Goal: Communication & Community: Answer question/provide support

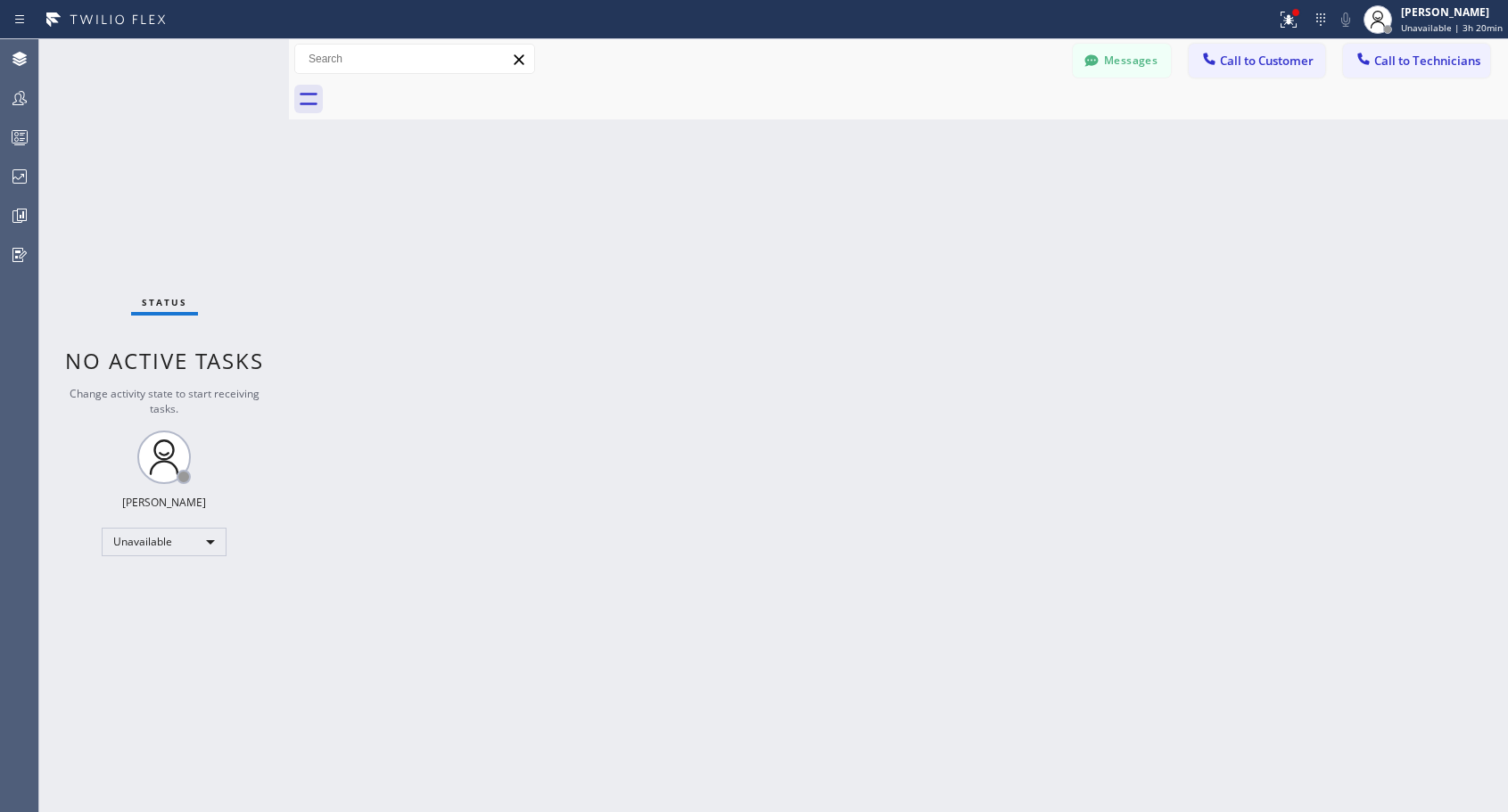
click at [394, 157] on div "Back to Dashboard Change Sender ID Customers Technicians NH [PERSON_NAME] [DATE…" at bounding box center [897, 426] width 1219 height 773
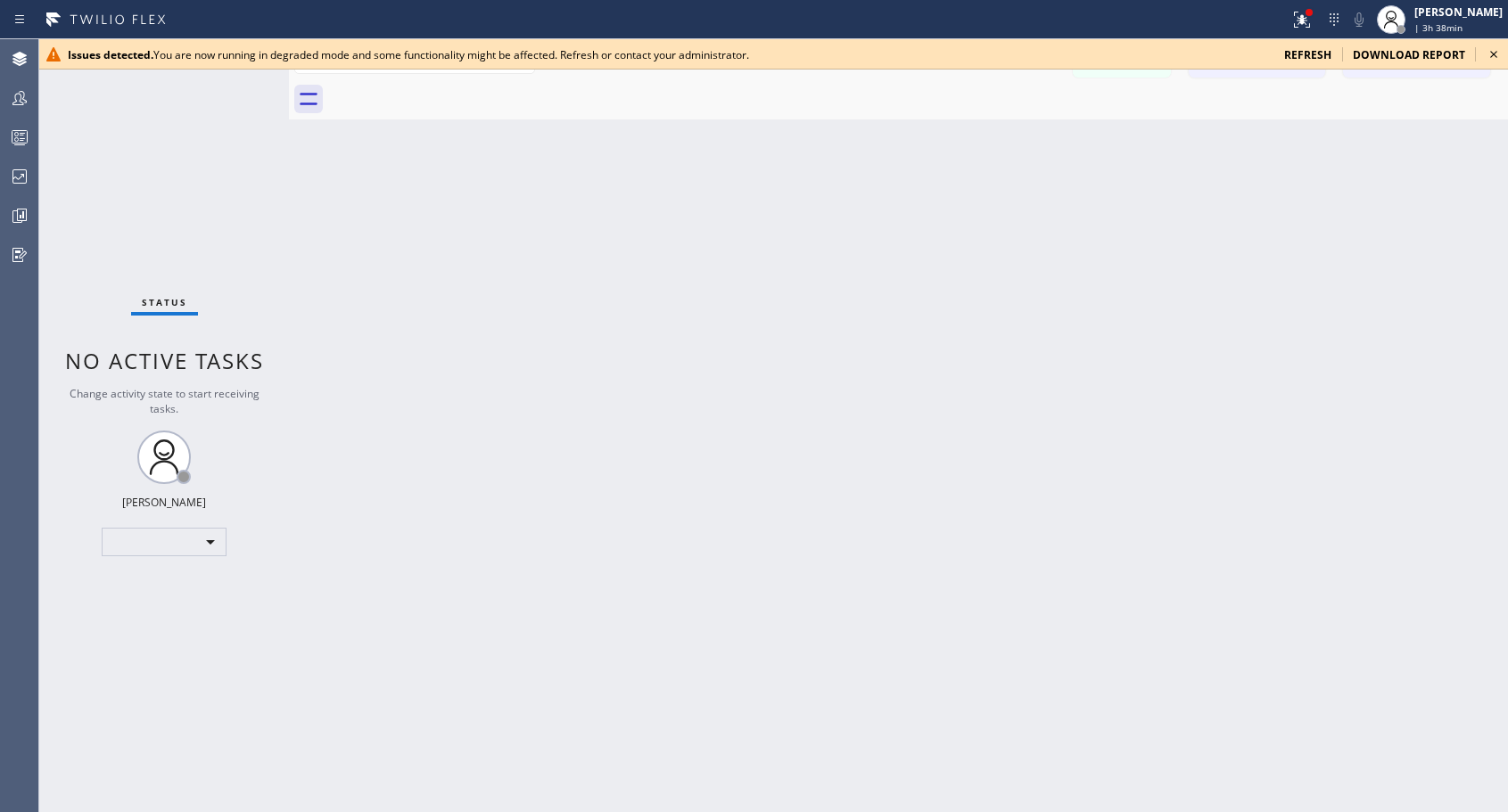
click at [1314, 57] on span "refresh" at bounding box center [1307, 54] width 47 height 15
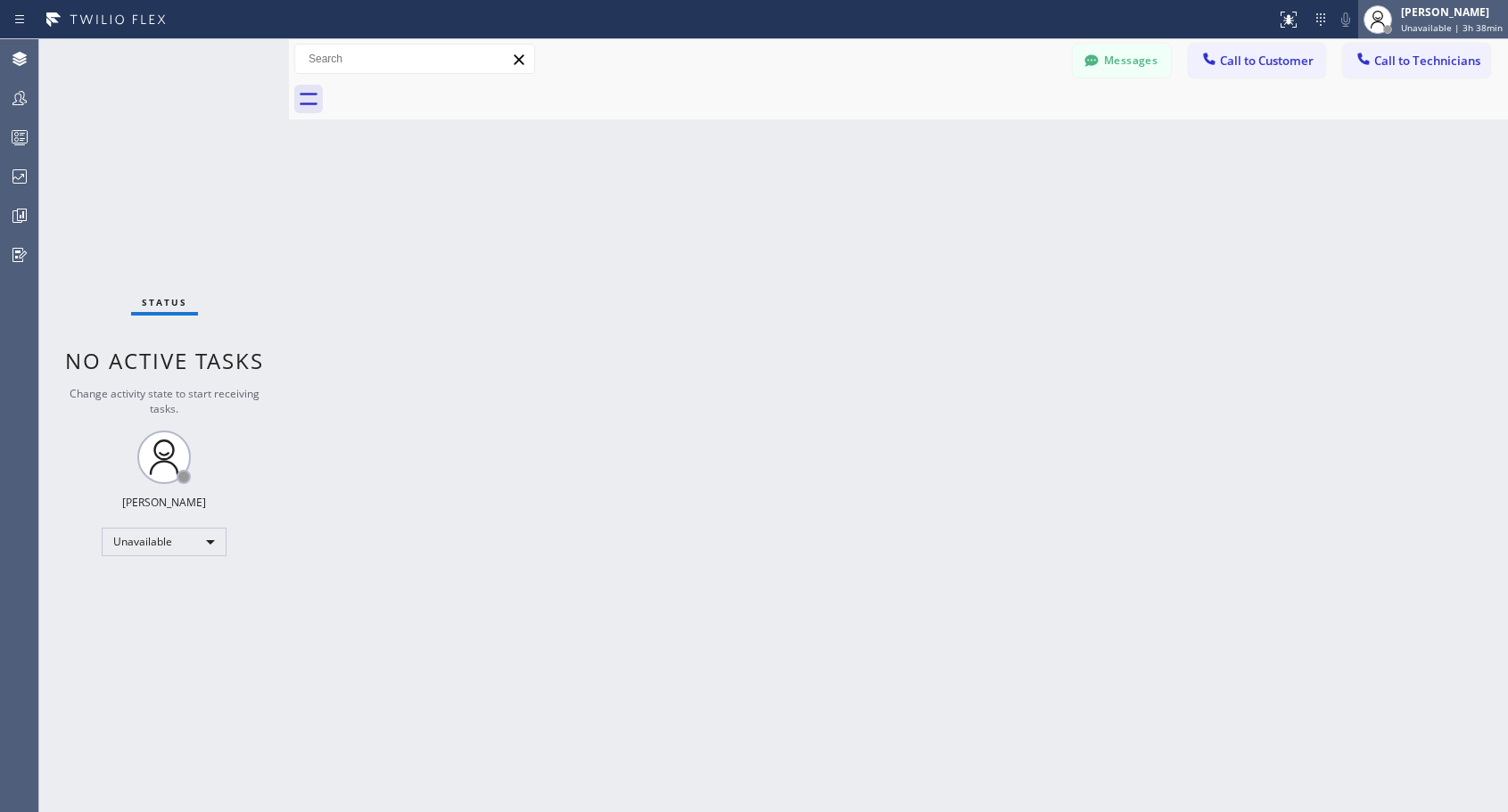
click at [1444, 25] on span "Unavailable | 3h 38min" at bounding box center [1452, 28] width 102 height 13
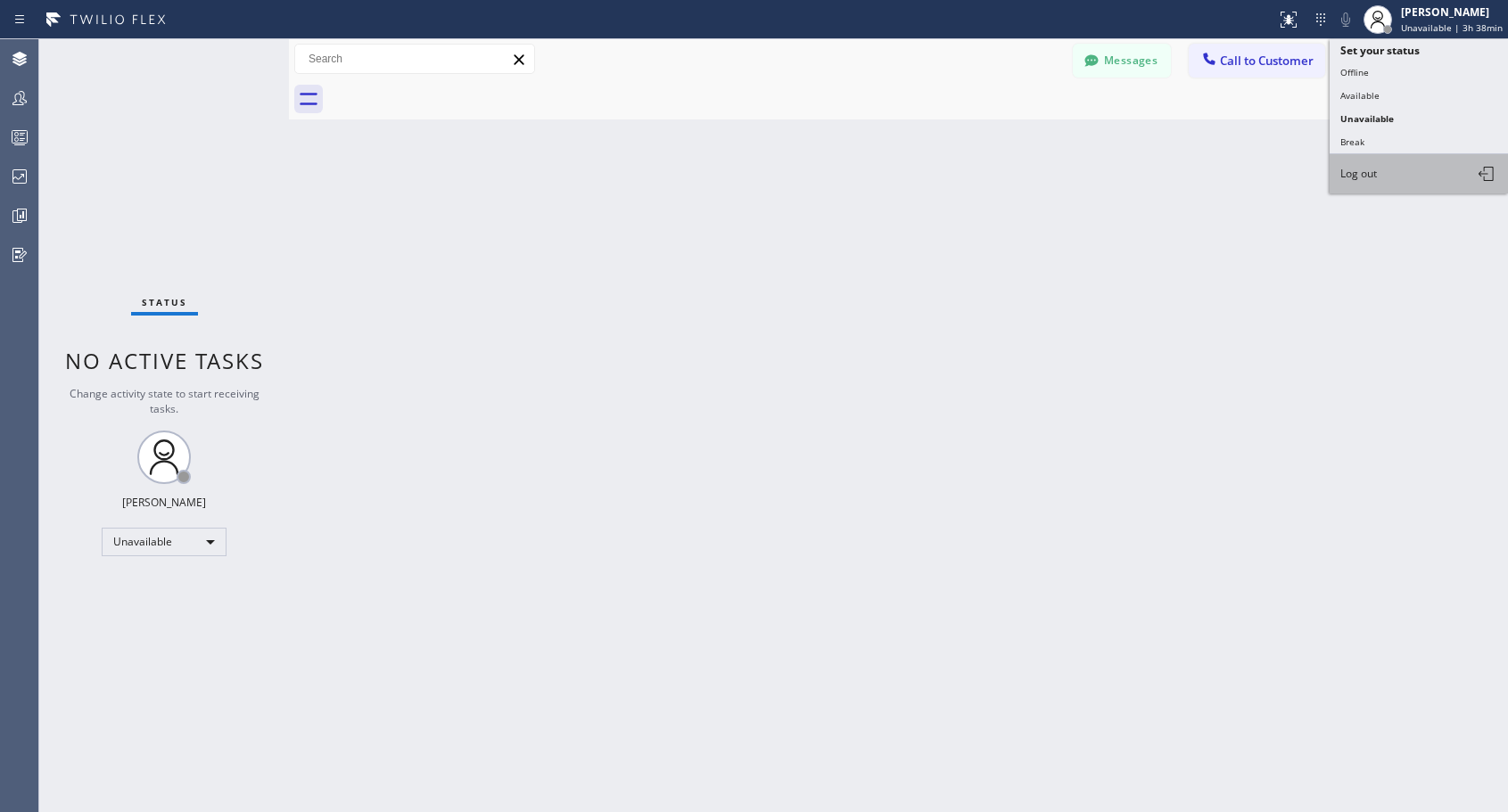
click at [1376, 169] on span "Log out" at bounding box center [1358, 173] width 36 height 15
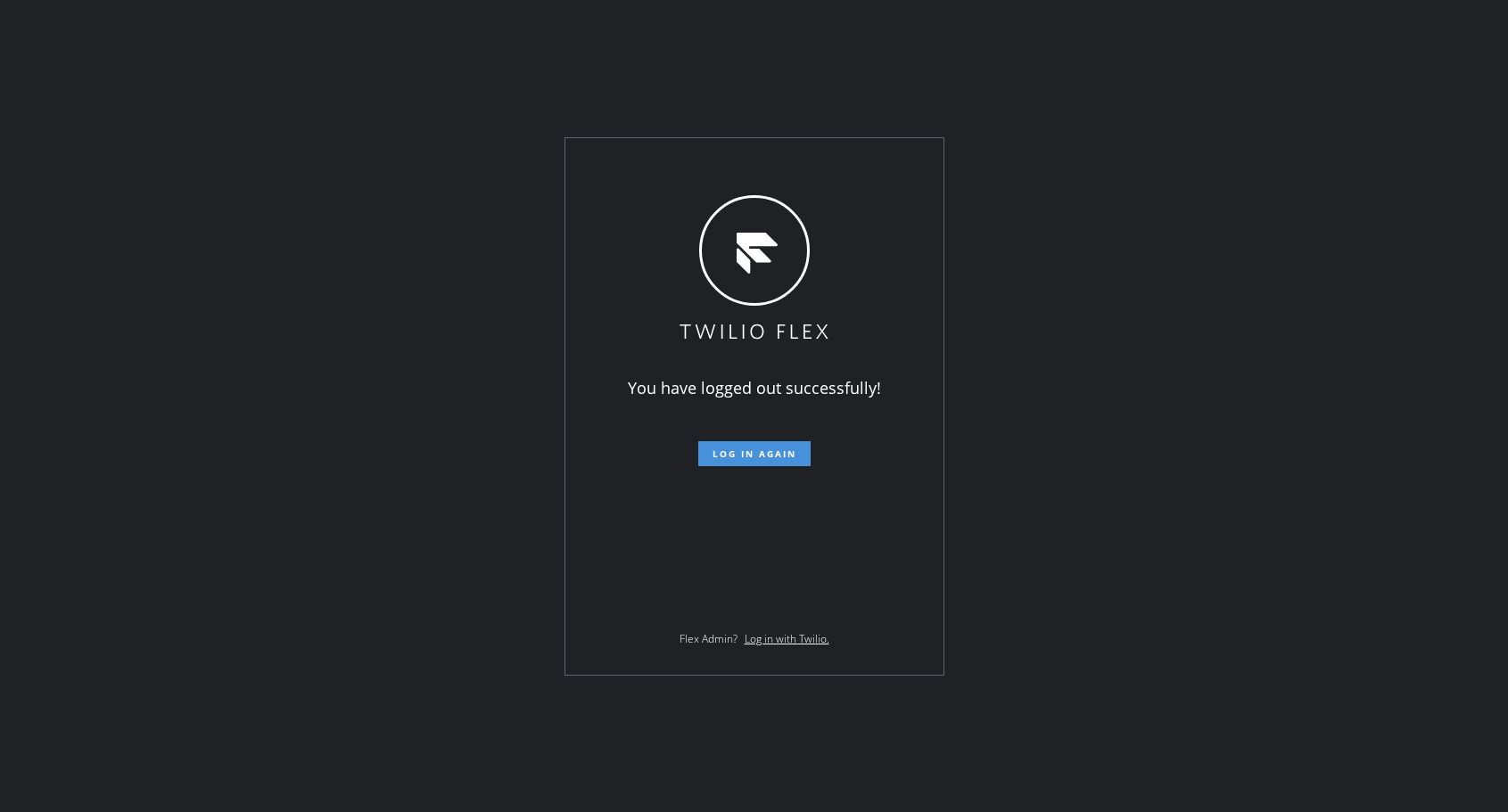
click at [767, 450] on span "Log in again" at bounding box center [754, 454] width 83 height 13
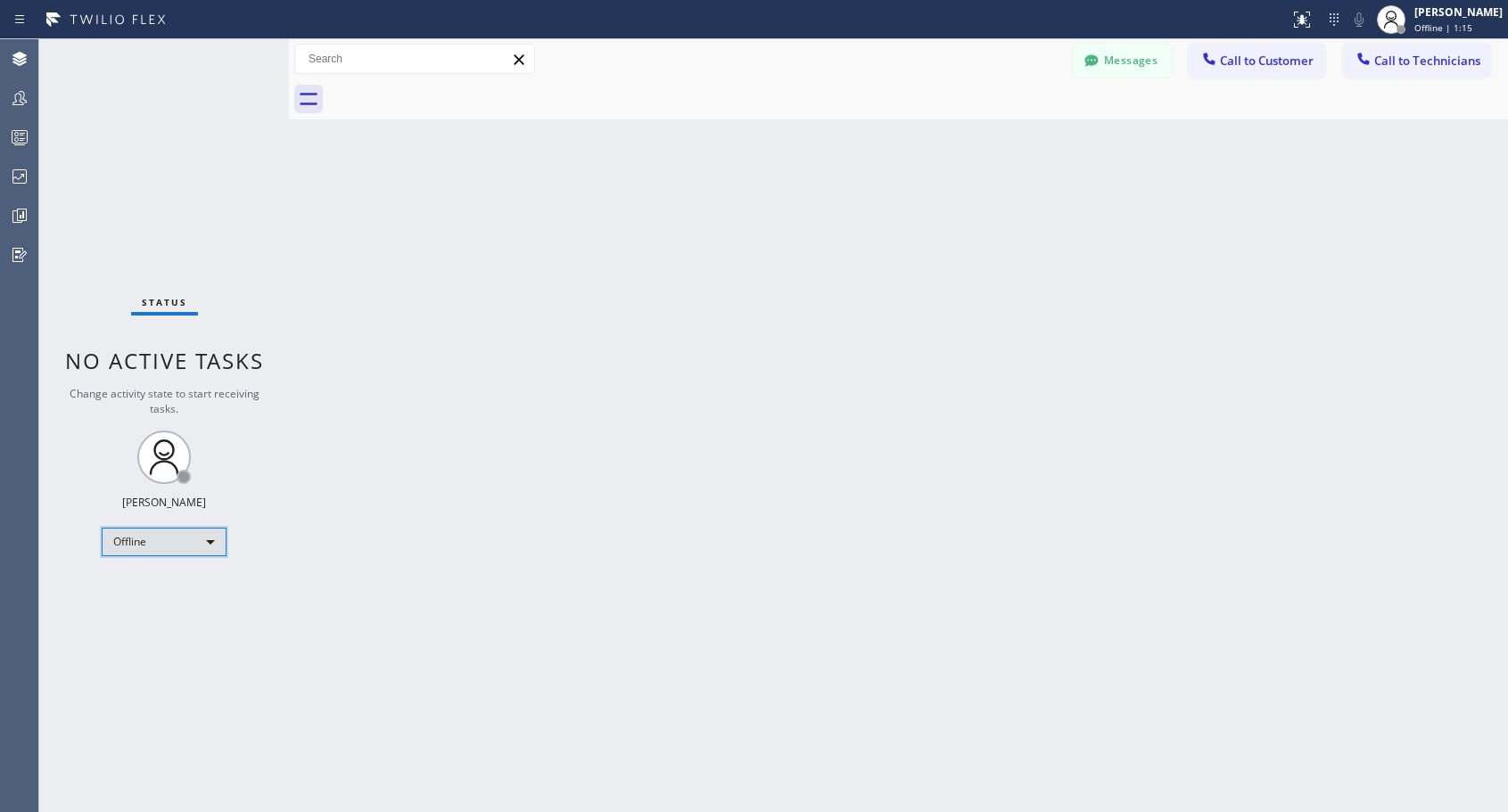
click at [189, 543] on div "Offline" at bounding box center [164, 542] width 125 height 28
click at [147, 606] on li "Unavailable" at bounding box center [163, 611] width 122 height 22
click at [1253, 65] on span "Call to Customer" at bounding box center [1266, 61] width 93 height 16
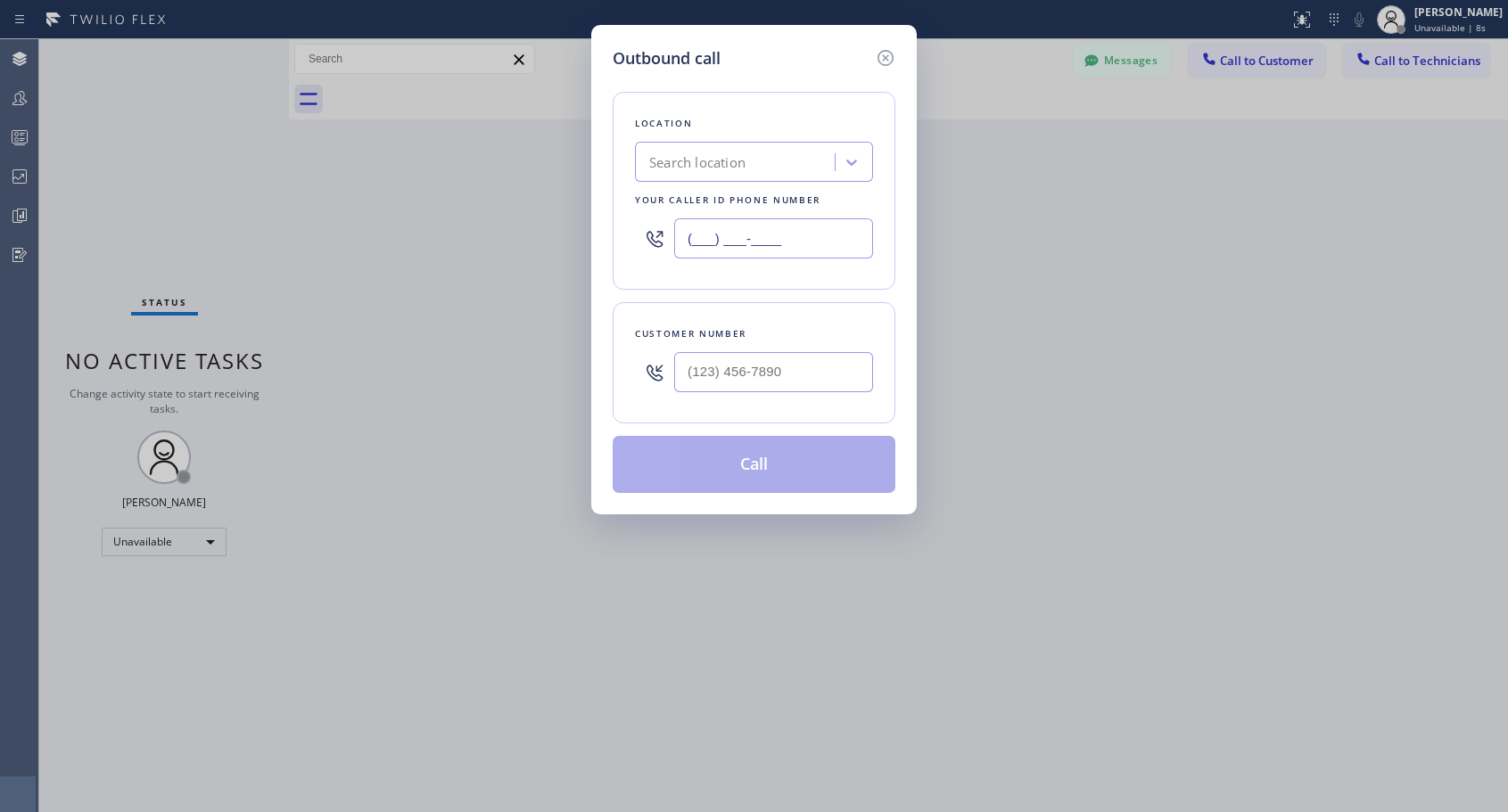
click at [720, 240] on input "(___) ___-____" at bounding box center [773, 239] width 199 height 40
paste input "818) 614-5337"
type input "(818) 614-5337"
click at [710, 374] on input "(___) ___-____" at bounding box center [773, 372] width 199 height 40
paste input "310) 270-6677"
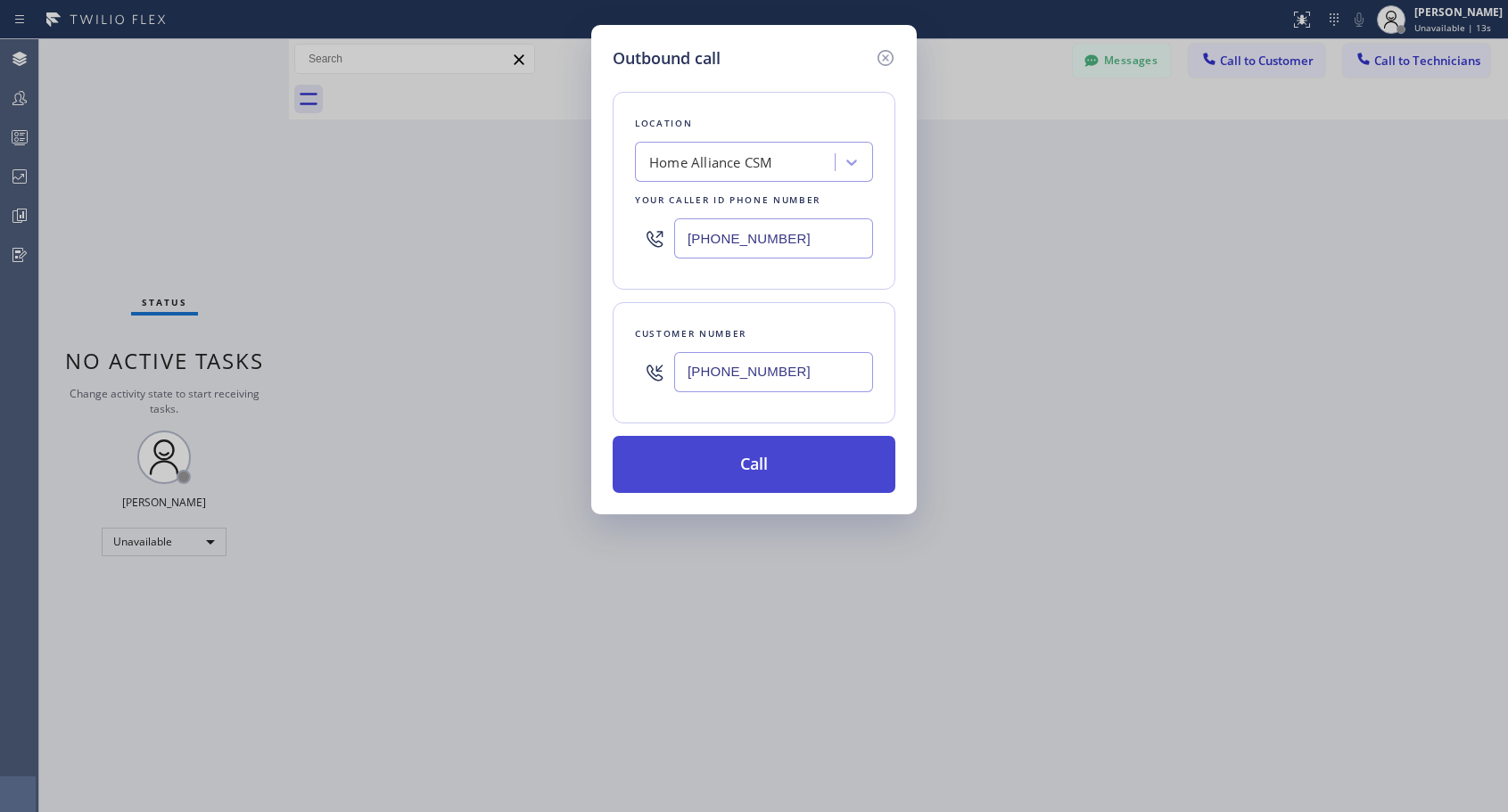
type input "(310) 270-6677"
click at [778, 459] on button "Call" at bounding box center [754, 465] width 283 height 57
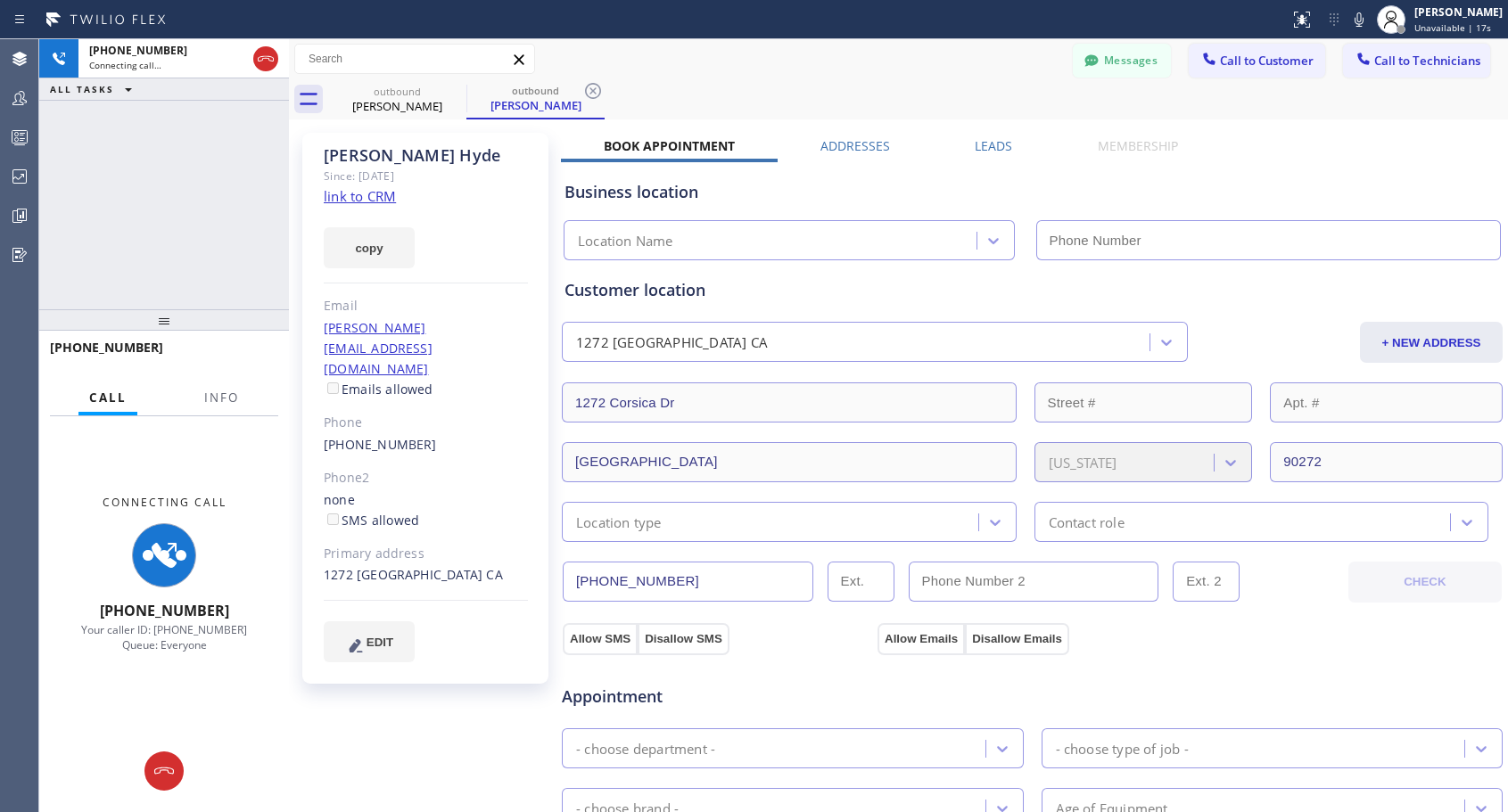
type input "(818) 614-5337"
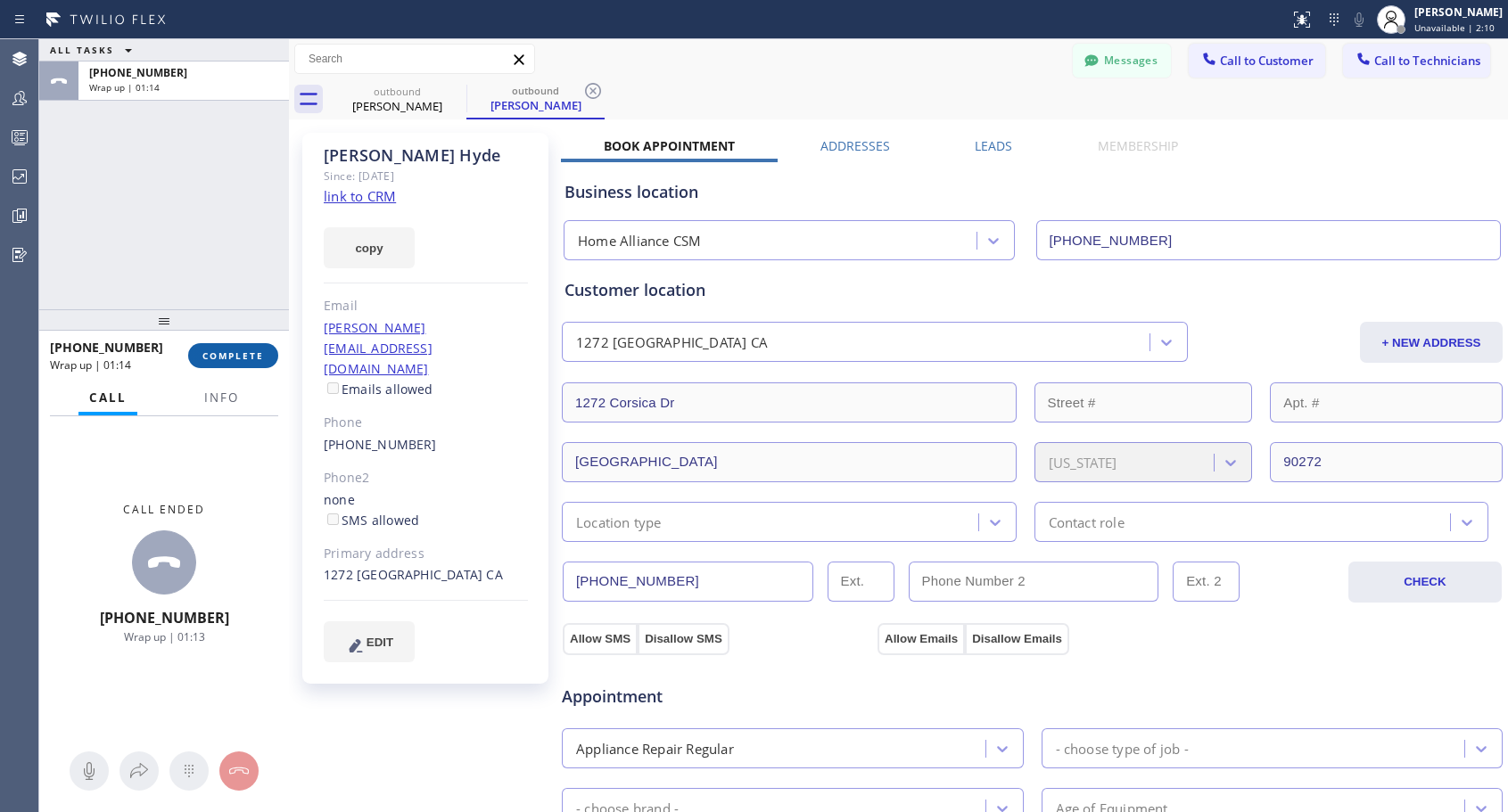
click at [225, 355] on span "COMPLETE" at bounding box center [233, 356] width 62 height 13
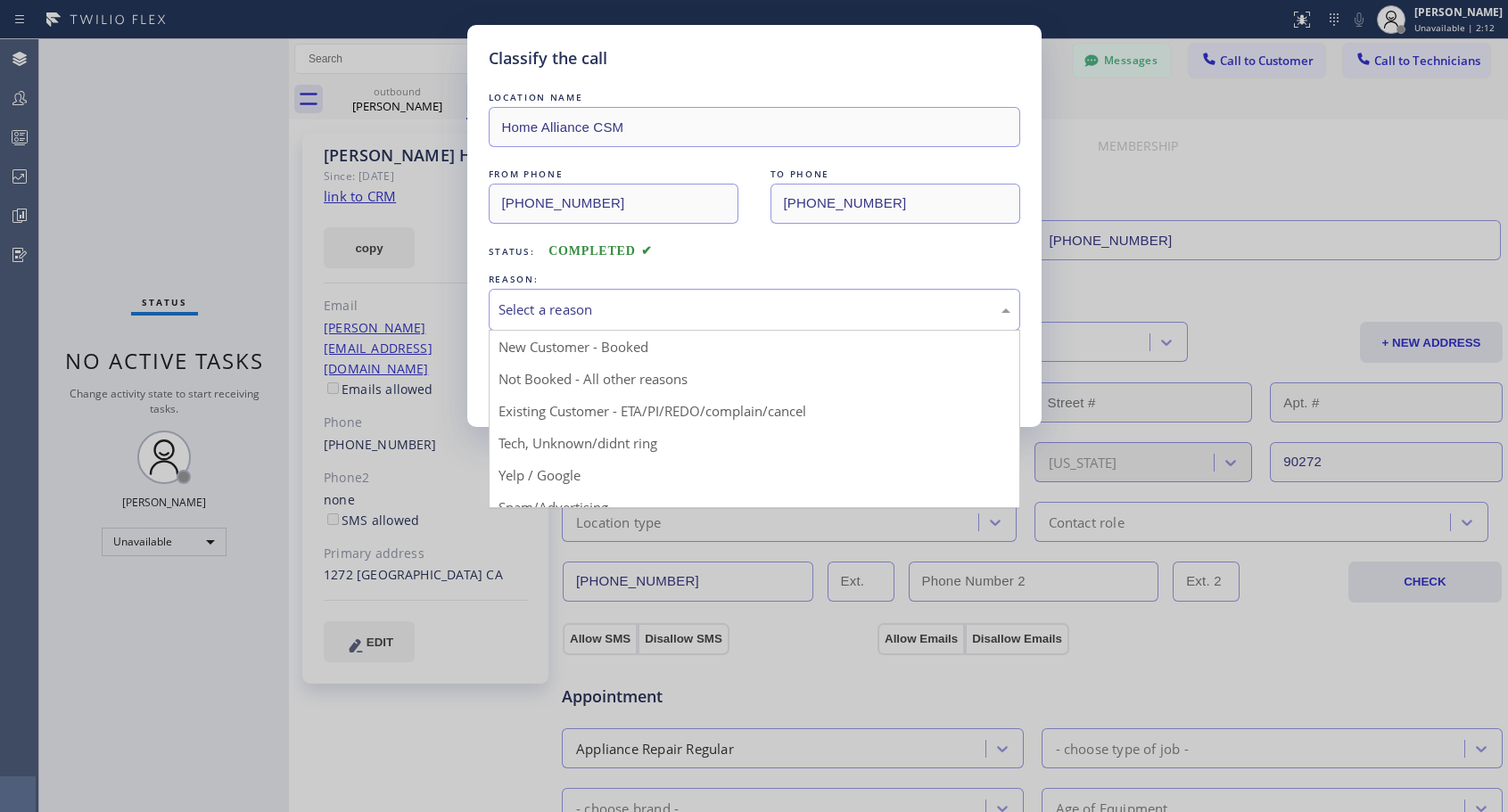
click at [636, 304] on div "Select a reason" at bounding box center [754, 309] width 512 height 21
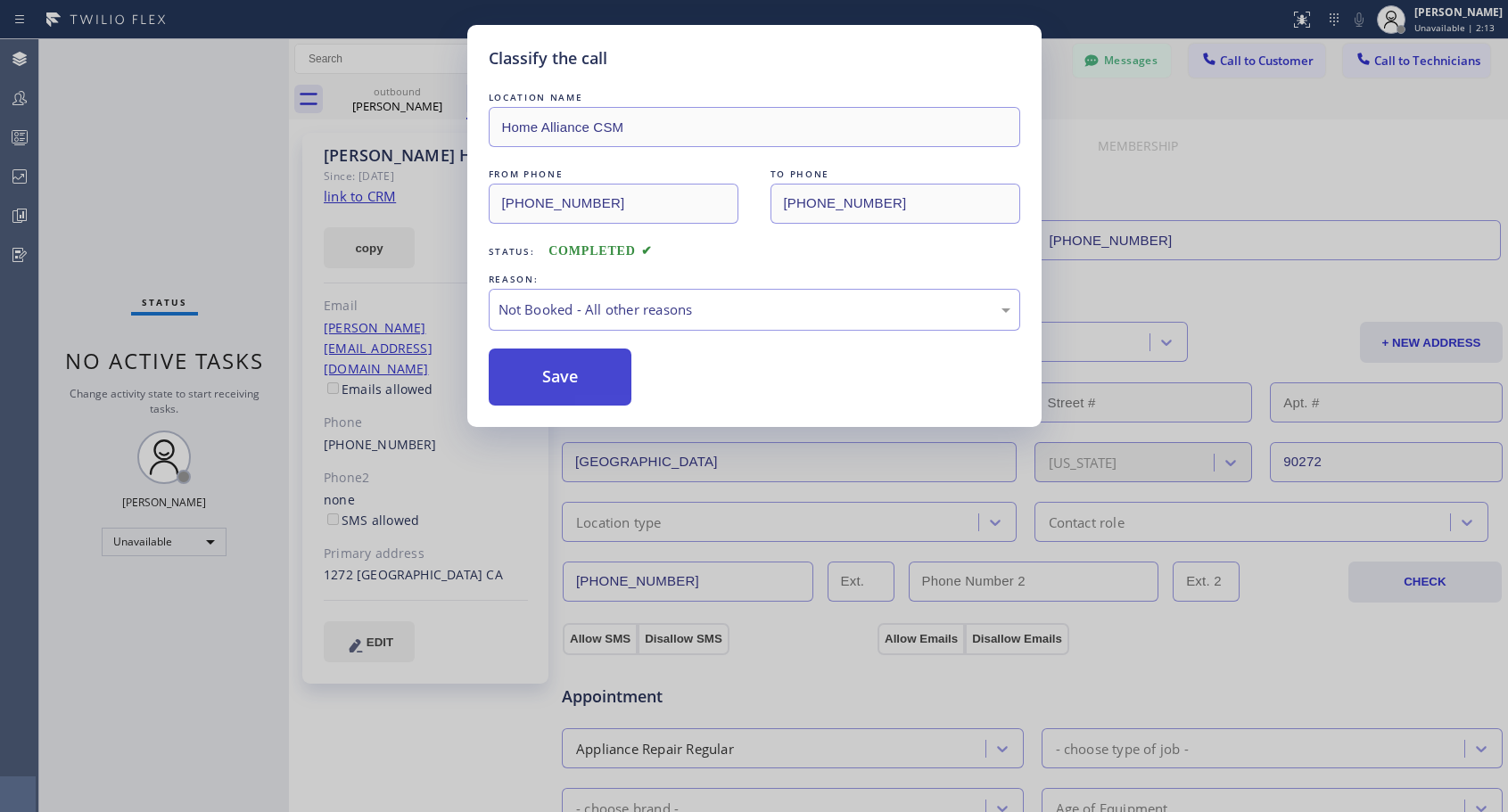
click at [583, 376] on button "Save" at bounding box center [561, 377] width 143 height 57
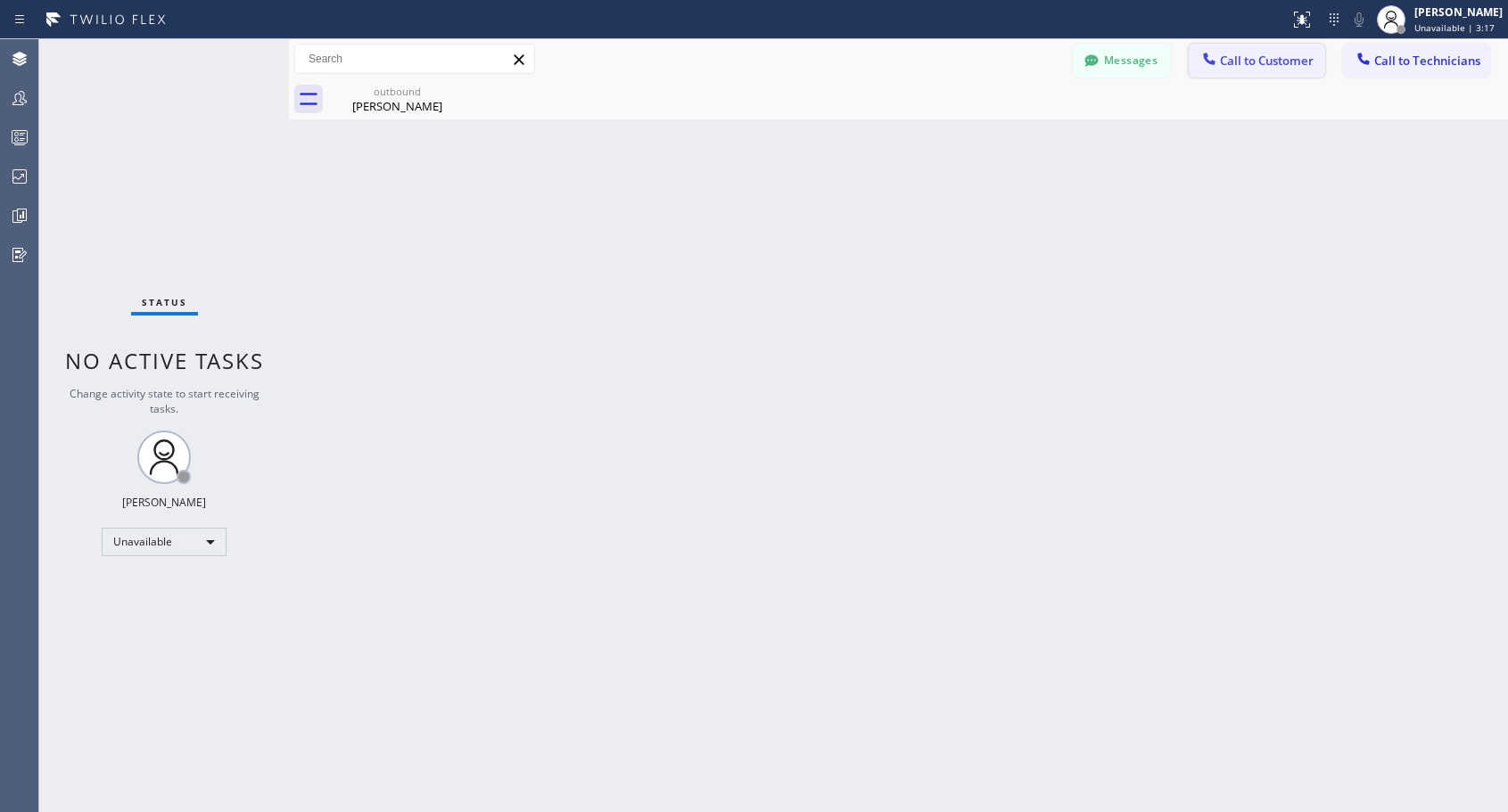
drag, startPoint x: 1251, startPoint y: 63, endPoint x: 1111, endPoint y: 134, distance: 157.0
click at [1247, 63] on span "Call to Customer" at bounding box center [1266, 61] width 93 height 16
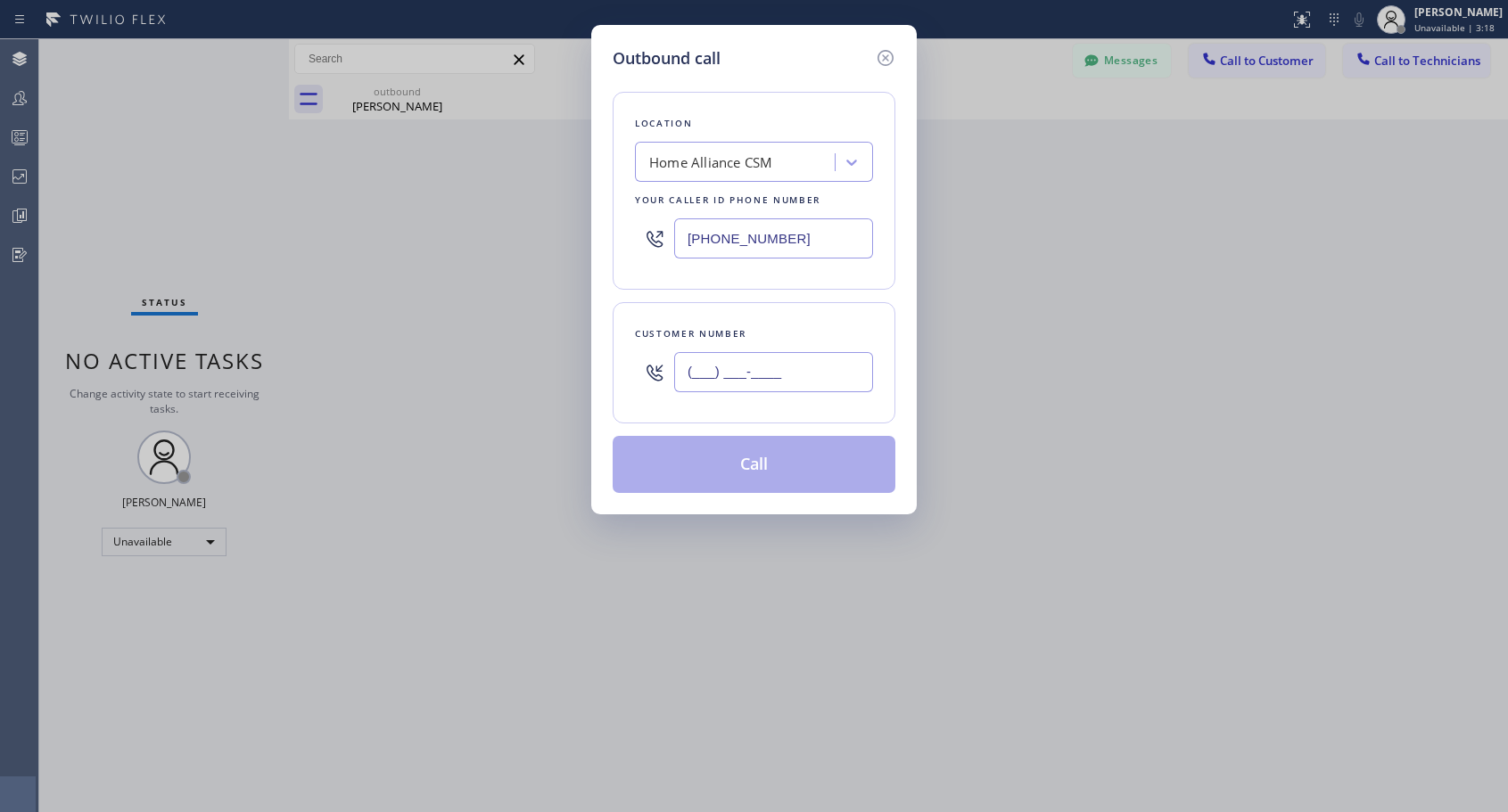
click at [759, 372] on input "(___) ___-____" at bounding box center [773, 372] width 199 height 40
paste input "949) 394-9218"
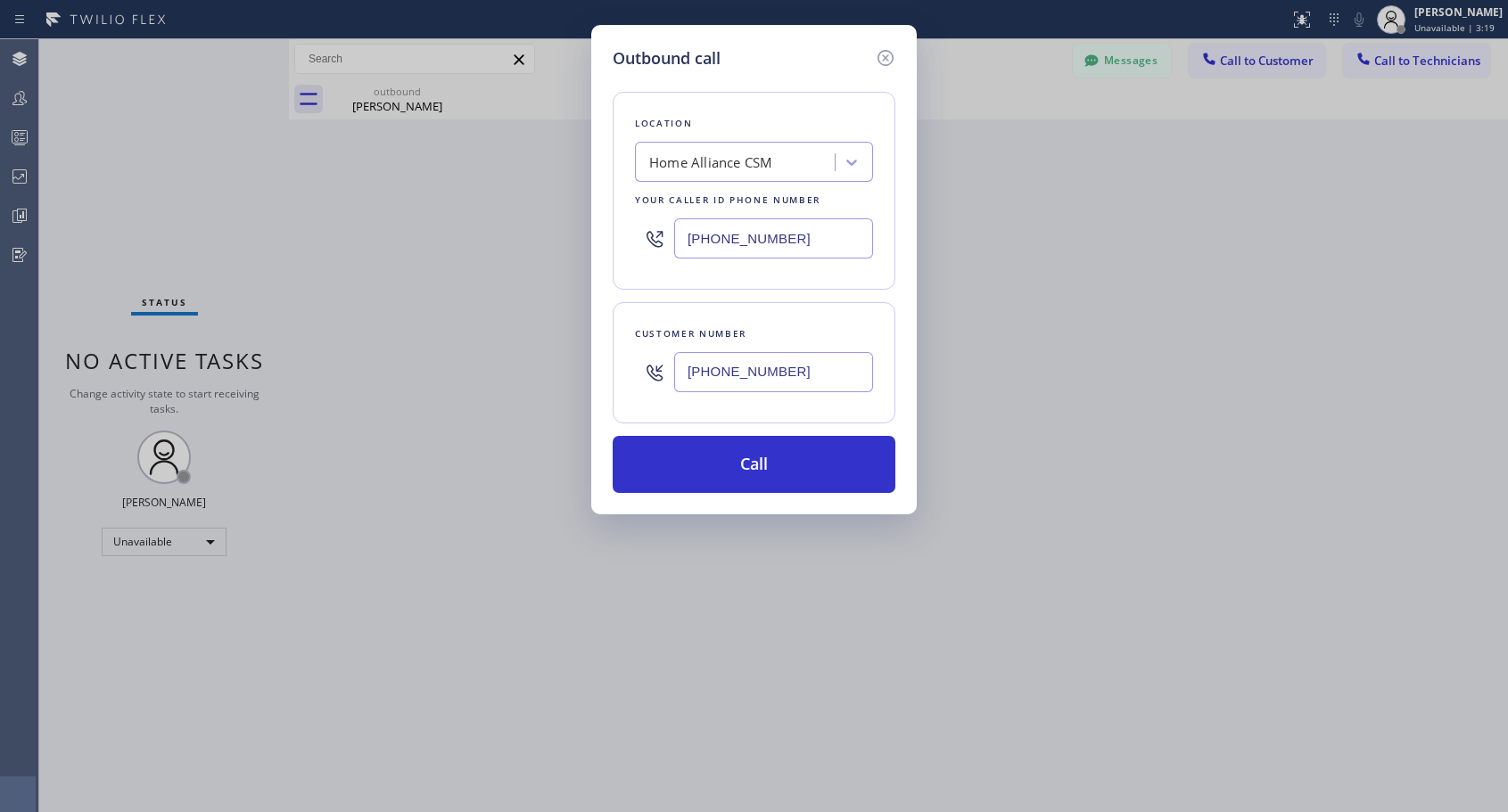
type input "(949) 394-9218"
click at [753, 474] on button "Call" at bounding box center [754, 465] width 283 height 57
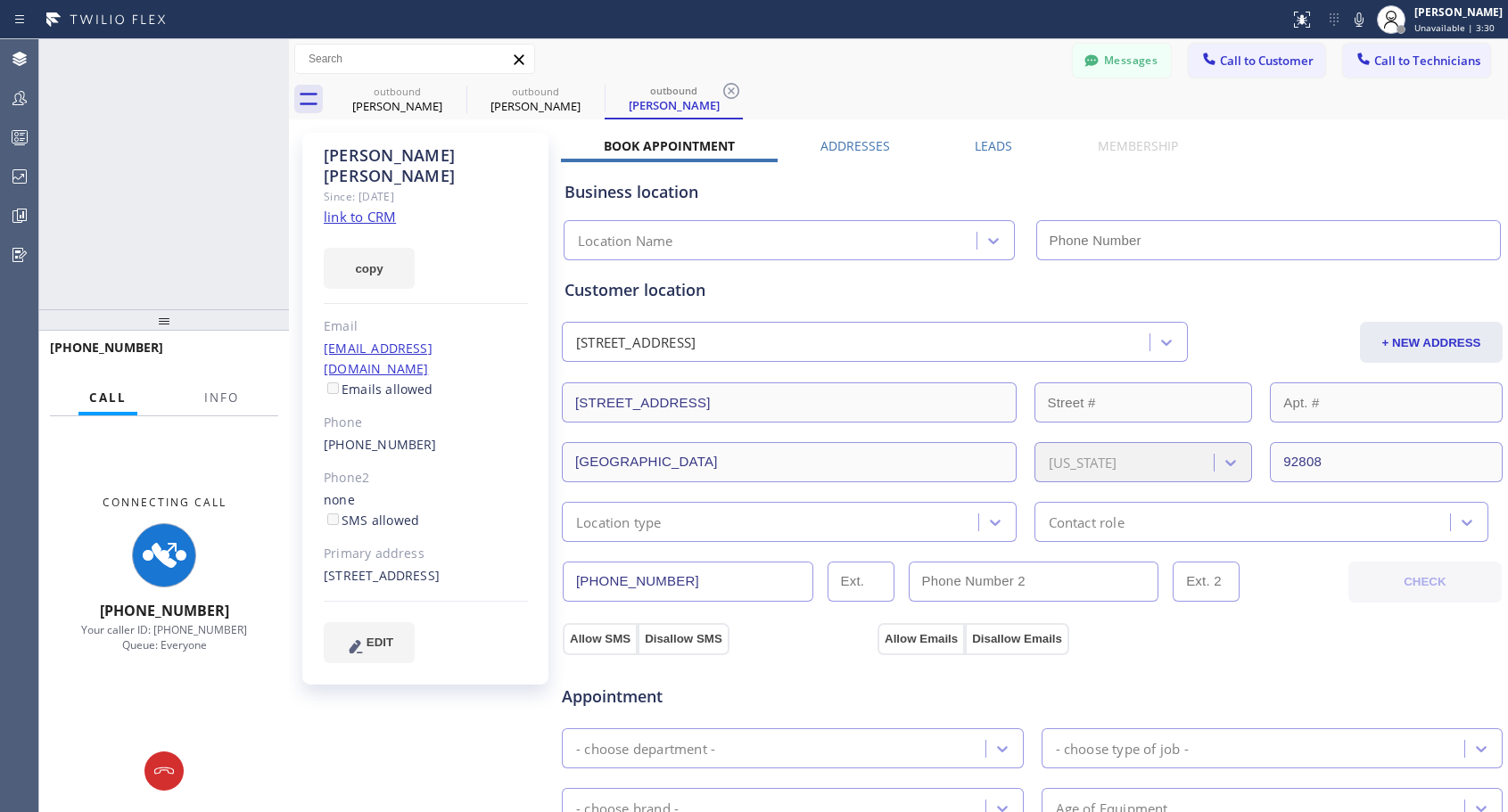
type input "(818) 614-5337"
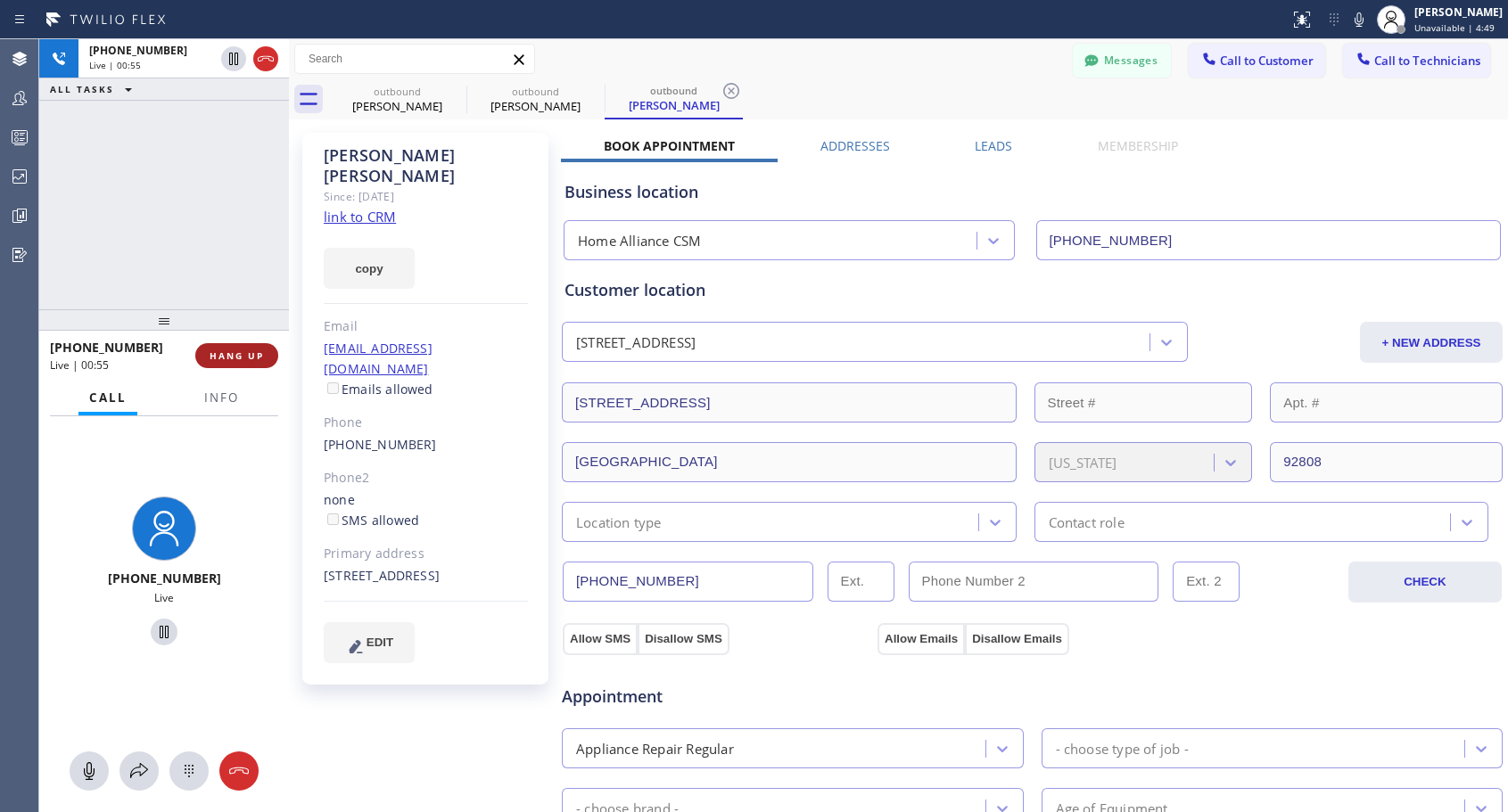
click at [230, 345] on button "HANG UP" at bounding box center [236, 356] width 83 height 25
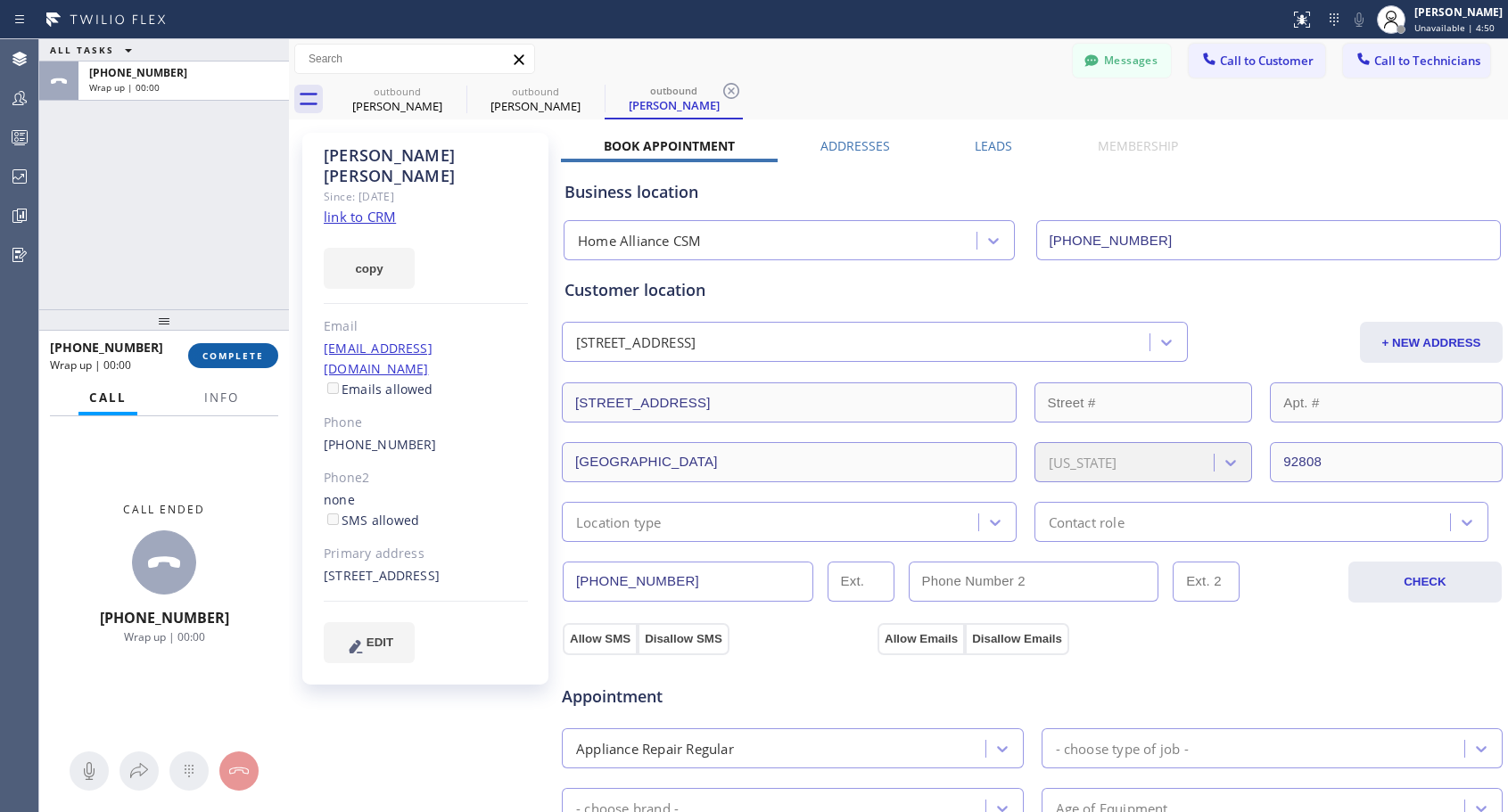
click at [240, 348] on button "COMPLETE" at bounding box center [232, 356] width 90 height 25
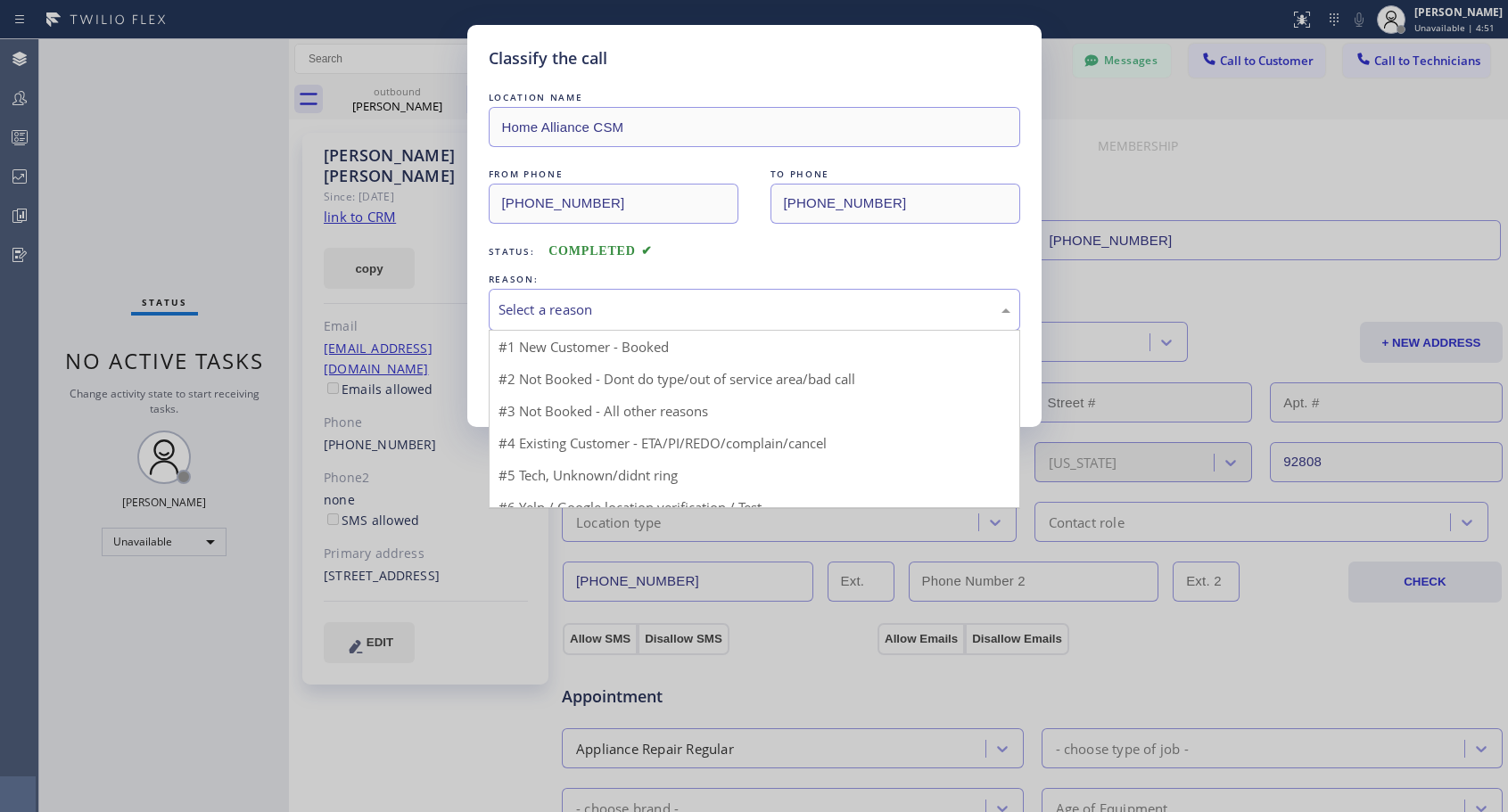
drag, startPoint x: 564, startPoint y: 293, endPoint x: 563, endPoint y: 305, distance: 12.0
click at [565, 294] on div "Select a reason" at bounding box center [755, 309] width 532 height 42
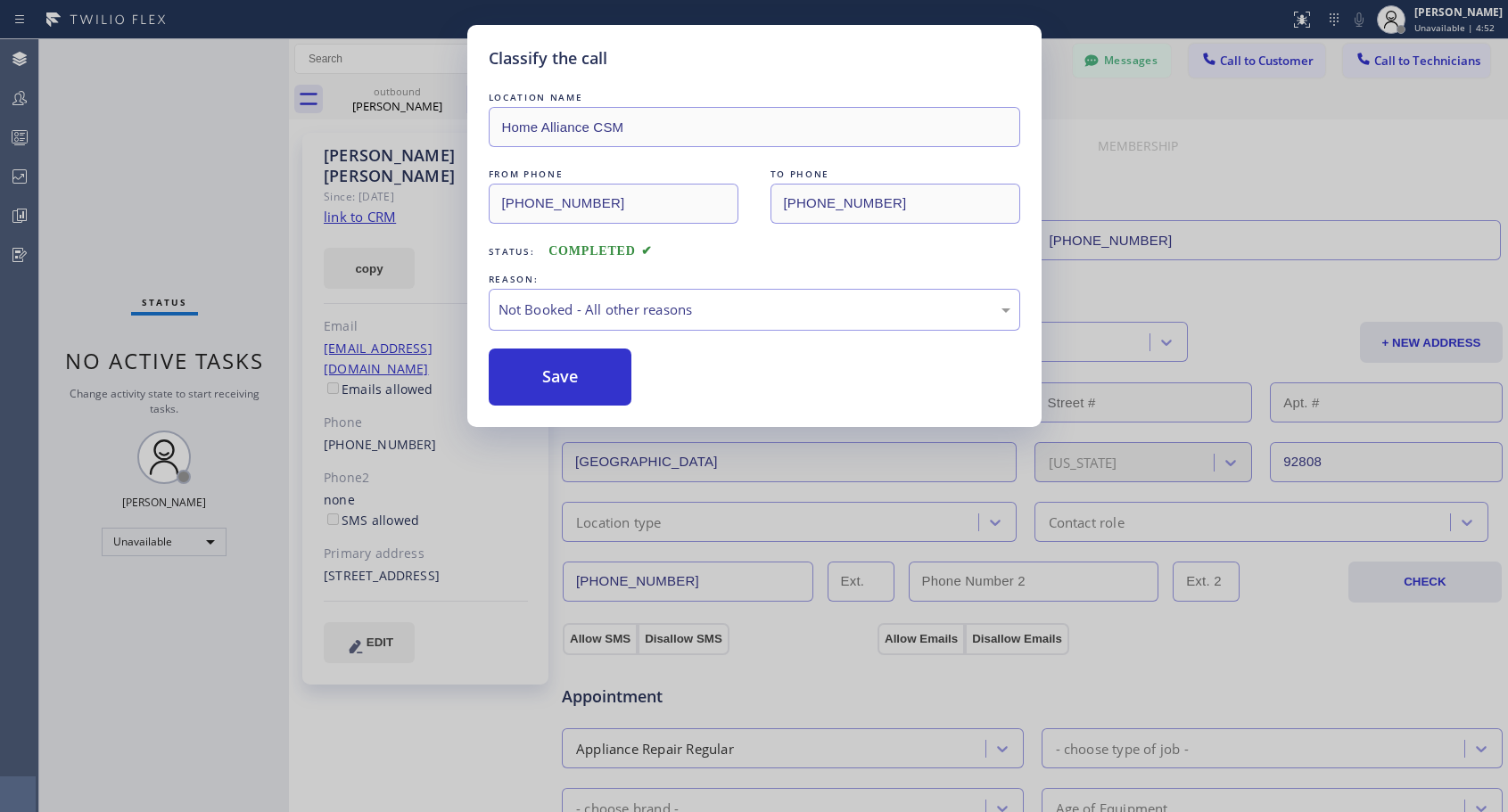
click at [545, 387] on button "Save" at bounding box center [561, 377] width 143 height 57
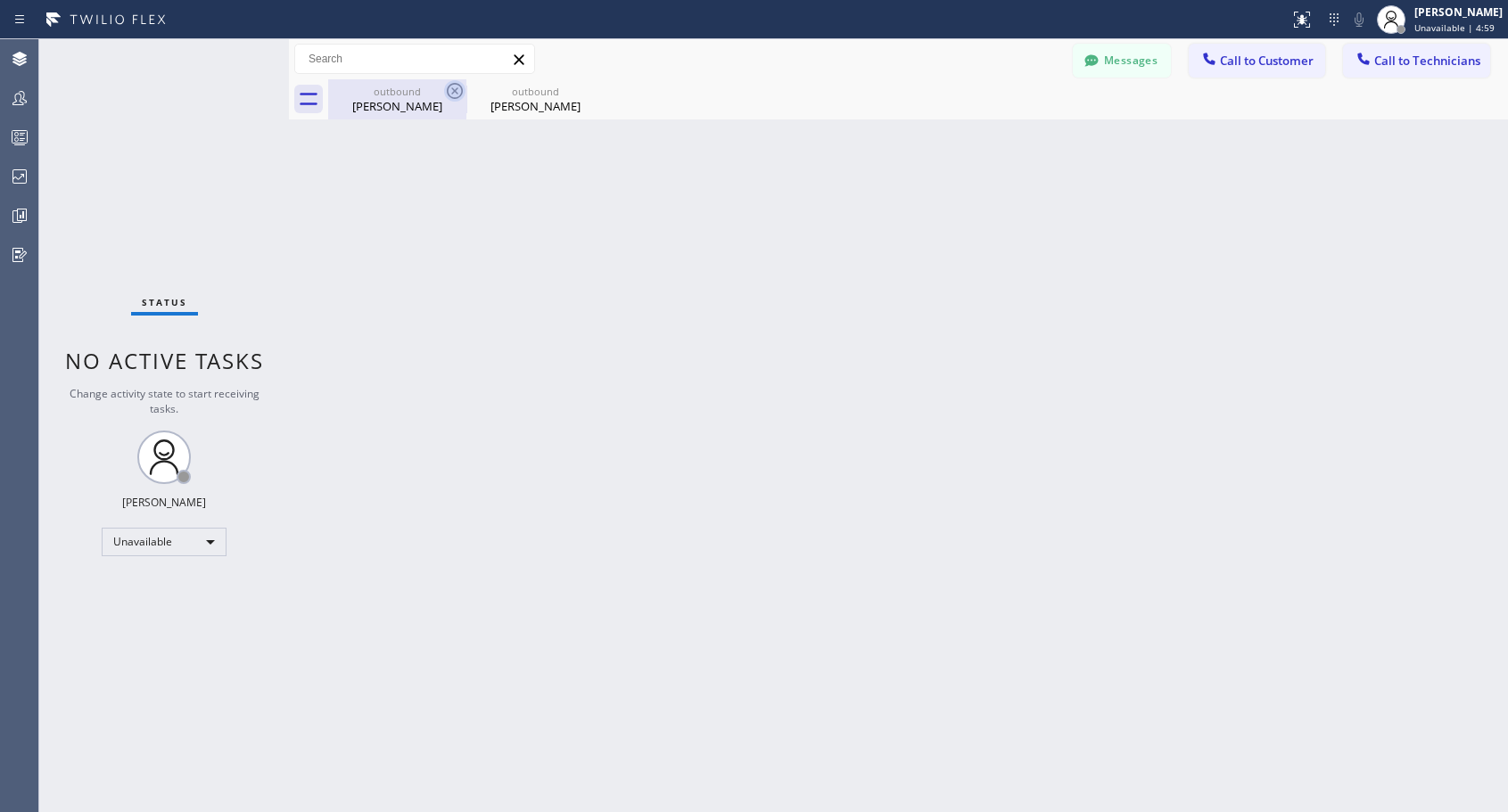
click at [453, 88] on icon at bounding box center [455, 91] width 16 height 16
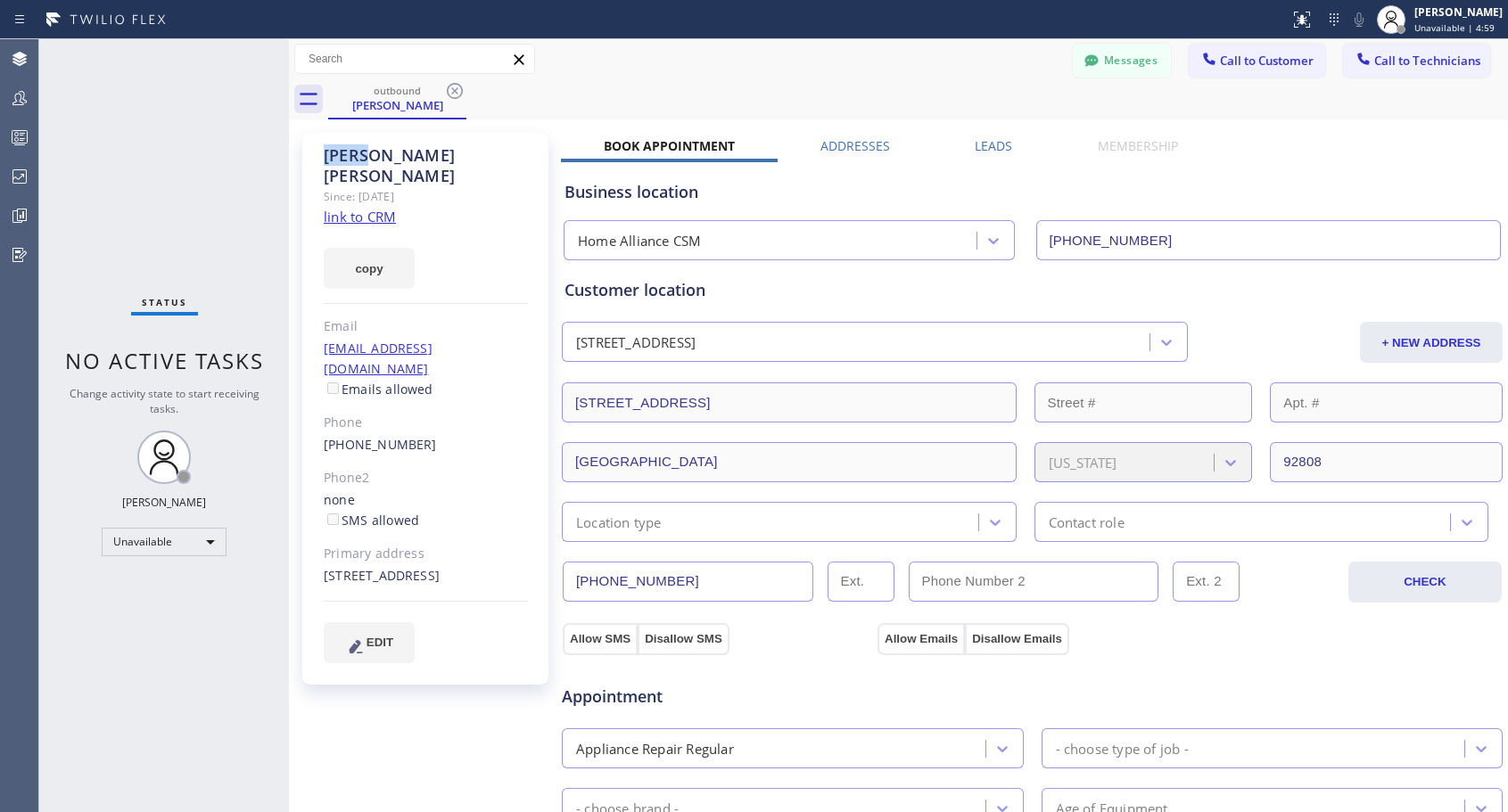
click at [453, 88] on icon at bounding box center [455, 91] width 16 height 16
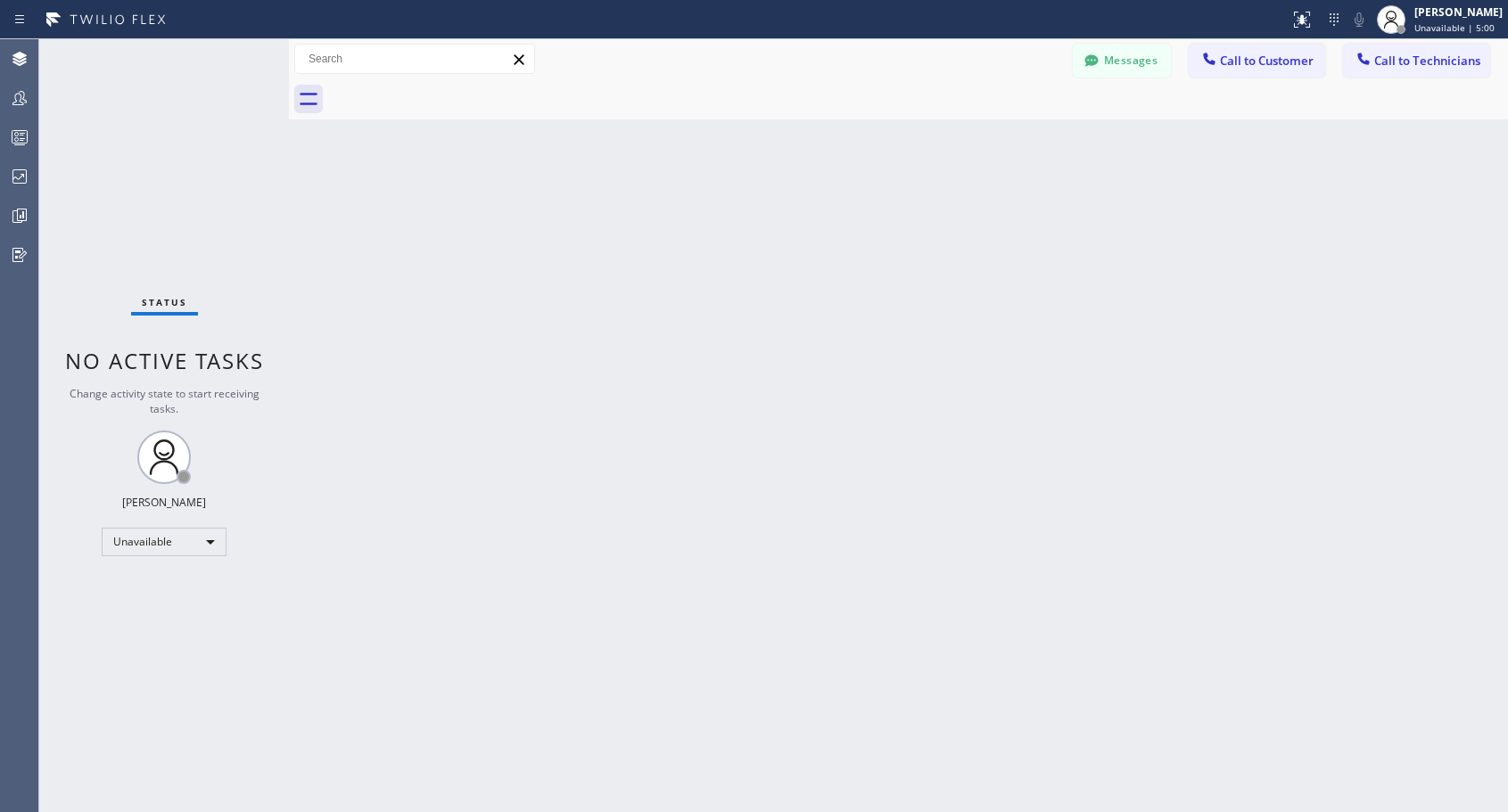
click at [453, 88] on div at bounding box center [918, 99] width 1180 height 40
click at [1257, 57] on span "Call to Customer" at bounding box center [1266, 61] width 93 height 16
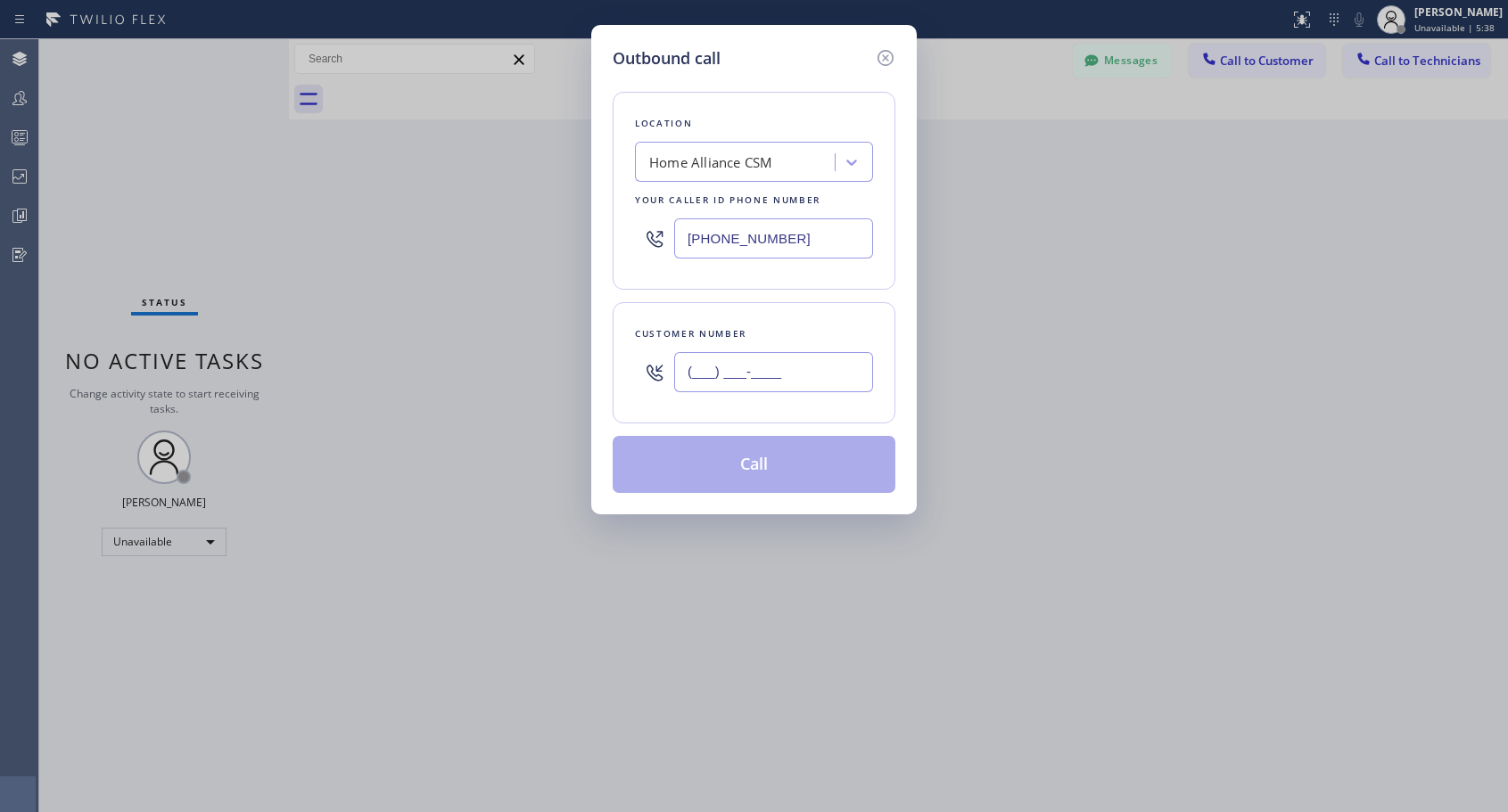
click at [769, 368] on input "(___) ___-____" at bounding box center [773, 372] width 199 height 40
paste input "954) 629-0847"
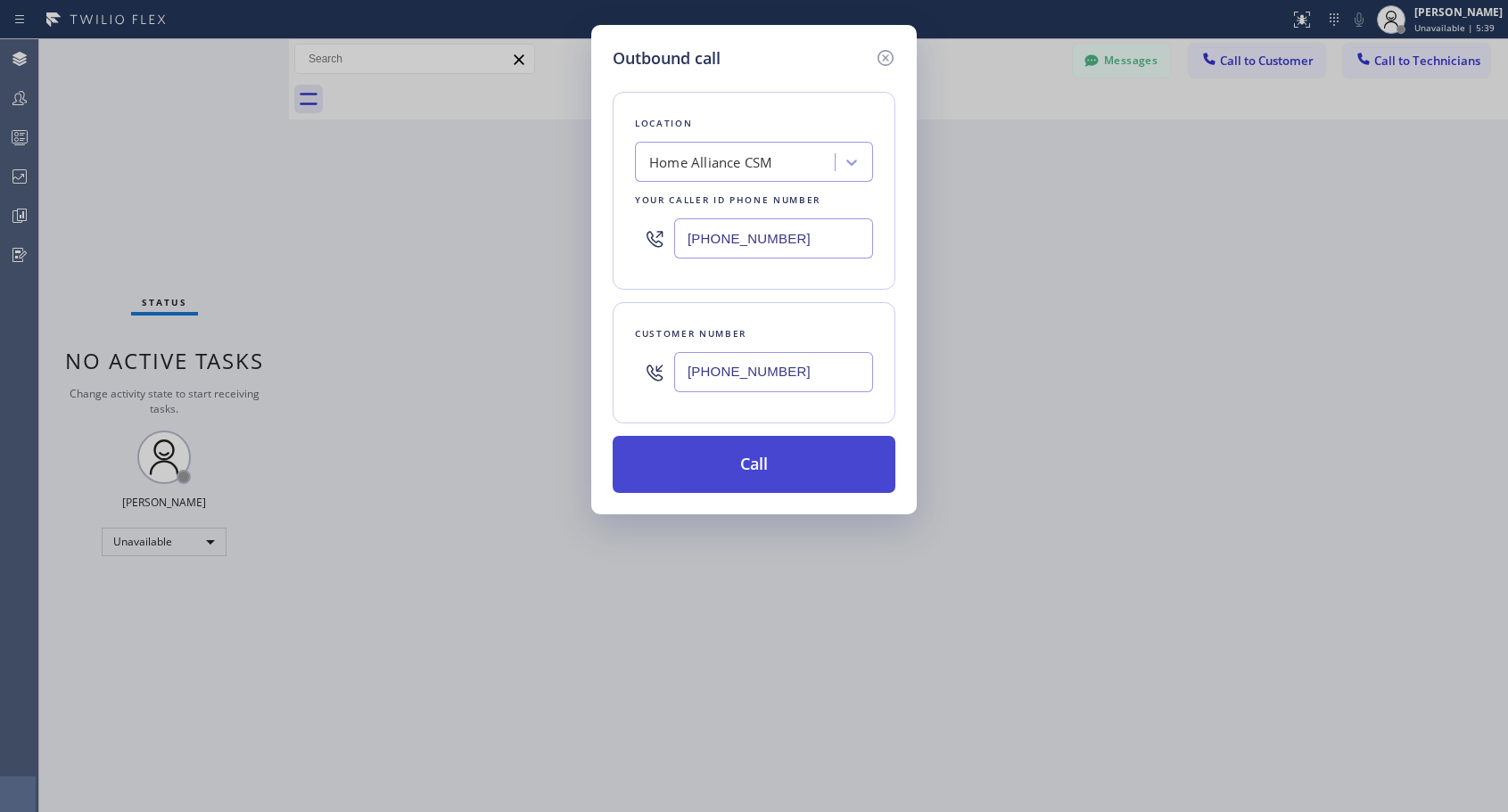
type input "(954) 629-0847"
click at [770, 472] on button "Call" at bounding box center [754, 465] width 283 height 57
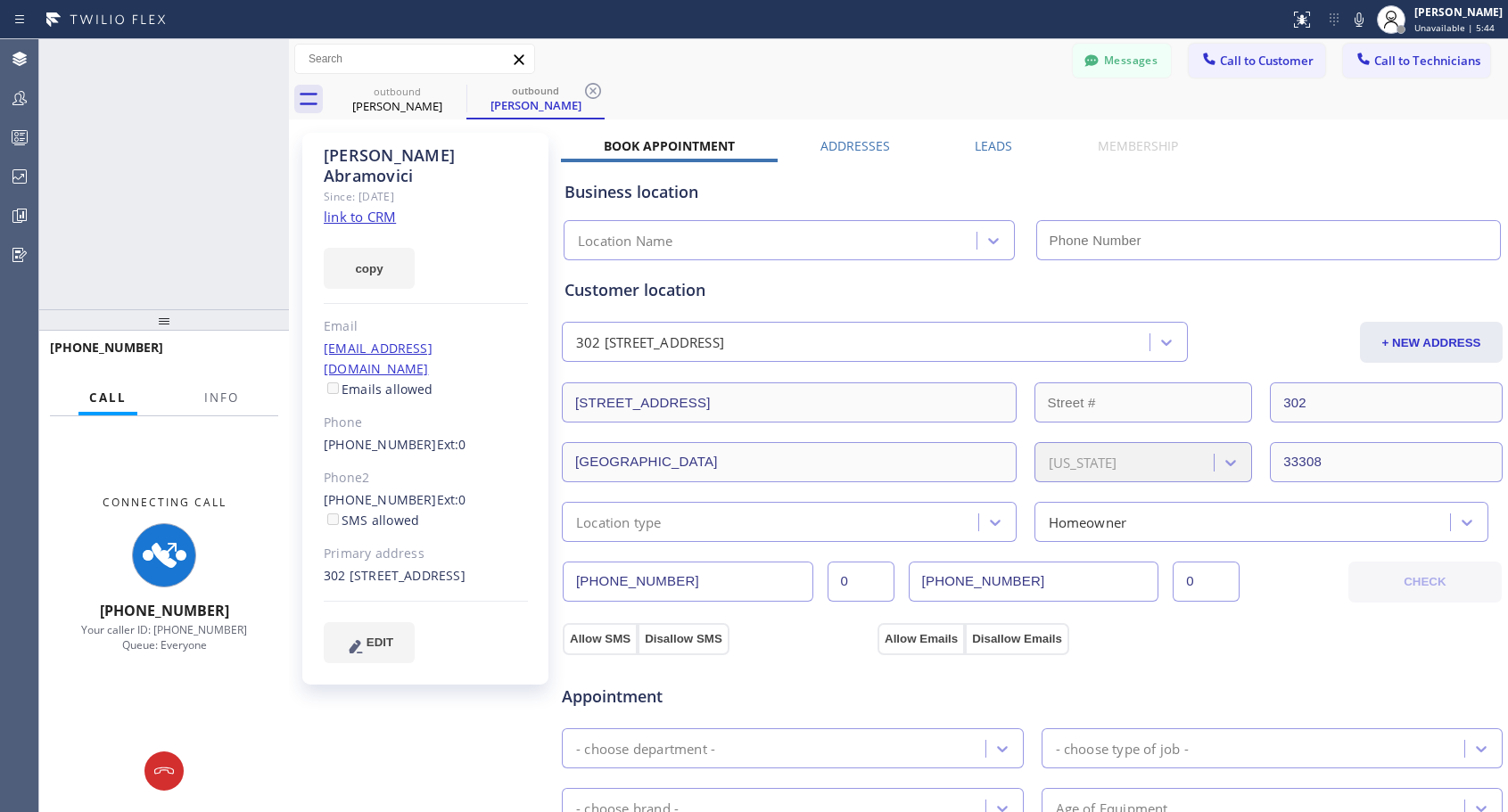
type input "(818) 614-5337"
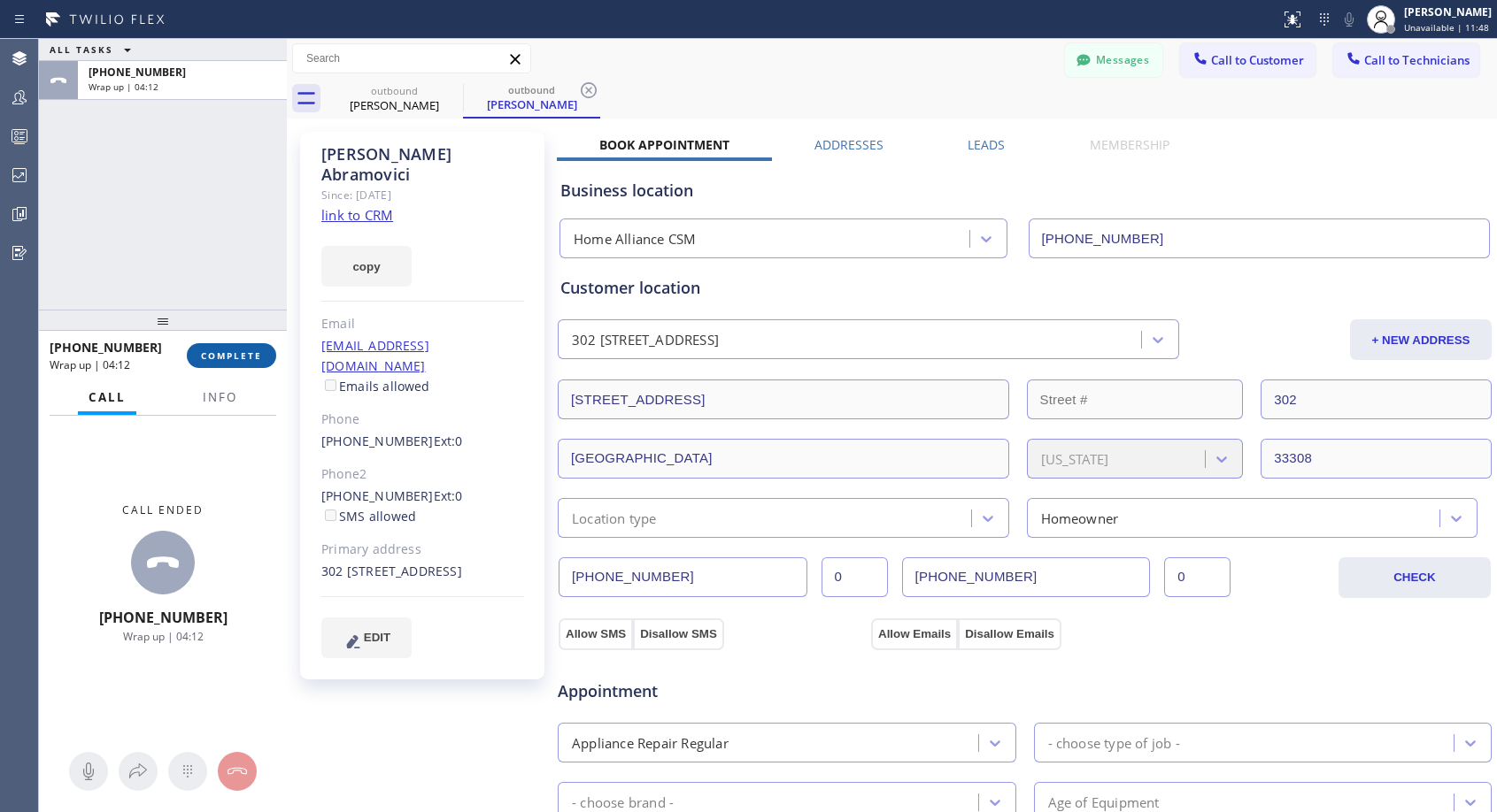
click at [224, 353] on span "COMPLETE" at bounding box center [231, 356] width 61 height 13
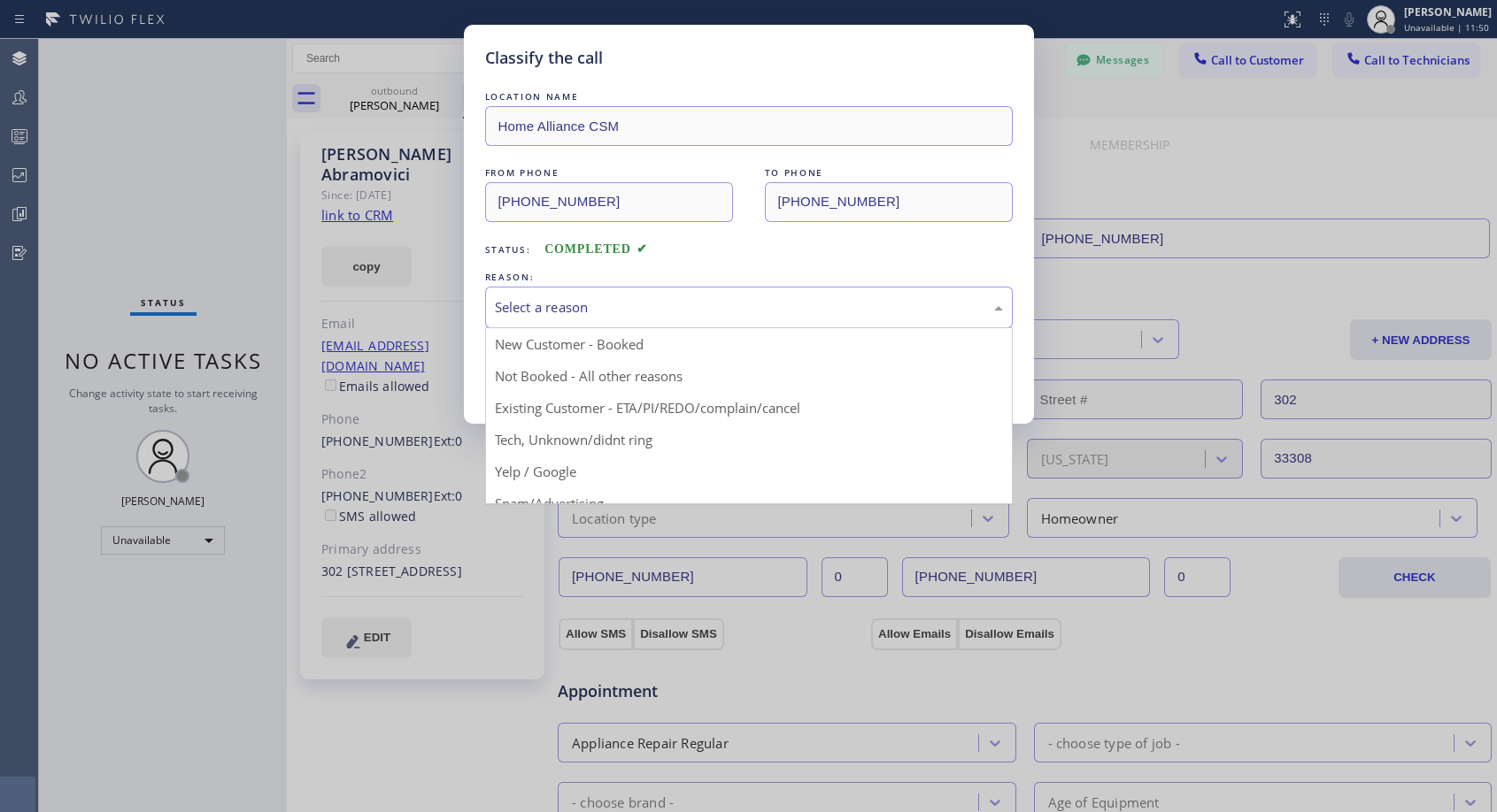
click at [610, 310] on div "Select a reason" at bounding box center [748, 307] width 508 height 21
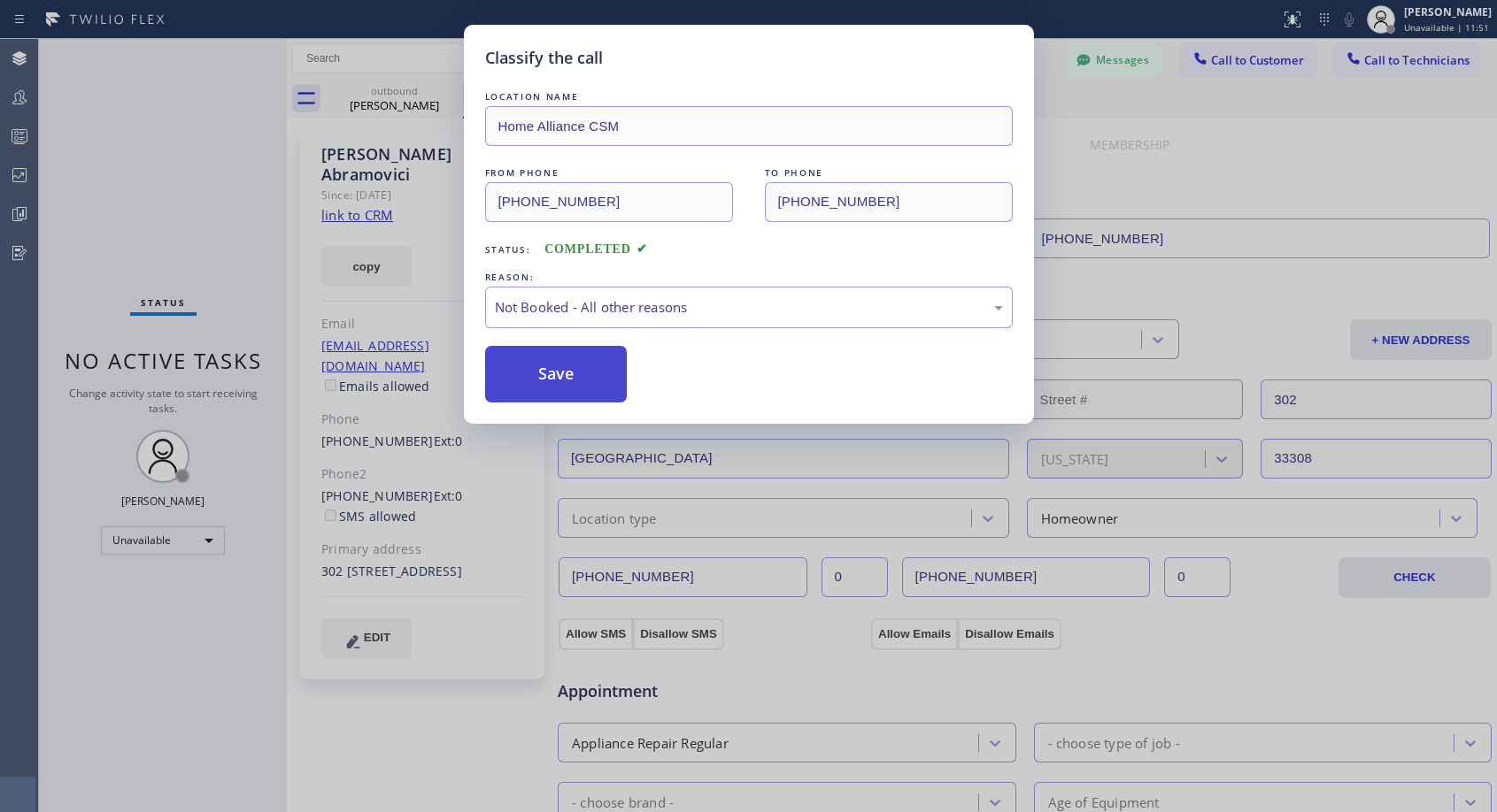
click at [556, 370] on button "Save" at bounding box center [557, 374] width 142 height 57
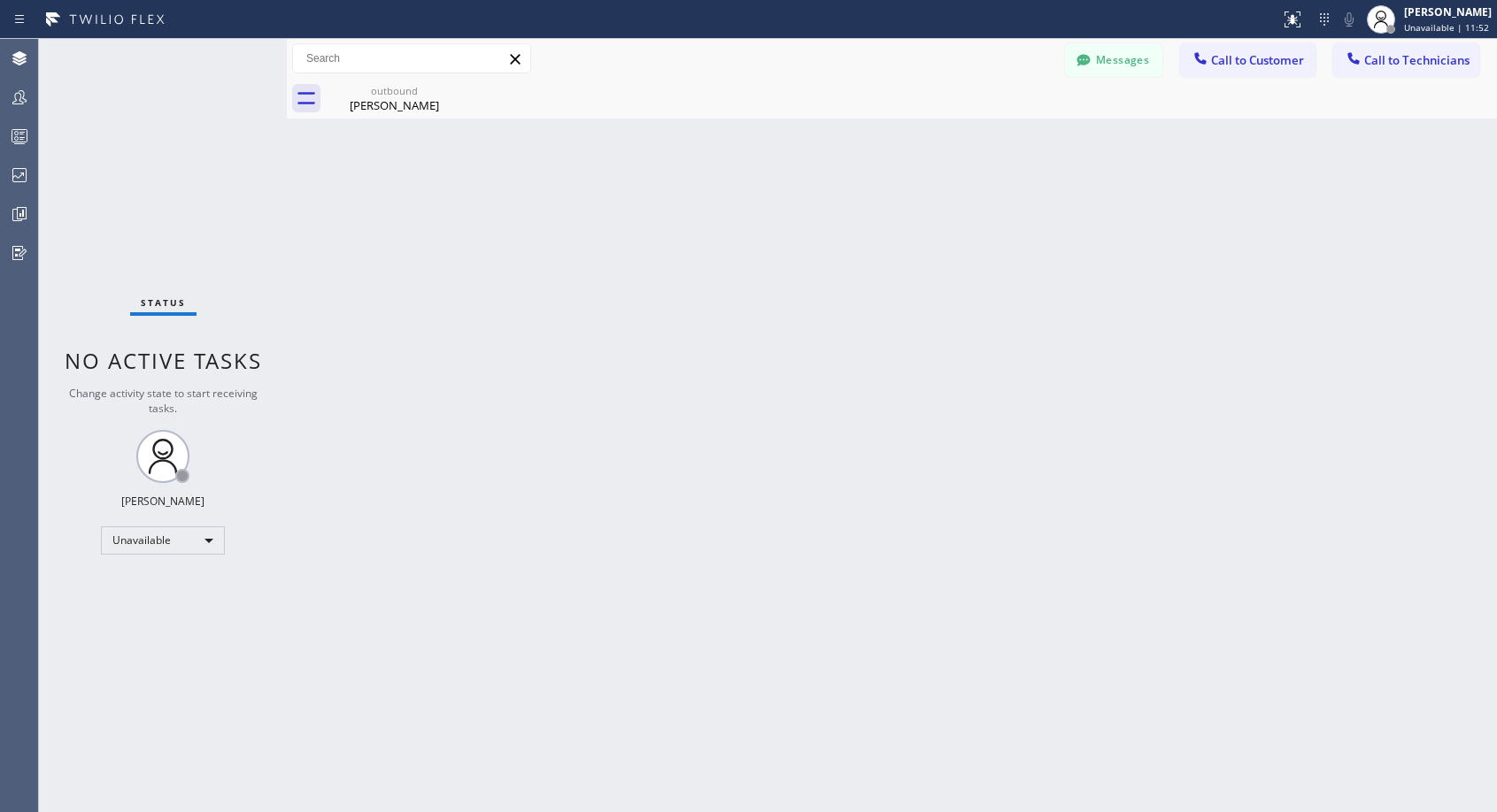
drag, startPoint x: 1264, startPoint y: 62, endPoint x: 887, endPoint y: 264, distance: 427.7
click at [1262, 63] on span "Call to Customer" at bounding box center [1257, 60] width 93 height 16
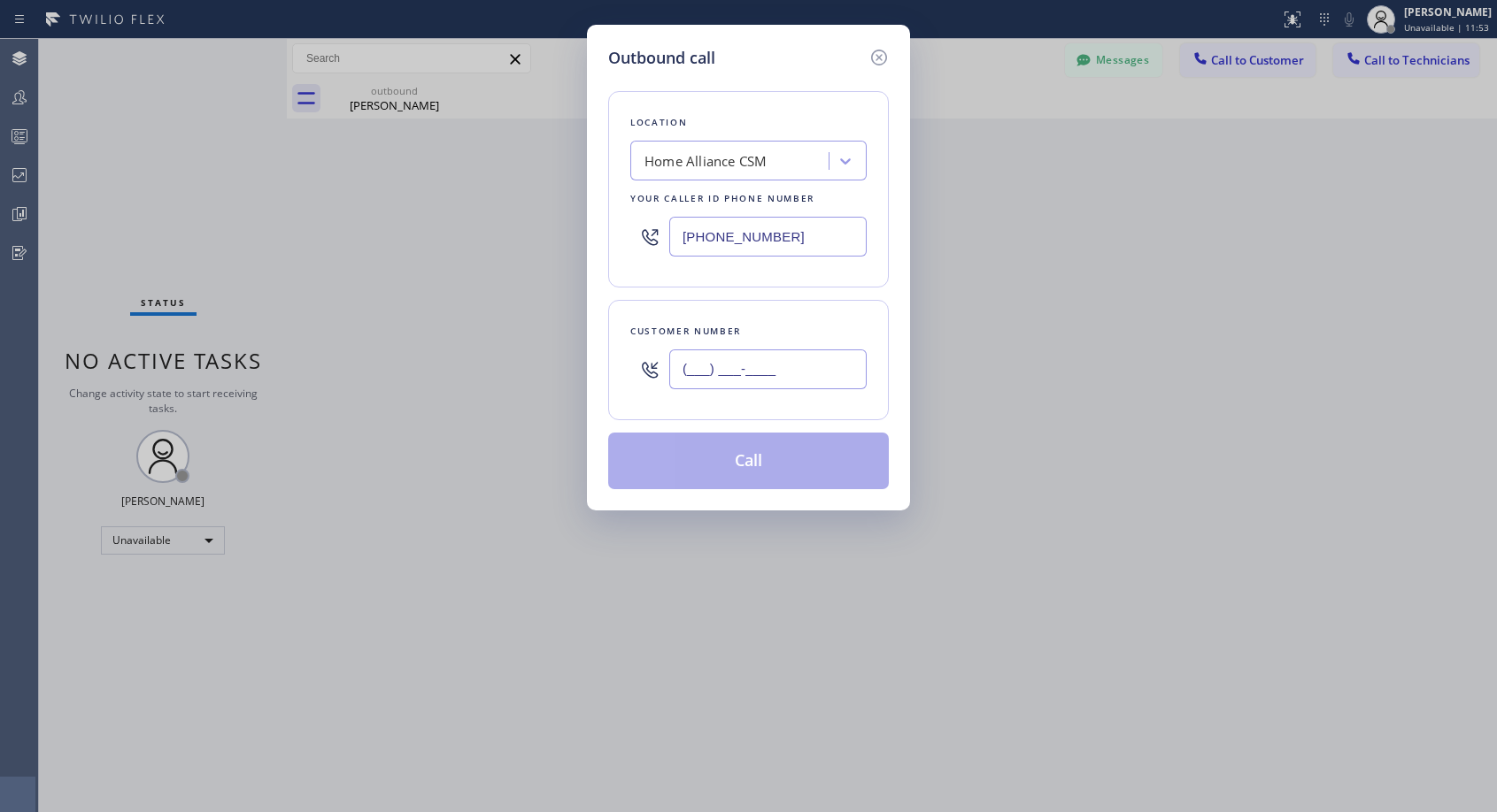
click at [800, 362] on input "(___) ___-____" at bounding box center [767, 369] width 197 height 40
paste input "773) 415-2911"
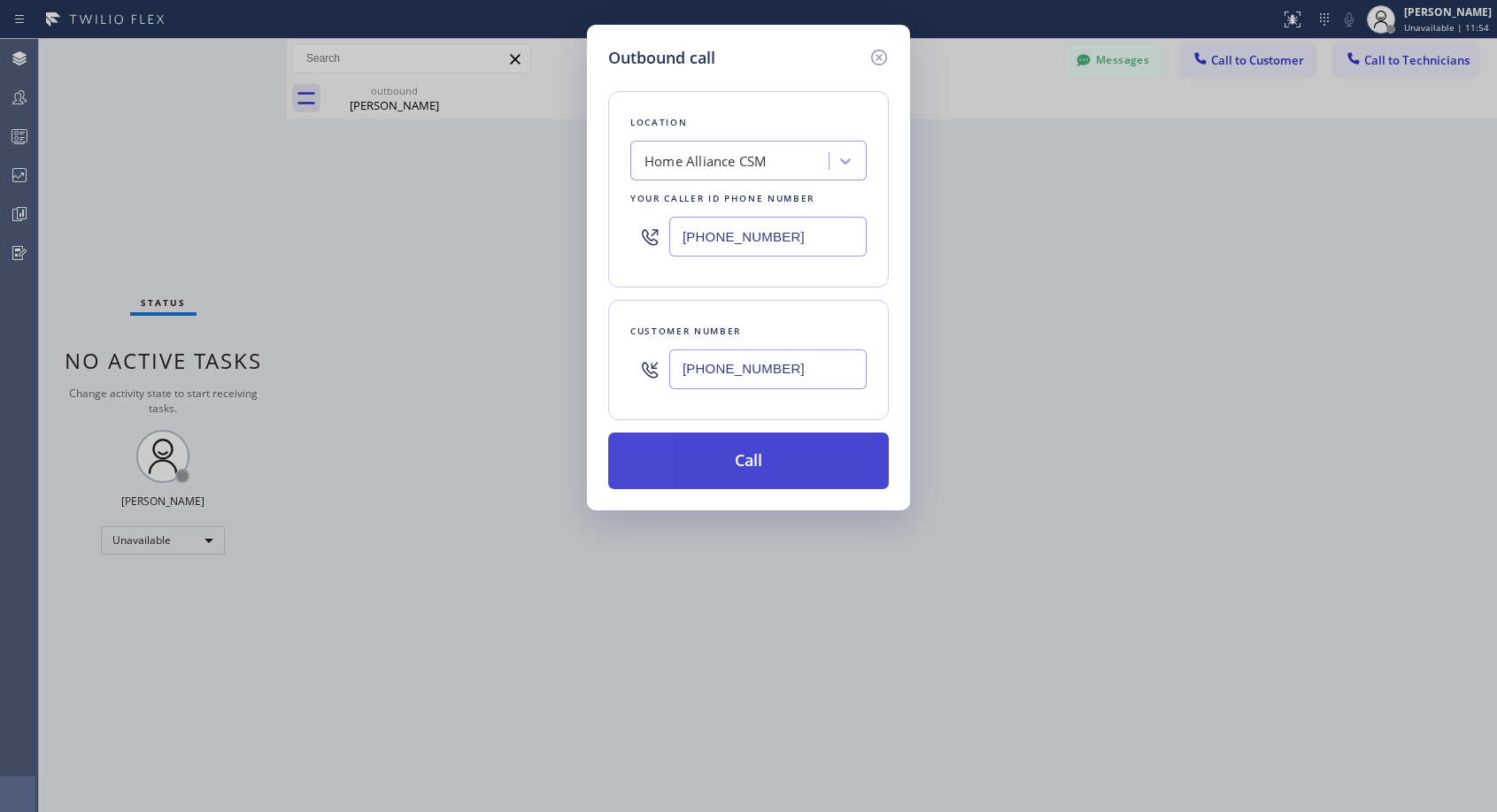
type input "(773) 415-2911"
click at [777, 469] on button "Call" at bounding box center [748, 461] width 281 height 57
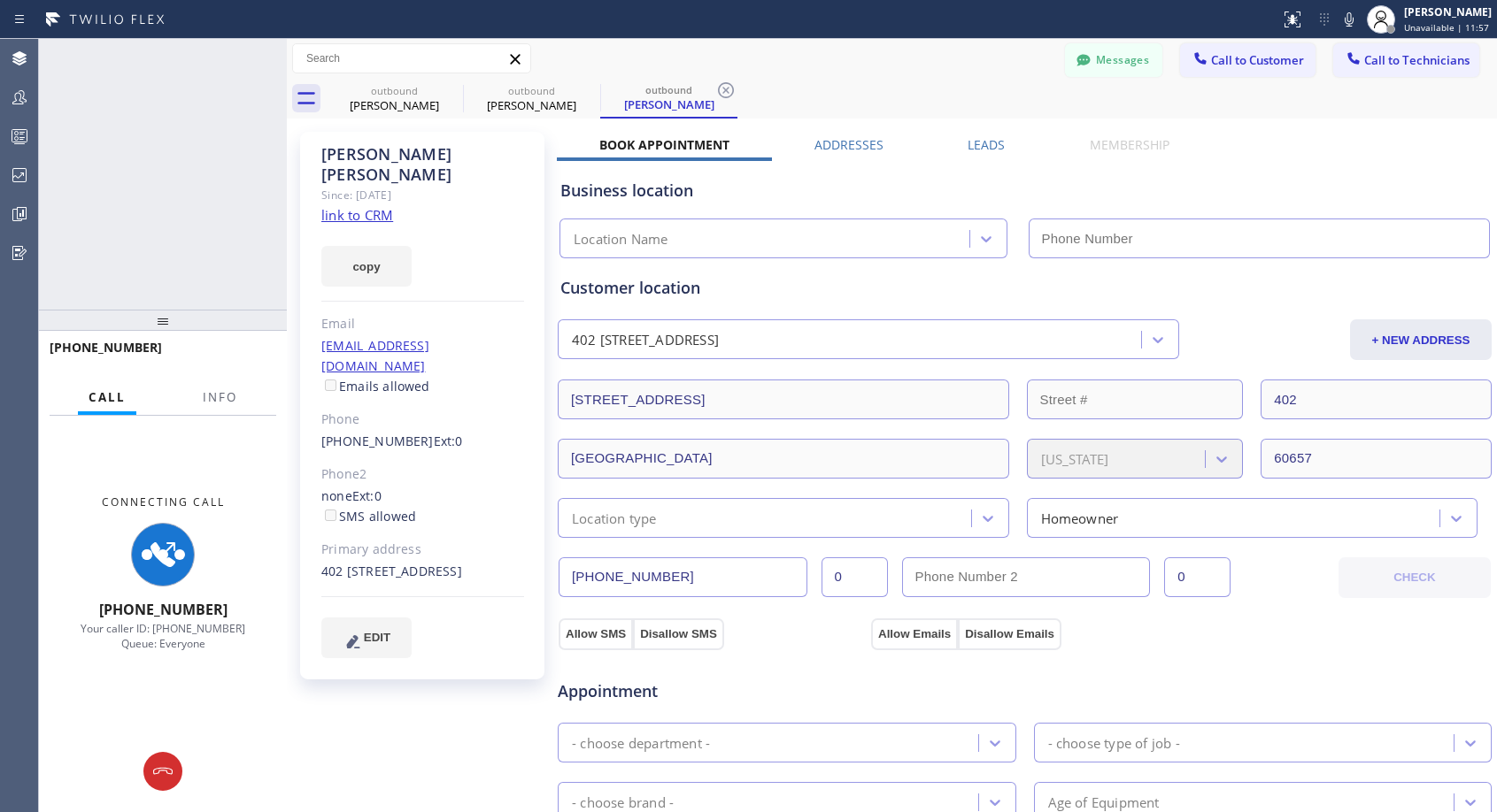
type input "(818) 614-5337"
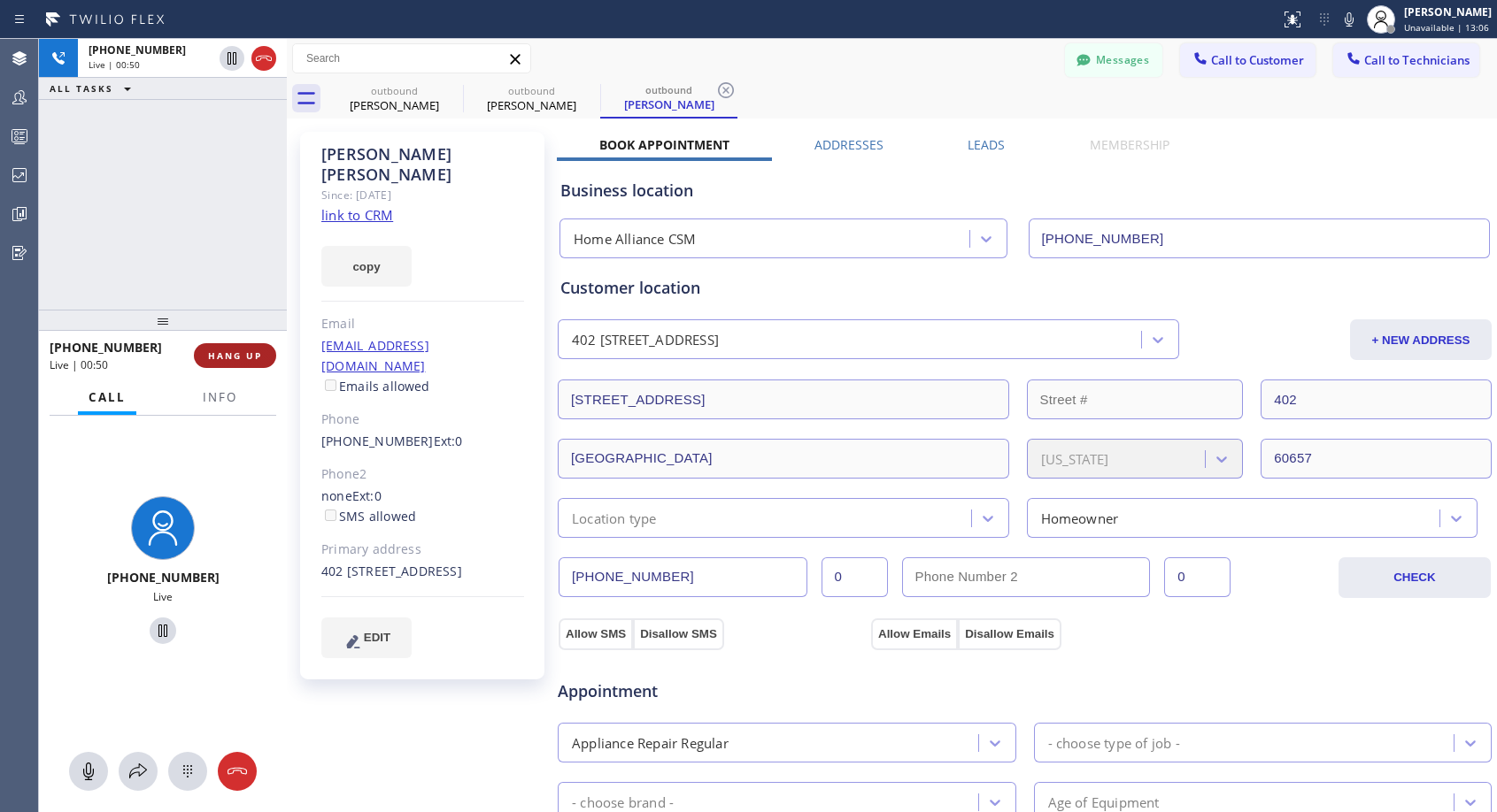
click at [213, 353] on span "HANG UP" at bounding box center [235, 356] width 54 height 13
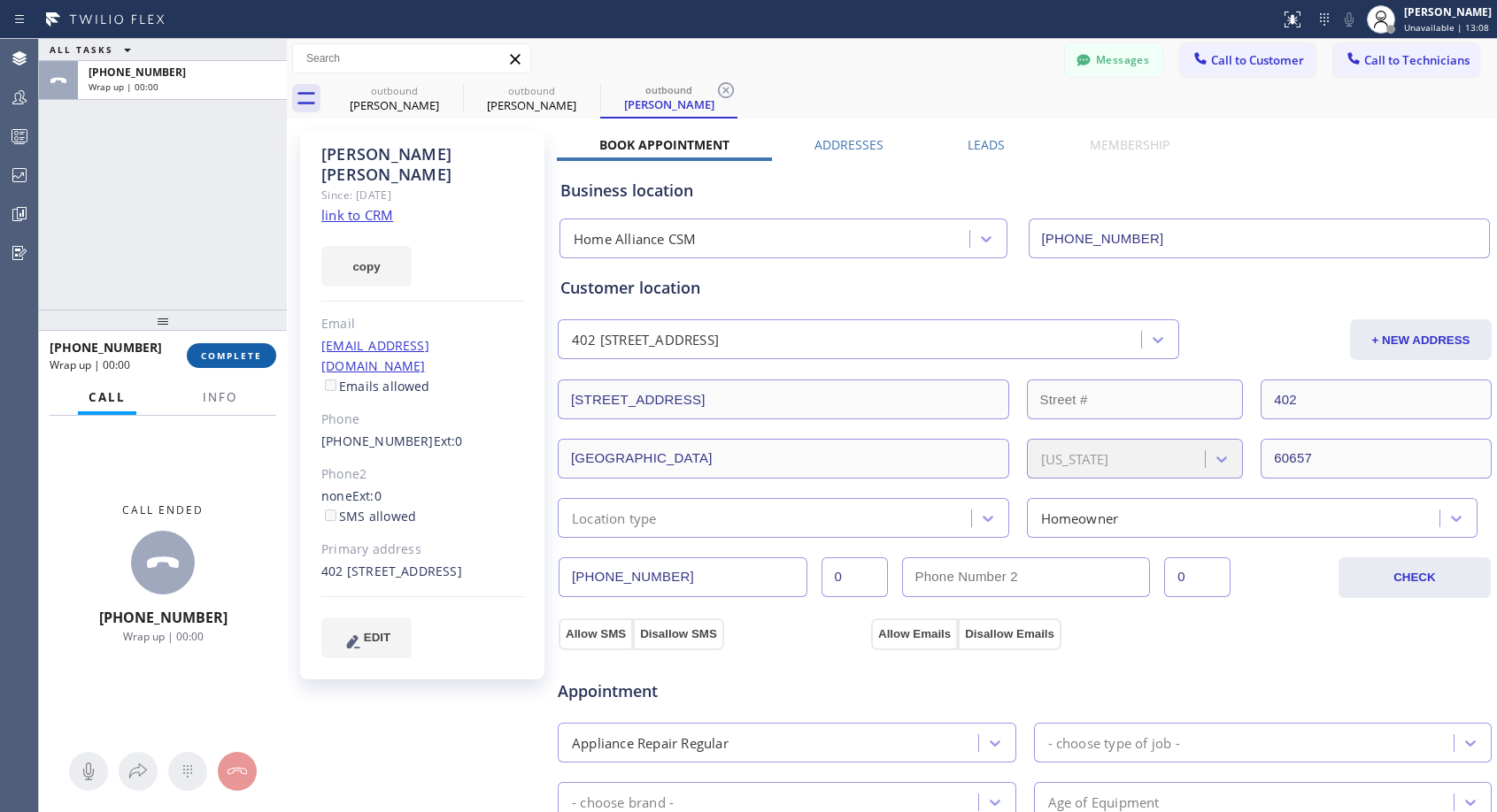
click at [213, 353] on span "COMPLETE" at bounding box center [231, 356] width 61 height 13
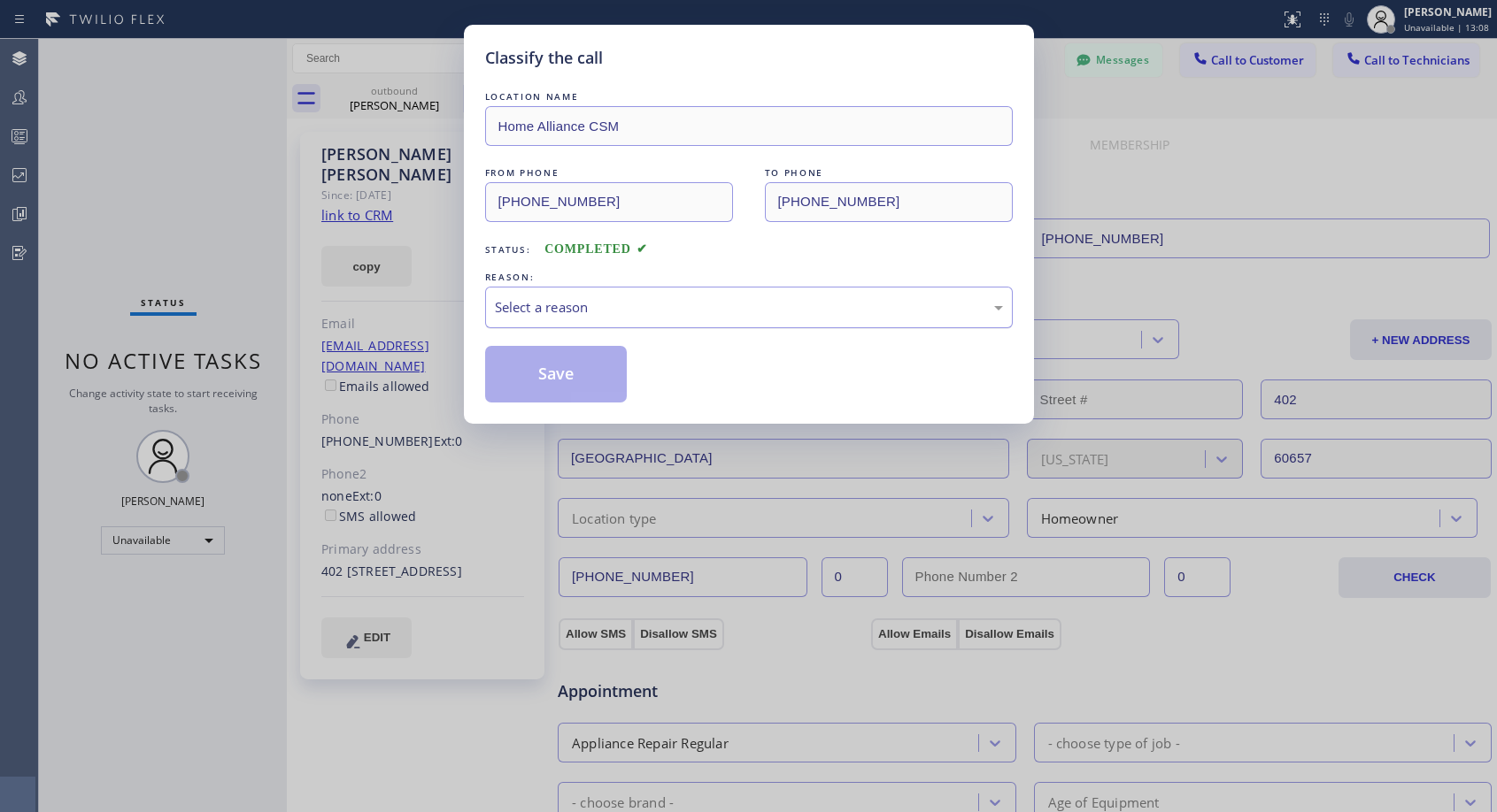
click at [649, 297] on div "Select a reason" at bounding box center [748, 307] width 508 height 21
click at [575, 373] on button "Save" at bounding box center [557, 374] width 142 height 57
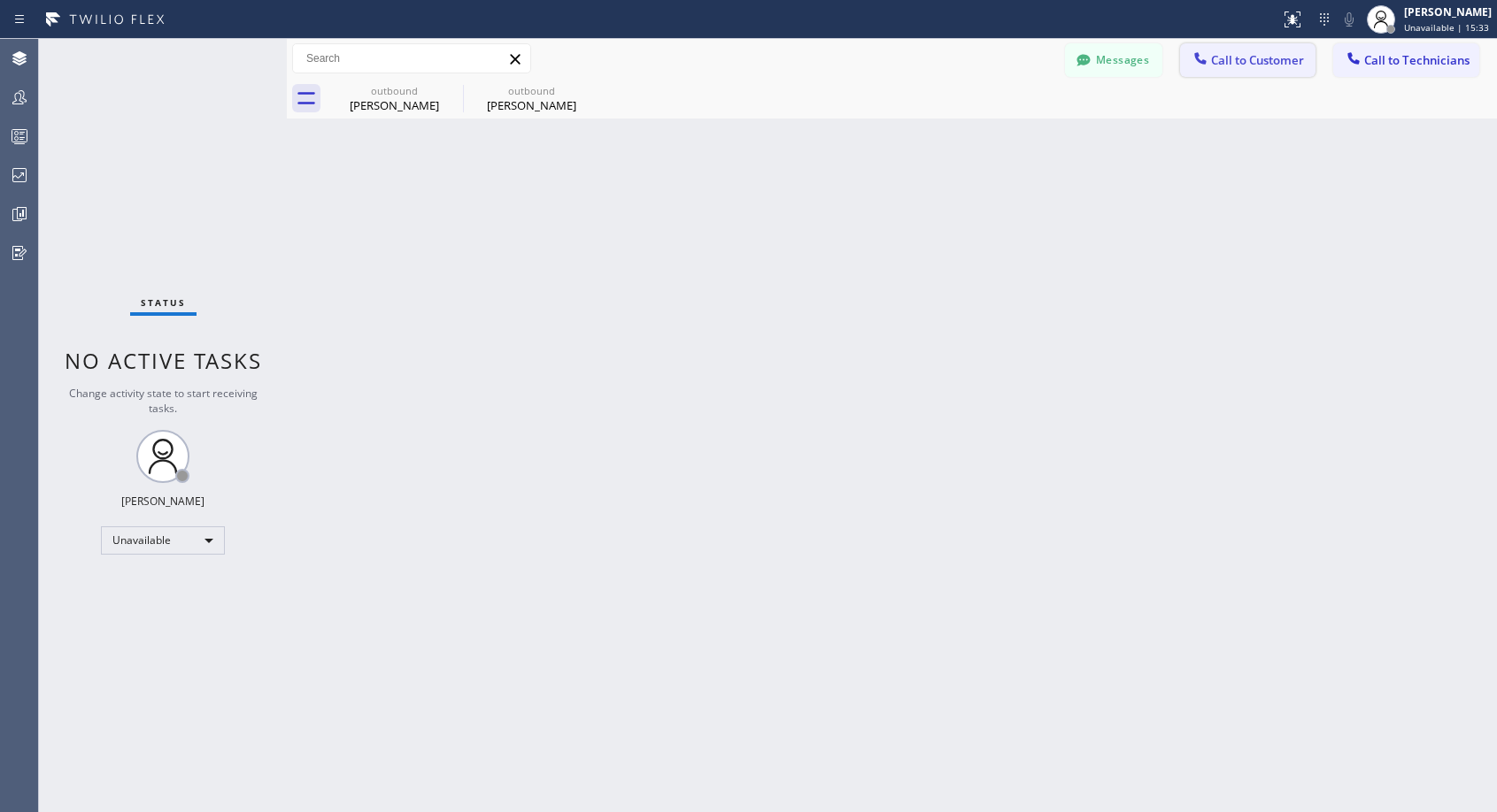
click at [1217, 62] on span "Call to Customer" at bounding box center [1257, 60] width 93 height 16
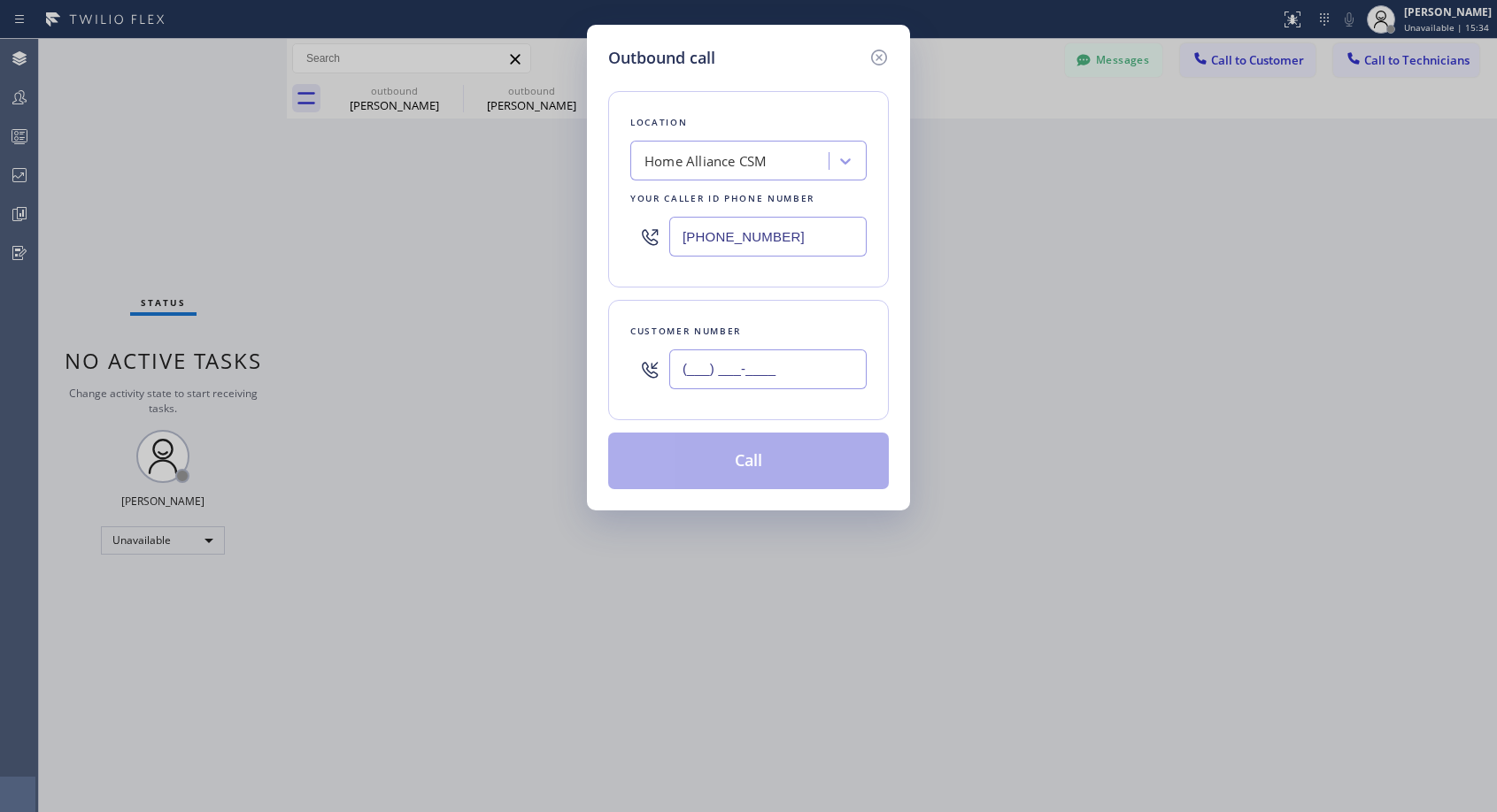
click at [778, 374] on input "(___) ___-____" at bounding box center [767, 369] width 197 height 40
paste input "917) 500-3132"
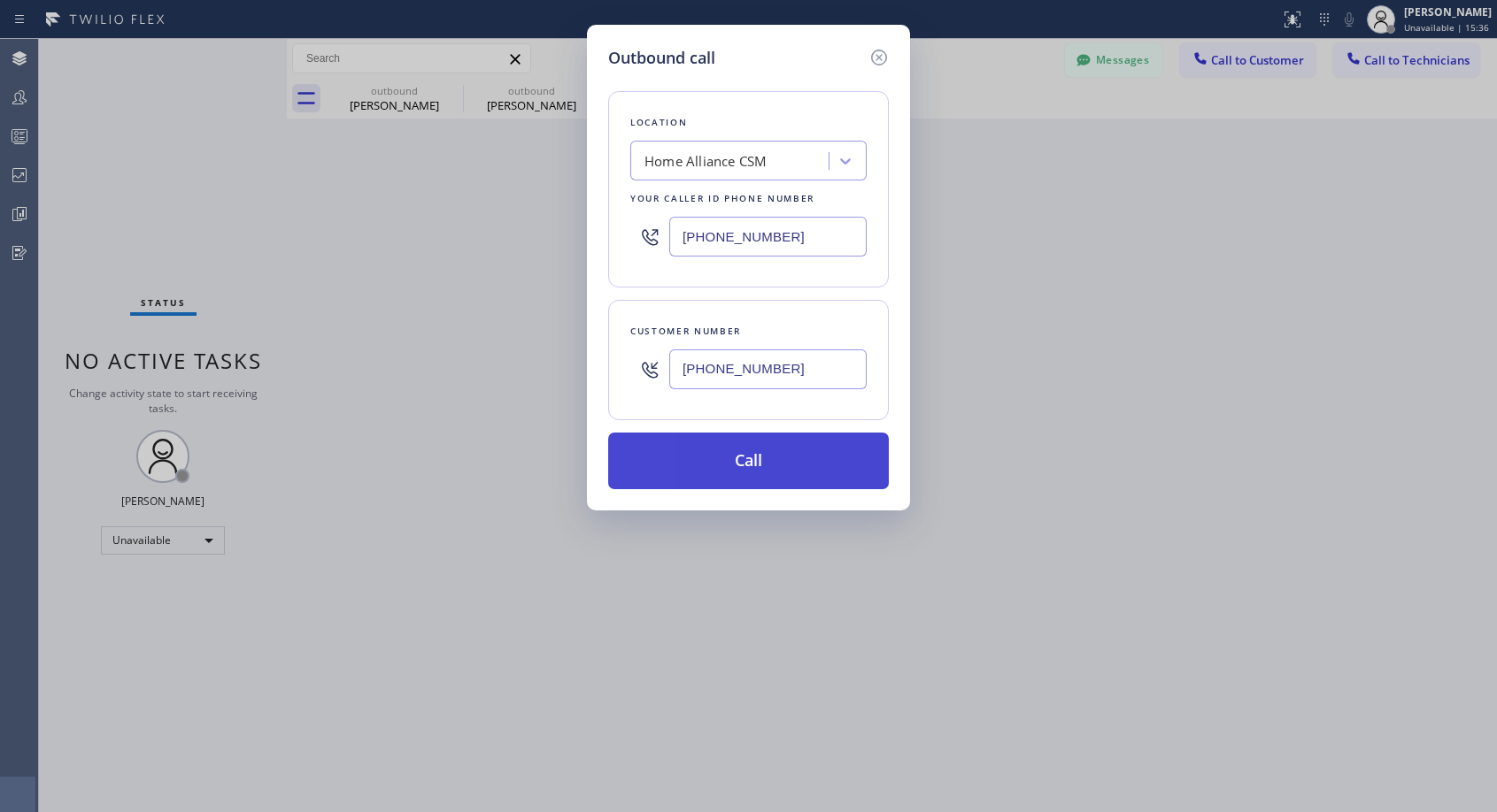
type input "(917) 500-3132"
click at [758, 466] on button "Call" at bounding box center [748, 461] width 281 height 57
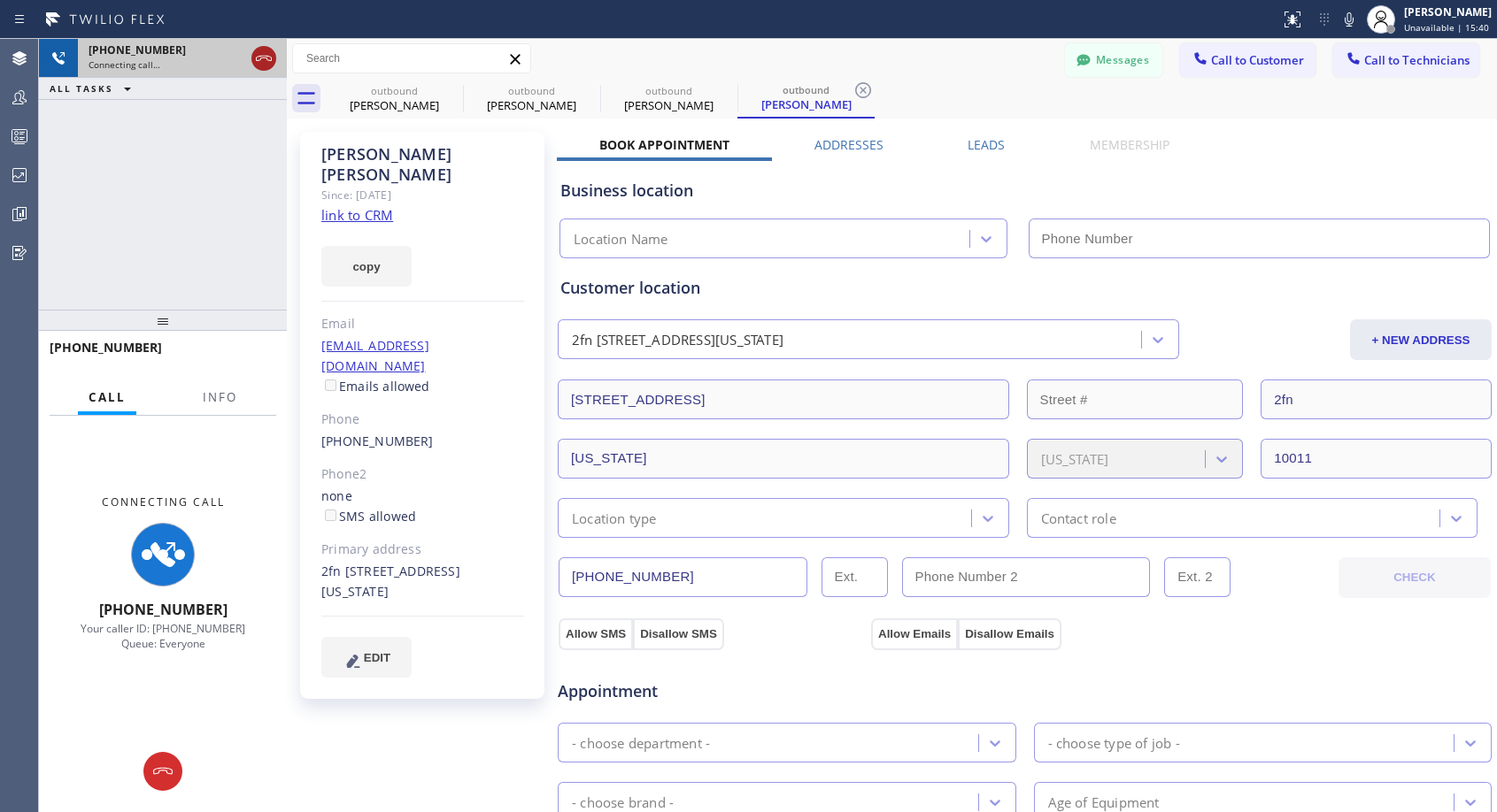
type input "(818) 614-5337"
click at [266, 63] on icon at bounding box center [264, 59] width 22 height 22
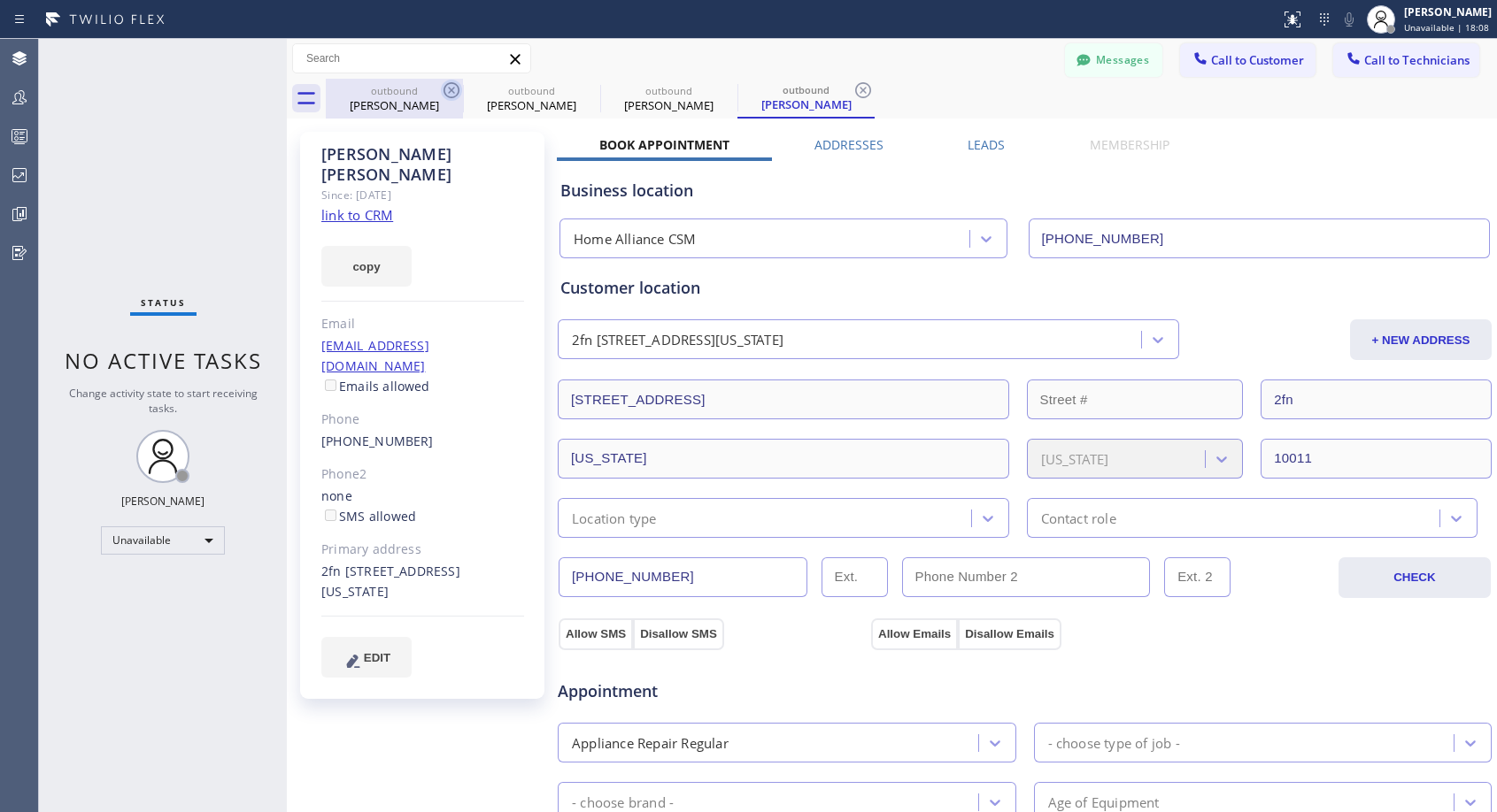
click at [449, 89] on icon at bounding box center [451, 90] width 16 height 16
click at [0, 0] on icon at bounding box center [0, 0] width 0 height 0
click at [855, 89] on icon at bounding box center [863, 90] width 16 height 16
click at [449, 89] on div "outbound Neomi Abramovici outbound Megan Tirpak outbound Michel Martin outbound…" at bounding box center [912, 98] width 1171 height 40
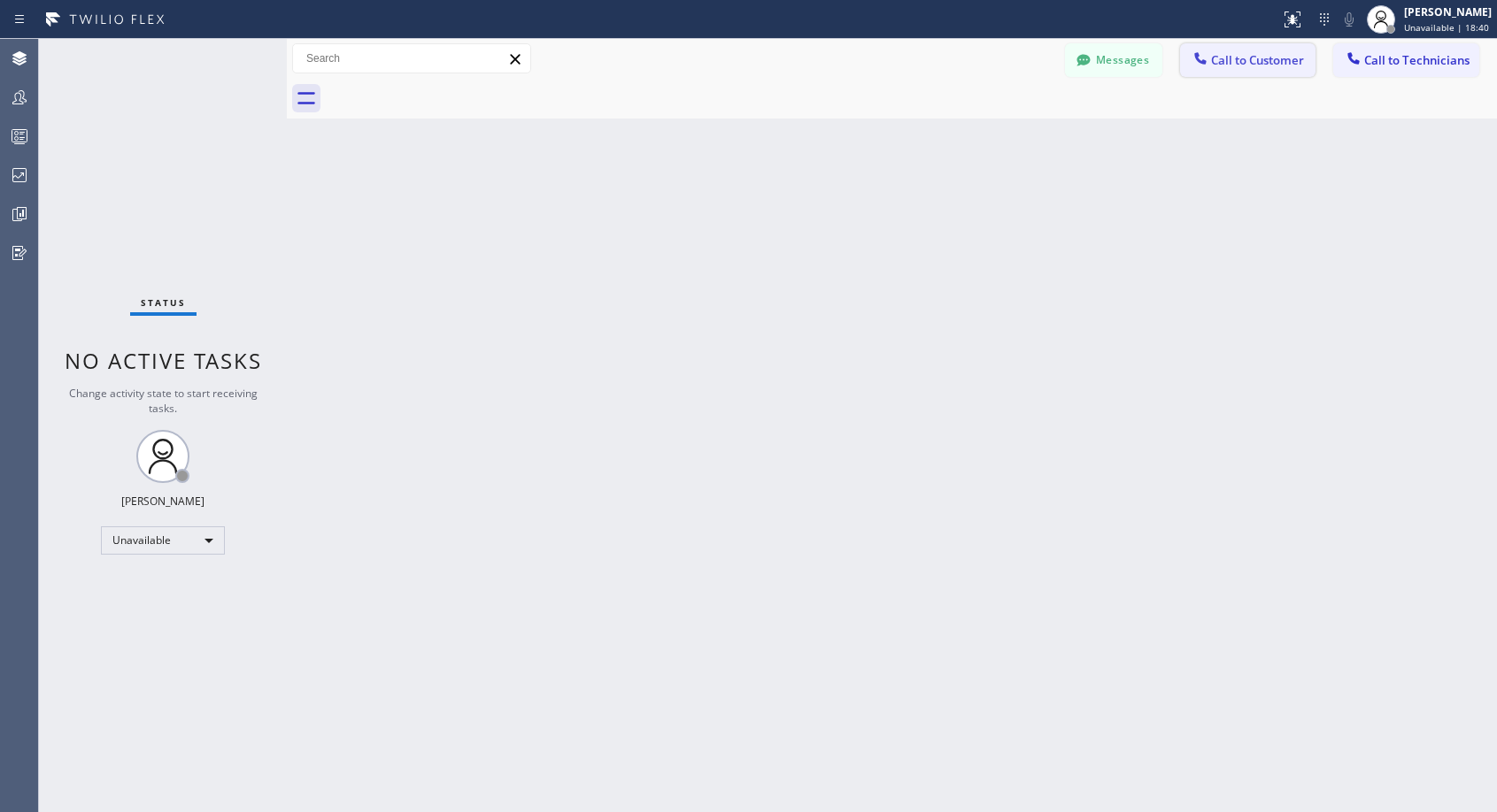
click at [1262, 68] on button "Call to Customer" at bounding box center [1248, 59] width 135 height 33
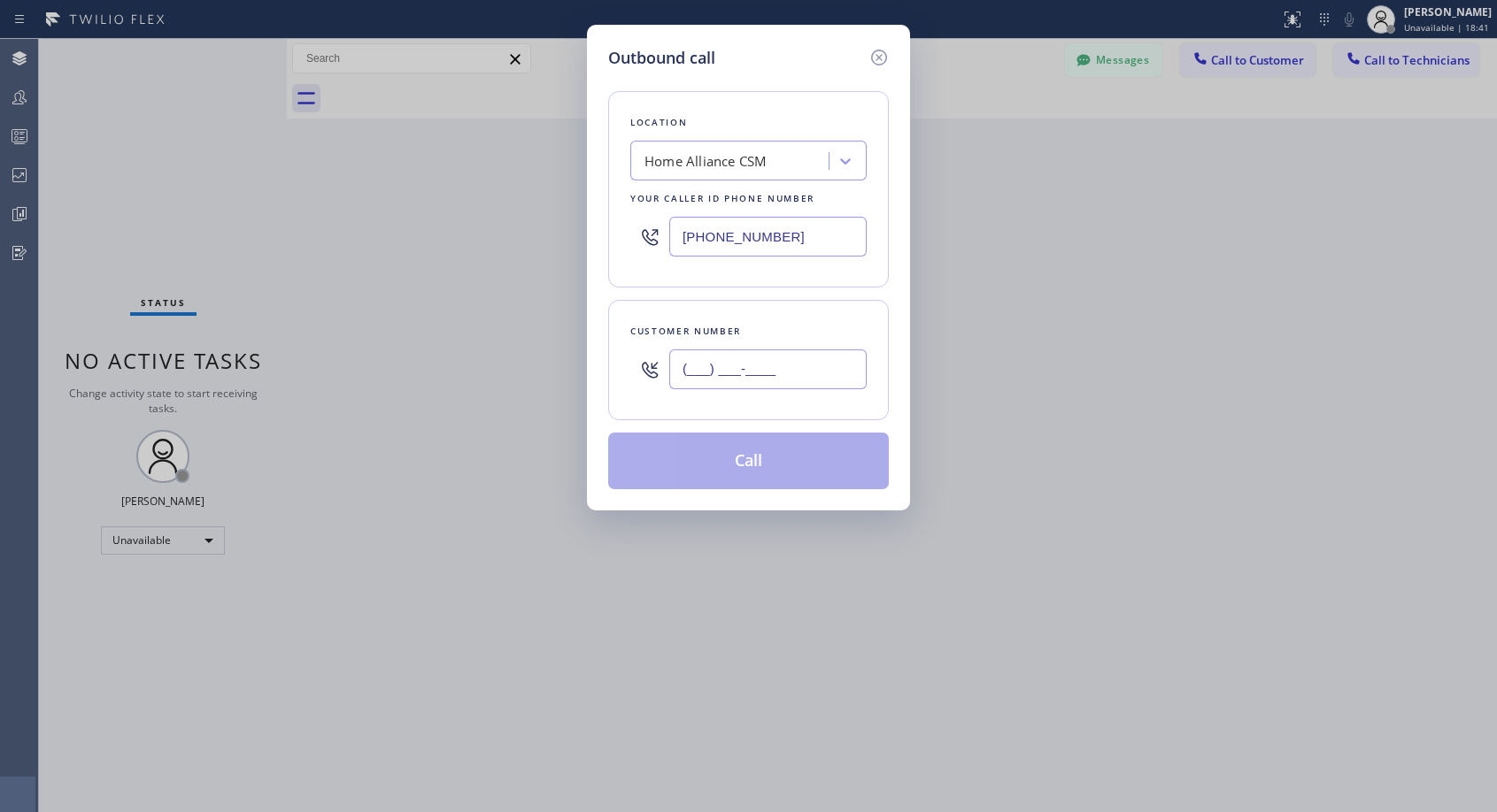
click at [794, 383] on input "(___) ___-____" at bounding box center [767, 369] width 197 height 40
paste input "516) 860-7008"
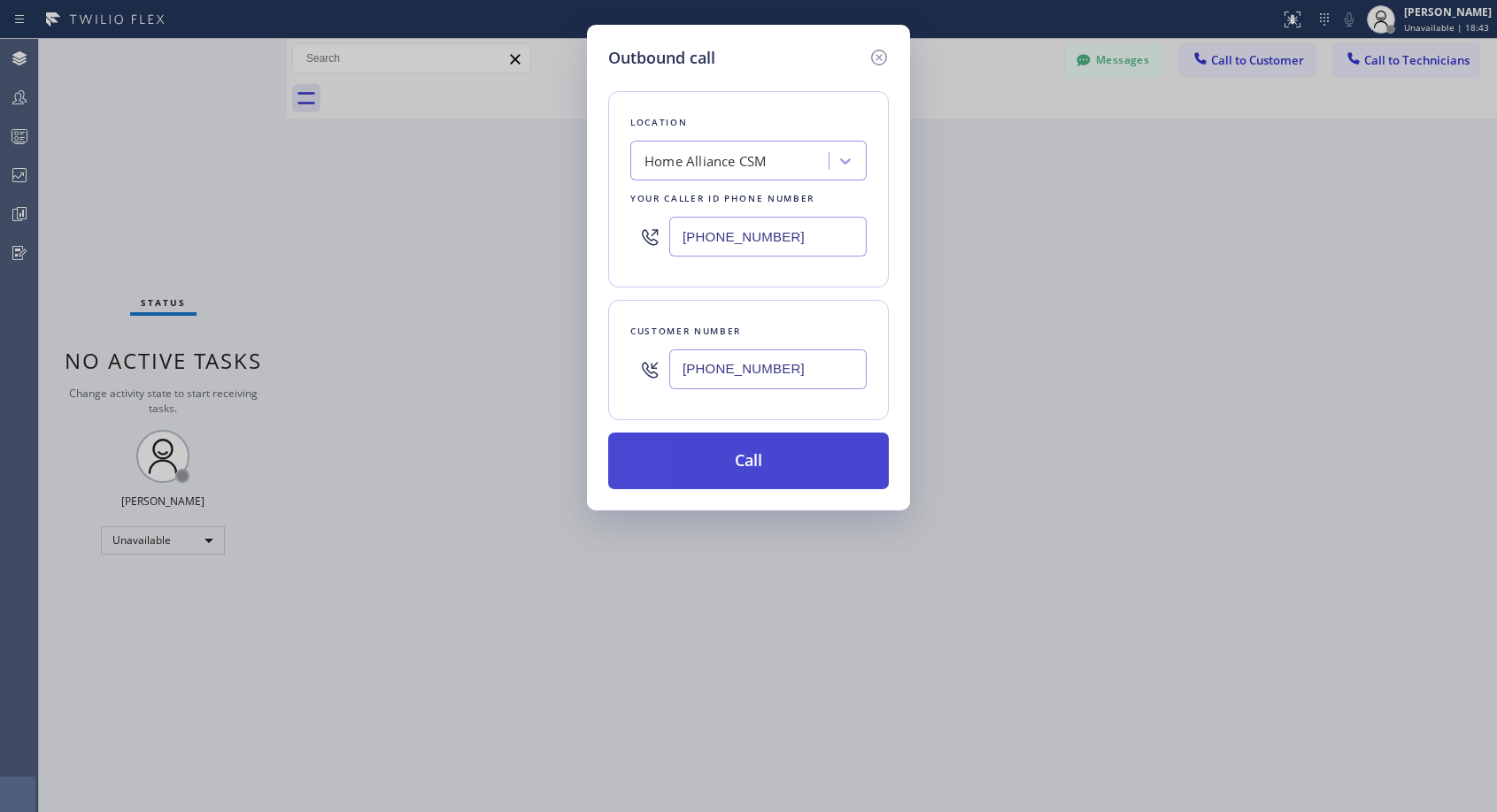
type input "(516) 860-7009"
click at [783, 464] on button "Call" at bounding box center [748, 461] width 281 height 57
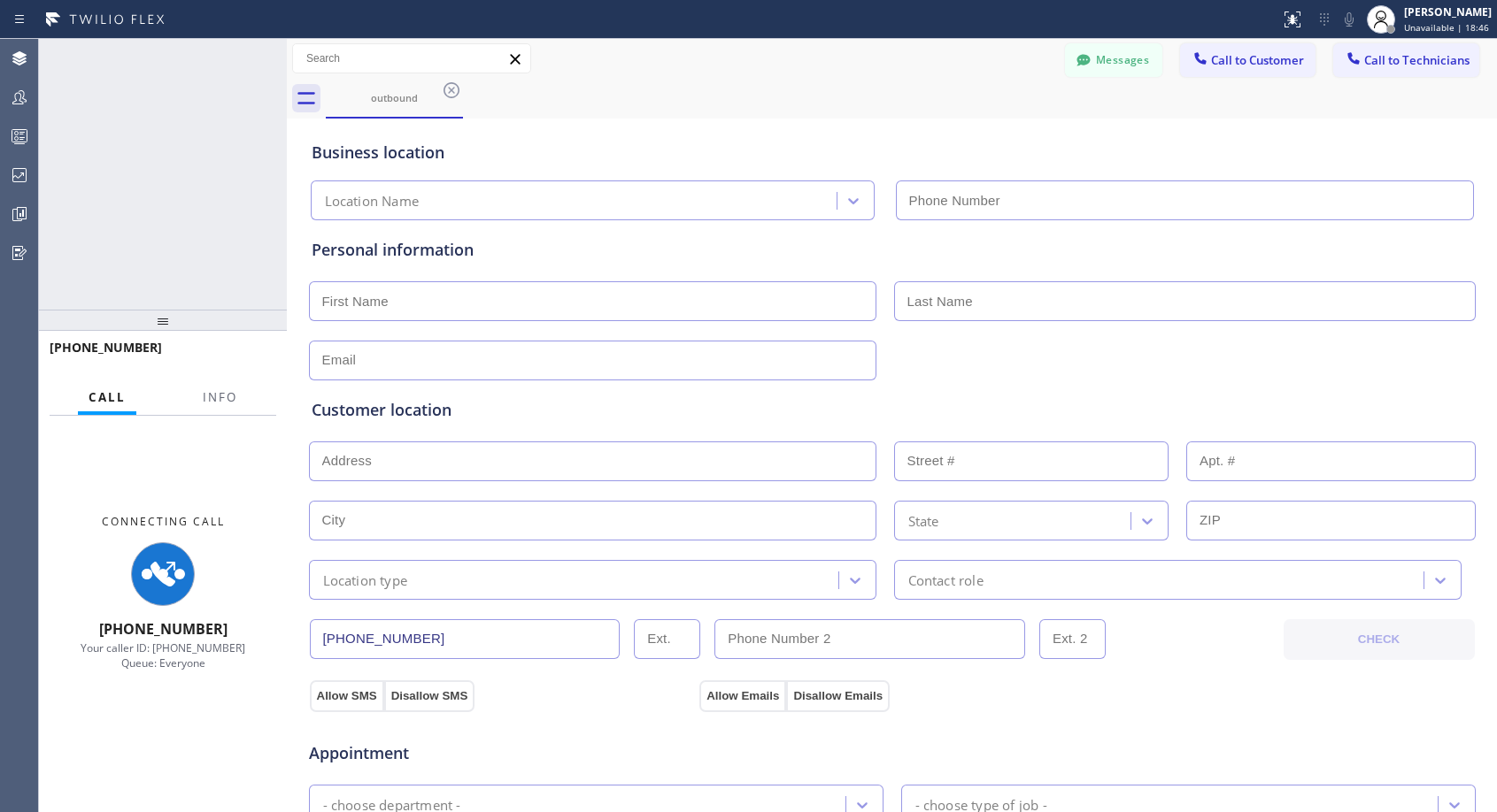
type input "(818) 614-5337"
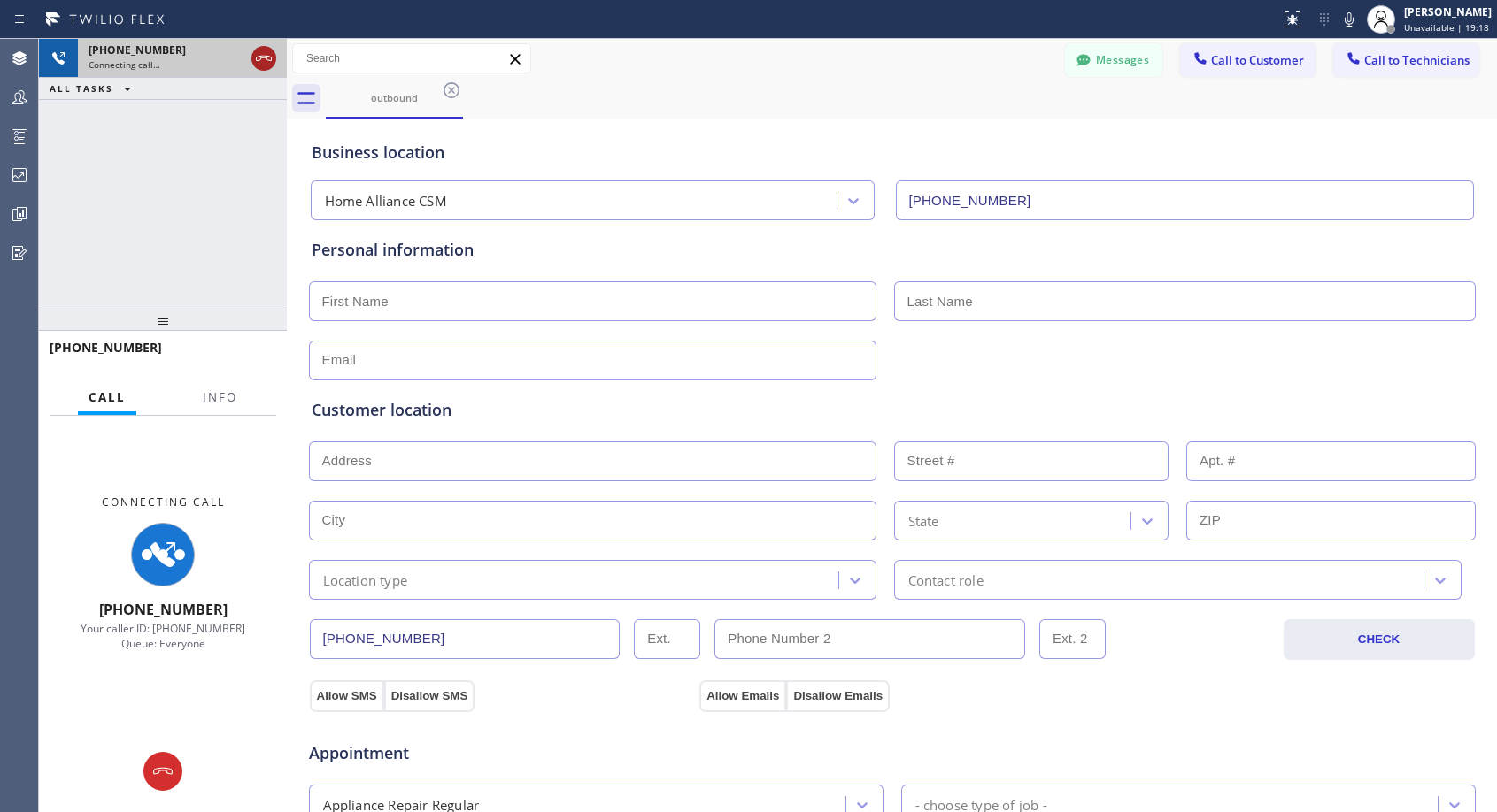
click at [263, 56] on icon at bounding box center [264, 59] width 16 height 5
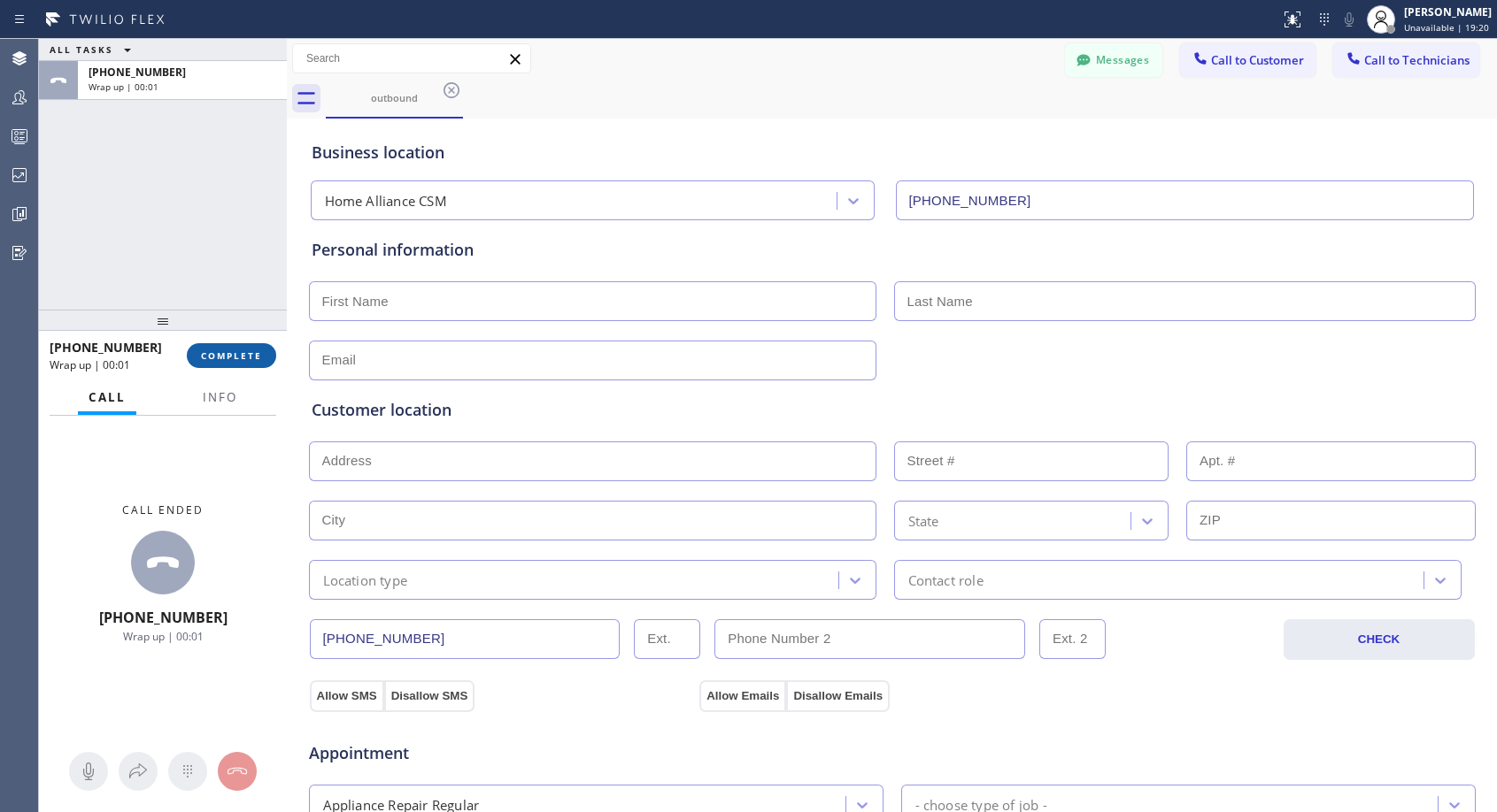
click at [229, 352] on span "COMPLETE" at bounding box center [231, 356] width 61 height 13
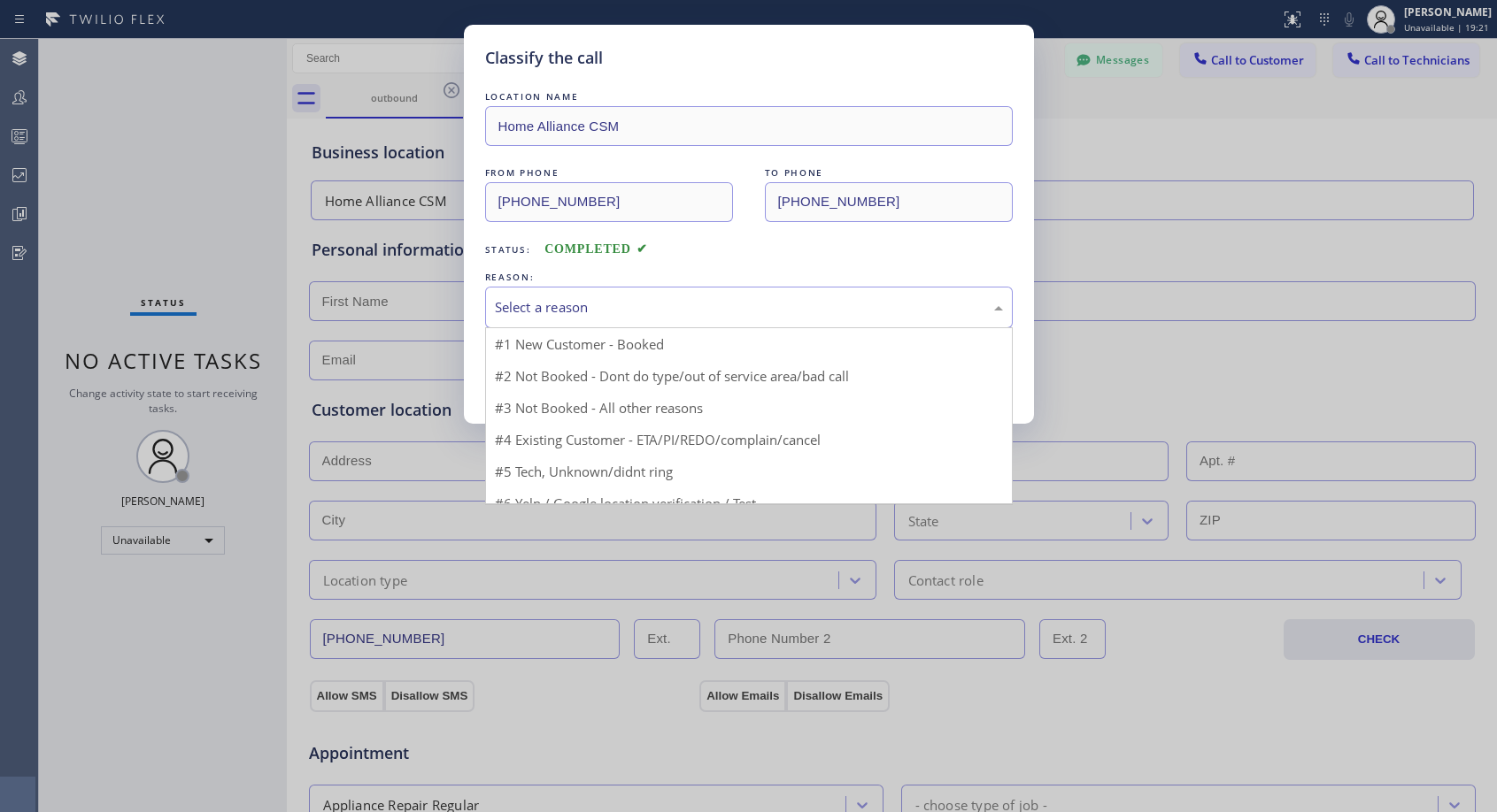
click at [542, 307] on div "Select a reason" at bounding box center [748, 307] width 508 height 21
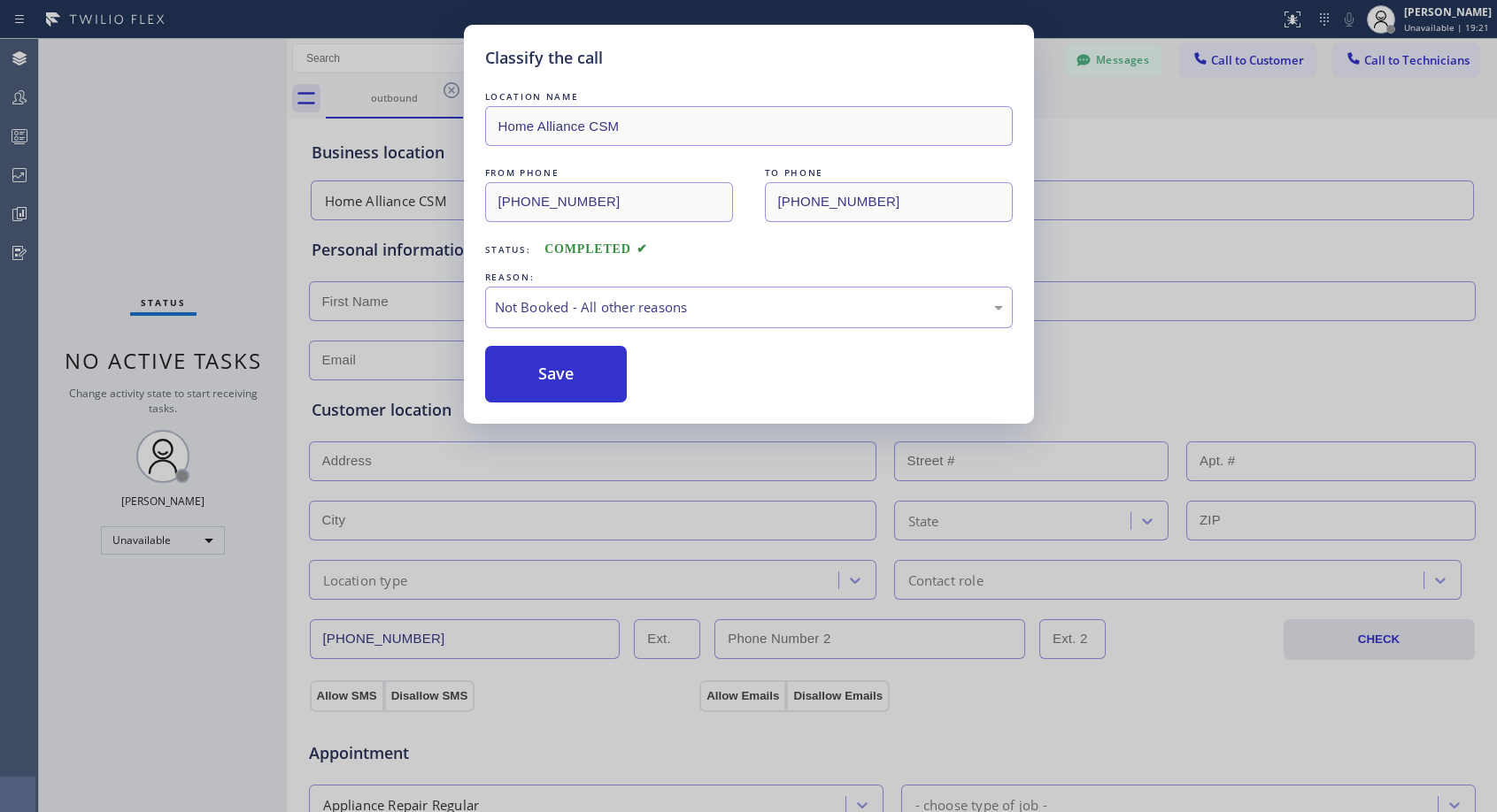
click at [531, 374] on button "Save" at bounding box center [557, 374] width 142 height 57
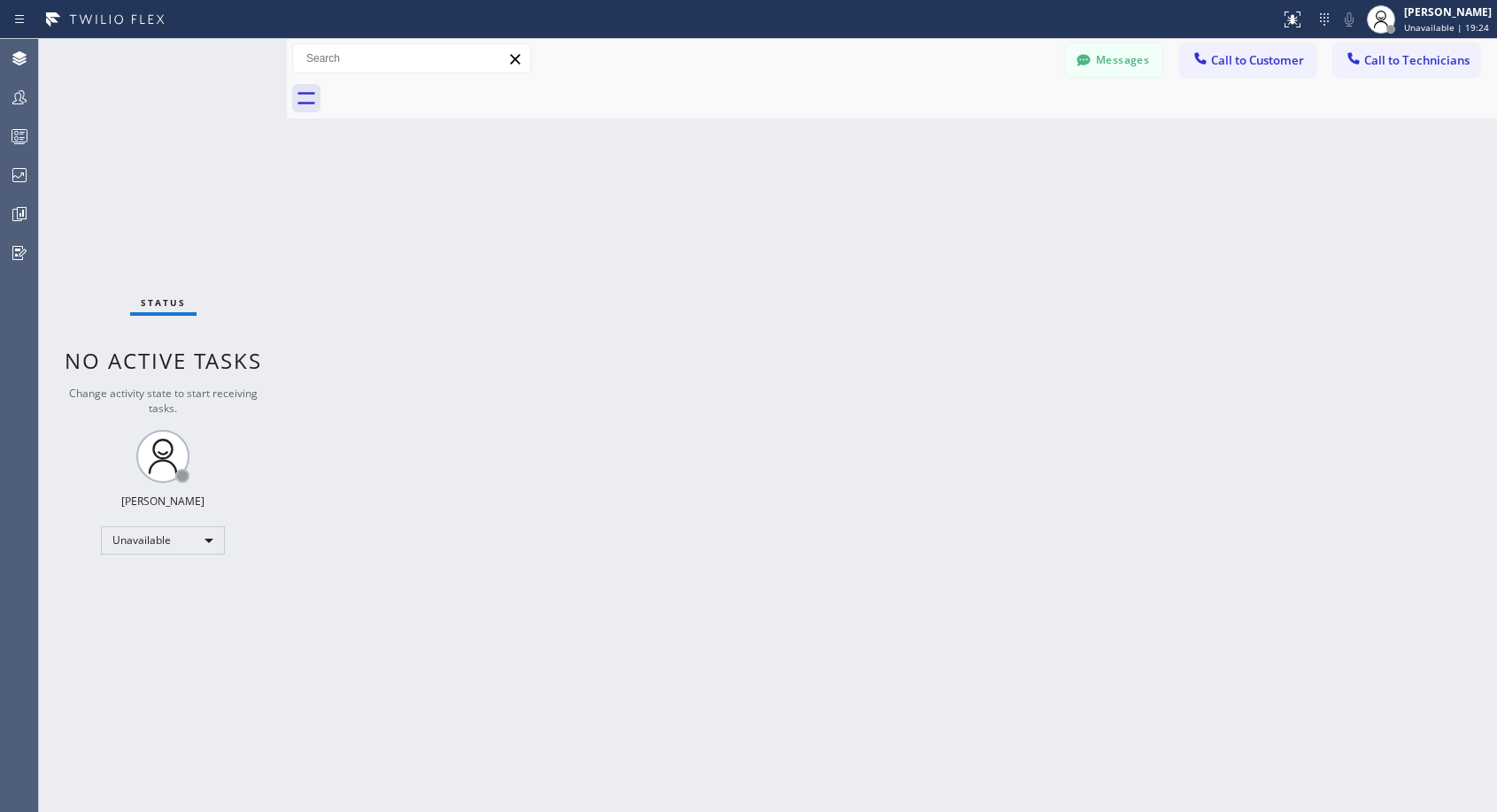
click at [844, 191] on div "Back to Dashboard Change Sender ID Customers Technicians NH Nathaniel Hill 03/0…" at bounding box center [891, 425] width 1210 height 773
click at [1257, 59] on span "Call to Customer" at bounding box center [1257, 60] width 93 height 16
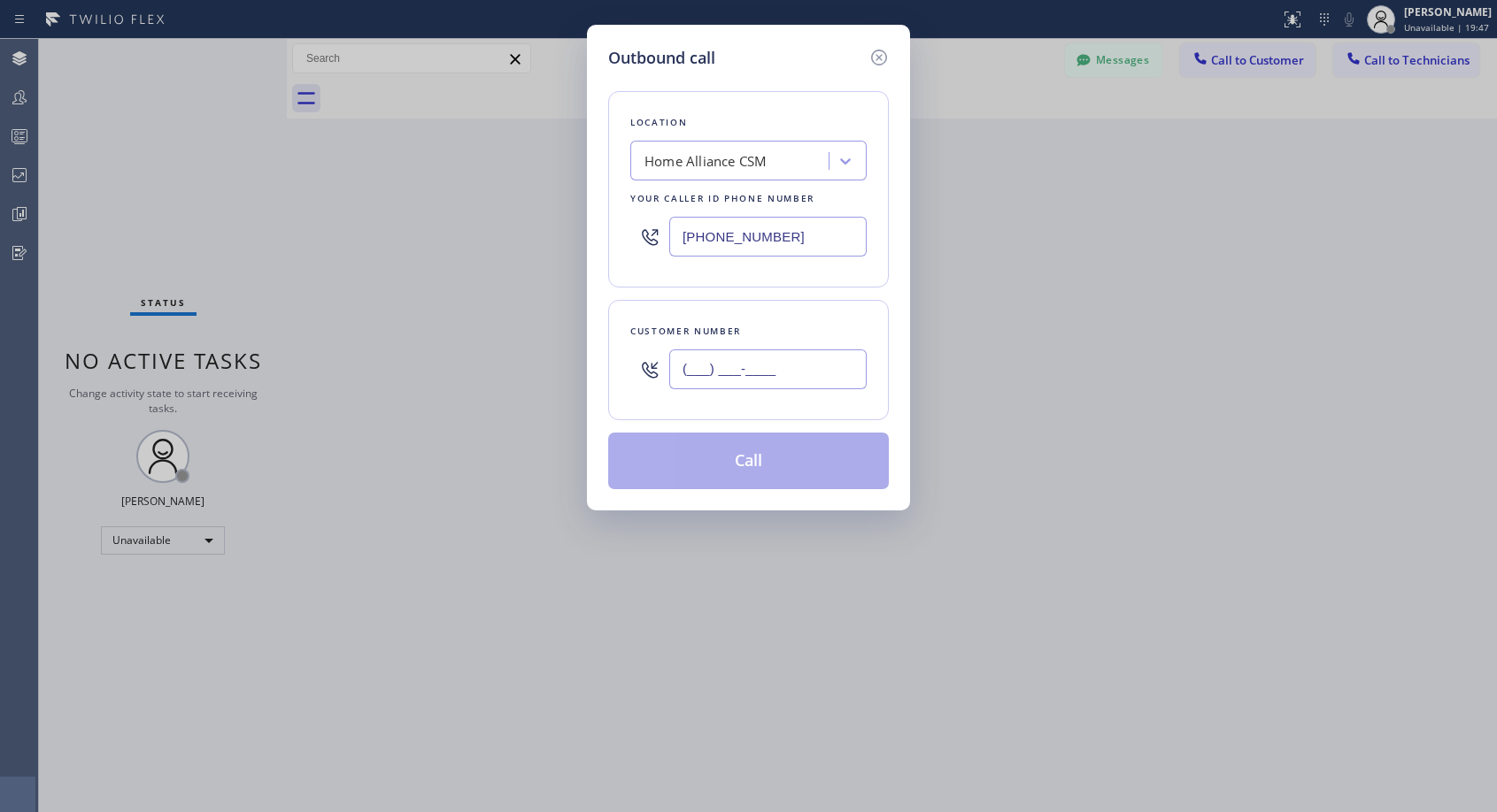
click at [793, 374] on input "(___) ___-____" at bounding box center [767, 369] width 197 height 40
paste input "323) 807-4692"
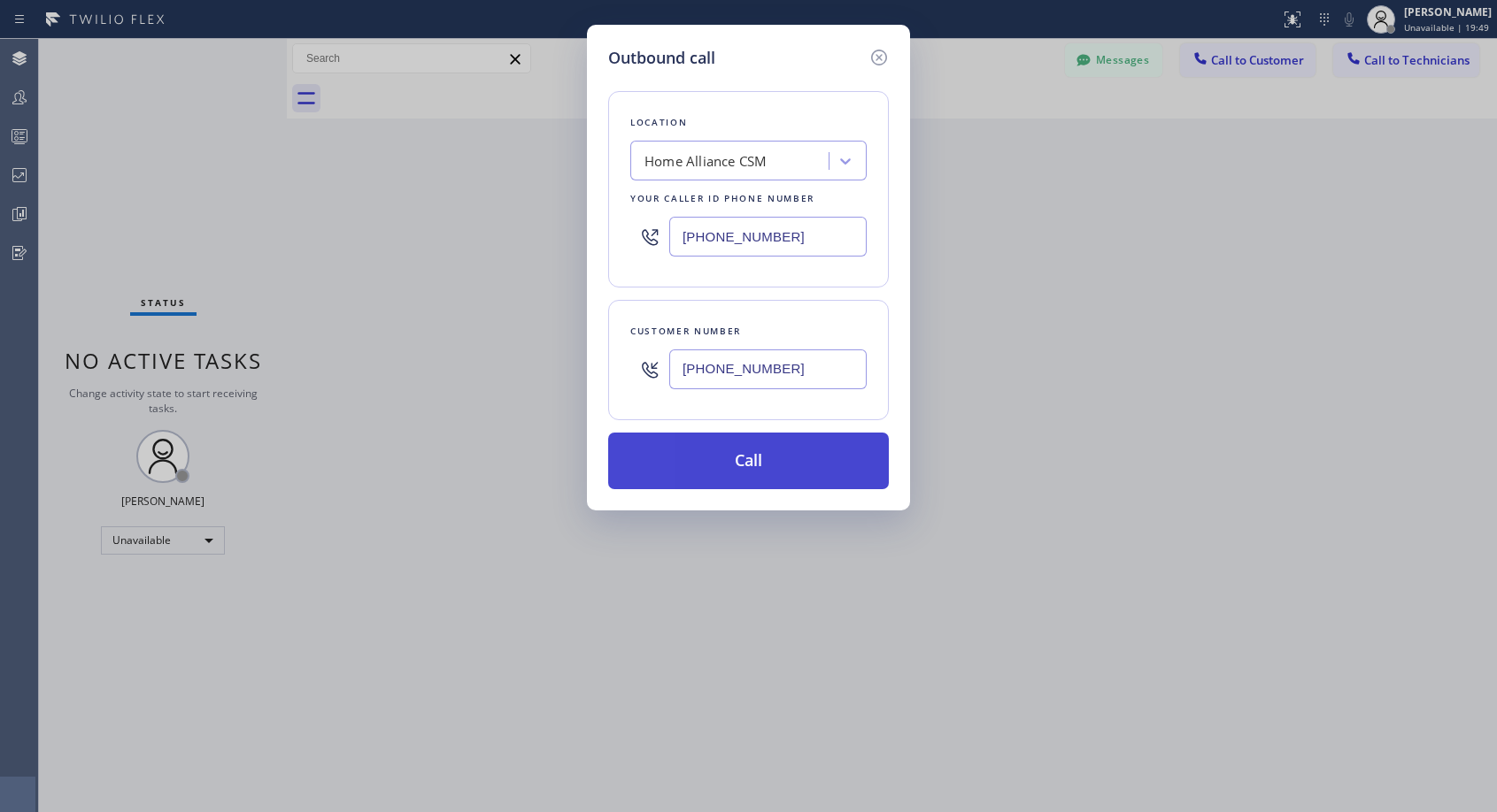
type input "(323) 807-4692"
click at [729, 472] on button "Call" at bounding box center [748, 461] width 281 height 57
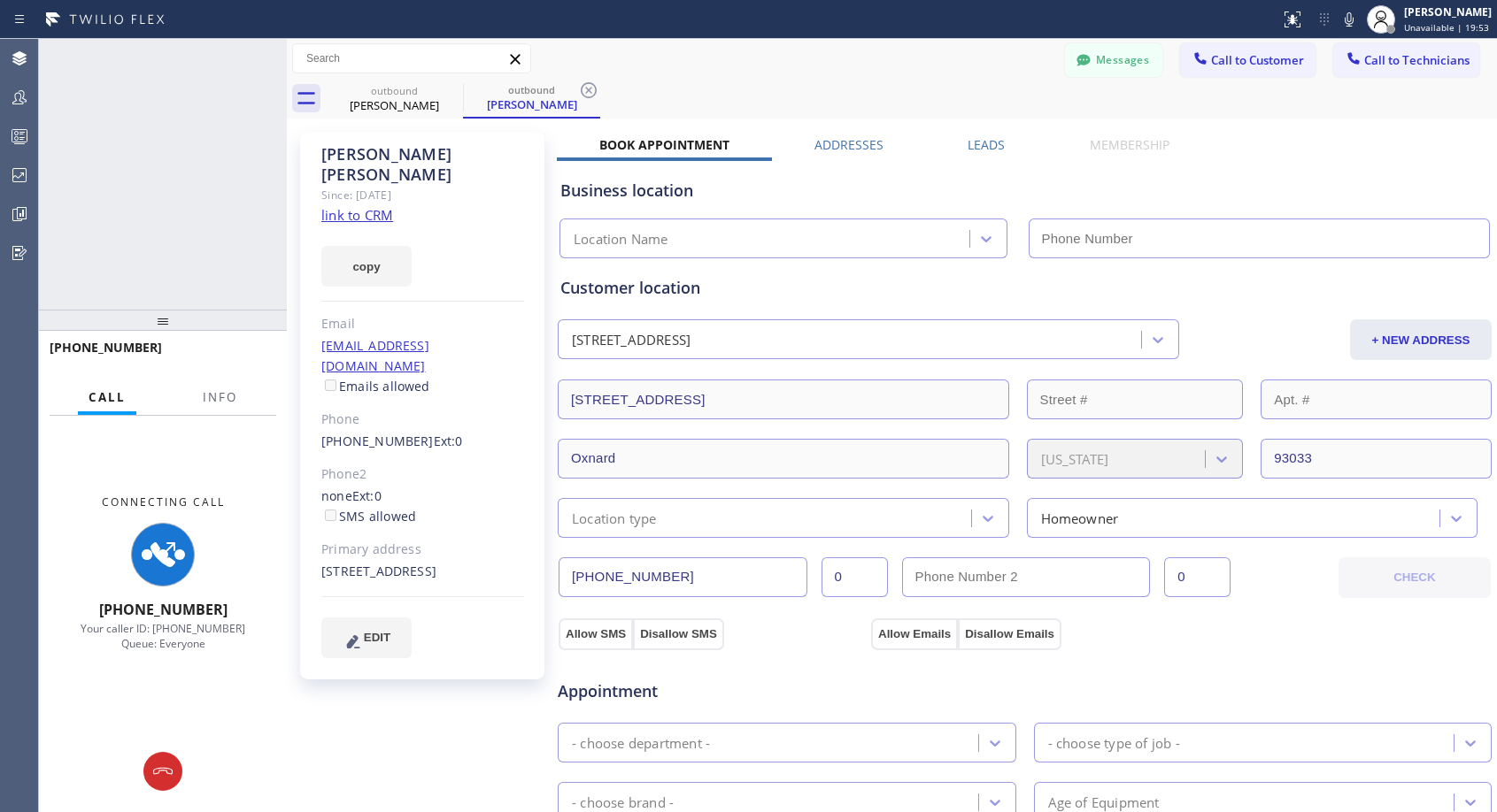
type input "(818) 614-5337"
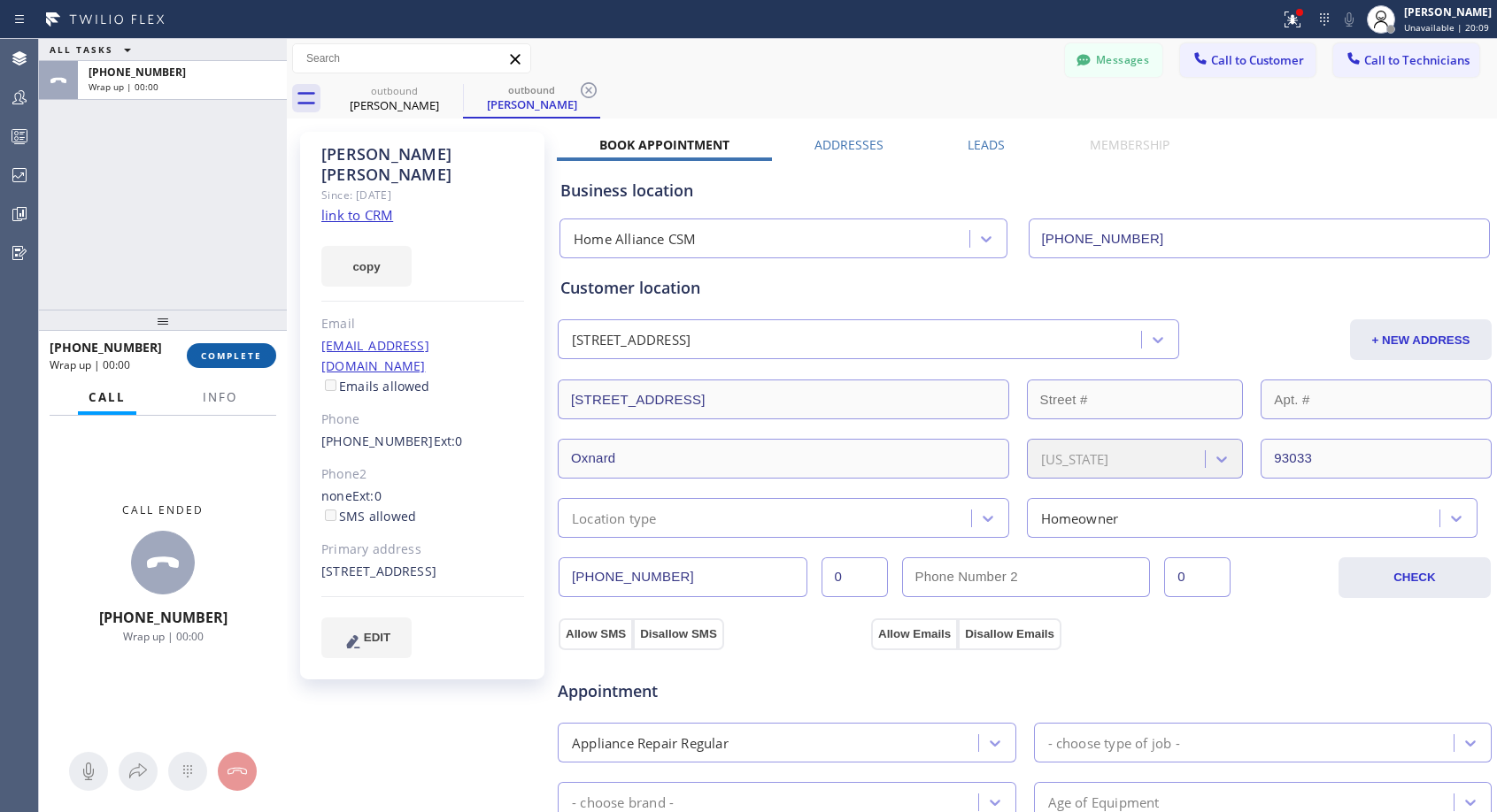
click at [222, 356] on span "COMPLETE" at bounding box center [231, 356] width 61 height 13
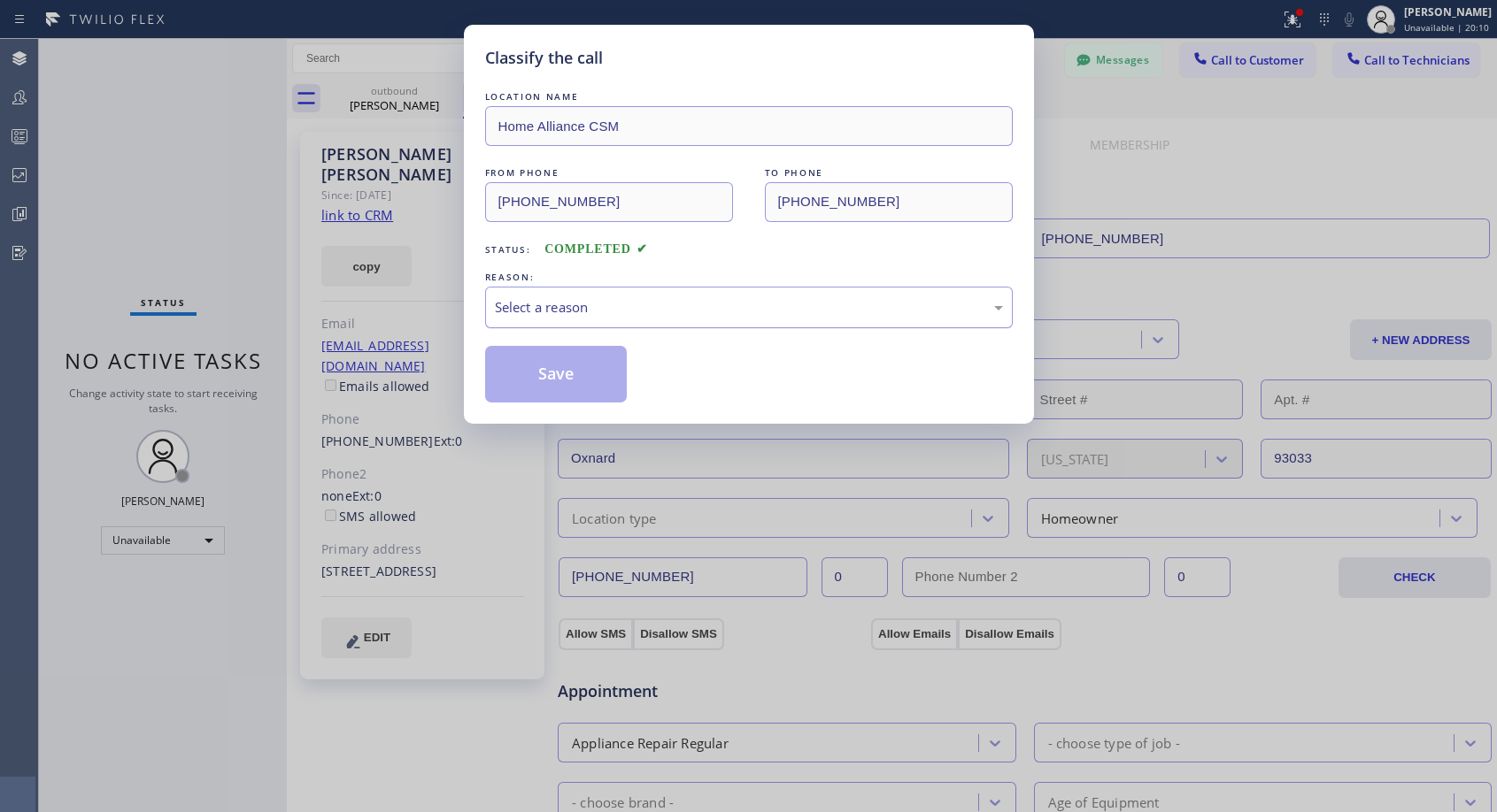
click at [666, 311] on div "Select a reason" at bounding box center [748, 307] width 508 height 21
click at [568, 379] on button "Save" at bounding box center [557, 374] width 142 height 57
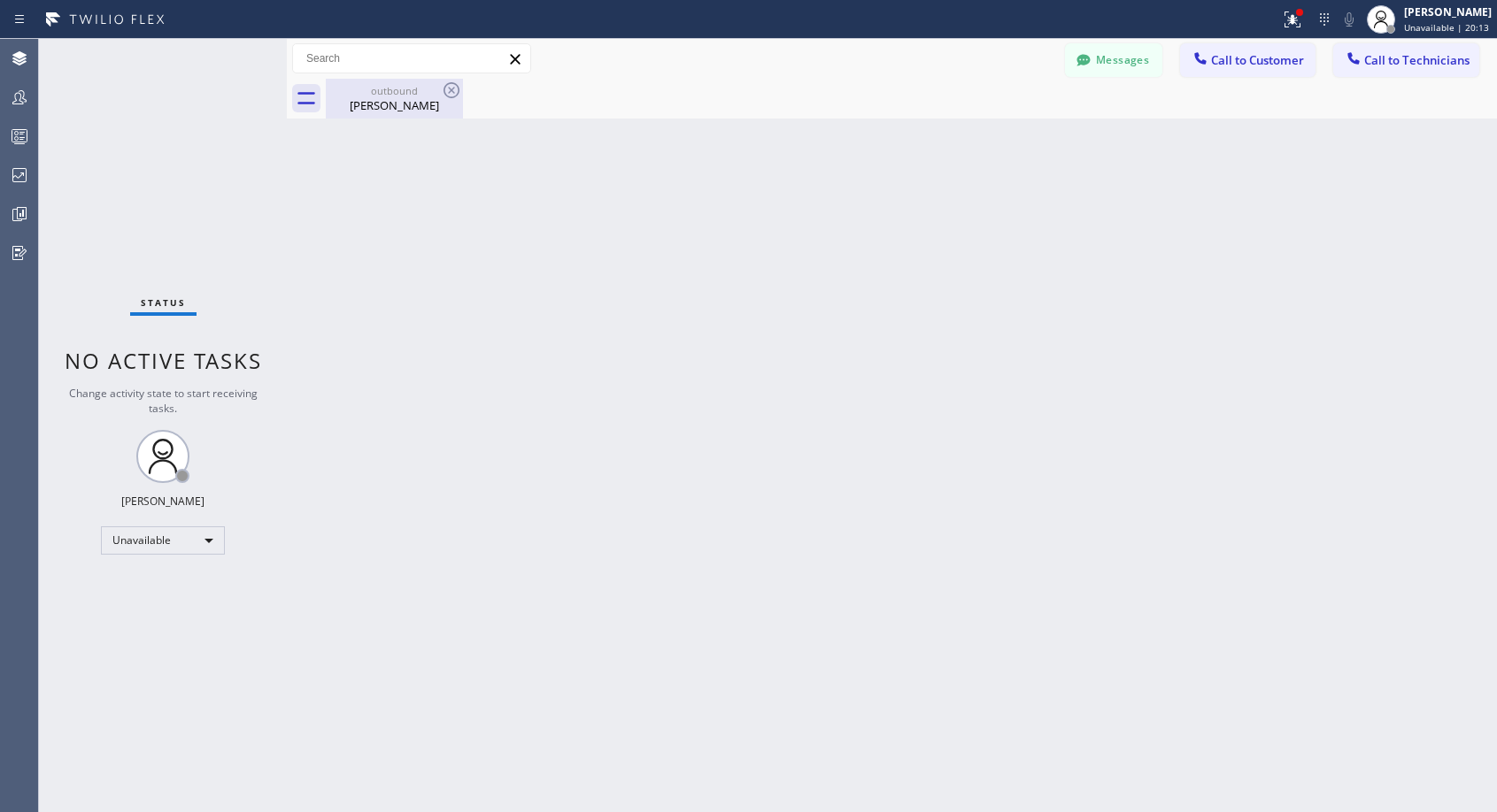
click at [411, 104] on div "Fanny Ramirez" at bounding box center [395, 105] width 133 height 16
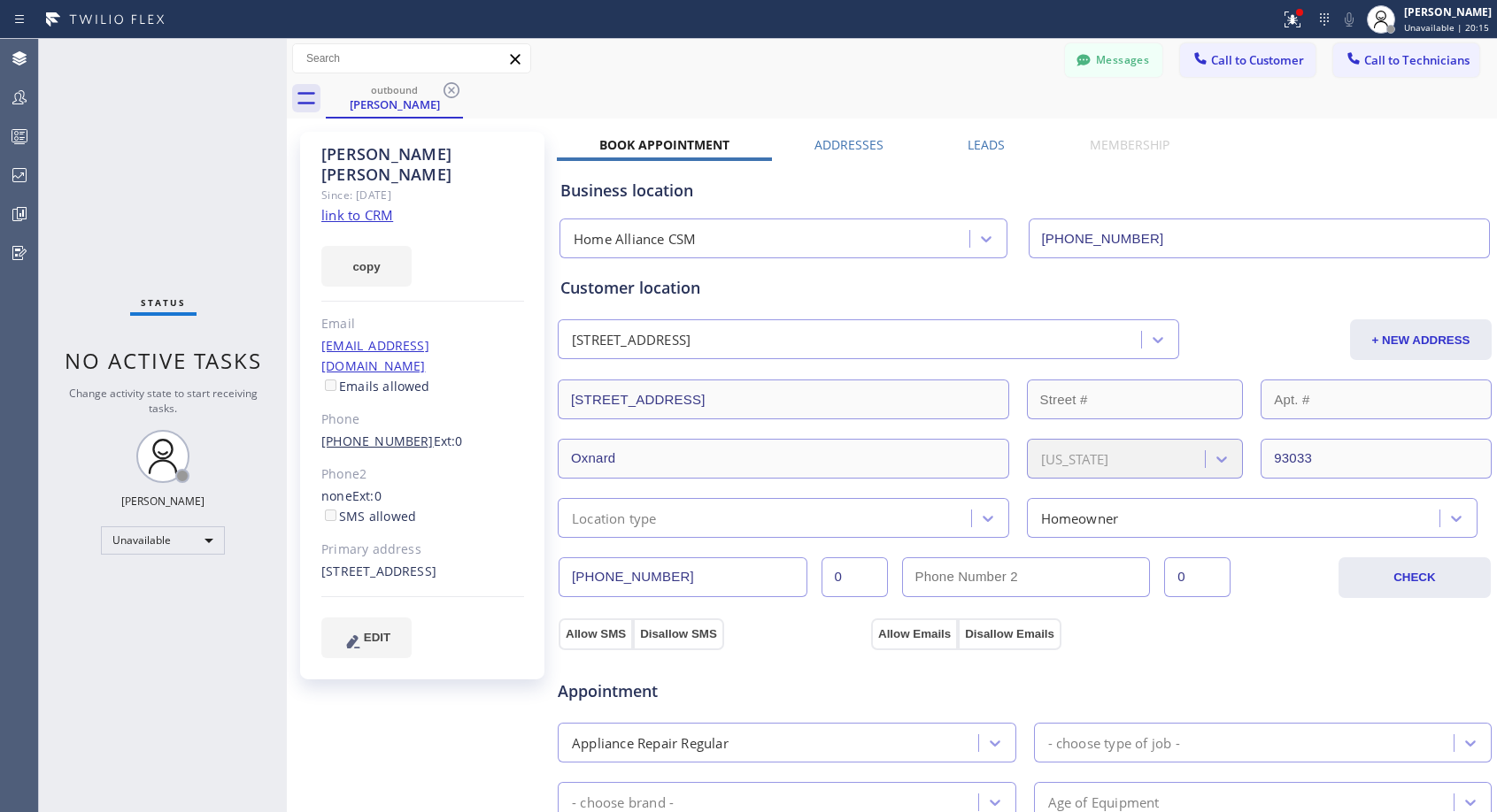
click at [385, 433] on link "(323) 807-4692" at bounding box center [377, 441] width 113 height 17
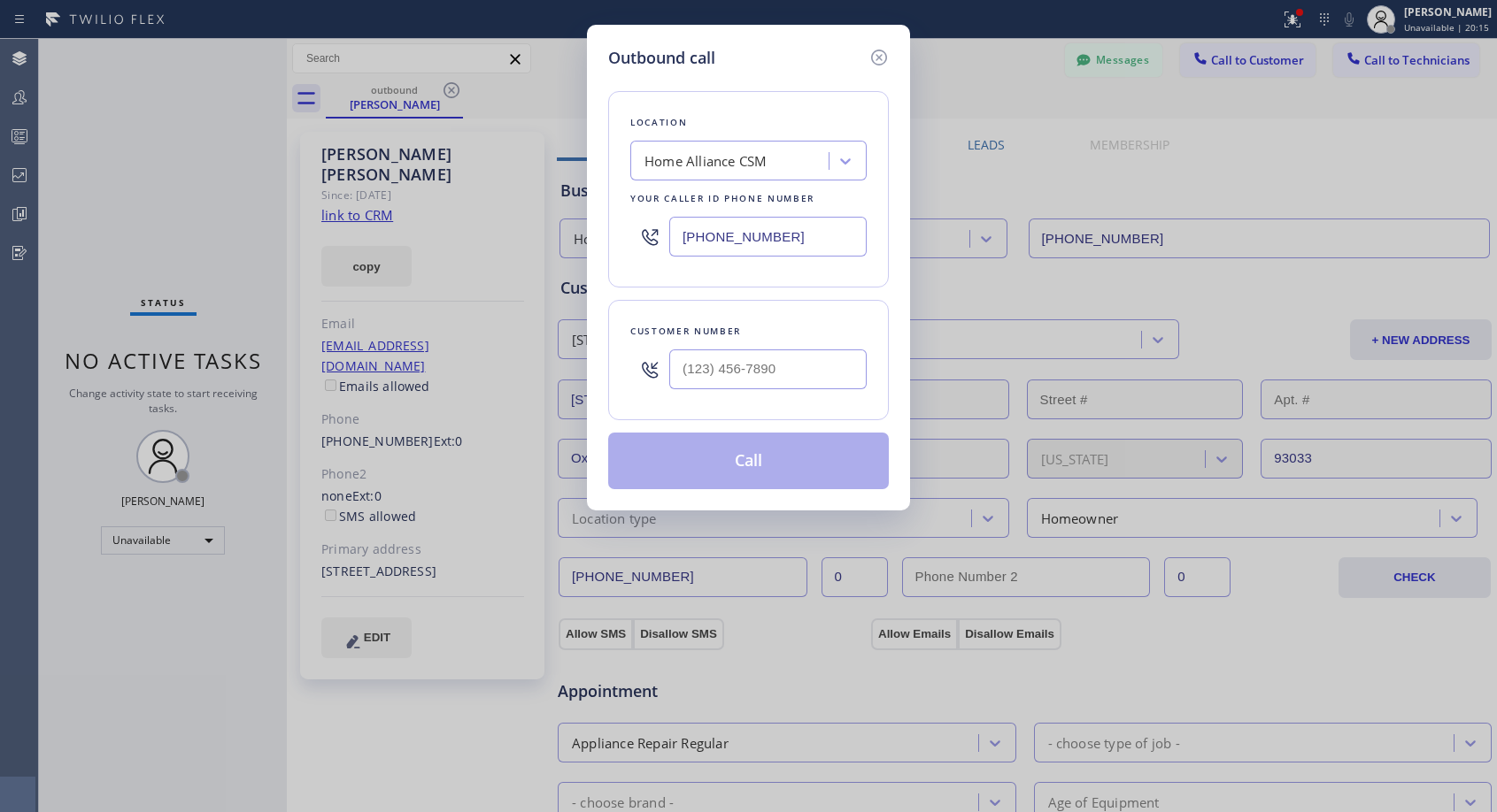
type input "(323) 807-4692"
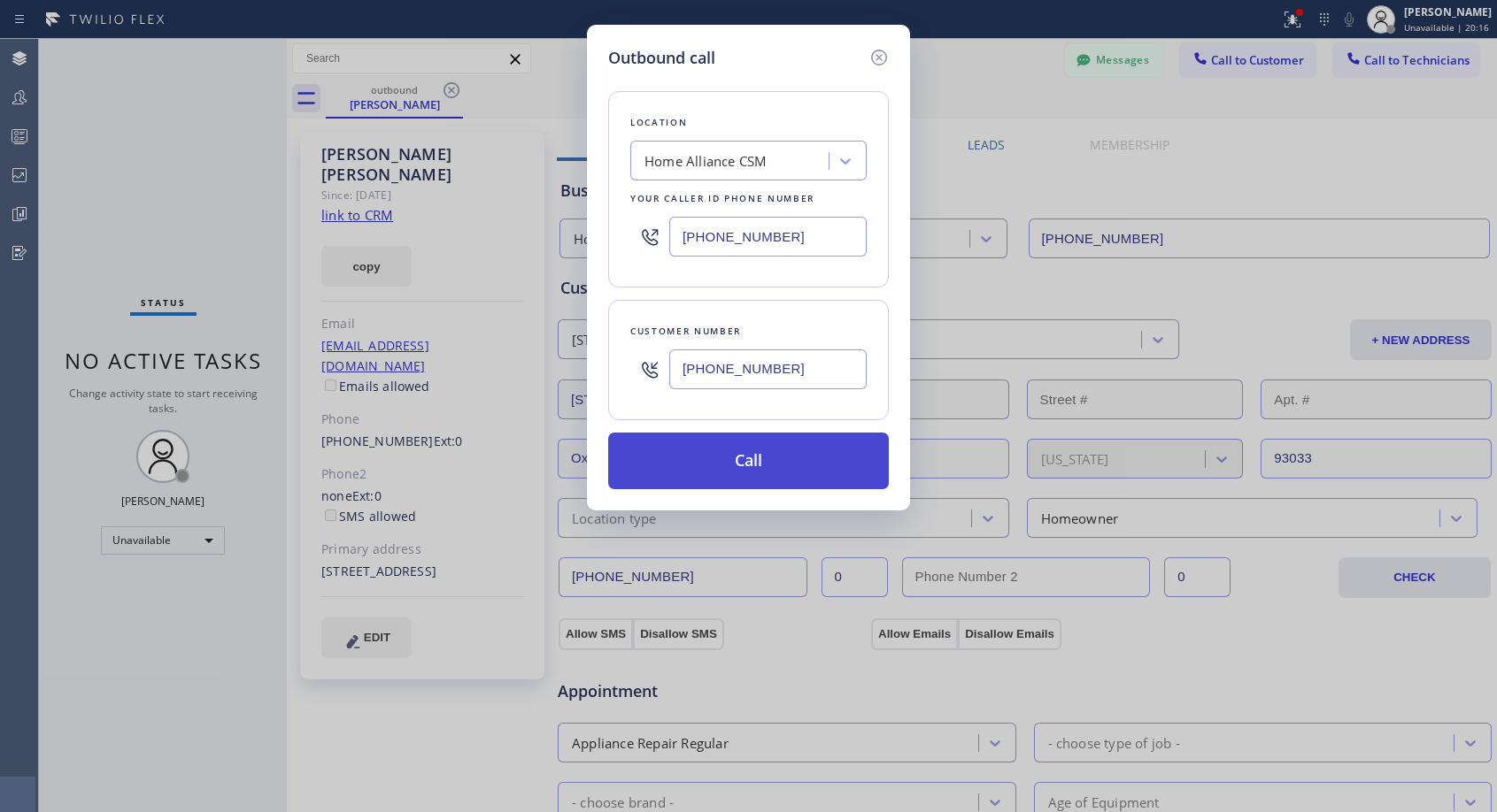
click at [730, 464] on button "Call" at bounding box center [748, 461] width 281 height 57
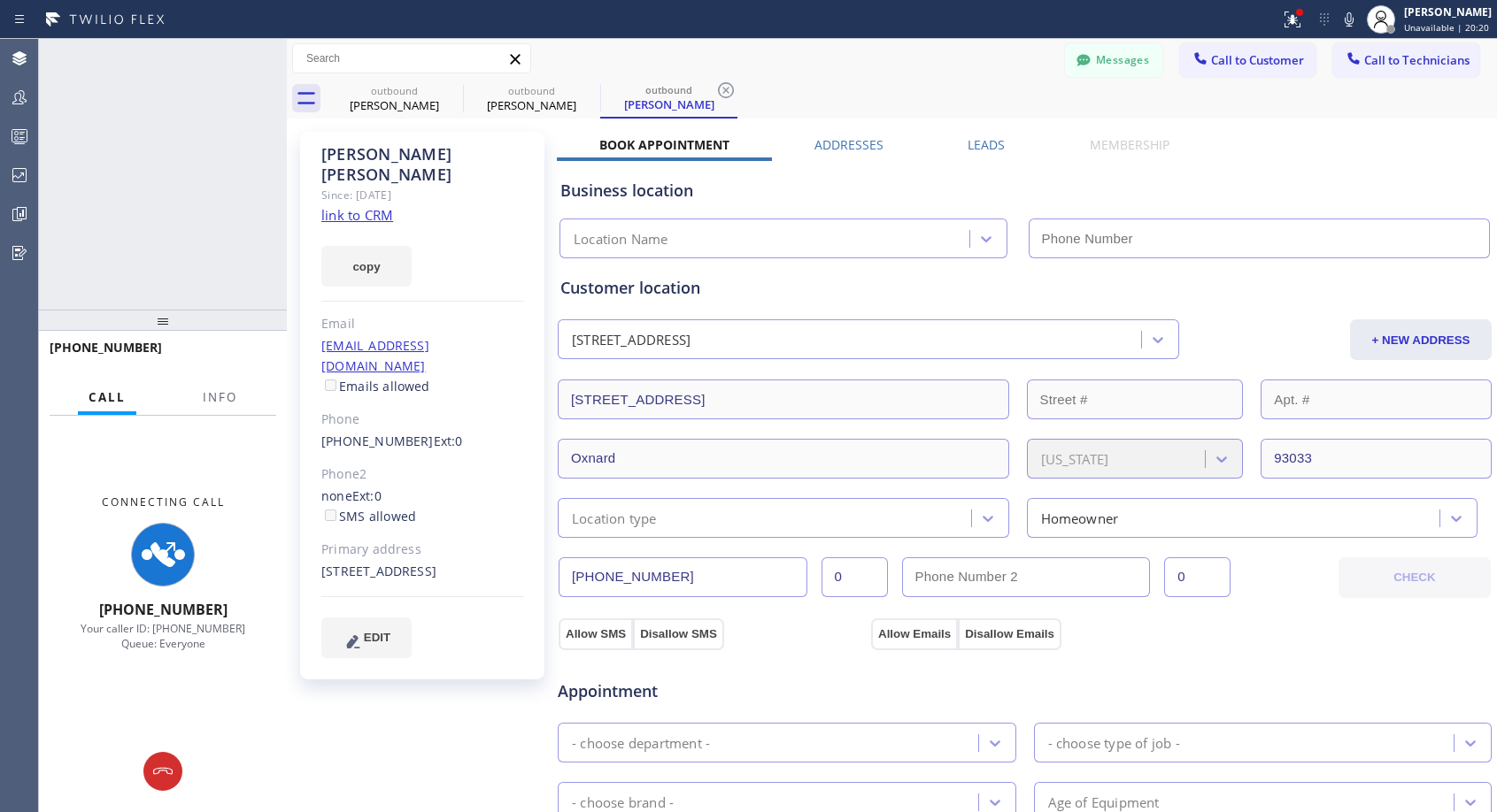
type input "(818) 614-5337"
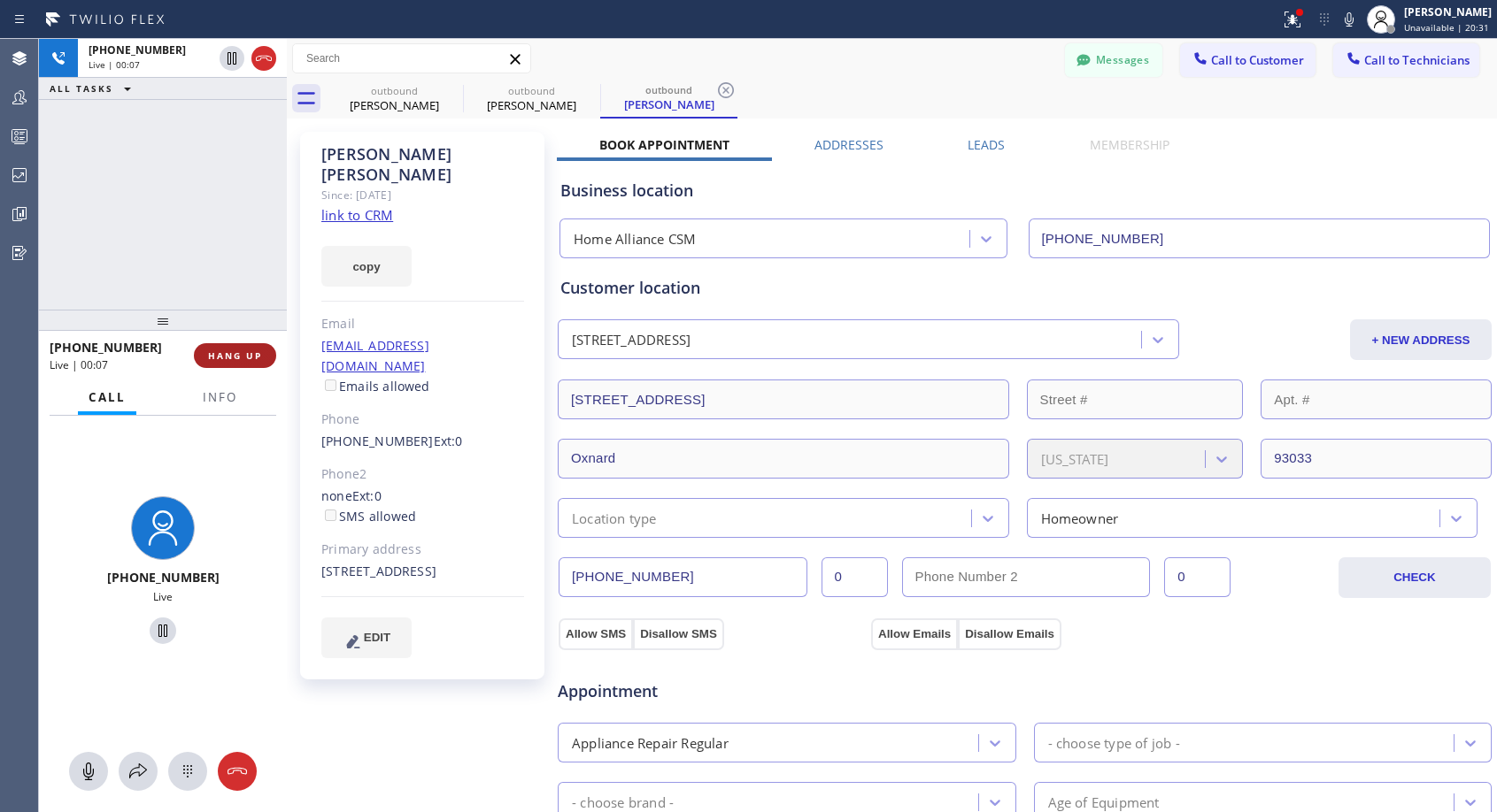
click at [249, 358] on span "HANG UP" at bounding box center [235, 356] width 54 height 13
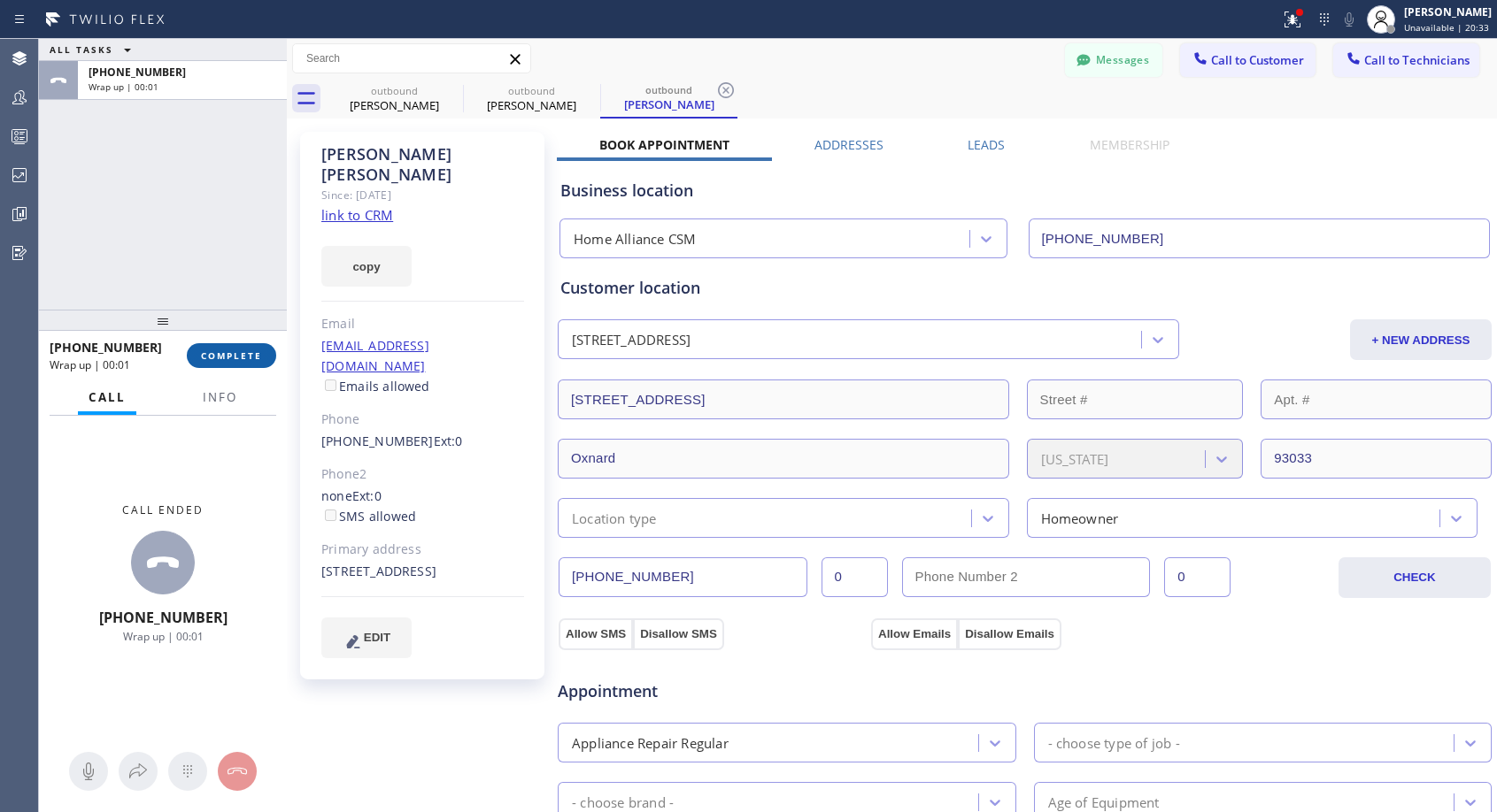
click at [249, 358] on span "COMPLETE" at bounding box center [231, 356] width 61 height 13
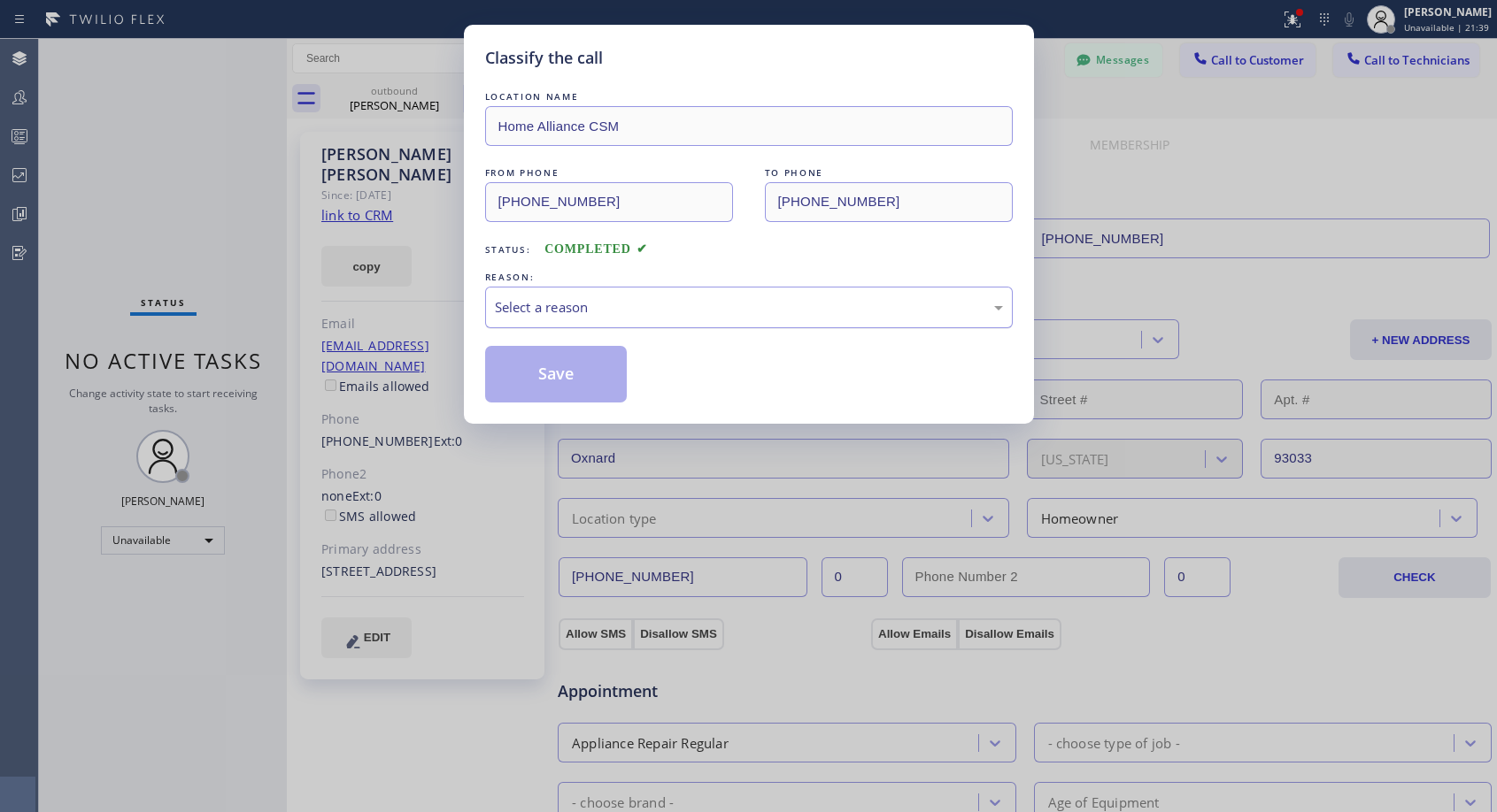
click at [713, 307] on div "Select a reason" at bounding box center [748, 307] width 508 height 21
click at [558, 377] on button "Save" at bounding box center [557, 374] width 142 height 57
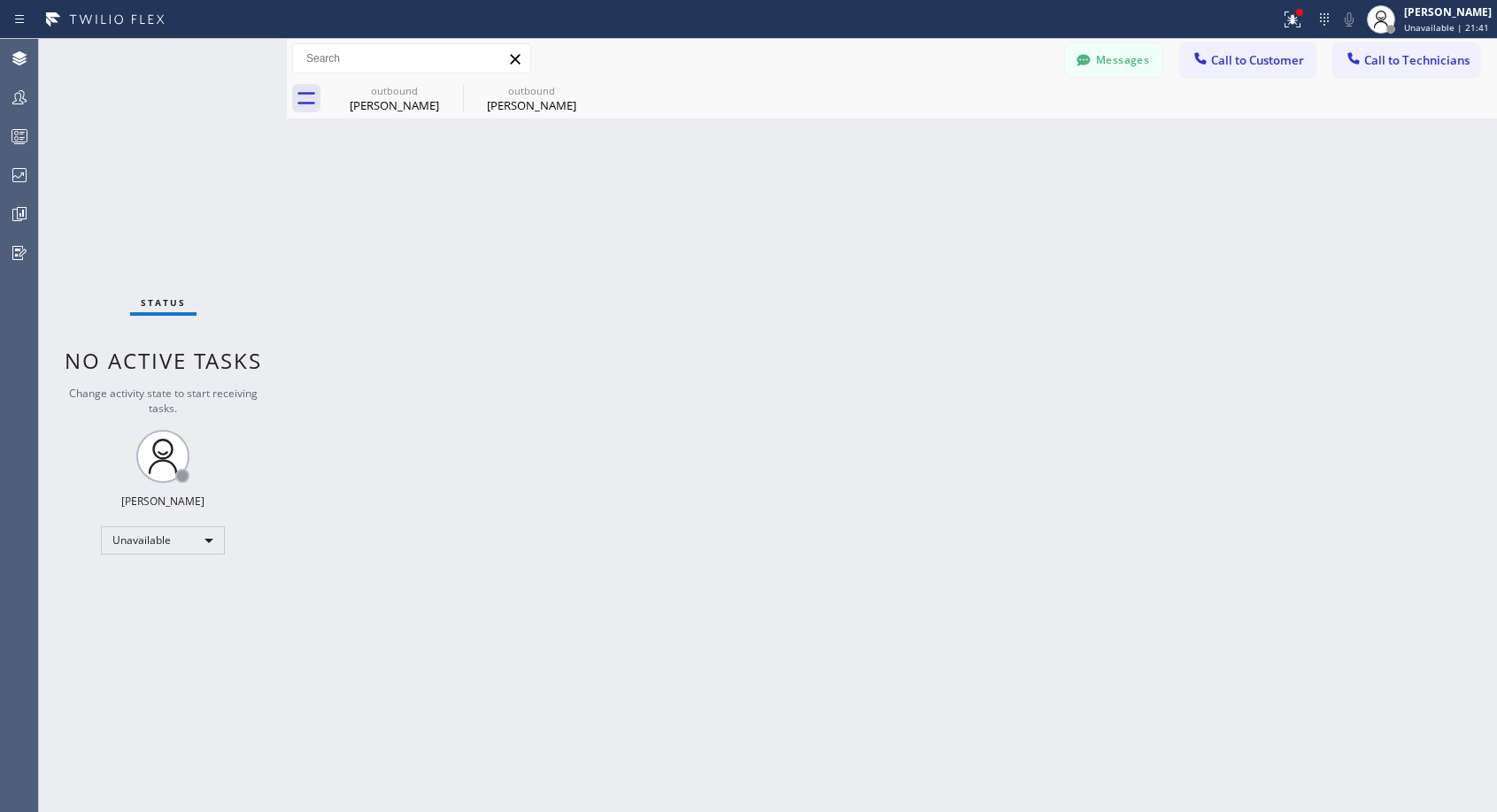
click at [1229, 57] on span "Call to Customer" at bounding box center [1257, 60] width 93 height 16
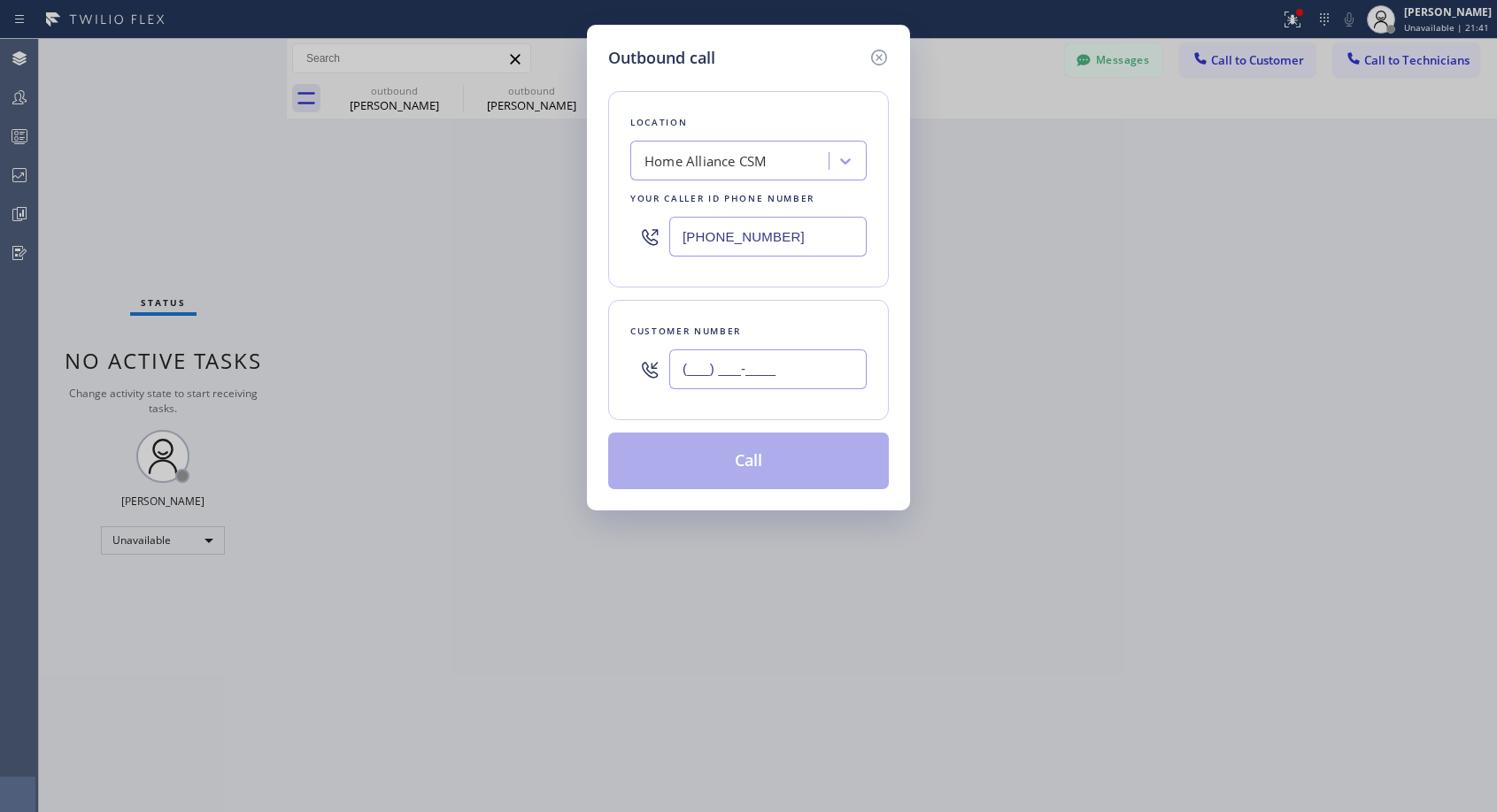
click at [764, 384] on input "(___) ___-____" at bounding box center [767, 369] width 197 height 40
paste input "805) 722-2418"
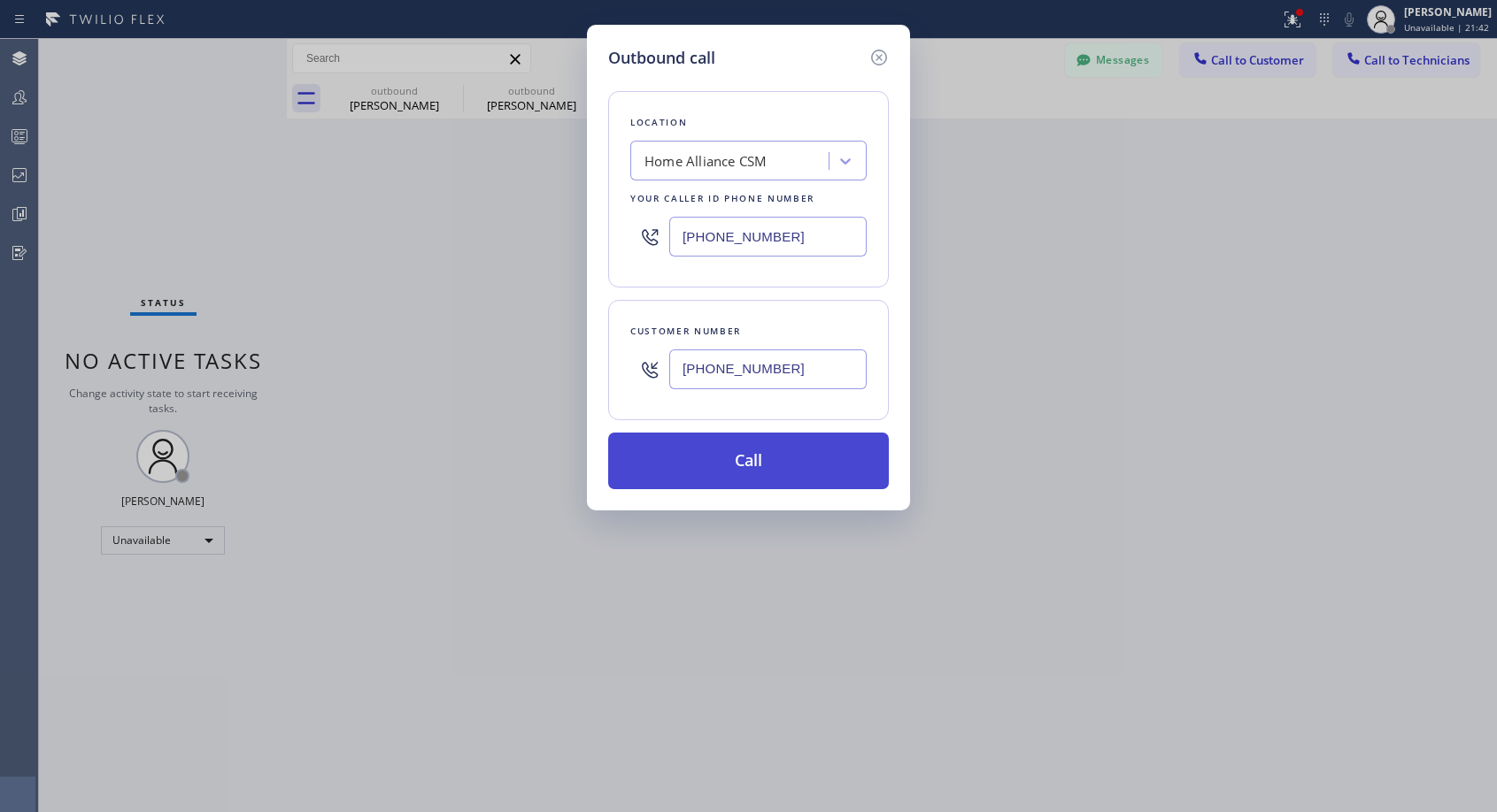
type input "(805) 722-2418"
click at [750, 466] on button "Call" at bounding box center [748, 461] width 281 height 57
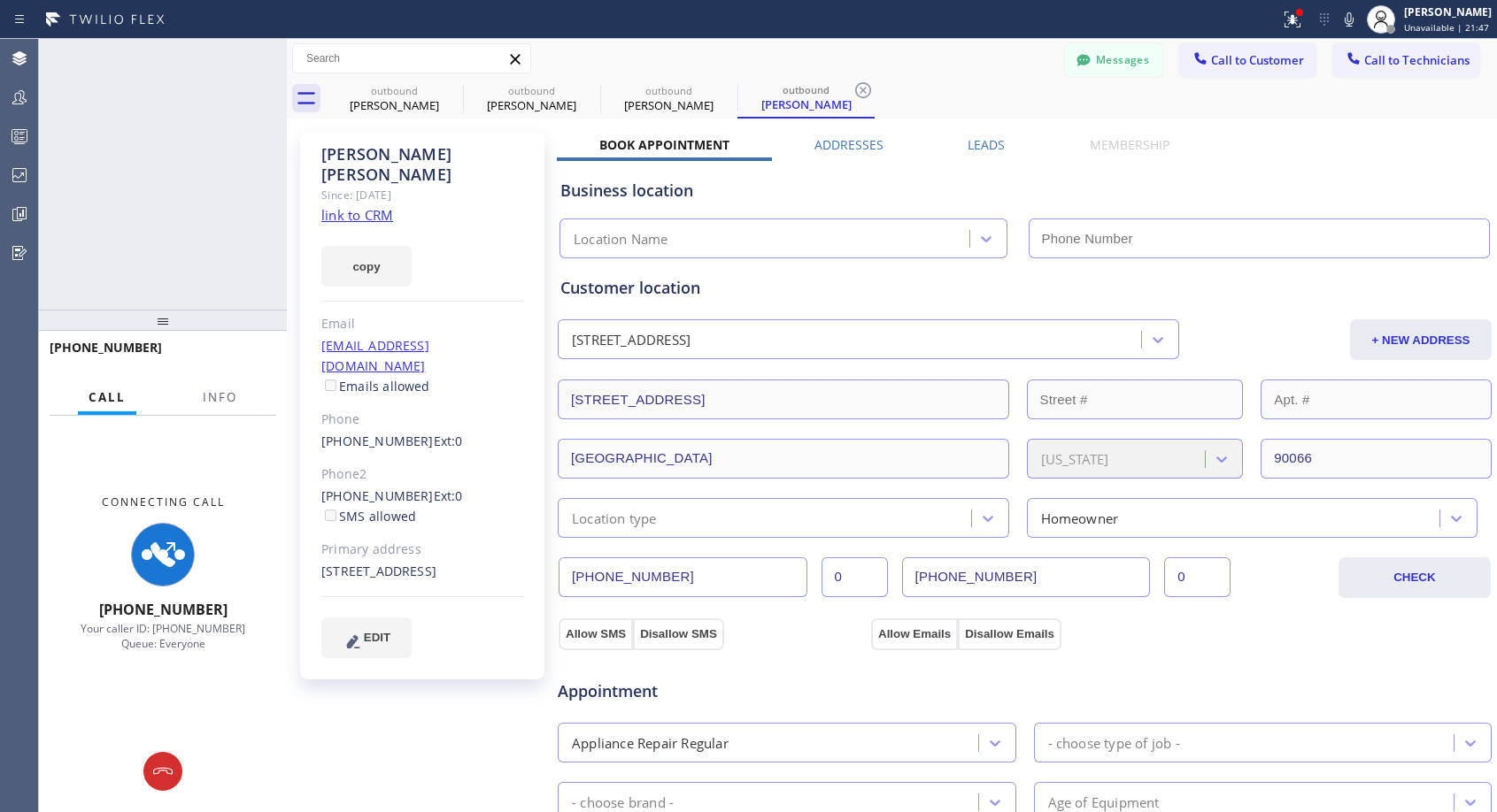
type input "(818) 614-5337"
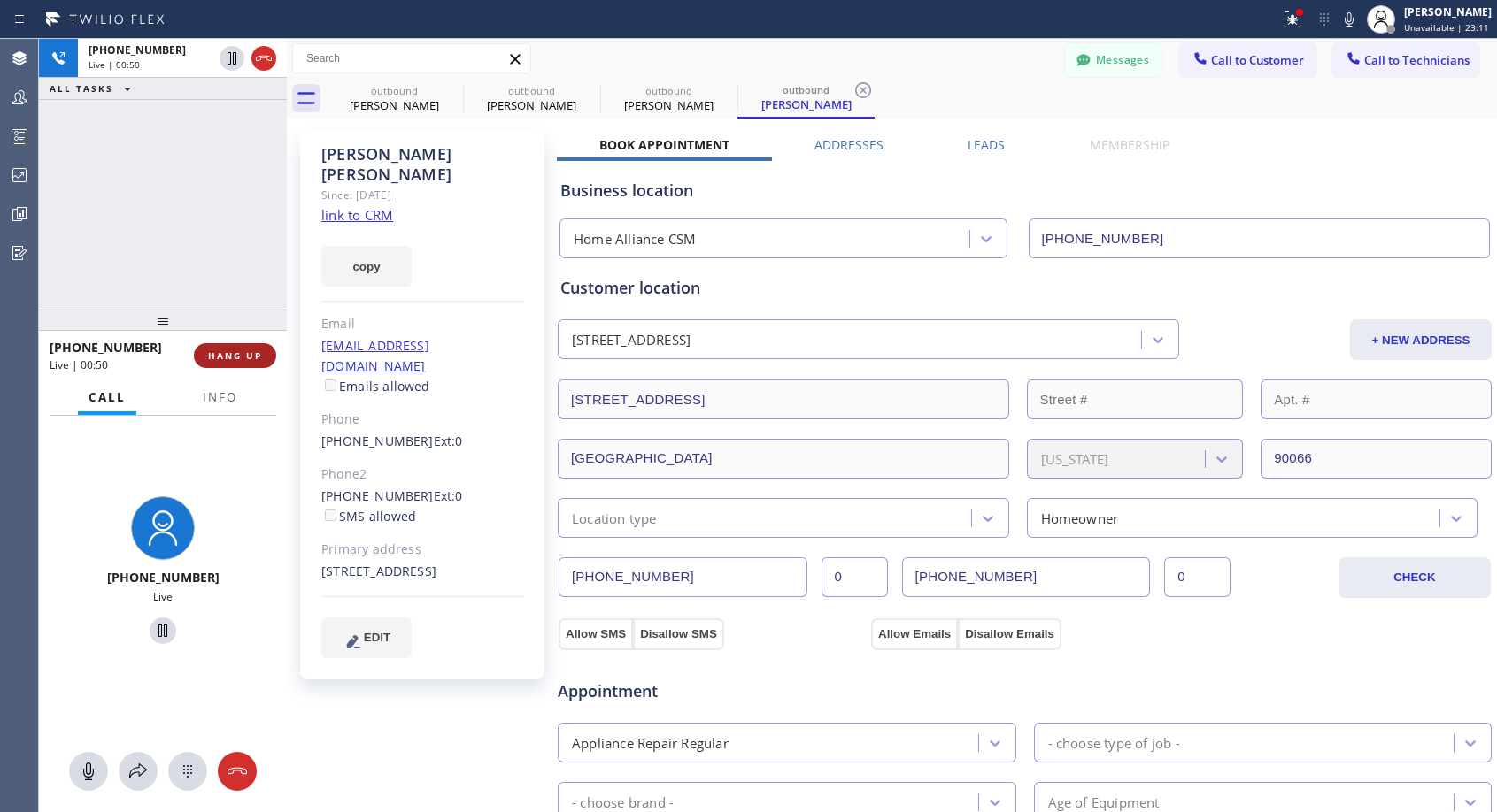
click at [247, 355] on span "HANG UP" at bounding box center [235, 356] width 54 height 13
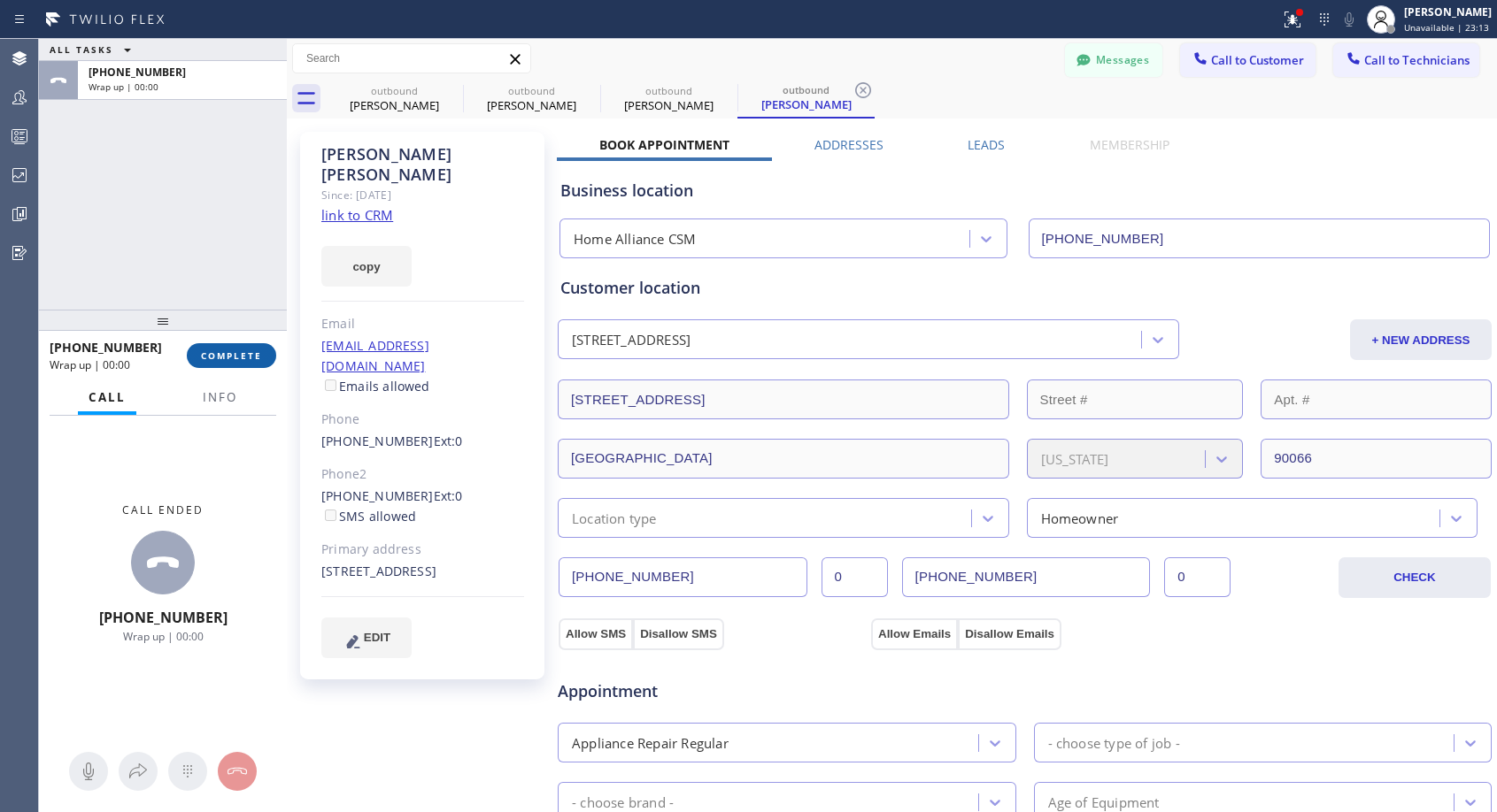
click at [247, 355] on span "COMPLETE" at bounding box center [231, 356] width 61 height 13
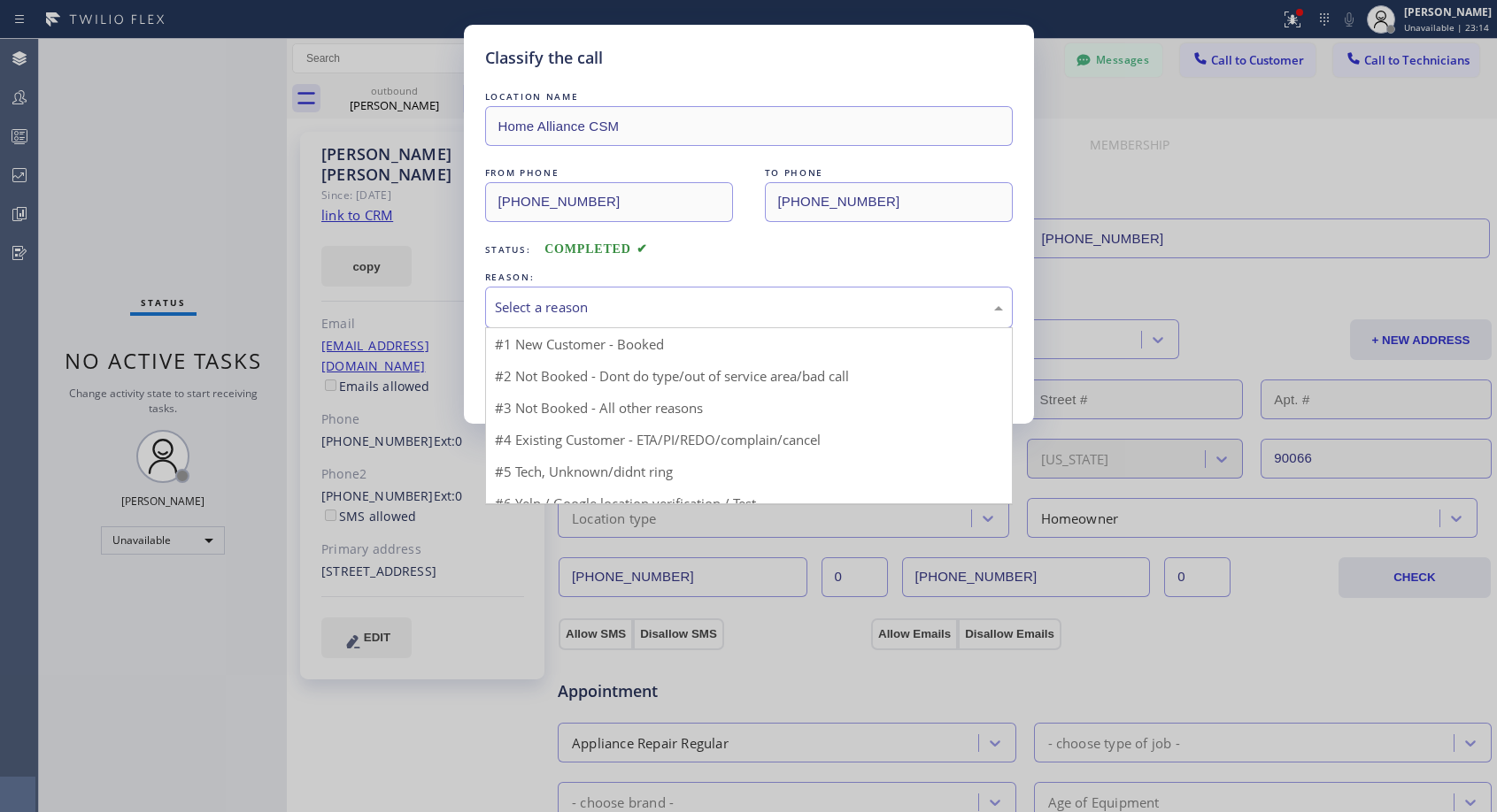
click at [603, 309] on div "Select a reason" at bounding box center [748, 307] width 508 height 21
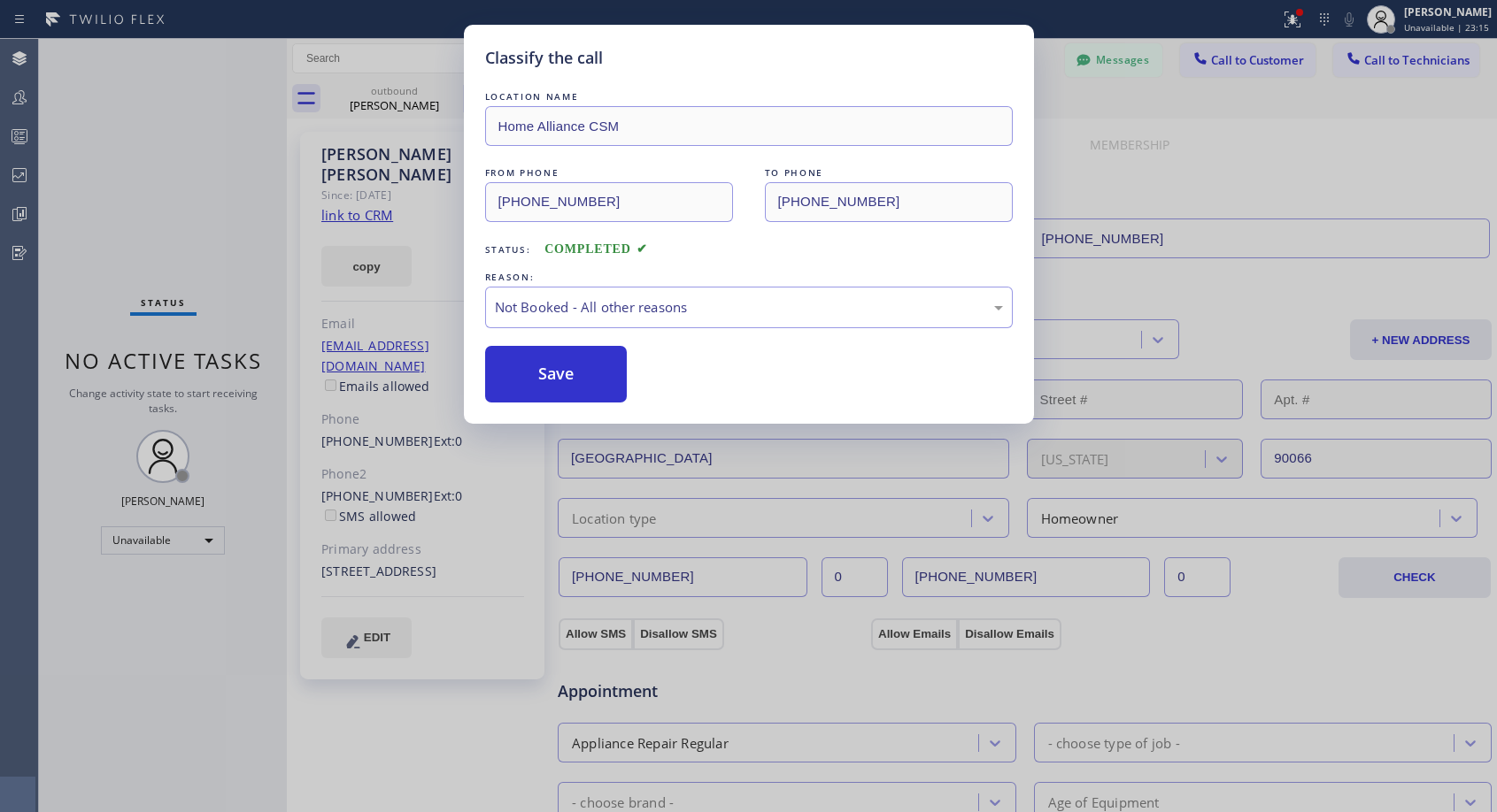
click at [555, 379] on button "Save" at bounding box center [557, 374] width 142 height 57
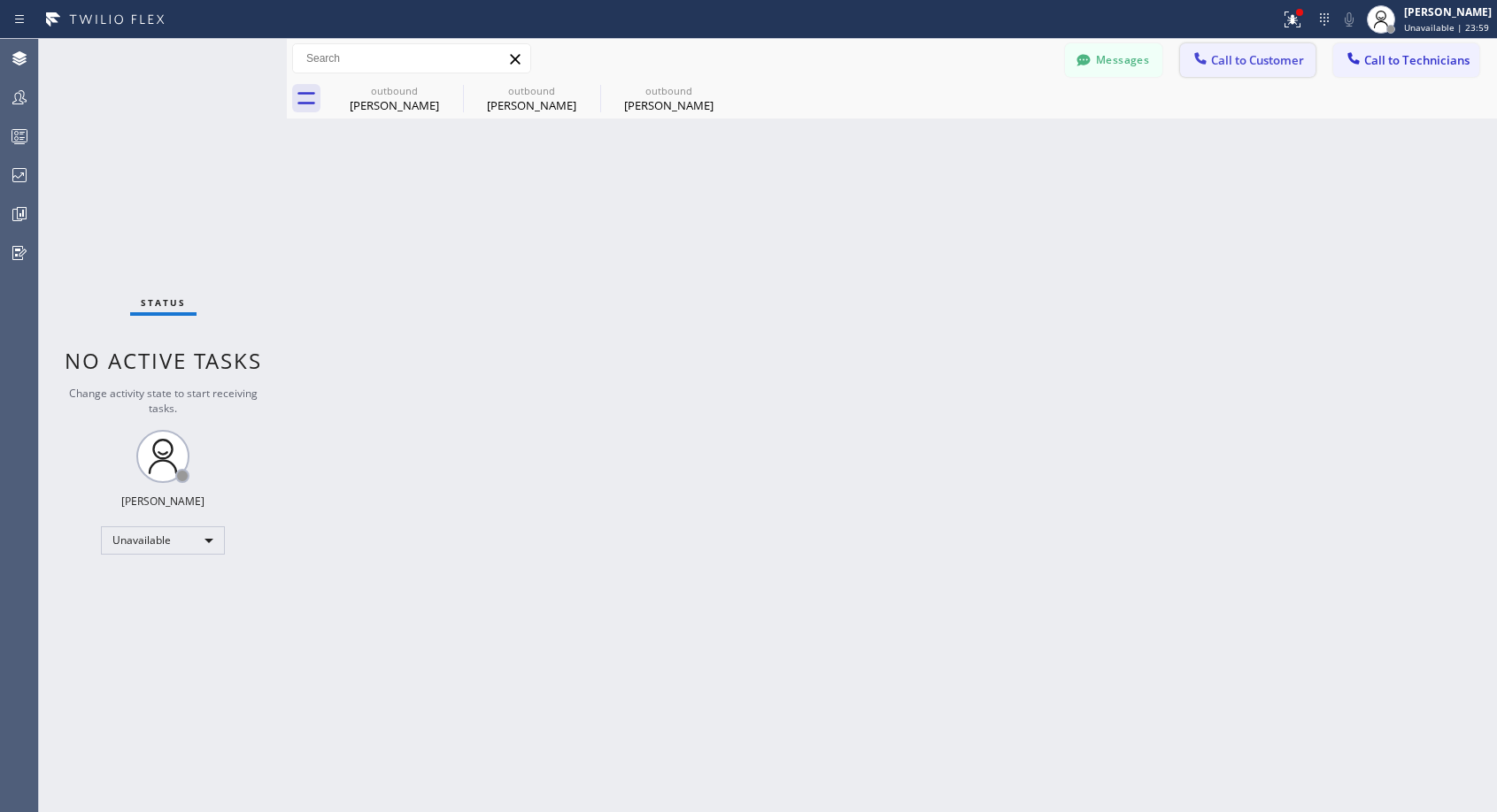
click at [1242, 61] on span "Call to Customer" at bounding box center [1257, 60] width 93 height 16
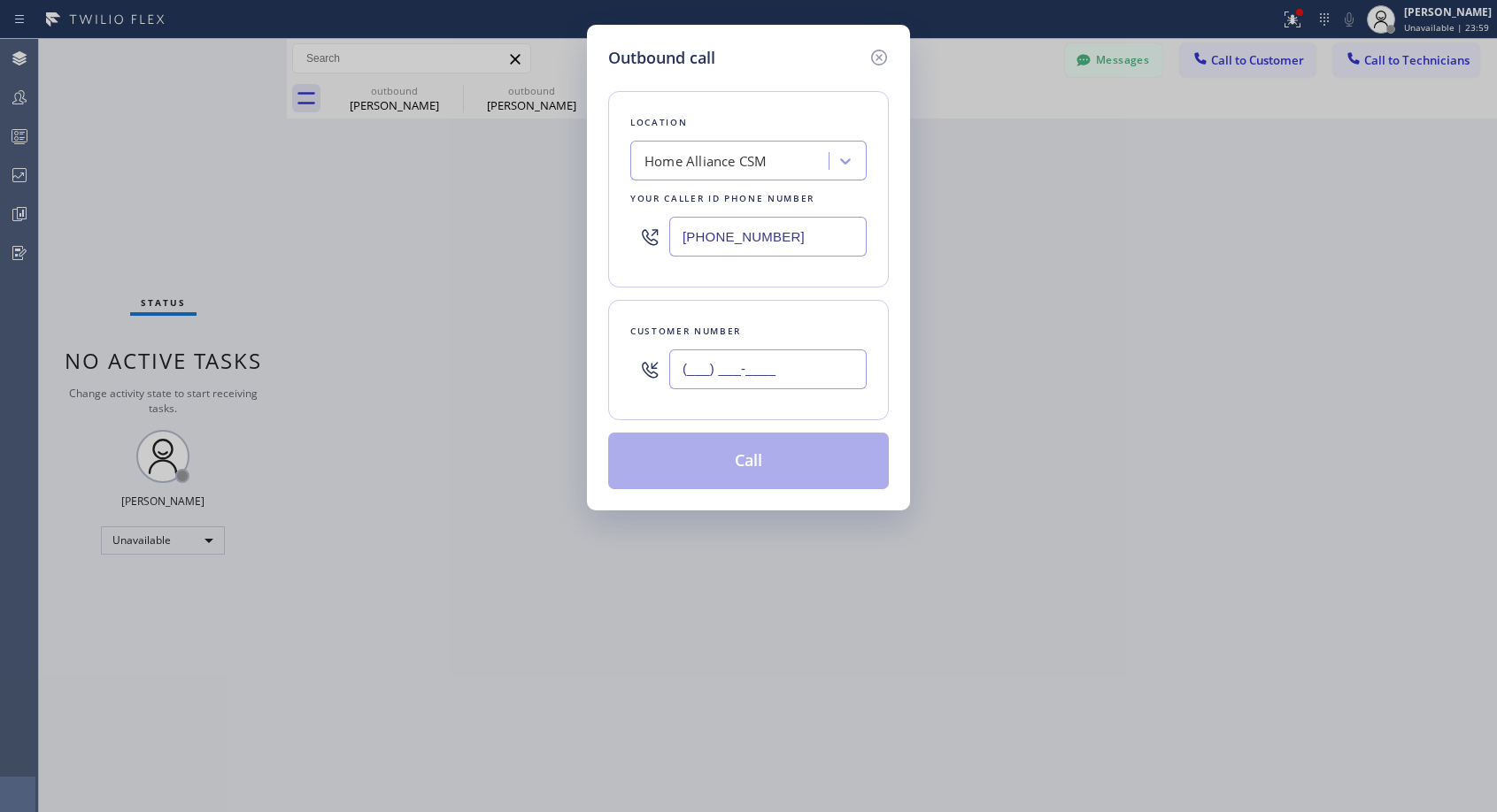
click at [751, 373] on input "(___) ___-____" at bounding box center [767, 369] width 197 height 40
paste input "818) 276-5304"
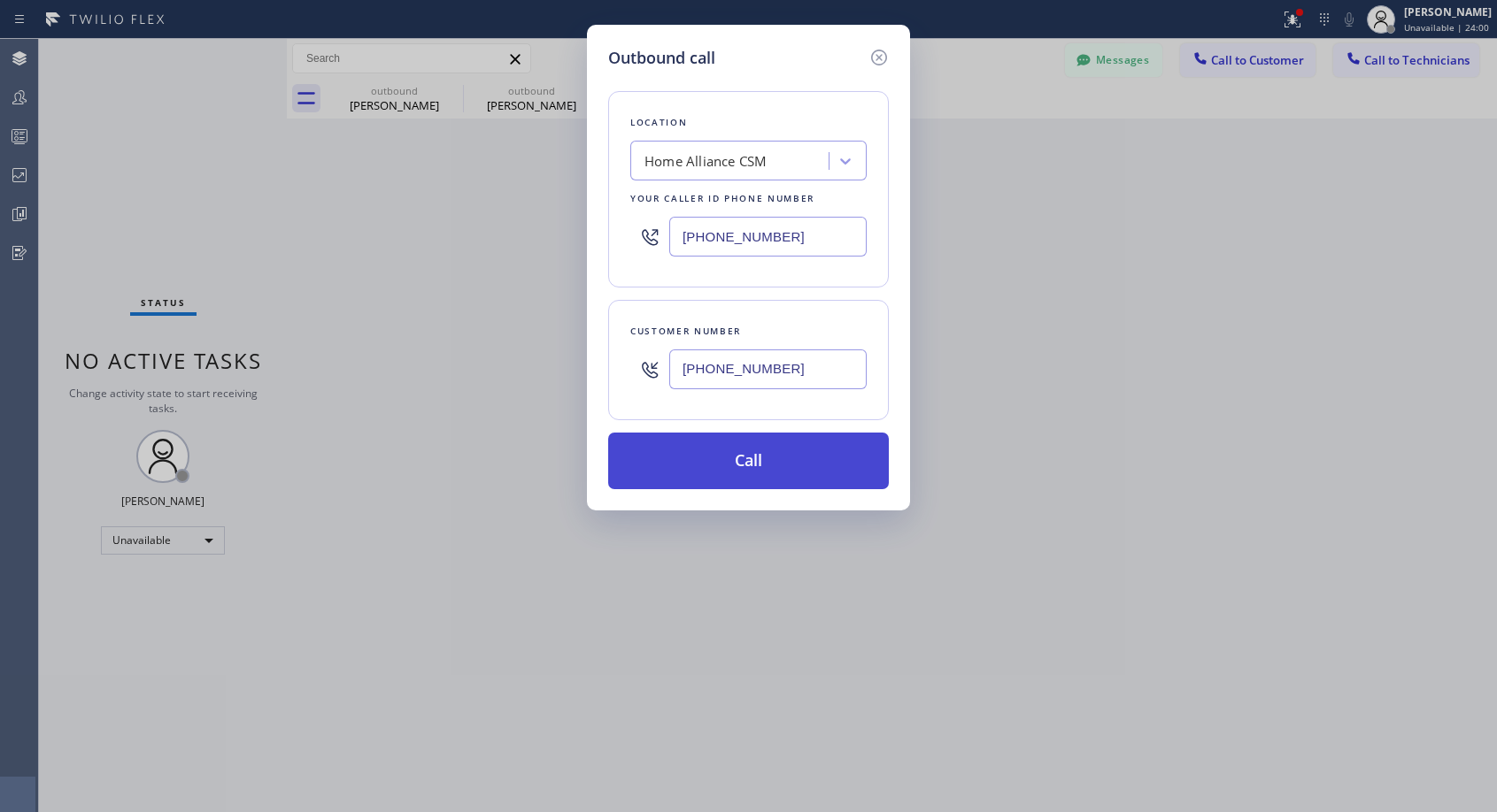
type input "(818) 276-5304"
click at [779, 470] on button "Call" at bounding box center [748, 461] width 281 height 57
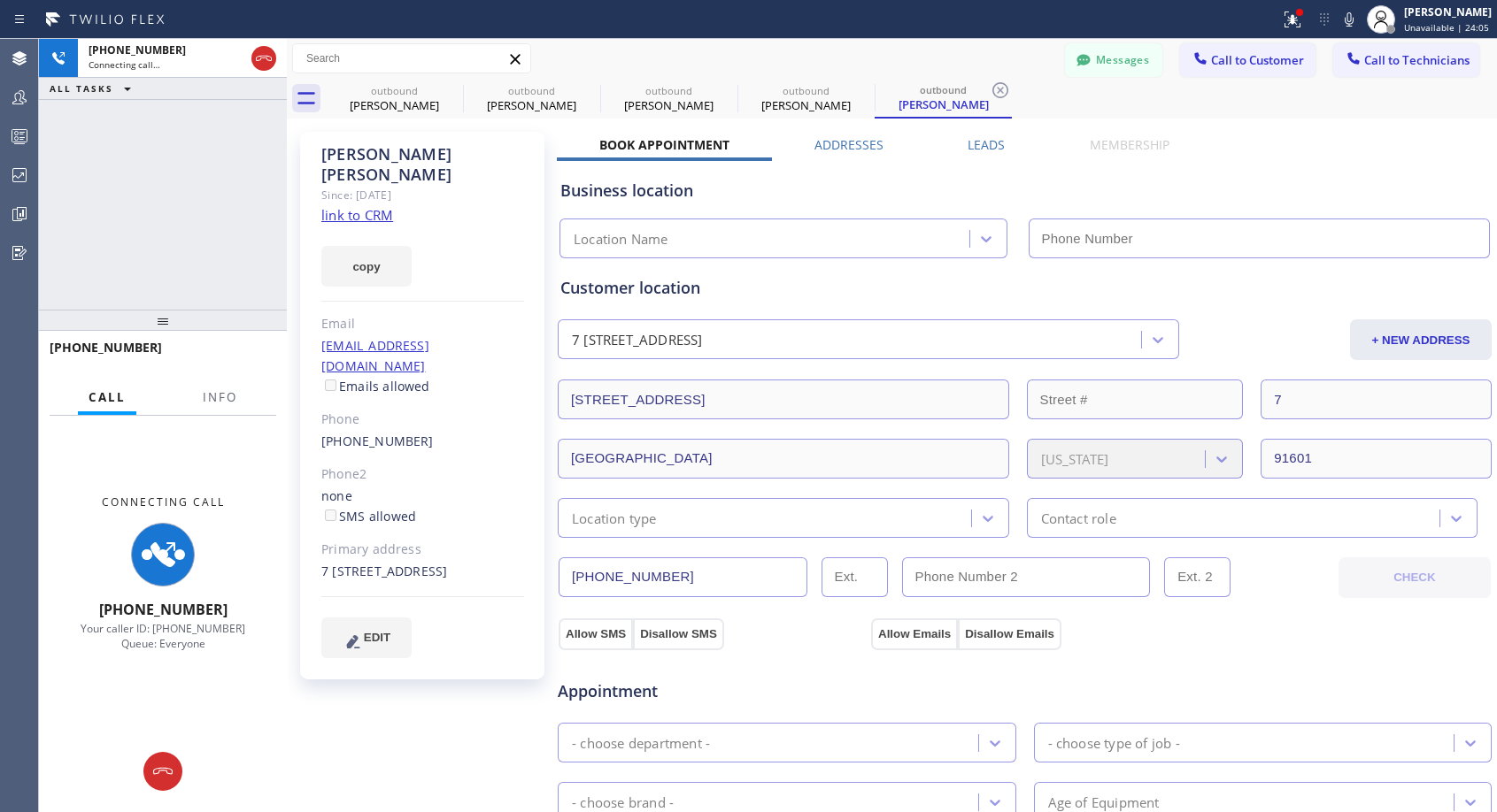
type input "(818) 614-5337"
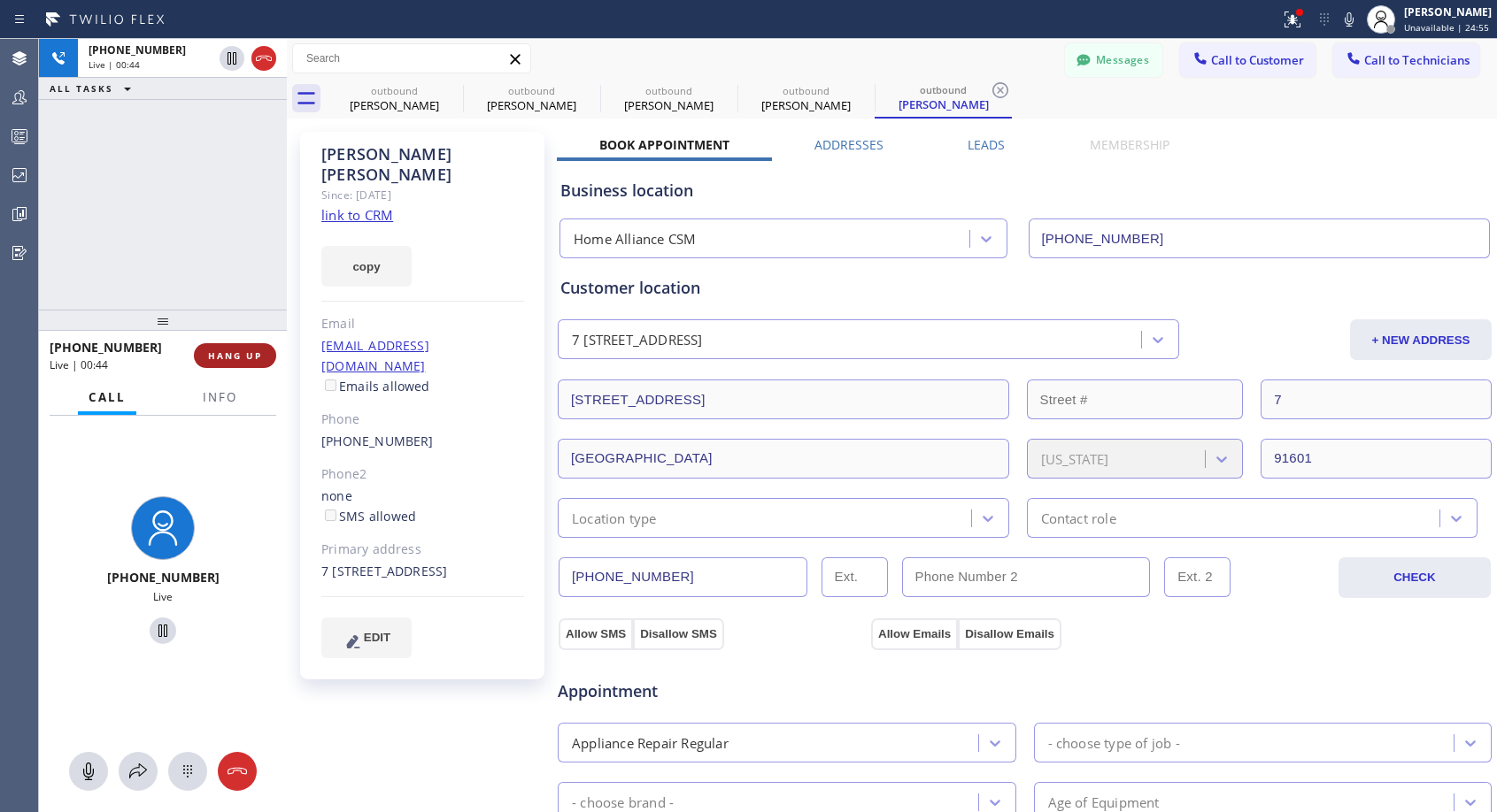
click at [250, 358] on span "HANG UP" at bounding box center [235, 356] width 54 height 13
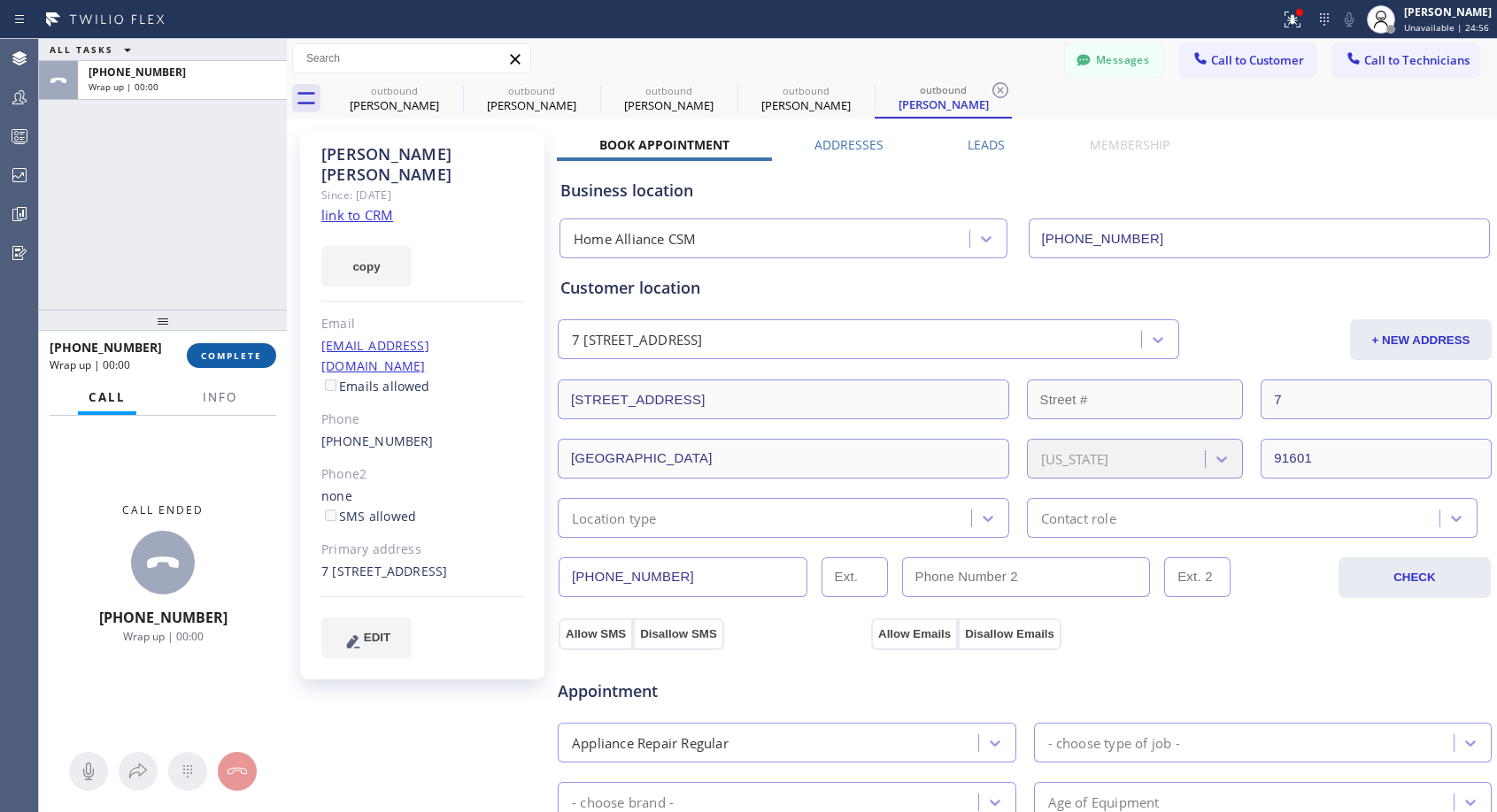
click at [250, 359] on span "COMPLETE" at bounding box center [231, 356] width 61 height 13
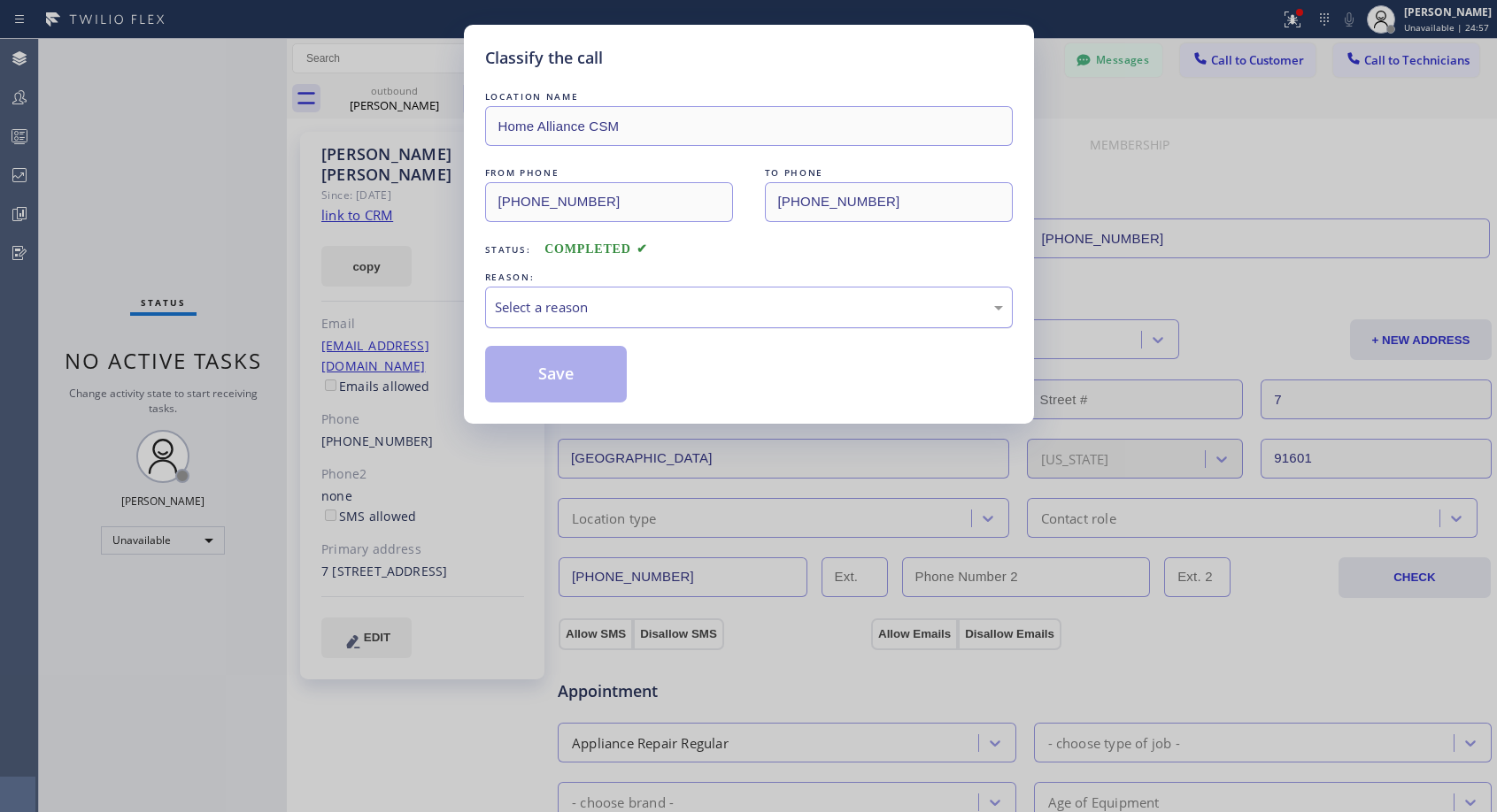
click at [735, 308] on div "Select a reason" at bounding box center [748, 307] width 508 height 21
click at [601, 378] on button "Save" at bounding box center [557, 374] width 142 height 57
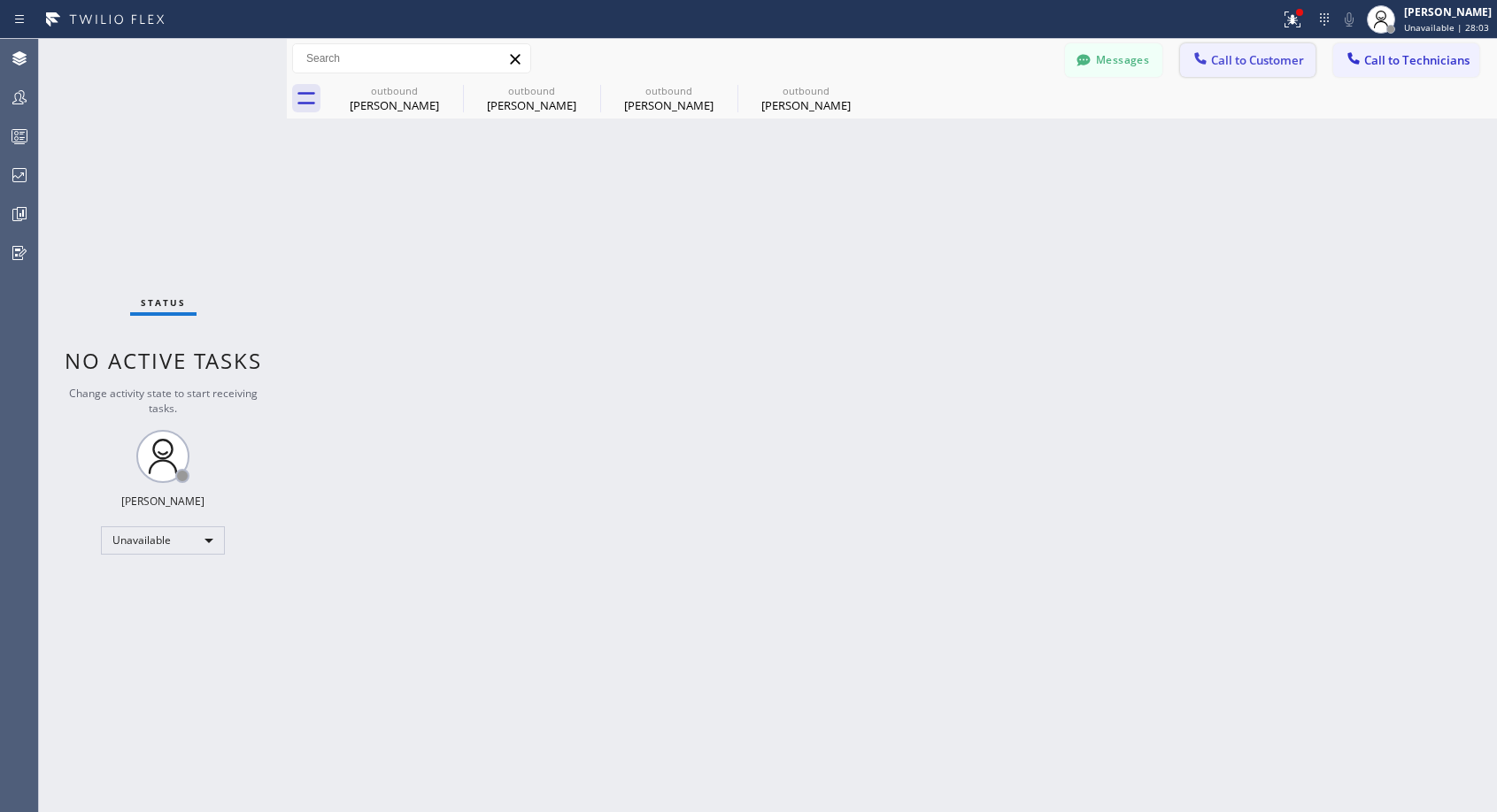
click at [1245, 61] on span "Call to Customer" at bounding box center [1257, 60] width 93 height 16
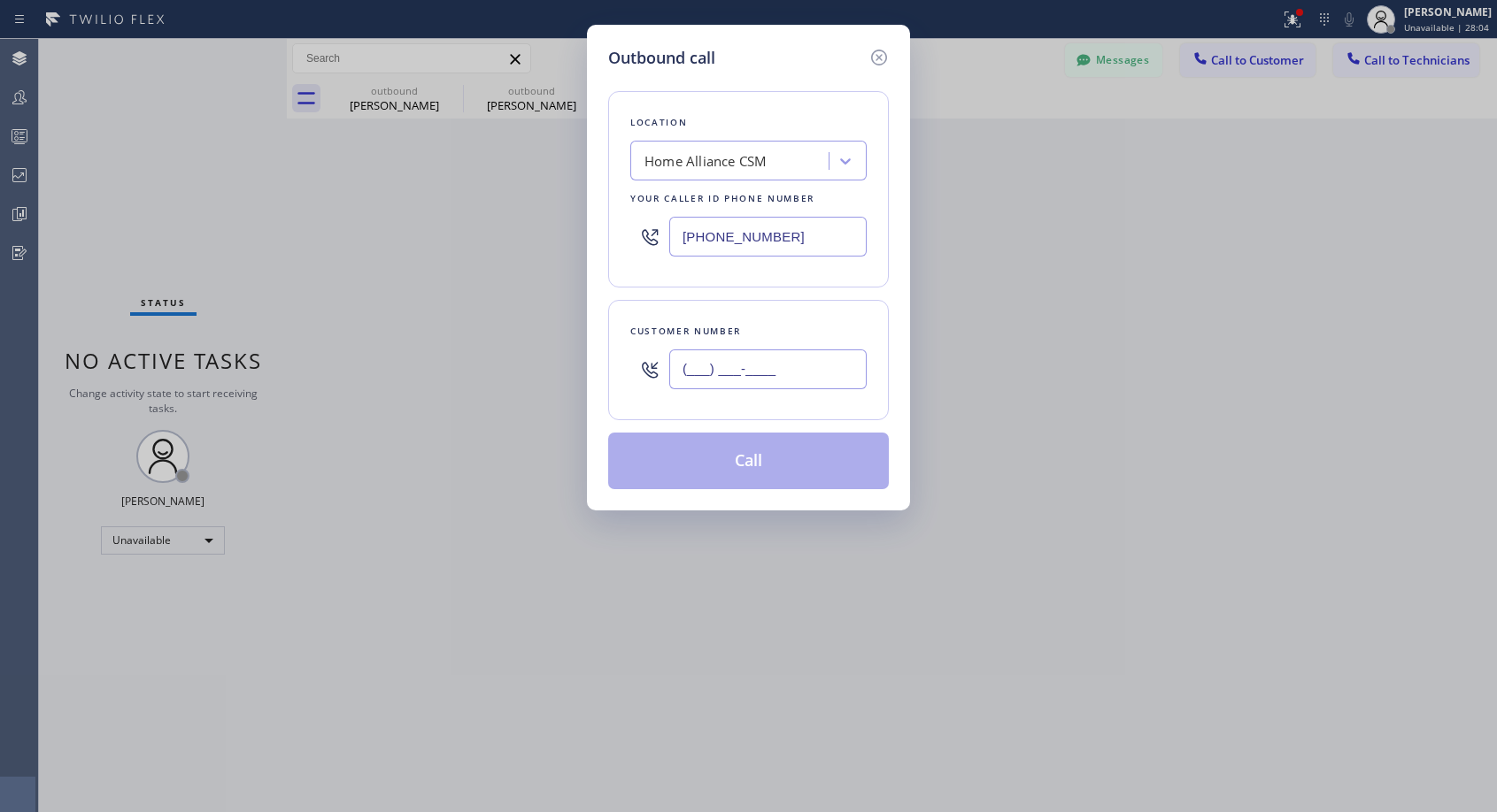
click at [795, 384] on input "(___) ___-____" at bounding box center [767, 369] width 197 height 40
paste input "949) 448-7664"
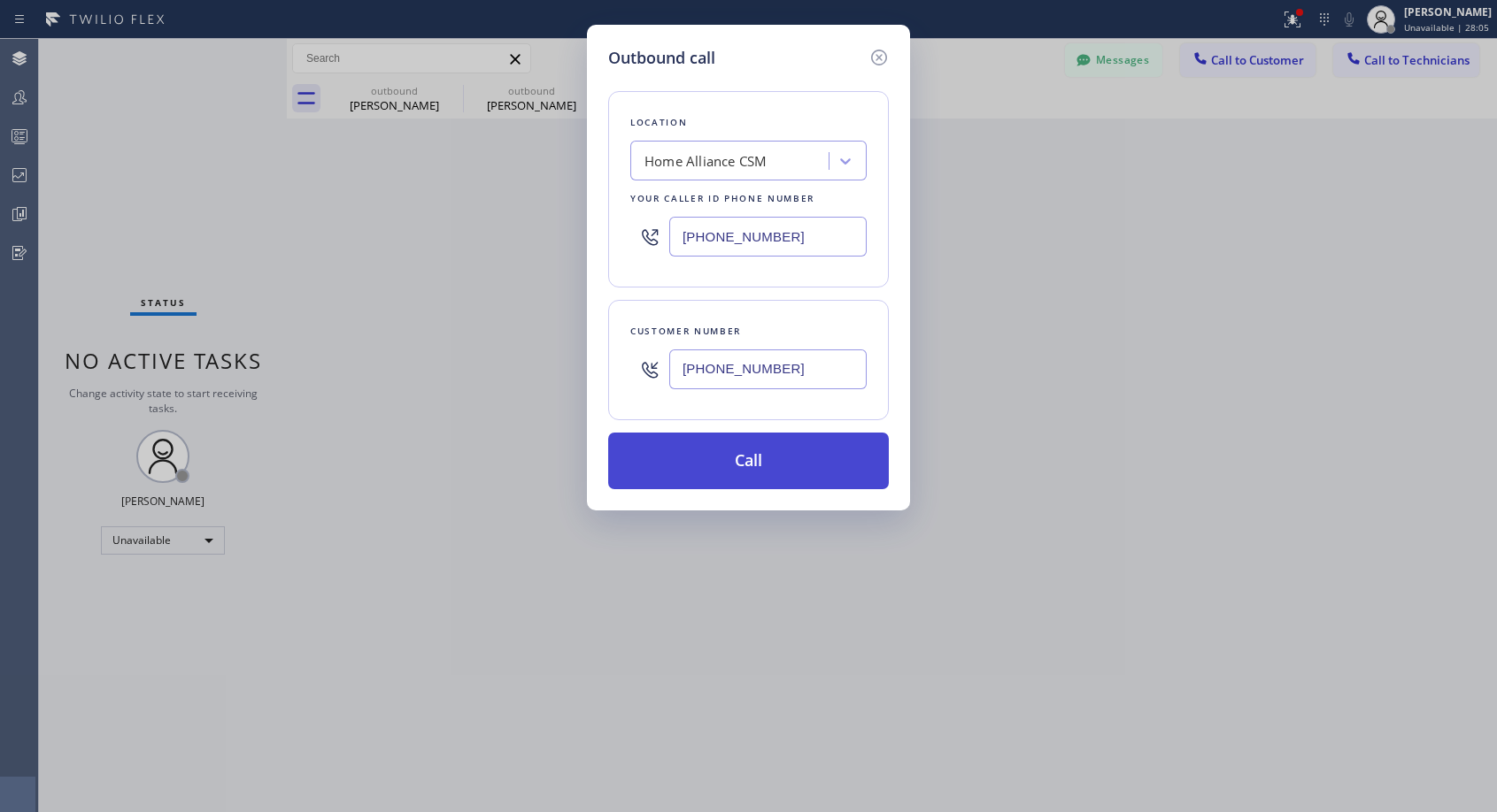
type input "(949) 448-7664"
click at [757, 462] on button "Call" at bounding box center [748, 461] width 281 height 57
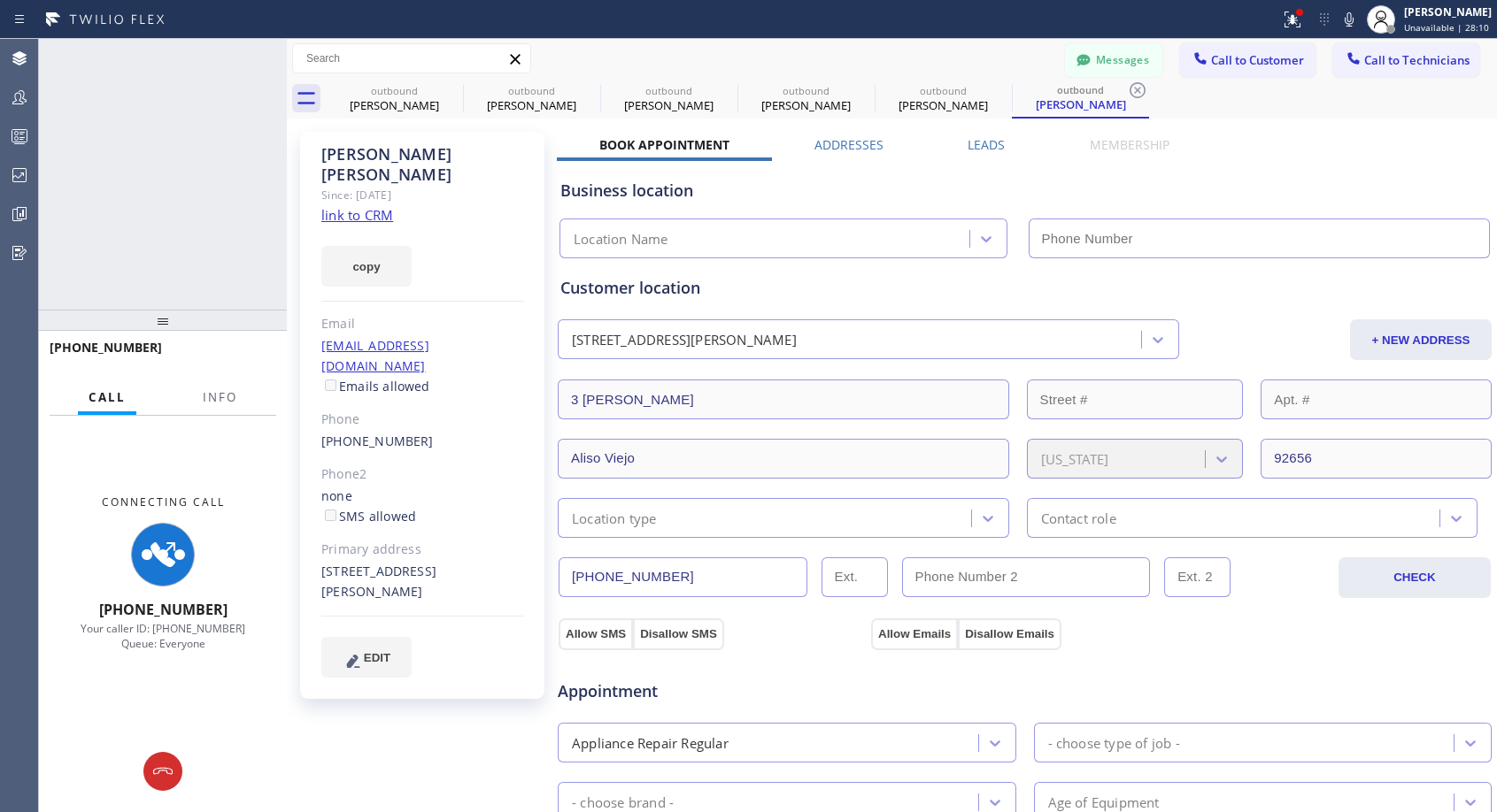
type input "(818) 614-5337"
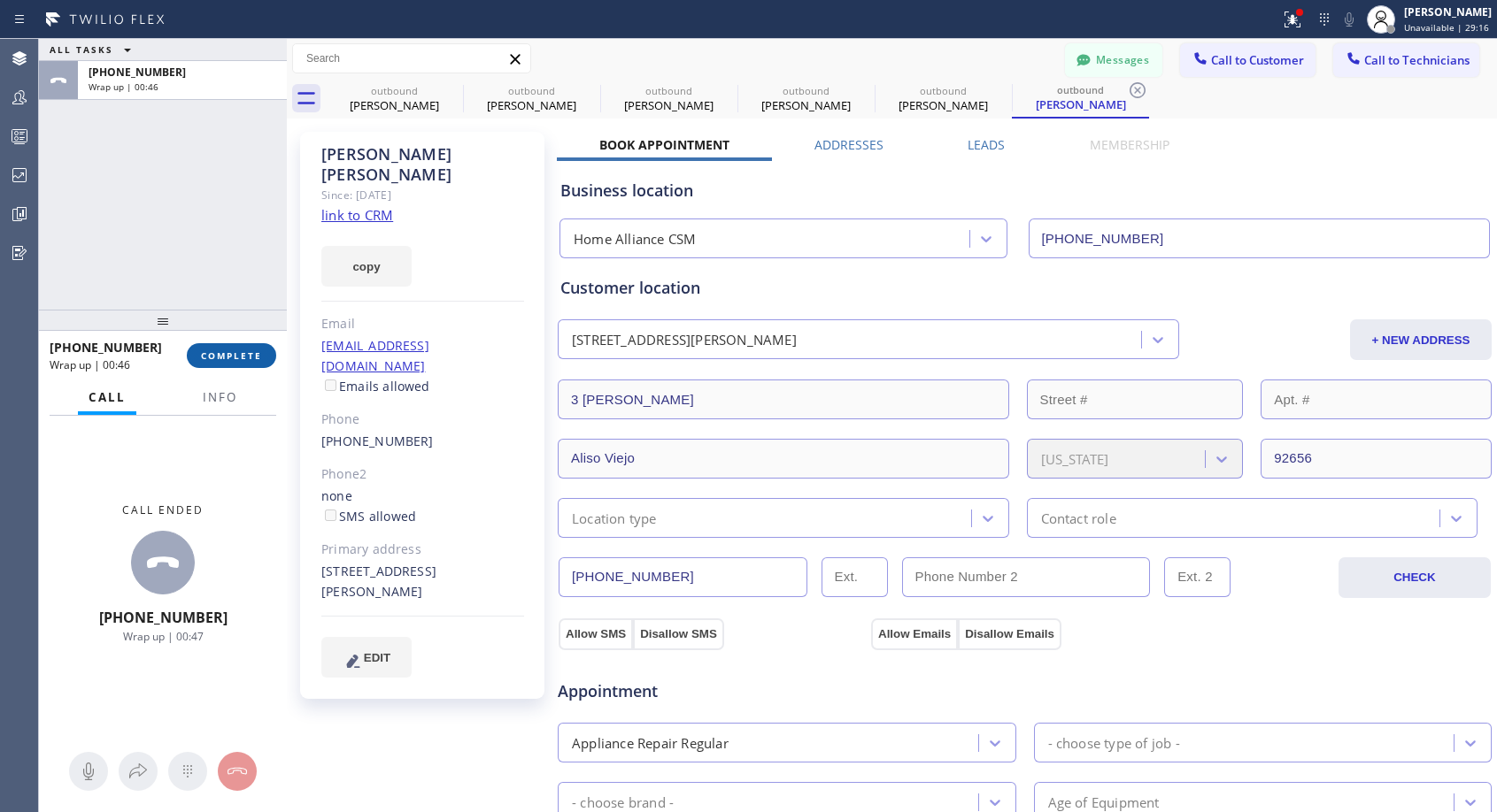
click at [228, 351] on span "COMPLETE" at bounding box center [231, 356] width 61 height 13
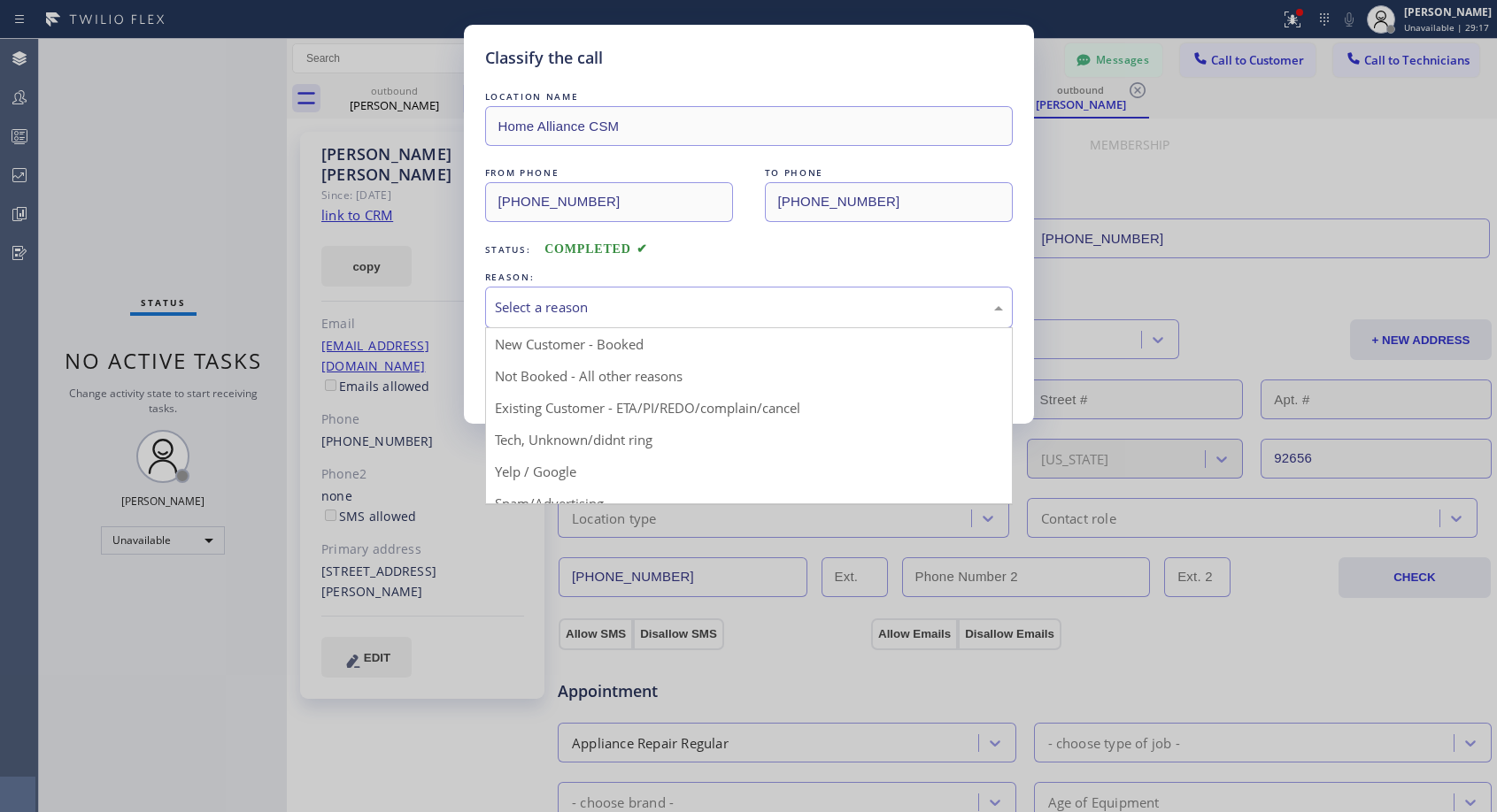
click at [602, 305] on div "Select a reason" at bounding box center [748, 307] width 508 height 21
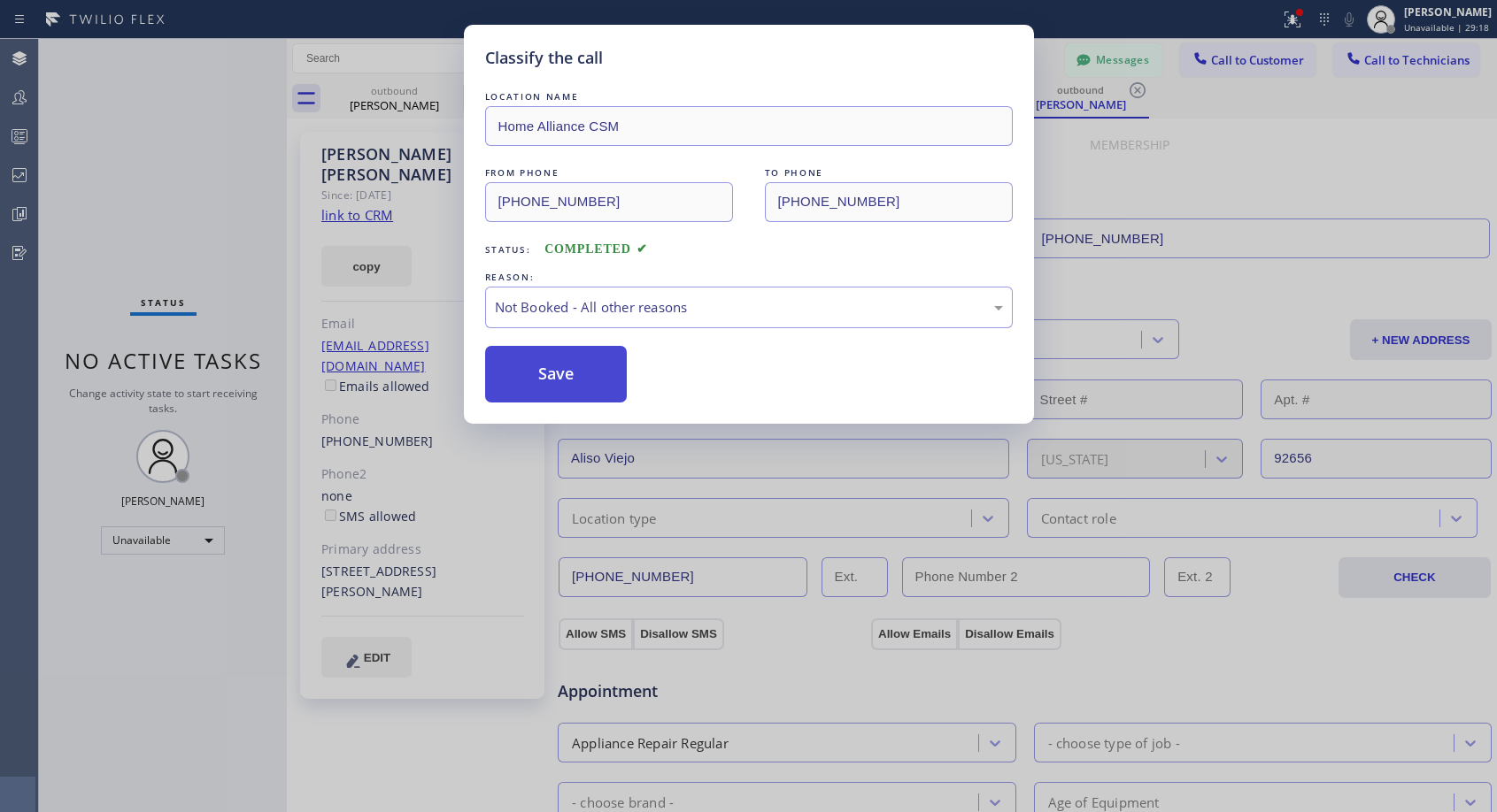
click at [530, 378] on button "Save" at bounding box center [557, 374] width 142 height 57
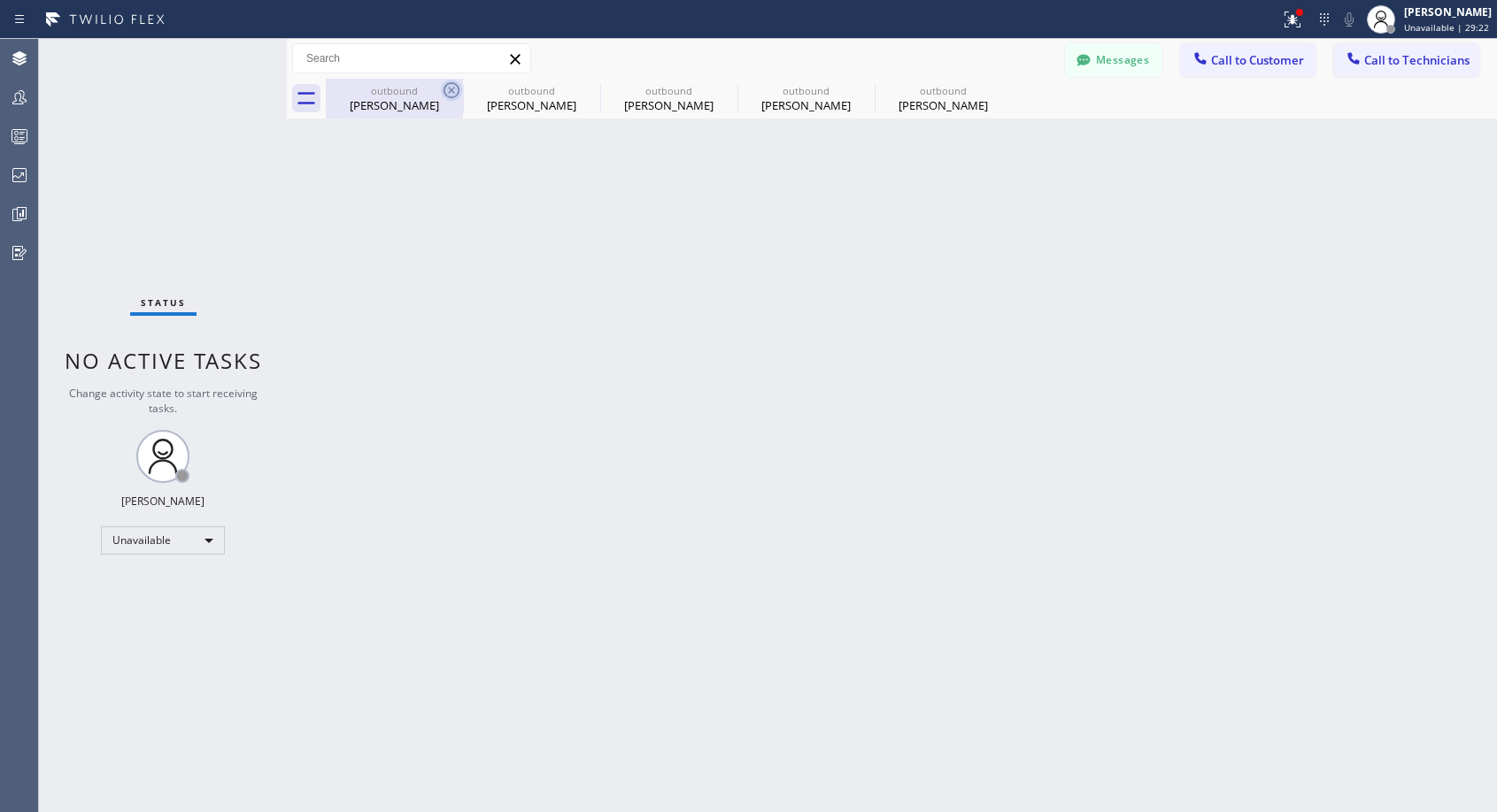
click at [452, 86] on icon at bounding box center [451, 90] width 22 height 22
click at [0, 0] on icon at bounding box center [0, 0] width 0 height 0
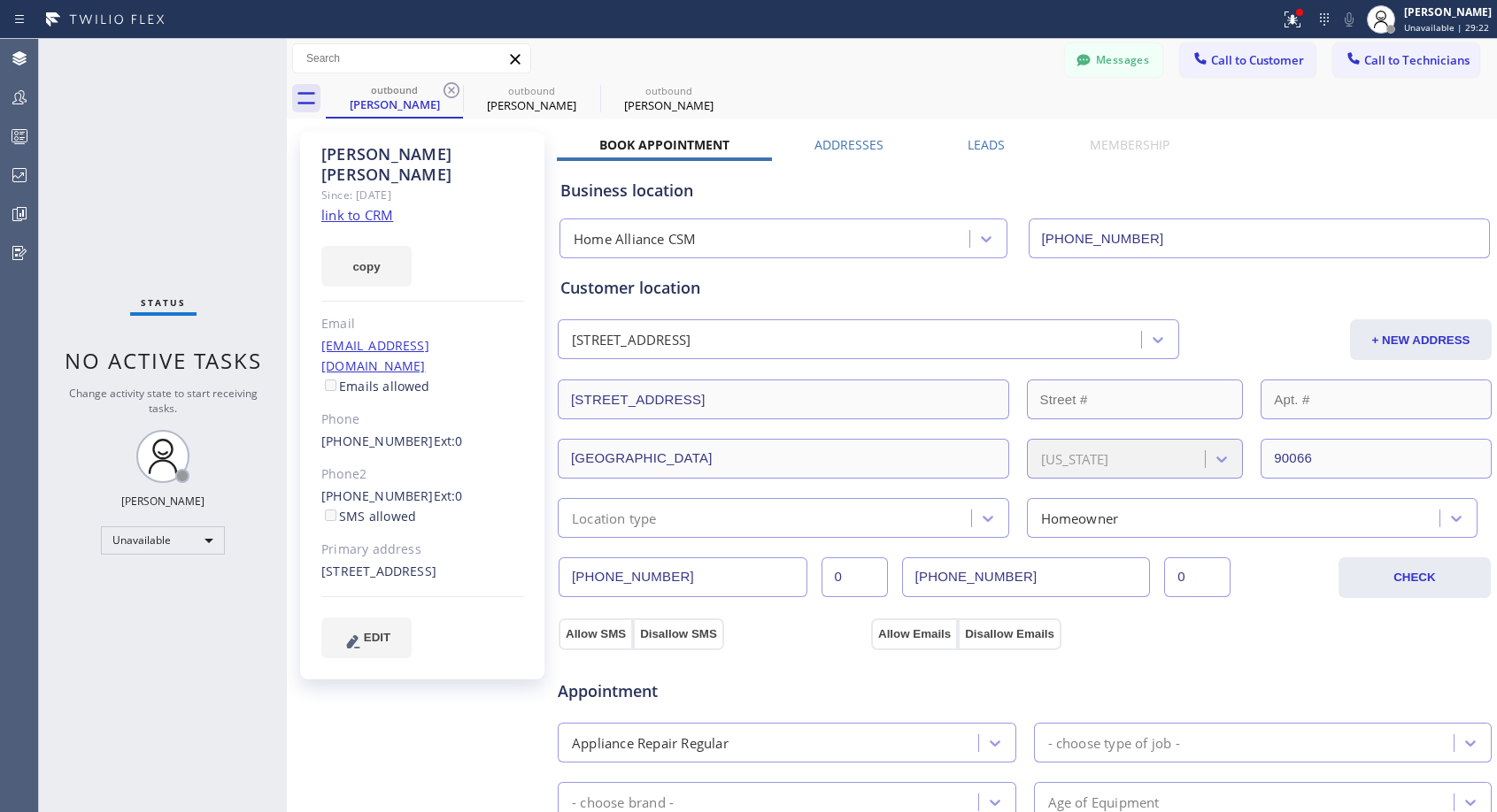
click at [452, 86] on icon at bounding box center [451, 90] width 22 height 22
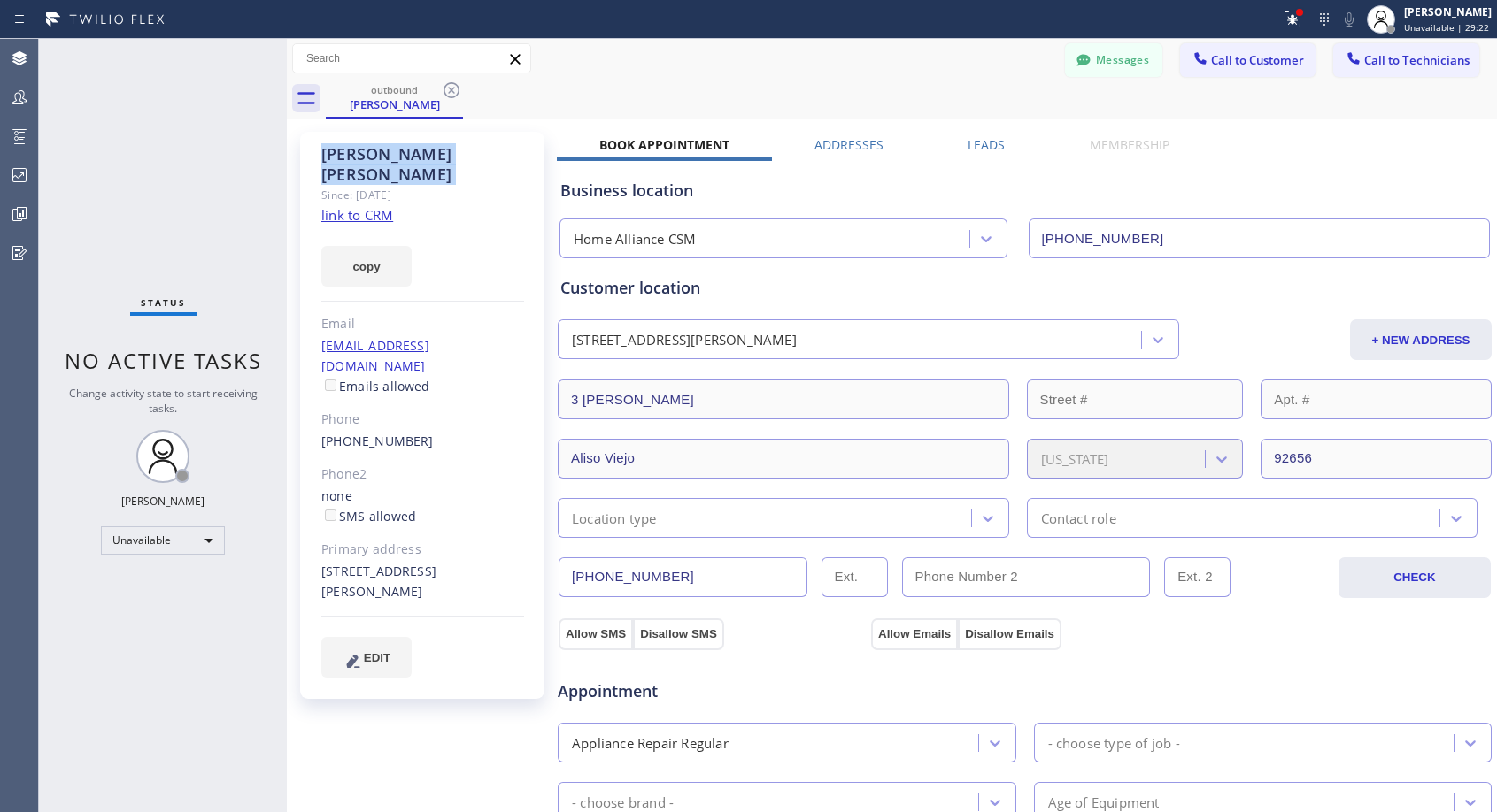
click at [452, 86] on icon at bounding box center [451, 90] width 22 height 22
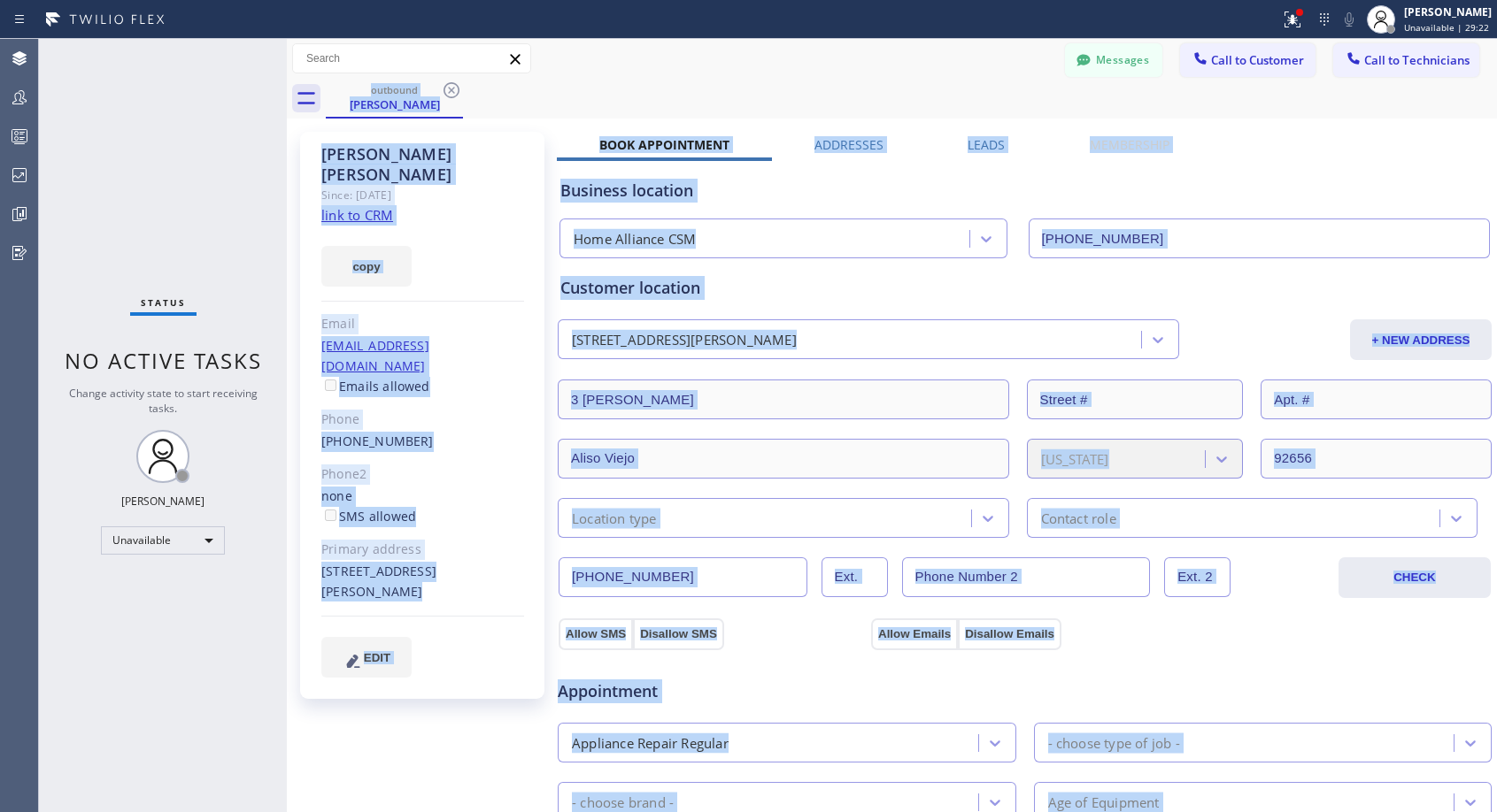
click at [452, 86] on div "outbound Inetta Horton" at bounding box center [912, 98] width 1171 height 40
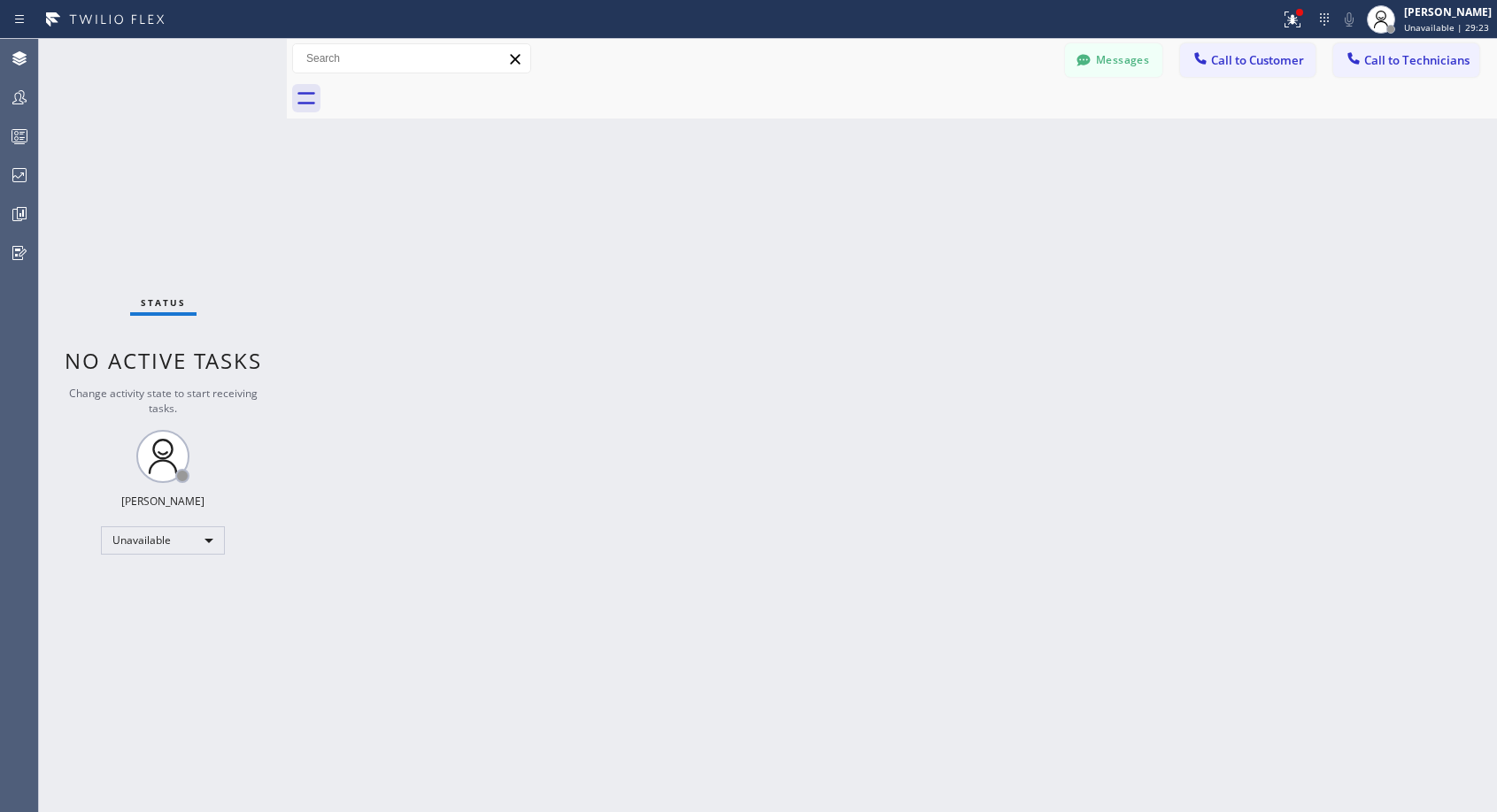
click at [452, 86] on div at bounding box center [912, 98] width 1171 height 40
click at [1285, 61] on span "Call to Customer" at bounding box center [1257, 60] width 93 height 16
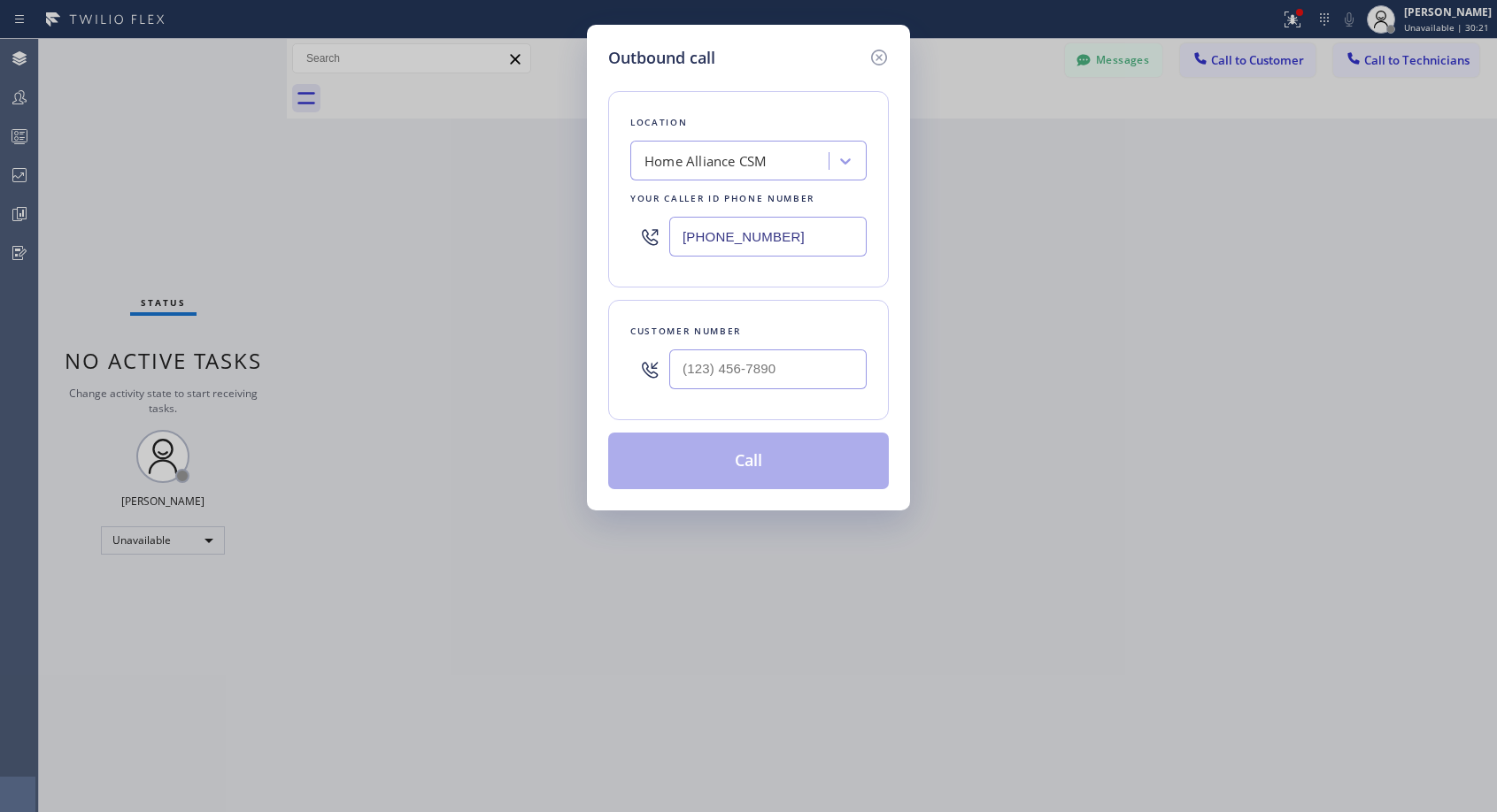
click at [805, 393] on div at bounding box center [767, 369] width 197 height 58
click at [811, 374] on input "(___) ___-____" at bounding box center [767, 369] width 197 height 40
paste input "323) 810-4754"
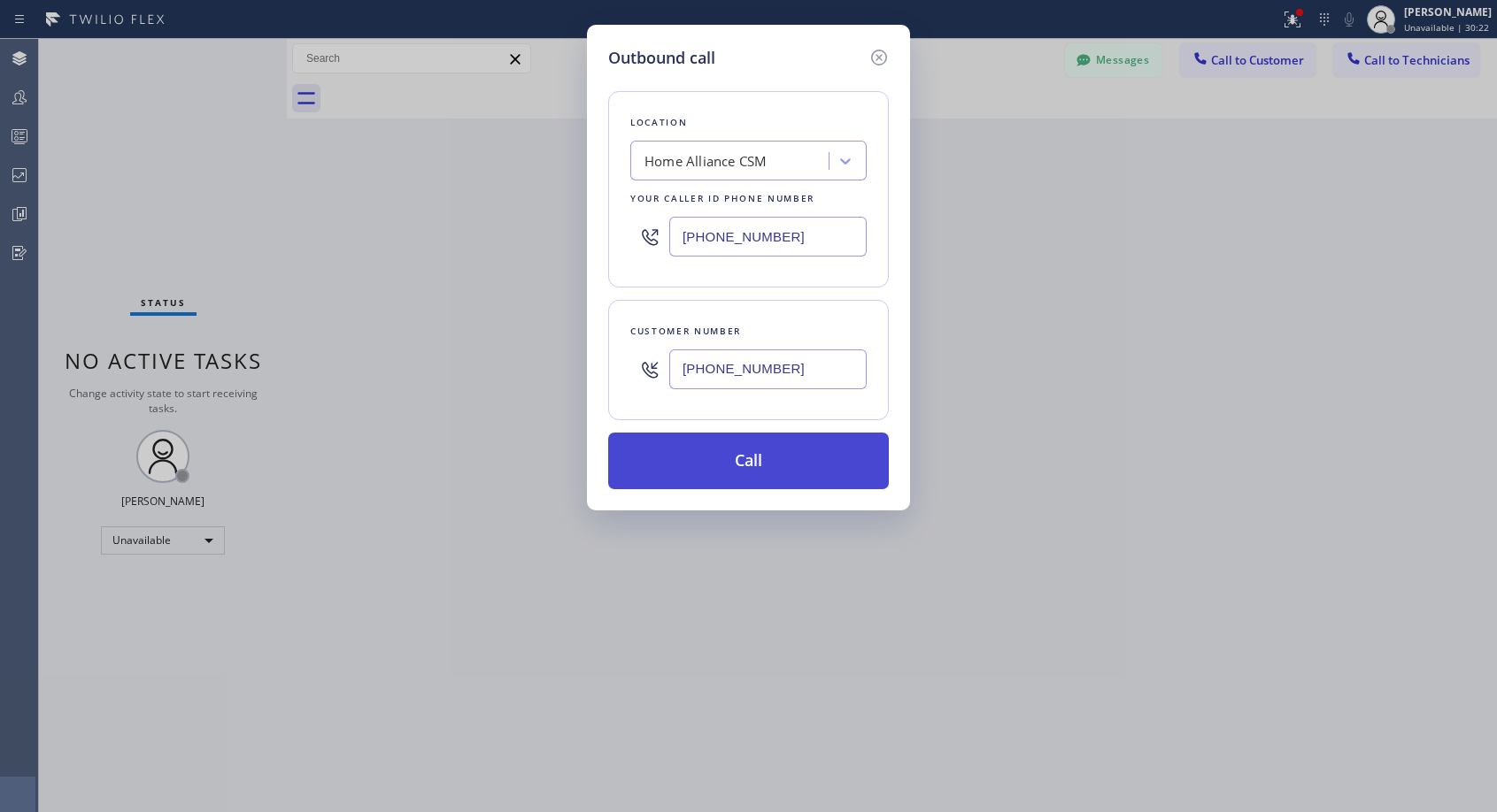
type input "(323) 810-4754"
click at [754, 465] on button "Call" at bounding box center [748, 461] width 281 height 57
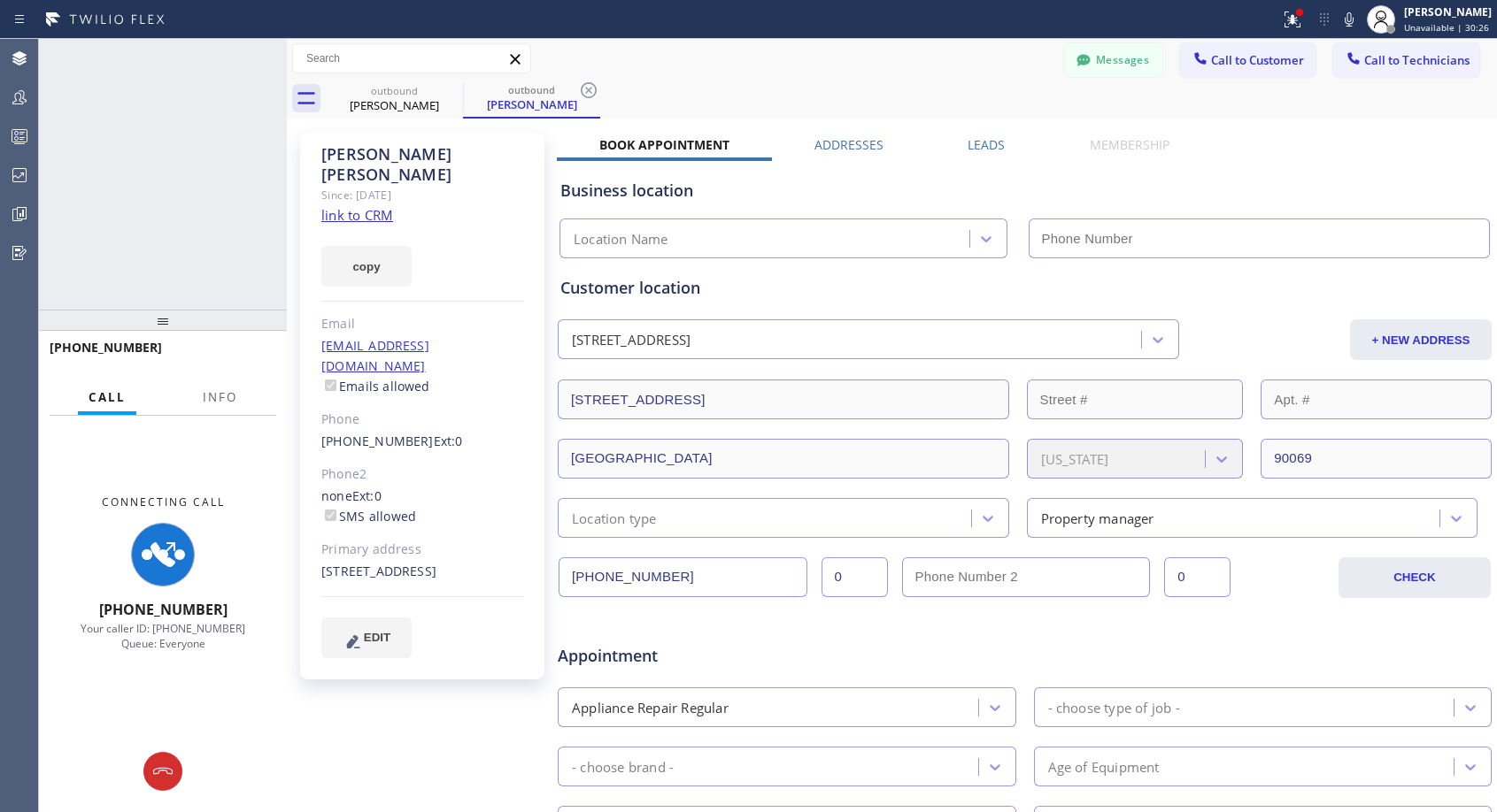
type input "(818) 614-5337"
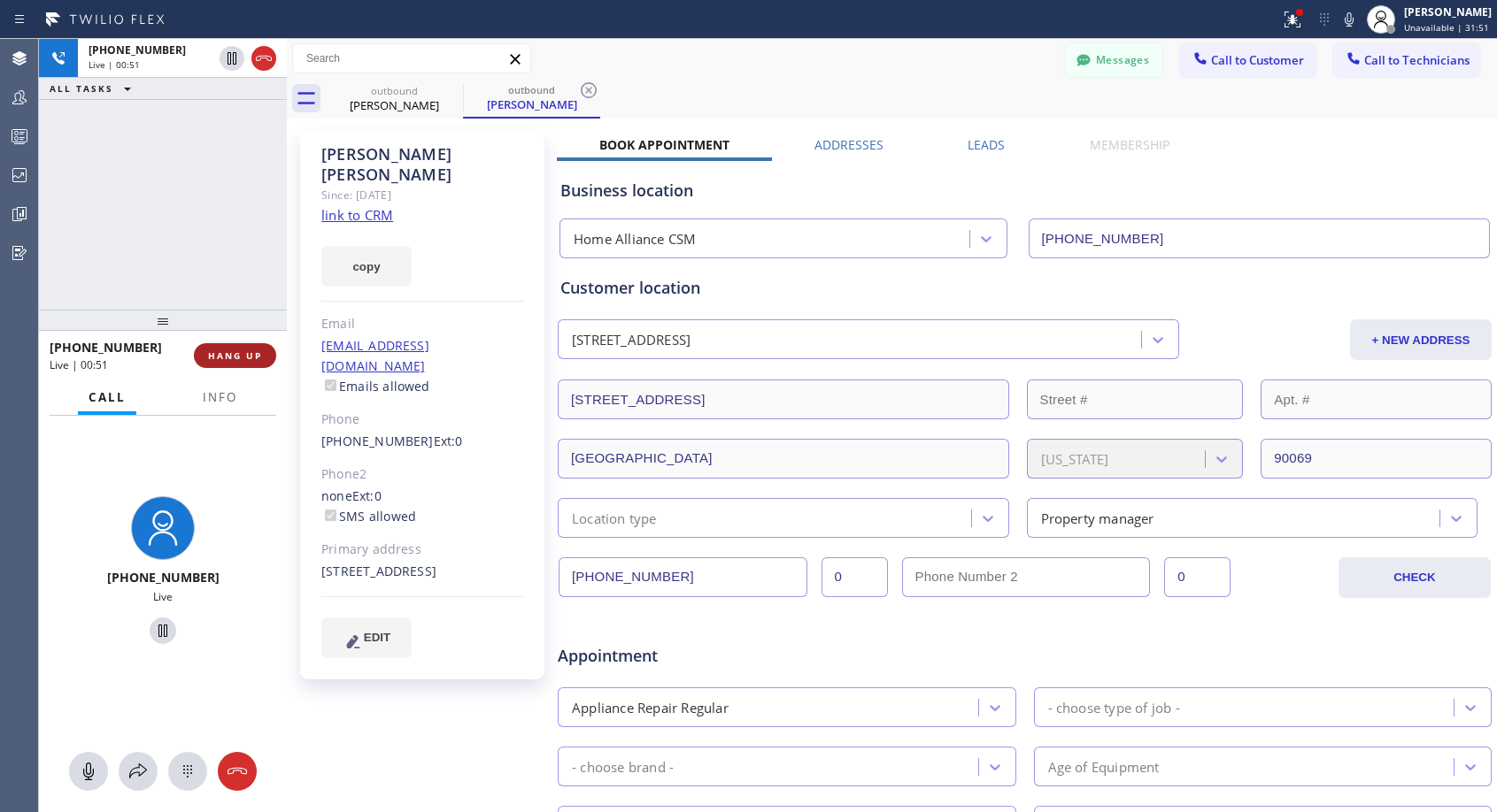
click at [234, 347] on button "HANG UP" at bounding box center [234, 356] width 82 height 25
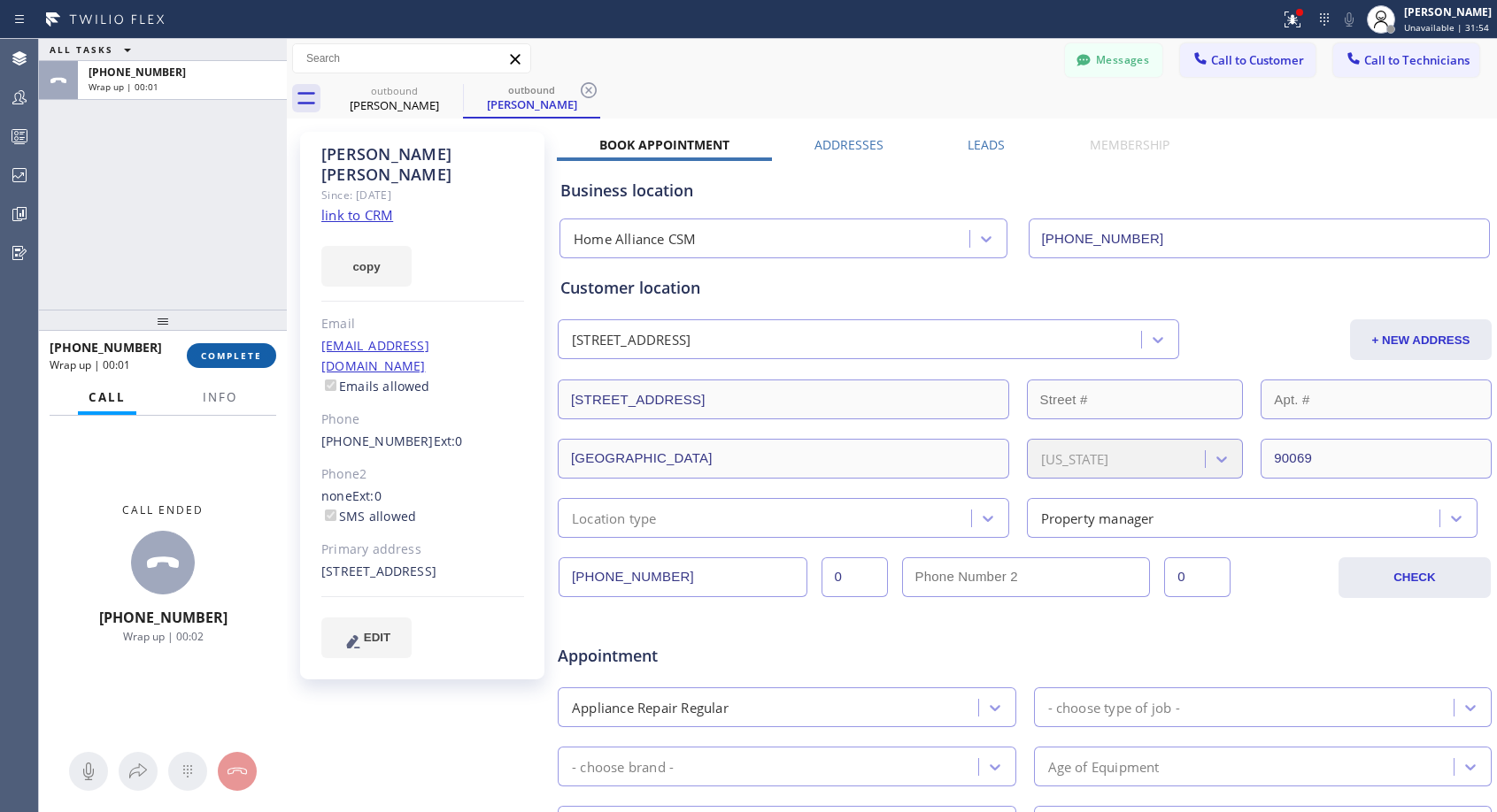
click at [234, 346] on button "COMPLETE" at bounding box center [231, 356] width 89 height 25
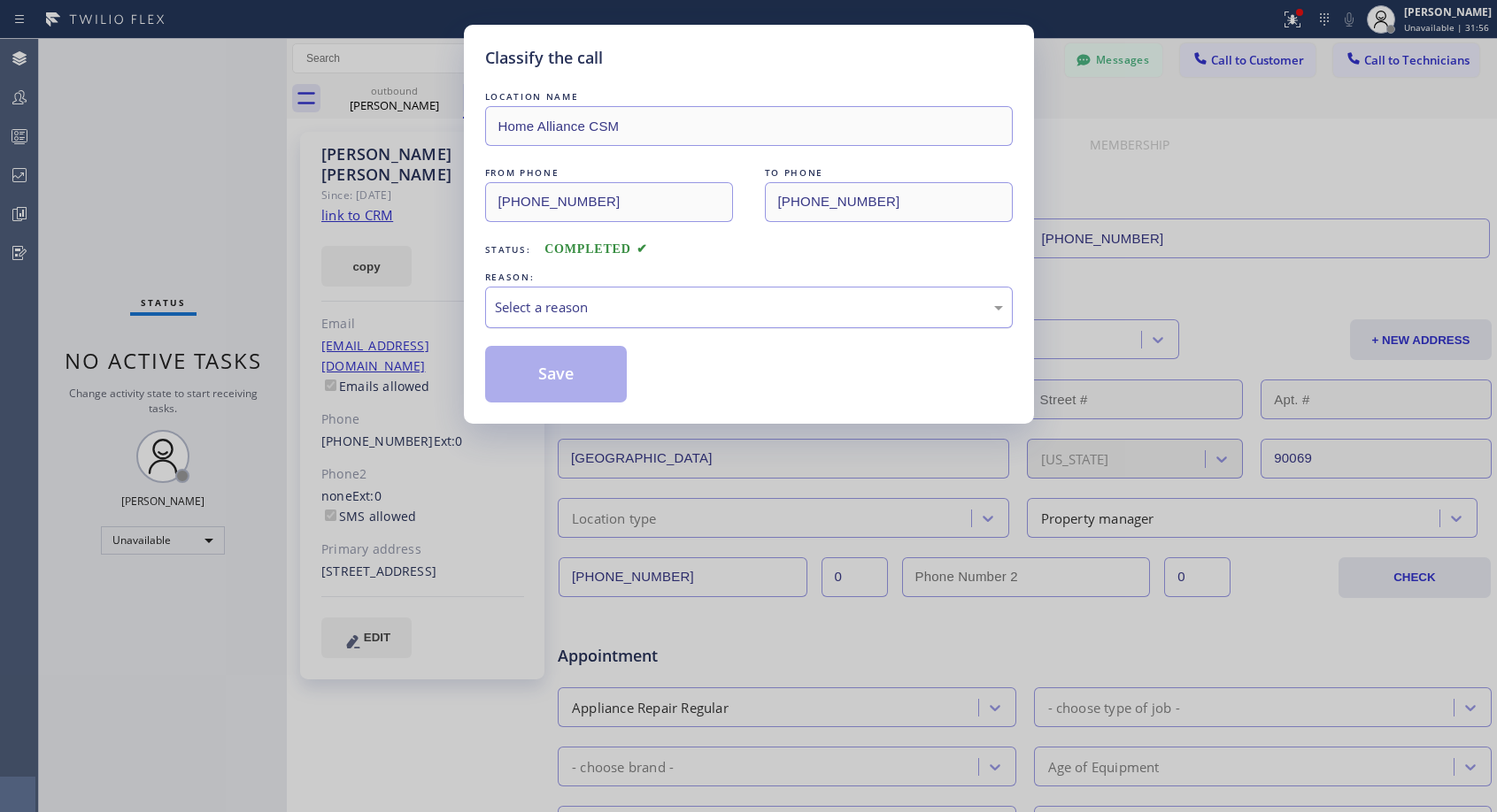
click at [642, 306] on div "Select a reason" at bounding box center [748, 307] width 508 height 21
click at [590, 380] on button "Save" at bounding box center [557, 374] width 142 height 57
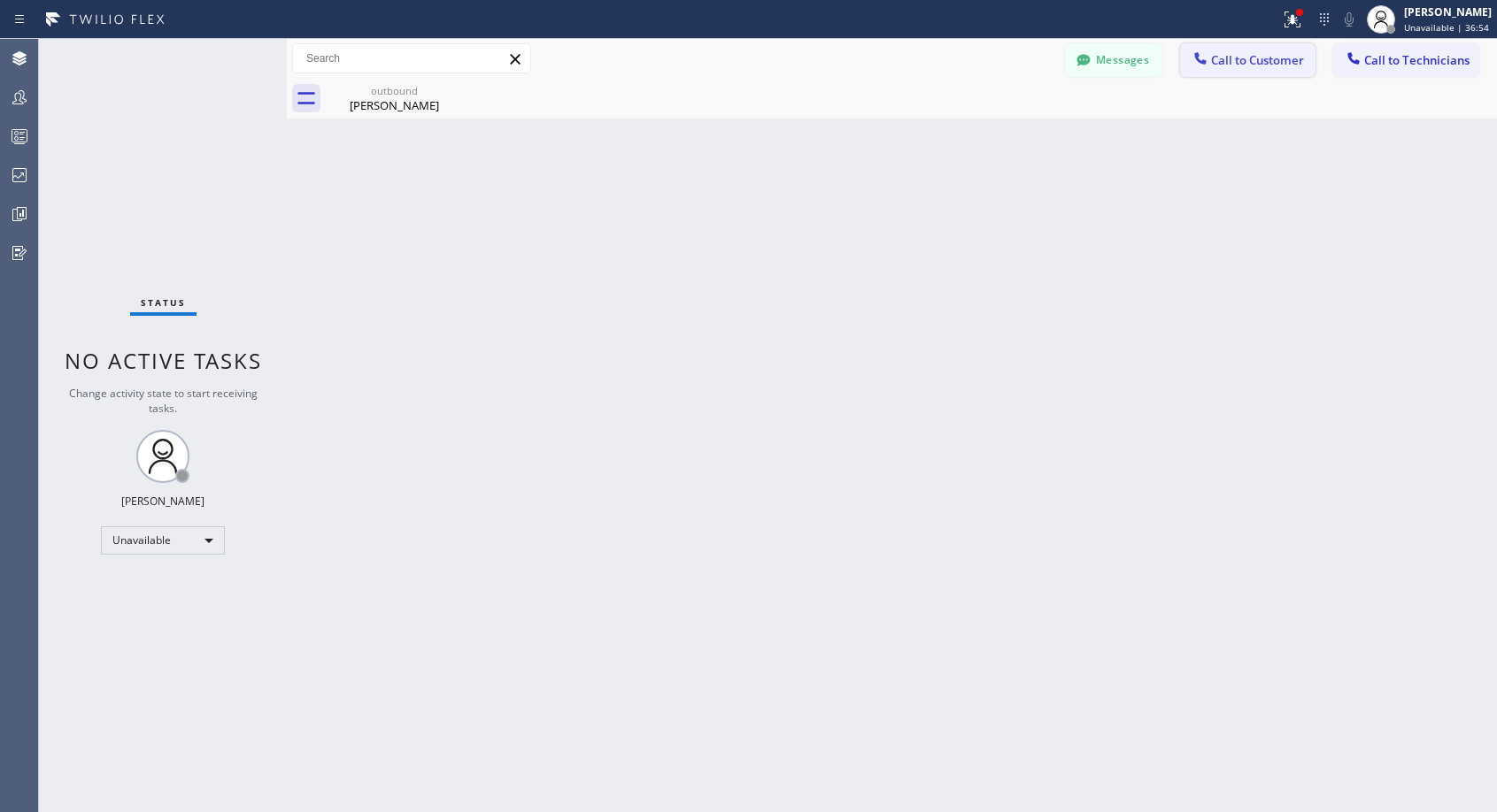
click at [1255, 71] on button "Call to Customer" at bounding box center [1248, 59] width 135 height 33
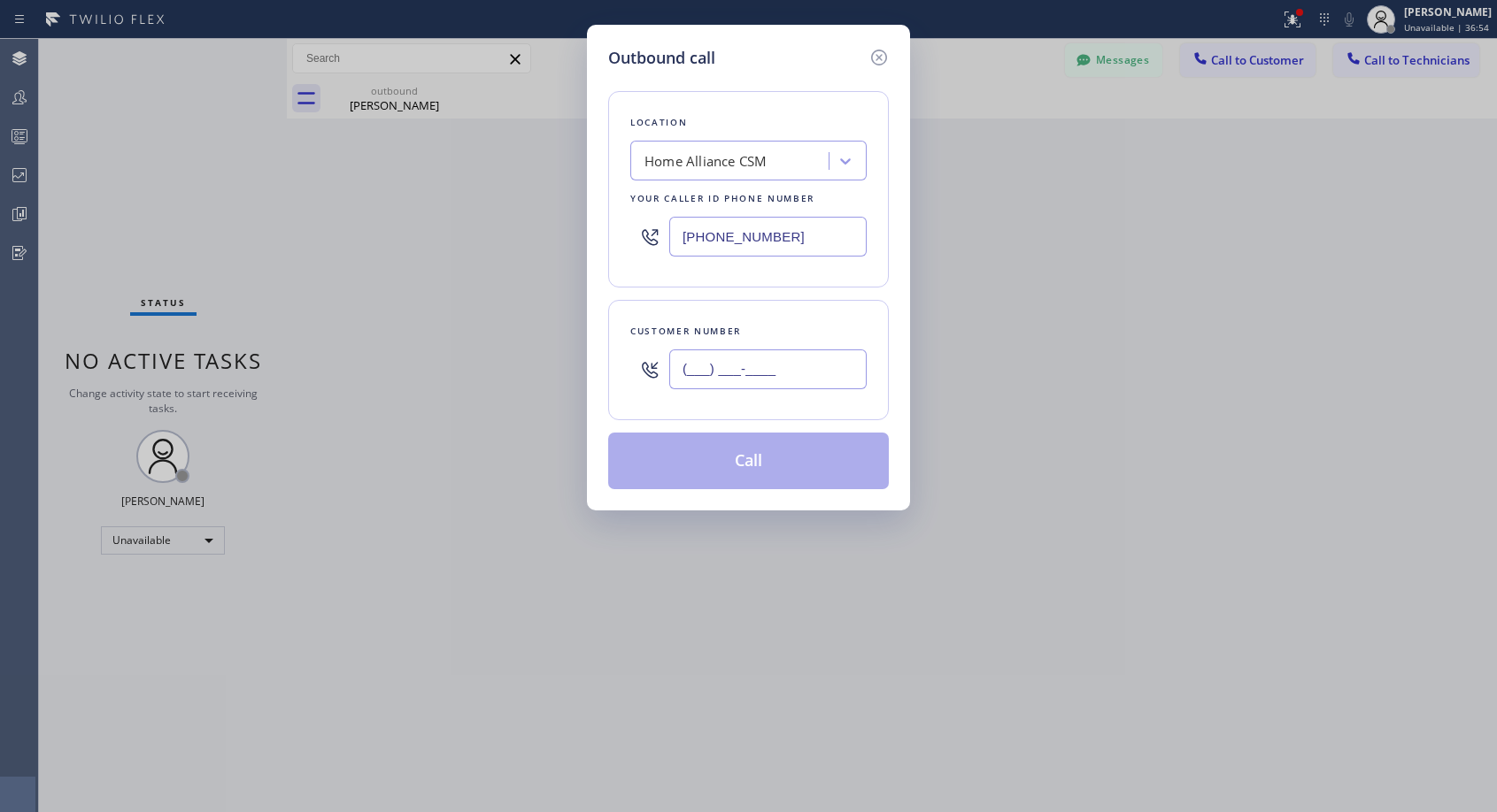
click at [812, 372] on input "(___) ___-____" at bounding box center [767, 369] width 197 height 40
paste input "949) 887-8485"
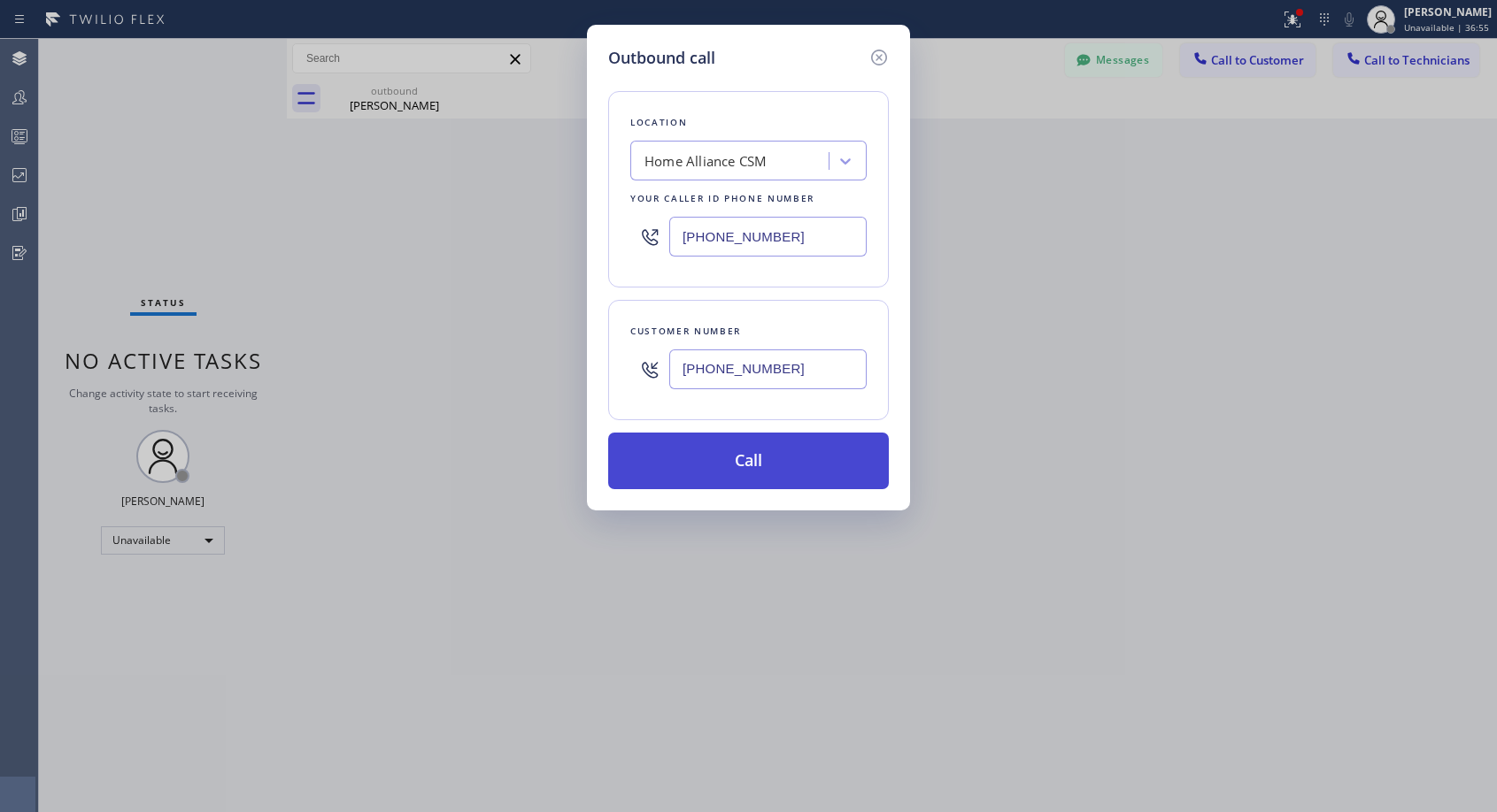
type input "(949) 887-8485"
click at [770, 459] on button "Call" at bounding box center [748, 461] width 281 height 57
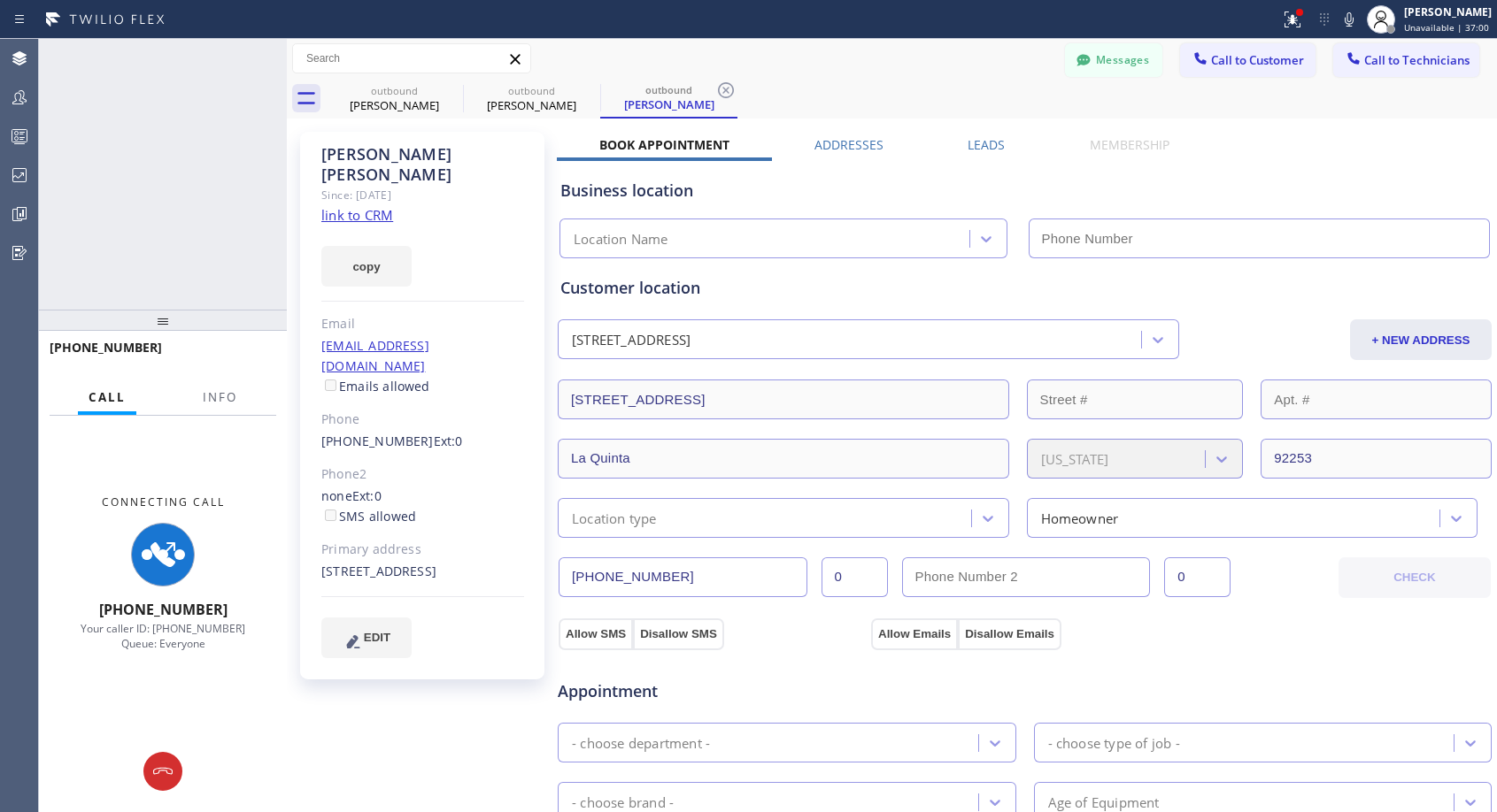
type input "(818) 614-5337"
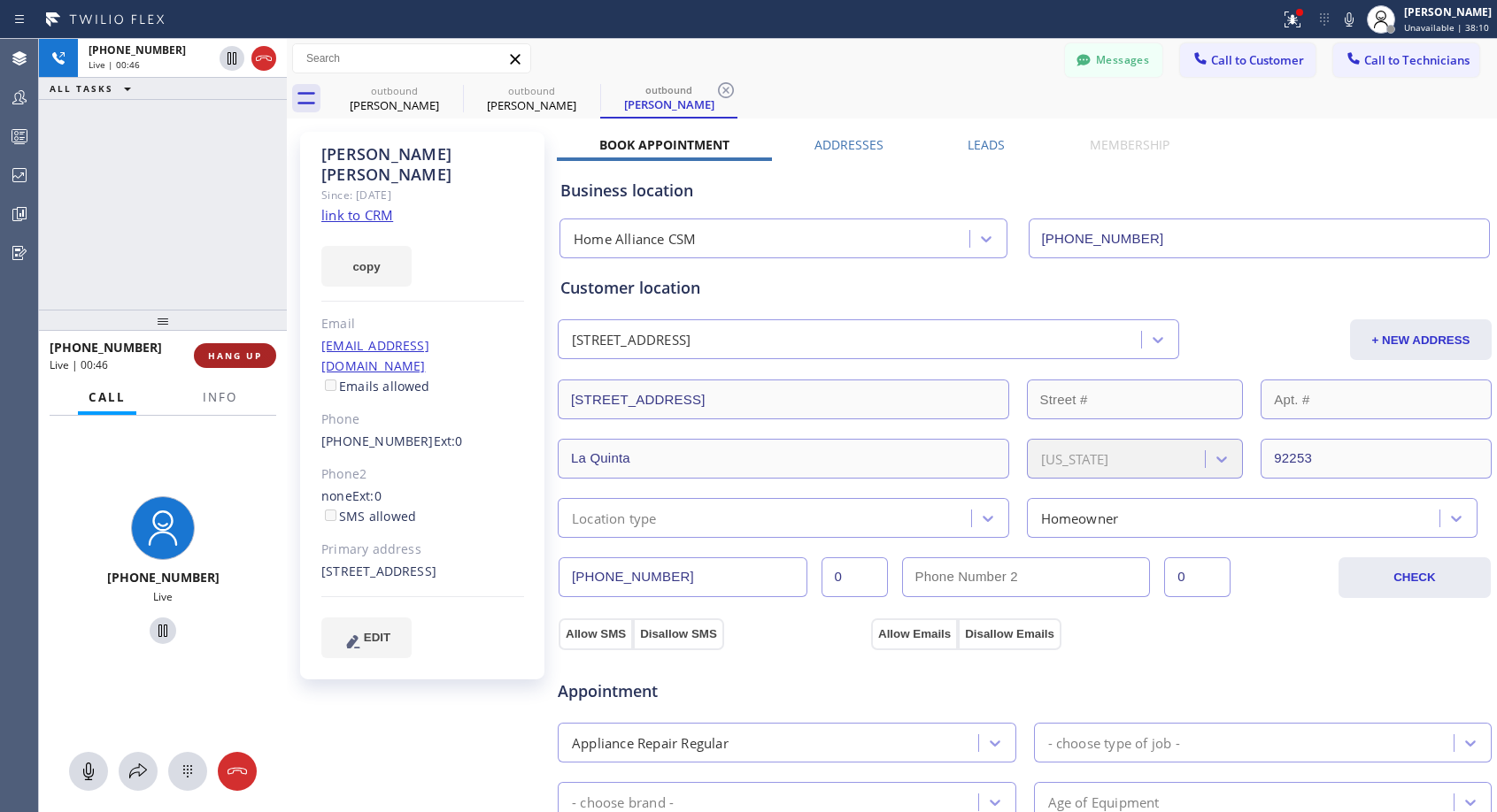
click at [224, 356] on span "HANG UP" at bounding box center [235, 356] width 54 height 13
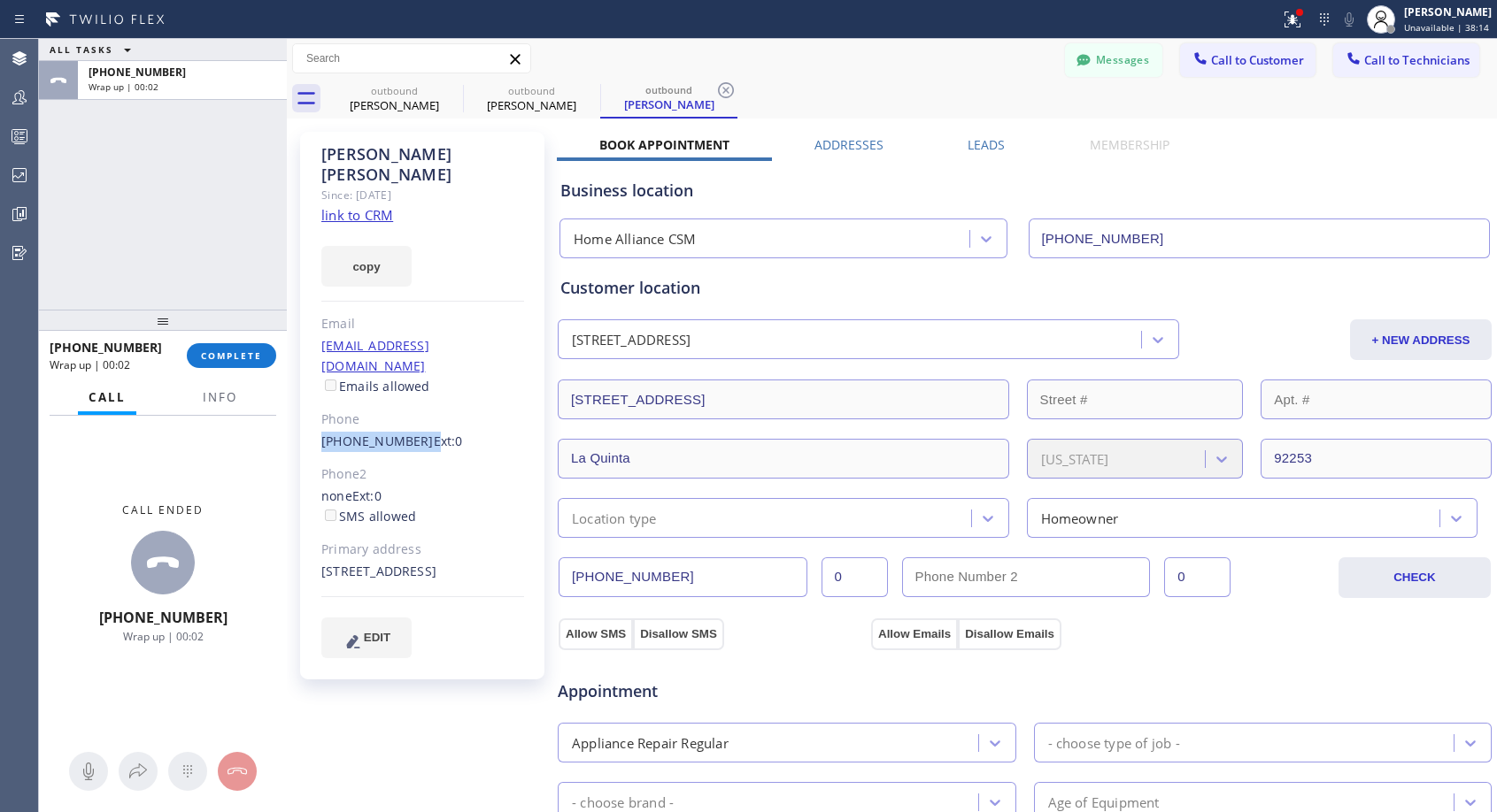
drag, startPoint x: 413, startPoint y: 399, endPoint x: 316, endPoint y: 397, distance: 97.0
click at [316, 397] on div "Janice Markley Since: 20 may 2020 link to CRM copy Email janicemarkley@me.com E…" at bounding box center [422, 405] width 244 height 547
copy div "(949) 887-8485"
click at [226, 356] on span "COMPLETE" at bounding box center [231, 356] width 61 height 13
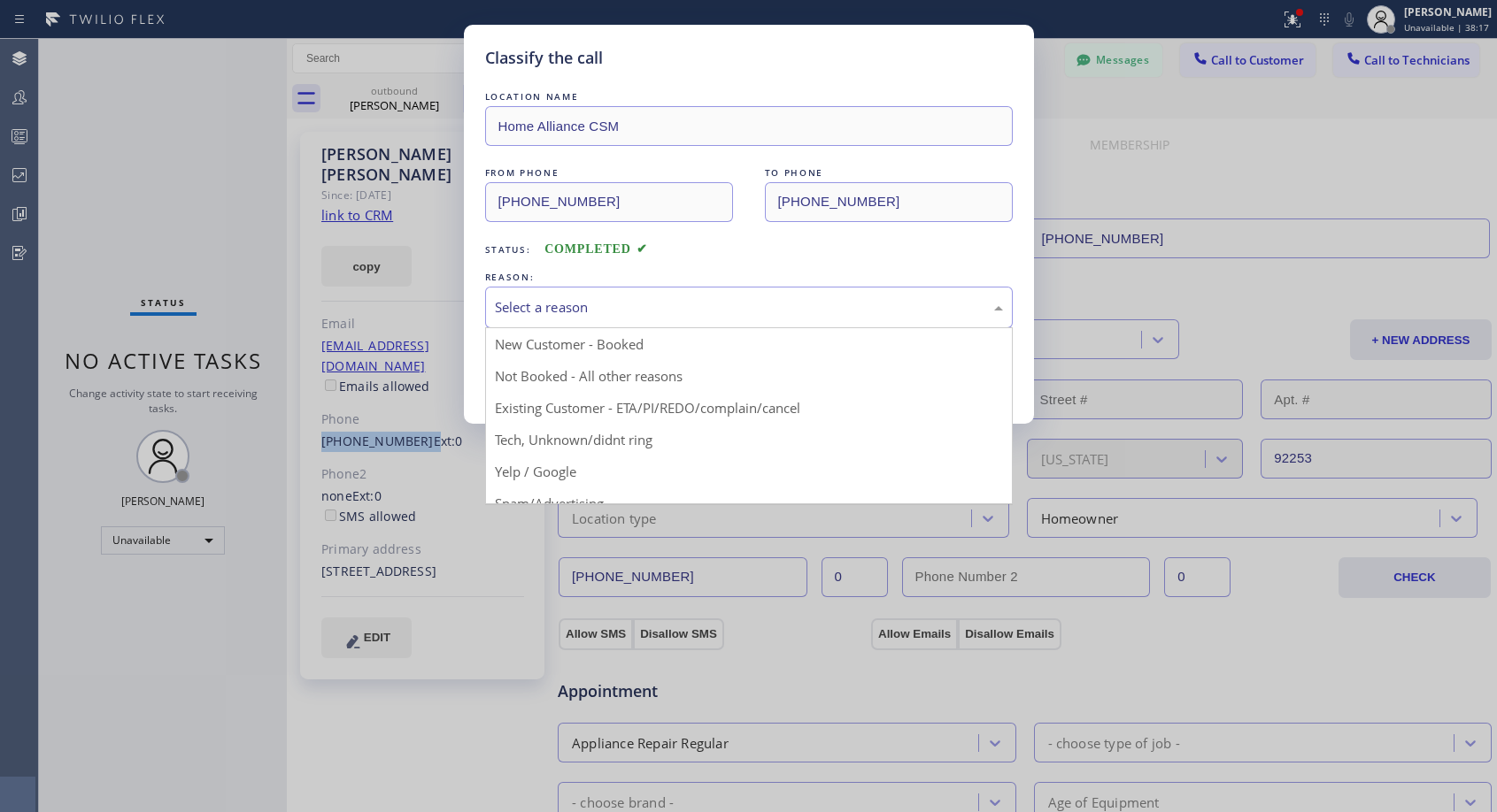
click at [737, 300] on div "Select a reason" at bounding box center [748, 307] width 508 height 21
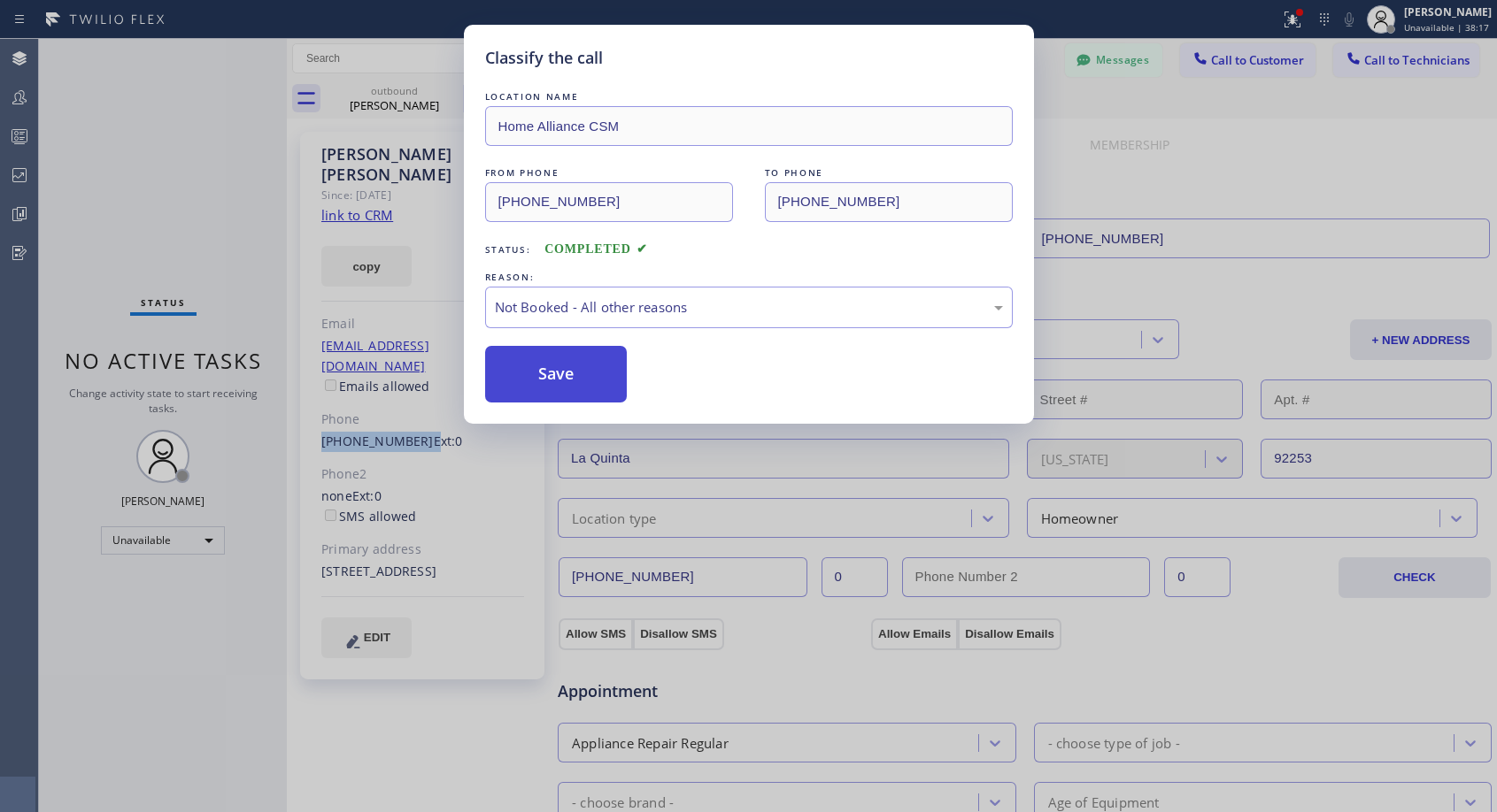
click at [588, 368] on button "Save" at bounding box center [557, 374] width 142 height 57
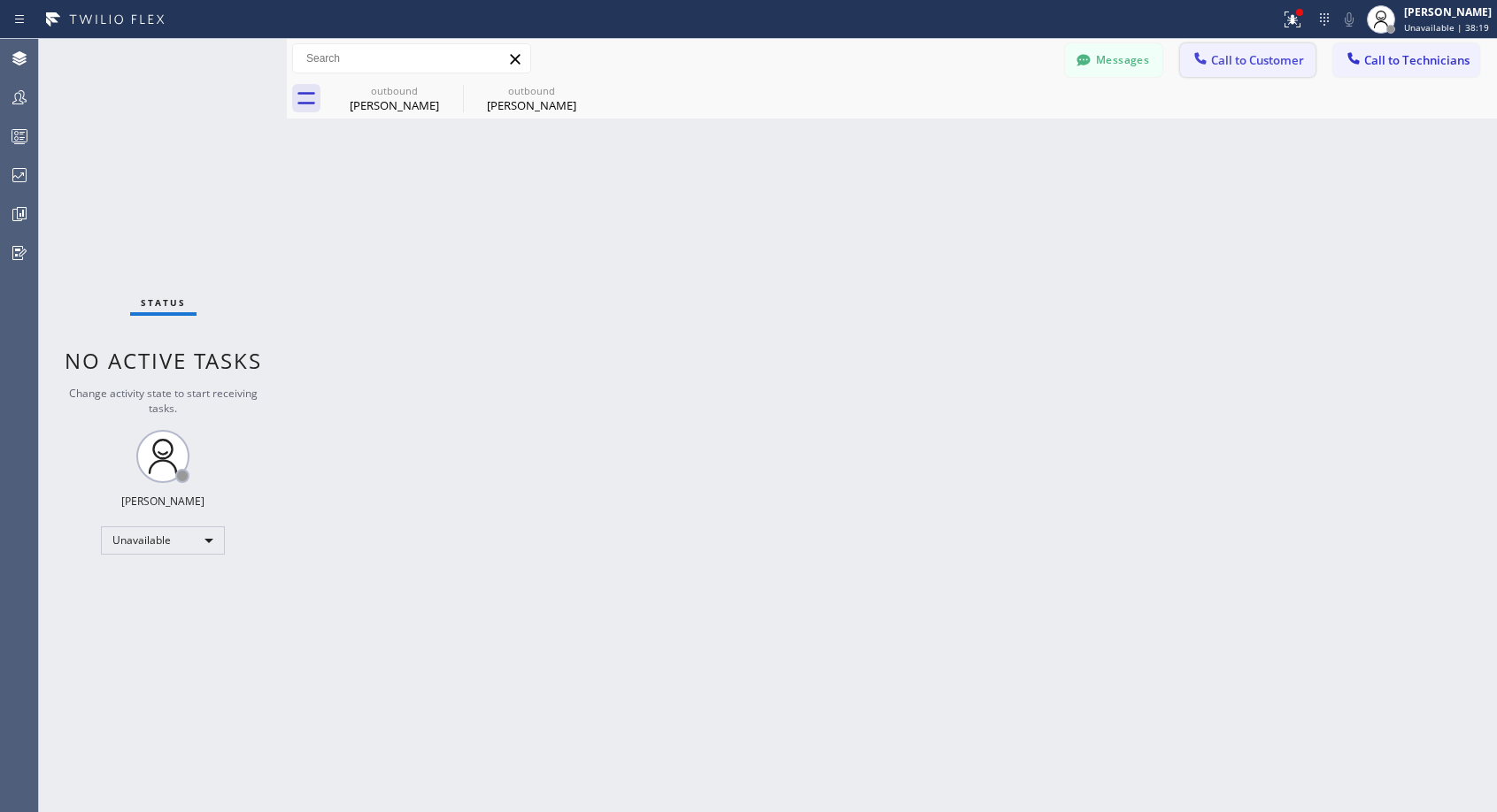
click at [1233, 66] on span "Call to Customer" at bounding box center [1257, 60] width 93 height 16
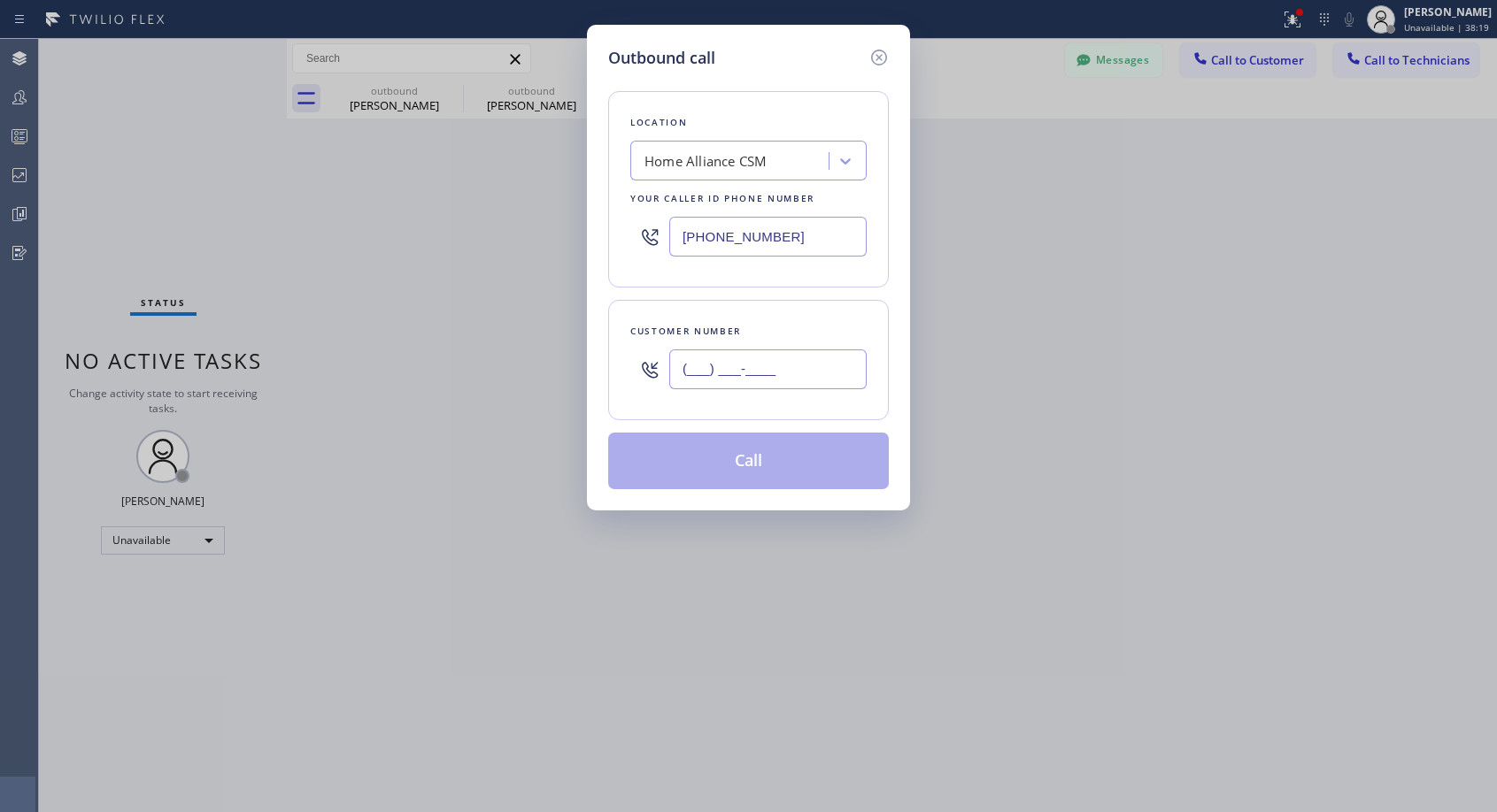
click at [794, 369] on input "(___) ___-____" at bounding box center [767, 369] width 197 height 40
paste input "949) 887-8485"
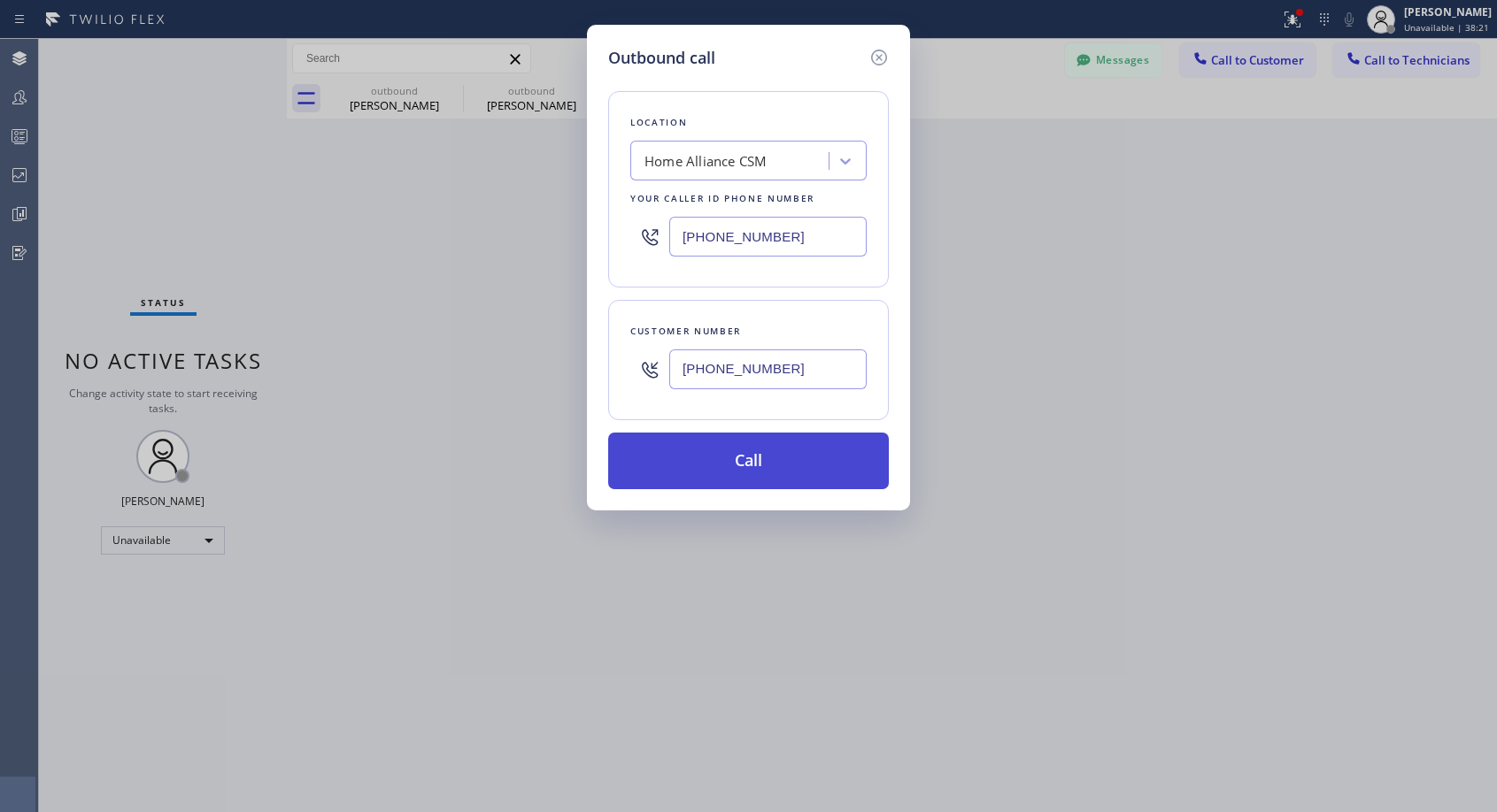
type input "(949) 887-8480"
click at [786, 461] on button "Call" at bounding box center [748, 461] width 281 height 57
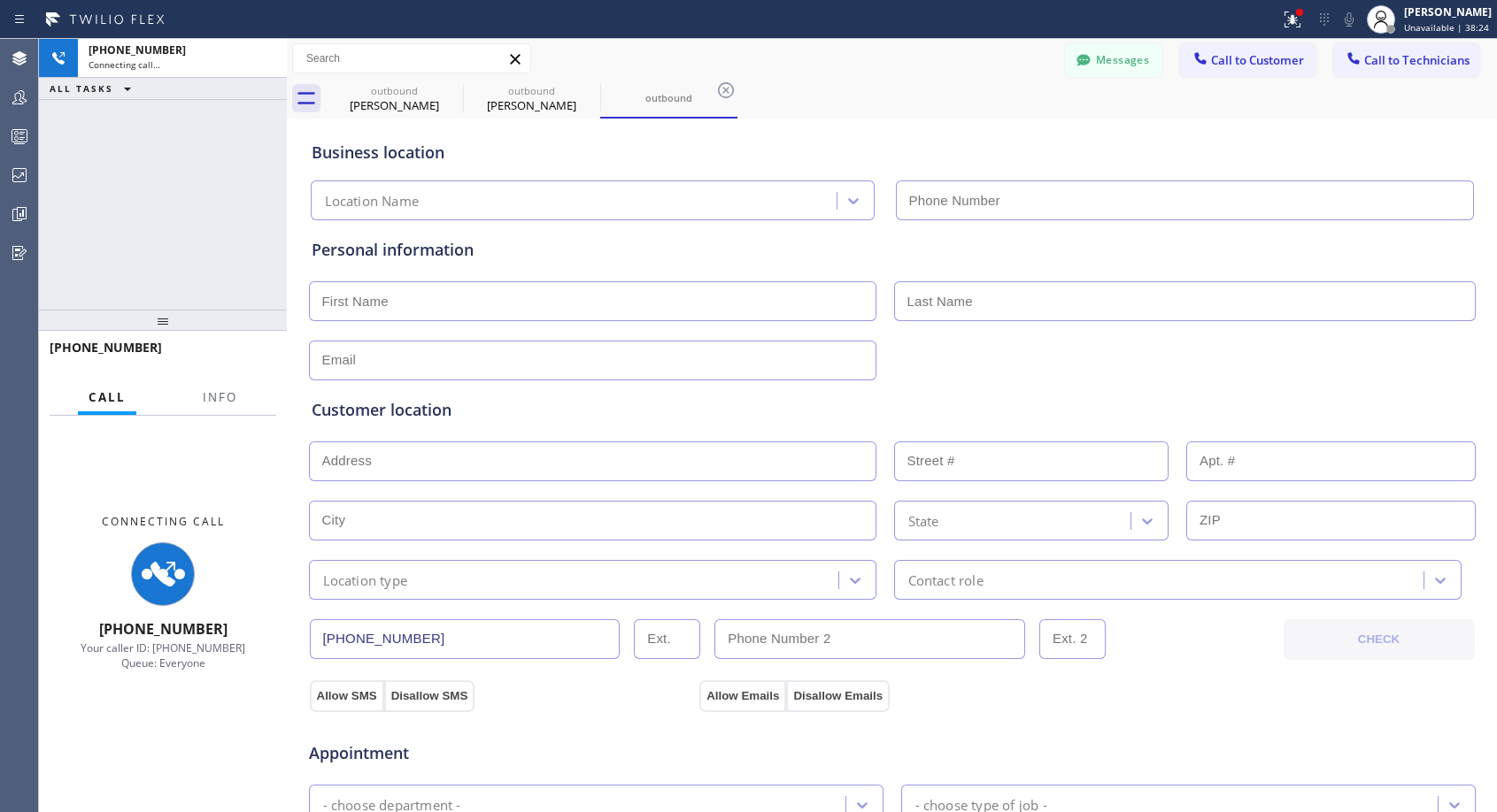
type input "(818) 614-5337"
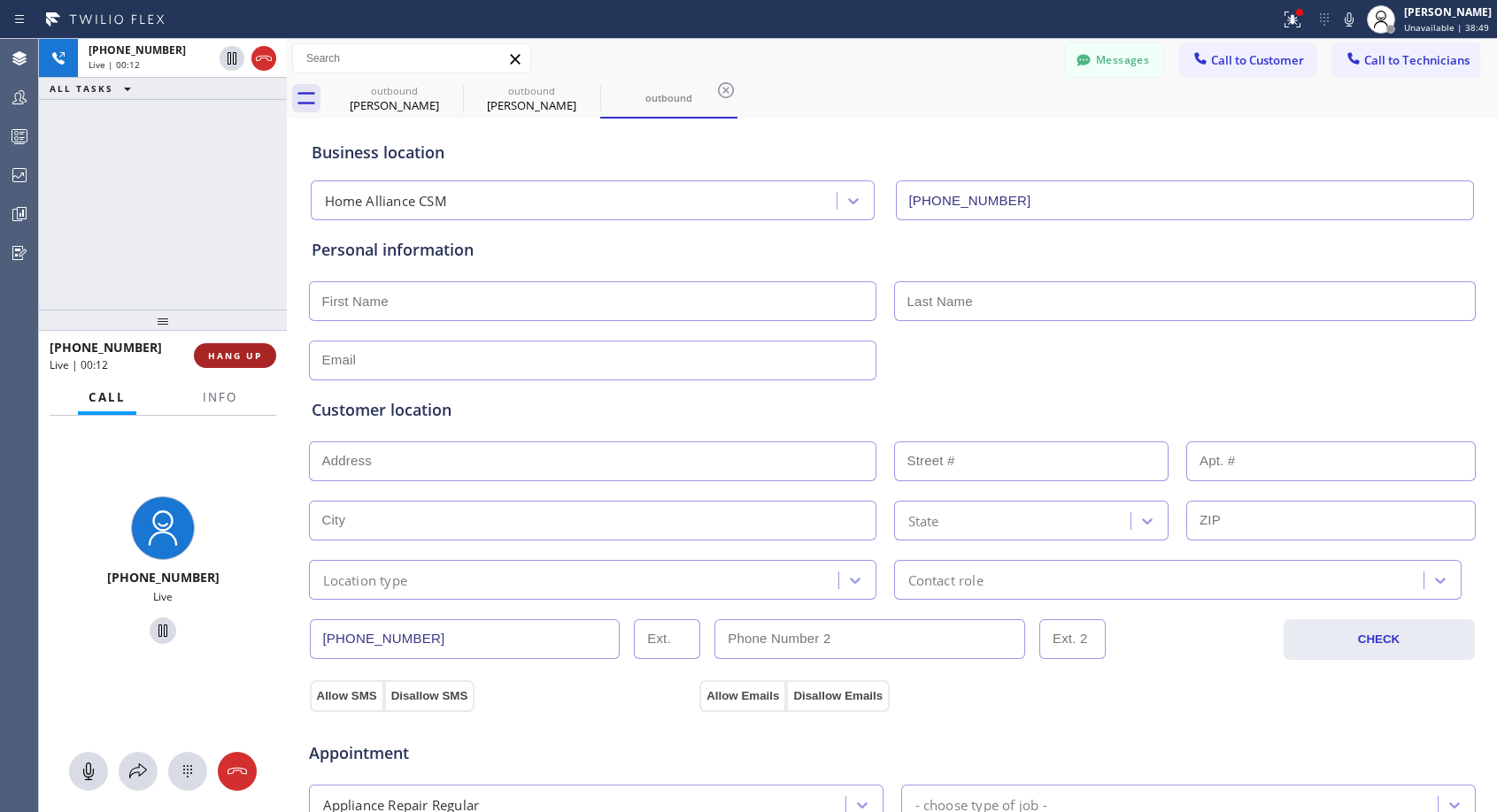
click at [273, 351] on button "HANG UP" at bounding box center [234, 356] width 82 height 25
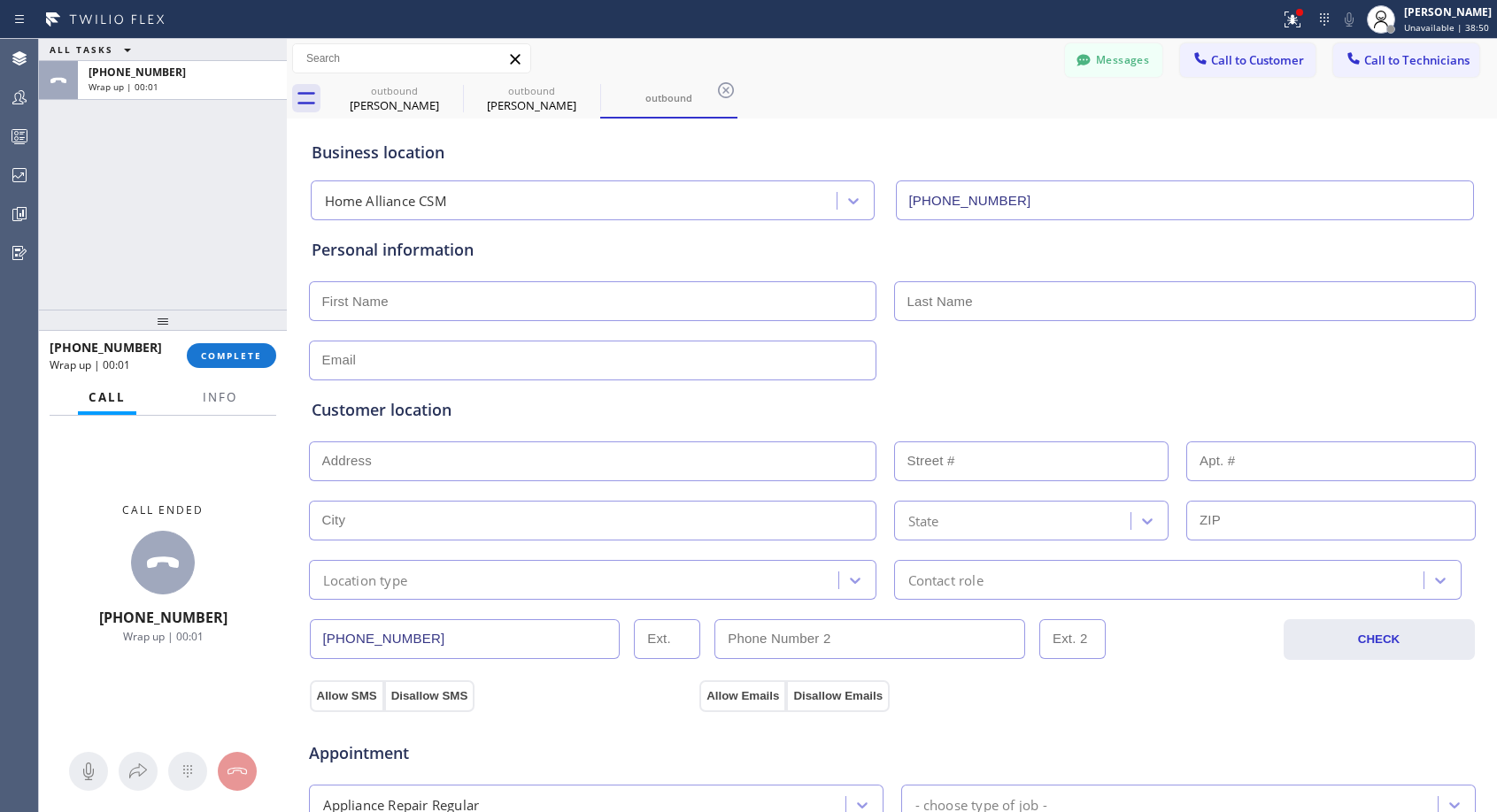
click at [231, 371] on div "+19498878480 Wrap up | 00:01 COMPLETE" at bounding box center [163, 356] width 227 height 46
click at [236, 360] on span "COMPLETE" at bounding box center [231, 356] width 61 height 13
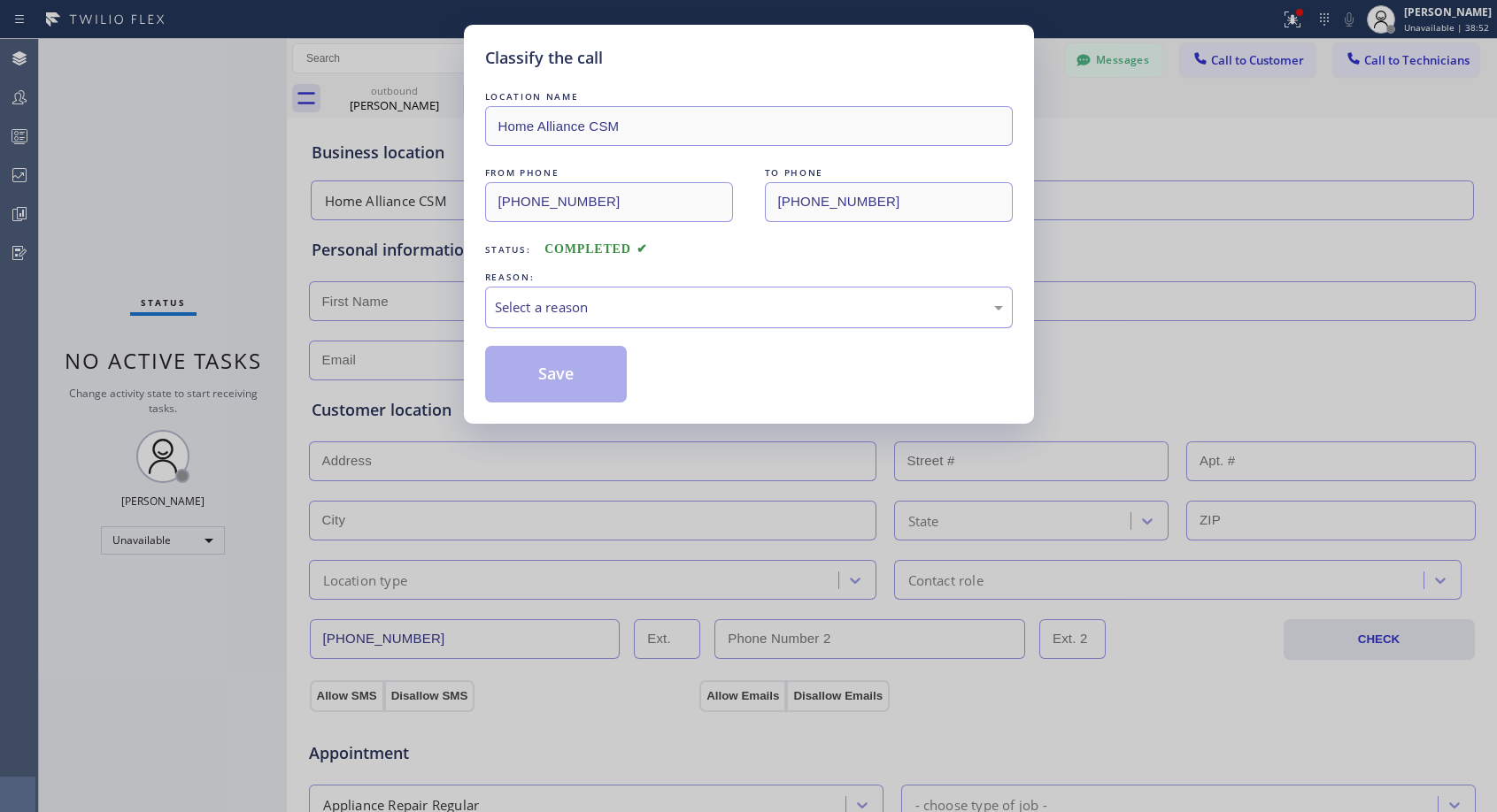
click at [565, 309] on div "Select a reason" at bounding box center [748, 307] width 508 height 21
click at [531, 376] on button "Save" at bounding box center [557, 374] width 142 height 57
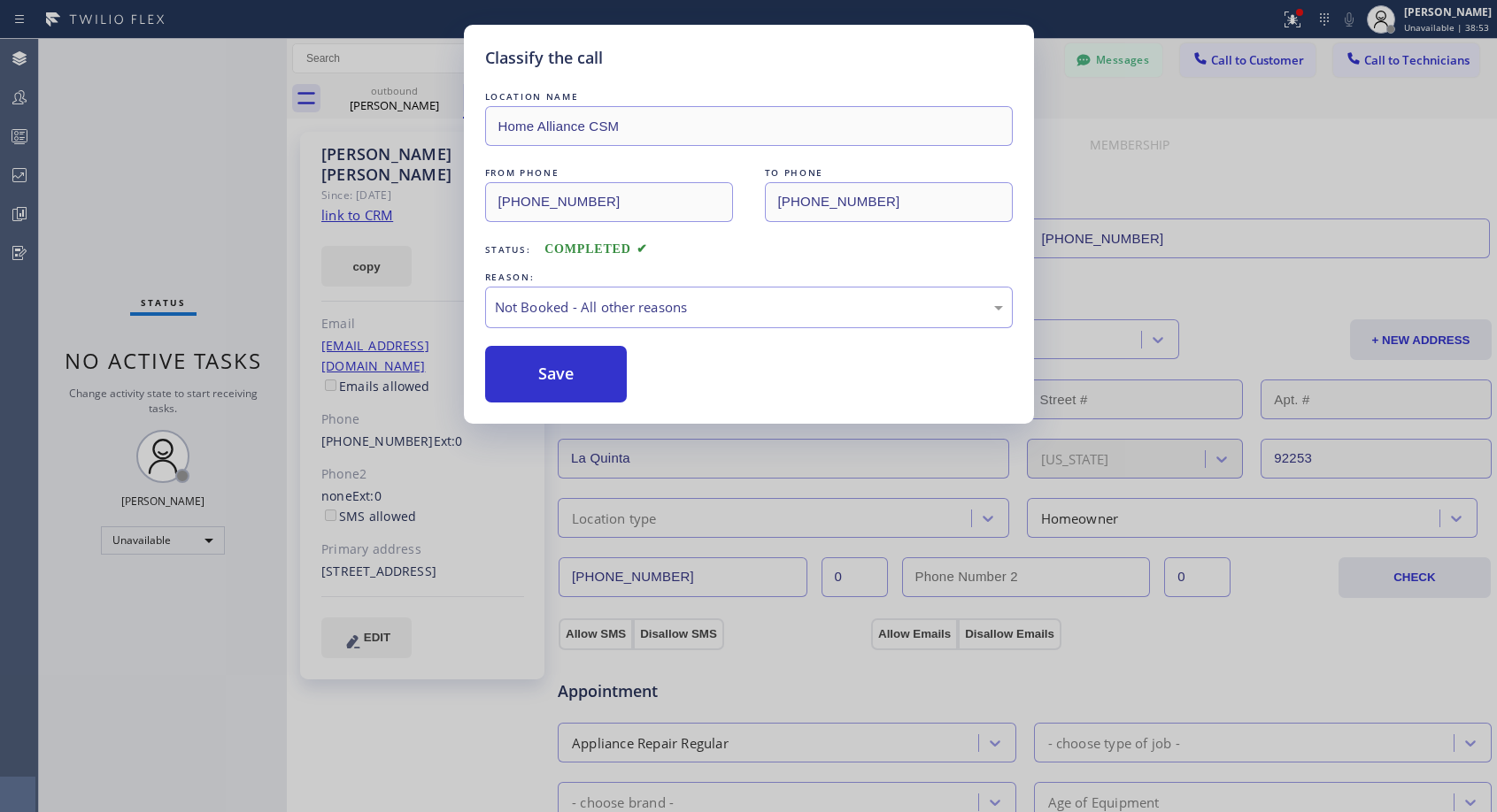
click at [1230, 59] on div "Classify the call LOCATION NAME Home Alliance CSM FROM PHONE (818) 614-5337 TO …" at bounding box center [748, 406] width 1497 height 812
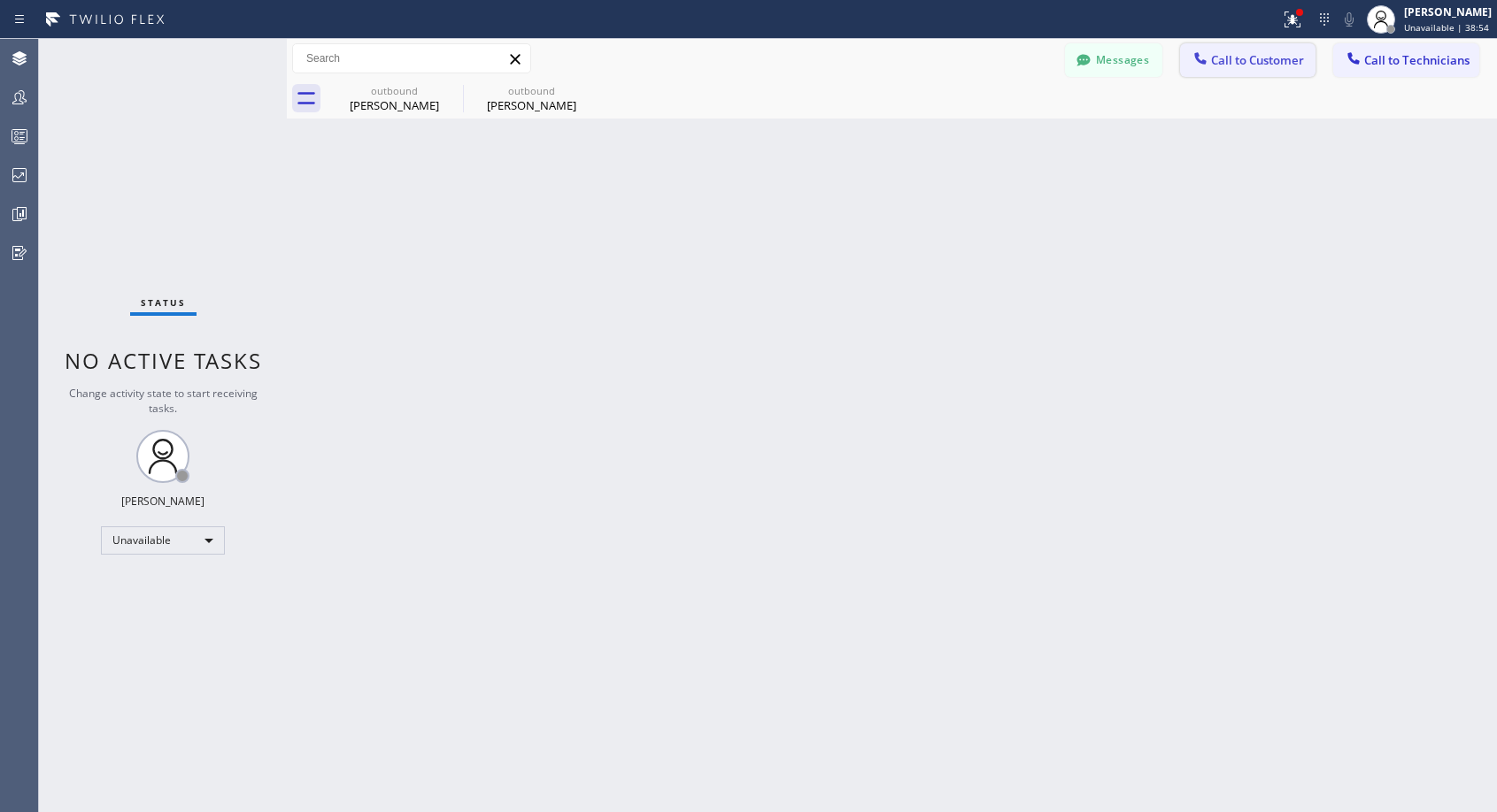
click at [1230, 60] on span "Call to Customer" at bounding box center [1257, 60] width 93 height 16
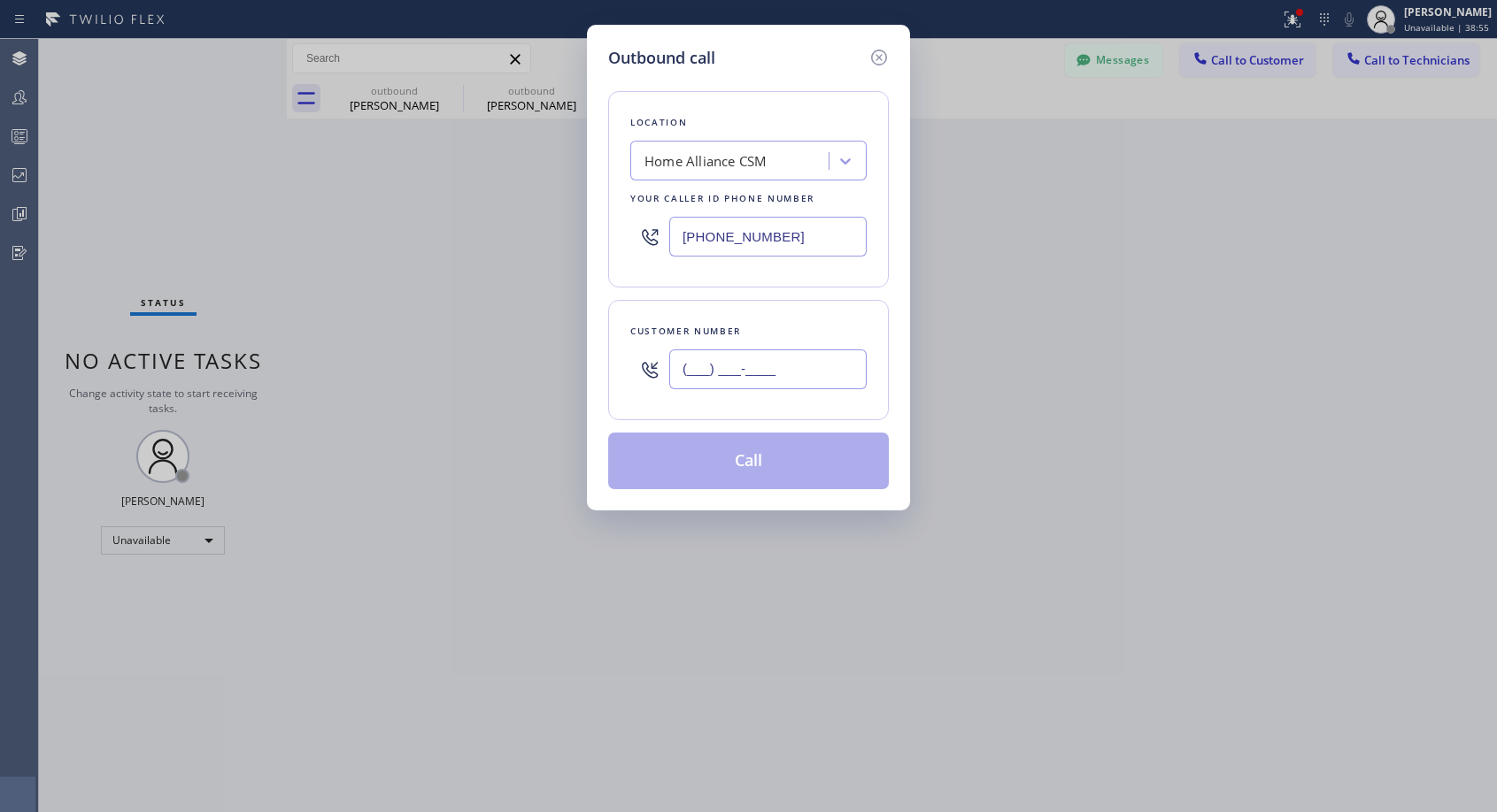
click at [796, 363] on input "(___) ___-____" at bounding box center [767, 369] width 197 height 40
paste input "949) 887-8485"
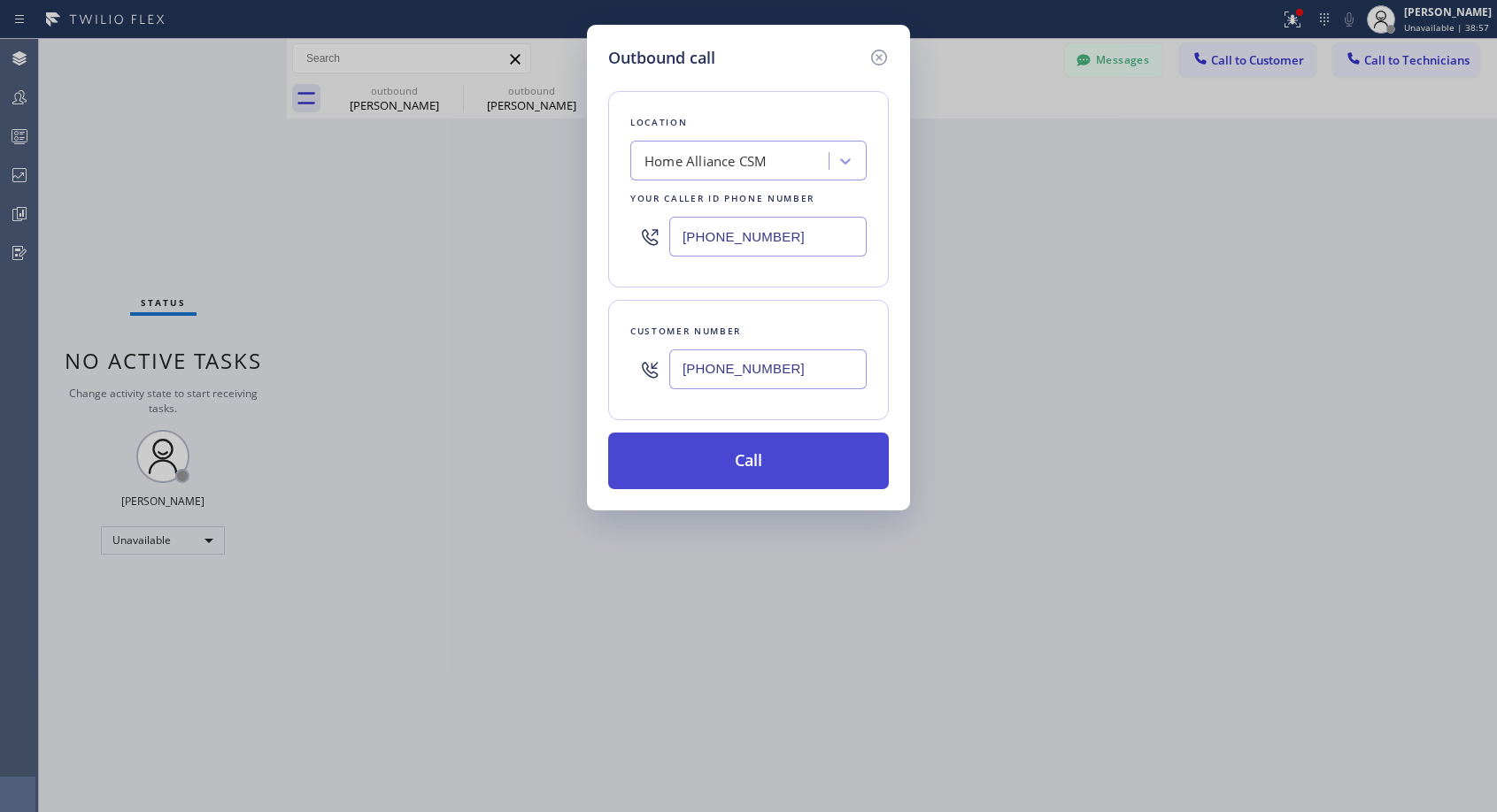
type input "(949) 887-8481"
click at [764, 470] on button "Call" at bounding box center [748, 461] width 281 height 57
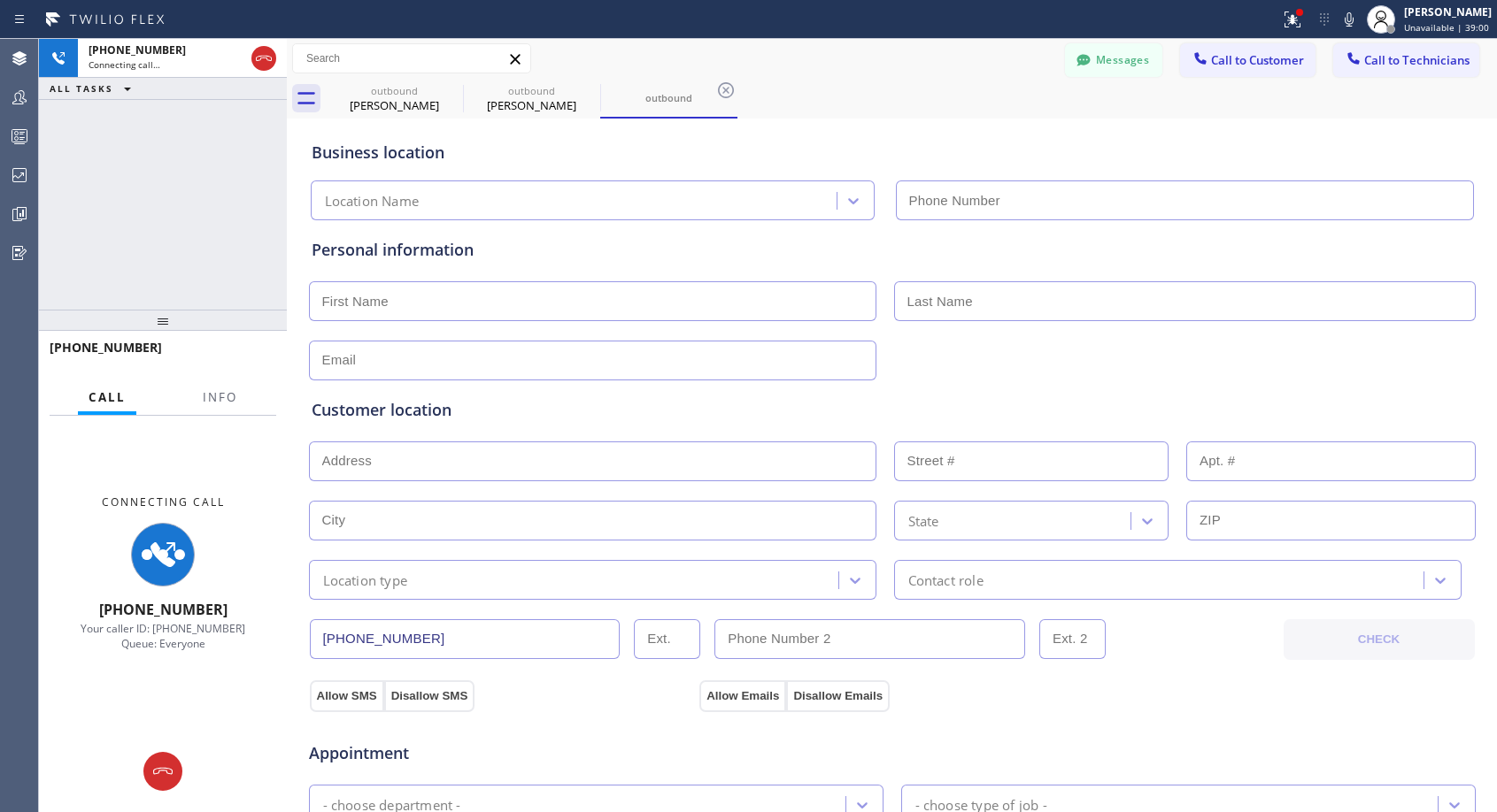
type input "(818) 614-5337"
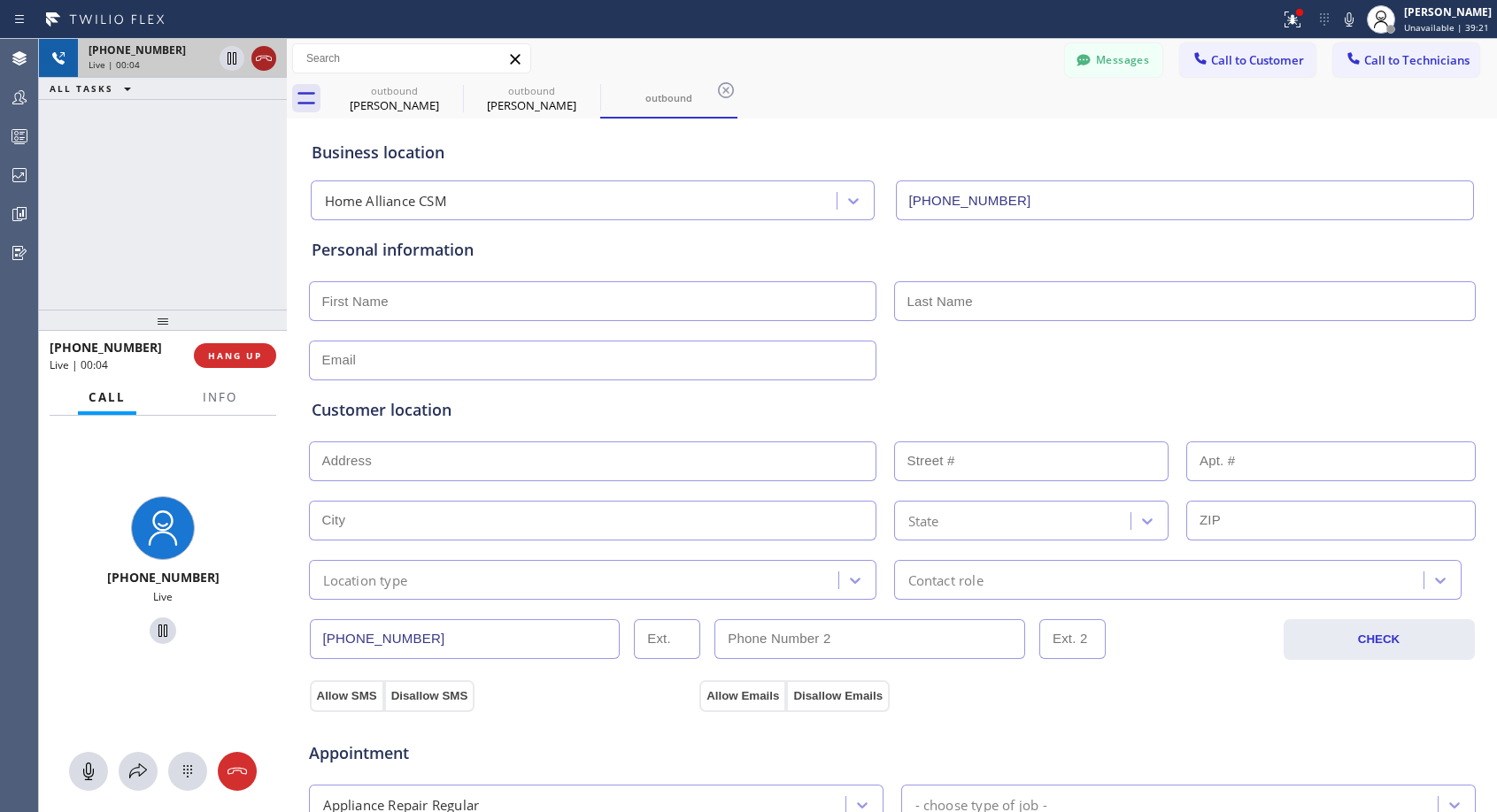
click at [263, 63] on icon at bounding box center [264, 59] width 22 height 22
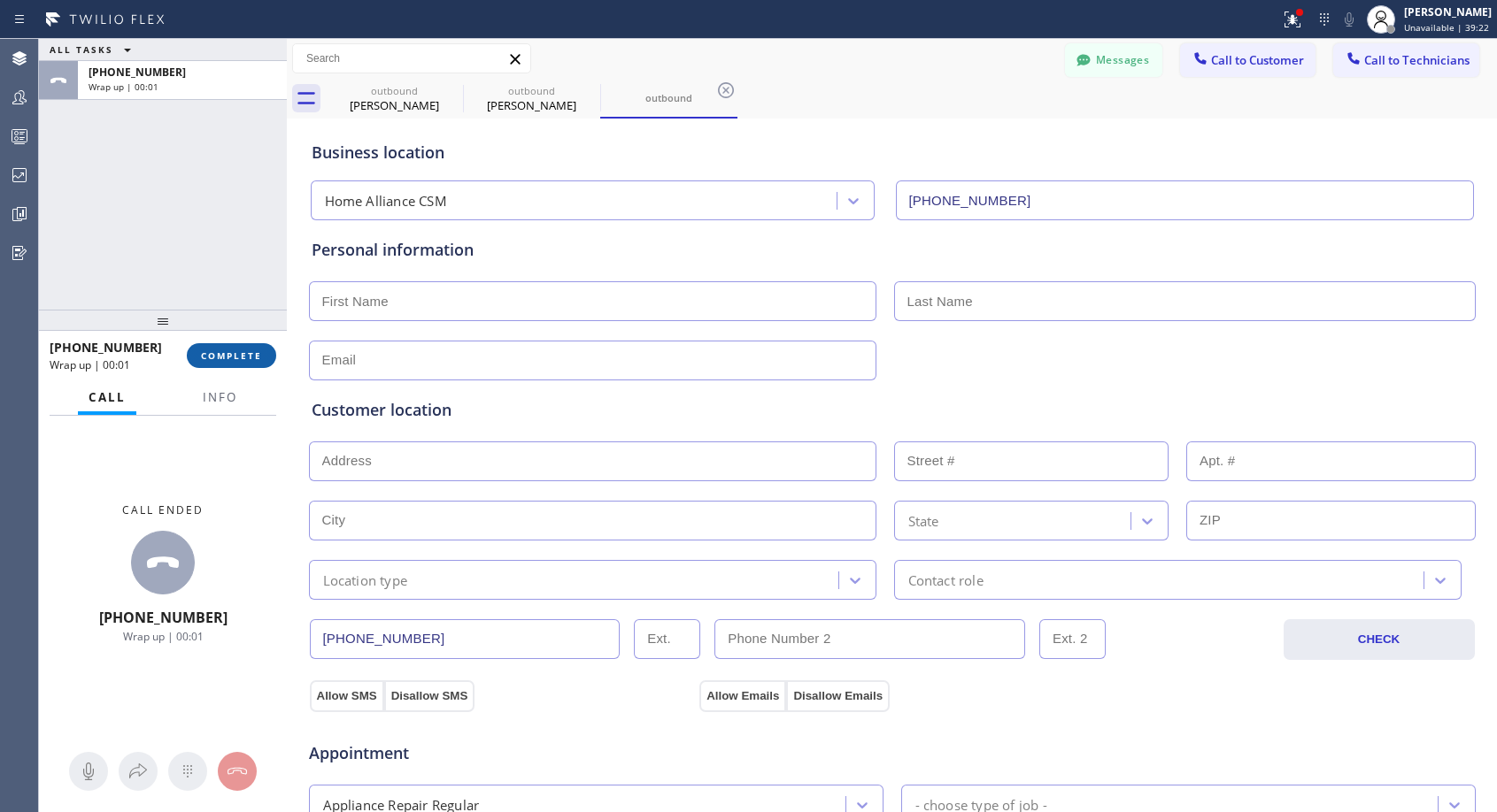
click at [235, 360] on span "COMPLETE" at bounding box center [231, 356] width 61 height 13
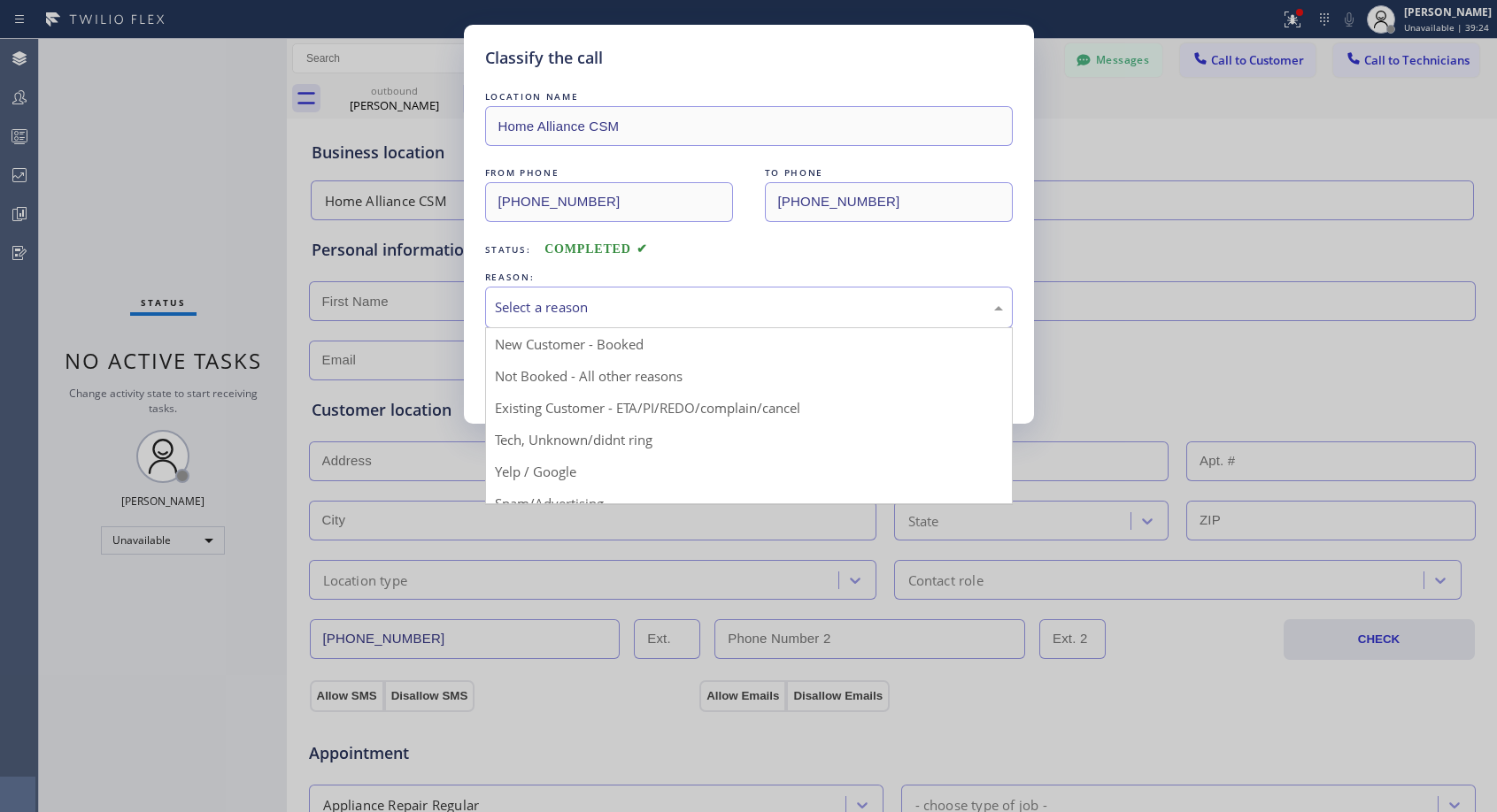
click at [609, 305] on div "Select a reason" at bounding box center [748, 307] width 508 height 21
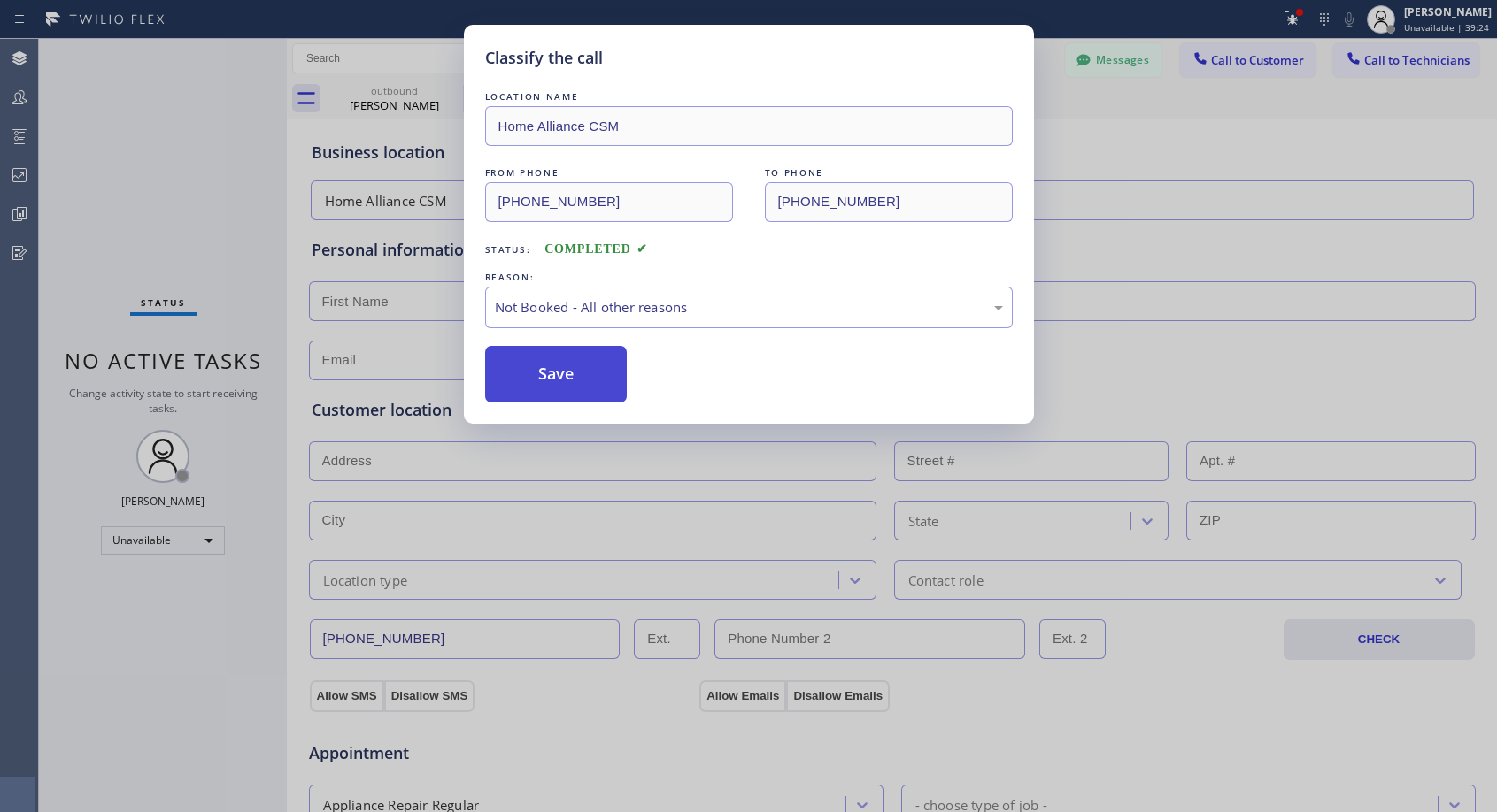
click at [549, 381] on button "Save" at bounding box center [557, 374] width 142 height 57
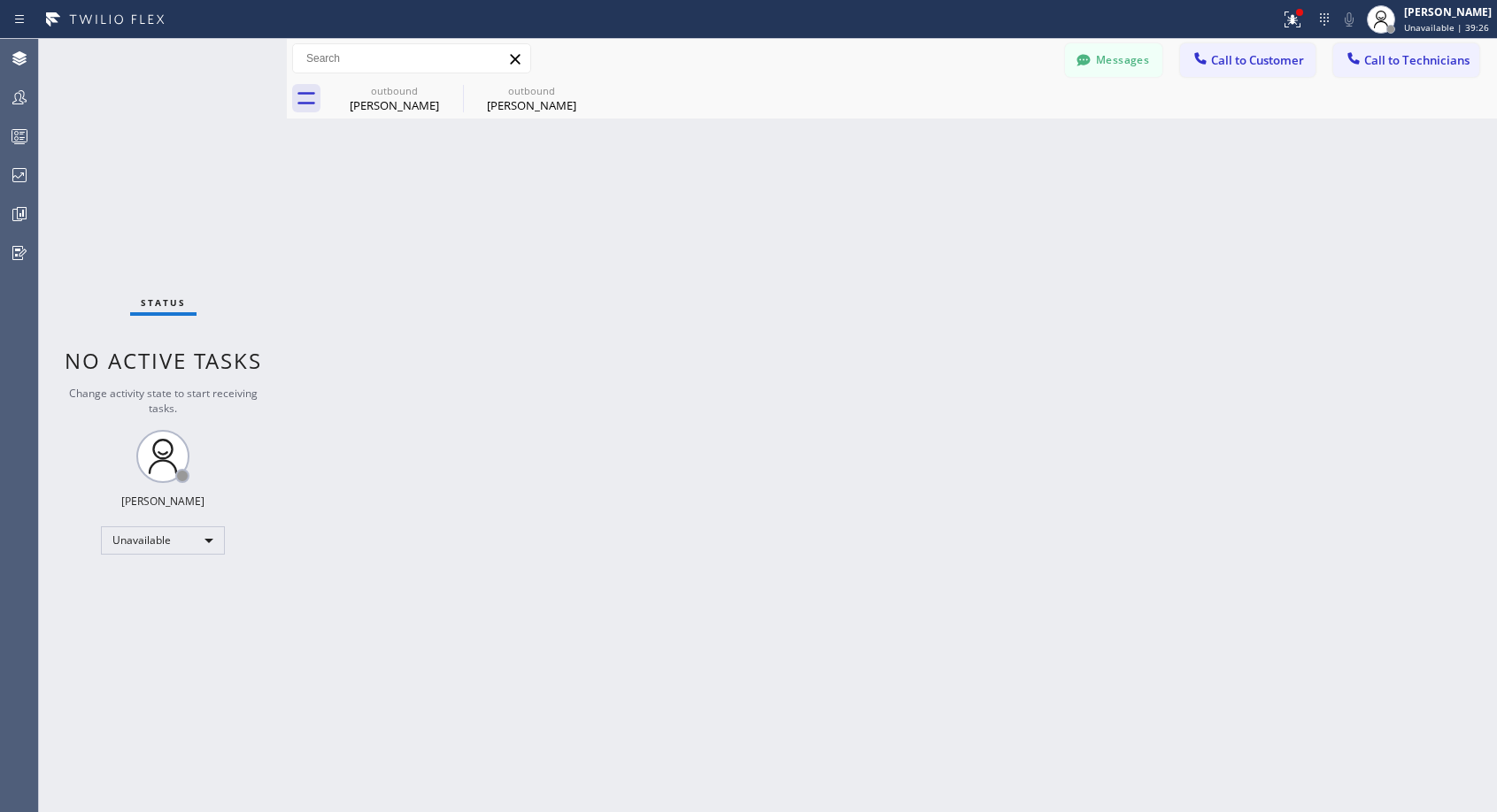
click at [1269, 61] on span "Call to Customer" at bounding box center [1257, 60] width 93 height 16
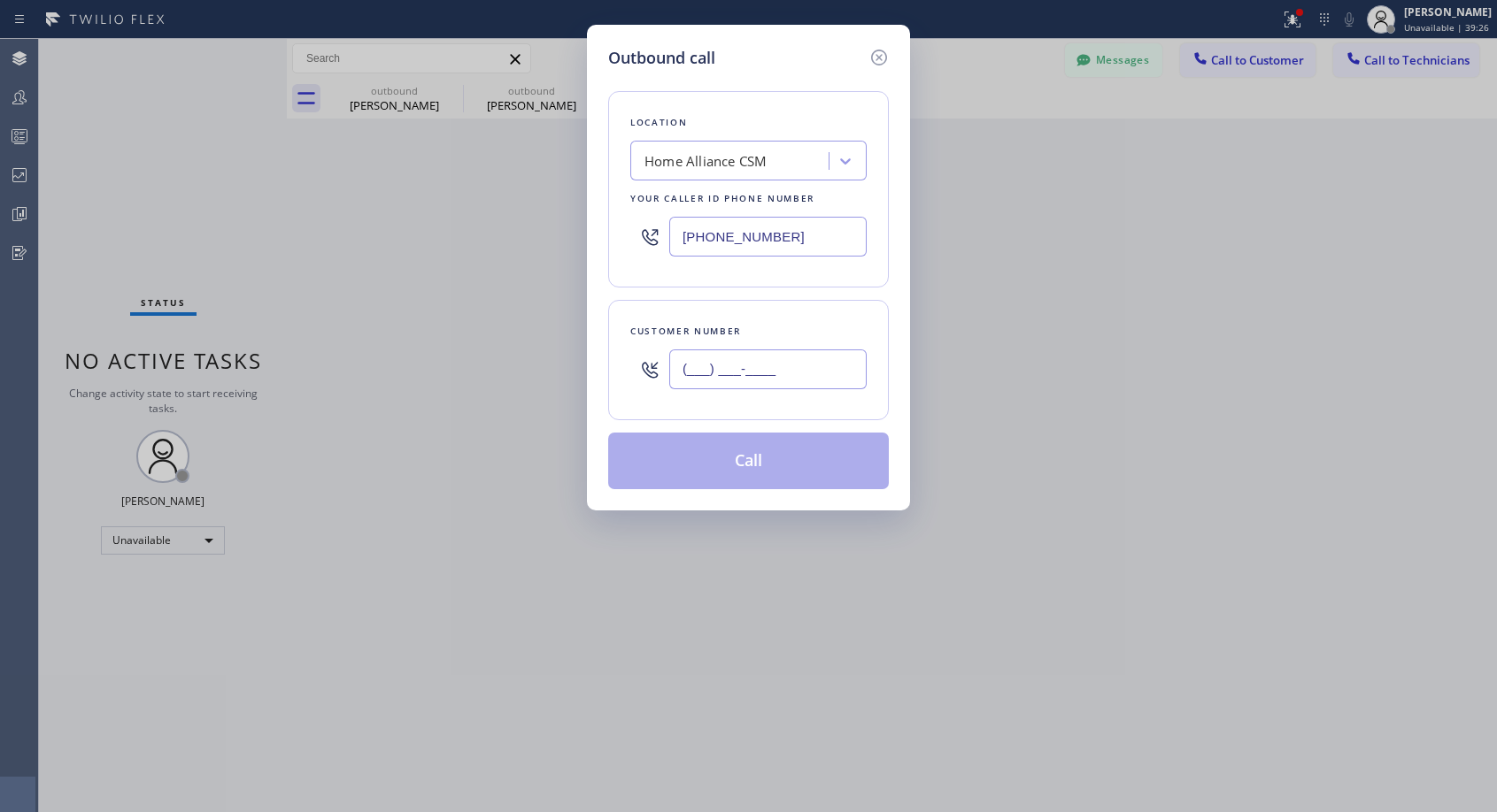
click at [853, 373] on input "(___) ___-____" at bounding box center [767, 369] width 197 height 40
paste input "949) 887-8485"
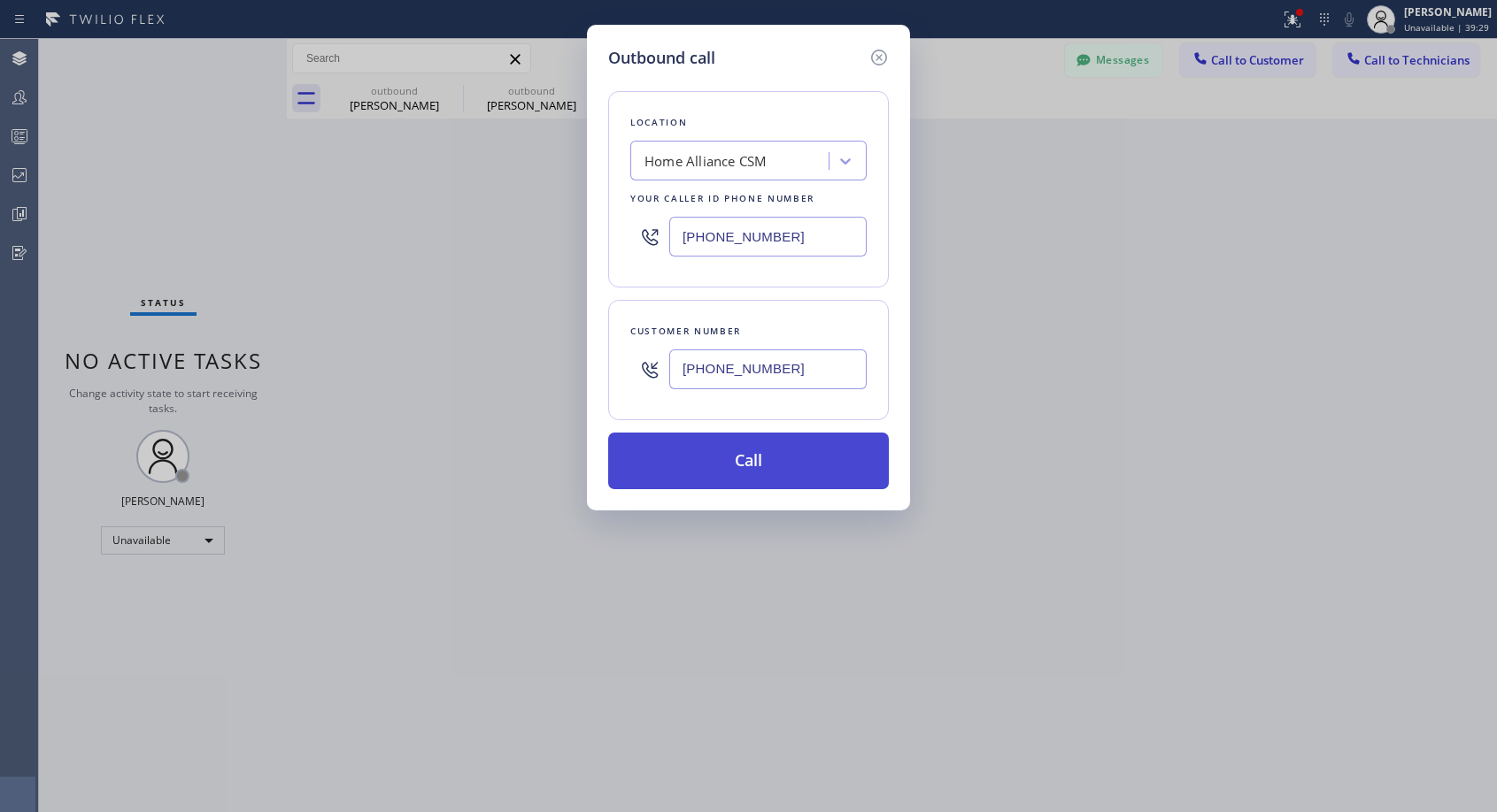
type input "(949) 887-8482"
click at [830, 472] on button "Call" at bounding box center [748, 461] width 281 height 57
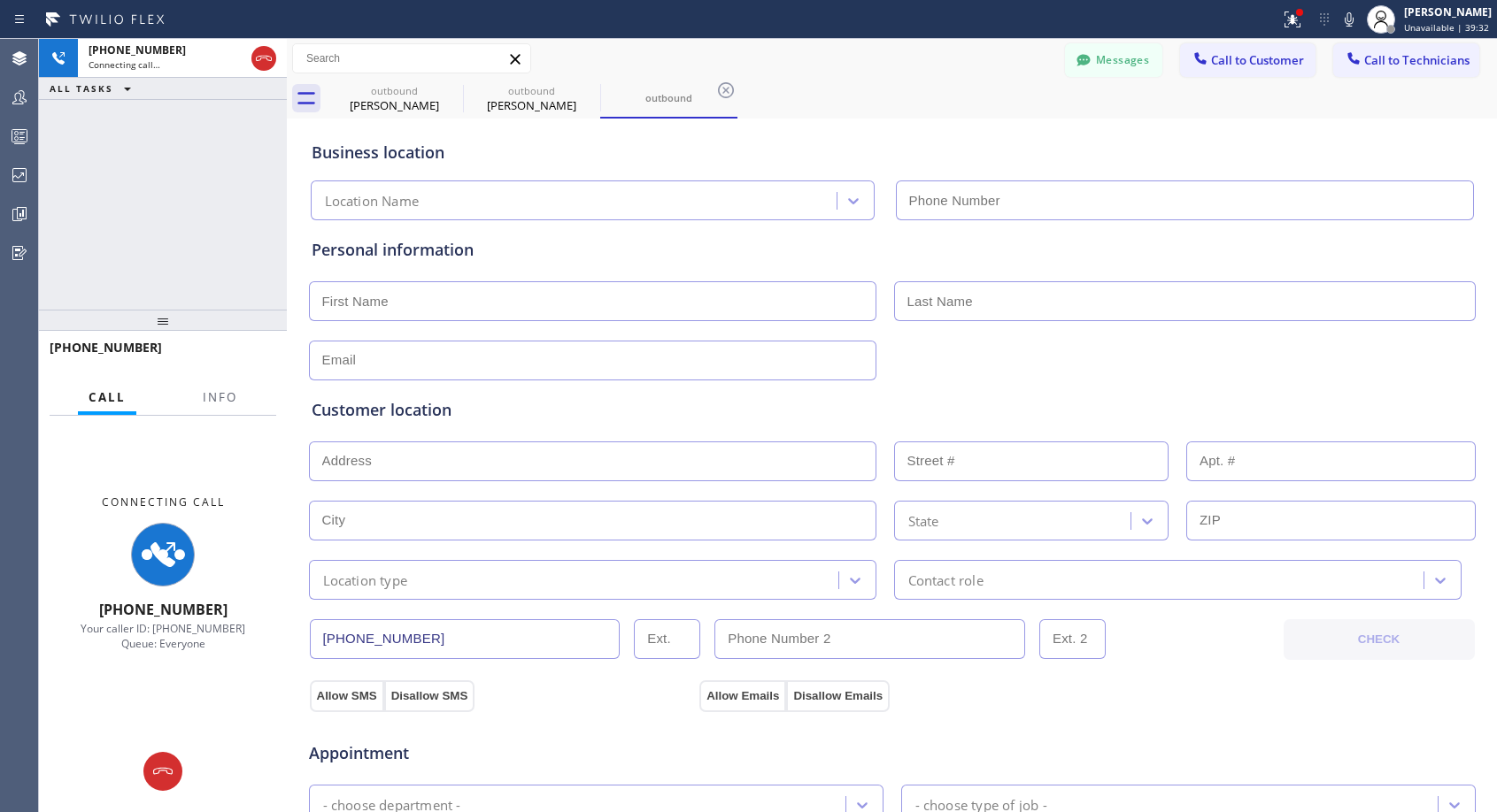
type input "(818) 614-5337"
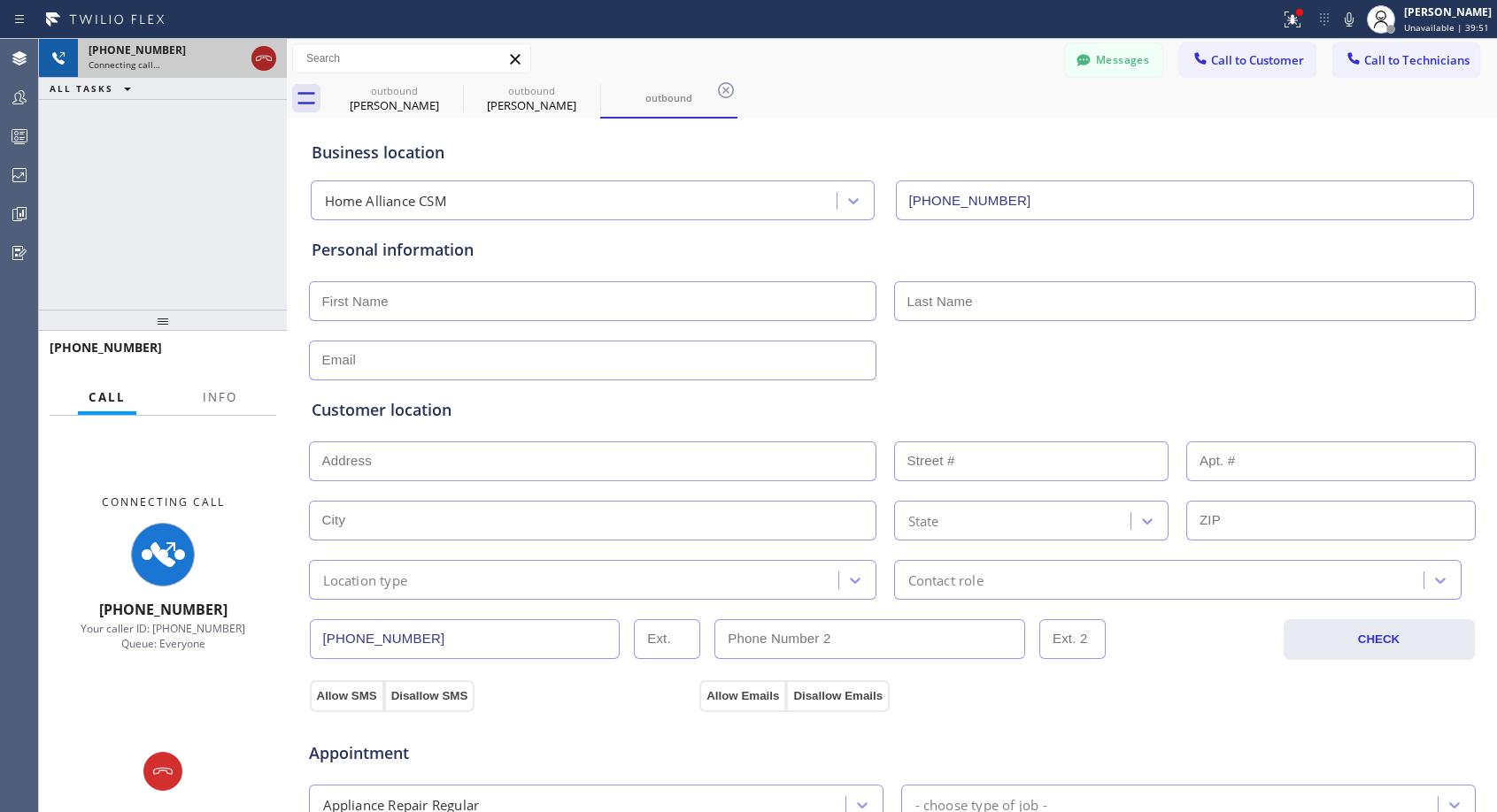
click at [266, 64] on icon at bounding box center [264, 59] width 22 height 22
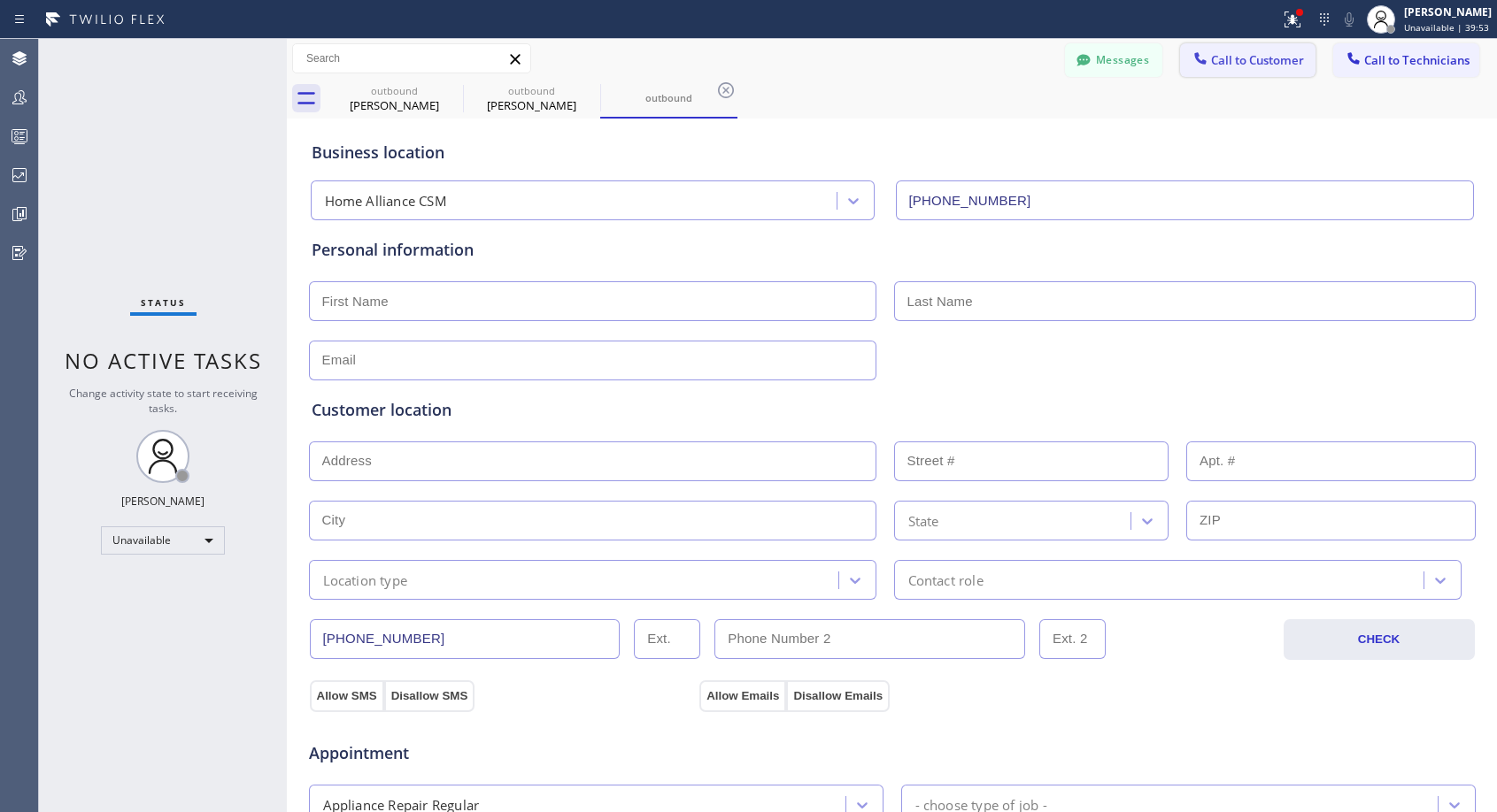
click at [1211, 52] on span "Call to Customer" at bounding box center [1257, 60] width 93 height 16
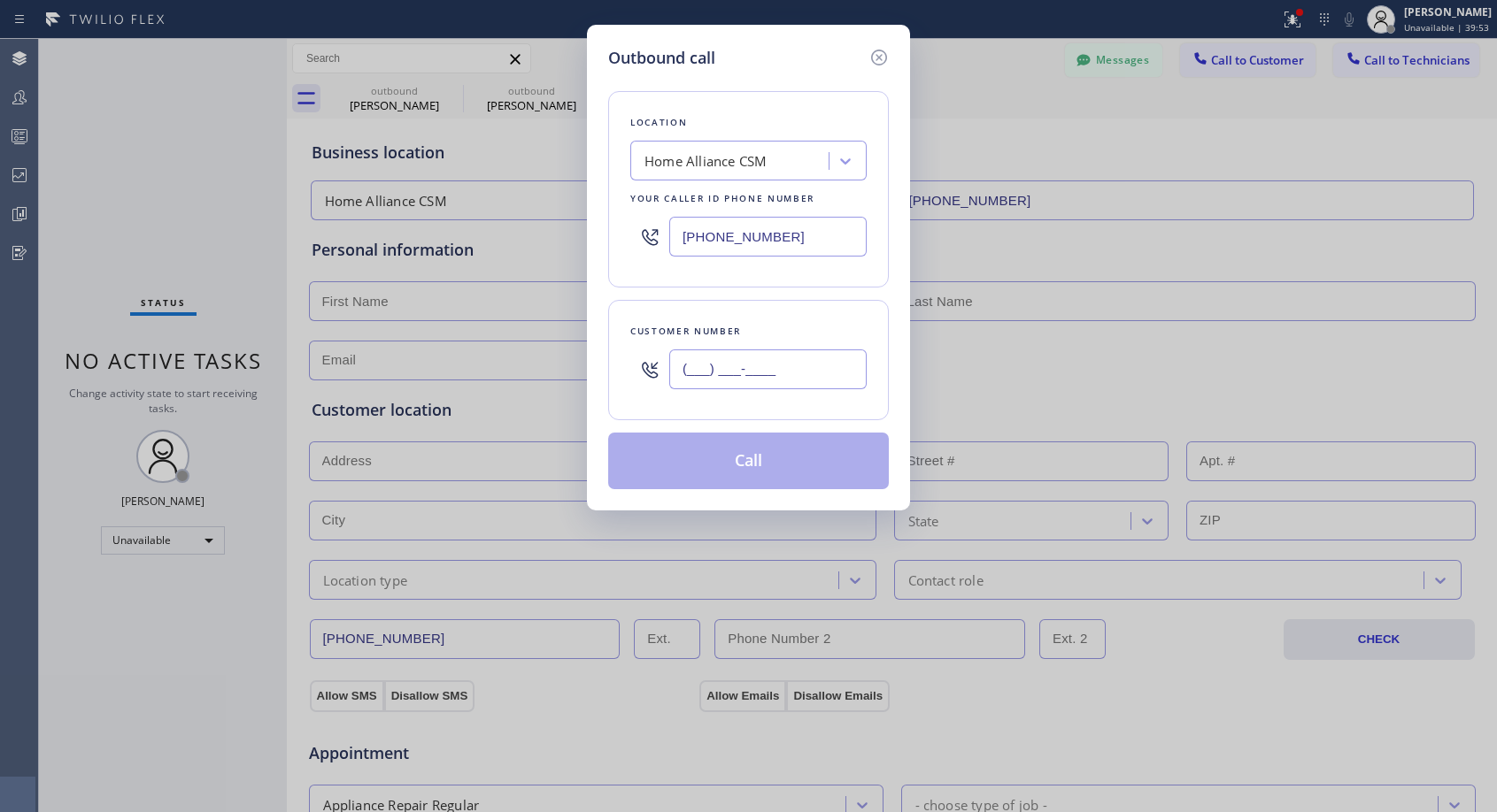
click at [693, 364] on input "(___) ___-____" at bounding box center [767, 369] width 197 height 40
paste input "949) 887-8485"
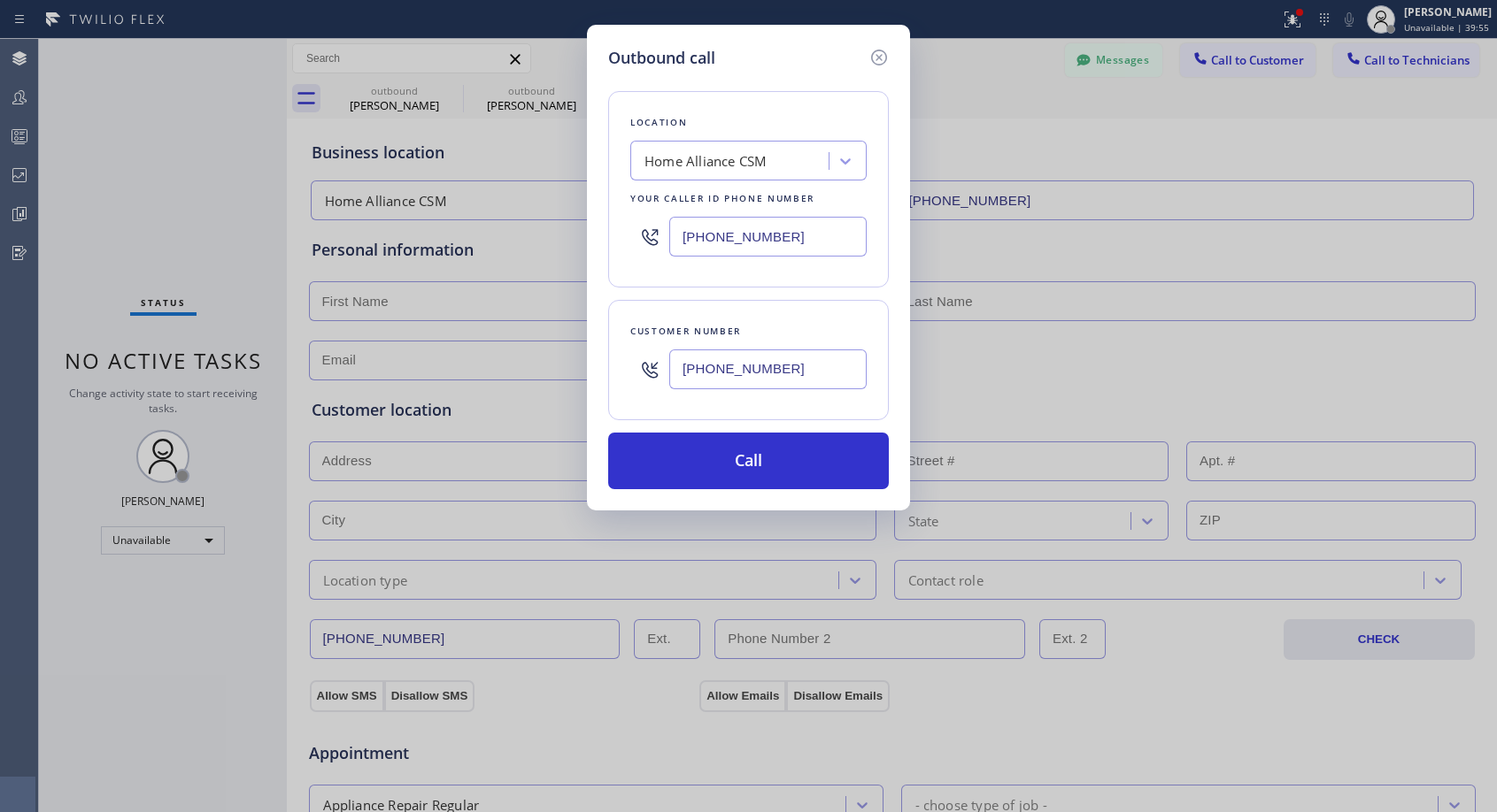
click at [729, 365] on input "(949) 887-8485" at bounding box center [767, 369] width 197 height 40
type input "(949) 687-8485"
click at [756, 449] on button "Call" at bounding box center [748, 461] width 281 height 57
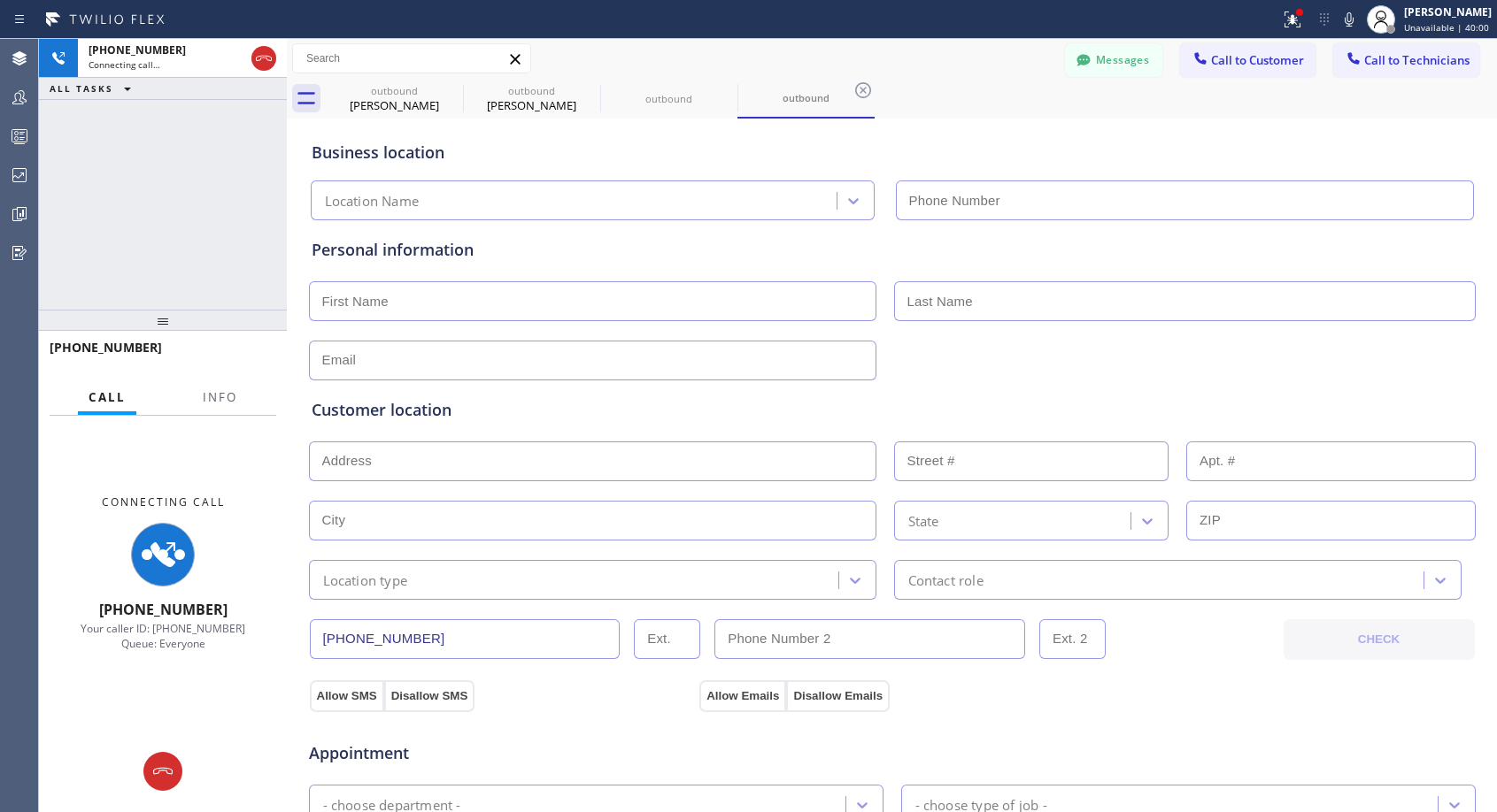
type input "(818) 614-5337"
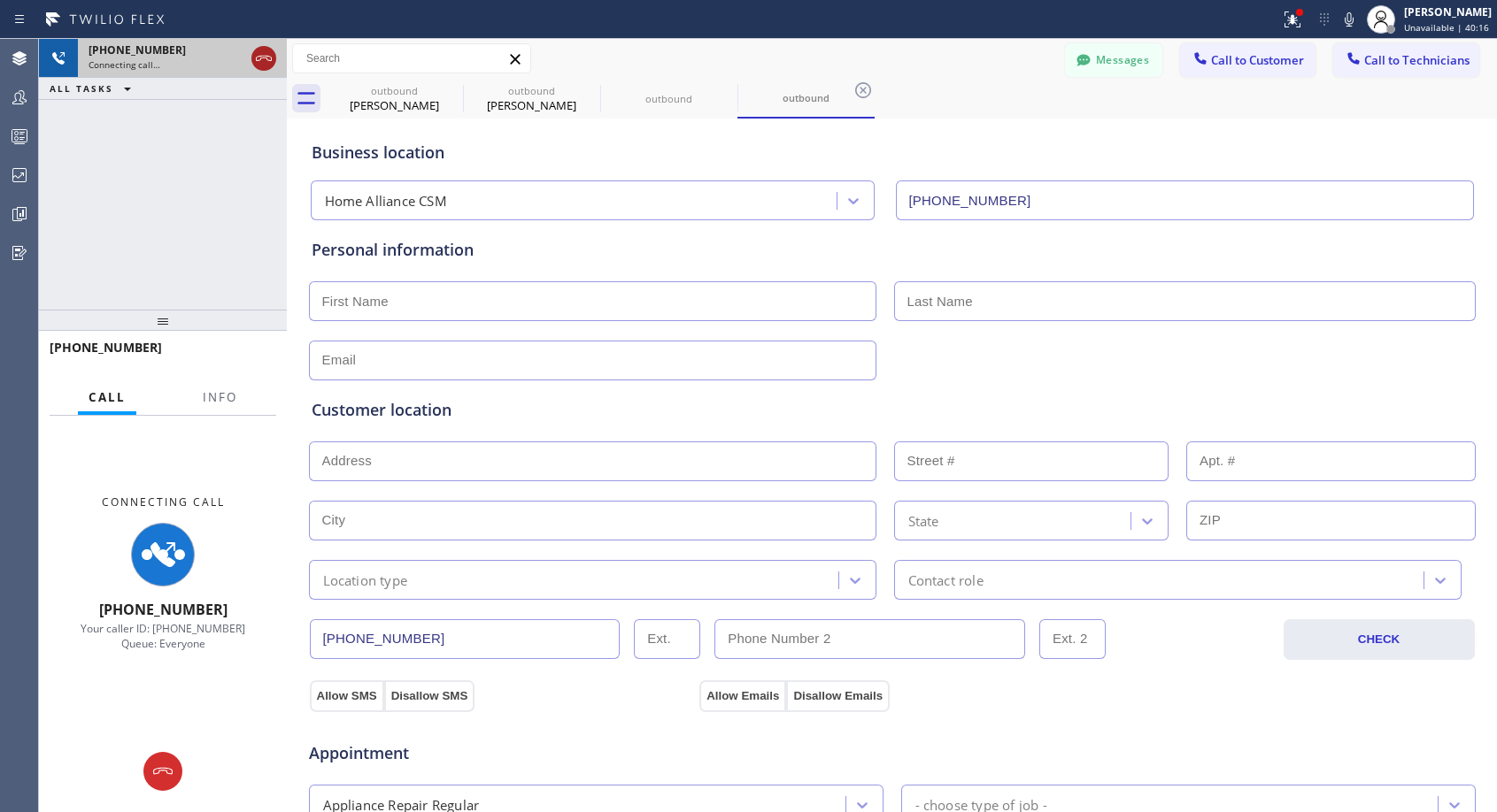
click at [256, 55] on icon at bounding box center [264, 59] width 22 height 22
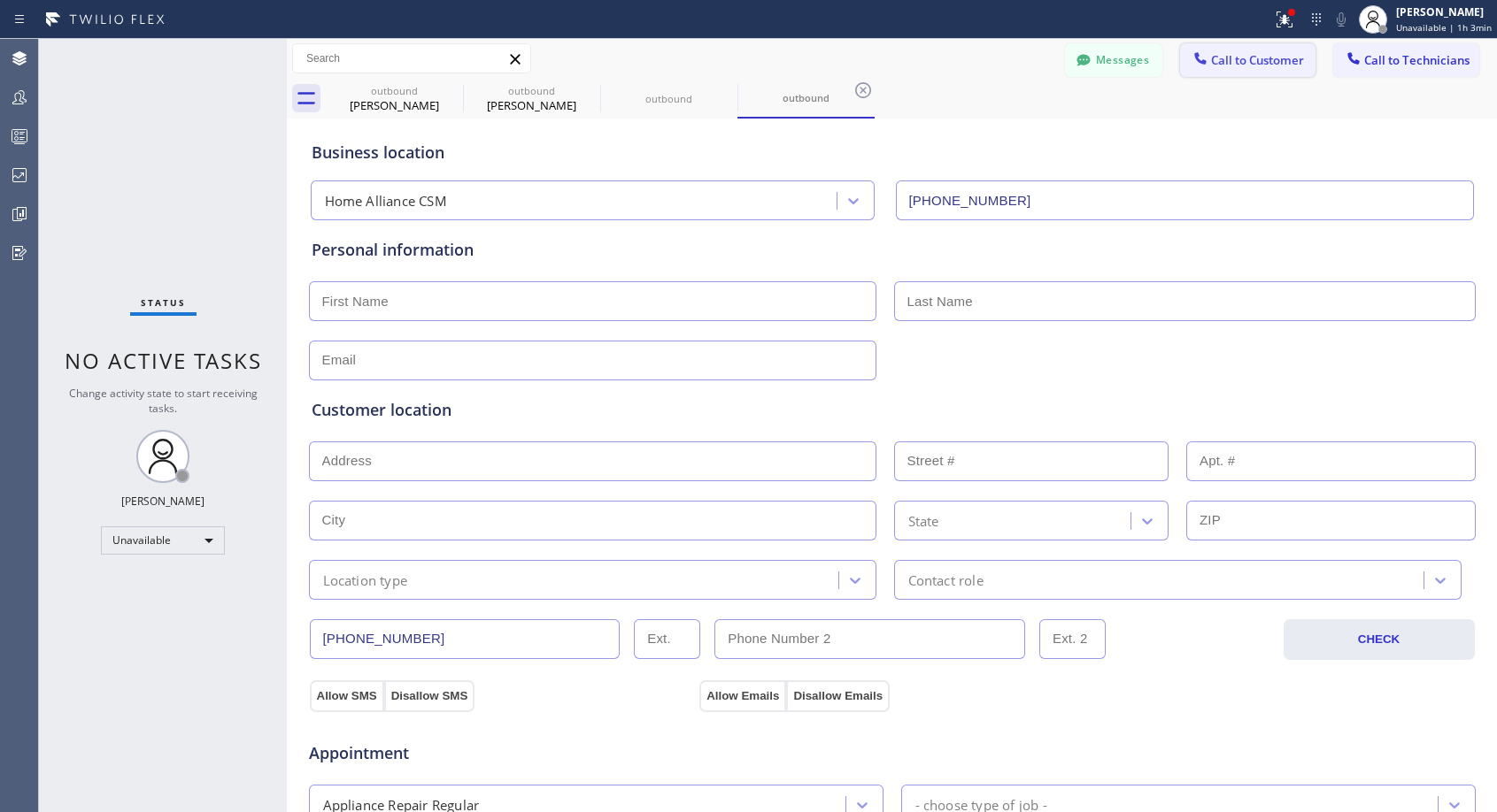
click at [1242, 51] on button "Call to Customer" at bounding box center [1248, 59] width 135 height 33
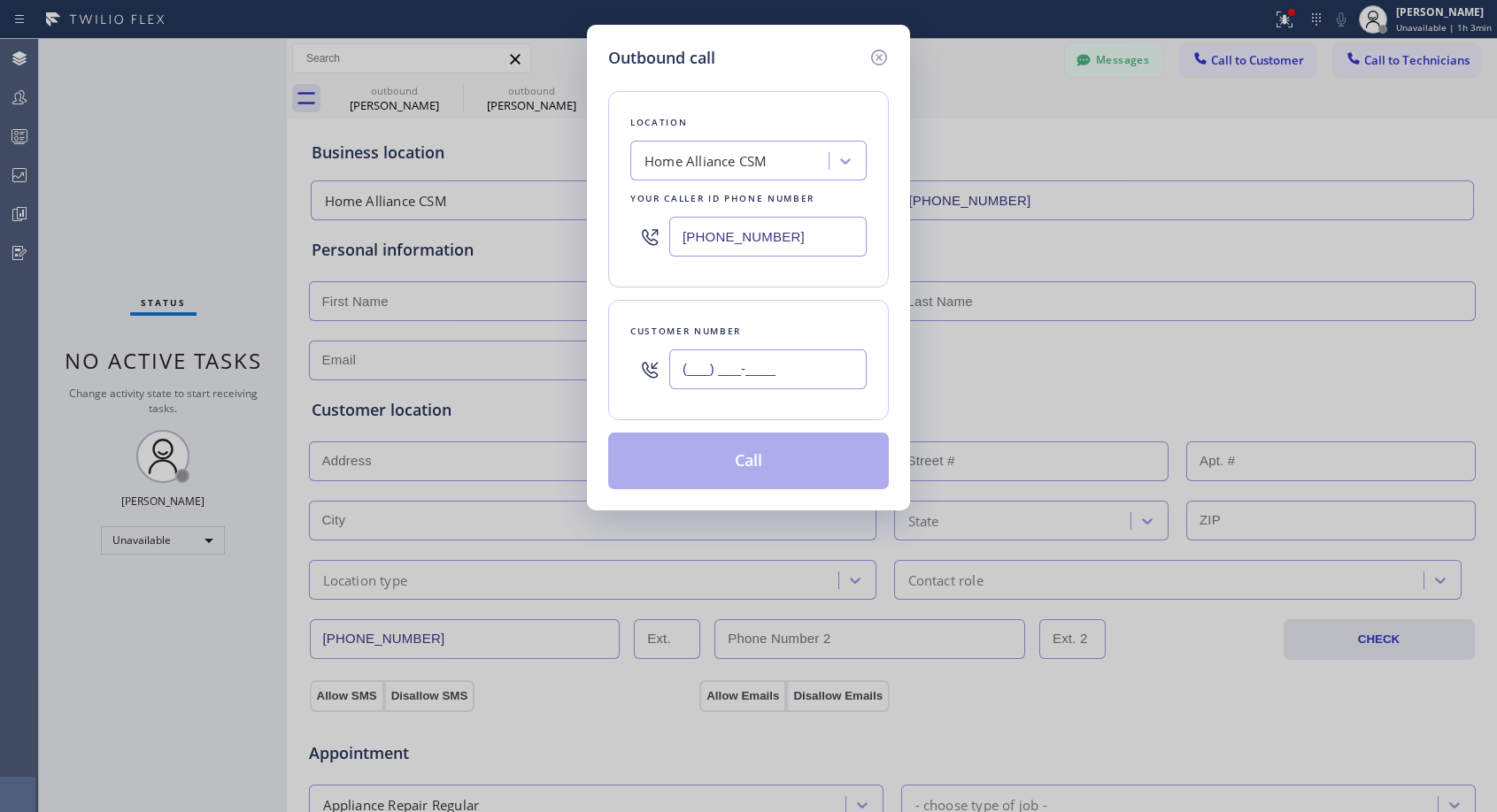
click at [730, 377] on input "(___) ___-____" at bounding box center [767, 369] width 197 height 40
paste input "949) 720-7407"
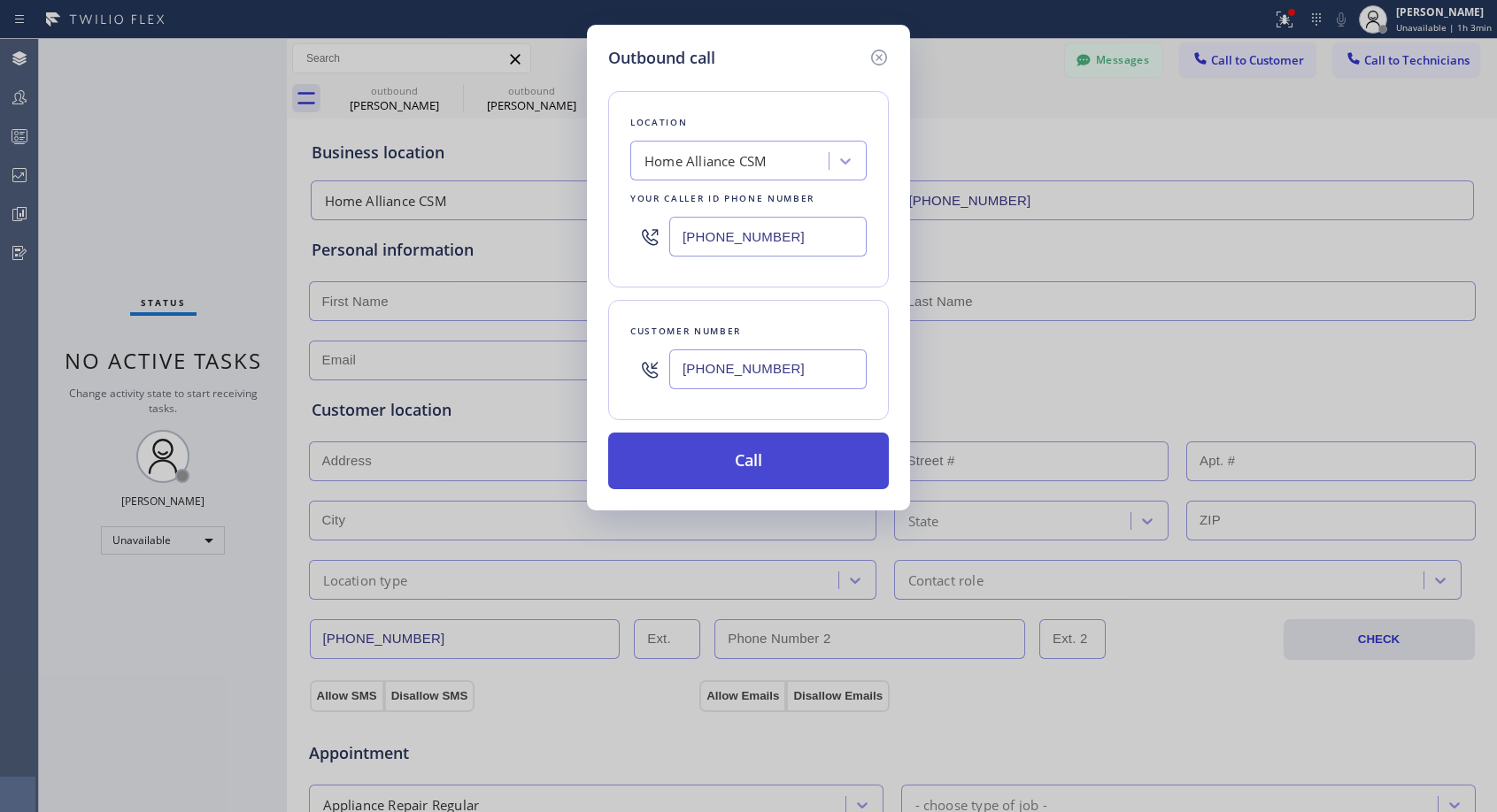
type input "(949) 720-7407"
click at [762, 459] on button "Call" at bounding box center [748, 461] width 281 height 57
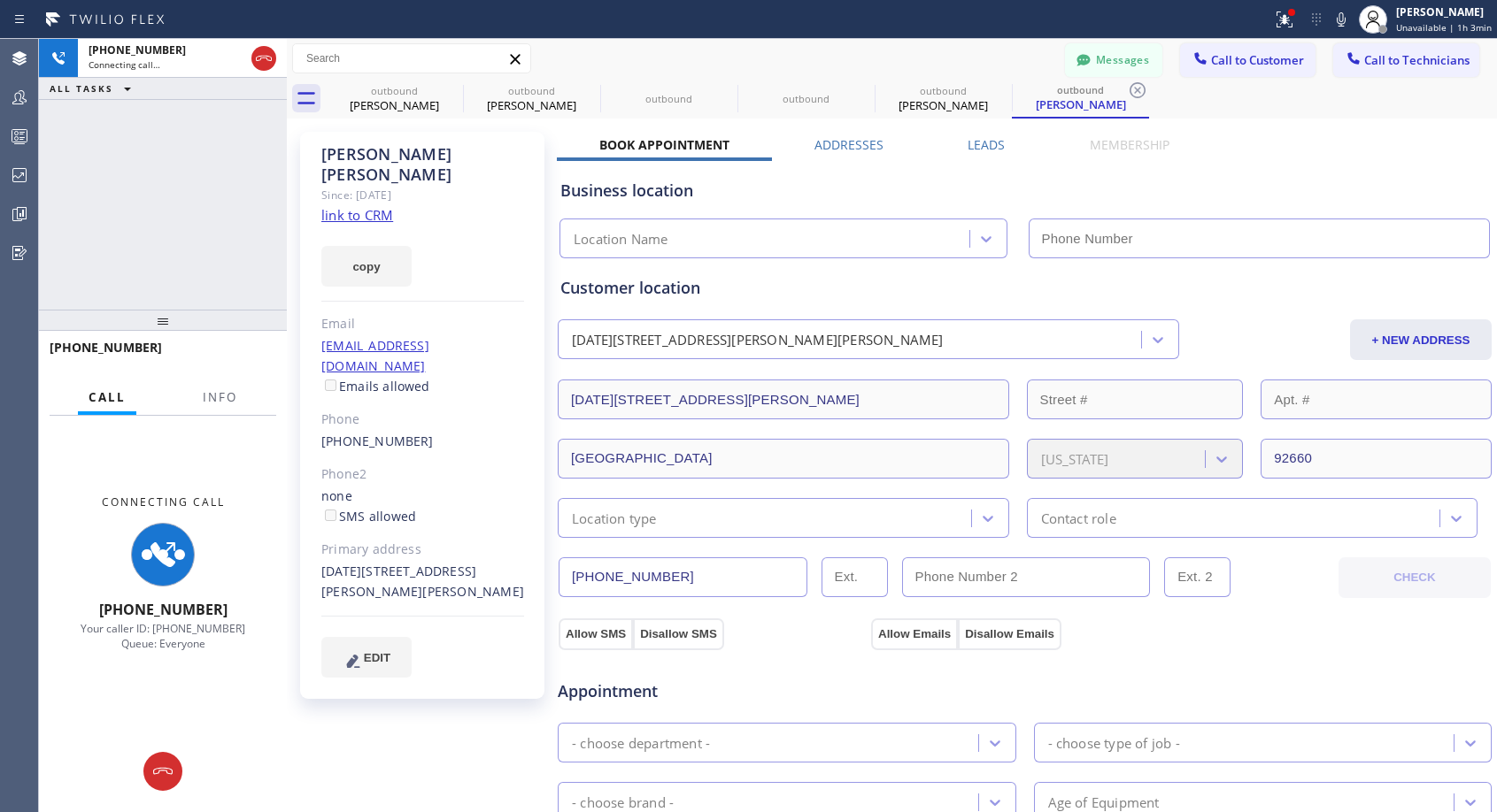
type input "(818) 614-5337"
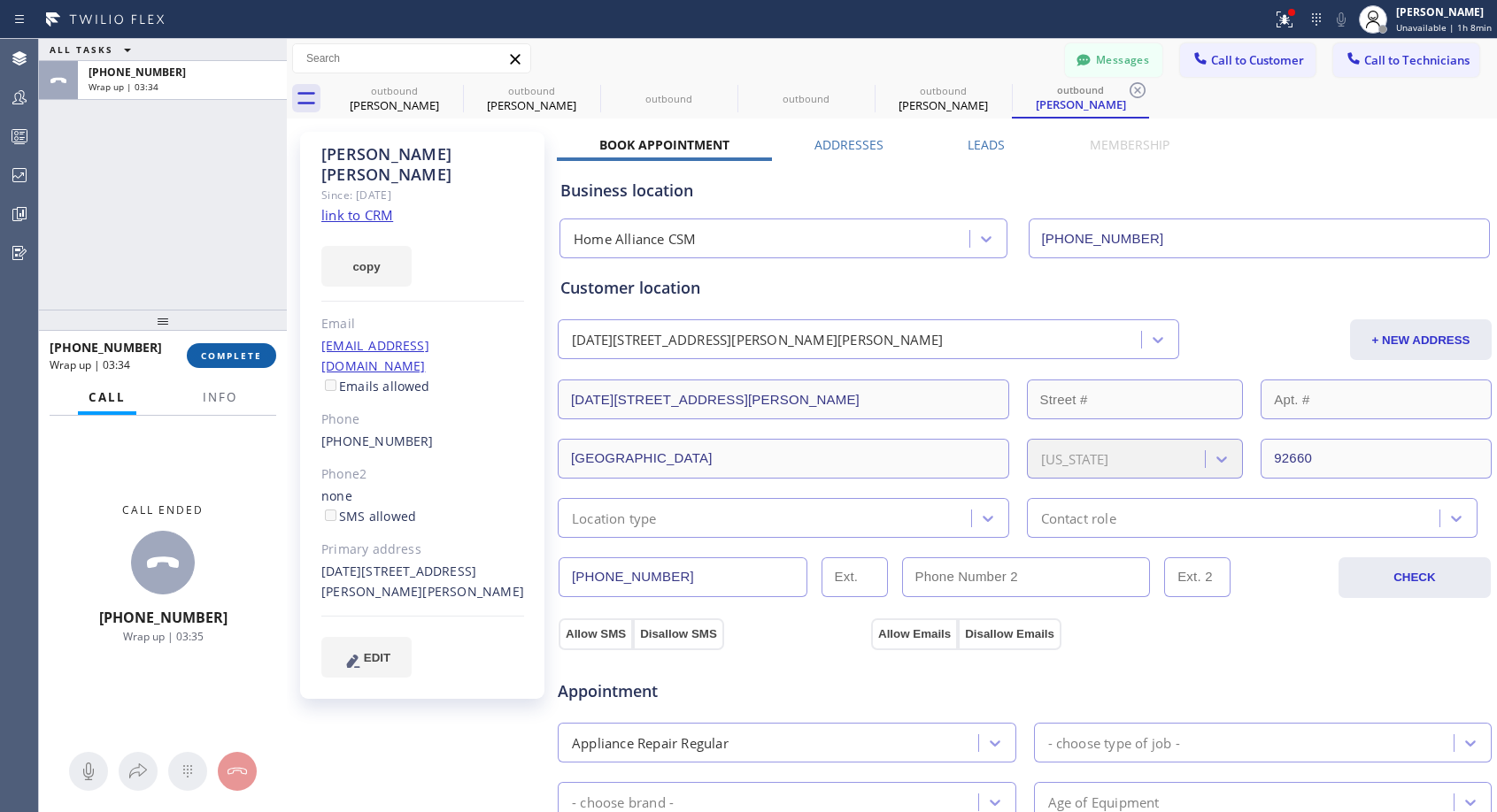
click at [241, 365] on button "COMPLETE" at bounding box center [231, 356] width 89 height 25
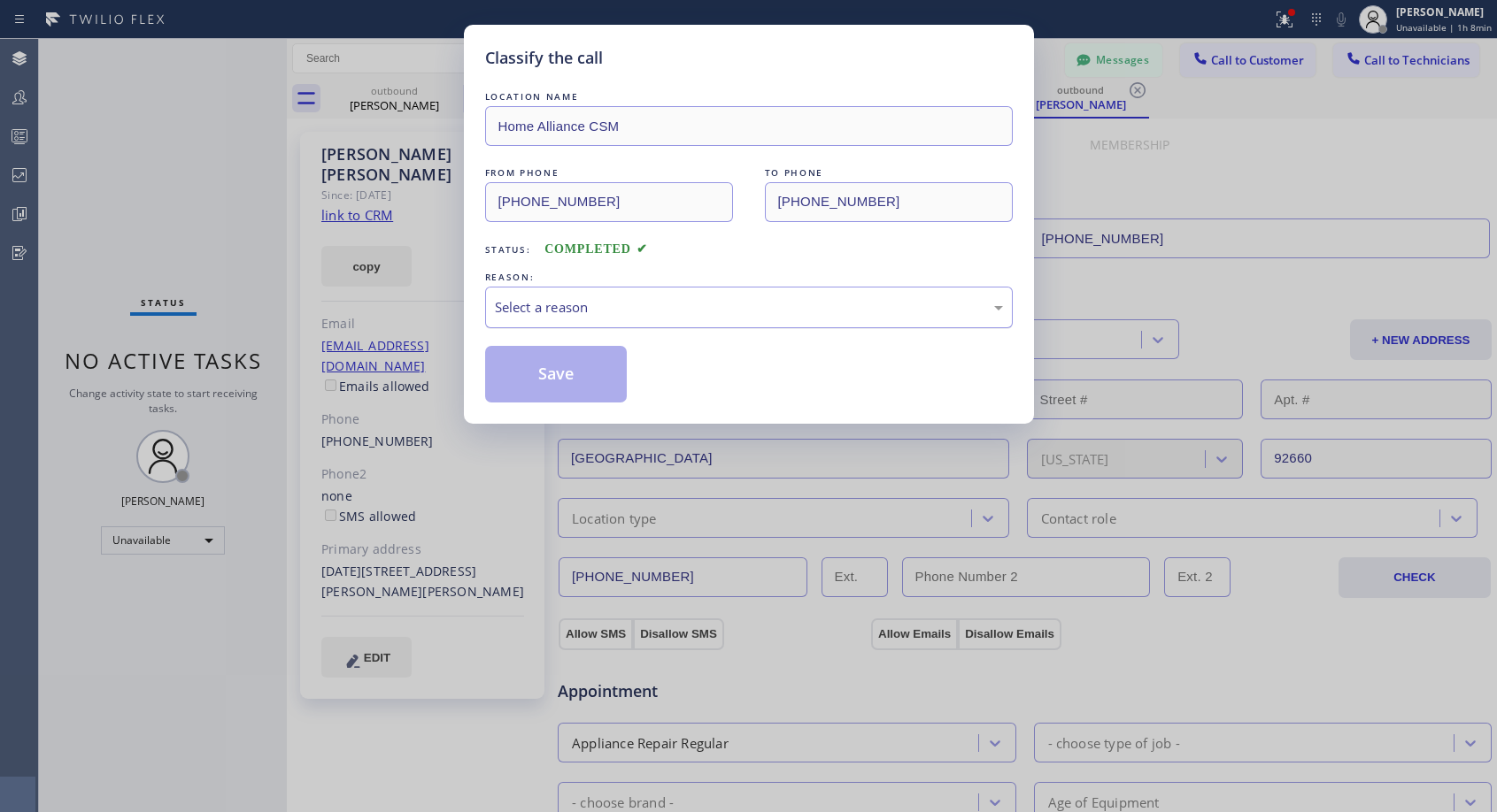
click at [730, 290] on div "Select a reason" at bounding box center [749, 307] width 528 height 41
click at [588, 375] on button "Save" at bounding box center [557, 374] width 142 height 57
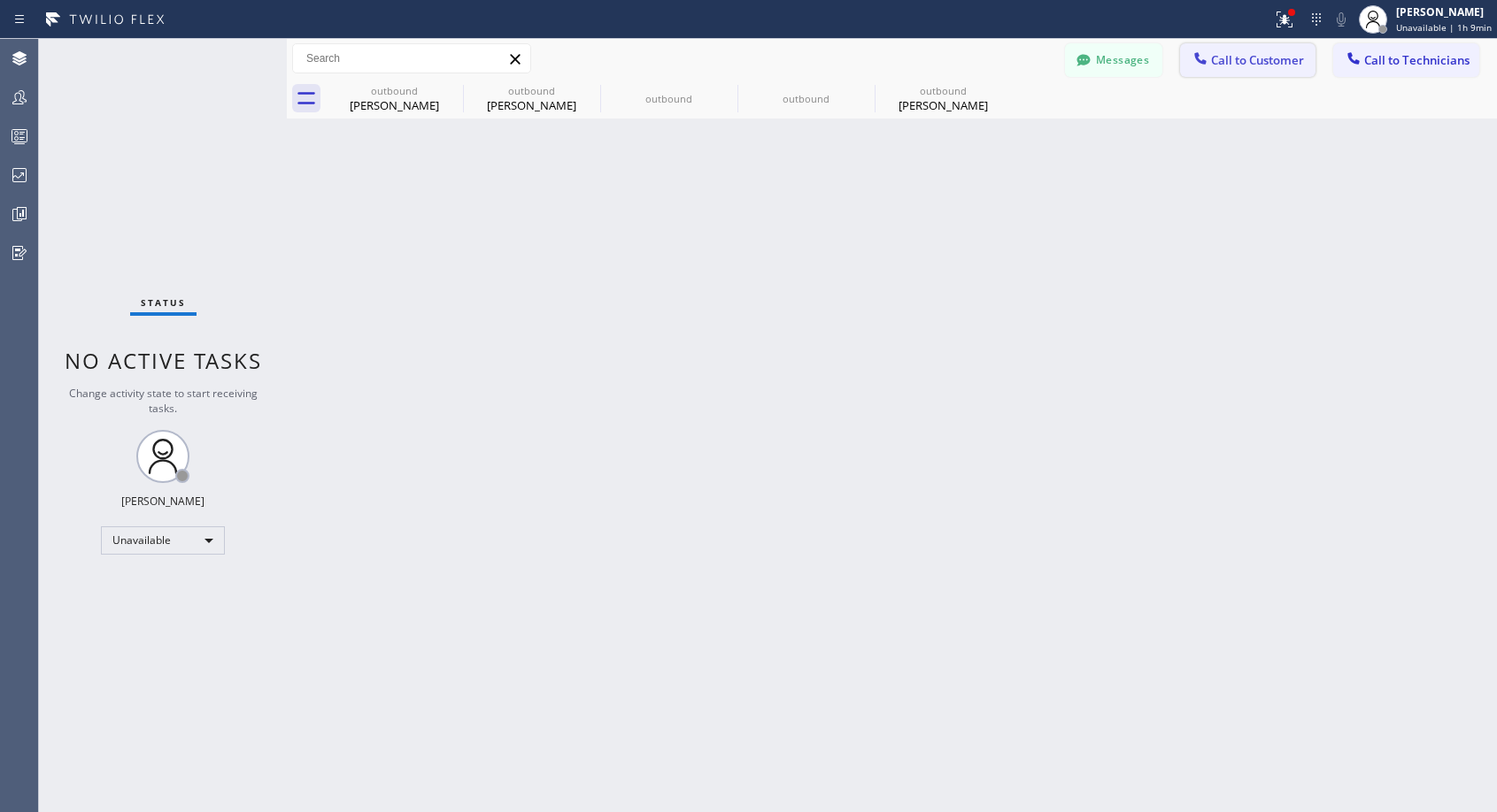
click at [1231, 65] on span "Call to Customer" at bounding box center [1257, 60] width 93 height 16
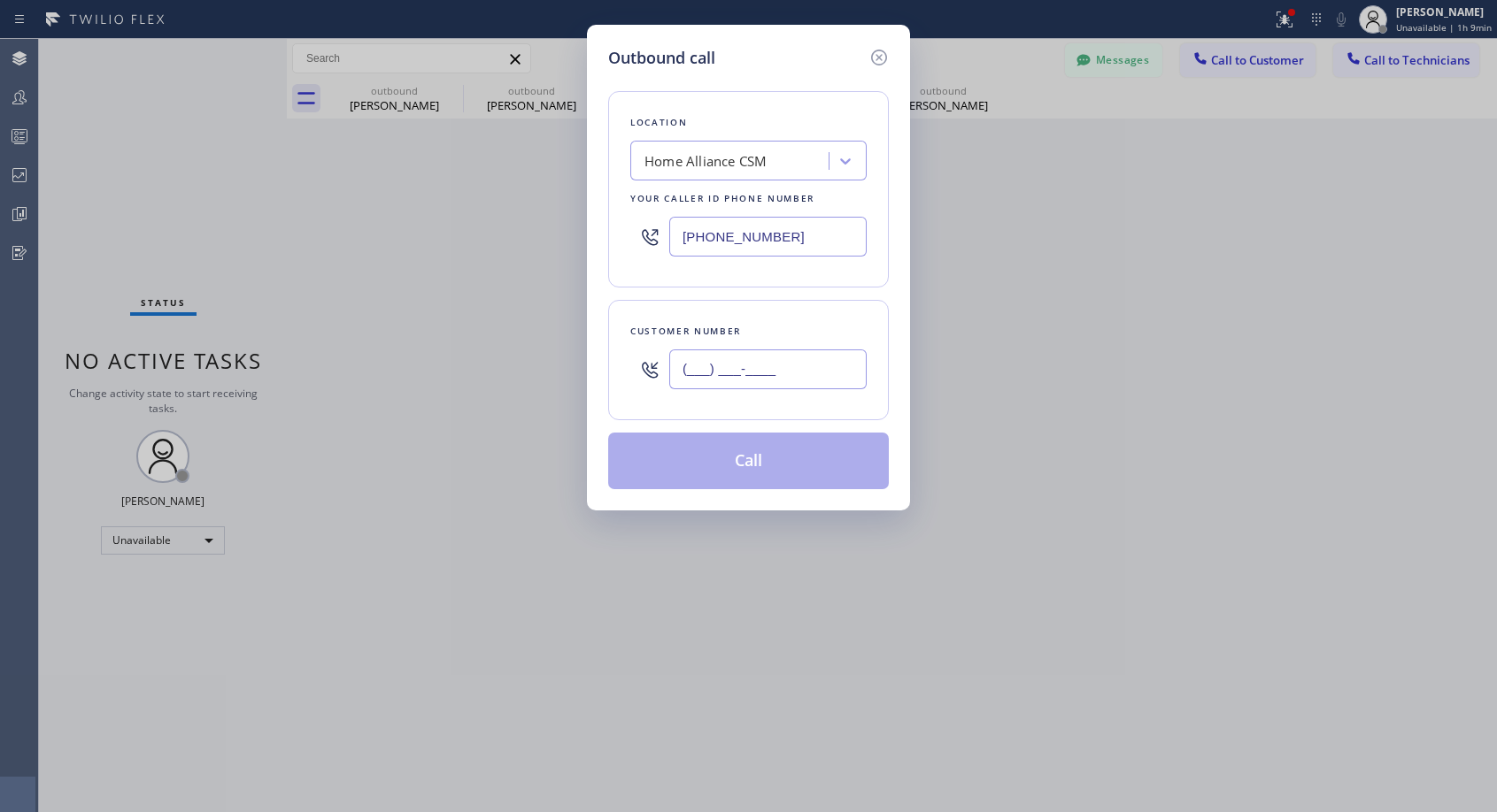
click at [710, 376] on input "(___) ___-____" at bounding box center [767, 369] width 197 height 40
paste input "415) 999-8552"
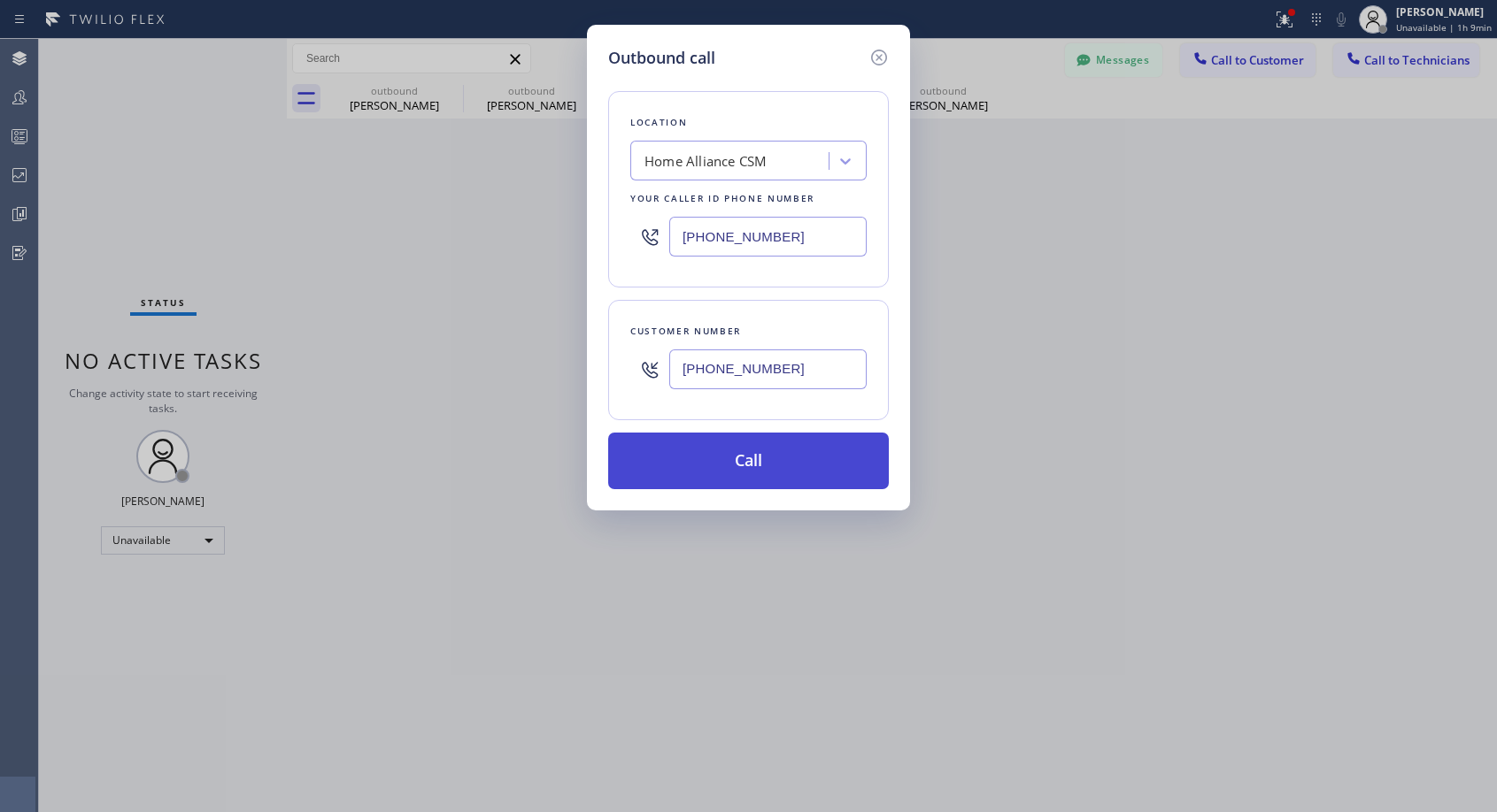
type input "(415) 999-8552"
click at [728, 462] on button "Call" at bounding box center [748, 461] width 281 height 57
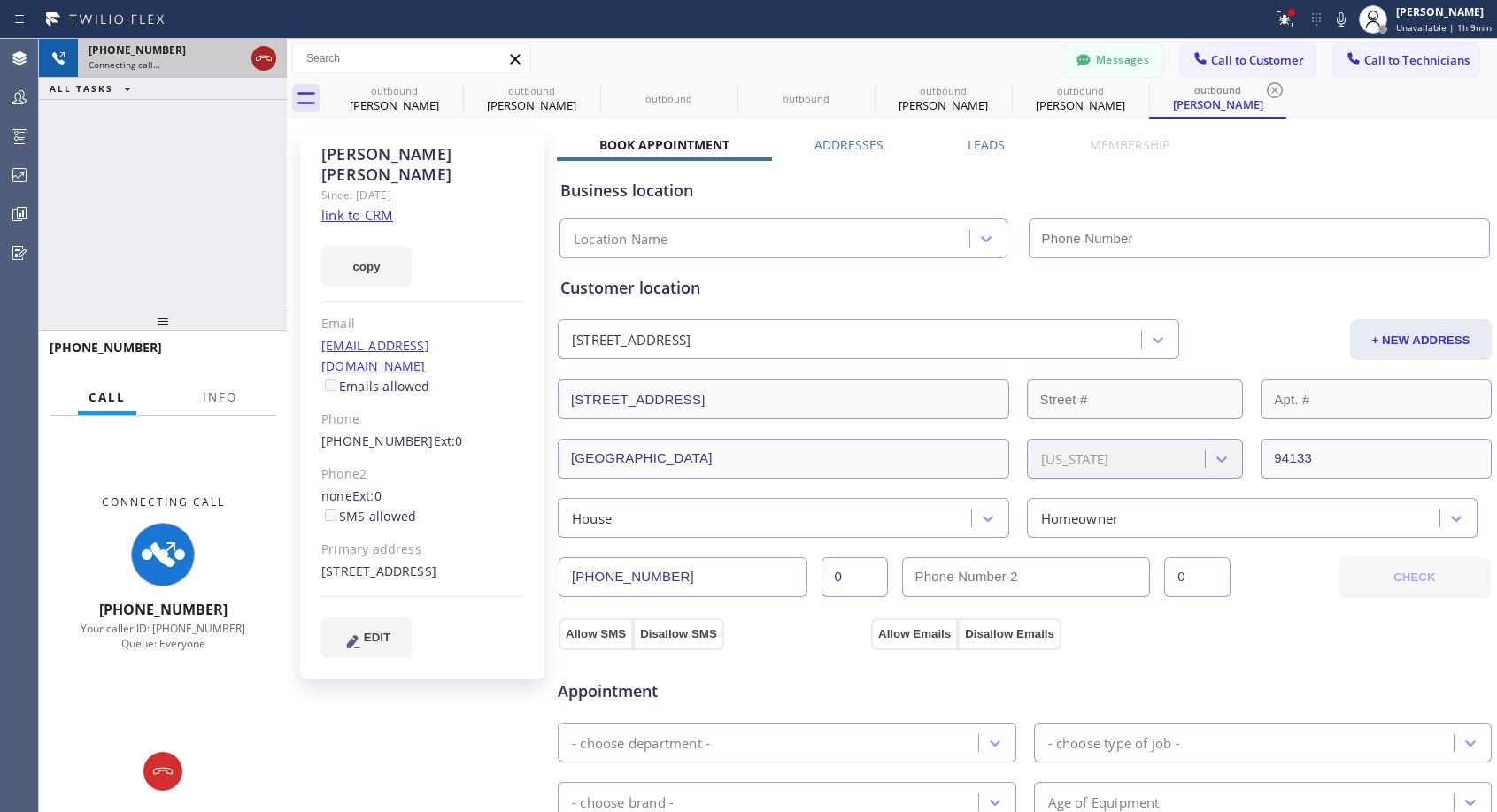
type input "(818) 614-5337"
click at [262, 62] on icon at bounding box center [264, 59] width 22 height 22
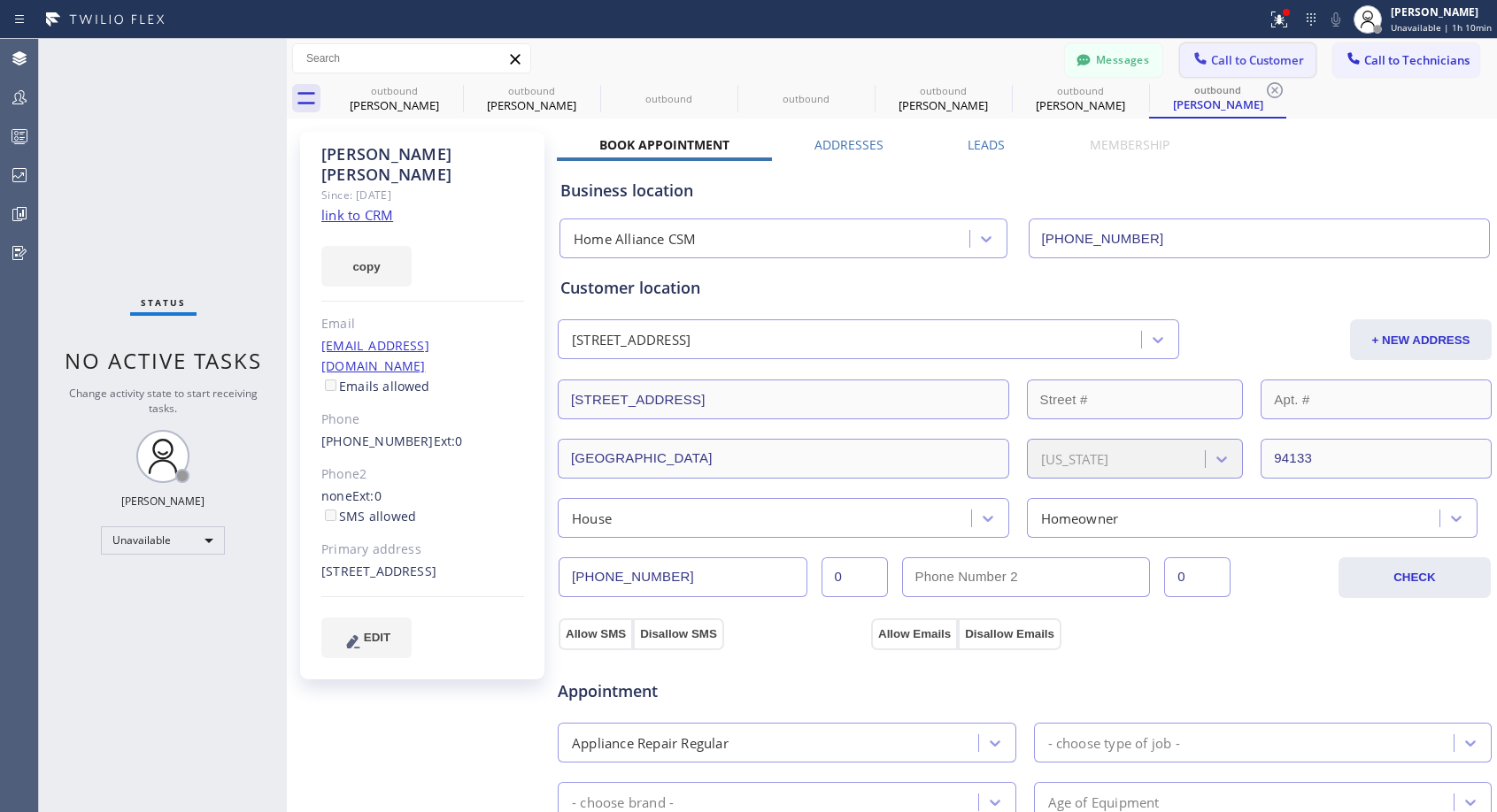
click at [1229, 57] on span "Call to Customer" at bounding box center [1257, 60] width 93 height 16
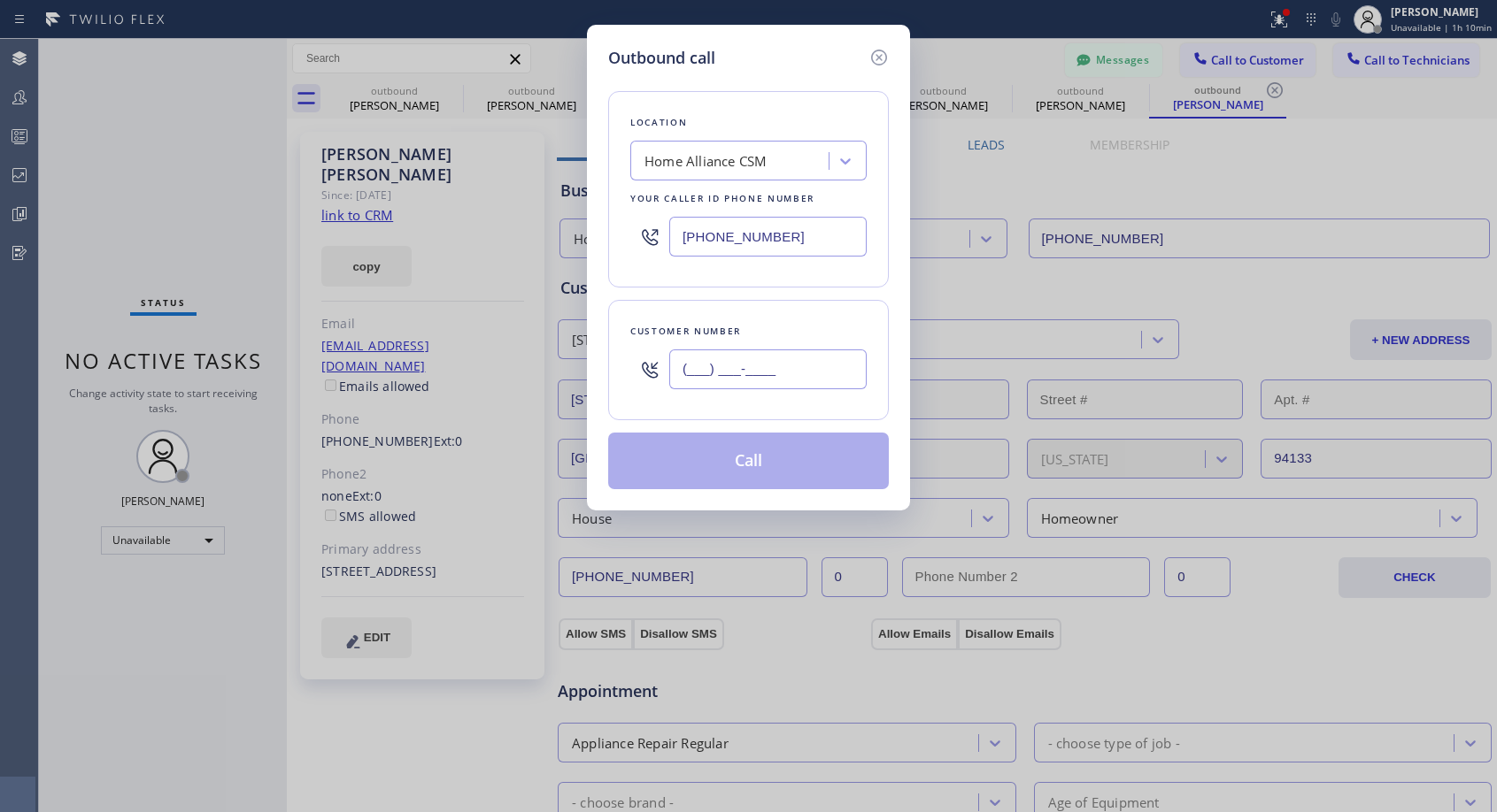
click at [698, 362] on input "(___) ___-____" at bounding box center [767, 369] width 197 height 40
paste input "805) 754-4270"
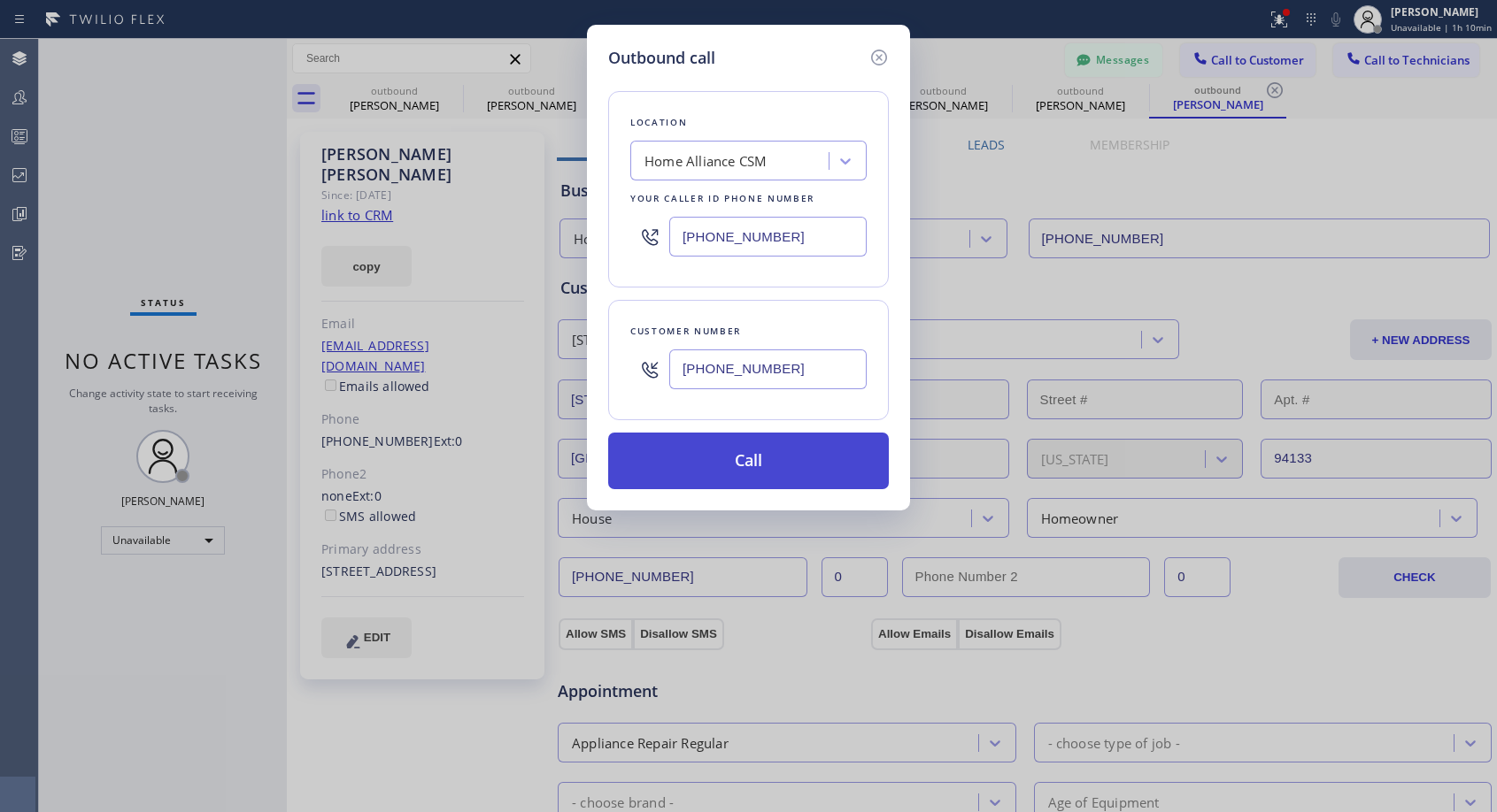
type input "(805) 754-4271"
click at [748, 452] on button "Call" at bounding box center [748, 461] width 281 height 57
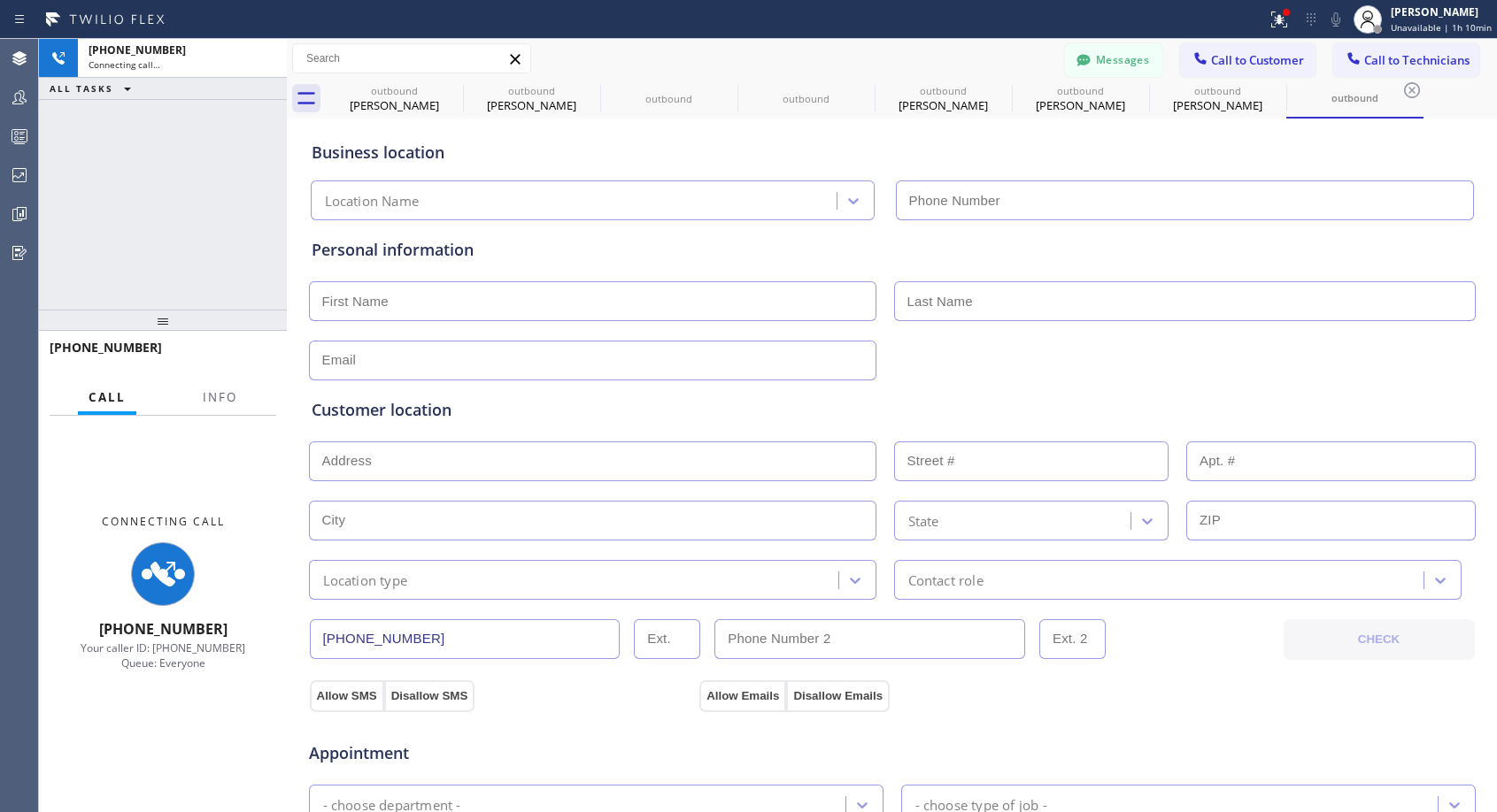
type input "(818) 614-5337"
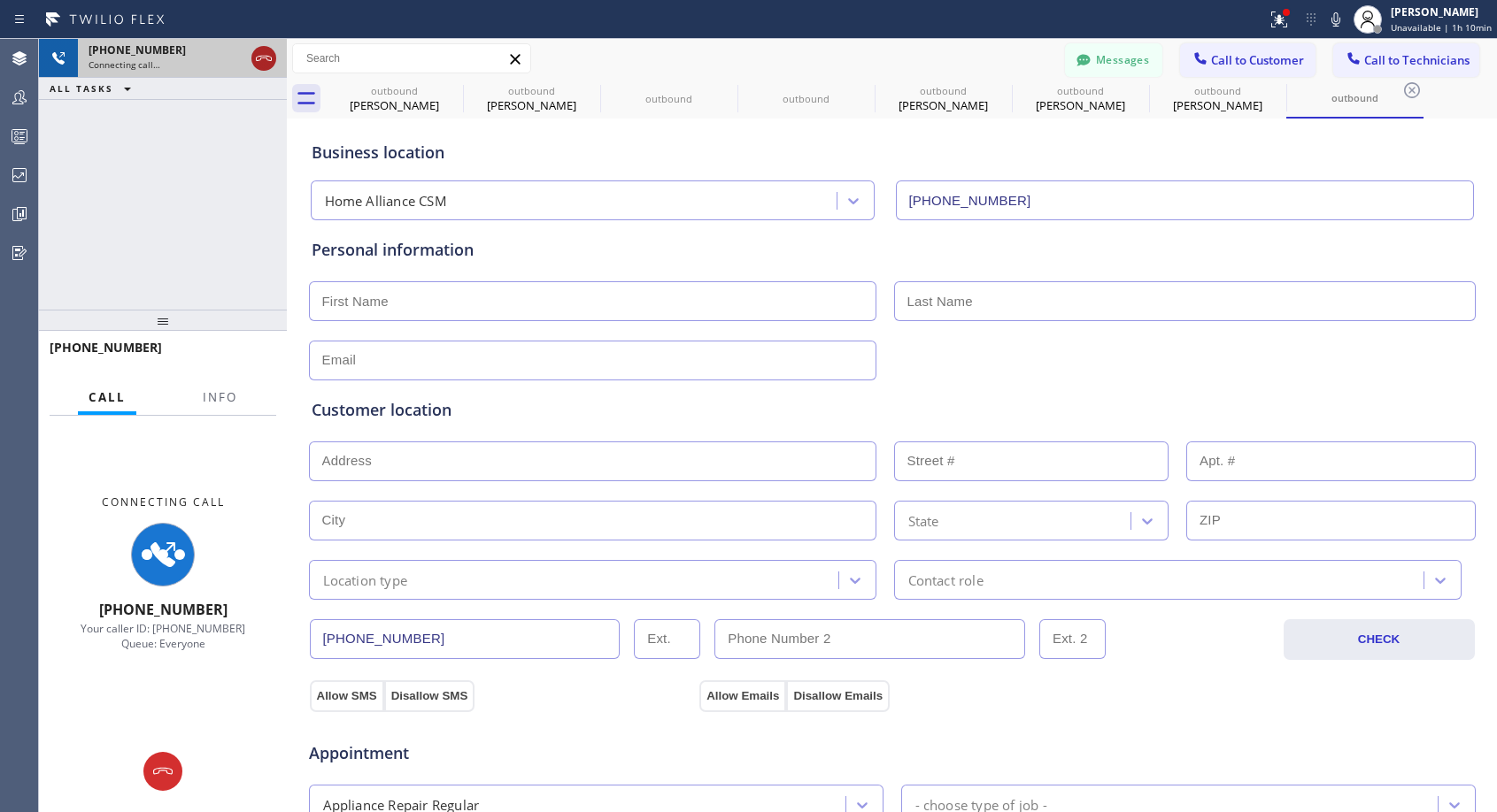
click at [259, 56] on icon at bounding box center [264, 59] width 22 height 22
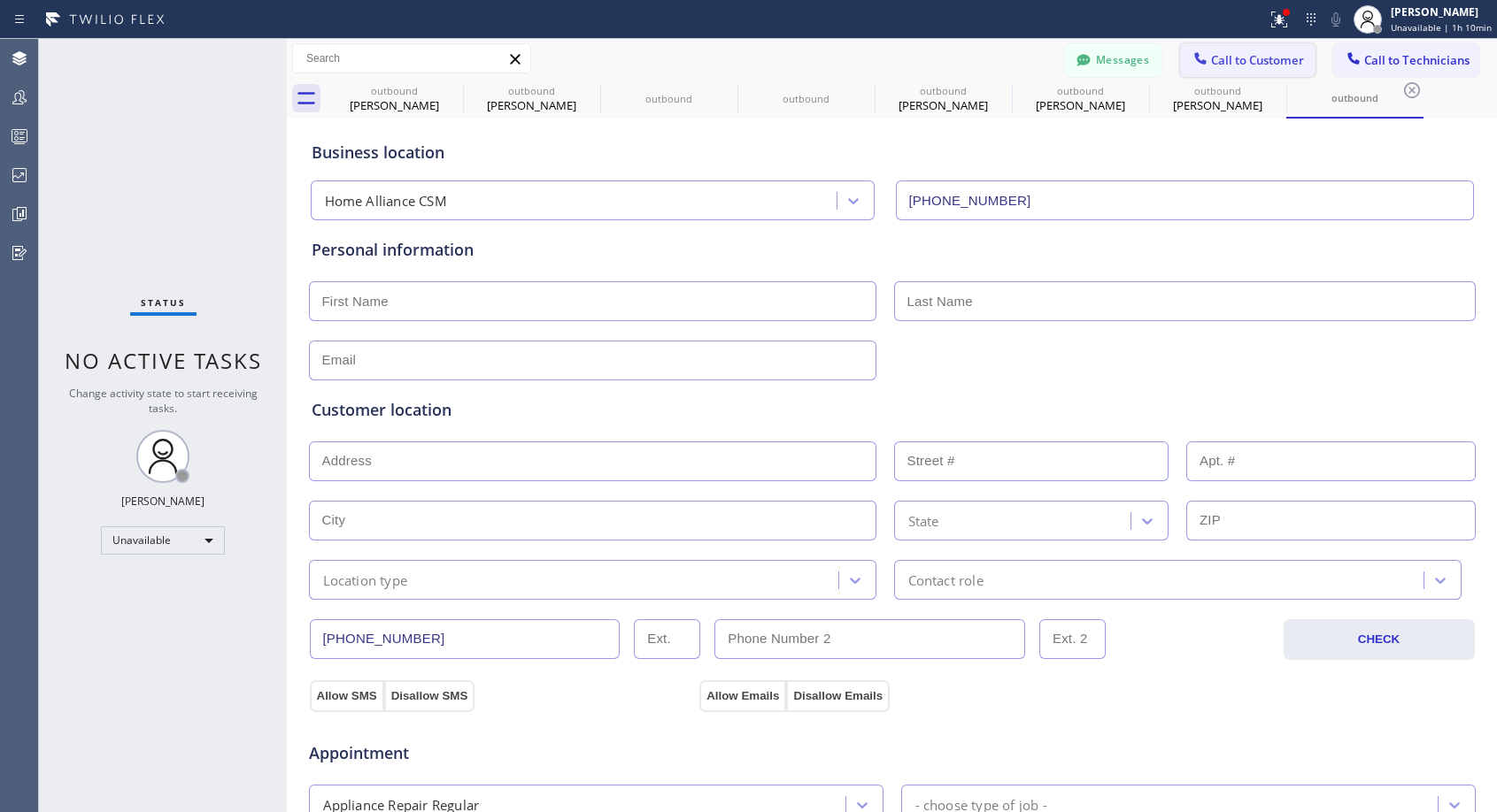
click at [1264, 65] on span "Call to Customer" at bounding box center [1257, 60] width 93 height 16
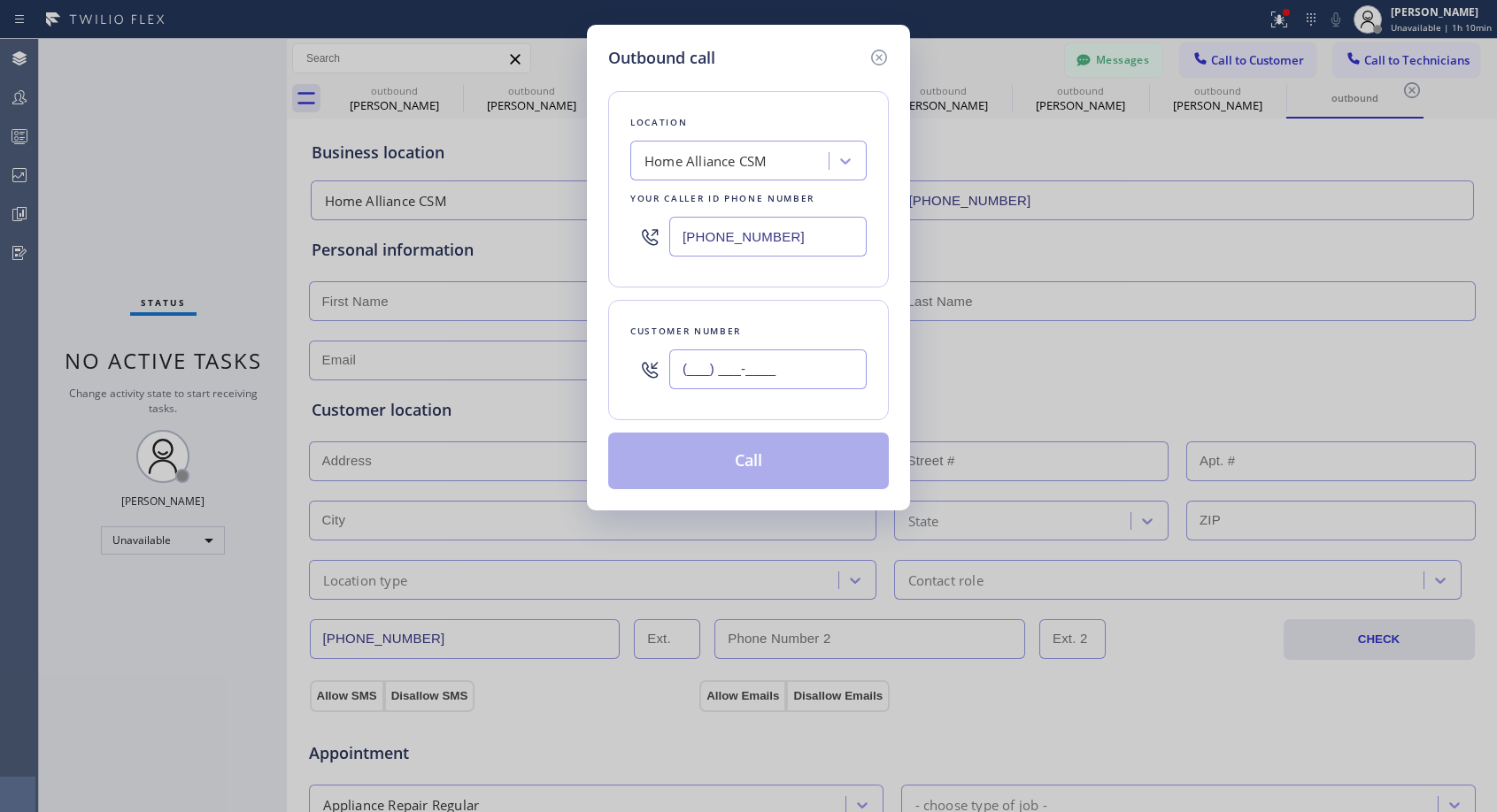
click at [839, 360] on input "(___) ___-____" at bounding box center [767, 369] width 197 height 40
paste input "805) 754-4270"
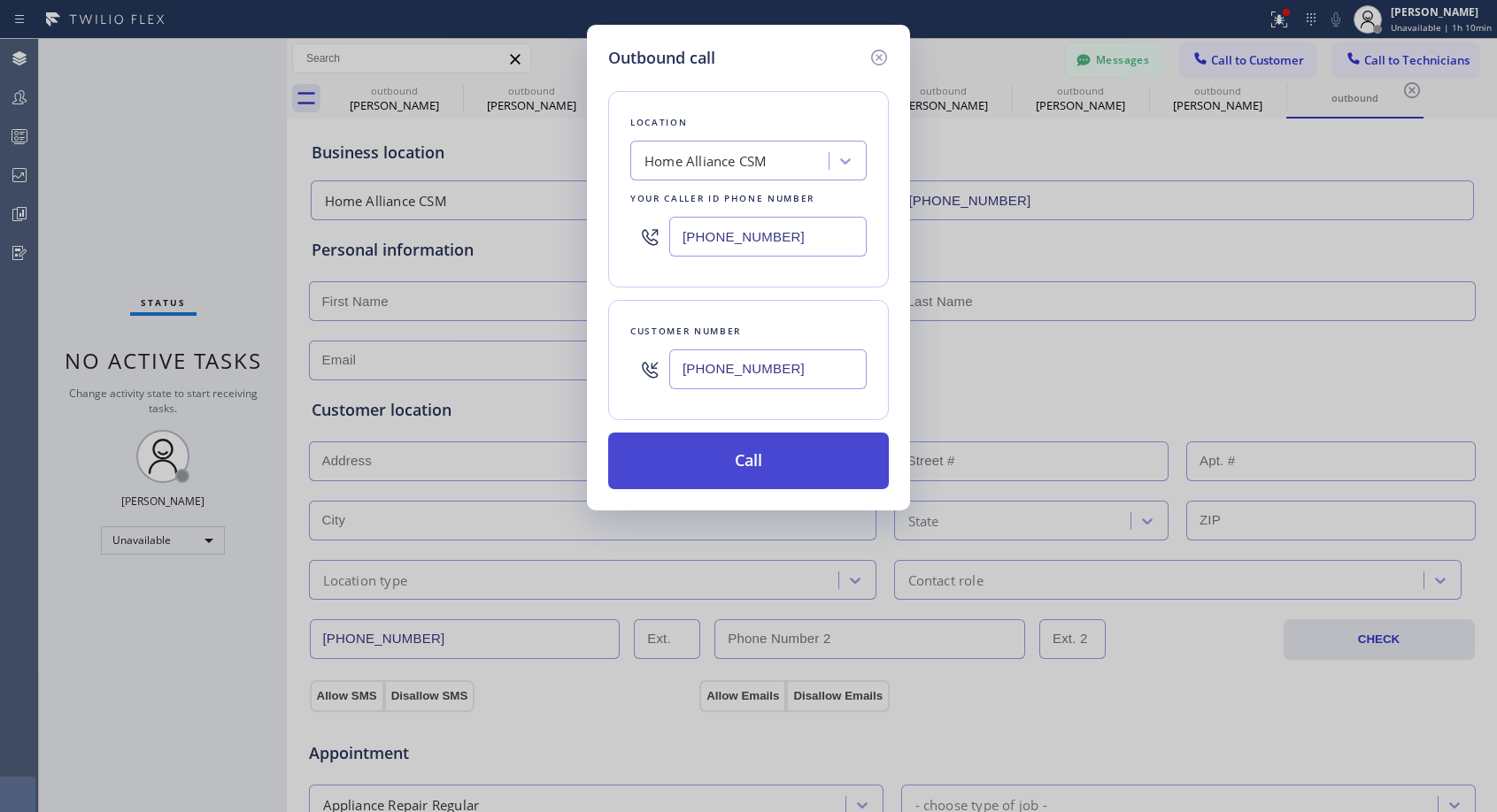
type input "(805) 754-4270"
click at [802, 474] on button "Call" at bounding box center [748, 461] width 281 height 57
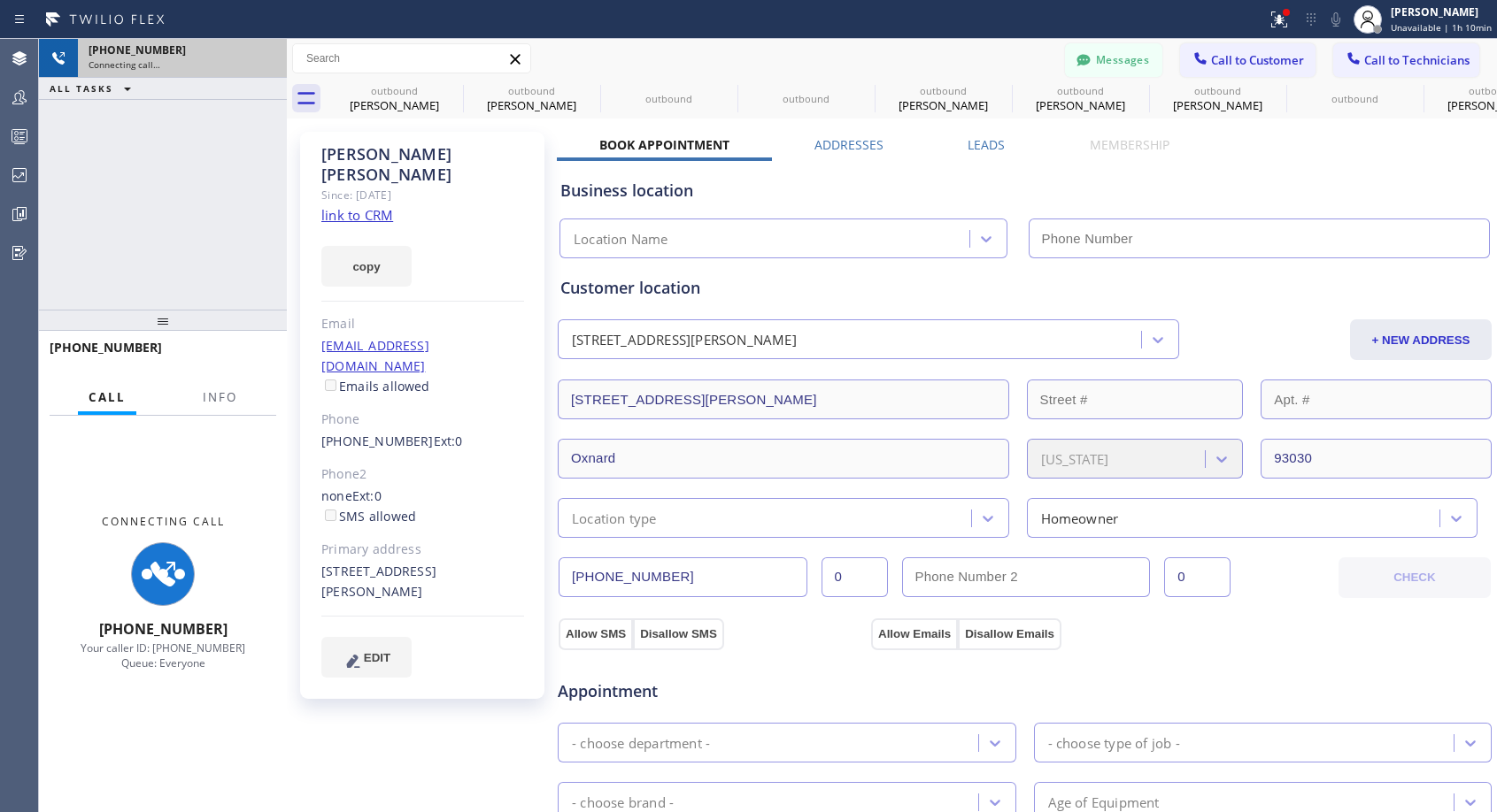
type input "(818) 614-5337"
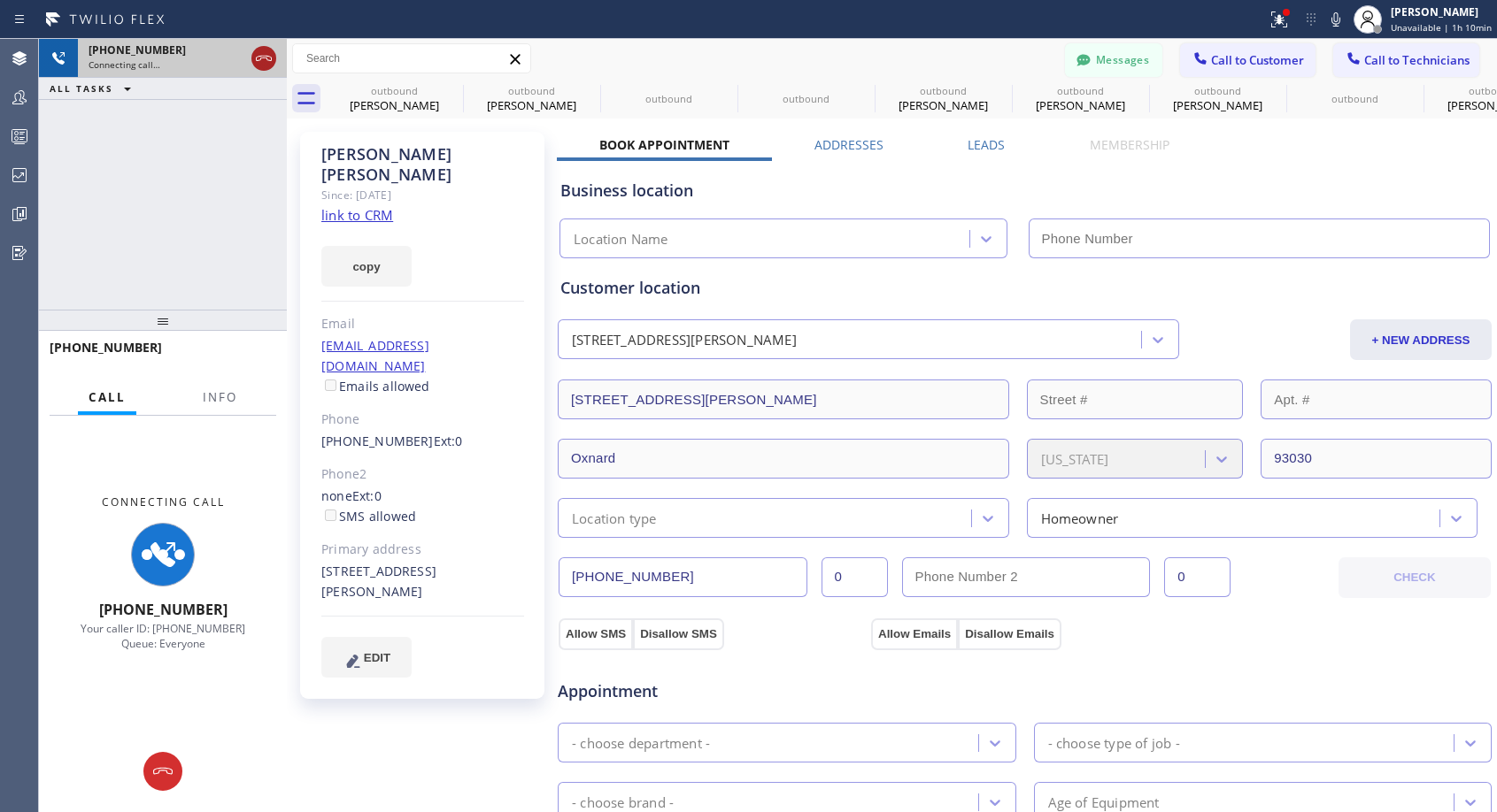
click at [260, 62] on icon at bounding box center [264, 59] width 22 height 22
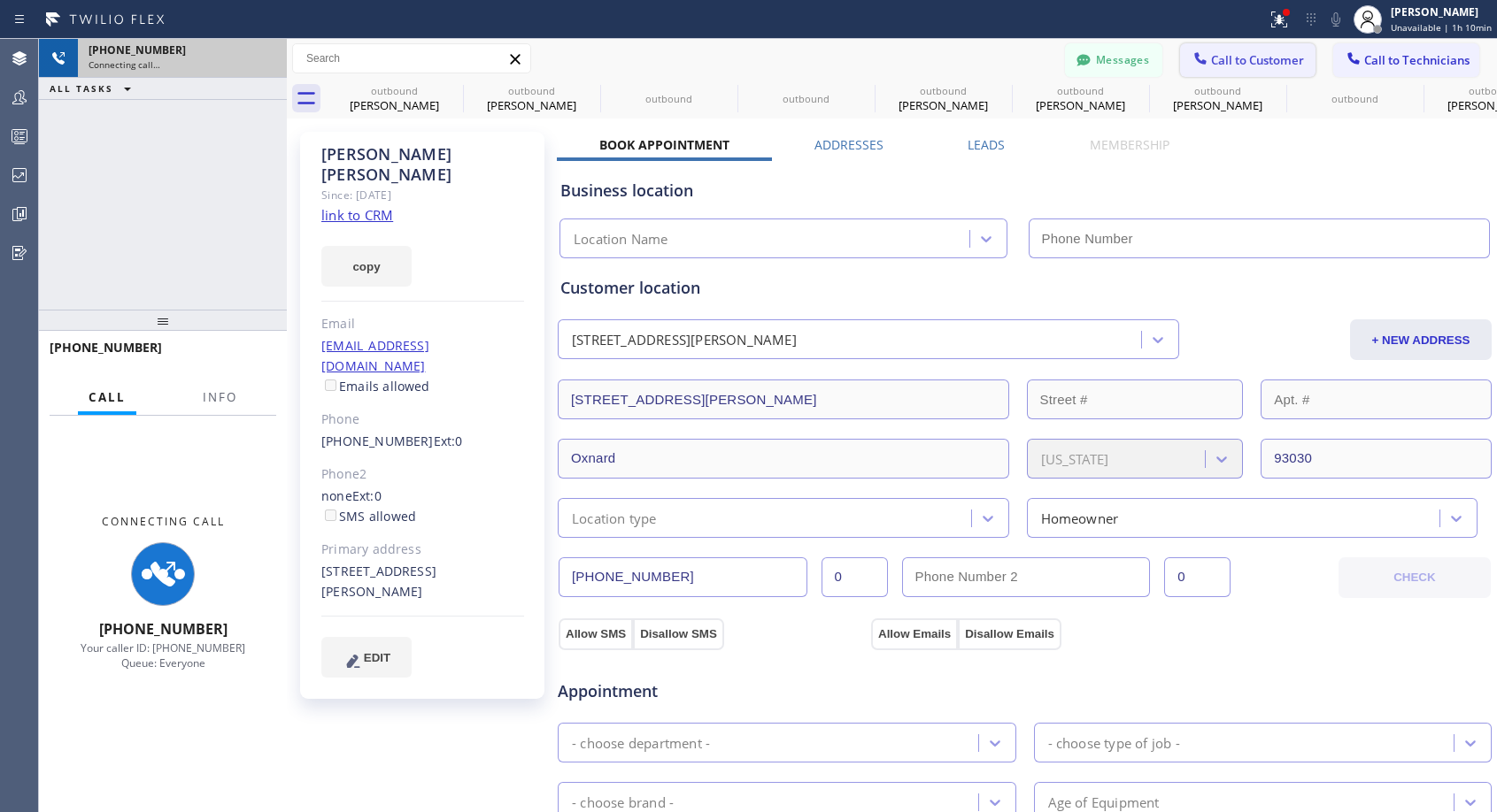
click at [1257, 53] on span "Call to Customer" at bounding box center [1257, 60] width 93 height 16
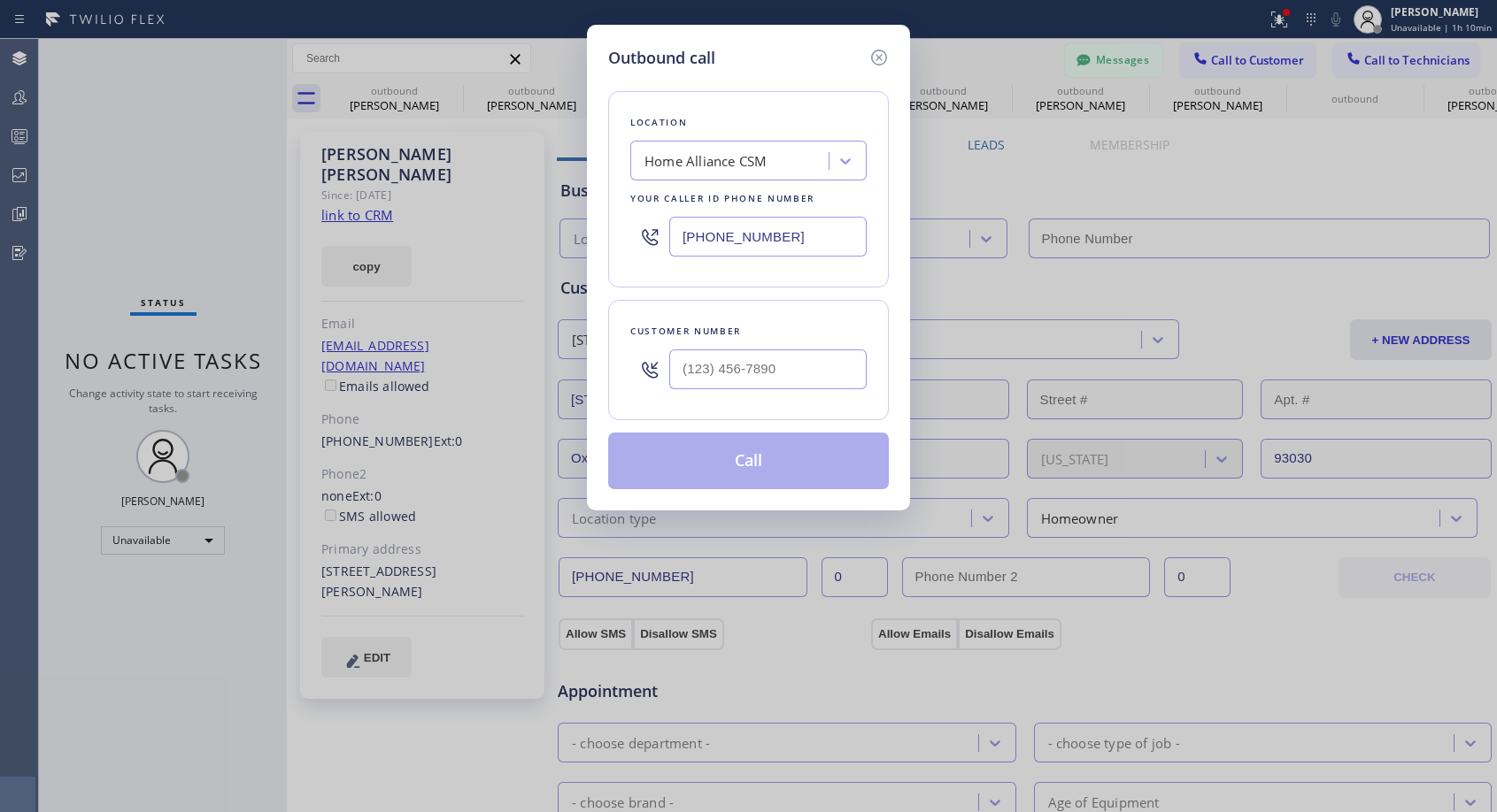
type input "(___) ___-____"
click at [782, 366] on input "(___) ___-____" at bounding box center [767, 369] width 197 height 40
type input "(818) 614-5337"
click at [782, 366] on input "(___) ___-____" at bounding box center [767, 369] width 197 height 40
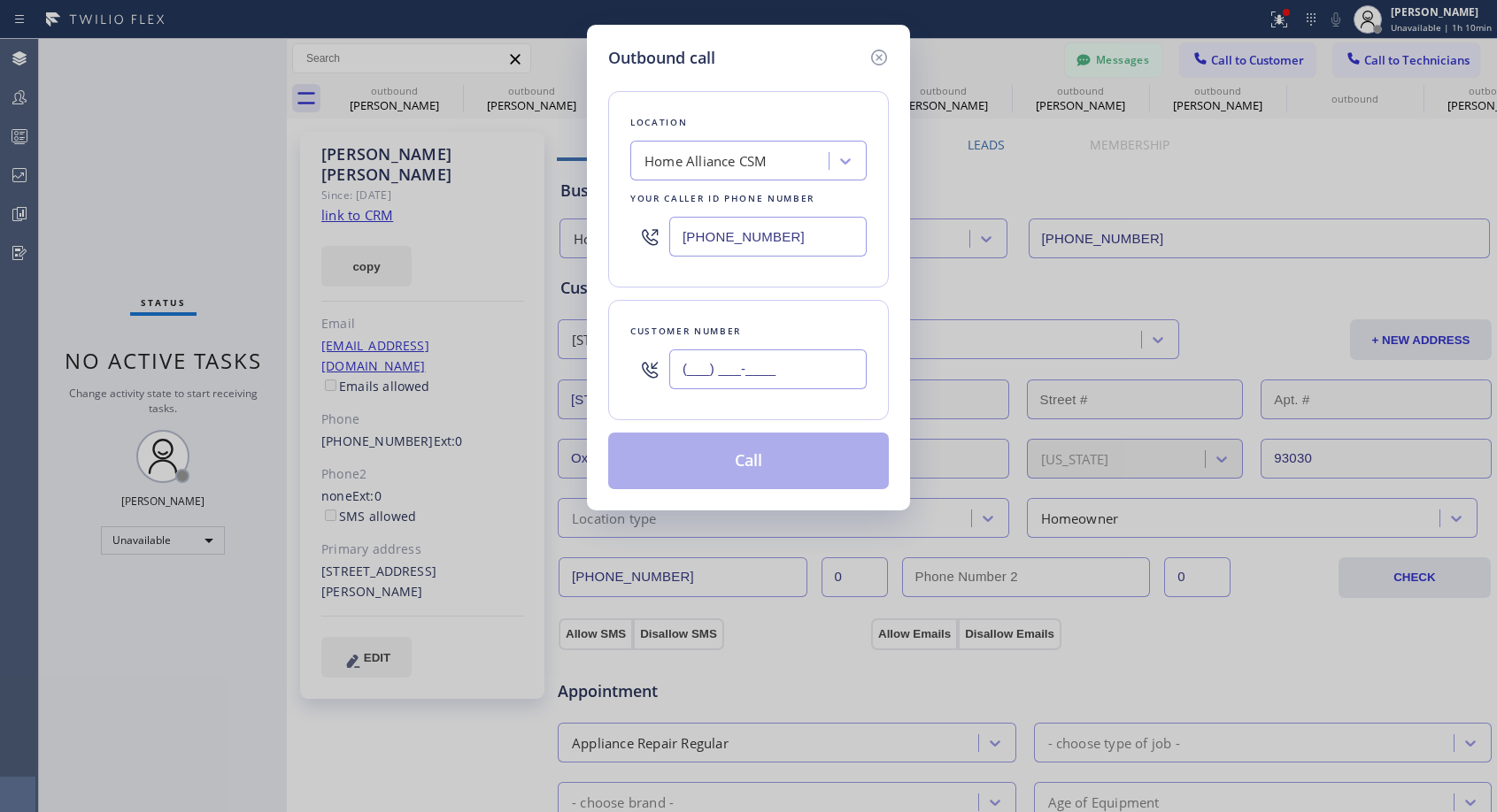
paste input "805) 754-4270"
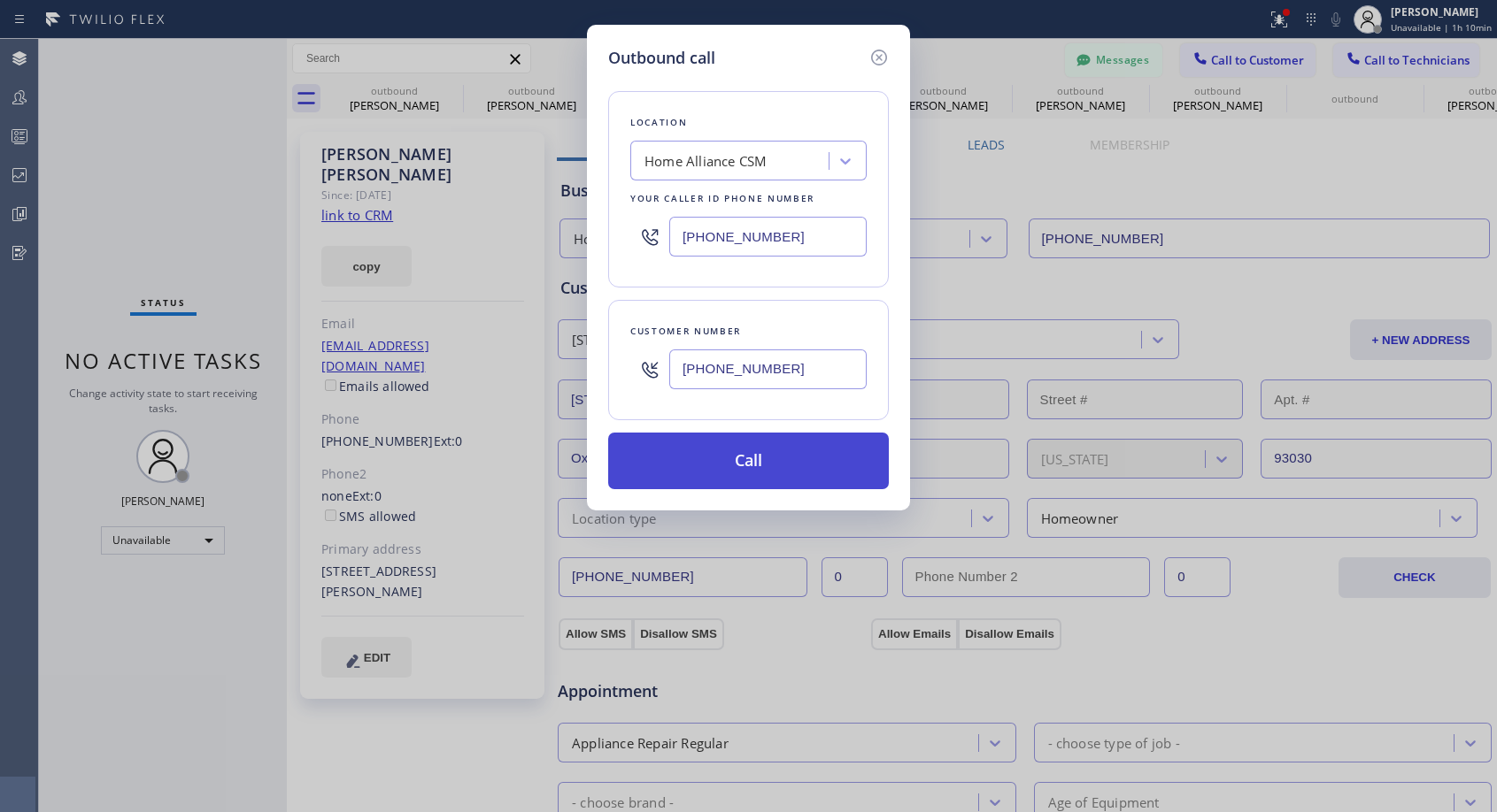
type input "(805) 754-4272"
click at [814, 450] on button "Call" at bounding box center [748, 461] width 281 height 57
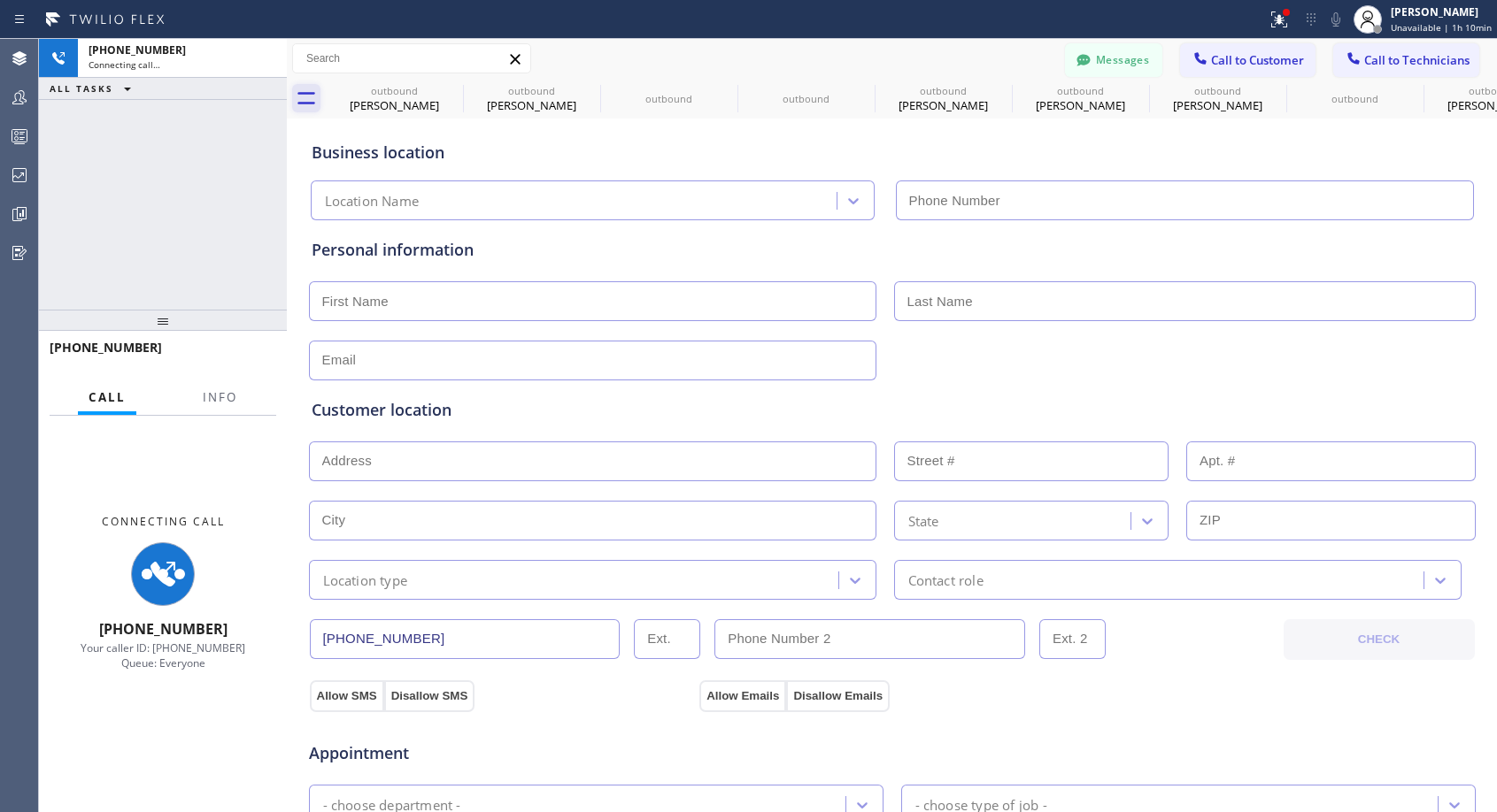
type input "(818) 614-5337"
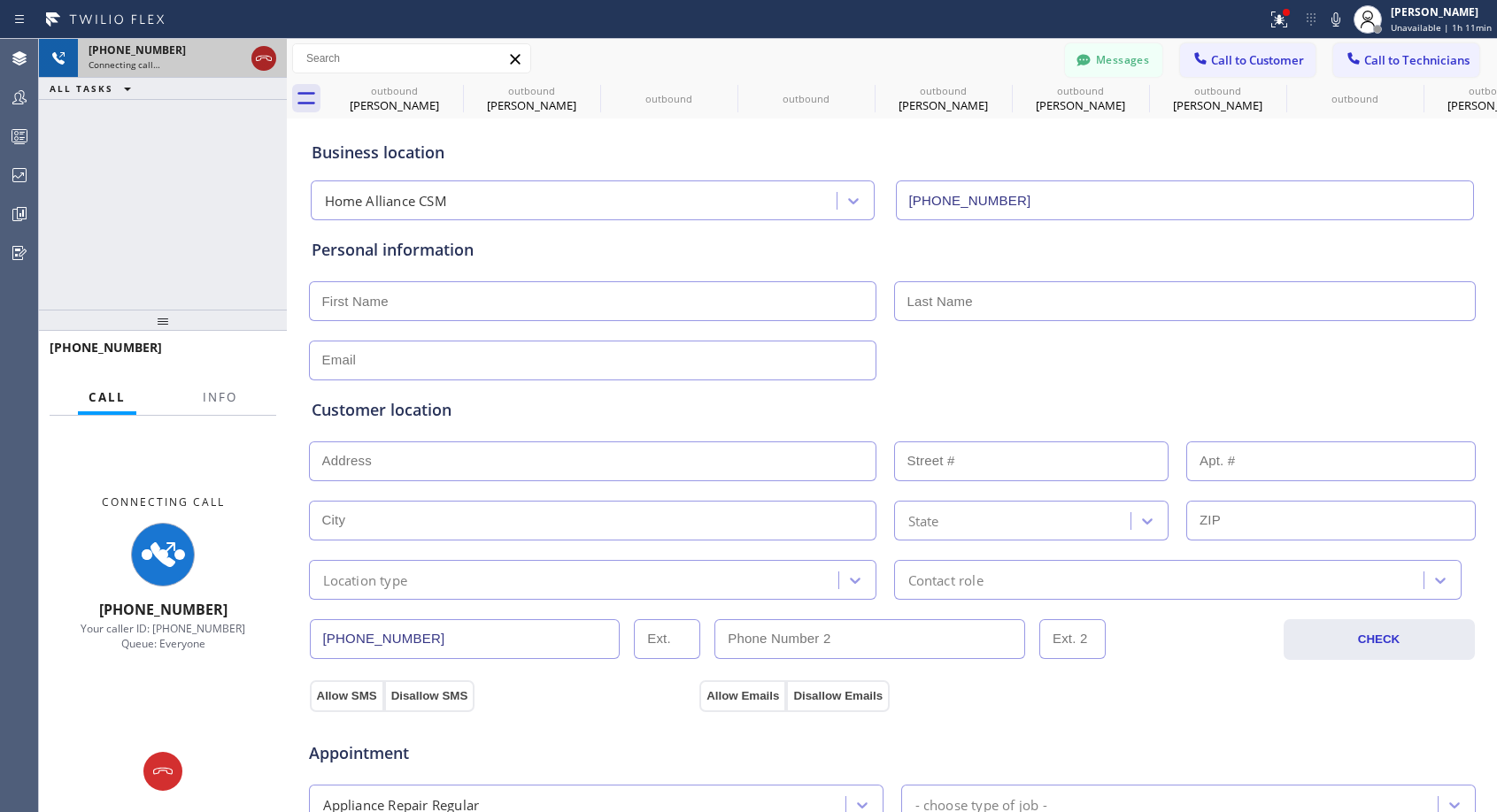
click at [265, 62] on icon at bounding box center [264, 59] width 22 height 22
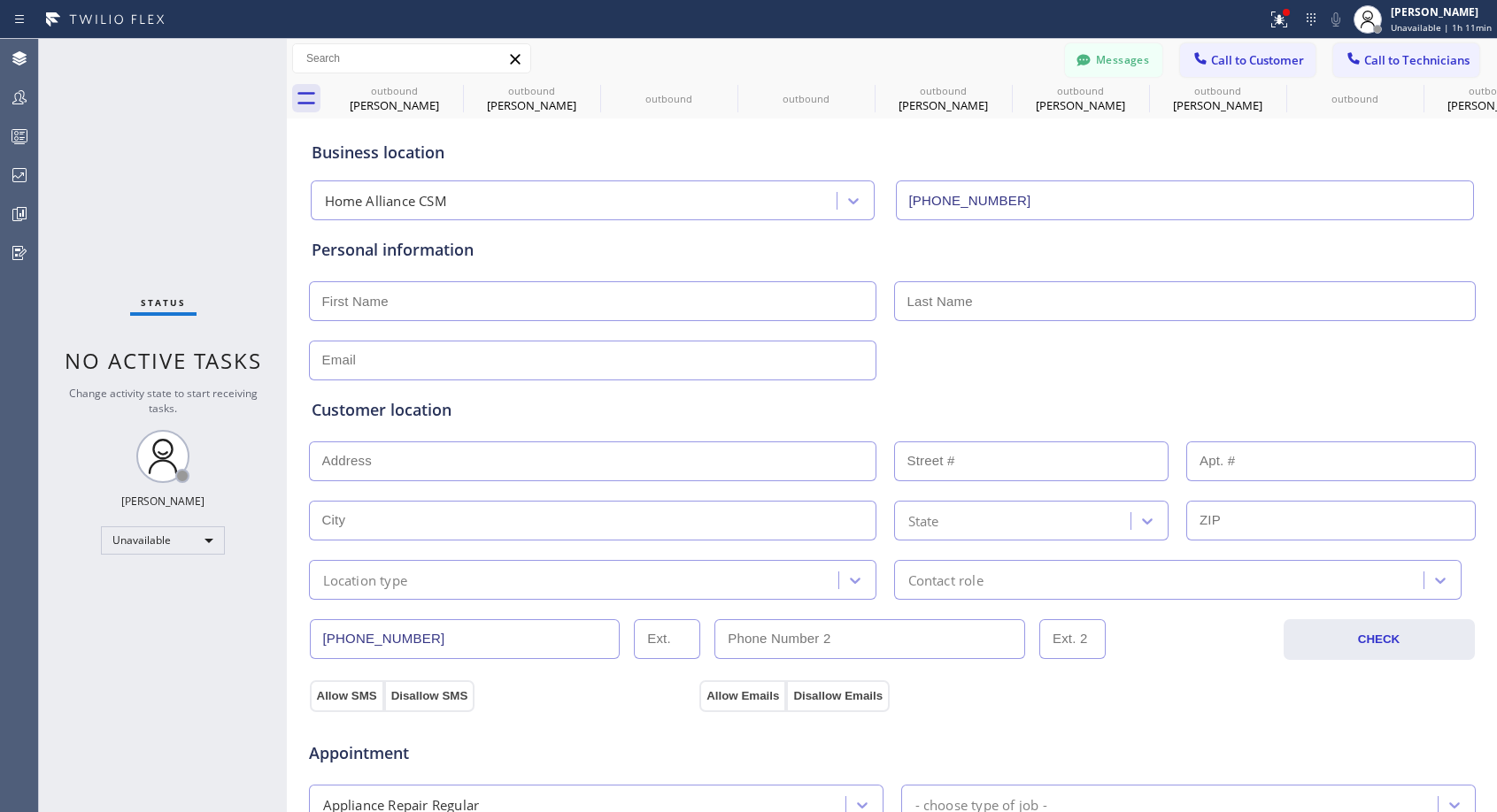
drag, startPoint x: 1257, startPoint y: 60, endPoint x: 1234, endPoint y: 69, distance: 24.7
click at [1257, 60] on span "Call to Customer" at bounding box center [1257, 60] width 93 height 16
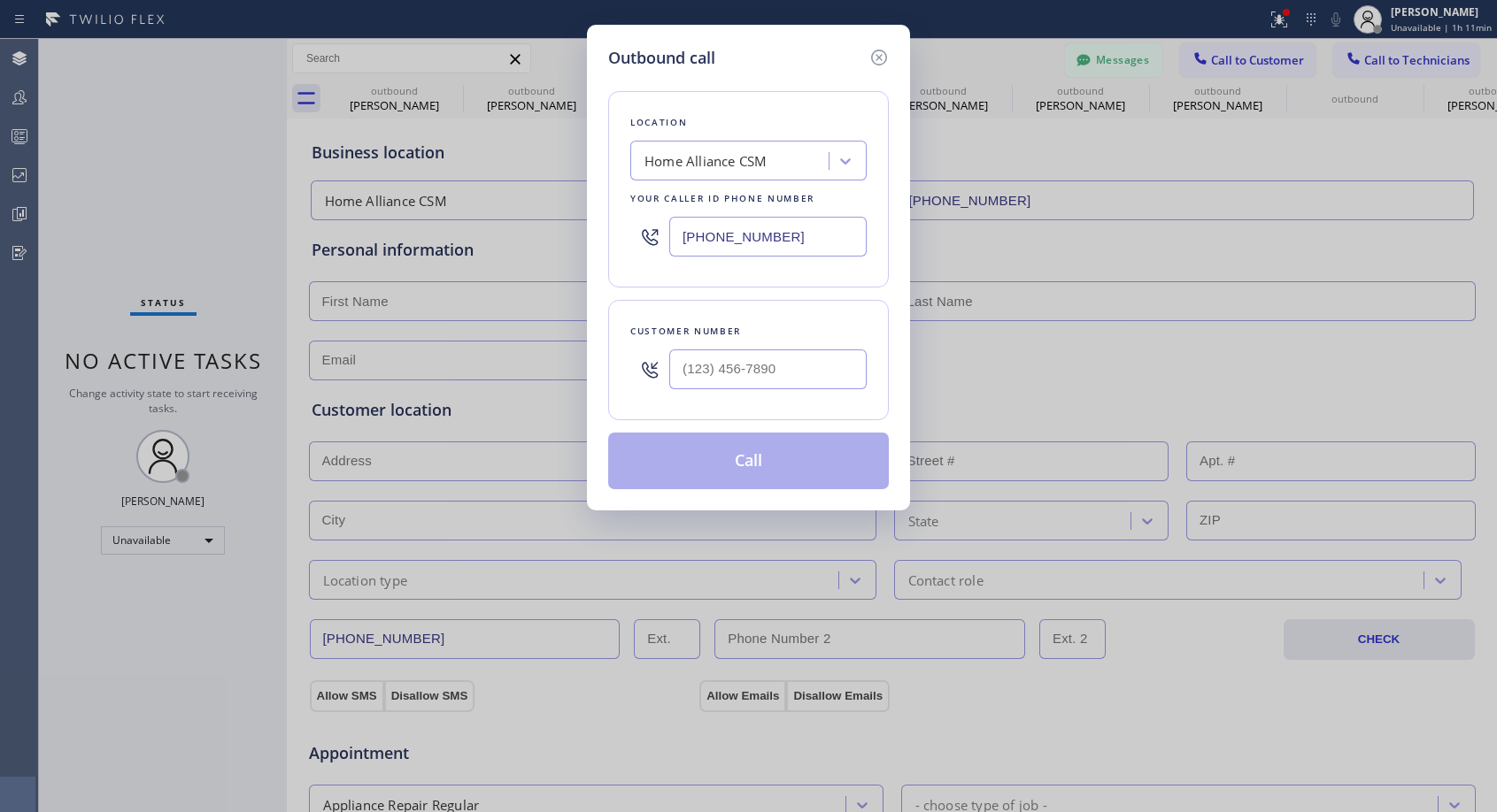
click at [780, 347] on div at bounding box center [767, 369] width 197 height 58
click at [785, 362] on input "(___) ___-____" at bounding box center [767, 369] width 197 height 40
paste input "805) 754-4270"
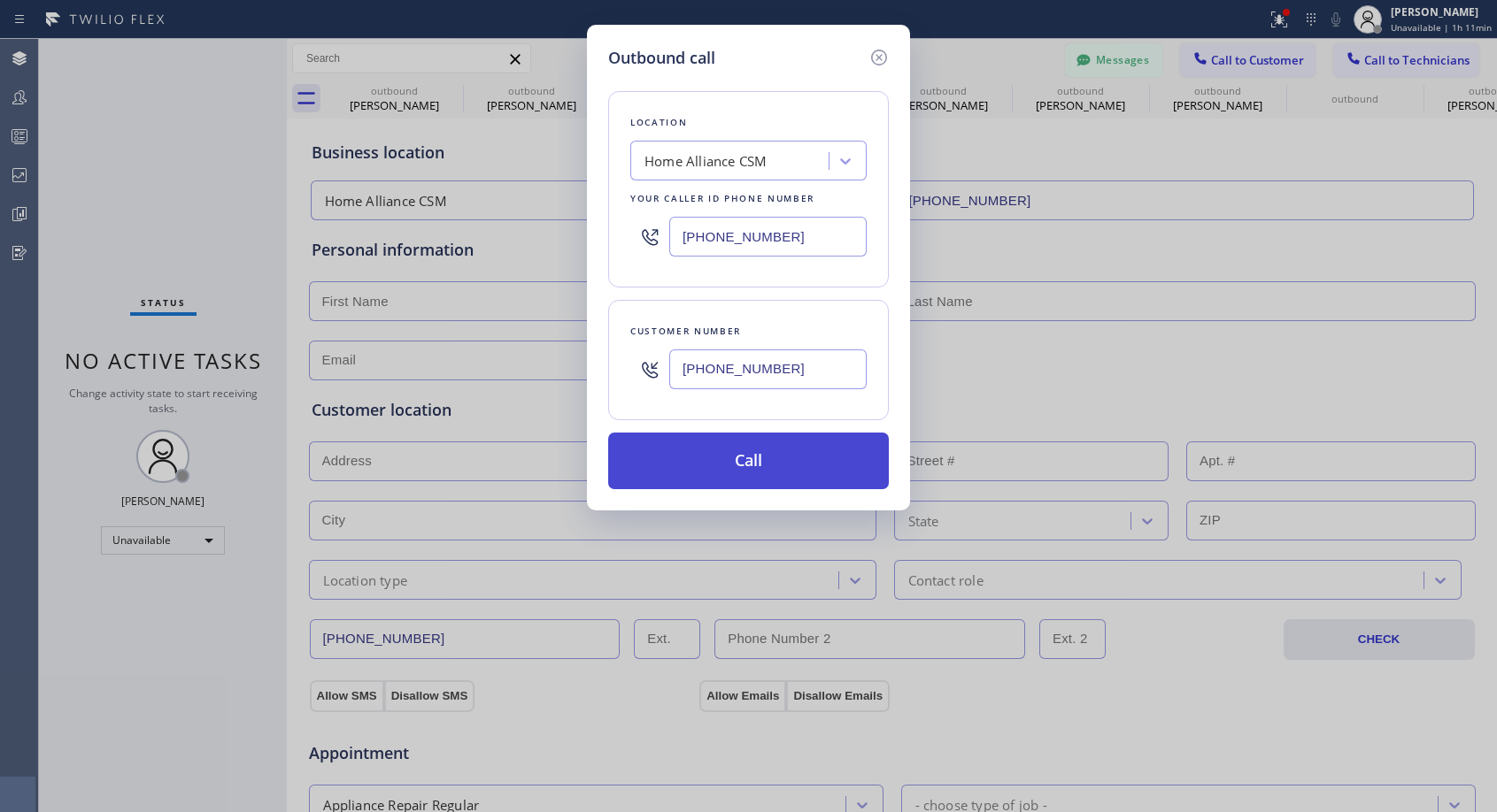
type input "(805) 754-4273"
click at [830, 455] on button "Call" at bounding box center [748, 461] width 281 height 57
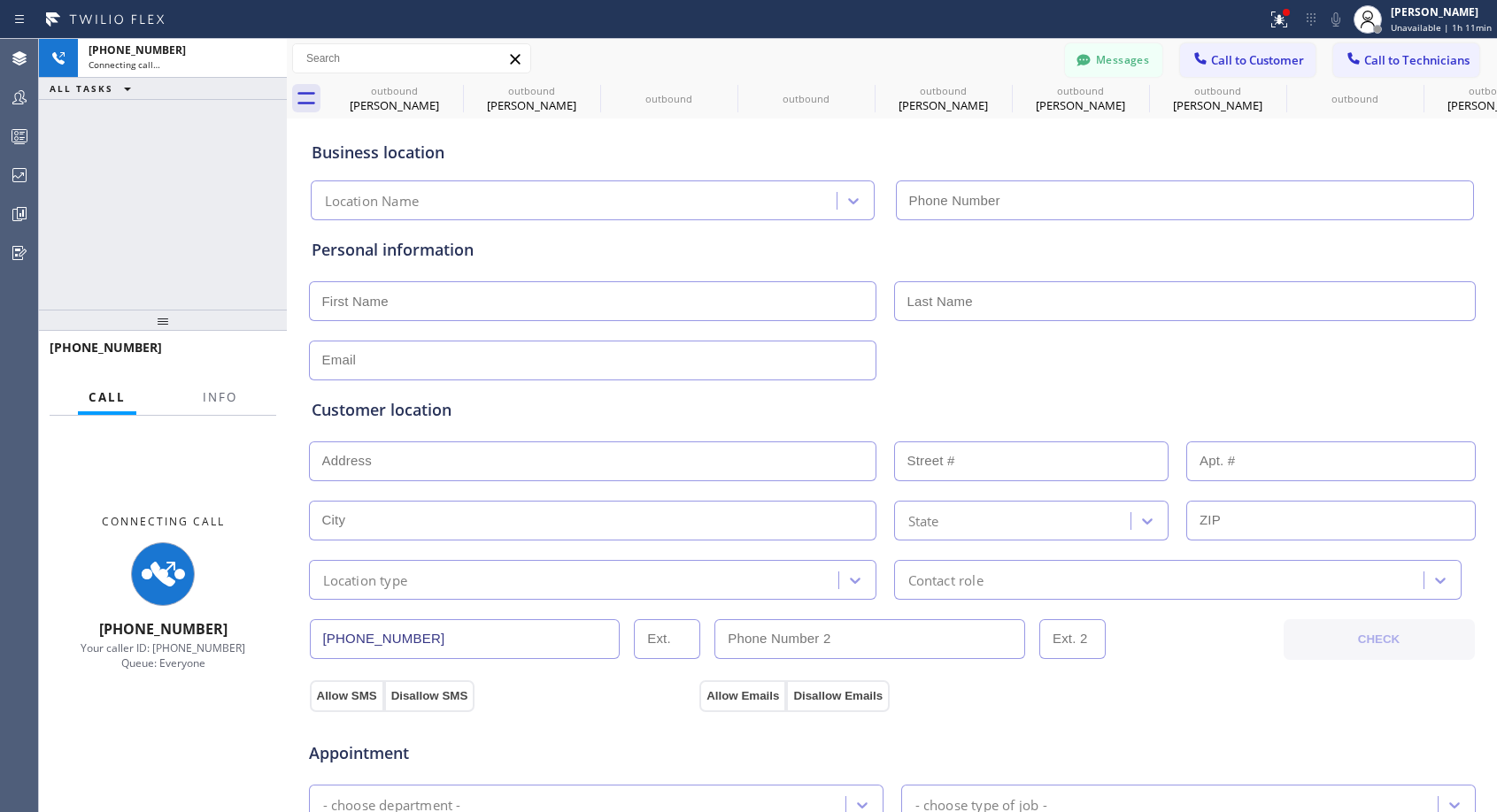
type input "(818) 614-5337"
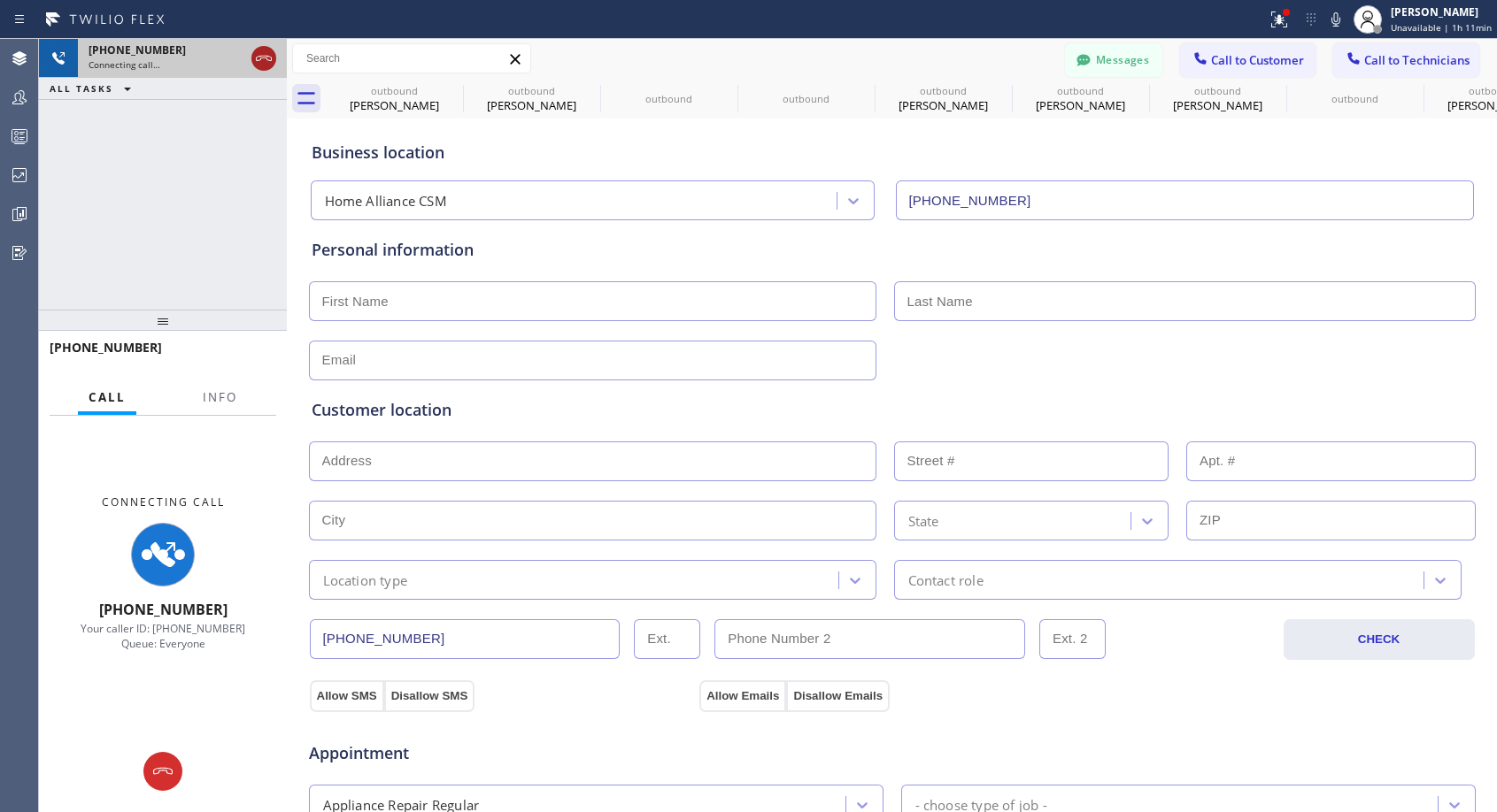
click at [260, 64] on icon at bounding box center [264, 59] width 22 height 22
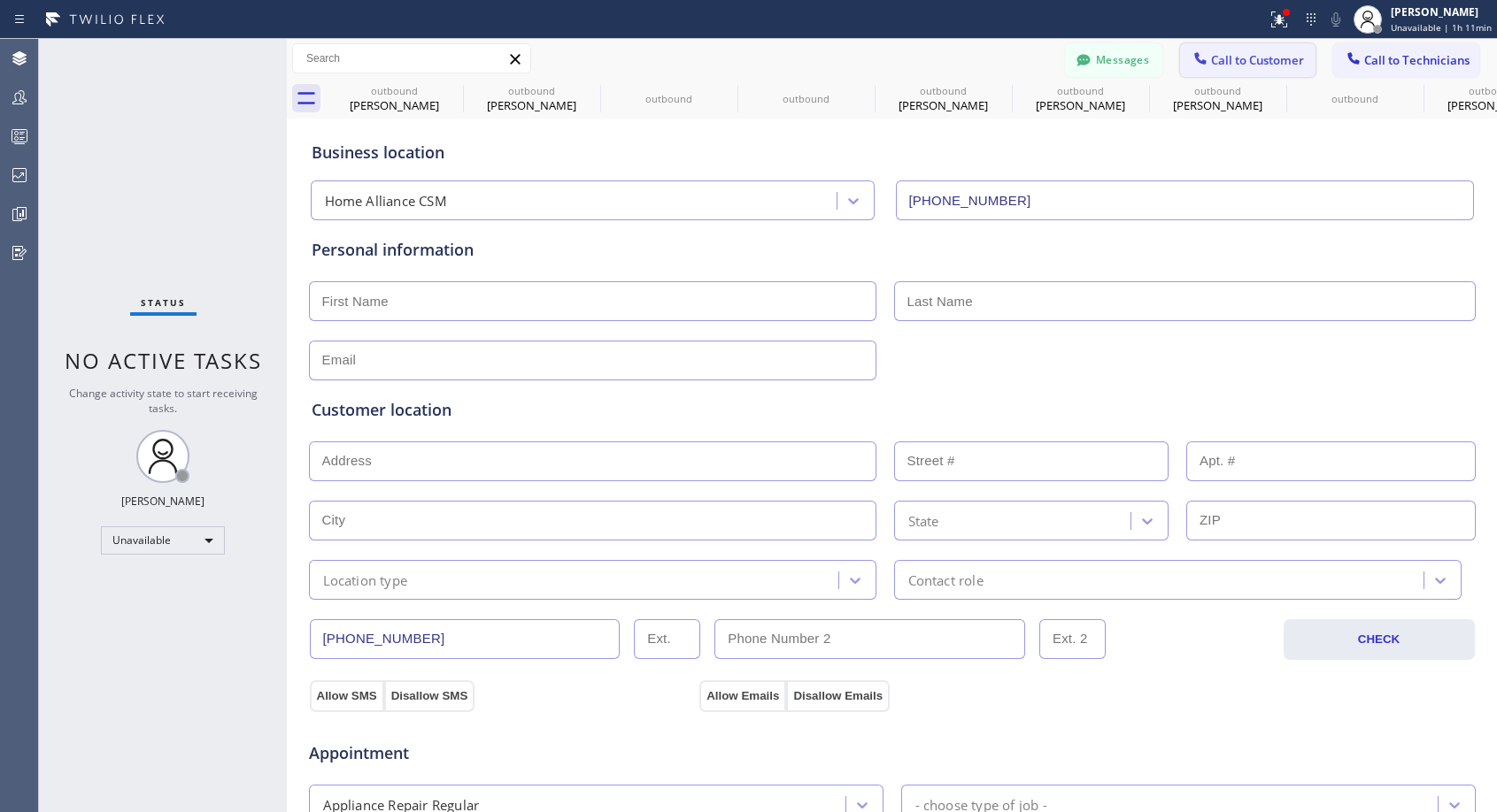
click at [1245, 74] on button "Call to Customer" at bounding box center [1248, 59] width 135 height 33
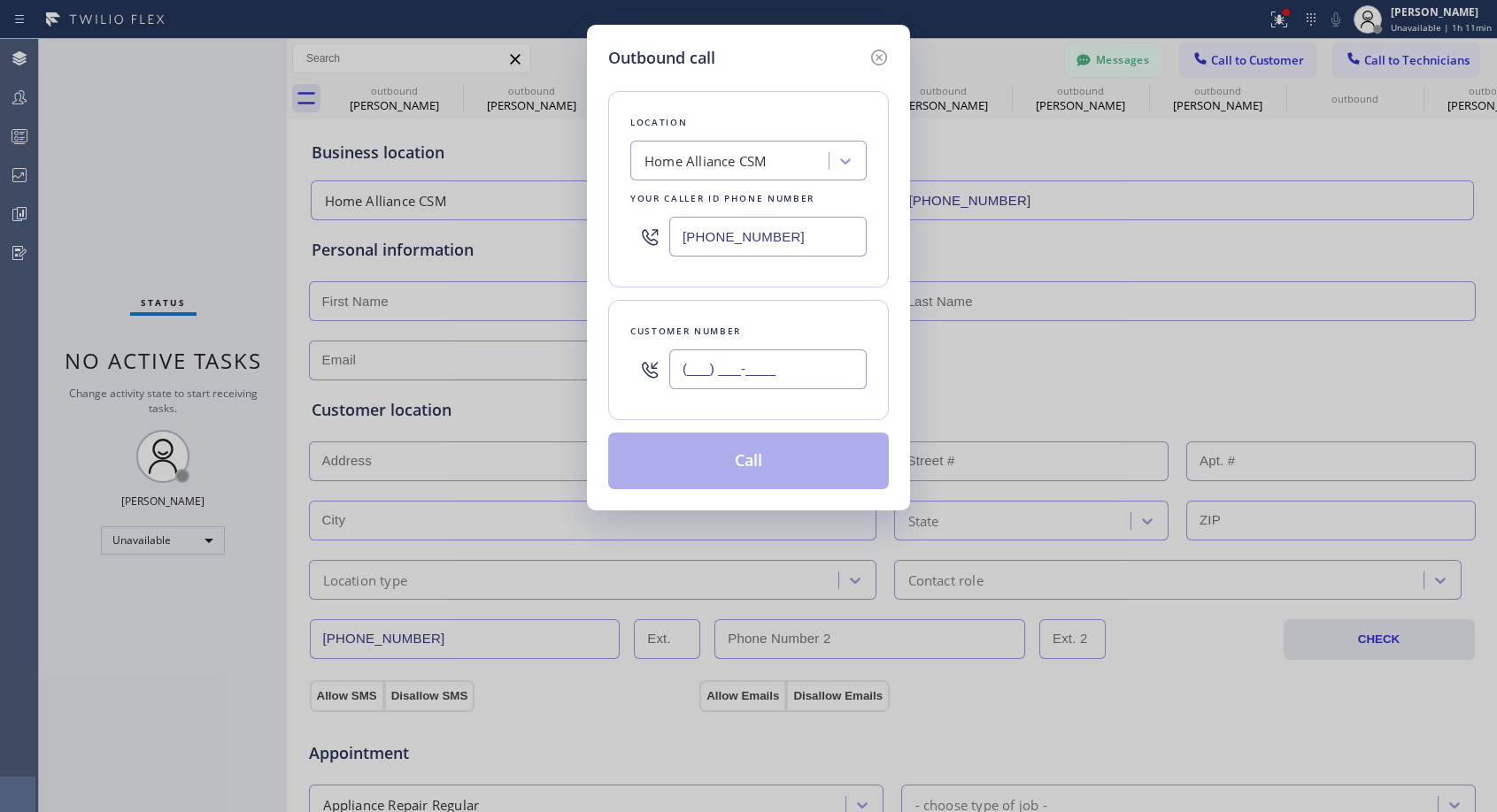
click at [793, 365] on input "(___) ___-____" at bounding box center [767, 369] width 197 height 40
paste input "805) 754-4270"
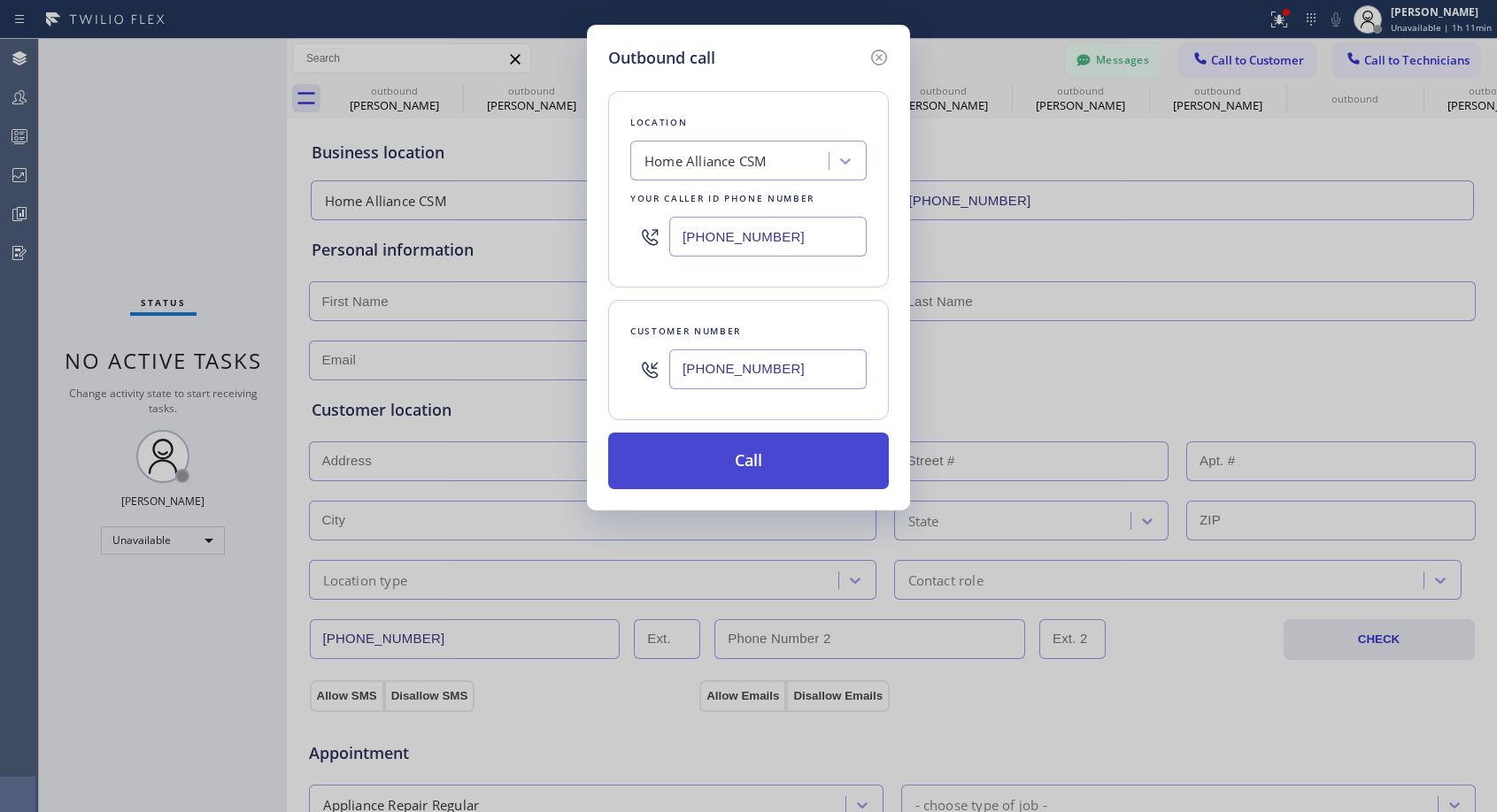
type input "(805) 754-4274"
click at [812, 465] on button "Call" at bounding box center [748, 461] width 281 height 57
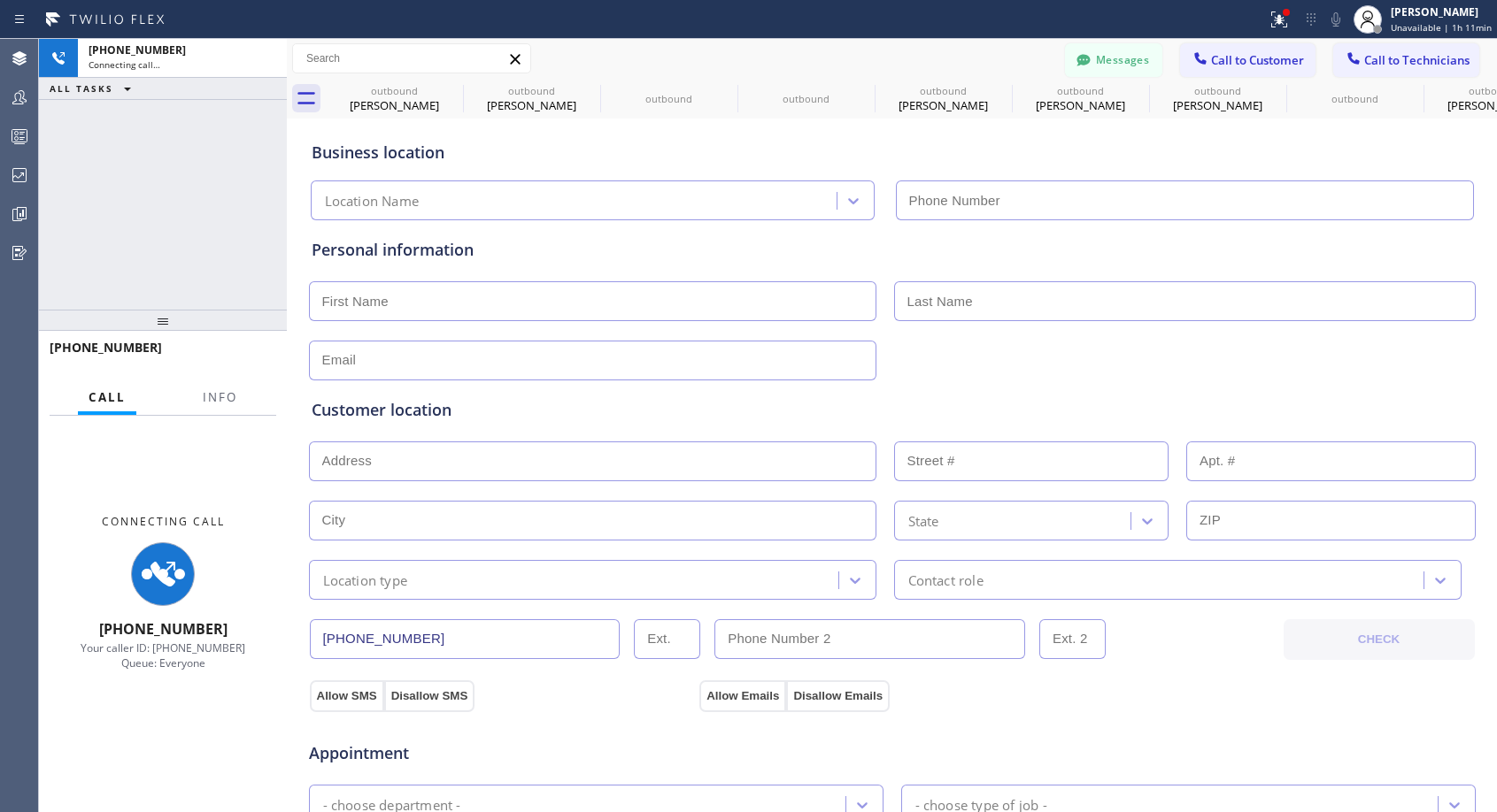
type input "(818) 614-5337"
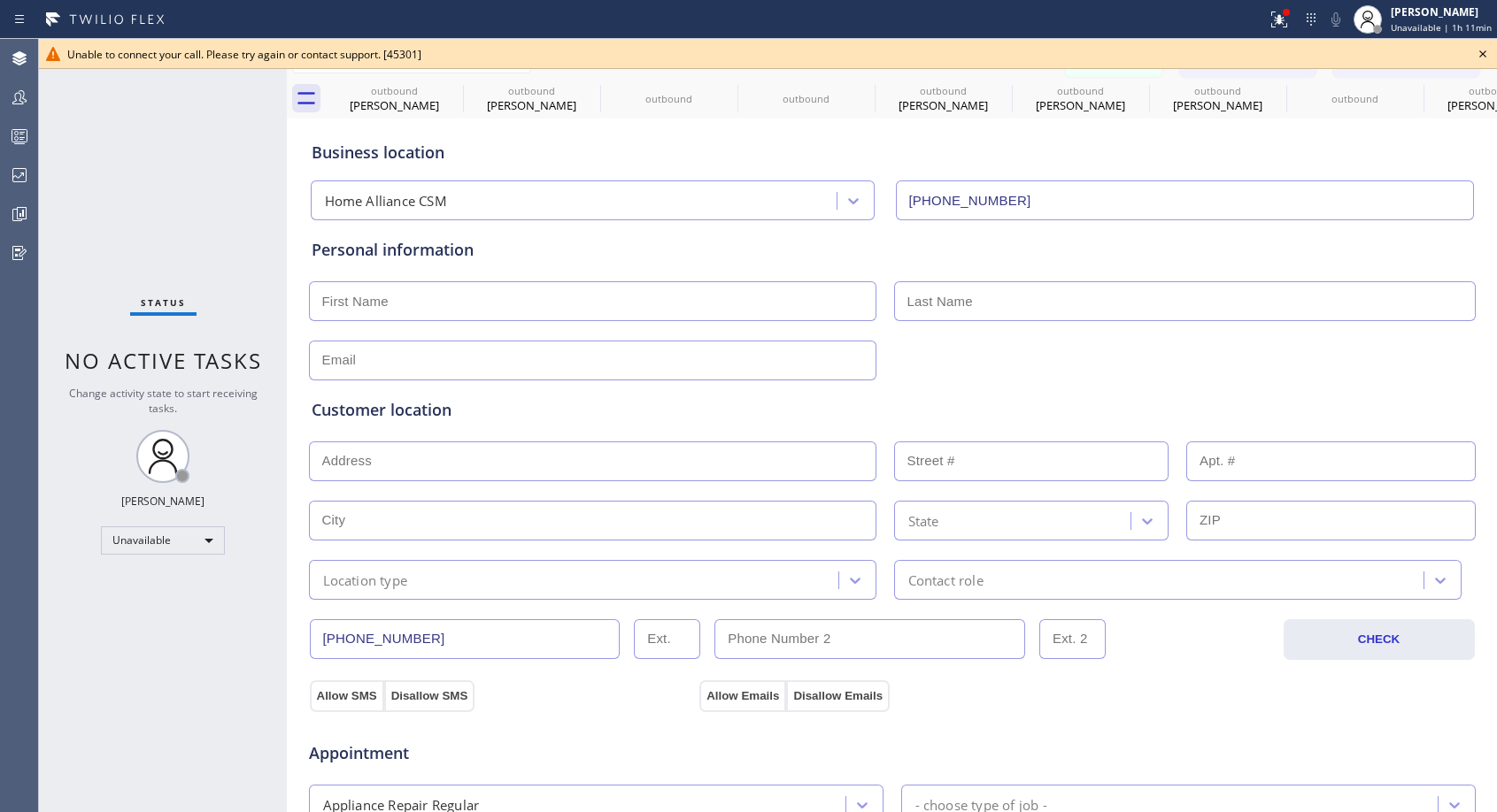
click at [1485, 58] on icon at bounding box center [1483, 54] width 22 height 22
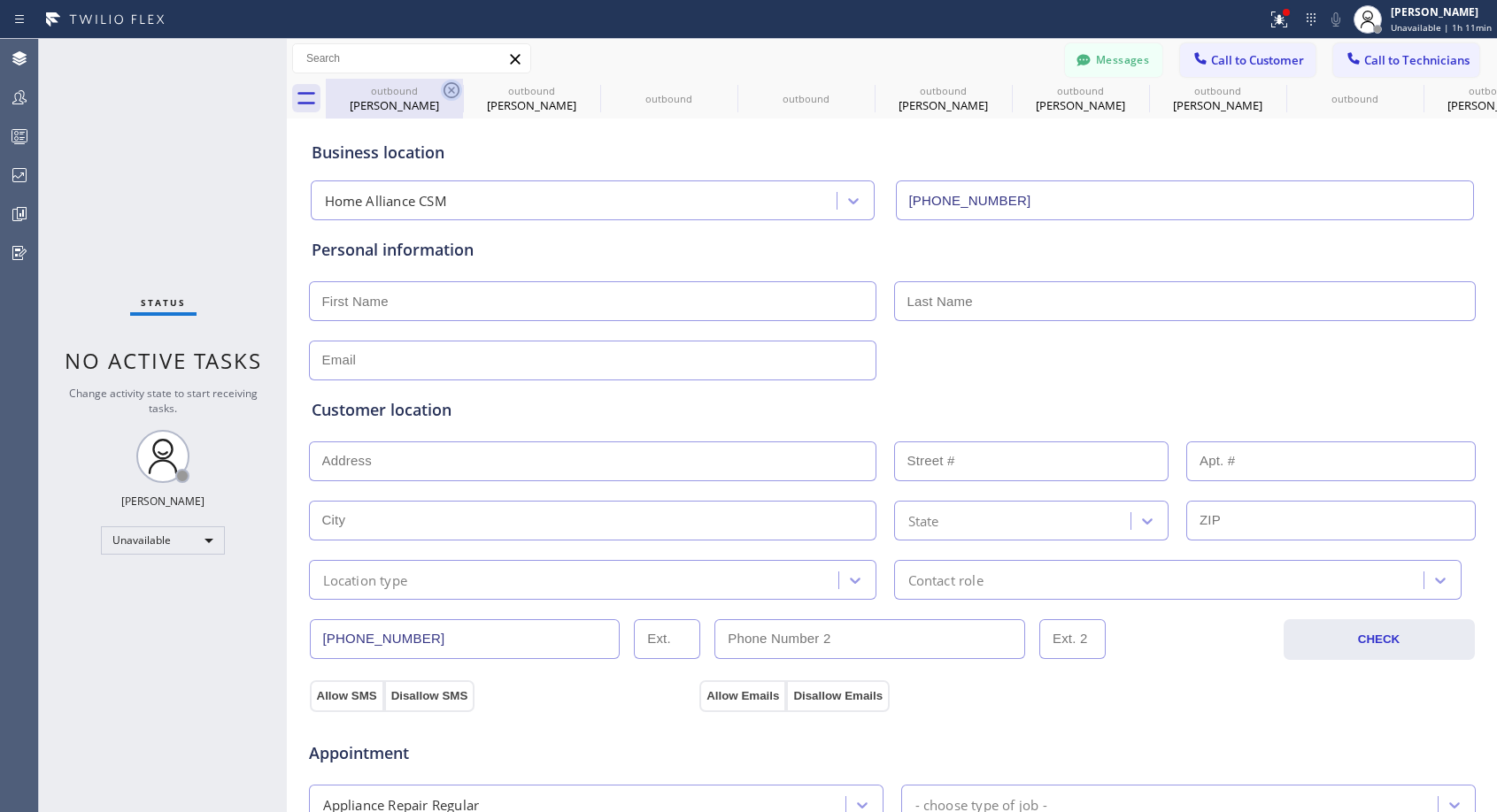
click at [449, 93] on icon at bounding box center [451, 90] width 16 height 16
click at [0, 0] on icon at bounding box center [0, 0] width 0 height 0
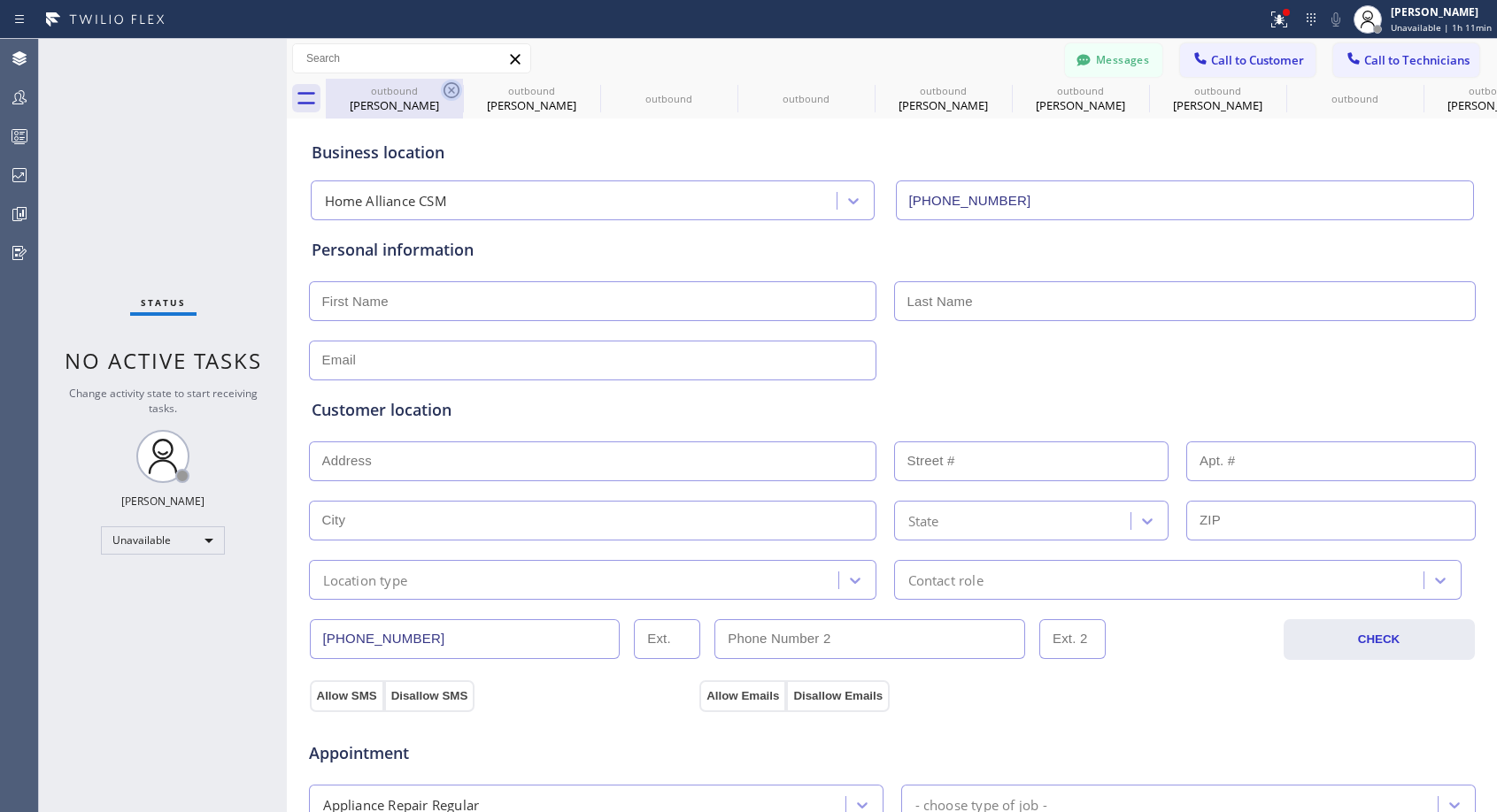
click at [0, 0] on icon at bounding box center [0, 0] width 0 height 0
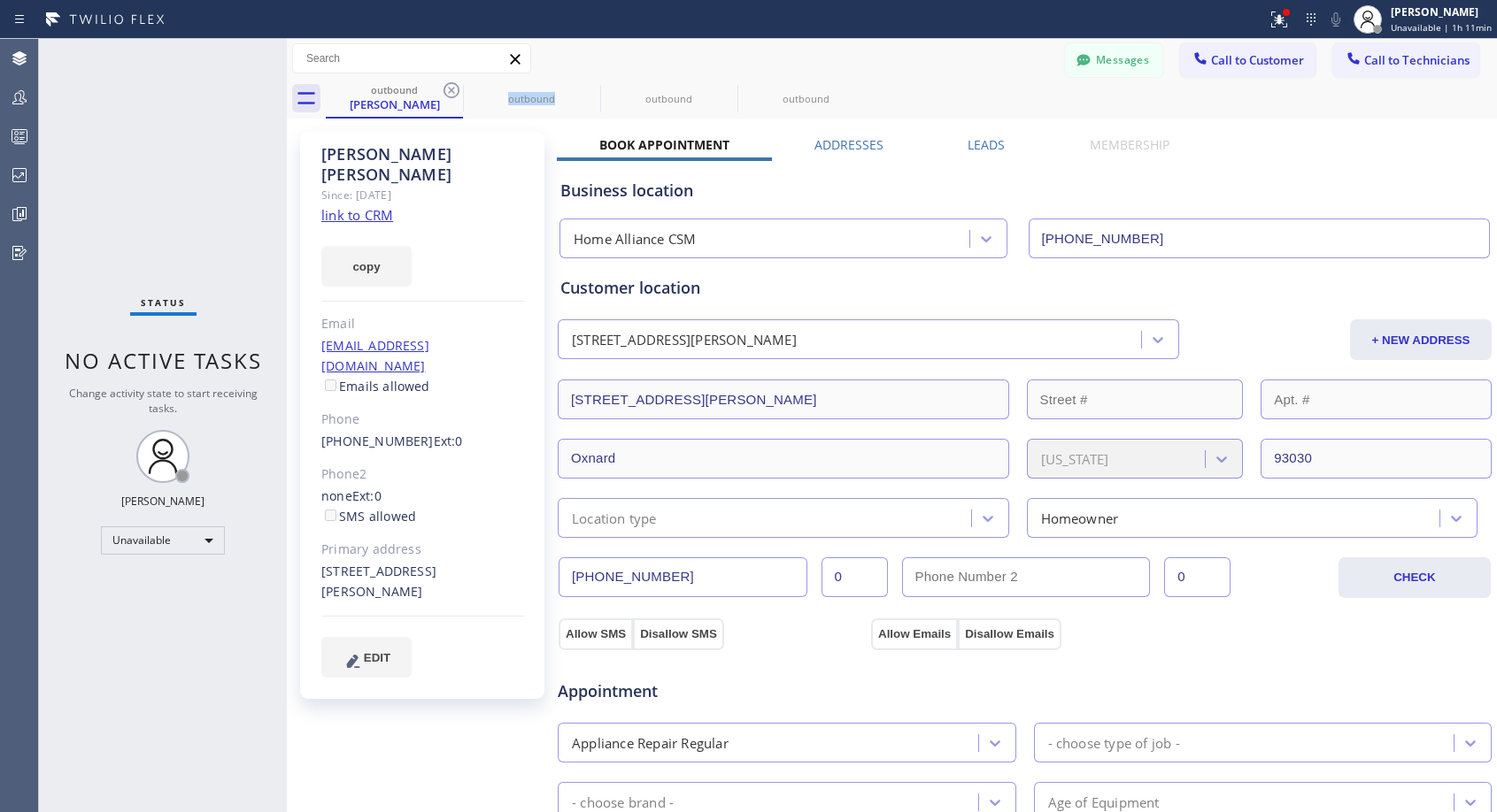
click at [449, 93] on icon at bounding box center [451, 90] width 16 height 16
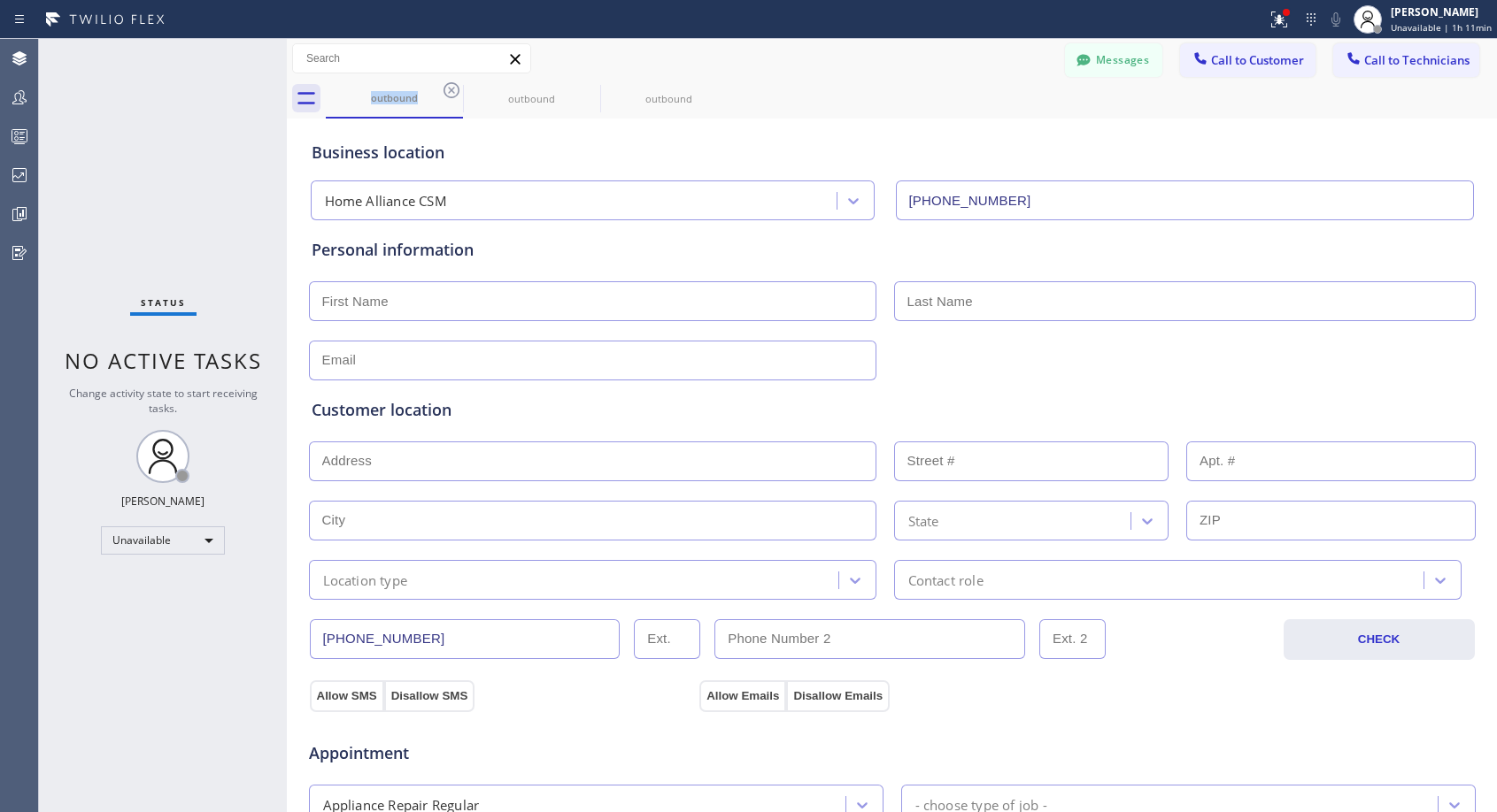
click at [449, 93] on icon at bounding box center [451, 90] width 16 height 16
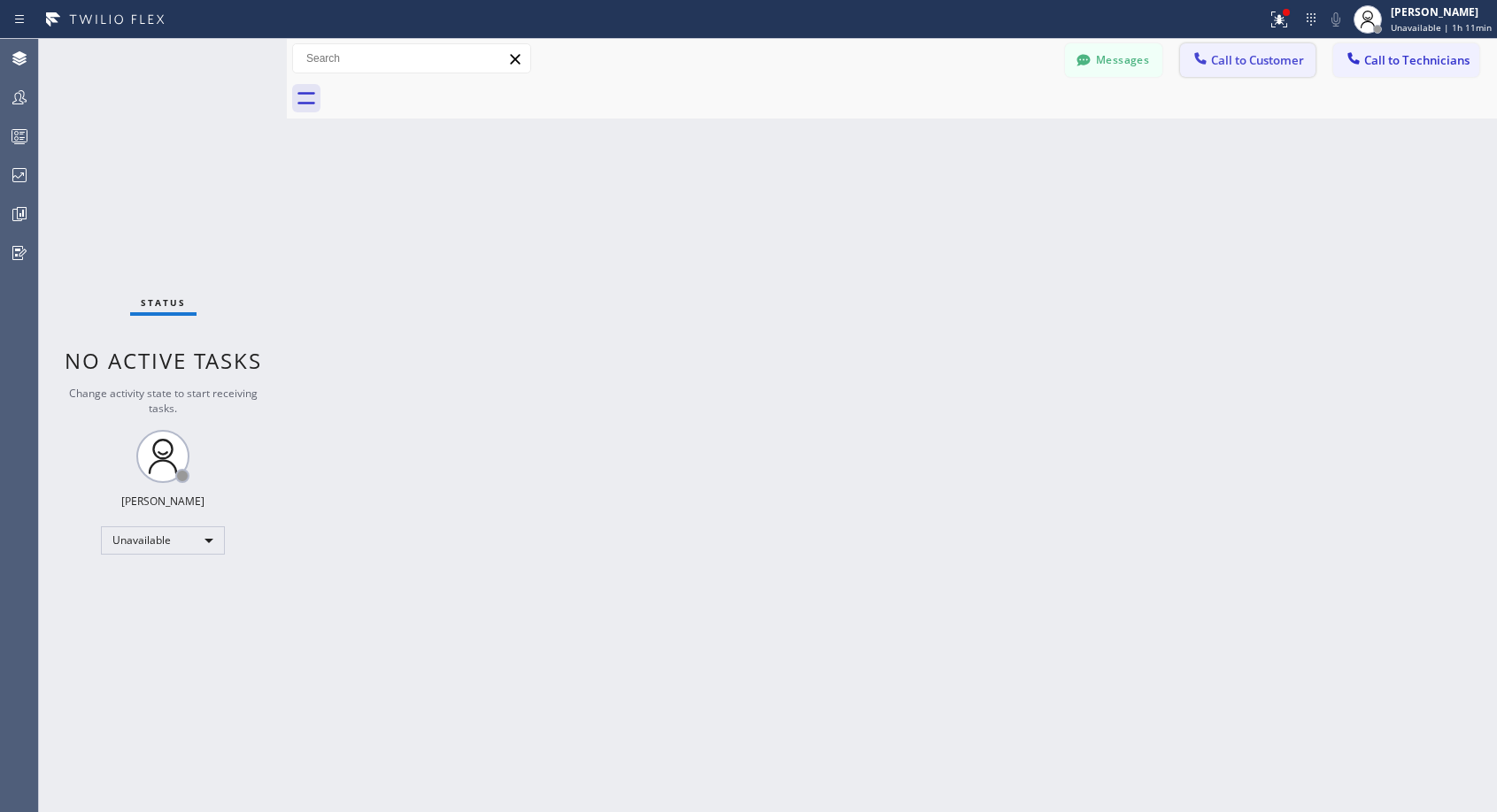
click at [1220, 53] on span "Call to Customer" at bounding box center [1257, 60] width 93 height 16
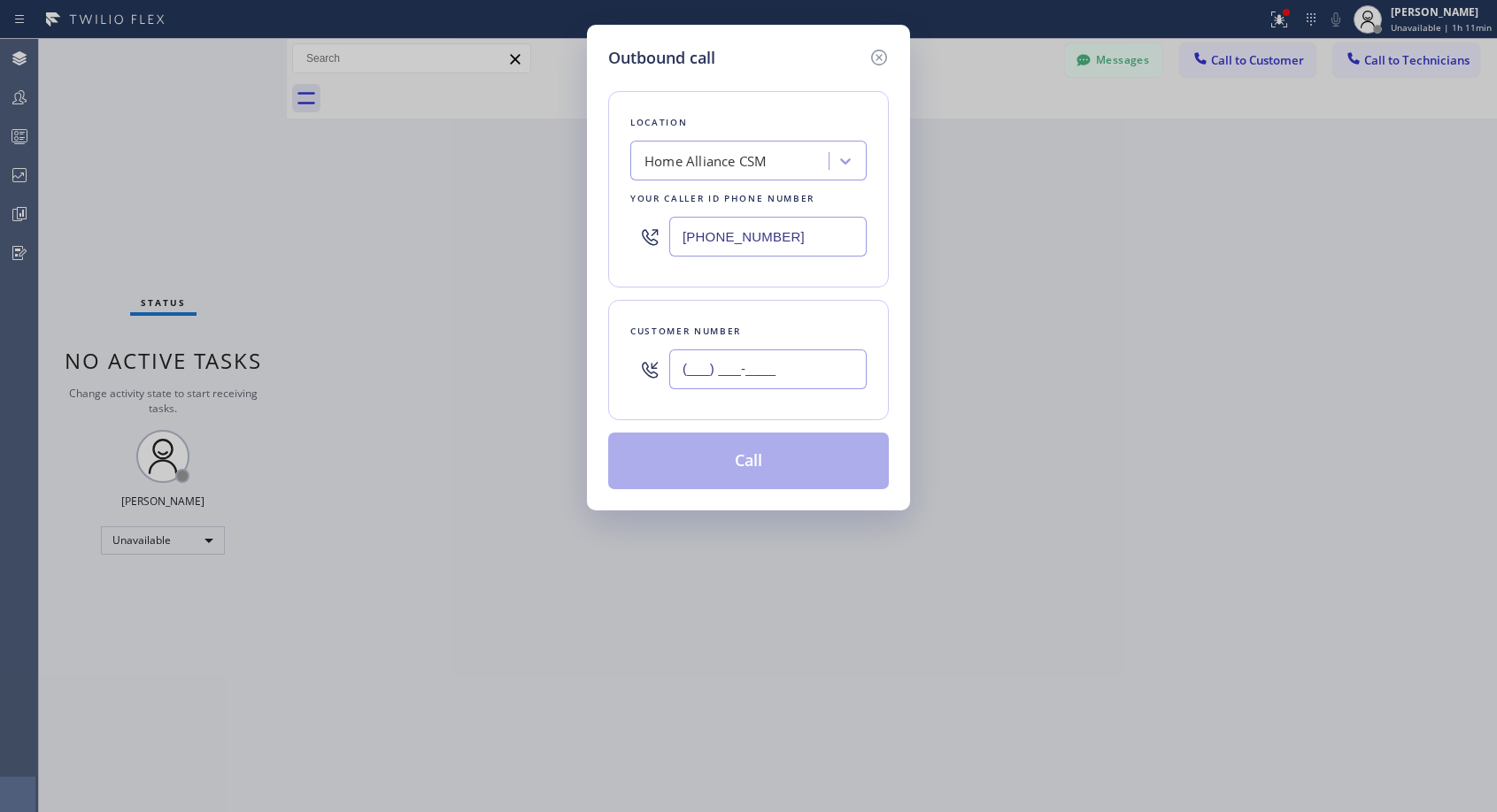
click at [728, 374] on input "(___) ___-____" at bounding box center [767, 369] width 197 height 40
paste input "805) 754-4270"
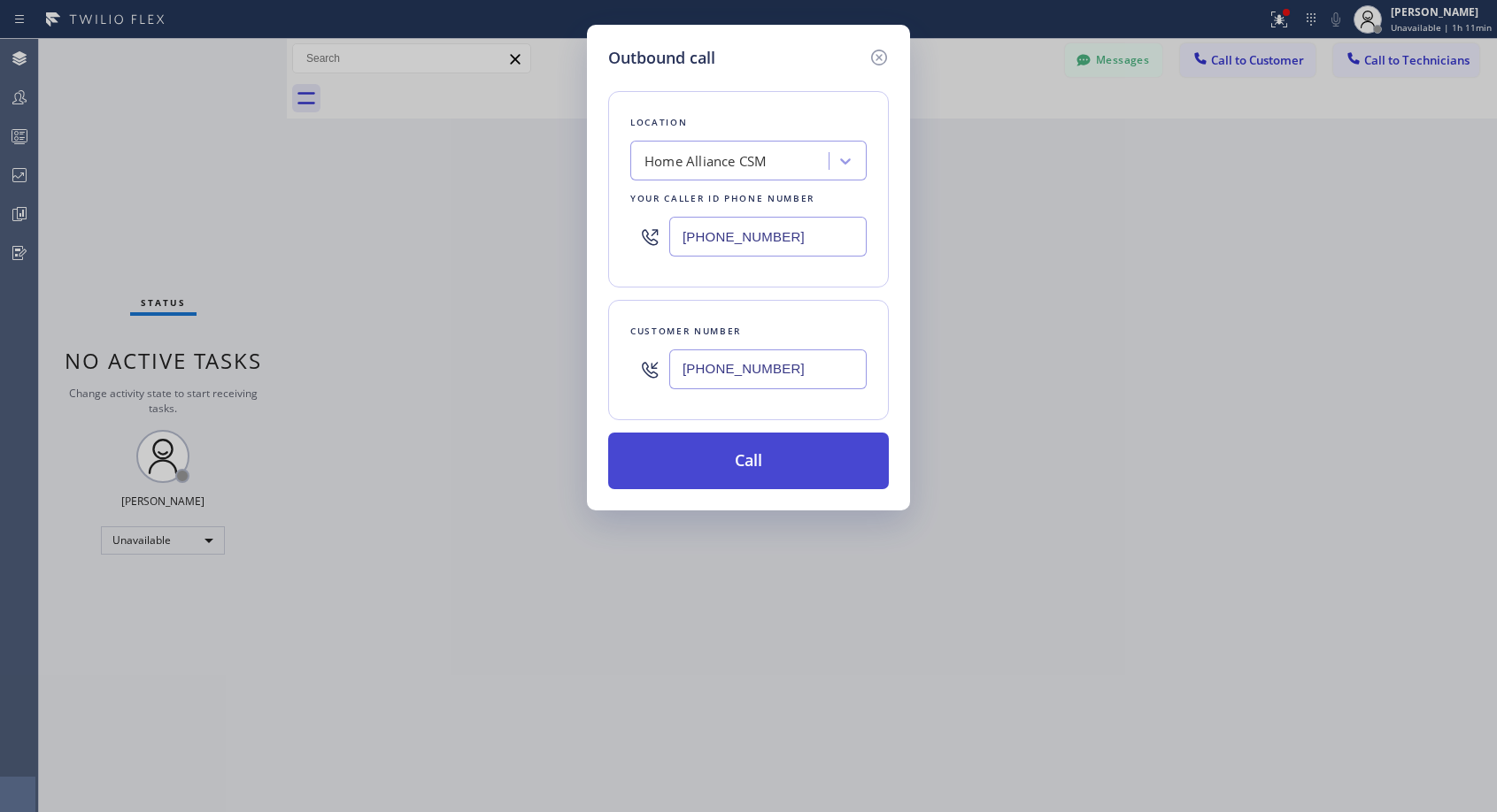
type input "(805) 754-4274"
click at [775, 465] on button "Call" at bounding box center [748, 461] width 281 height 57
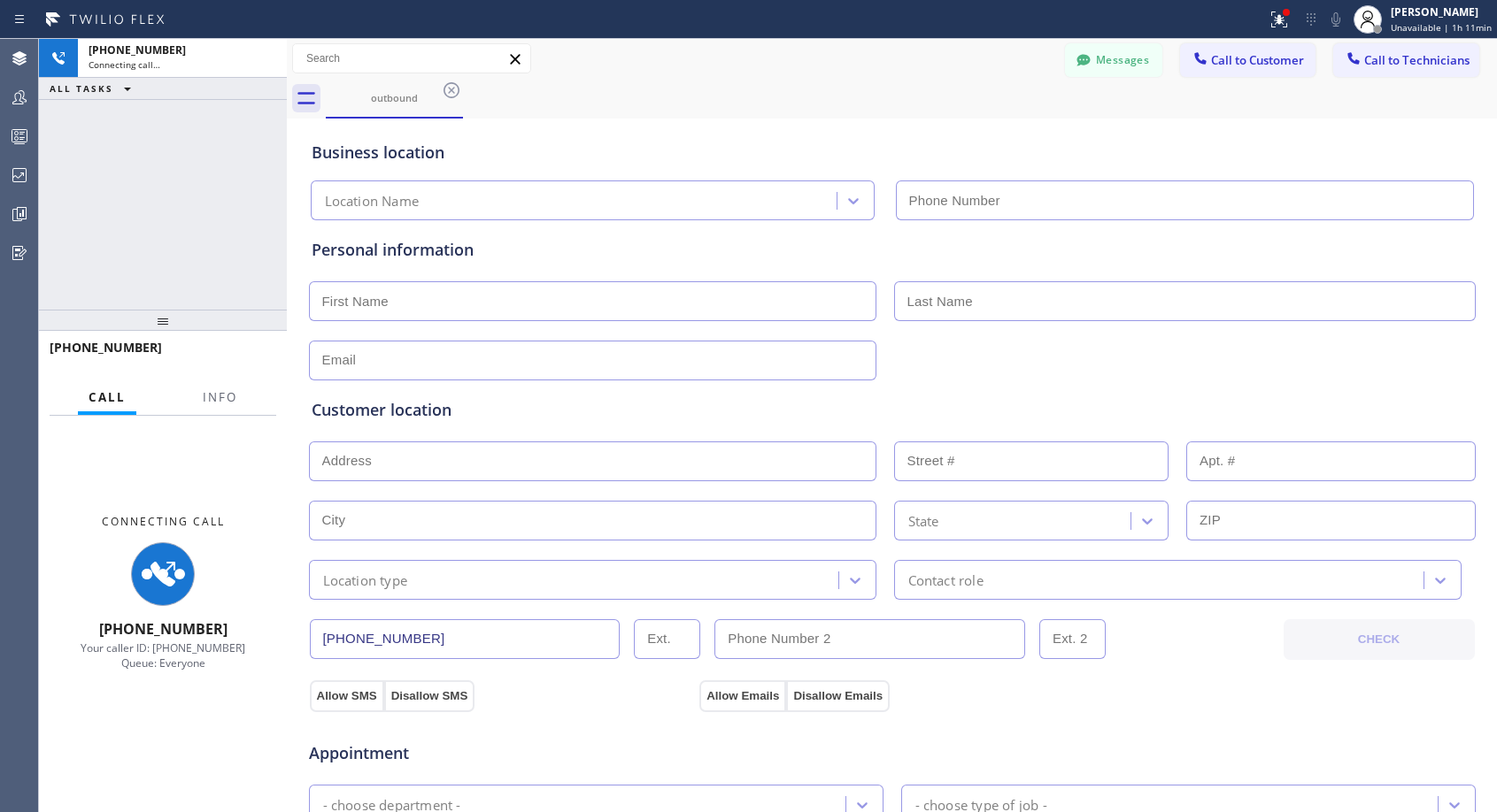
type input "(818) 614-5337"
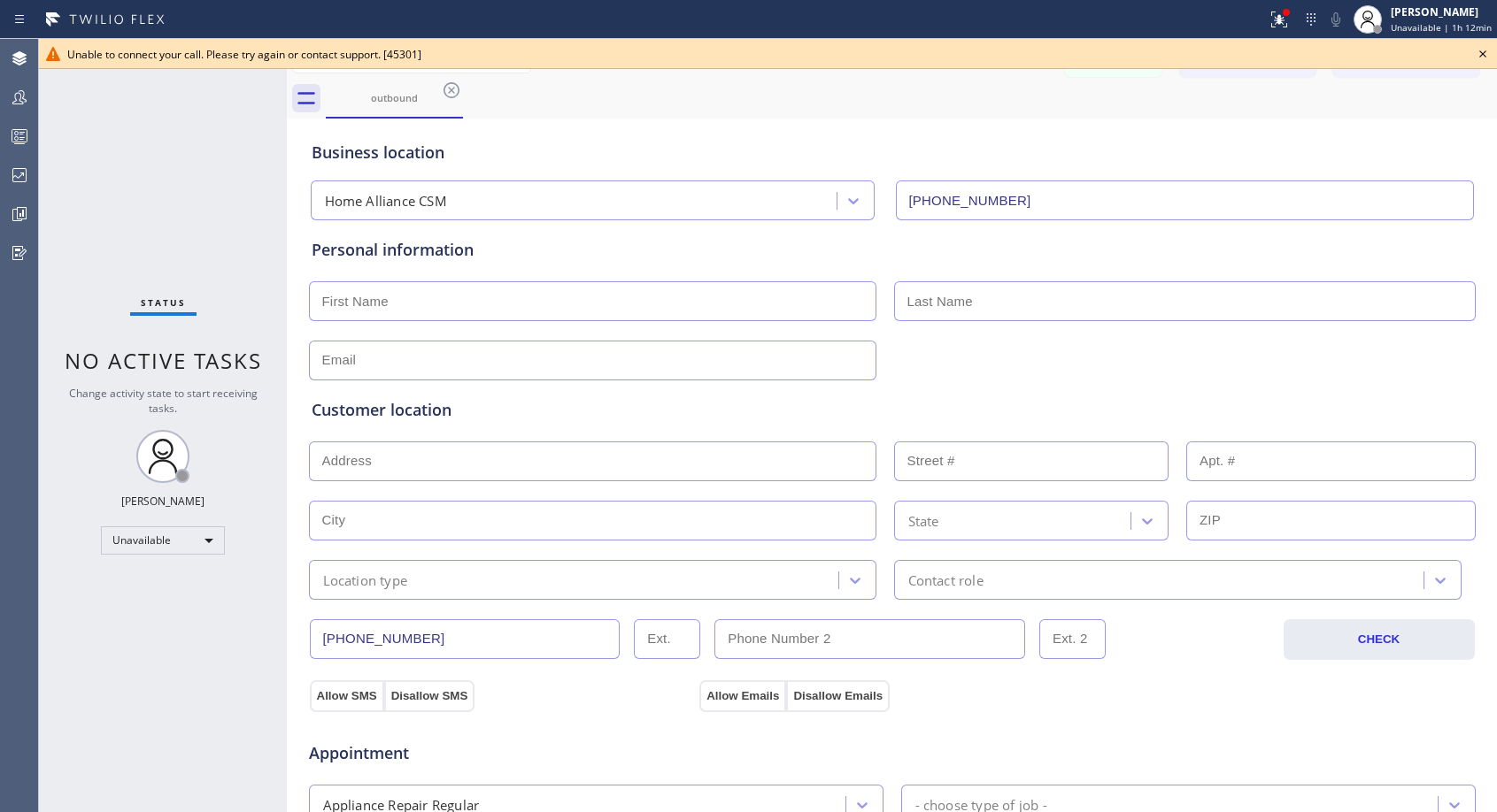
click at [1477, 56] on icon at bounding box center [1483, 54] width 22 height 22
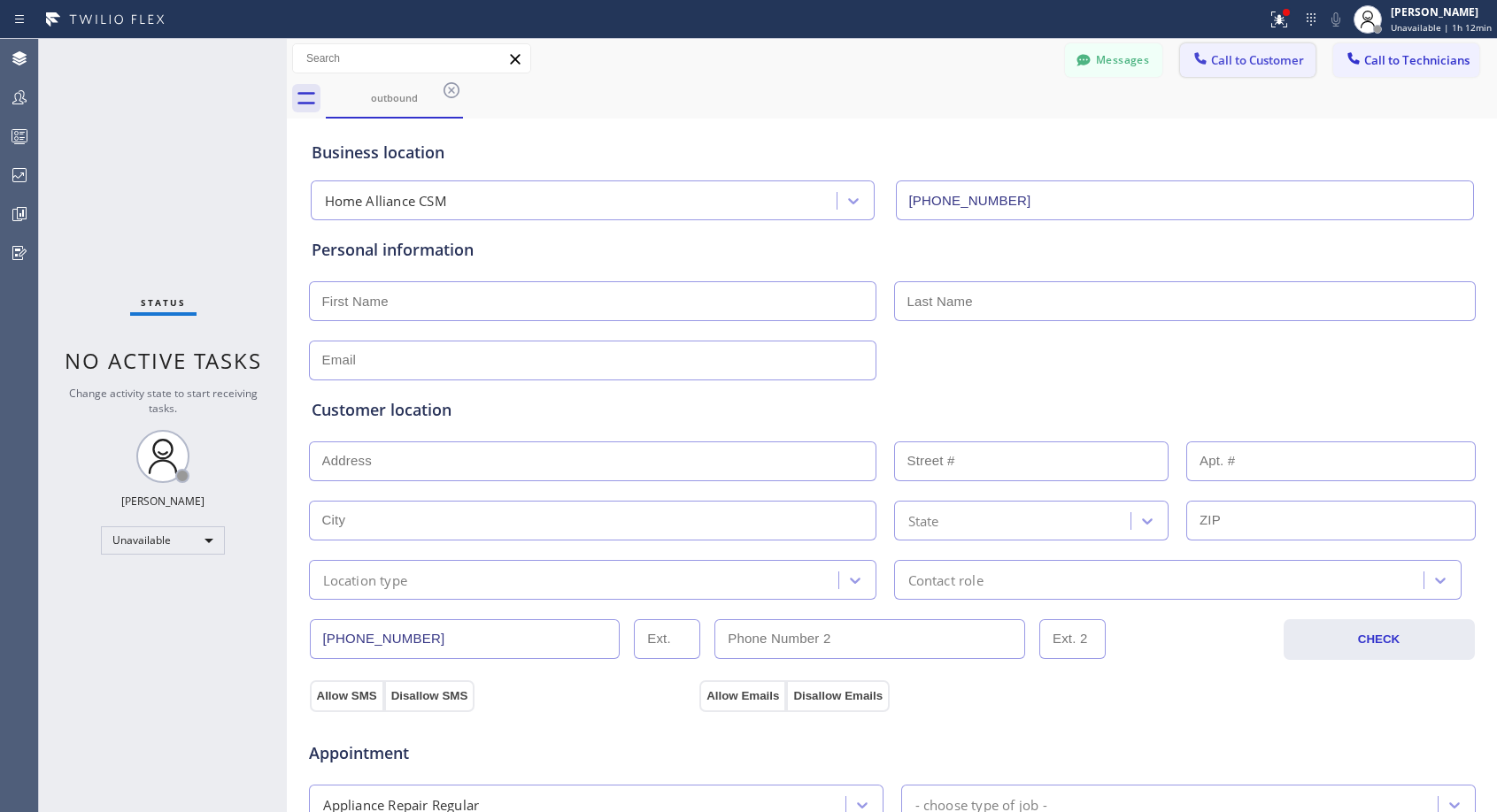
drag, startPoint x: 1241, startPoint y: 73, endPoint x: 1085, endPoint y: 171, distance: 184.2
click at [1240, 73] on button "Call to Customer" at bounding box center [1248, 59] width 135 height 33
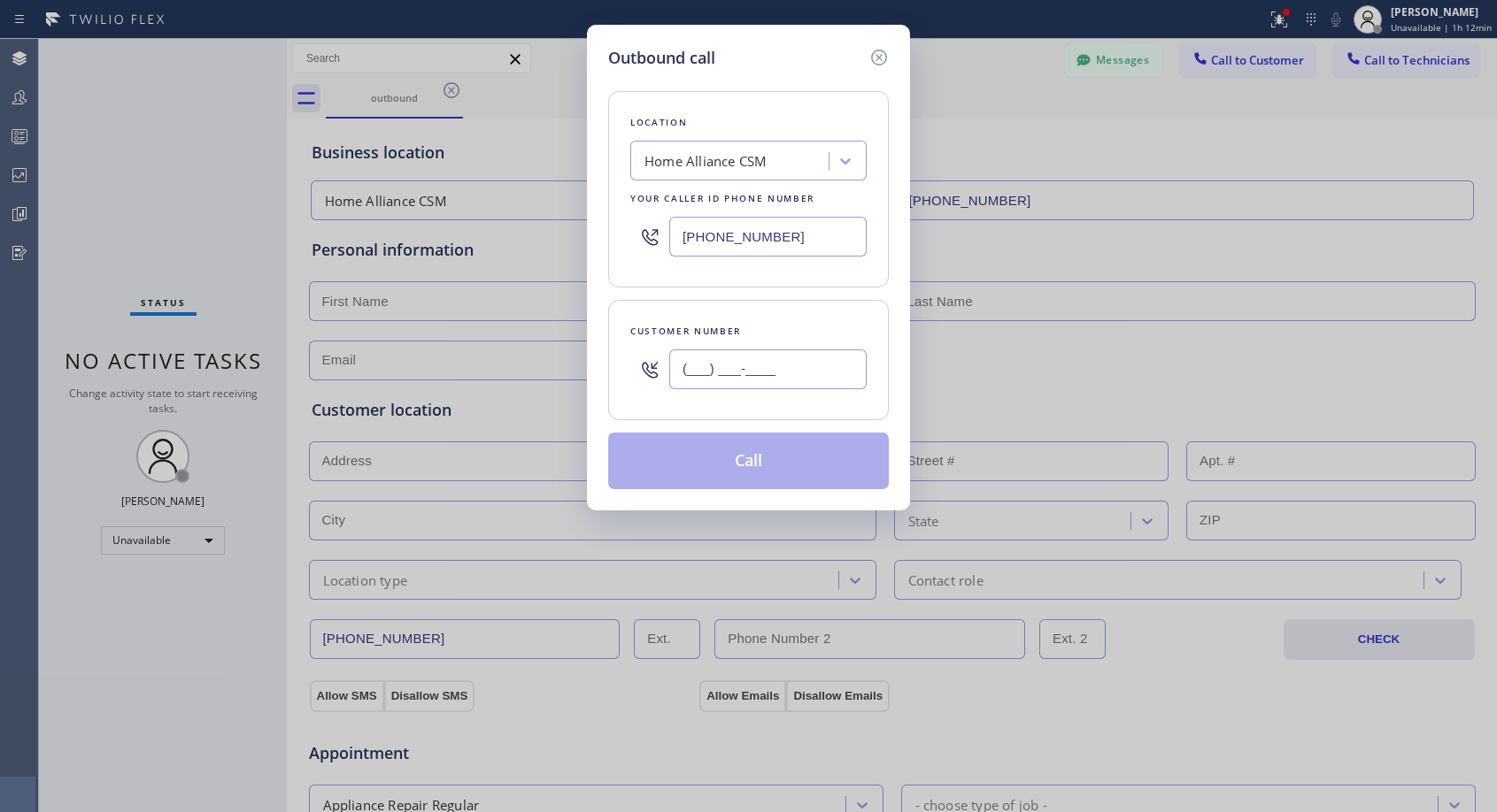
click at [822, 382] on input "(___) ___-____" at bounding box center [767, 369] width 197 height 40
paste input "805) 754-4270"
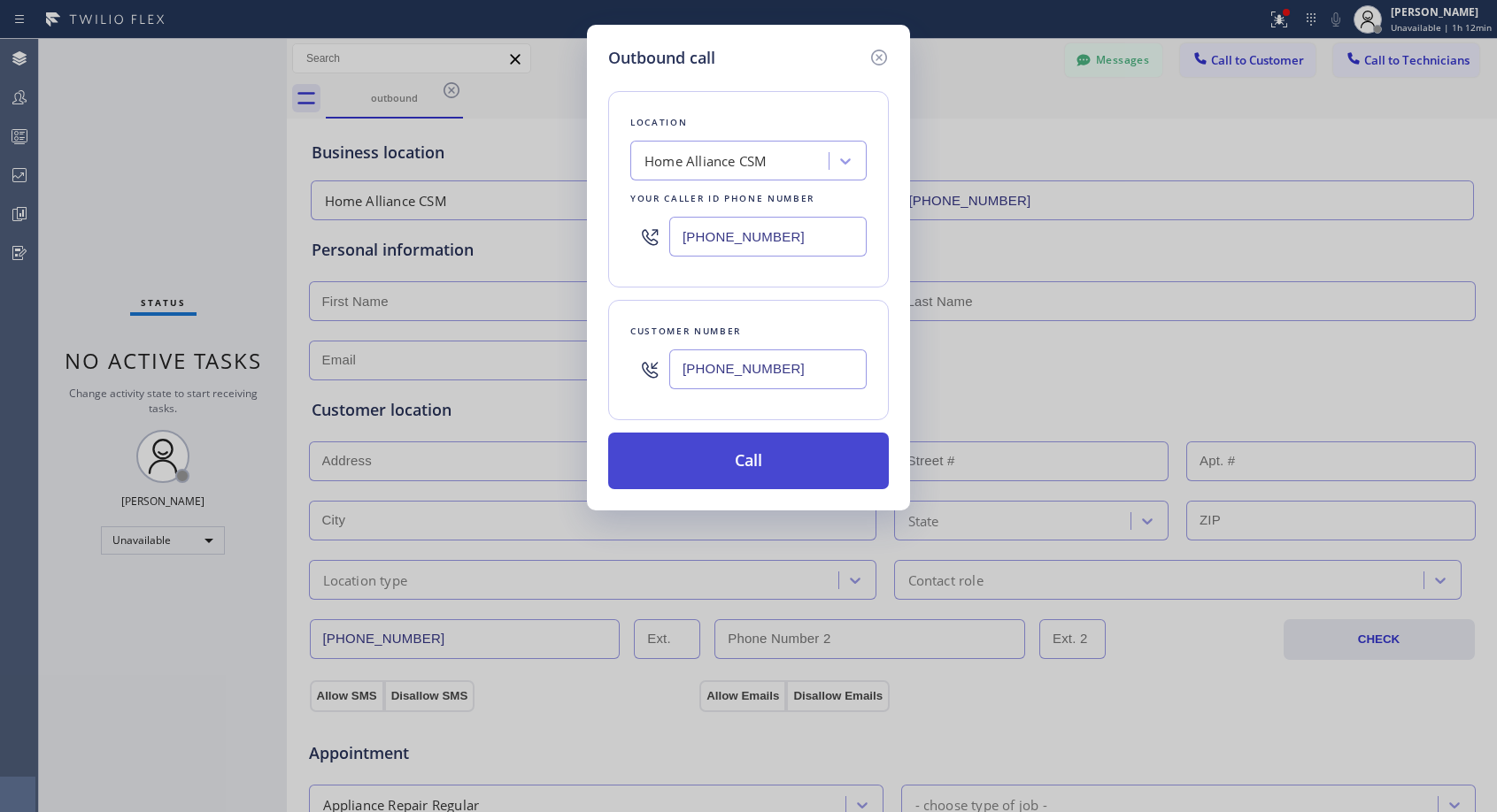
type input "(805) 754-4275"
click at [788, 447] on button "Call" at bounding box center [748, 461] width 281 height 57
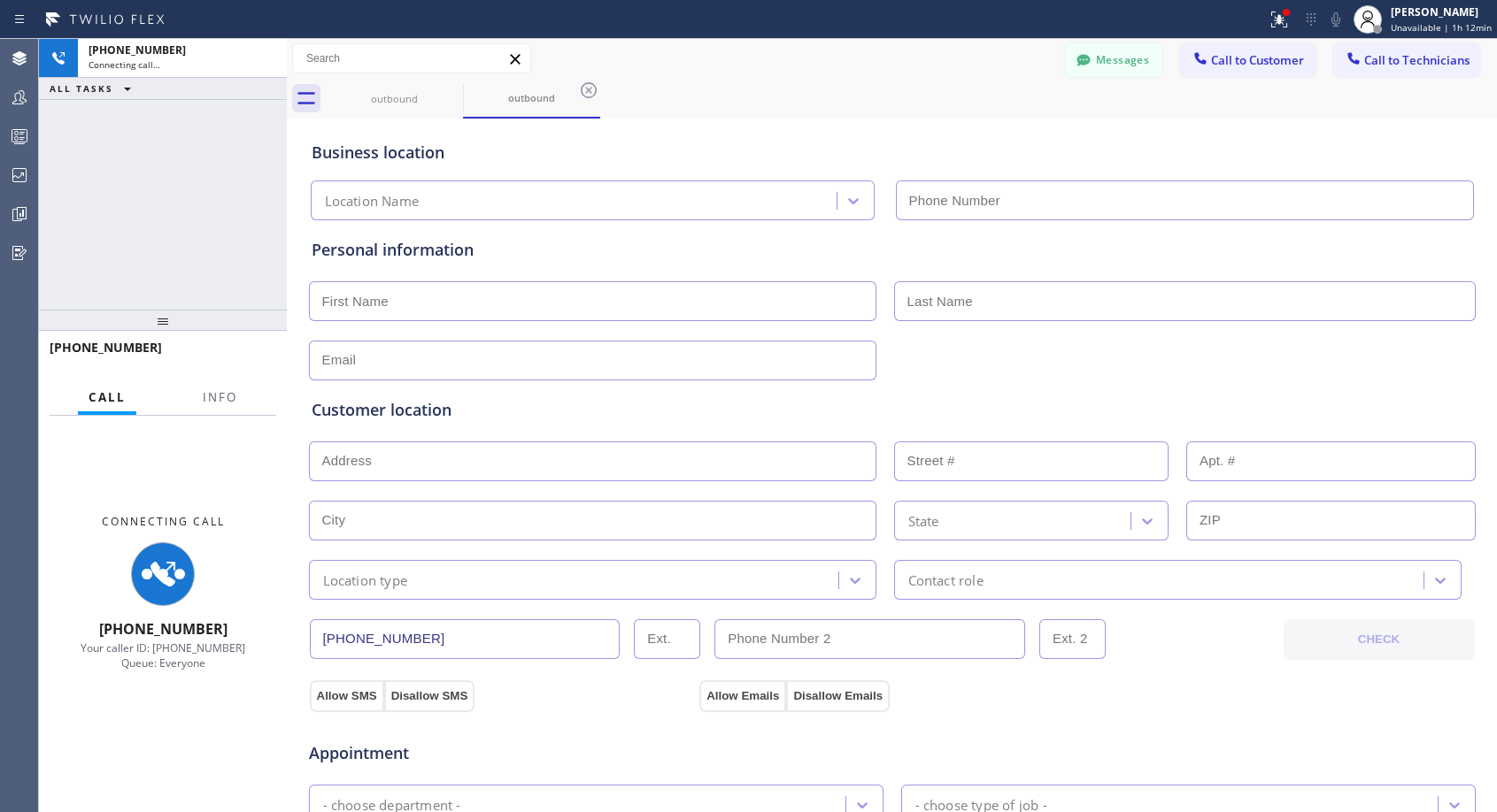
type input "(818) 614-5337"
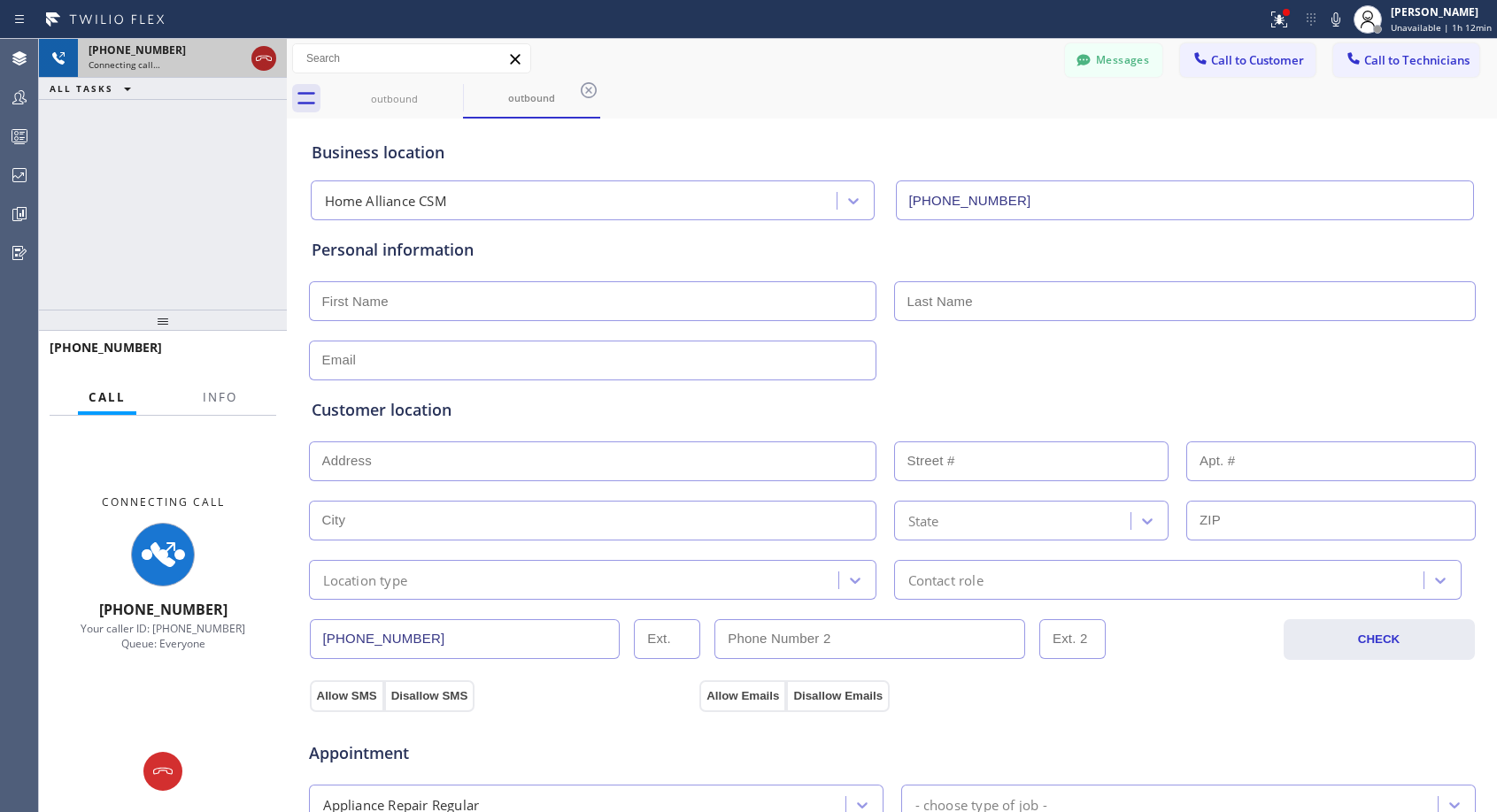
click at [259, 52] on icon at bounding box center [264, 59] width 22 height 22
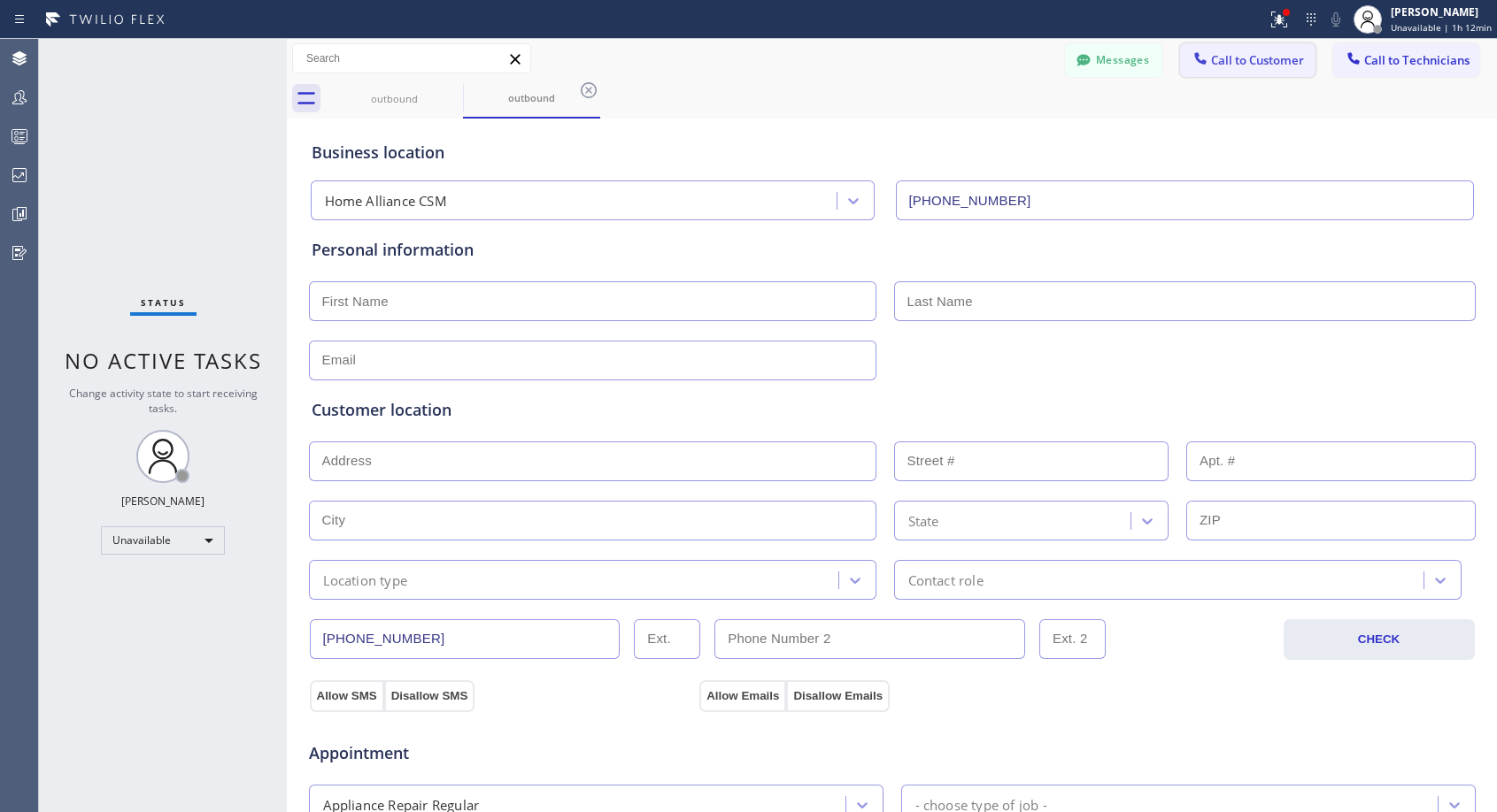
click at [1223, 59] on span "Call to Customer" at bounding box center [1257, 60] width 93 height 16
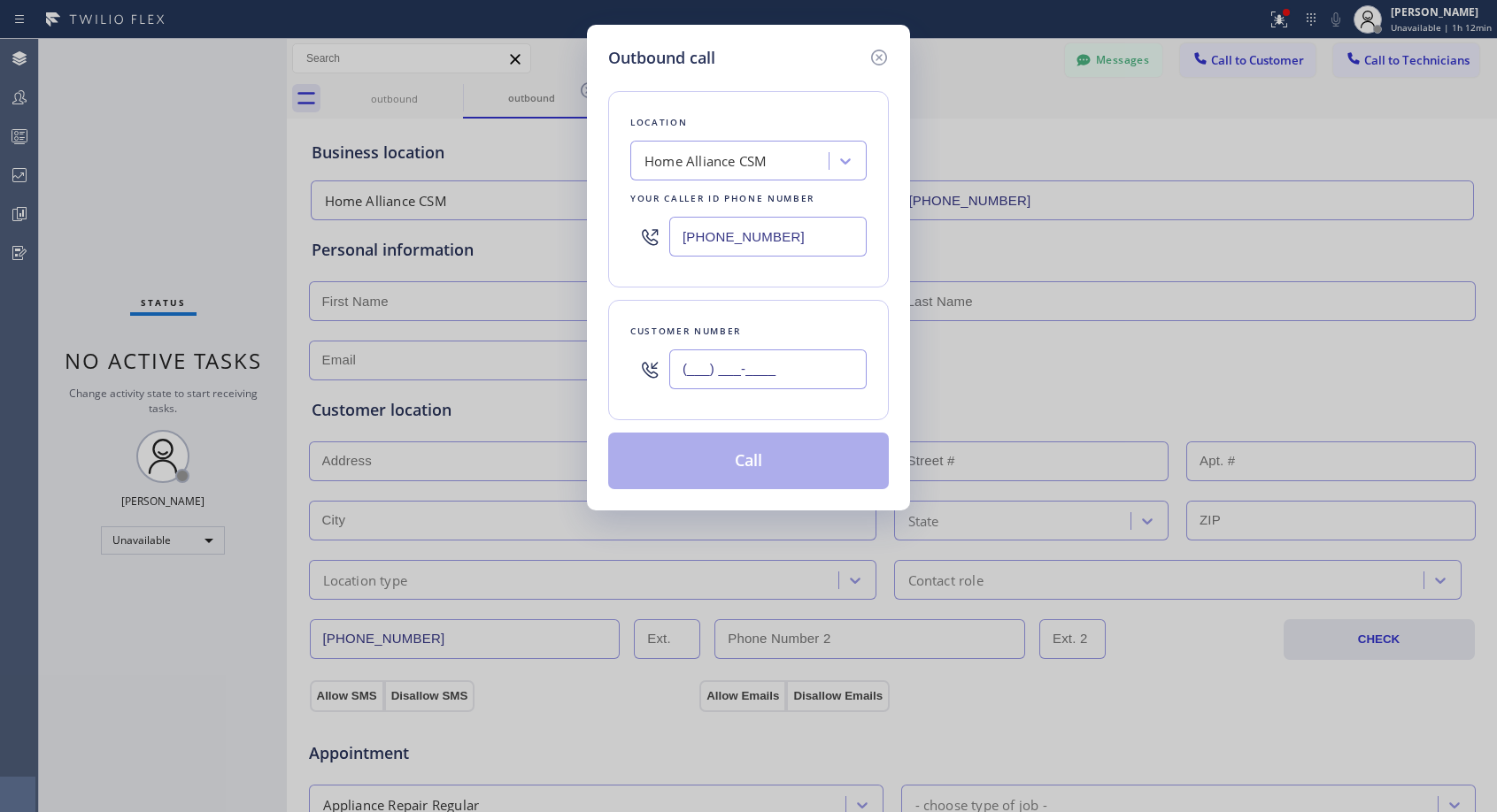
click at [788, 358] on input "(___) ___-____" at bounding box center [767, 369] width 197 height 40
paste input "805) 754-4270"
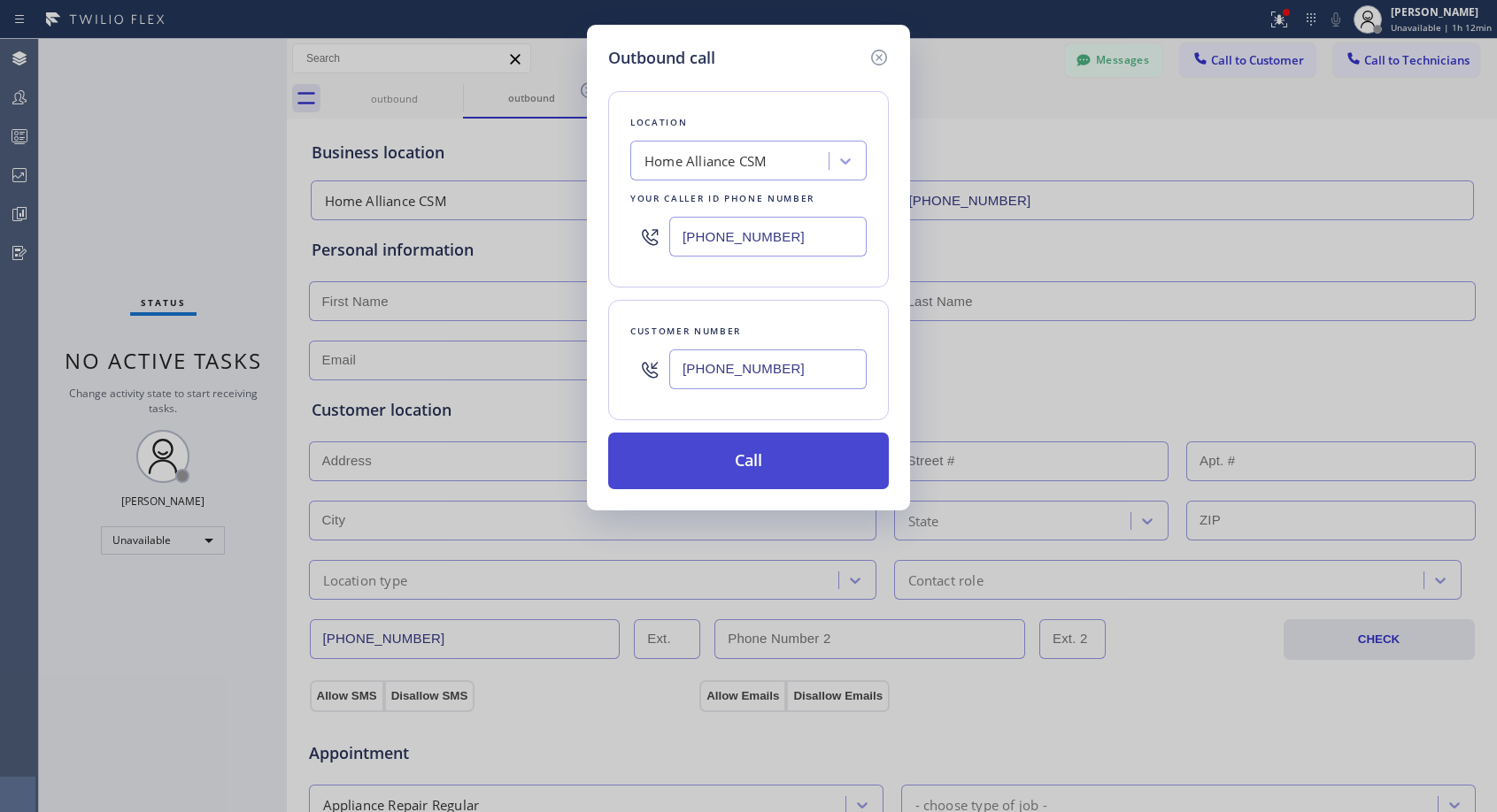
type input "(805) 754-4276"
click at [779, 476] on button "Call" at bounding box center [748, 461] width 281 height 57
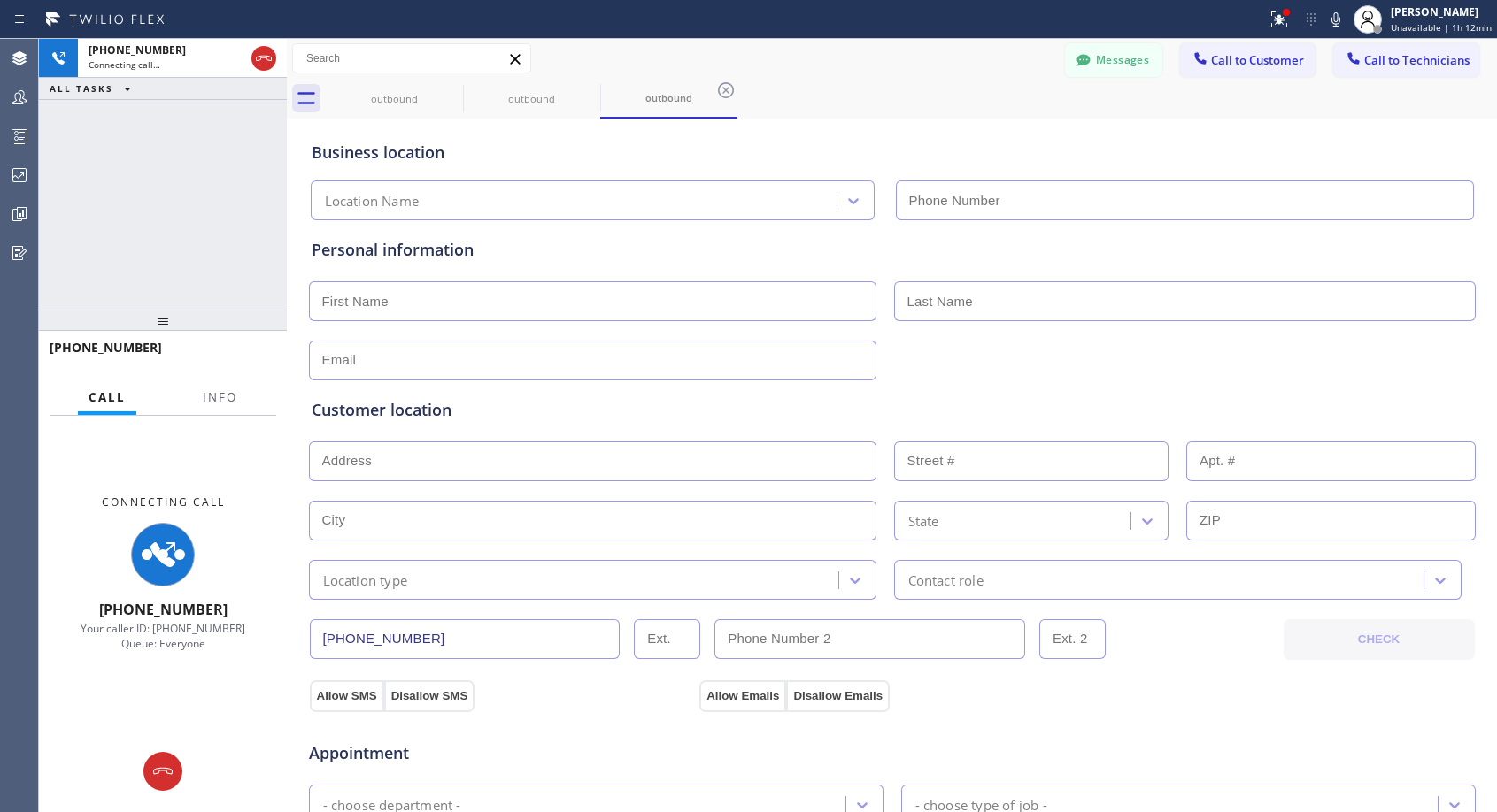
type input "(818) 614-5337"
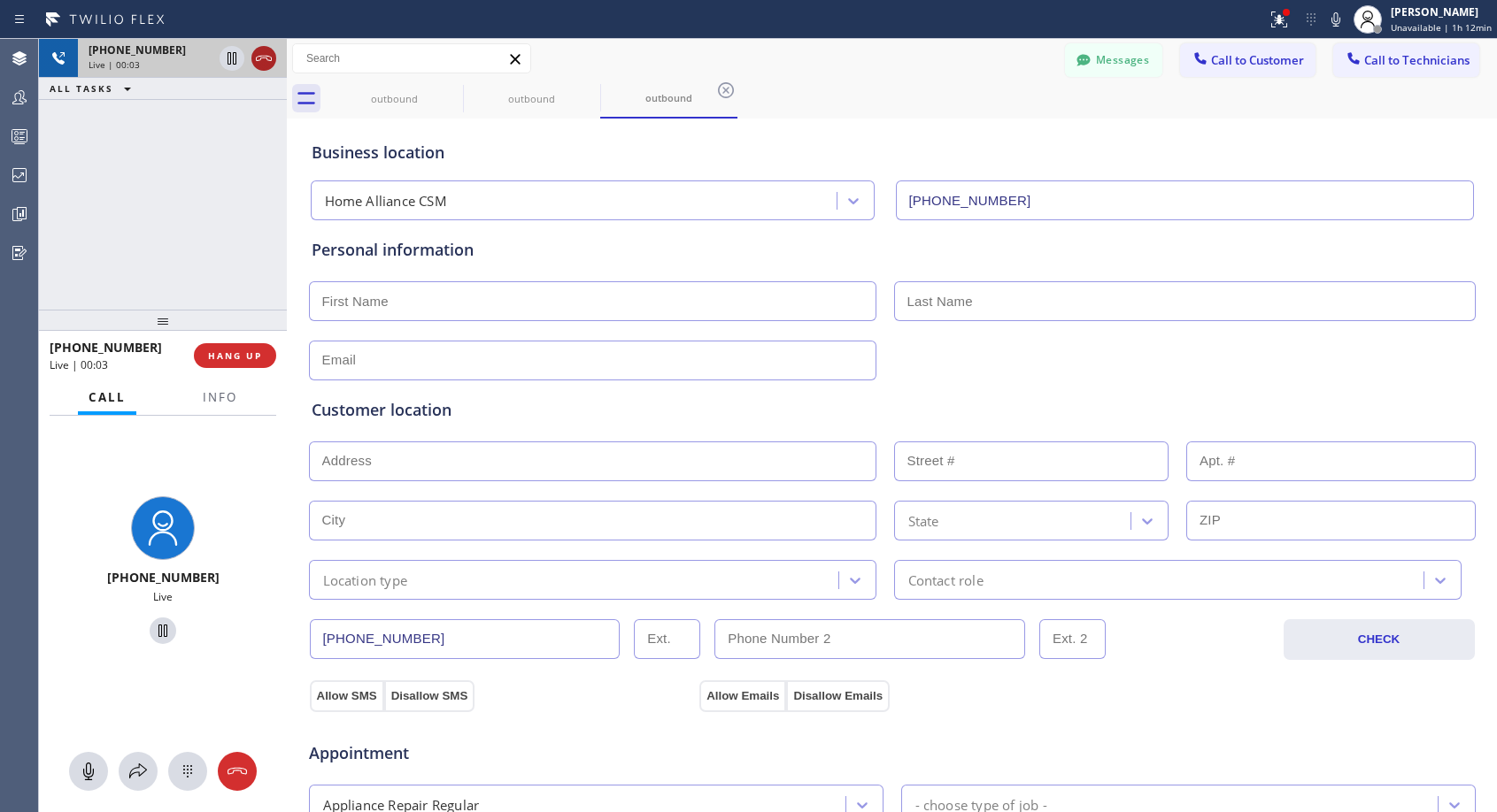
click at [260, 61] on icon at bounding box center [264, 59] width 22 height 22
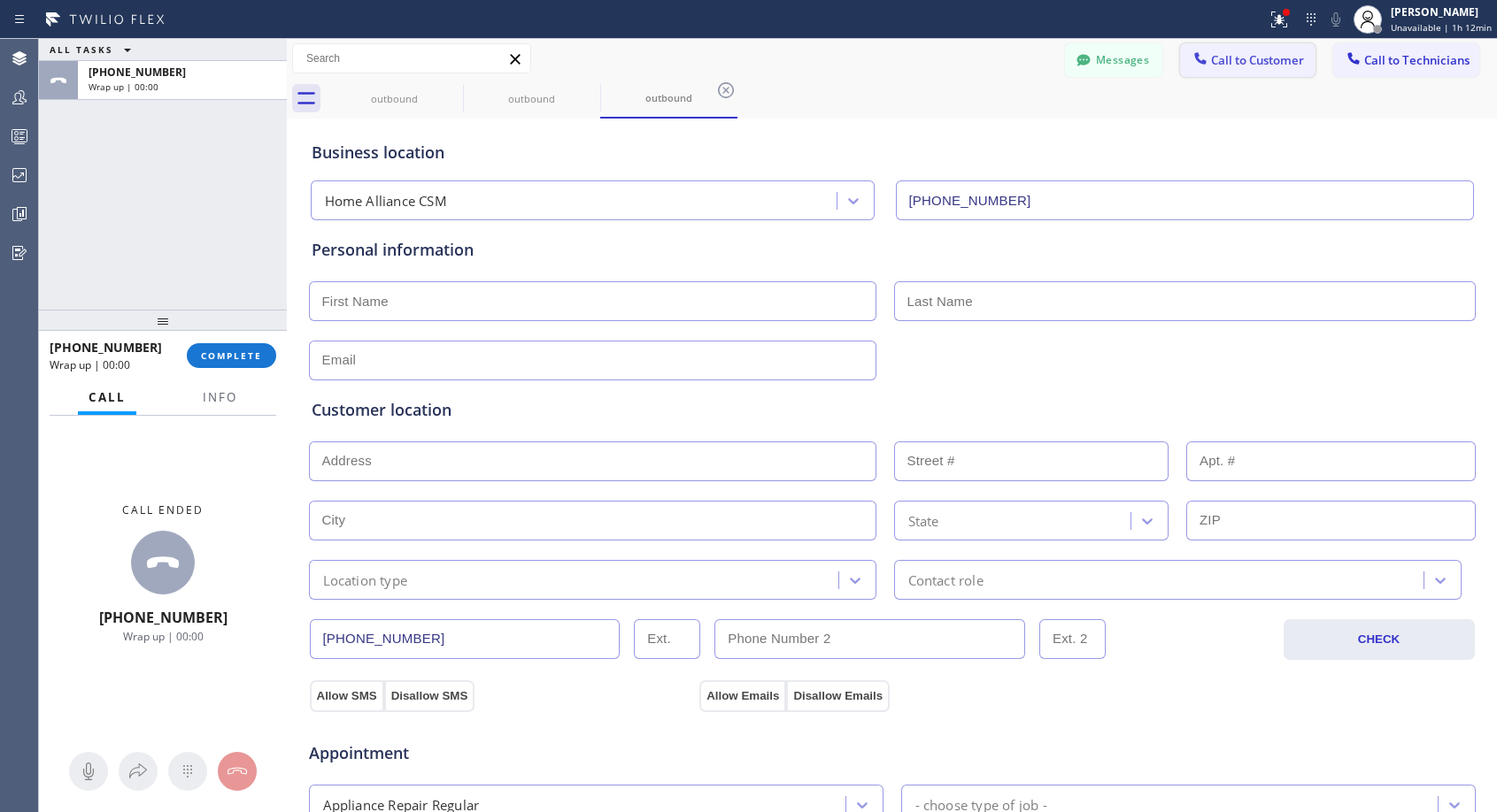
click at [1248, 53] on span "Call to Customer" at bounding box center [1257, 60] width 93 height 16
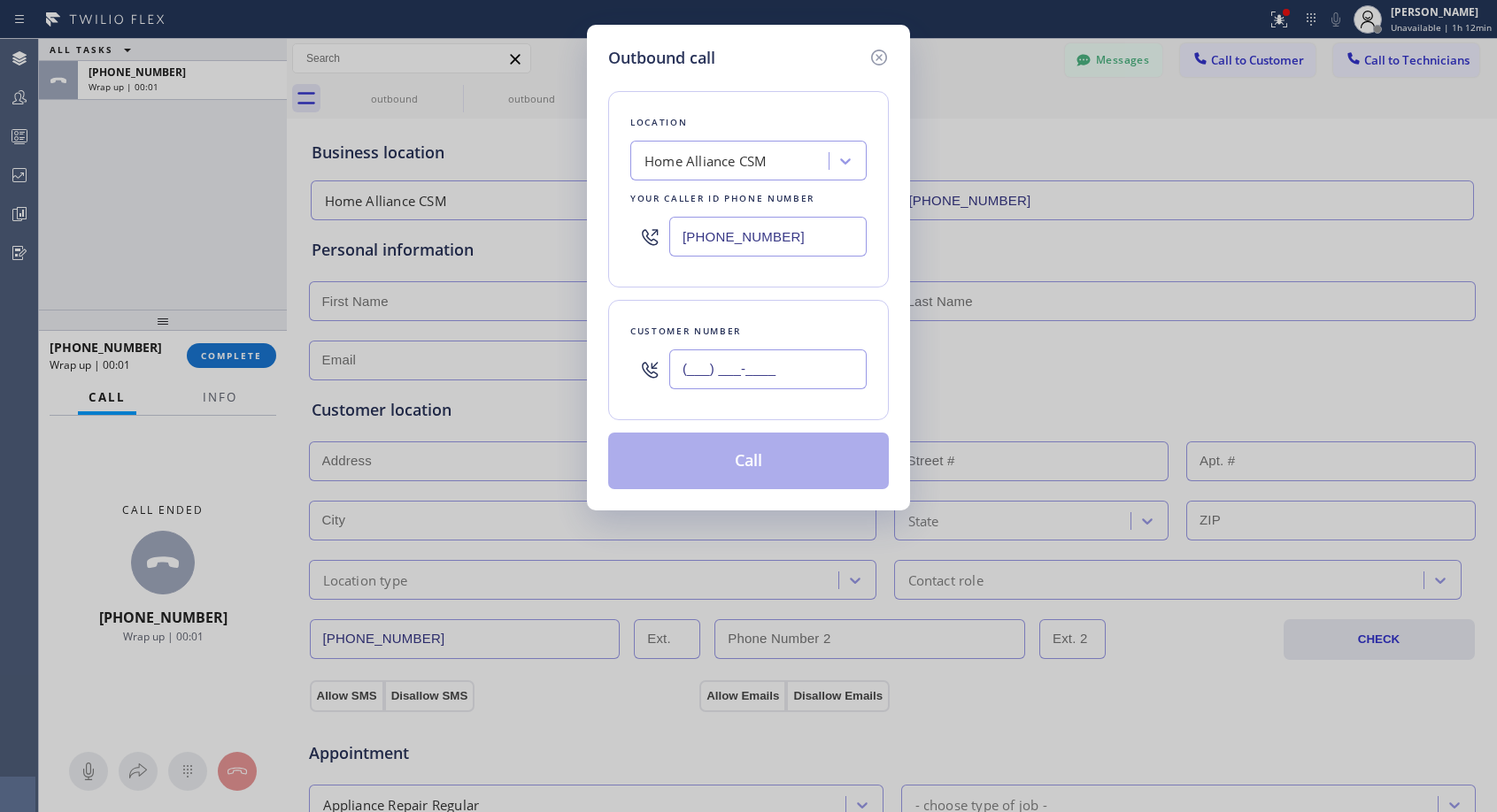
click at [743, 359] on input "(___) ___-____" at bounding box center [767, 369] width 197 height 40
paste input "805) 754-4270"
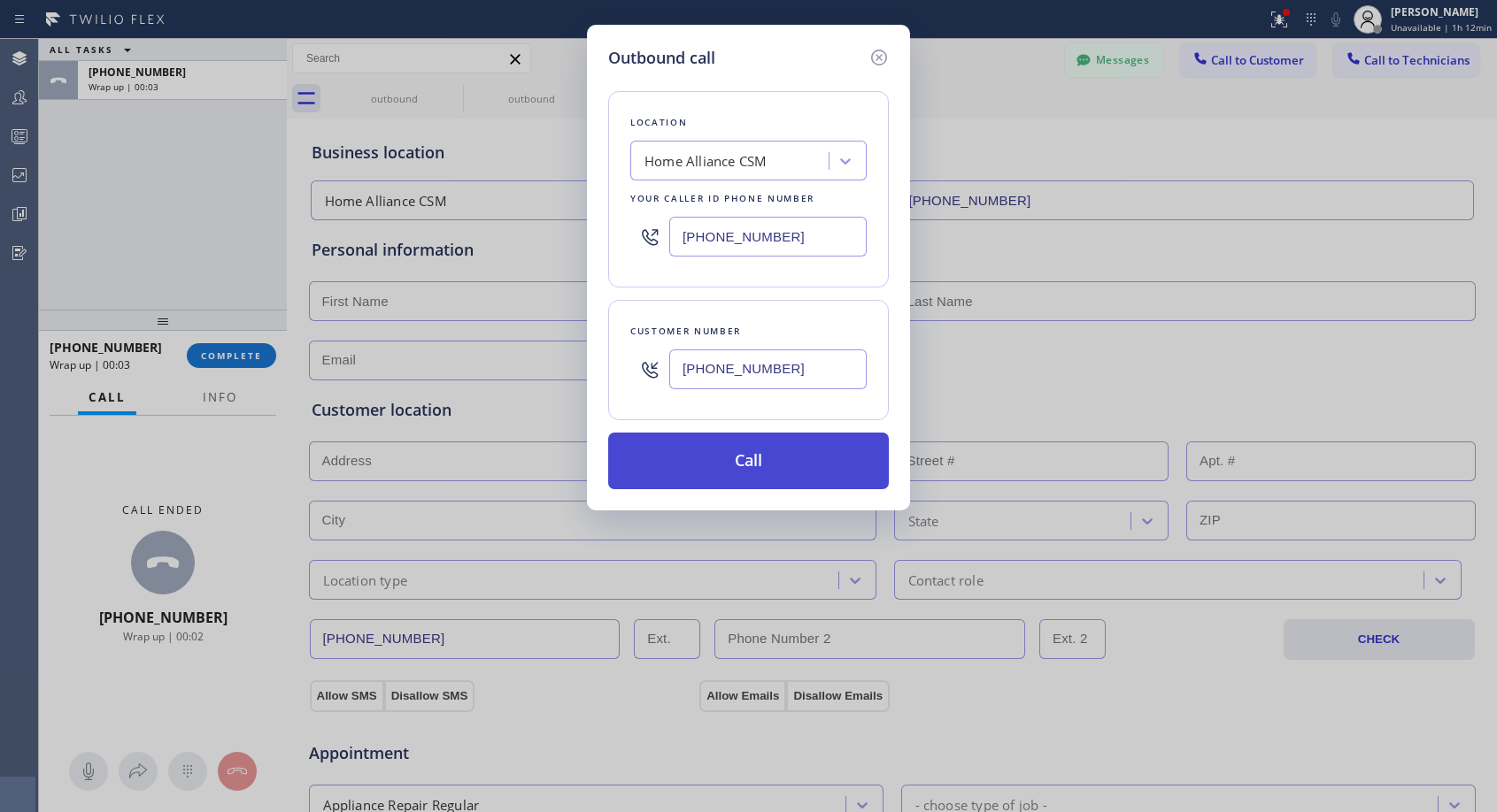
type input "(805) 754-4277"
click at [755, 451] on button "Call" at bounding box center [748, 461] width 281 height 57
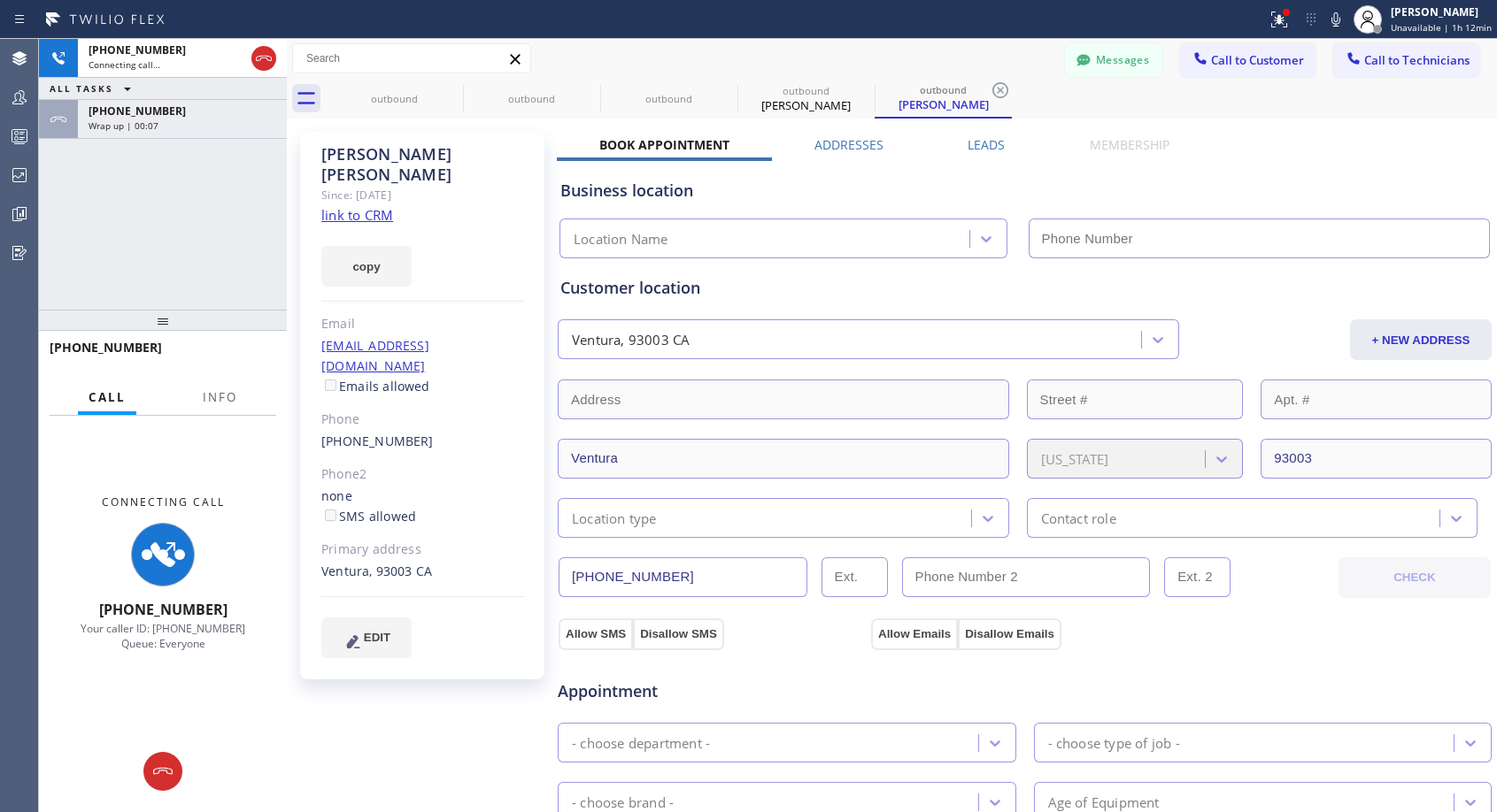
type input "(818) 614-5337"
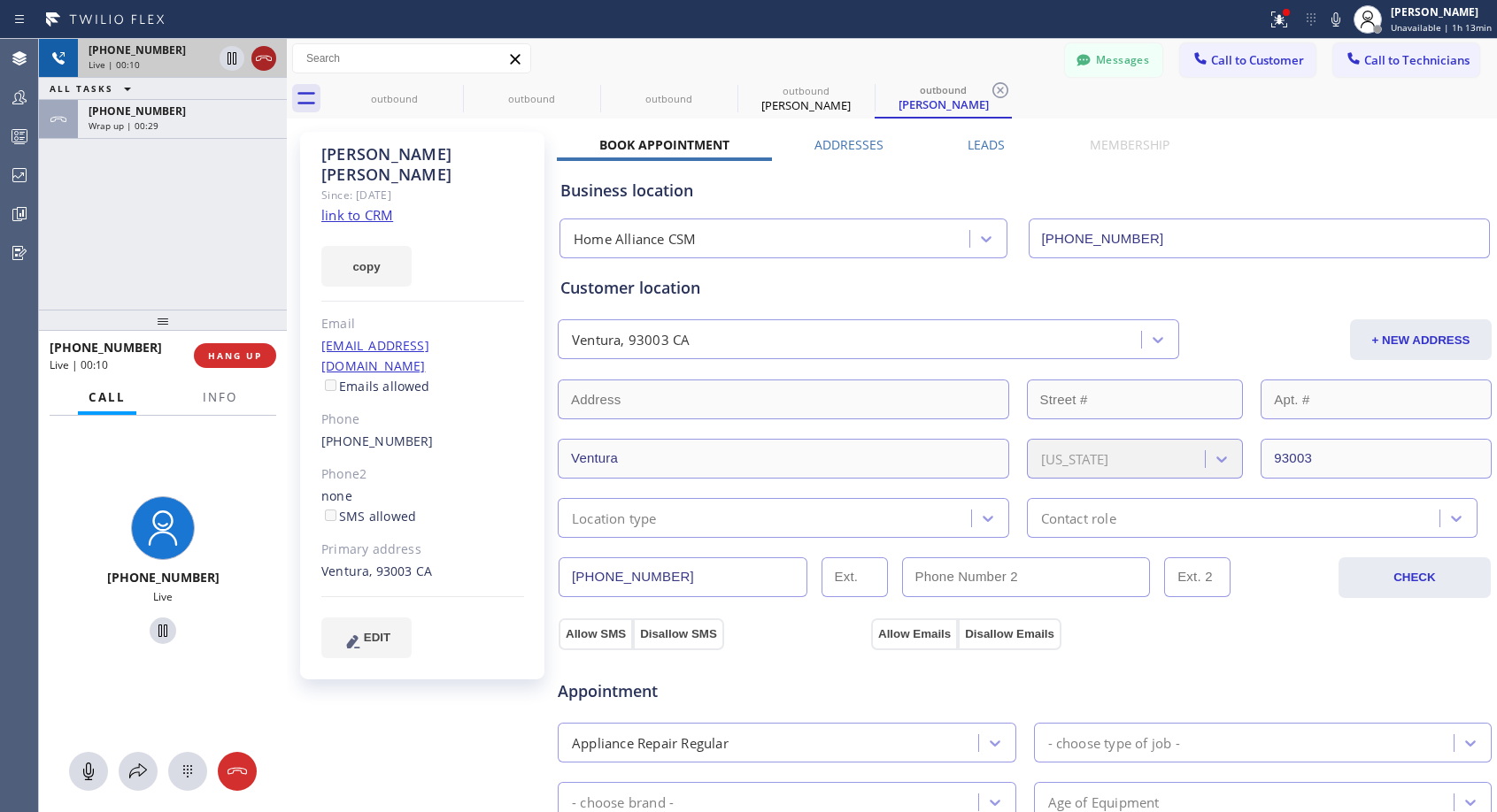
click at [269, 59] on icon at bounding box center [264, 59] width 22 height 22
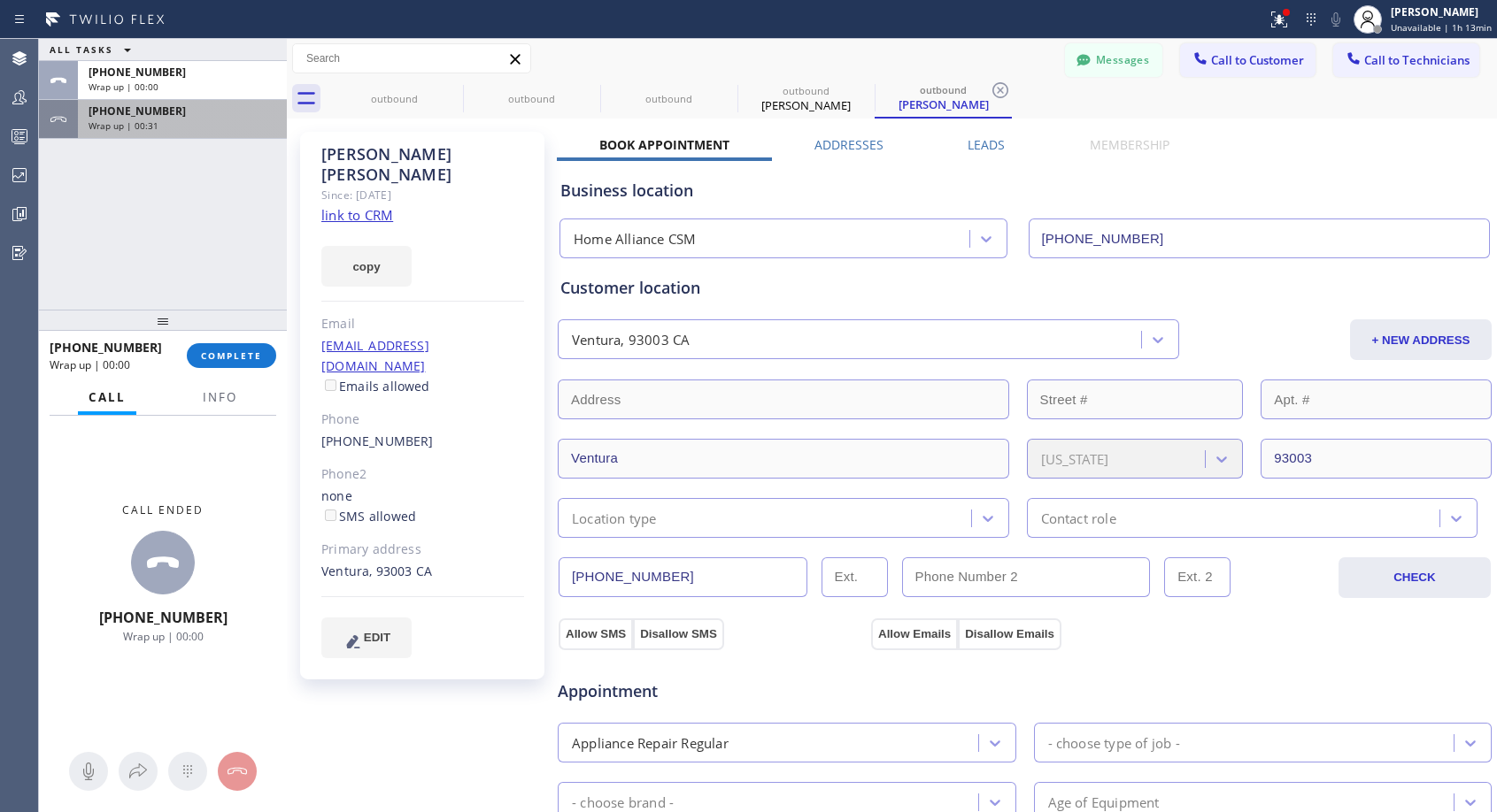
click at [241, 118] on div "+18057544276" at bounding box center [182, 111] width 187 height 15
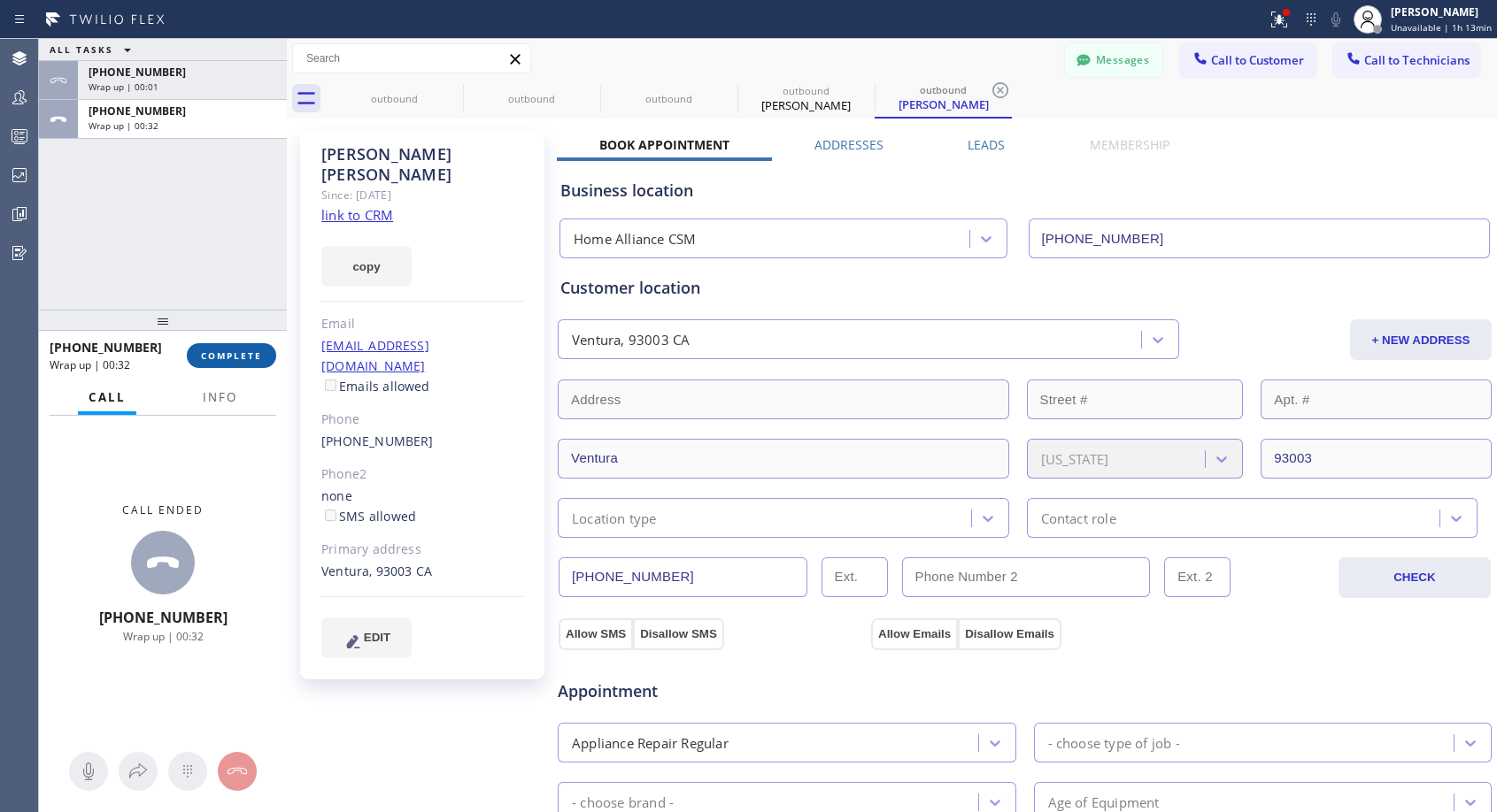
click at [218, 351] on span "COMPLETE" at bounding box center [231, 356] width 61 height 13
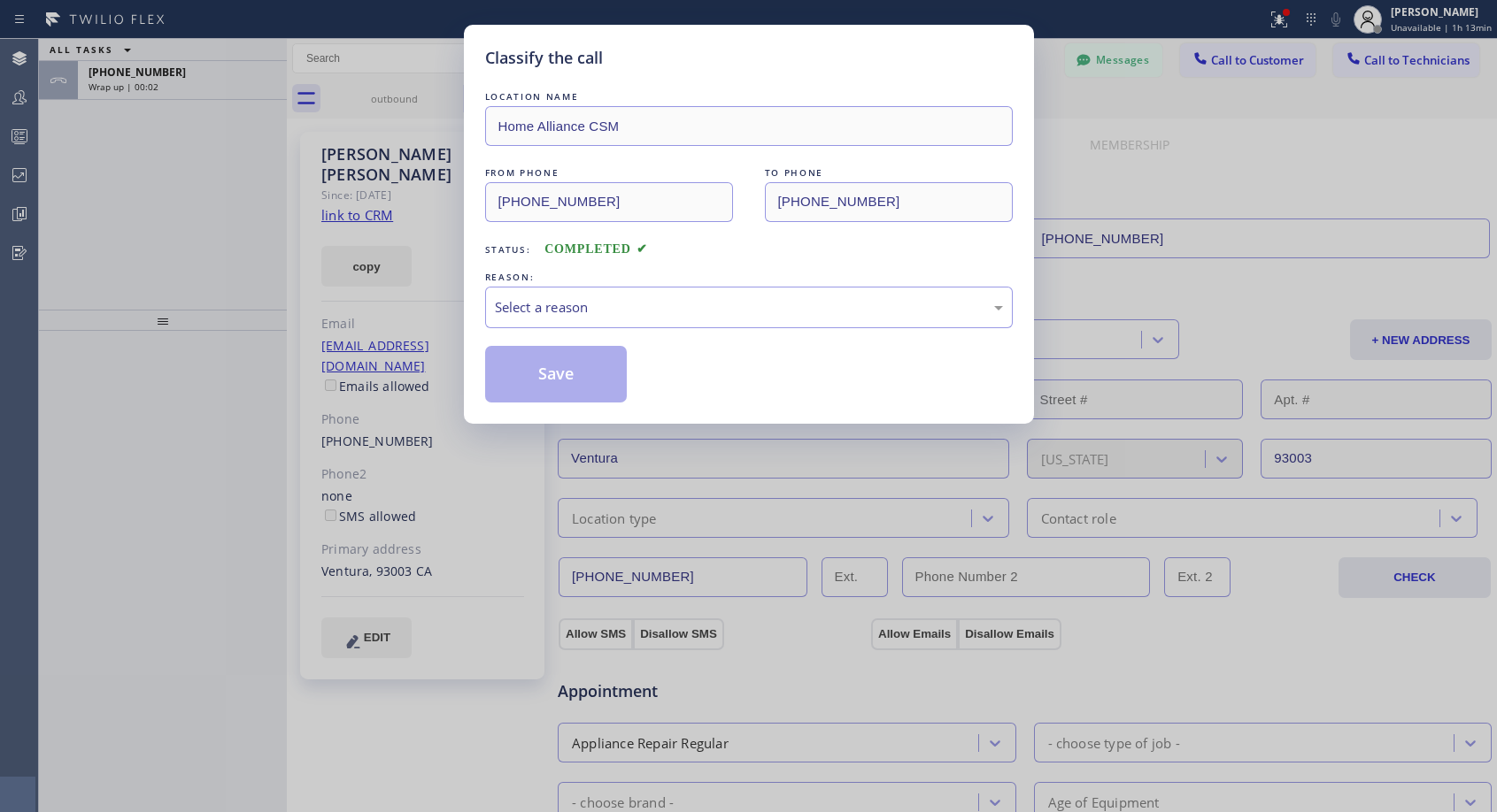
click at [235, 93] on div "Classify the call LOCATION NAME Home Alliance CSM FROM PHONE (818) 614-5337 TO …" at bounding box center [748, 406] width 1497 height 812
click at [696, 304] on div "Select a reason" at bounding box center [748, 307] width 508 height 21
click at [526, 371] on button "Save" at bounding box center [557, 374] width 142 height 57
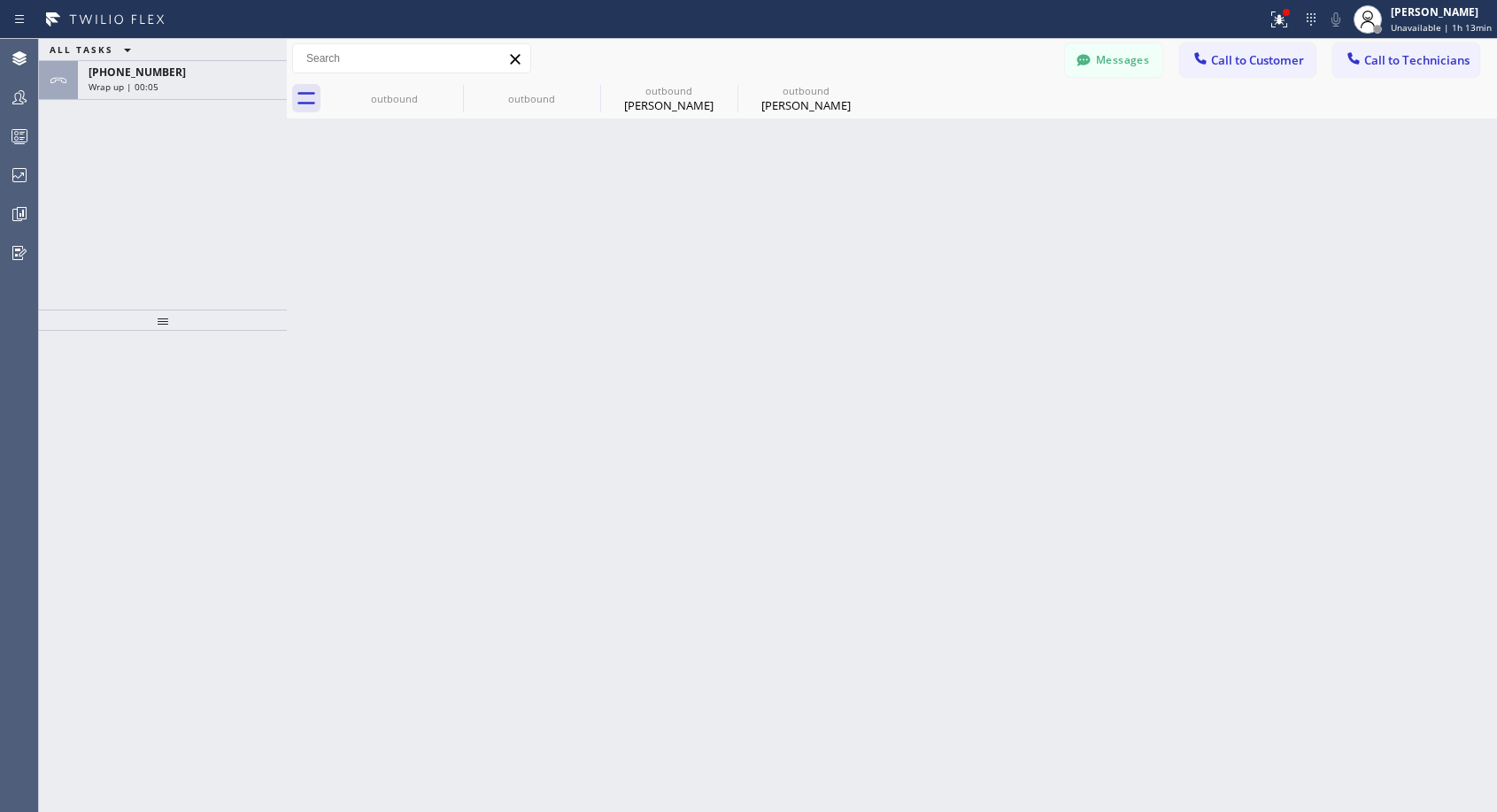
click at [191, 60] on div "ALL TASKS ALL TASKS ACTIVE TASKS TASKS IN WRAP UP" at bounding box center [162, 50] width 248 height 23
click at [192, 73] on div "+18057544277" at bounding box center [182, 72] width 187 height 15
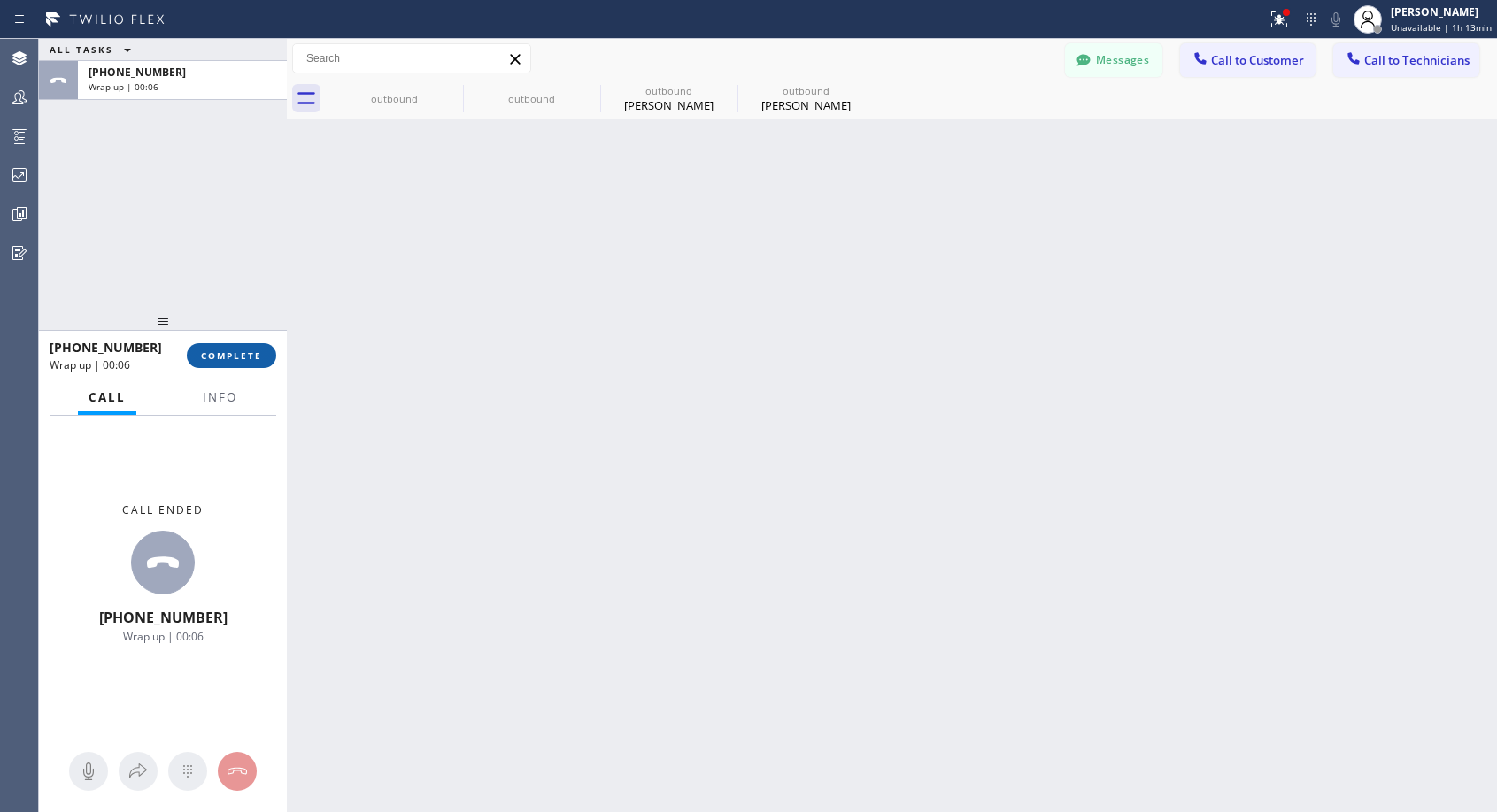
click at [238, 353] on span "COMPLETE" at bounding box center [231, 356] width 61 height 13
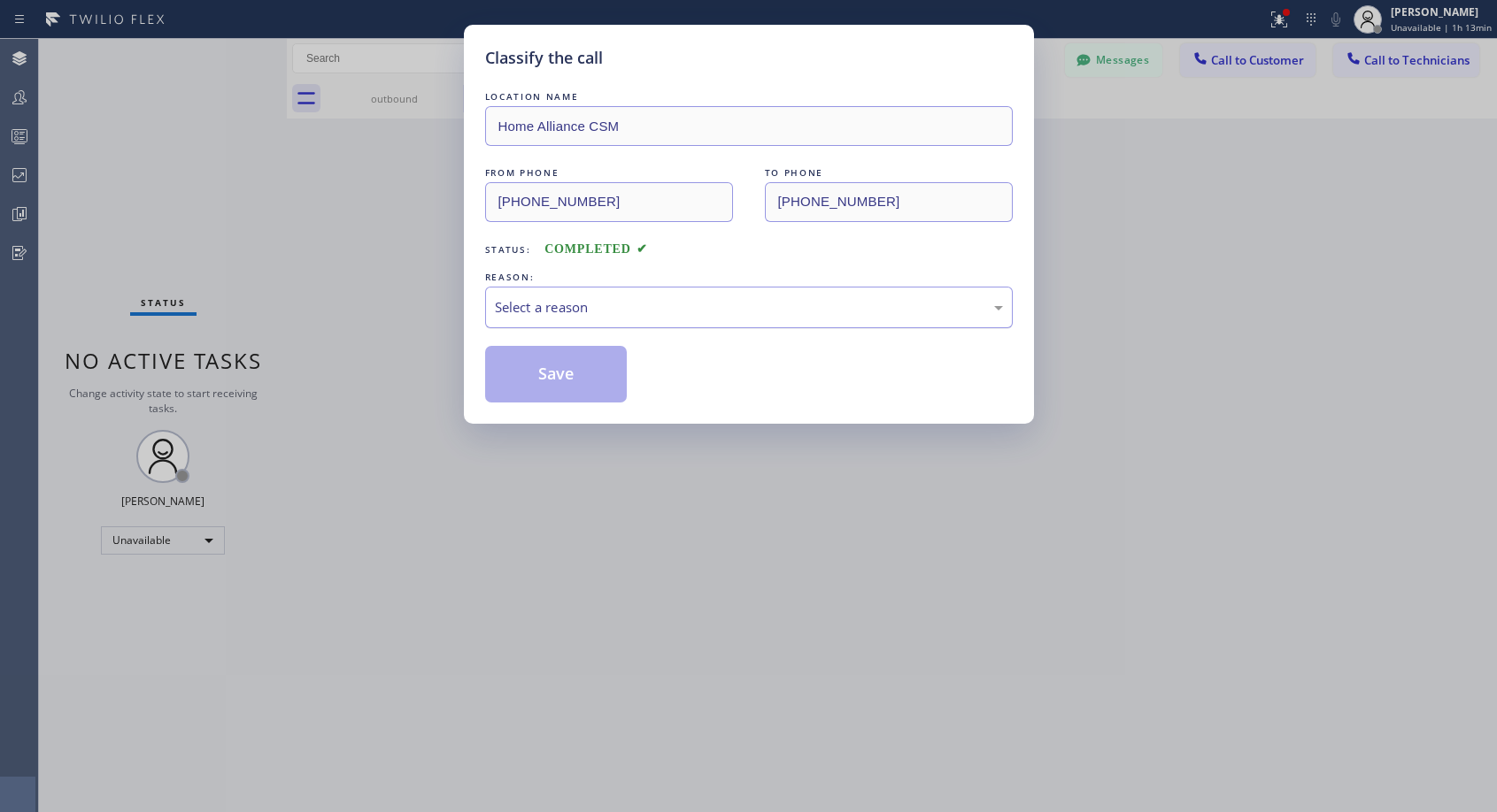
click at [543, 316] on div "Select a reason" at bounding box center [748, 307] width 508 height 21
click at [535, 353] on button "Save" at bounding box center [557, 374] width 142 height 57
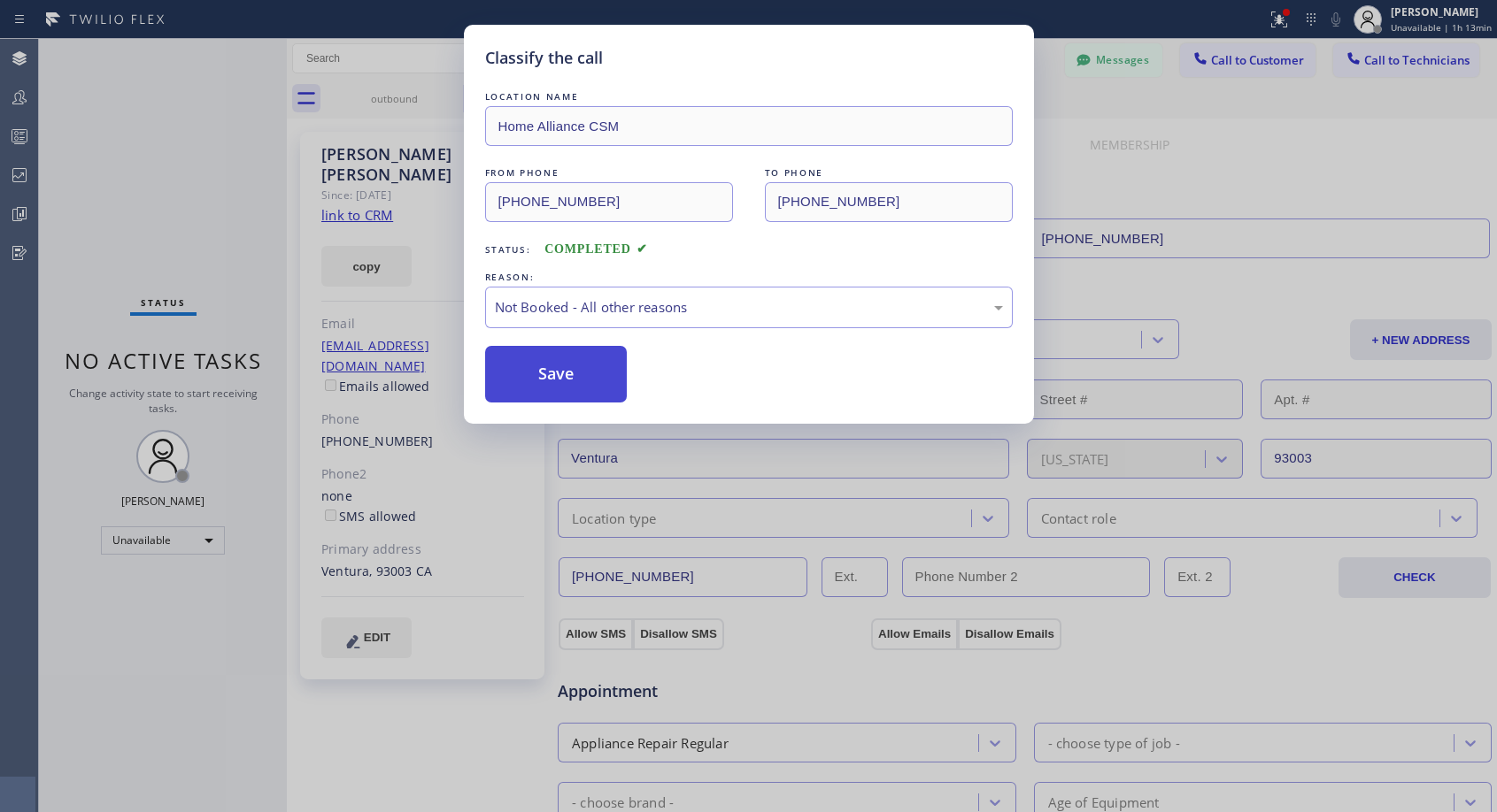
click at [537, 373] on button "Save" at bounding box center [557, 374] width 142 height 57
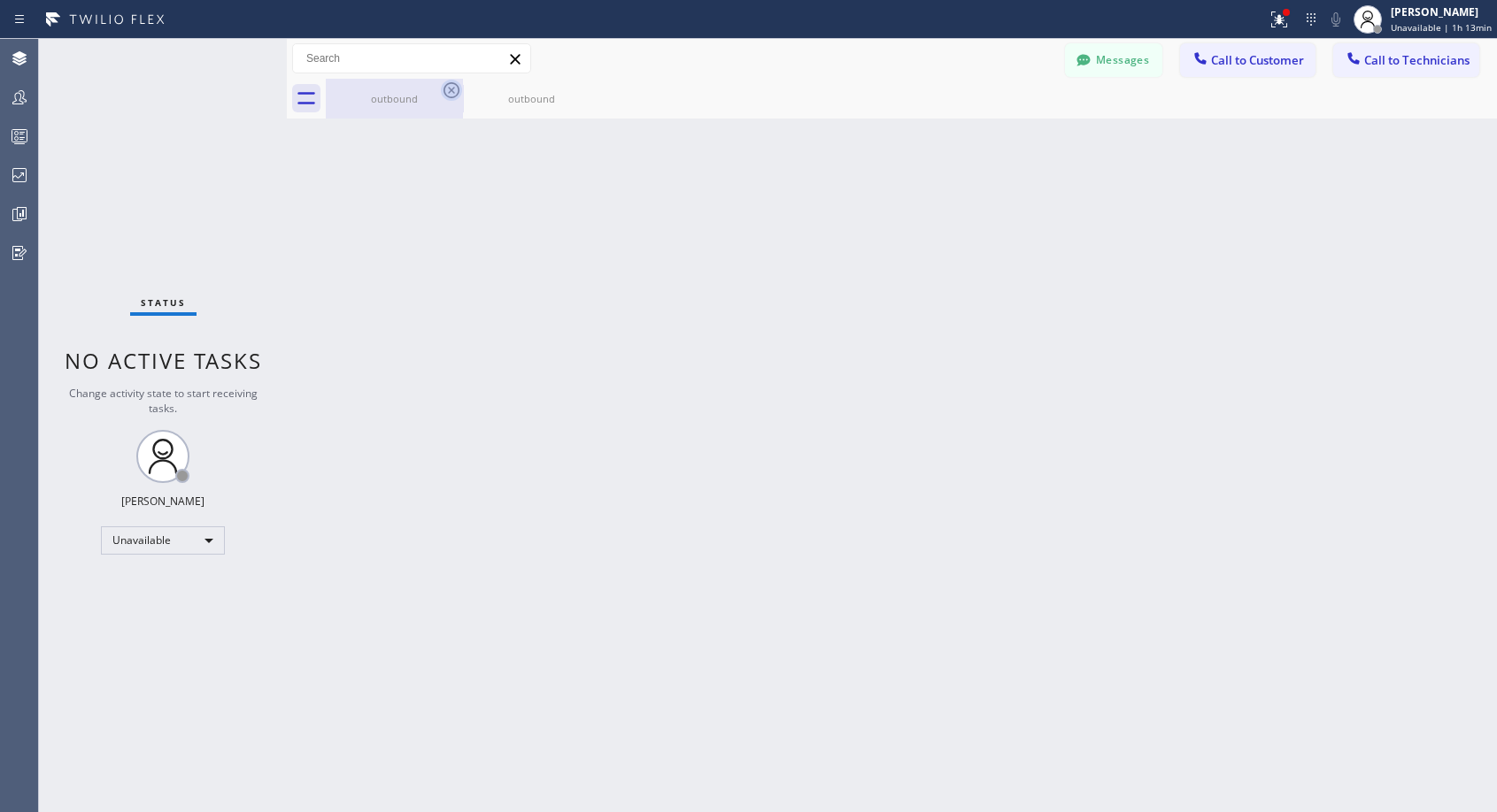
click at [449, 86] on icon at bounding box center [451, 90] width 22 height 22
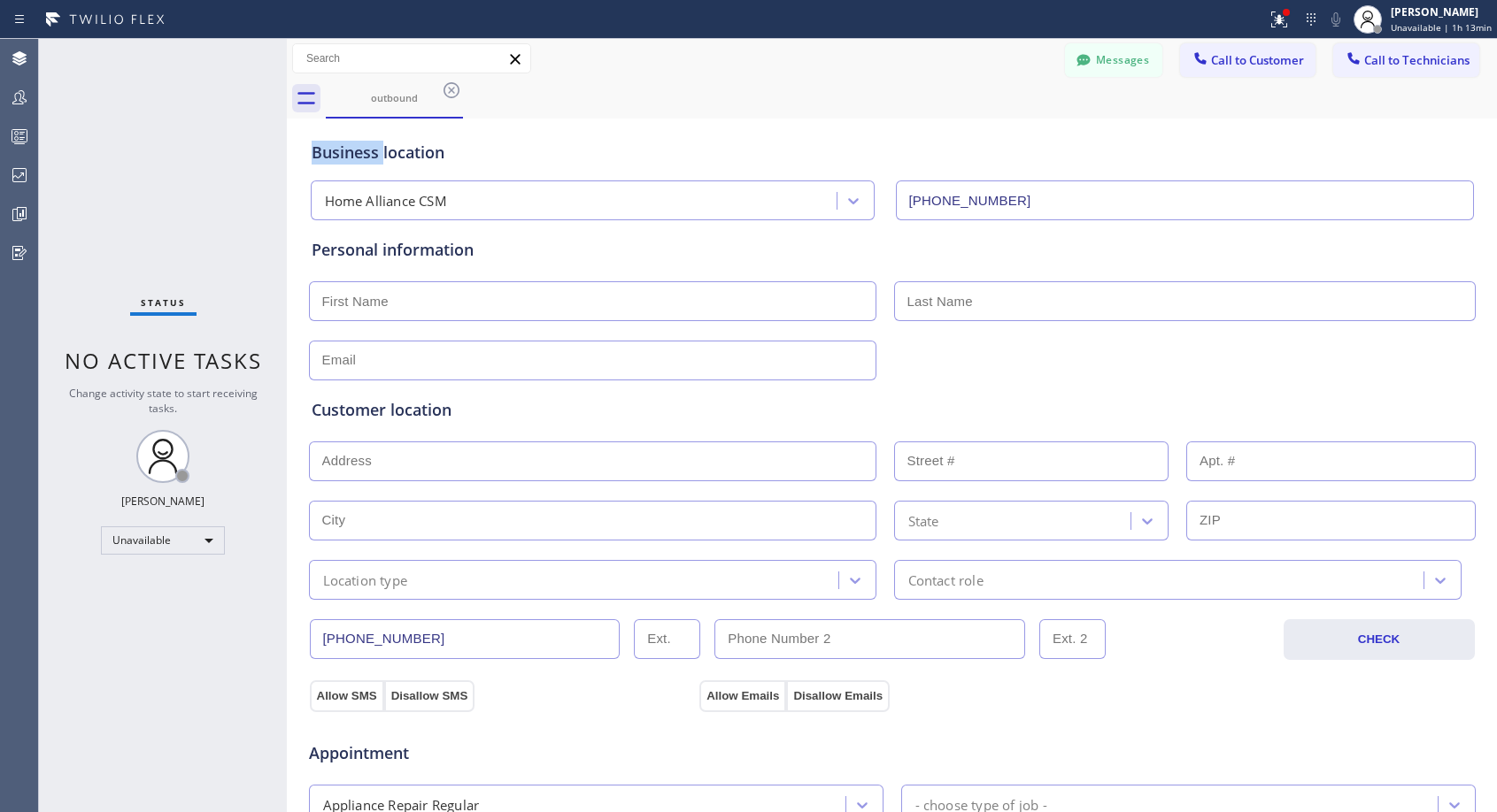
click at [449, 86] on icon at bounding box center [451, 90] width 22 height 22
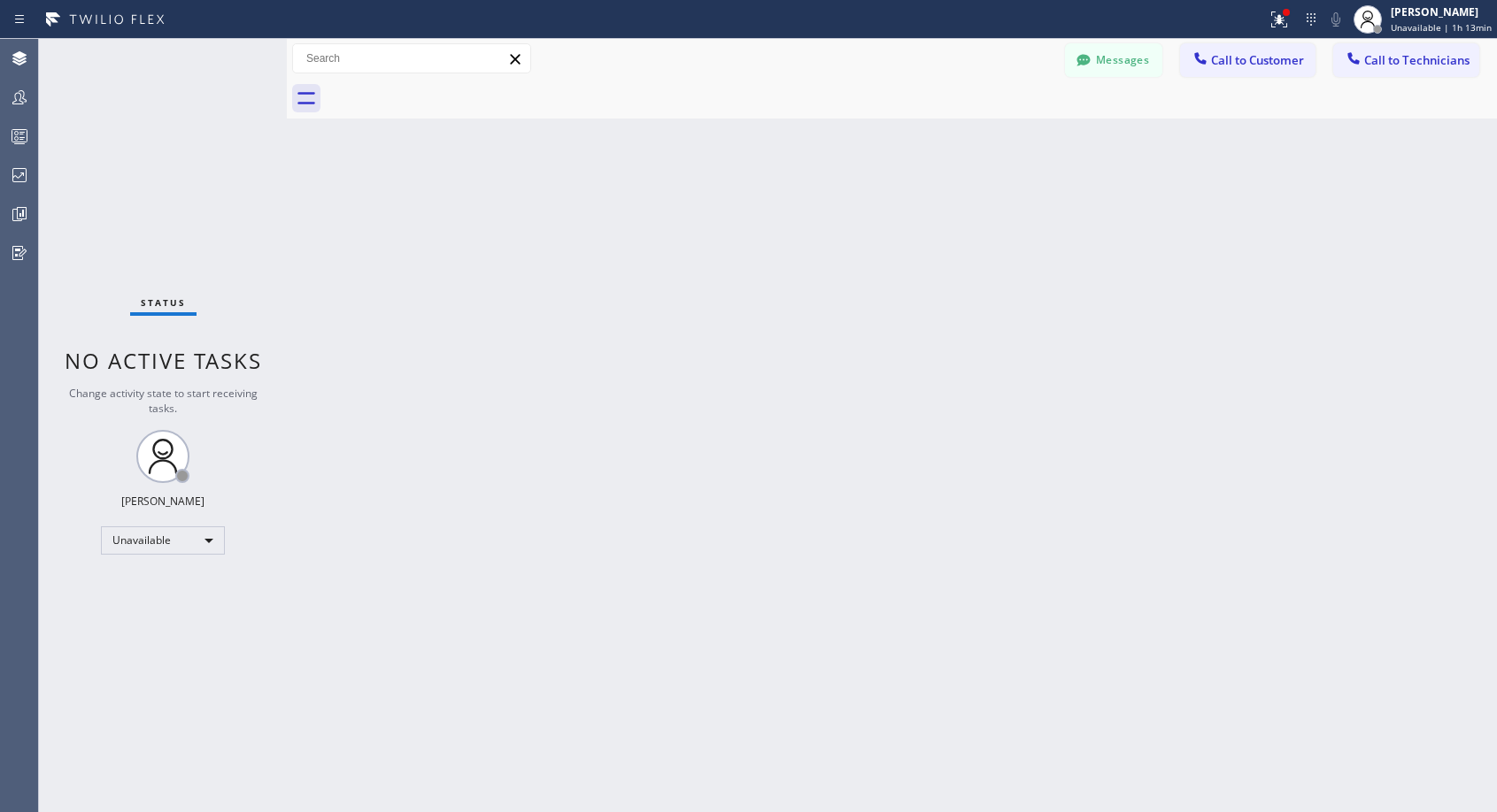
click at [449, 86] on div at bounding box center [912, 98] width 1171 height 40
click at [1210, 62] on div at bounding box center [1201, 60] width 22 height 22
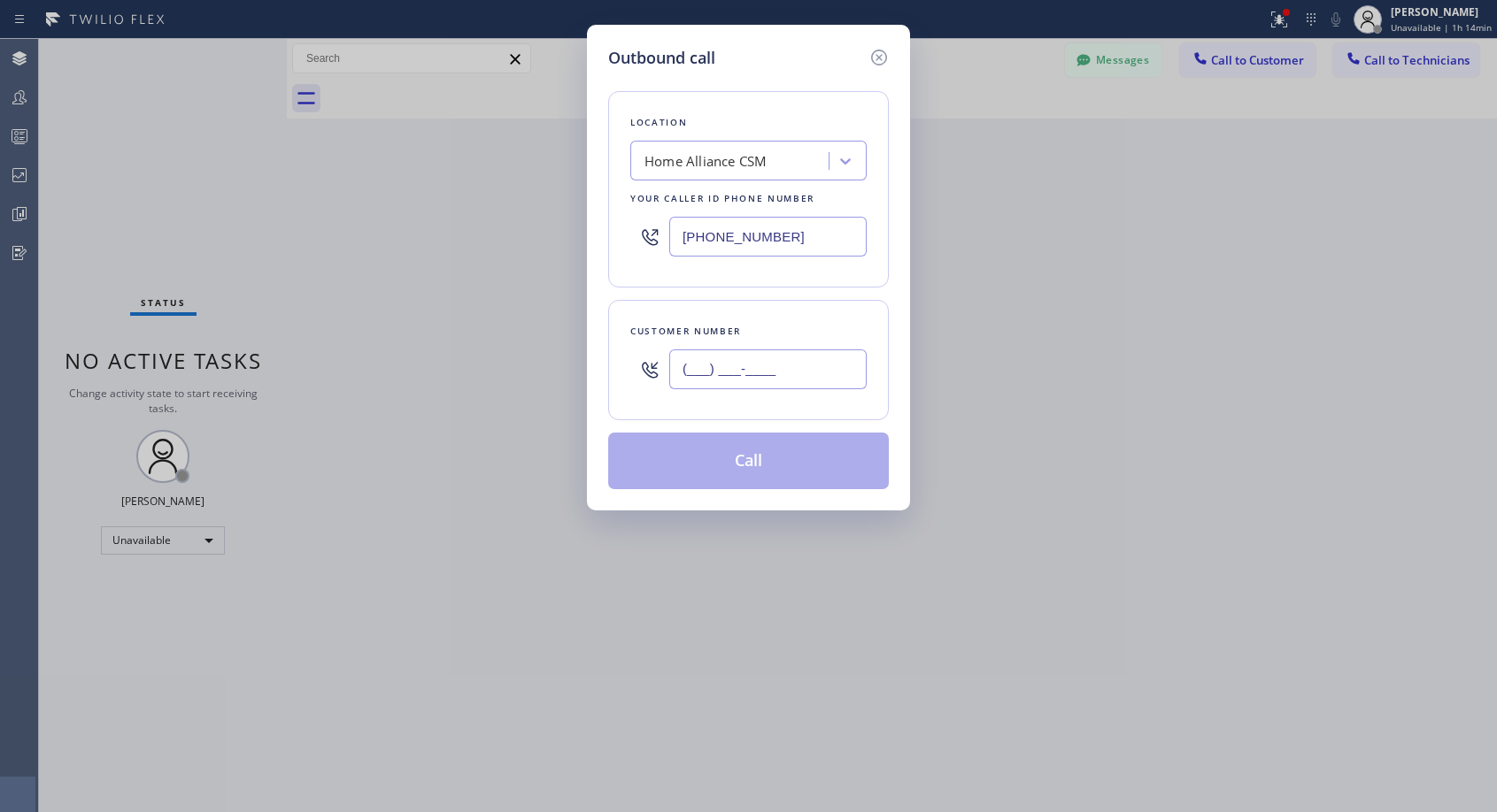
click at [839, 369] on input "(___) ___-____" at bounding box center [767, 369] width 197 height 40
paste input "805) 754-4270"
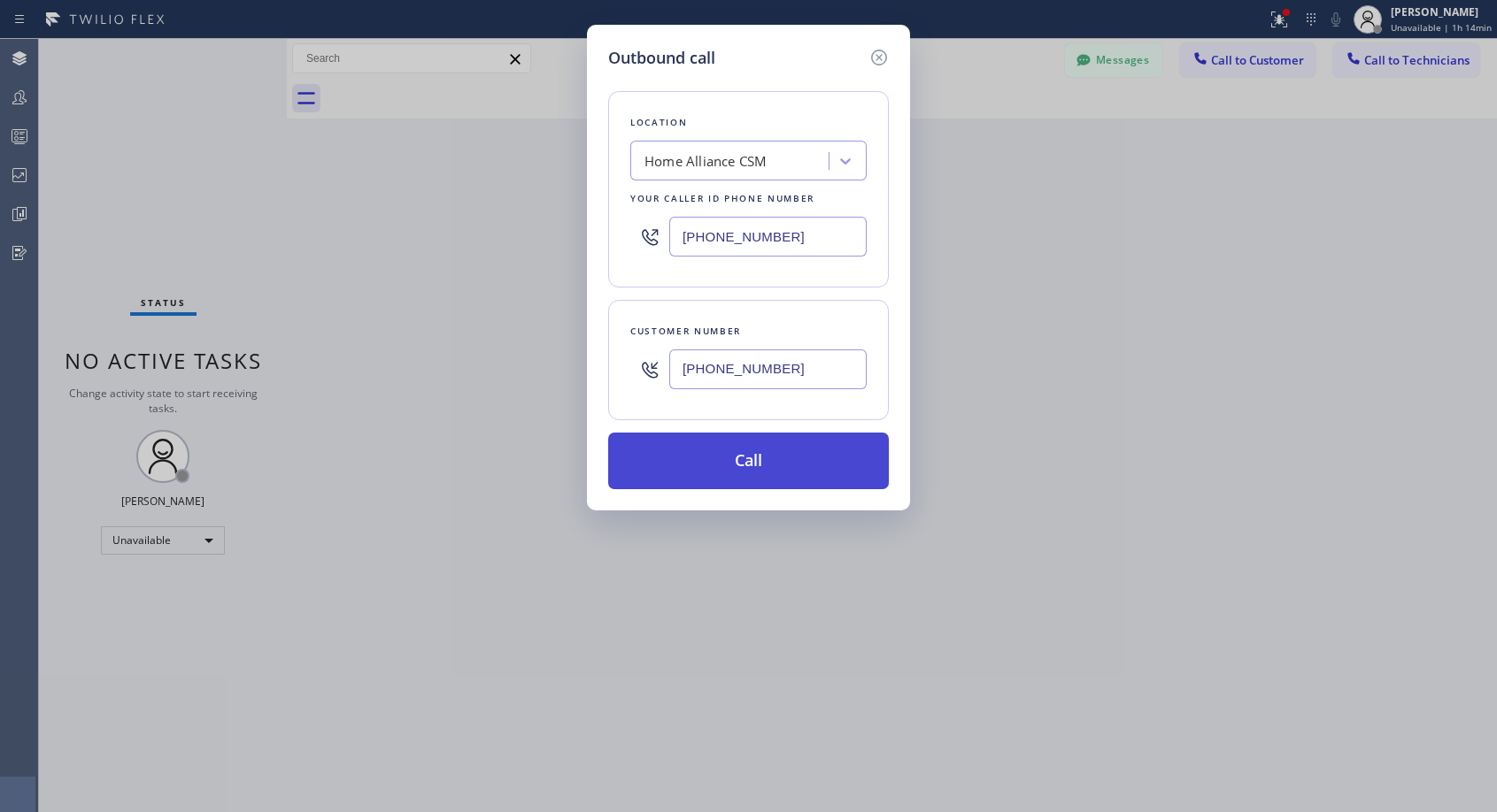
type input "(805) 754-4270"
click at [762, 460] on button "Call" at bounding box center [748, 461] width 281 height 57
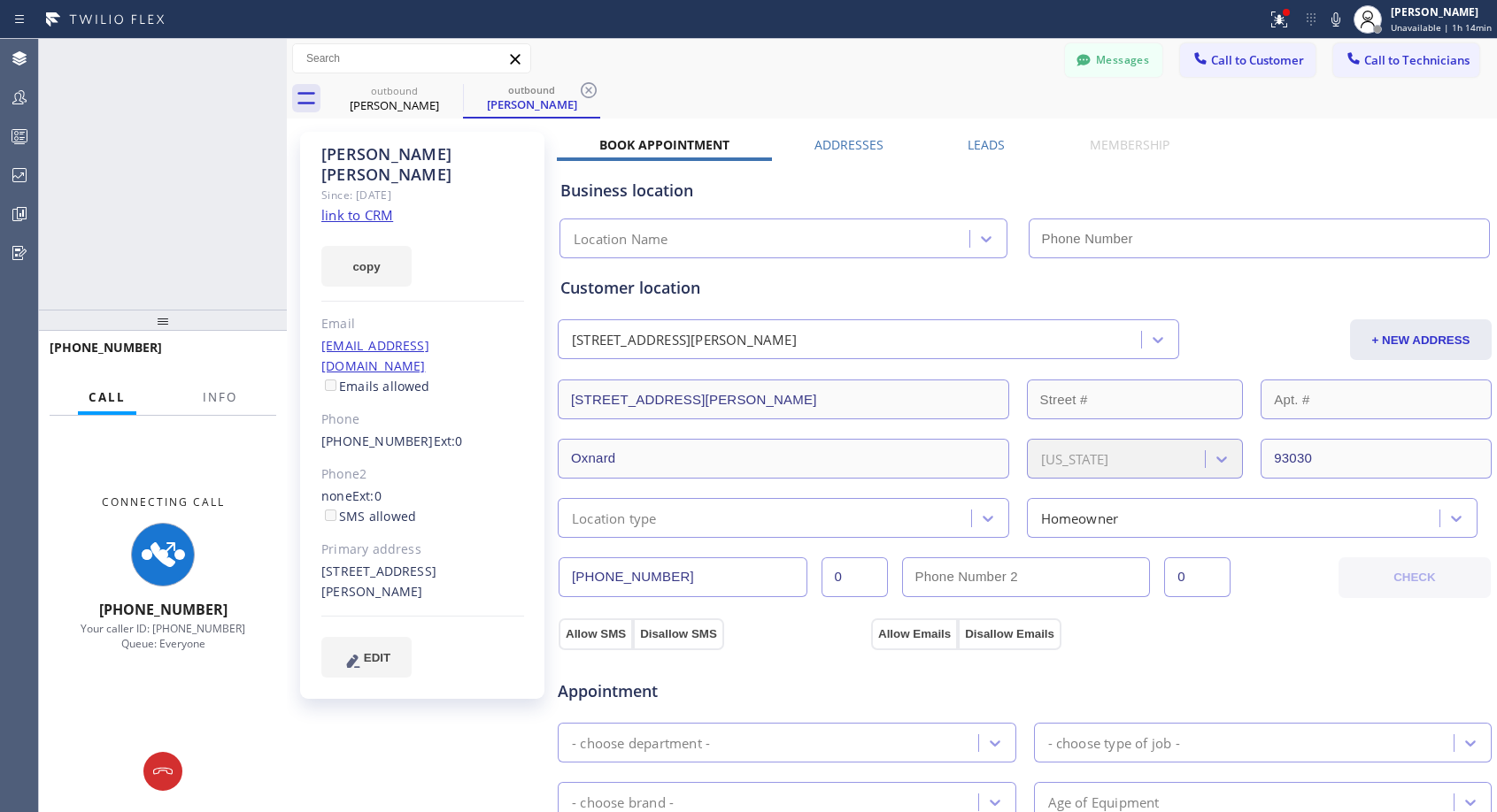
type input "(818) 614-5337"
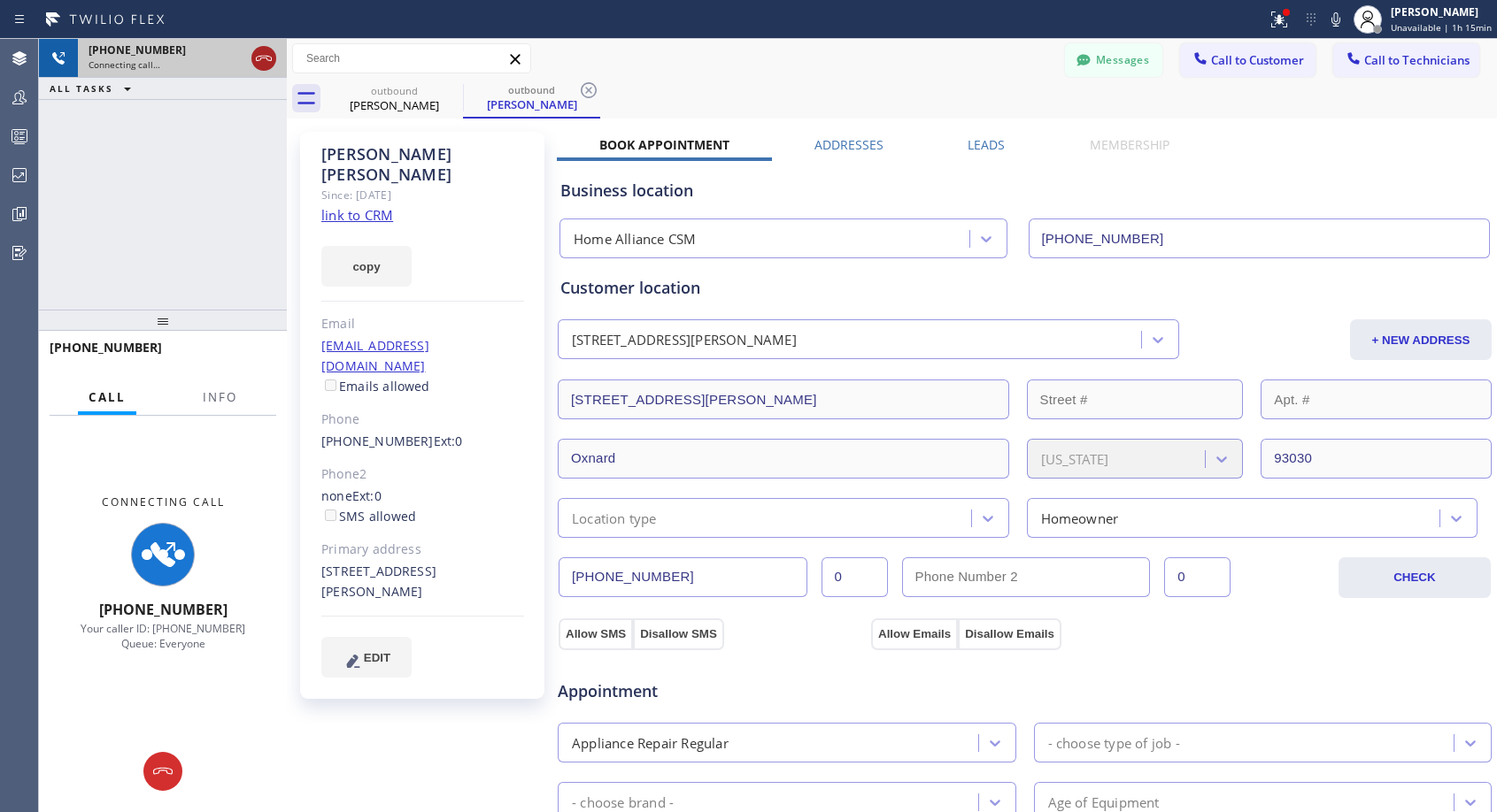
click at [257, 51] on icon at bounding box center [264, 59] width 22 height 22
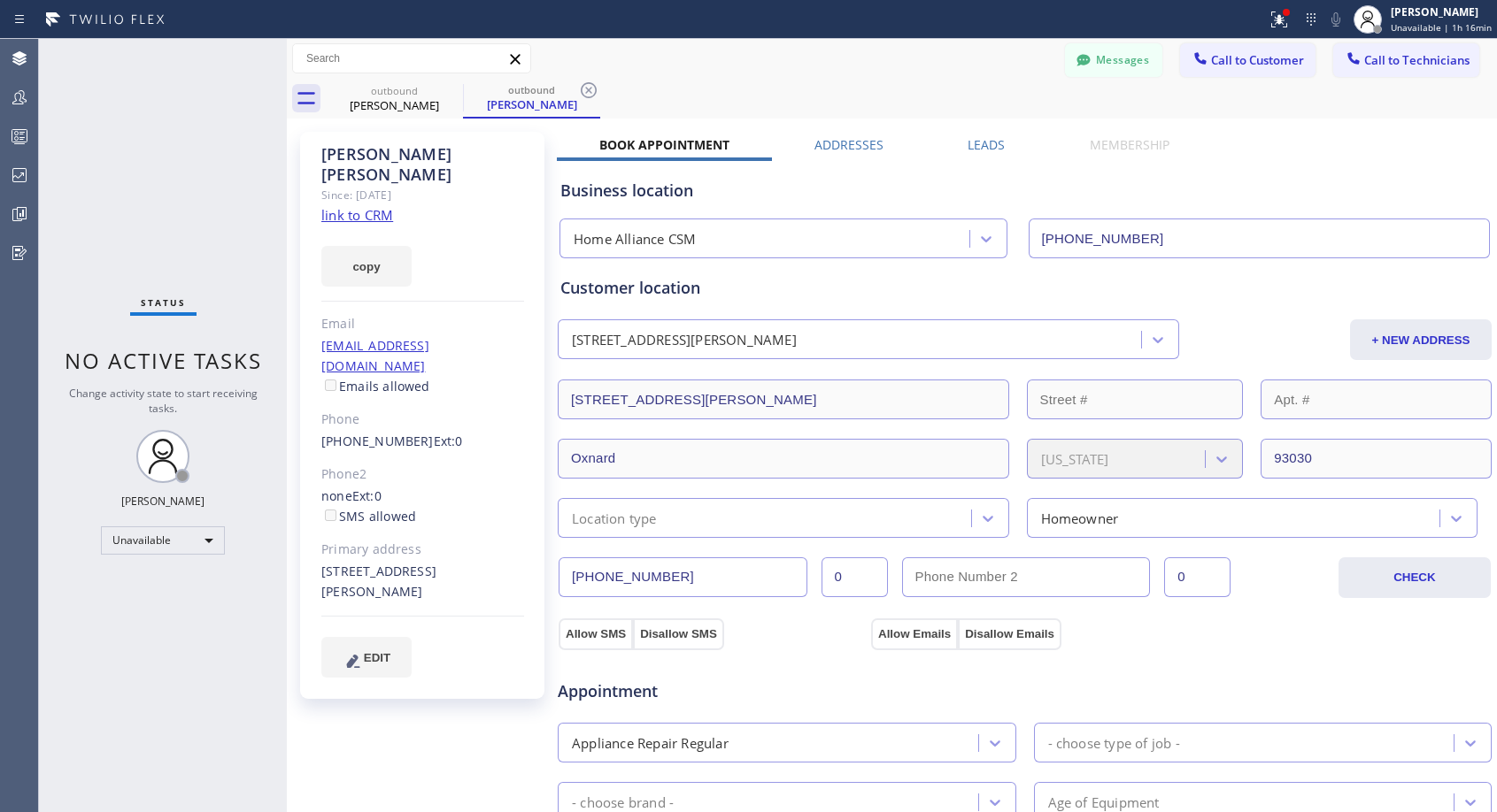
click at [1217, 66] on span "Call to Customer" at bounding box center [1257, 60] width 93 height 16
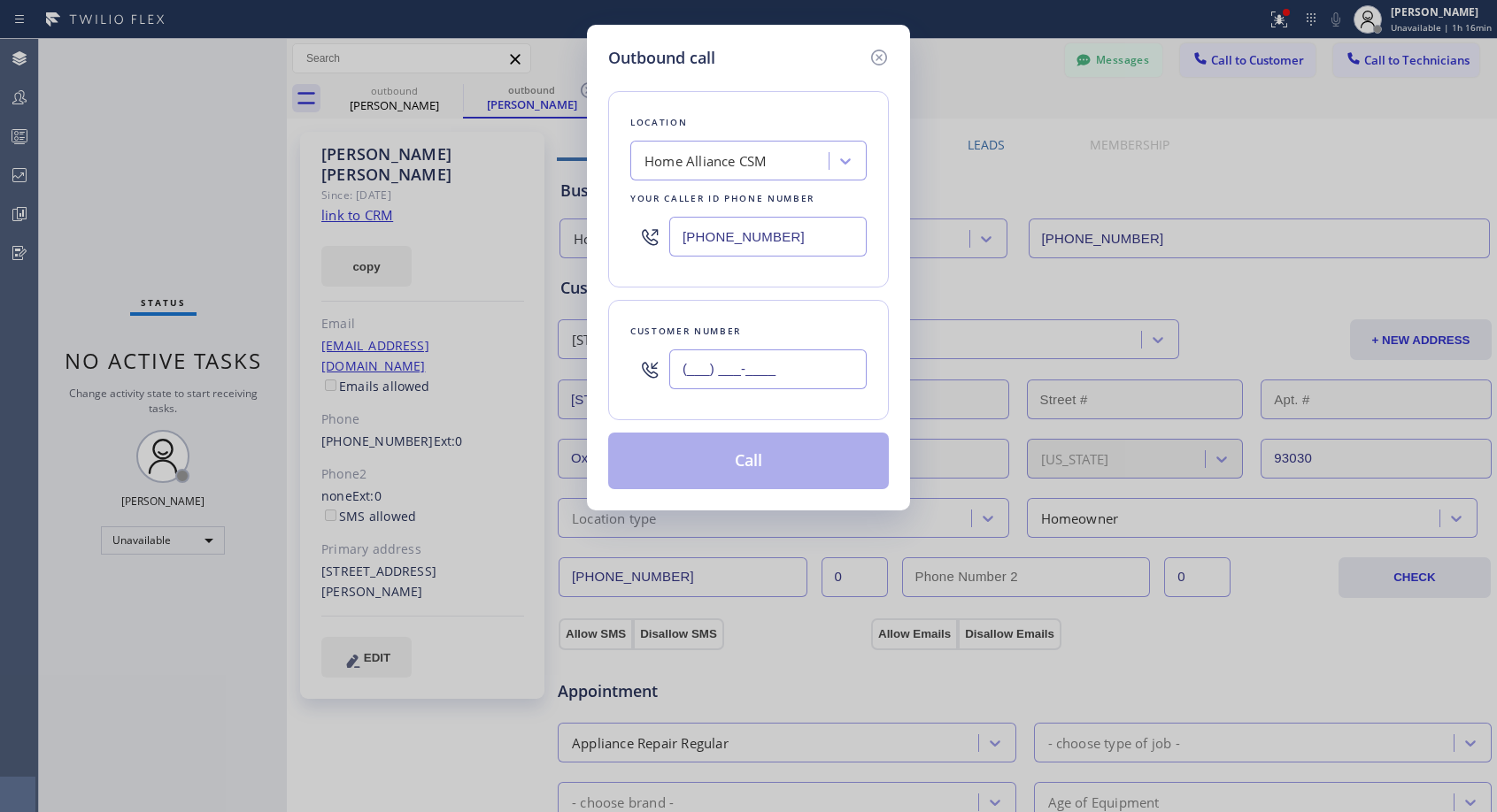
click at [806, 374] on input "(___) ___-____" at bounding box center [767, 369] width 197 height 40
paste input "301) 785-5171"
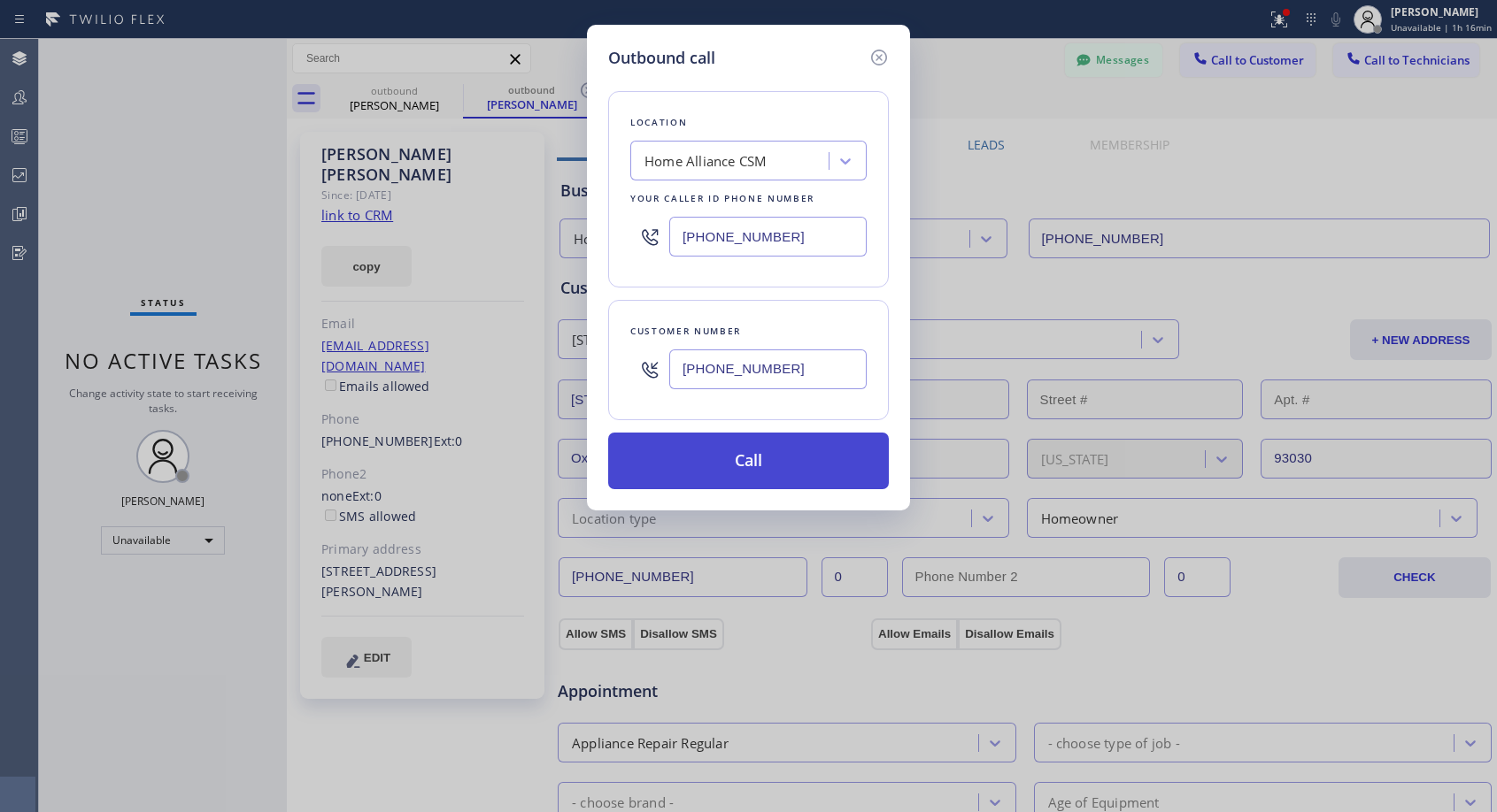
type input "(301) 785-5171"
click at [754, 477] on button "Call" at bounding box center [748, 461] width 281 height 57
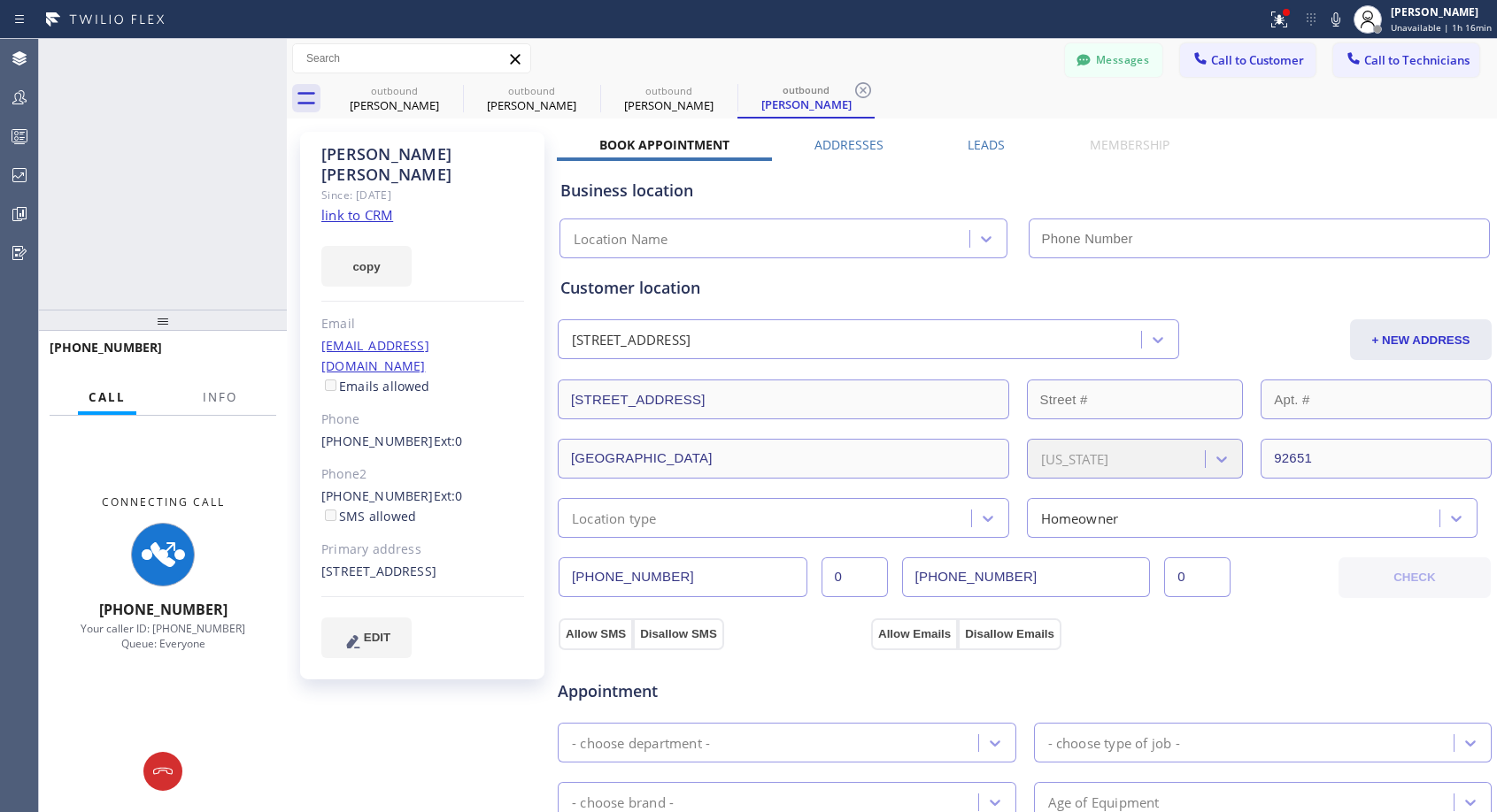
type input "(818) 614-5337"
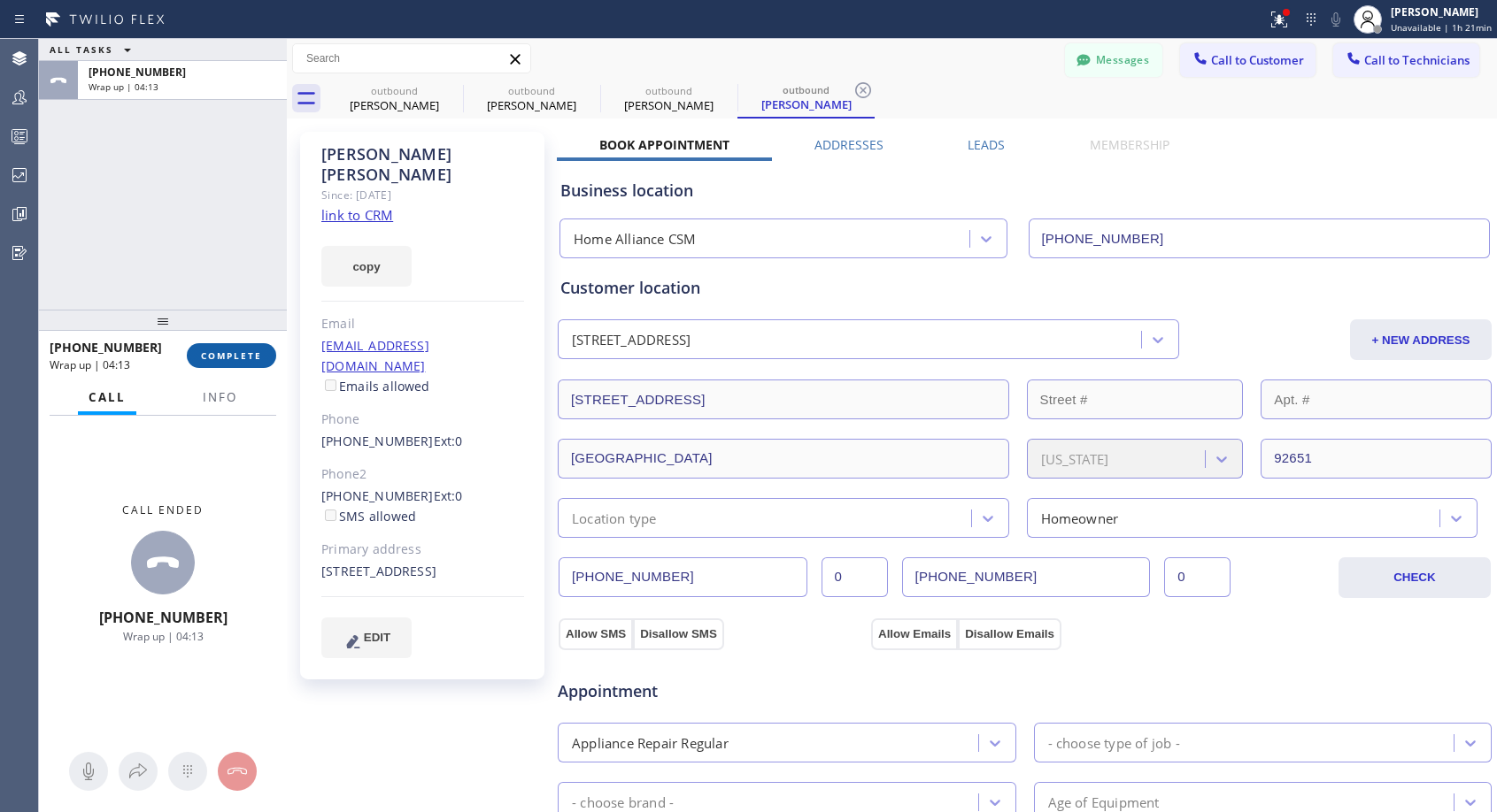
click at [232, 354] on span "COMPLETE" at bounding box center [231, 356] width 61 height 13
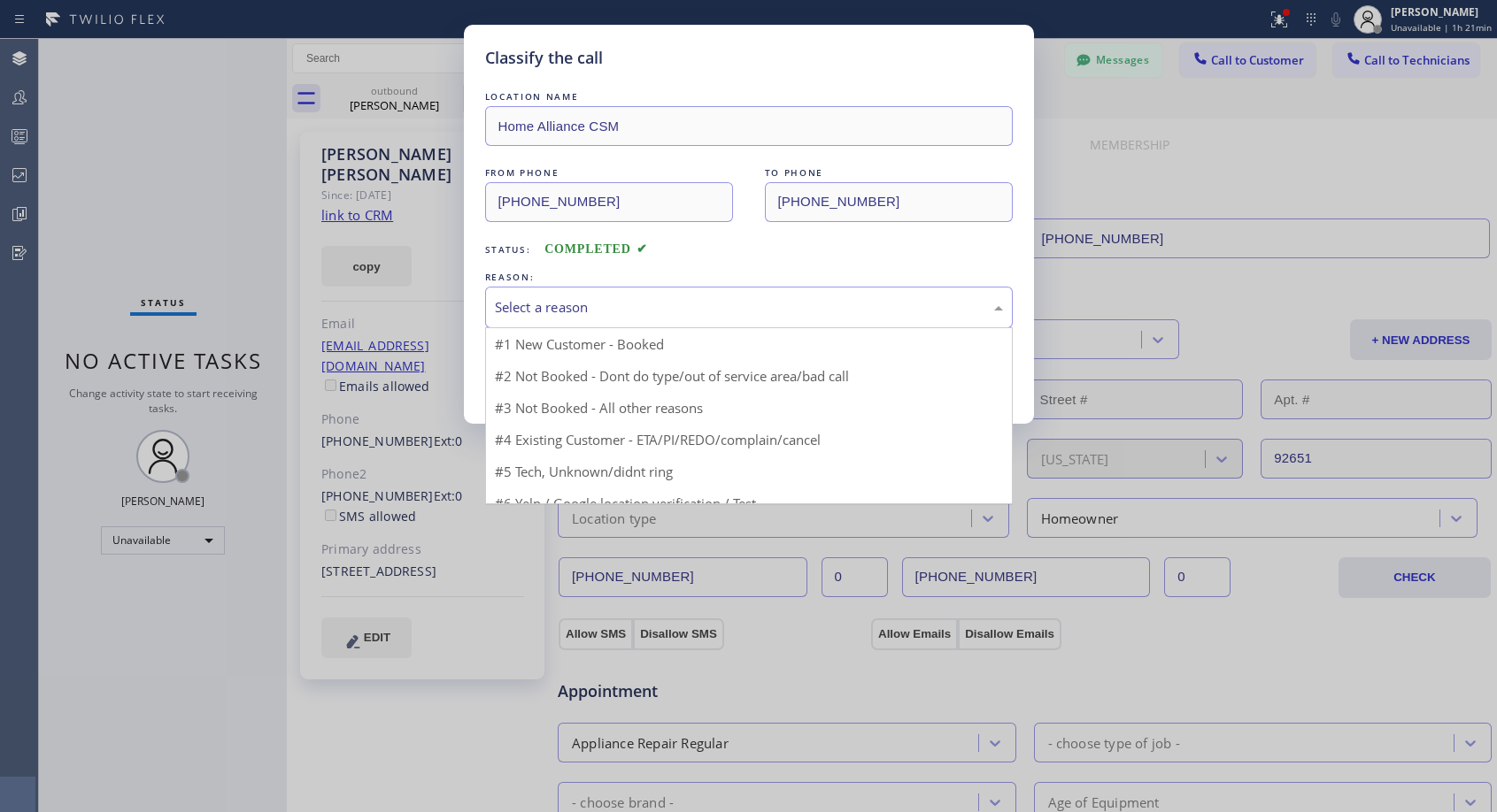
click at [565, 308] on div "Select a reason" at bounding box center [748, 307] width 508 height 21
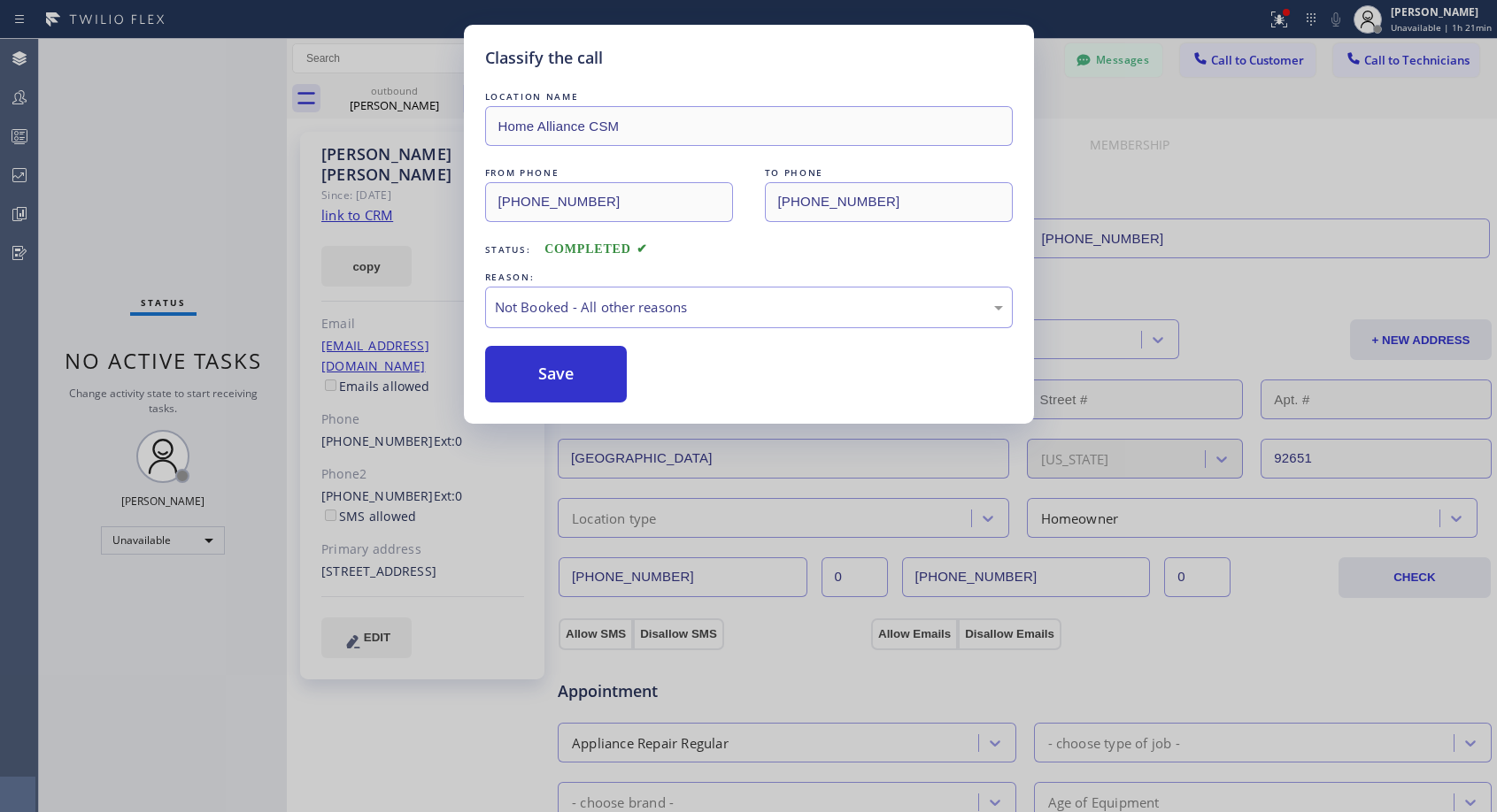
click at [549, 382] on button "Save" at bounding box center [557, 374] width 142 height 57
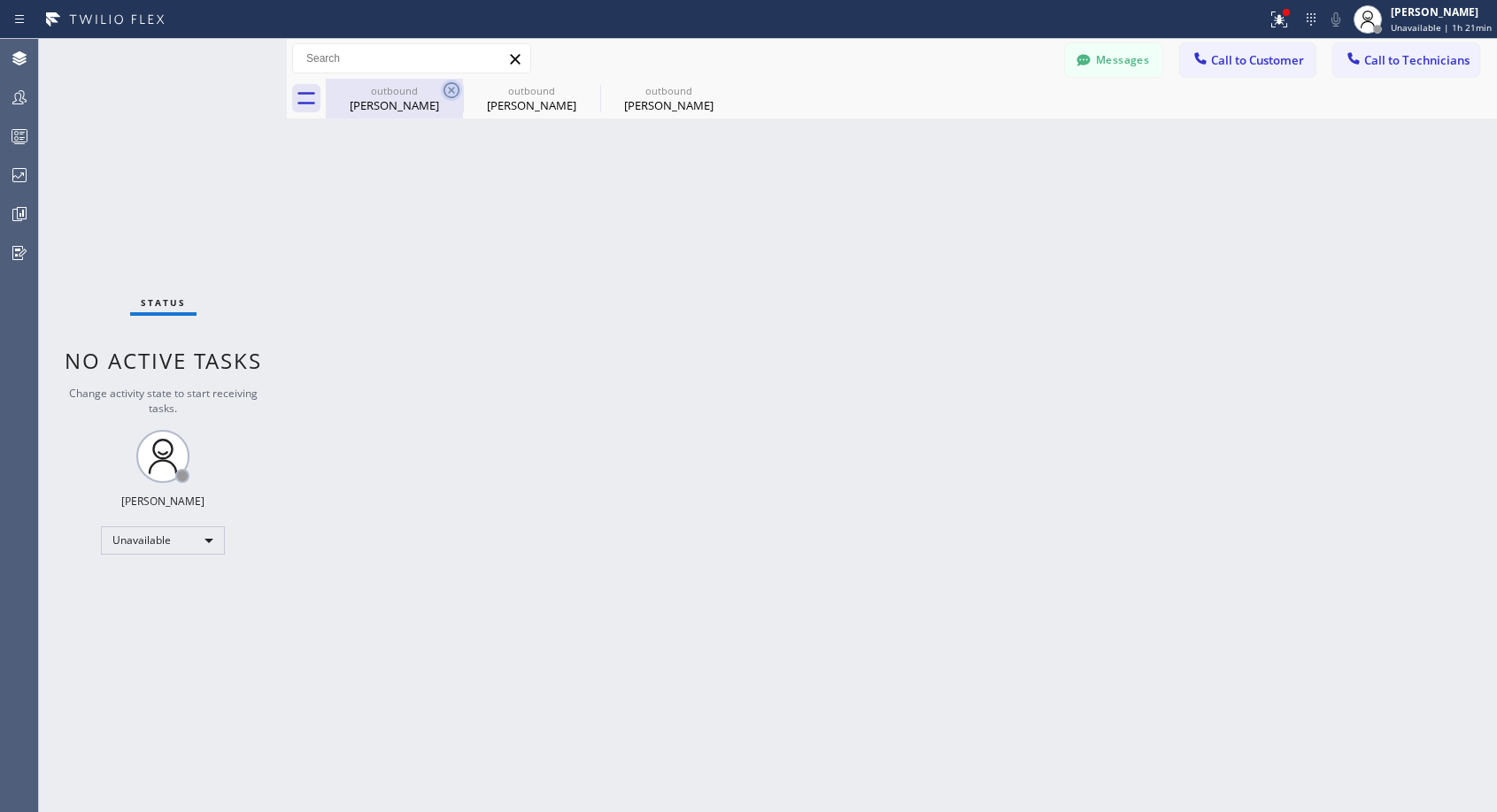
click at [455, 90] on icon at bounding box center [451, 90] width 22 height 22
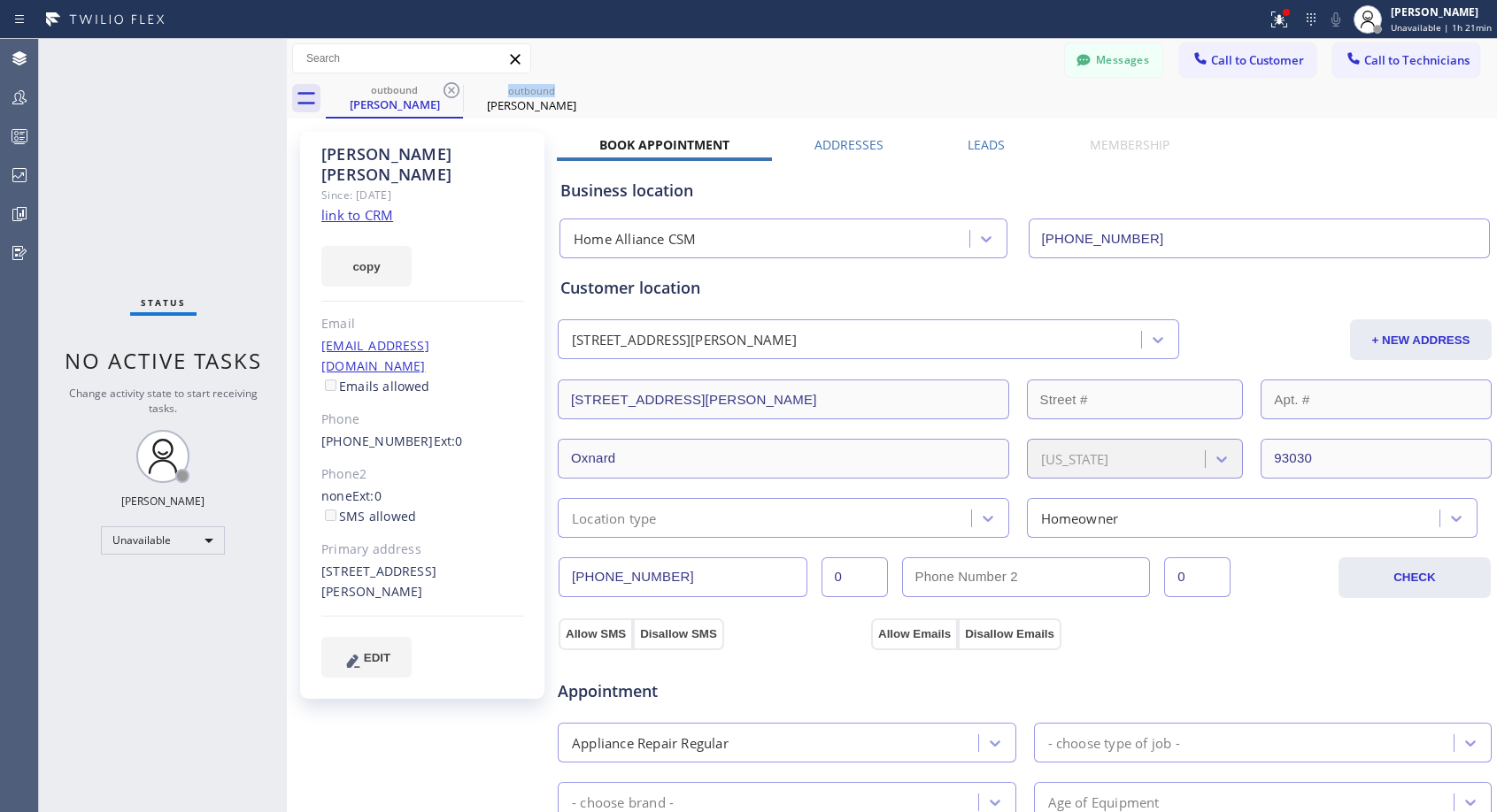
click at [455, 90] on icon at bounding box center [451, 90] width 22 height 22
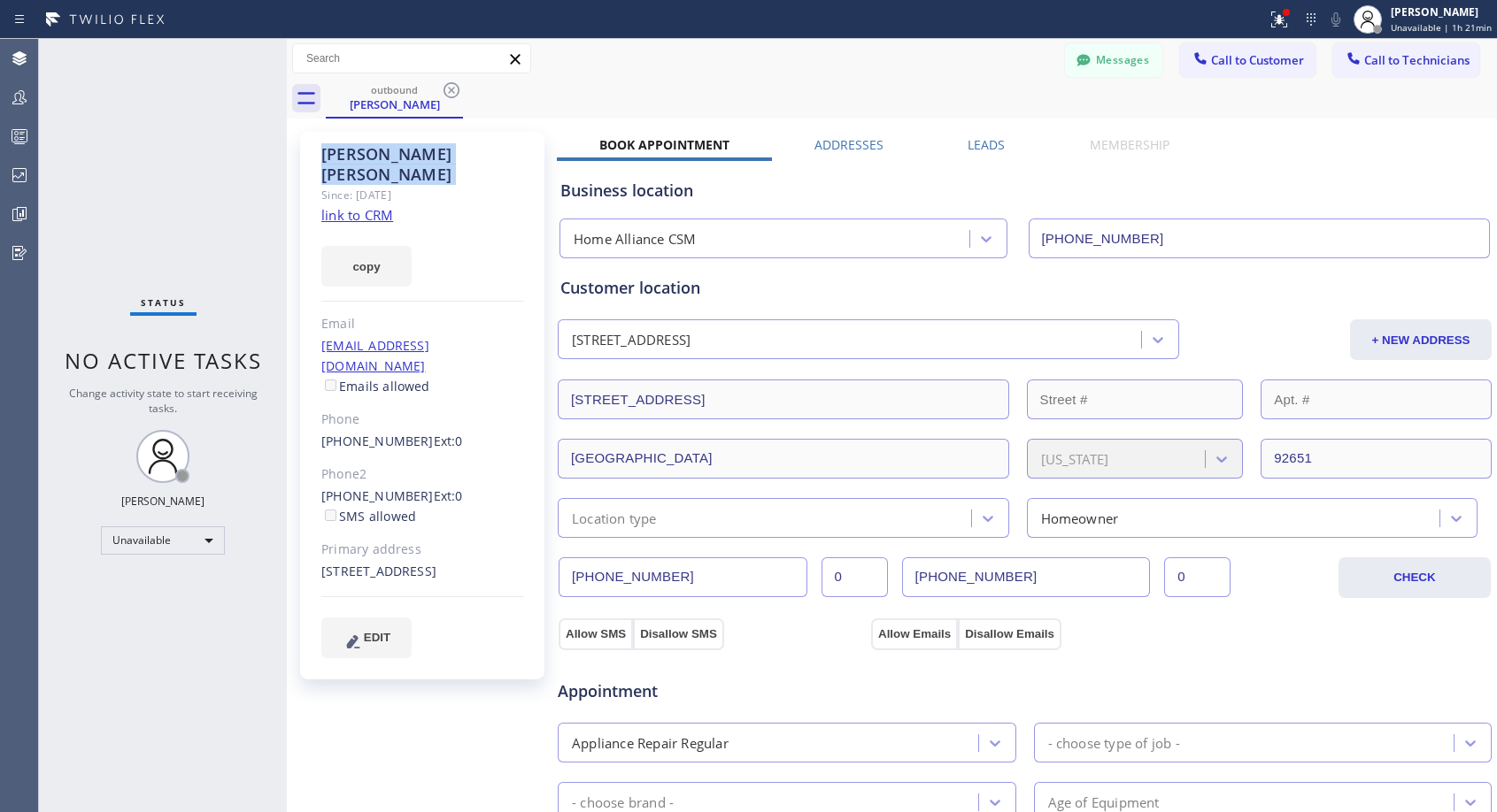
click at [455, 90] on icon at bounding box center [451, 90] width 22 height 22
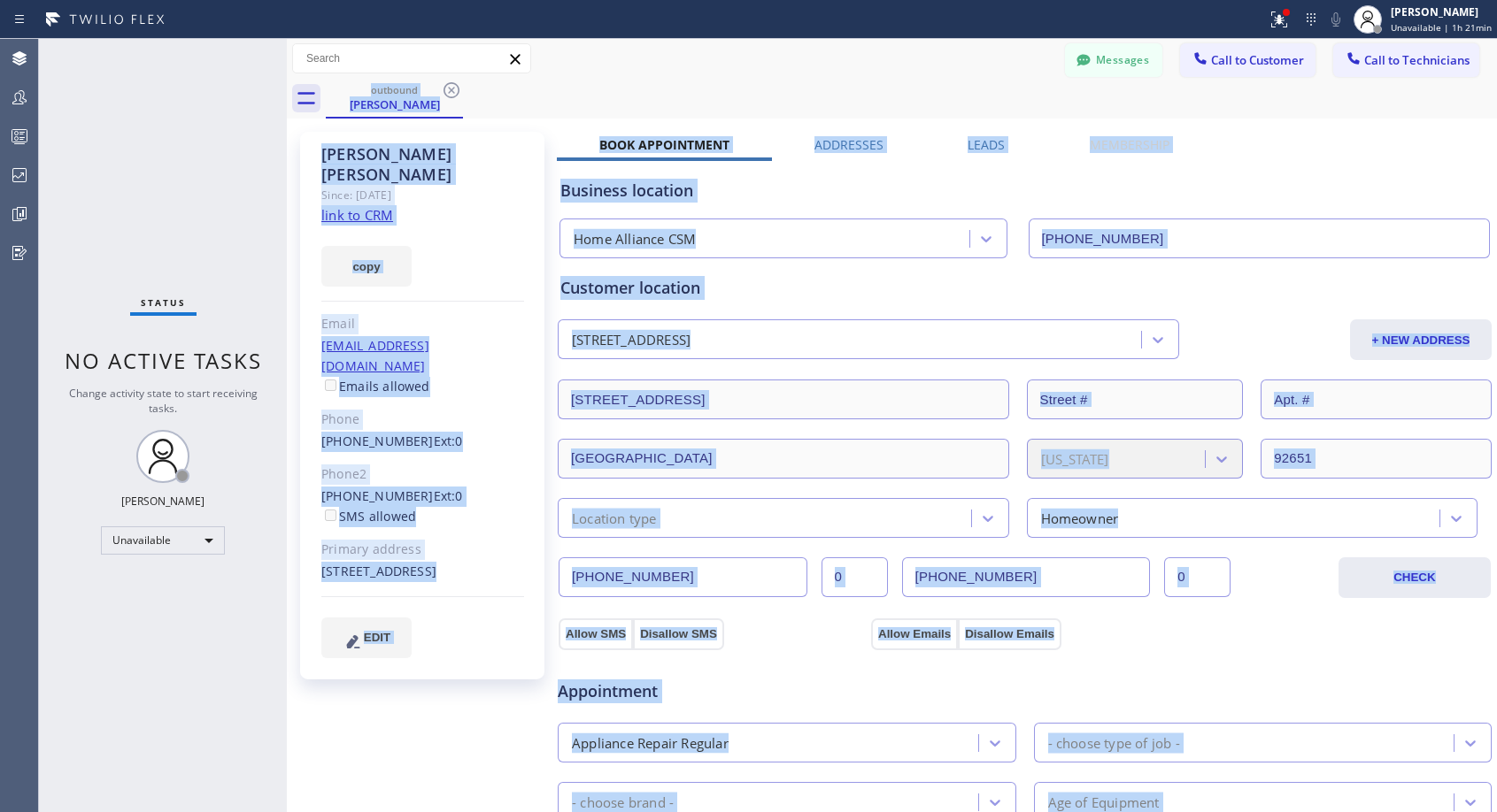
click at [455, 90] on div "outbound Jane Storck" at bounding box center [912, 98] width 1171 height 40
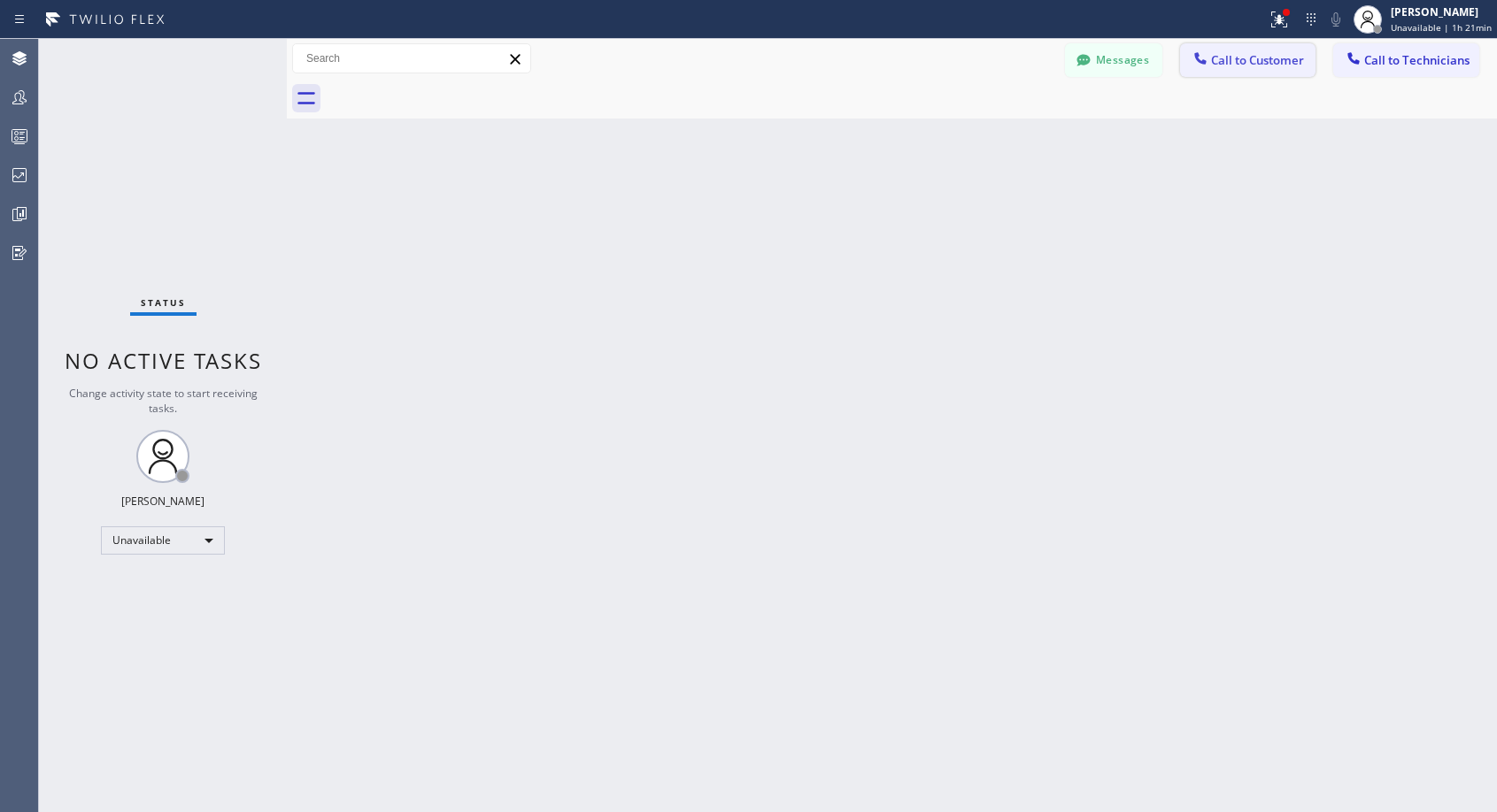
drag, startPoint x: 1236, startPoint y: 64, endPoint x: 928, endPoint y: 229, distance: 349.4
click at [1235, 63] on span "Call to Customer" at bounding box center [1257, 60] width 93 height 16
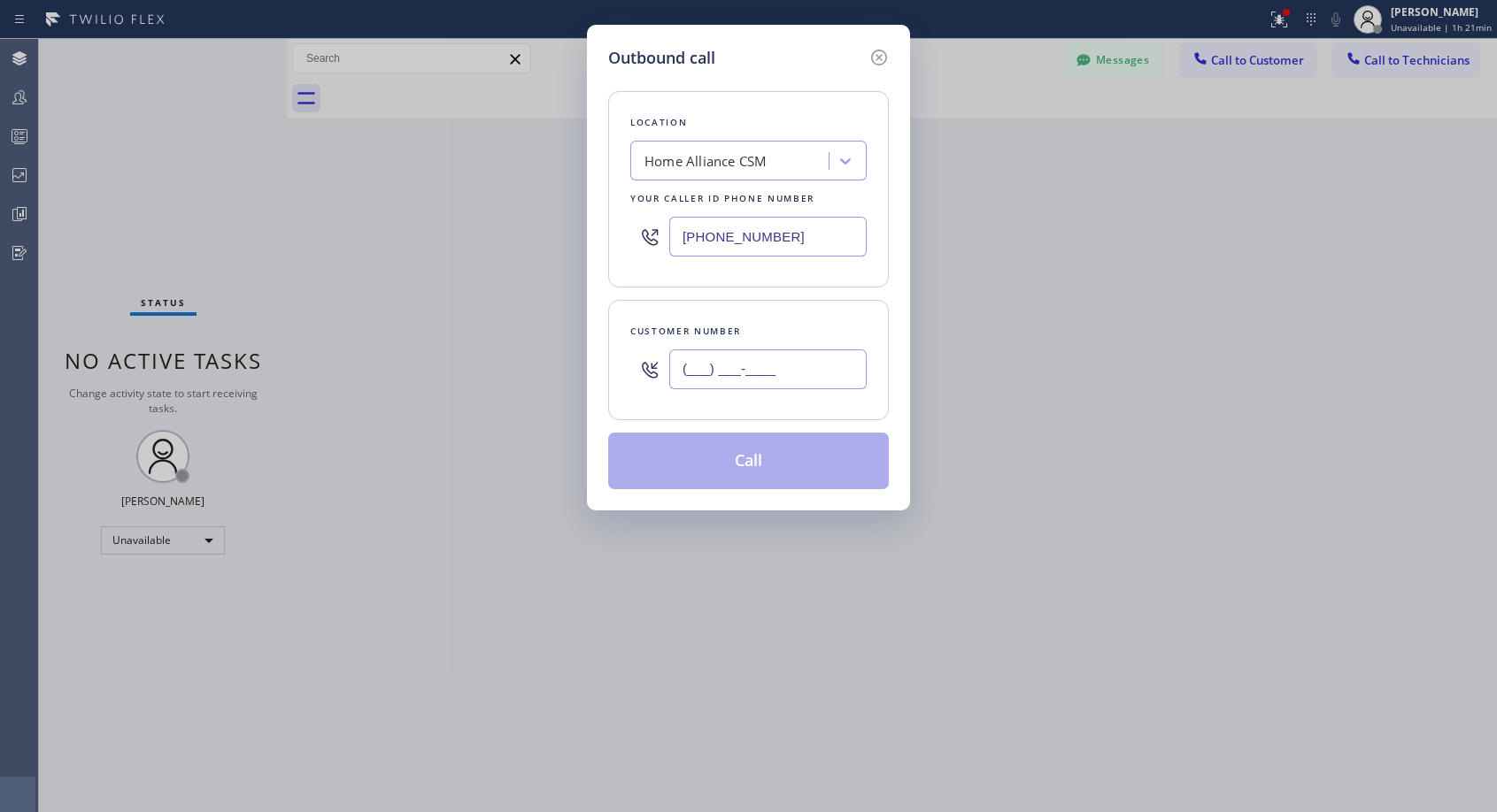
click at [803, 387] on input "(___) ___-____" at bounding box center [767, 369] width 197 height 40
paste input "858) 549-2369"
type input "(858) 549-2369"
click at [803, 329] on div "Customer number" at bounding box center [748, 331] width 236 height 19
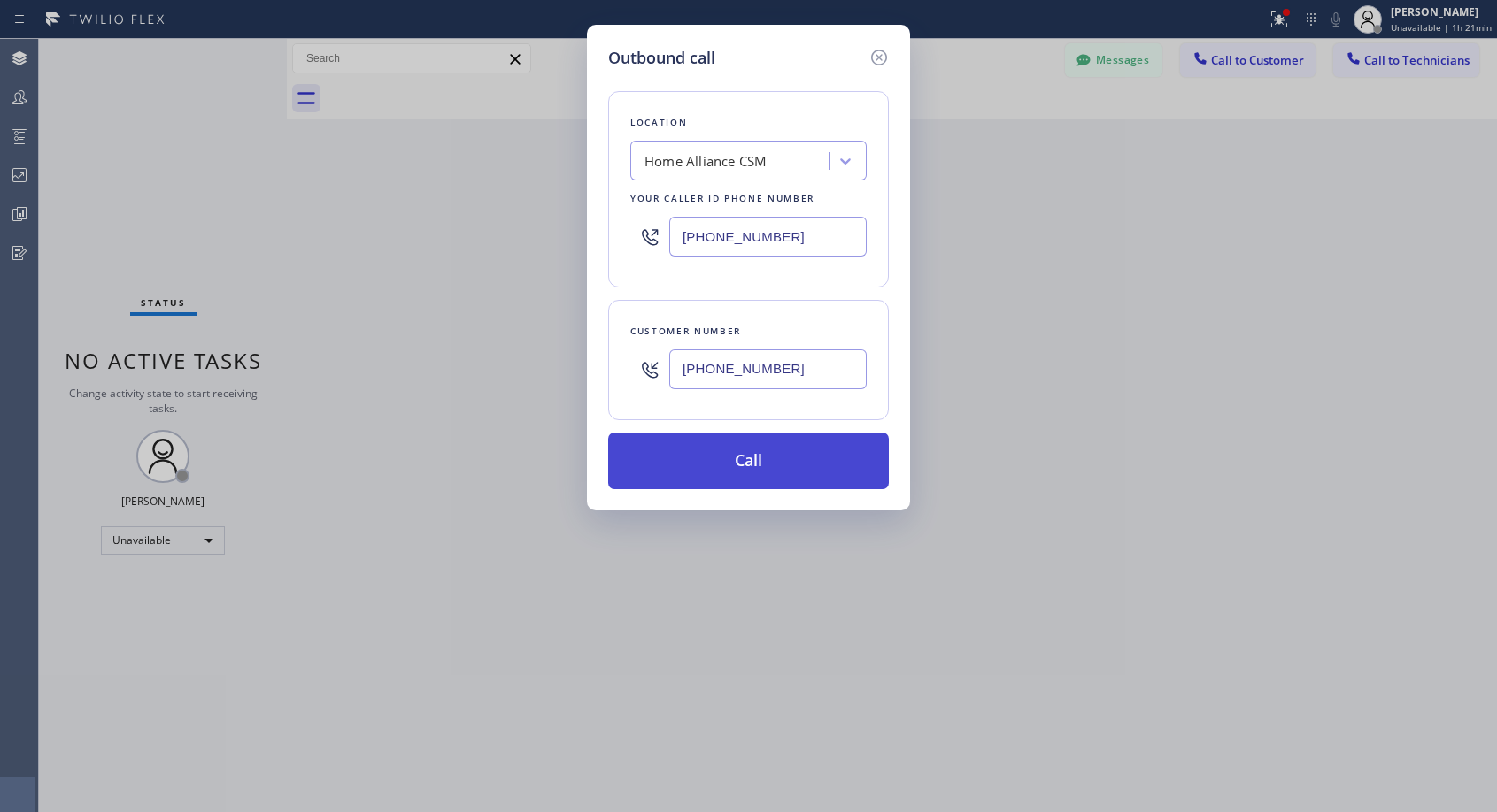
click at [797, 447] on button "Call" at bounding box center [748, 461] width 281 height 57
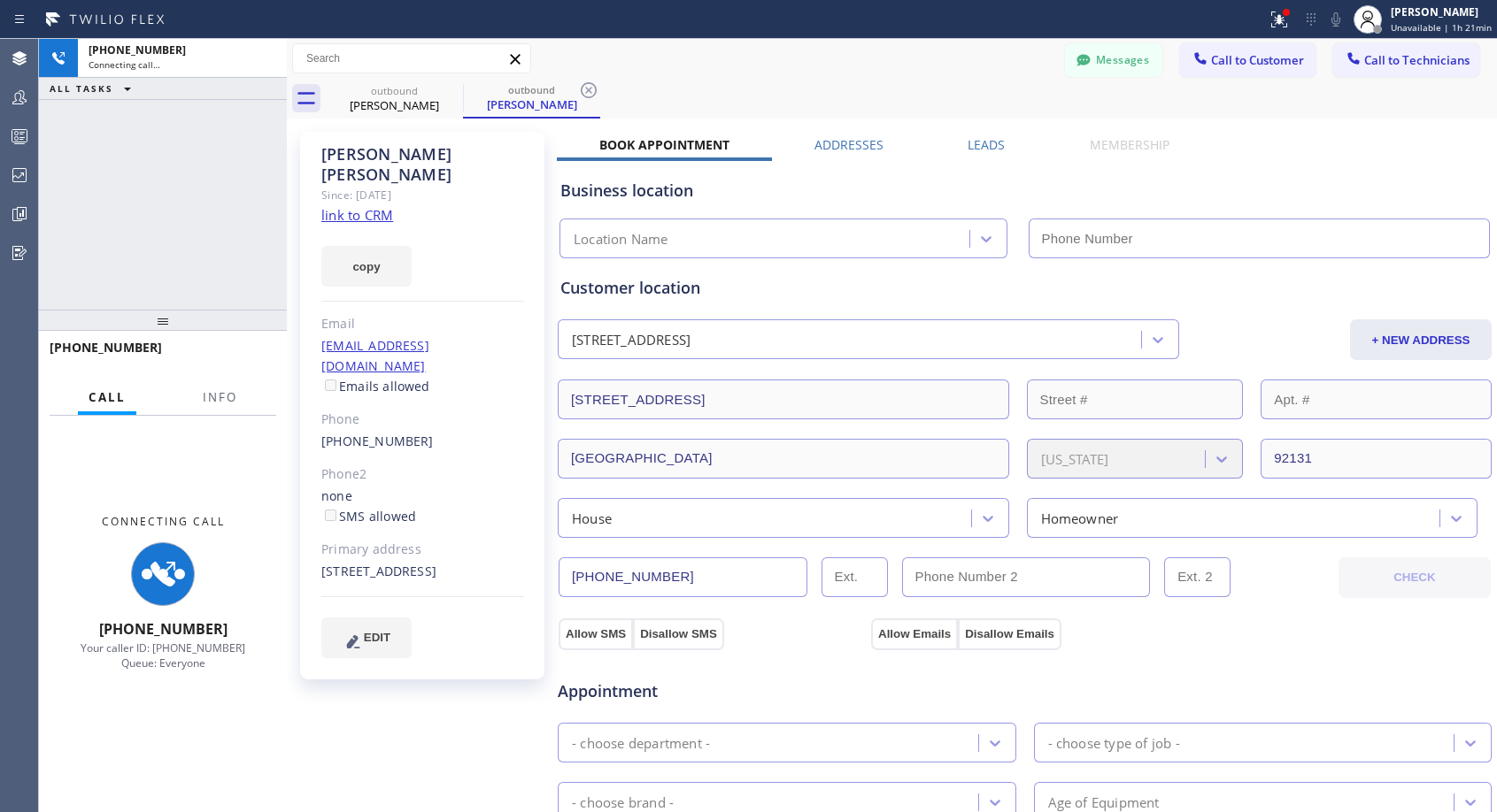
type input "(818) 614-5337"
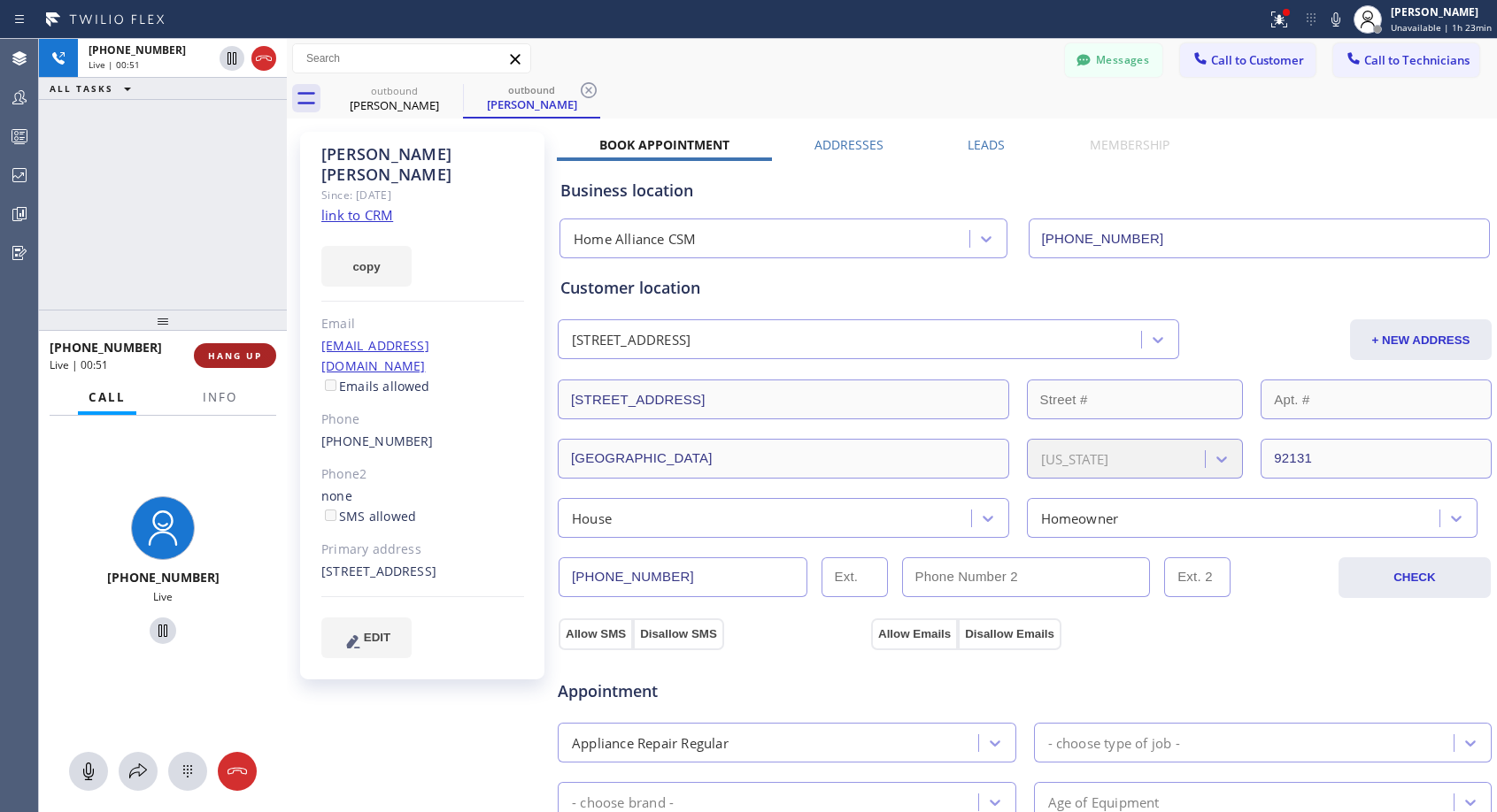
click at [229, 356] on span "HANG UP" at bounding box center [235, 356] width 54 height 13
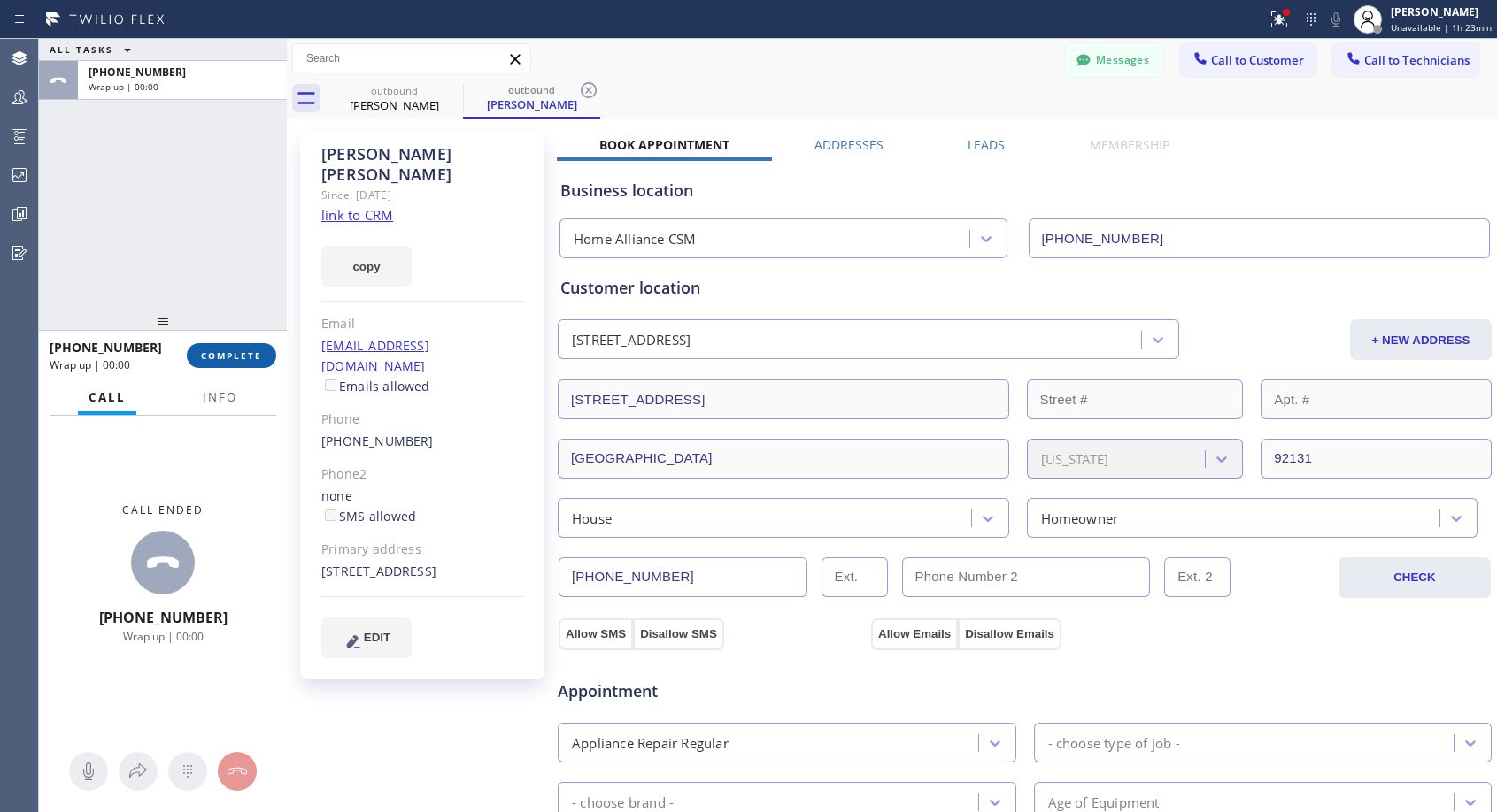
click at [229, 356] on span "COMPLETE" at bounding box center [231, 356] width 61 height 13
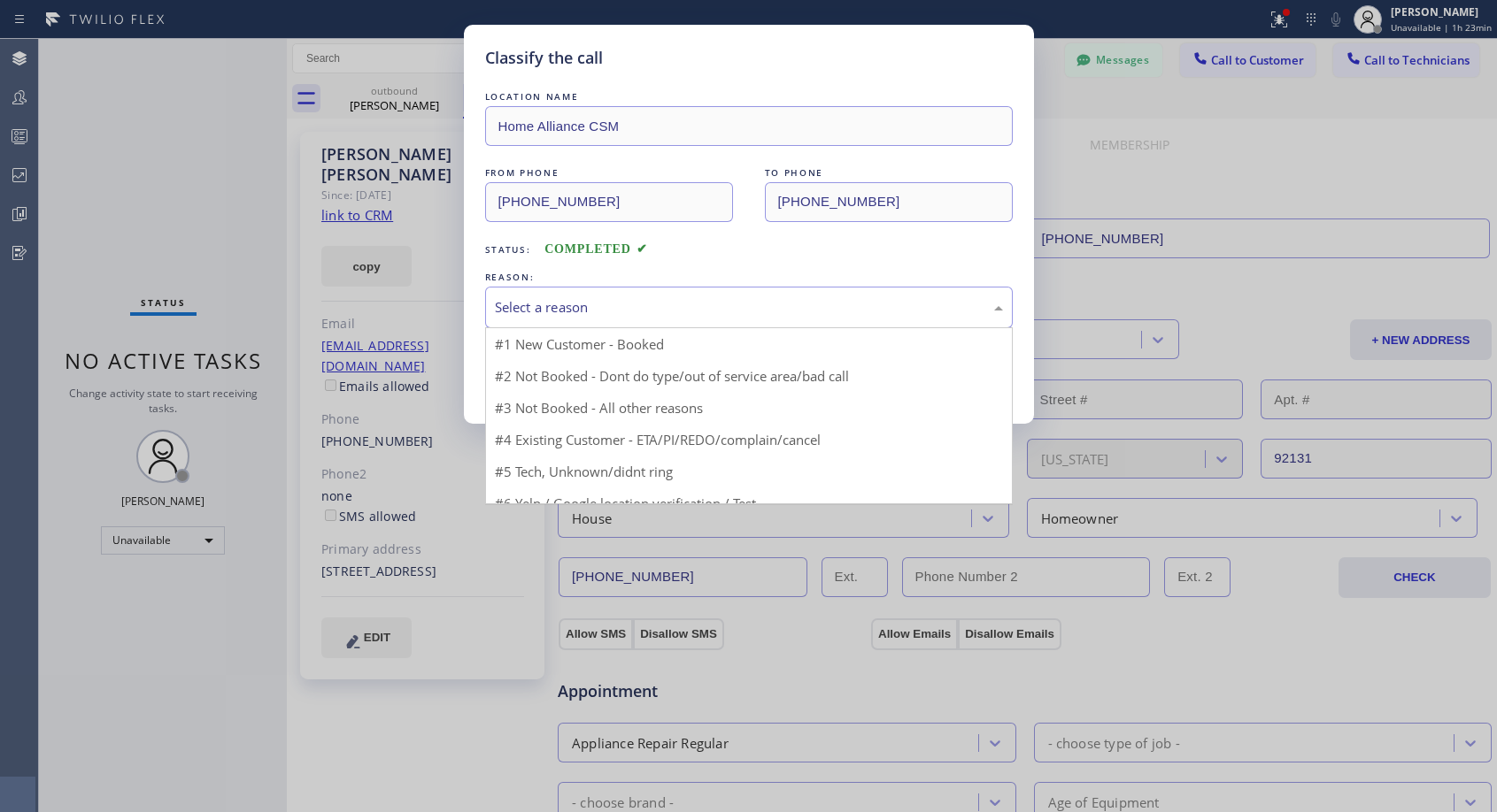
click at [576, 299] on div "Select a reason" at bounding box center [748, 307] width 508 height 21
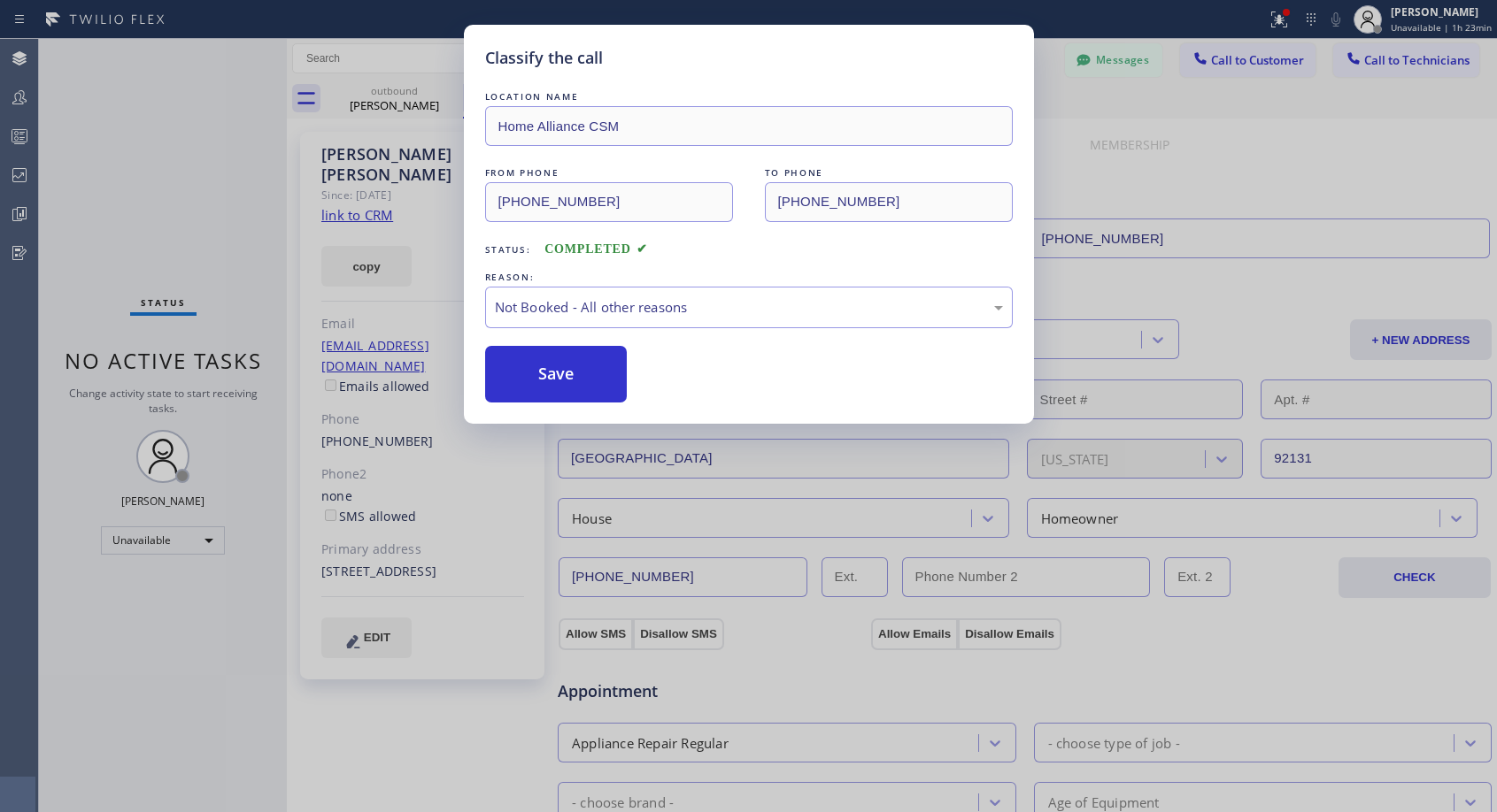
click at [528, 367] on button "Save" at bounding box center [557, 374] width 142 height 57
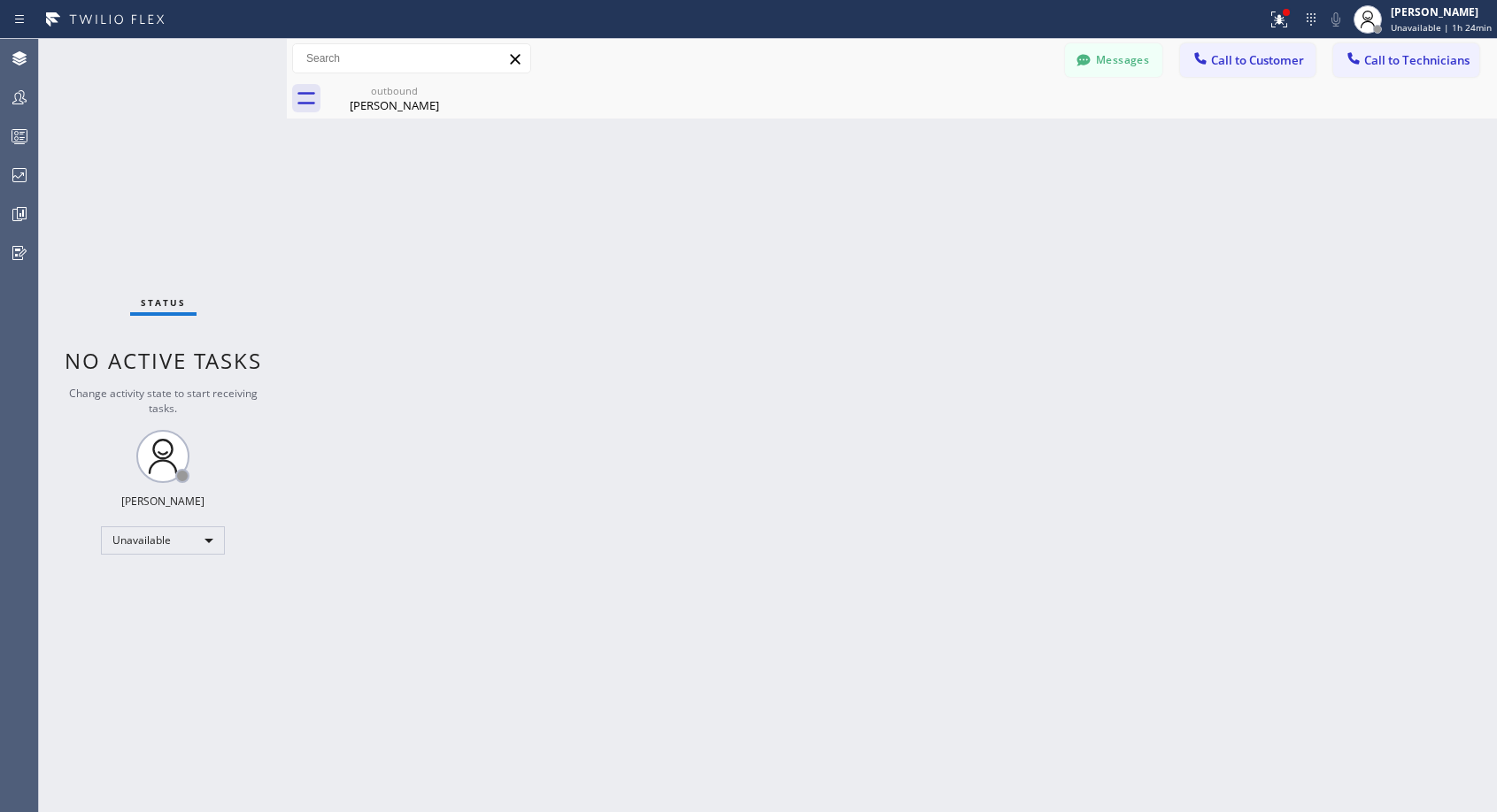
drag, startPoint x: 1235, startPoint y: 55, endPoint x: 1058, endPoint y: 190, distance: 222.6
click at [1235, 56] on span "Call to Customer" at bounding box center [1257, 60] width 93 height 16
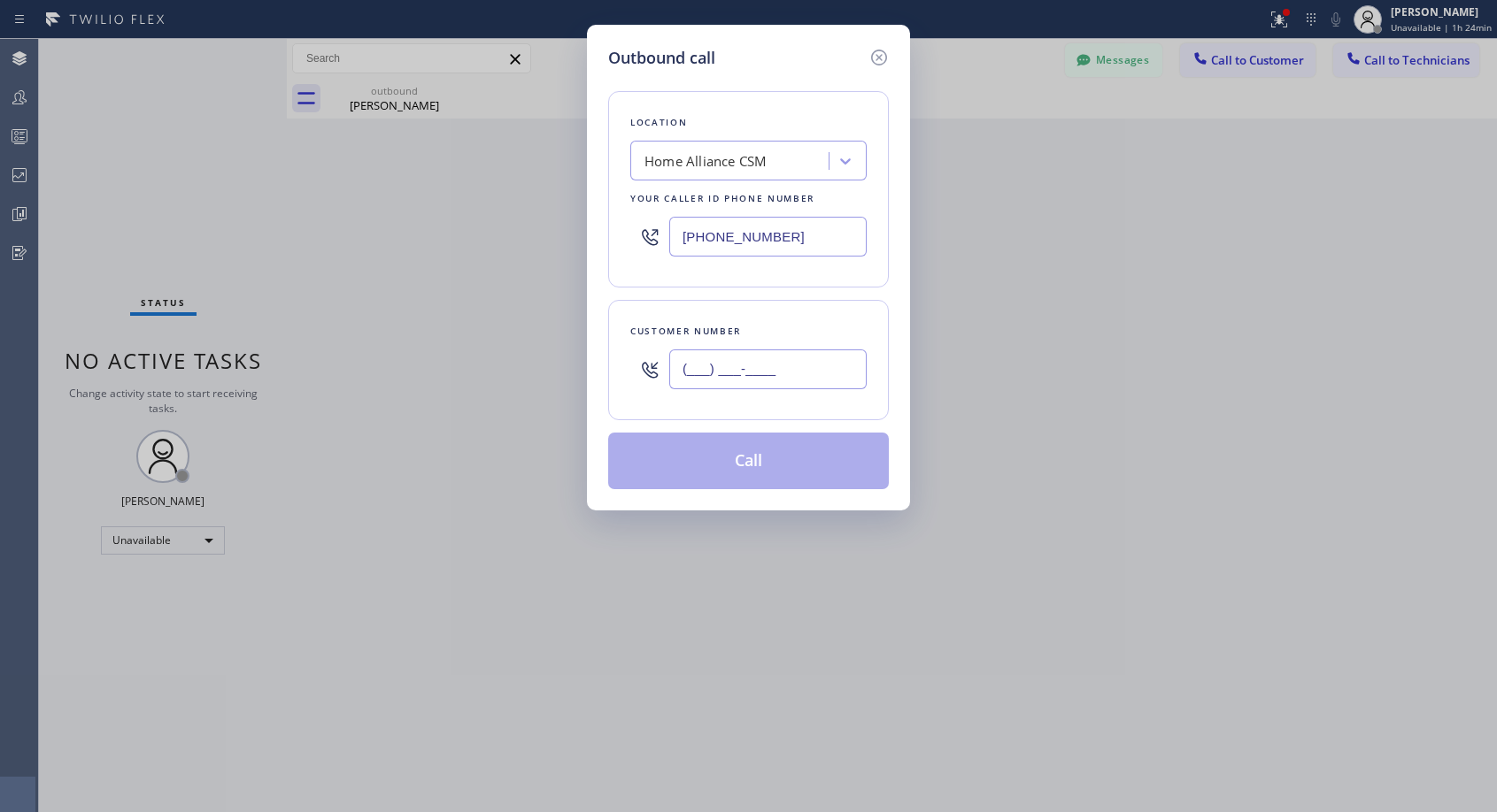
click at [832, 375] on input "(___) ___-____" at bounding box center [767, 369] width 197 height 40
paste input "702) 275-6515"
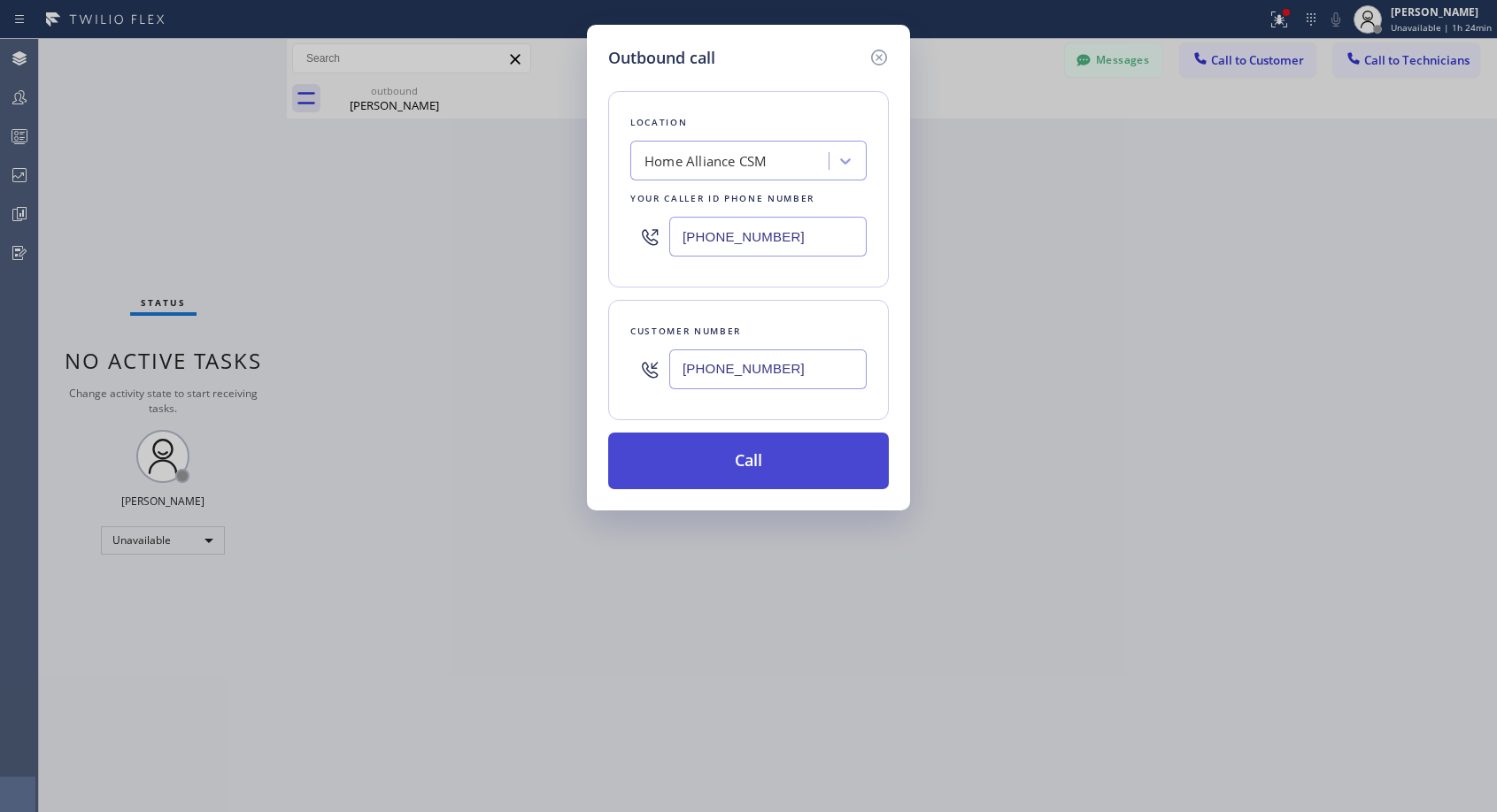
type input "(702) 275-6515"
click at [790, 466] on button "Call" at bounding box center [748, 461] width 281 height 57
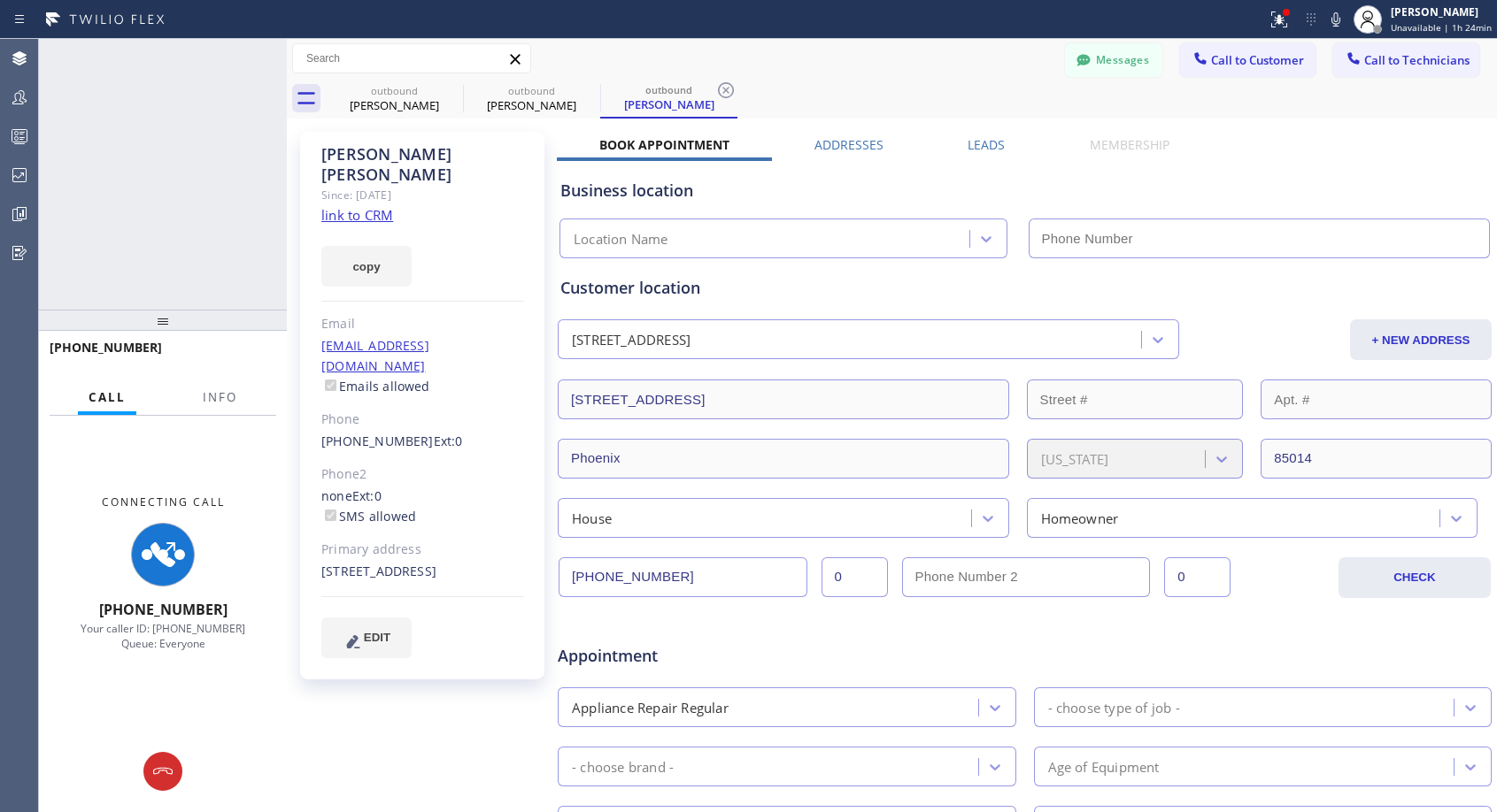
type input "(818) 614-5337"
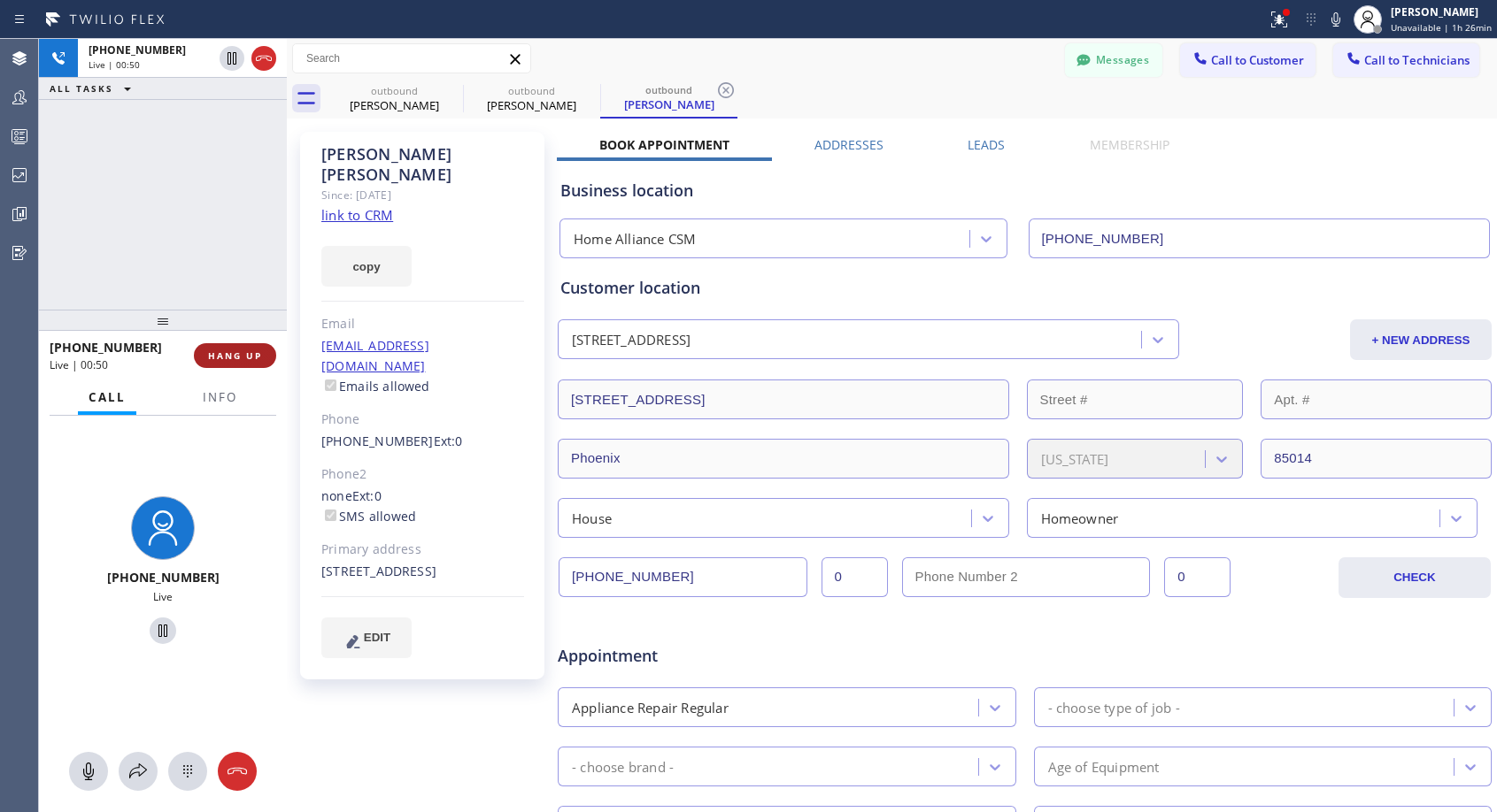
click at [240, 354] on span "HANG UP" at bounding box center [235, 356] width 54 height 13
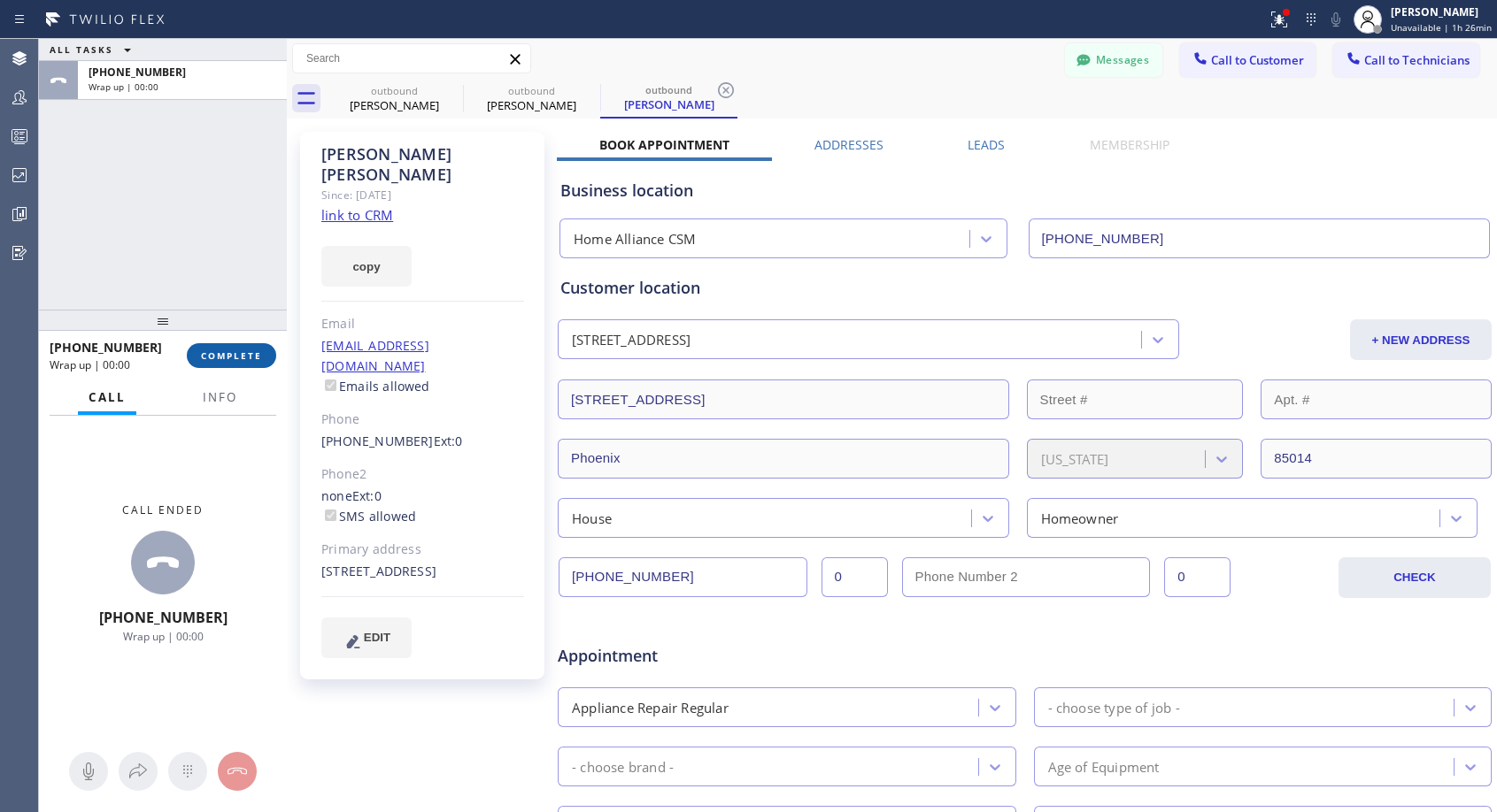
click at [240, 356] on span "COMPLETE" at bounding box center [231, 356] width 61 height 13
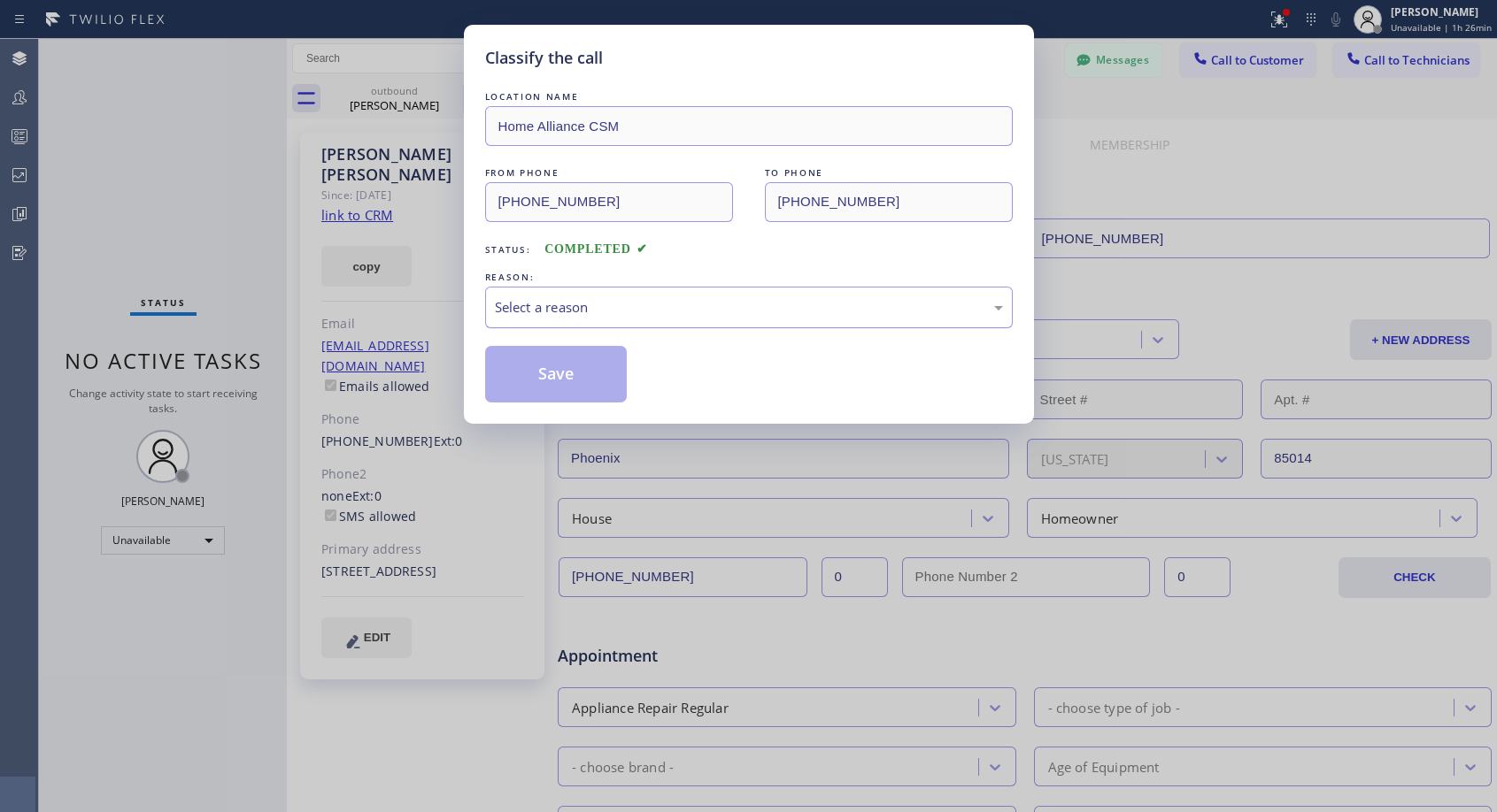
drag, startPoint x: 590, startPoint y: 308, endPoint x: 579, endPoint y: 320, distance: 16.3
click at [590, 307] on div "Select a reason" at bounding box center [748, 307] width 508 height 21
click at [542, 378] on button "Save" at bounding box center [557, 374] width 142 height 57
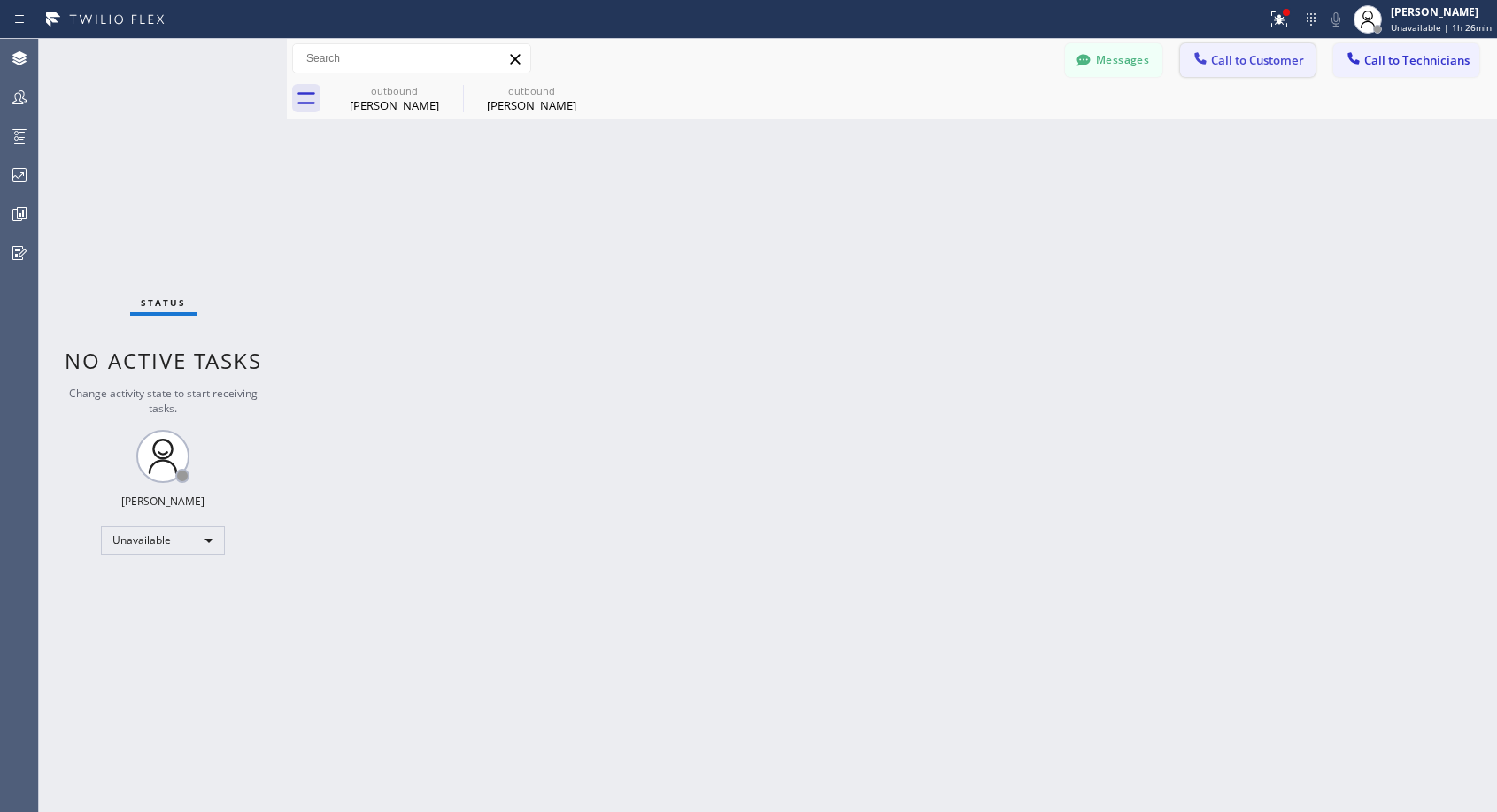
click at [1233, 60] on span "Call to Customer" at bounding box center [1257, 60] width 93 height 16
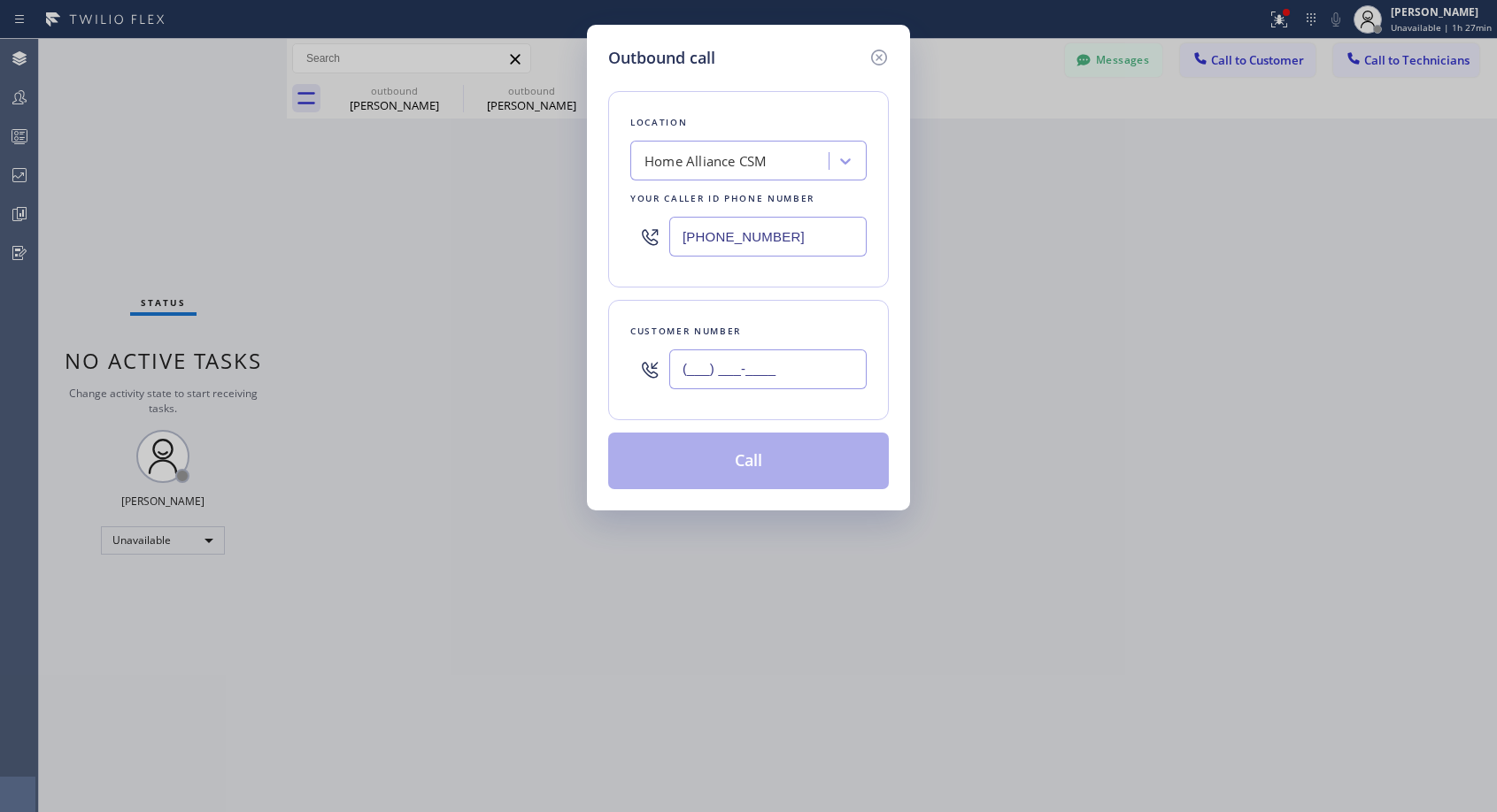
click at [784, 365] on input "(___) ___-____" at bounding box center [767, 369] width 197 height 40
paste input "707) 567-0444"
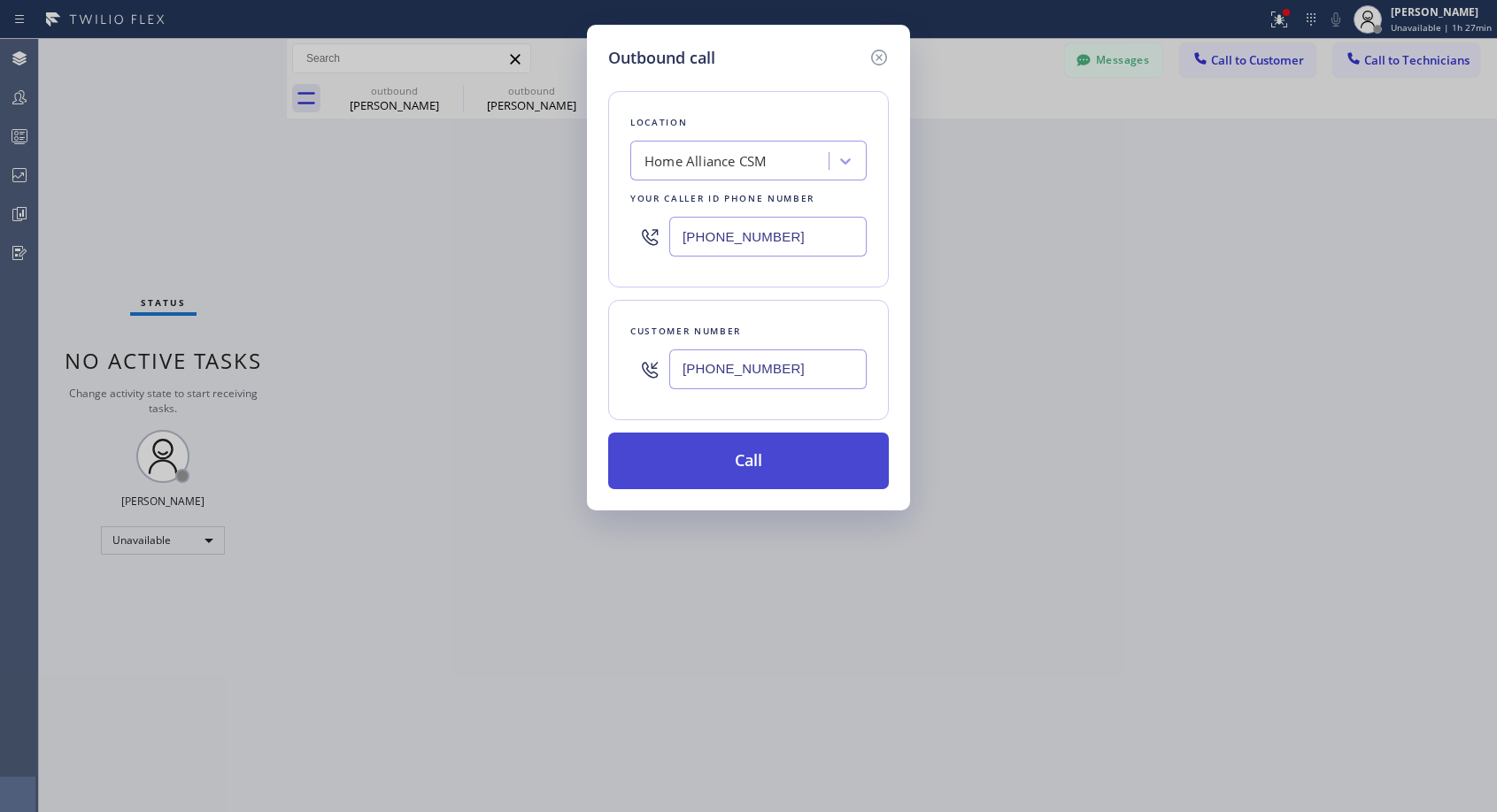
type input "(707) 567-0444"
click at [784, 472] on button "Call" at bounding box center [748, 461] width 281 height 57
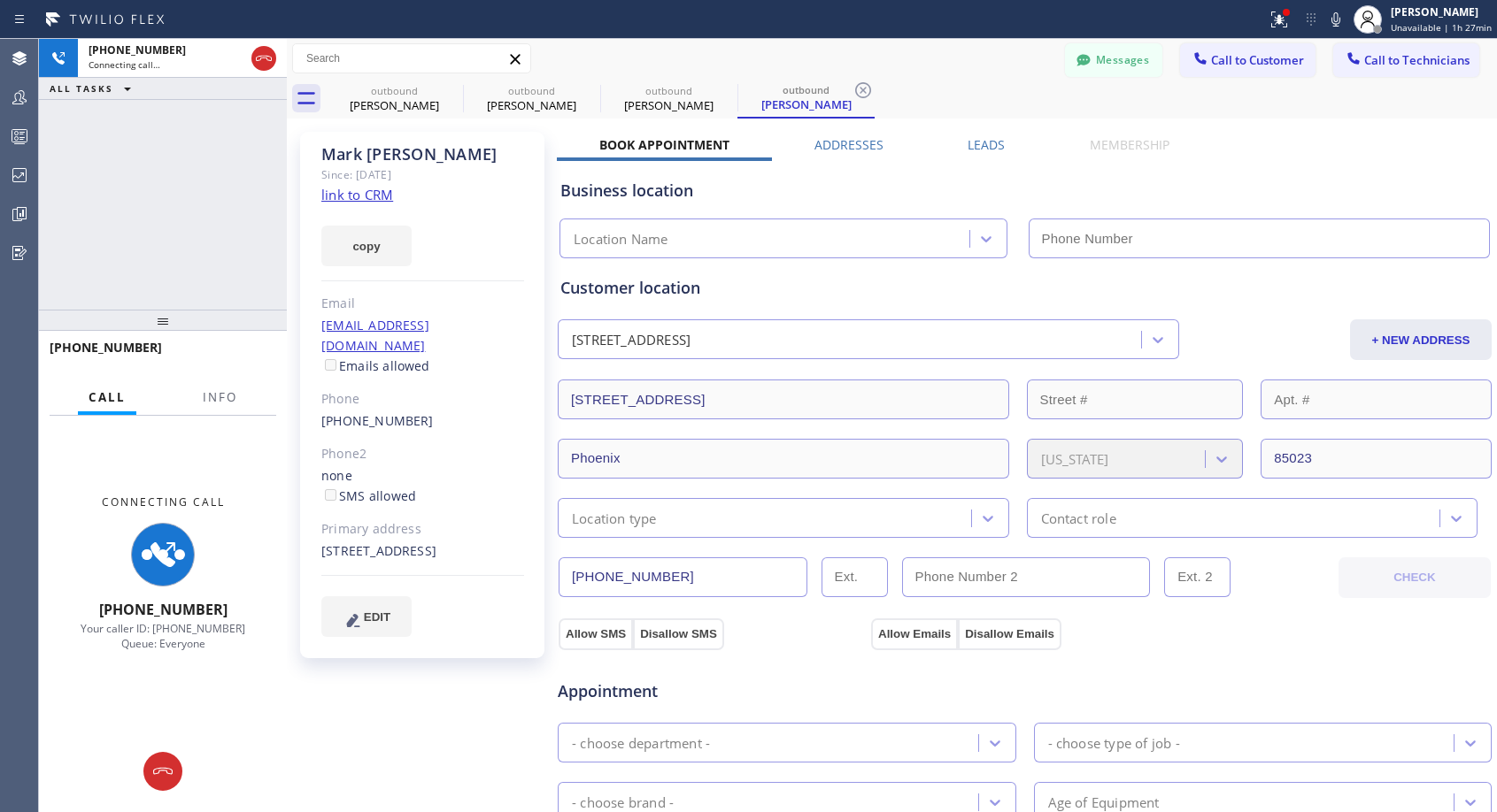
type input "(818) 614-5337"
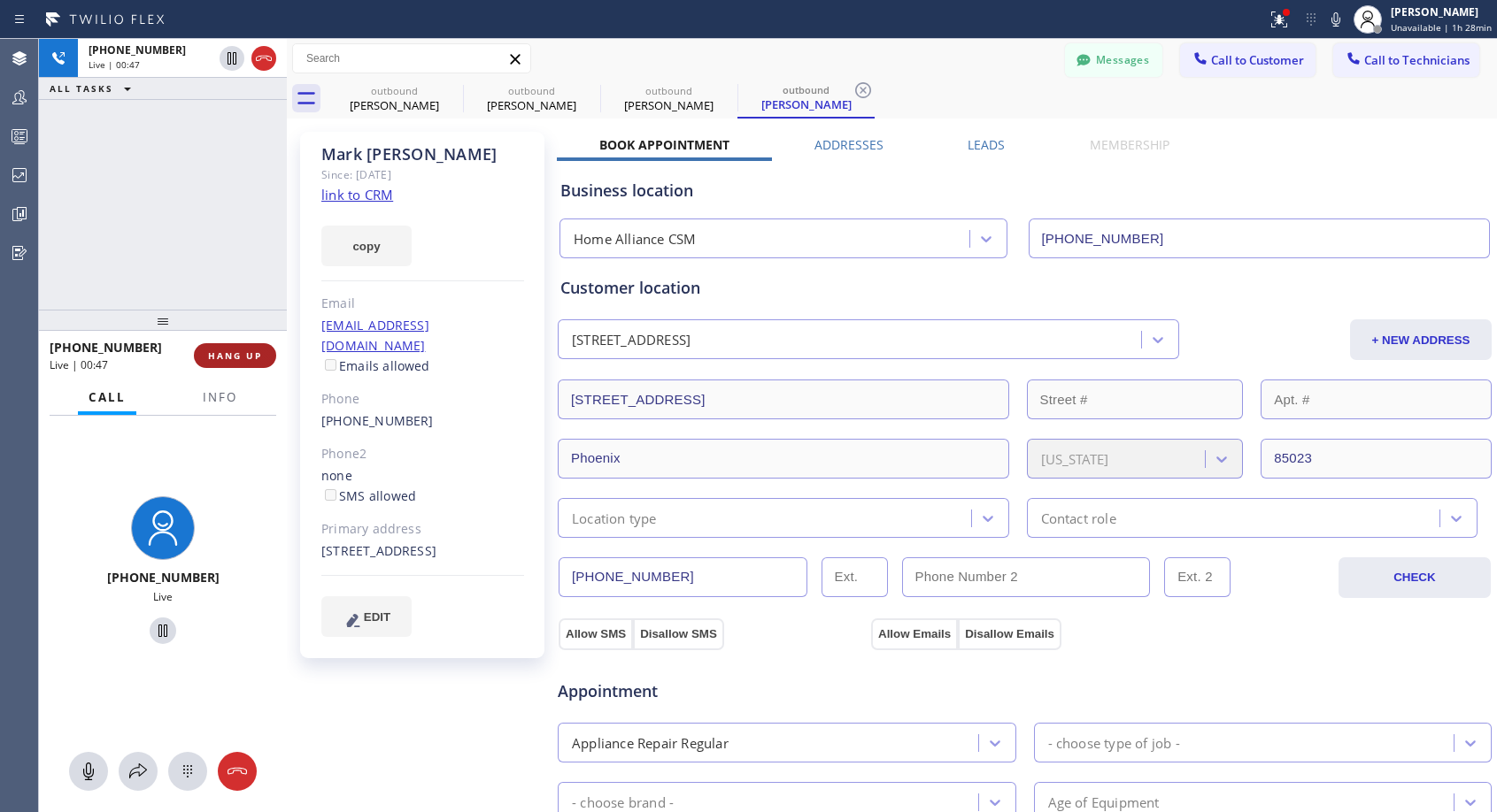
click at [224, 351] on span "HANG UP" at bounding box center [235, 356] width 54 height 13
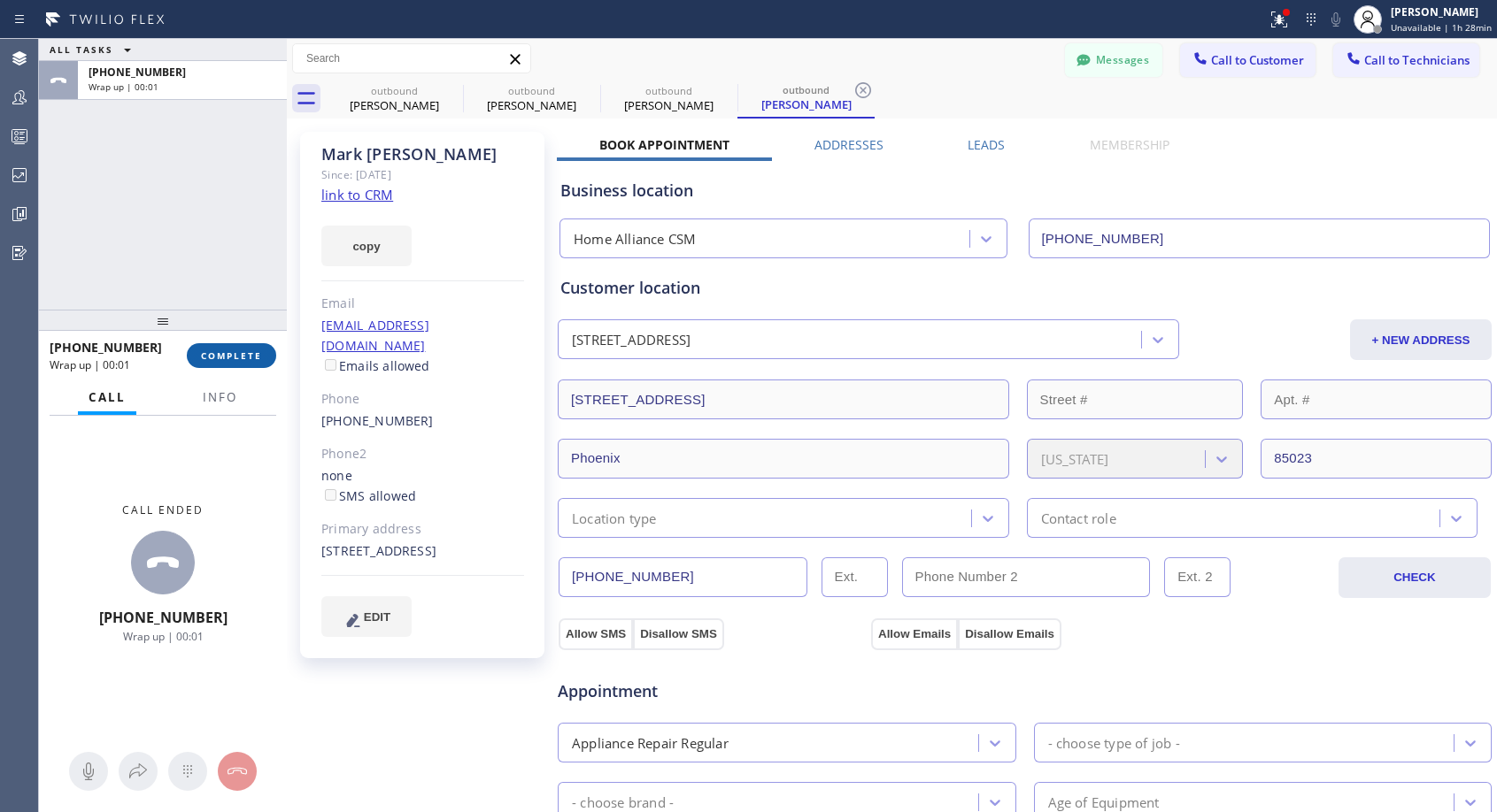
click at [246, 349] on span "COMPLETE" at bounding box center [231, 356] width 61 height 13
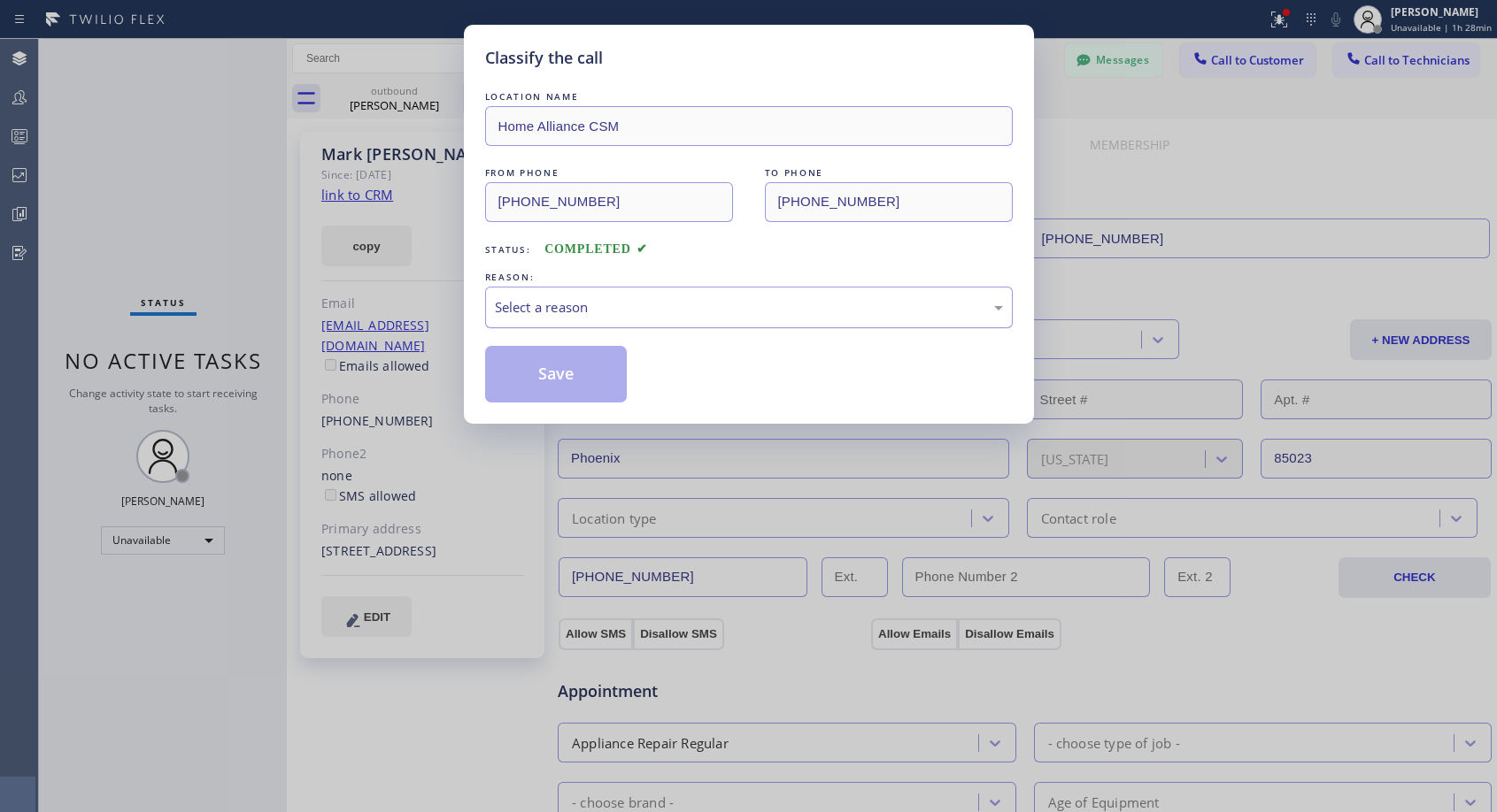
drag, startPoint x: 561, startPoint y: 307, endPoint x: 557, endPoint y: 315, distance: 8.9
click at [561, 307] on div "Select a reason" at bounding box center [748, 307] width 508 height 21
click at [538, 405] on div "Classify the call LOCATION NAME Home Alliance CSM FROM PHONE (818) 614-5337 TO …" at bounding box center [748, 224] width 570 height 399
click at [545, 385] on button "Save" at bounding box center [557, 374] width 142 height 57
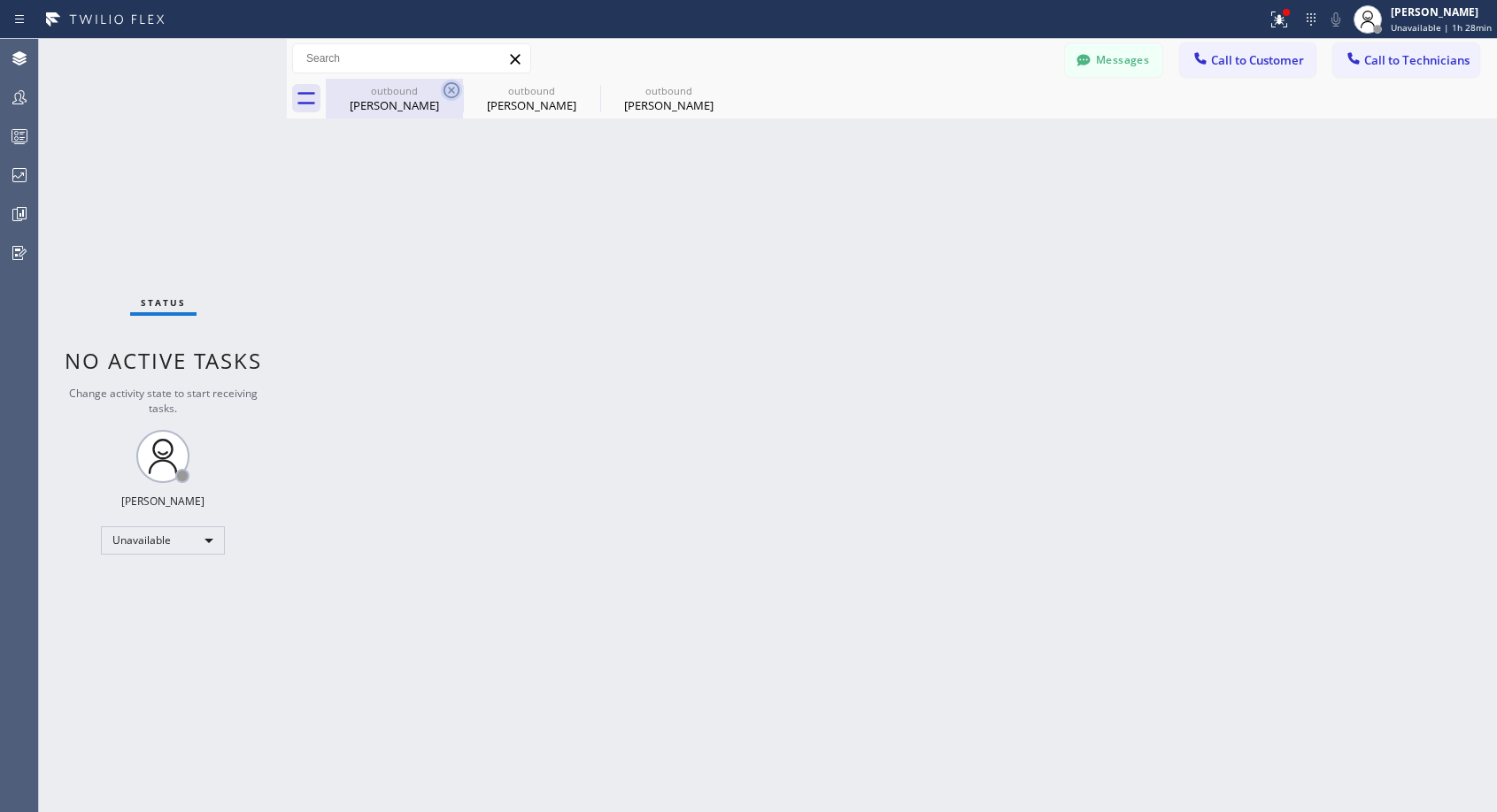
click at [444, 91] on icon at bounding box center [451, 90] width 22 height 22
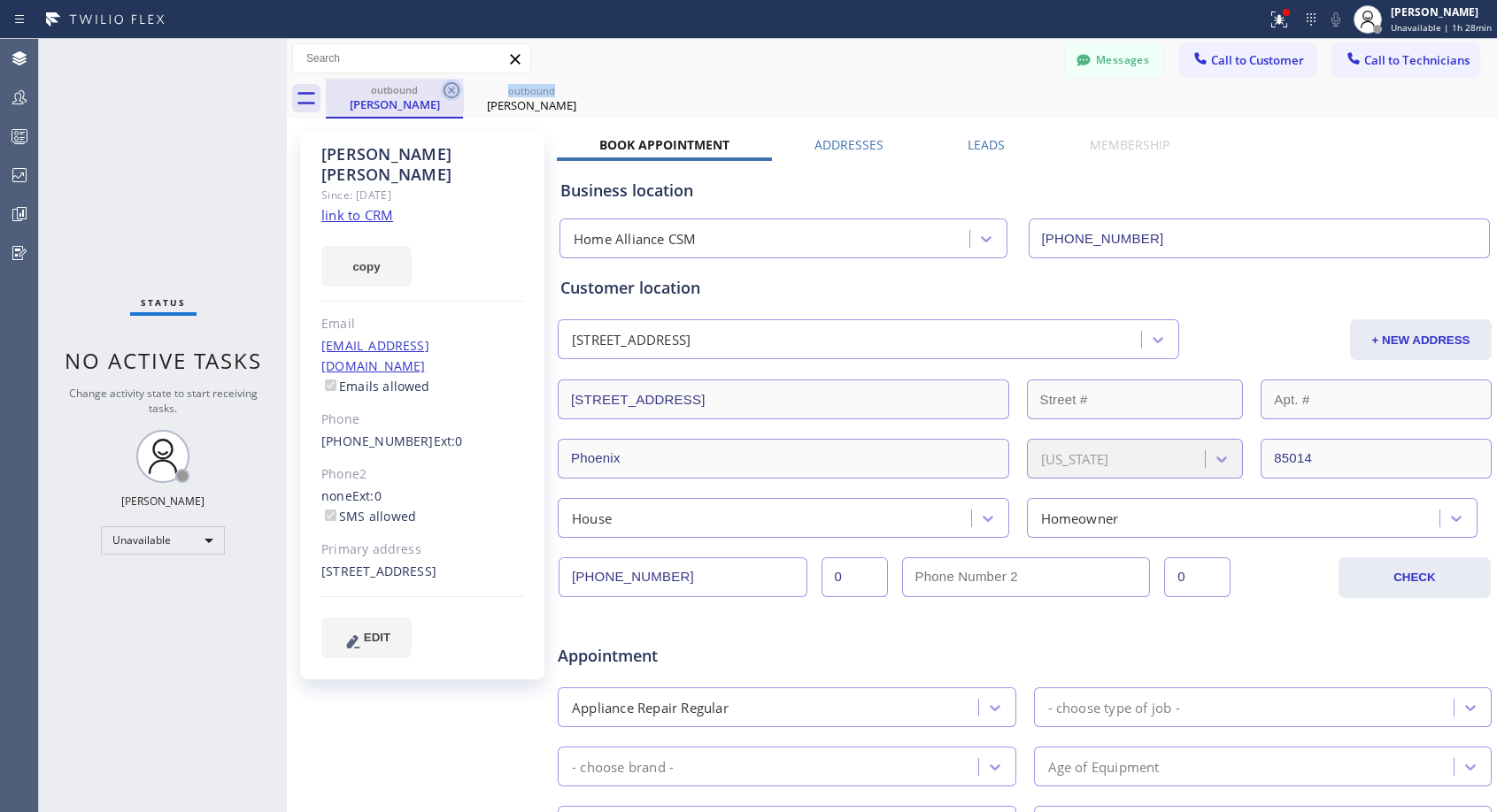
click at [444, 91] on icon at bounding box center [451, 90] width 16 height 16
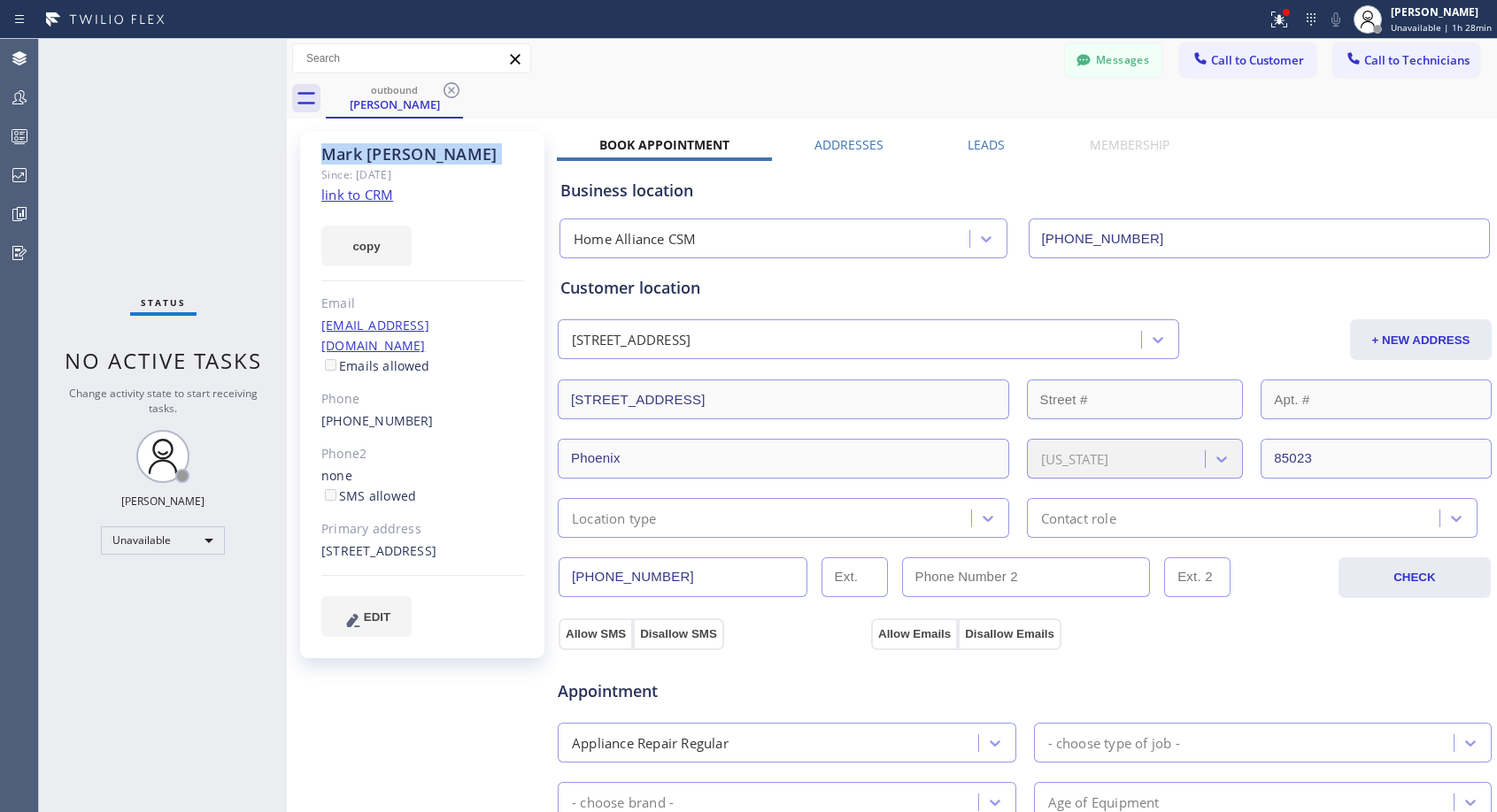
click at [444, 91] on icon at bounding box center [451, 90] width 16 height 16
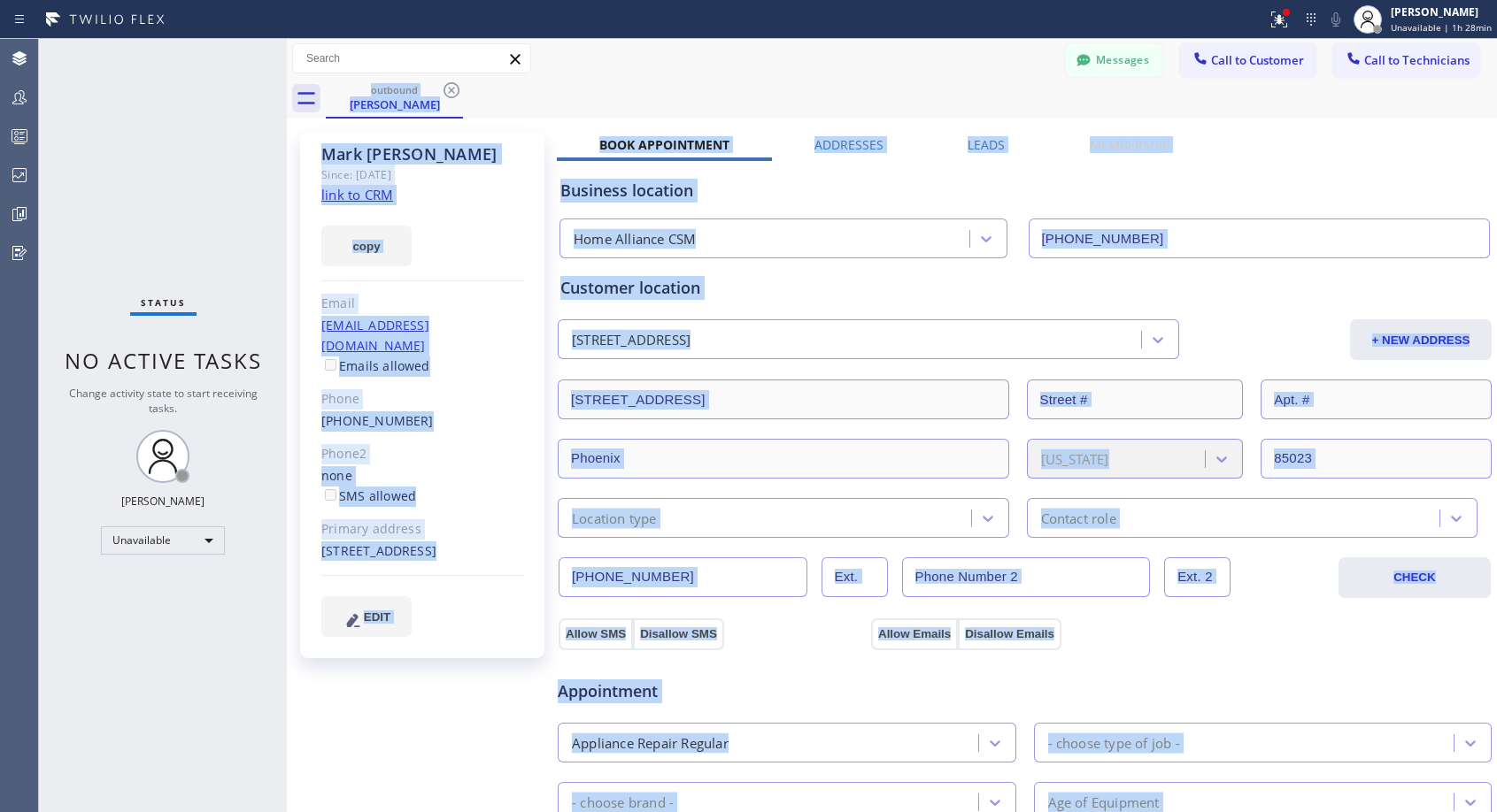
click at [445, 91] on div "outbound Mark Morris" at bounding box center [912, 98] width 1171 height 40
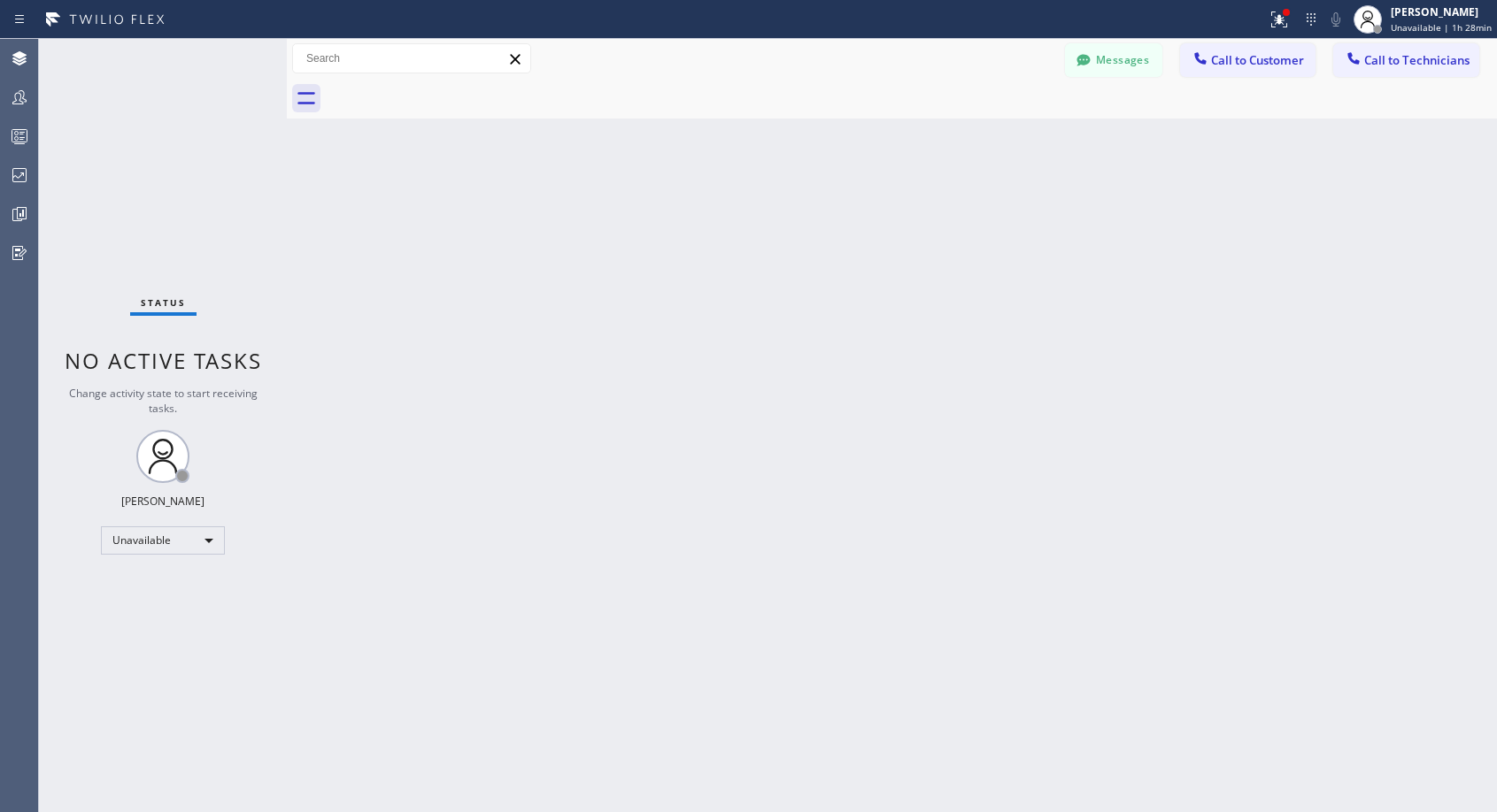
drag, startPoint x: 1231, startPoint y: 63, endPoint x: 1098, endPoint y: 161, distance: 165.2
click at [1199, 93] on div "Messages Call to Customer Call to Technicians Outbound call Location Home Allia…" at bounding box center [891, 78] width 1210 height 79
click at [1242, 62] on span "Call to Customer" at bounding box center [1257, 60] width 93 height 16
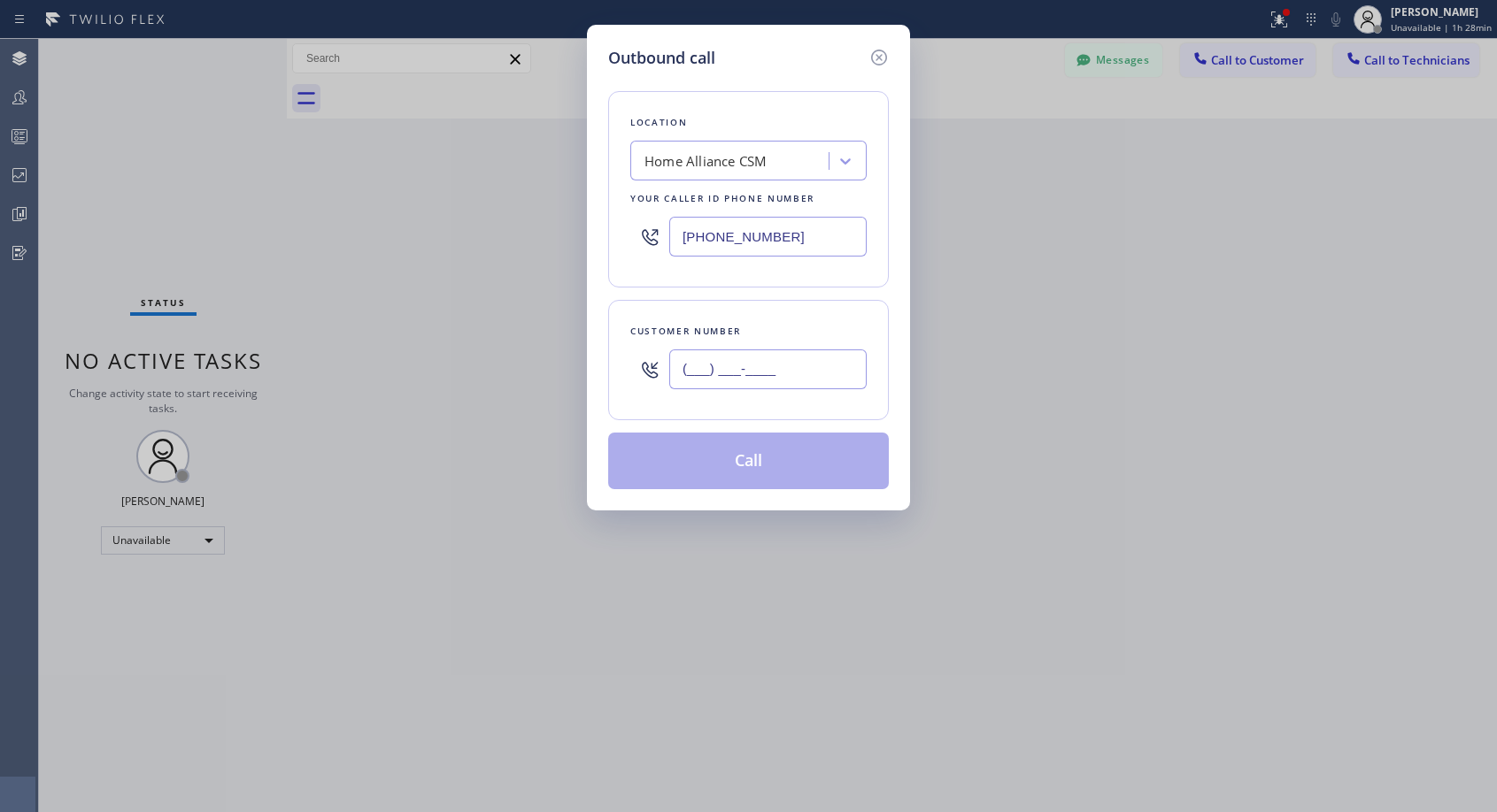
click at [767, 349] on input "(___) ___-____" at bounding box center [767, 369] width 197 height 40
paste input "082) 020-25"
click at [681, 364] on input "(082) 020-25__" at bounding box center [767, 369] width 197 height 40
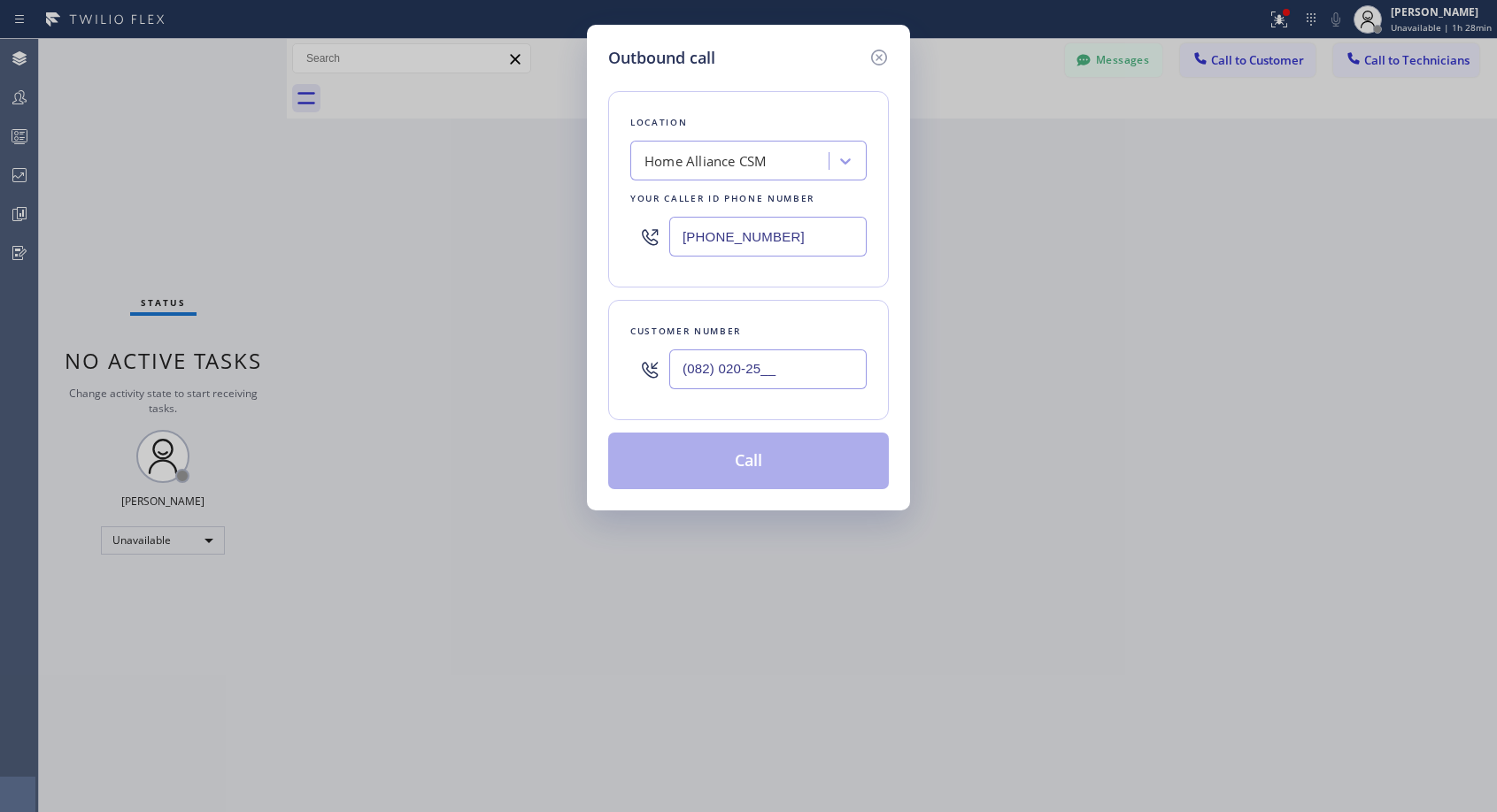
paste input "text"
click at [748, 350] on input "(082) 020-25__" at bounding box center [767, 369] width 197 height 40
paste input "707) 567-0444"
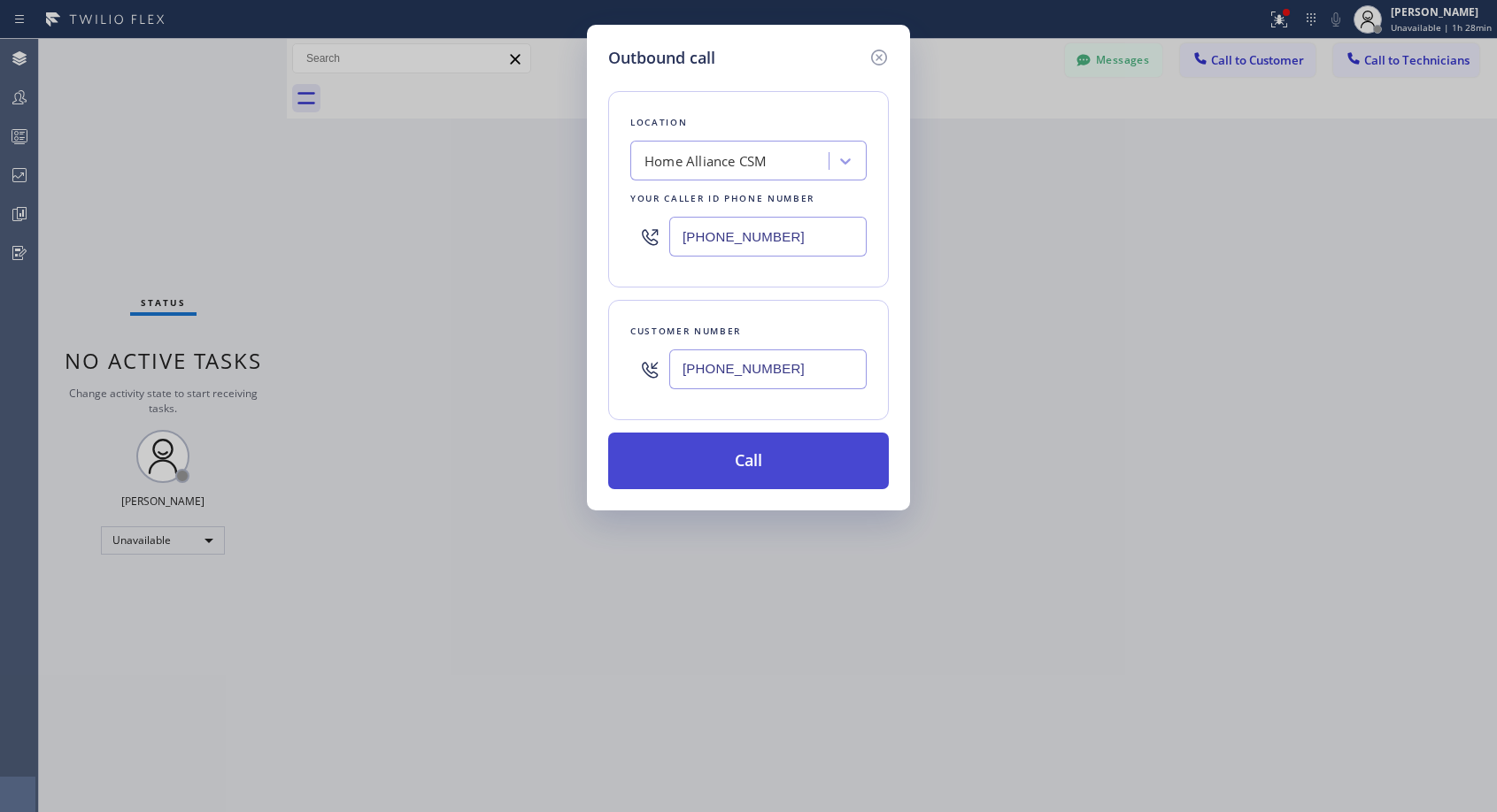
type input "(707) 567-0440"
click at [750, 465] on button "Call" at bounding box center [748, 461] width 281 height 57
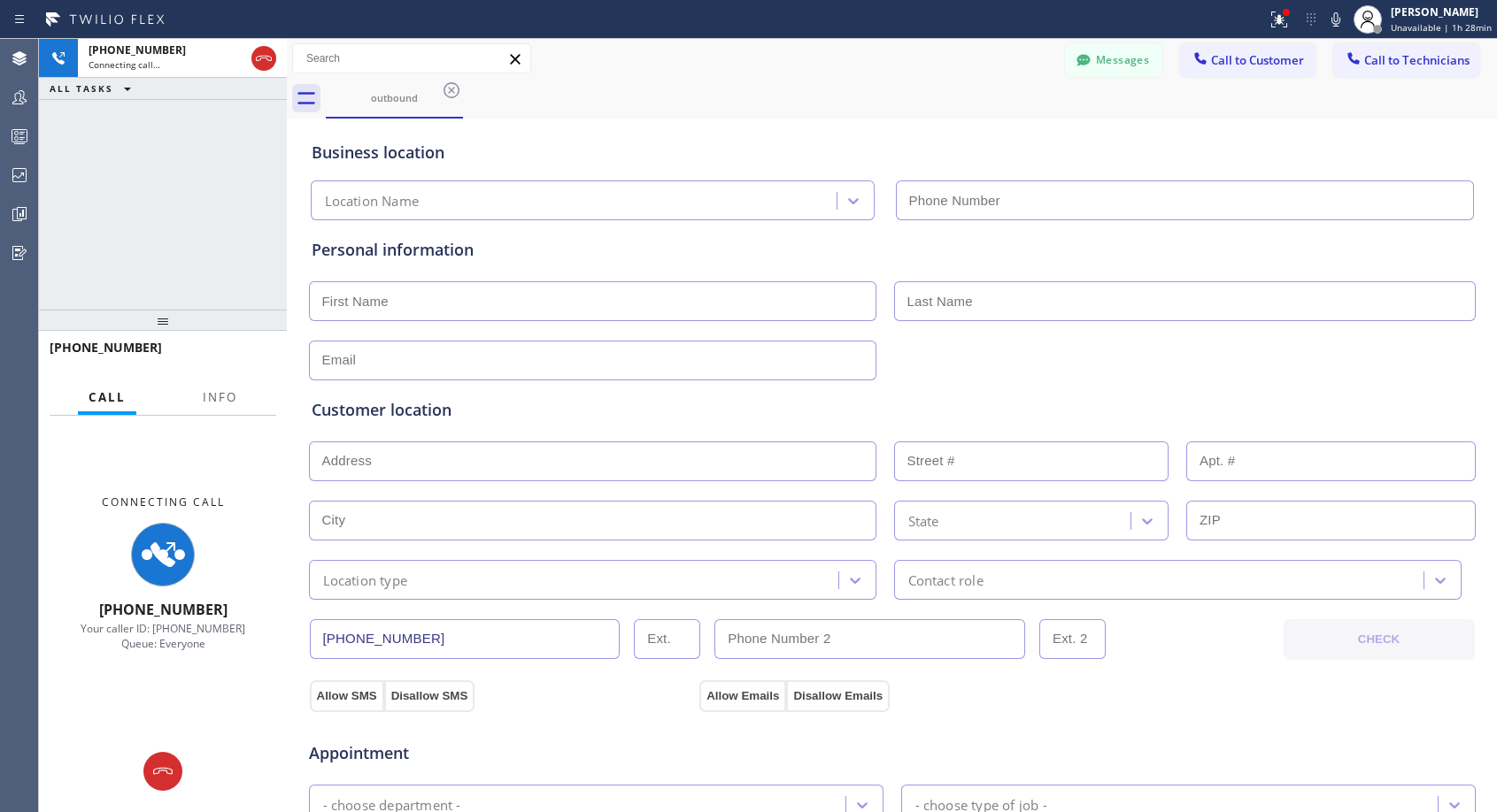
type input "(818) 614-5337"
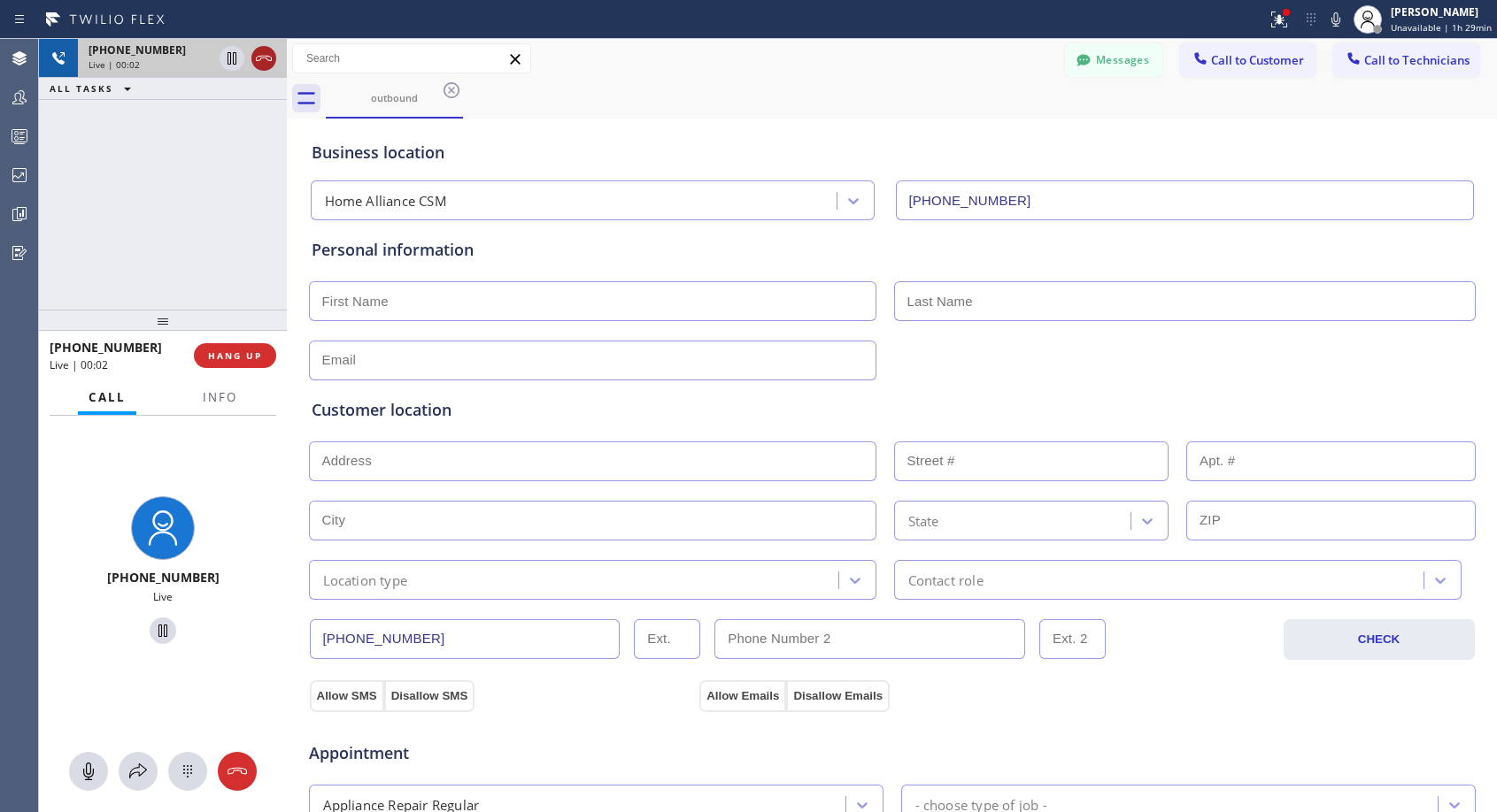
click at [270, 62] on icon at bounding box center [264, 59] width 22 height 22
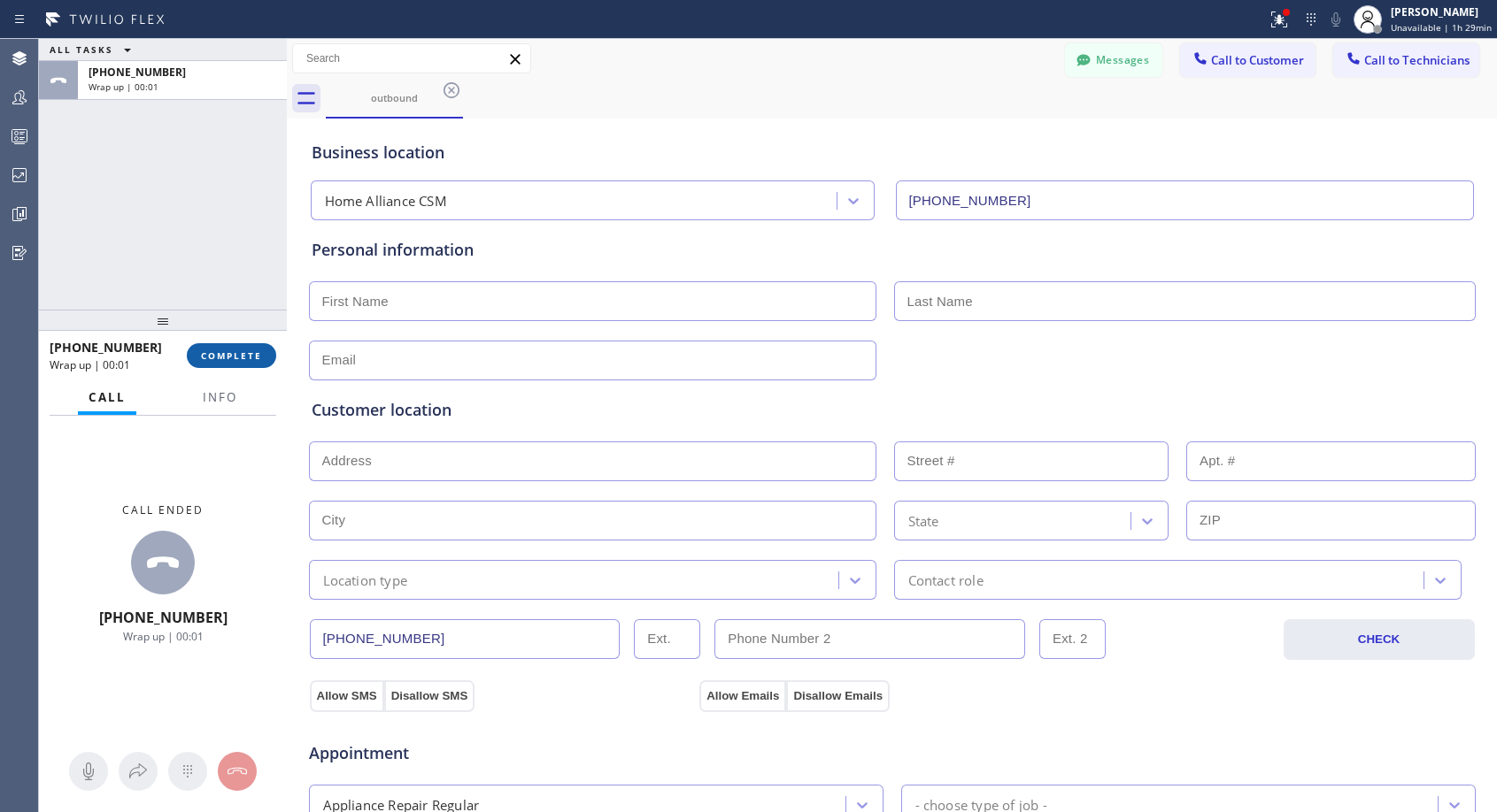
click at [242, 347] on button "COMPLETE" at bounding box center [231, 356] width 89 height 25
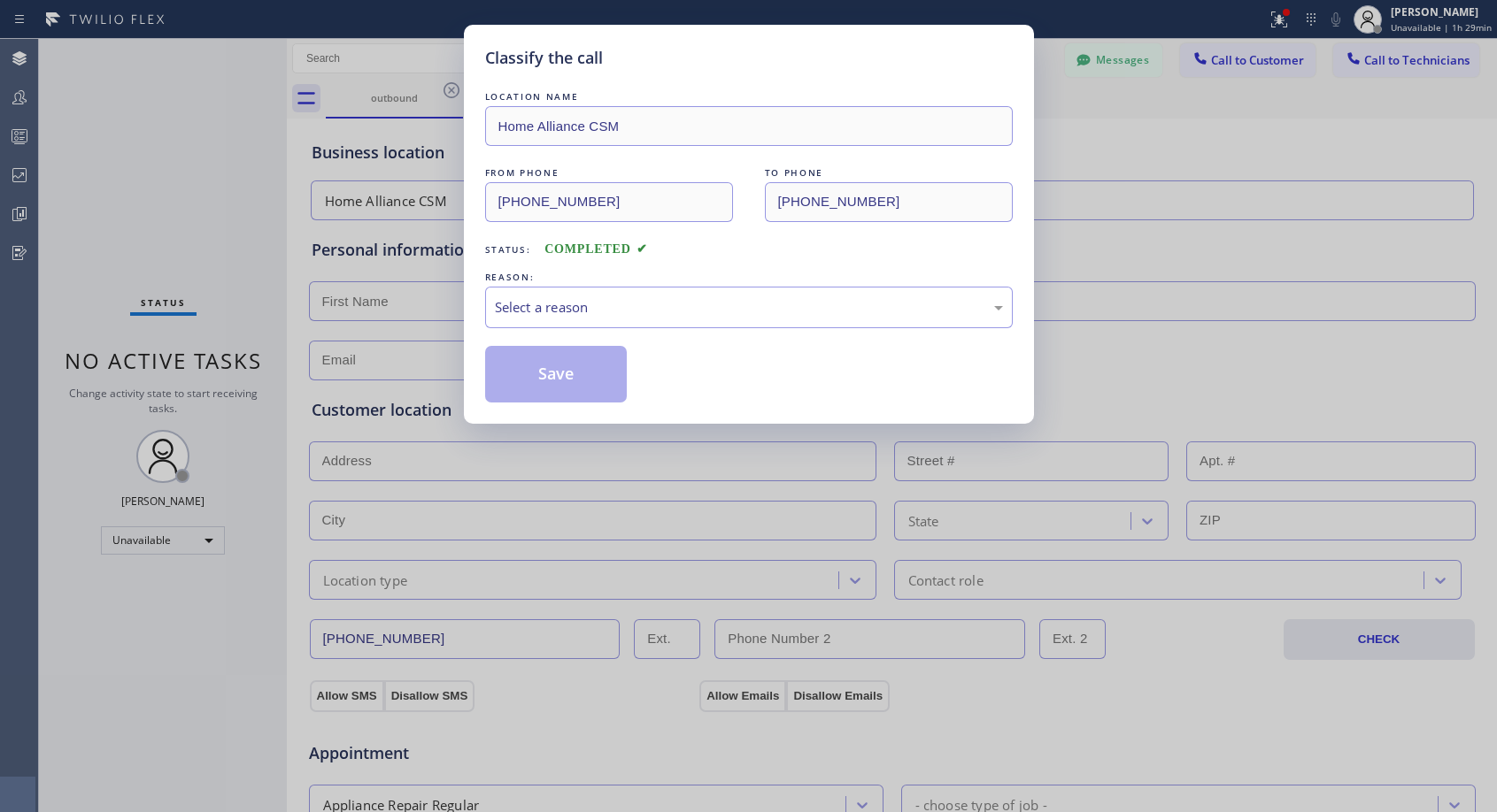
click at [633, 302] on div "Select a reason" at bounding box center [748, 307] width 508 height 21
click at [548, 386] on button "Save" at bounding box center [557, 374] width 142 height 57
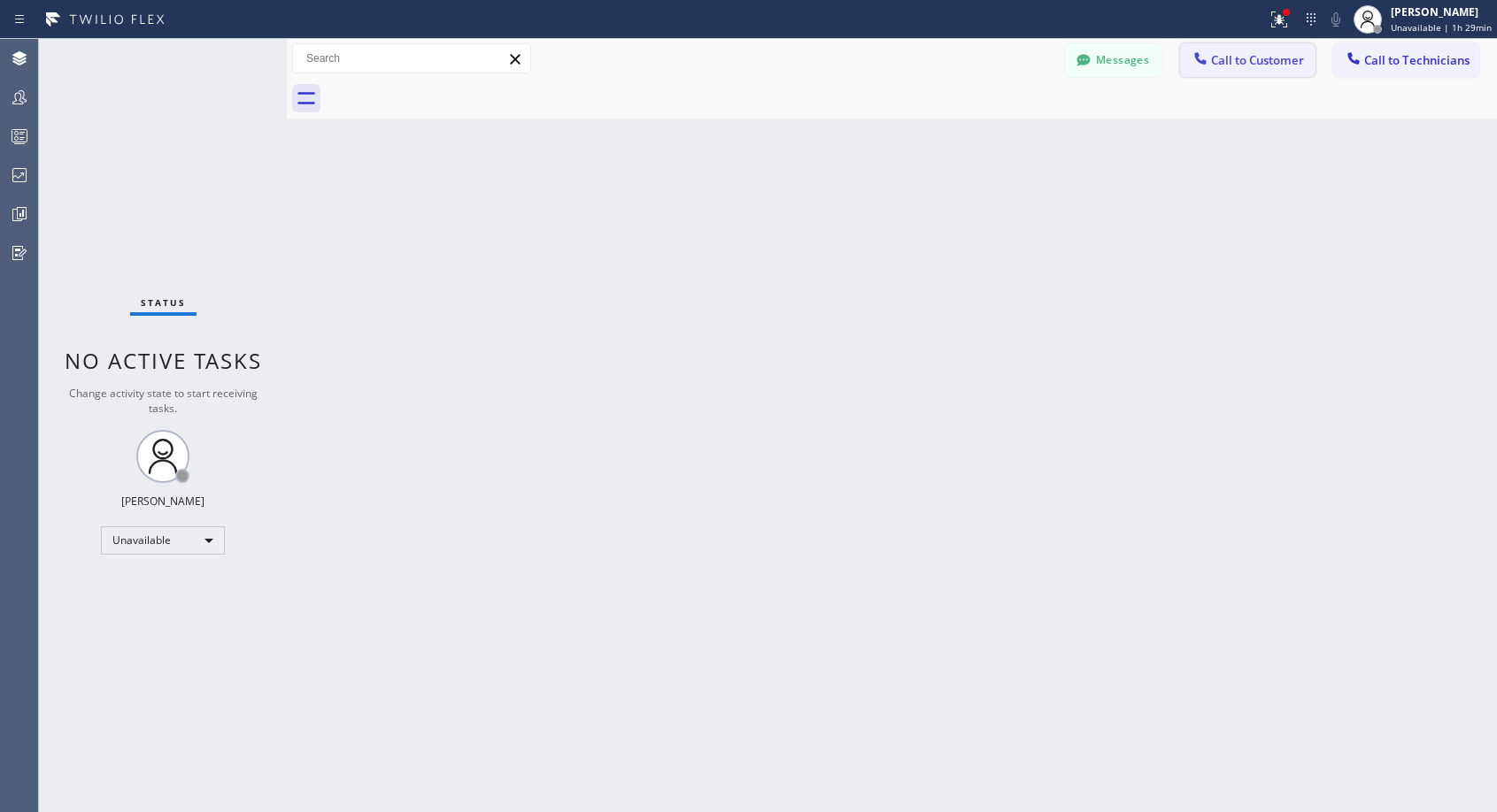
click at [1246, 52] on span "Call to Customer" at bounding box center [1257, 60] width 93 height 16
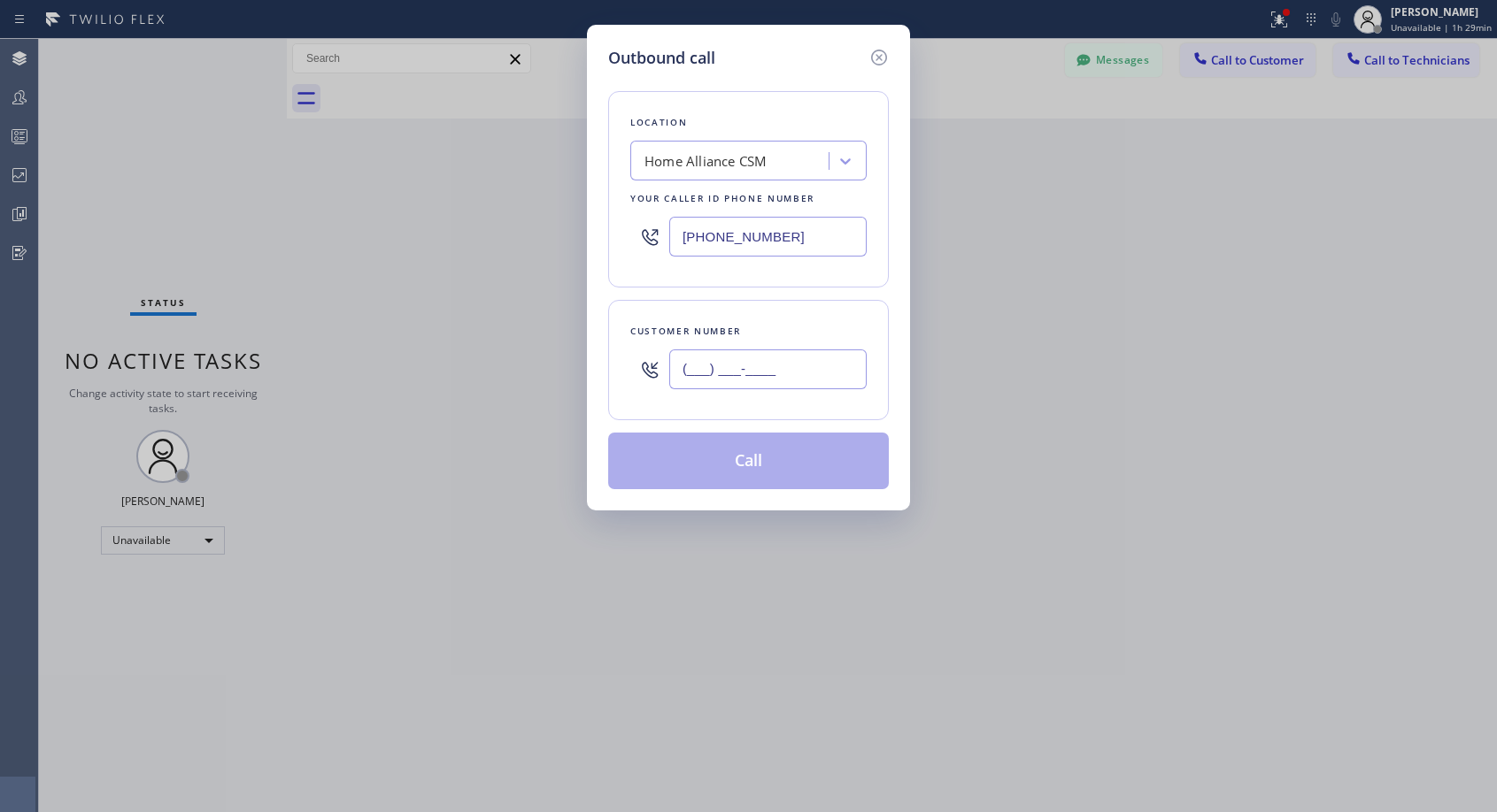
click at [776, 349] on input "(___) ___-____" at bounding box center [767, 369] width 197 height 40
paste input "707) 567-0444"
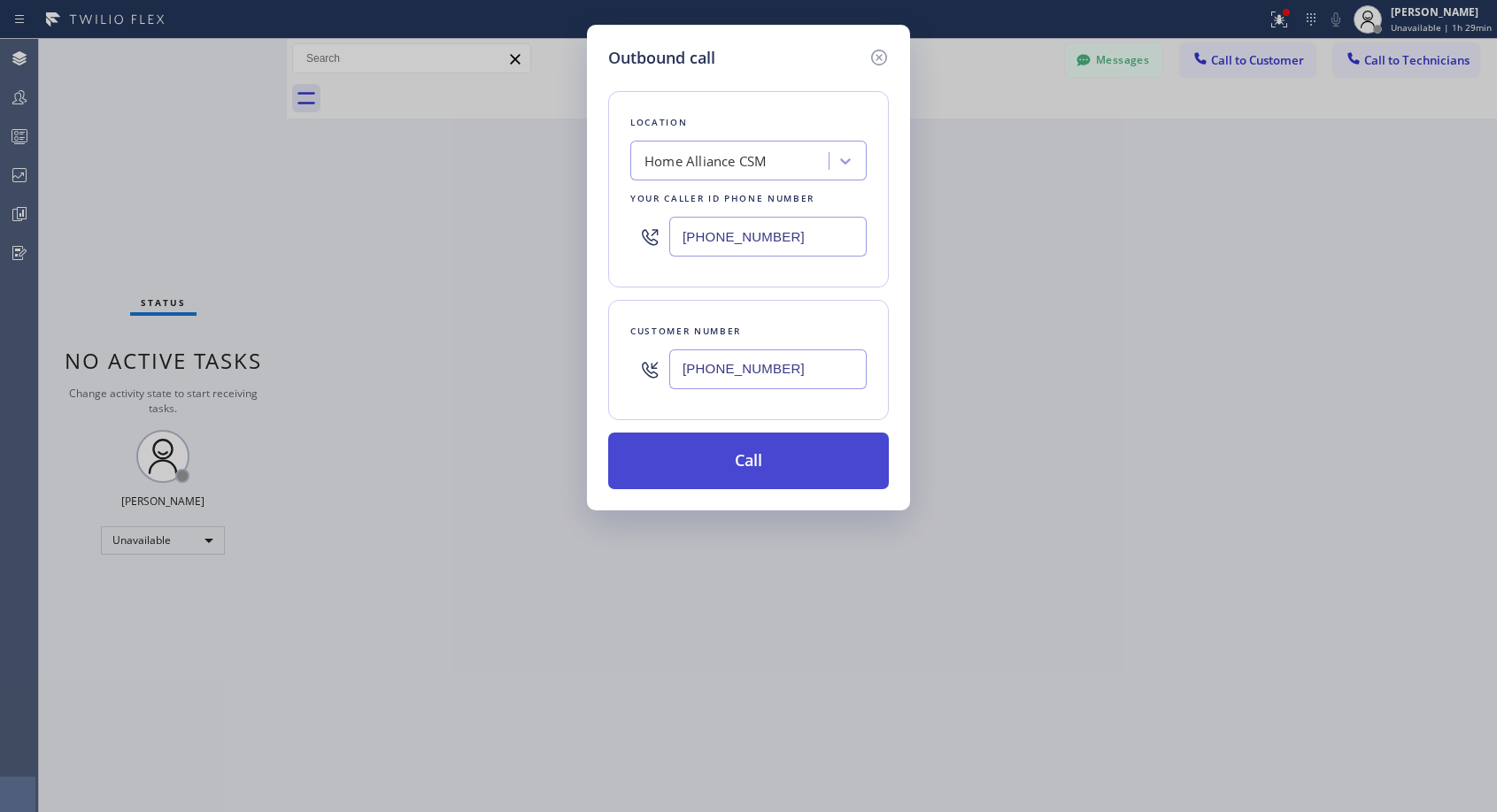
type input "(707) 567-0441"
click at [785, 464] on button "Call" at bounding box center [748, 461] width 281 height 57
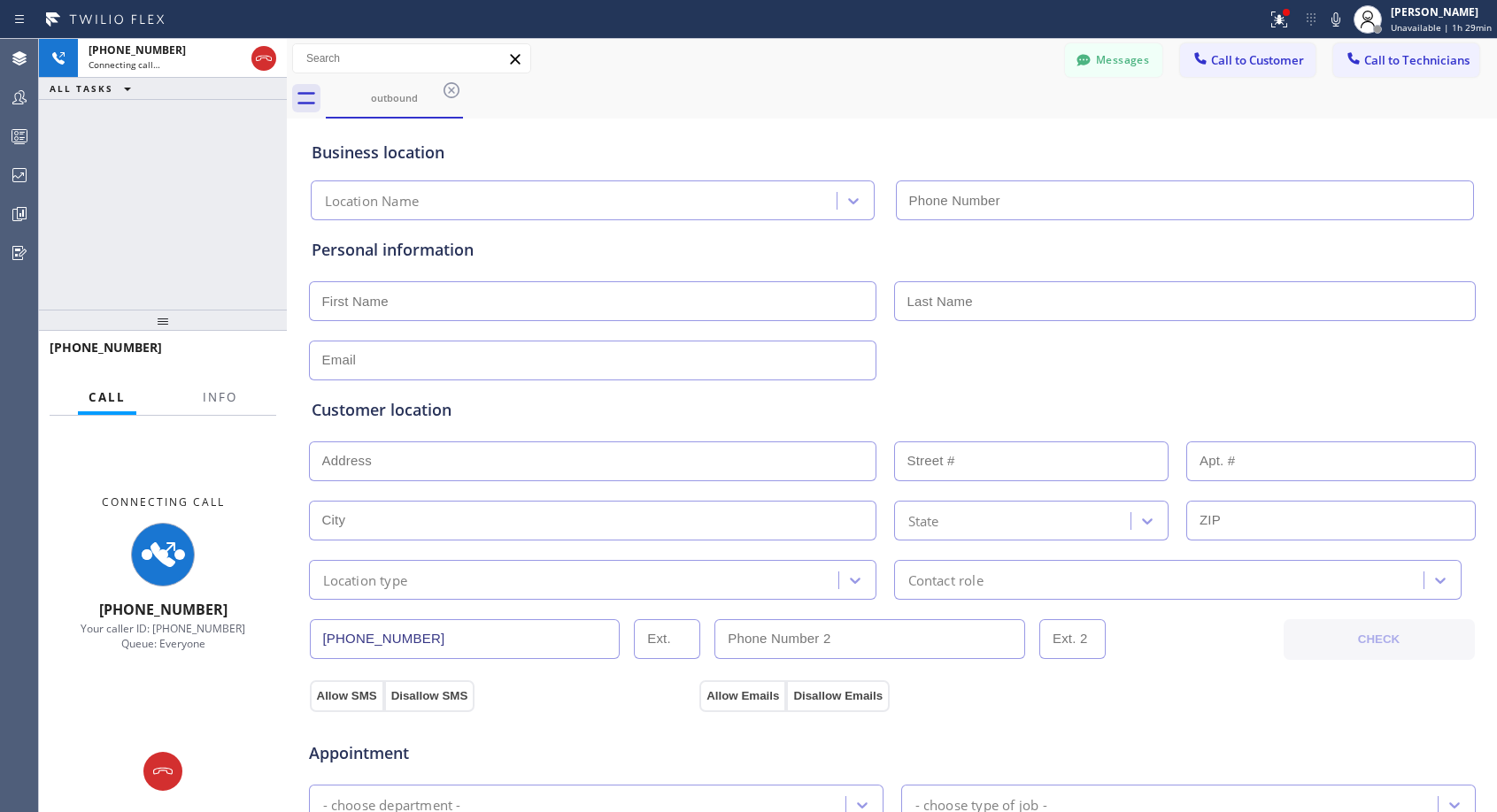
type input "(818) 614-5337"
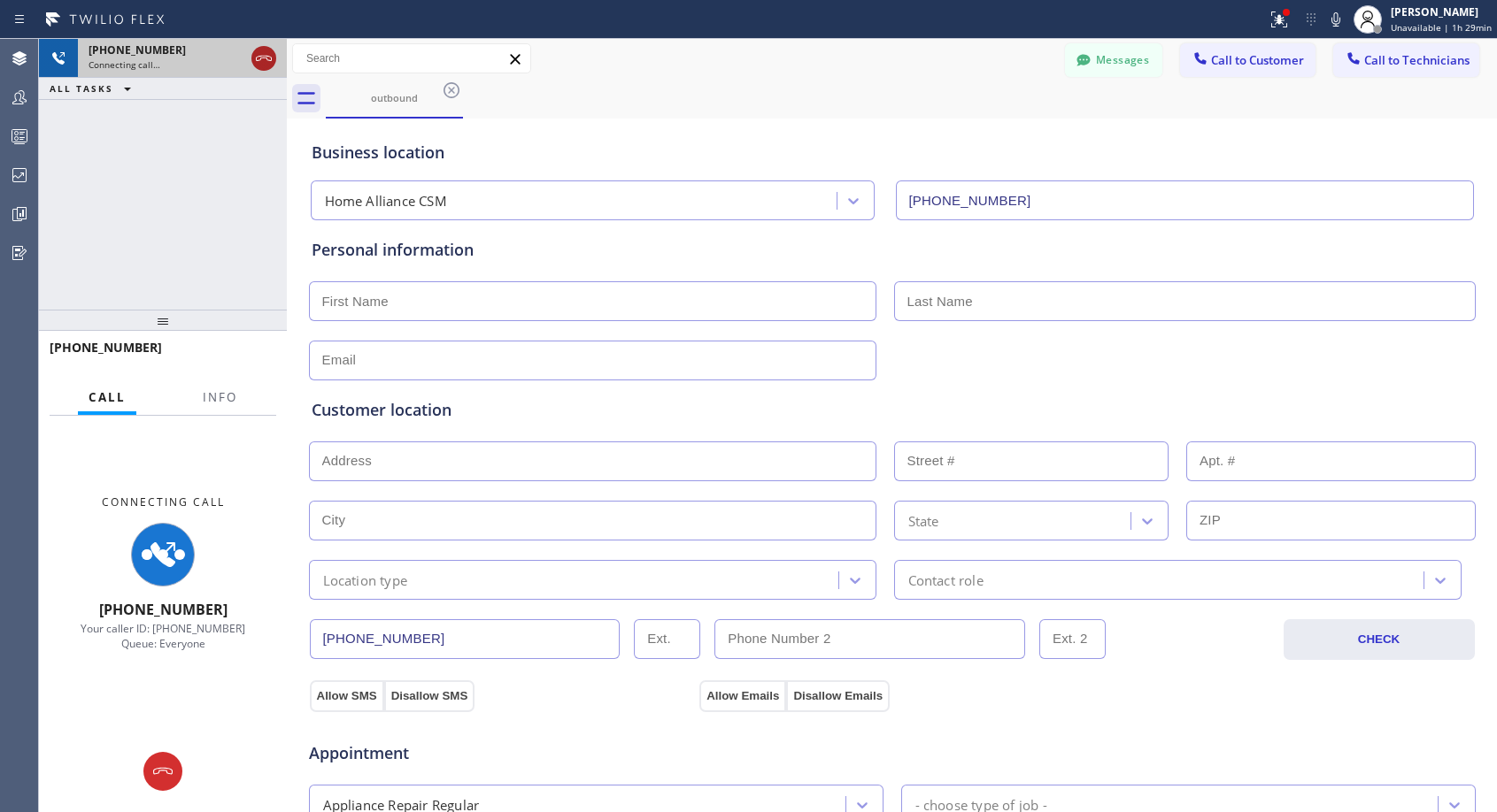
click at [273, 57] on icon at bounding box center [264, 59] width 22 height 22
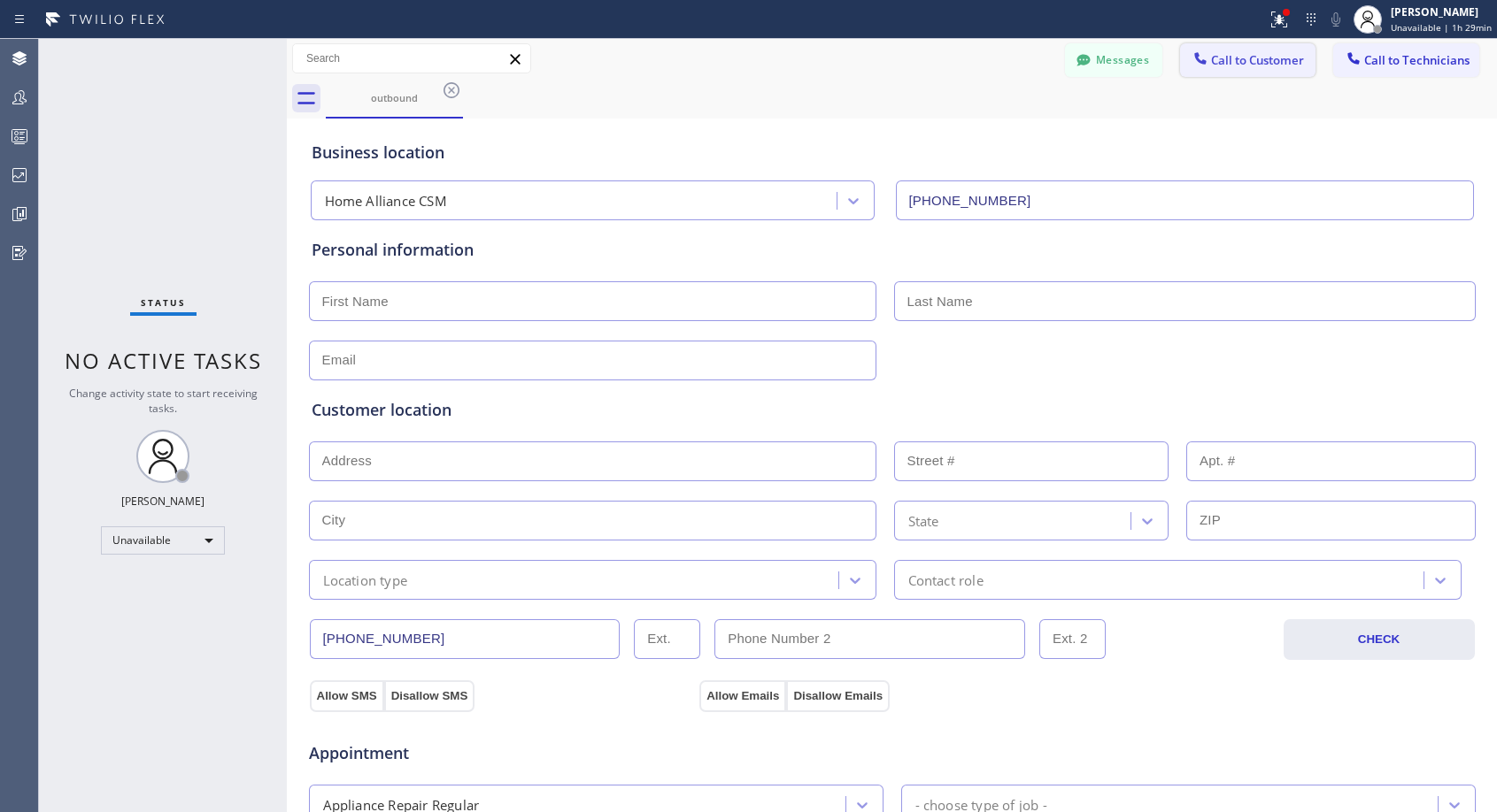
click at [1263, 64] on span "Call to Customer" at bounding box center [1257, 60] width 93 height 16
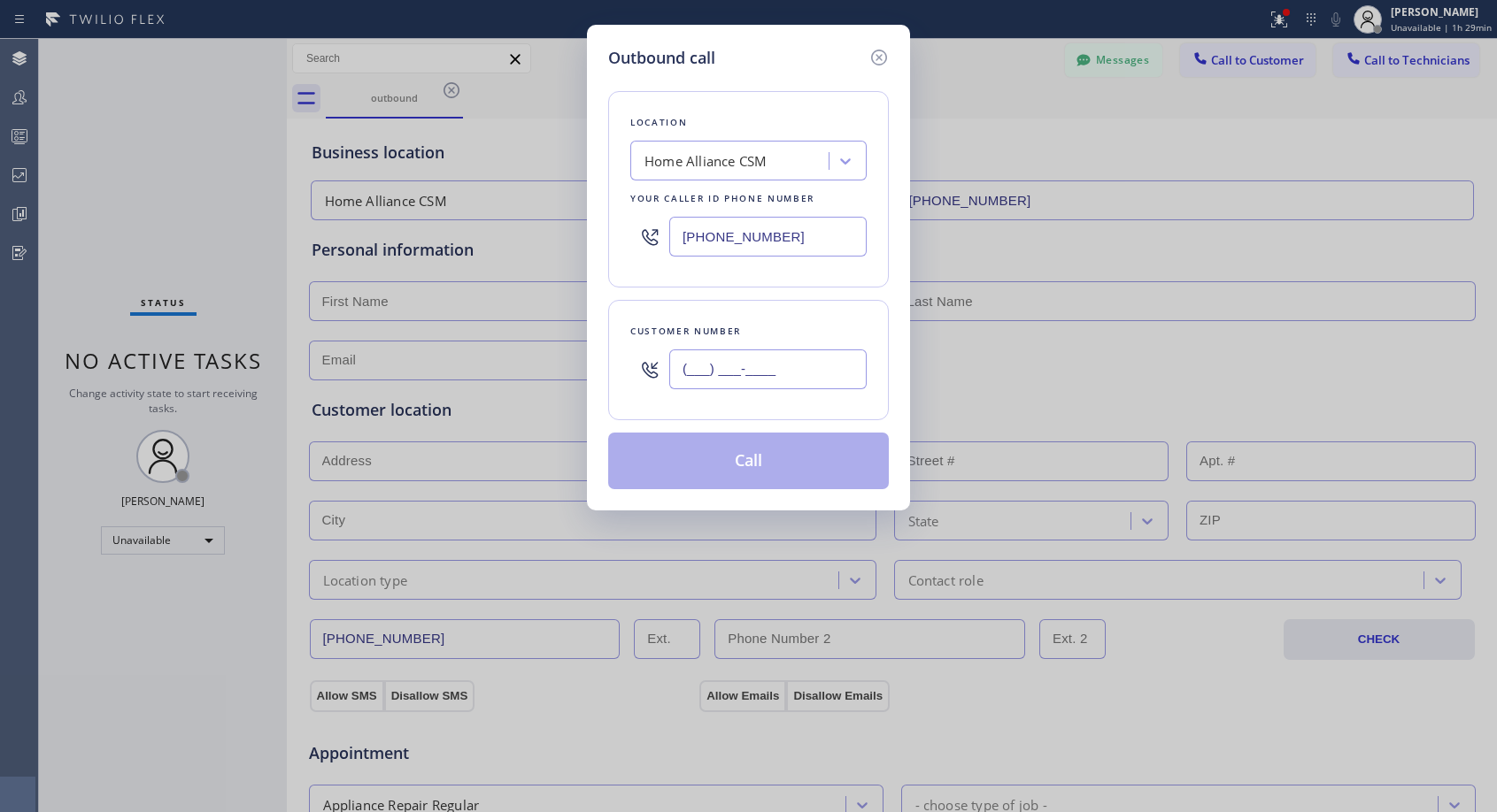
click at [770, 374] on input "(___) ___-____" at bounding box center [767, 369] width 197 height 40
paste input "707) 567-0444"
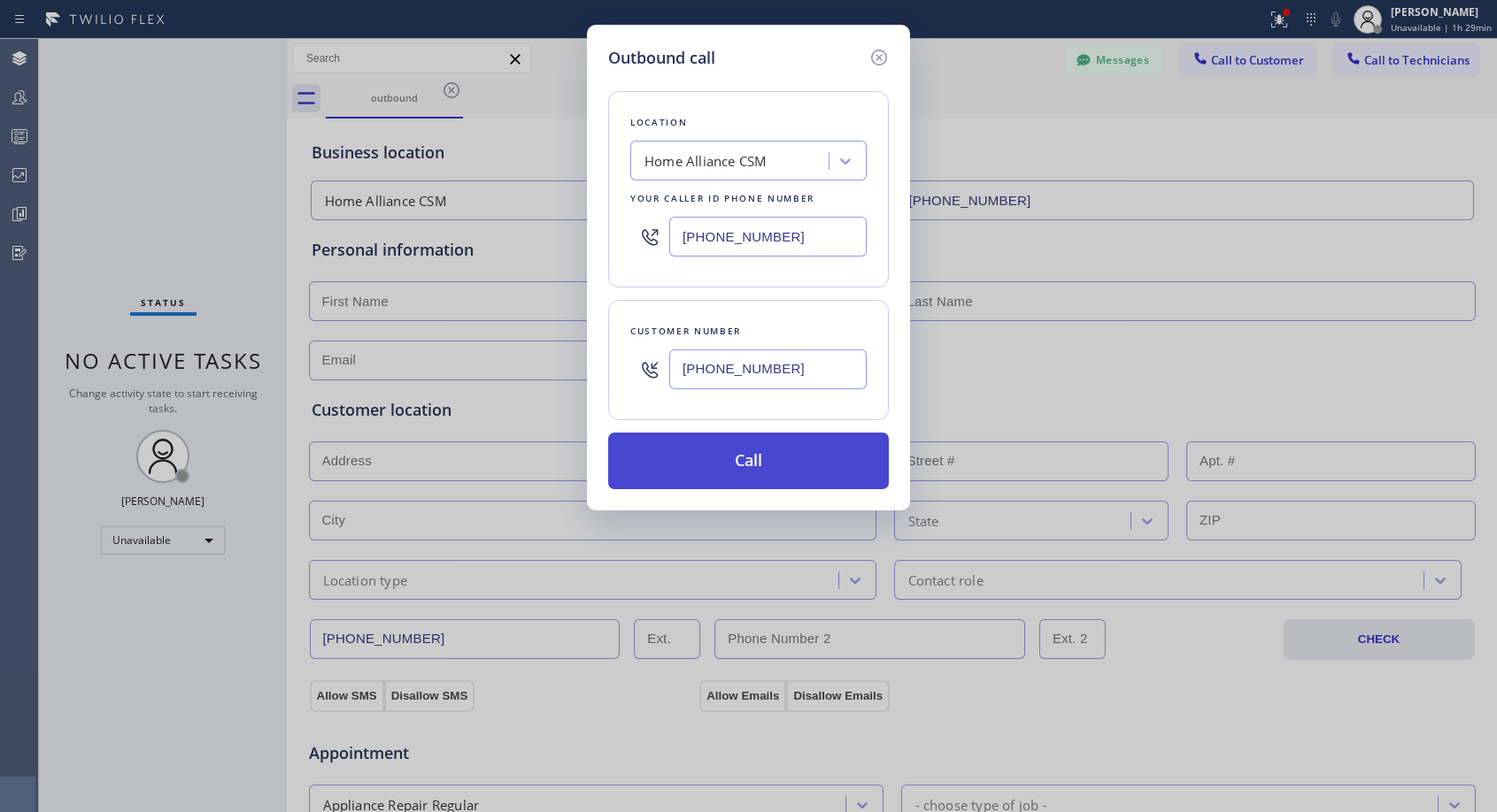
type input "(707) 567-0442"
click at [820, 455] on button "Call" at bounding box center [748, 461] width 281 height 57
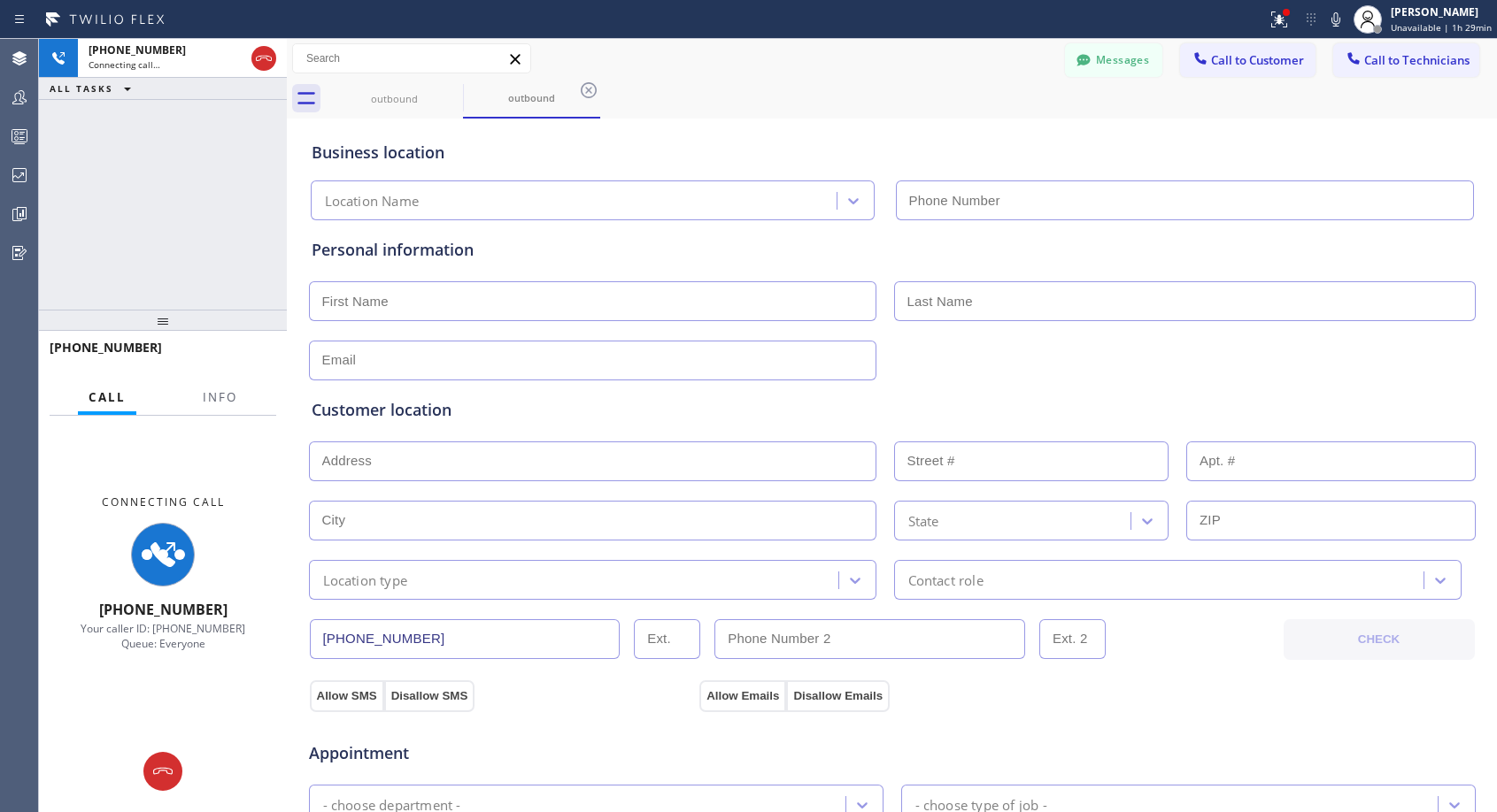
type input "(818) 614-5337"
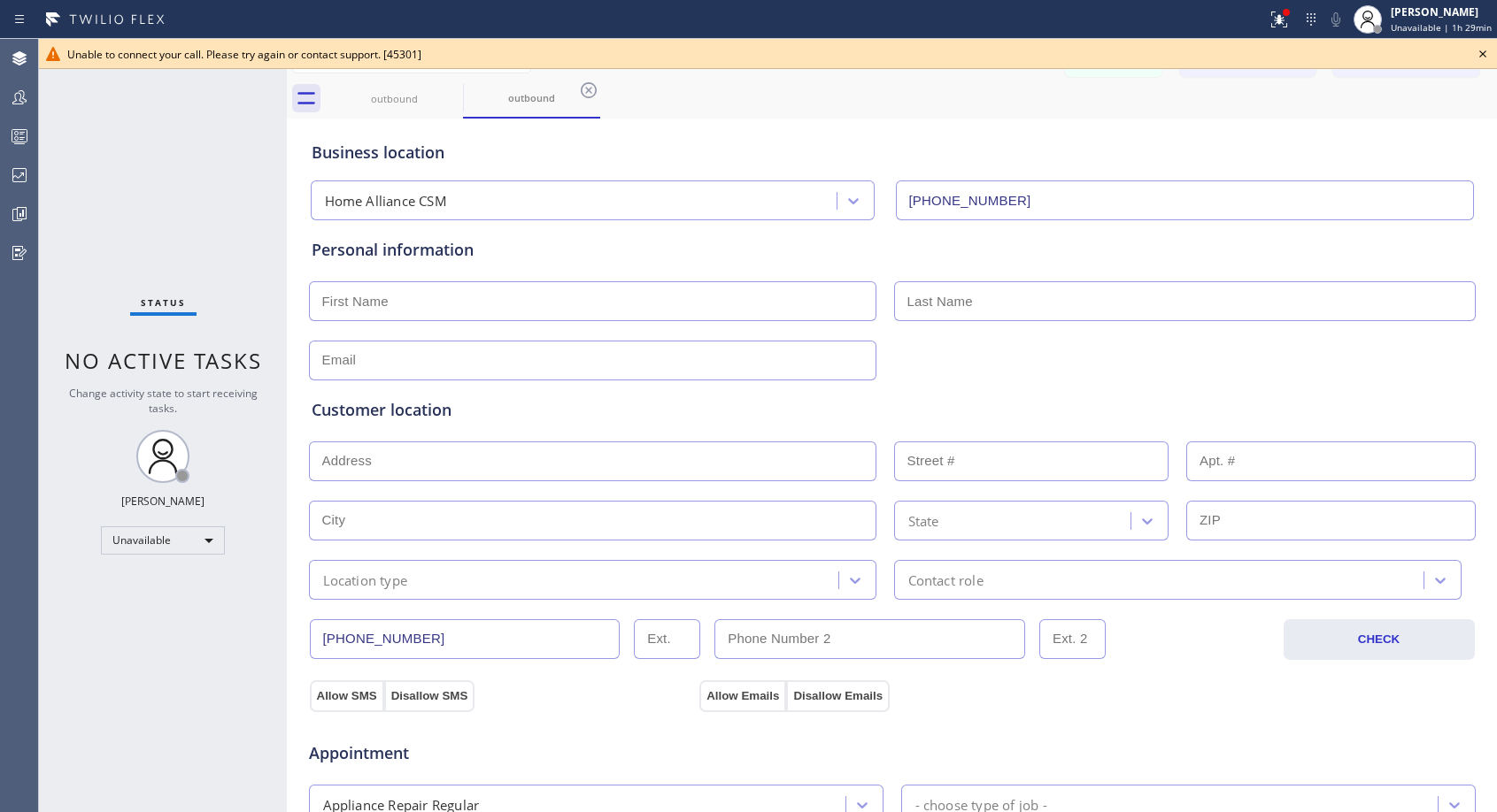
click at [1483, 57] on icon at bounding box center [1483, 54] width 22 height 22
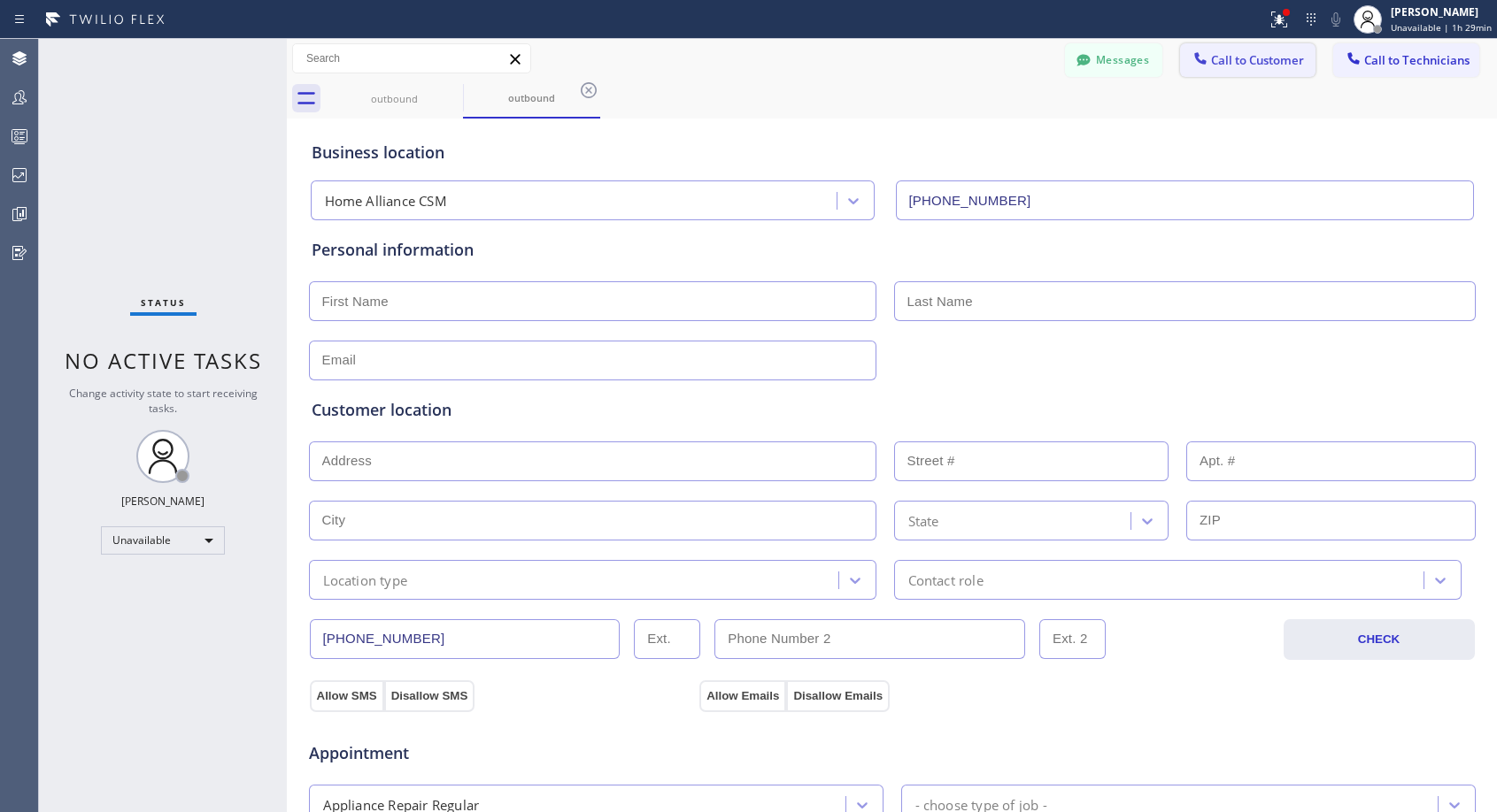
click at [1229, 67] on span "Call to Customer" at bounding box center [1257, 60] width 93 height 16
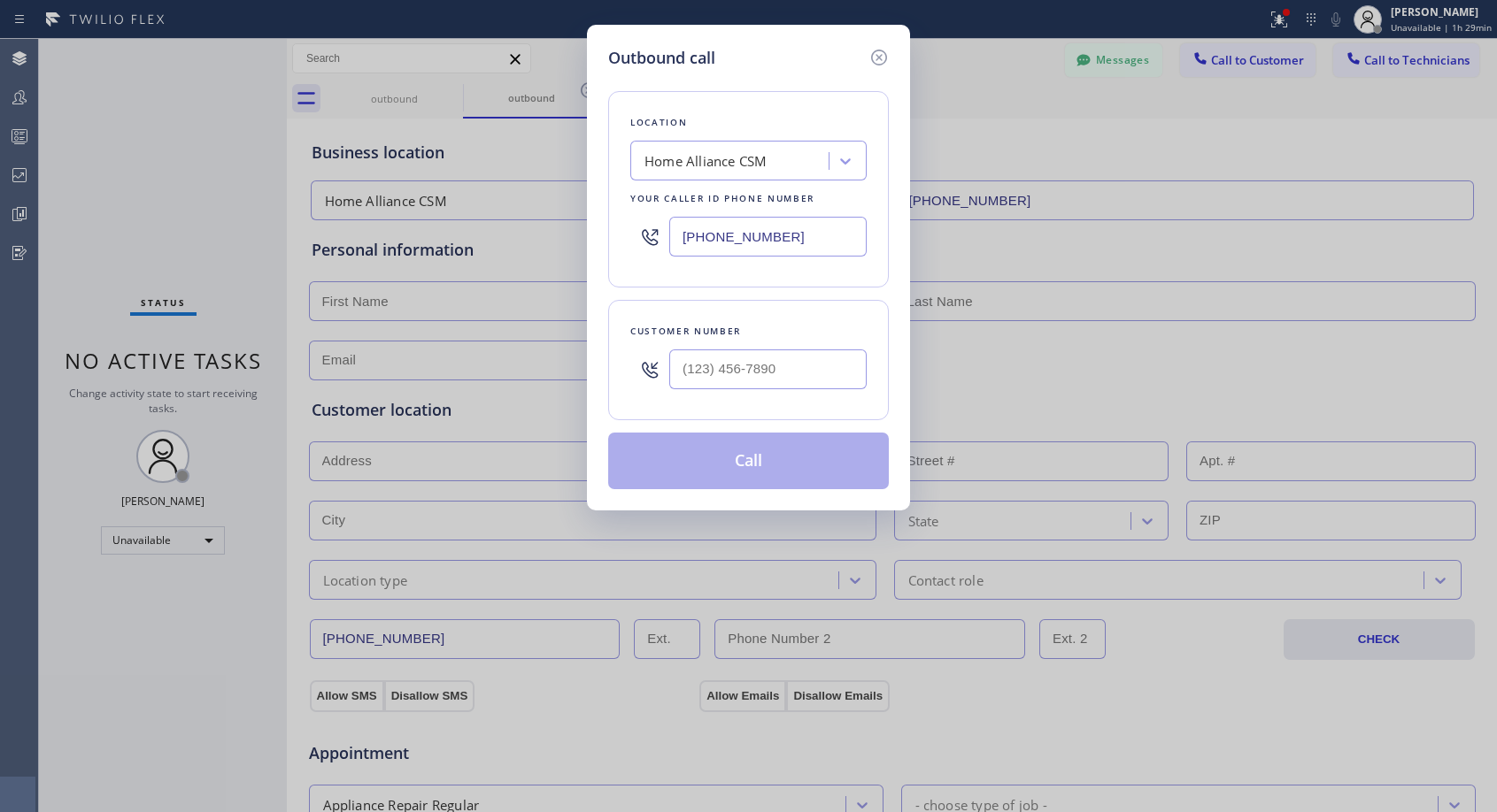
type input "(___) ___-____"
click at [732, 374] on input "(___) ___-____" at bounding box center [767, 369] width 197 height 40
click at [876, 56] on icon at bounding box center [879, 58] width 22 height 22
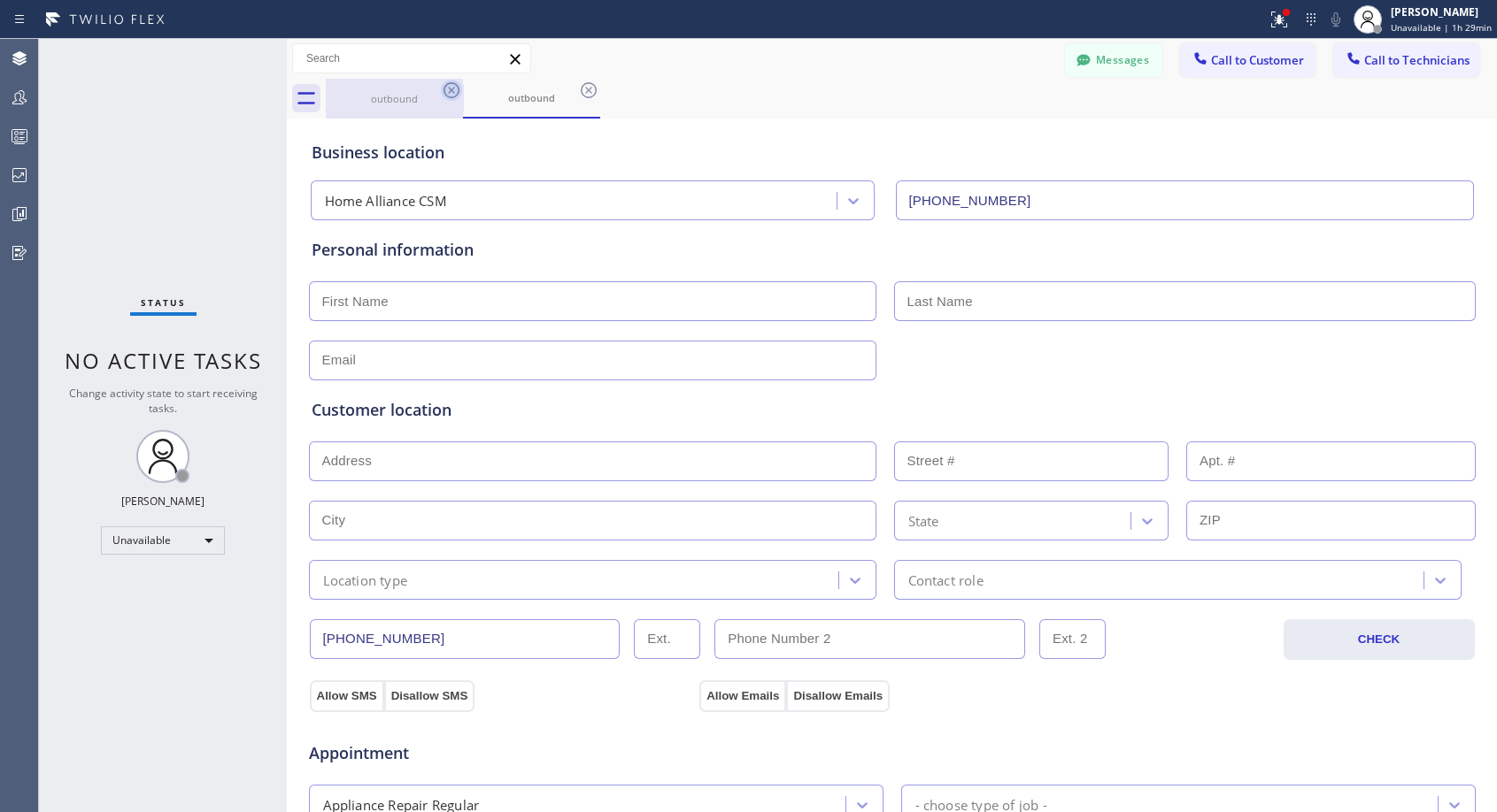
click at [447, 86] on icon at bounding box center [451, 90] width 22 height 22
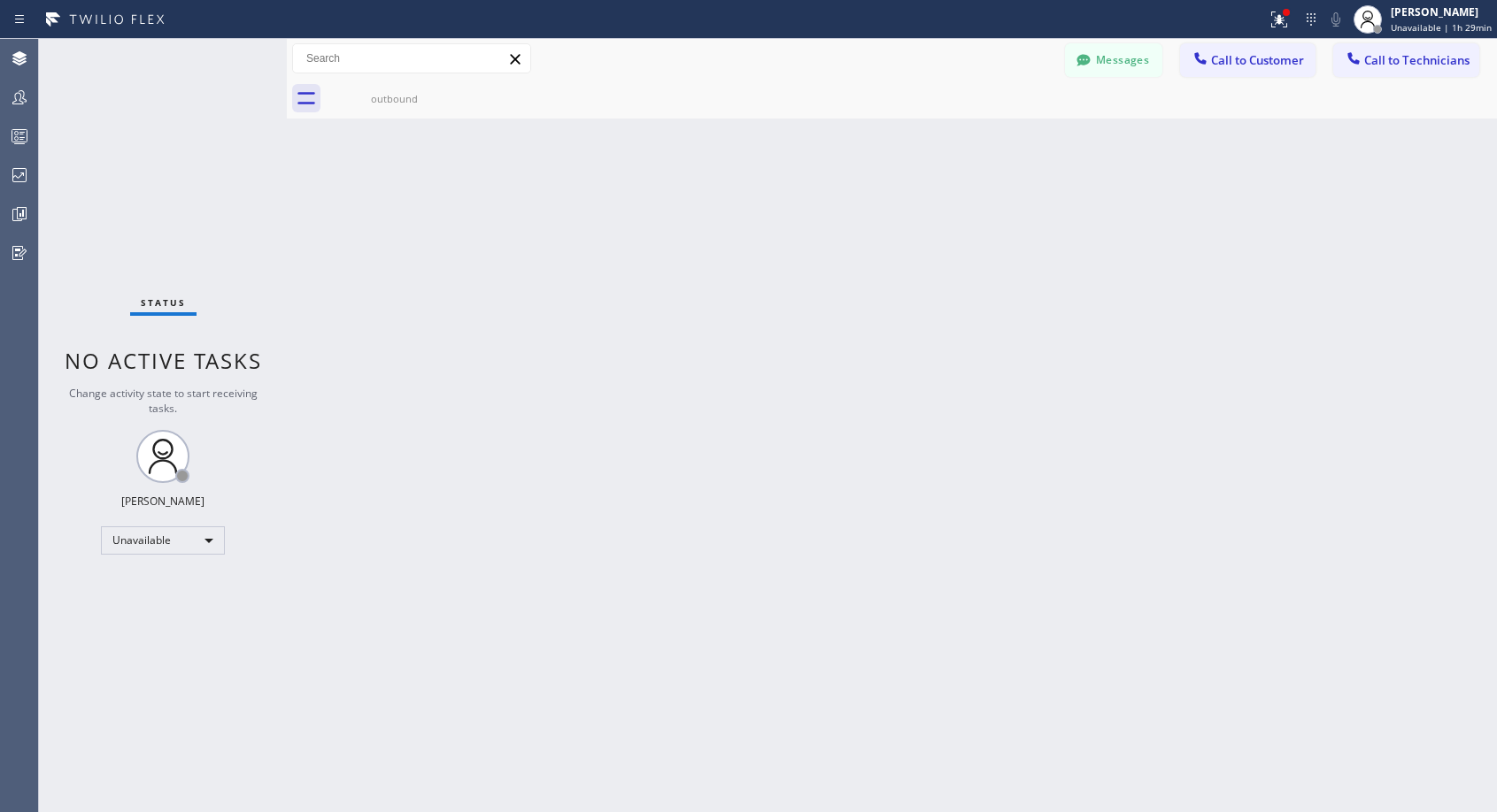
click at [0, 0] on icon at bounding box center [0, 0] width 0 height 0
click at [1234, 59] on span "Call to Customer" at bounding box center [1257, 60] width 93 height 16
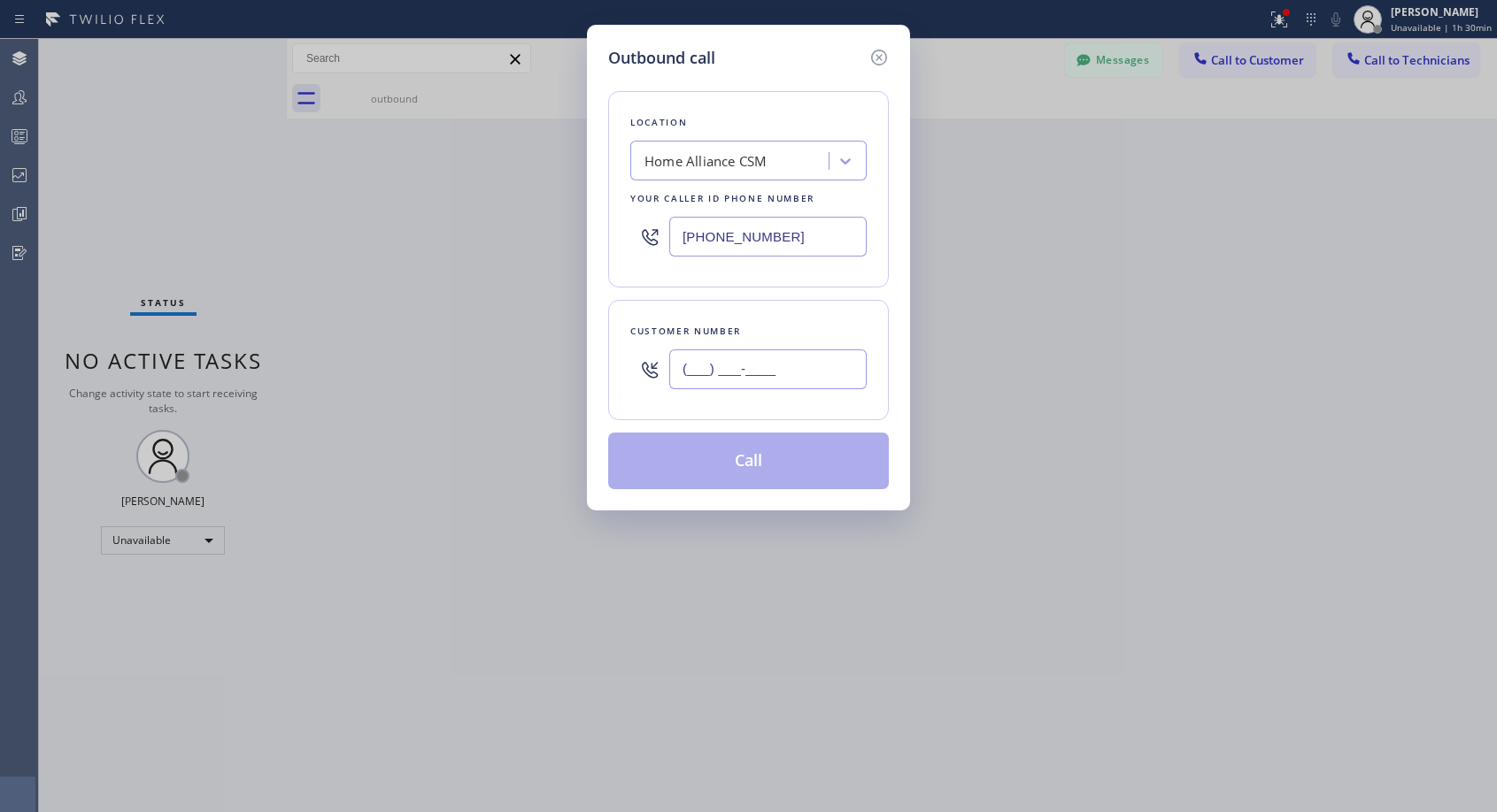
click at [779, 372] on input "(___) ___-____" at bounding box center [767, 369] width 197 height 40
paste input "602) 481-8688"
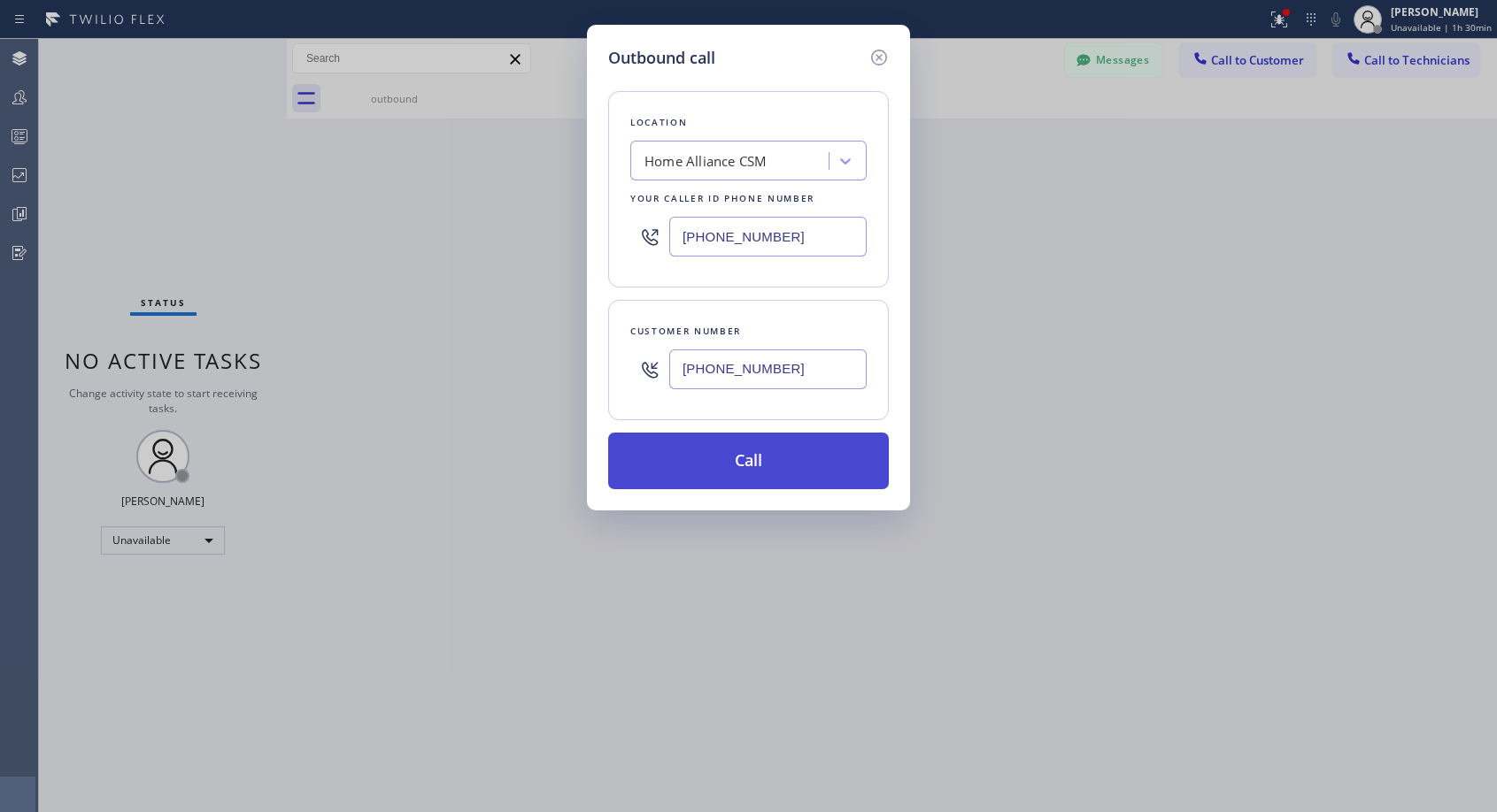
type input "(602) 481-8688"
click at [765, 461] on button "Call" at bounding box center [748, 461] width 281 height 57
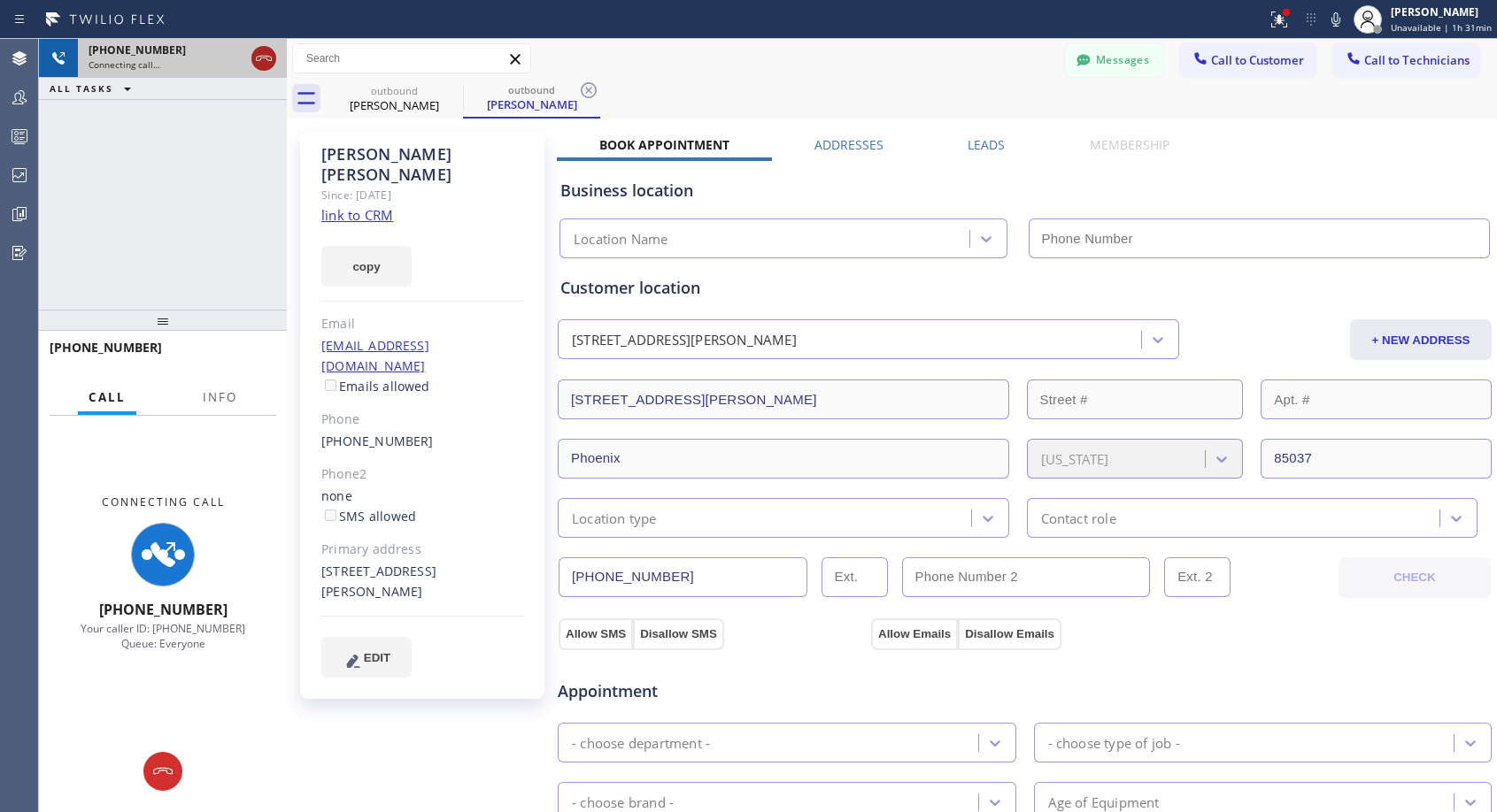
type input "(818) 614-5337"
click at [266, 58] on icon at bounding box center [264, 59] width 16 height 5
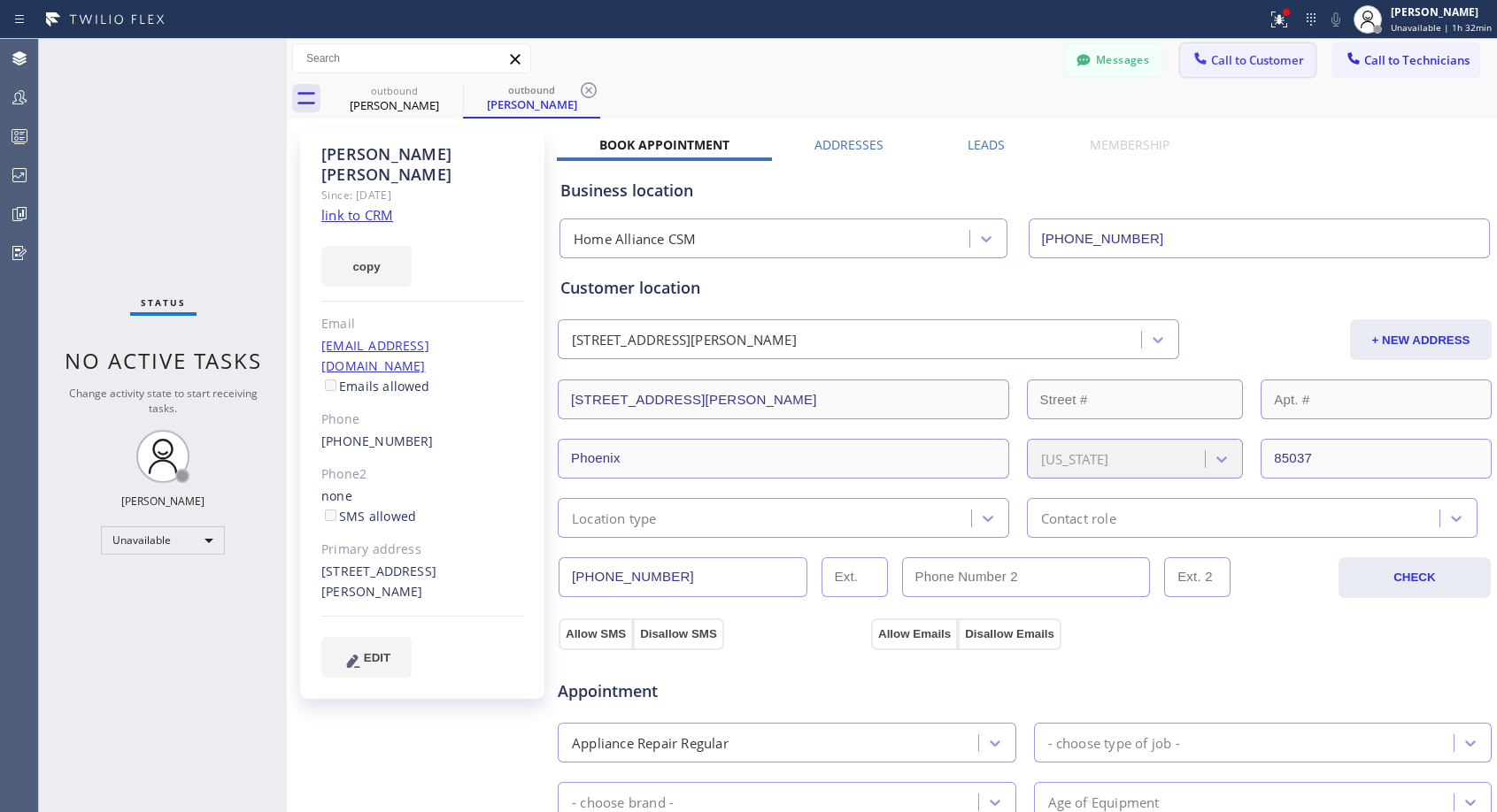
click at [1221, 61] on span "Call to Customer" at bounding box center [1257, 60] width 93 height 16
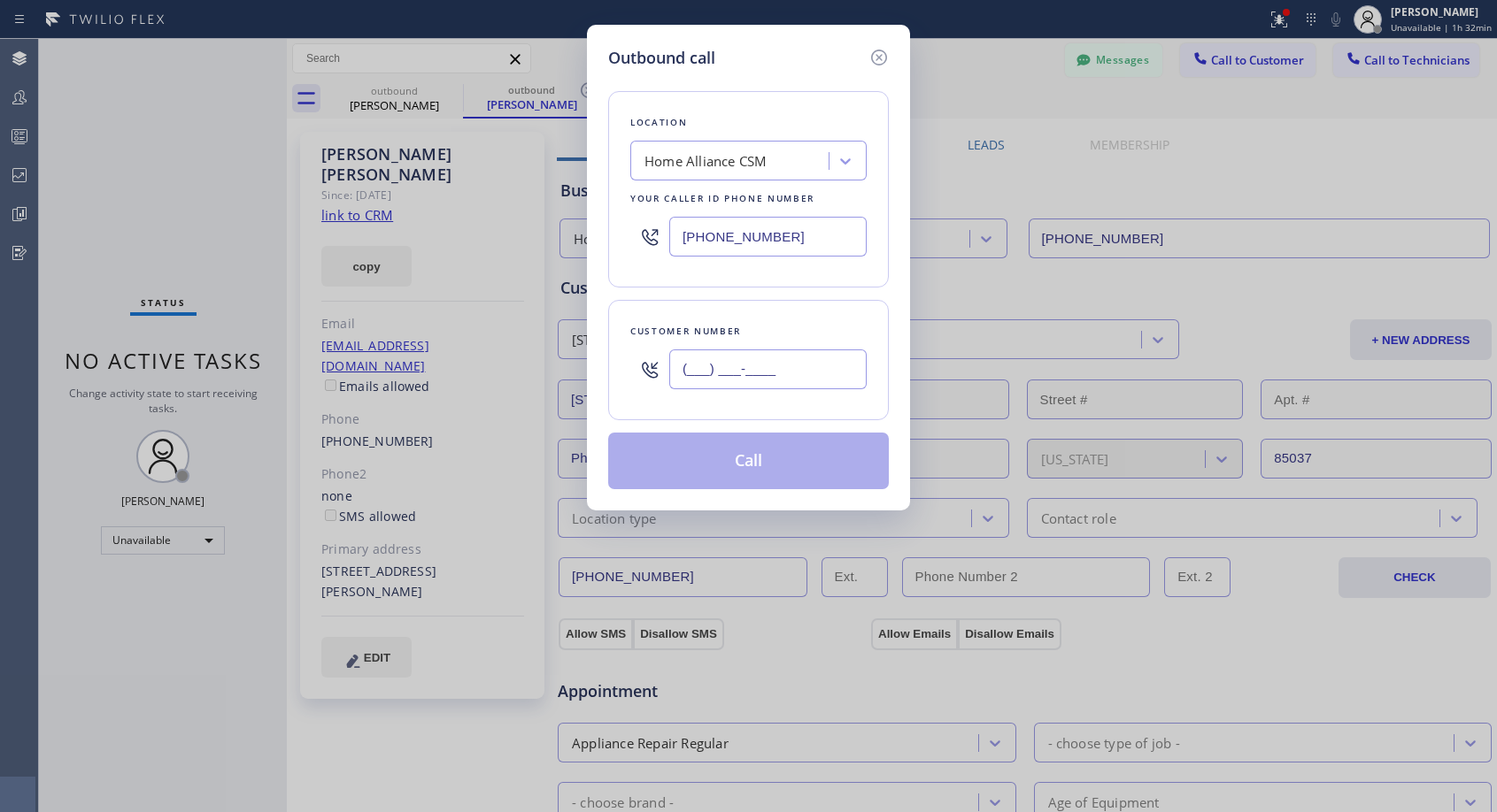
click at [839, 371] on input "(___) ___-____" at bounding box center [767, 369] width 197 height 40
paste input "206) 491-1339"
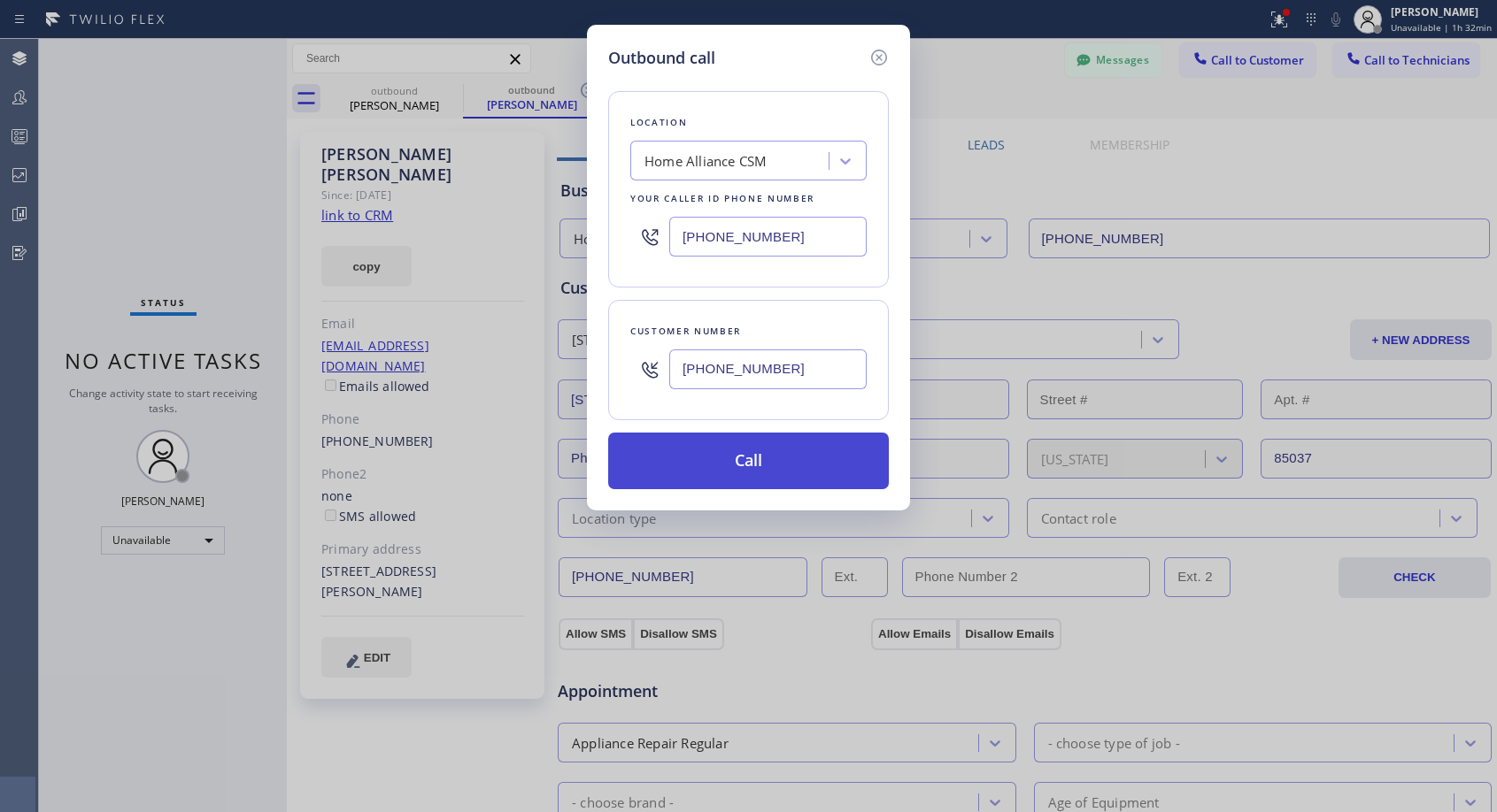
type input "(206) 491-1330"
click at [811, 448] on button "Call" at bounding box center [748, 461] width 281 height 57
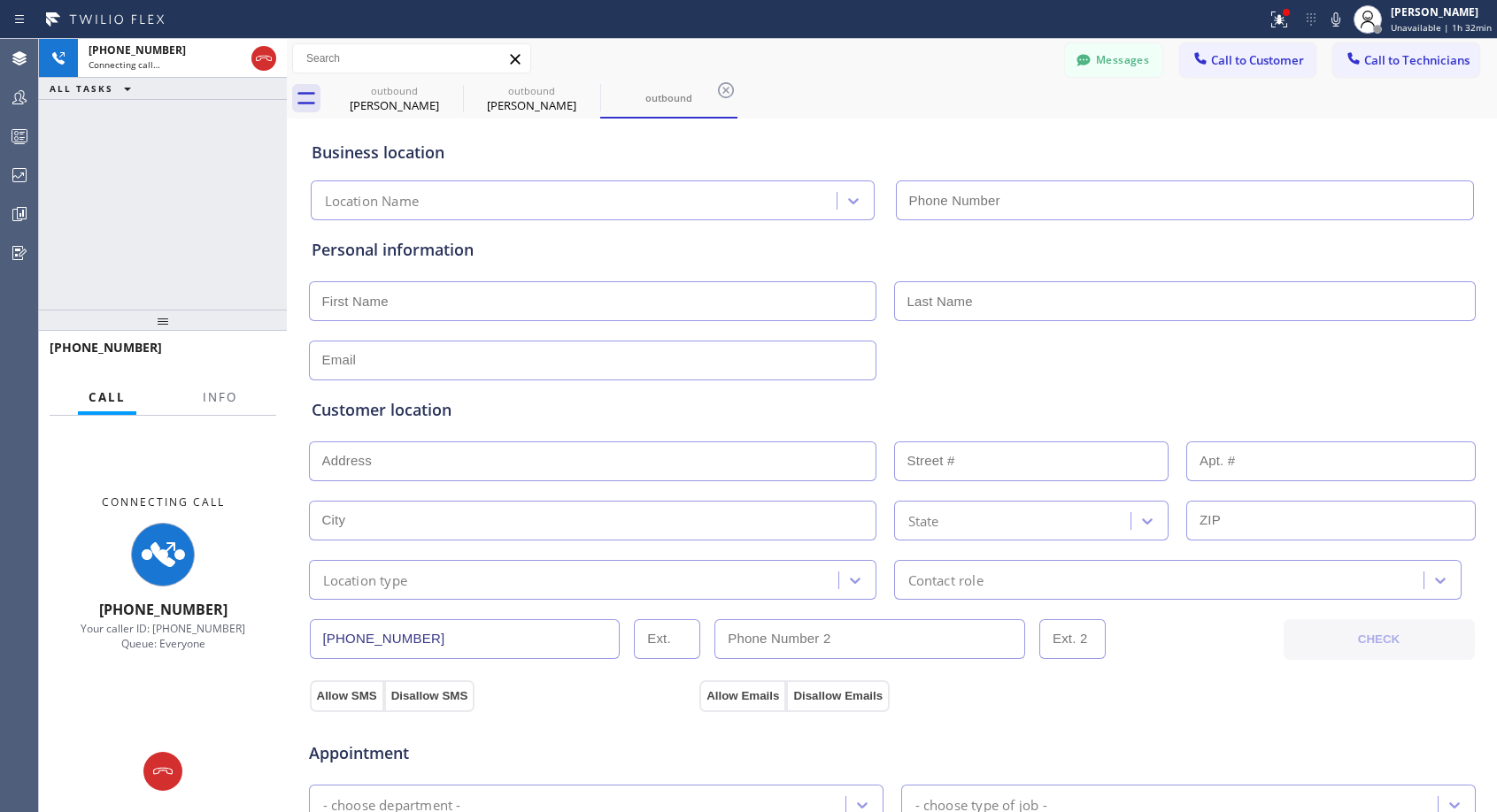
type input "(818) 614-5337"
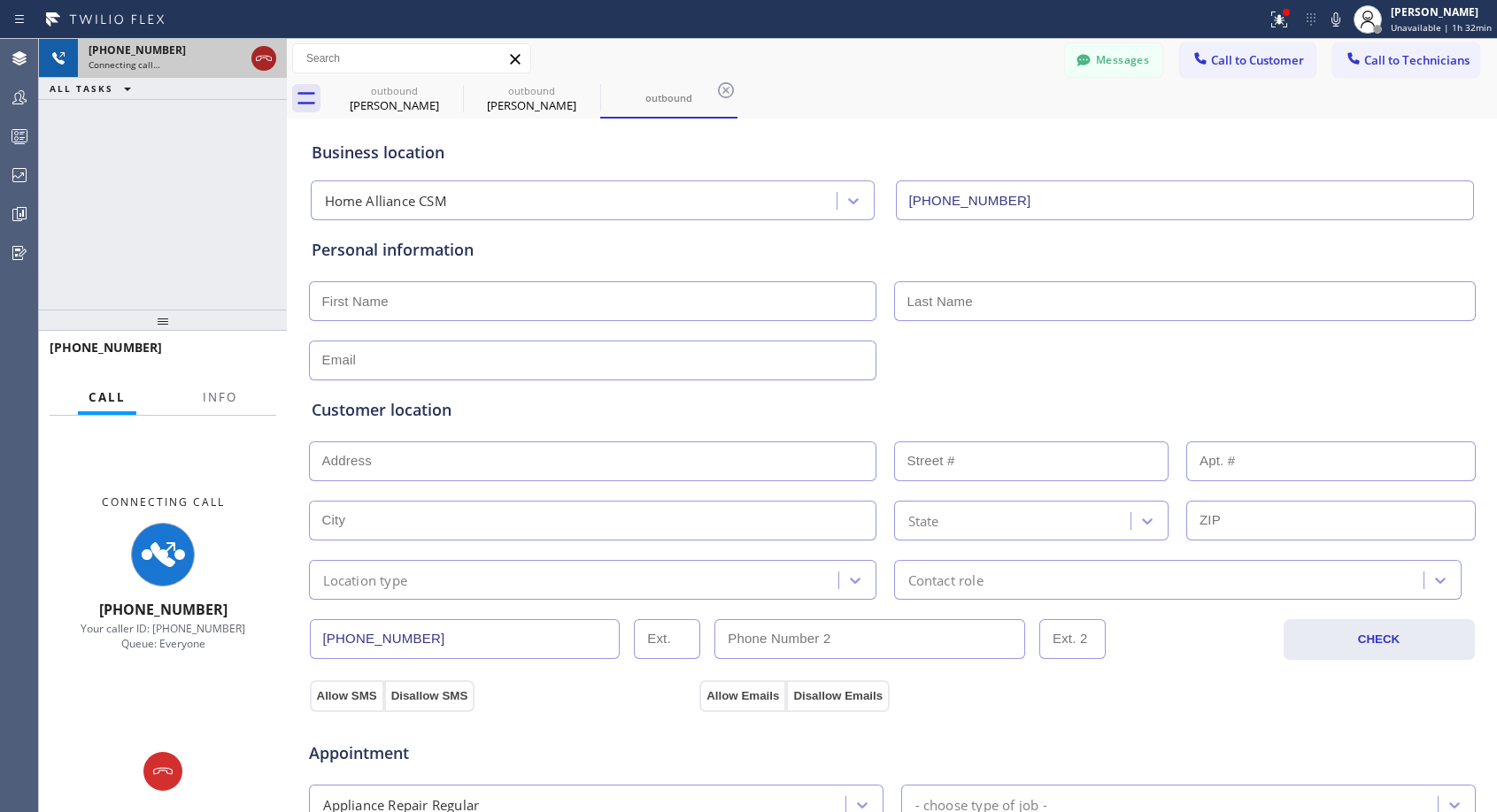
click at [269, 57] on icon at bounding box center [264, 59] width 22 height 22
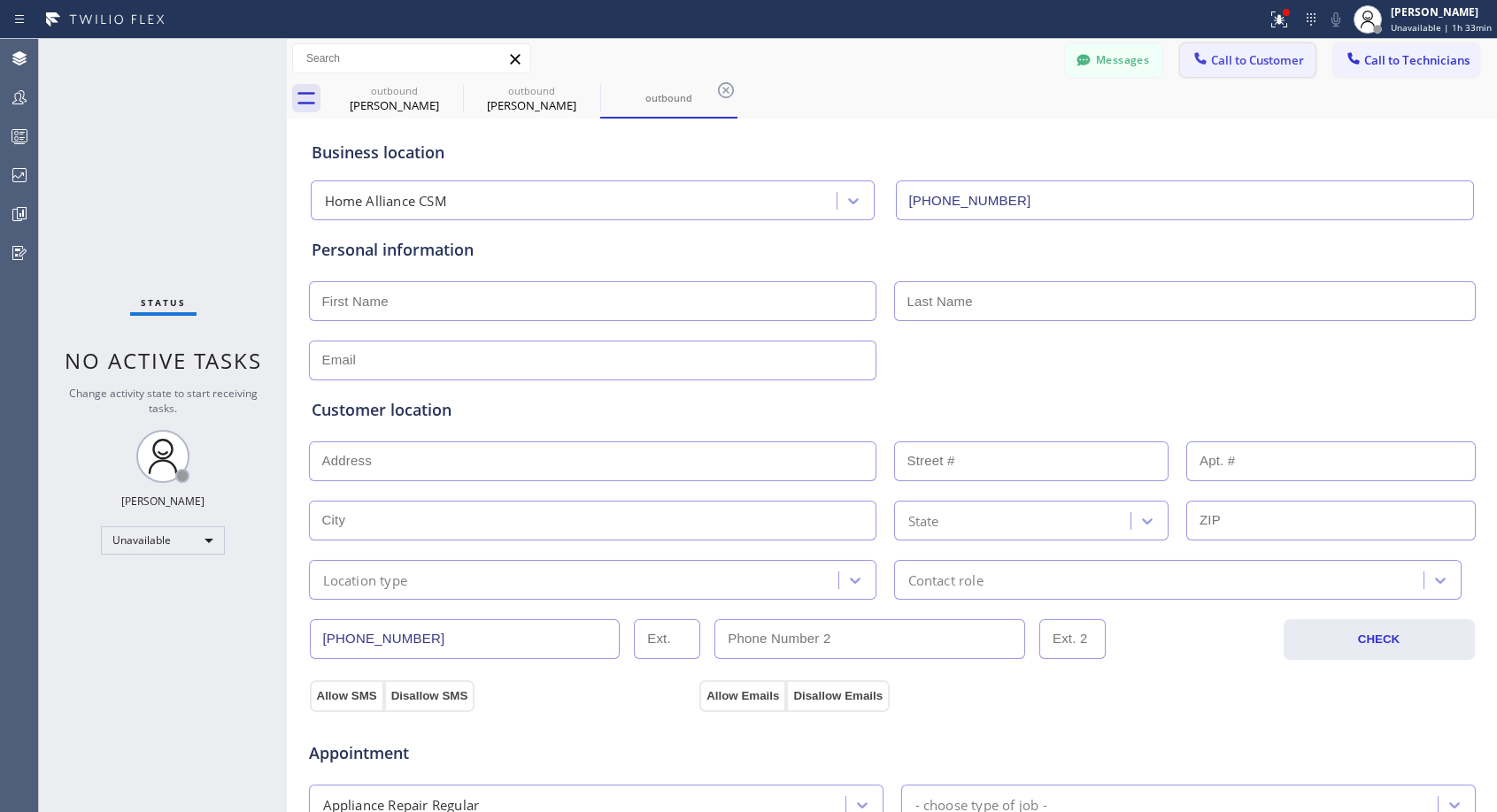
click at [1221, 65] on span "Call to Customer" at bounding box center [1257, 60] width 93 height 16
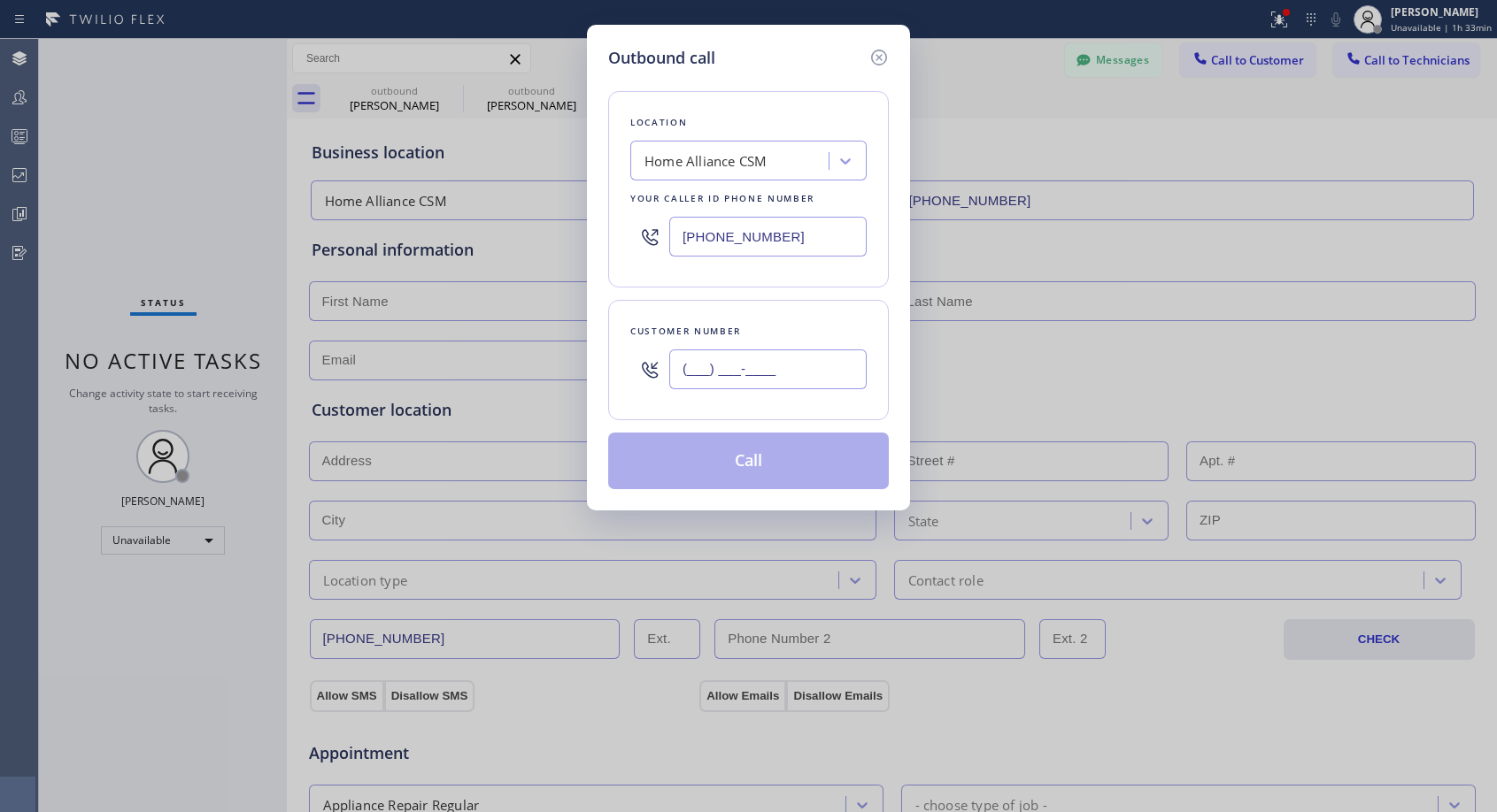
click at [808, 374] on input "(___) ___-____" at bounding box center [767, 369] width 197 height 40
paste input "619) 888-1919"
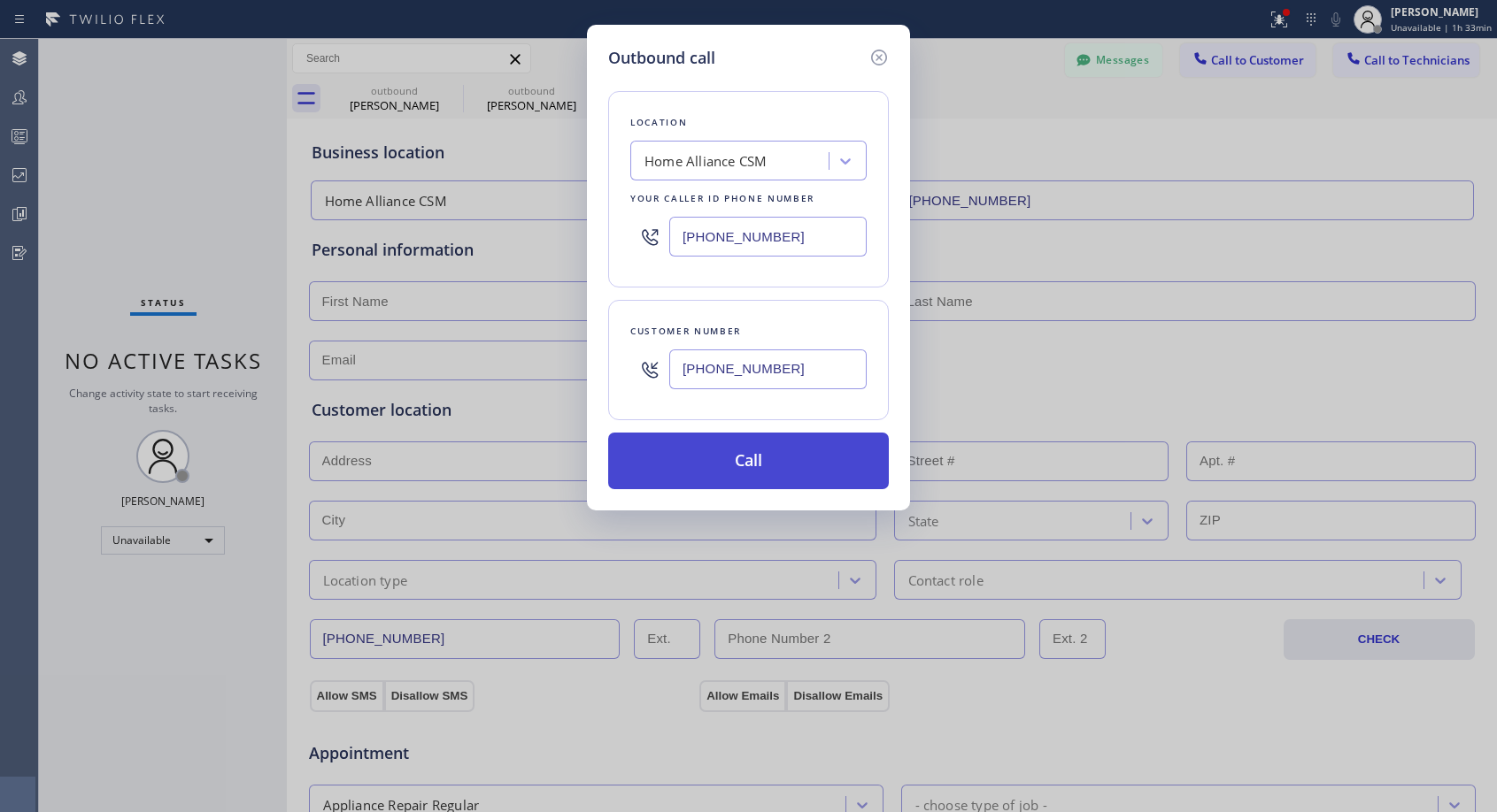
type input "(619) 888-1919"
click at [747, 449] on button "Call" at bounding box center [748, 461] width 281 height 57
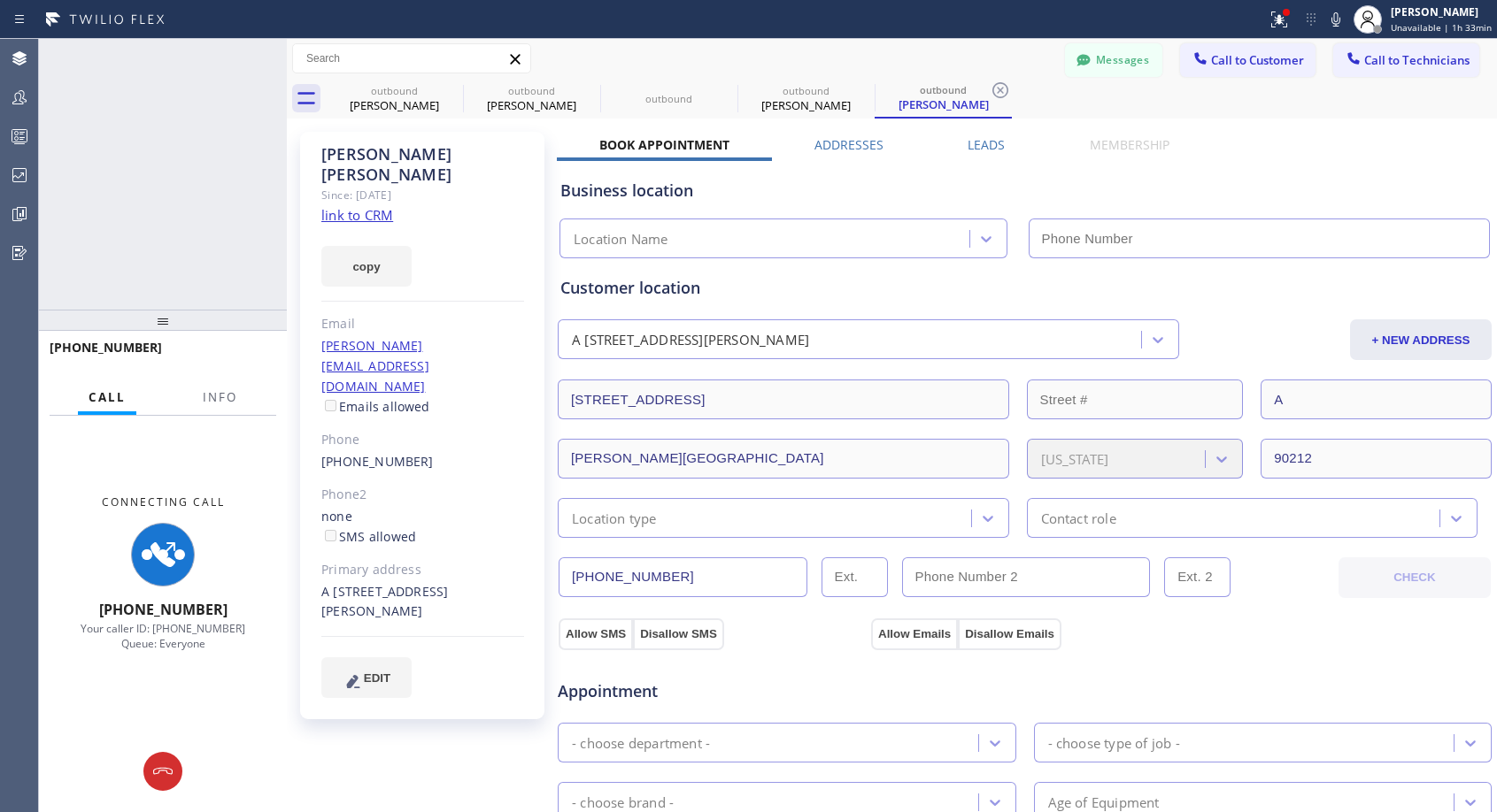
type input "(818) 614-5337"
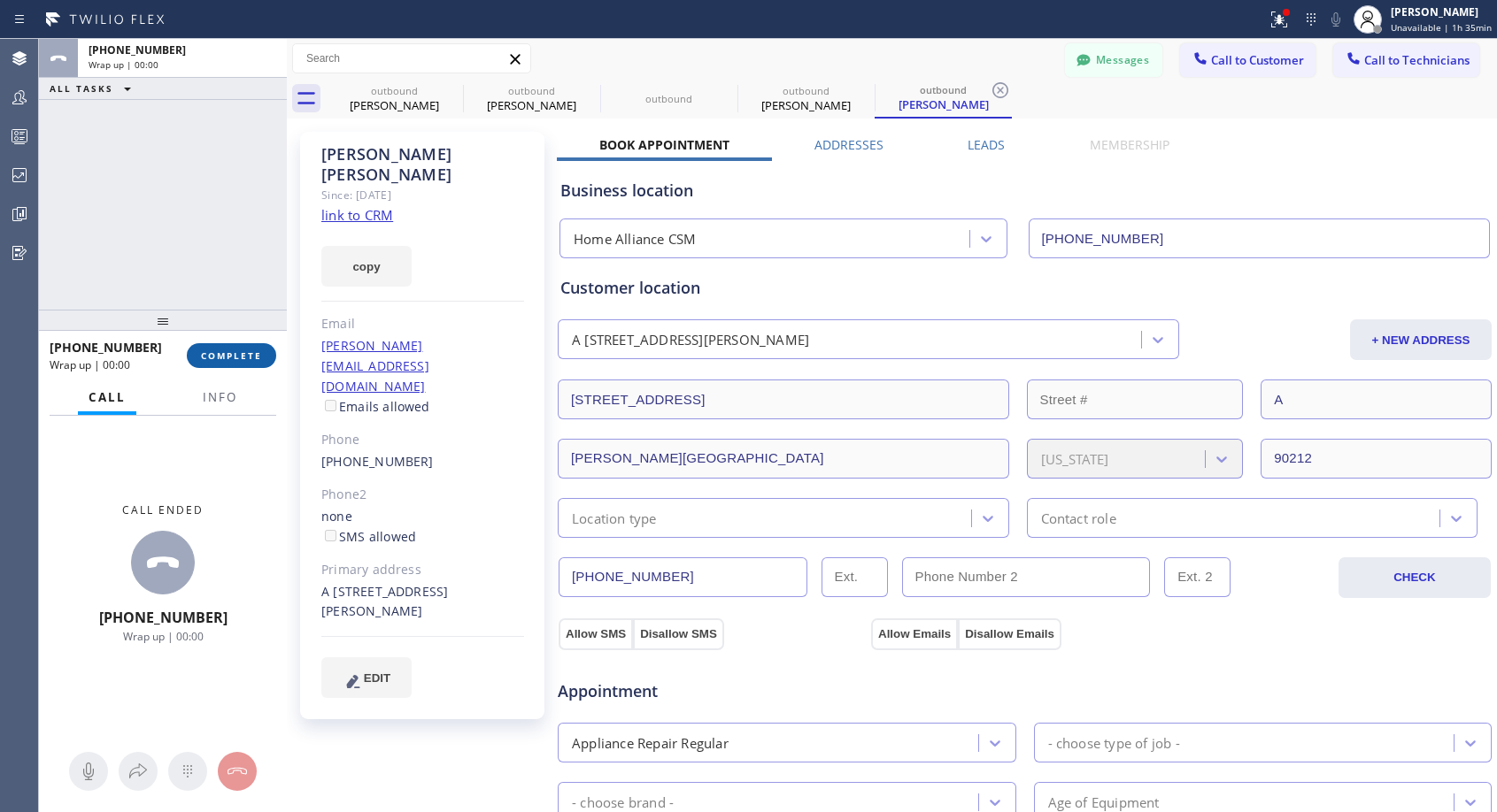
click at [234, 355] on span "COMPLETE" at bounding box center [231, 356] width 61 height 13
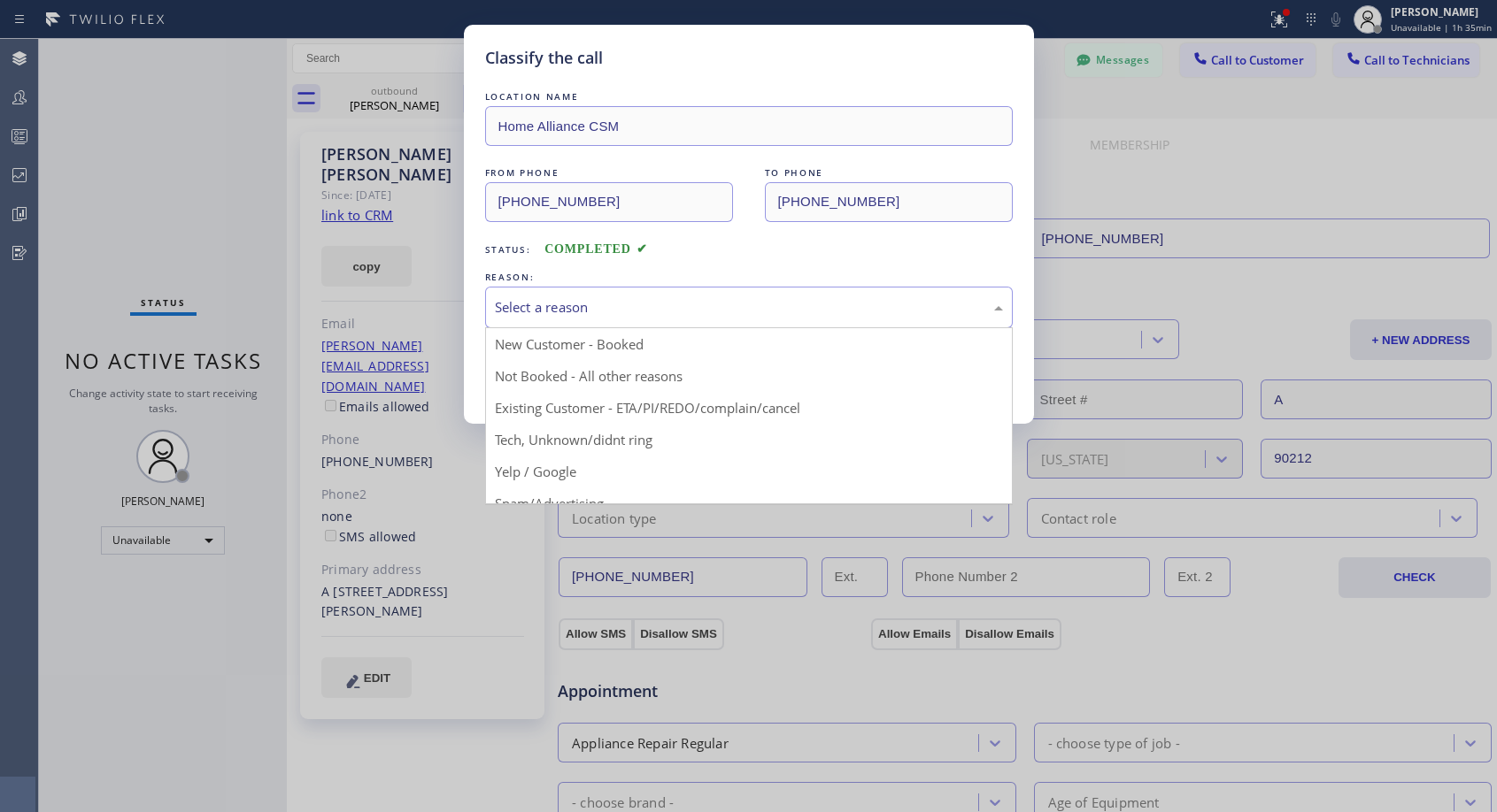
click at [808, 313] on div "Select a reason" at bounding box center [748, 307] width 508 height 21
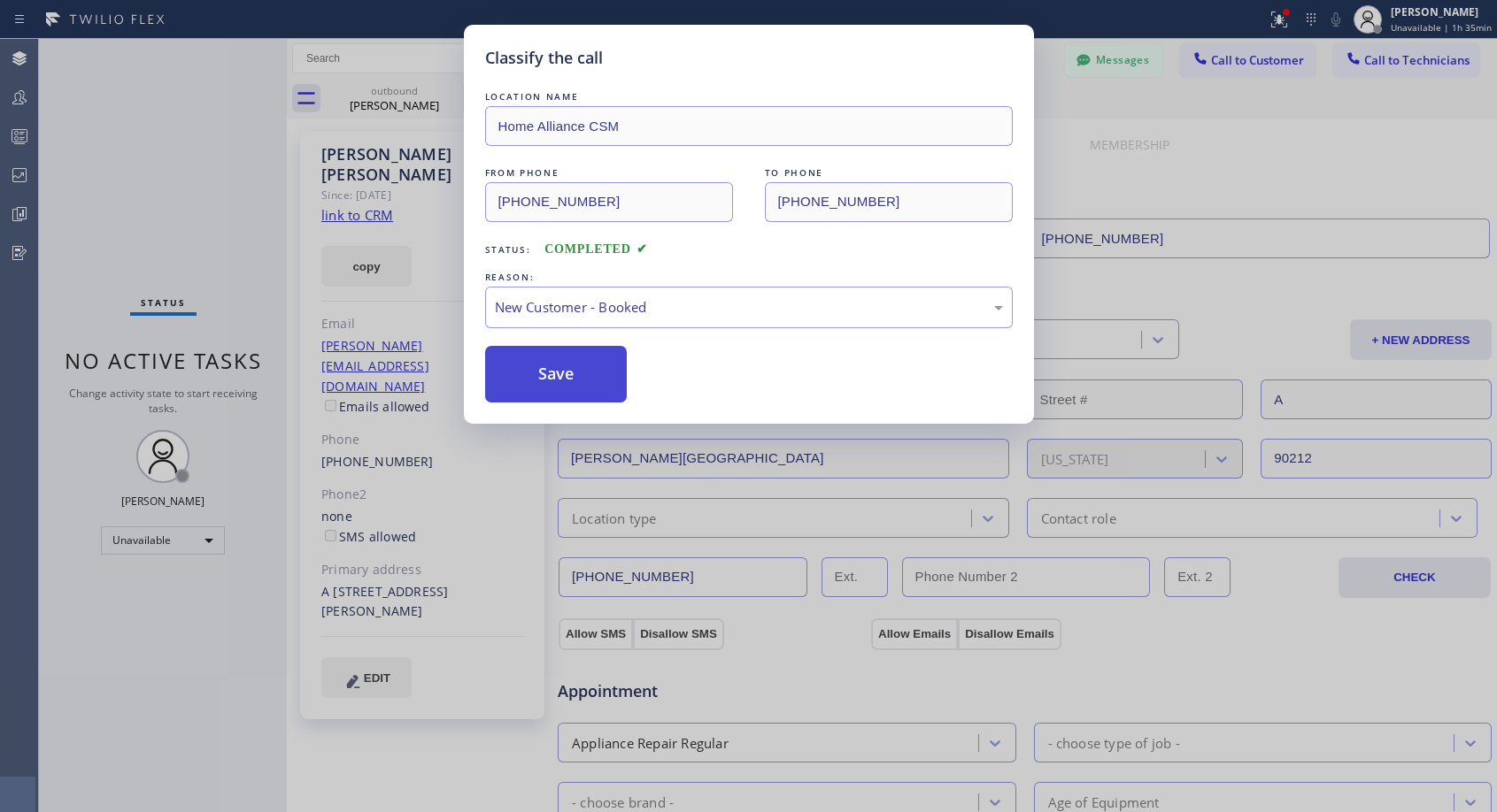
click at [587, 360] on button "Save" at bounding box center [557, 374] width 142 height 57
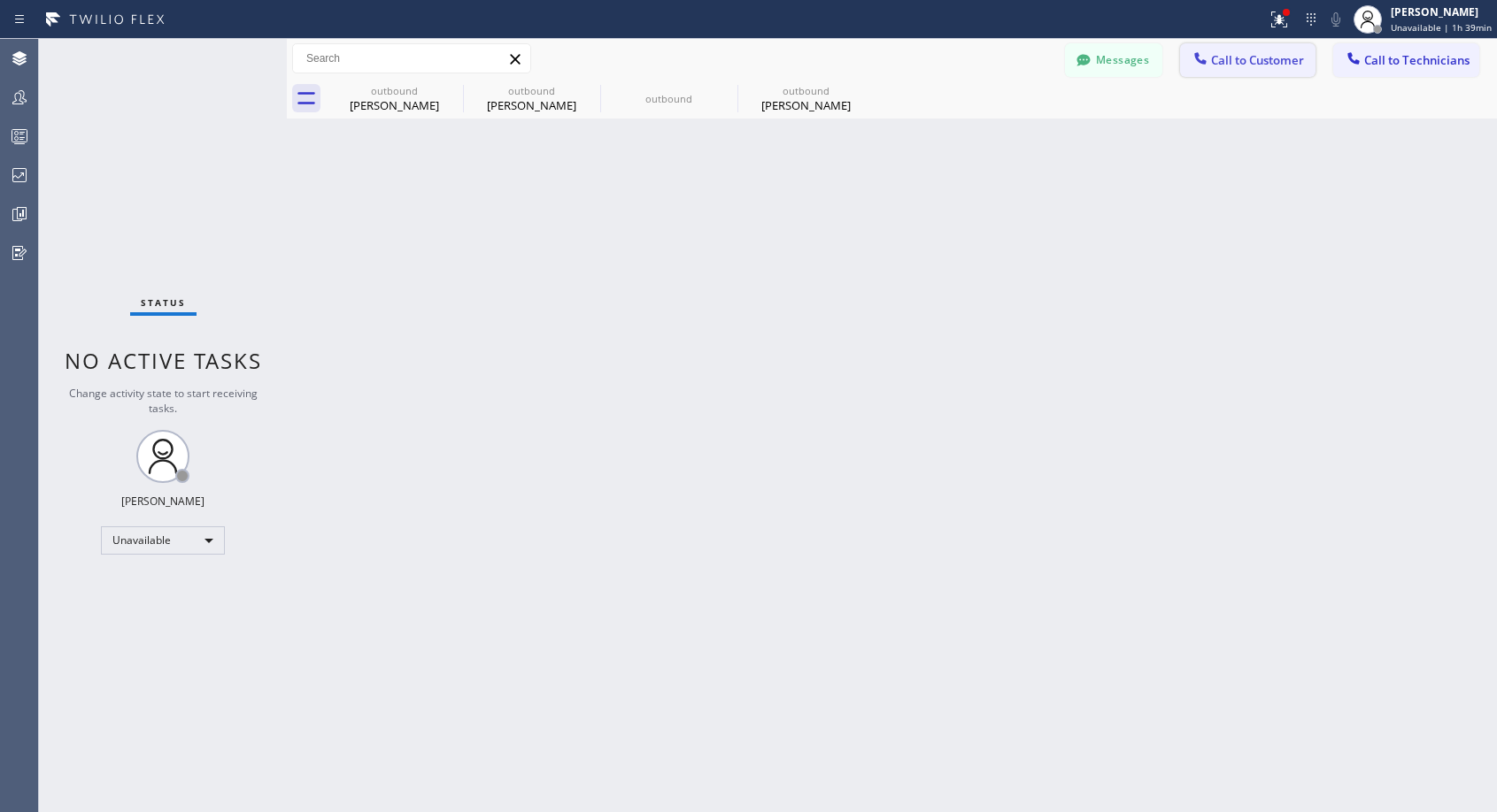
click at [1236, 51] on button "Call to Customer" at bounding box center [1248, 59] width 135 height 33
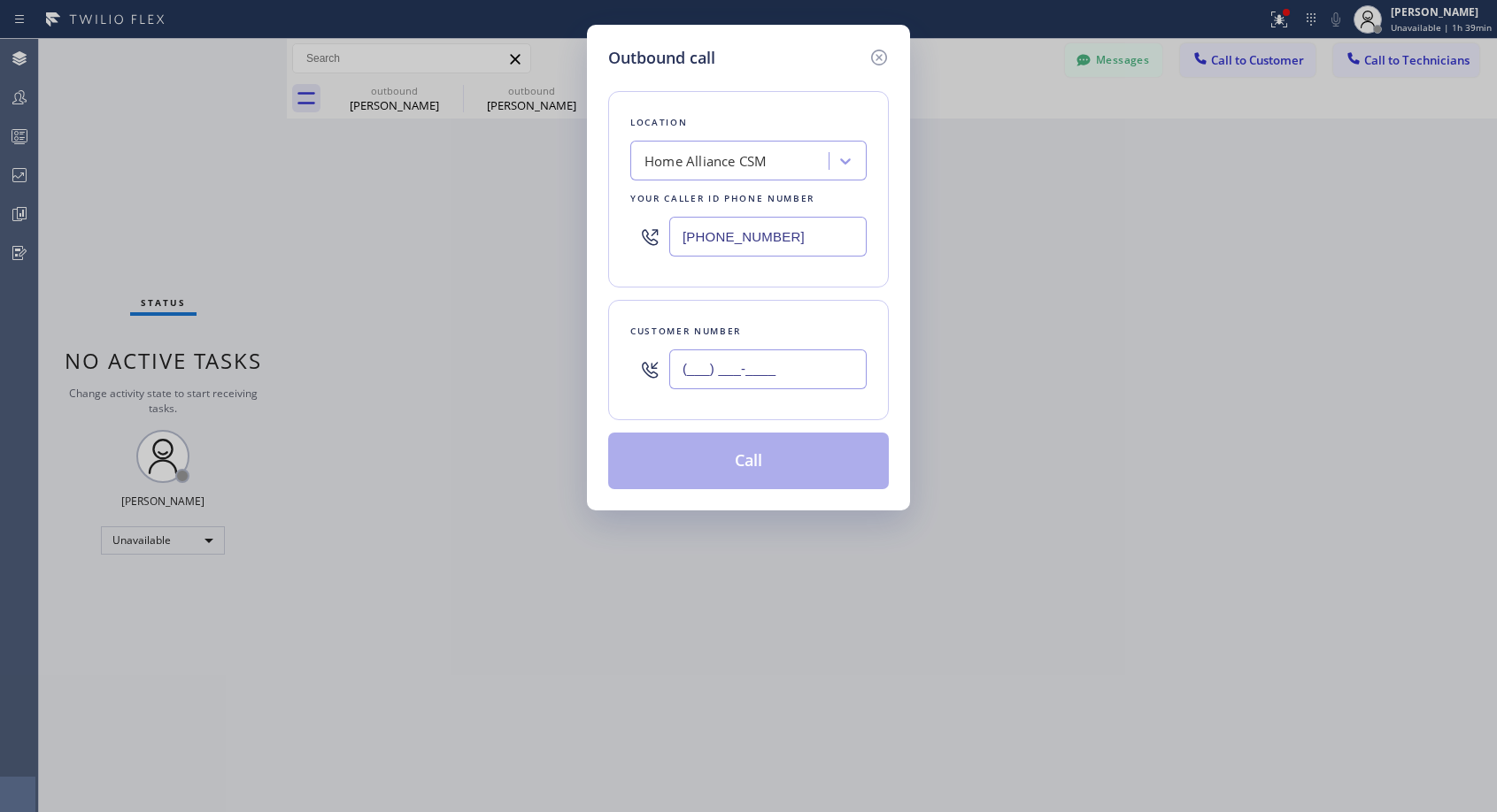
click at [822, 361] on input "(___) ___-____" at bounding box center [767, 369] width 197 height 40
paste input "901) 336-6206"
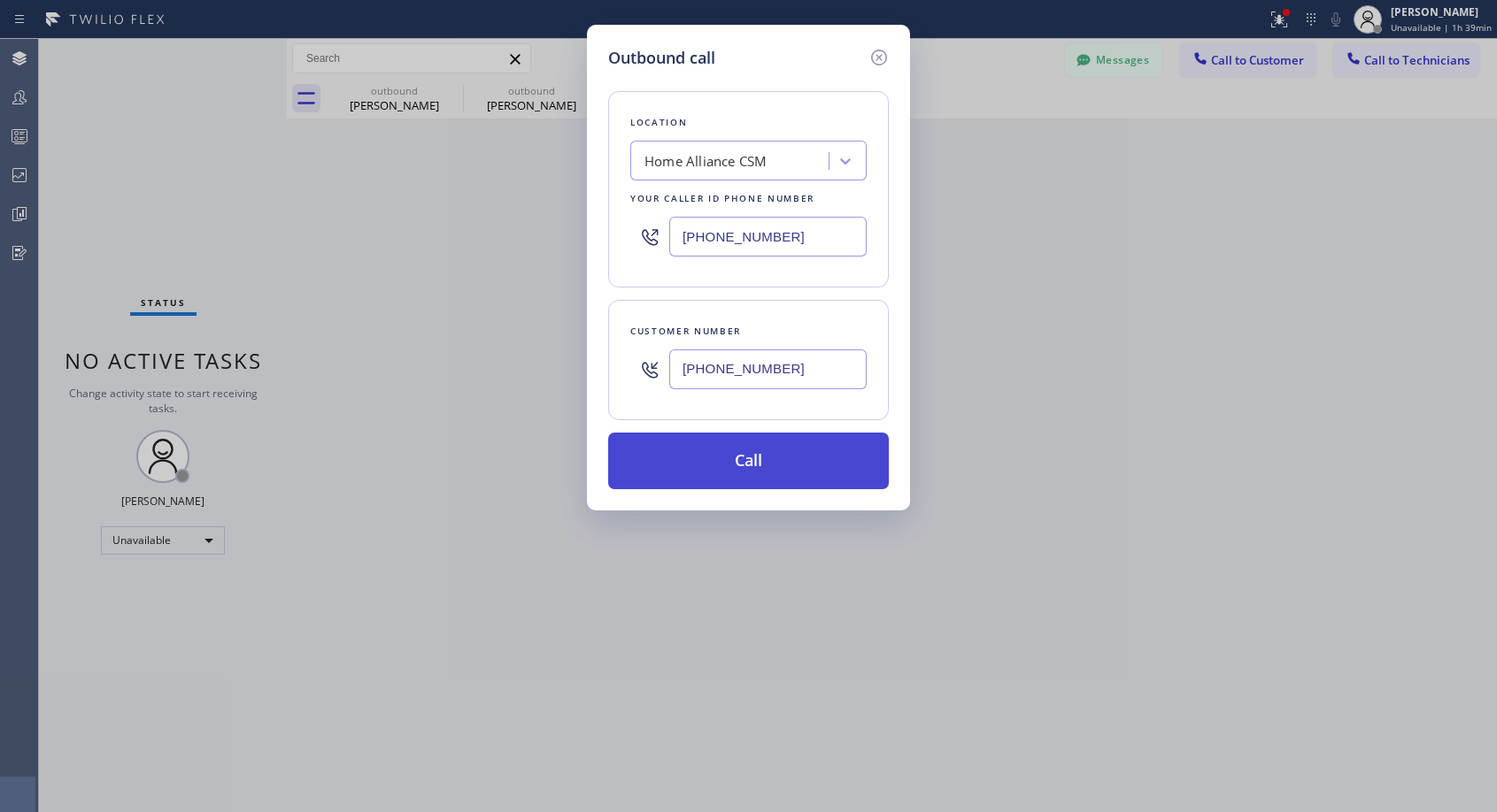
type input "(901) 336-6205"
click at [810, 477] on button "Call" at bounding box center [748, 461] width 281 height 57
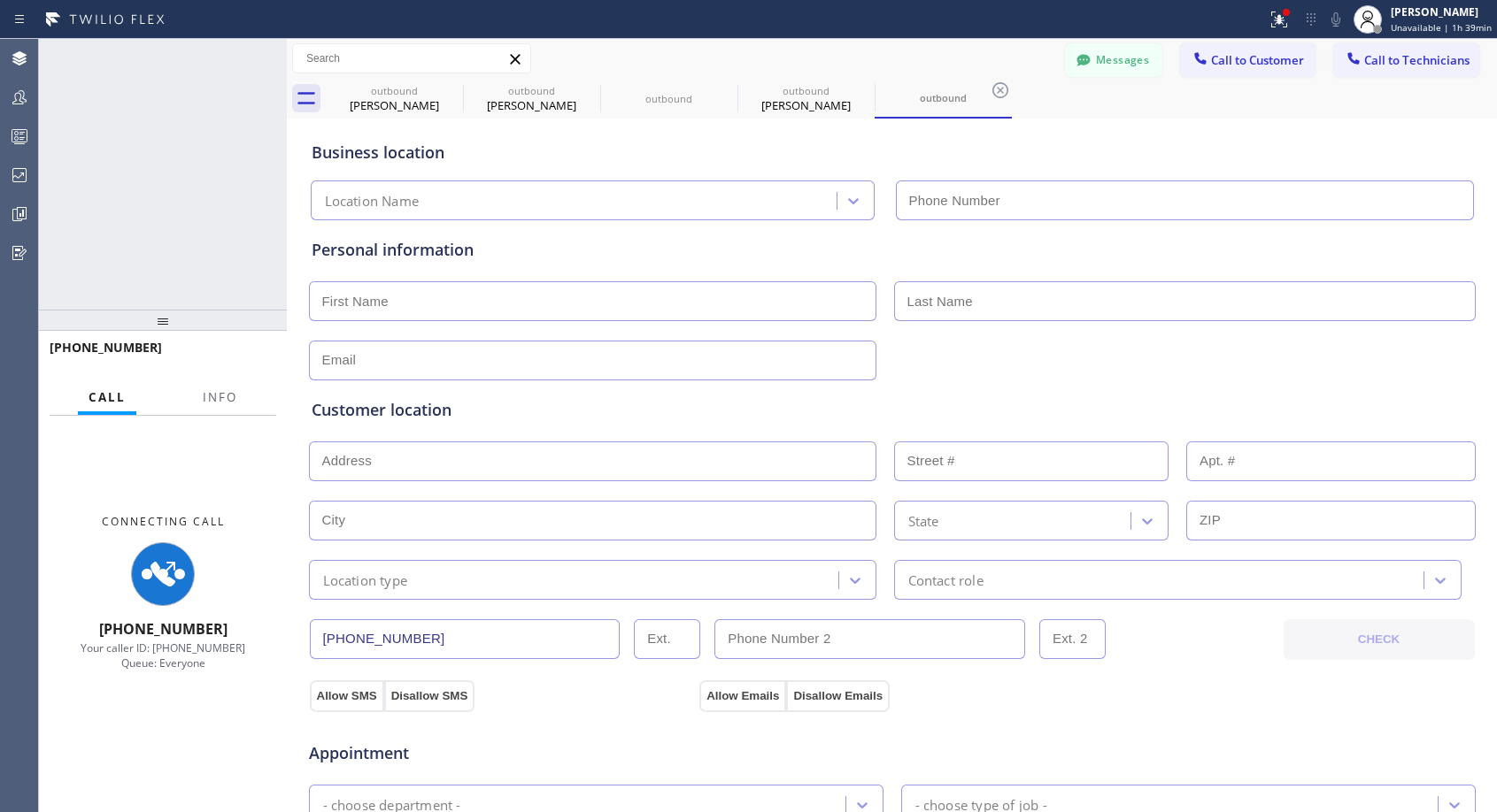
type input "(818) 614-5337"
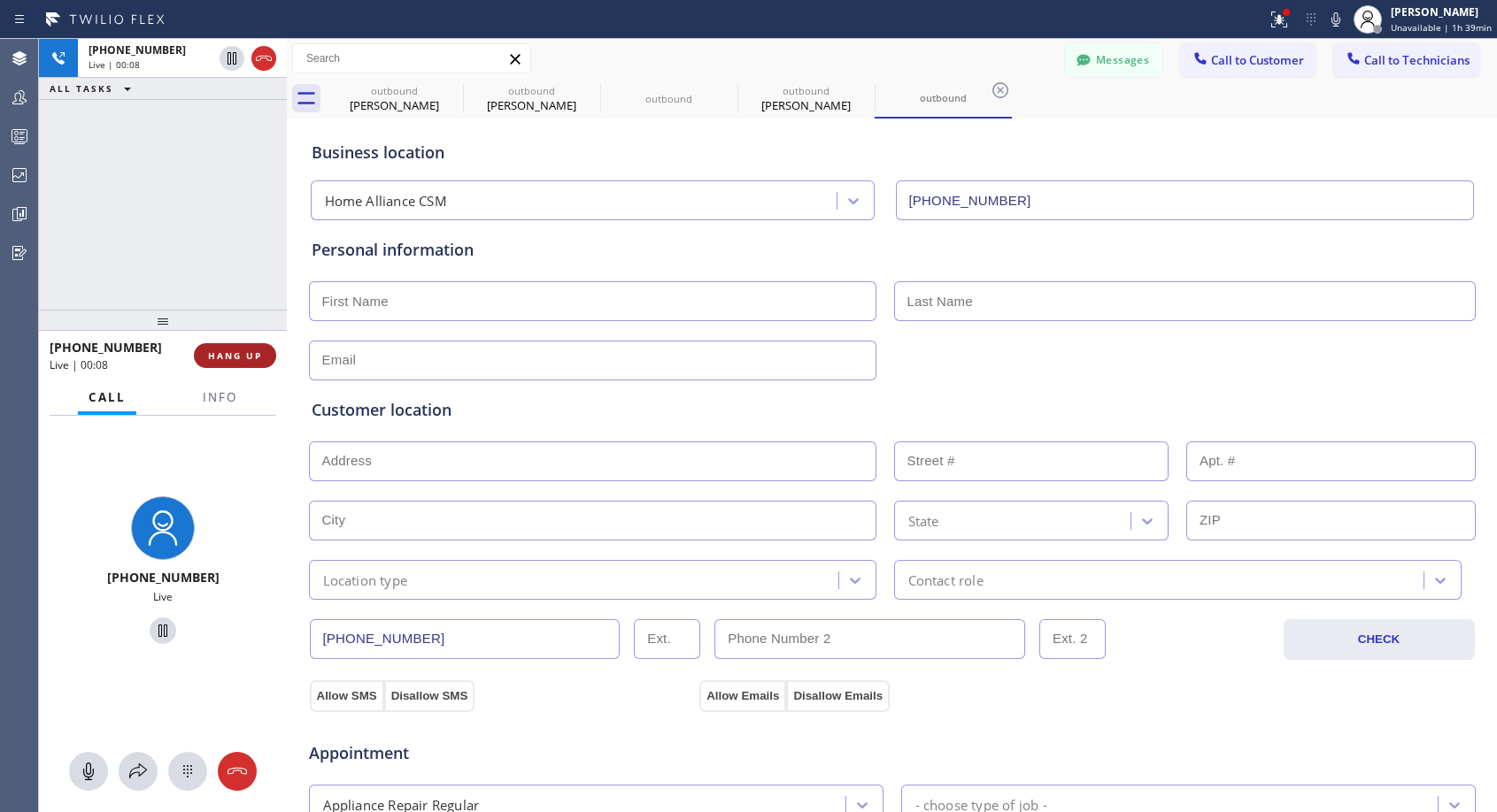
click at [239, 354] on span "HANG UP" at bounding box center [235, 356] width 54 height 13
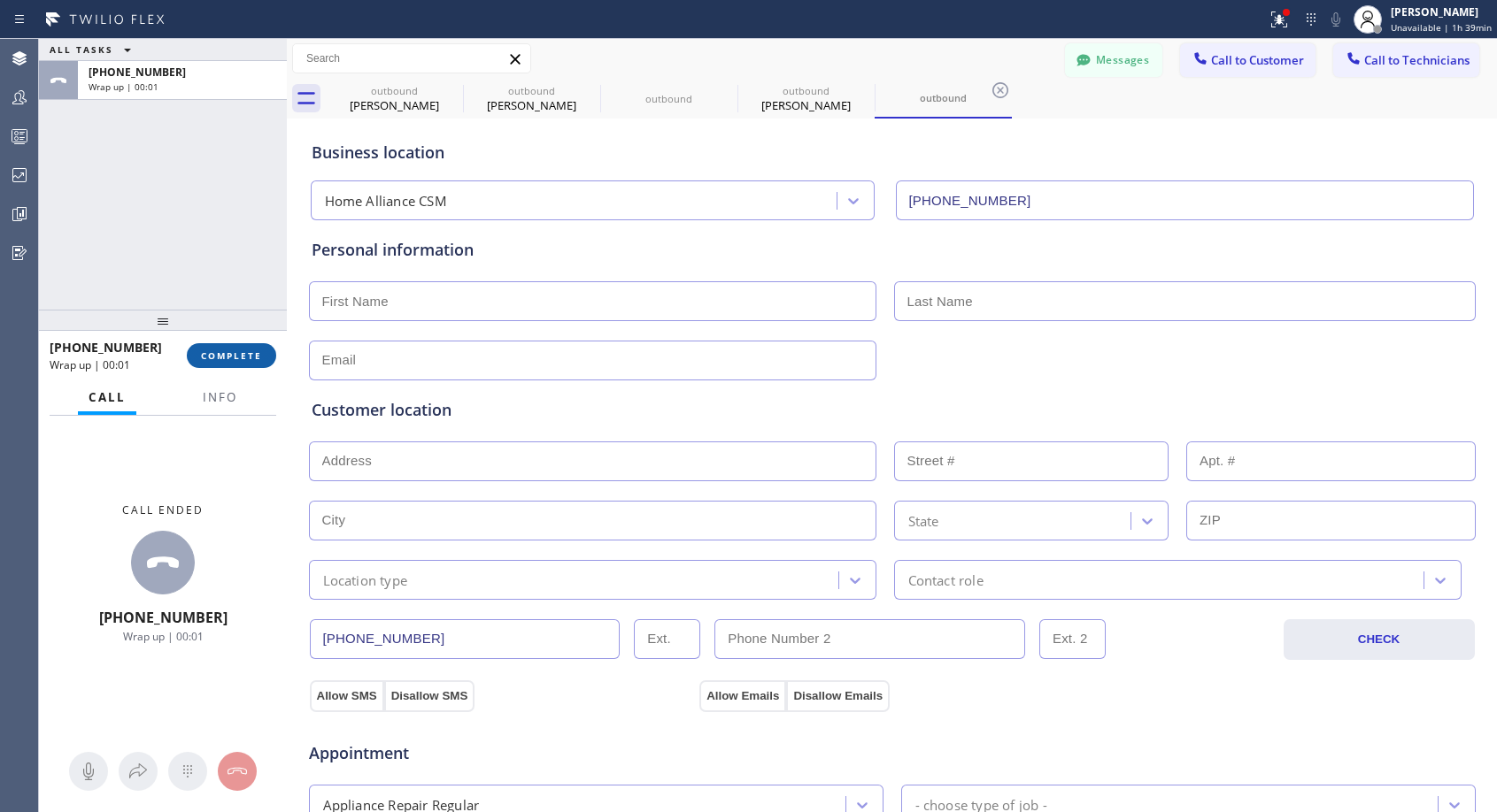
click at [240, 354] on span "COMPLETE" at bounding box center [231, 356] width 61 height 13
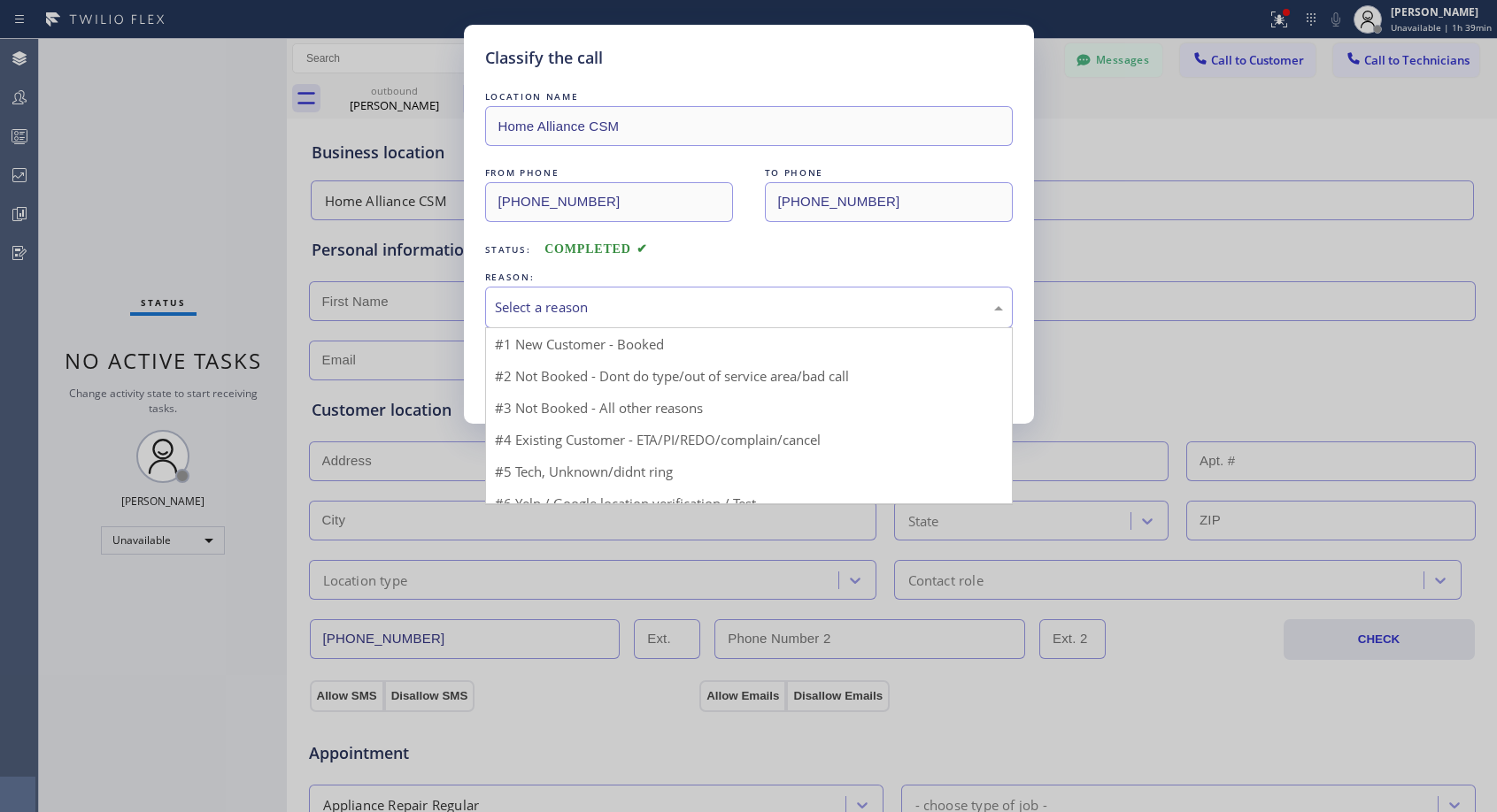
drag, startPoint x: 521, startPoint y: 304, endPoint x: 520, endPoint y: 313, distance: 9.1
click at [522, 304] on div "Select a reason" at bounding box center [748, 307] width 508 height 21
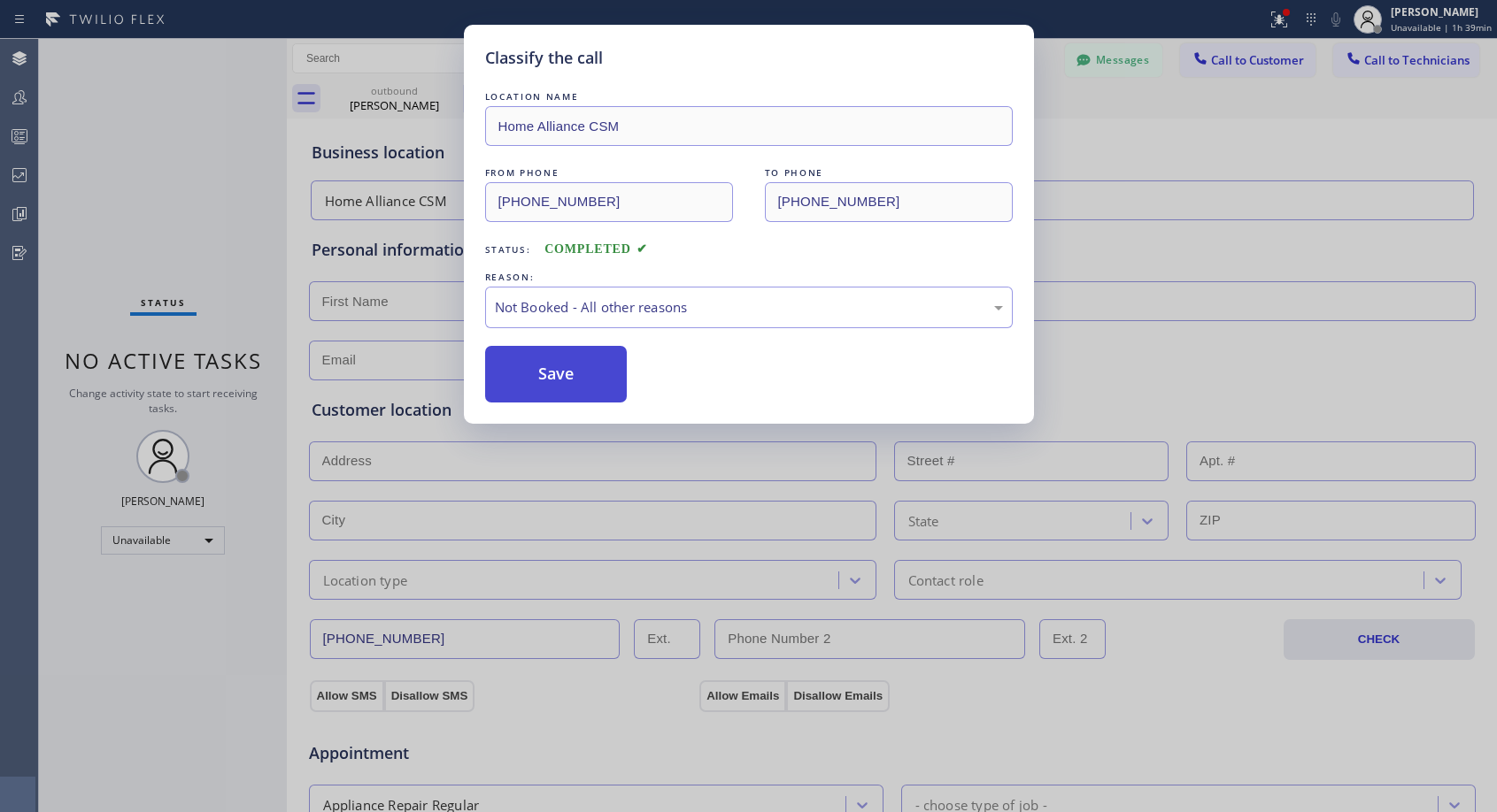
click at [505, 370] on button "Save" at bounding box center [557, 374] width 142 height 57
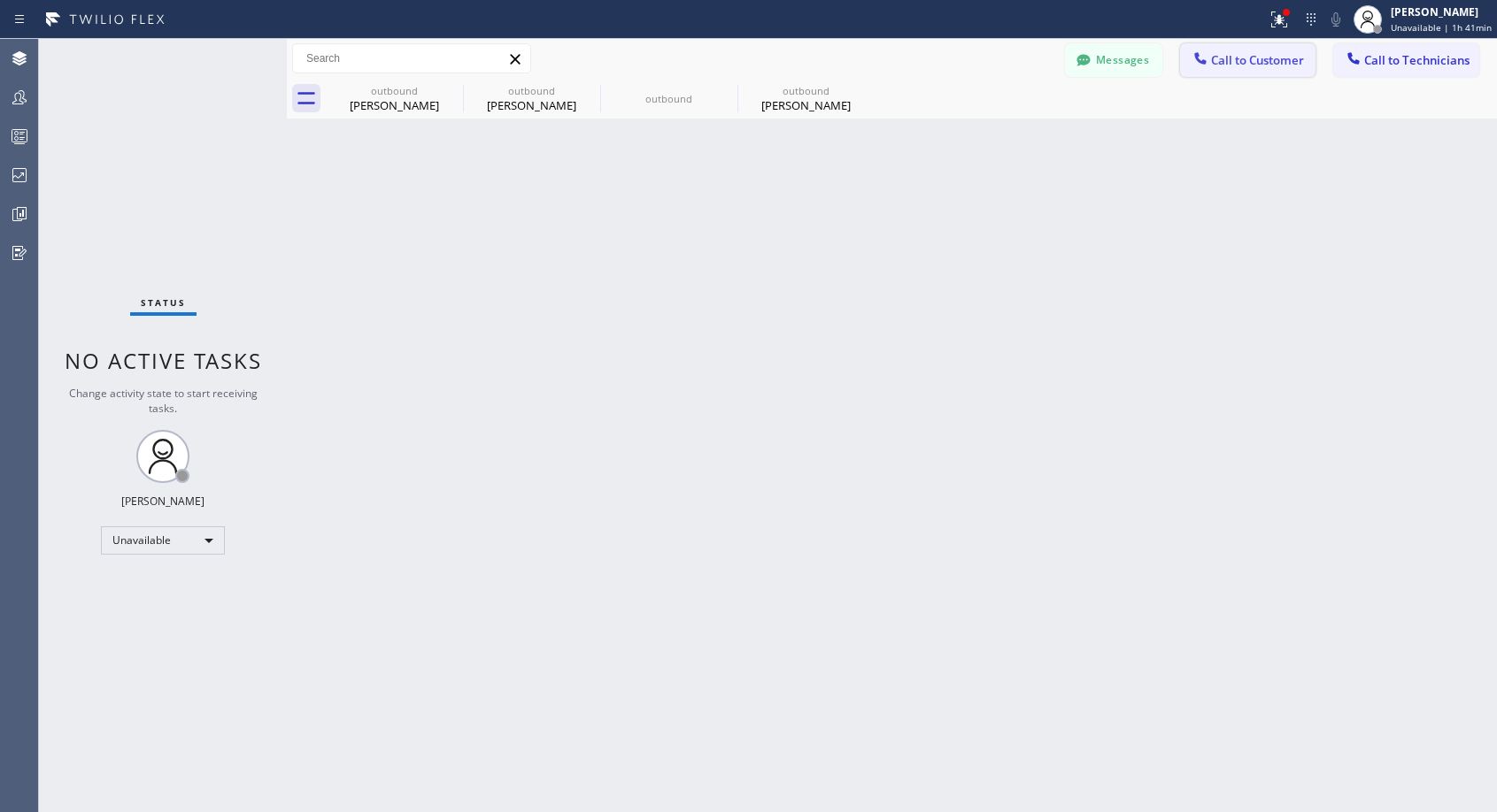
drag, startPoint x: 1222, startPoint y: 56, endPoint x: 889, endPoint y: 245, distance: 382.9
click at [1219, 58] on span "Call to Customer" at bounding box center [1257, 60] width 93 height 16
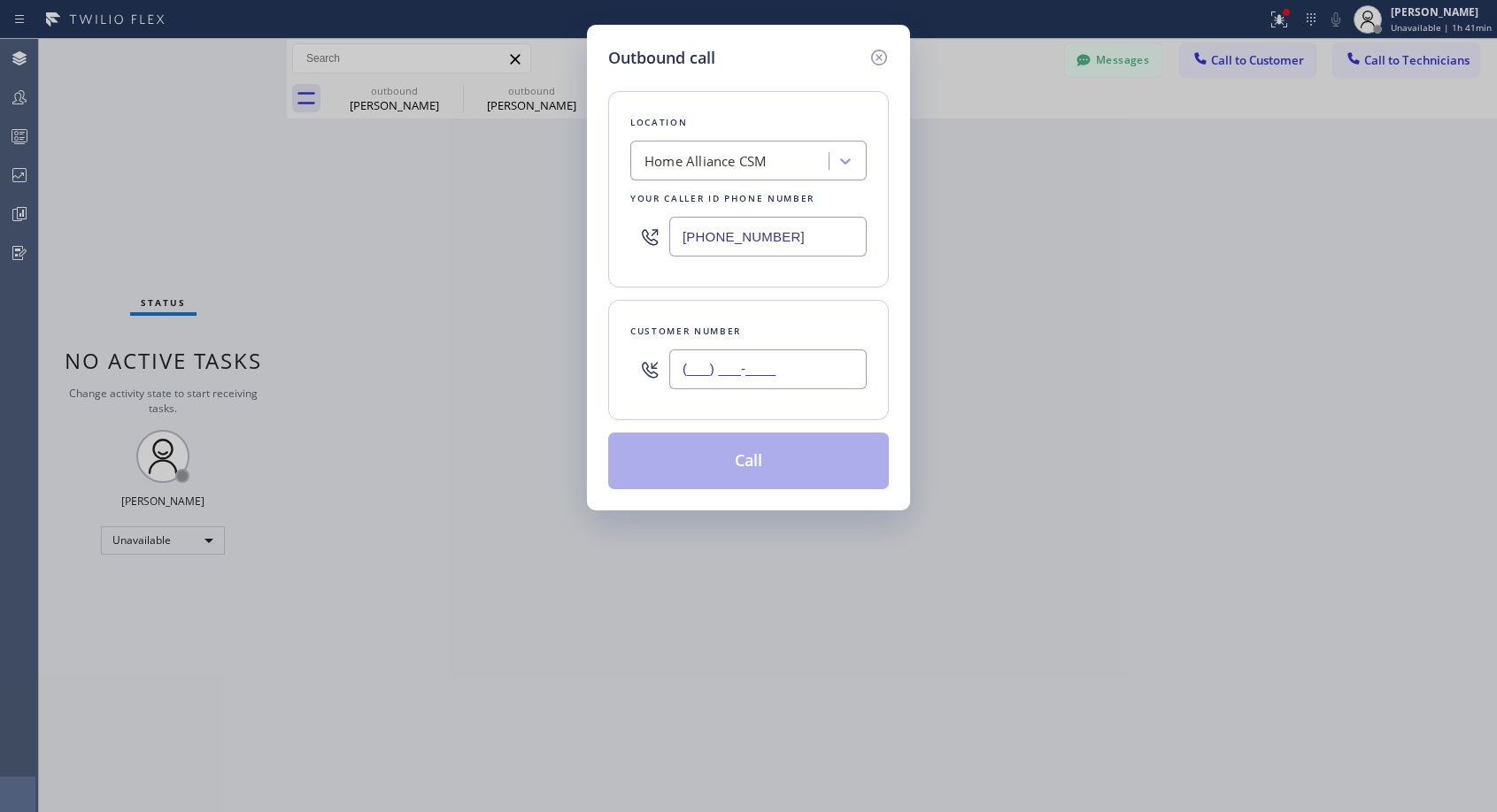
click at [803, 366] on input "(___) ___-____" at bounding box center [767, 369] width 197 height 40
paste input "847) 254-0810"
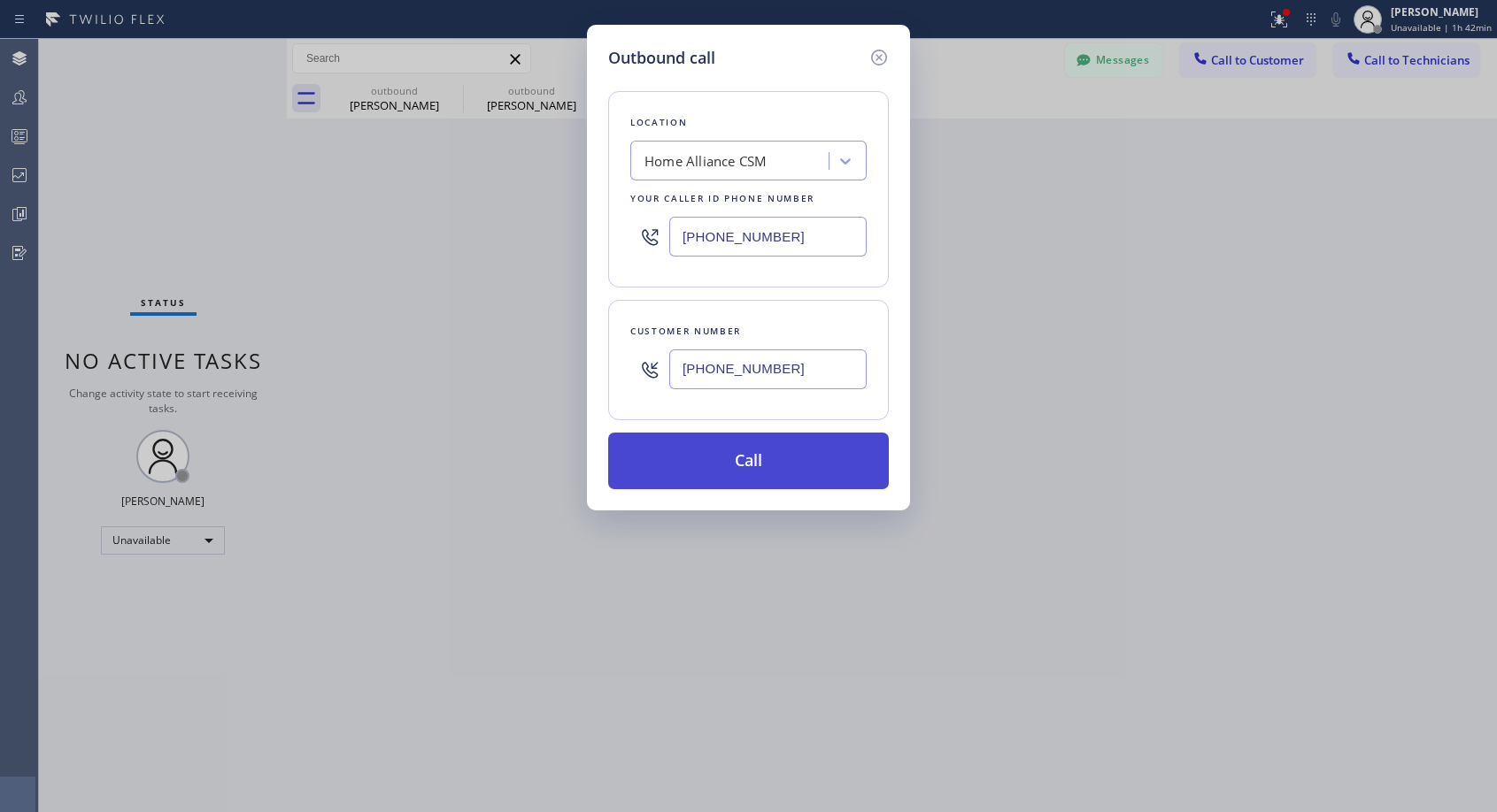
type input "(847) 254-0810"
click at [744, 466] on button "Call" at bounding box center [748, 461] width 281 height 57
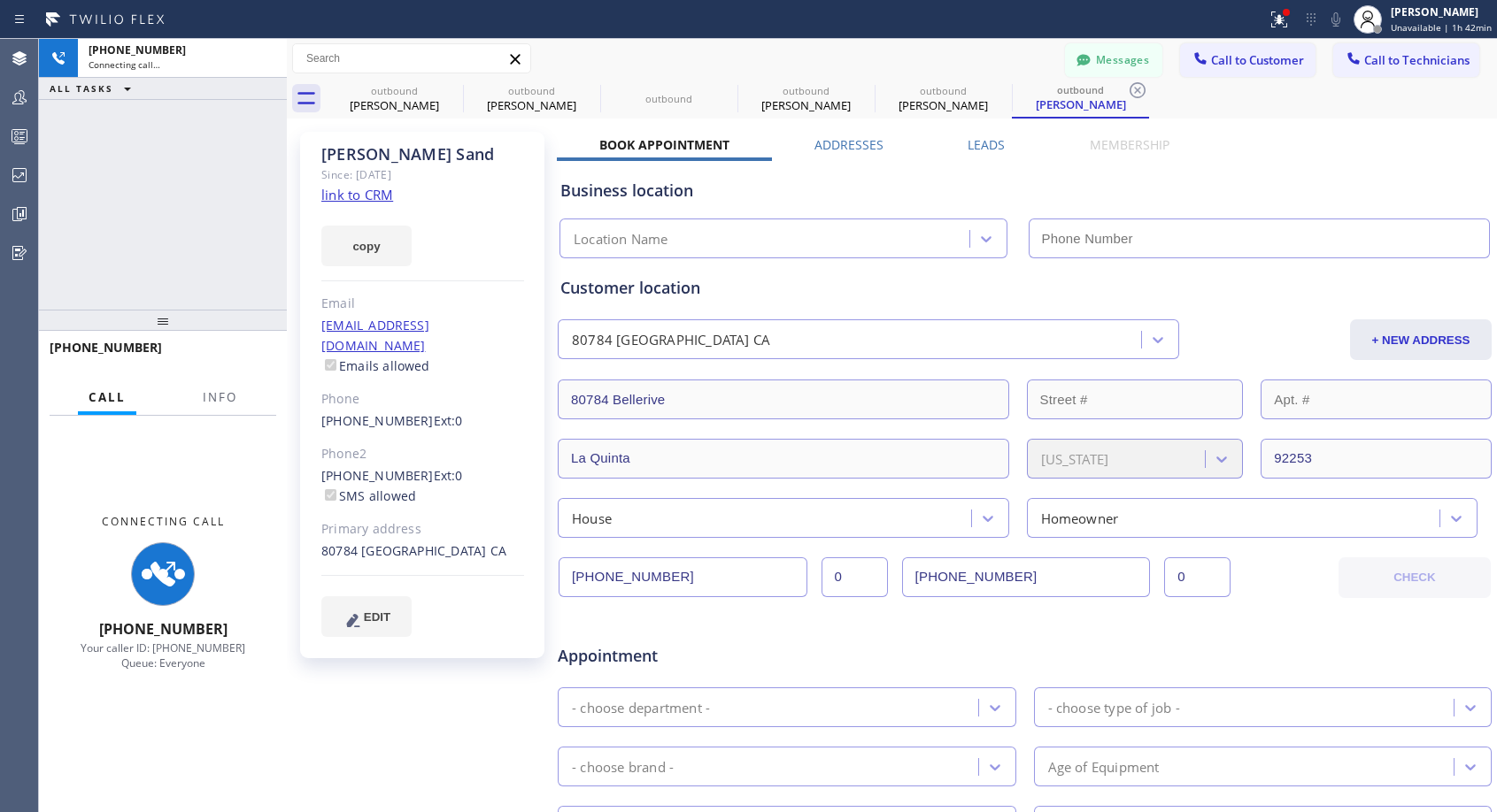
type input "(818) 614-5337"
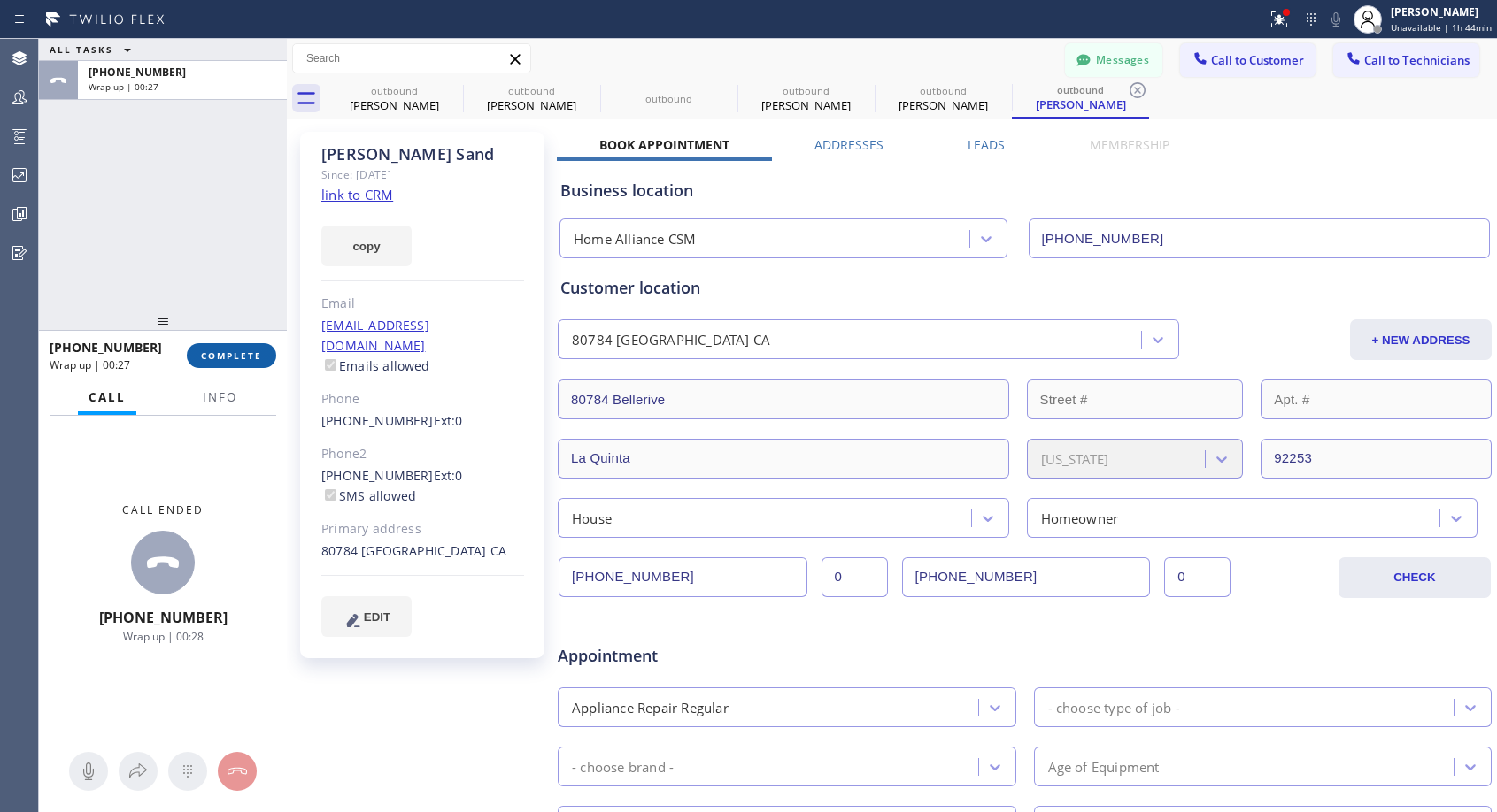
click at [250, 356] on span "COMPLETE" at bounding box center [231, 356] width 61 height 13
click at [241, 354] on span "COMPLETE" at bounding box center [231, 356] width 61 height 13
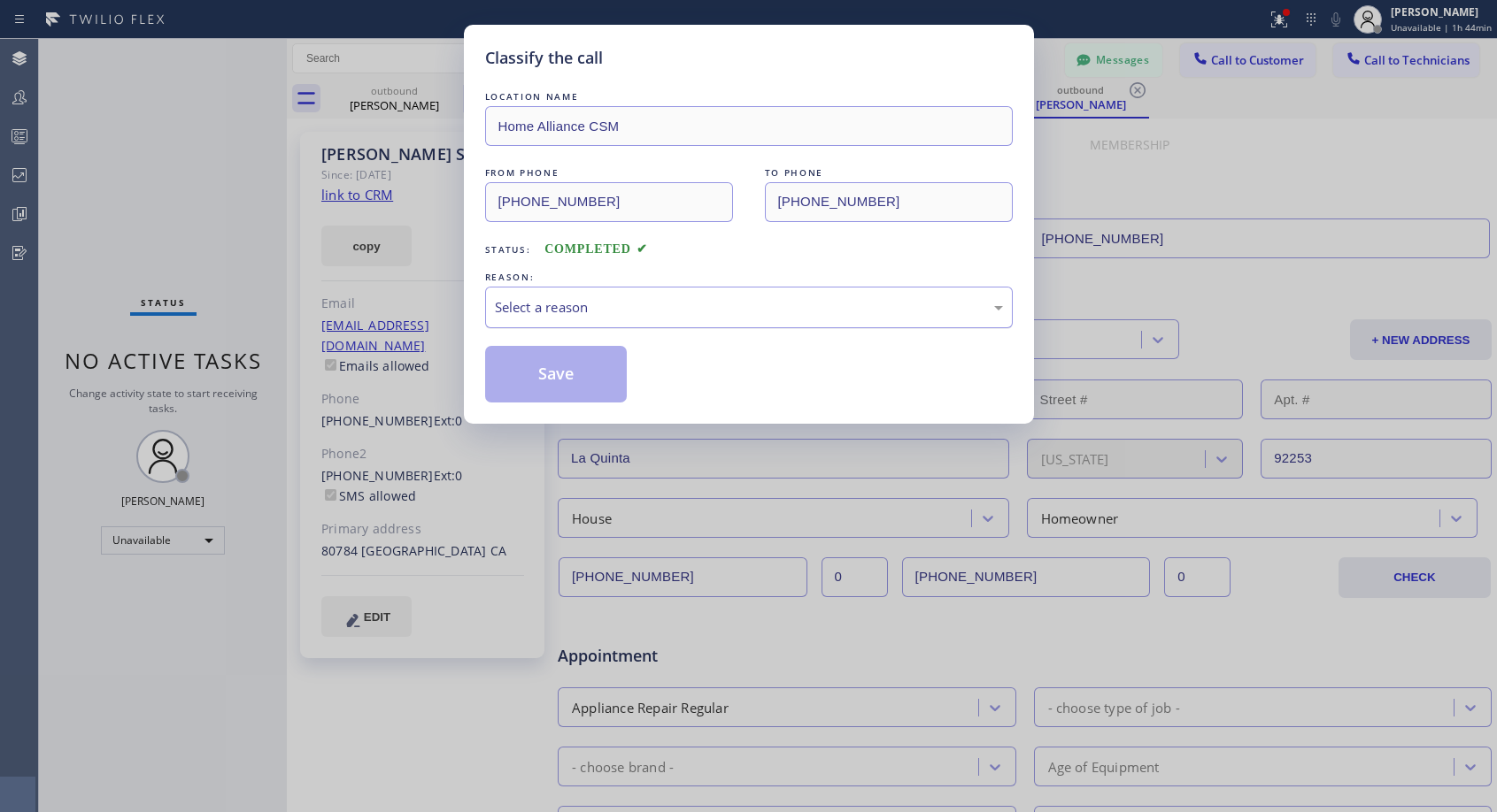
click at [686, 316] on div "Select a reason" at bounding box center [748, 307] width 508 height 21
drag, startPoint x: 612, startPoint y: 376, endPoint x: 612, endPoint y: 459, distance: 83.0
click at [612, 383] on button "Save" at bounding box center [557, 374] width 142 height 57
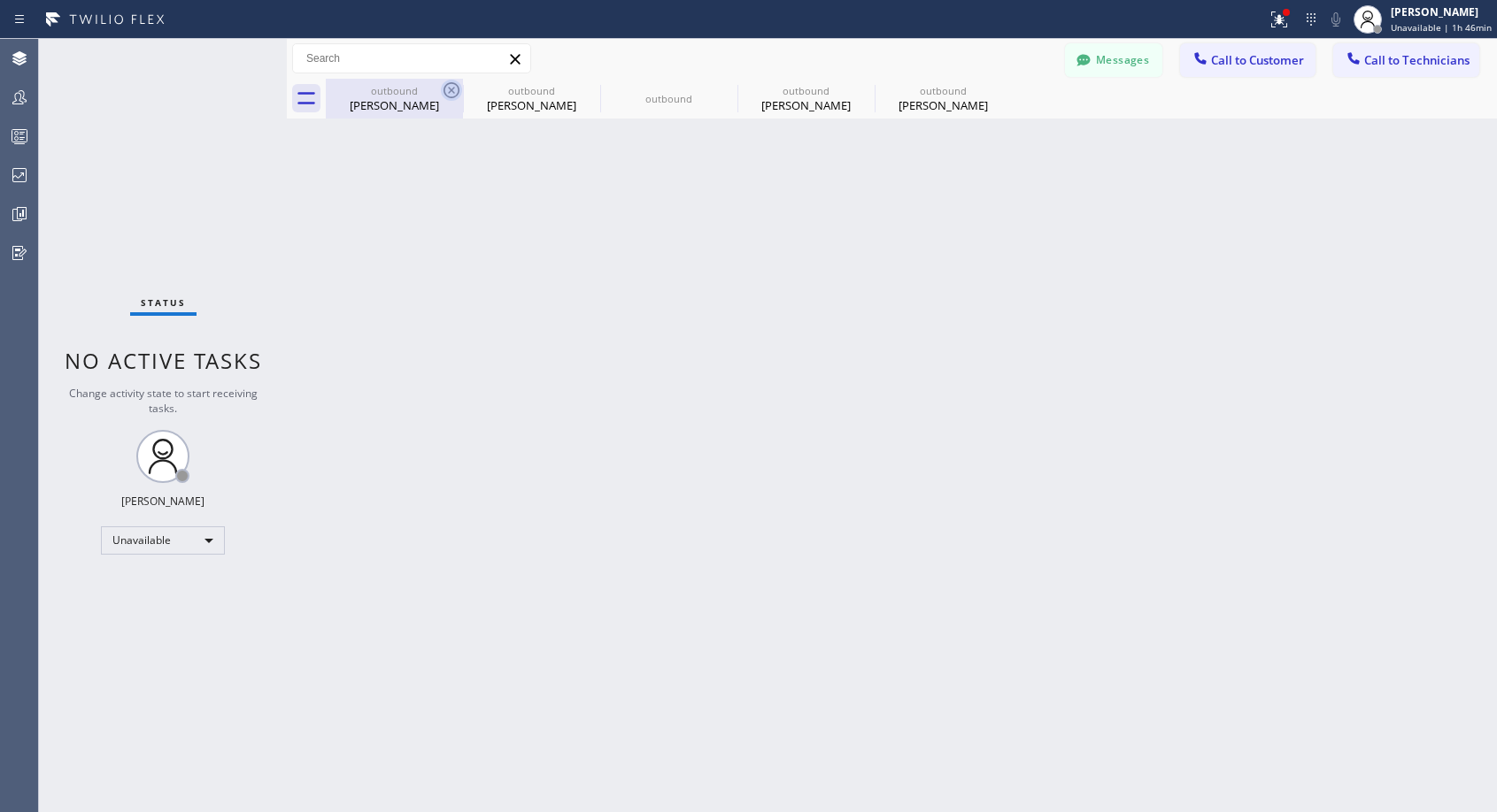
click at [453, 90] on icon at bounding box center [451, 90] width 22 height 22
click at [0, 0] on icon at bounding box center [0, 0] width 0 height 0
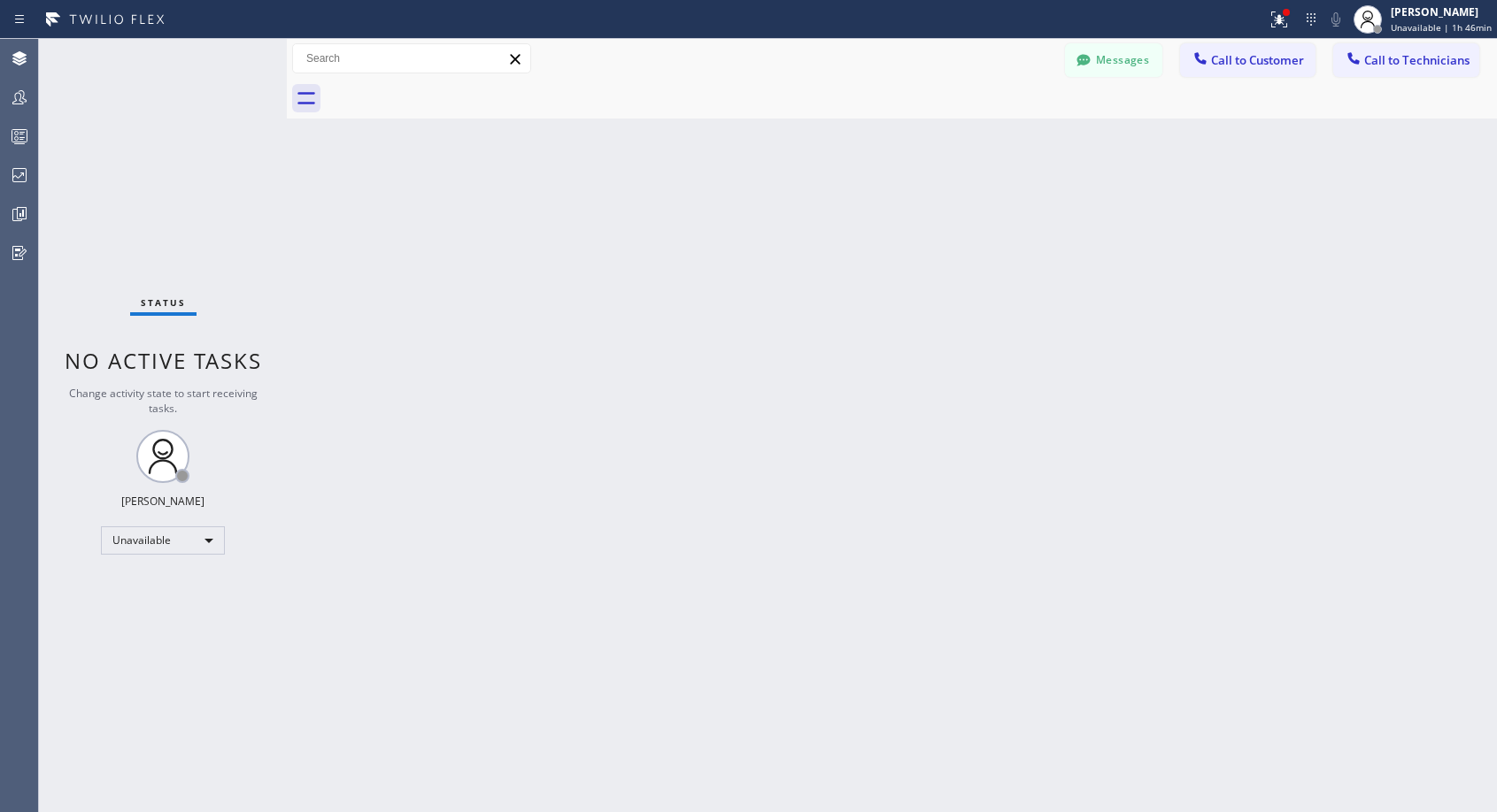
click at [453, 90] on div at bounding box center [912, 98] width 1171 height 40
drag, startPoint x: 1229, startPoint y: 62, endPoint x: 912, endPoint y: 172, distance: 335.5
click at [1221, 68] on span "Call to Customer" at bounding box center [1257, 60] width 93 height 16
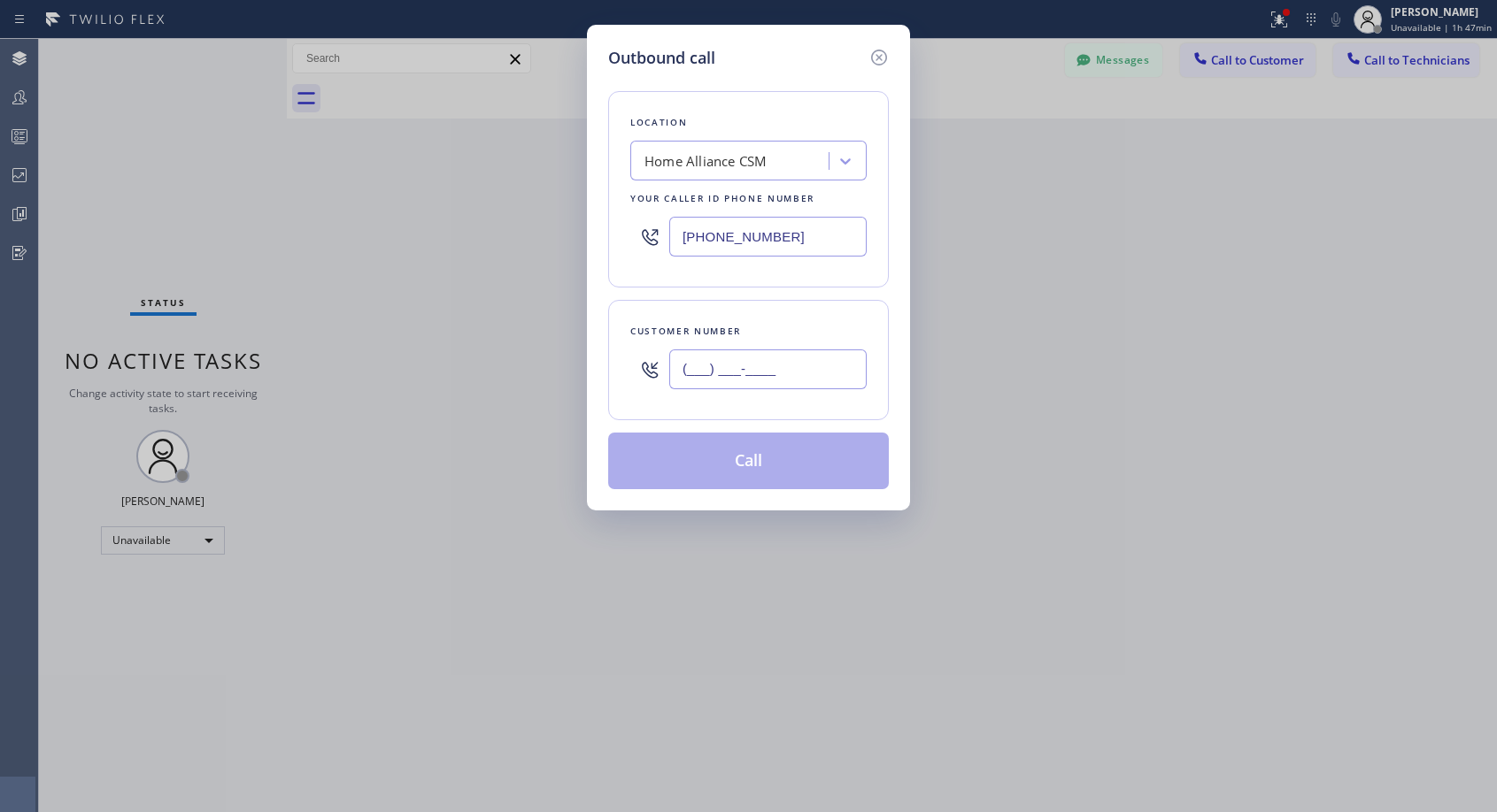
click at [674, 370] on input "(___) ___-____" at bounding box center [767, 369] width 197 height 40
paste input "724) 822-7327"
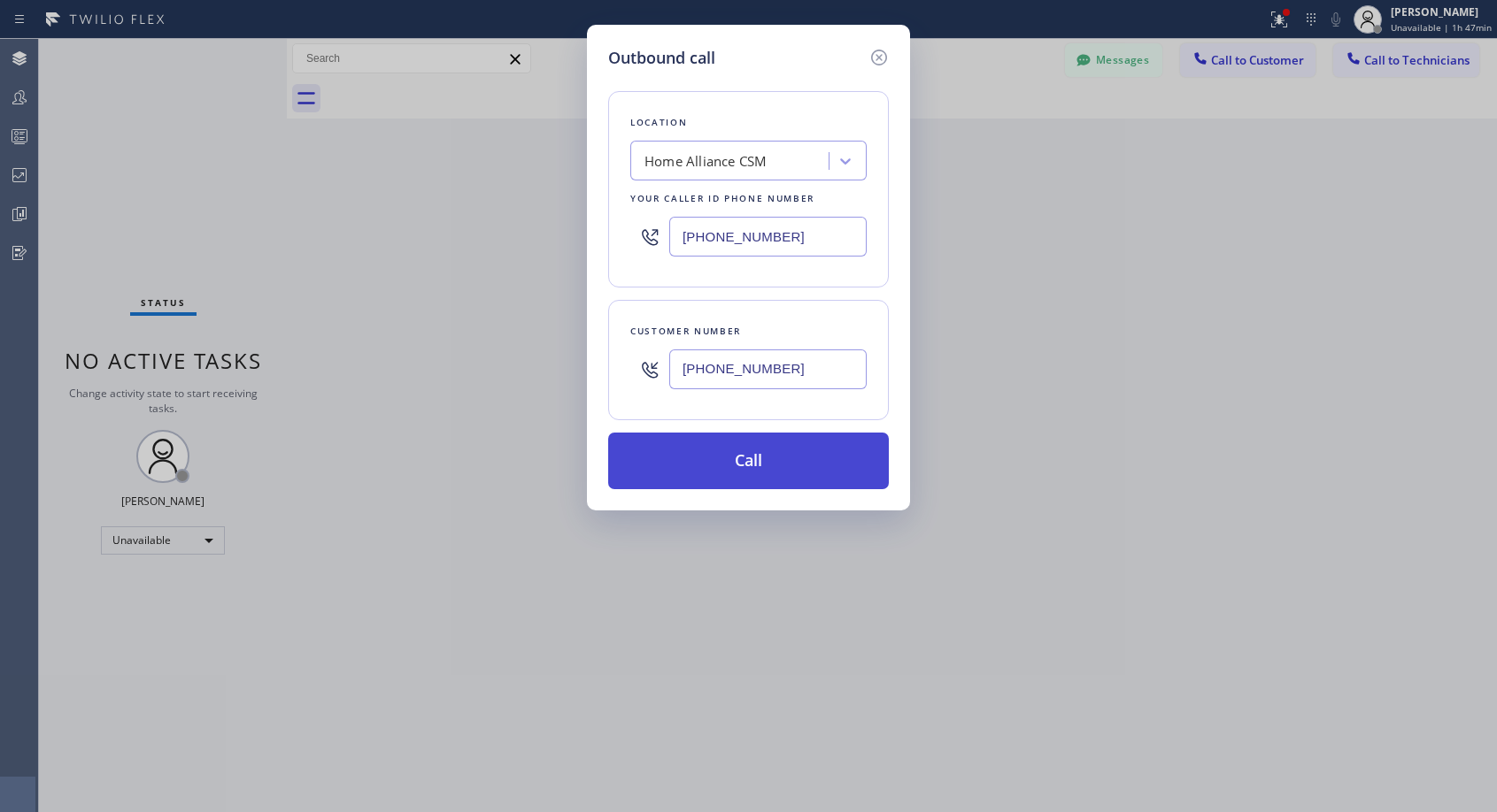
type input "(724) 822-7327"
click at [810, 461] on button "Call" at bounding box center [748, 461] width 281 height 57
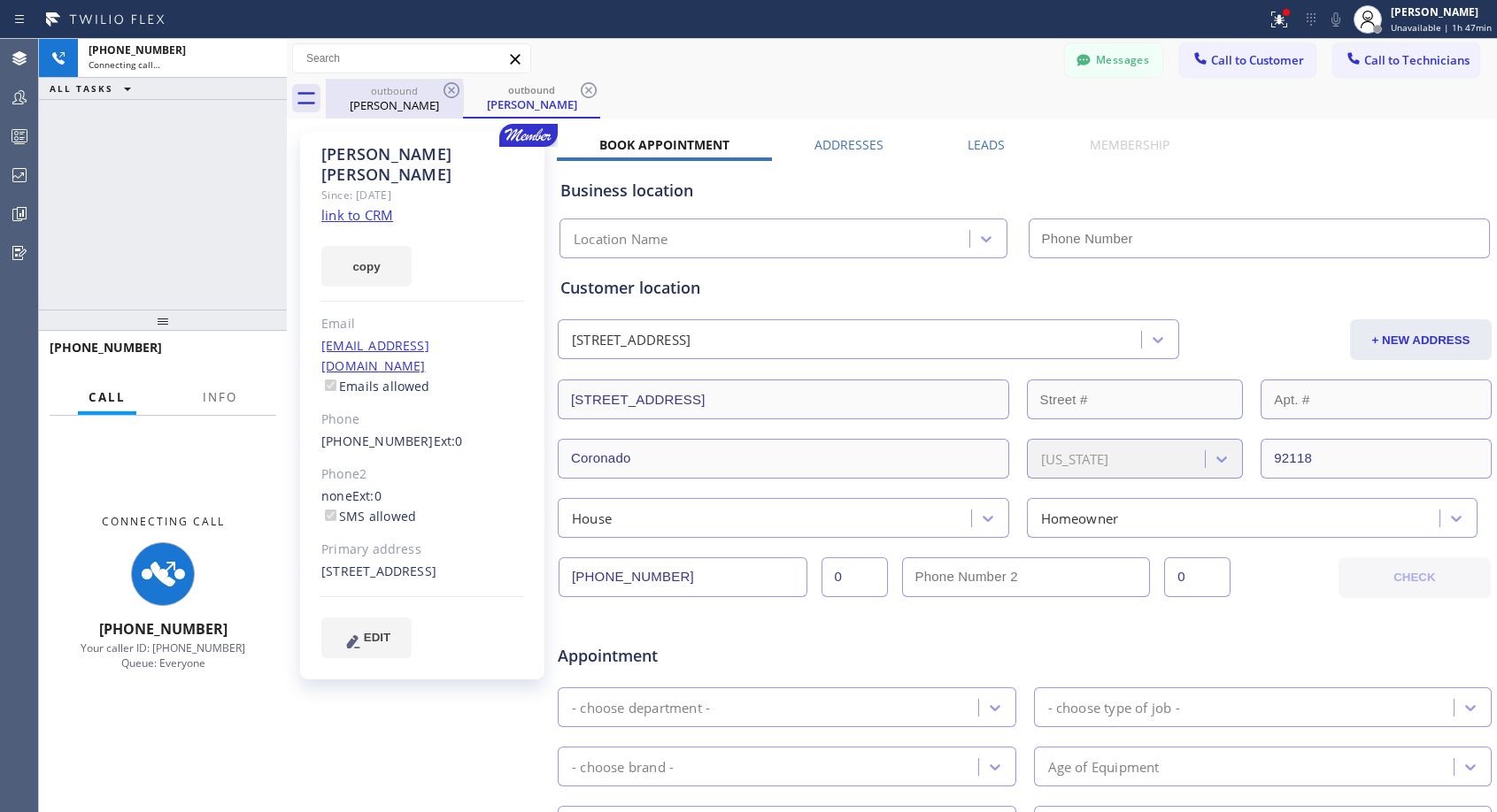
type input "(818) 614-5337"
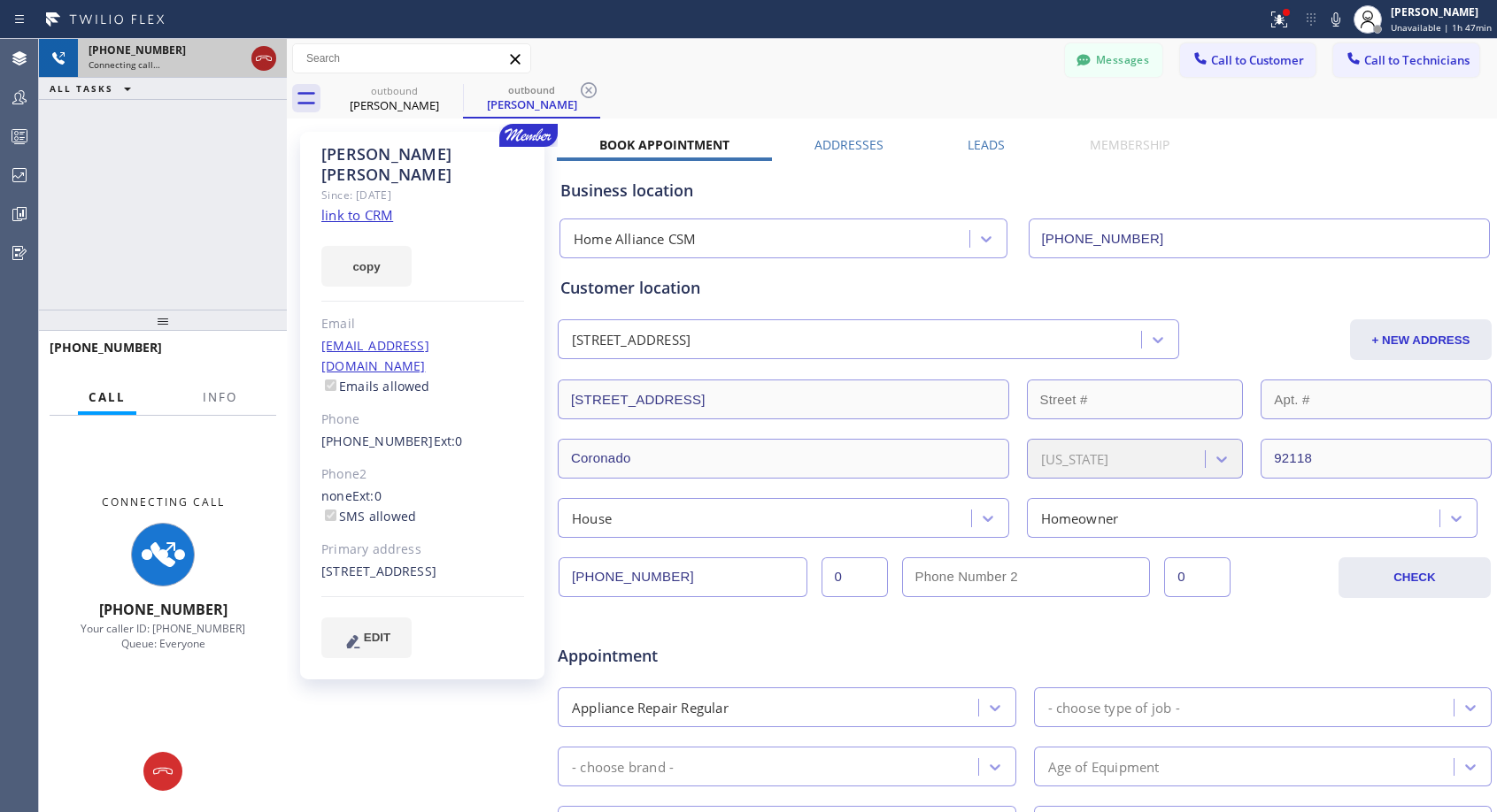
click at [272, 57] on icon at bounding box center [264, 59] width 22 height 22
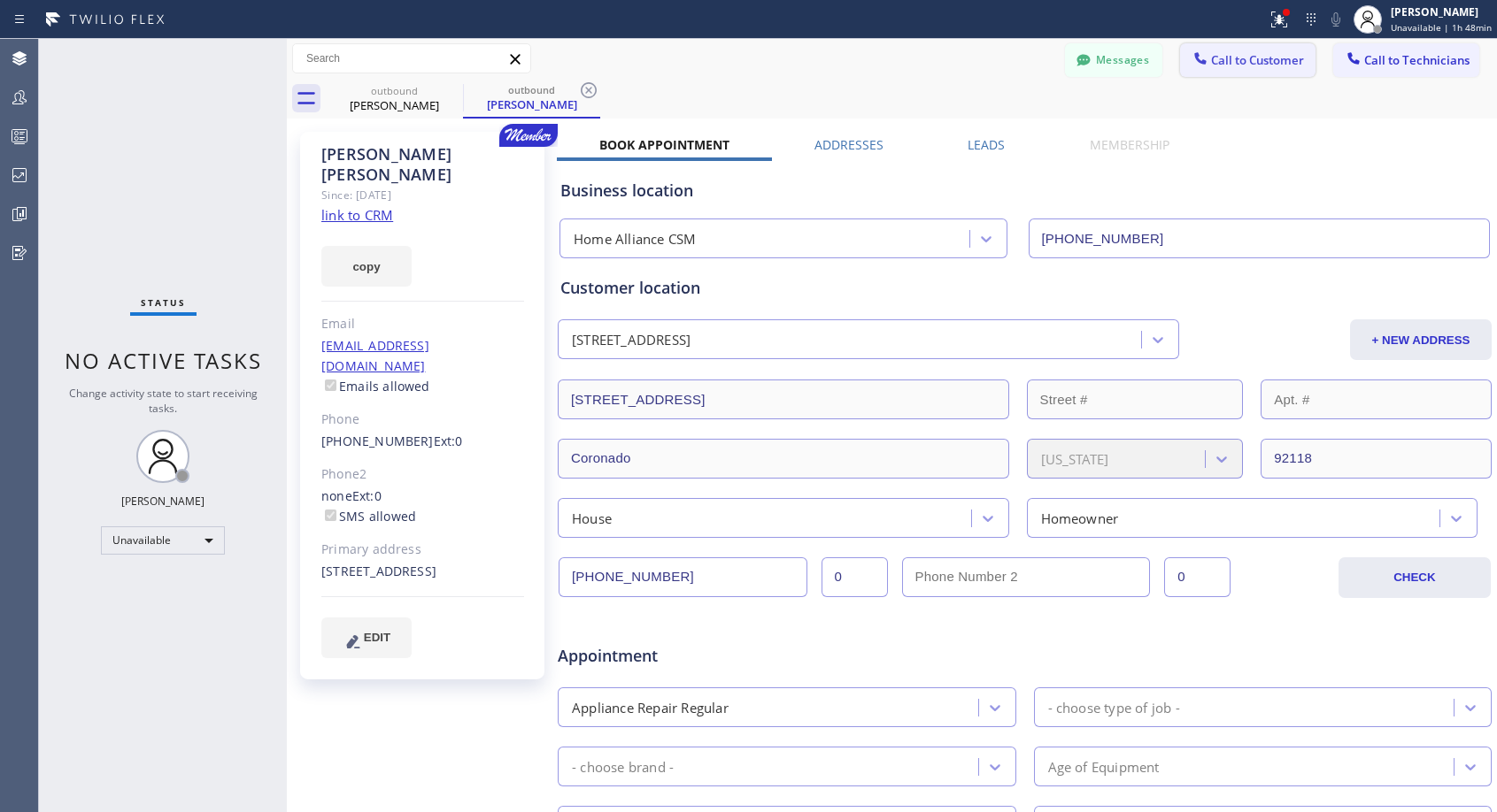
click at [1257, 51] on button "Call to Customer" at bounding box center [1248, 59] width 135 height 33
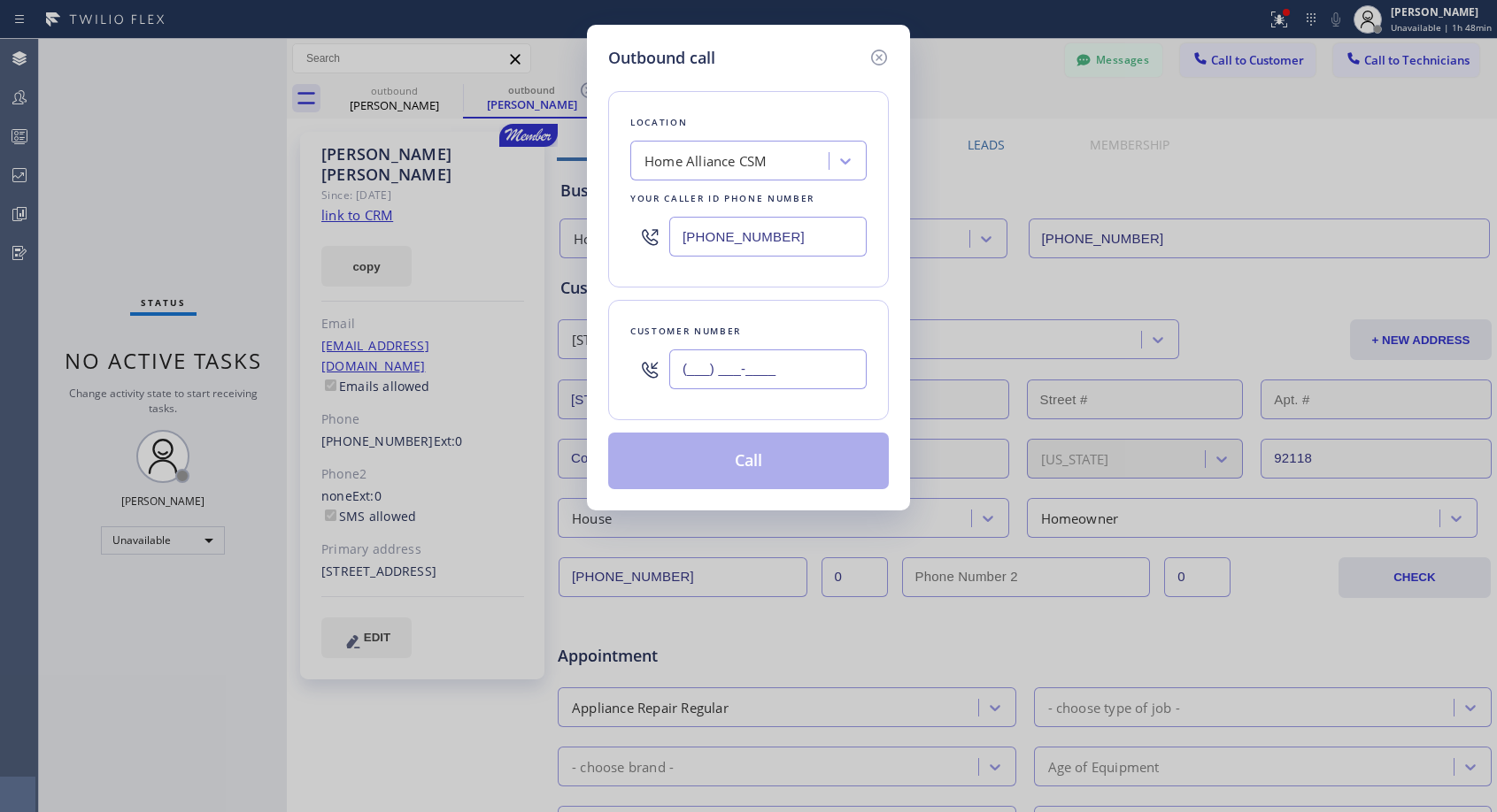
click at [752, 380] on input "(___) ___-____" at bounding box center [767, 369] width 197 height 40
paste input "724) 822-7327"
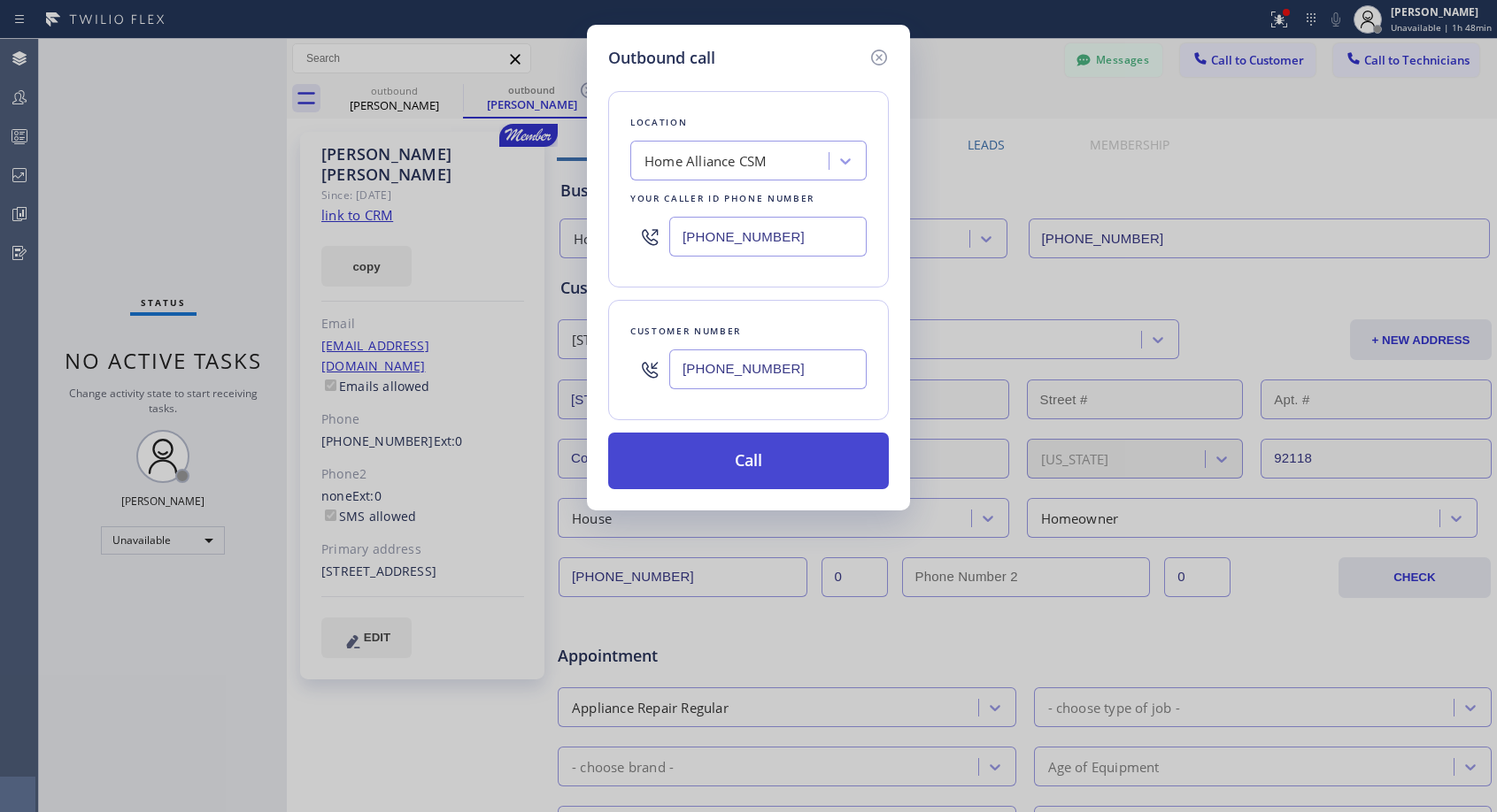
type input "(724) 822-7320"
click at [796, 458] on button "Call" at bounding box center [748, 461] width 281 height 57
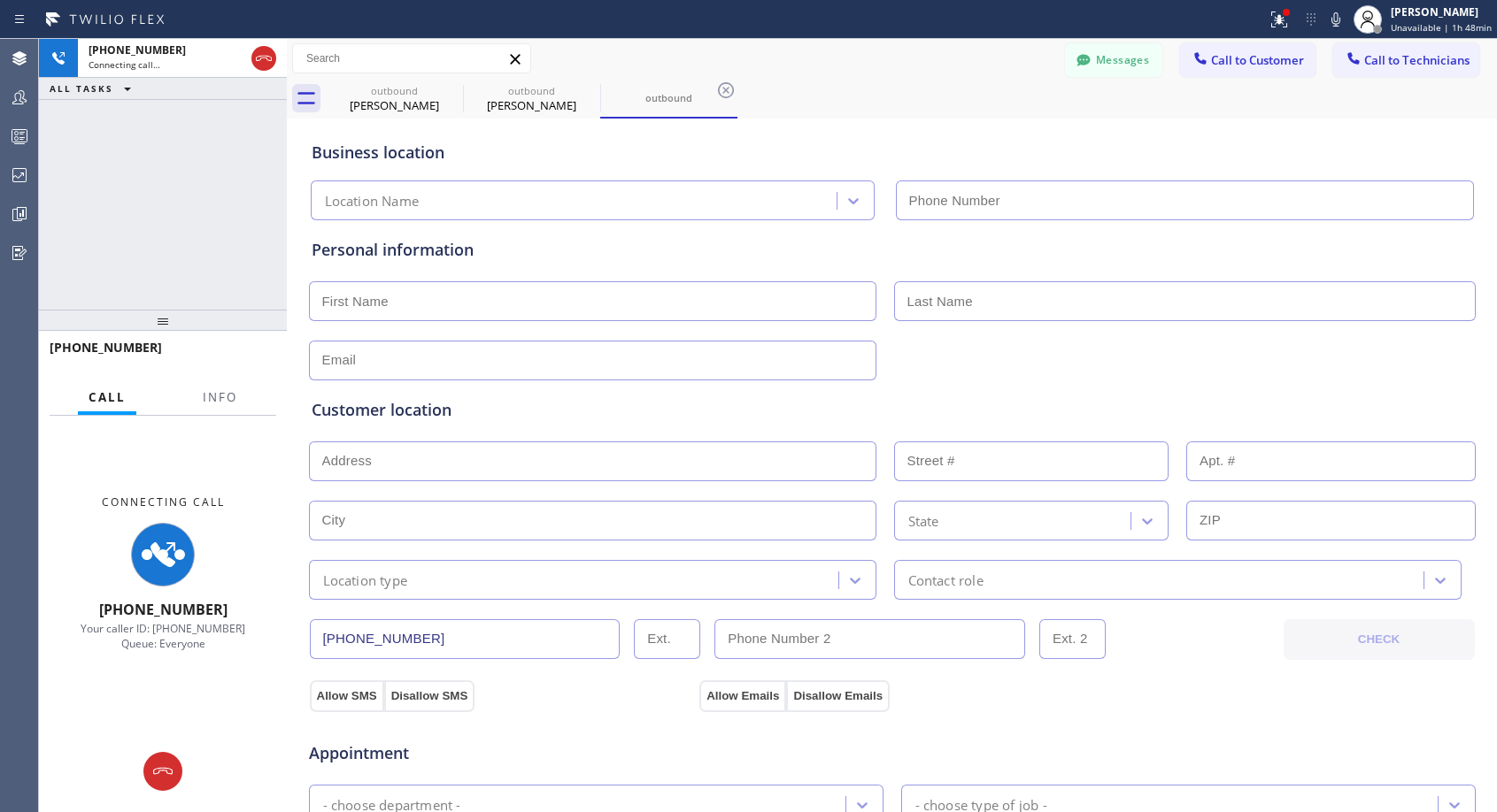
type input "(818) 614-5337"
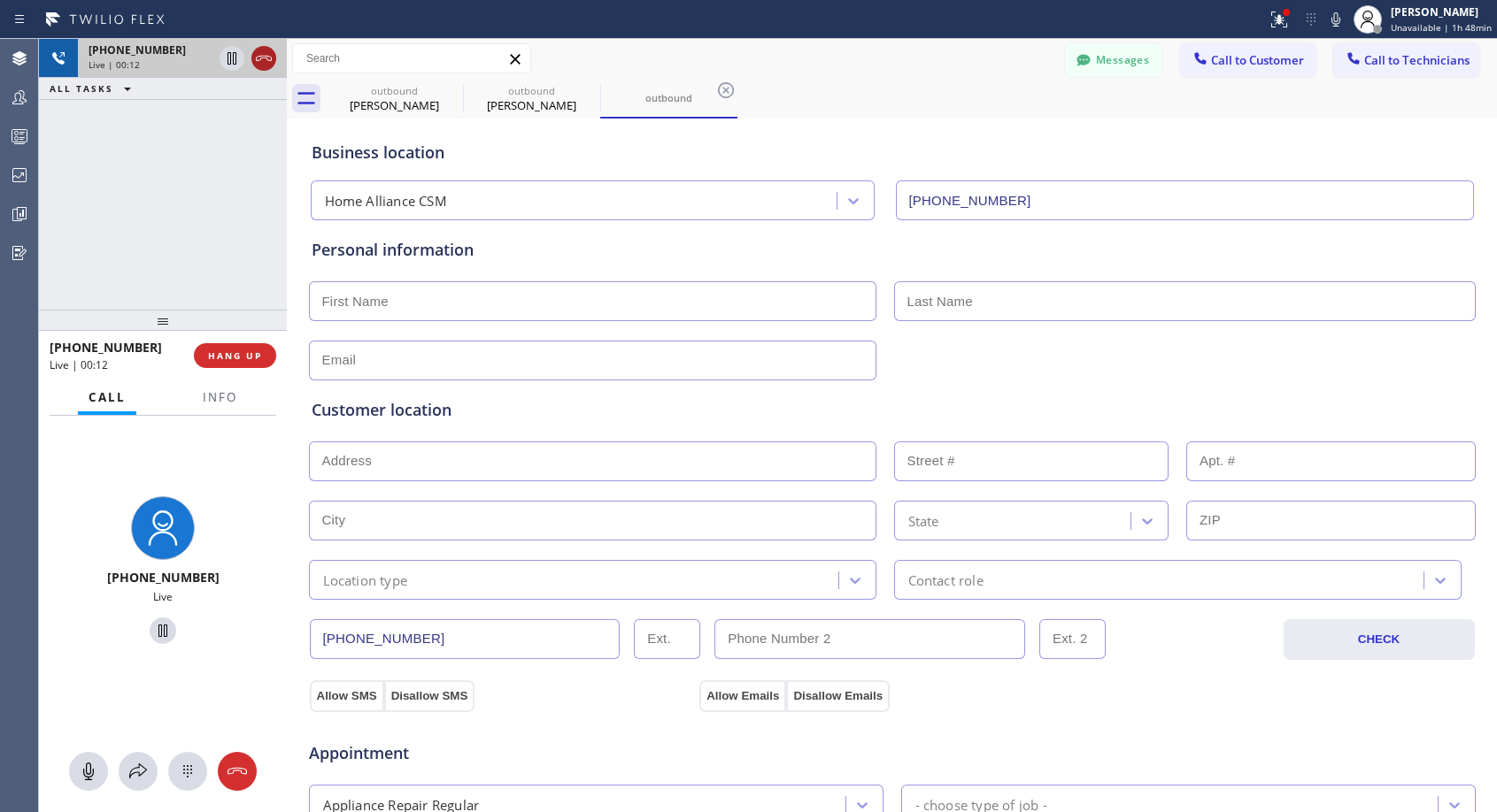
click at [256, 54] on icon at bounding box center [264, 59] width 22 height 22
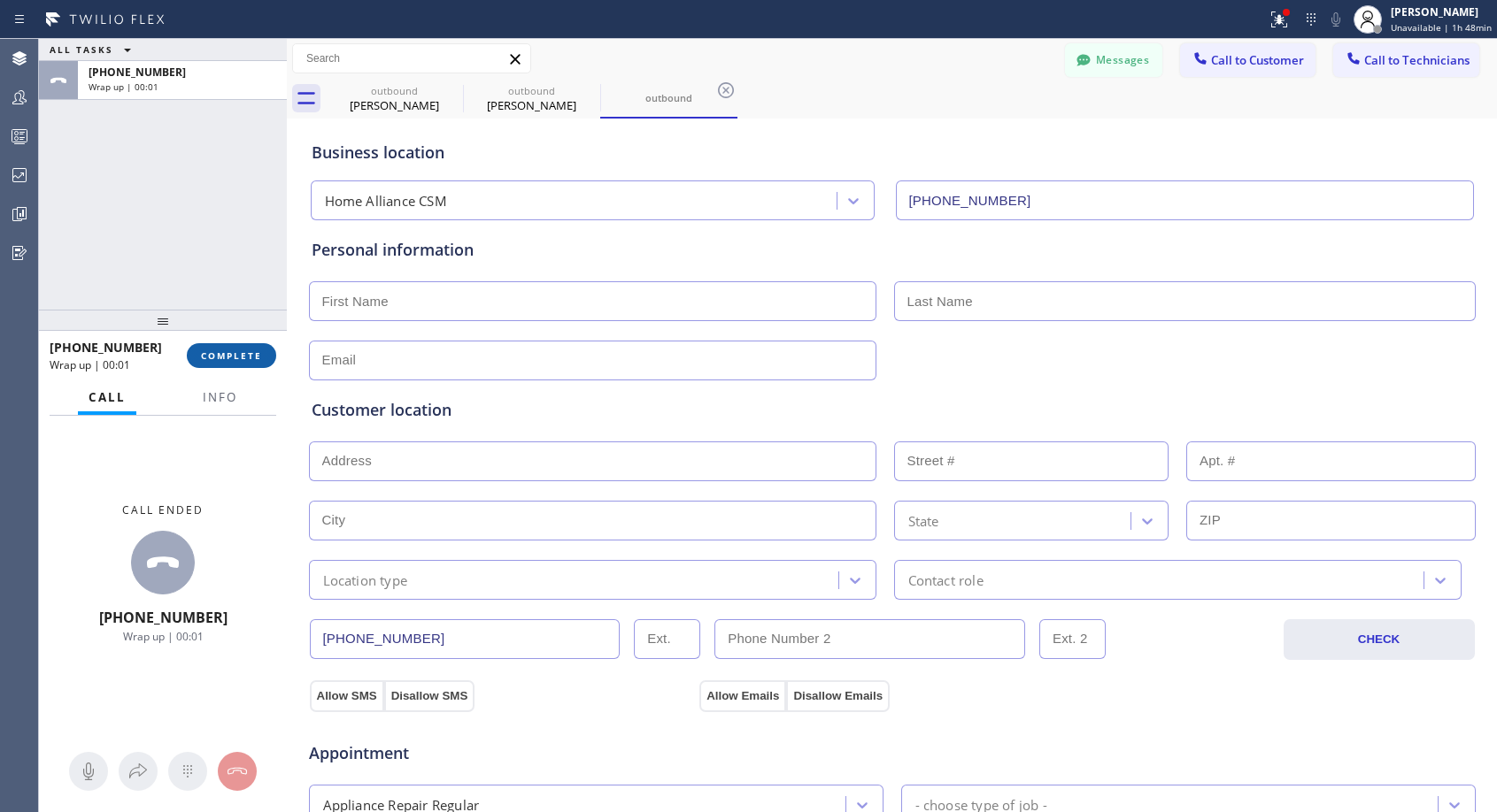
click at [242, 358] on span "COMPLETE" at bounding box center [231, 356] width 61 height 13
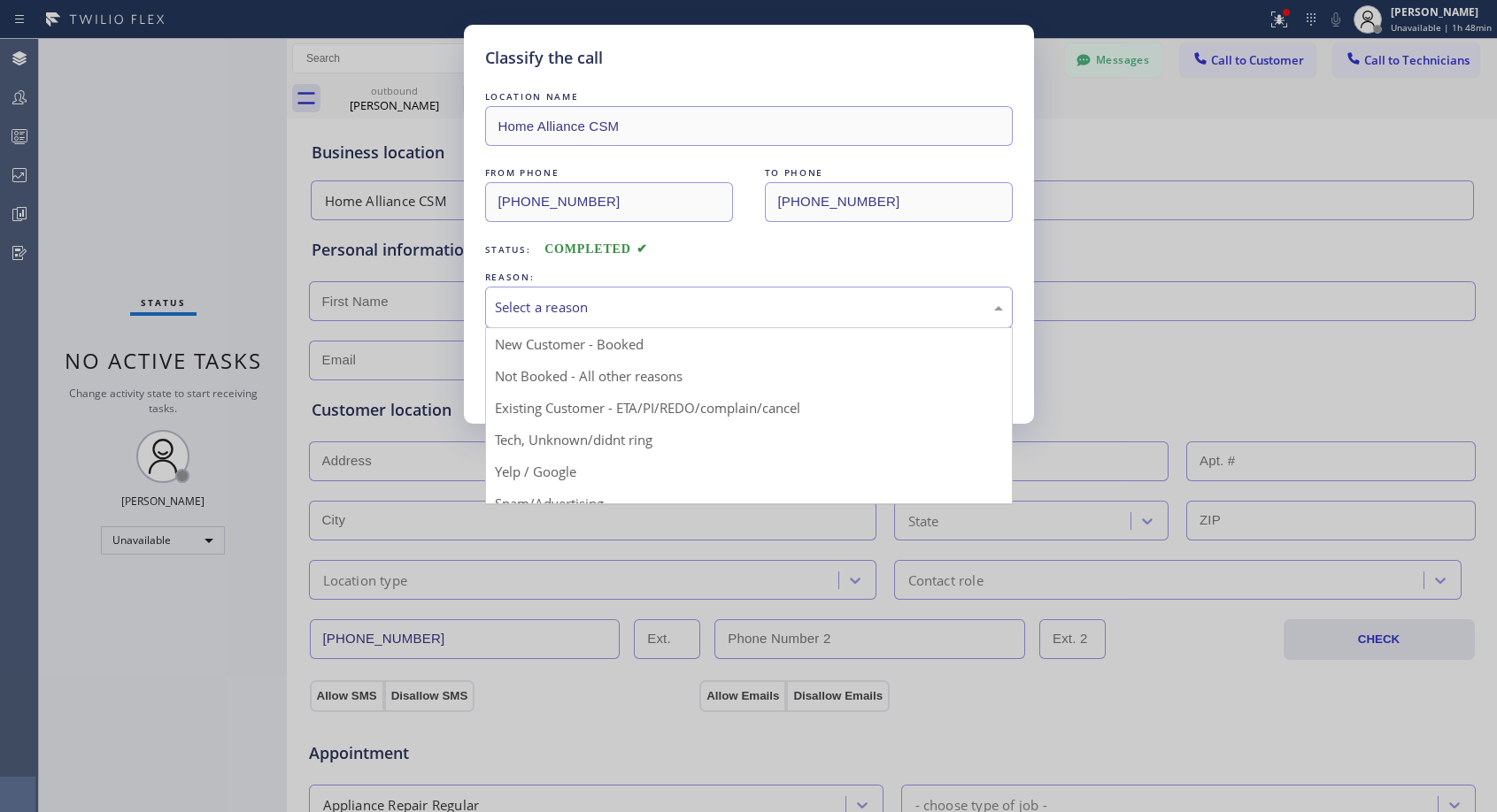
click at [621, 299] on div "Select a reason" at bounding box center [748, 307] width 508 height 21
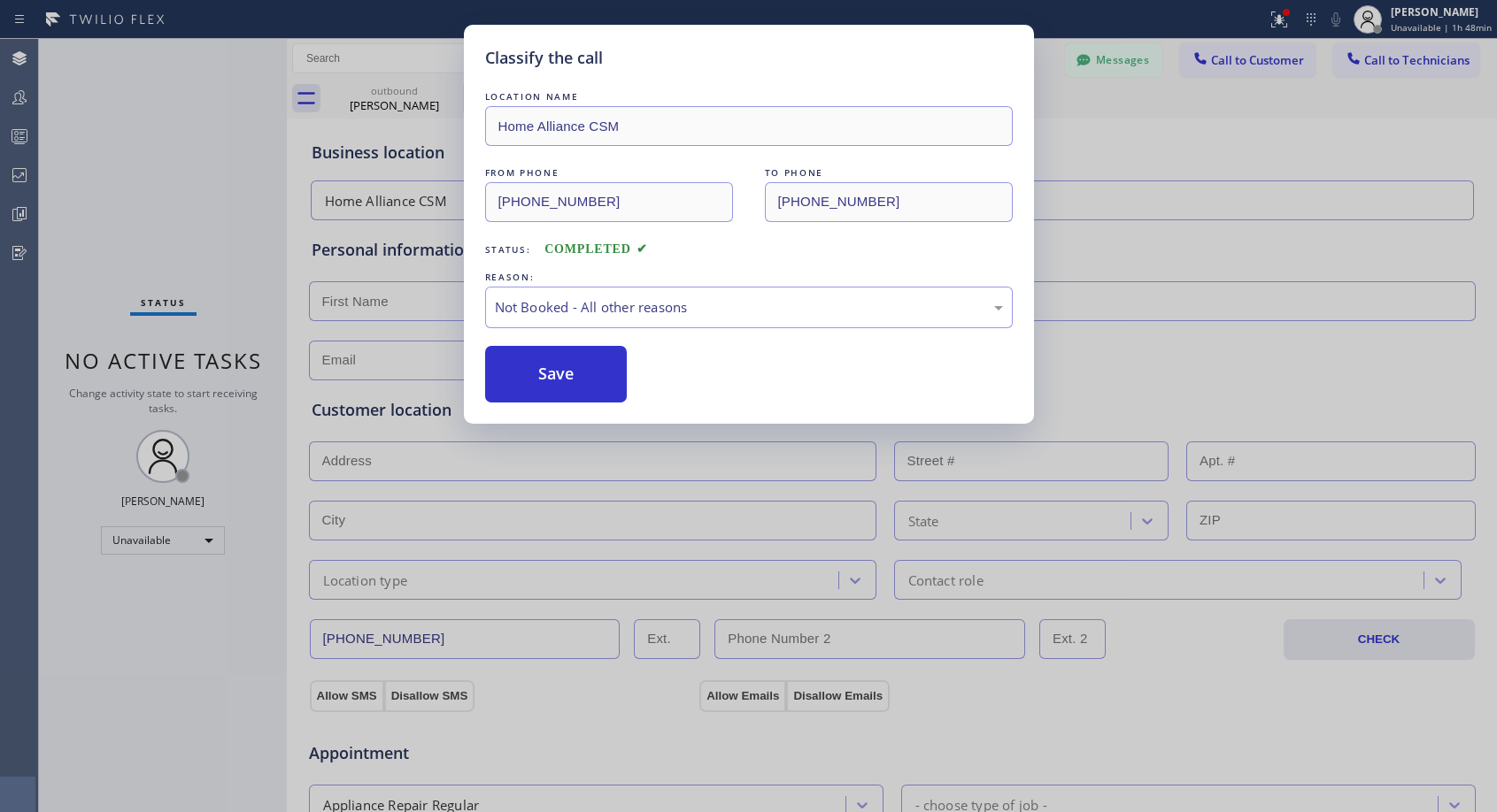
click at [564, 374] on button "Save" at bounding box center [557, 374] width 142 height 57
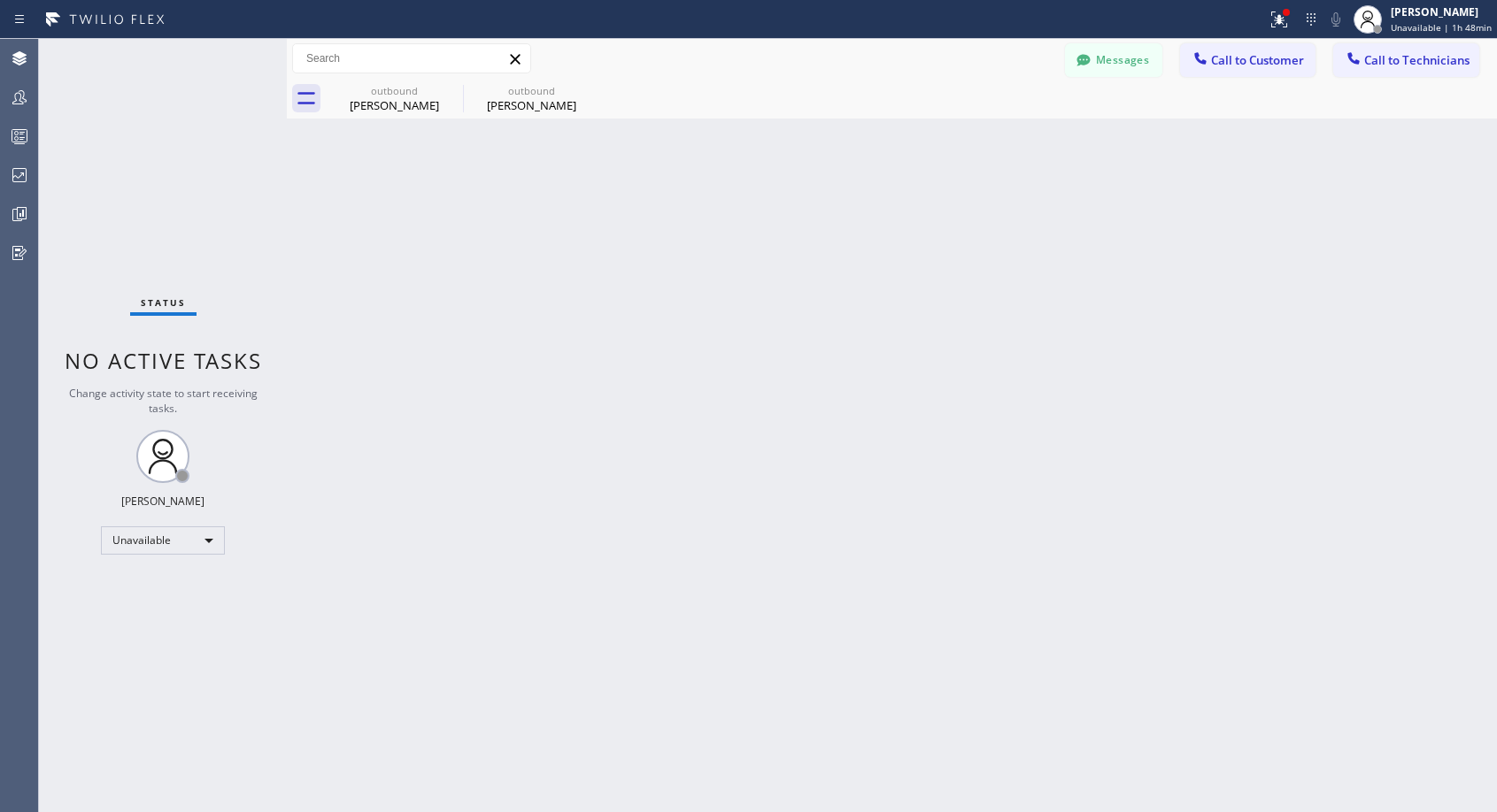
drag, startPoint x: 1229, startPoint y: 66, endPoint x: 770, endPoint y: 273, distance: 503.5
click at [1220, 75] on button "Call to Customer" at bounding box center [1248, 59] width 135 height 33
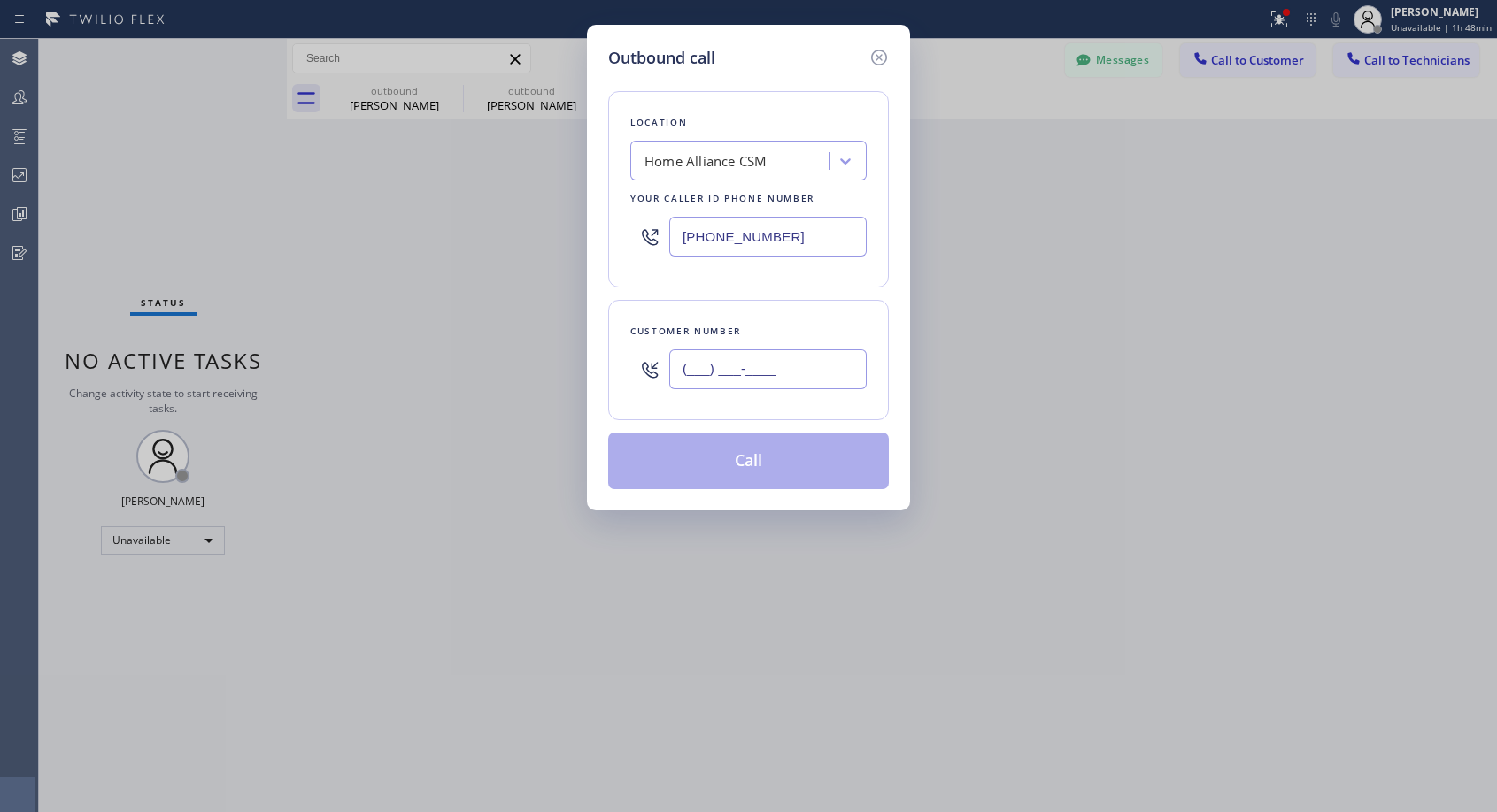
click at [743, 374] on input "(___) ___-____" at bounding box center [767, 369] width 197 height 40
paste input "724) 822-7327"
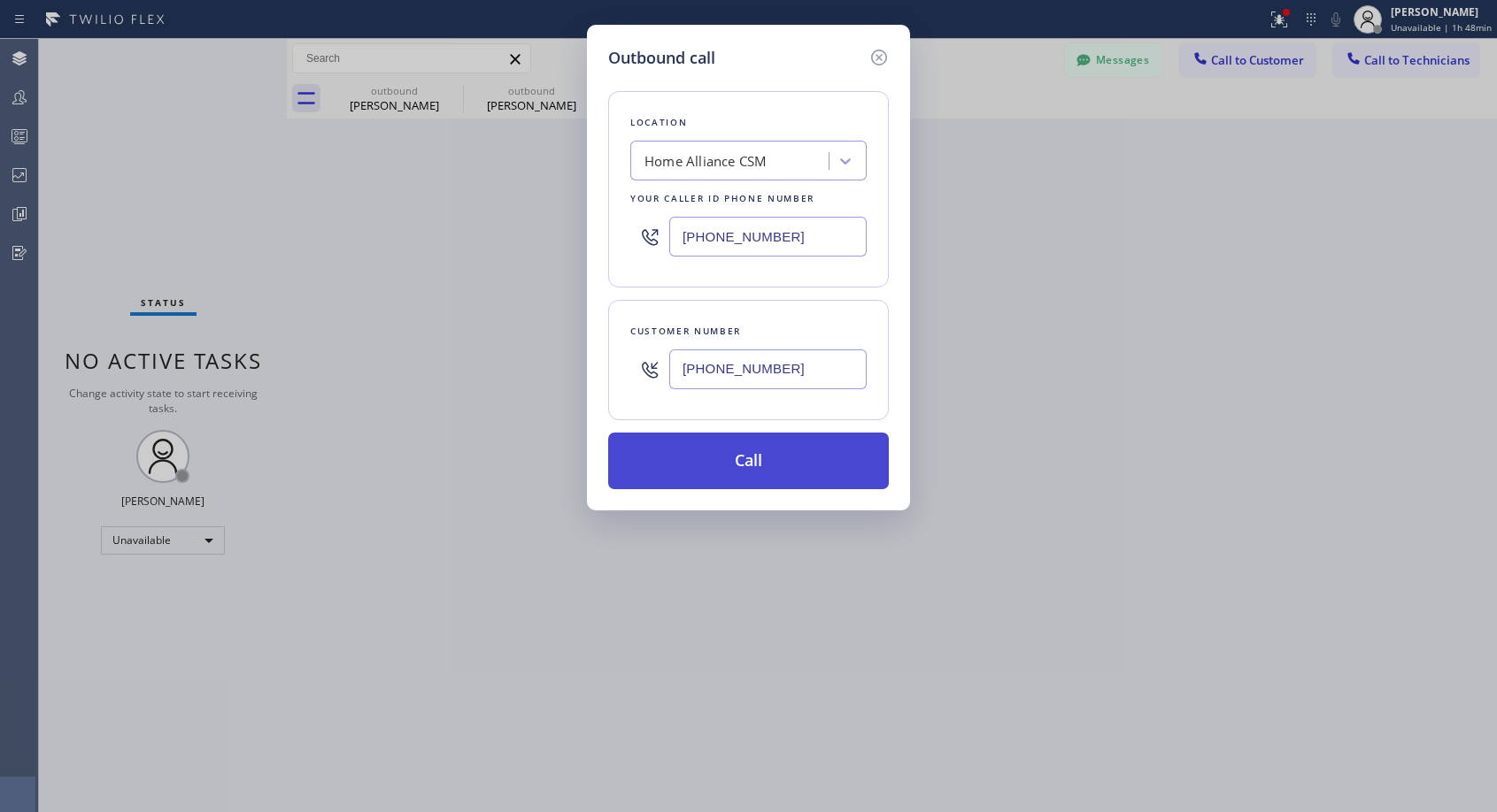
type input "(724) 822-7321"
click at [769, 467] on button "Call" at bounding box center [748, 461] width 281 height 57
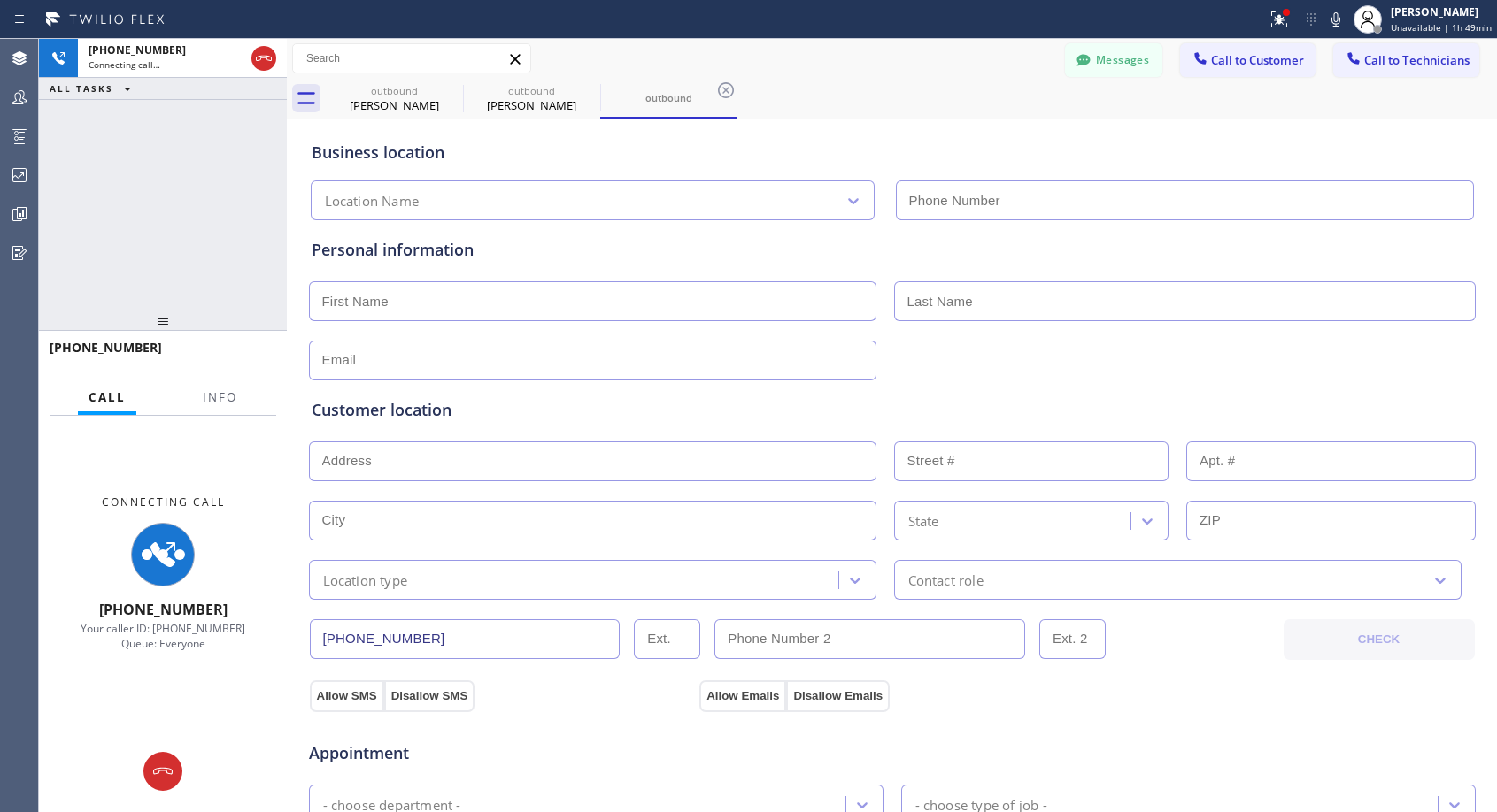
type input "(818) 614-5337"
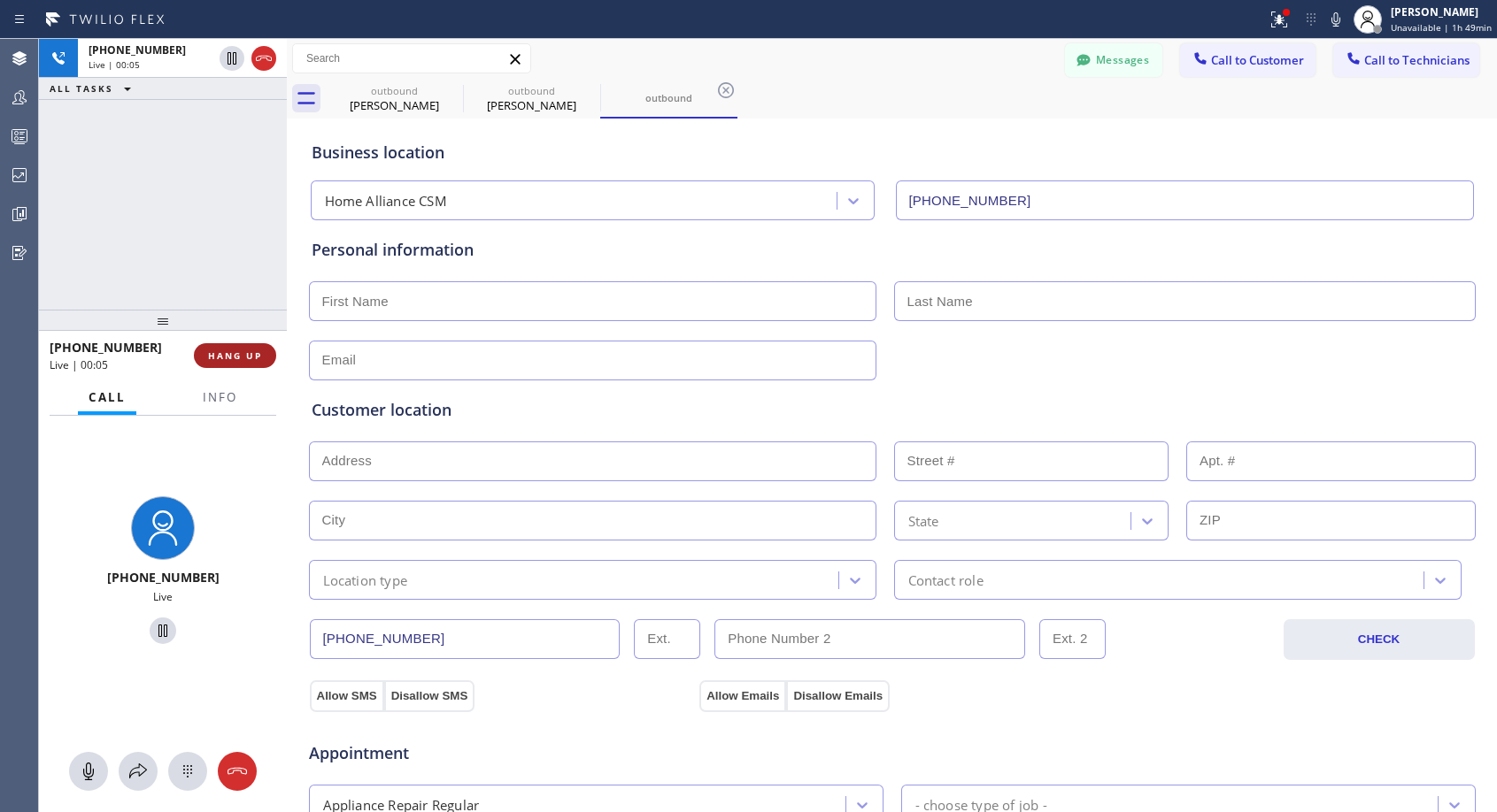
click at [255, 353] on span "HANG UP" at bounding box center [235, 356] width 54 height 13
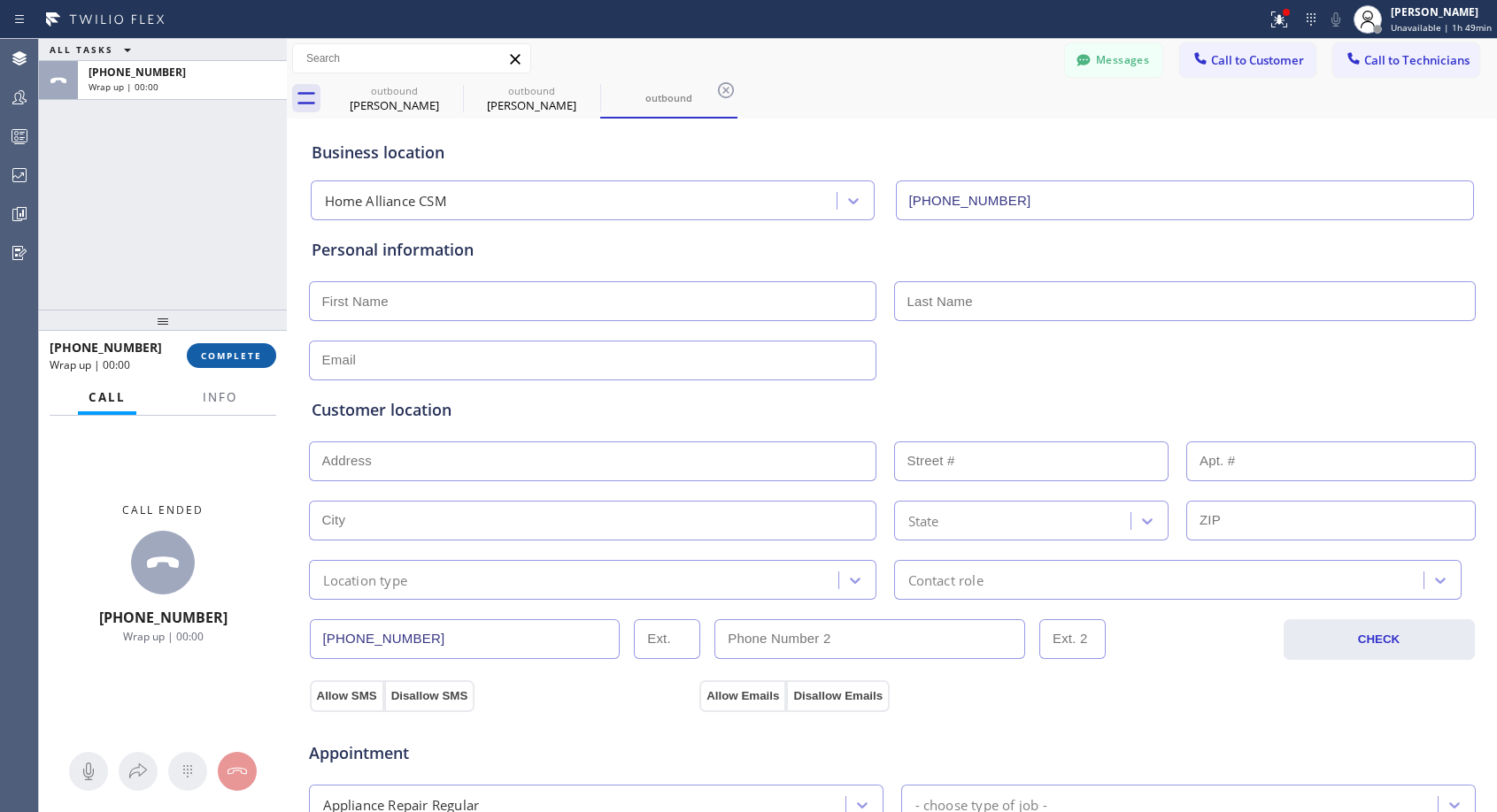
click at [255, 353] on span "COMPLETE" at bounding box center [231, 356] width 61 height 13
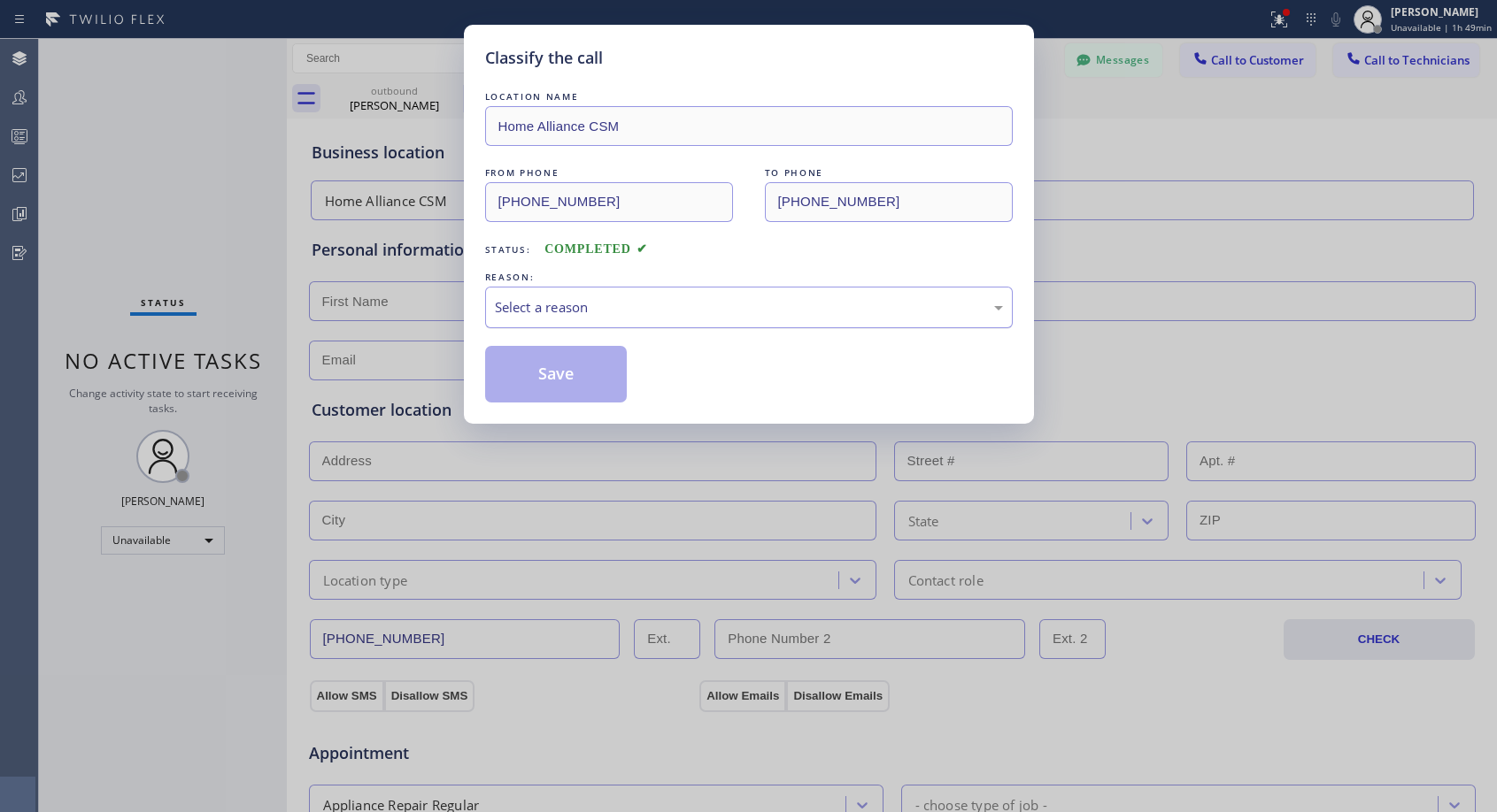
click at [672, 298] on div "Select a reason" at bounding box center [748, 307] width 508 height 21
click at [570, 371] on button "Save" at bounding box center [557, 374] width 142 height 57
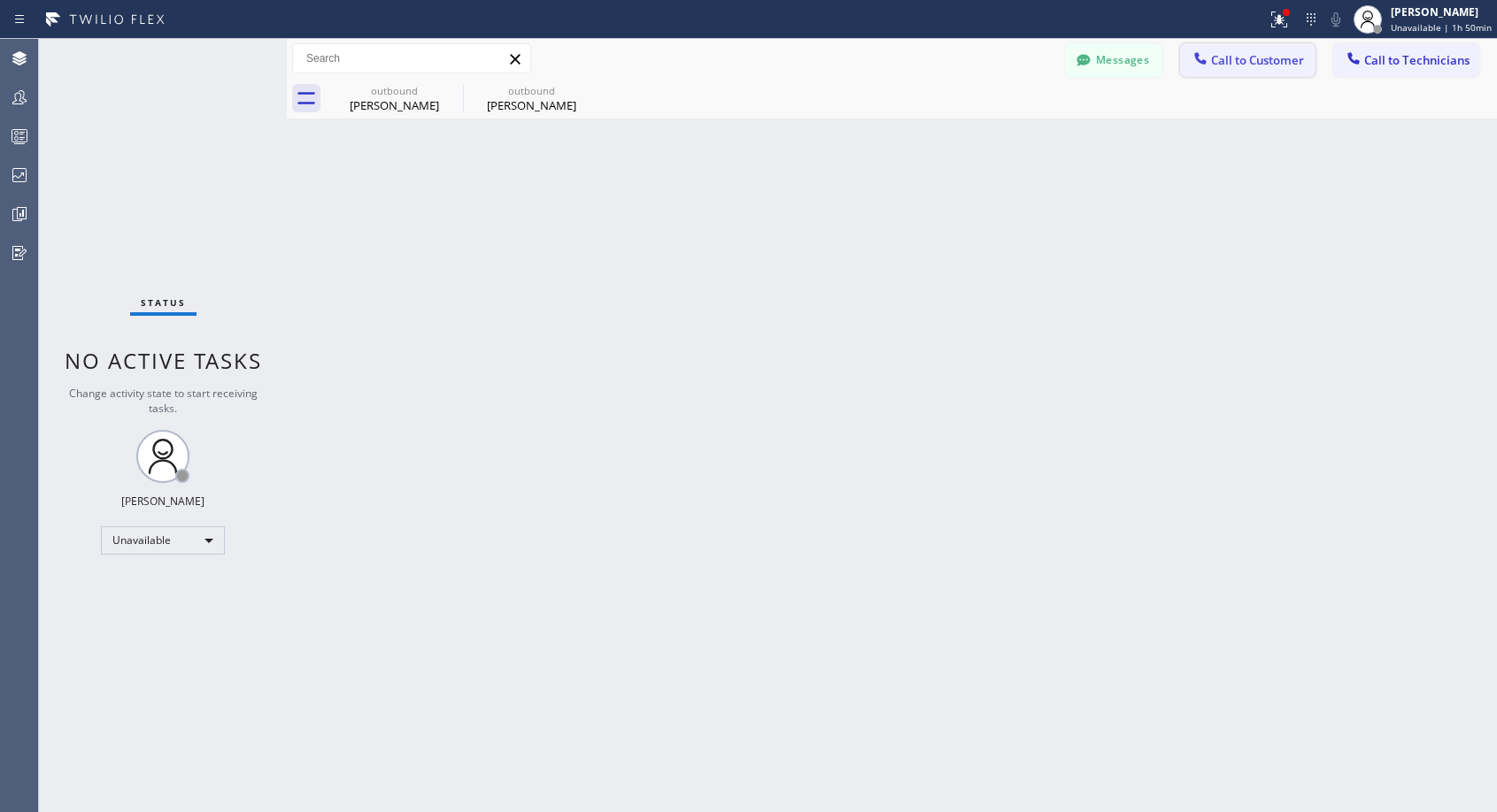
drag, startPoint x: 1221, startPoint y: 62, endPoint x: 861, endPoint y: 189, distance: 381.7
click at [1222, 62] on span "Call to Customer" at bounding box center [1257, 60] width 93 height 16
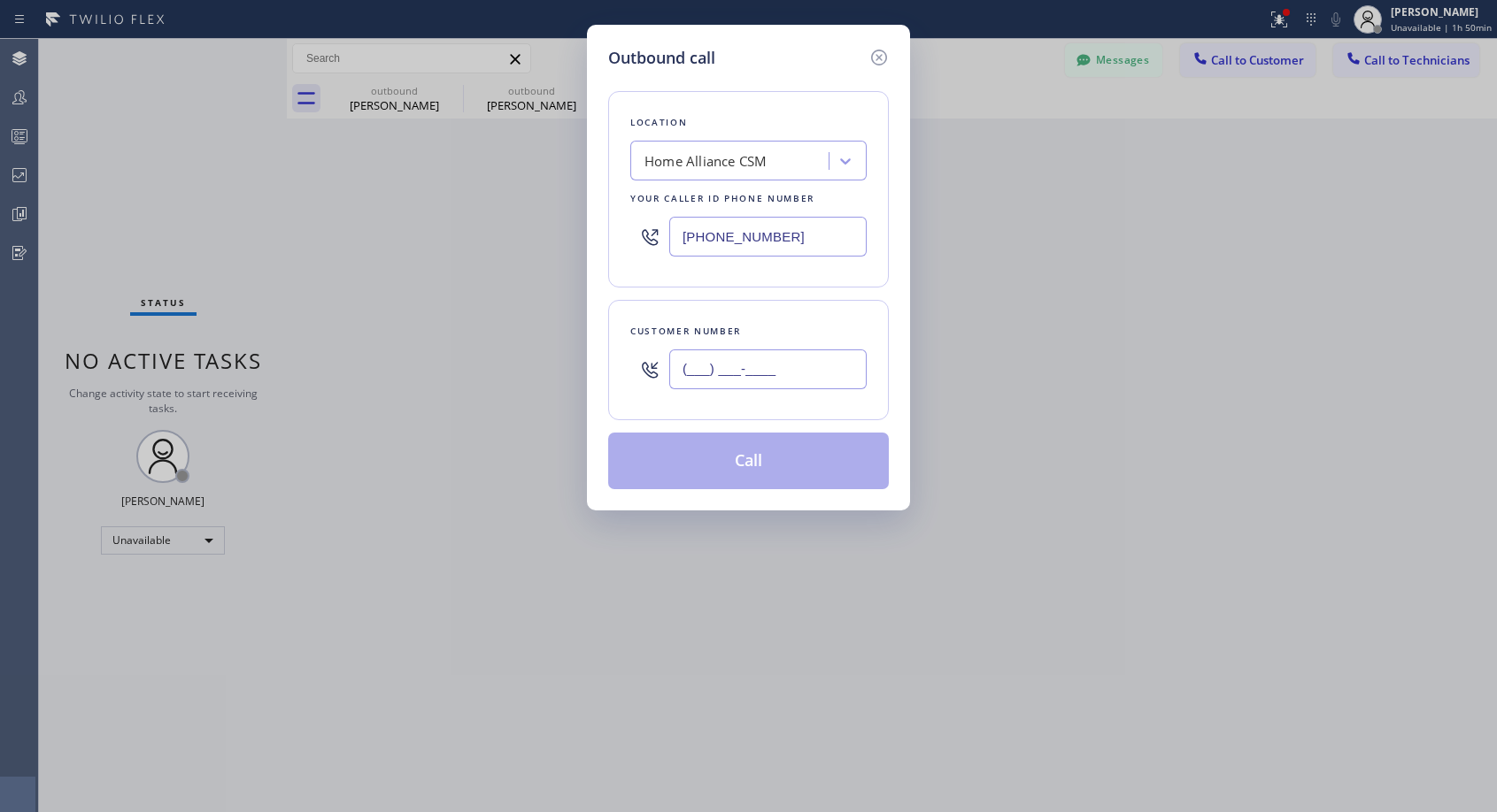
click at [736, 360] on input "(___) ___-____" at bounding box center [767, 369] width 197 height 40
paste input "206) 612-8471"
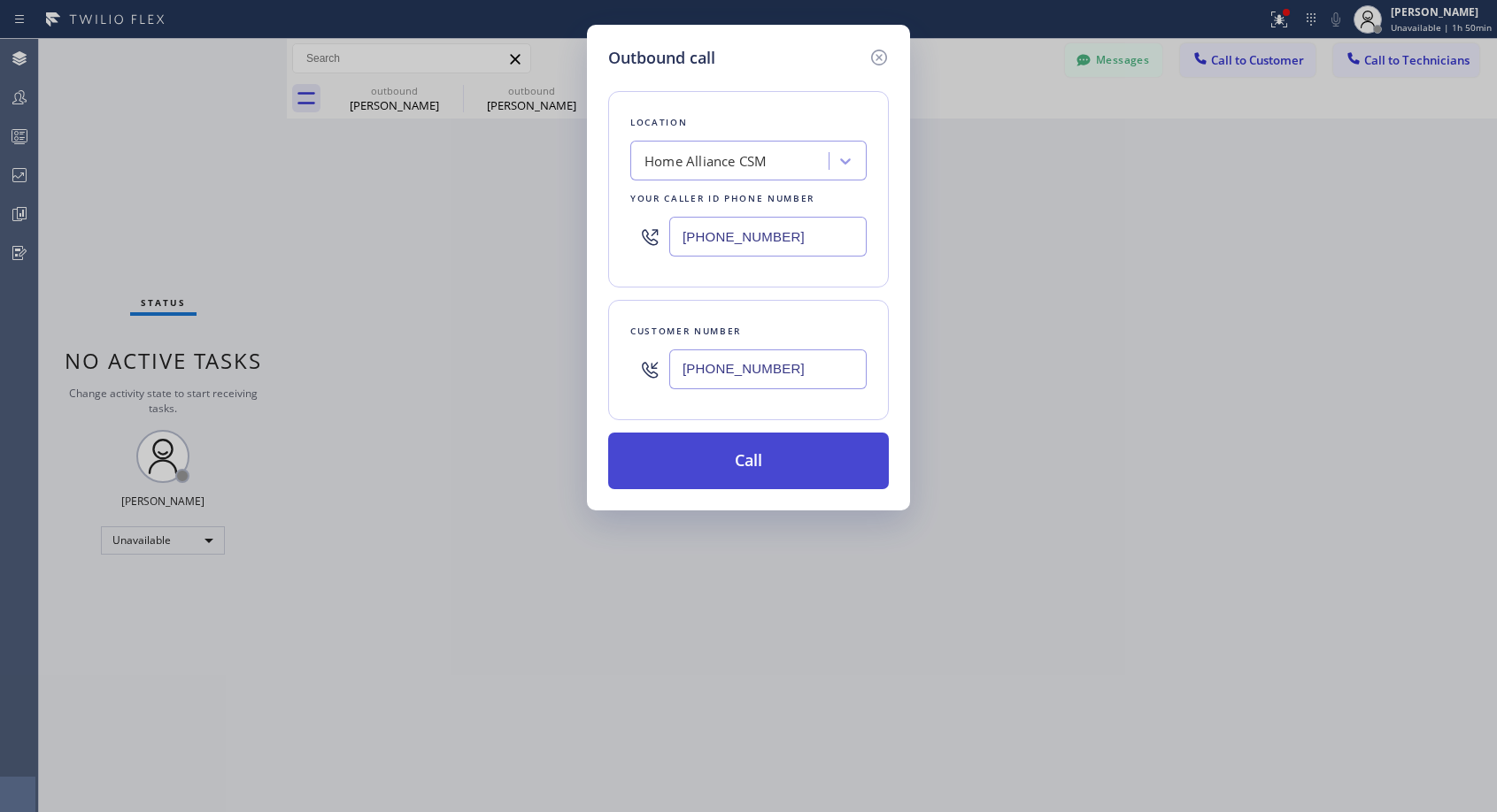
type input "(206) 612-8471"
click at [748, 465] on button "Call" at bounding box center [748, 461] width 281 height 57
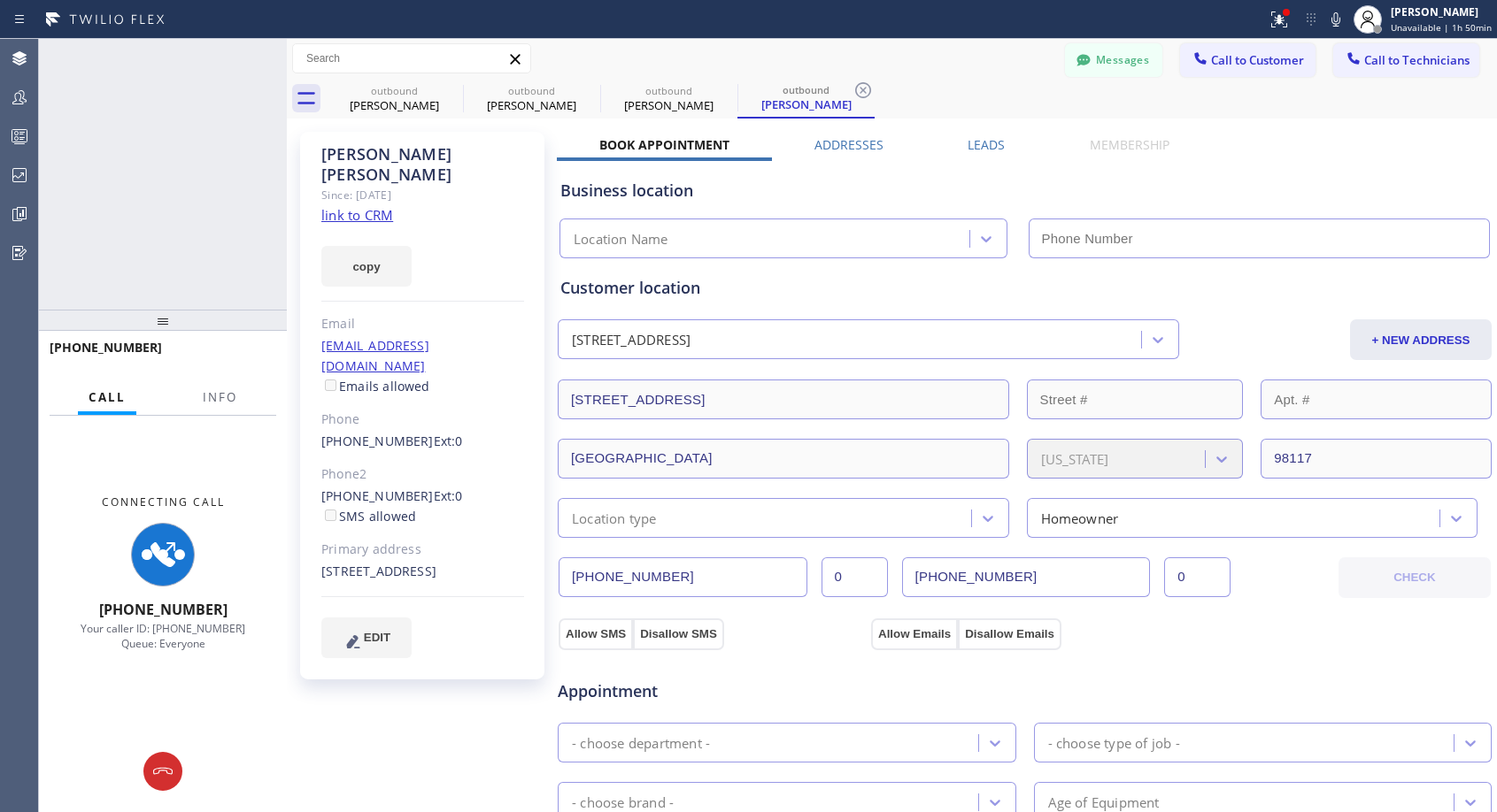
type input "(818) 614-5337"
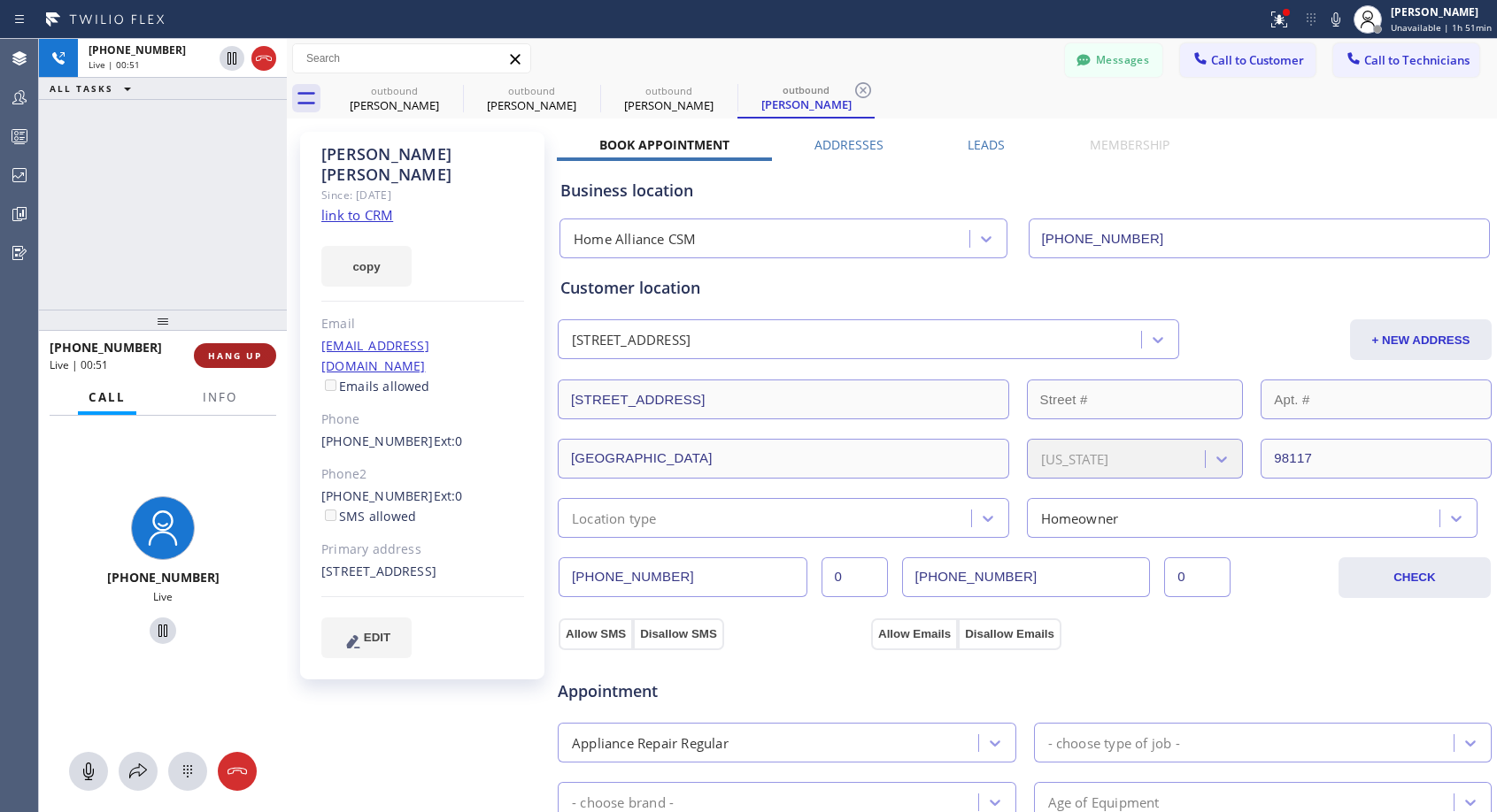
click at [238, 352] on span "HANG UP" at bounding box center [235, 356] width 54 height 13
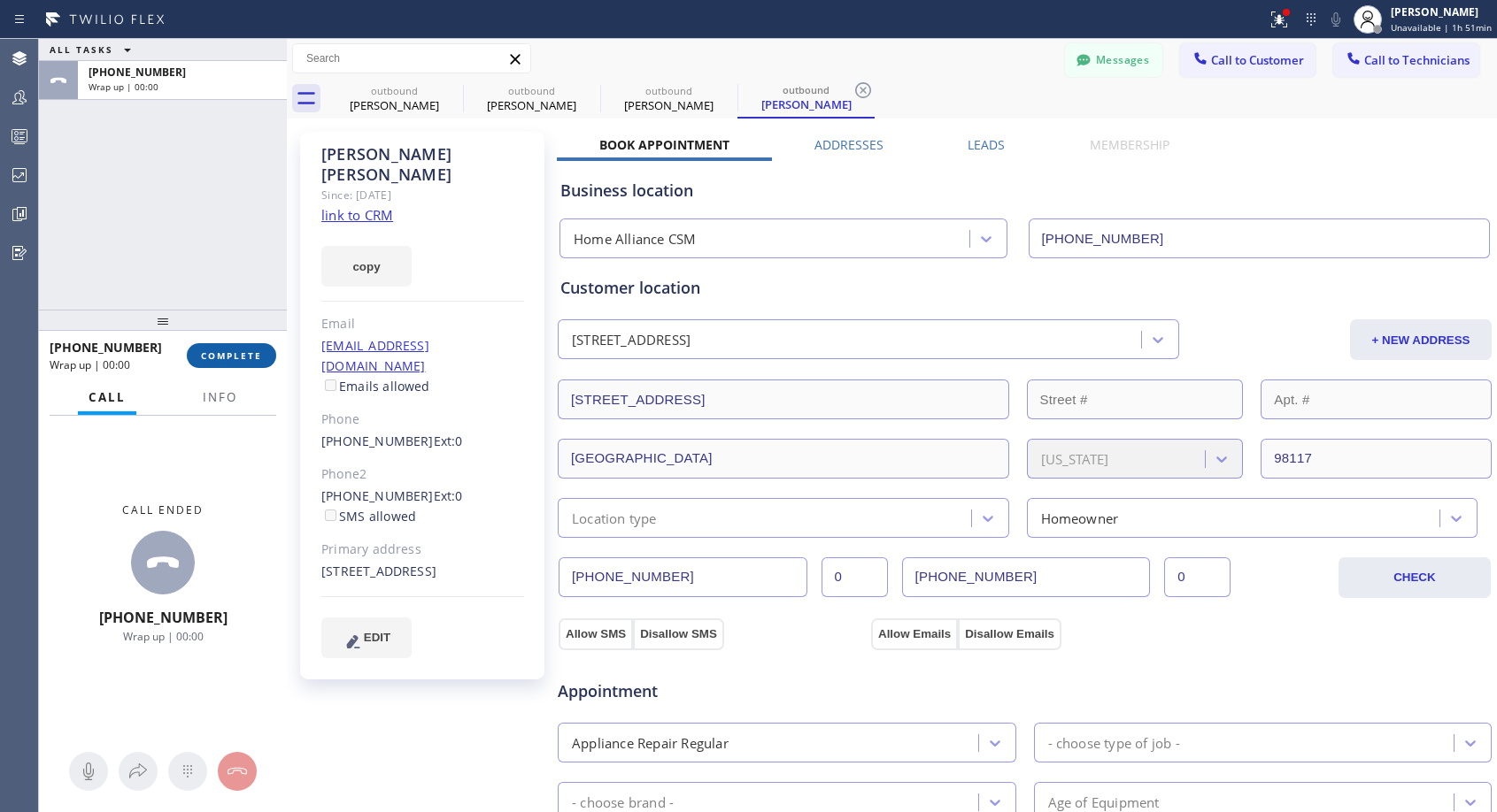
click at [238, 353] on span "COMPLETE" at bounding box center [231, 356] width 61 height 13
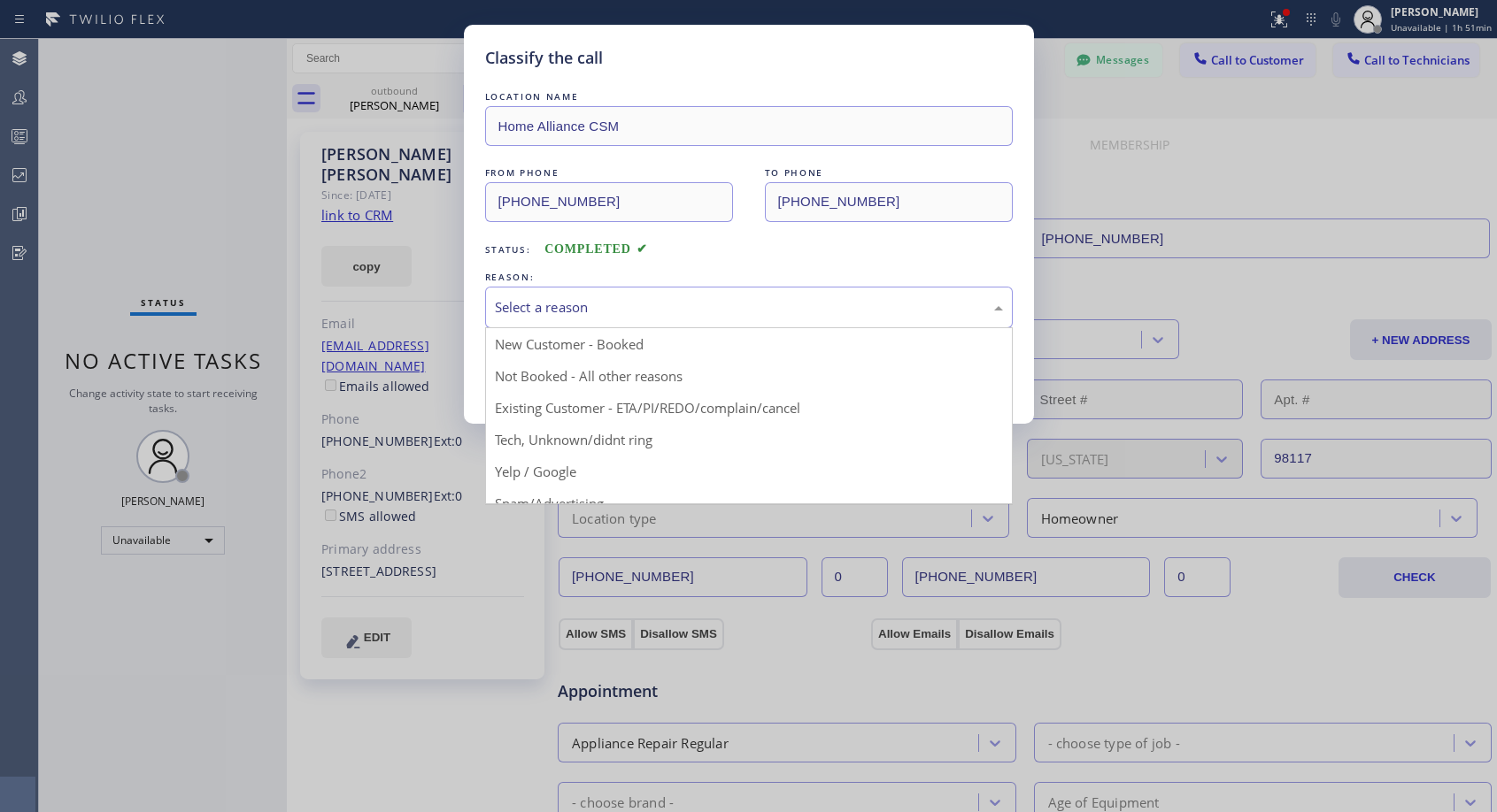
click at [623, 309] on div "Select a reason" at bounding box center [748, 307] width 508 height 21
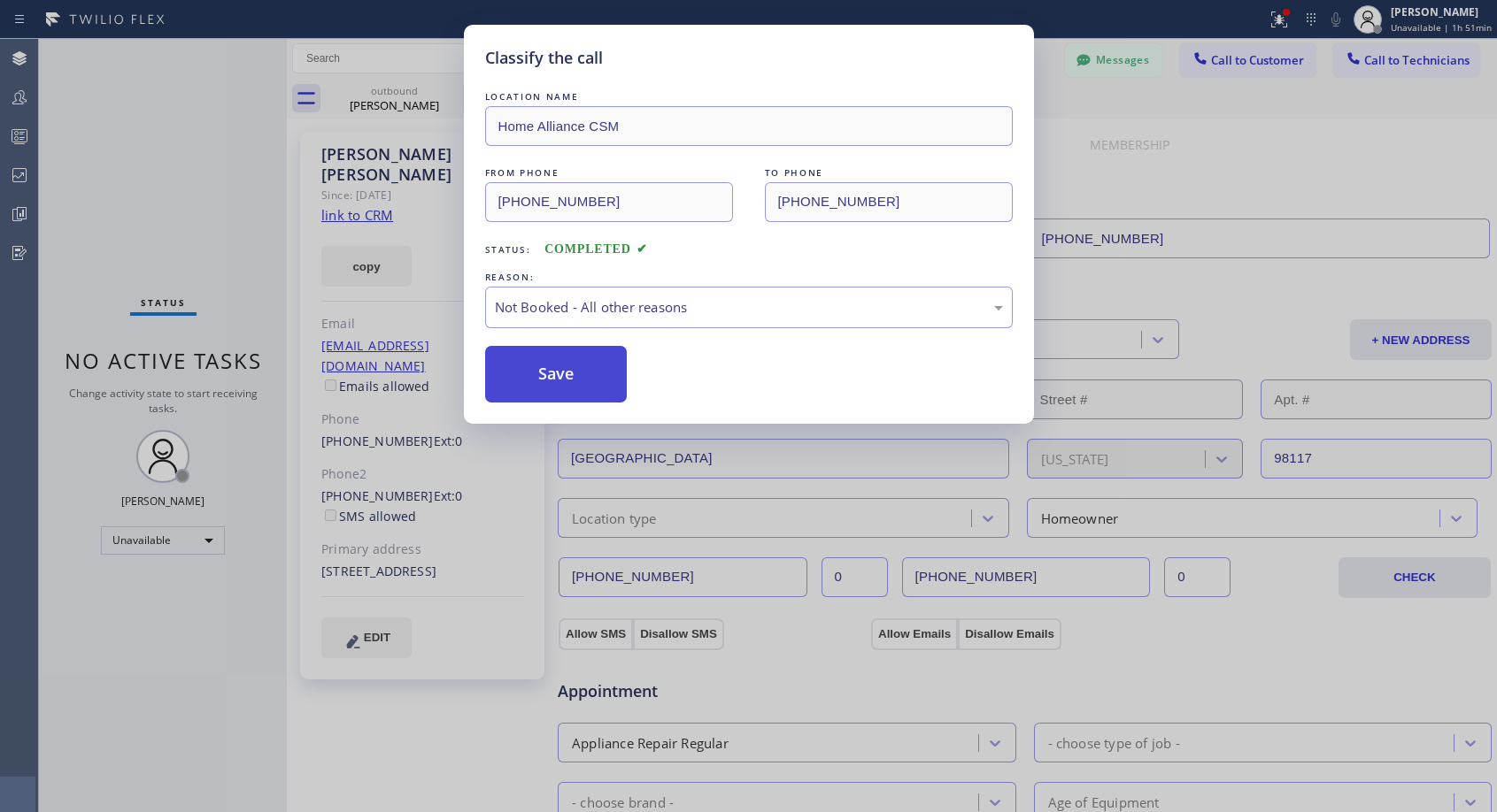
click at [534, 380] on button "Save" at bounding box center [557, 374] width 142 height 57
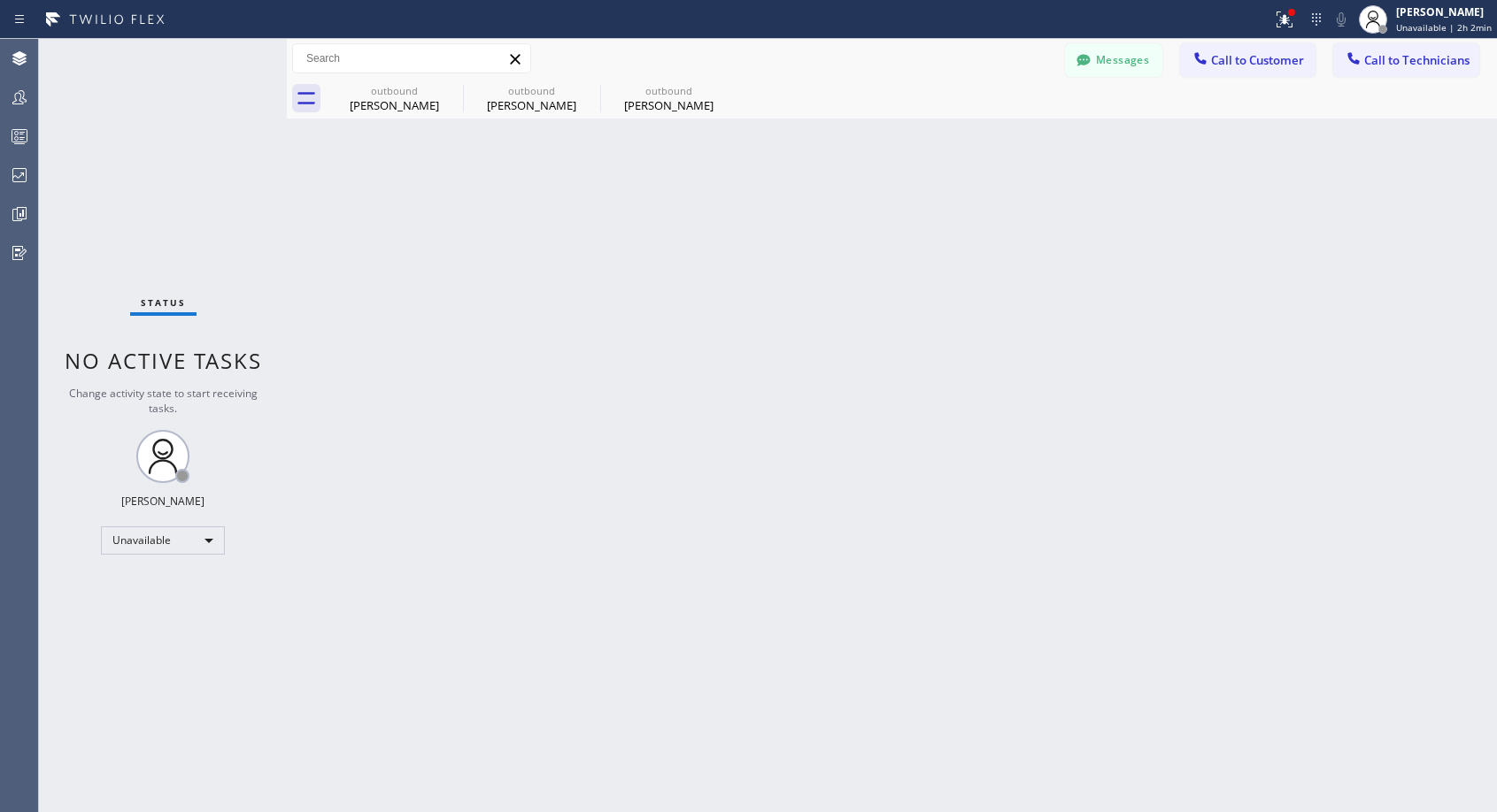
drag, startPoint x: 851, startPoint y: 234, endPoint x: 753, endPoint y: 151, distance: 128.4
click at [851, 234] on div "Back to Dashboard Change Sender ID Customers Technicians NH Nathaniel Hill 03/0…" at bounding box center [891, 425] width 1210 height 773
click at [1239, 65] on span "Call to Customer" at bounding box center [1257, 60] width 93 height 16
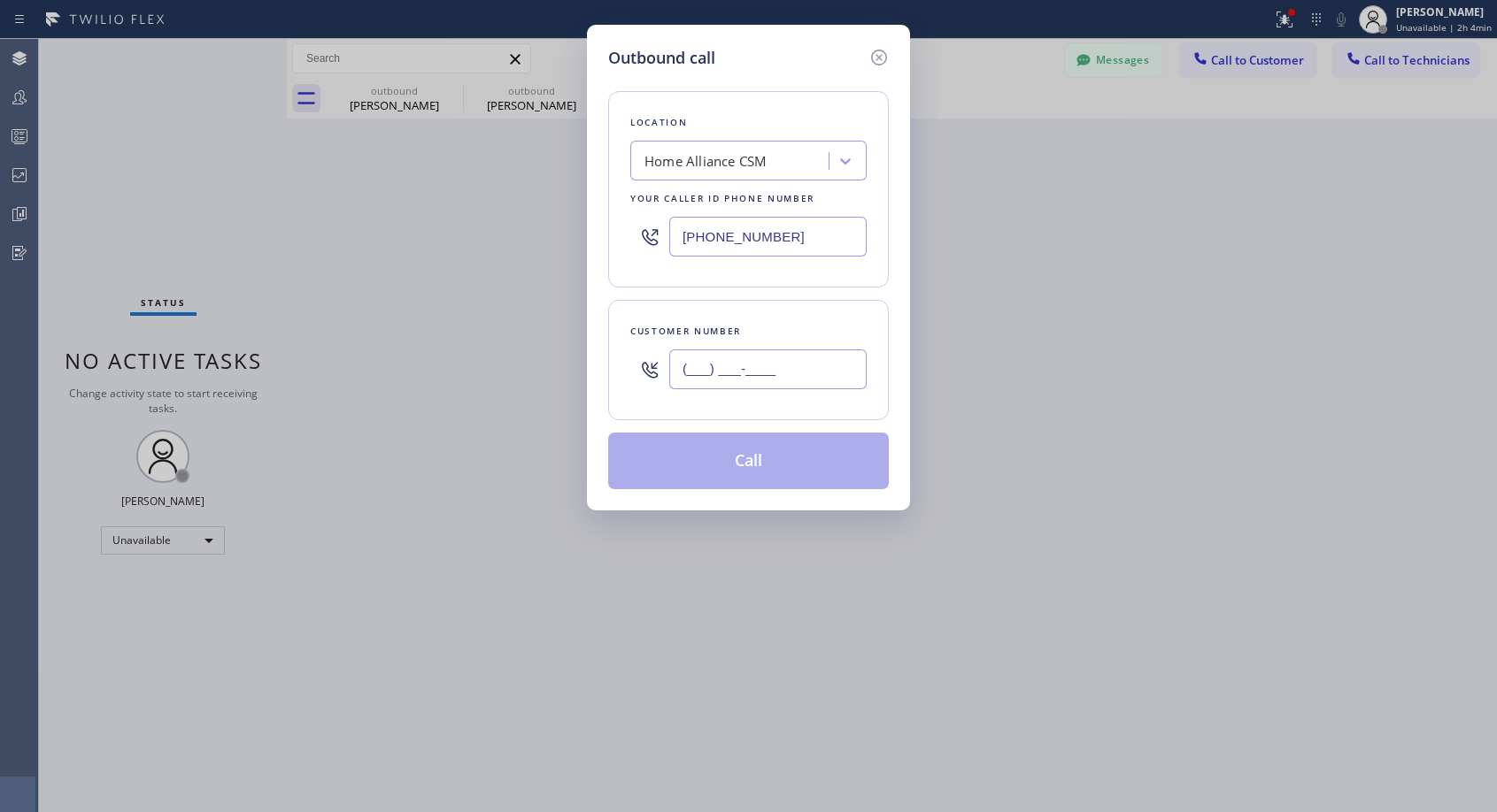
click at [738, 370] on input "(___) ___-____" at bounding box center [767, 369] width 197 height 40
paste input "951) 314-1116"
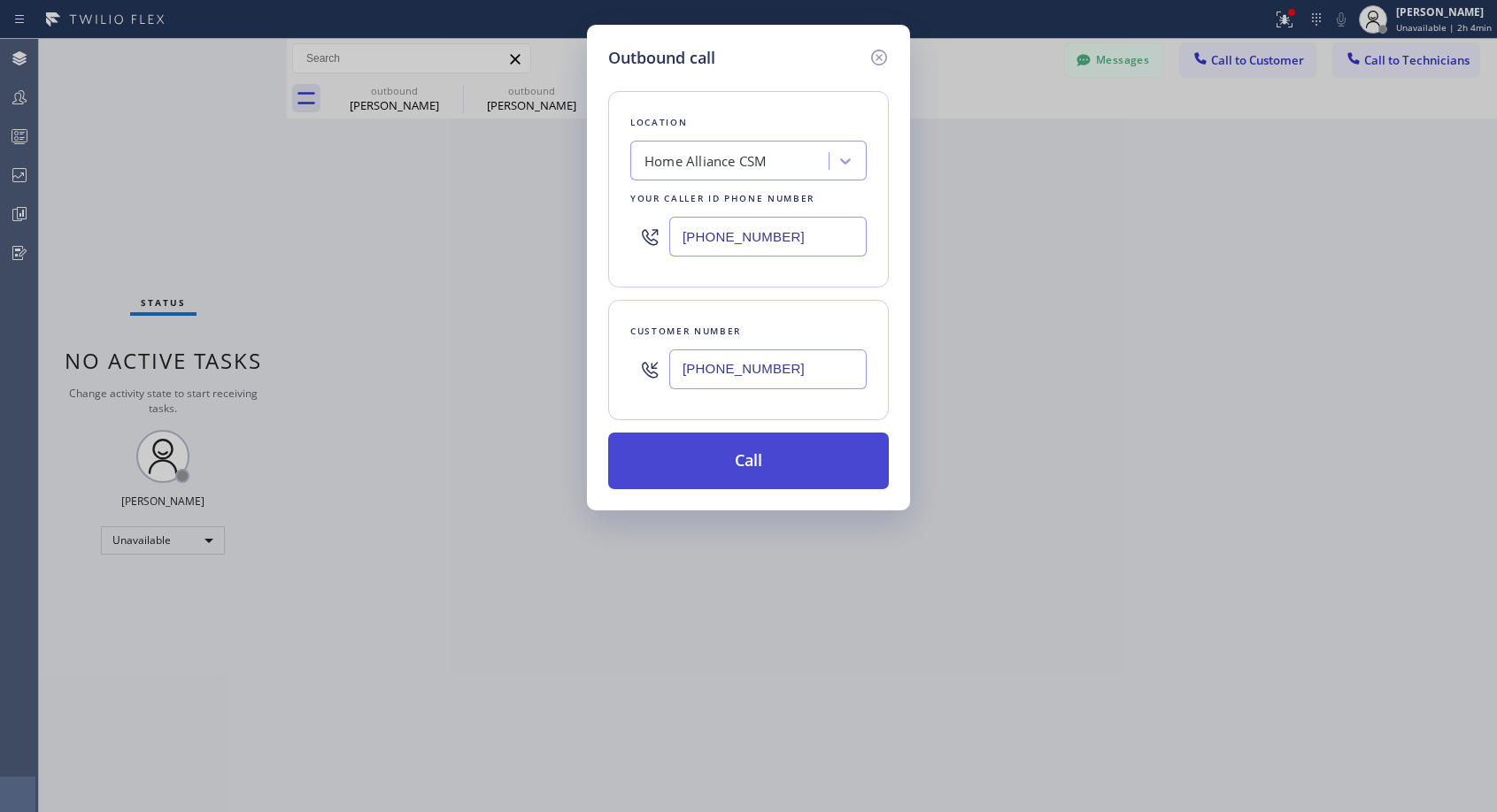
type input "(951) 314-1116"
click at [736, 464] on button "Call" at bounding box center [748, 461] width 281 height 57
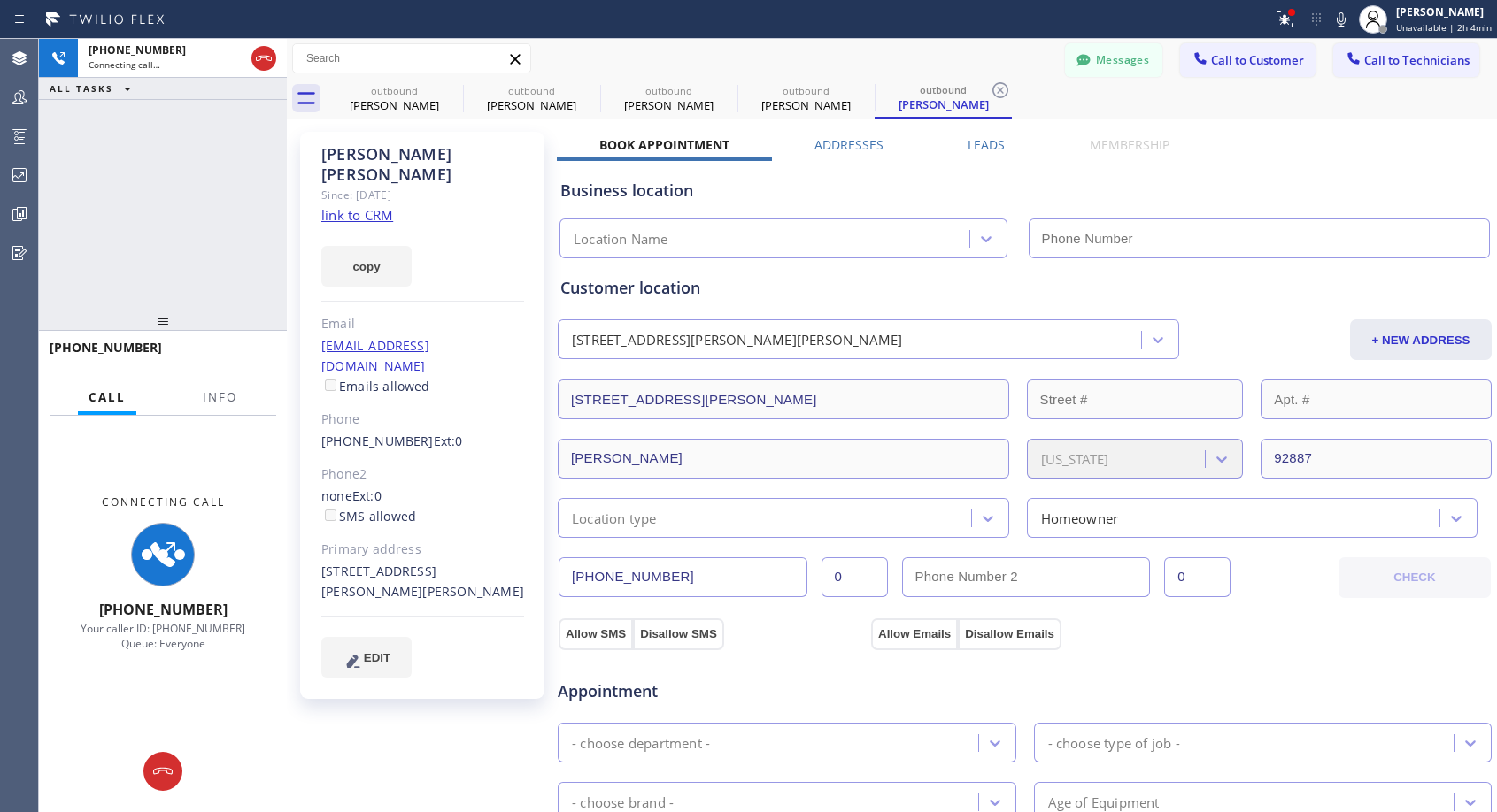
type input "(818) 614-5337"
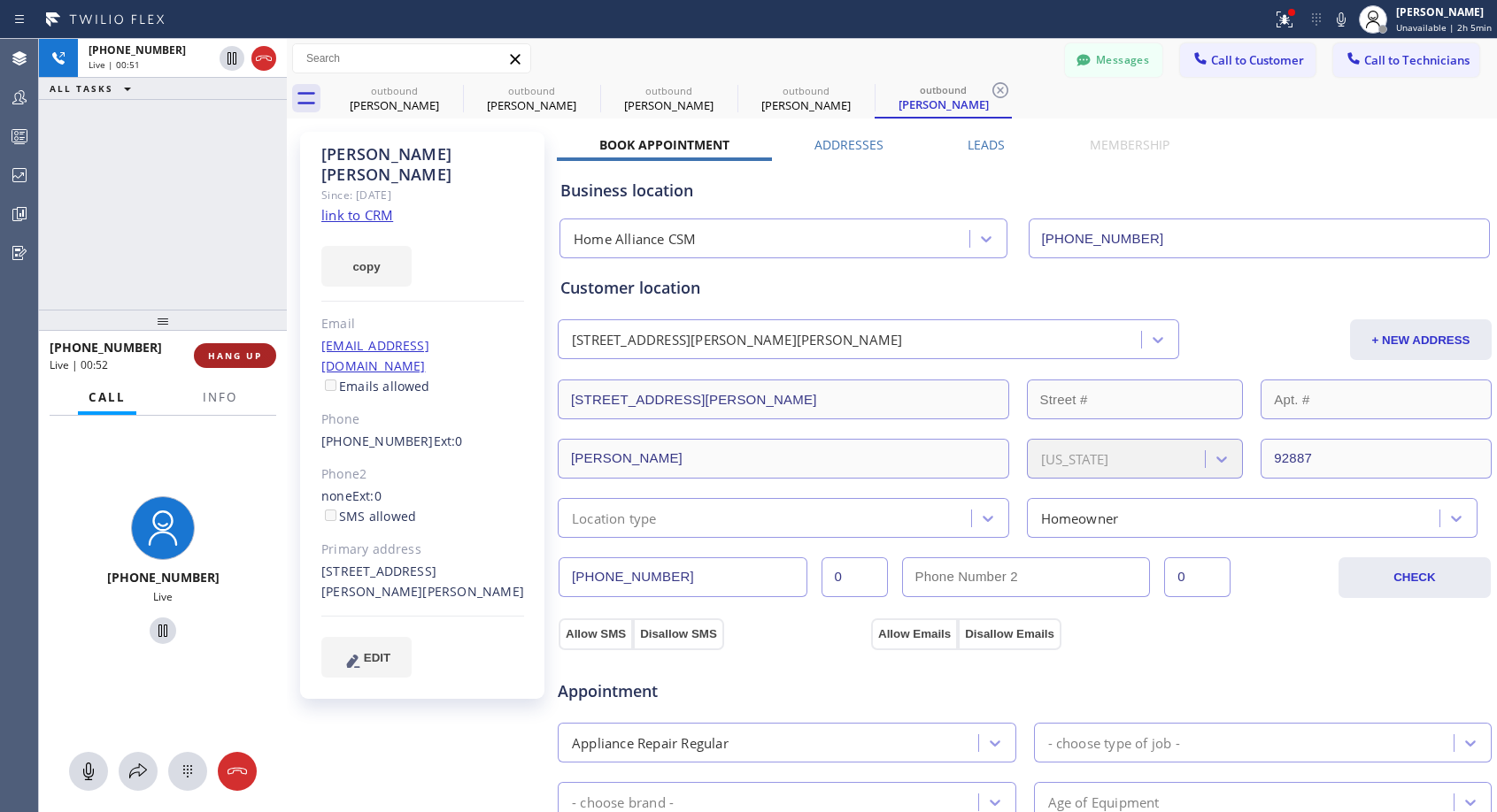
click at [233, 358] on span "HANG UP" at bounding box center [235, 356] width 54 height 13
click at [233, 359] on span "HANG UP" at bounding box center [235, 356] width 54 height 13
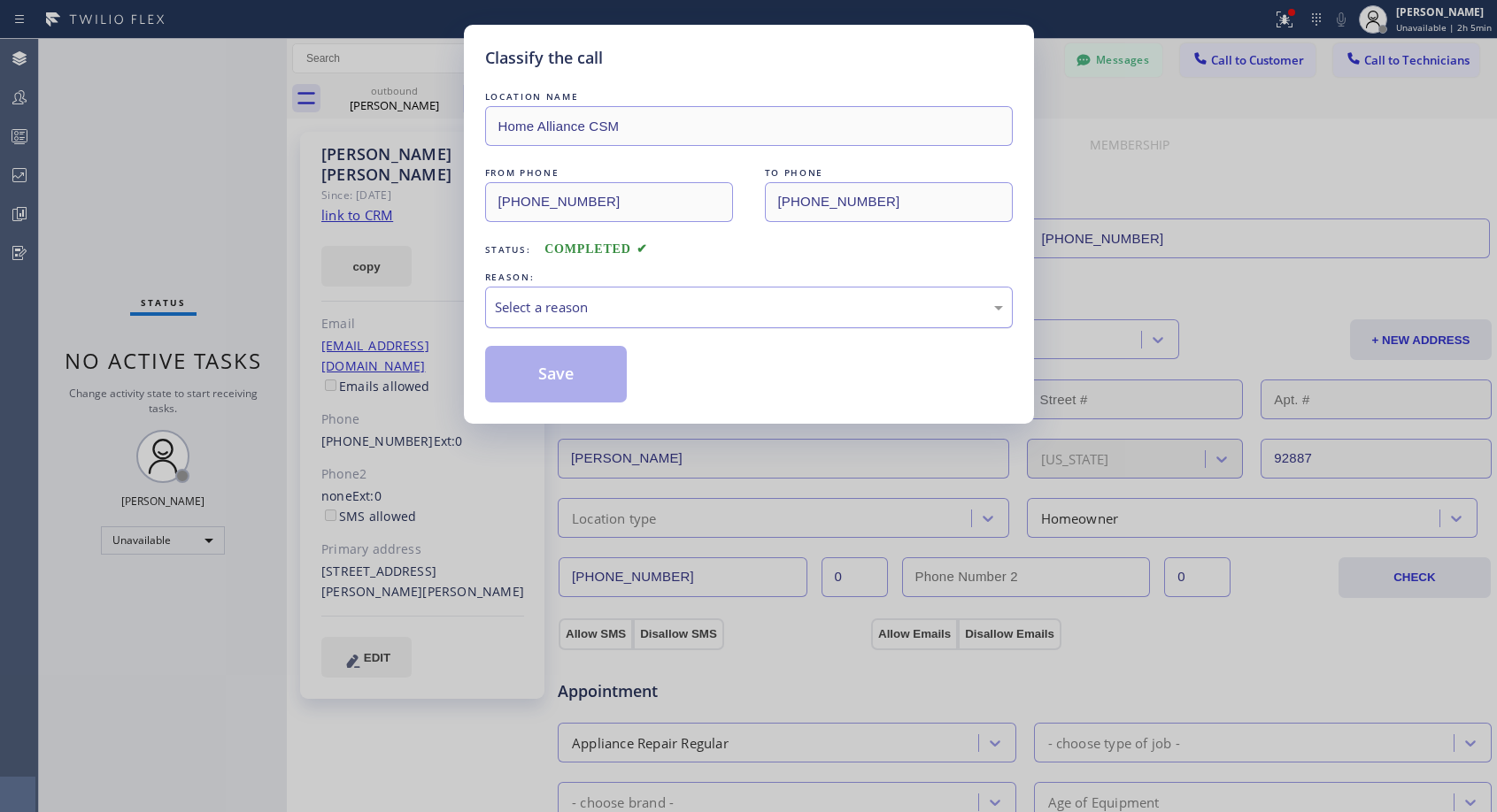
click at [684, 293] on div "Select a reason" at bounding box center [749, 307] width 528 height 41
click at [603, 367] on button "Save" at bounding box center [557, 374] width 142 height 57
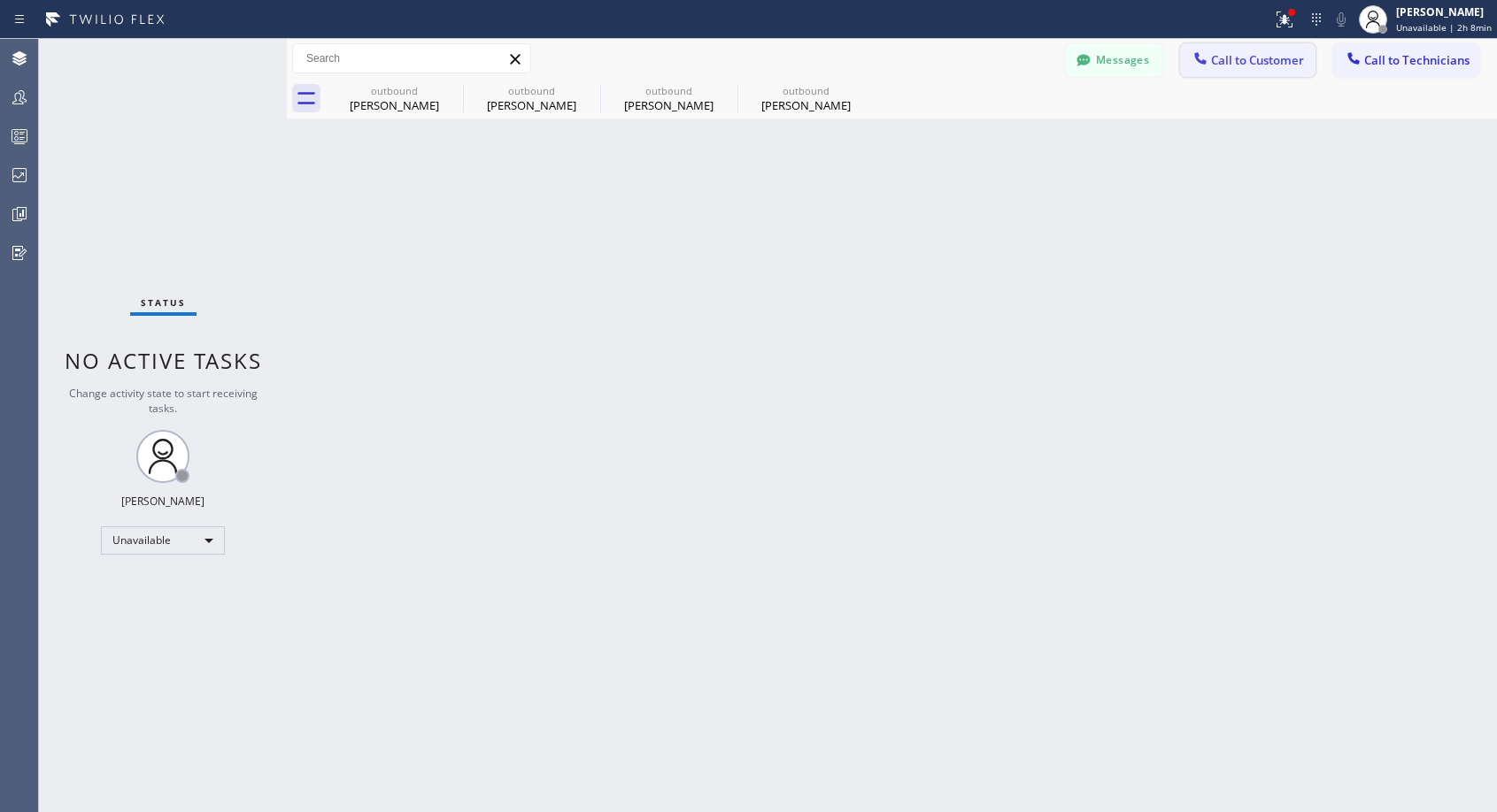
click at [1248, 59] on span "Call to Customer" at bounding box center [1257, 60] width 93 height 16
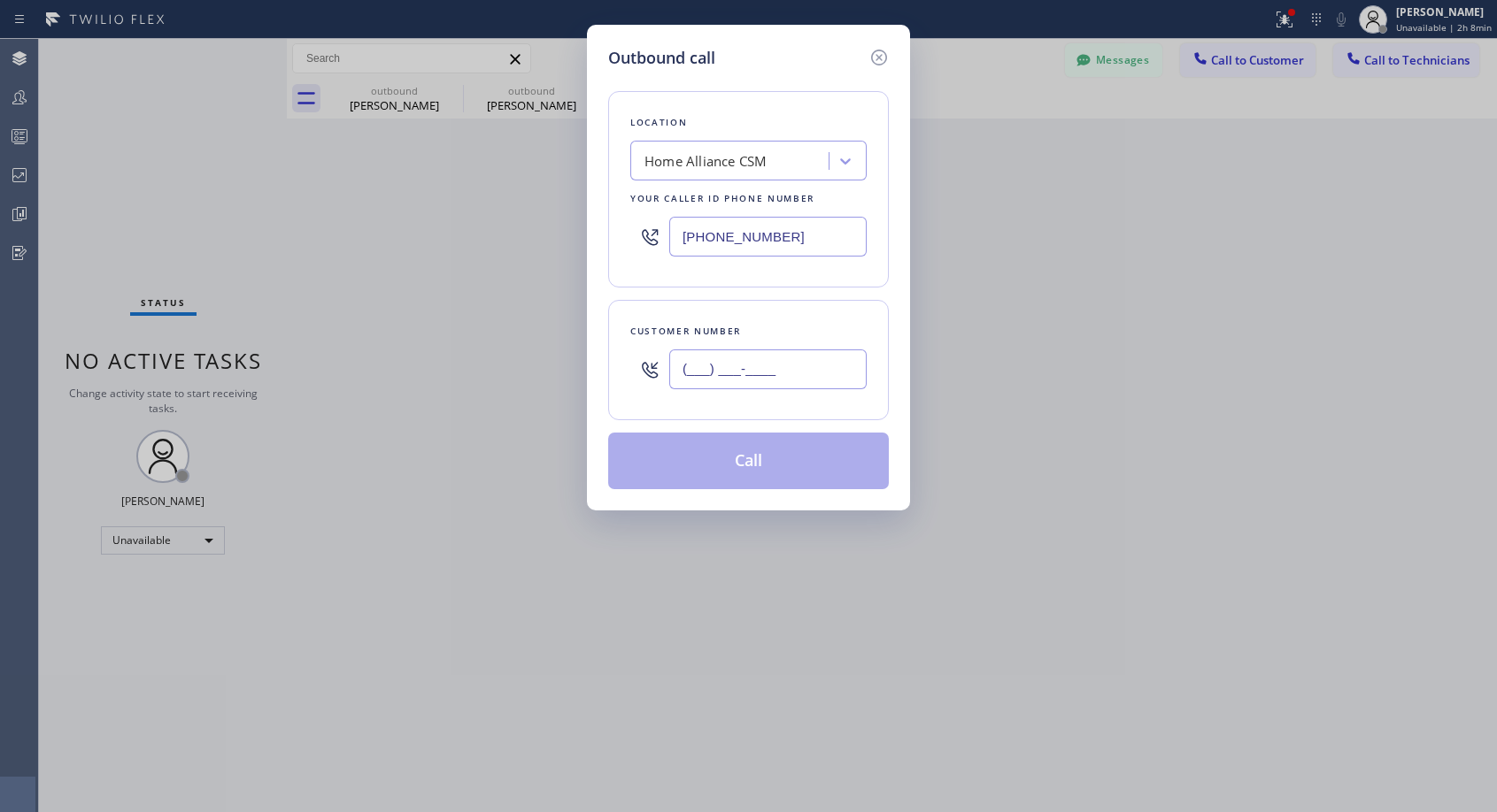
click at [798, 372] on input "(___) ___-____" at bounding box center [767, 369] width 197 height 40
paste input "562) 412-5758"
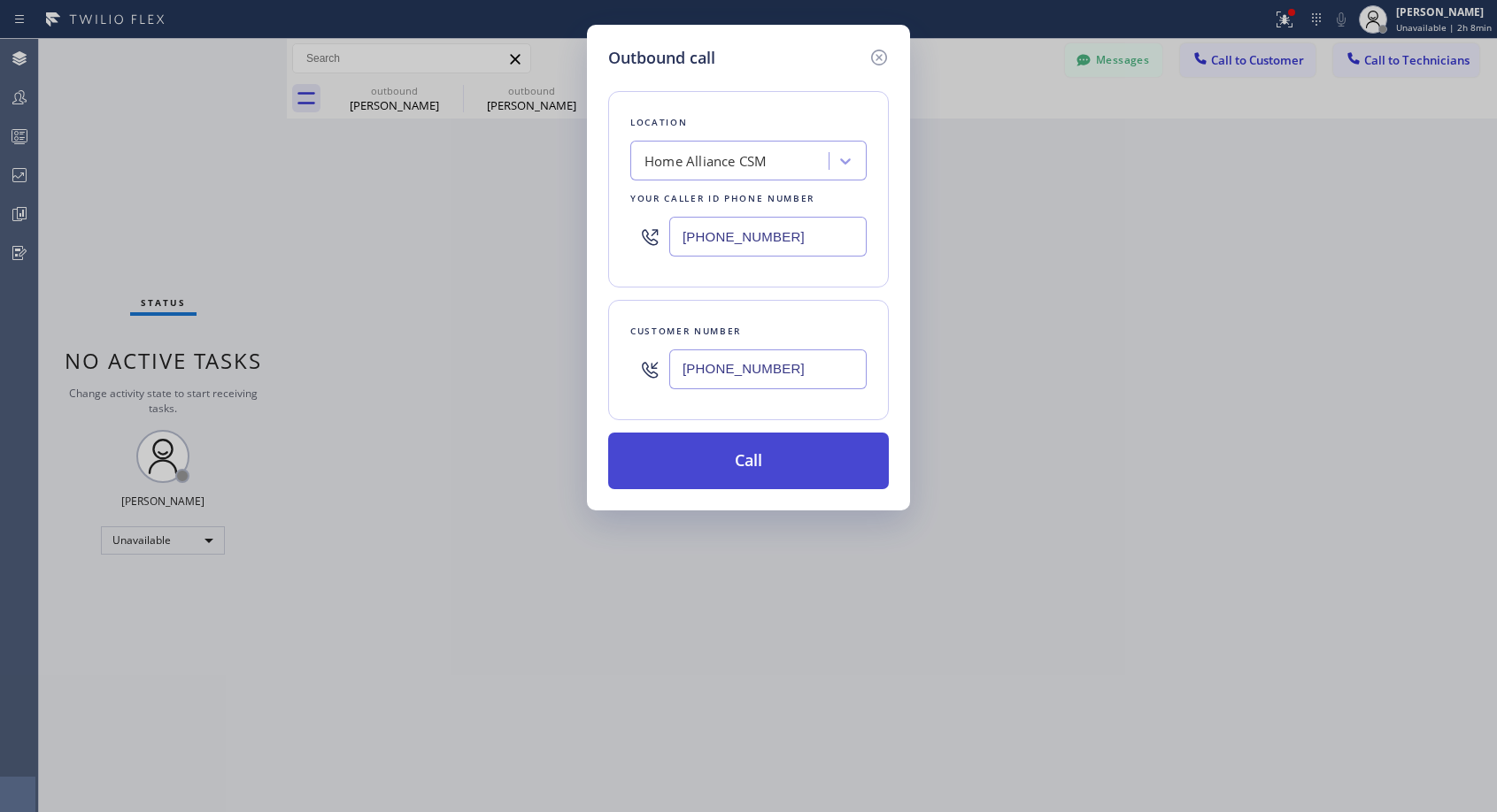
type input "(562) 412-5758"
click at [762, 460] on button "Call" at bounding box center [748, 461] width 281 height 57
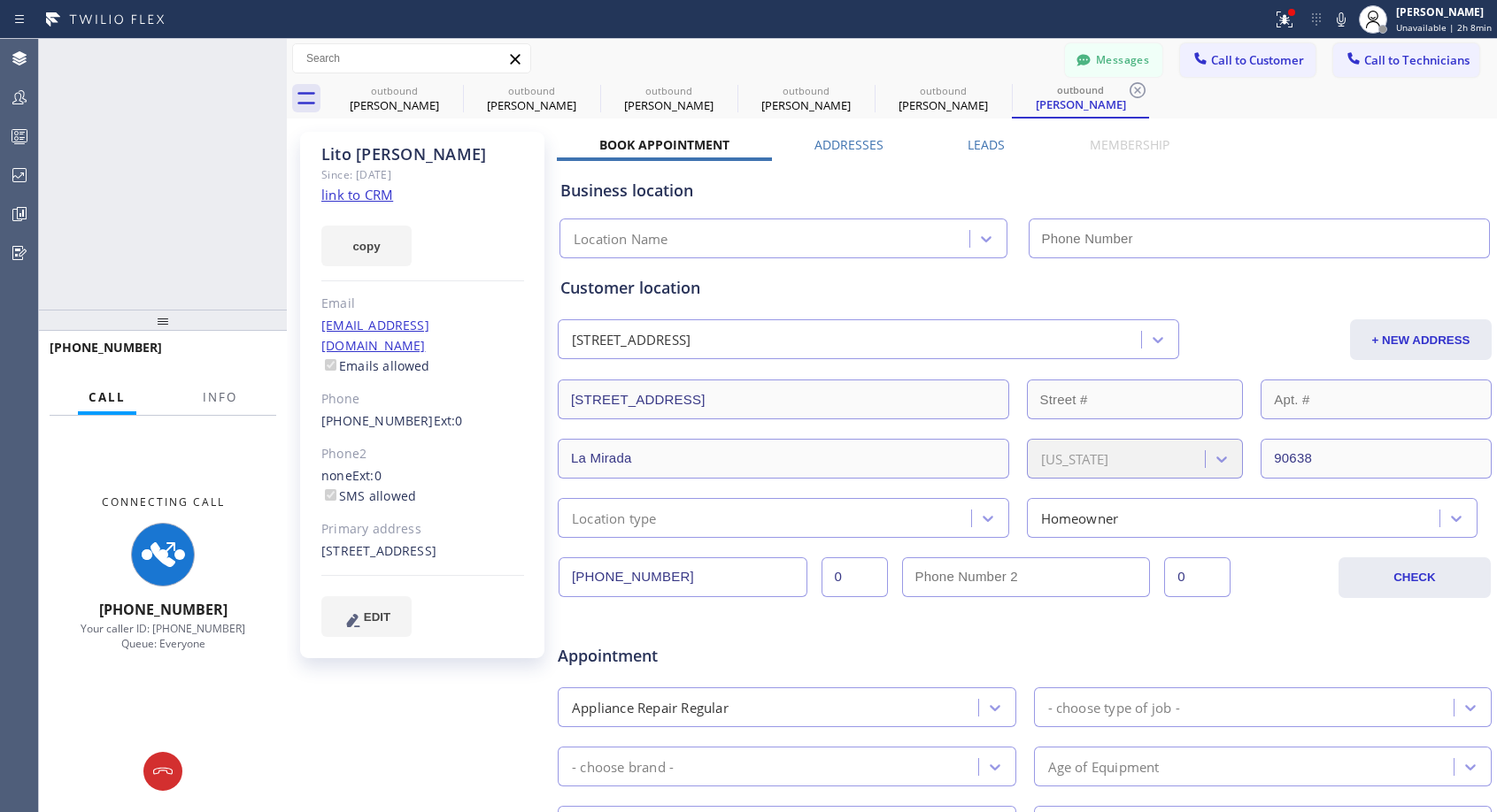
type input "(818) 614-5337"
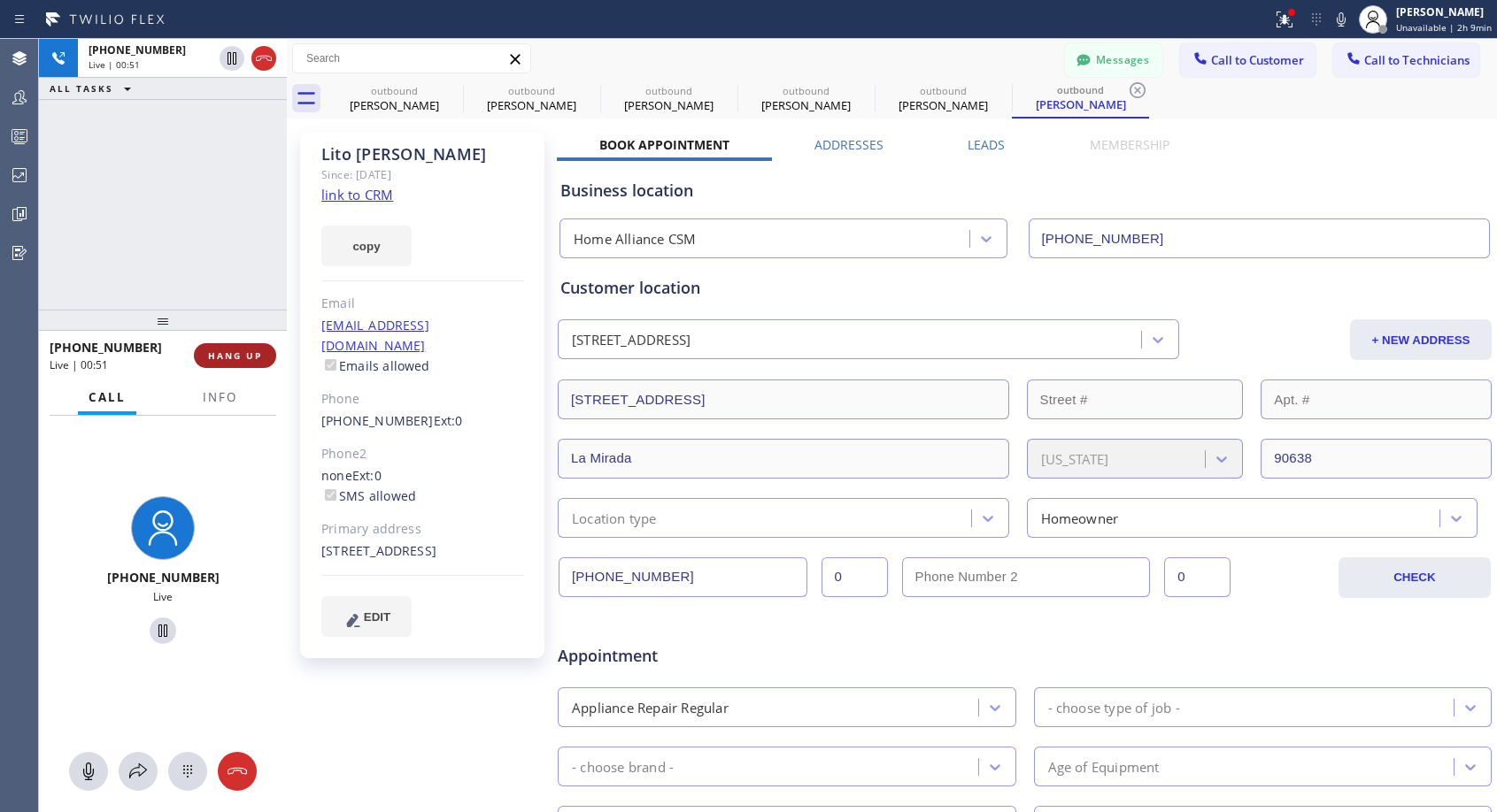
click at [240, 354] on span "HANG UP" at bounding box center [235, 356] width 54 height 13
click at [242, 353] on span "HANG UP" at bounding box center [235, 356] width 54 height 13
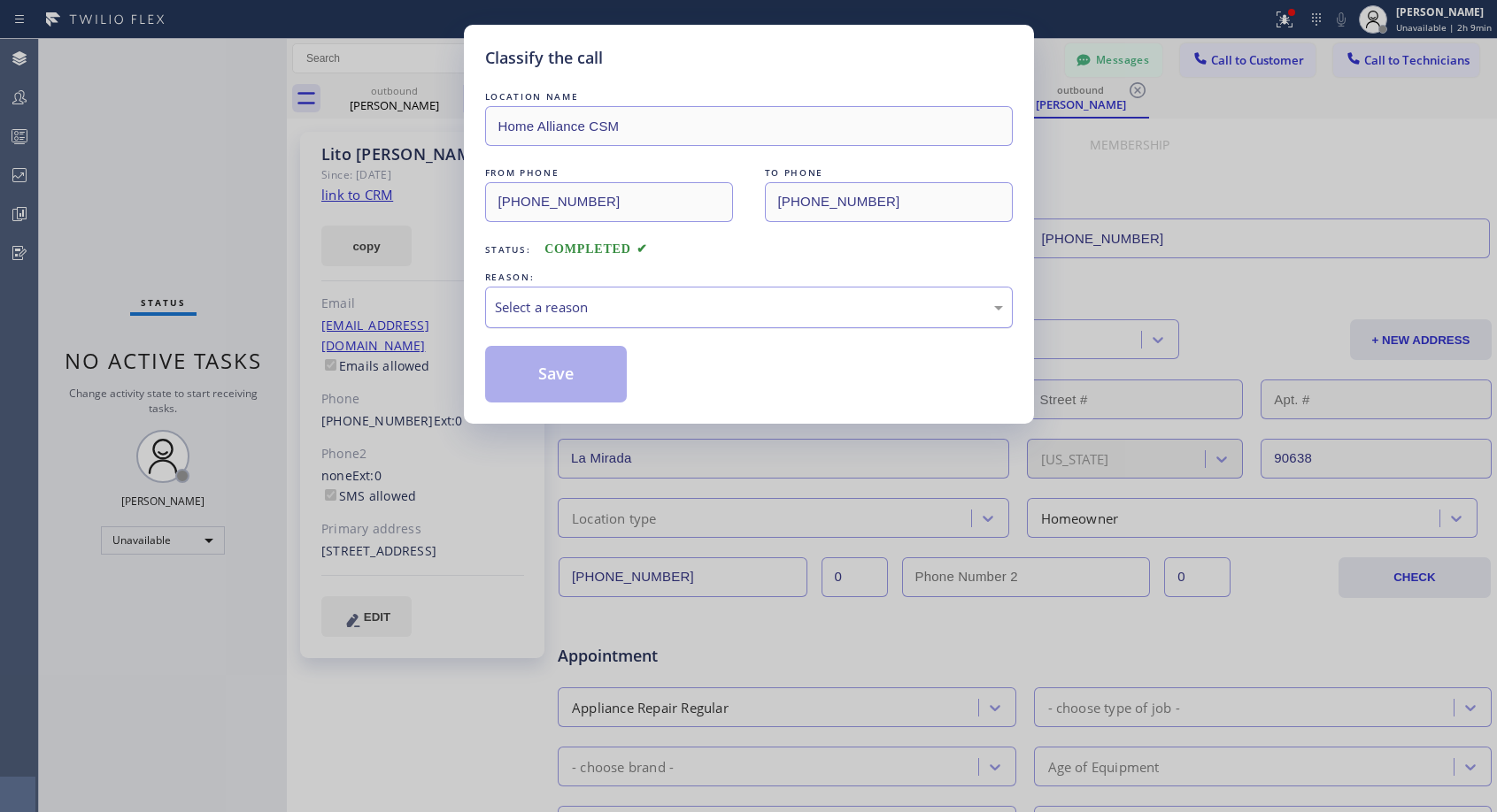
click at [616, 311] on div "Select a reason" at bounding box center [748, 307] width 508 height 21
click at [550, 370] on button "Save" at bounding box center [557, 374] width 142 height 57
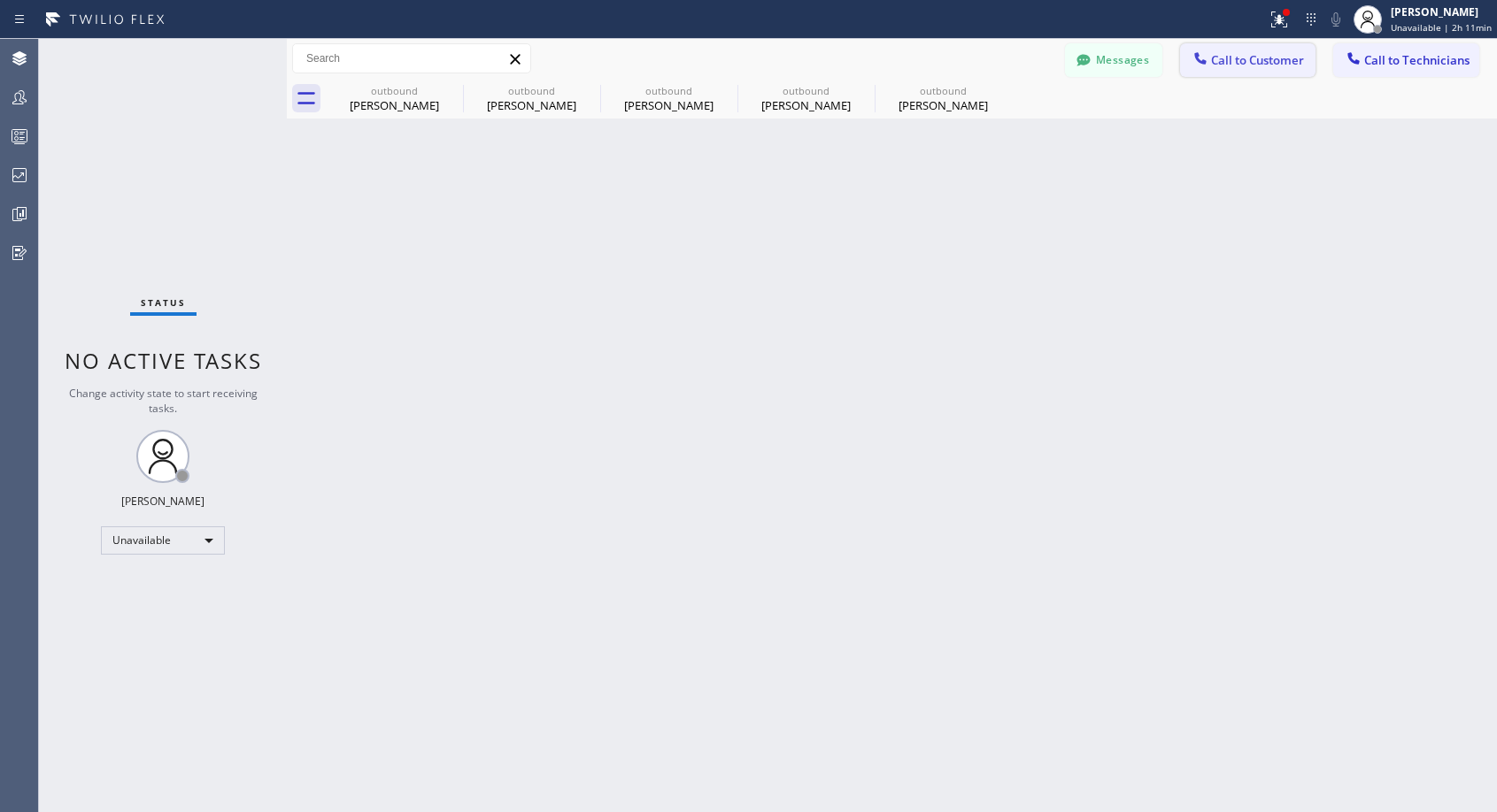
click at [1242, 64] on span "Call to Customer" at bounding box center [1257, 60] width 93 height 16
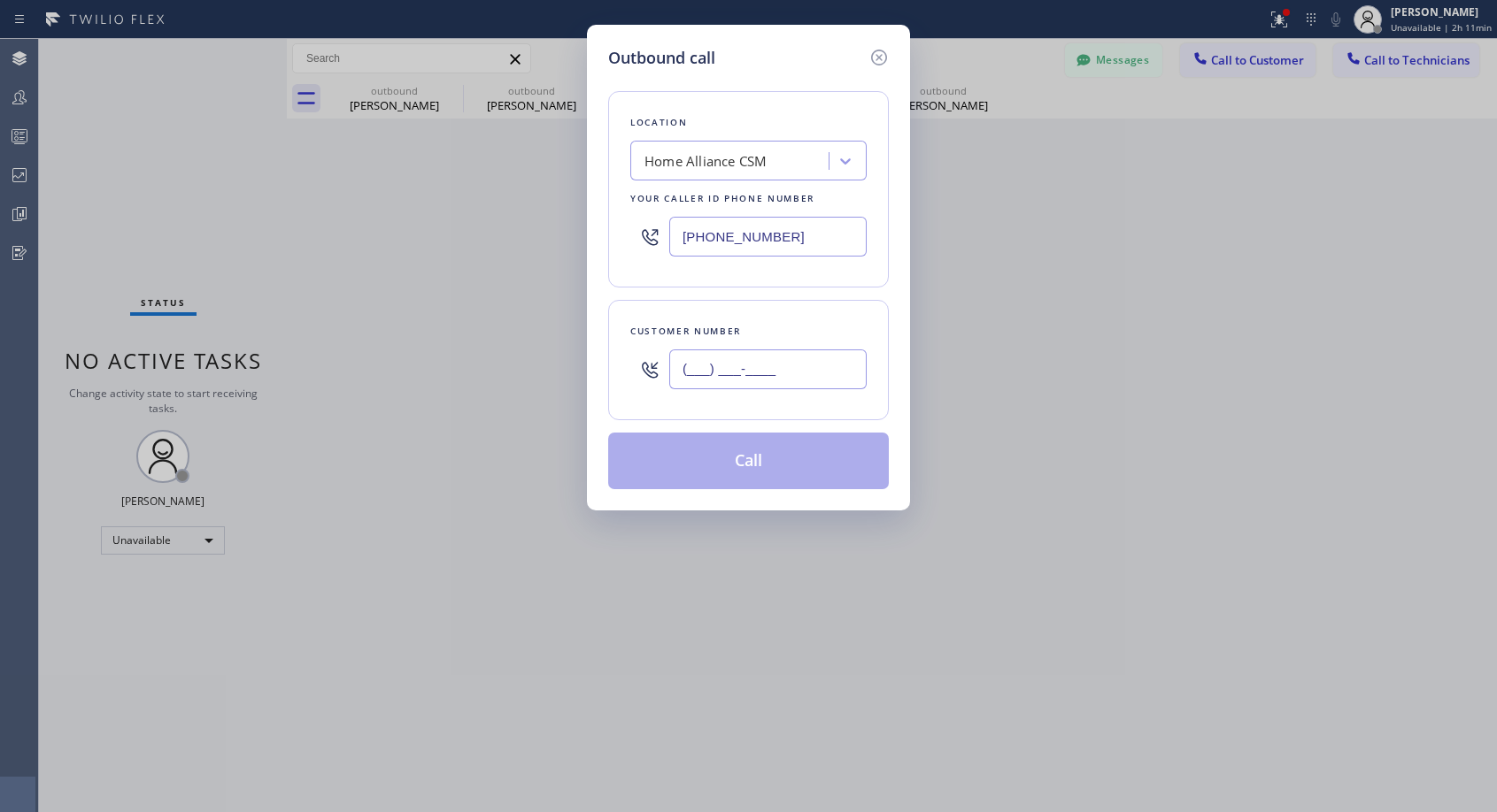
click at [826, 383] on input "(___) ___-____" at bounding box center [767, 369] width 197 height 40
paste input "305) 661-6923"
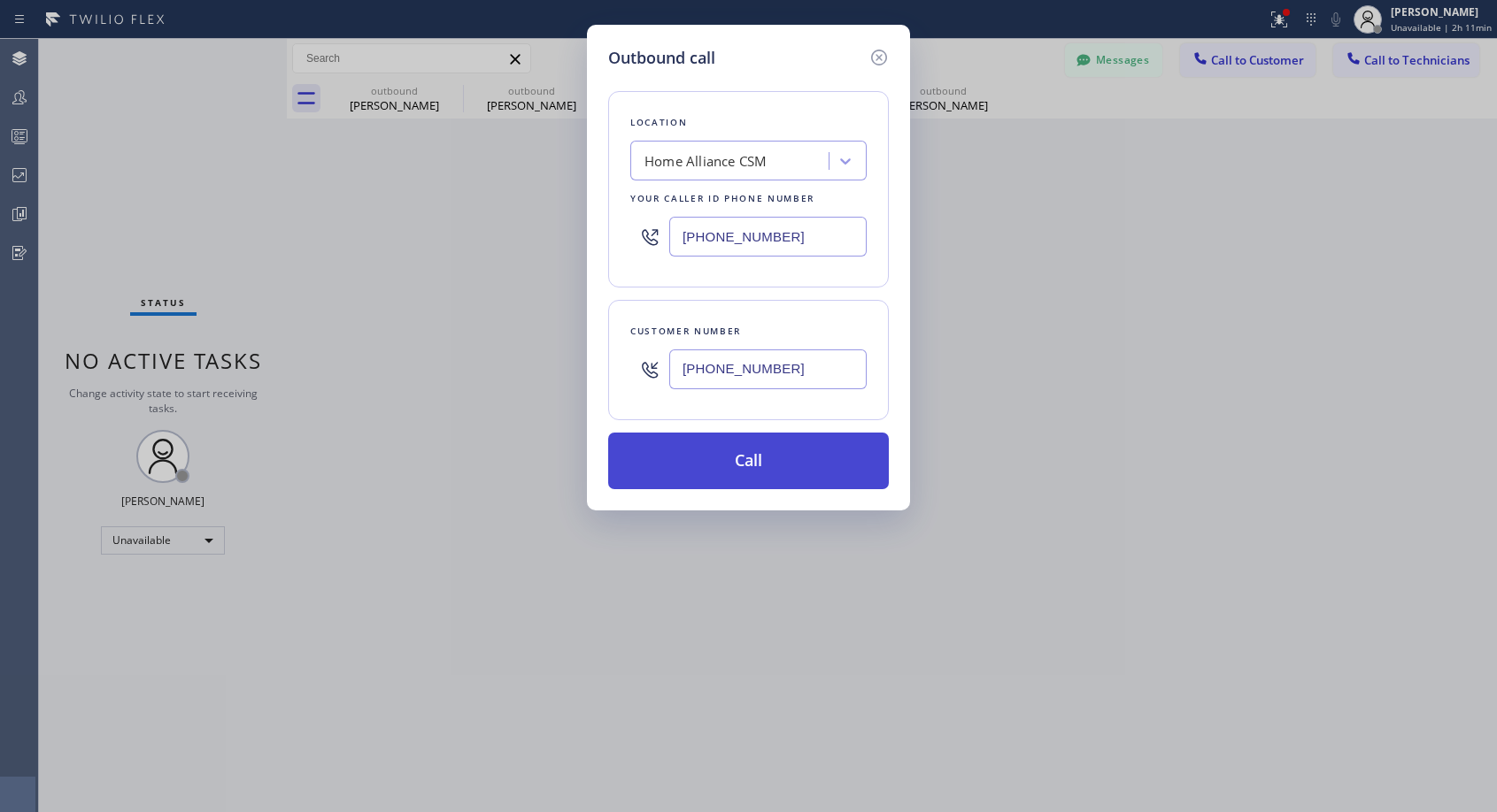
type input "(305) 661-6923"
click at [739, 465] on button "Call" at bounding box center [748, 461] width 281 height 57
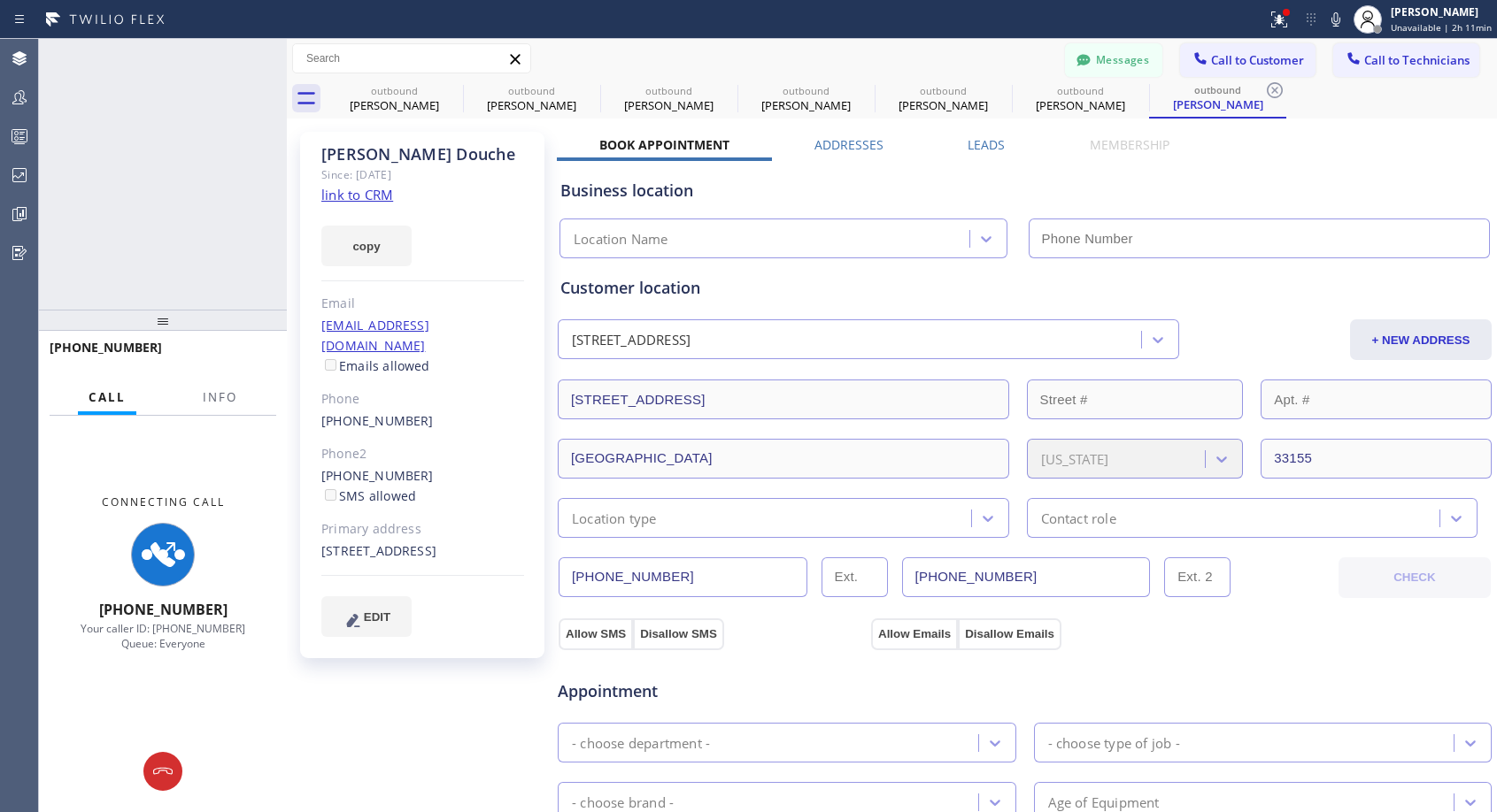
type input "(818) 614-5337"
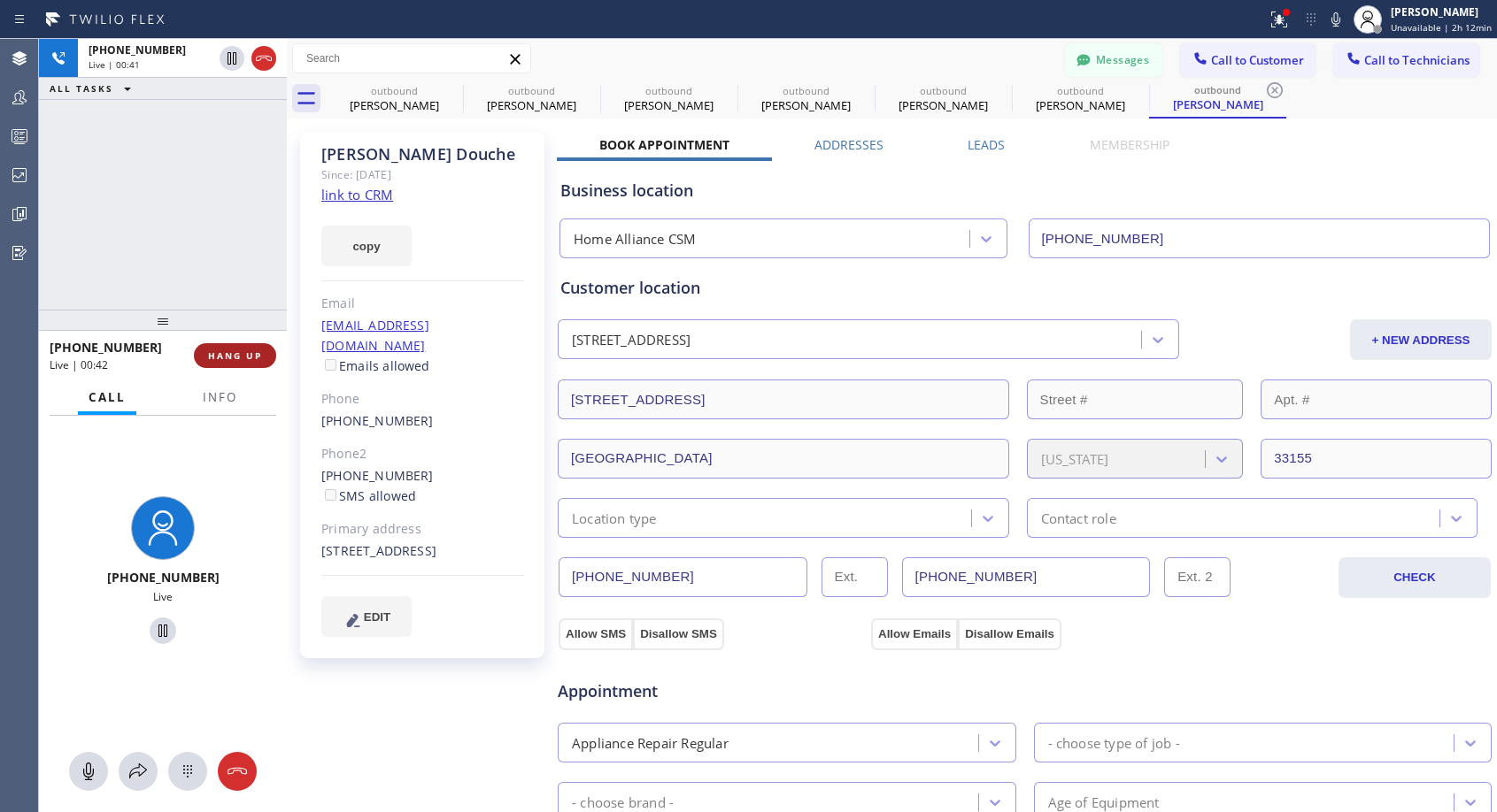
click at [248, 349] on span "HANG UP" at bounding box center [235, 356] width 54 height 13
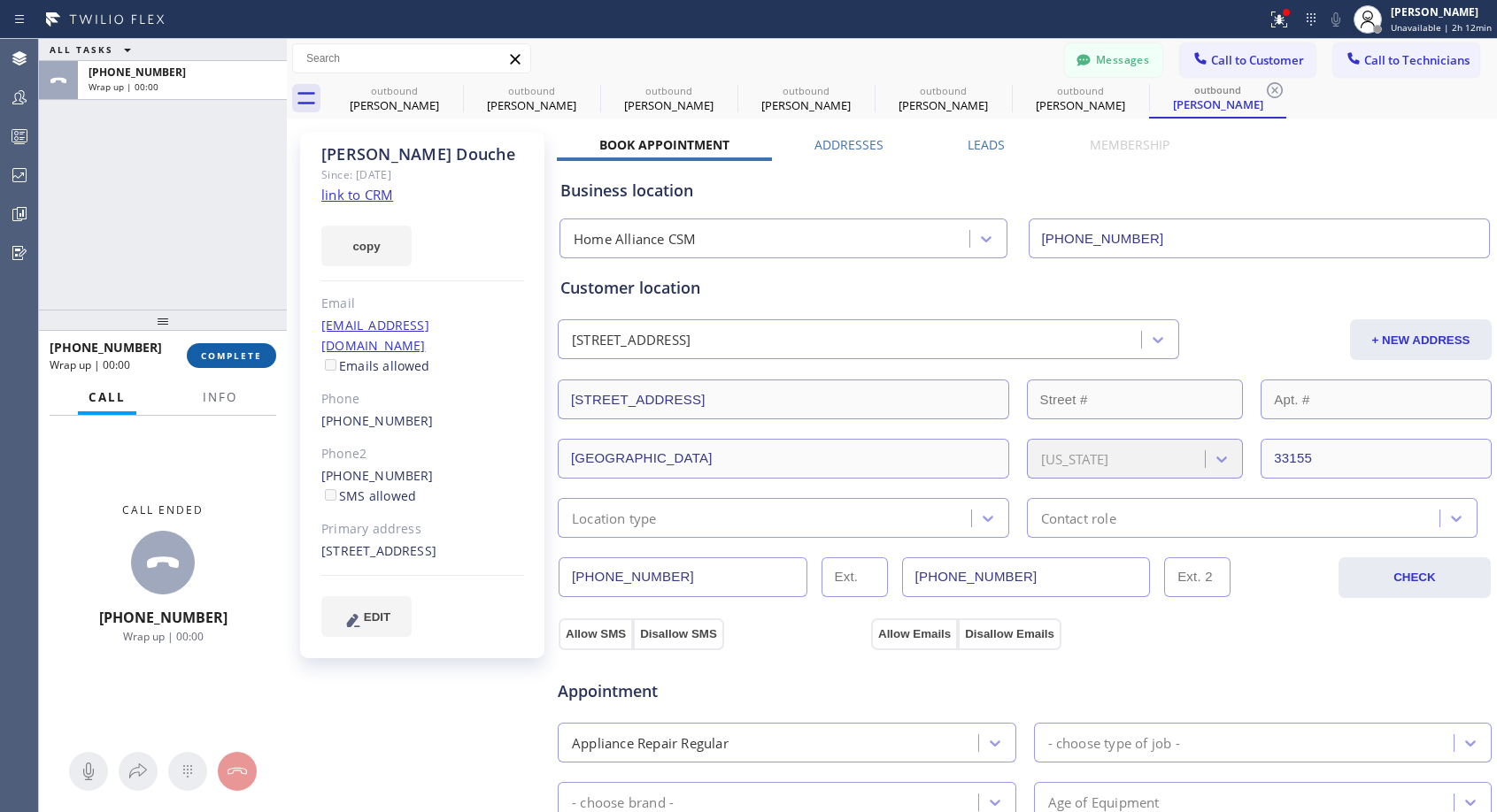
click at [249, 350] on span "COMPLETE" at bounding box center [231, 356] width 61 height 13
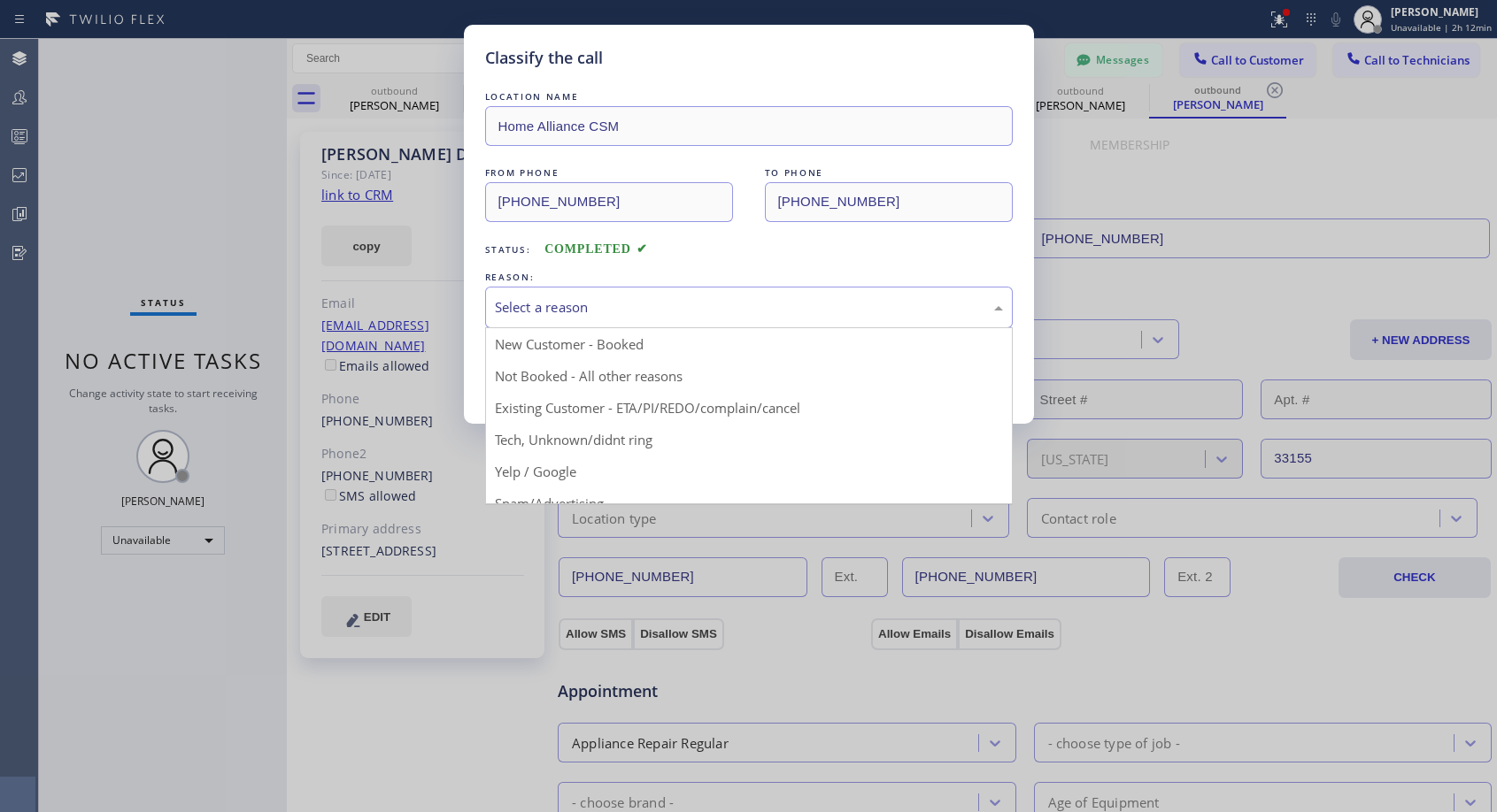
click at [698, 315] on div "Select a reason" at bounding box center [748, 307] width 508 height 21
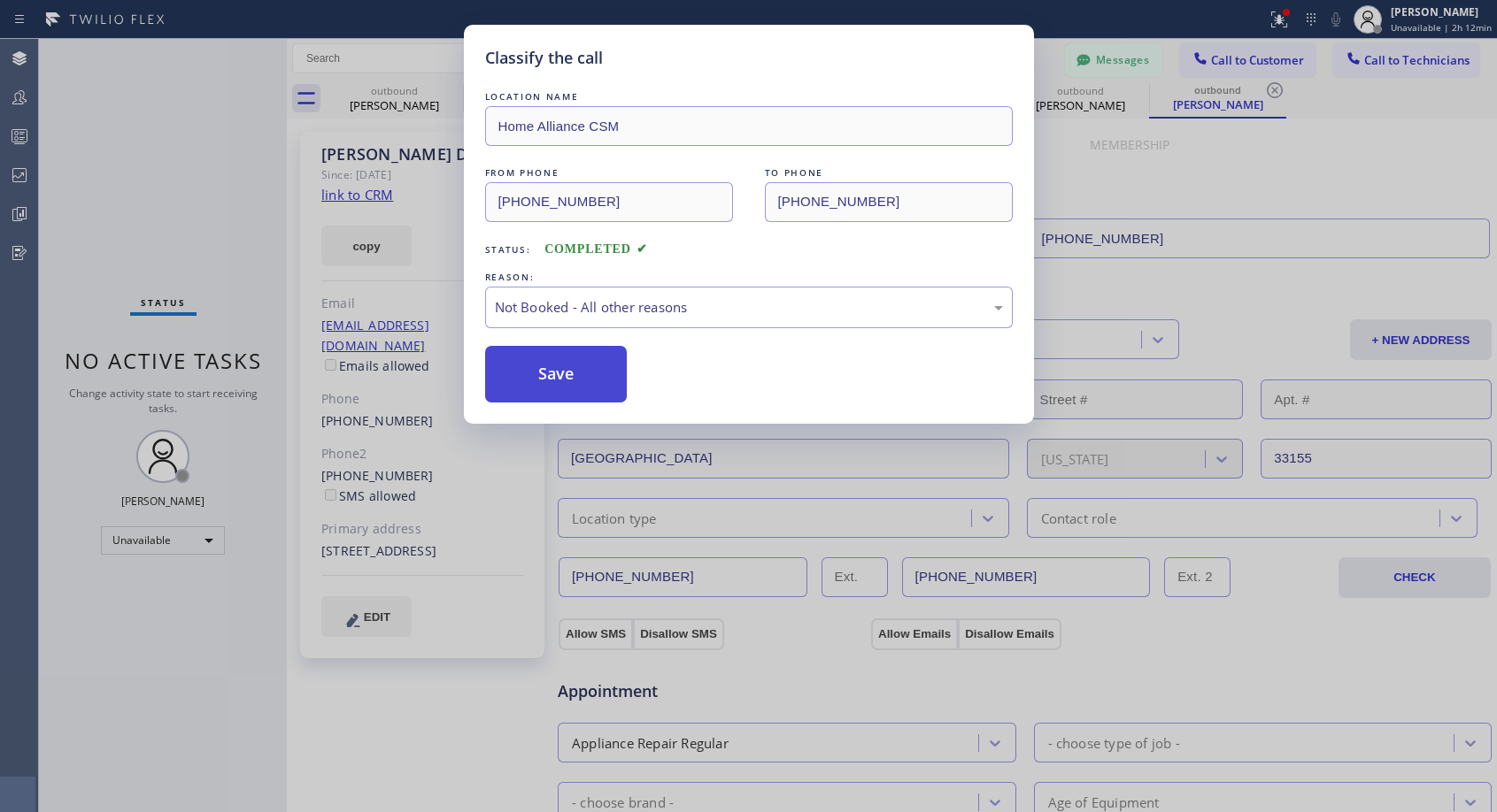
click at [584, 373] on button "Save" at bounding box center [557, 374] width 142 height 57
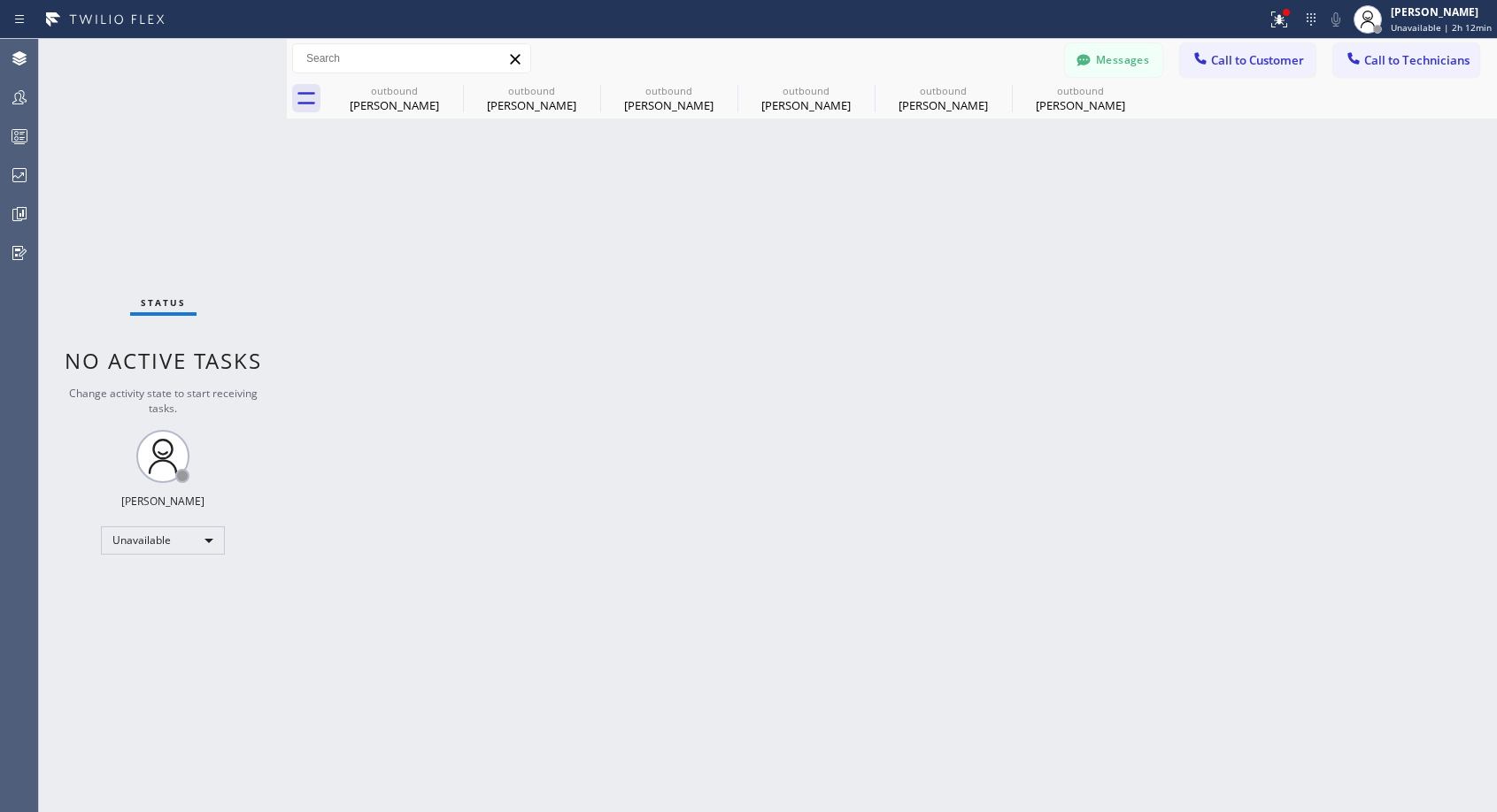
drag, startPoint x: 894, startPoint y: 274, endPoint x: 681, endPoint y: 170, distance: 237.0
click at [894, 275] on div "Back to Dashboard Change Sender ID Customers Technicians NH Nathaniel Hill 03/0…" at bounding box center [891, 425] width 1210 height 773
click at [451, 87] on icon at bounding box center [451, 90] width 22 height 22
click at [0, 0] on icon at bounding box center [0, 0] width 0 height 0
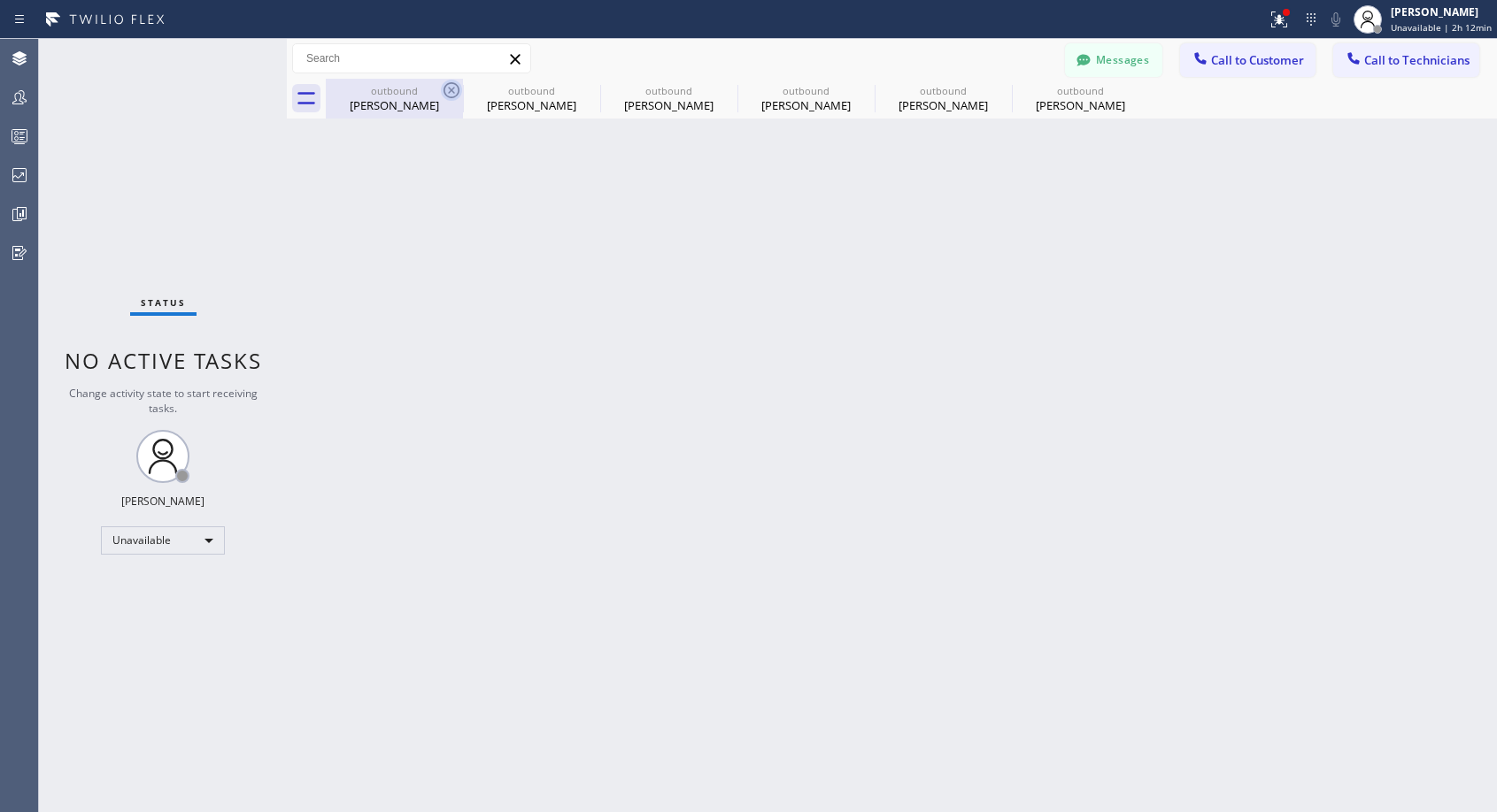
click at [0, 0] on icon at bounding box center [0, 0] width 0 height 0
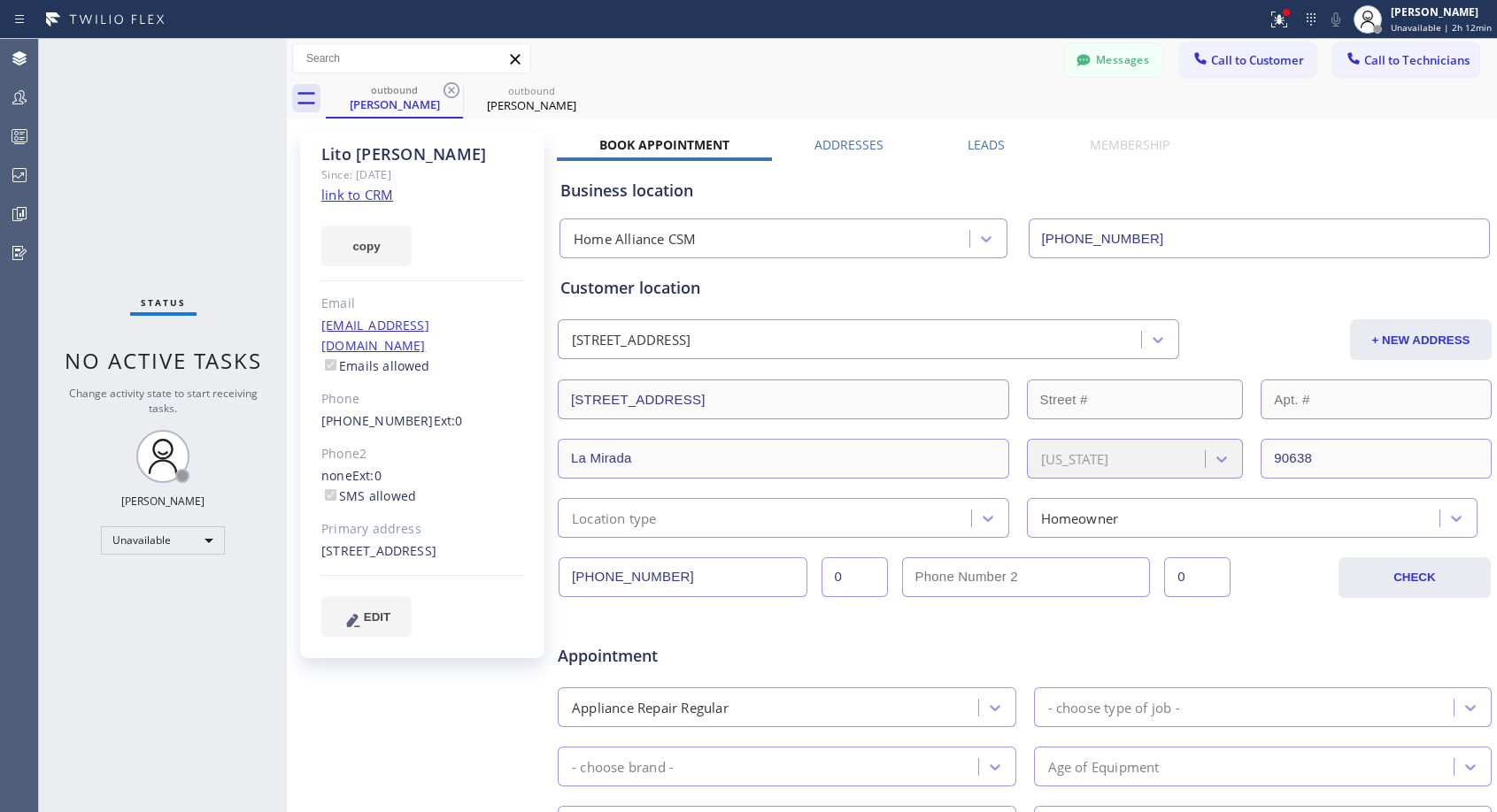
click at [451, 87] on icon at bounding box center [451, 90] width 22 height 22
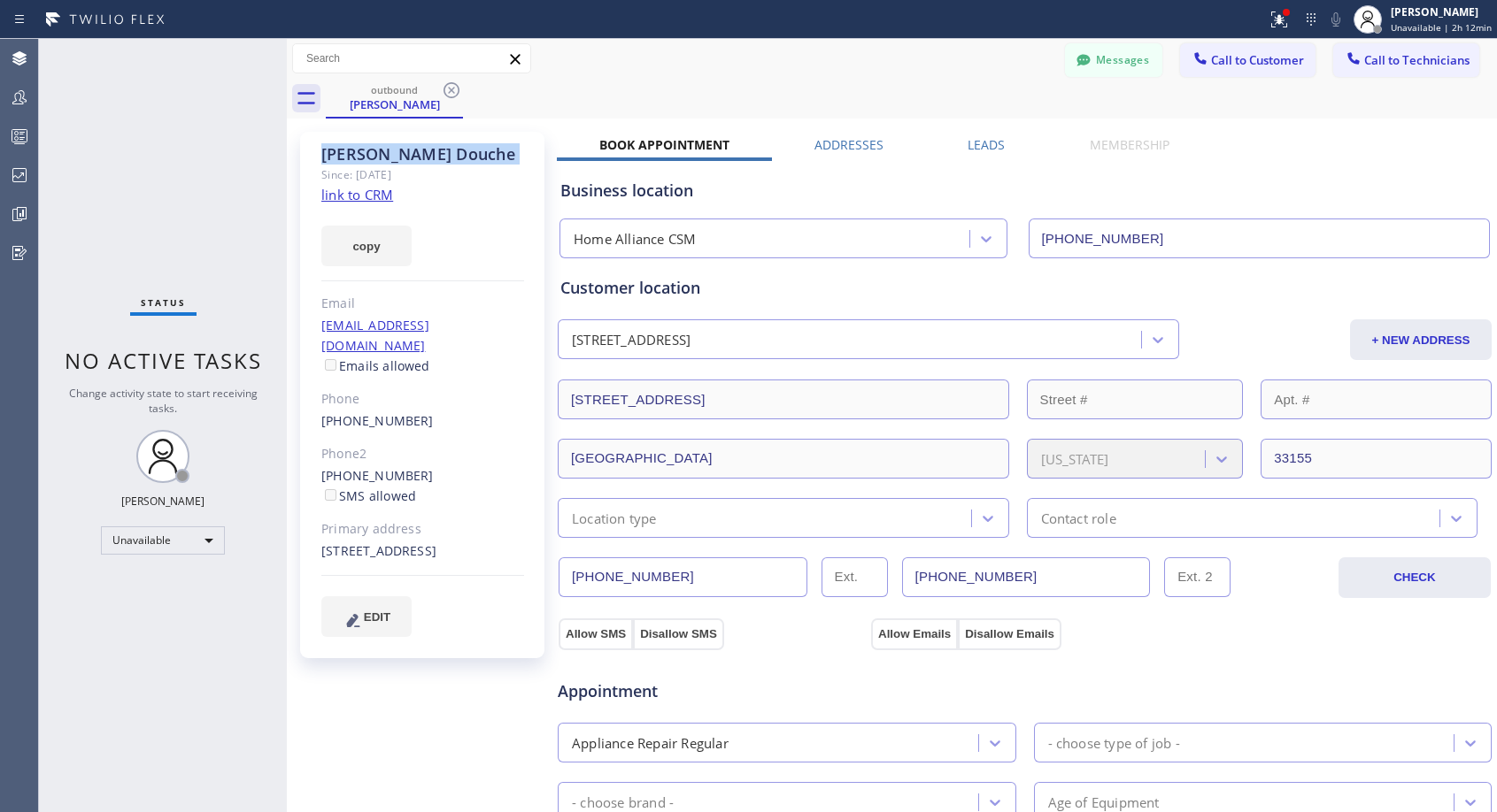
click at [451, 87] on icon at bounding box center [451, 90] width 22 height 22
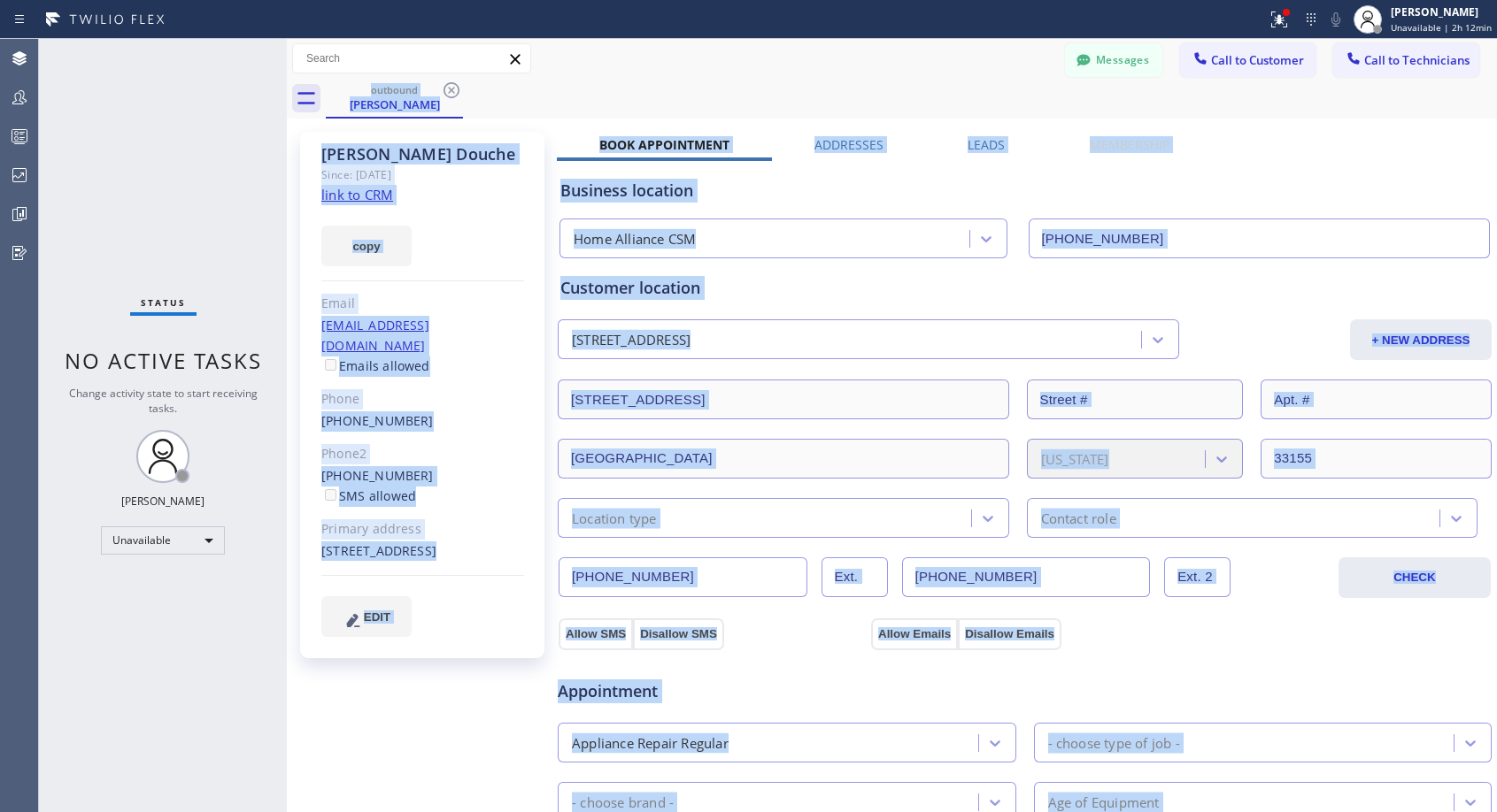
click at [451, 87] on div "outbound Susan Douche" at bounding box center [912, 98] width 1171 height 40
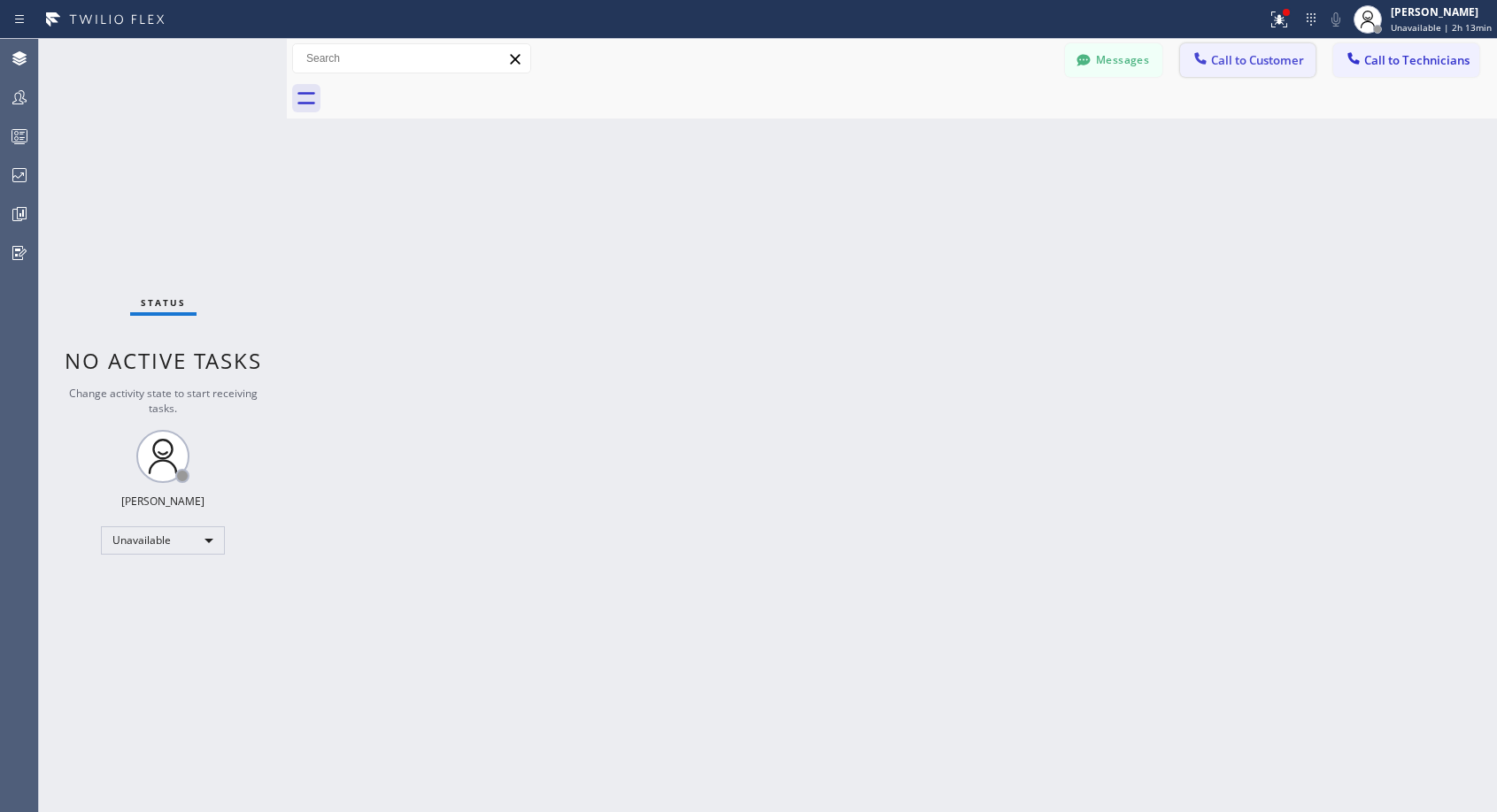
drag, startPoint x: 1220, startPoint y: 63, endPoint x: 792, endPoint y: 380, distance: 532.6
click at [1219, 64] on span "Call to Customer" at bounding box center [1257, 60] width 93 height 16
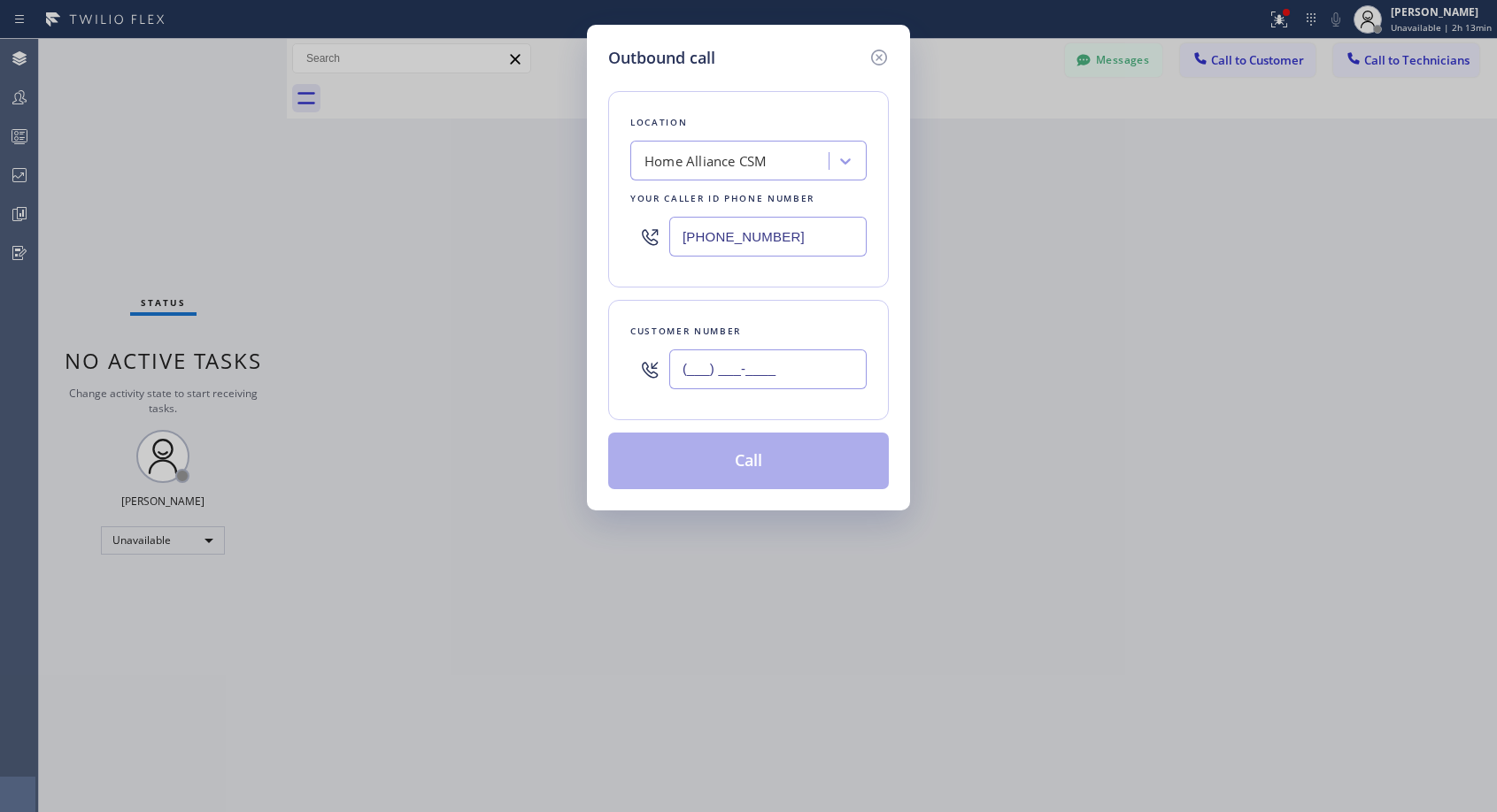
click at [790, 365] on input "(___) ___-____" at bounding box center [767, 369] width 197 height 40
paste input "954) 931-2123"
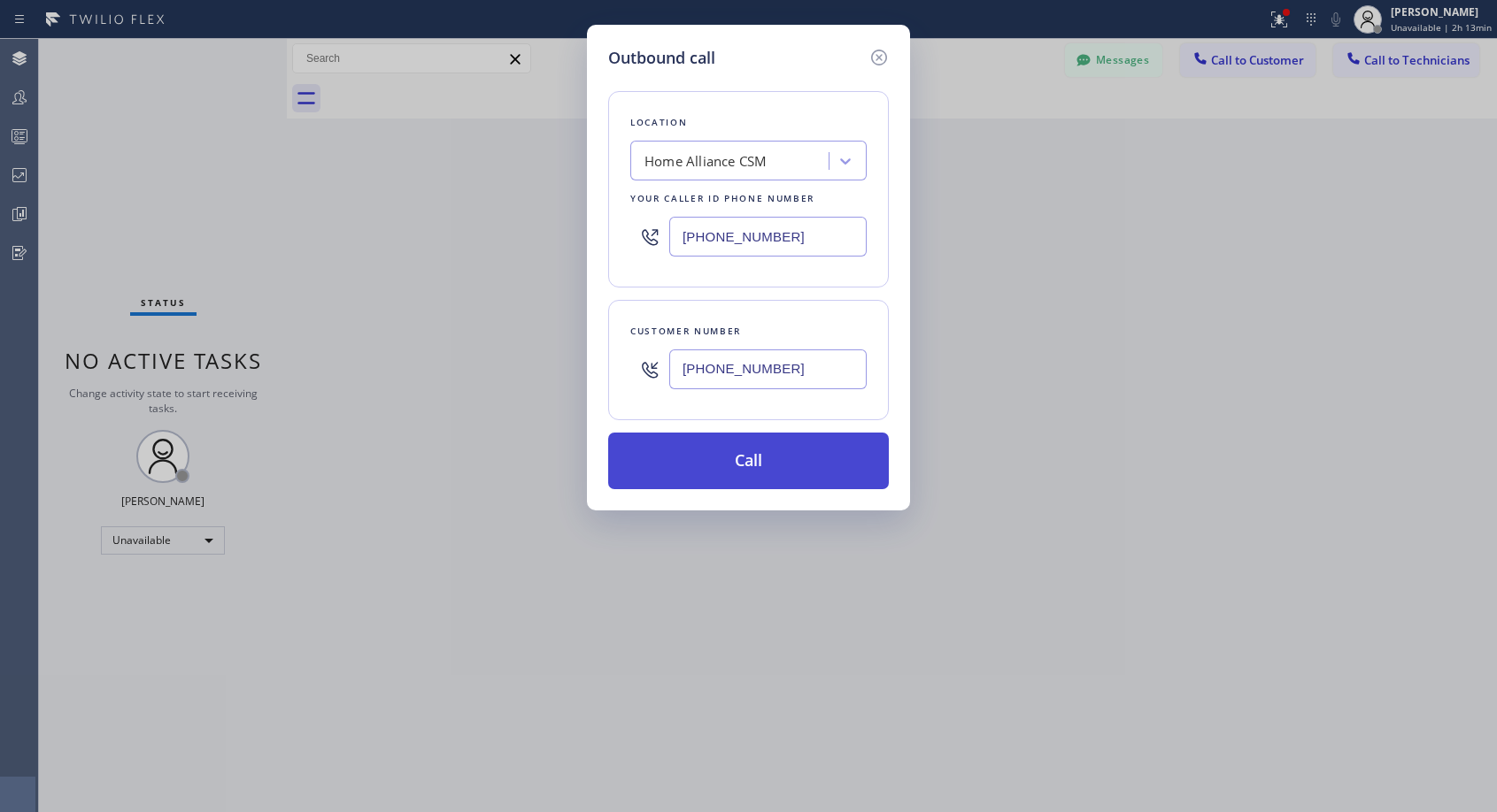
type input "(954) 931-2123"
click at [739, 464] on button "Call" at bounding box center [748, 461] width 281 height 57
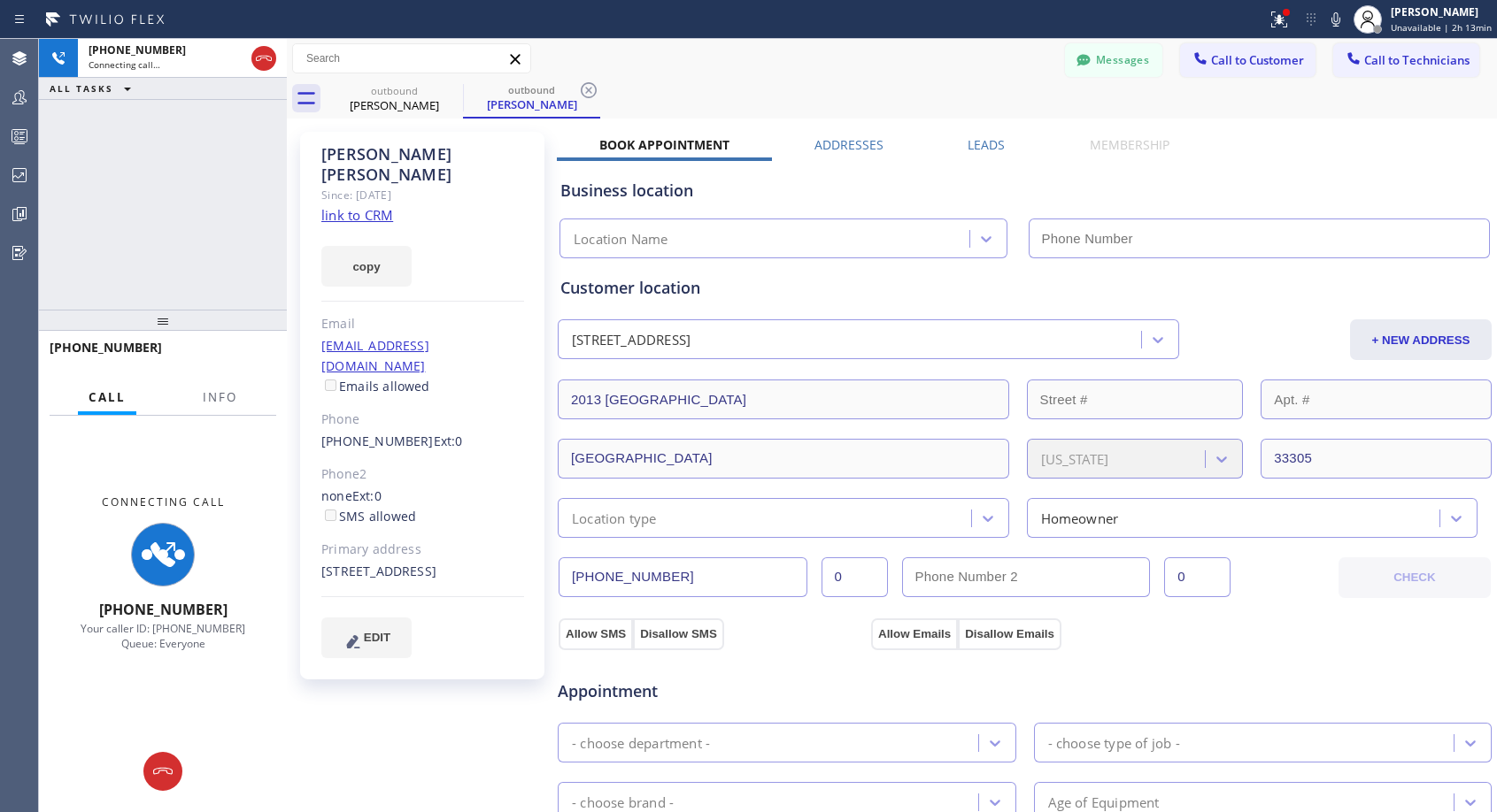
type input "(818) 614-5337"
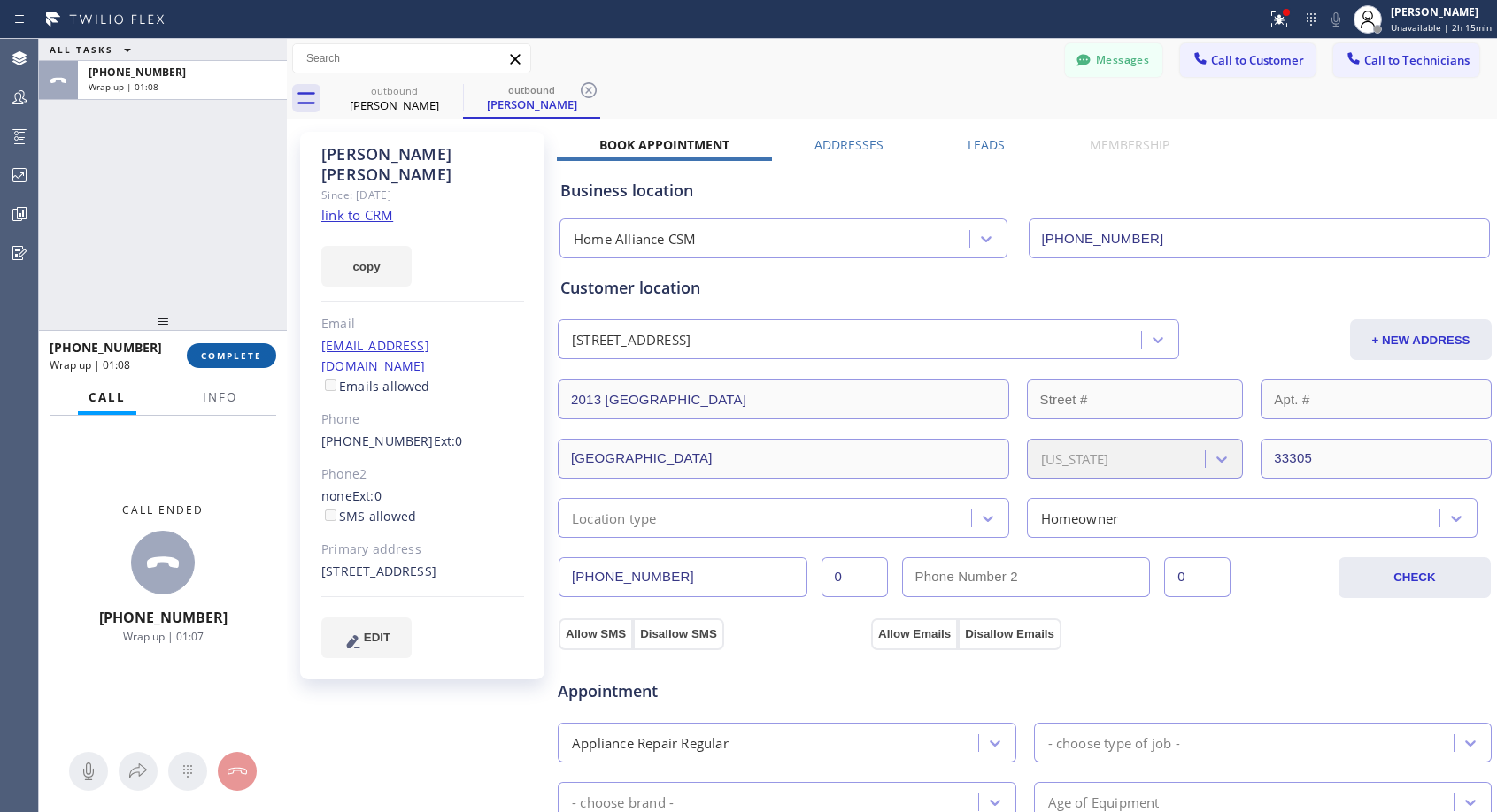
click at [217, 356] on span "COMPLETE" at bounding box center [231, 356] width 61 height 13
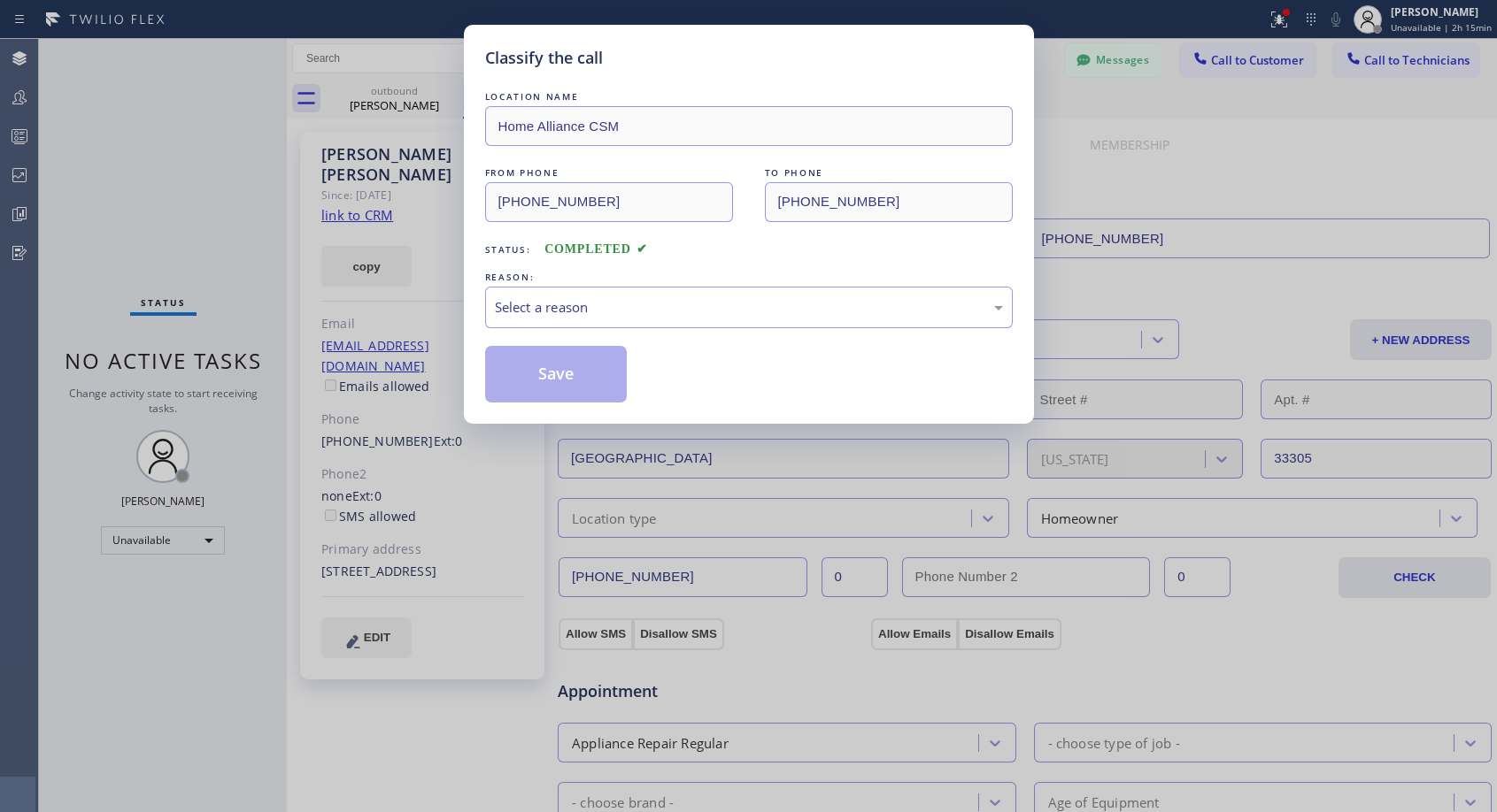
drag, startPoint x: 783, startPoint y: 284, endPoint x: 613, endPoint y: 379, distance: 194.7
click at [781, 284] on div "REASON:" at bounding box center [749, 277] width 528 height 19
click at [683, 310] on div "Select a reason" at bounding box center [748, 307] width 508 height 21
click at [591, 378] on button "Save" at bounding box center [557, 374] width 142 height 57
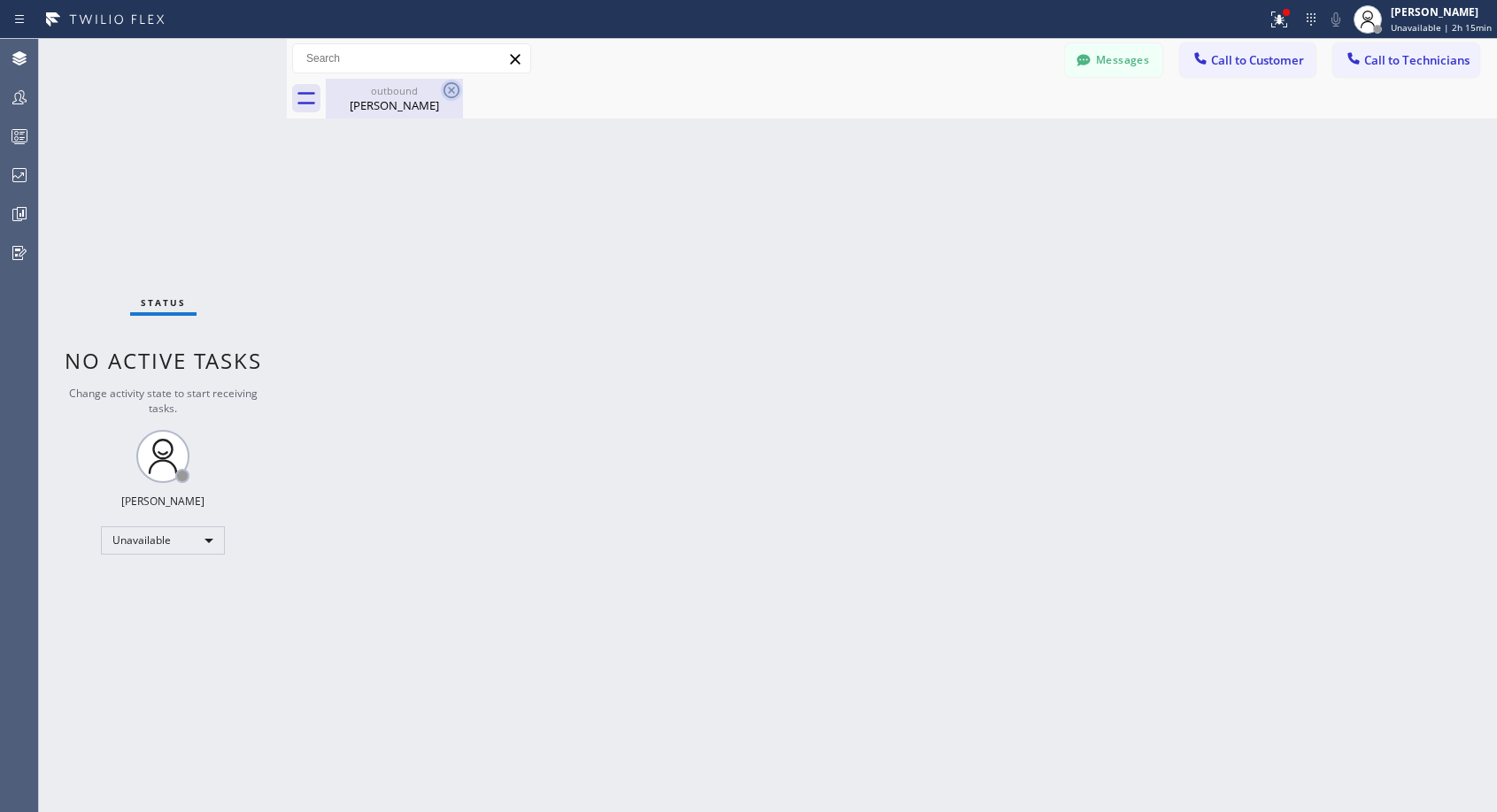
click at [455, 87] on icon at bounding box center [451, 90] width 22 height 22
click at [1211, 62] on span "Call to Customer" at bounding box center [1257, 60] width 93 height 16
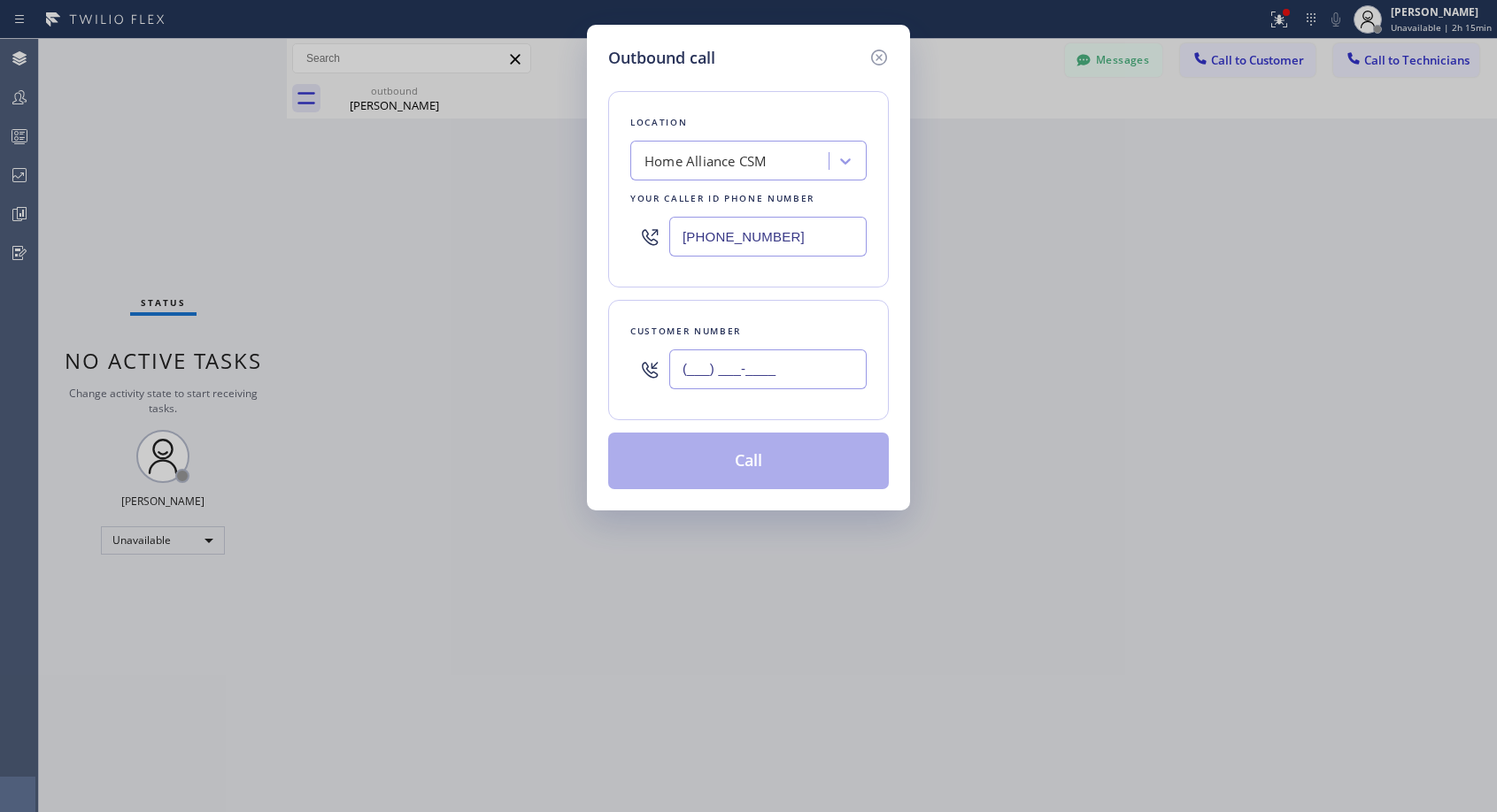
click at [765, 366] on input "(___) ___-____" at bounding box center [767, 369] width 197 height 40
paste input "415) 746-0344"
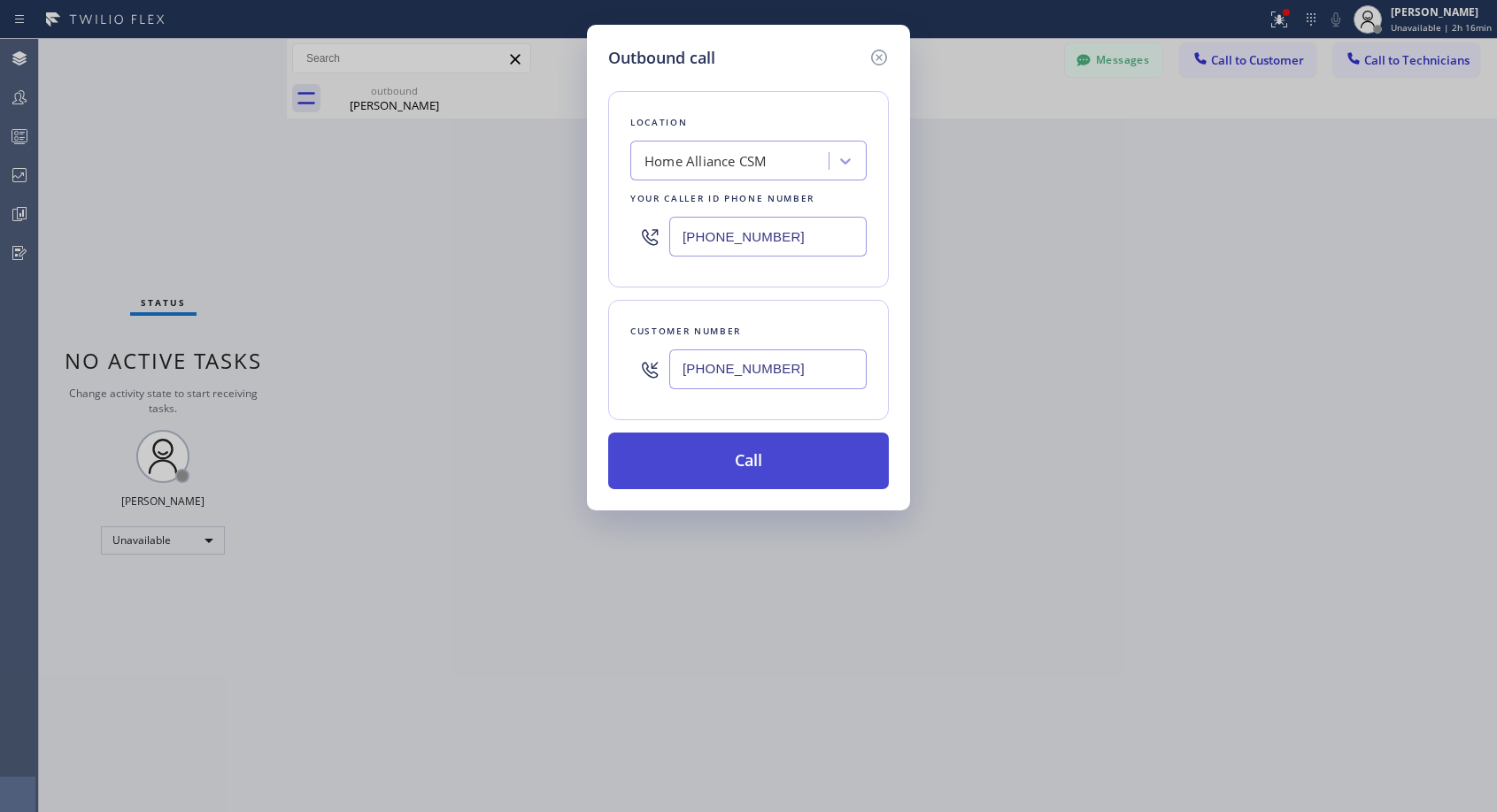
type input "(415) 746-0344"
click at [740, 470] on button "Call" at bounding box center [748, 461] width 281 height 57
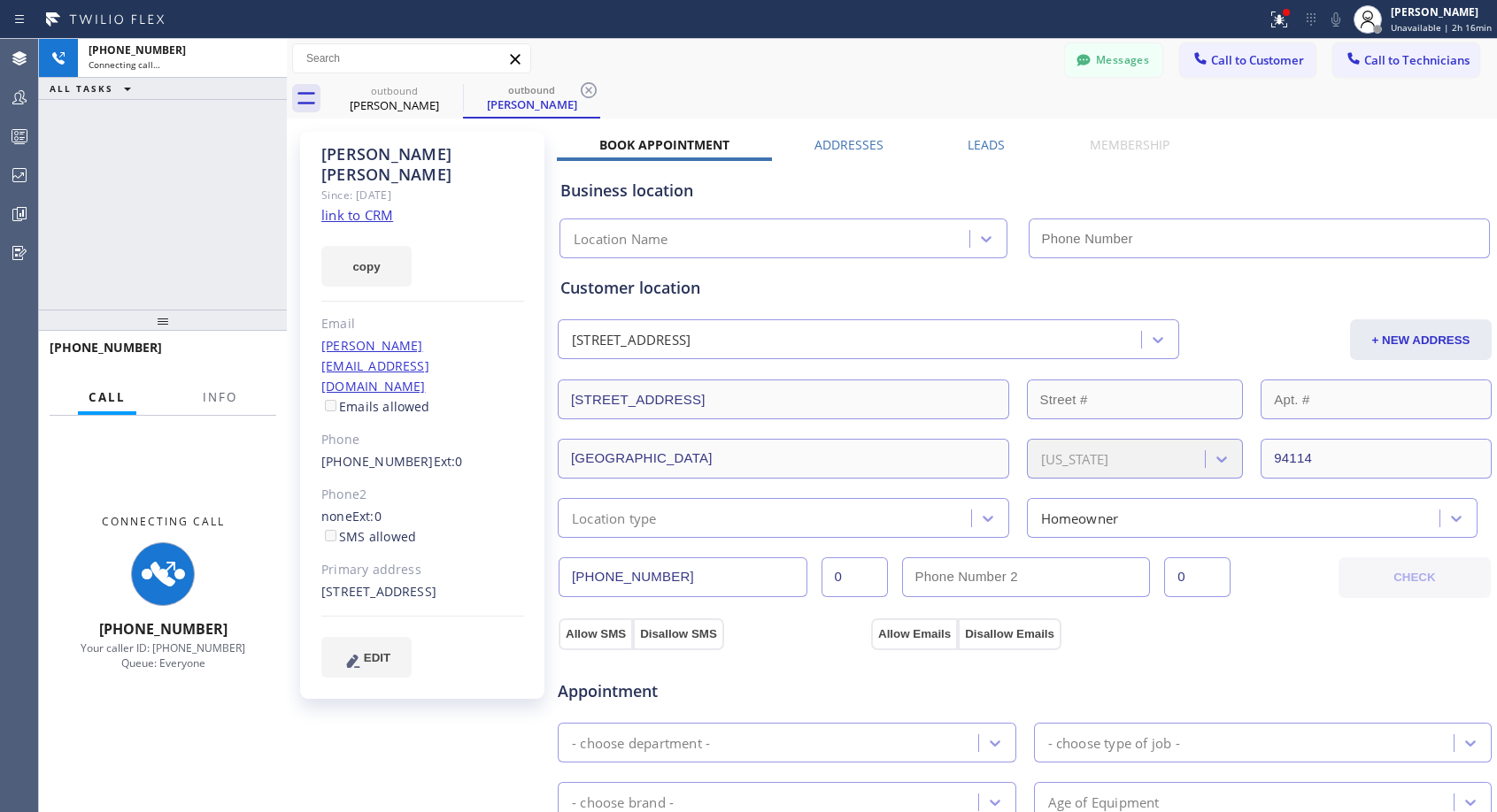
type input "(818) 614-5337"
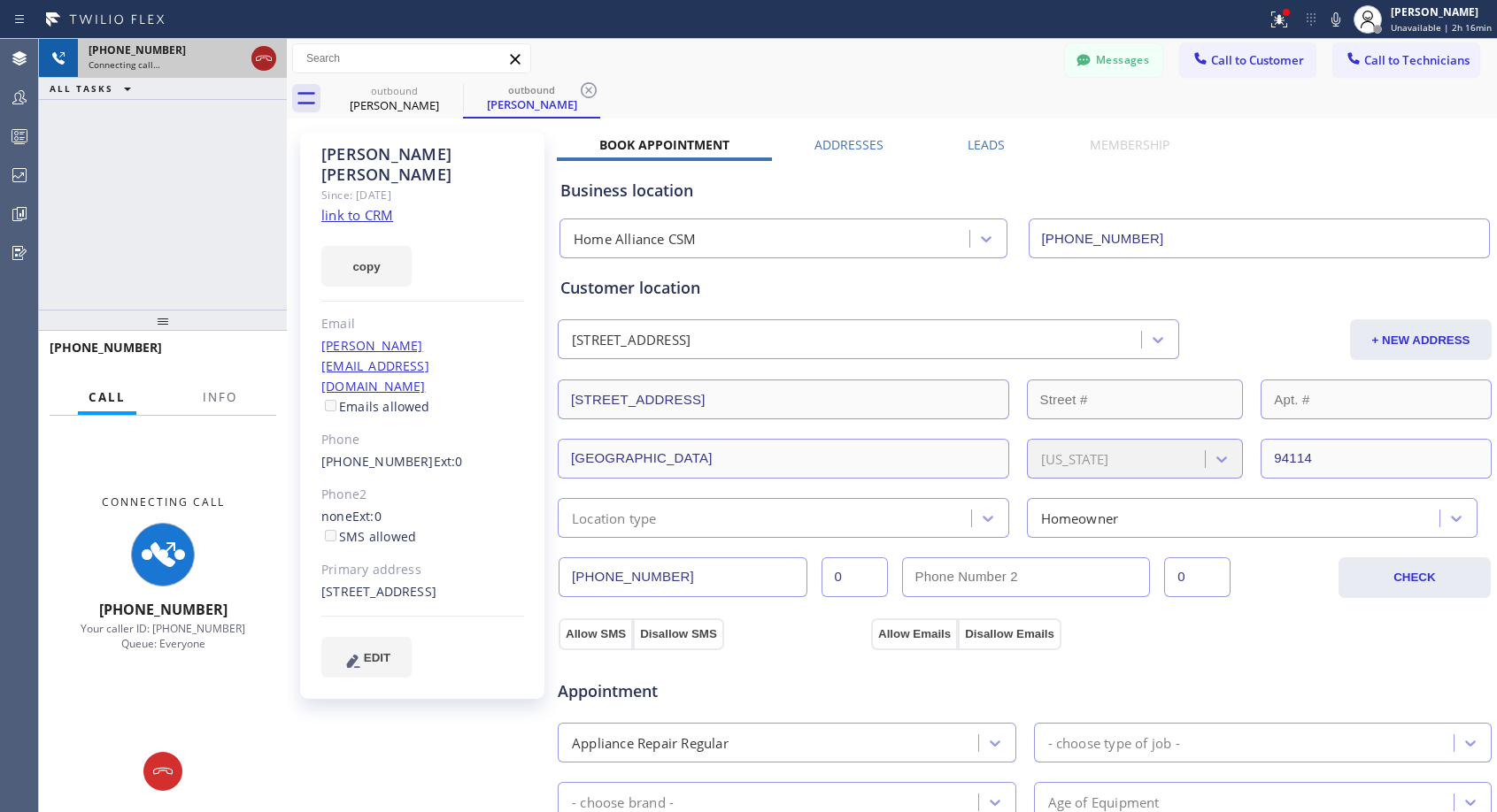
click at [264, 57] on icon at bounding box center [264, 59] width 22 height 22
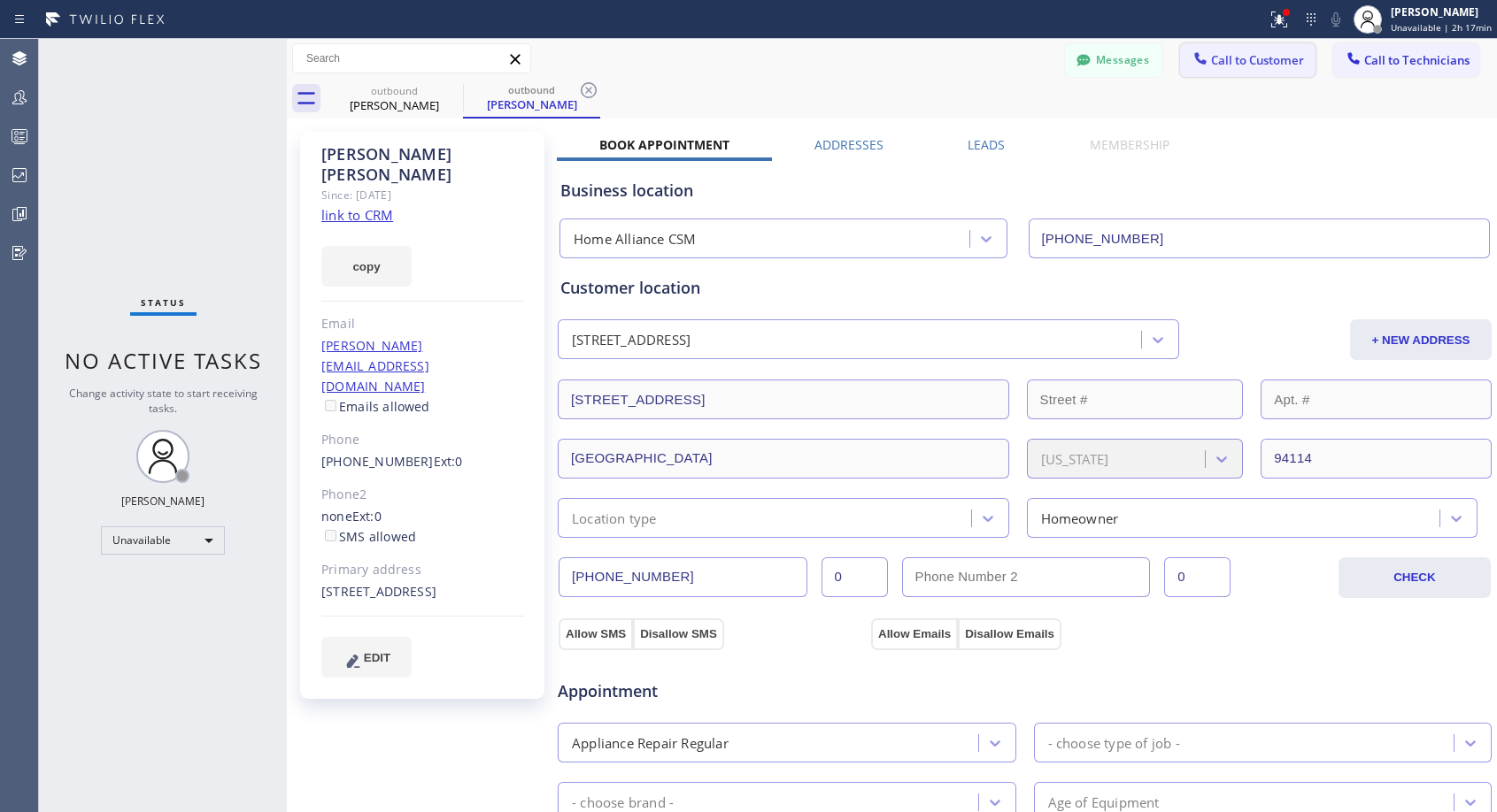
drag, startPoint x: 1220, startPoint y: 65, endPoint x: 880, endPoint y: 275, distance: 399.6
click at [1220, 66] on span "Call to Customer" at bounding box center [1257, 60] width 93 height 16
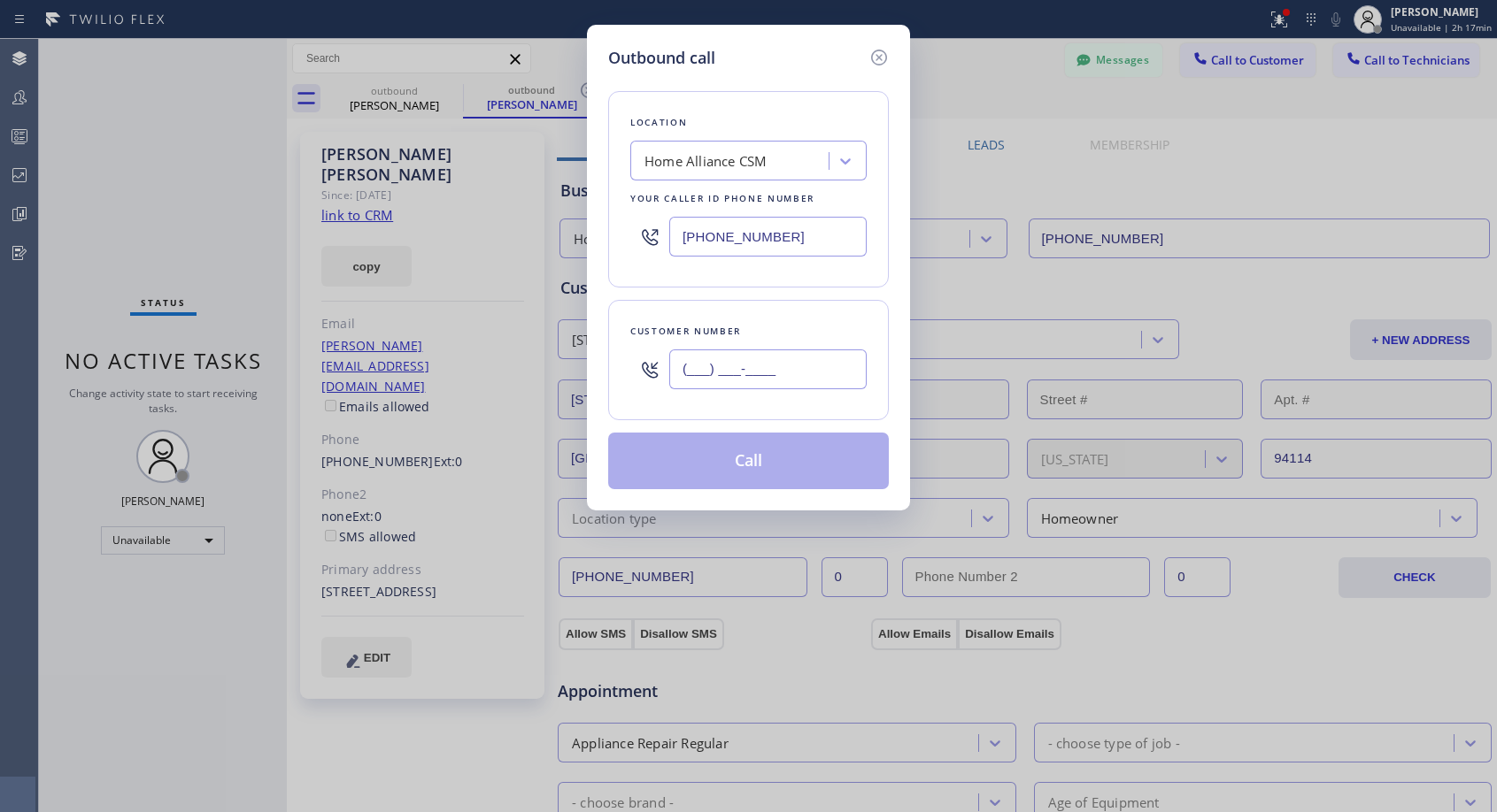
click at [747, 374] on input "(___) ___-____" at bounding box center [767, 369] width 197 height 40
paste input "586) 850-5585"
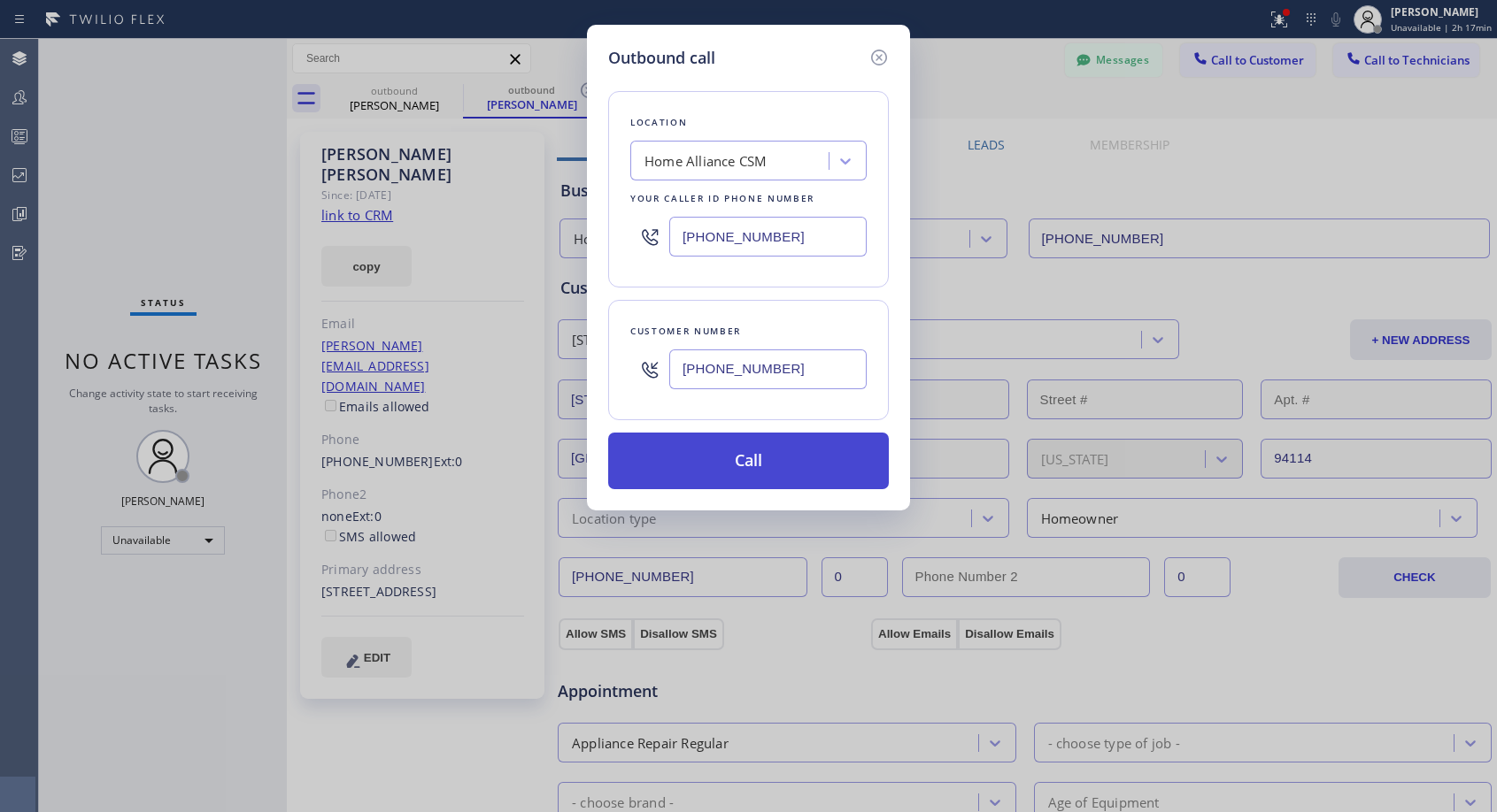
type input "(586) 850-5585"
click at [697, 453] on button "Call" at bounding box center [748, 461] width 281 height 57
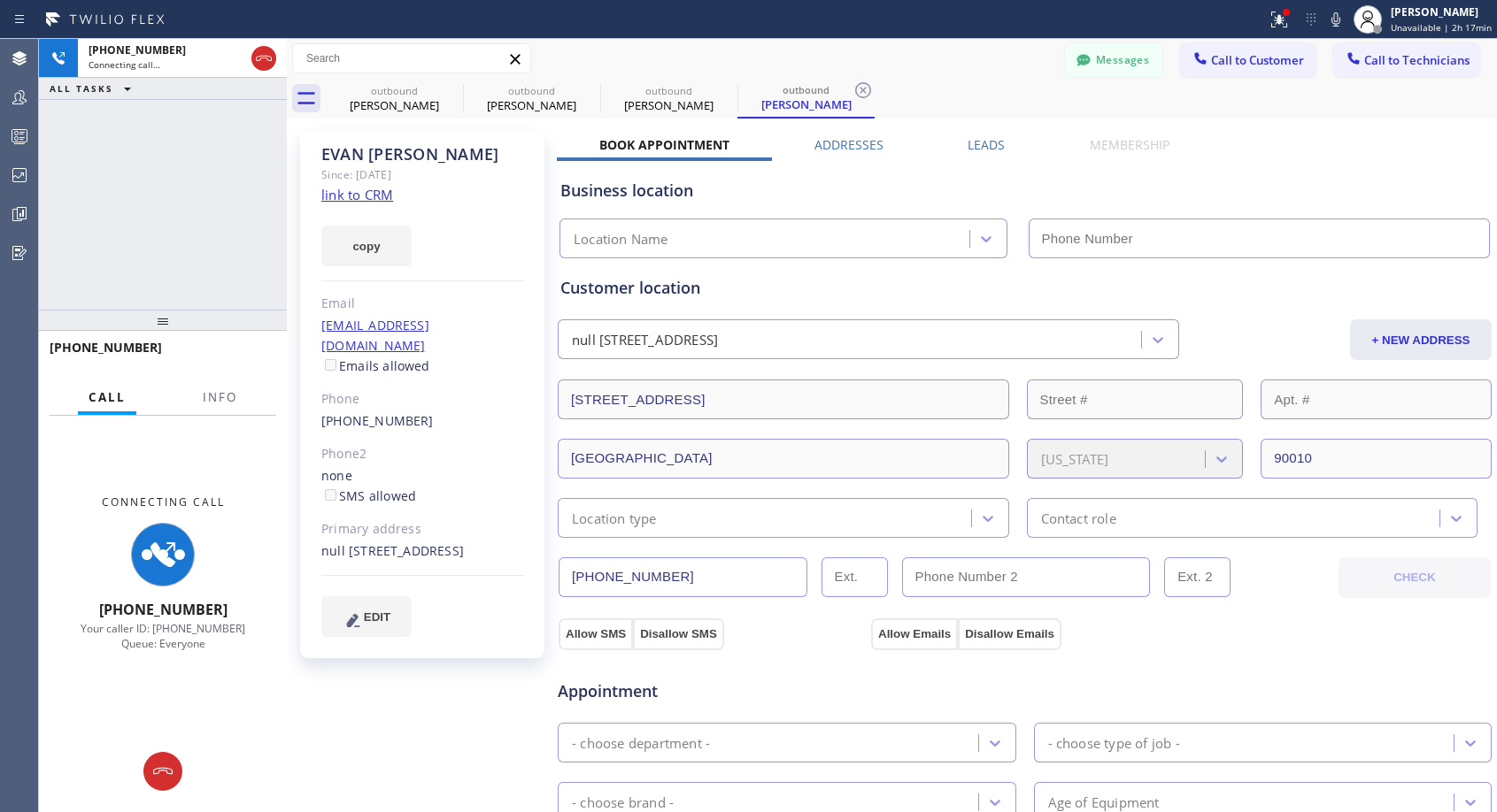
type input "(818) 614-5337"
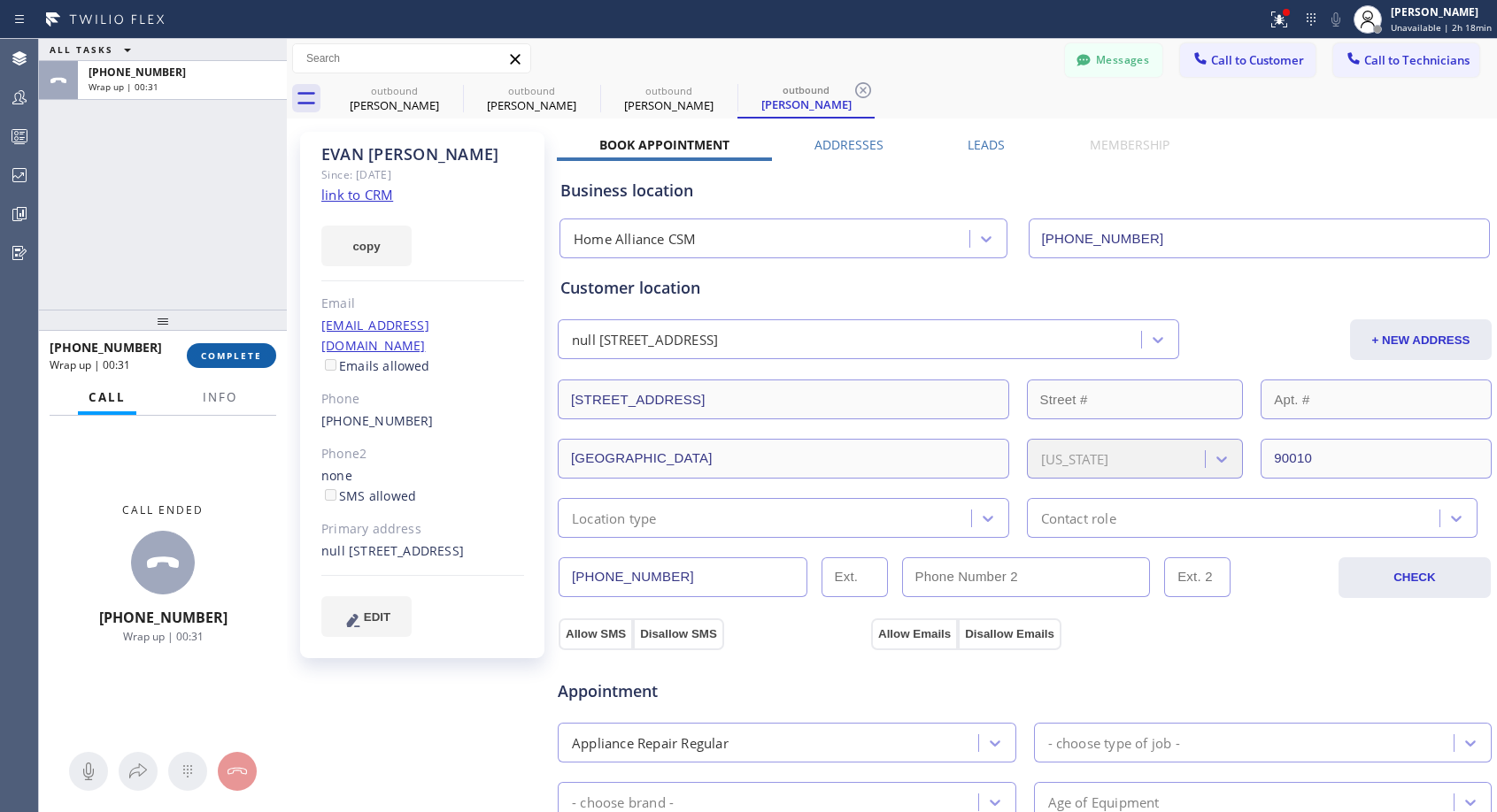
click at [213, 350] on span "COMPLETE" at bounding box center [231, 356] width 61 height 13
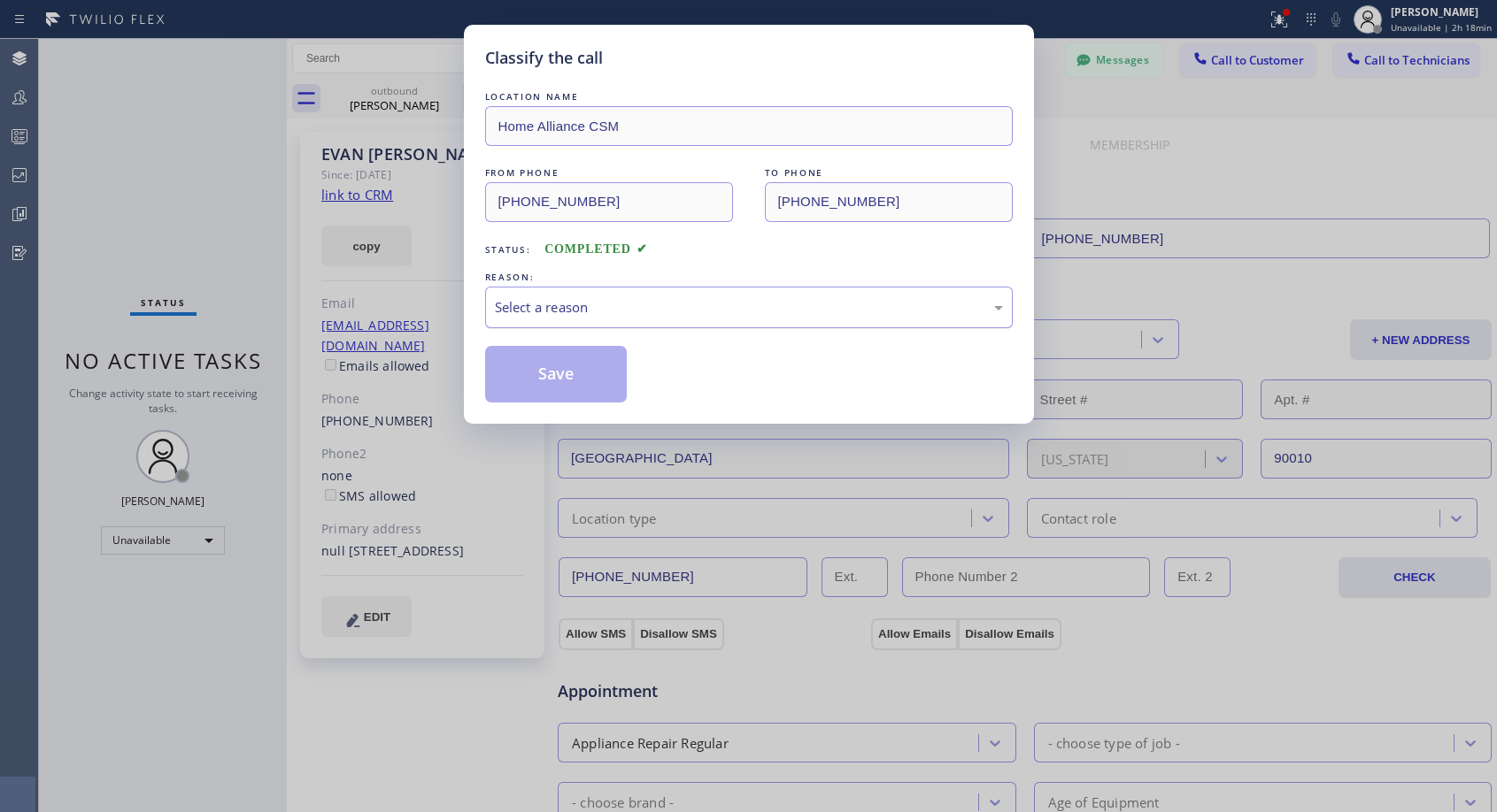
click at [610, 302] on div "Select a reason" at bounding box center [748, 307] width 508 height 21
drag, startPoint x: 540, startPoint y: 372, endPoint x: 540, endPoint y: 351, distance: 21.0
click at [540, 372] on button "Save" at bounding box center [557, 374] width 142 height 57
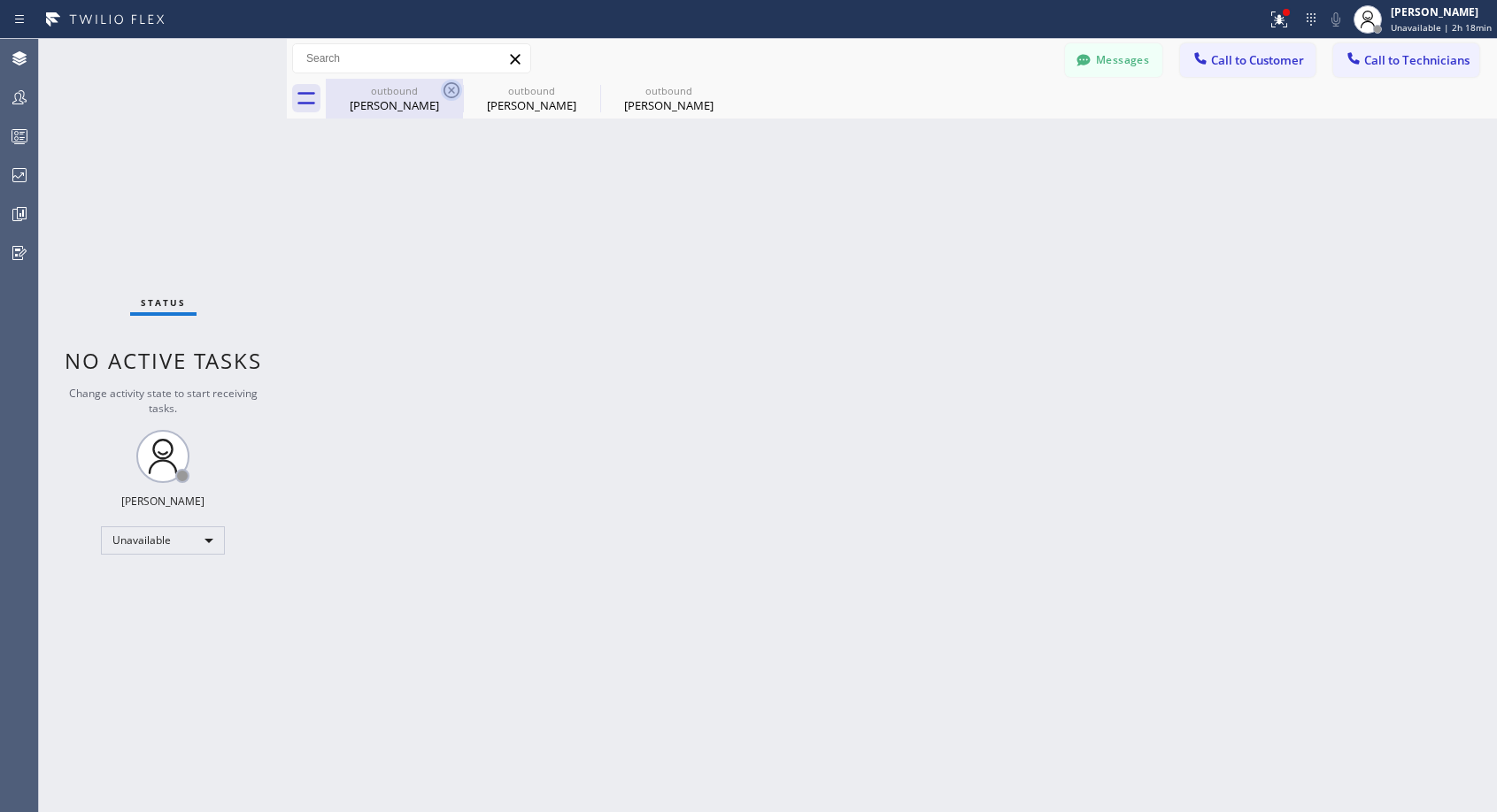
click at [447, 85] on icon at bounding box center [451, 90] width 16 height 16
click at [0, 0] on icon at bounding box center [0, 0] width 0 height 0
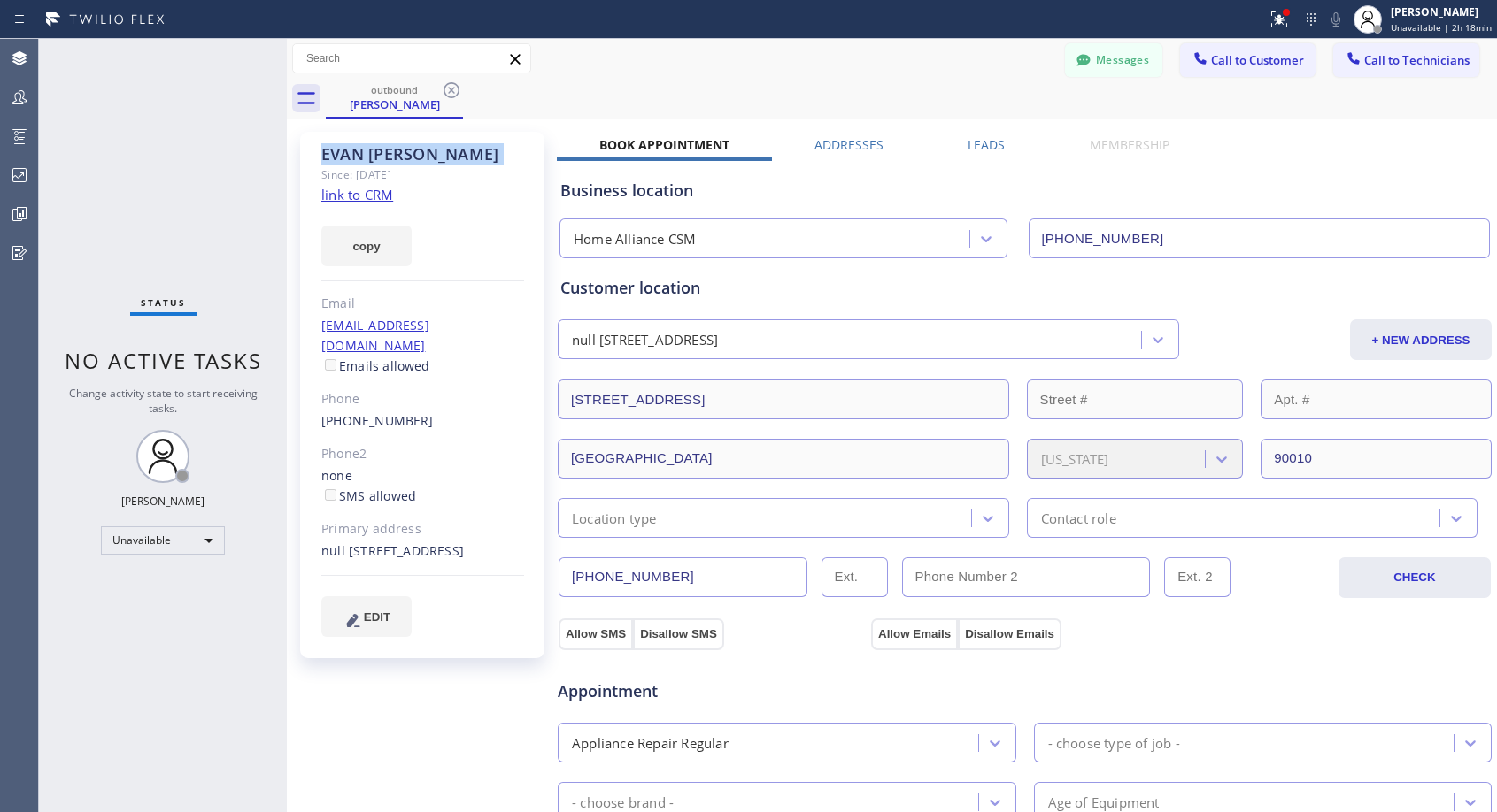
click at [447, 85] on icon at bounding box center [451, 90] width 16 height 16
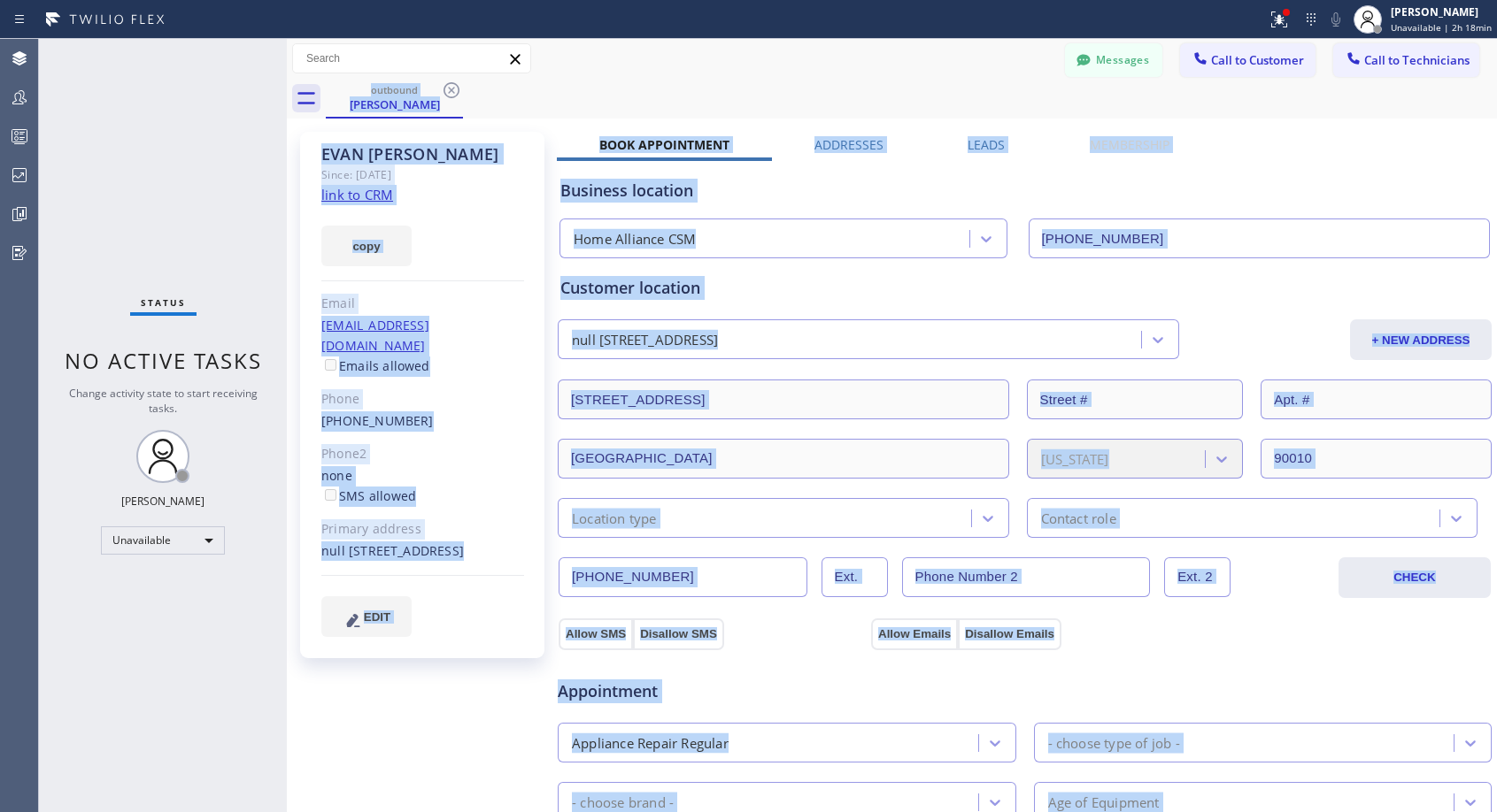
click at [447, 85] on div "outbound EVAN RYAN" at bounding box center [912, 98] width 1171 height 40
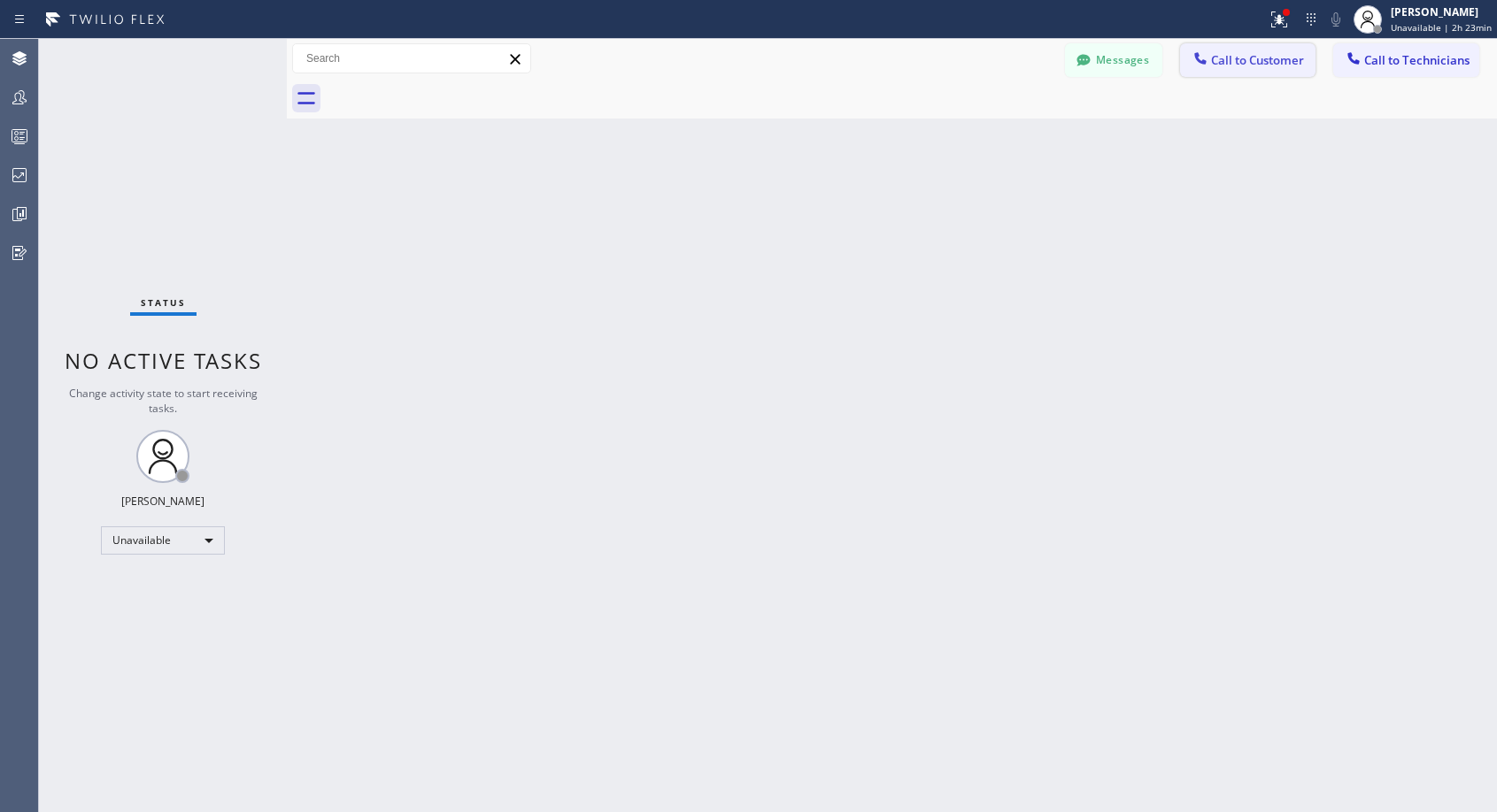
click at [1222, 61] on span "Call to Customer" at bounding box center [1257, 60] width 93 height 16
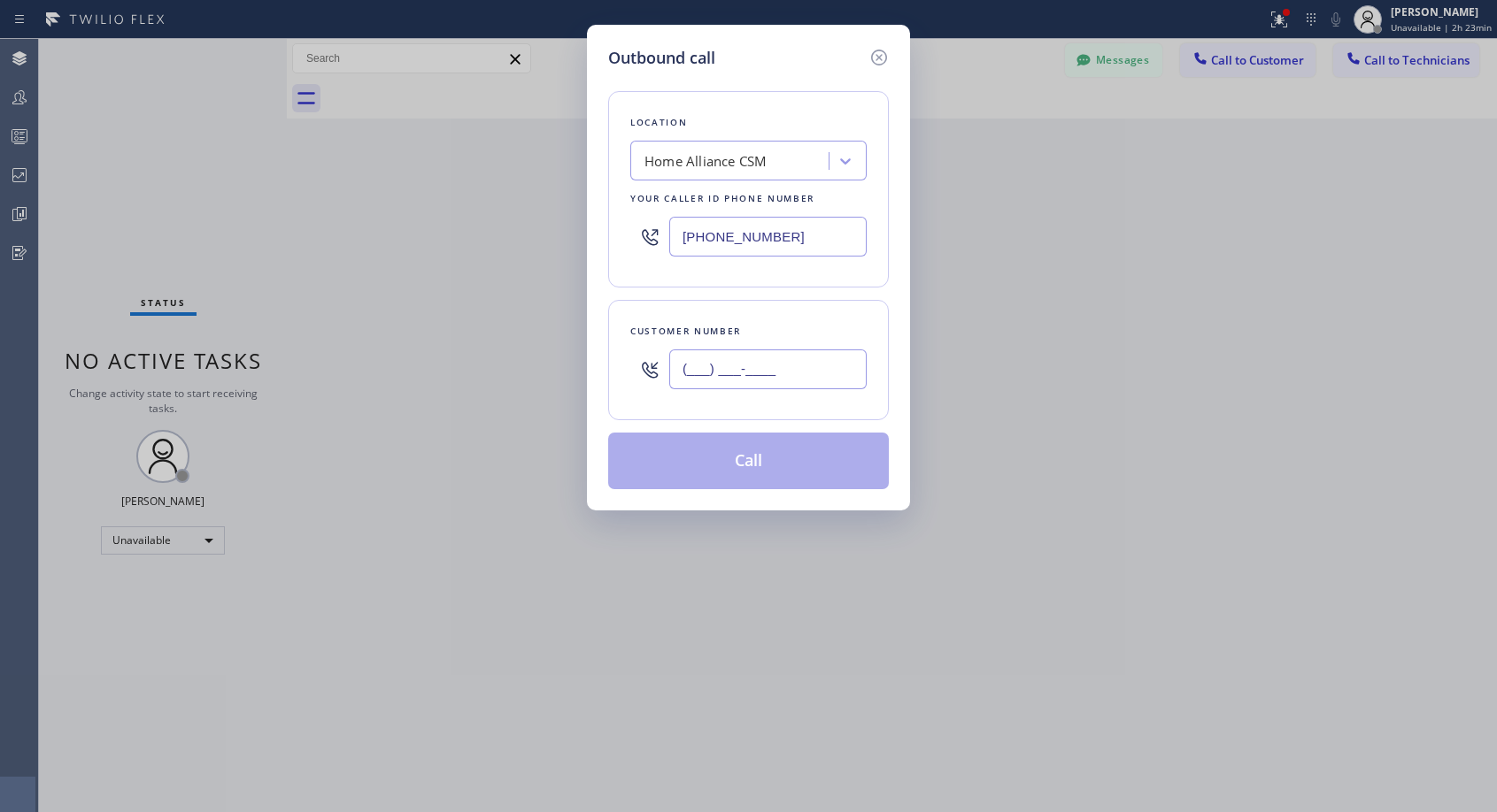
click at [769, 367] on input "(___) ___-____" at bounding box center [767, 369] width 197 height 40
paste input "310) 486-8079"
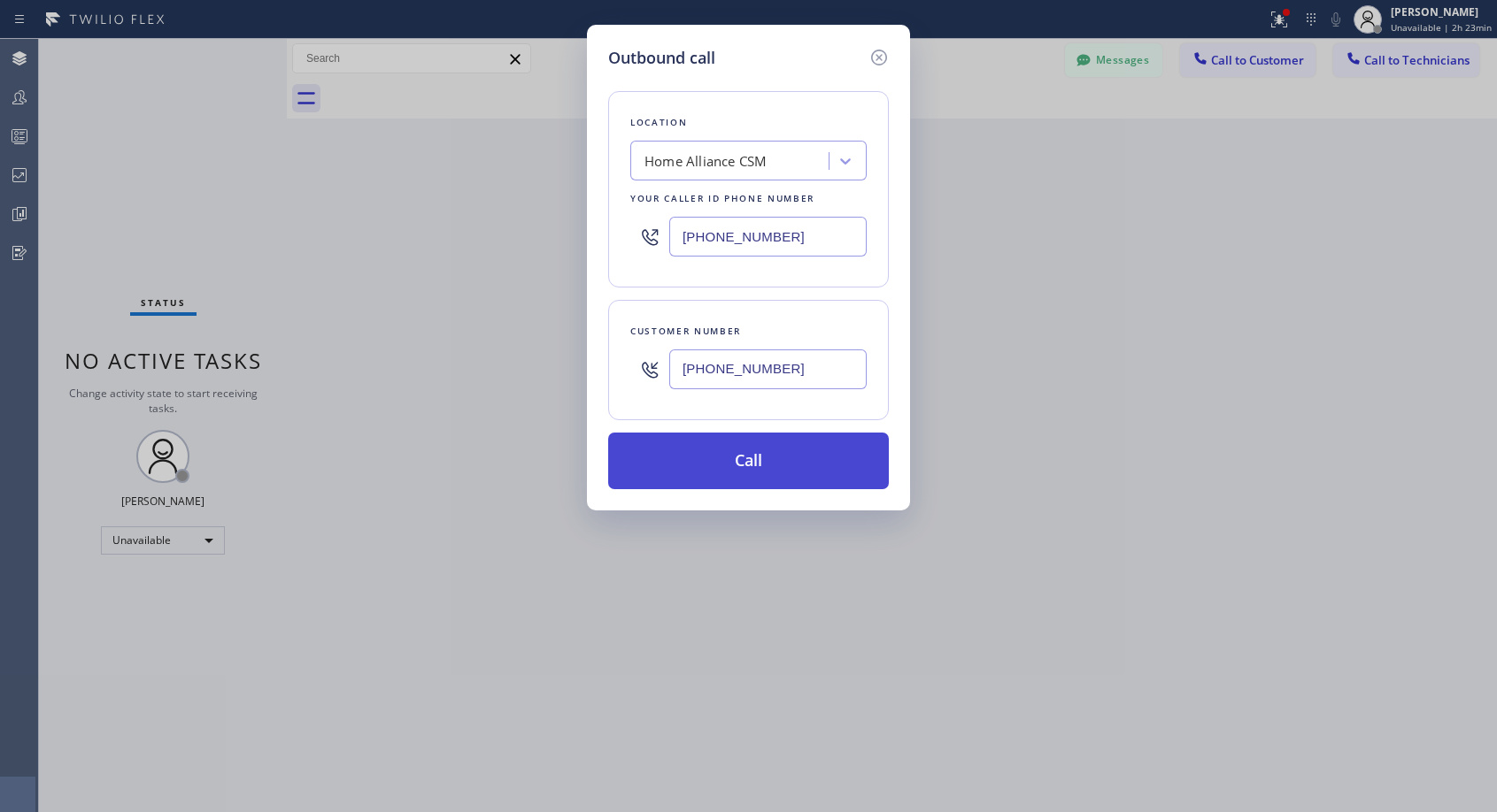
type input "(310) 486-8079"
click at [728, 477] on button "Call" at bounding box center [748, 461] width 281 height 57
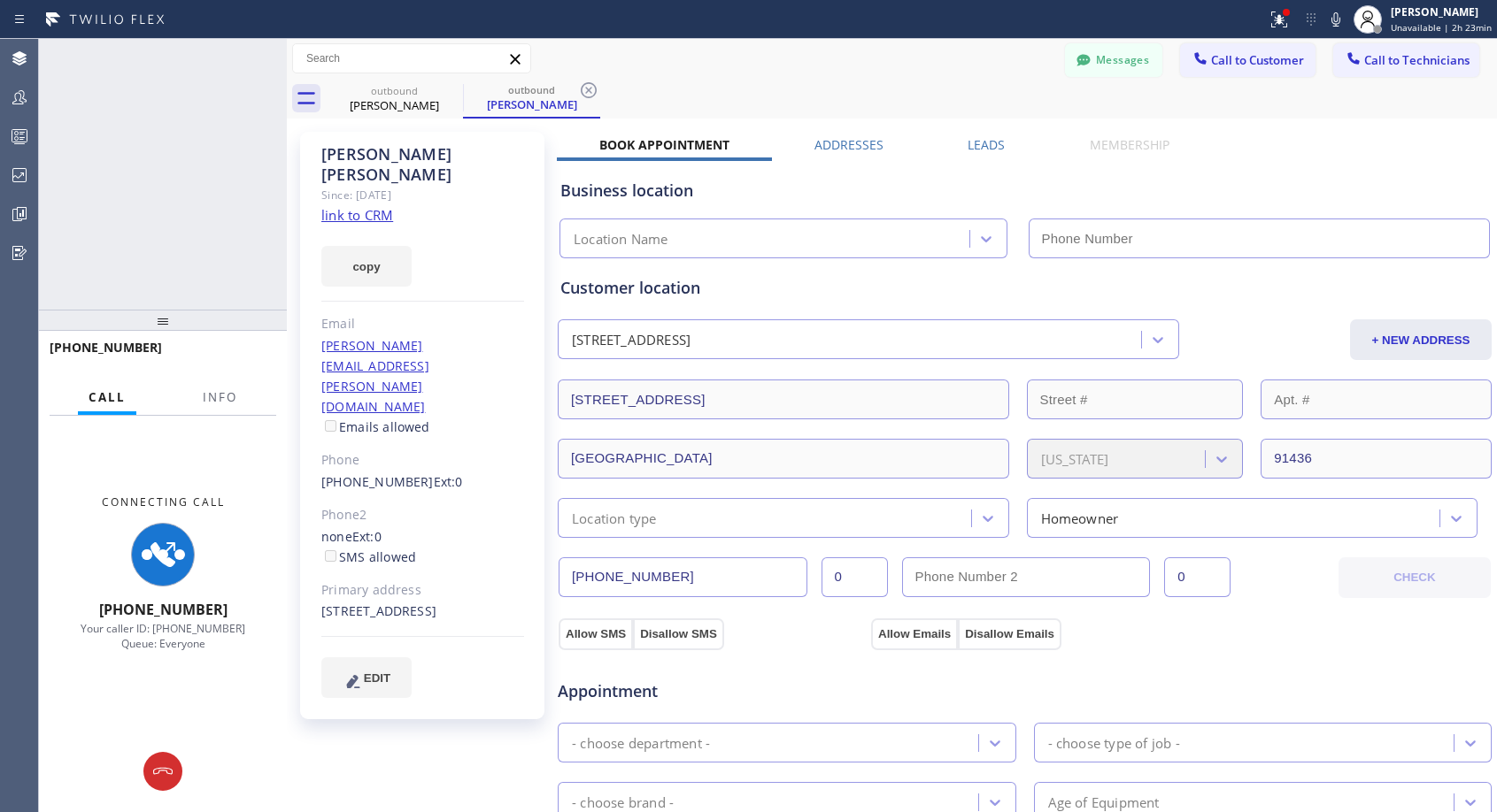
type input "(818) 614-5337"
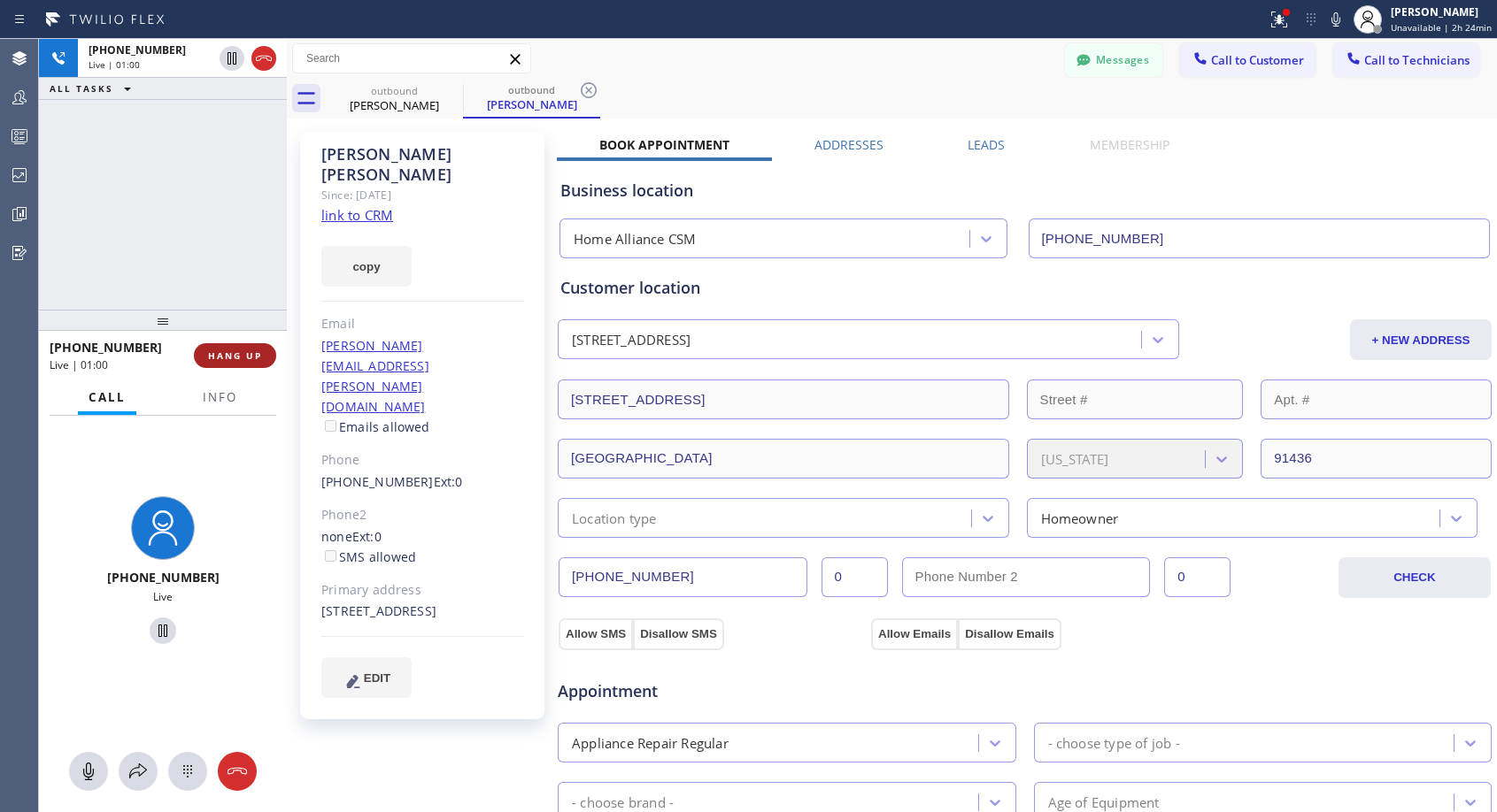
click at [260, 357] on span "HANG UP" at bounding box center [235, 356] width 54 height 13
click at [258, 354] on span "HANG UP" at bounding box center [235, 356] width 54 height 13
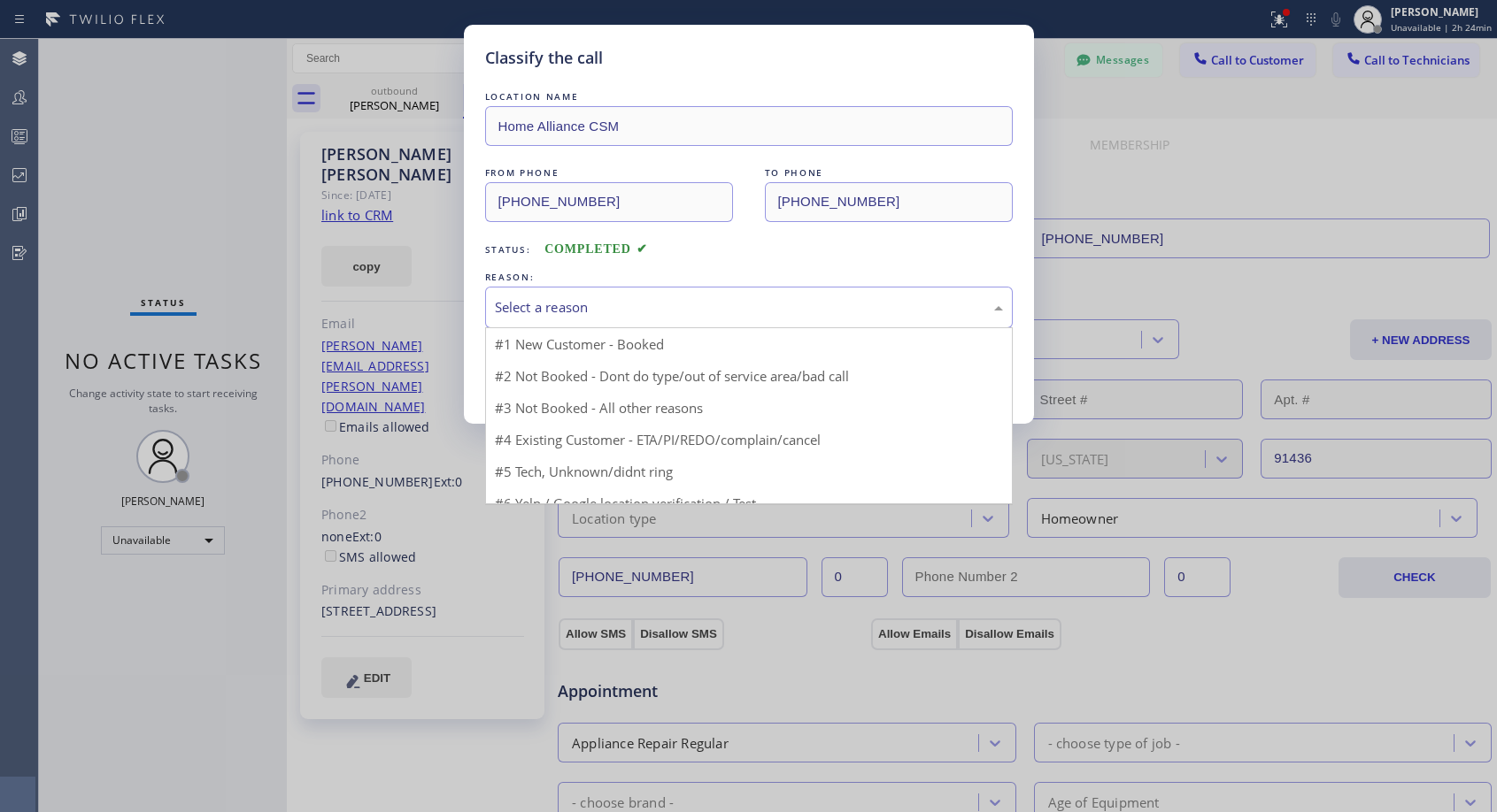
click at [616, 290] on div "Select a reason" at bounding box center [749, 307] width 528 height 41
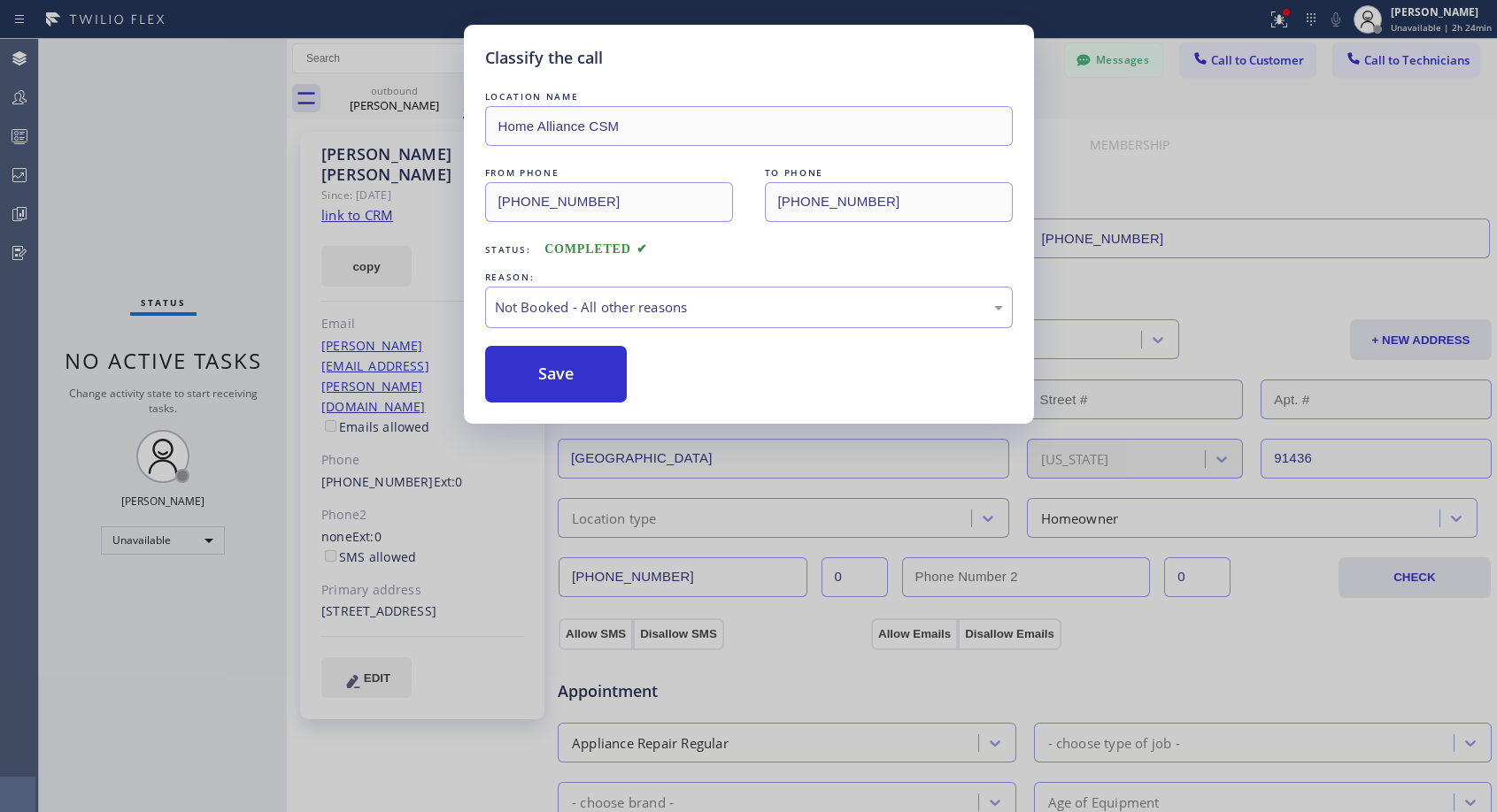
drag, startPoint x: 595, startPoint y: 380, endPoint x: 633, endPoint y: 183, distance: 200.6
click at [596, 375] on button "Save" at bounding box center [557, 374] width 142 height 57
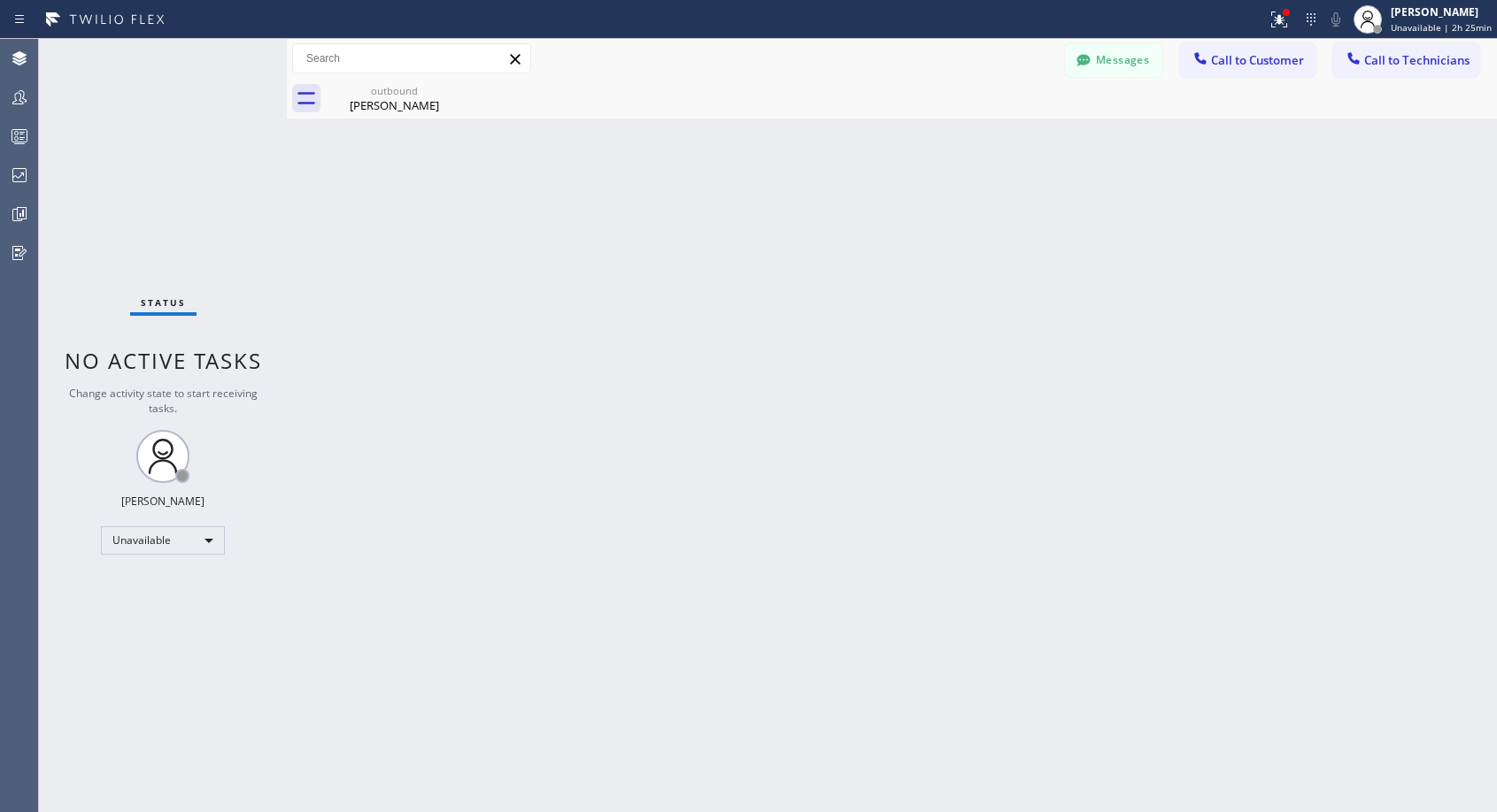
click at [1257, 60] on span "Call to Customer" at bounding box center [1257, 60] width 93 height 16
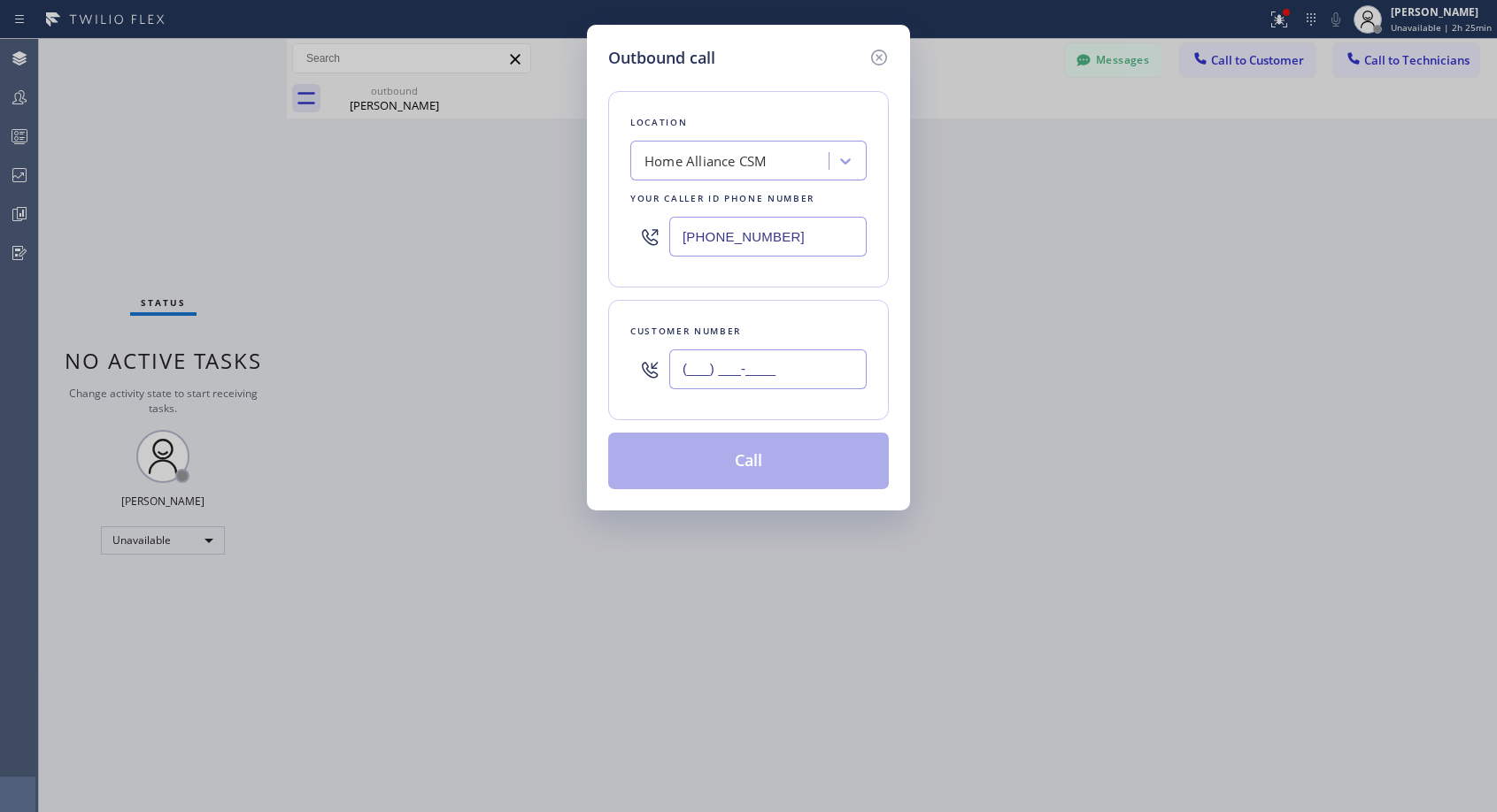
click at [702, 376] on input "(___) ___-____" at bounding box center [767, 369] width 197 height 40
paste input "425) 246-8974"
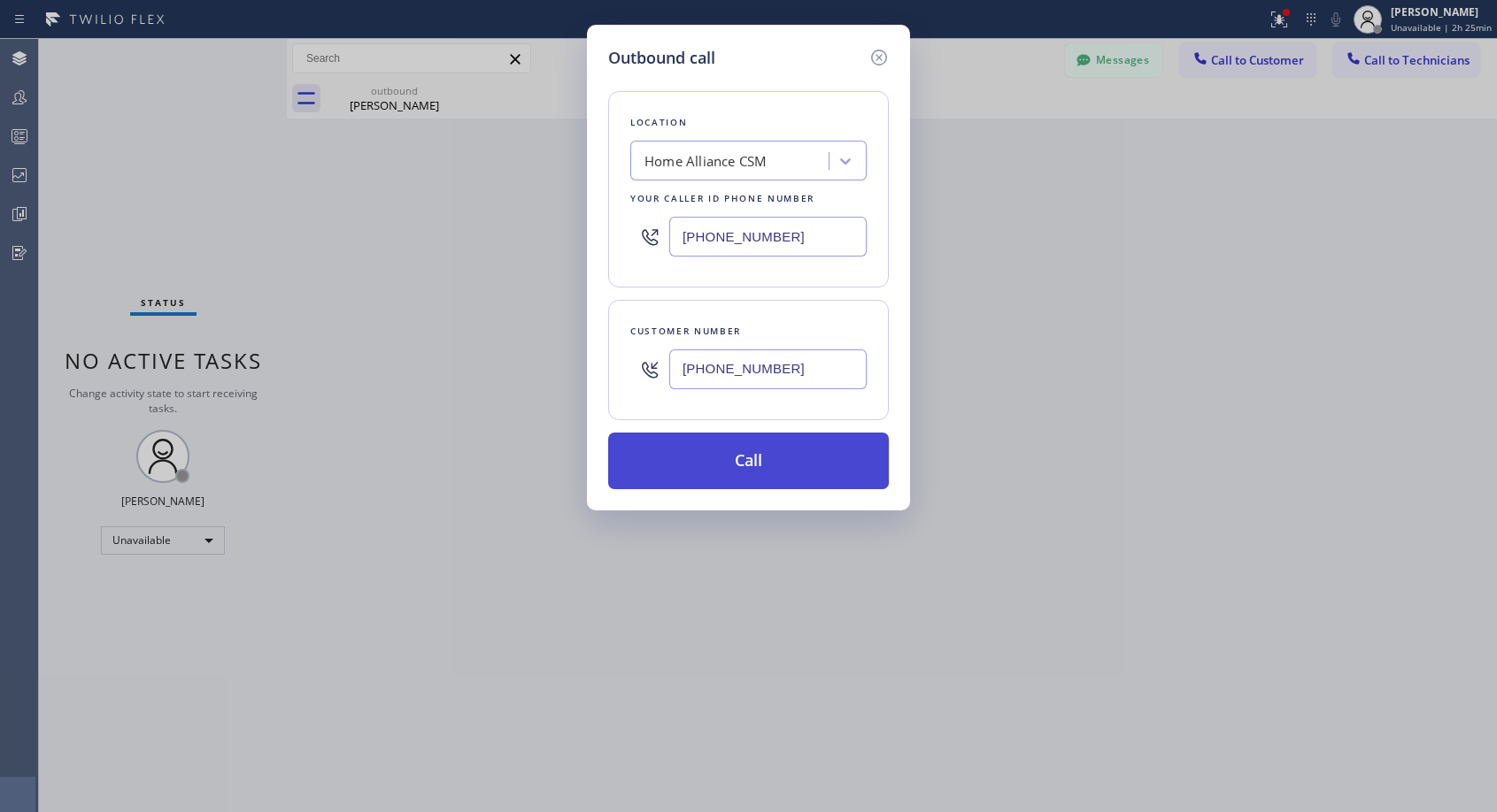
type input "(425) 246-8974"
drag, startPoint x: 724, startPoint y: 465, endPoint x: 641, endPoint y: 15, distance: 457.6
click at [724, 464] on button "Call" at bounding box center [748, 461] width 281 height 57
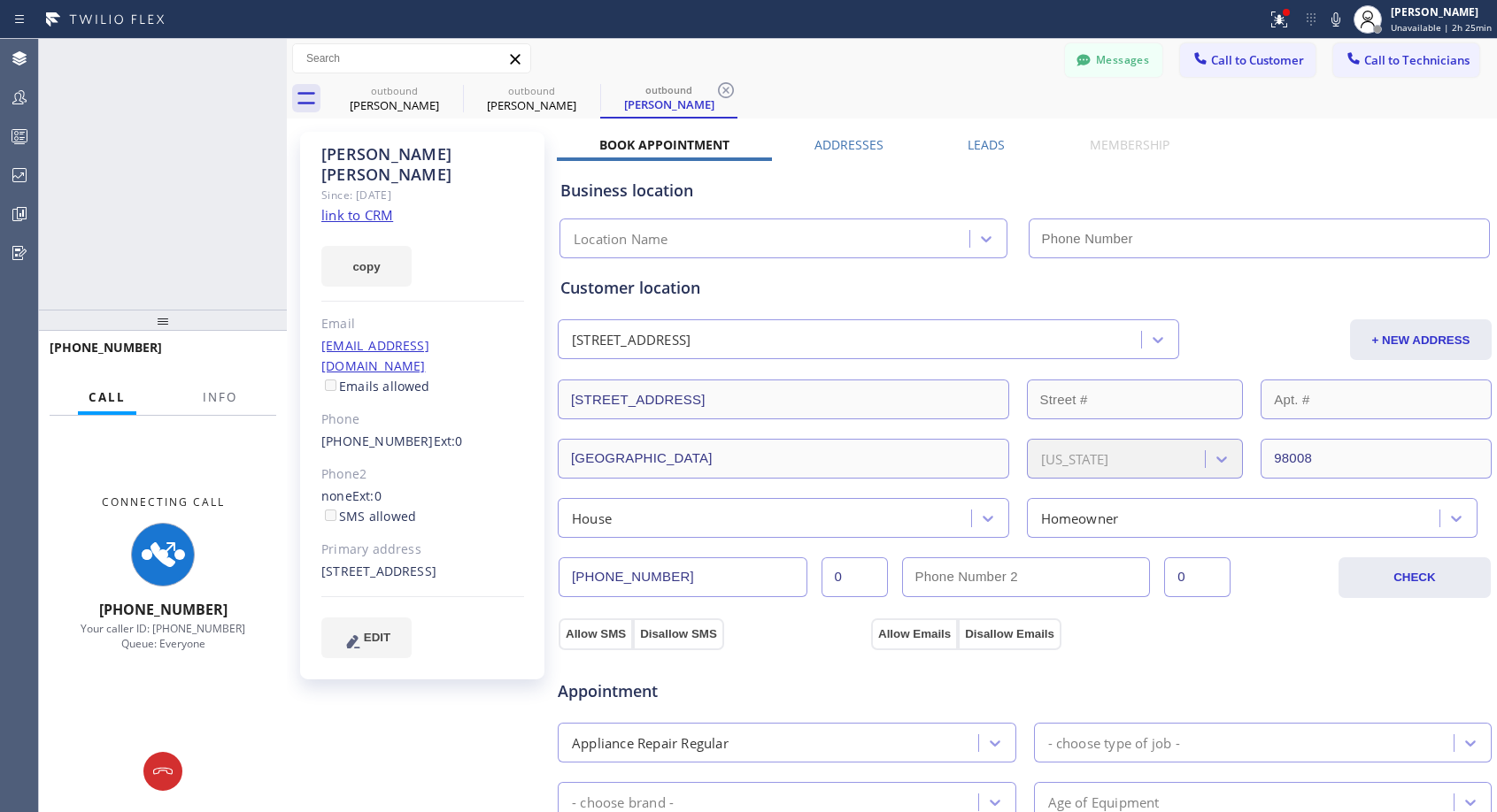
type input "(818) 614-5337"
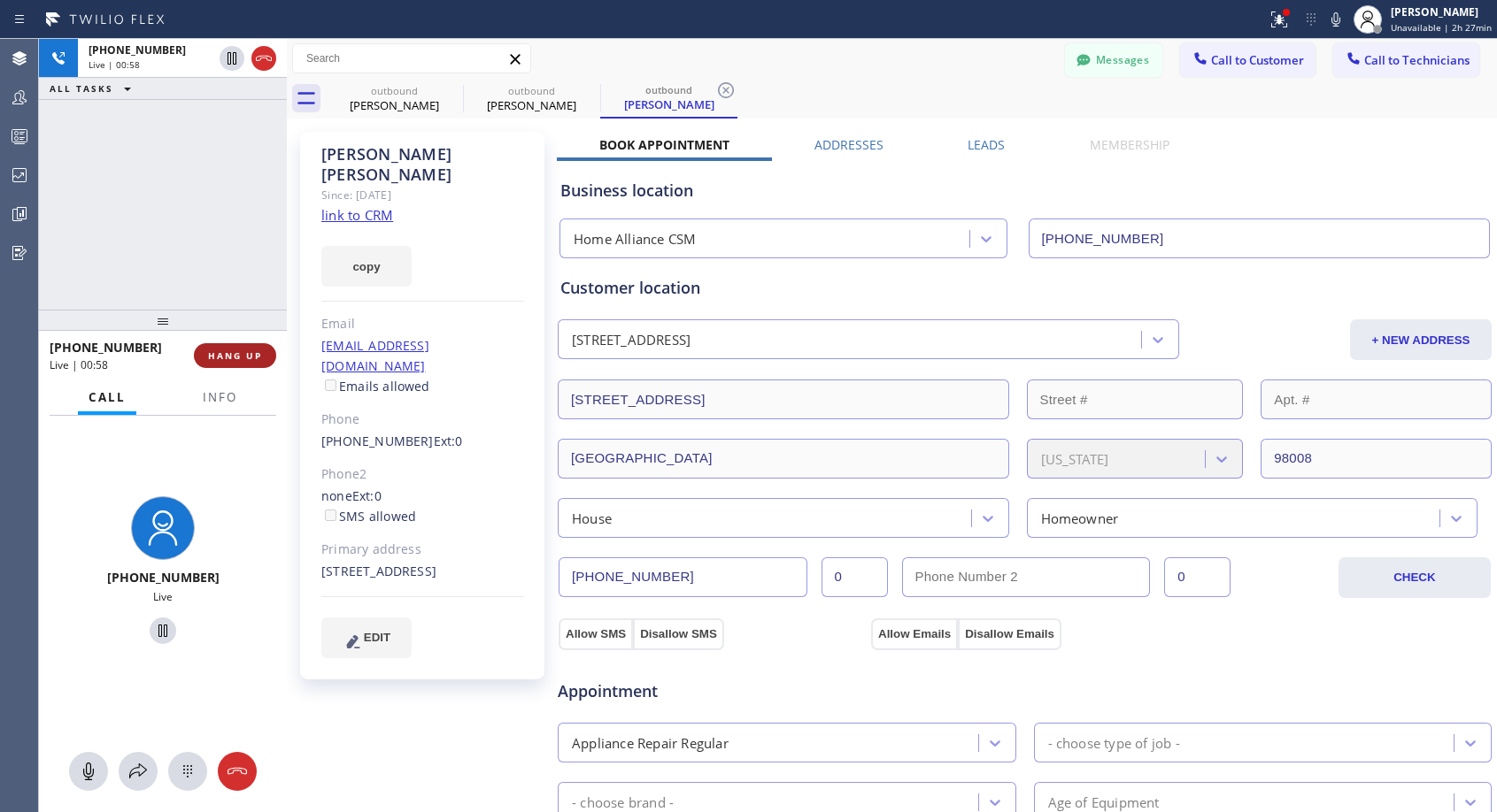
click at [237, 353] on span "HANG UP" at bounding box center [235, 356] width 54 height 13
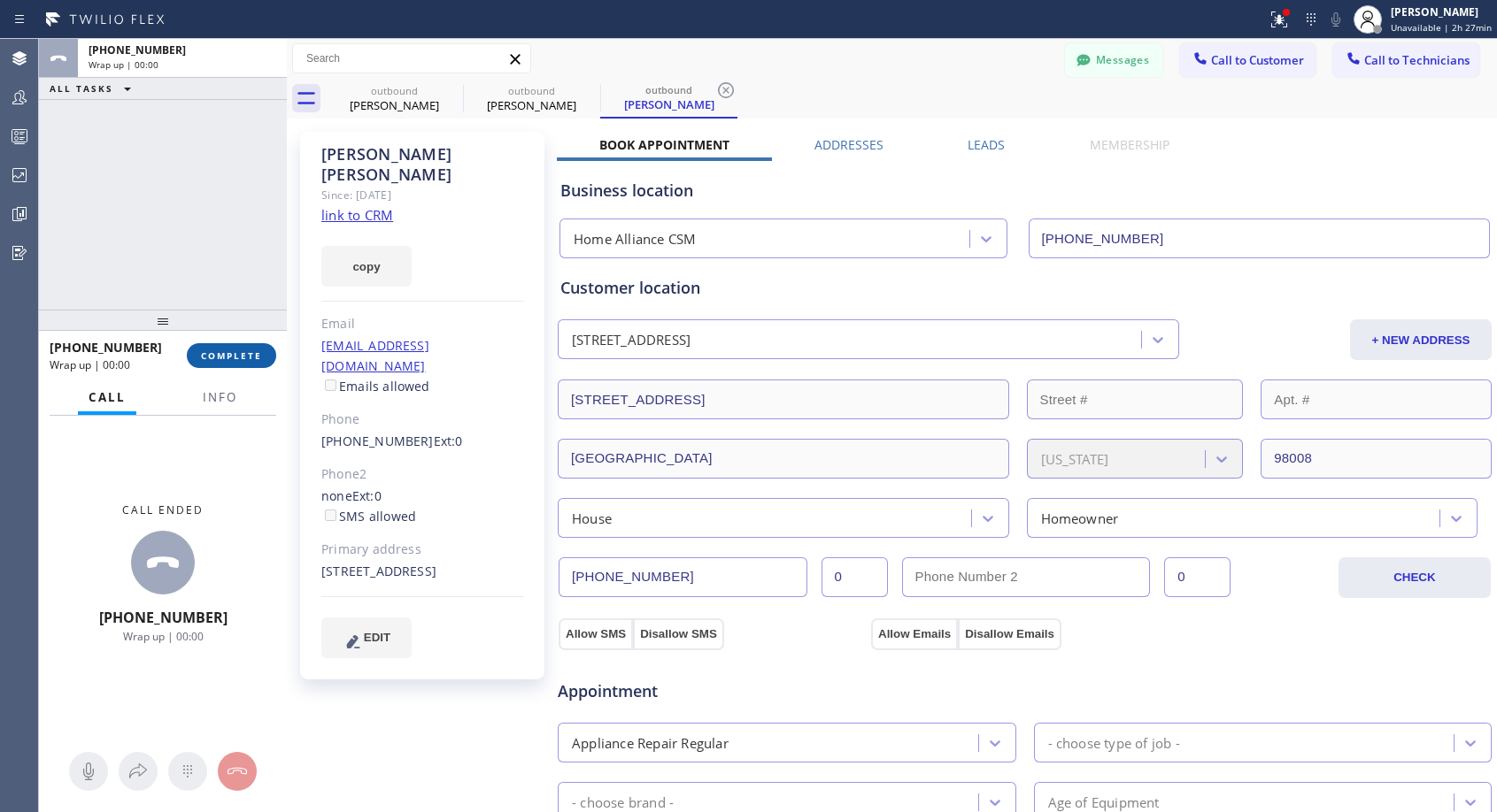
click at [237, 350] on span "COMPLETE" at bounding box center [231, 356] width 61 height 13
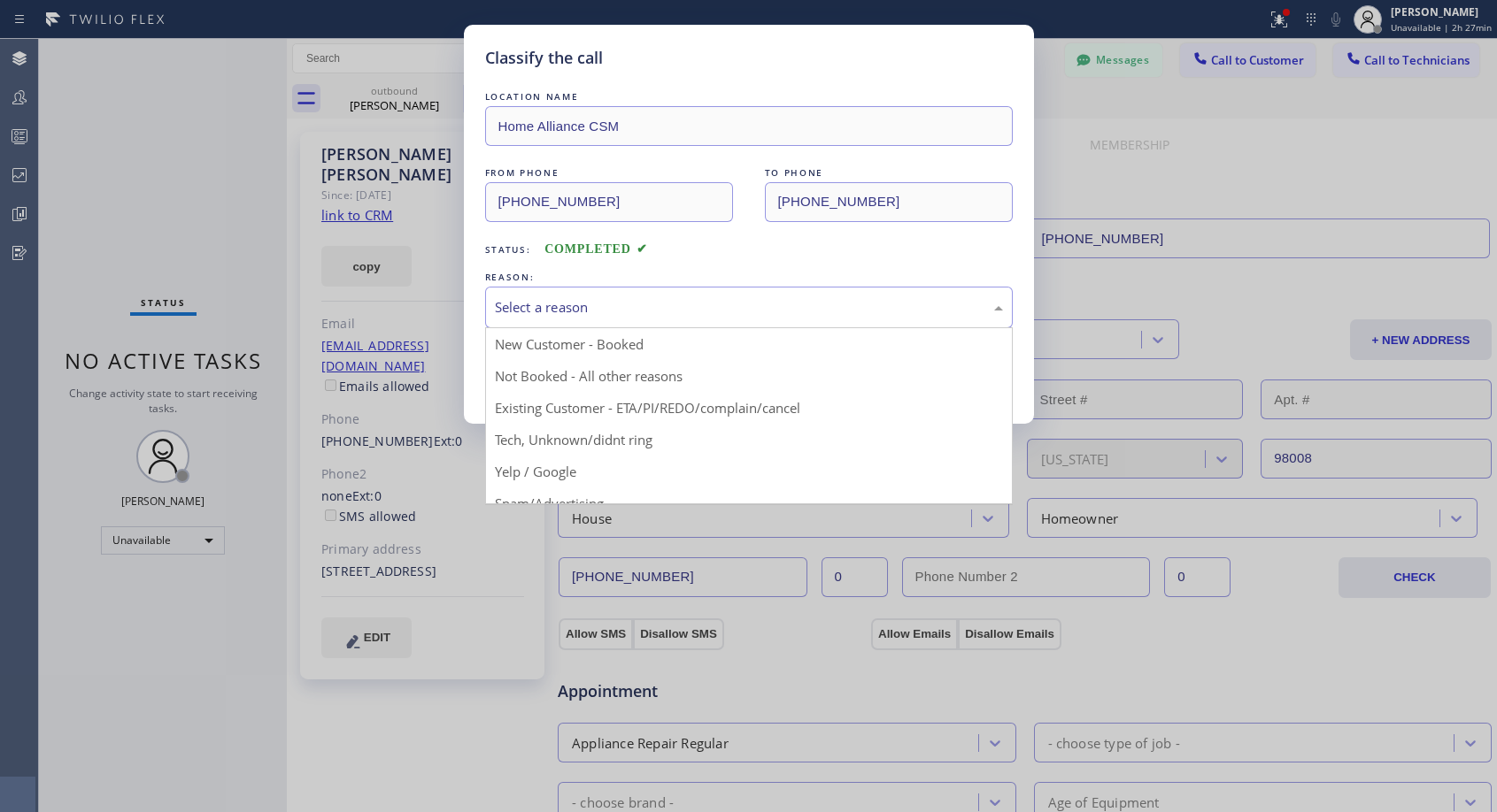
click at [549, 311] on div "Select a reason" at bounding box center [748, 307] width 508 height 21
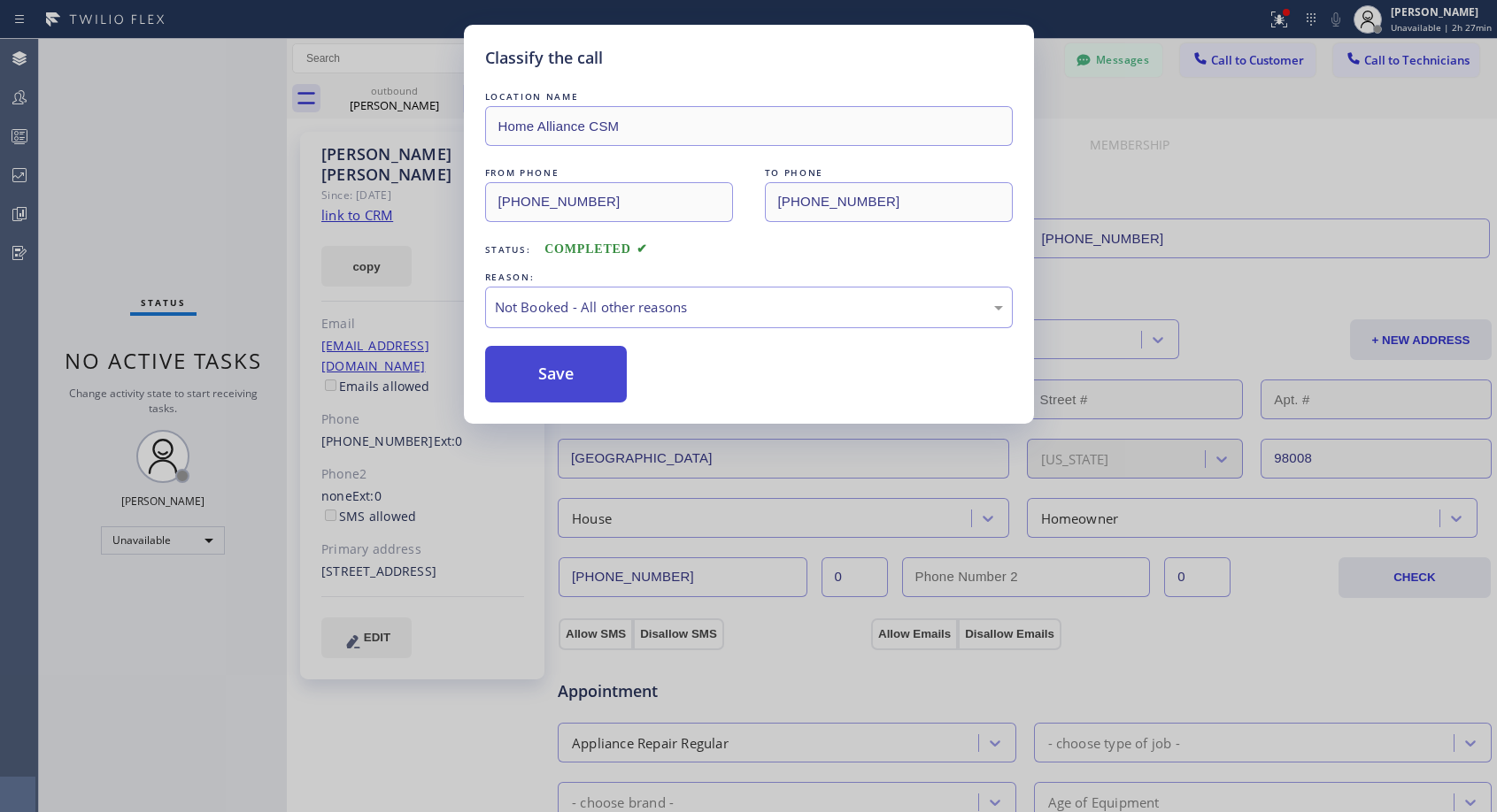
click at [528, 381] on button "Save" at bounding box center [557, 374] width 142 height 57
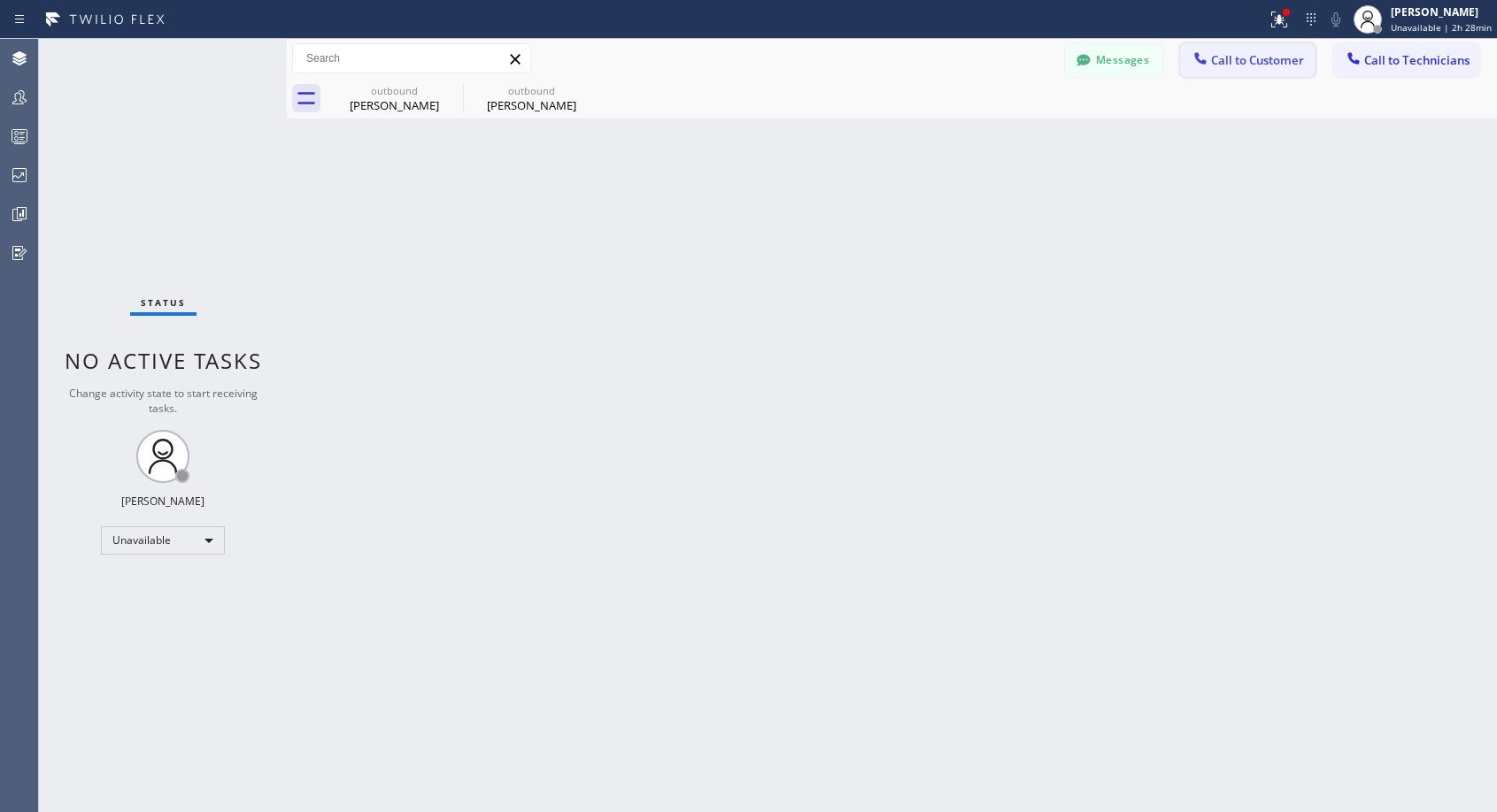
click at [1231, 63] on span "Call to Customer" at bounding box center [1257, 60] width 93 height 16
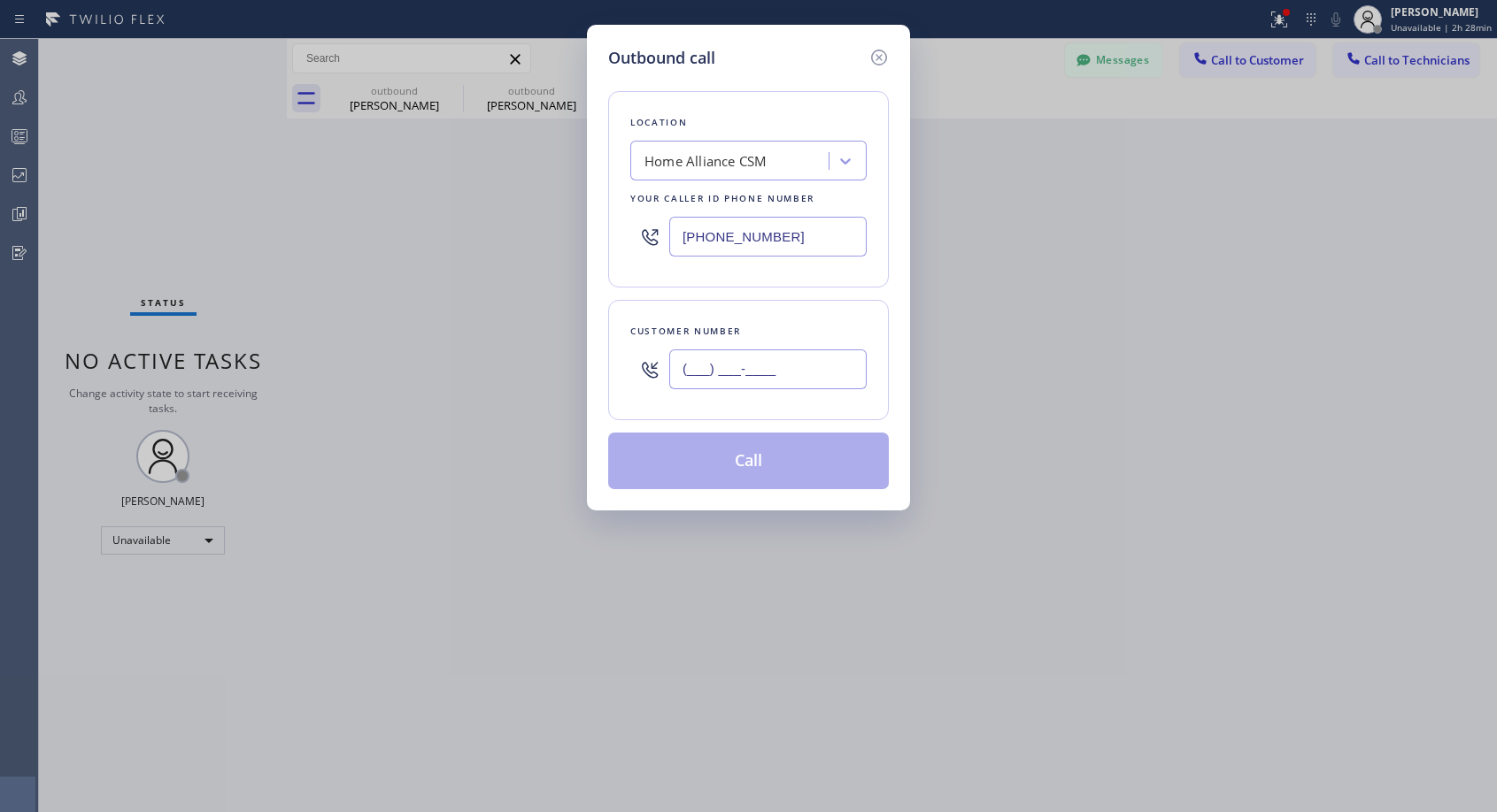
click at [761, 368] on input "(___) ___-____" at bounding box center [767, 369] width 197 height 40
paste input "425) 677-5640"
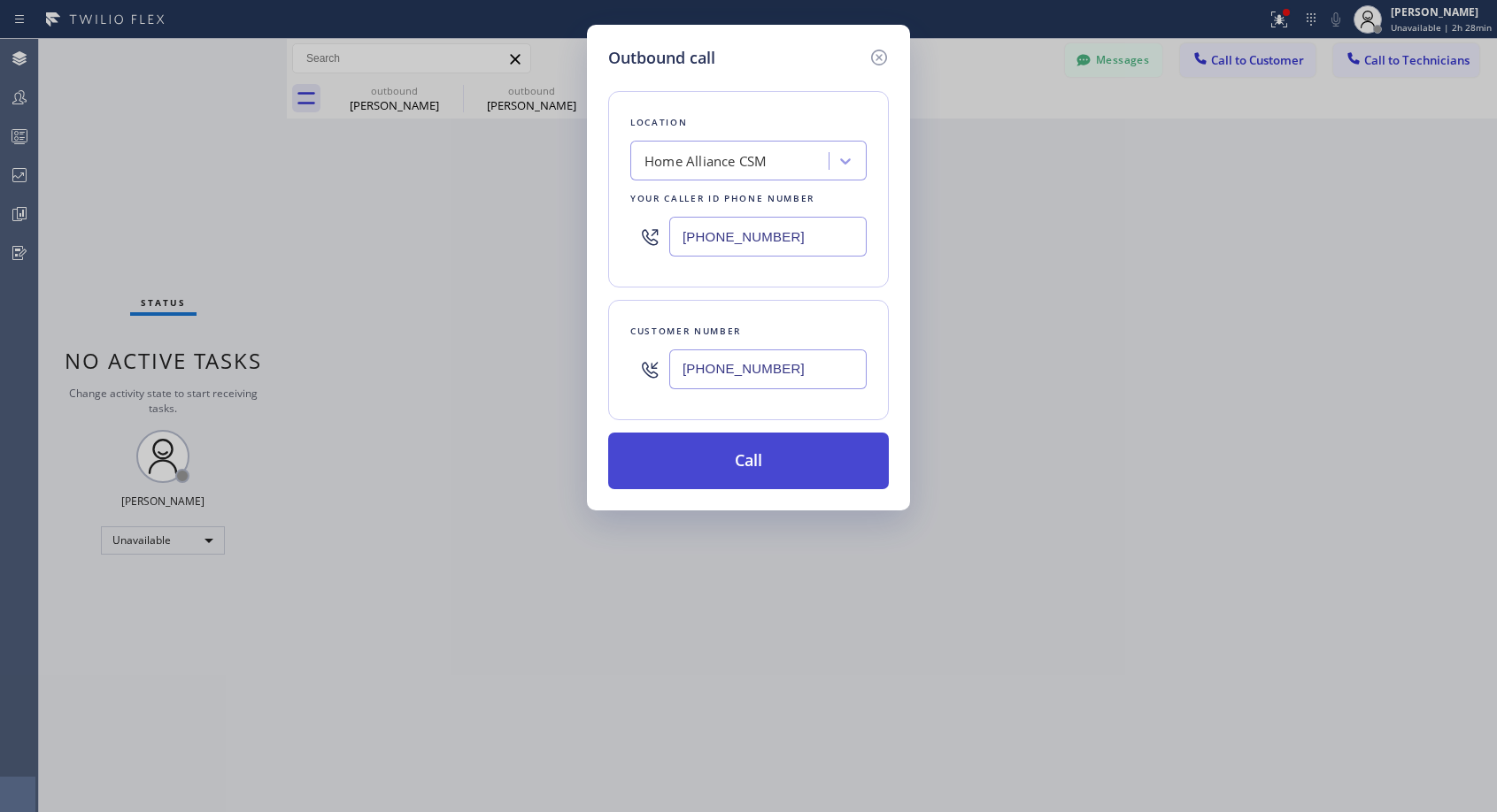
type input "(425) 677-5640"
click at [757, 470] on button "Call" at bounding box center [748, 461] width 281 height 57
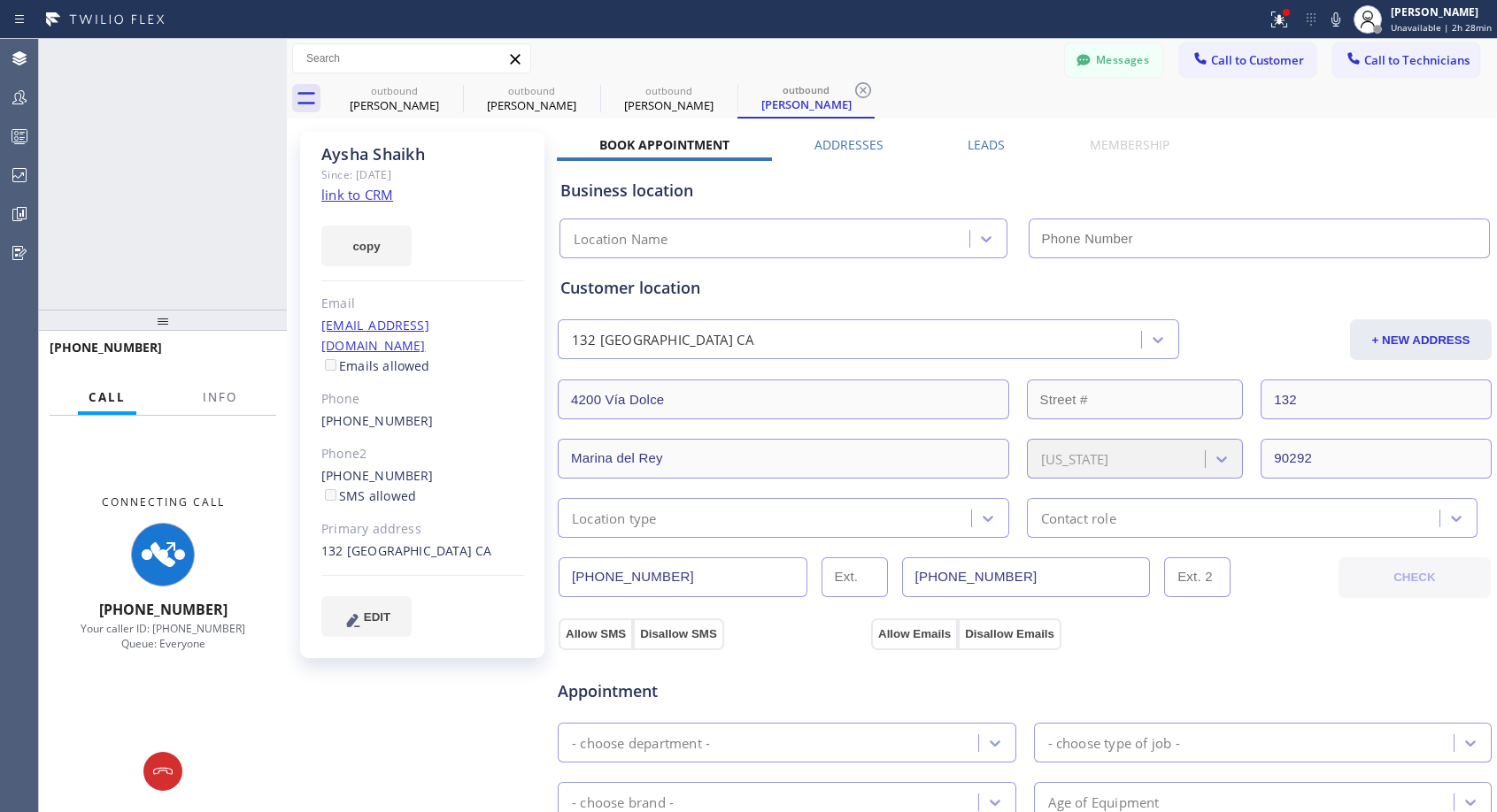
type input "(818) 614-5337"
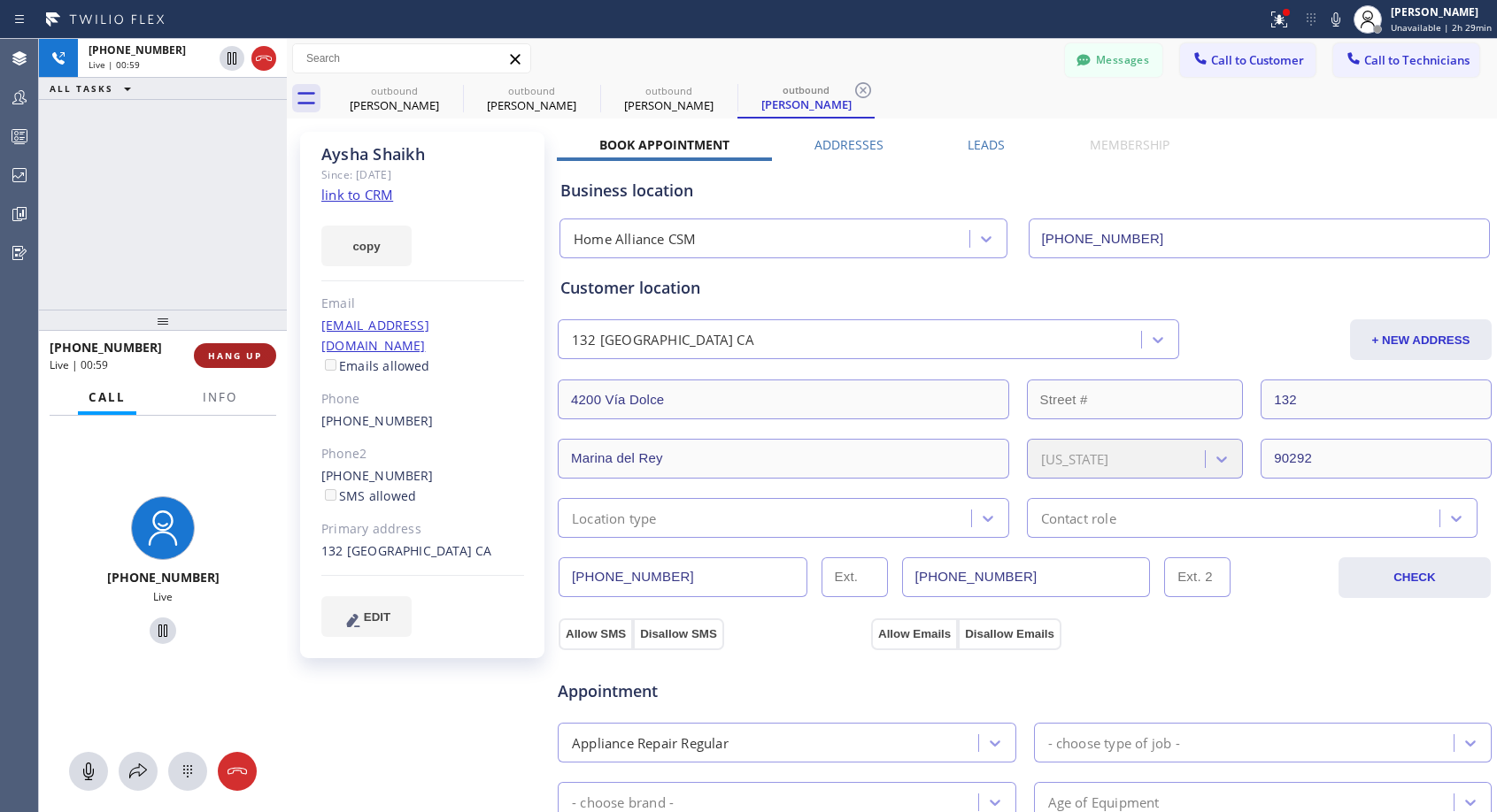
click at [220, 353] on span "HANG UP" at bounding box center [235, 356] width 54 height 13
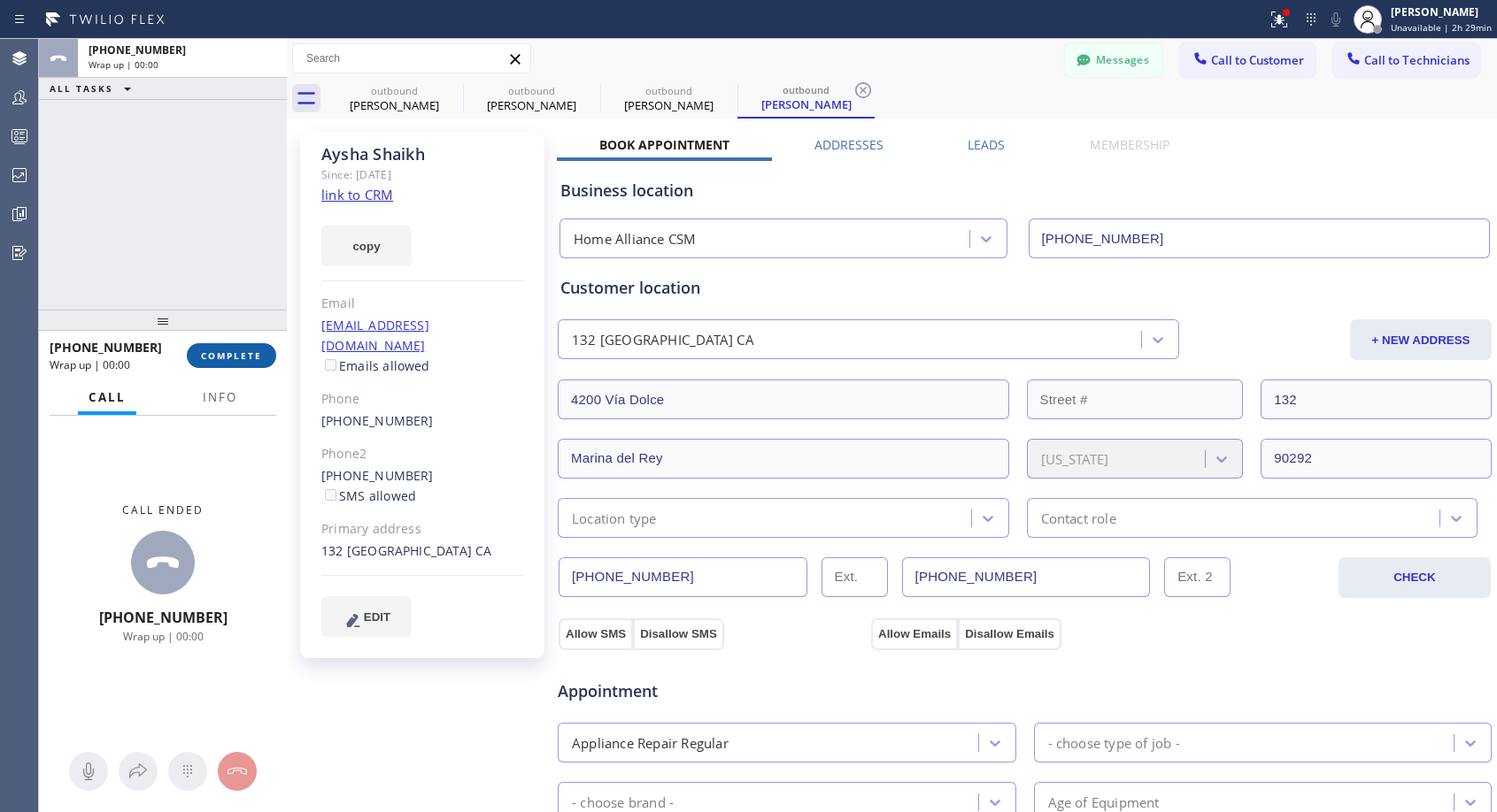
click at [220, 353] on span "COMPLETE" at bounding box center [231, 356] width 61 height 13
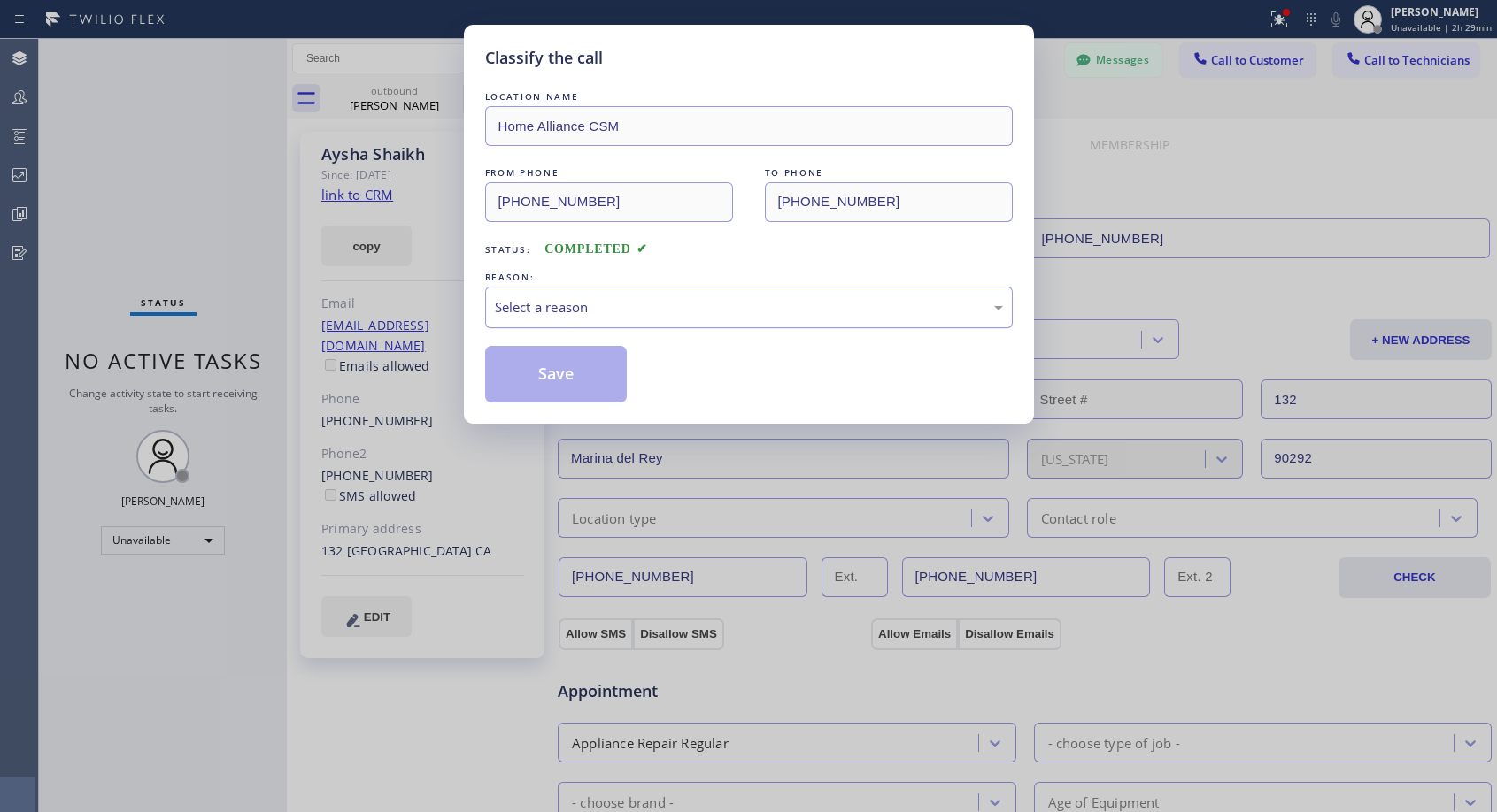
click at [657, 314] on div "Select a reason" at bounding box center [748, 307] width 508 height 21
click at [563, 380] on button "Save" at bounding box center [557, 374] width 142 height 57
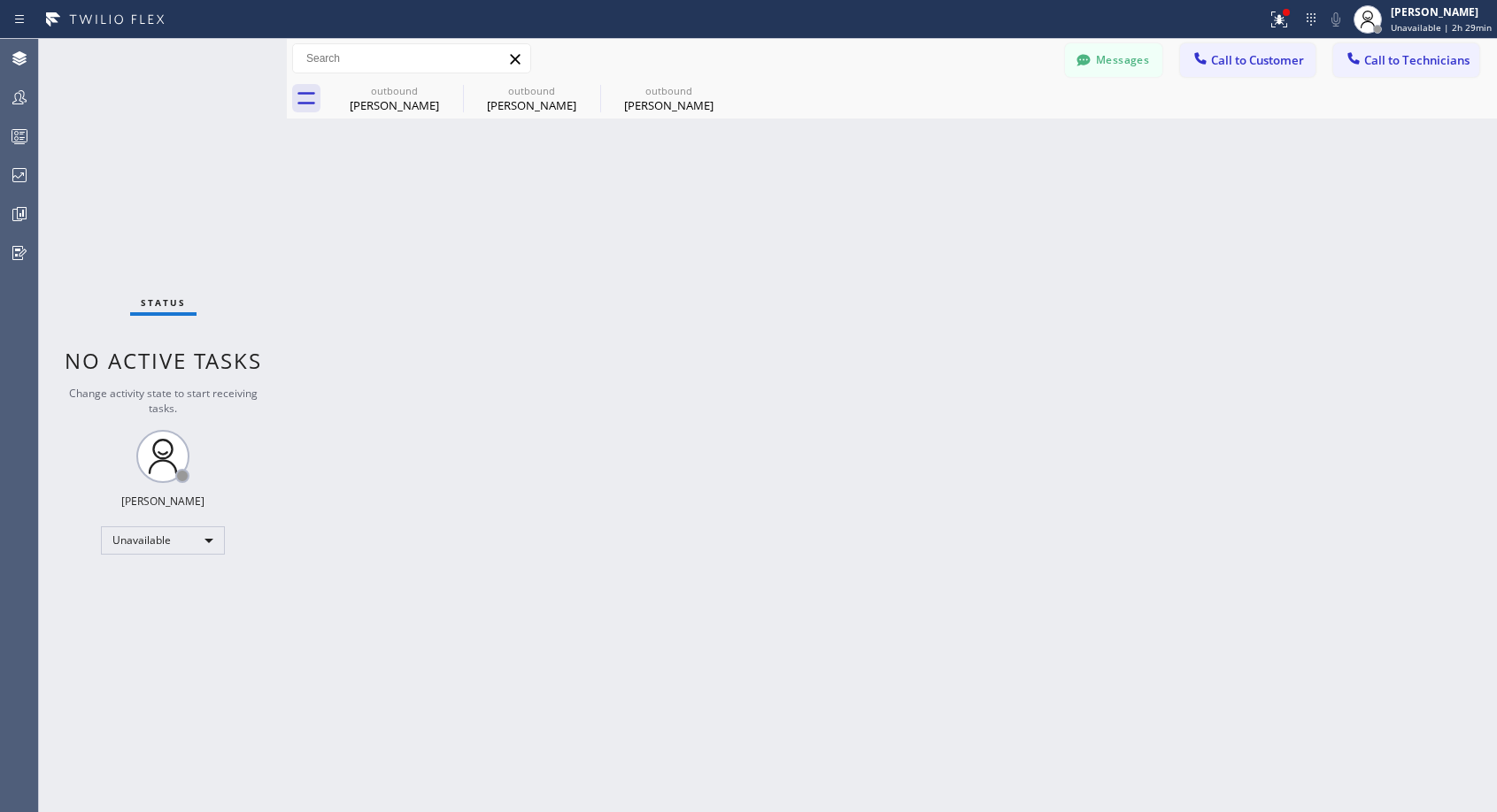
drag, startPoint x: 1266, startPoint y: 56, endPoint x: 1216, endPoint y: 99, distance: 65.9
click at [1266, 55] on span "Call to Customer" at bounding box center [1257, 60] width 93 height 16
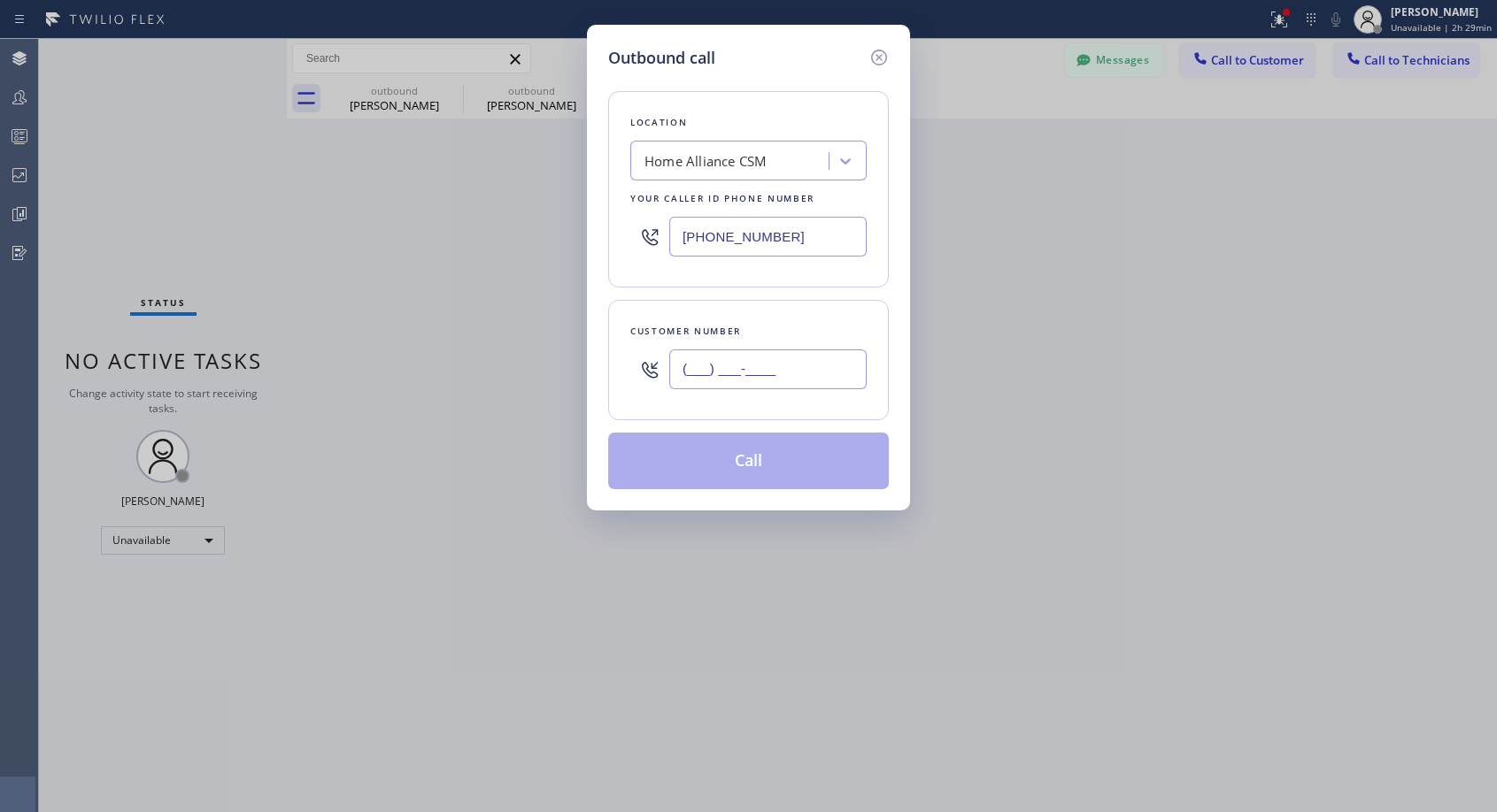
click at [779, 378] on input "(___) ___-____" at bounding box center [767, 369] width 197 height 40
paste input "082) 020-25"
click at [772, 372] on input "(082) 020-25__" at bounding box center [767, 369] width 197 height 40
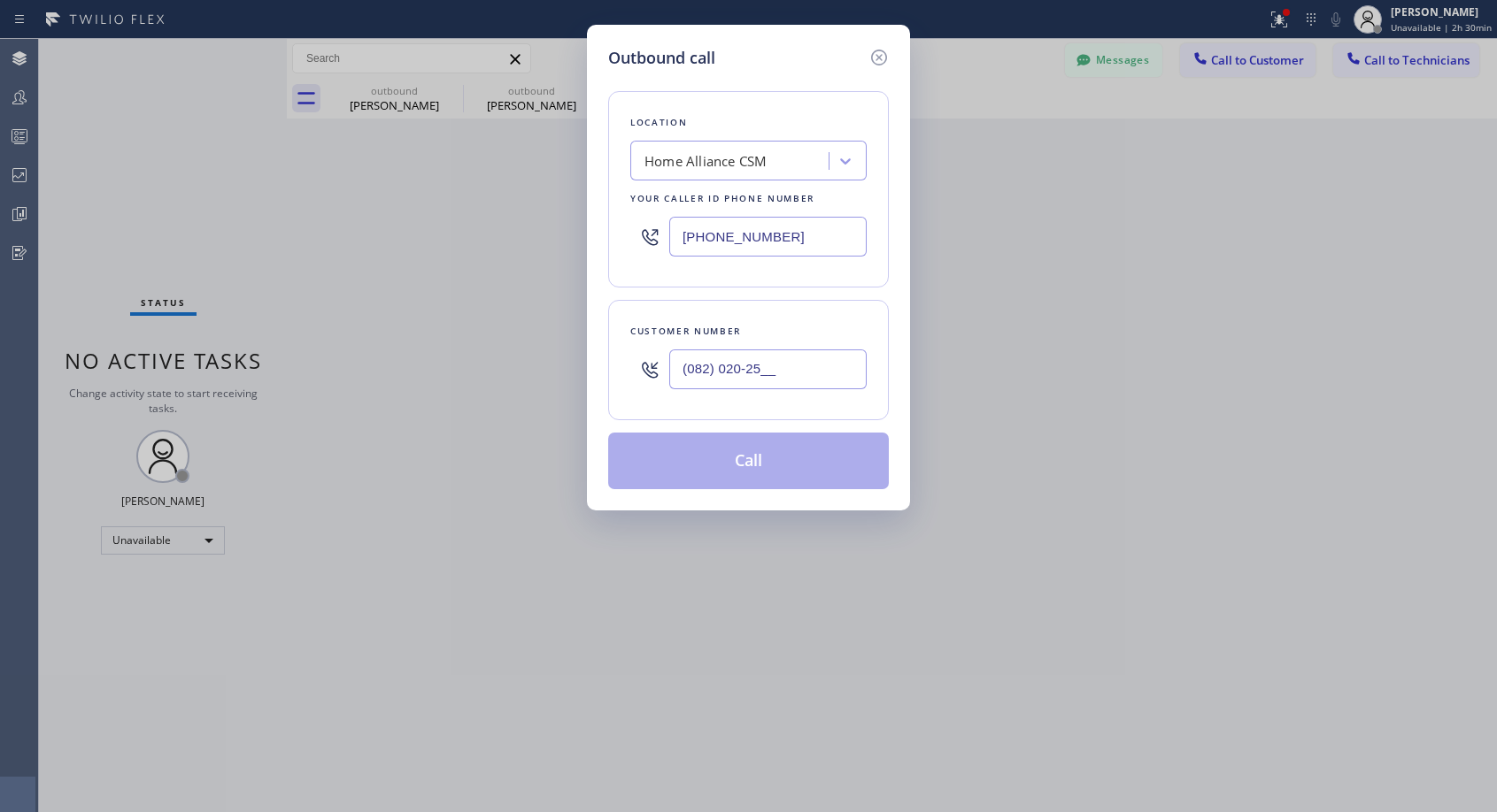
click at [772, 372] on input "(082) 020-25__" at bounding box center [767, 369] width 197 height 40
click at [700, 374] on input "(082) 020-25__" at bounding box center [767, 369] width 197 height 40
paste input "415) 377-6249"
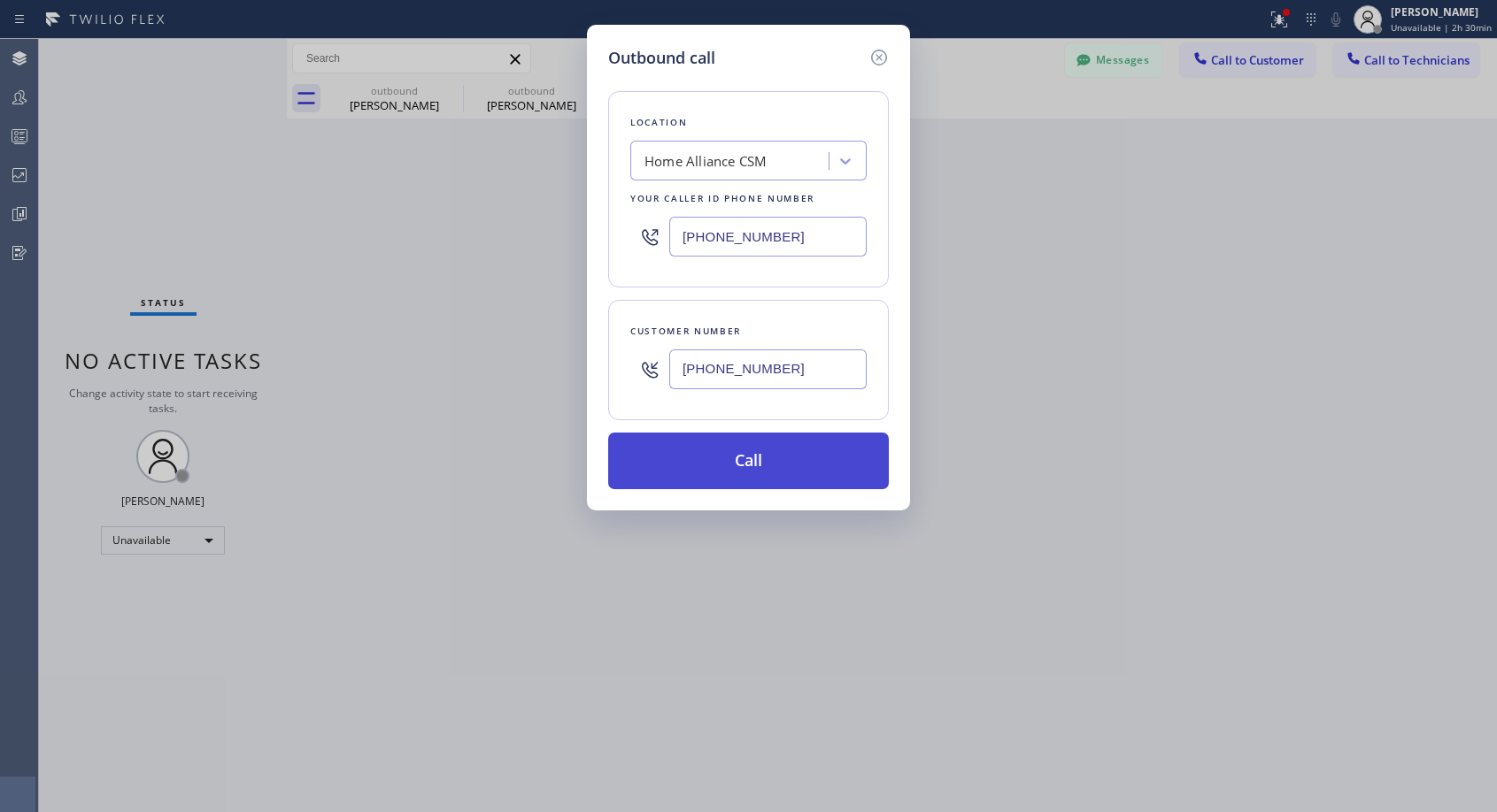
type input "(415) 377-6240"
click at [716, 459] on button "Call" at bounding box center [748, 461] width 281 height 57
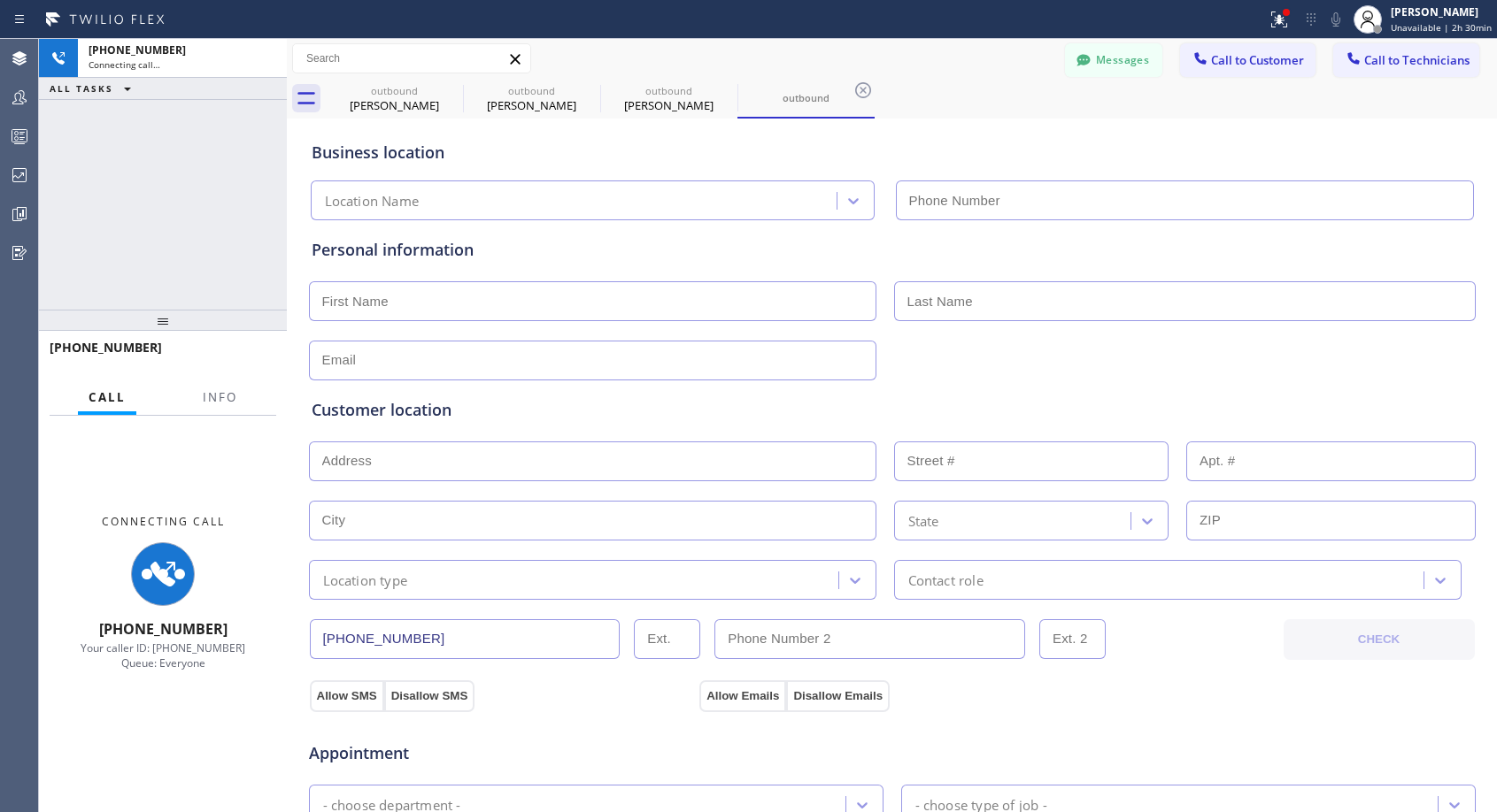
type input "(818) 614-5337"
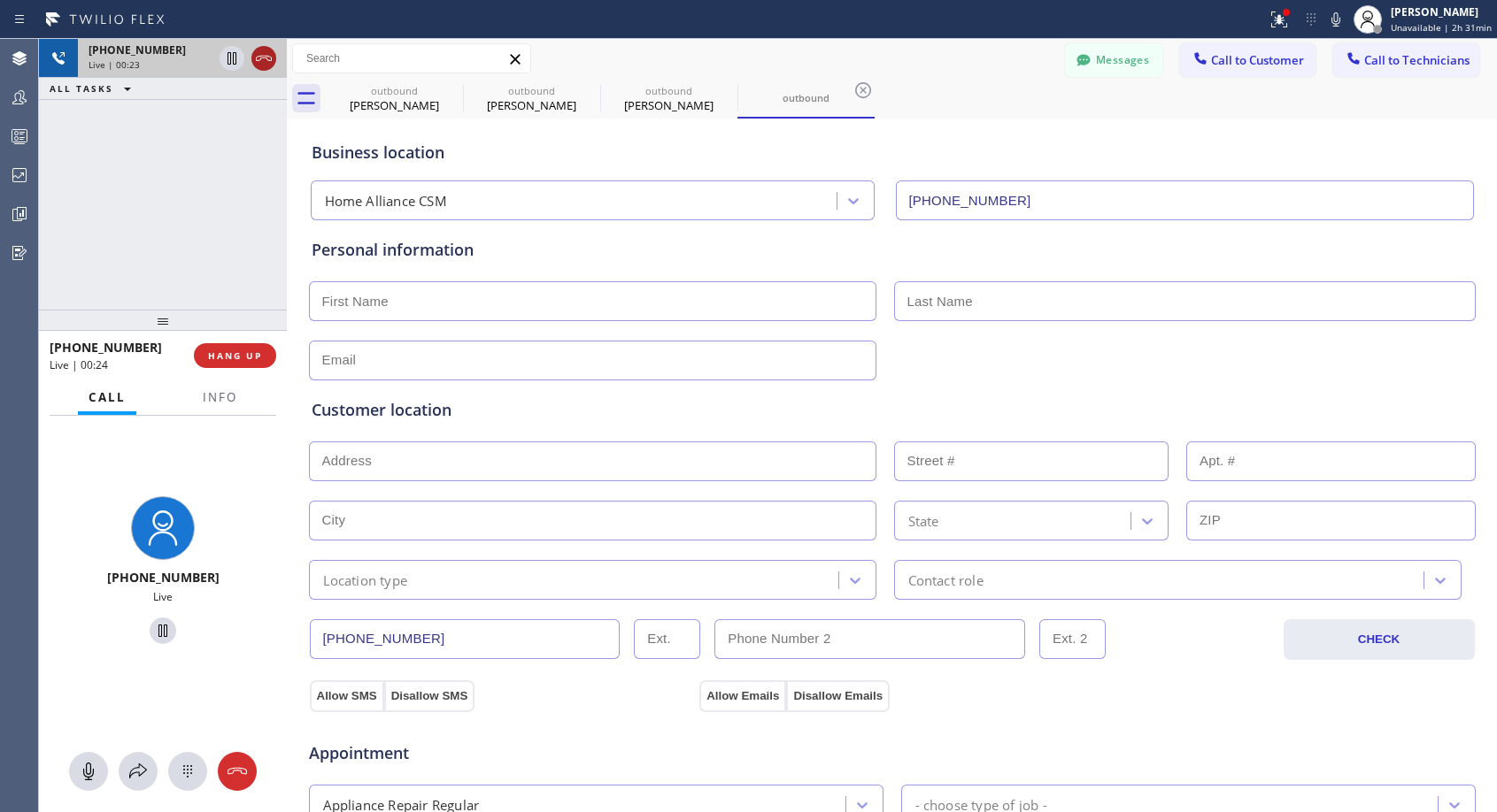
click at [265, 66] on icon at bounding box center [264, 59] width 22 height 22
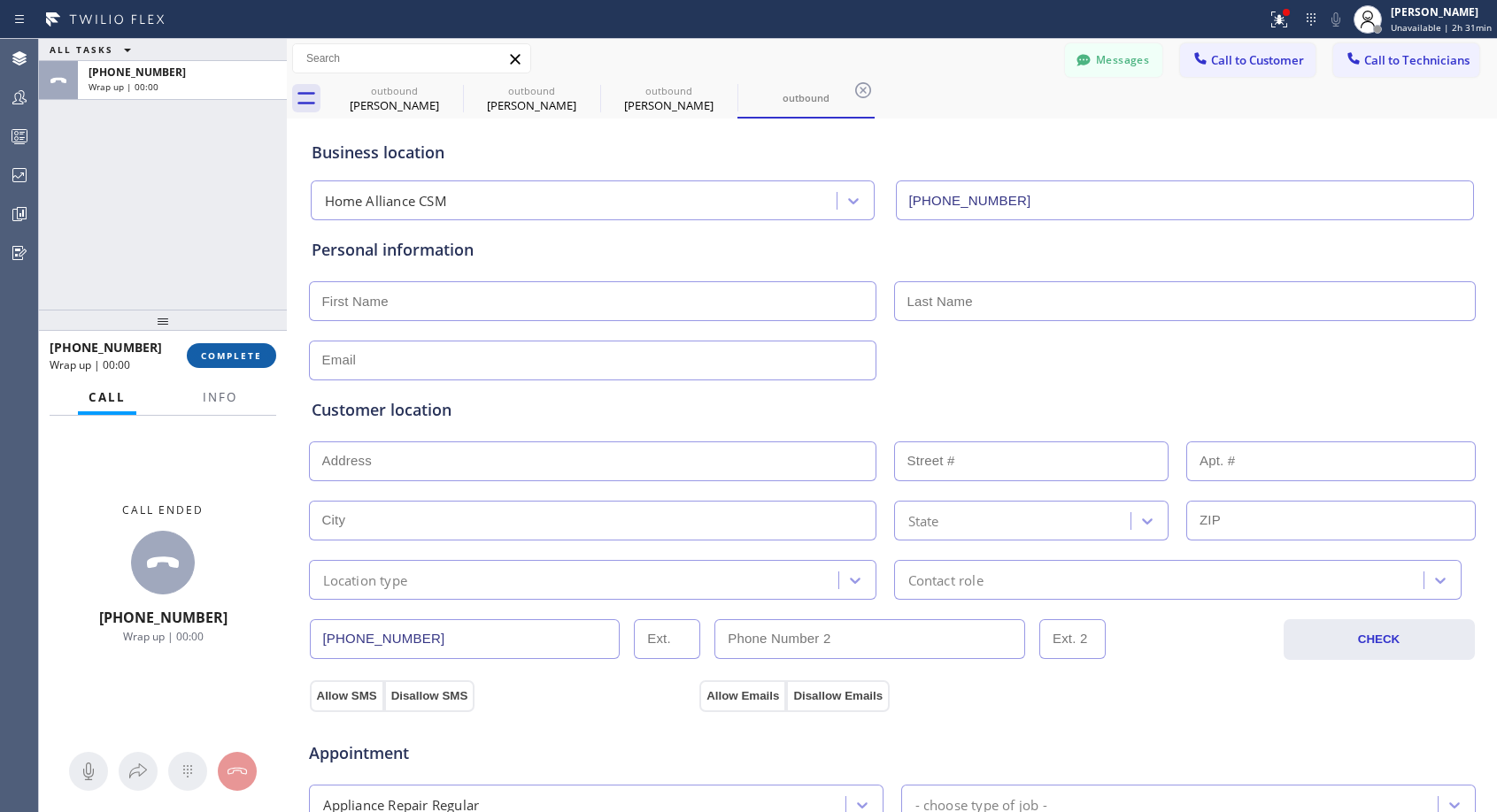
click at [240, 357] on span "COMPLETE" at bounding box center [231, 356] width 61 height 13
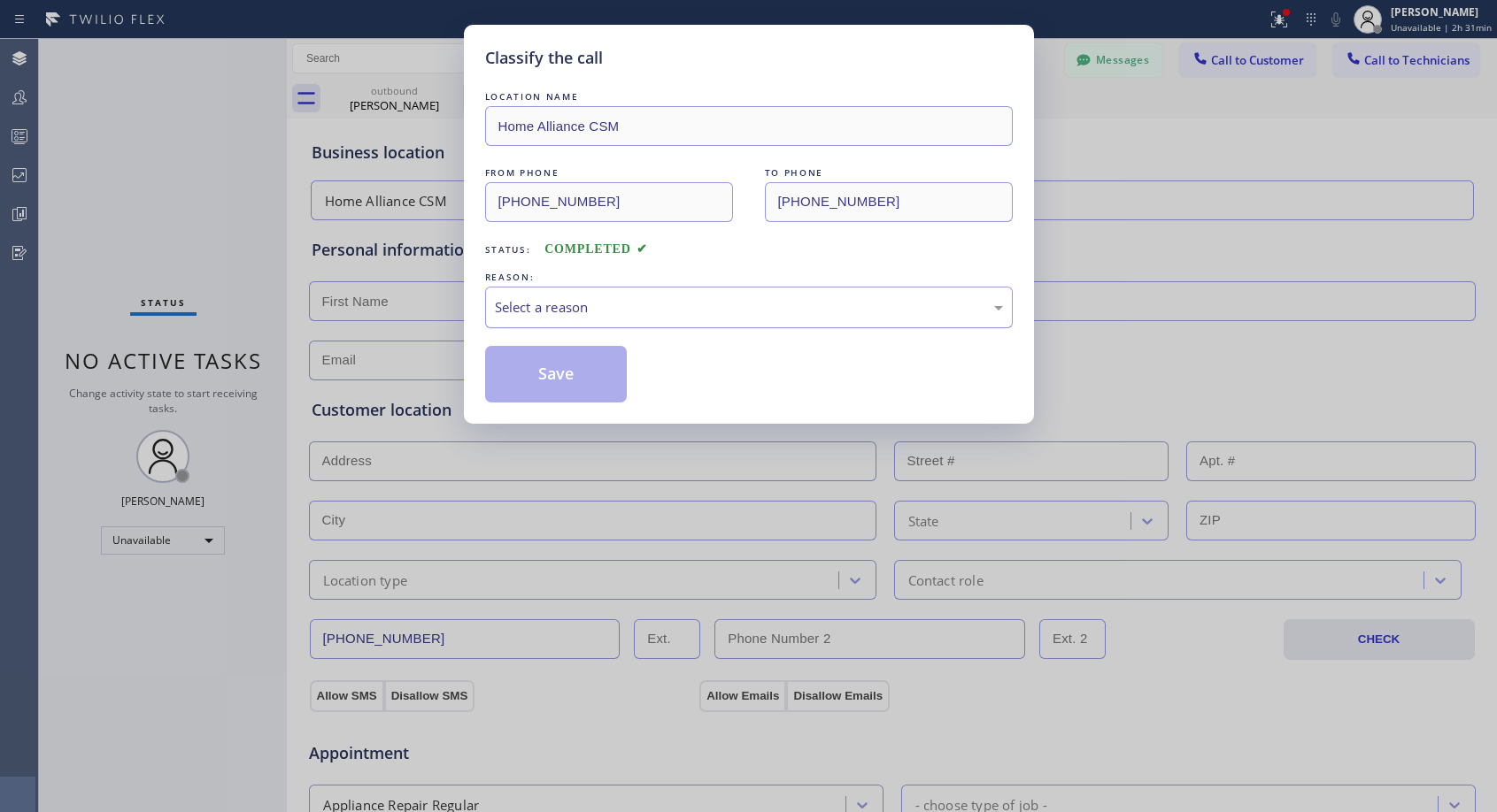
click at [551, 303] on div "Select a reason" at bounding box center [748, 307] width 508 height 21
click at [527, 371] on button "Save" at bounding box center [557, 374] width 142 height 57
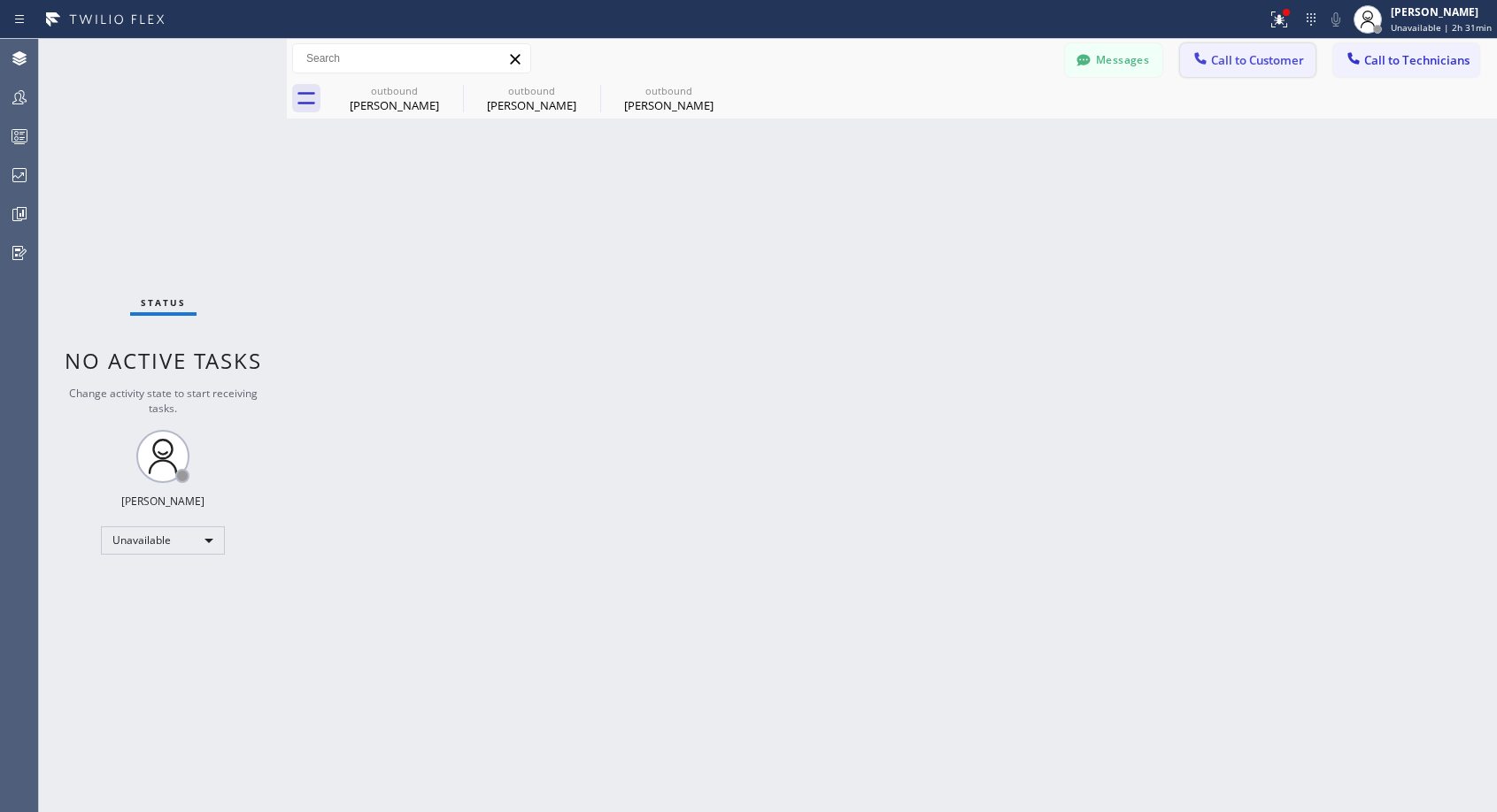
click at [1226, 68] on button "Call to Customer" at bounding box center [1248, 59] width 135 height 33
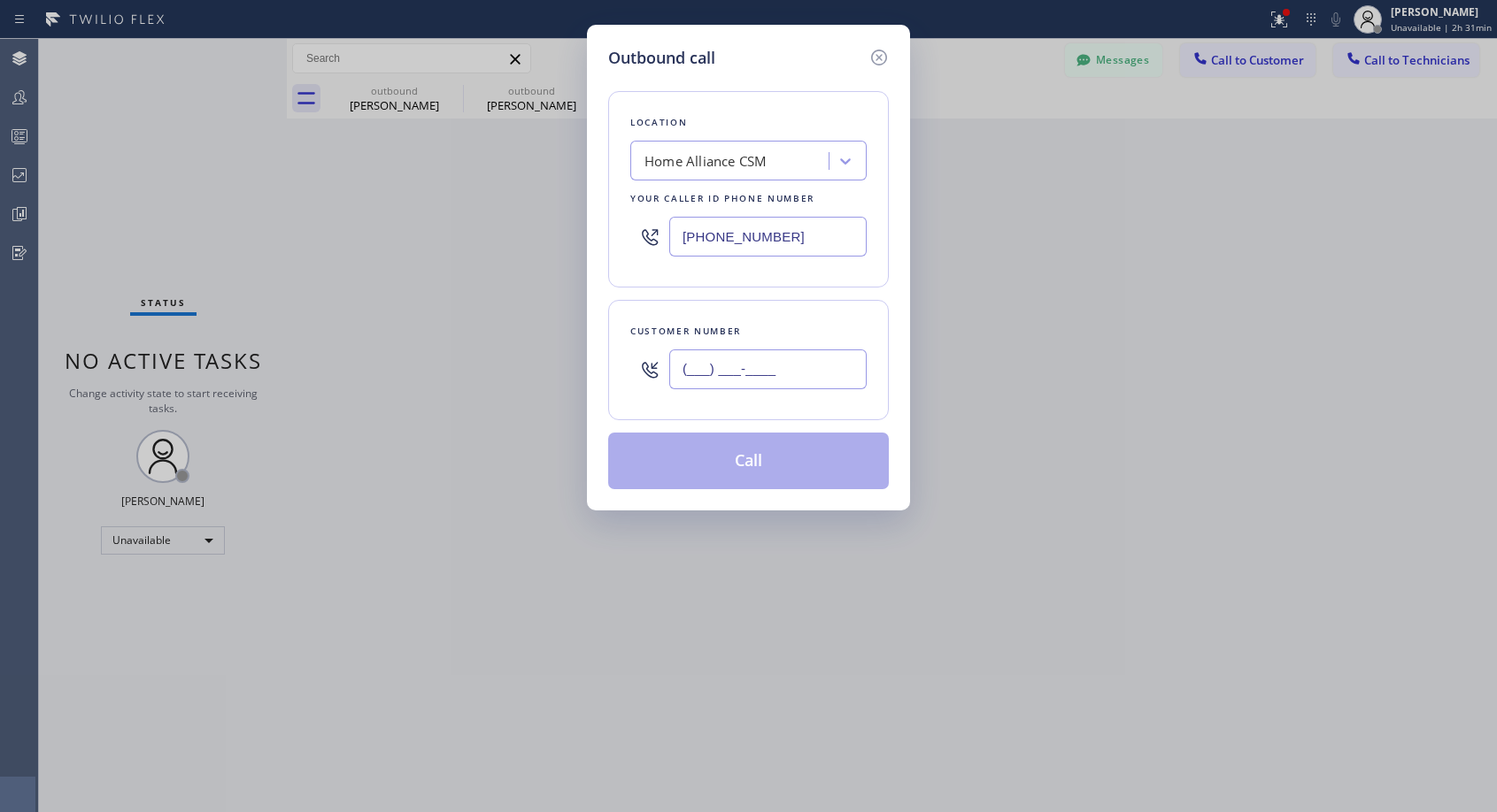
click at [763, 367] on input "(___) ___-____" at bounding box center [767, 369] width 197 height 40
paste input "415) 377-6249"
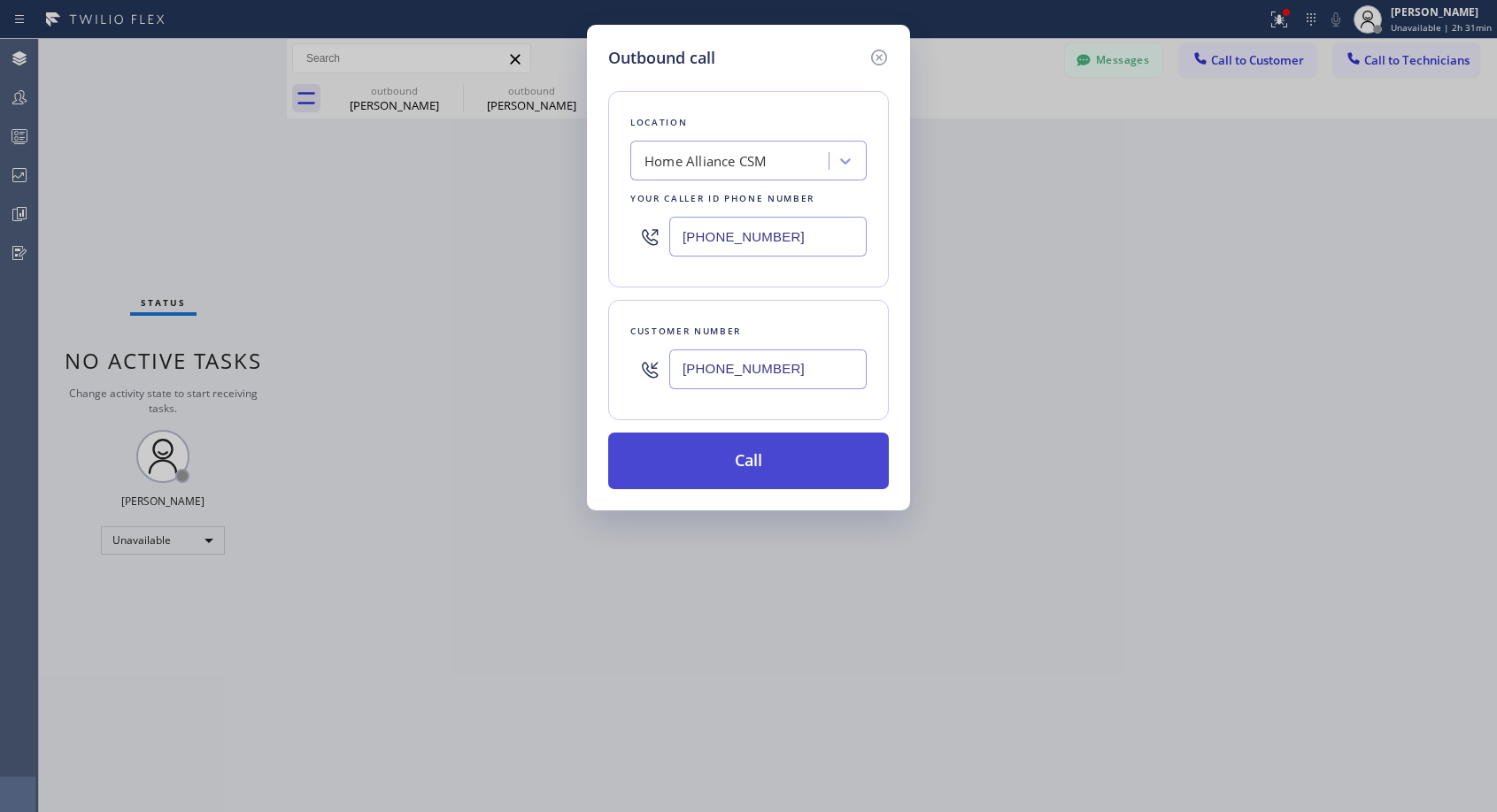
type input "(415) 377-6241"
click at [828, 474] on button "Call" at bounding box center [748, 461] width 281 height 57
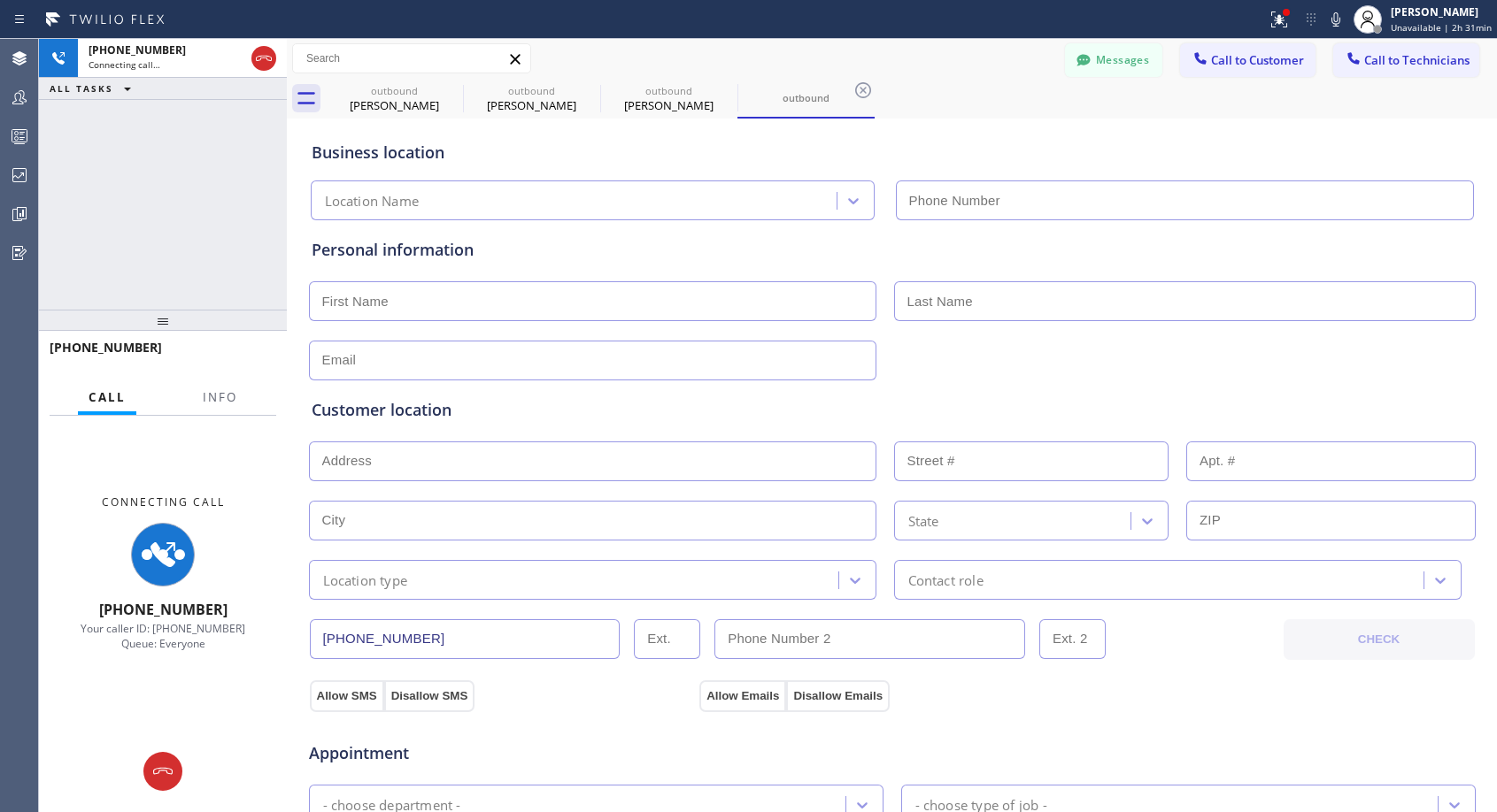
type input "(818) 614-5337"
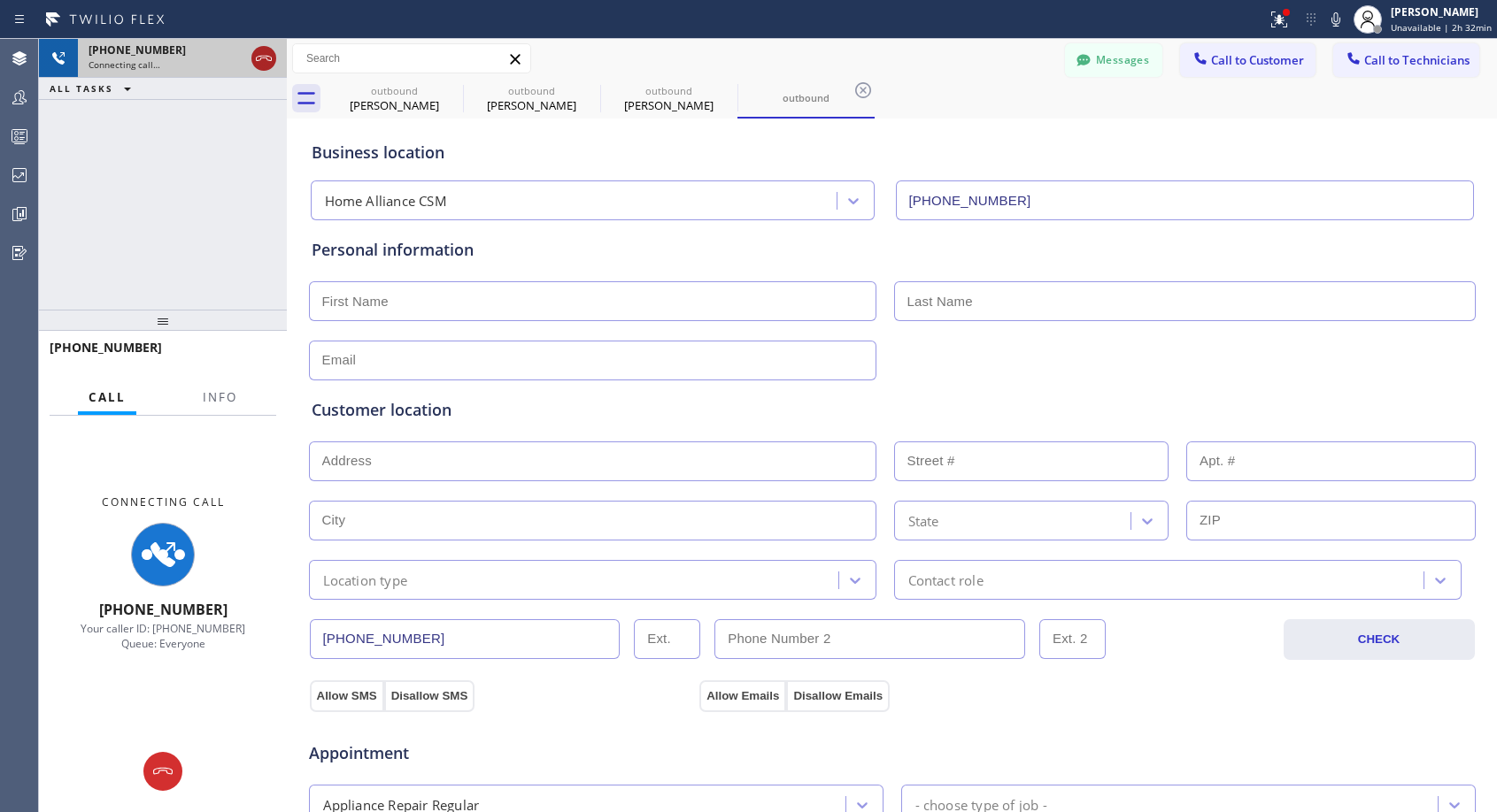
click at [261, 67] on icon at bounding box center [264, 59] width 22 height 22
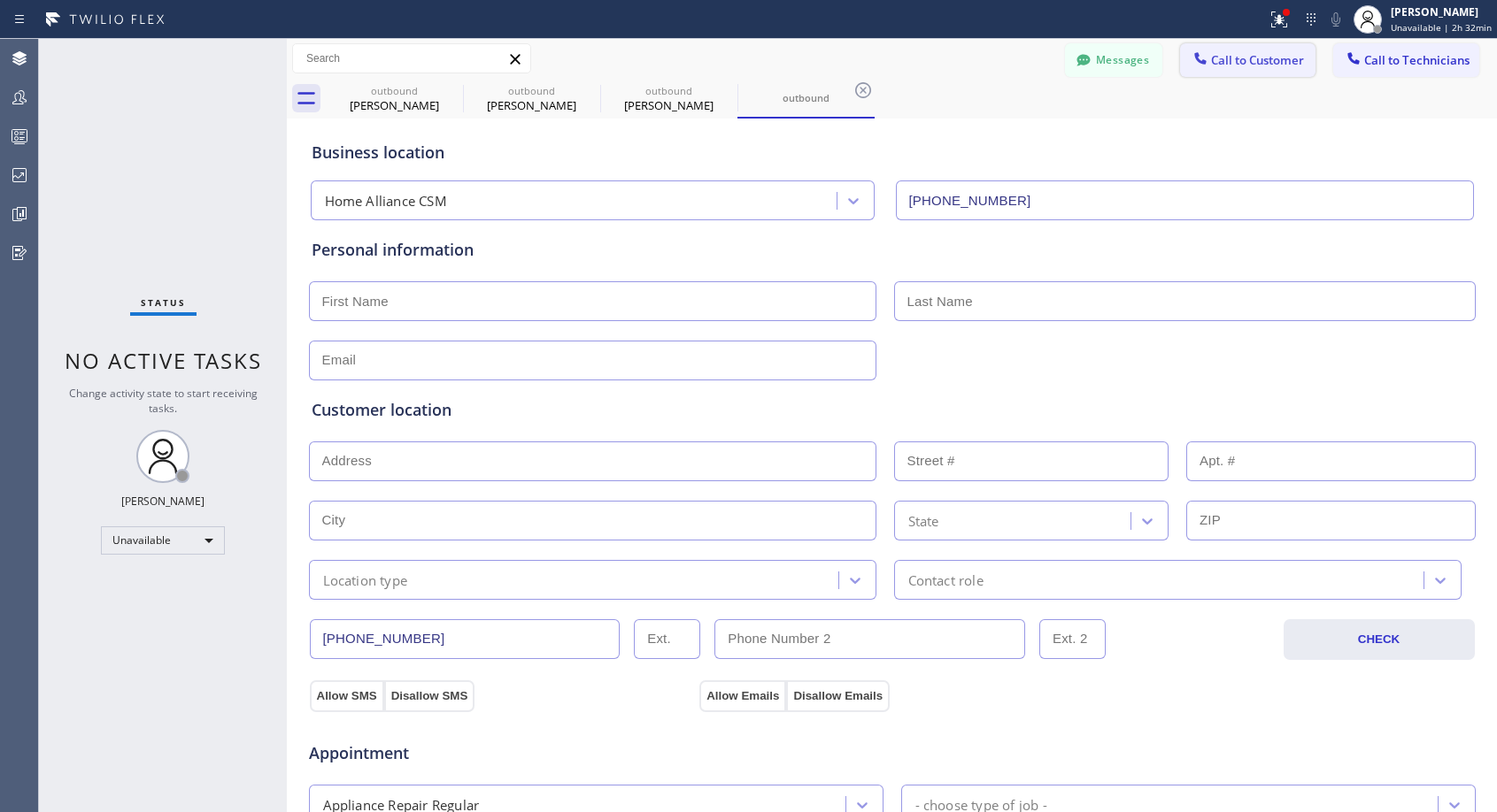
click at [1220, 59] on span "Call to Customer" at bounding box center [1257, 60] width 93 height 16
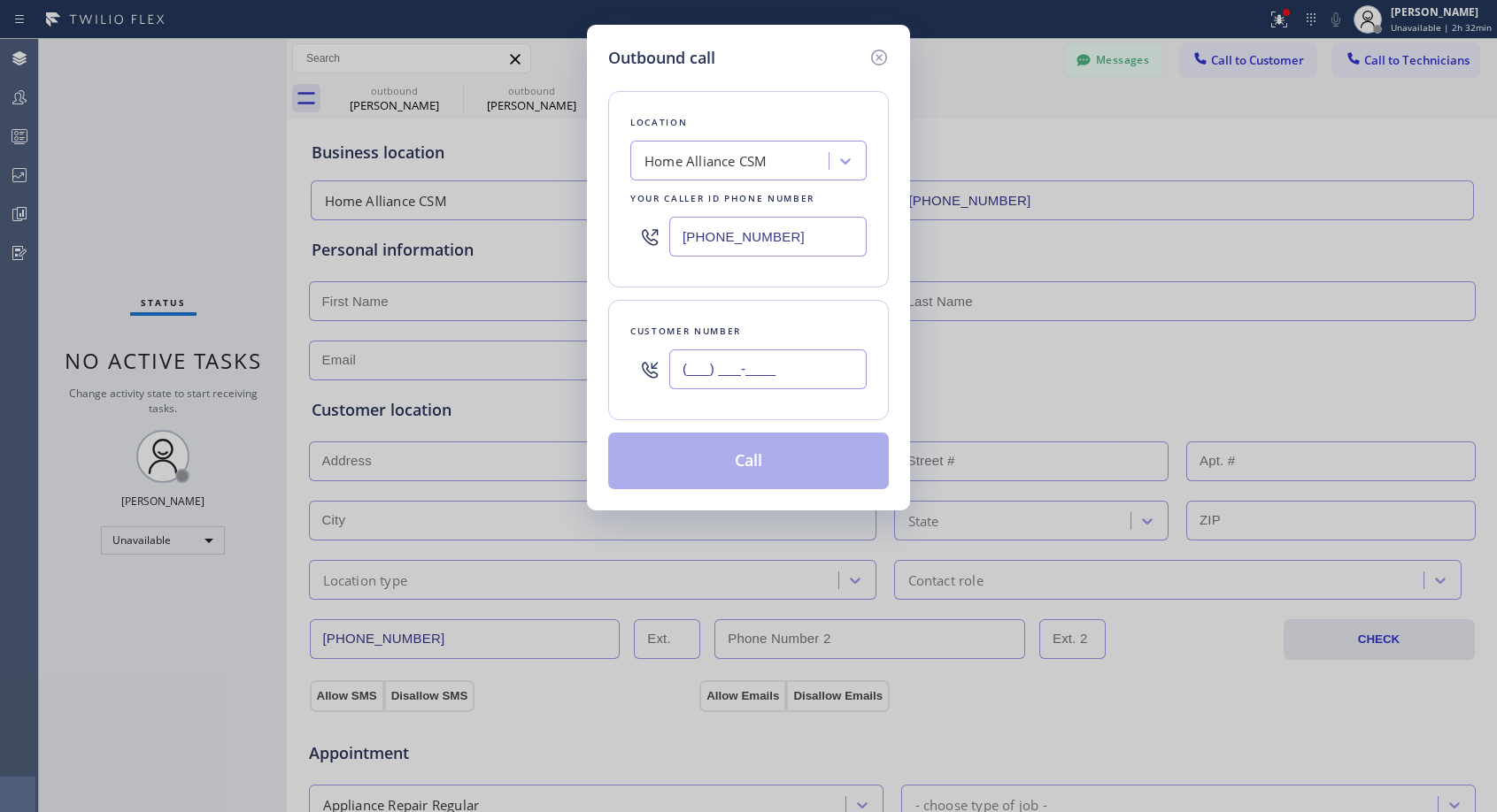
click at [748, 366] on input "(___) ___-____" at bounding box center [767, 369] width 197 height 40
paste input "415) 377-6249"
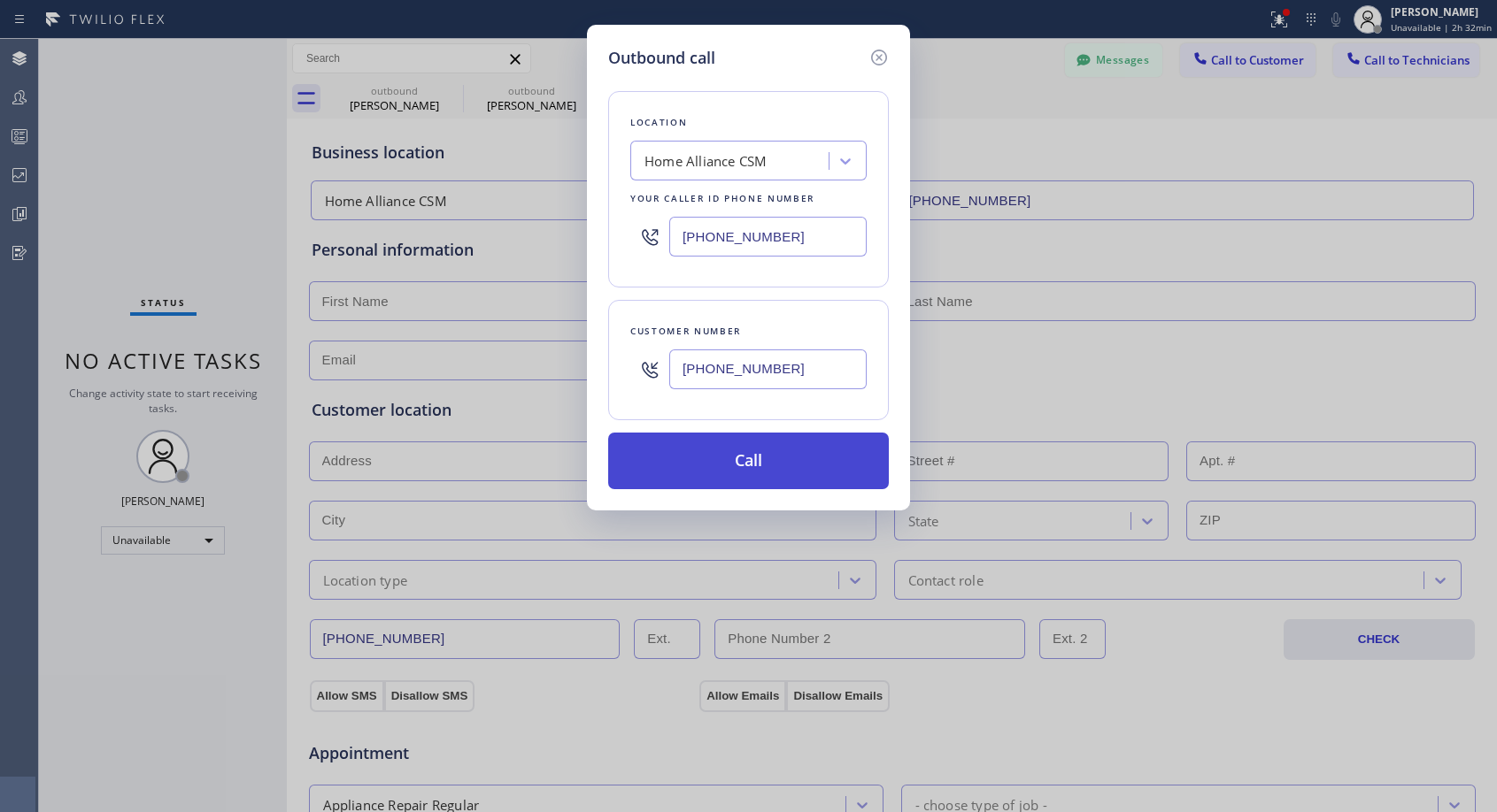
type input "(415) 377-6242"
click at [850, 467] on button "Call" at bounding box center [748, 461] width 281 height 57
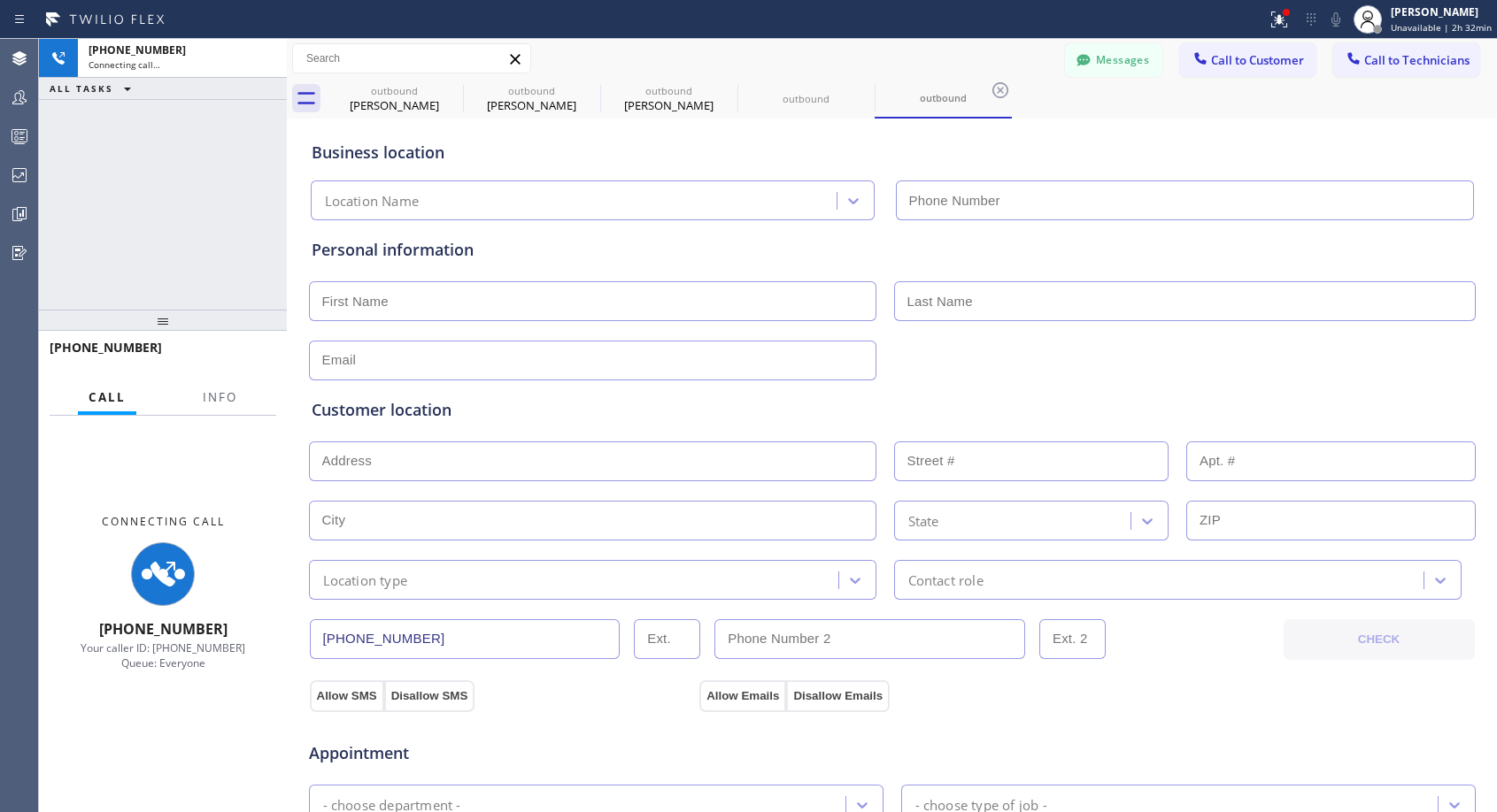
type input "(818) 614-5337"
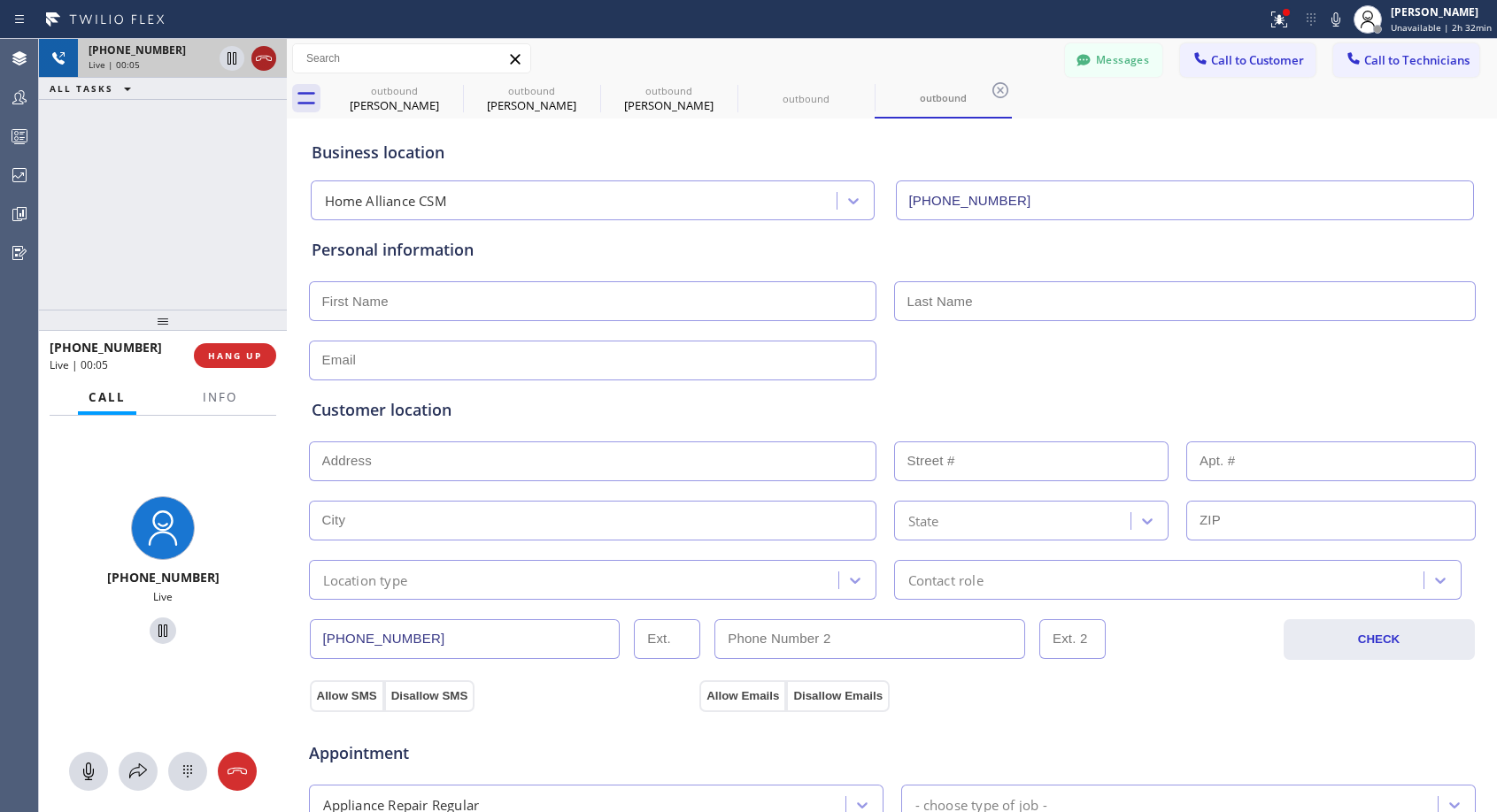
click at [265, 52] on icon at bounding box center [264, 59] width 22 height 22
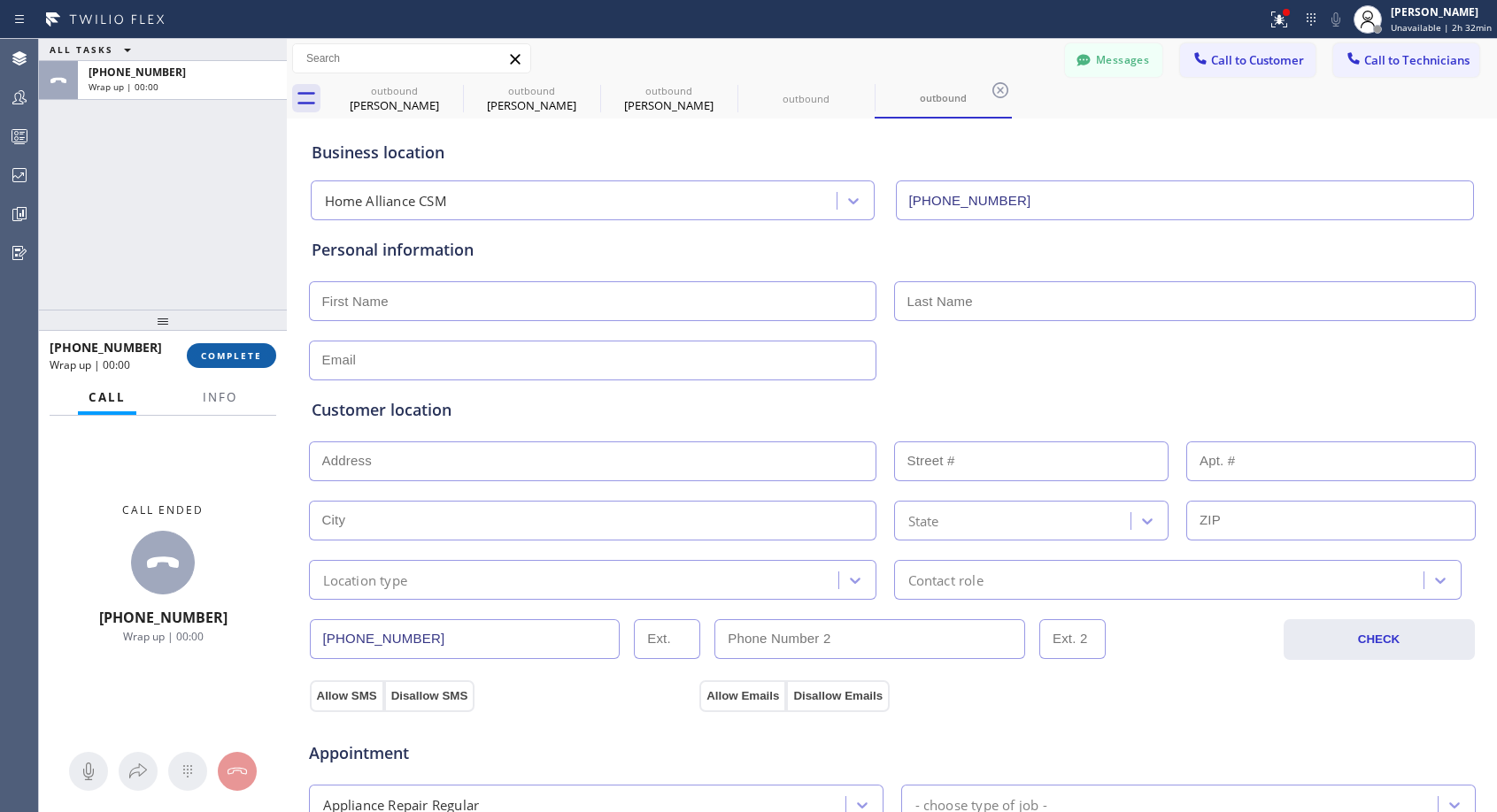
click at [237, 356] on span "COMPLETE" at bounding box center [231, 356] width 61 height 13
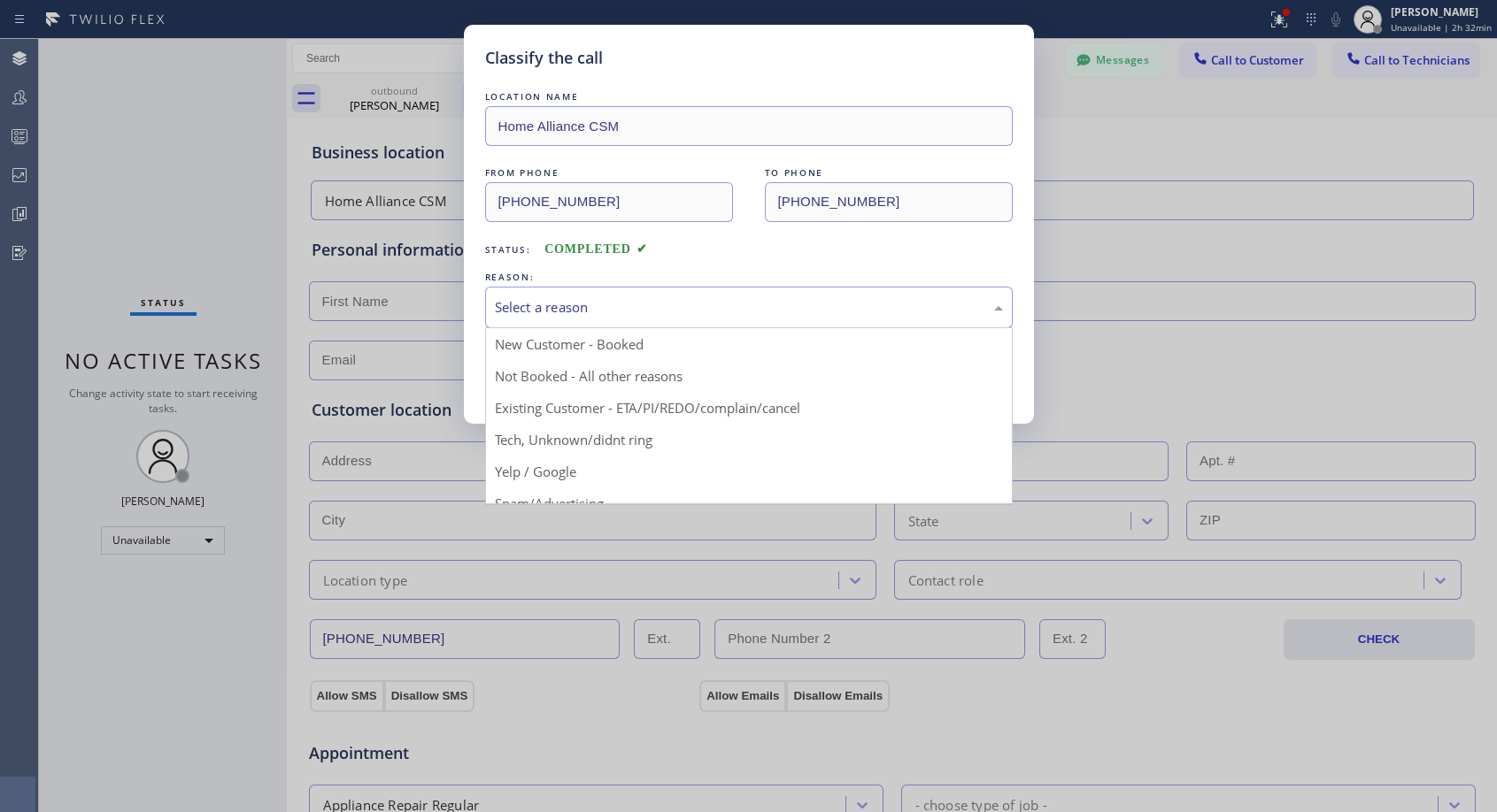
click at [647, 306] on div "Select a reason" at bounding box center [748, 307] width 508 height 21
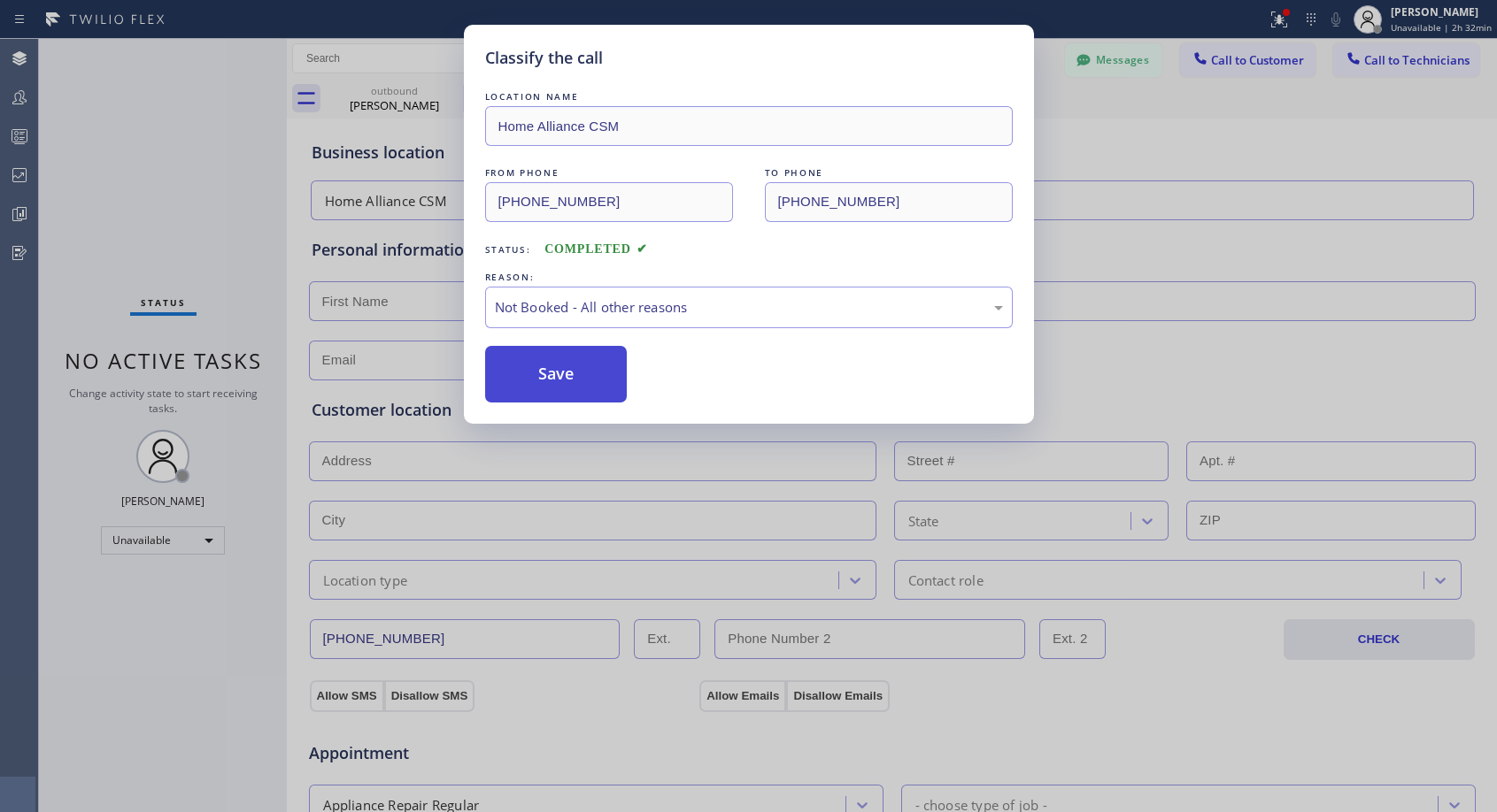
click at [595, 375] on button "Save" at bounding box center [557, 374] width 142 height 57
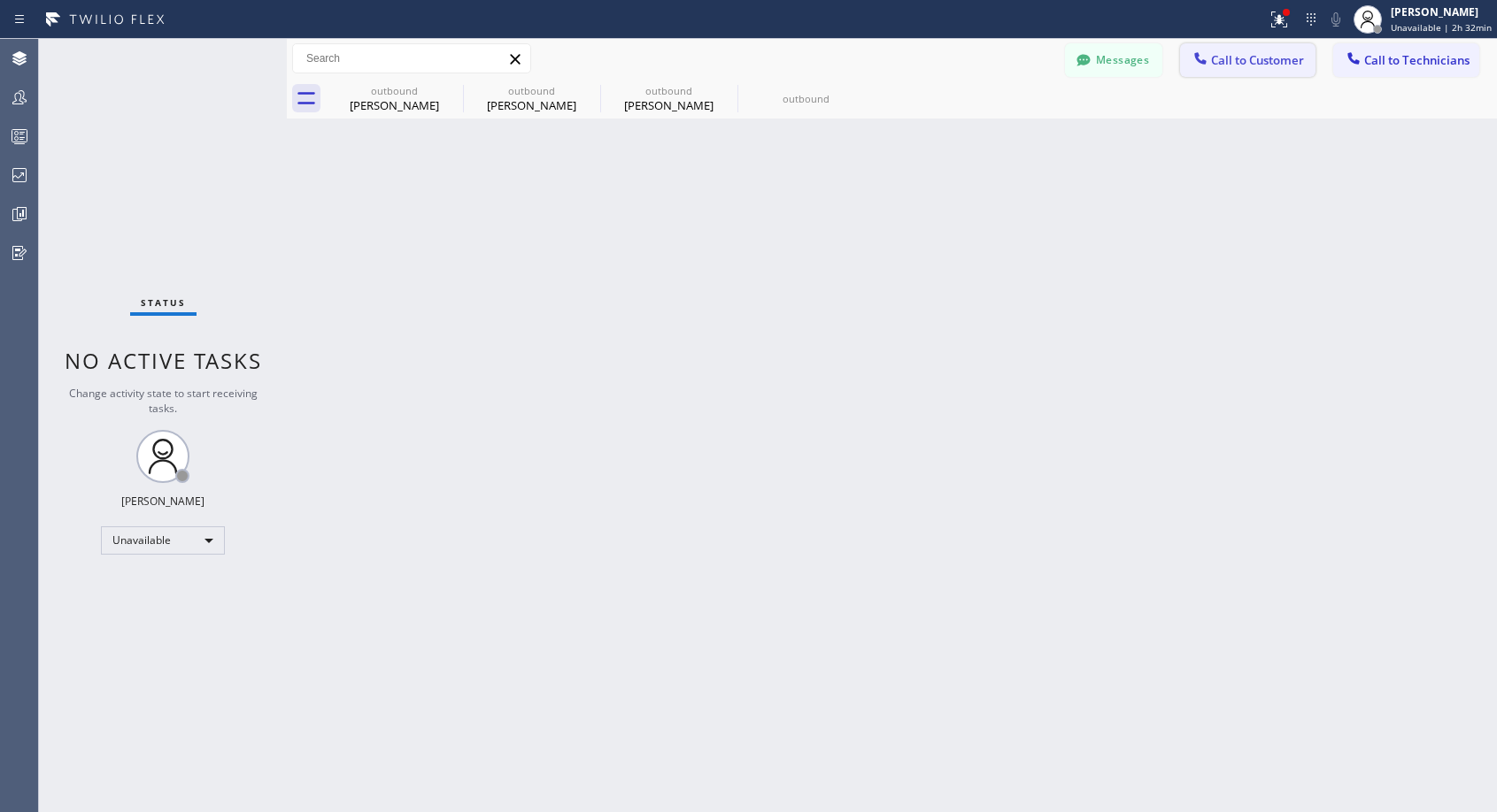
click at [1250, 55] on span "Call to Customer" at bounding box center [1257, 60] width 93 height 16
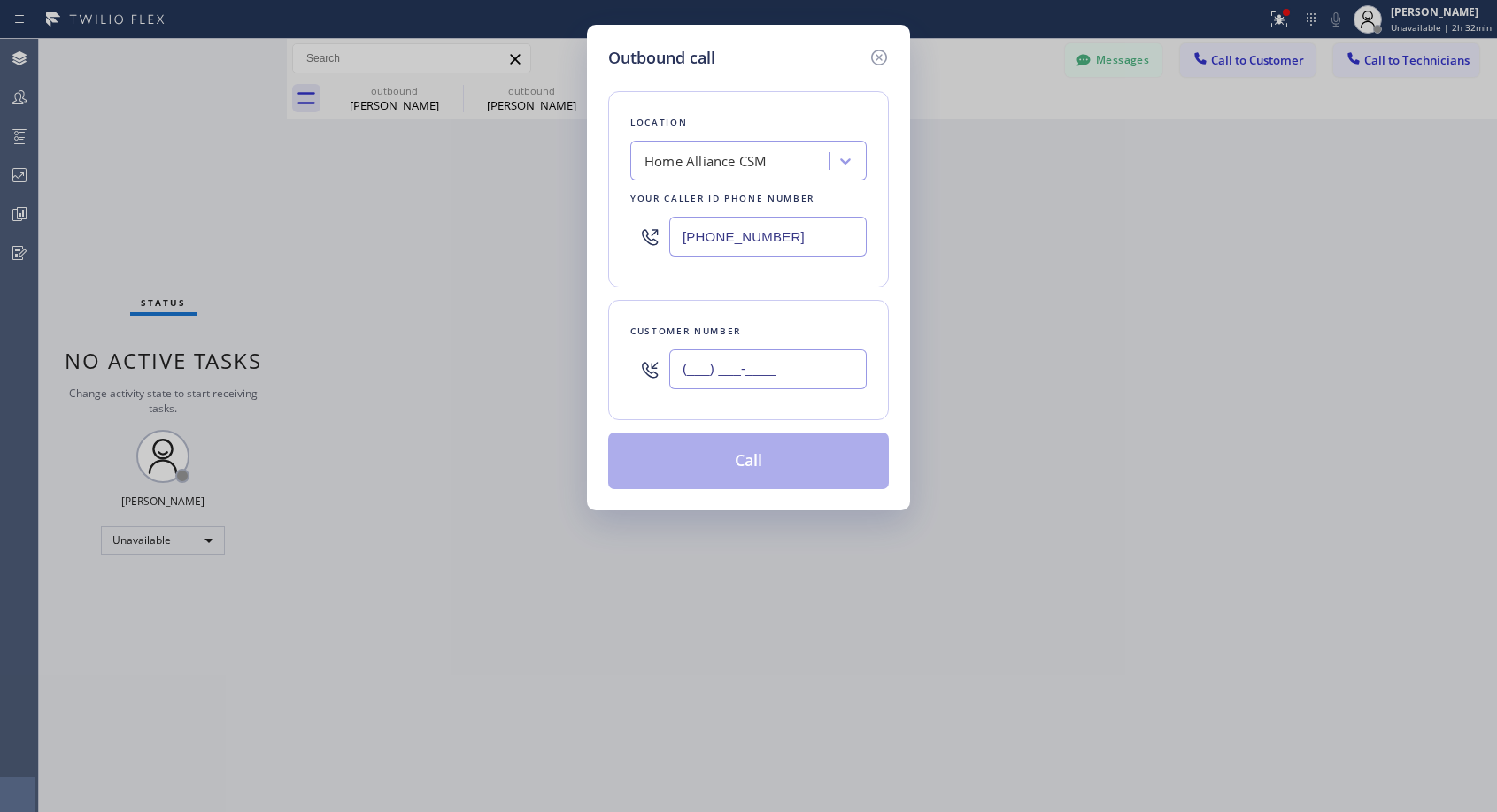
click at [730, 375] on input "(___) ___-____" at bounding box center [767, 369] width 197 height 40
paste input "415) 377-6249"
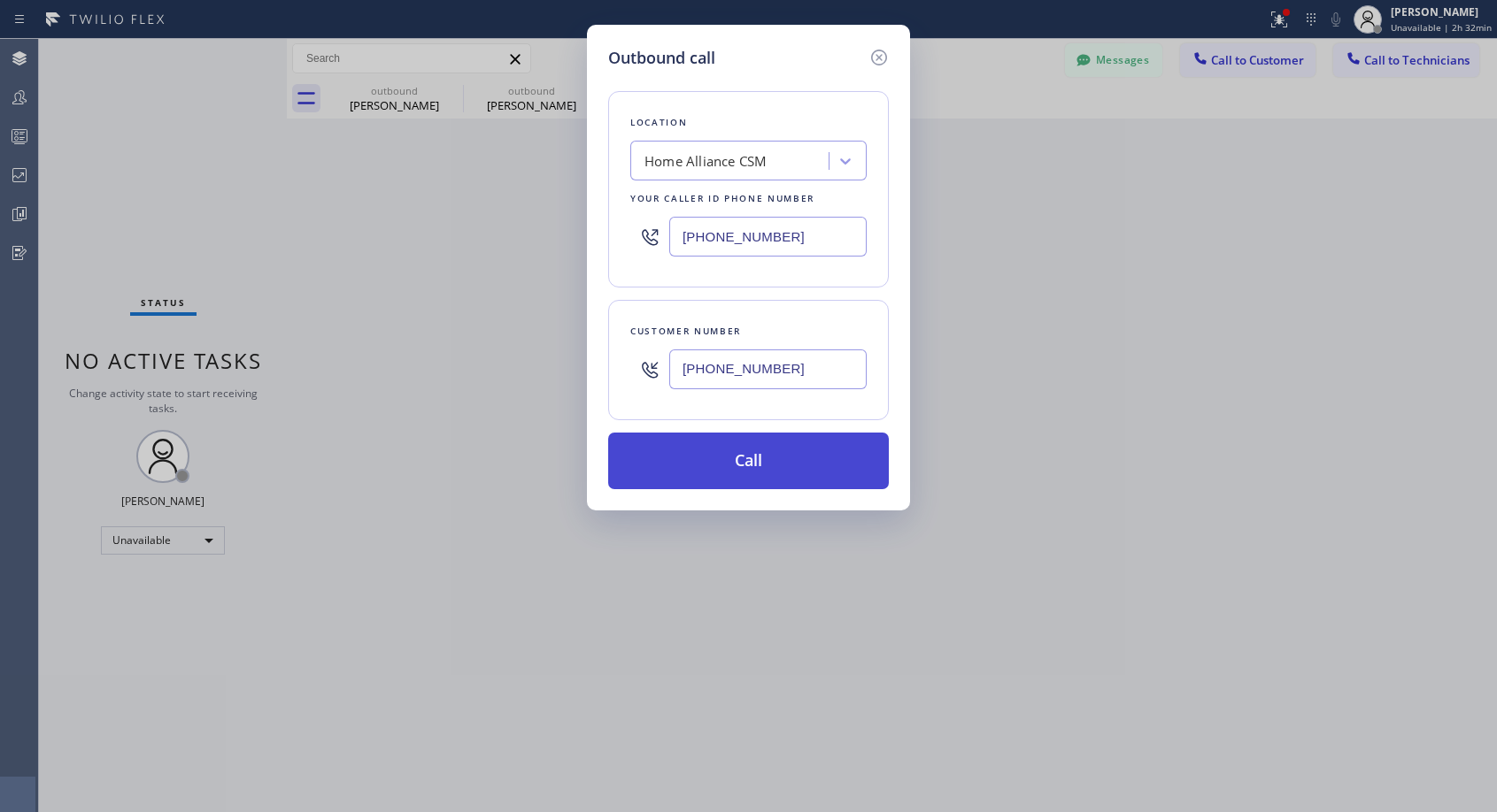
type input "(415) 377-6243"
click at [790, 450] on button "Call" at bounding box center [748, 461] width 281 height 57
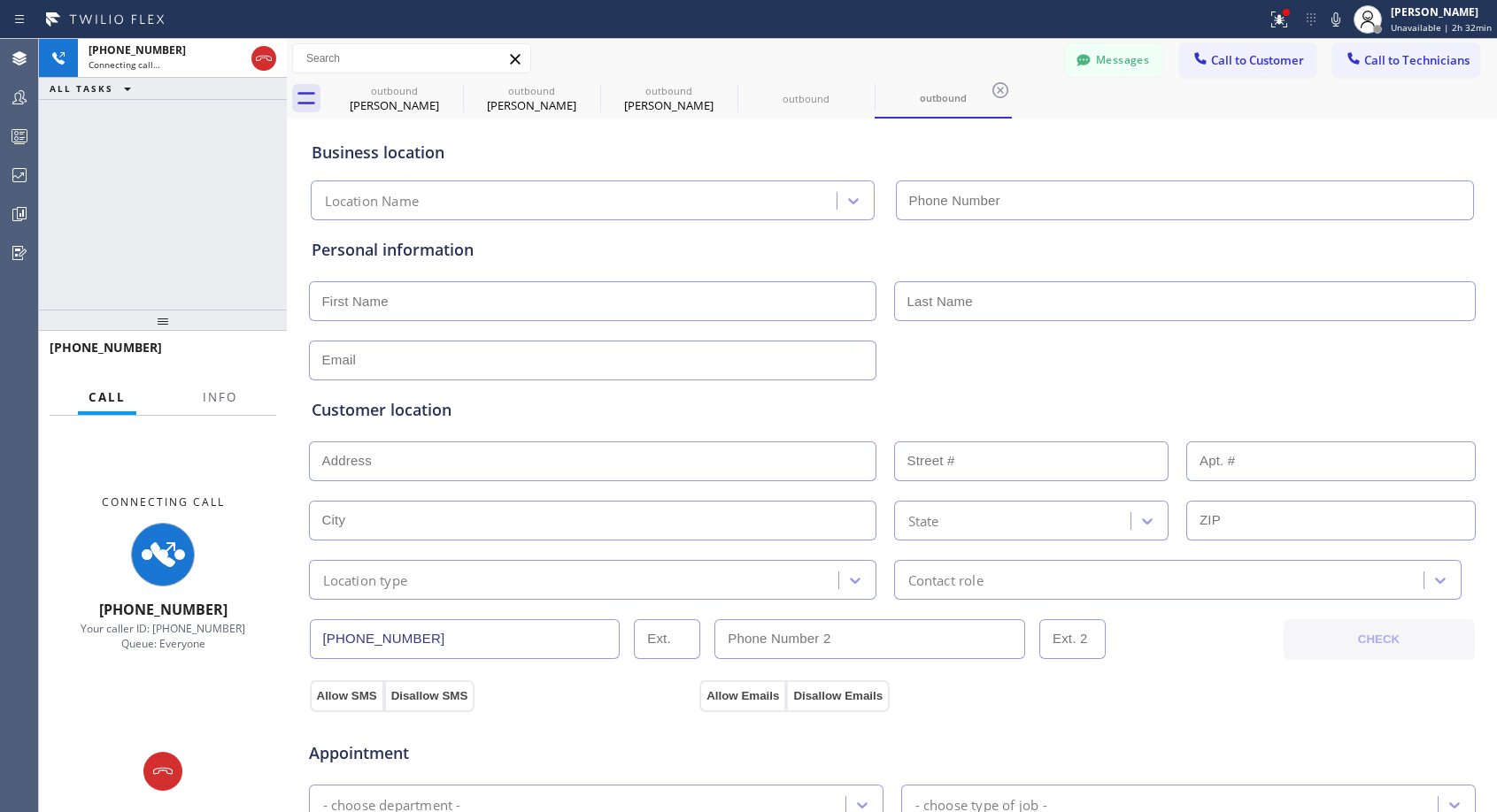
type input "(818) 614-5337"
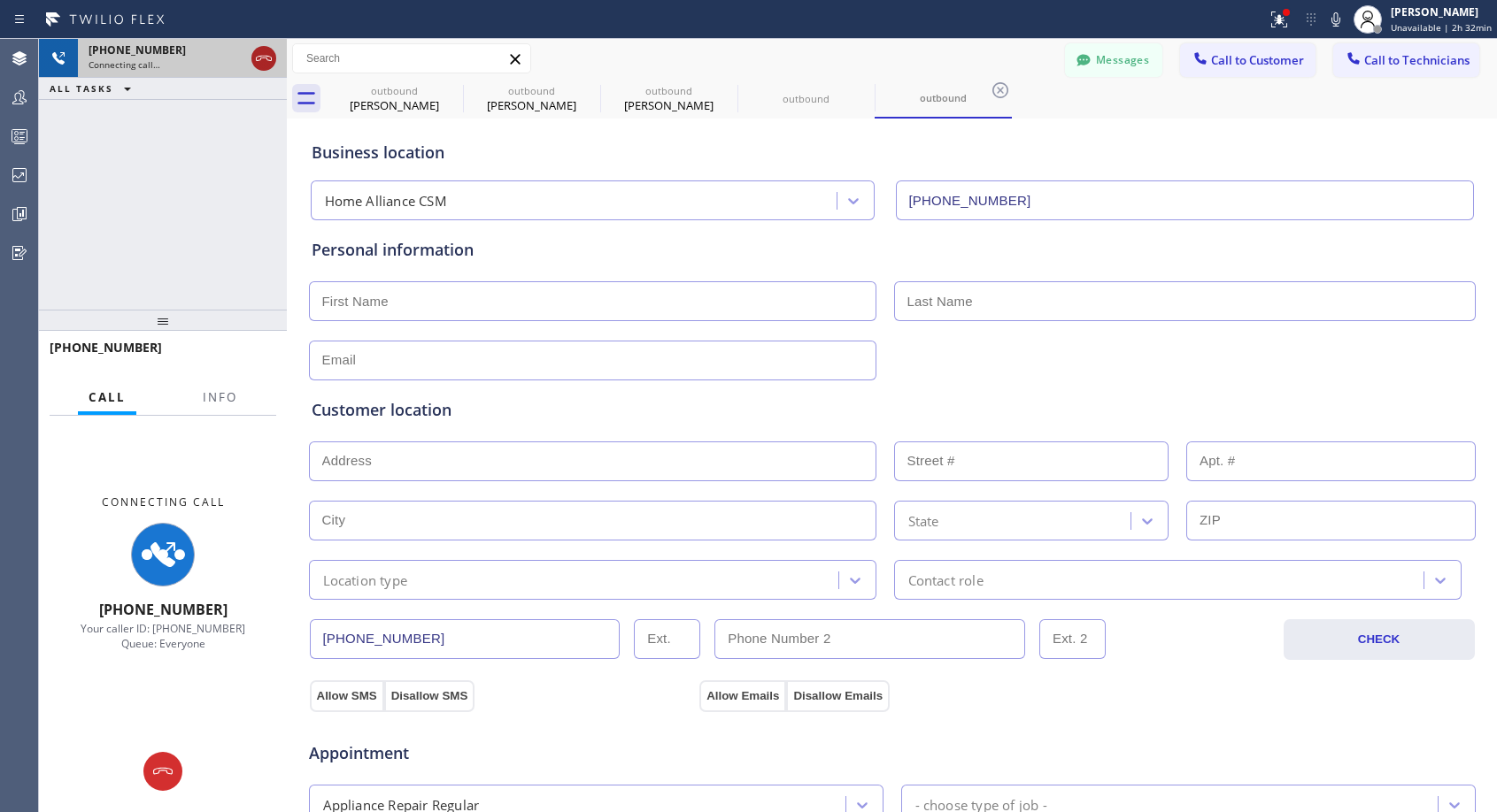
click at [265, 56] on icon at bounding box center [264, 59] width 16 height 5
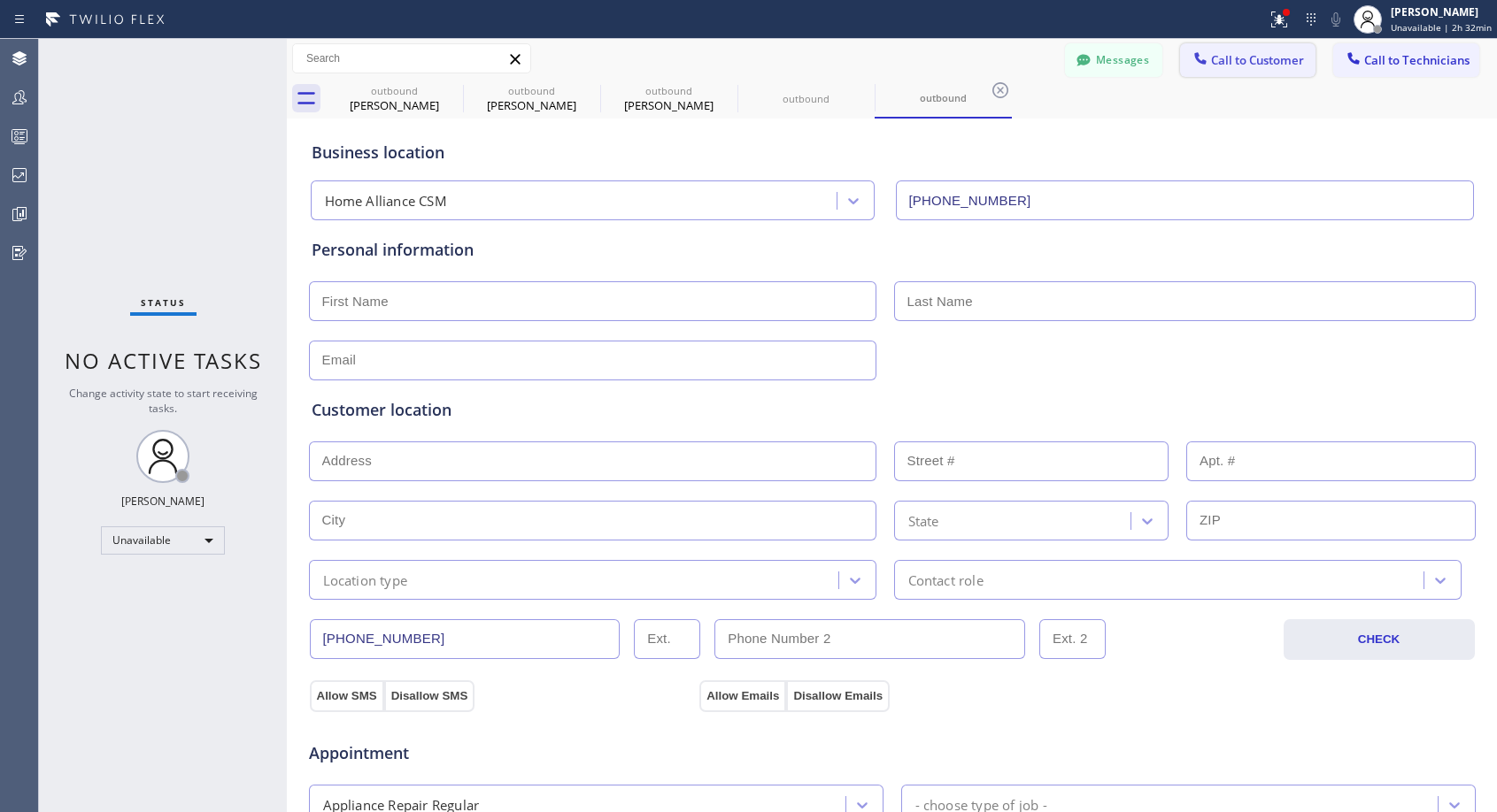
click at [1216, 64] on span "Call to Customer" at bounding box center [1257, 60] width 93 height 16
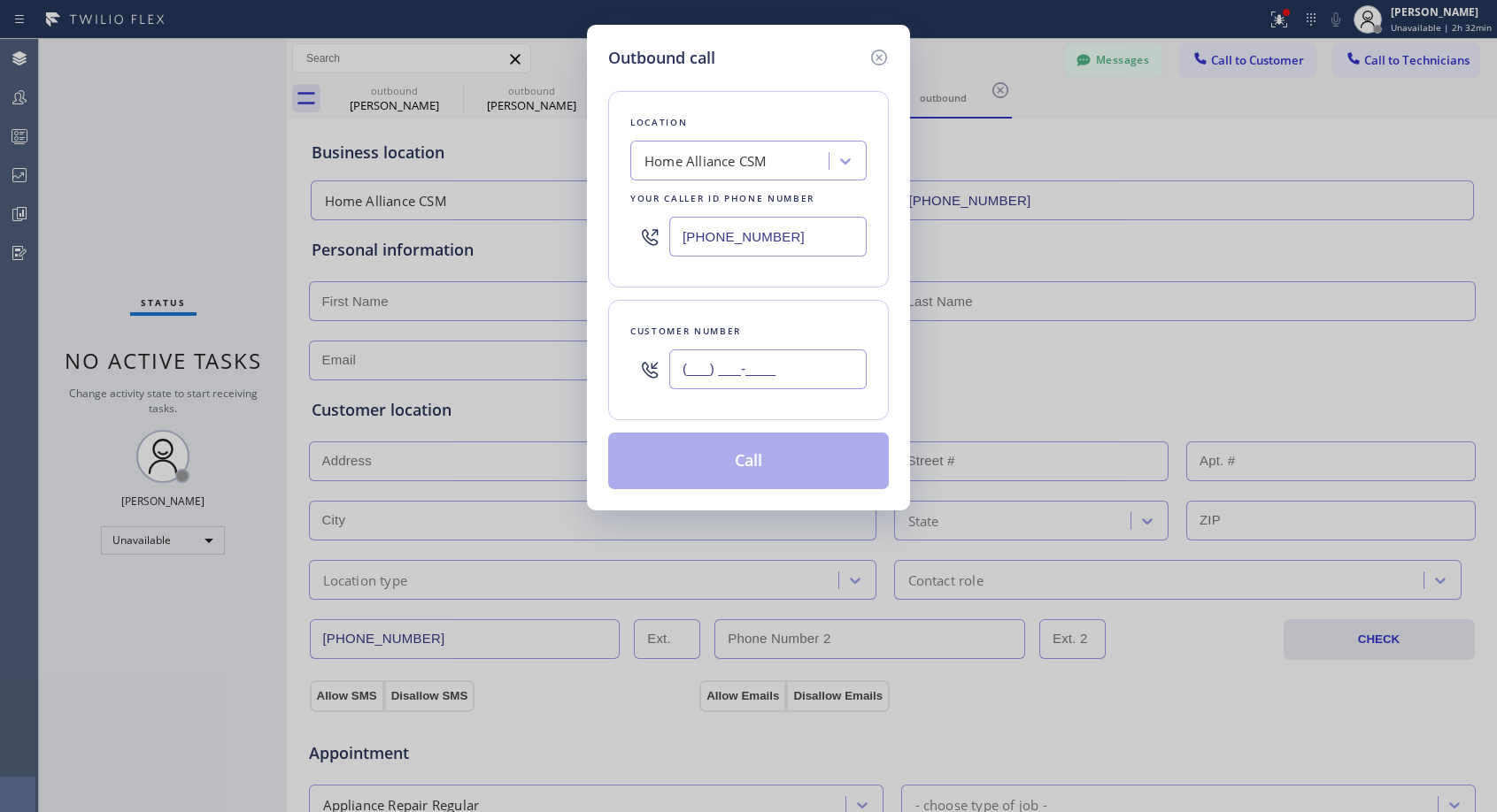
click at [746, 378] on input "(___) ___-____" at bounding box center [767, 369] width 197 height 40
paste input "415) 377-6249"
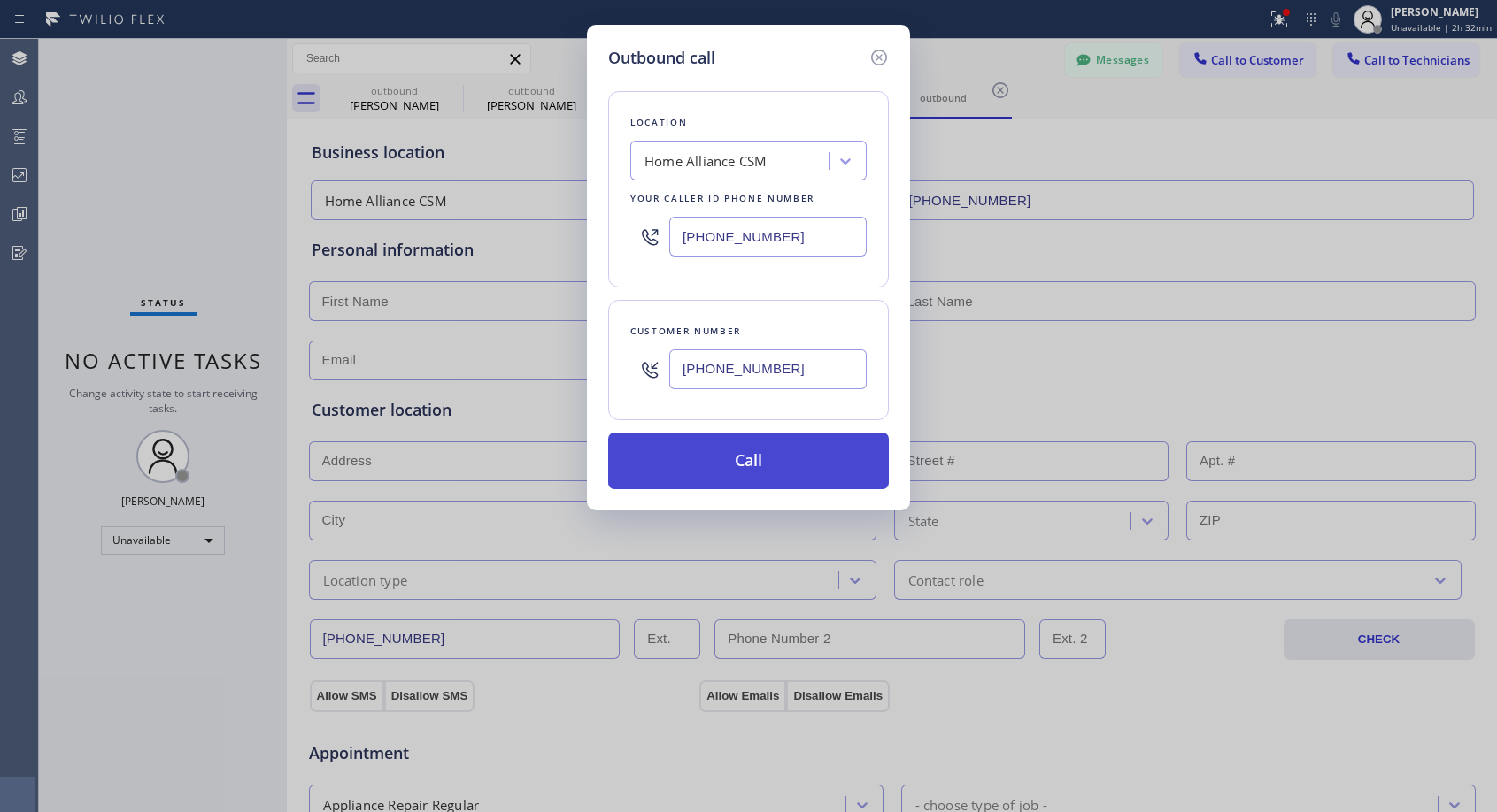
type input "(415) 377-6244"
click at [746, 455] on button "Call" at bounding box center [748, 461] width 281 height 57
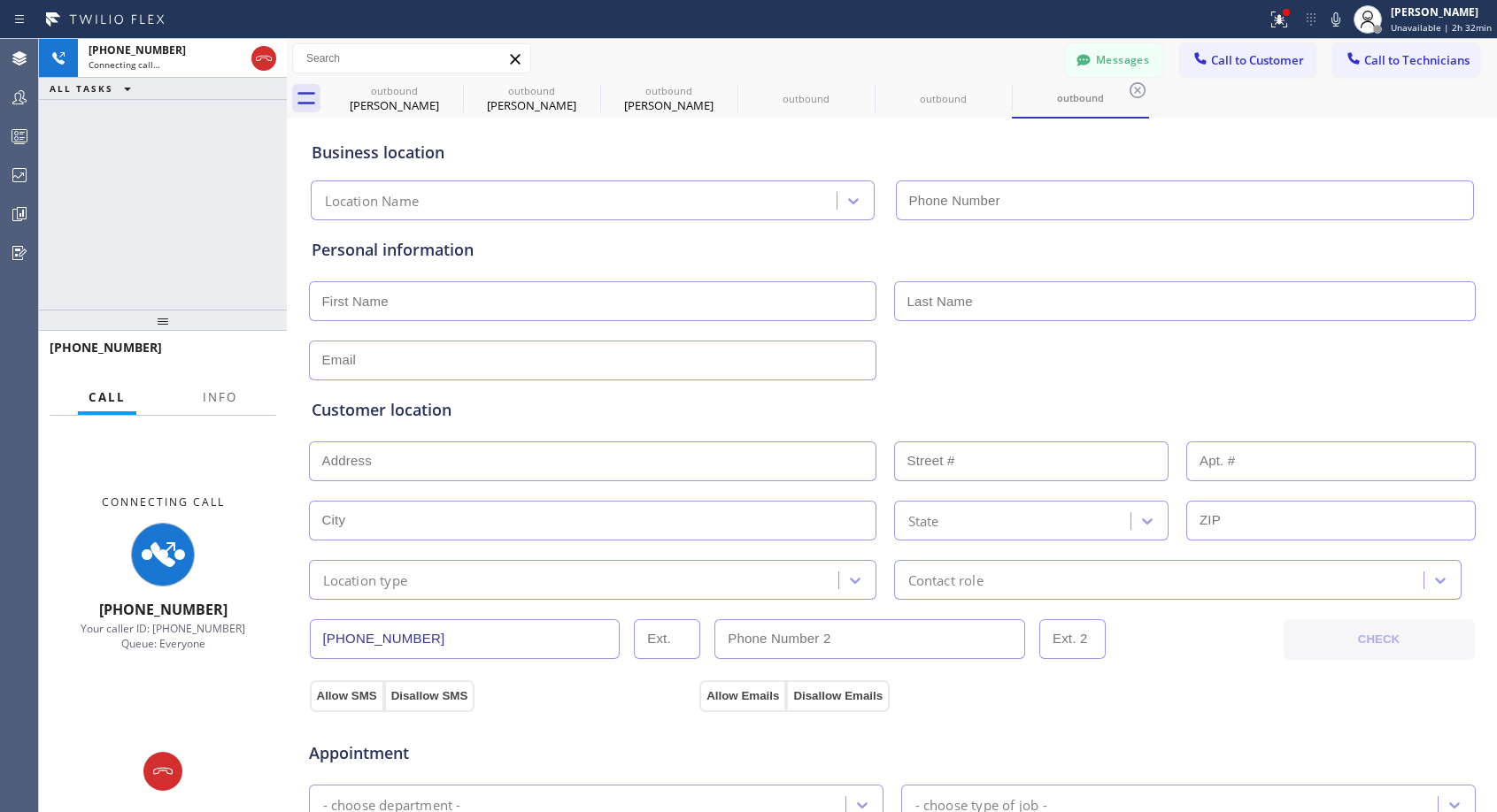
type input "(818) 614-5337"
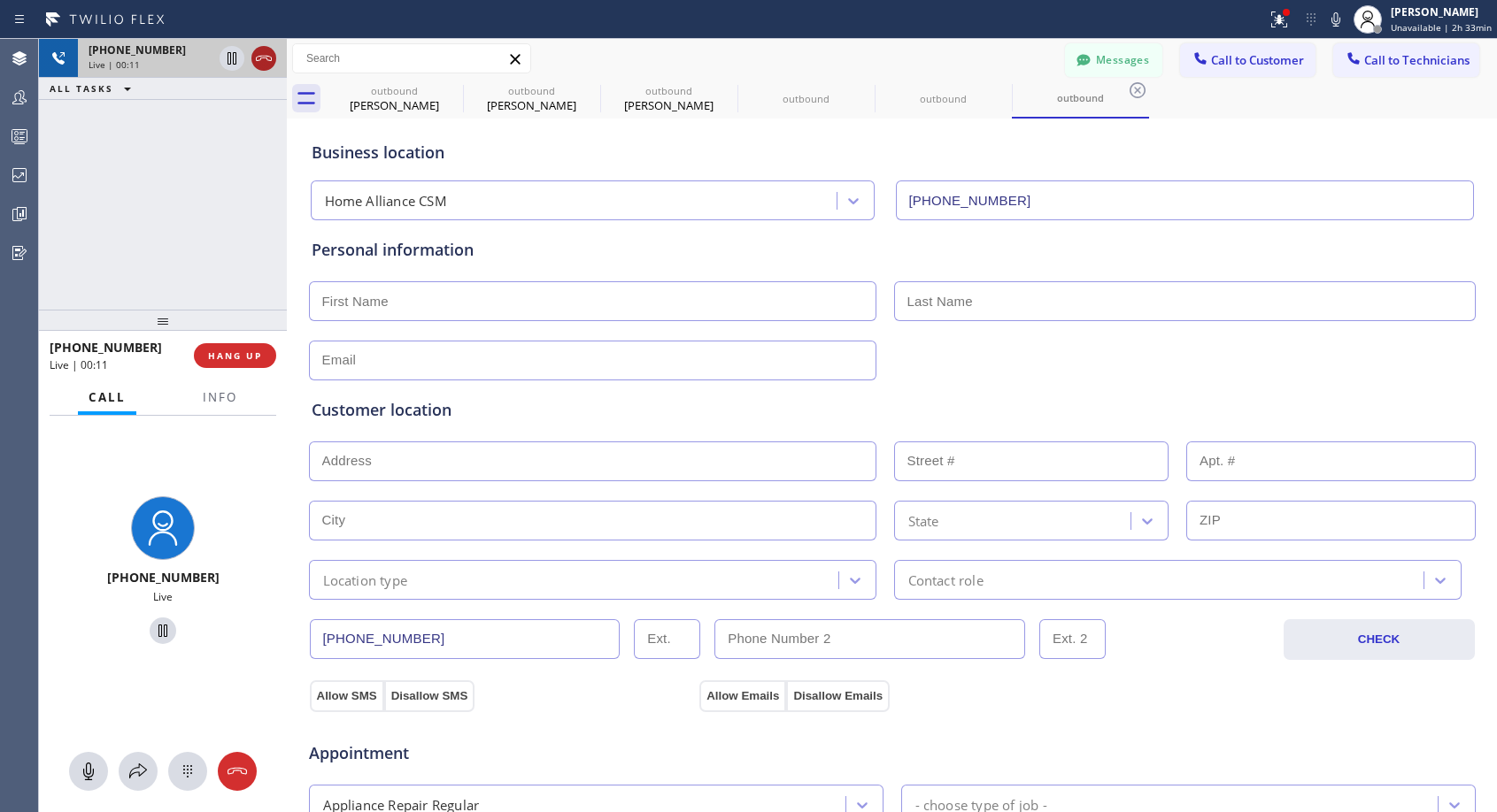
click at [262, 55] on icon at bounding box center [264, 59] width 22 height 22
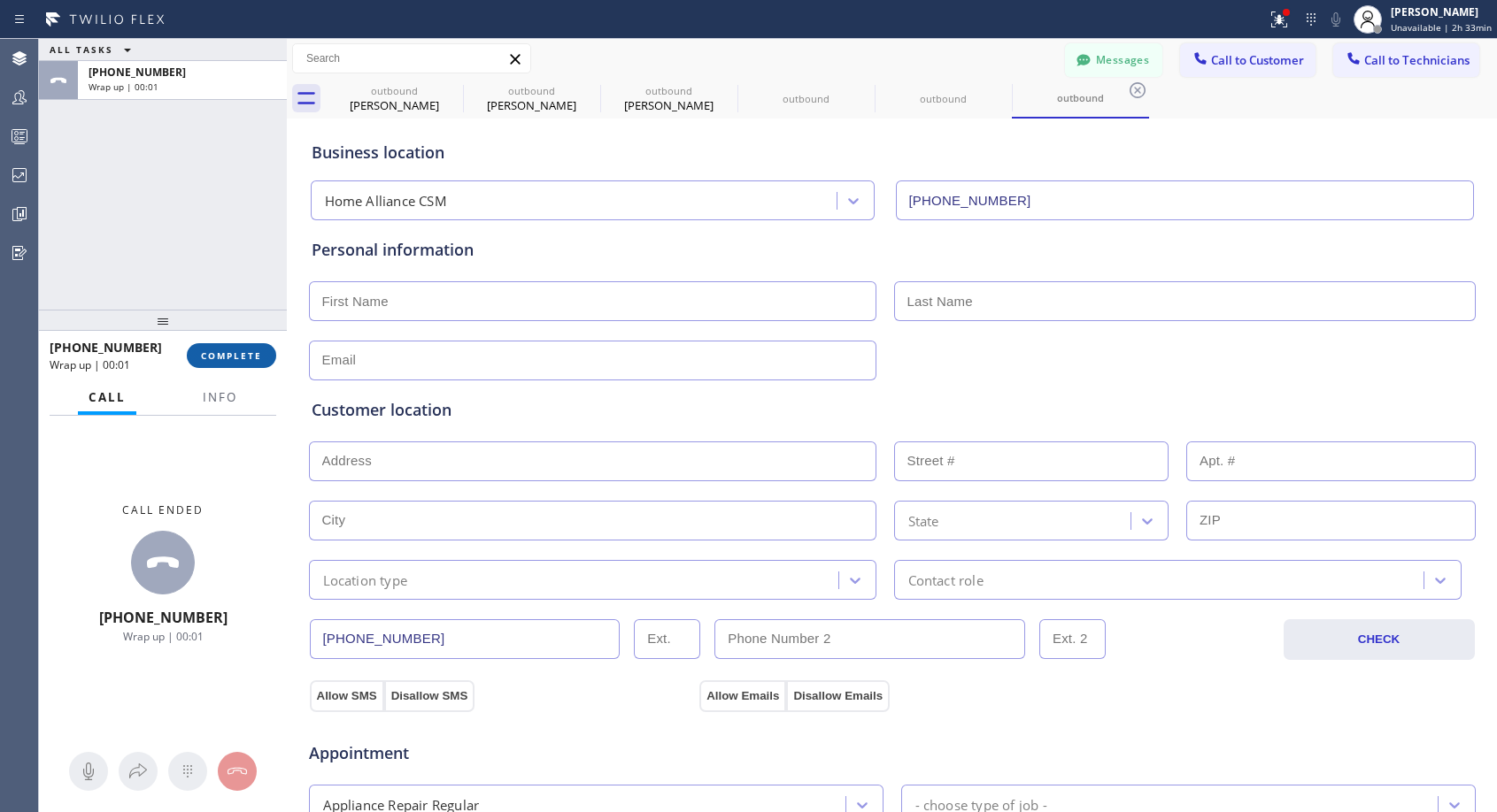
click at [232, 349] on span "COMPLETE" at bounding box center [231, 356] width 61 height 13
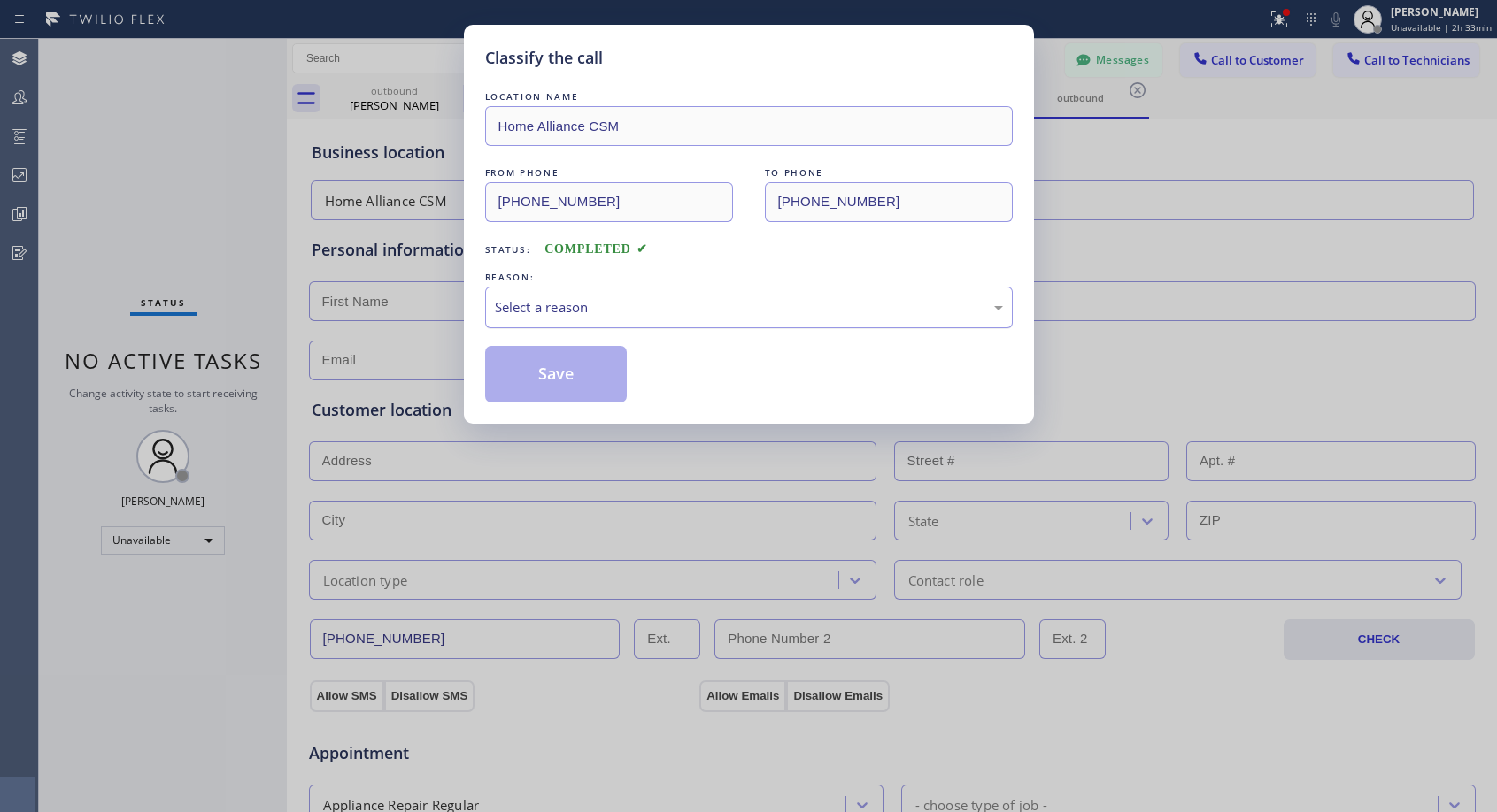
click at [530, 311] on div "Select a reason" at bounding box center [748, 307] width 508 height 21
click at [539, 383] on button "Save" at bounding box center [557, 374] width 142 height 57
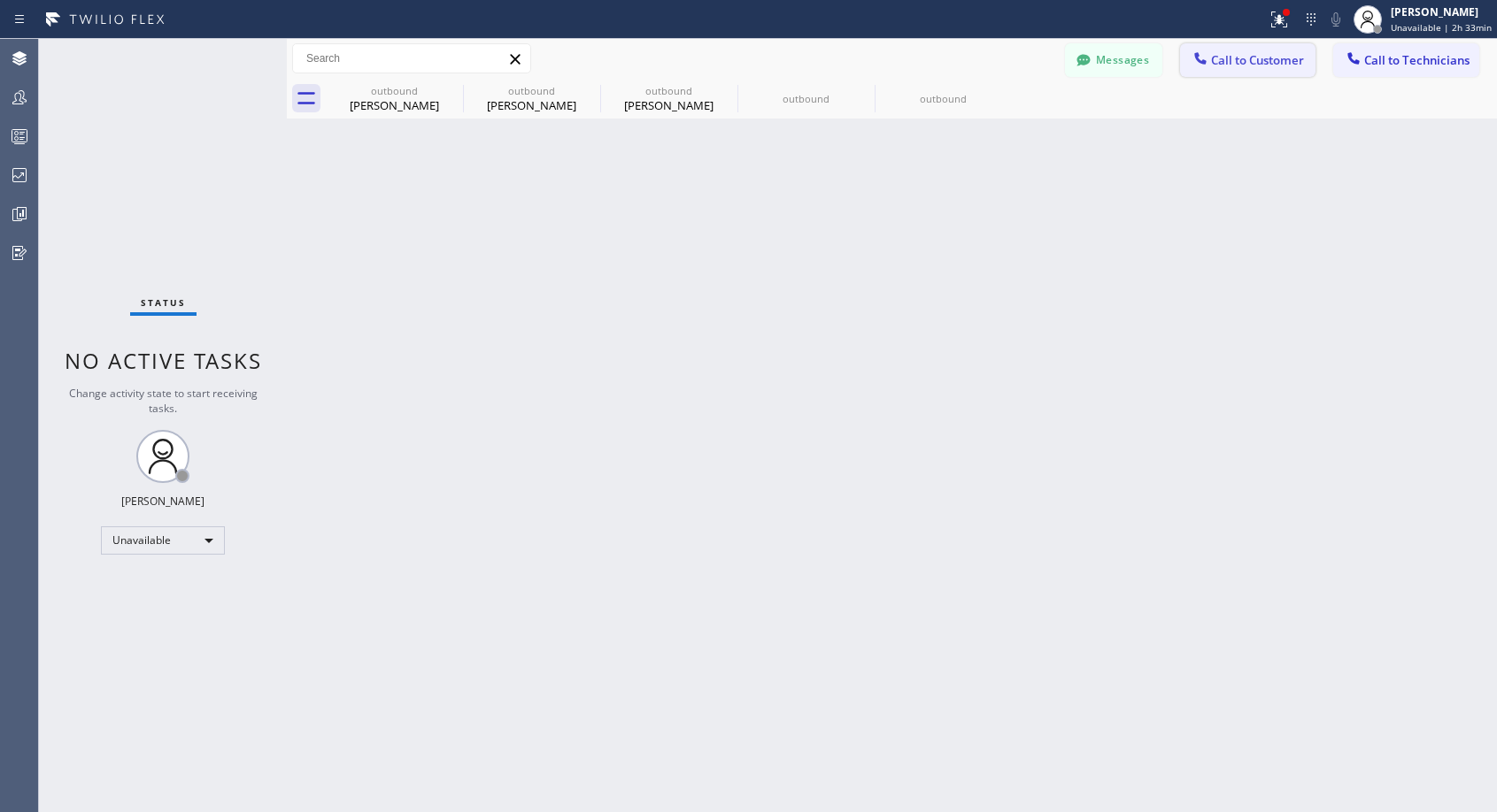
click at [1260, 58] on span "Call to Customer" at bounding box center [1257, 60] width 93 height 16
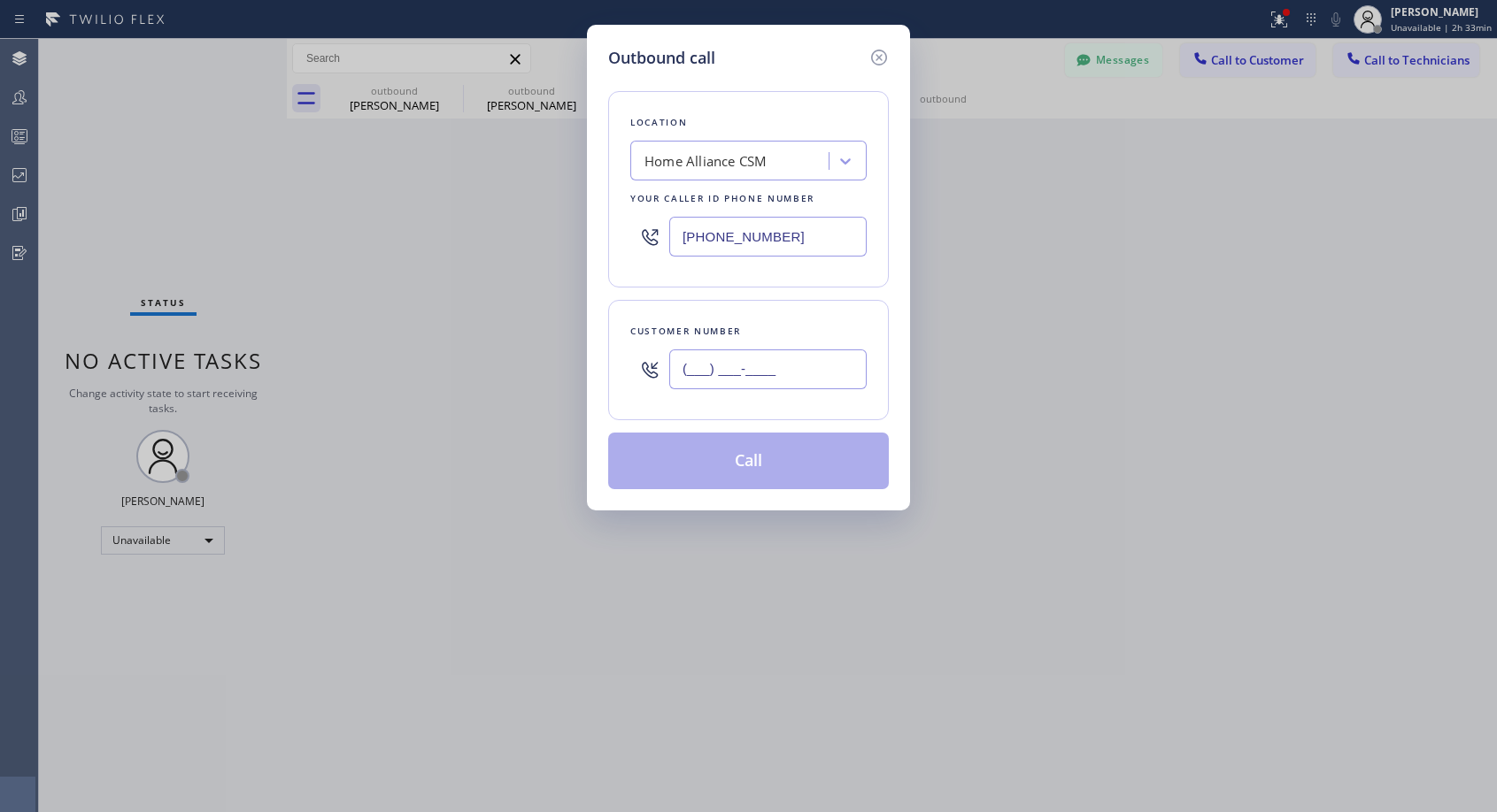
click at [830, 374] on input "(___) ___-____" at bounding box center [767, 369] width 197 height 40
paste input "415) 377-6249"
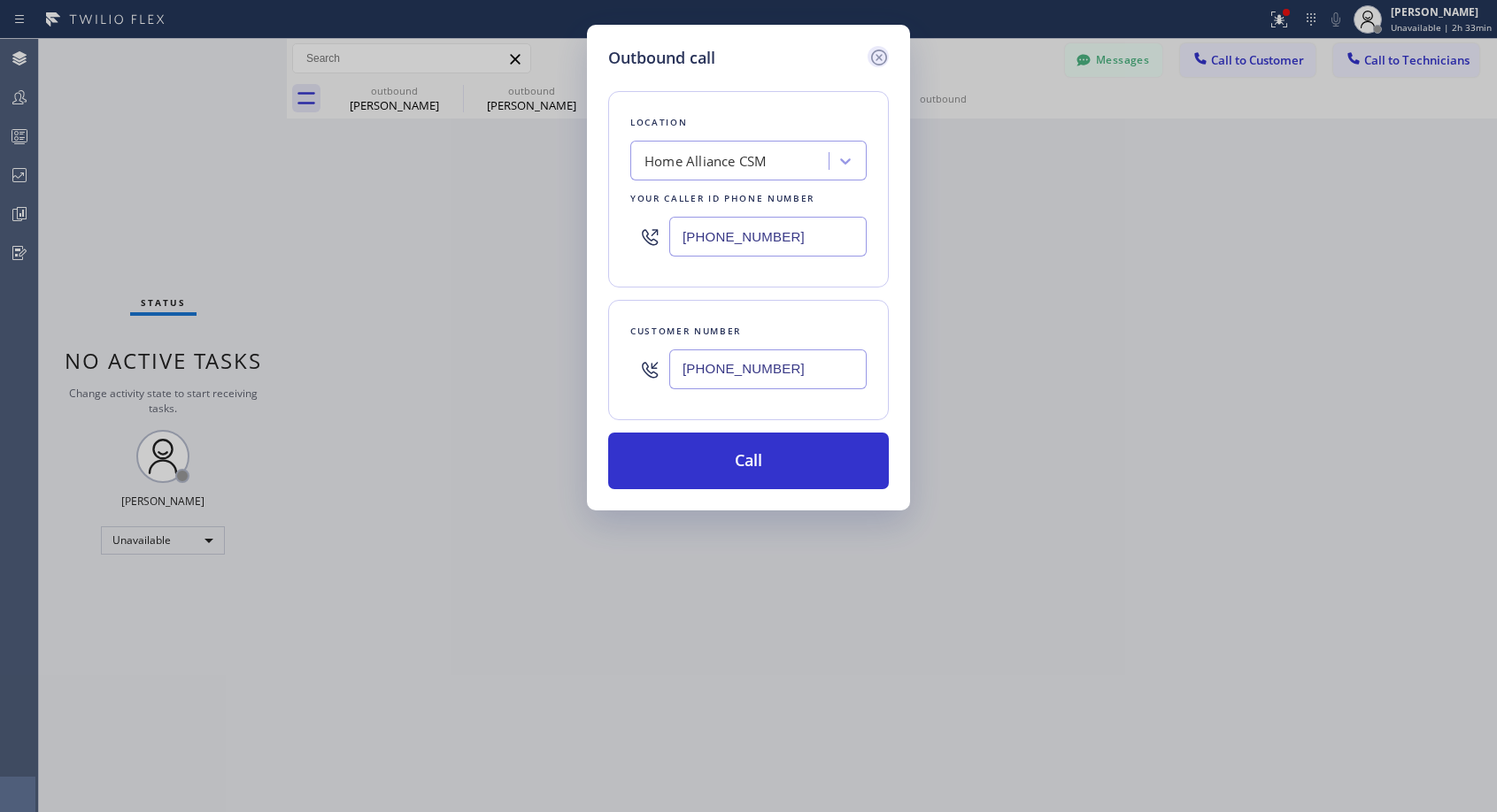
click at [875, 61] on icon at bounding box center [879, 58] width 22 height 22
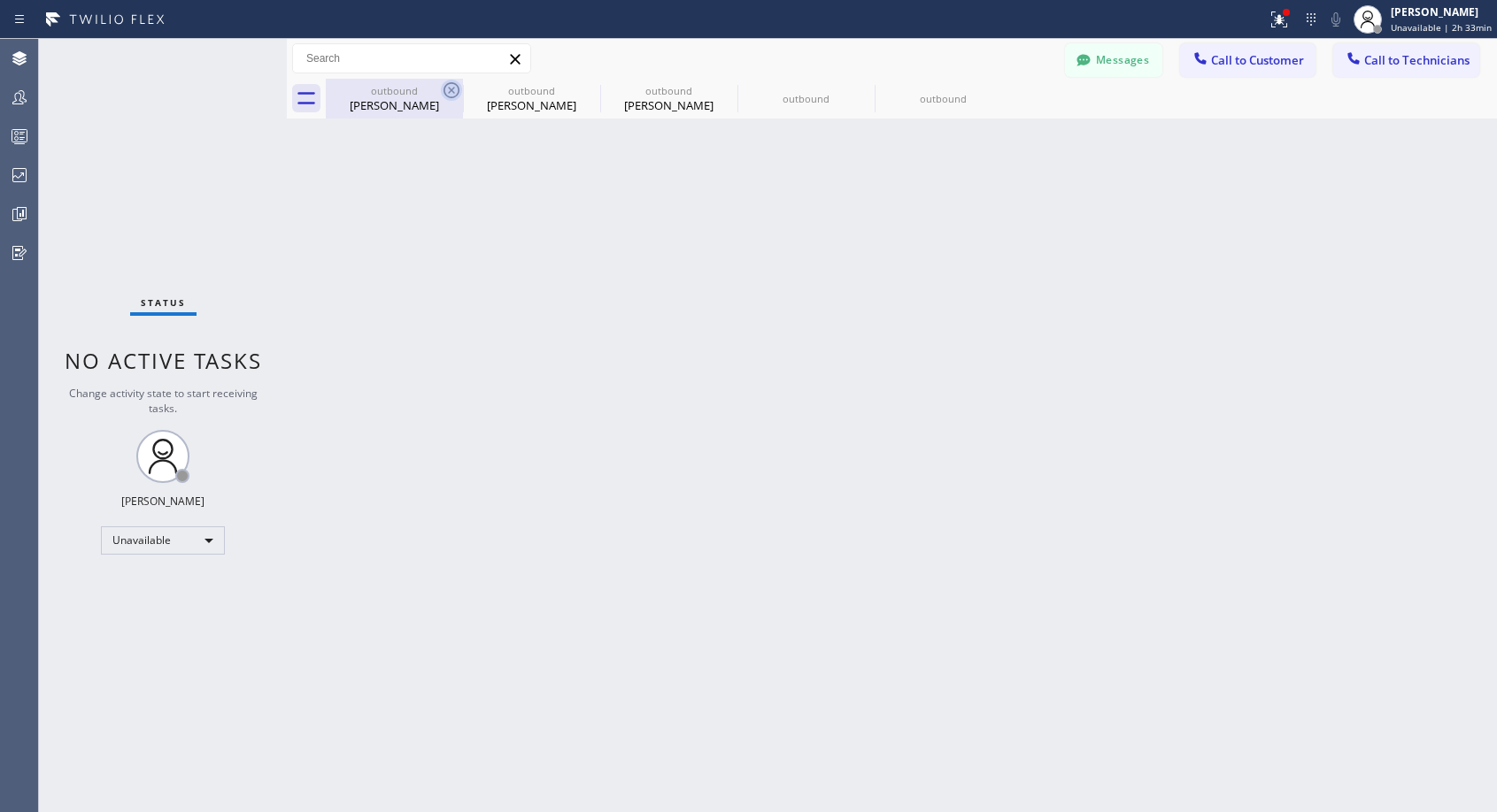
click at [449, 87] on icon at bounding box center [451, 90] width 16 height 16
click at [0, 0] on icon at bounding box center [0, 0] width 0 height 0
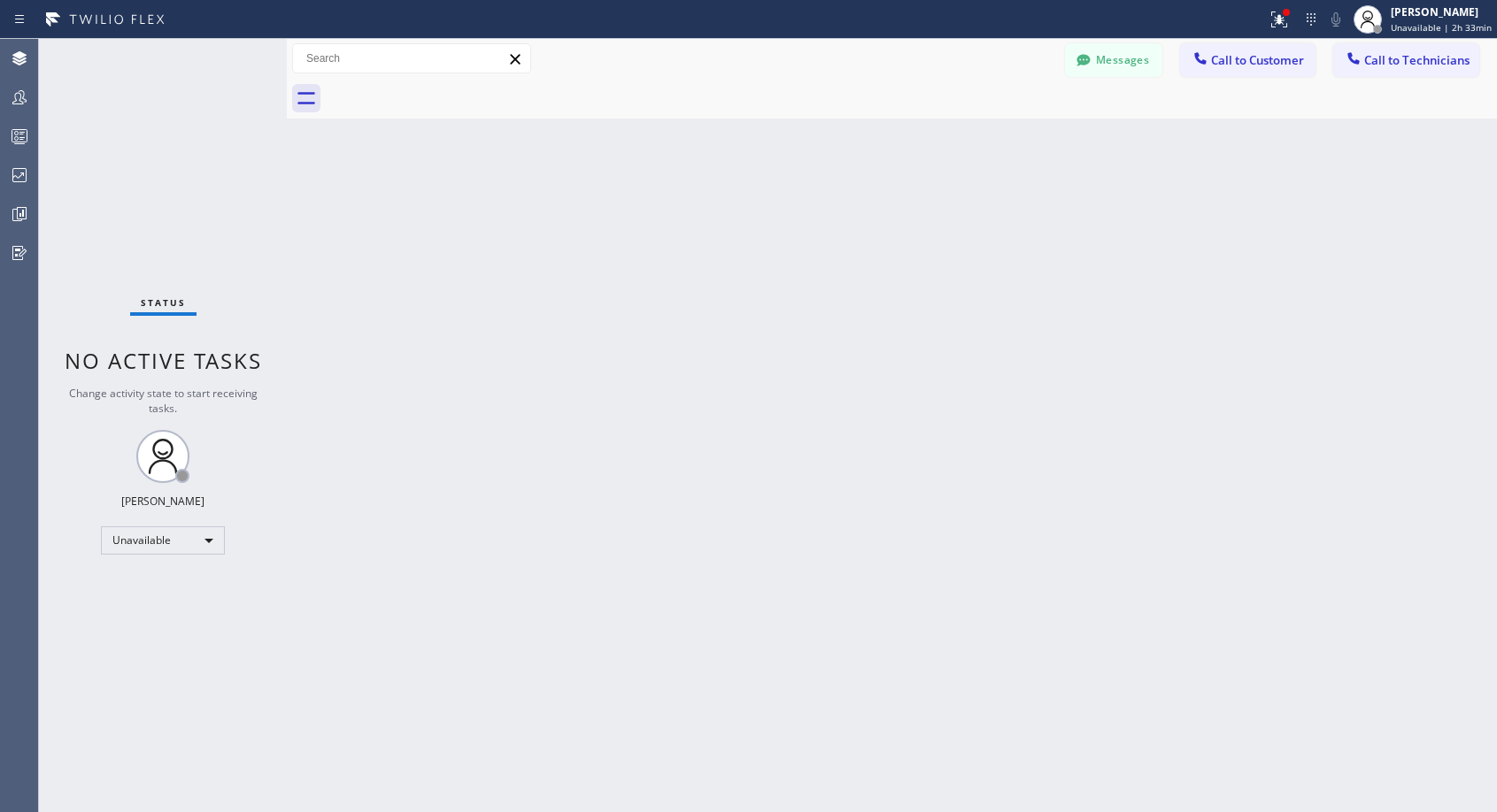
click at [449, 87] on div at bounding box center [912, 98] width 1171 height 40
click at [1254, 63] on span "Call to Customer" at bounding box center [1257, 60] width 93 height 16
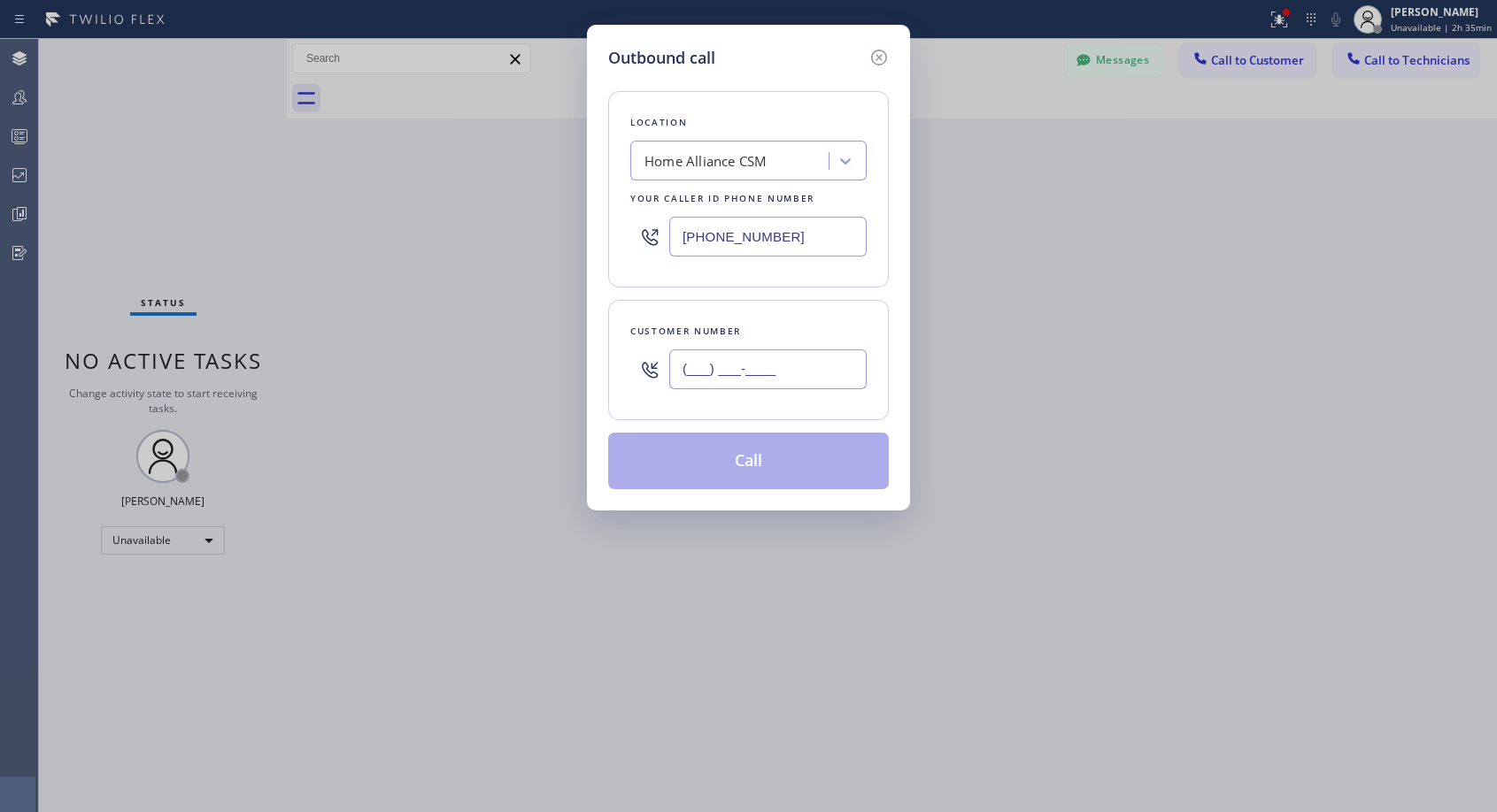
click at [741, 379] on input "(___) ___-____" at bounding box center [767, 369] width 197 height 40
paste input "415) 922-4841"
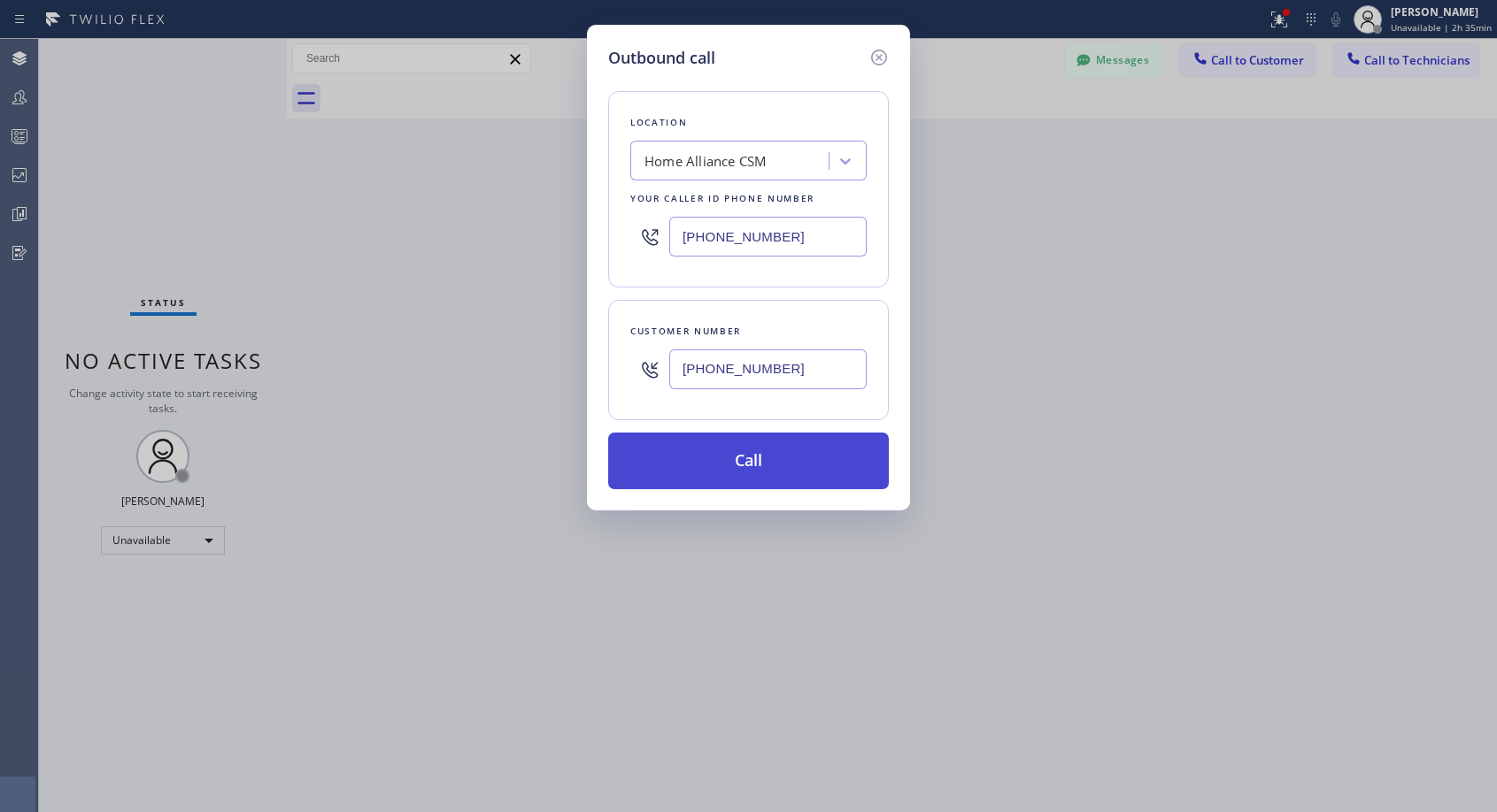
type input "(415) 922-4841"
click at [718, 471] on button "Call" at bounding box center [748, 461] width 281 height 57
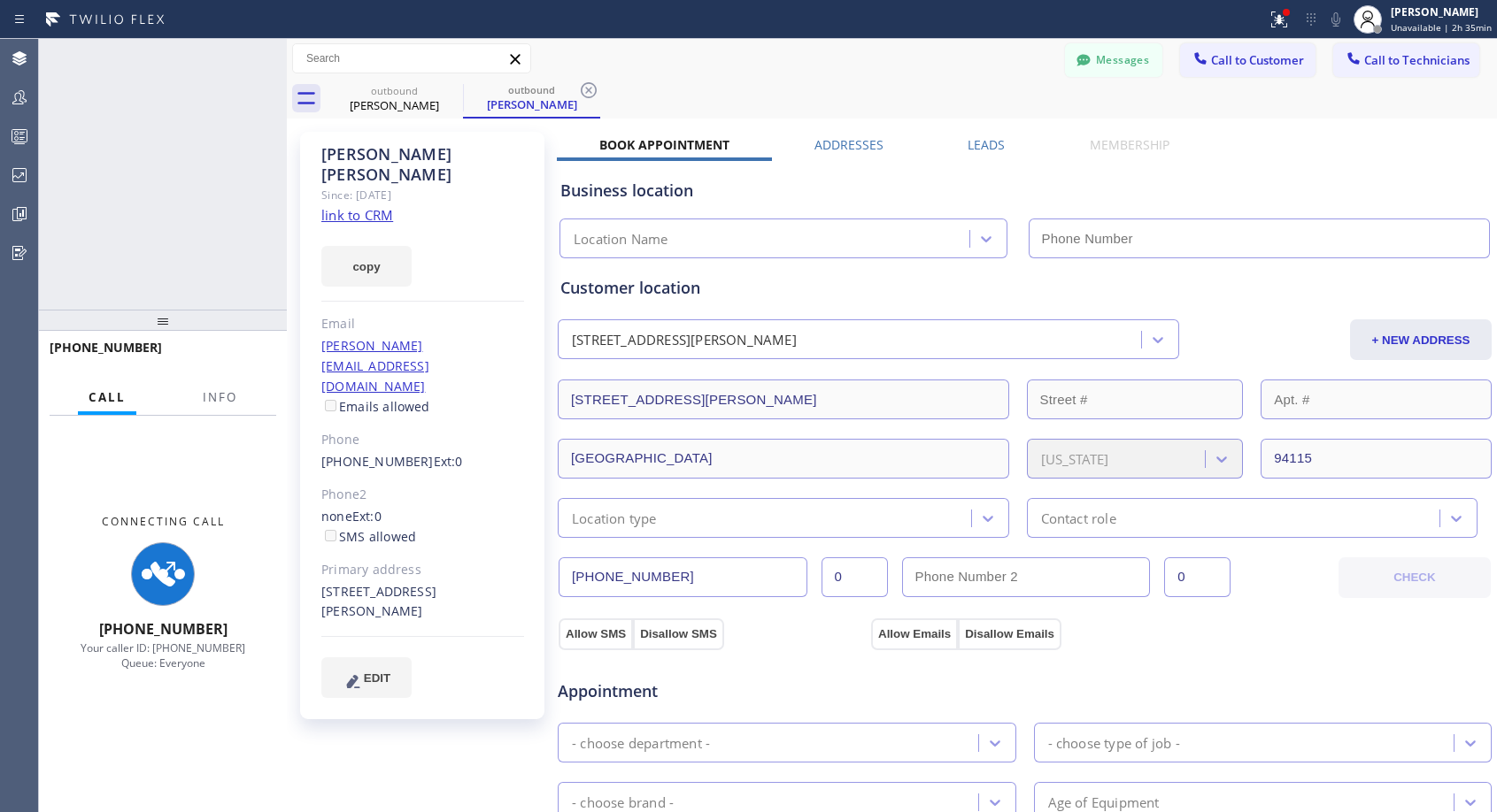
type input "(818) 614-5337"
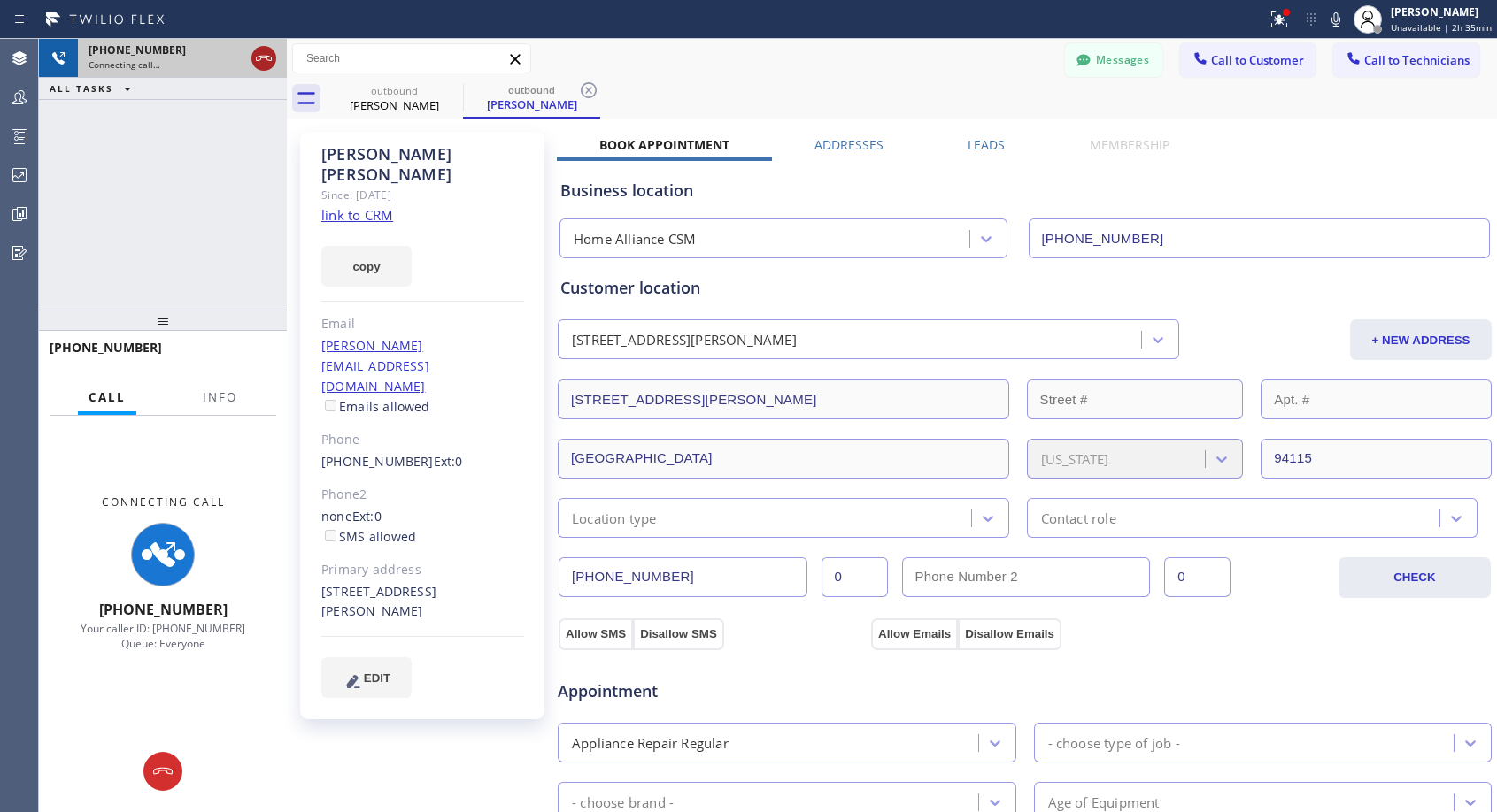
click at [256, 55] on icon at bounding box center [264, 59] width 22 height 22
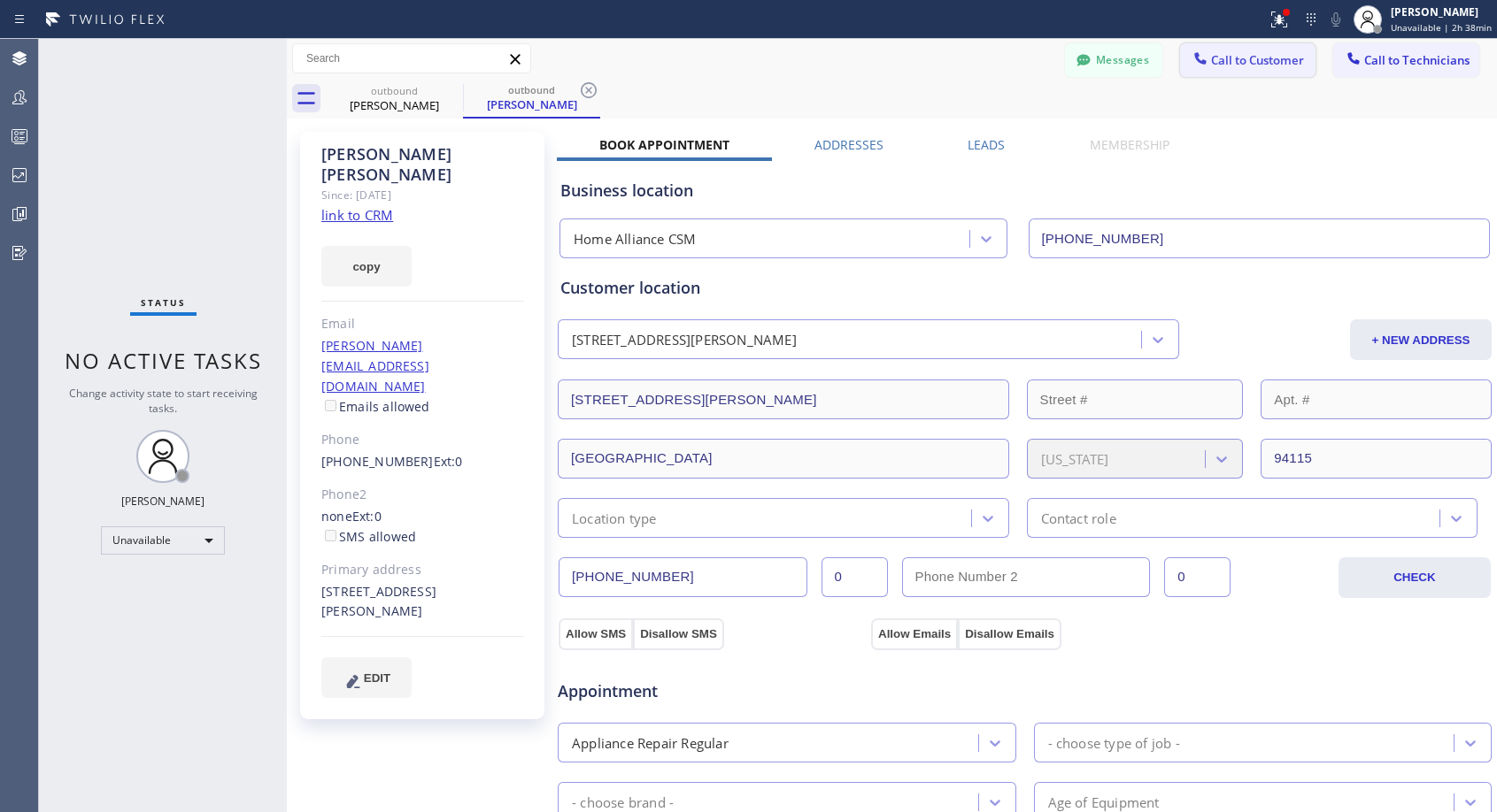
click at [1221, 63] on span "Call to Customer" at bounding box center [1257, 60] width 93 height 16
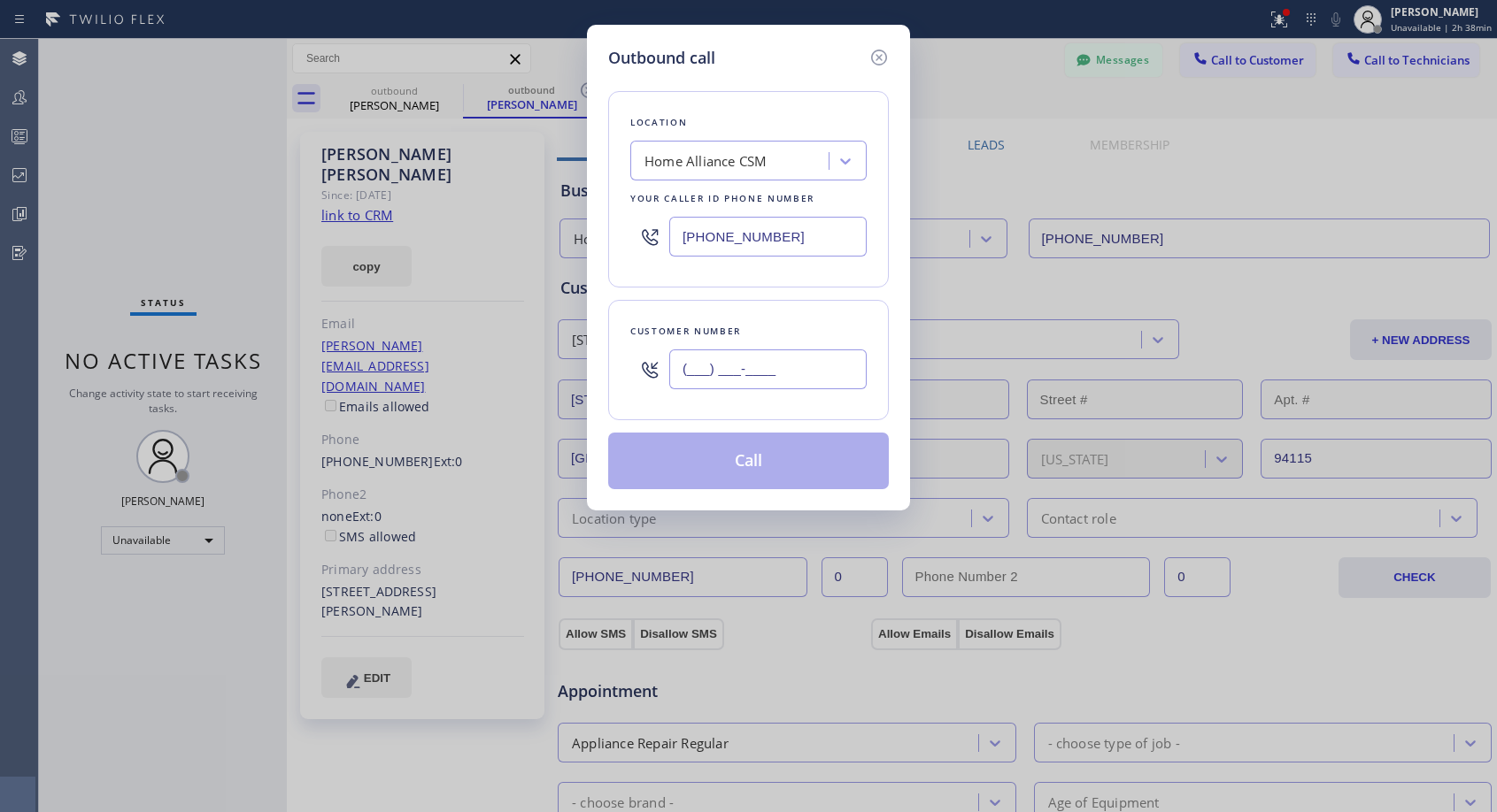
click at [754, 357] on input "(___) ___-____" at bounding box center [767, 369] width 197 height 40
paste input "650) 732-2223"
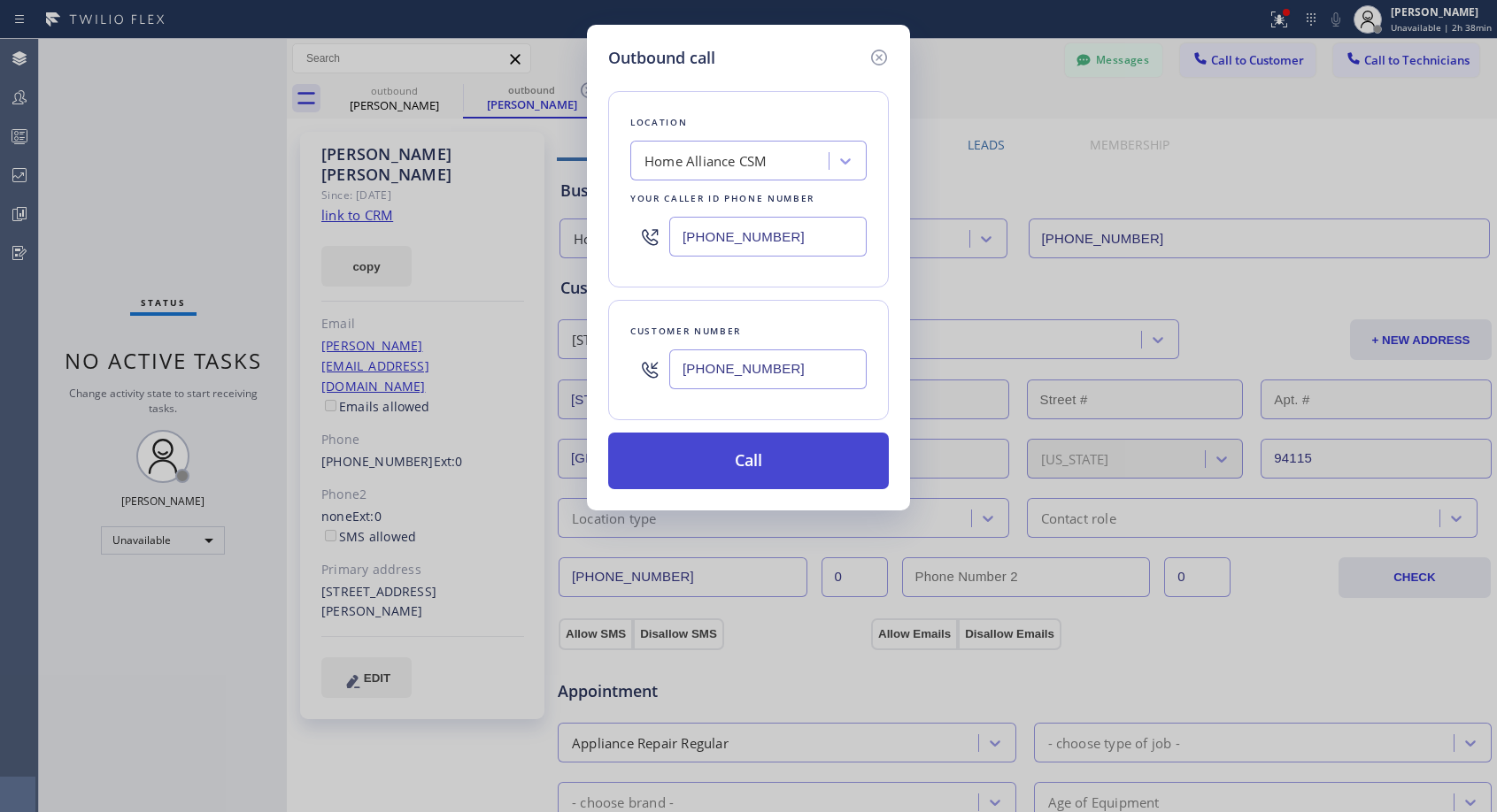
type input "(650) 732-2223"
drag, startPoint x: 733, startPoint y: 463, endPoint x: 743, endPoint y: 69, distance: 394.1
click at [734, 463] on button "Call" at bounding box center [748, 461] width 281 height 57
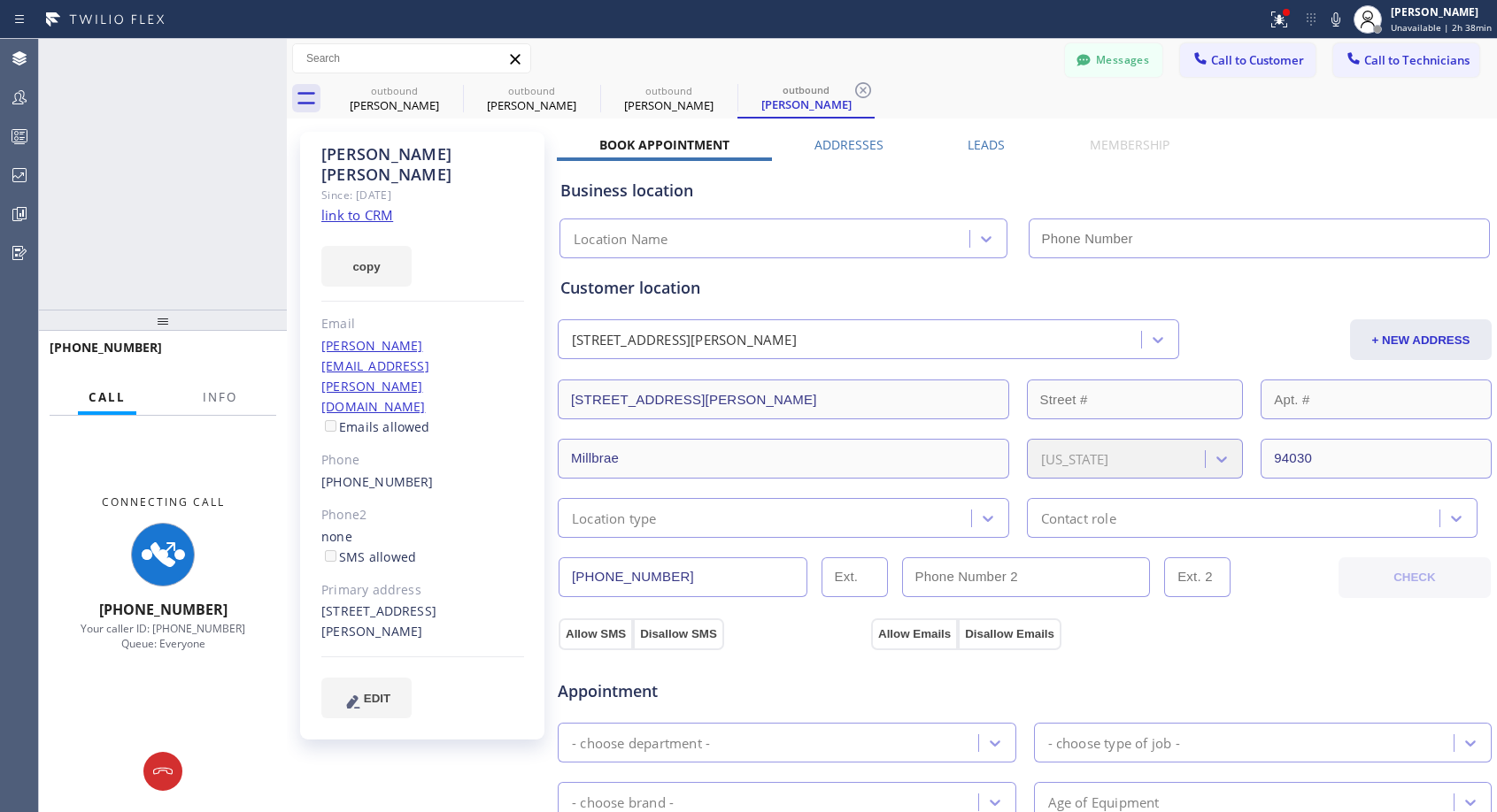
type input "(818) 614-5337"
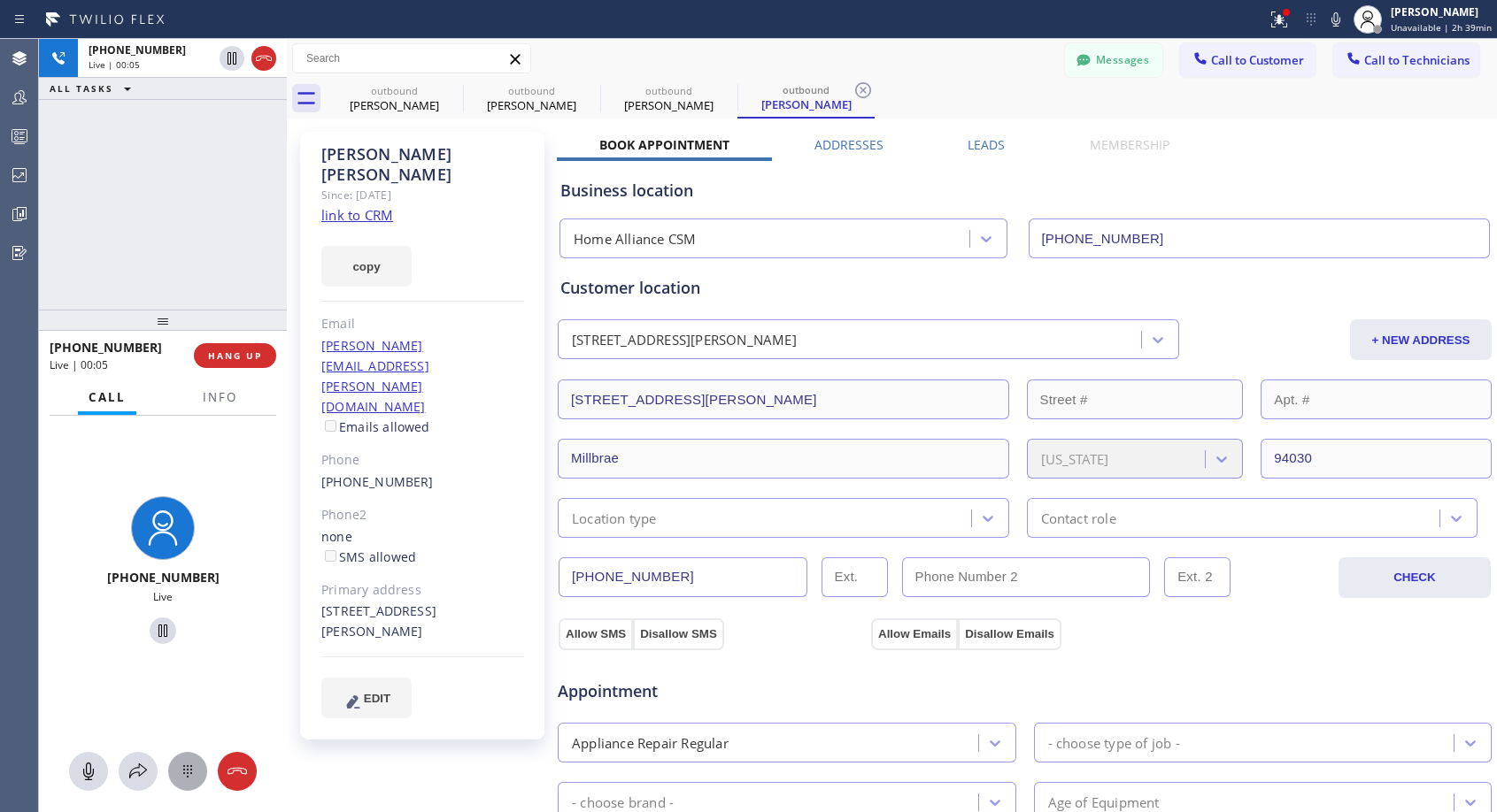
click at [179, 765] on icon at bounding box center [188, 771] width 22 height 22
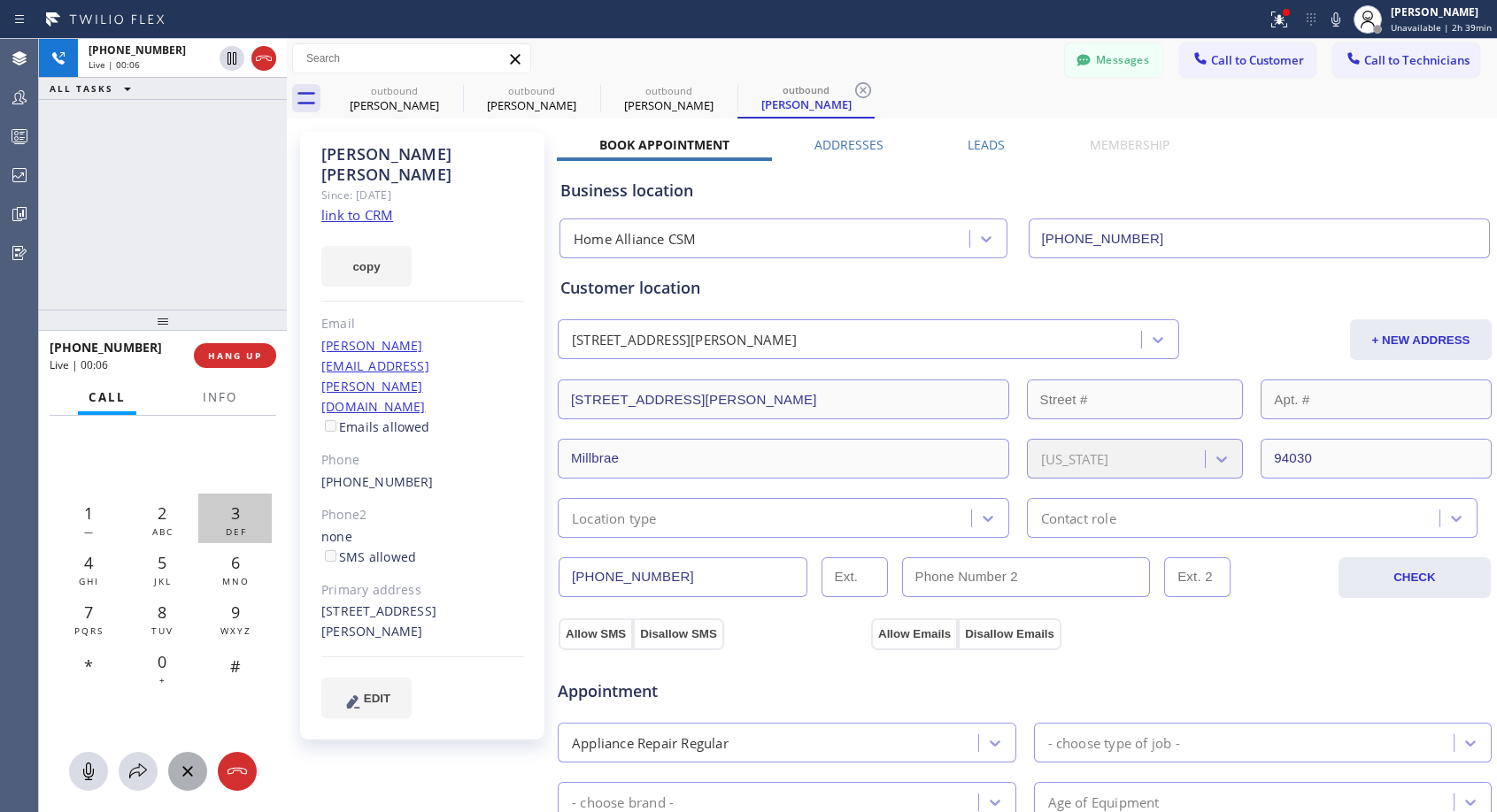
click at [240, 514] on span "3" at bounding box center [235, 513] width 9 height 22
click at [240, 558] on div "6 MNO" at bounding box center [235, 567] width 74 height 50
click at [231, 356] on span "HANG UP" at bounding box center [235, 356] width 54 height 13
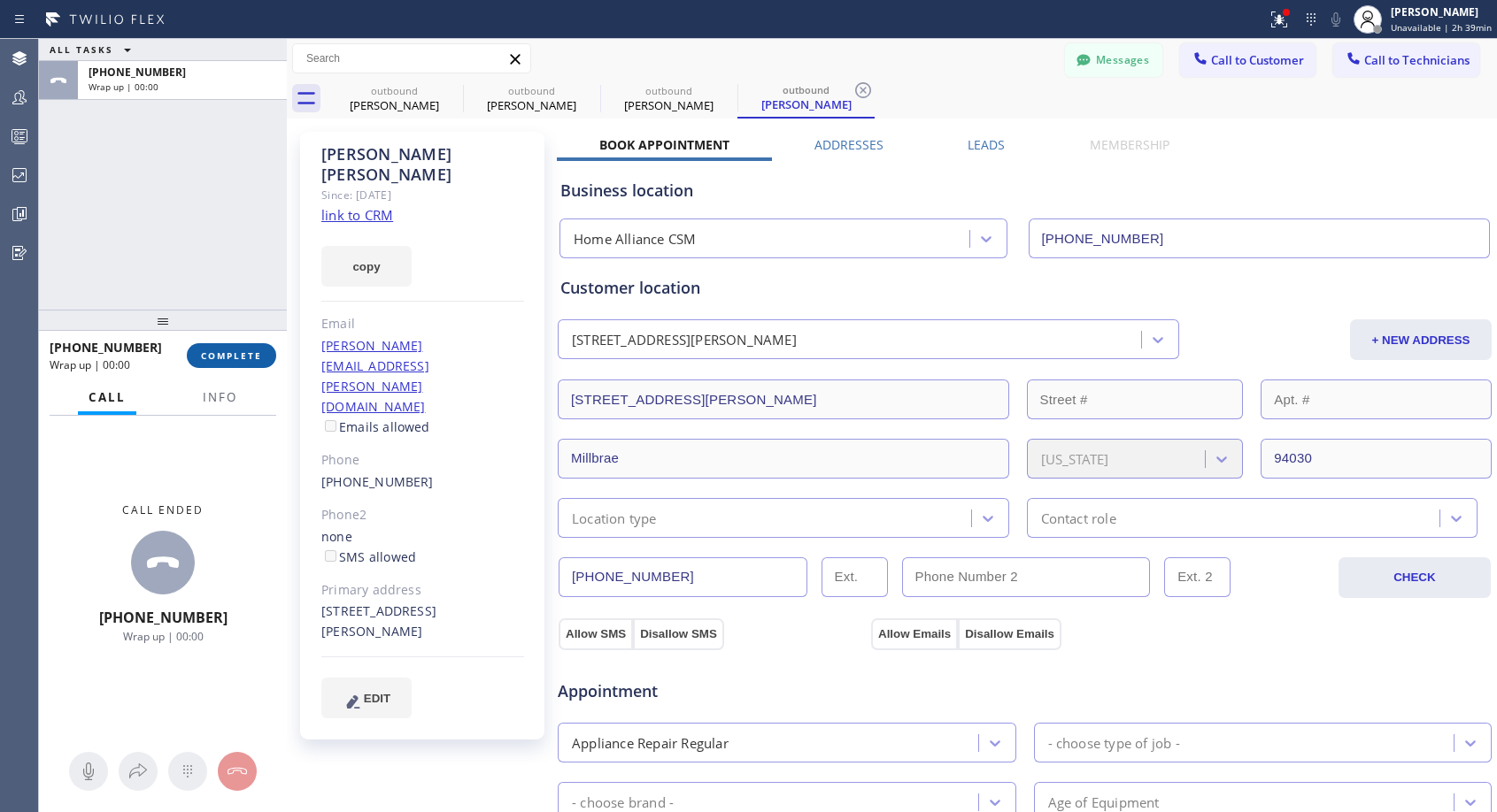
click at [231, 356] on span "COMPLETE" at bounding box center [231, 356] width 61 height 13
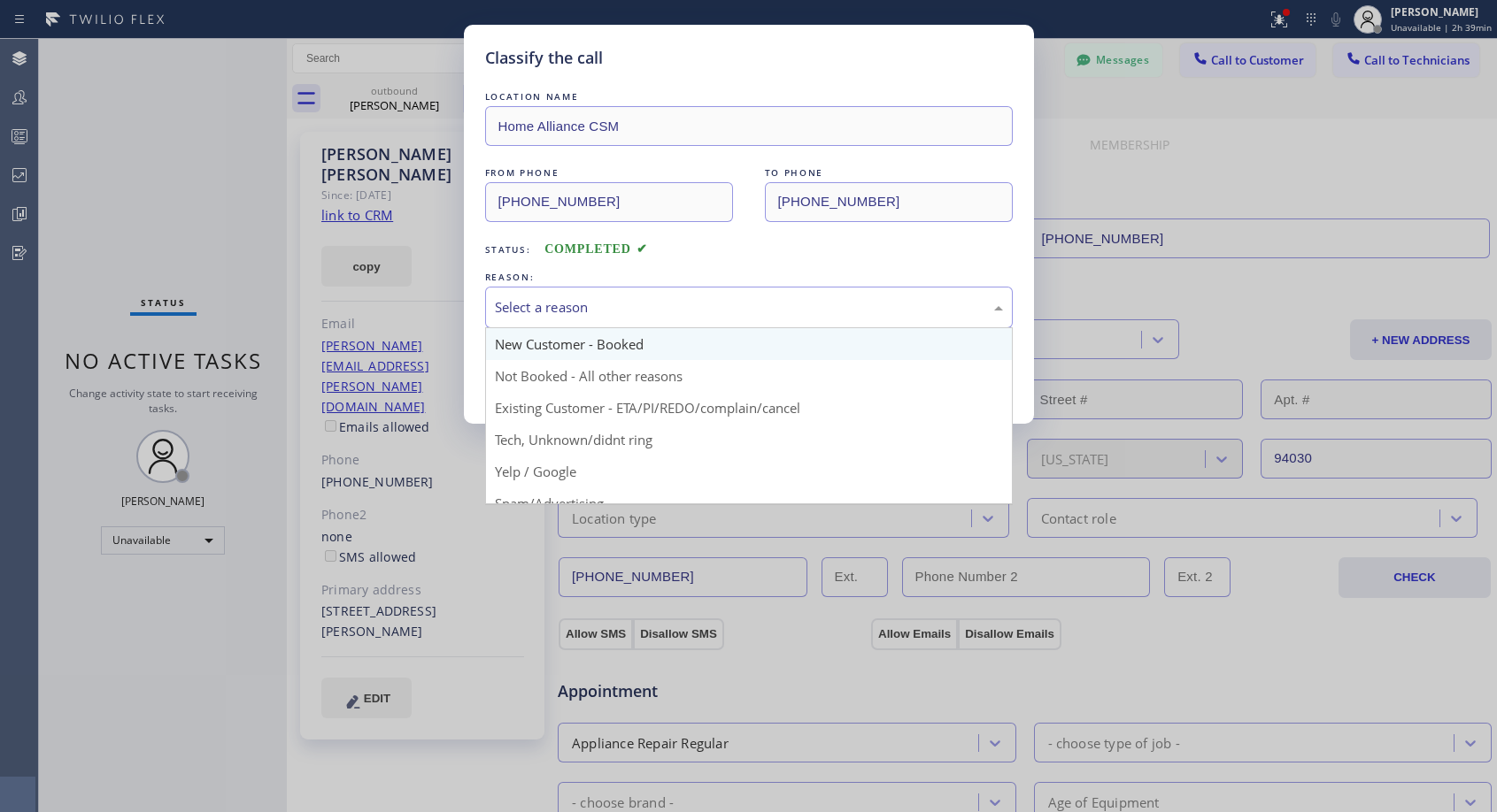
drag, startPoint x: 632, startPoint y: 309, endPoint x: 576, endPoint y: 335, distance: 61.7
click at [632, 308] on div "Select a reason" at bounding box center [748, 307] width 508 height 21
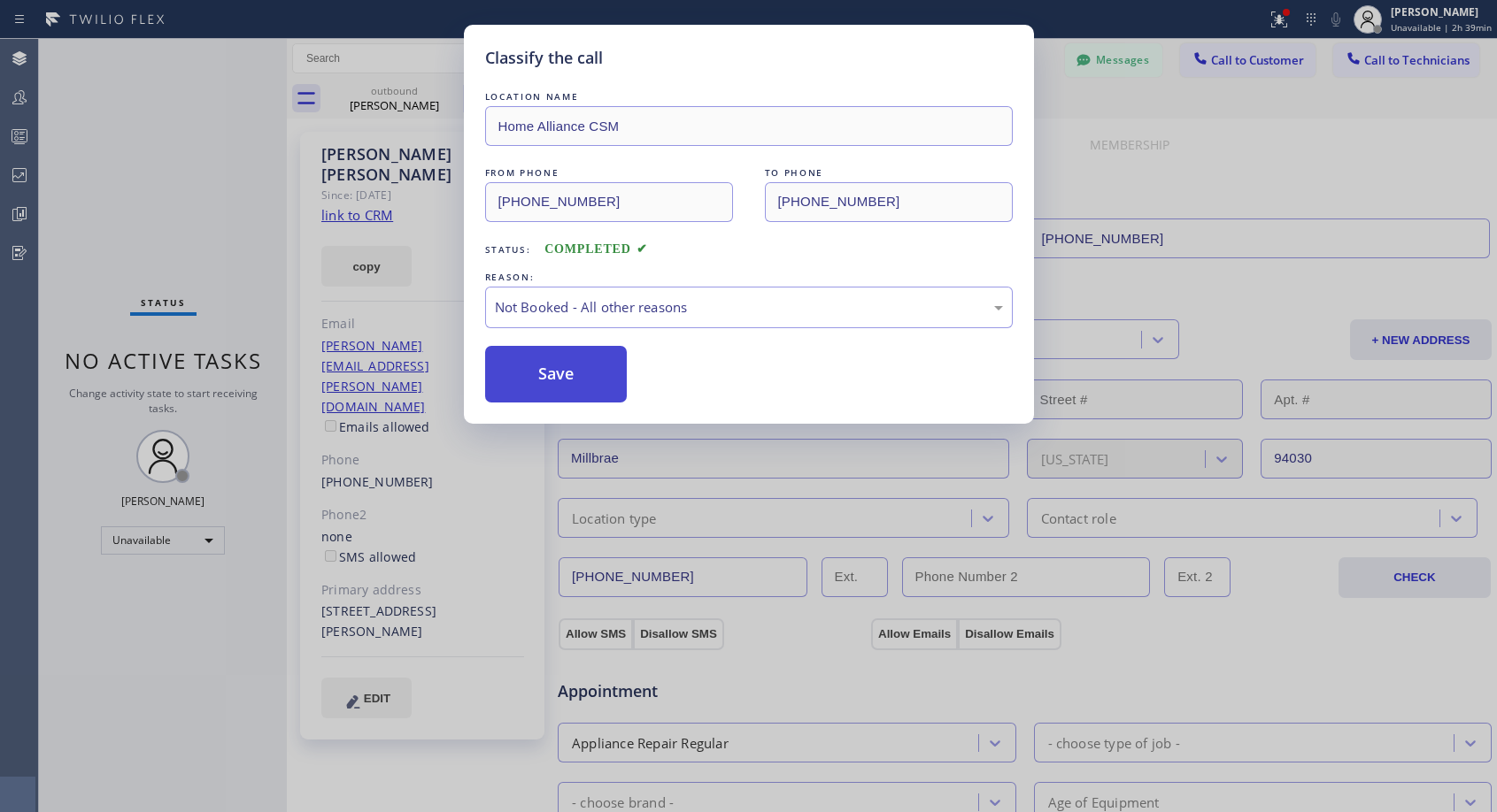
click at [552, 371] on button "Save" at bounding box center [557, 374] width 142 height 57
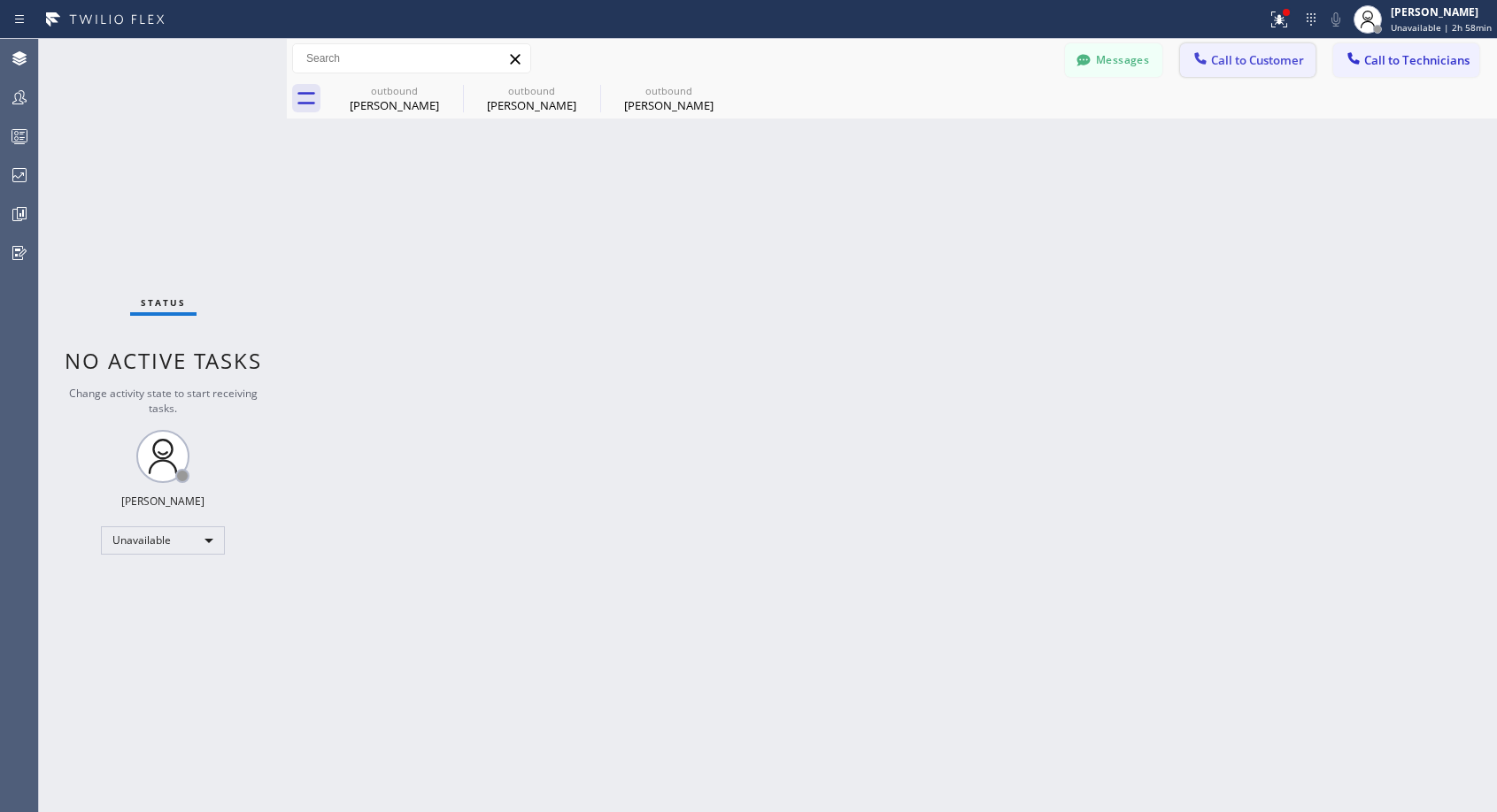
click at [1243, 63] on span "Call to Customer" at bounding box center [1257, 60] width 93 height 16
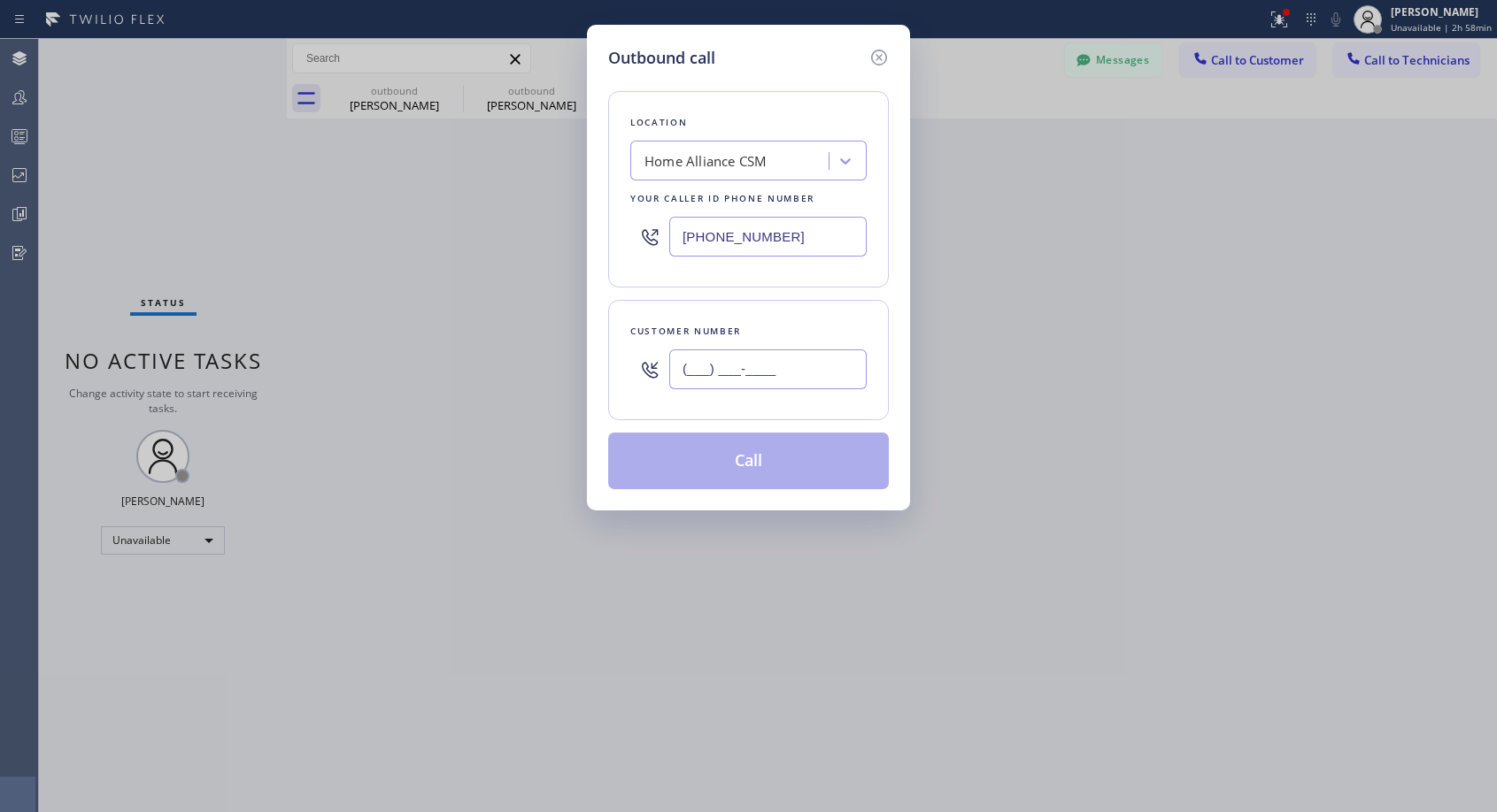
click at [734, 368] on input "(___) ___-____" at bounding box center [767, 369] width 197 height 40
paste input "310) 471-3027"
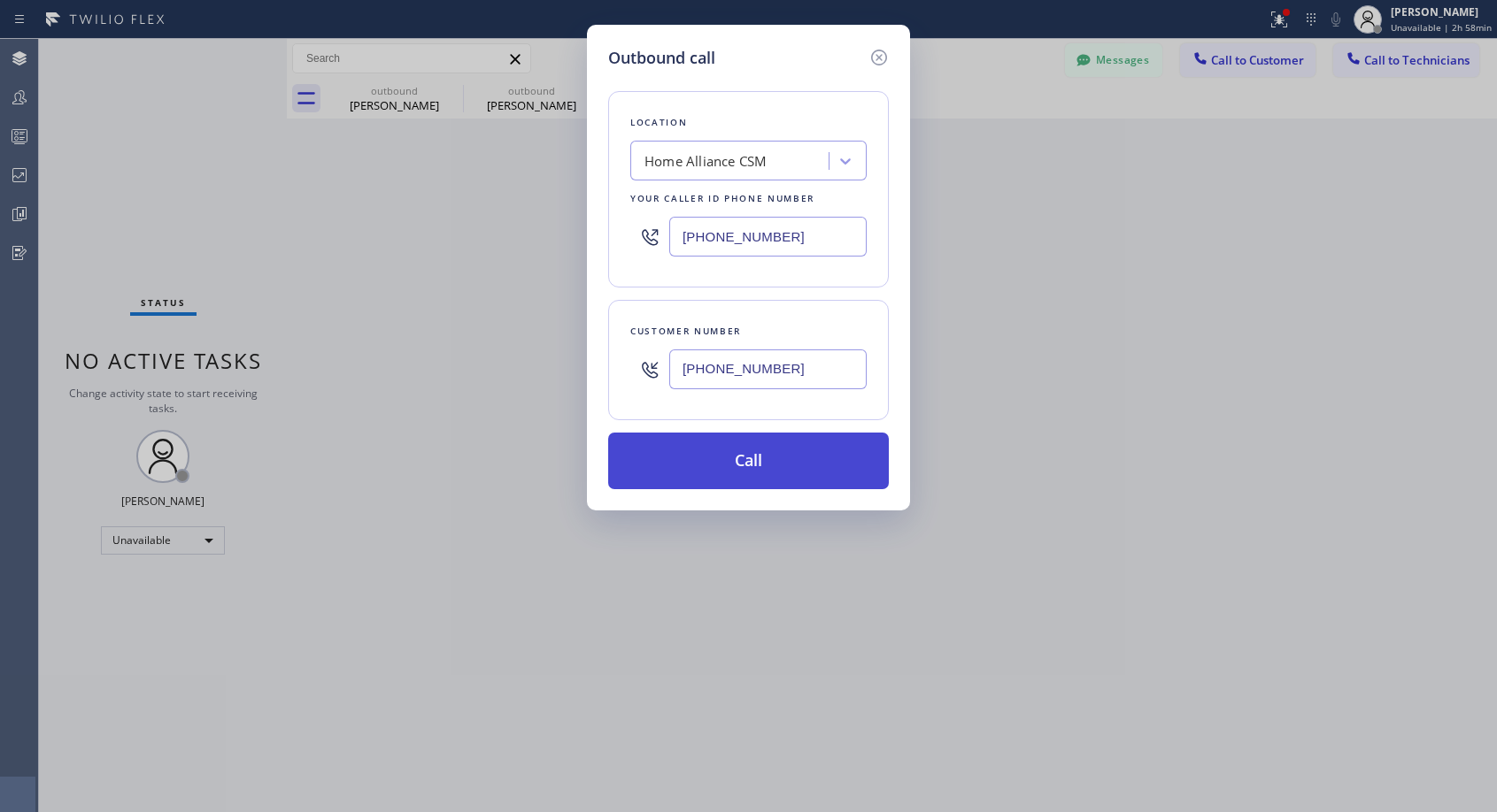
type input "(310) 471-3027"
click at [750, 466] on button "Call" at bounding box center [748, 461] width 281 height 57
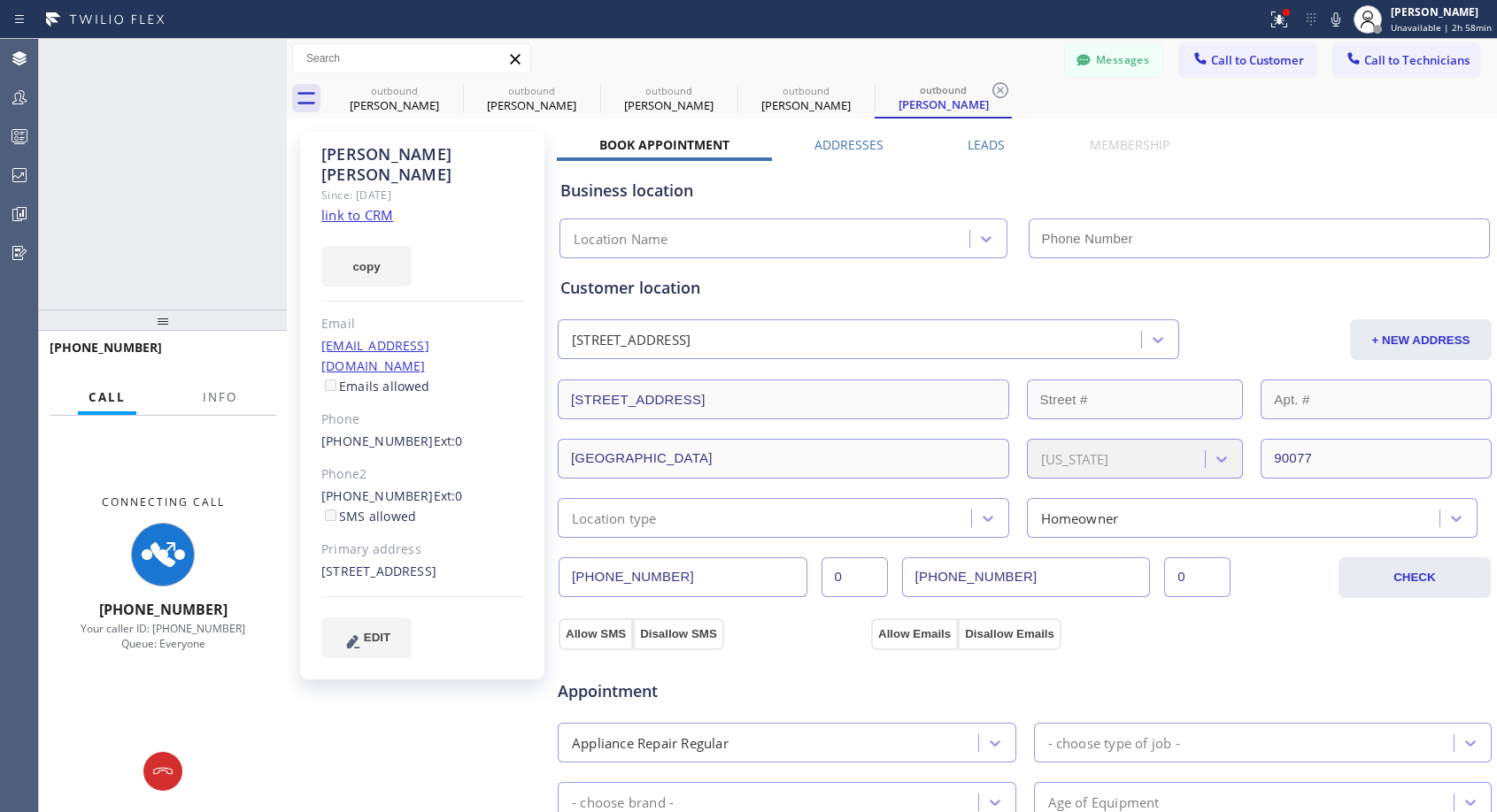
type input "(818) 614-5337"
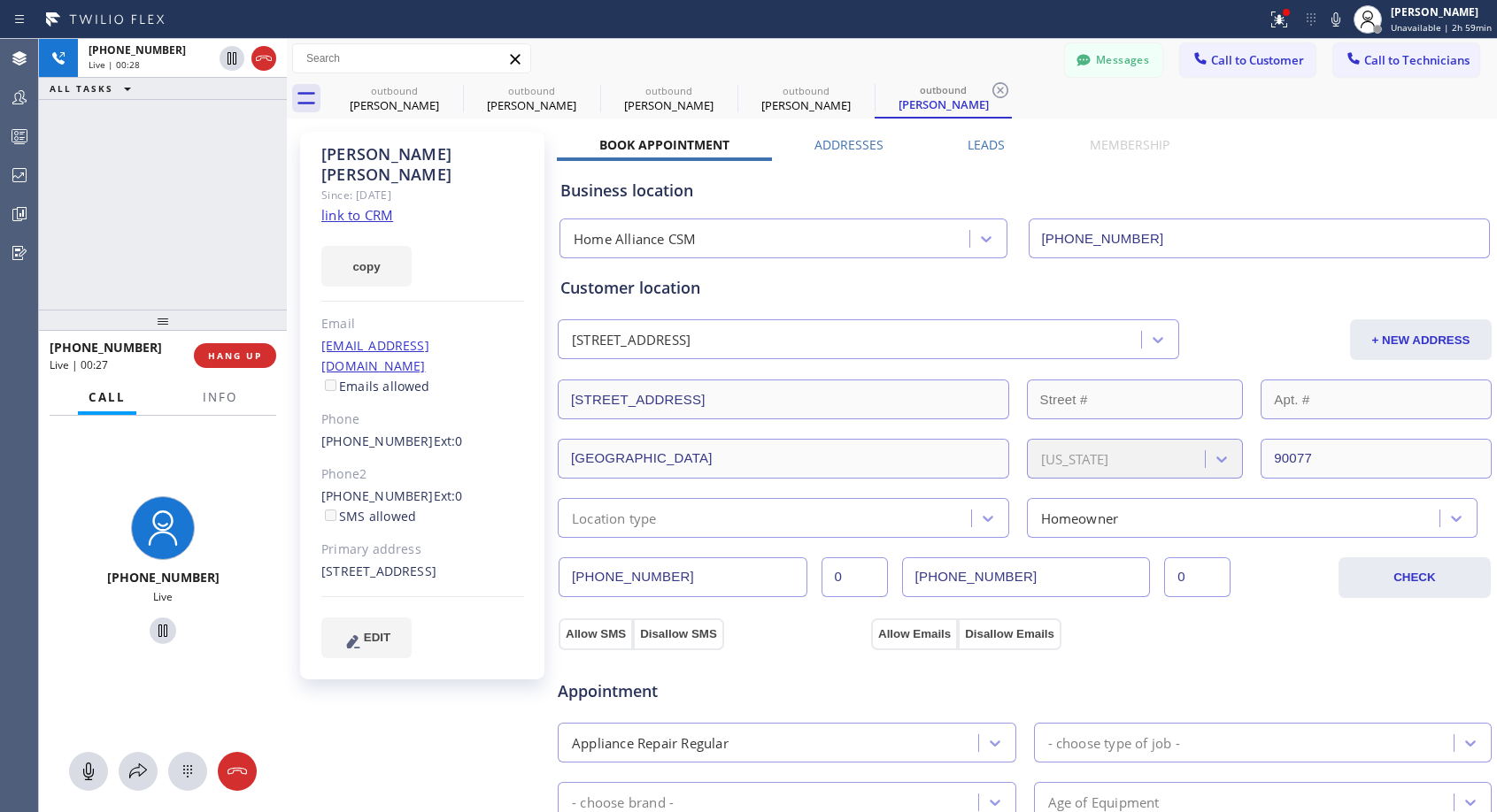
click at [220, 368] on div "+13104713027 Live | 00:27 HANG UP" at bounding box center [163, 356] width 227 height 46
click at [250, 359] on span "HANG UP" at bounding box center [235, 356] width 54 height 13
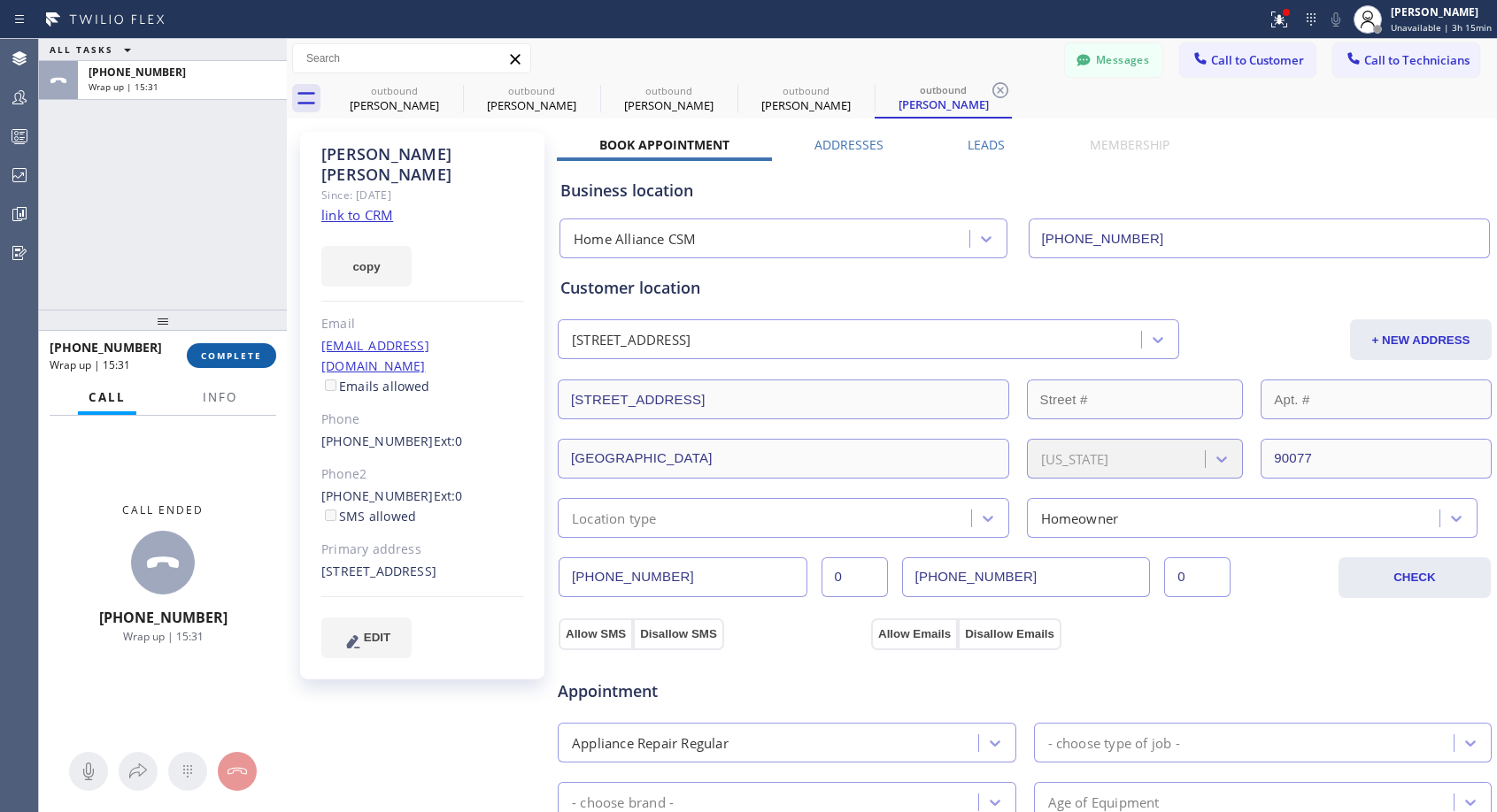
click at [217, 352] on span "COMPLETE" at bounding box center [231, 356] width 61 height 13
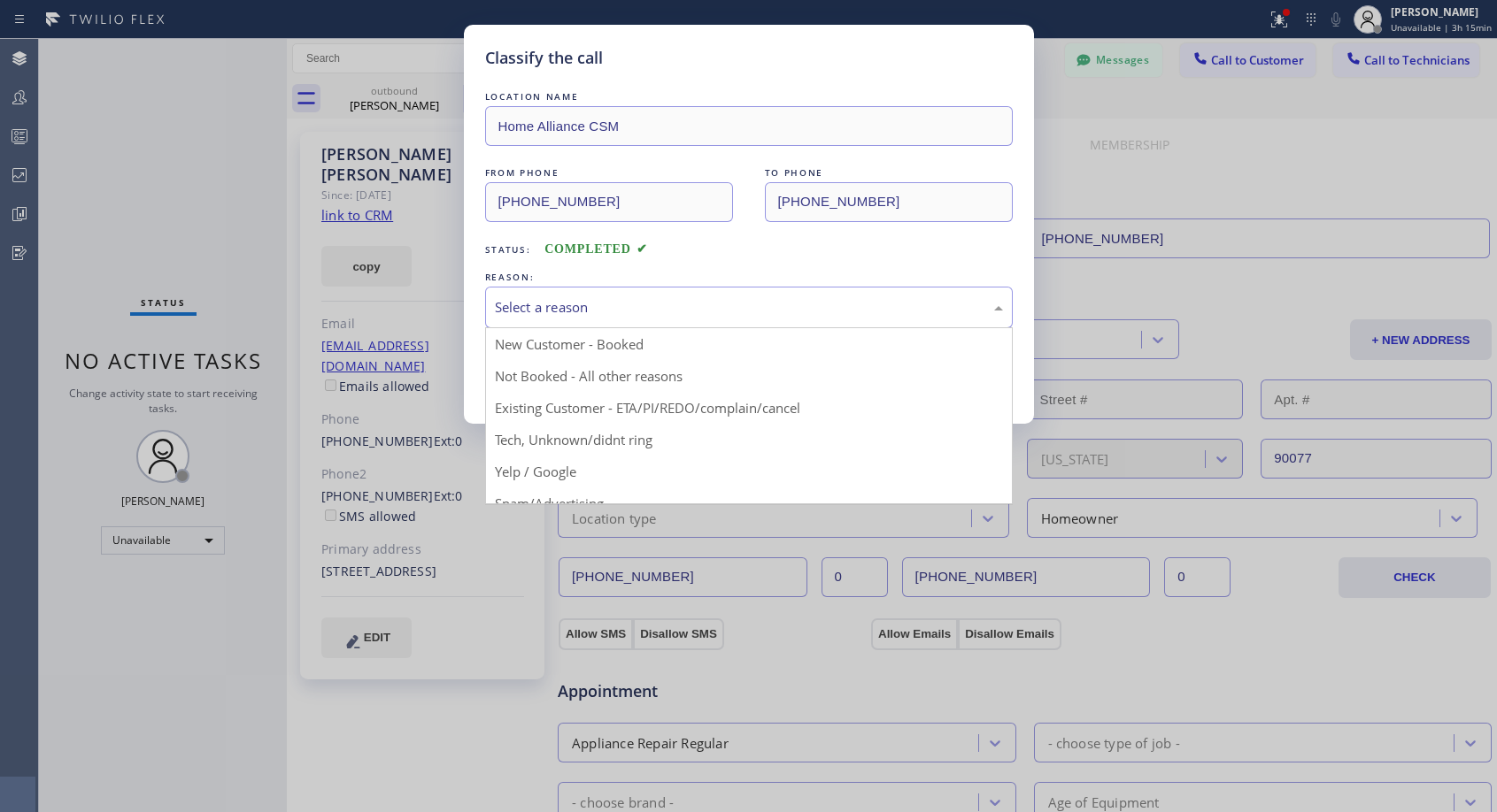
click at [641, 309] on div "Select a reason" at bounding box center [748, 307] width 508 height 21
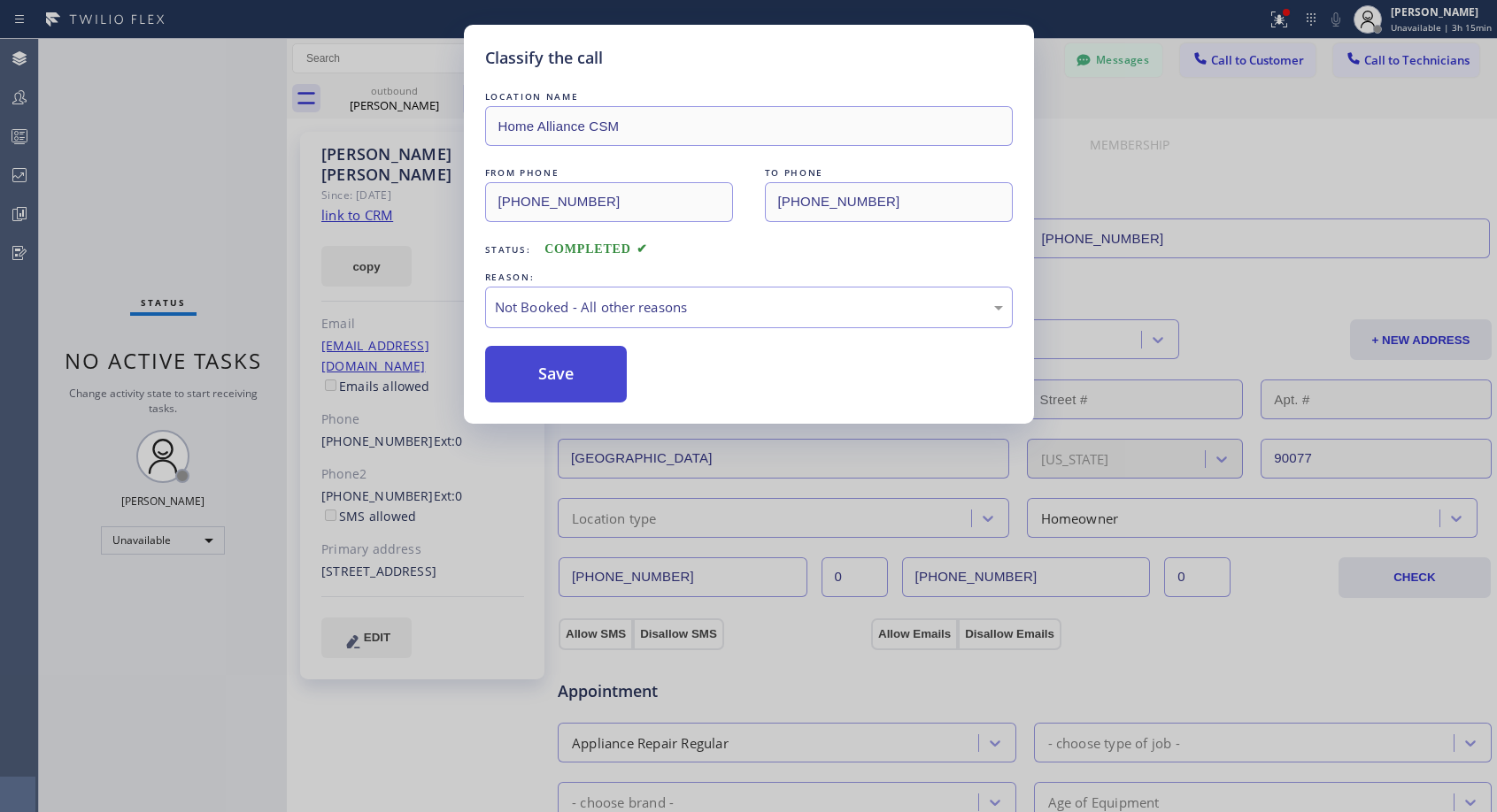
click at [558, 369] on button "Save" at bounding box center [557, 374] width 142 height 57
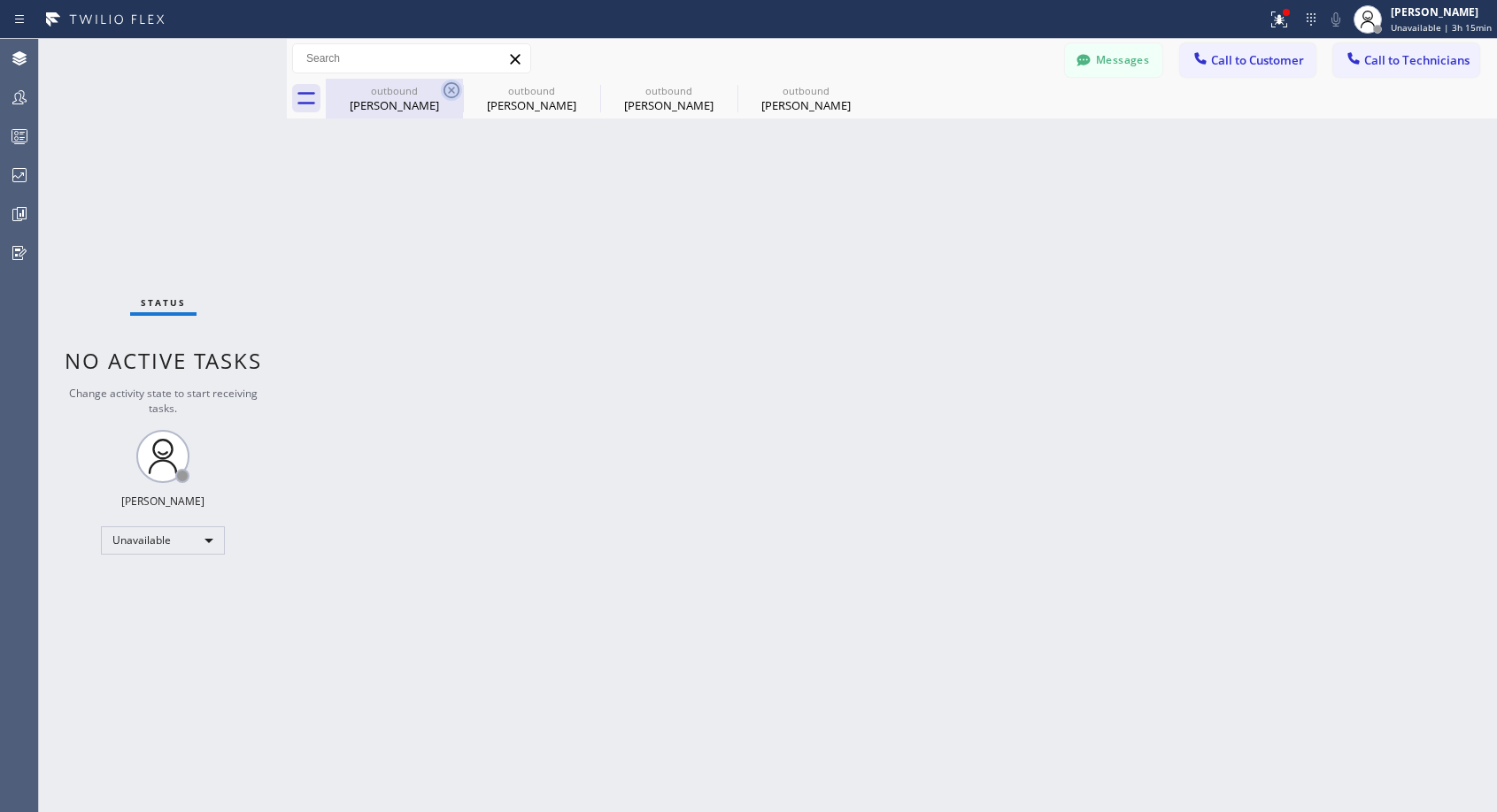
click at [451, 88] on icon at bounding box center [451, 90] width 22 height 22
click at [0, 0] on icon at bounding box center [0, 0] width 0 height 0
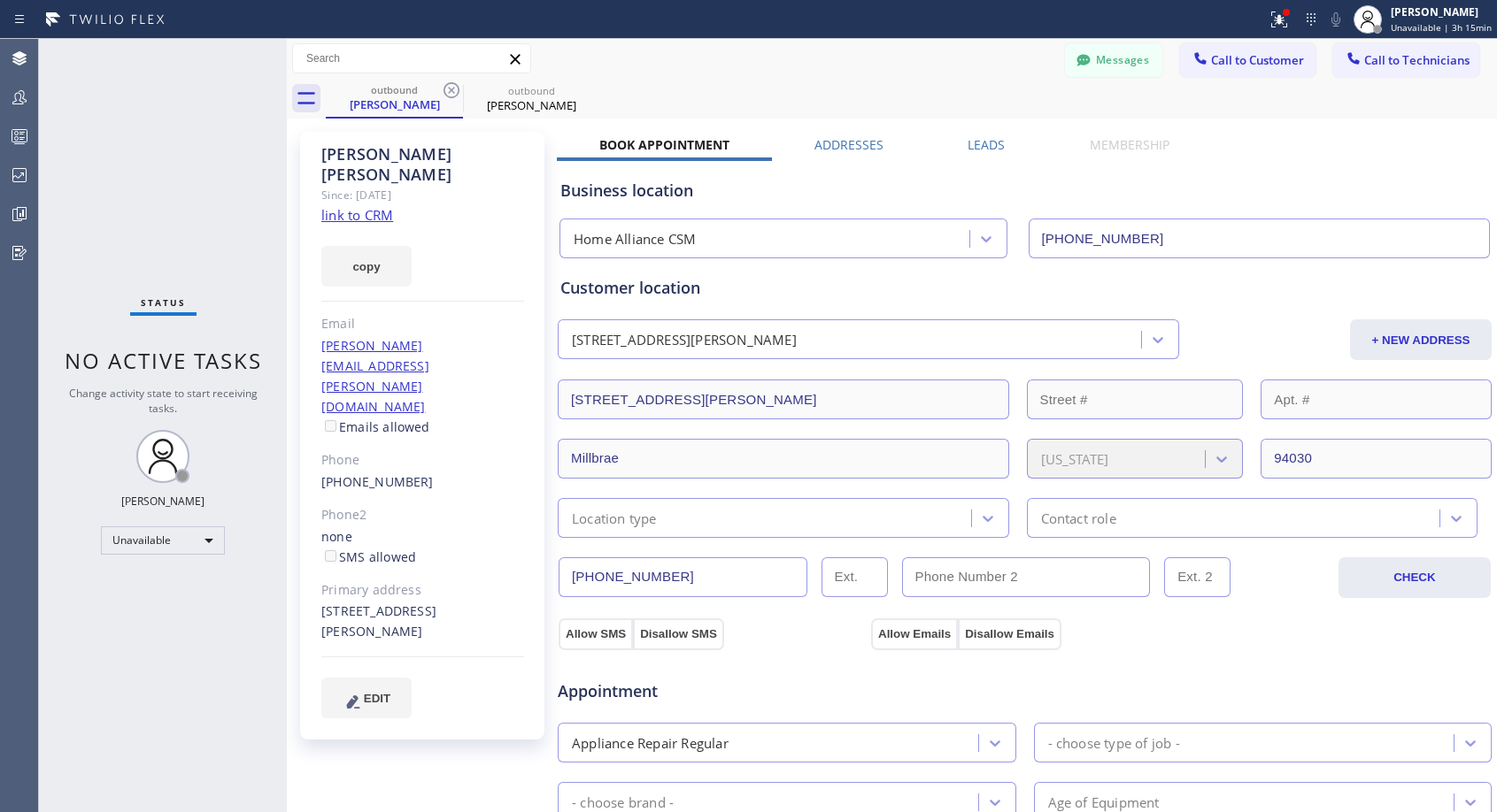
click at [451, 88] on icon at bounding box center [451, 90] width 22 height 22
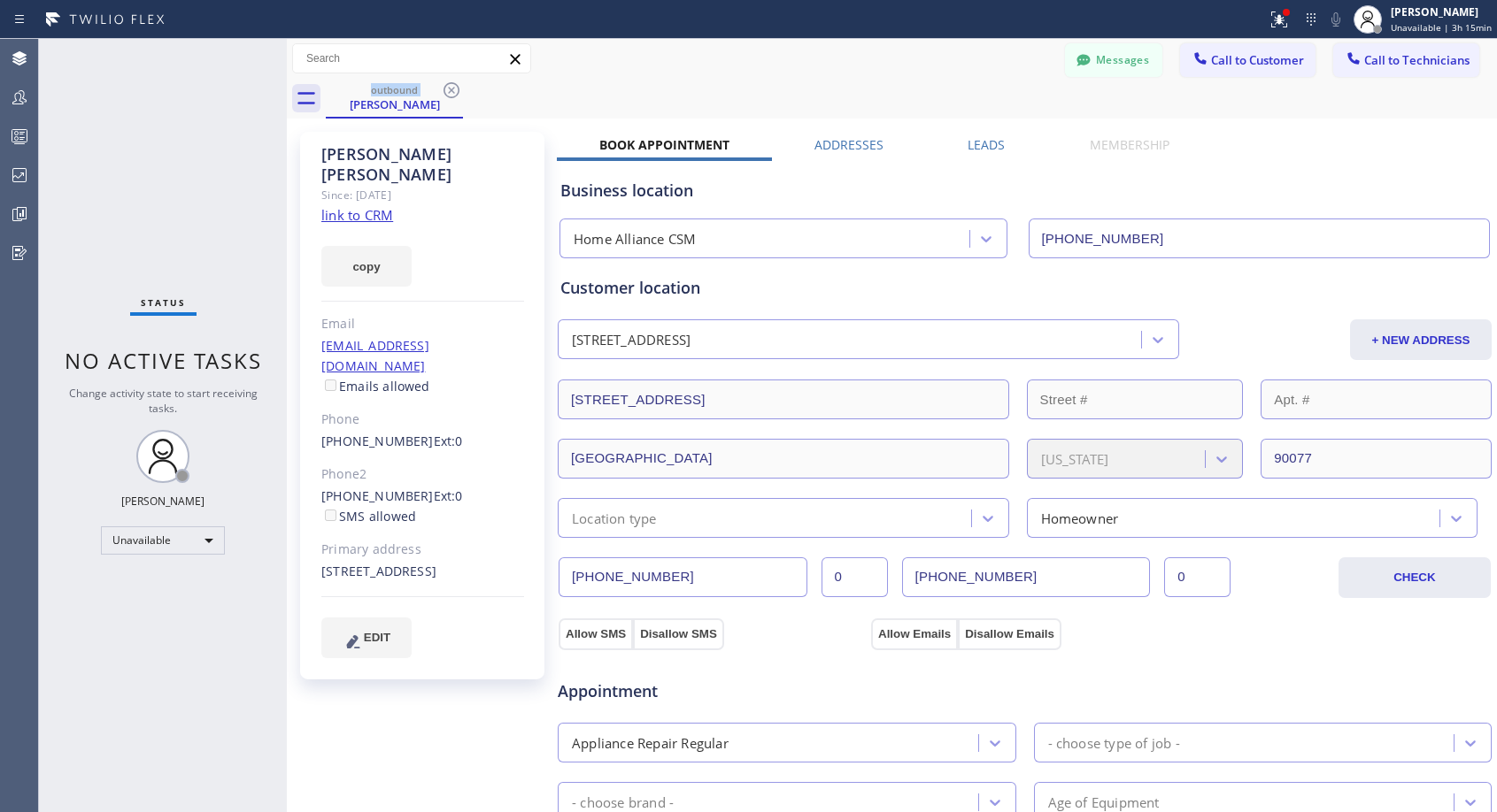
click at [451, 88] on icon at bounding box center [451, 90] width 22 height 22
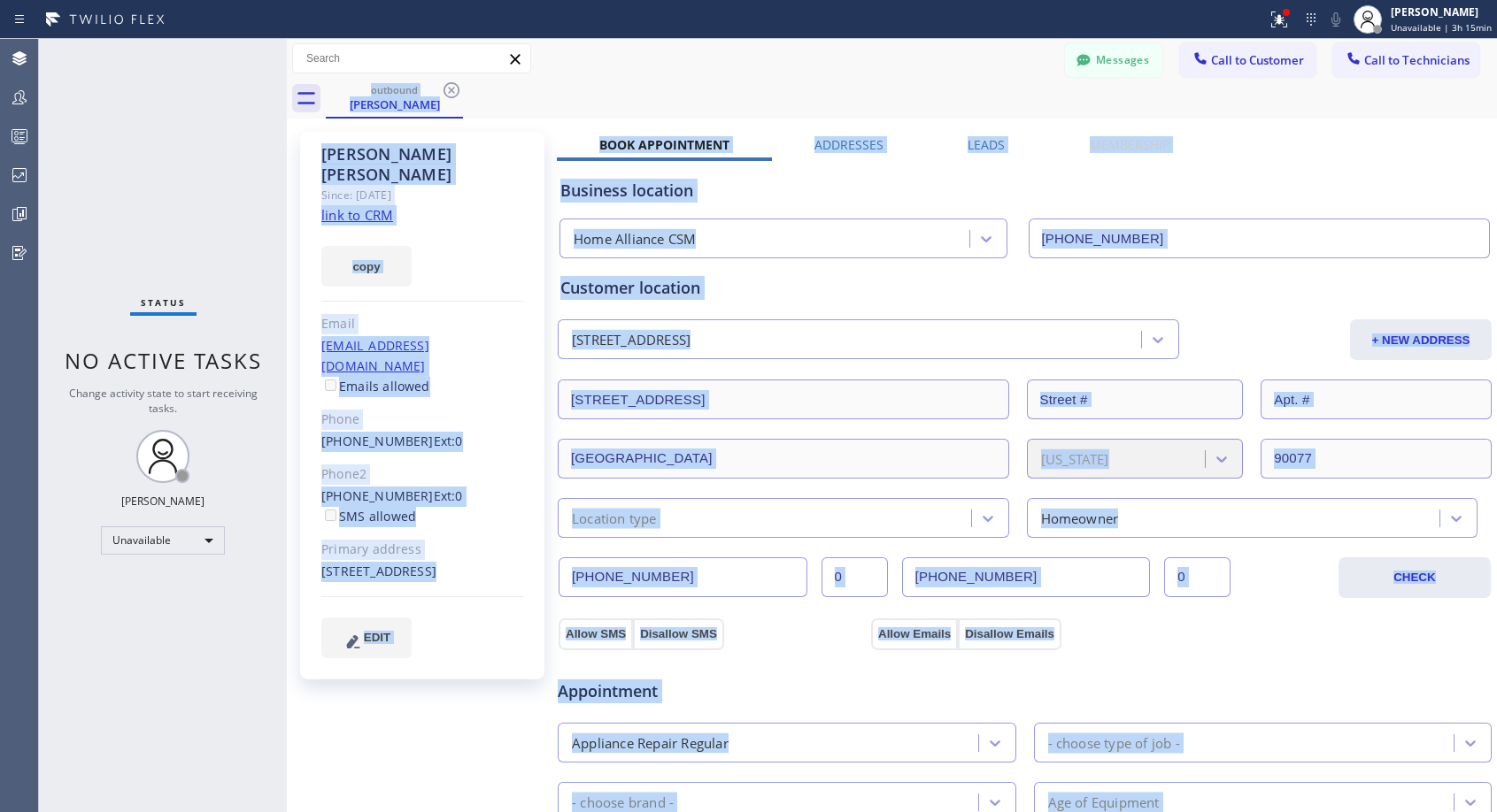
click at [451, 88] on div "outbound Dayle Zukor" at bounding box center [912, 98] width 1171 height 40
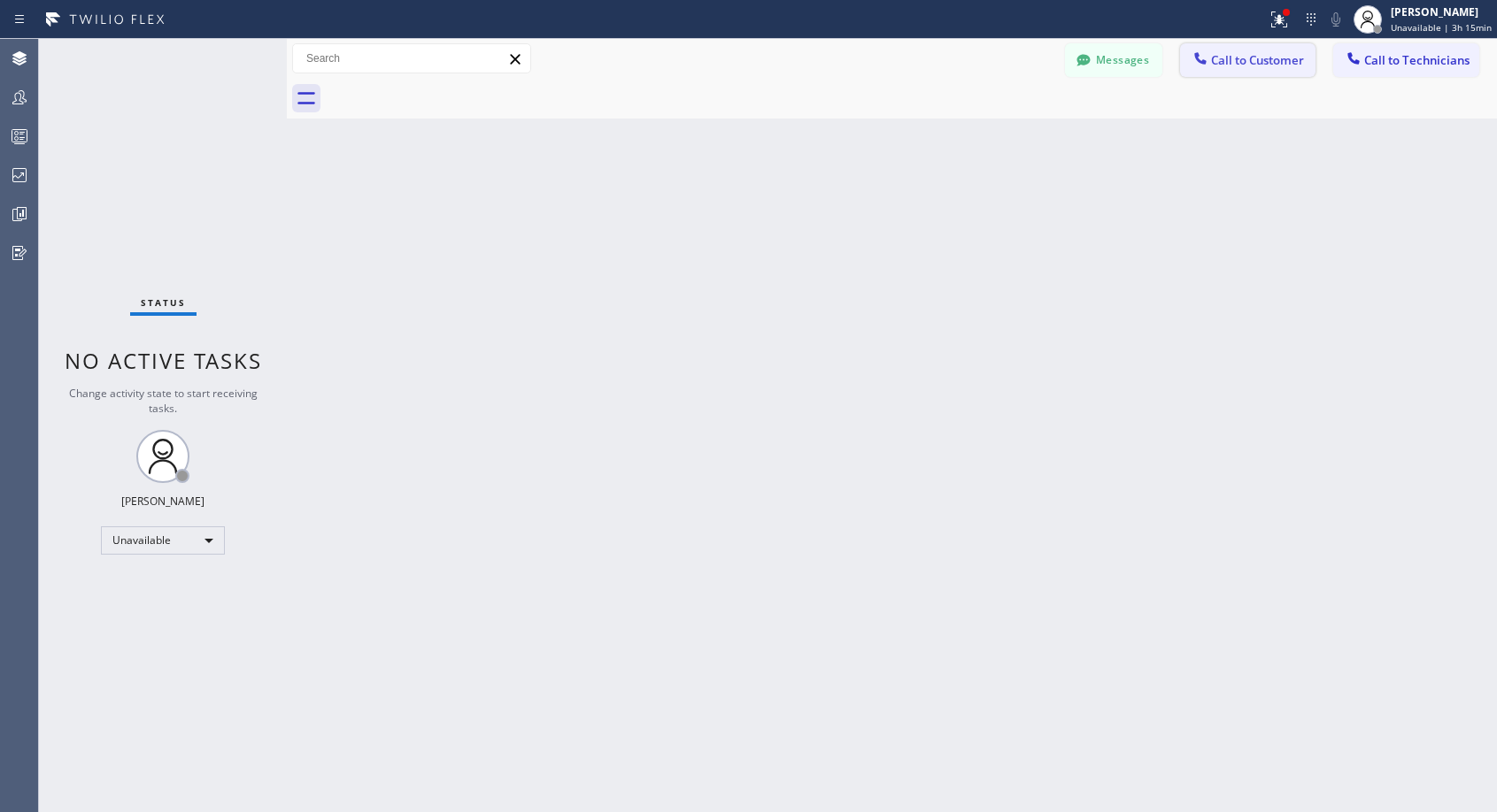
click at [1251, 64] on span "Call to Customer" at bounding box center [1257, 60] width 93 height 16
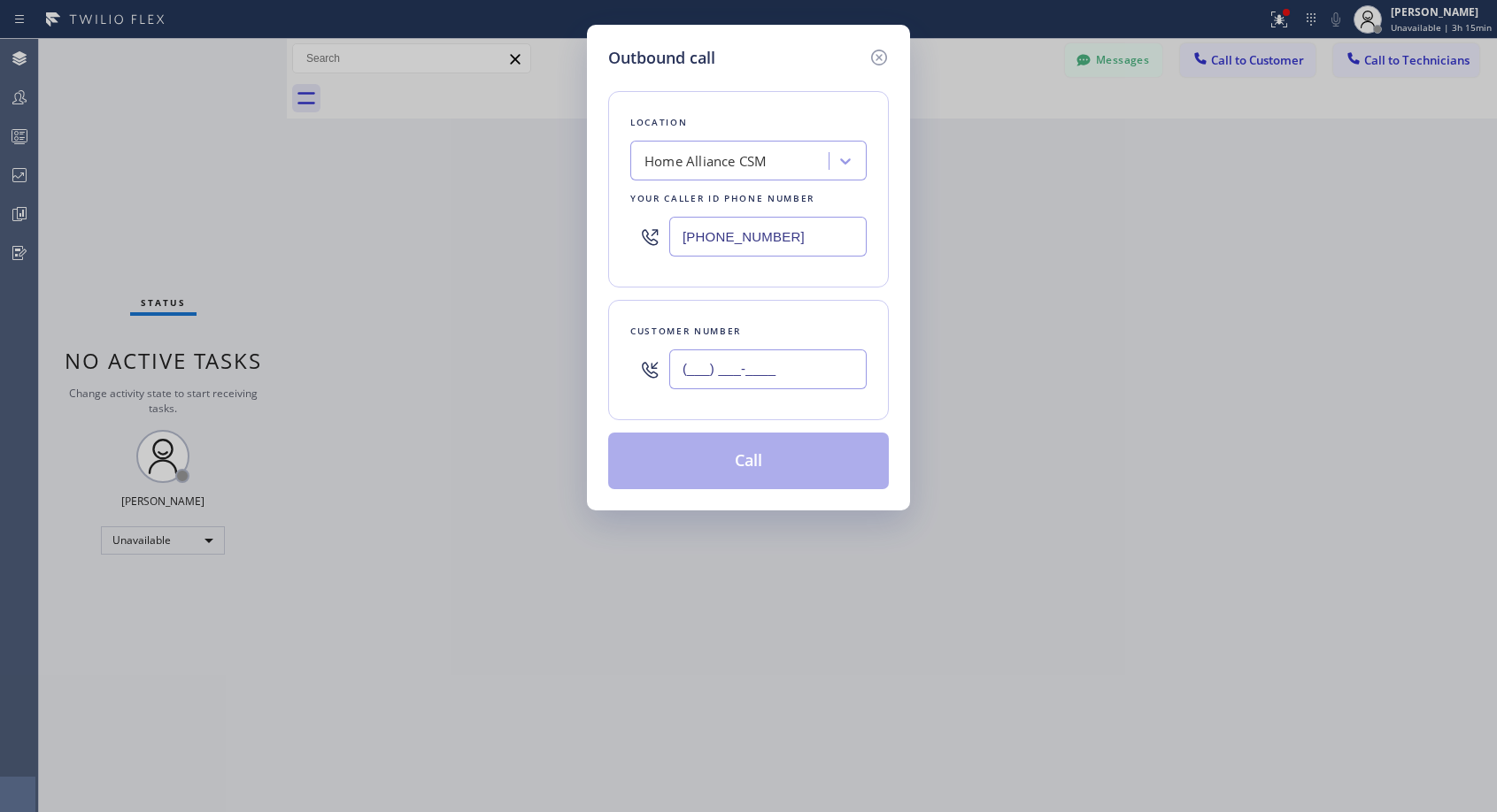
click at [760, 362] on input "(___) ___-____" at bounding box center [767, 369] width 197 height 40
paste input "310) 471-3027"
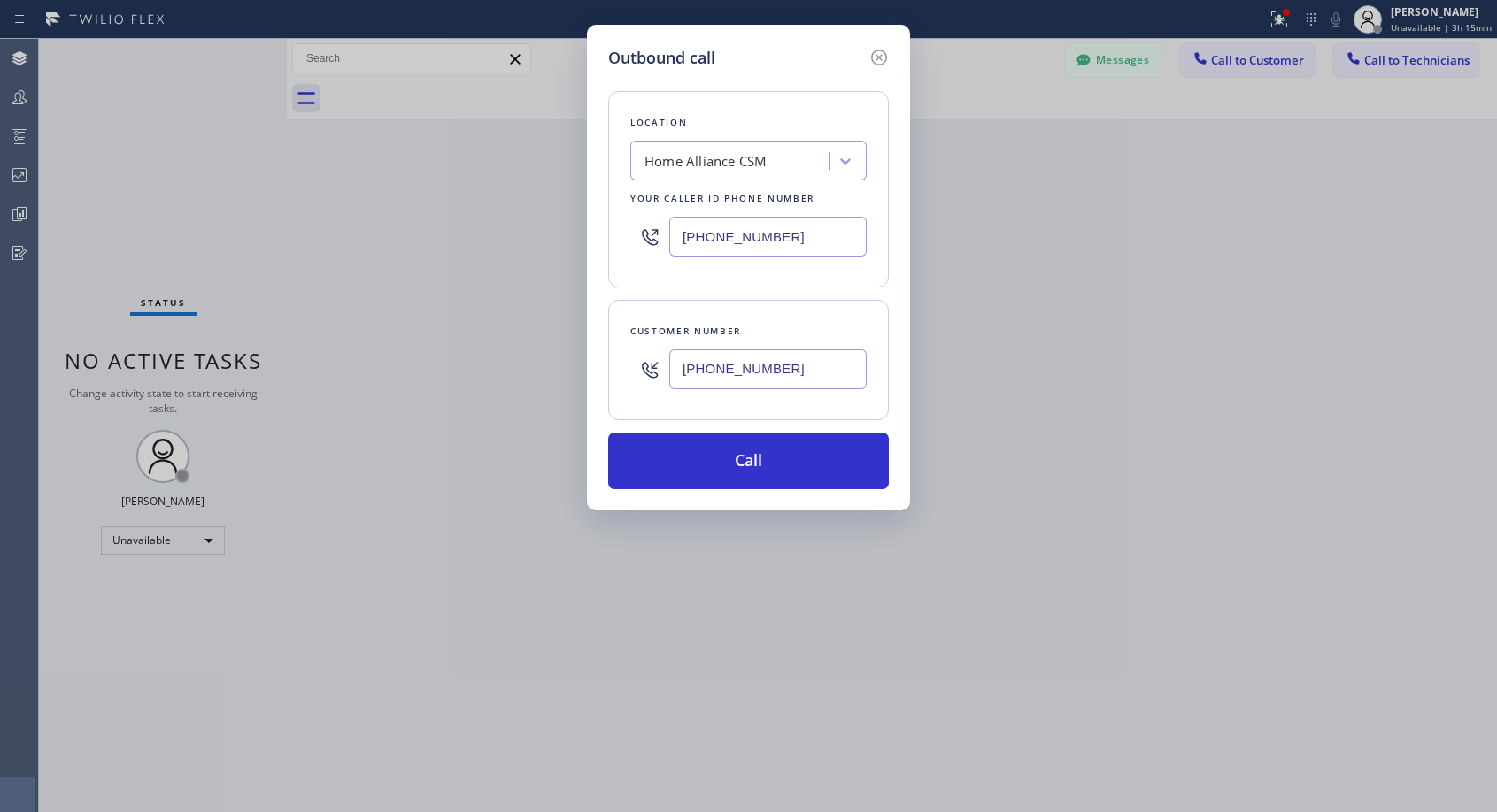
click at [799, 369] on input "(310) 471-3027" at bounding box center [767, 369] width 197 height 40
type input "(310) 471-3020"
click at [794, 465] on button "Call" at bounding box center [748, 461] width 281 height 57
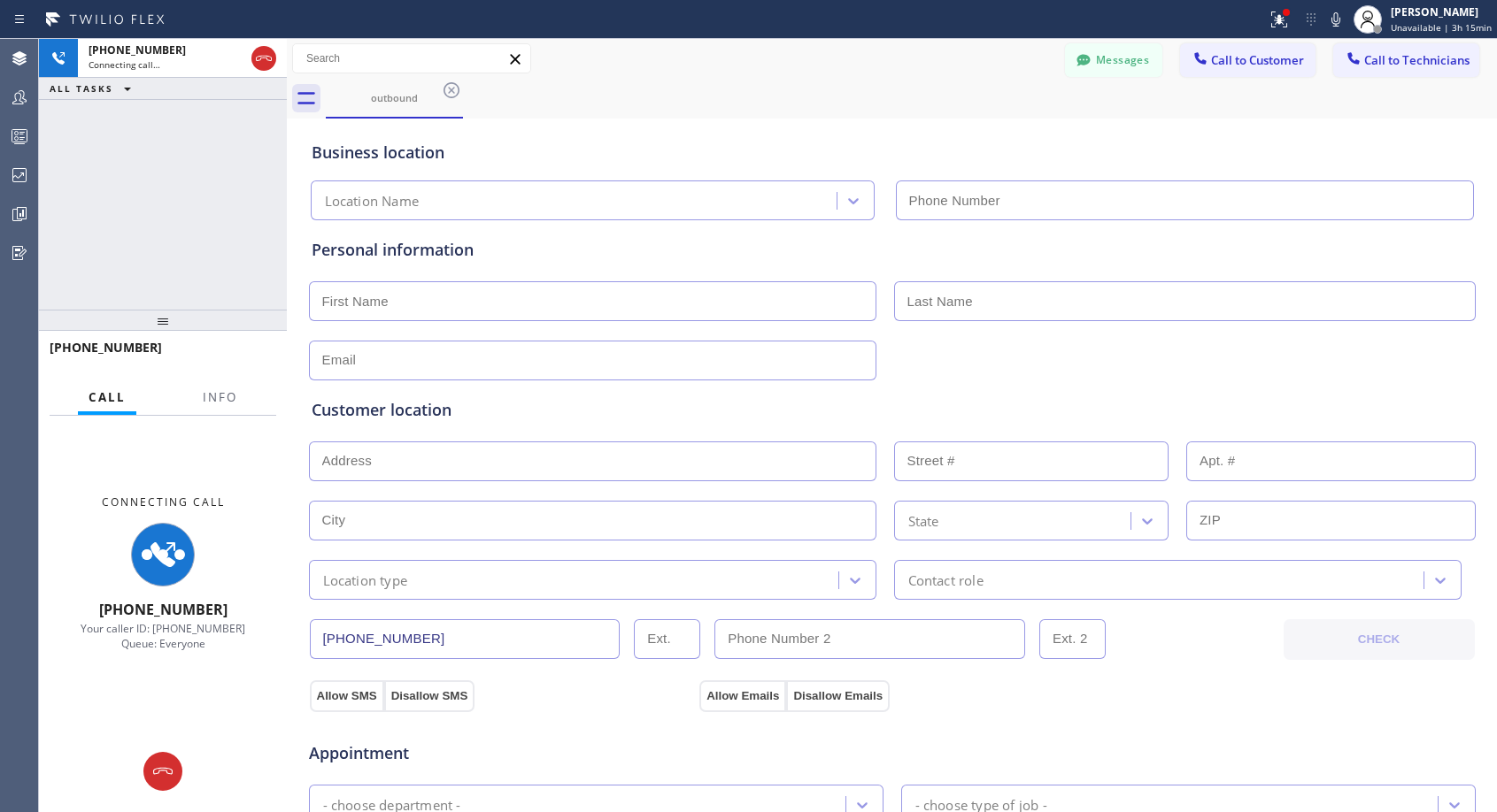
type input "(818) 614-5337"
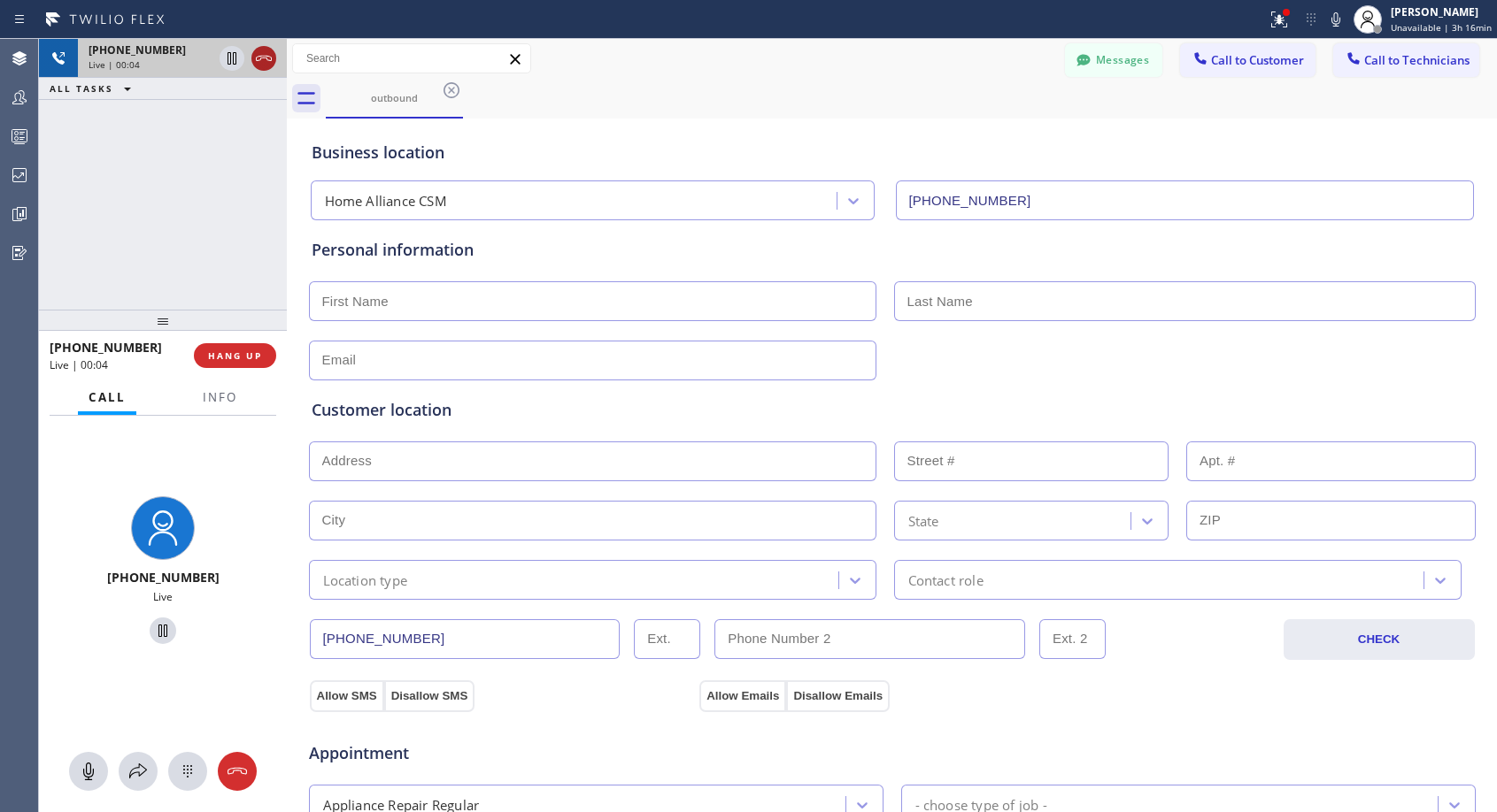
click at [259, 63] on icon at bounding box center [264, 59] width 22 height 22
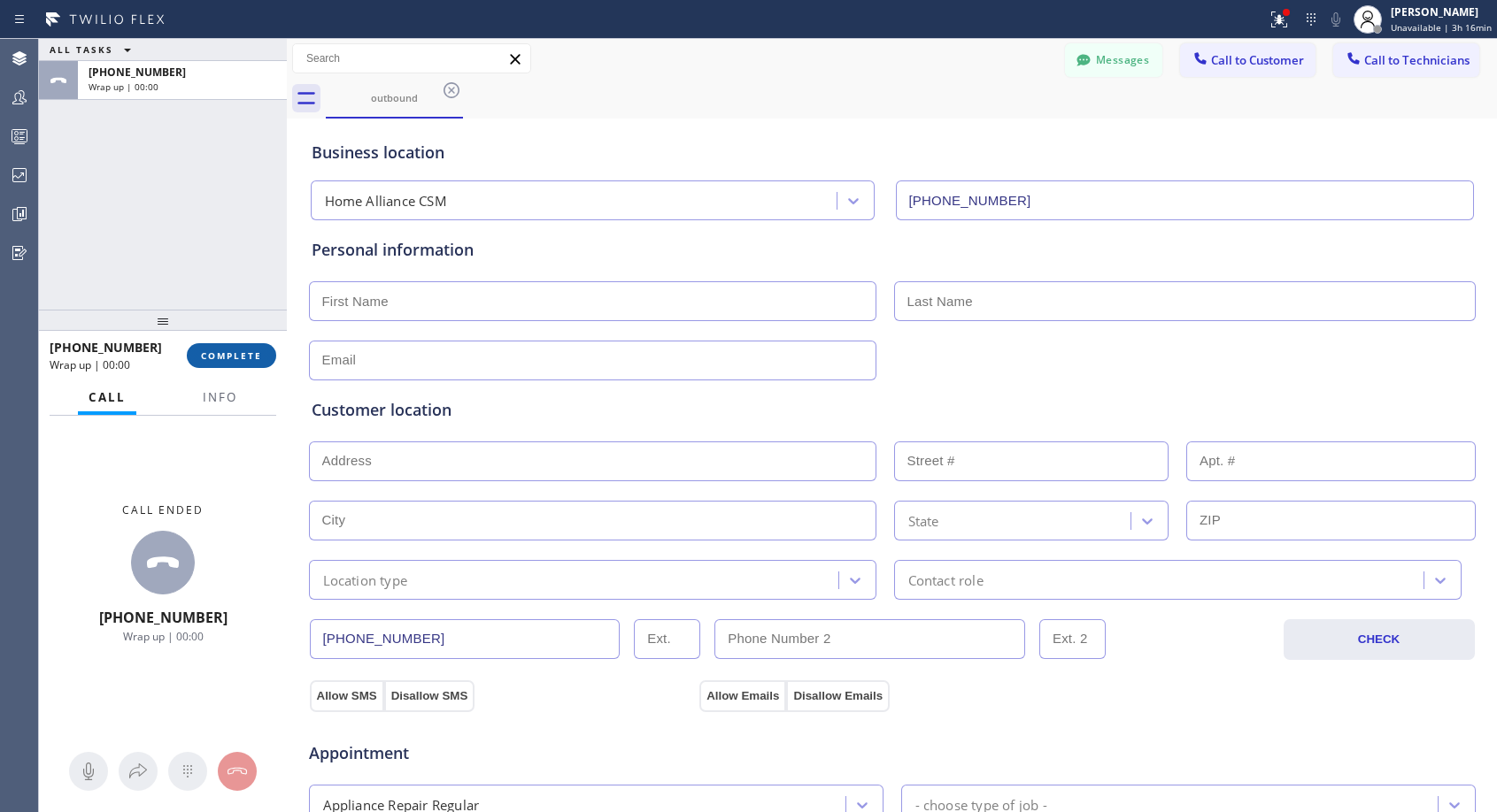
click at [221, 352] on span "COMPLETE" at bounding box center [231, 356] width 61 height 13
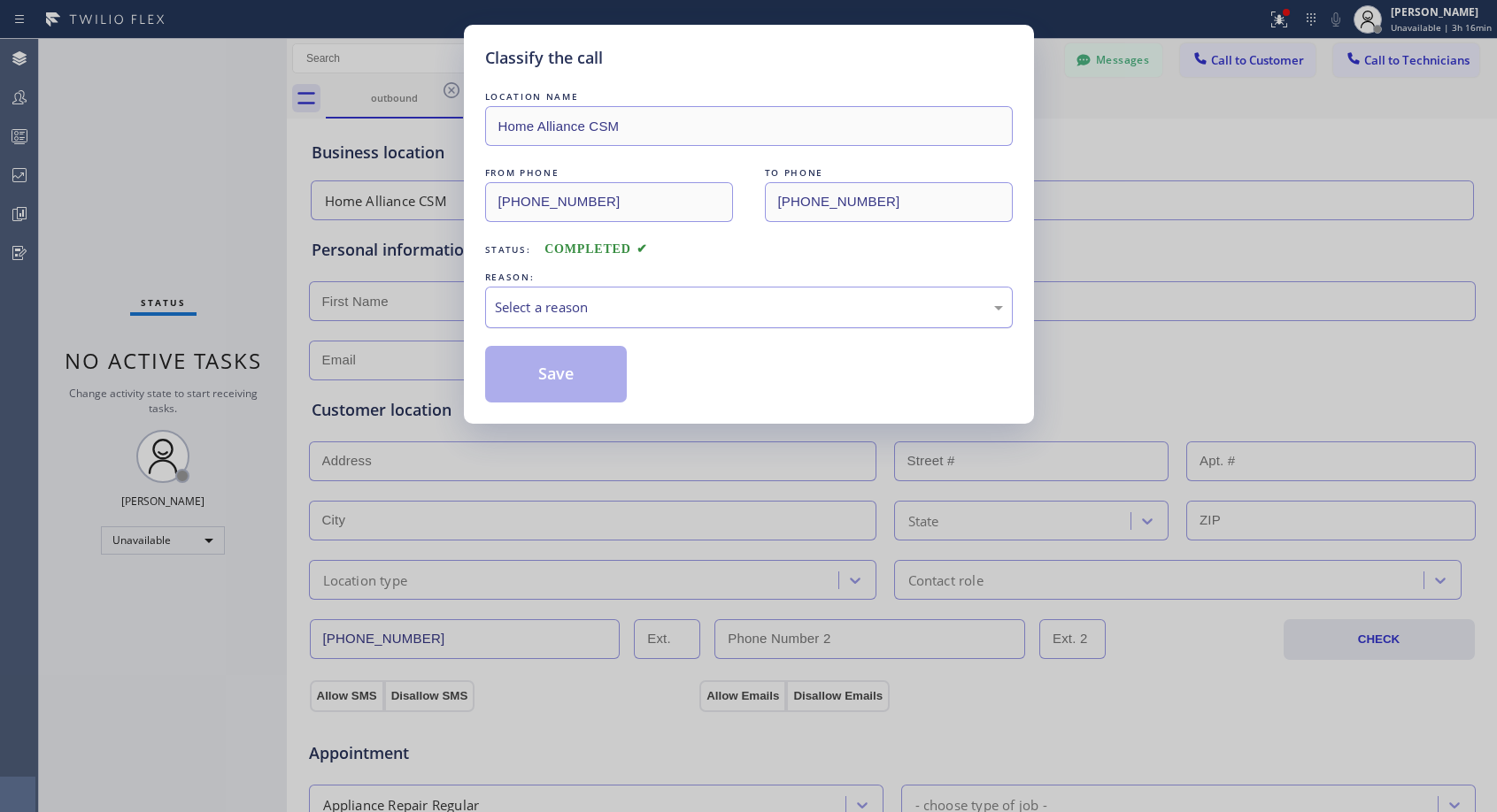
click at [664, 313] on div "Select a reason" at bounding box center [748, 307] width 508 height 21
click at [562, 380] on button "Save" at bounding box center [557, 374] width 142 height 57
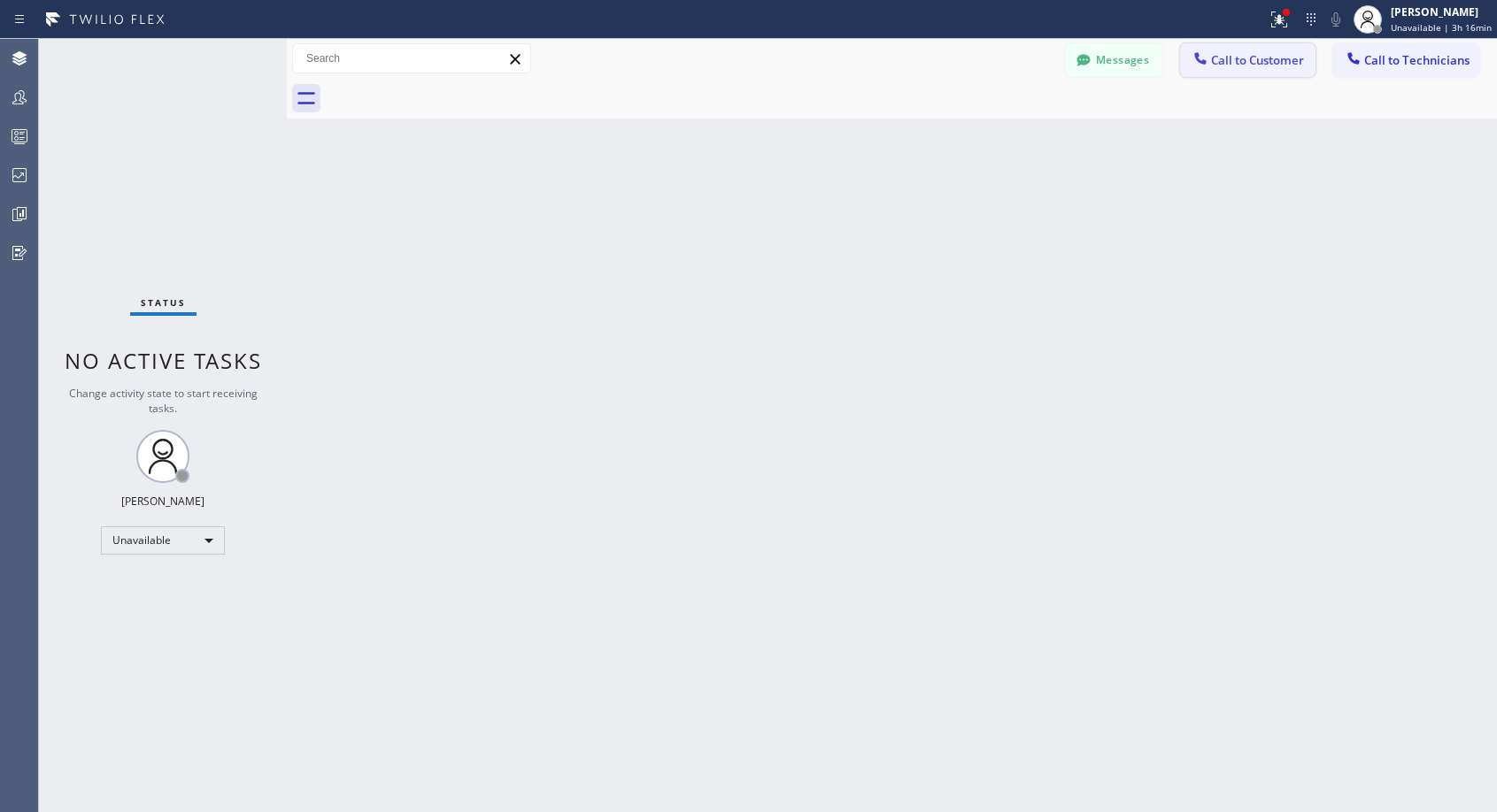
click at [1262, 64] on span "Call to Customer" at bounding box center [1257, 60] width 93 height 16
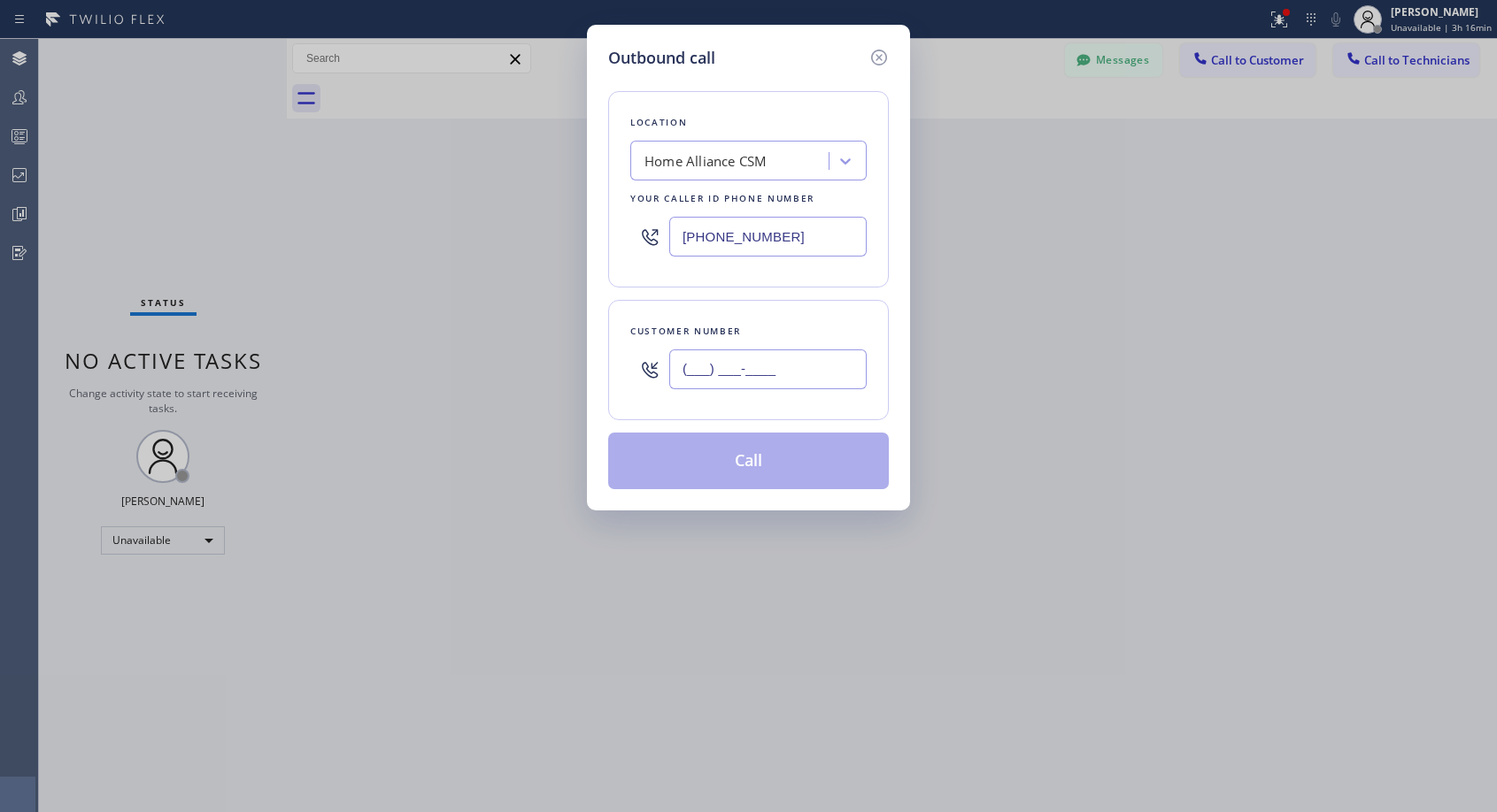
click at [743, 373] on input "(___) ___-____" at bounding box center [767, 369] width 197 height 40
paste input "310) 471-3027"
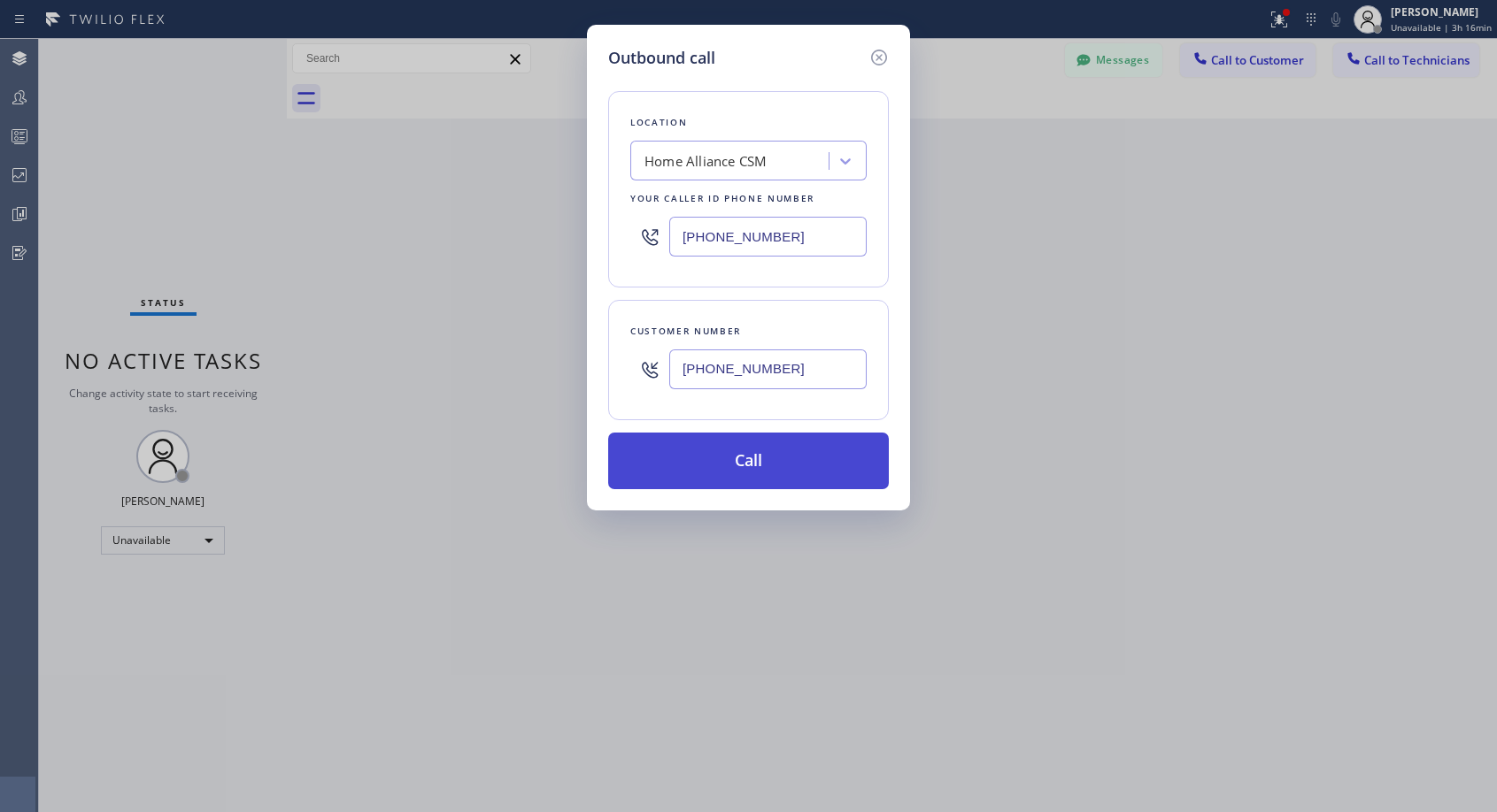
type input "(310) 471-3021"
click at [762, 447] on button "Call" at bounding box center [748, 461] width 281 height 57
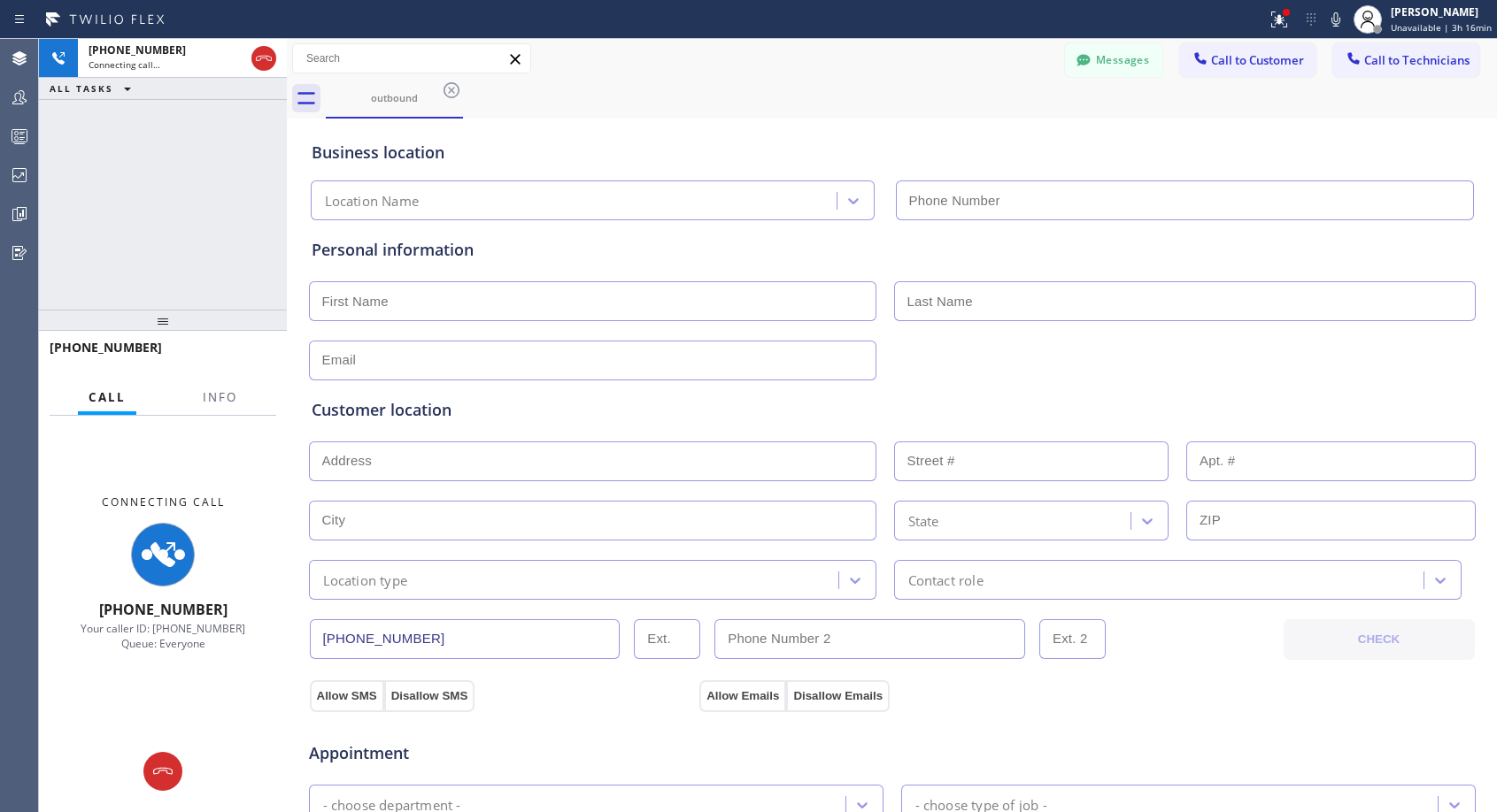
type input "(818) 614-5337"
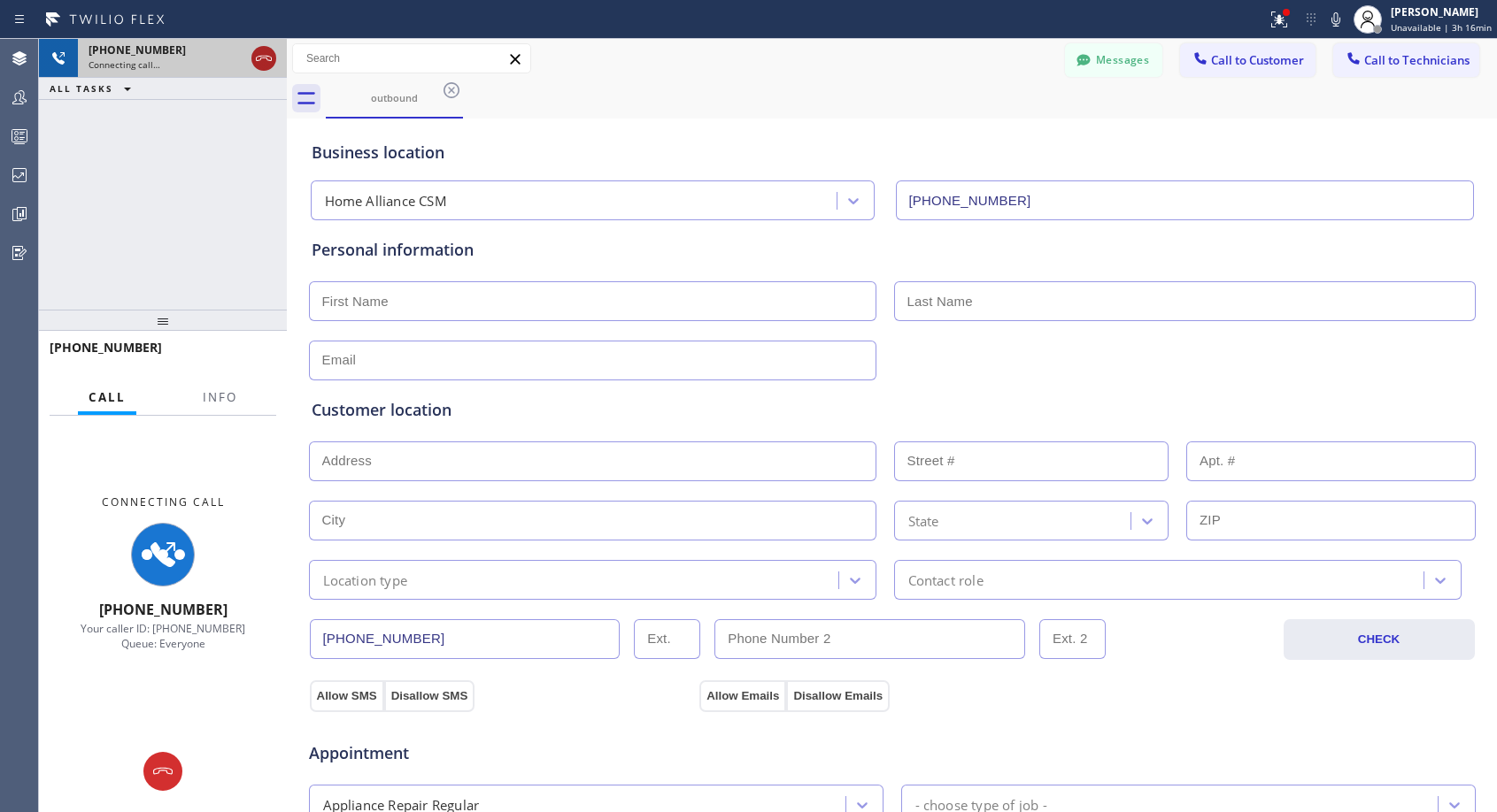
click at [269, 54] on icon at bounding box center [264, 59] width 22 height 22
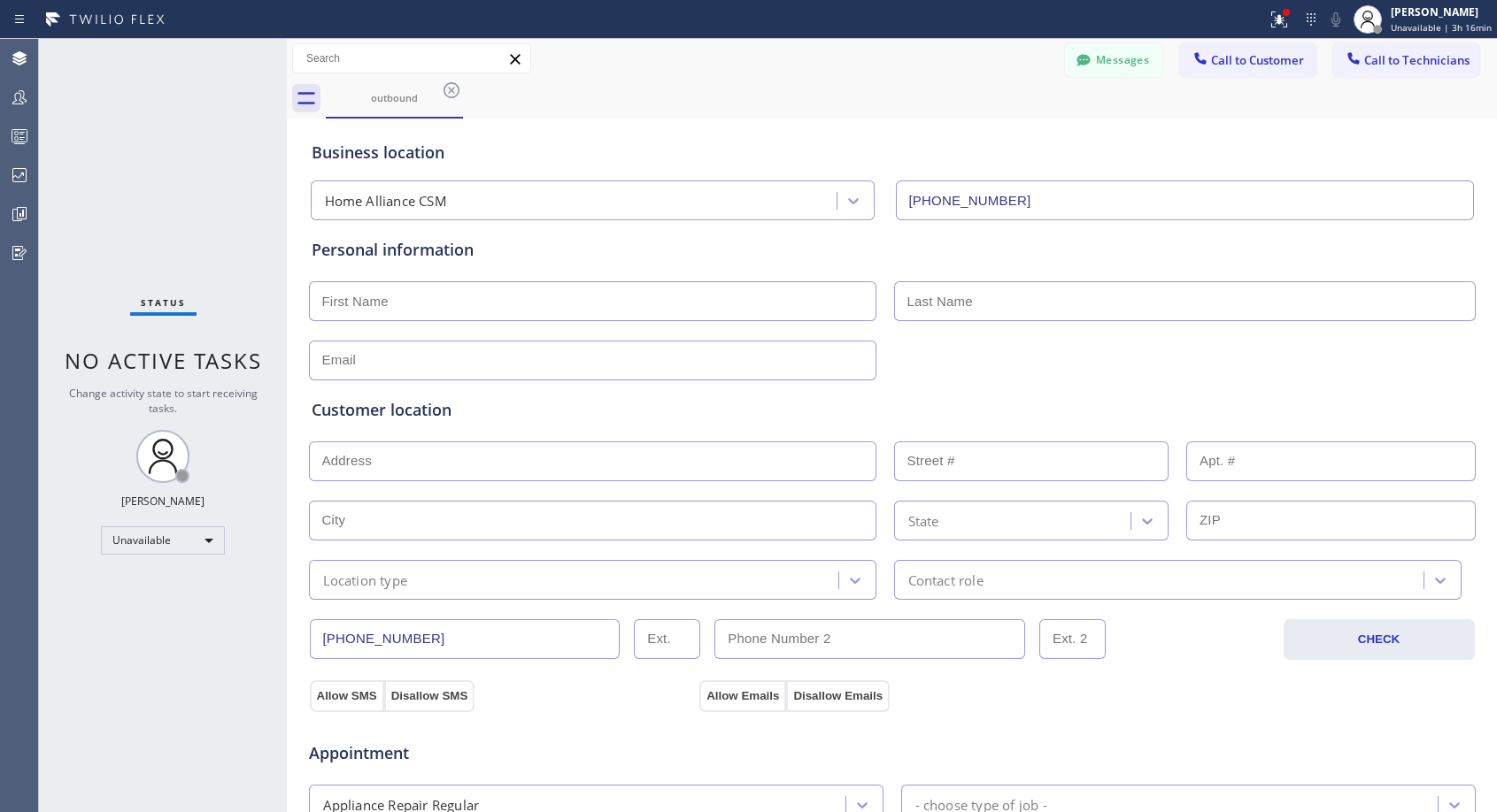
click at [1266, 66] on span "Call to Customer" at bounding box center [1257, 60] width 93 height 16
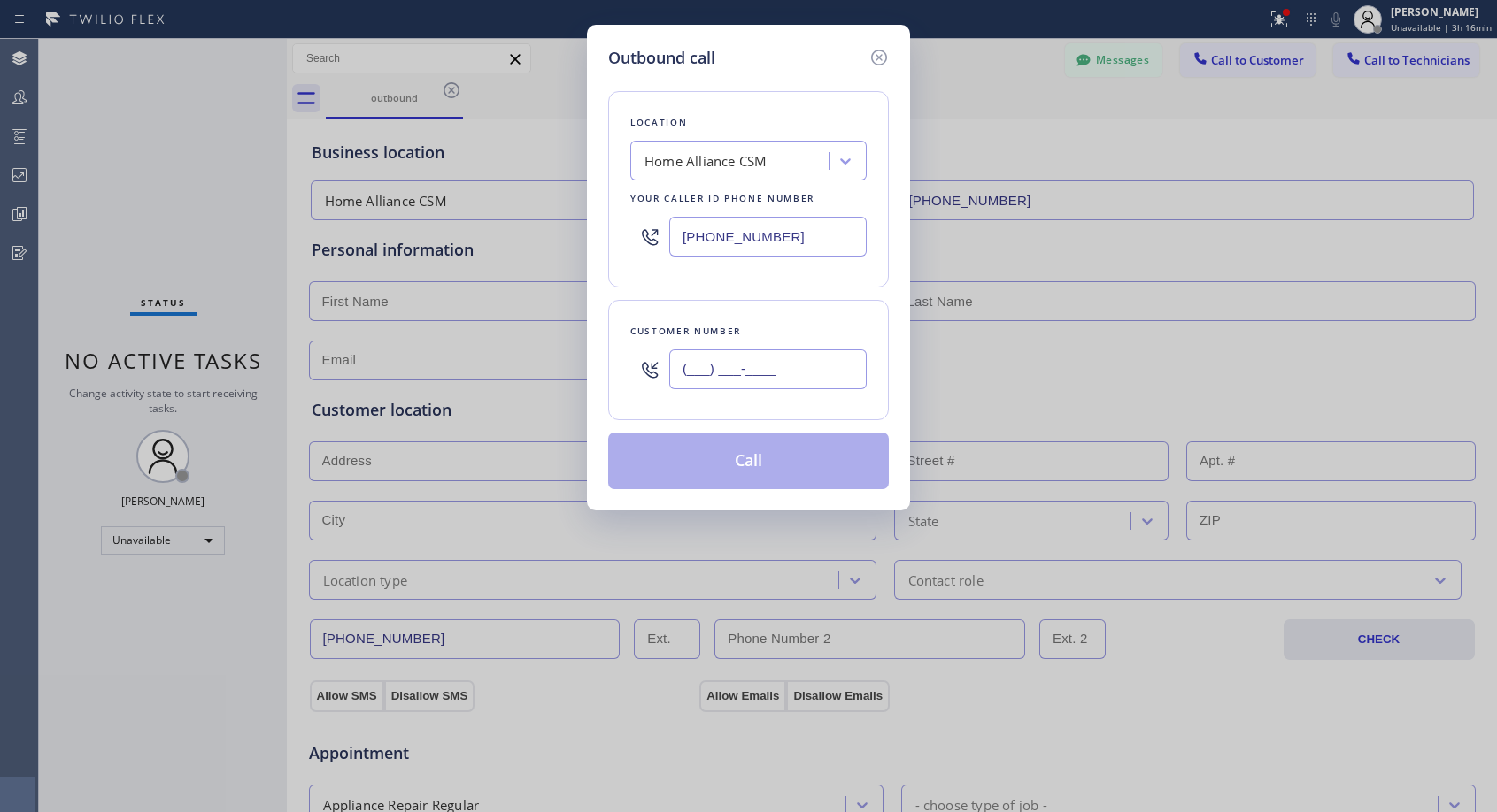
click at [785, 367] on input "(___) ___-____" at bounding box center [767, 369] width 197 height 40
paste input "310) 471-3027"
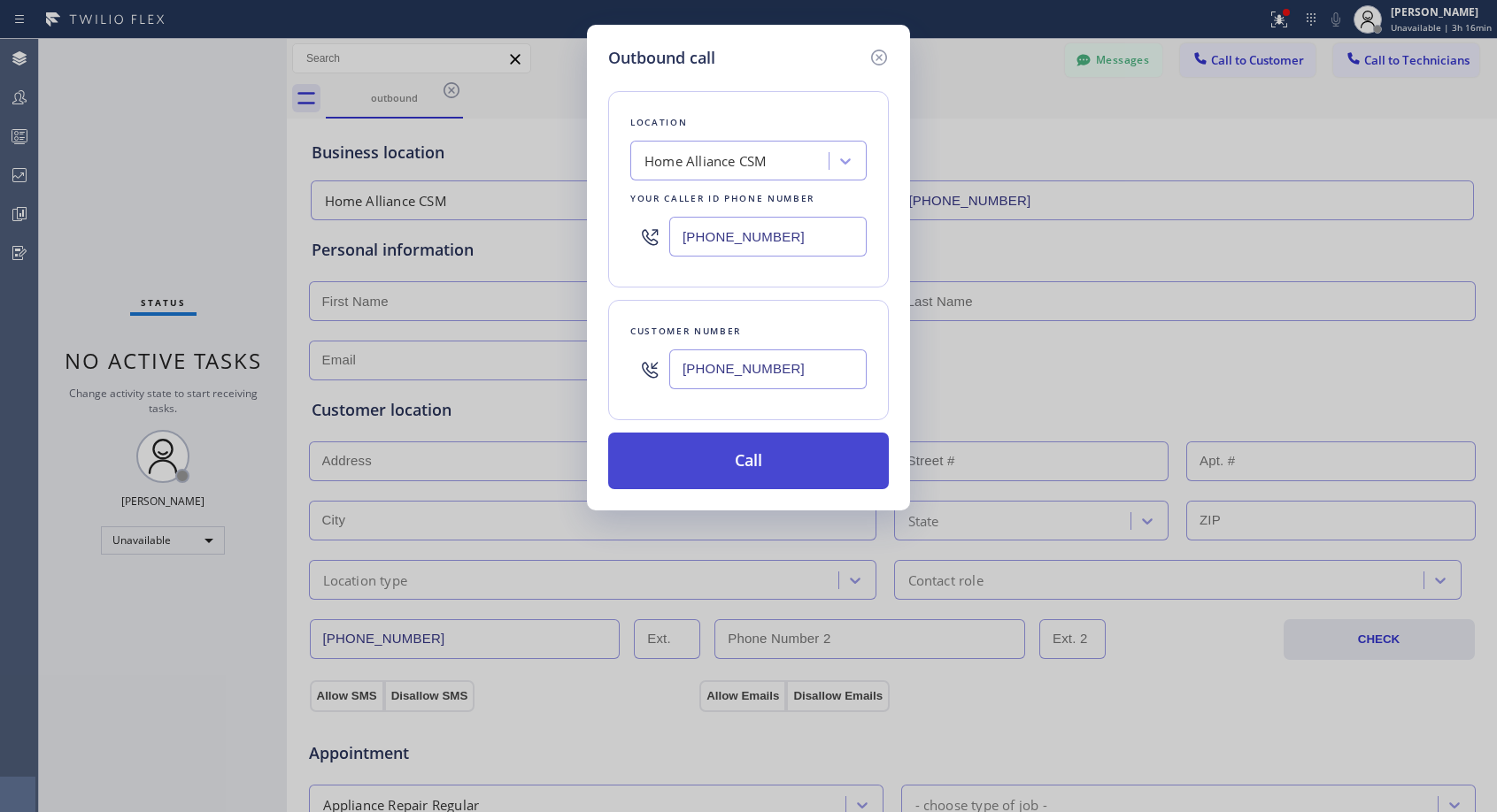
type input "(310) 471-3022"
click at [749, 456] on button "Call" at bounding box center [748, 461] width 281 height 57
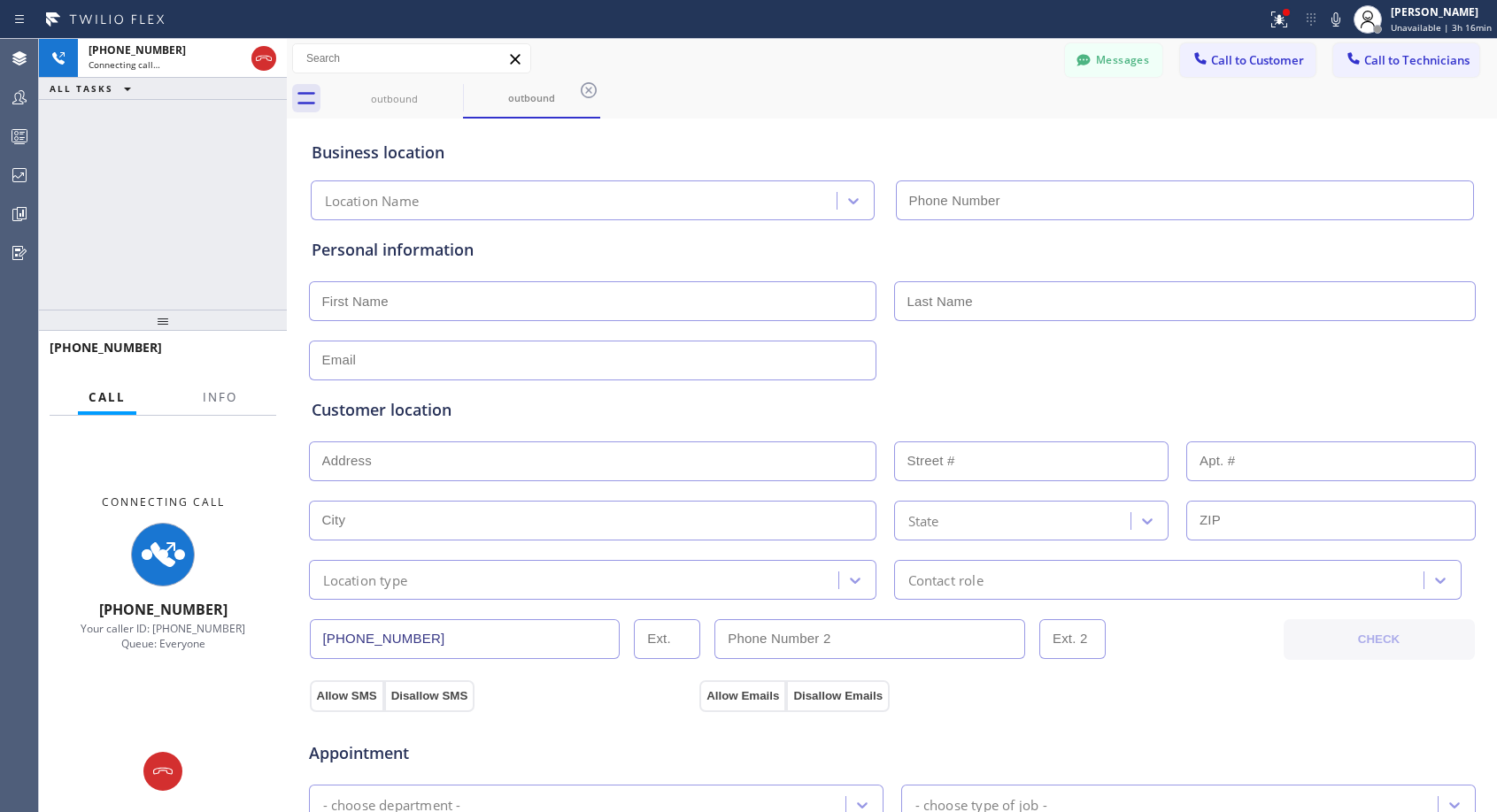
type input "(818) 614-5337"
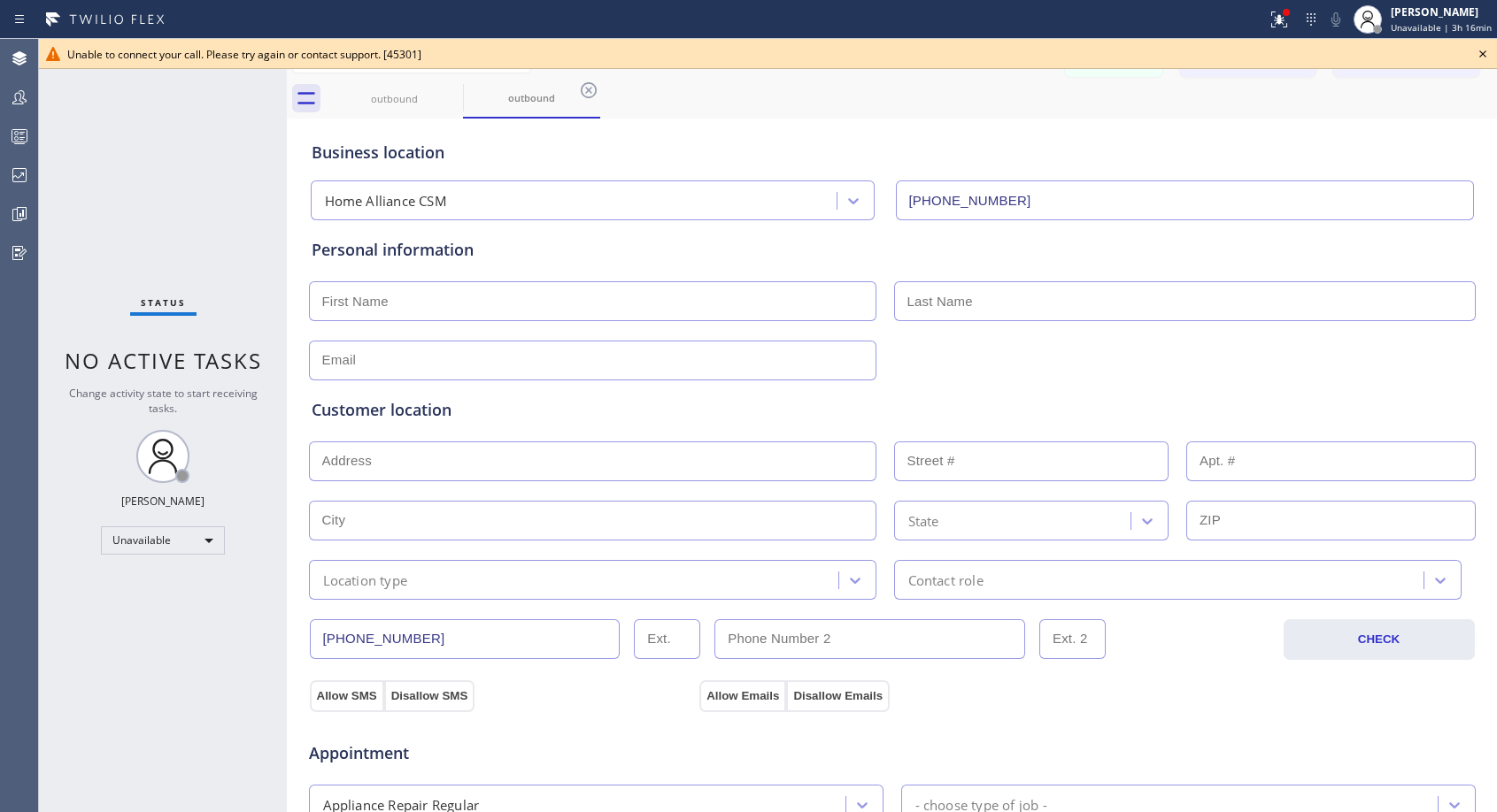
click at [1484, 58] on icon at bounding box center [1483, 54] width 22 height 22
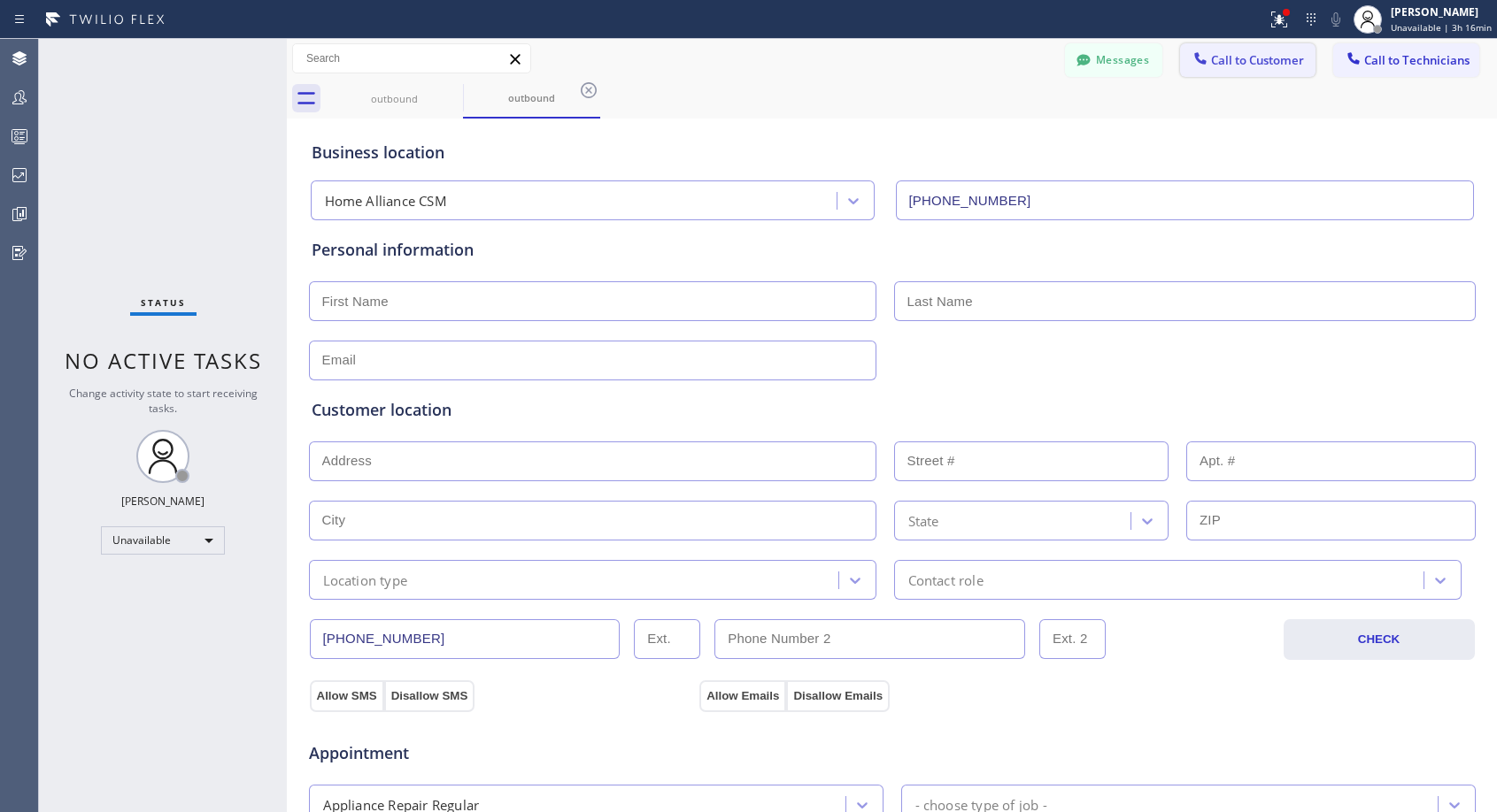
click at [1275, 59] on span "Call to Customer" at bounding box center [1257, 60] width 93 height 16
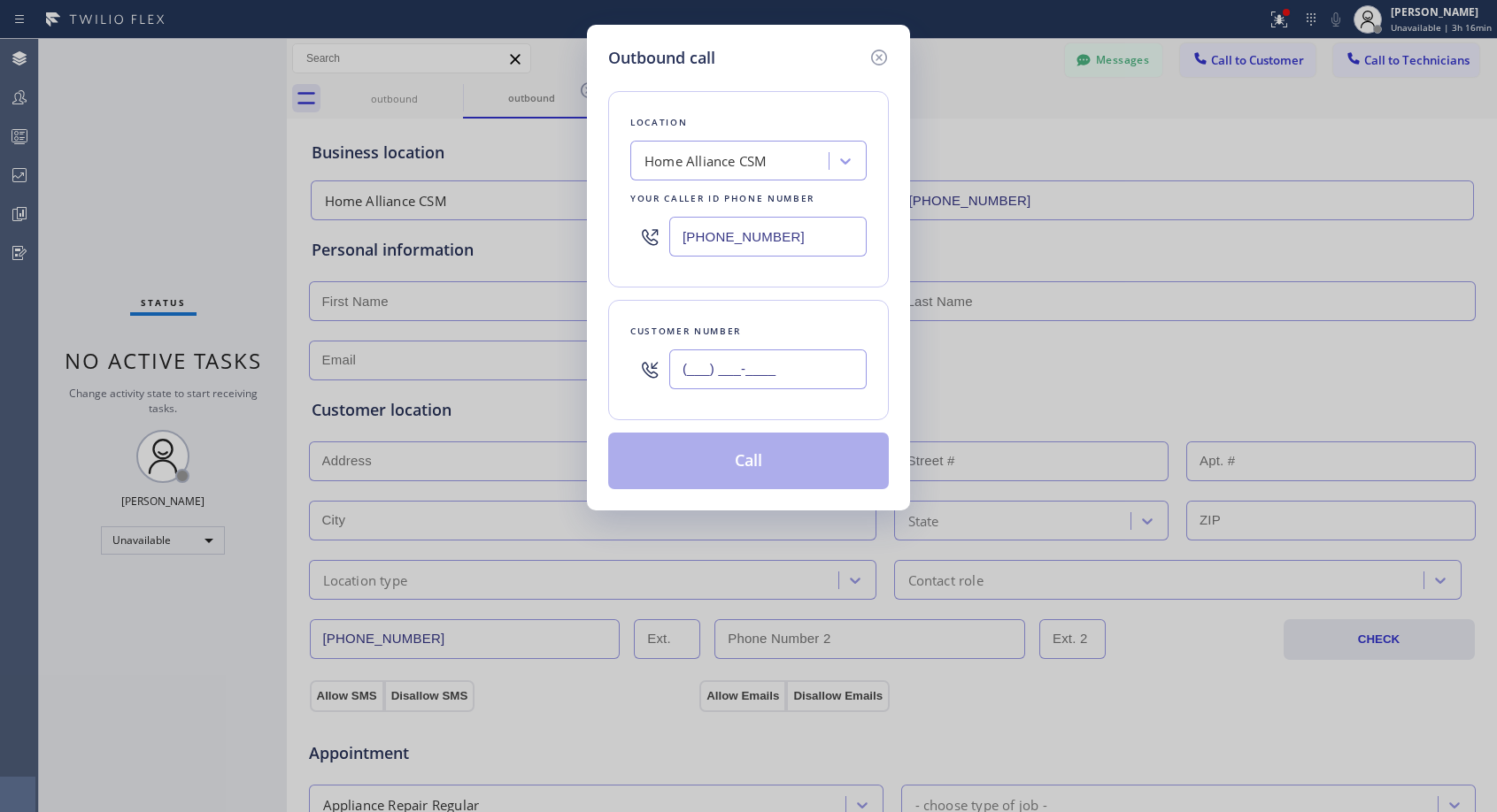
click at [787, 374] on input "(___) ___-____" at bounding box center [767, 369] width 197 height 40
paste input "310) 471-3027"
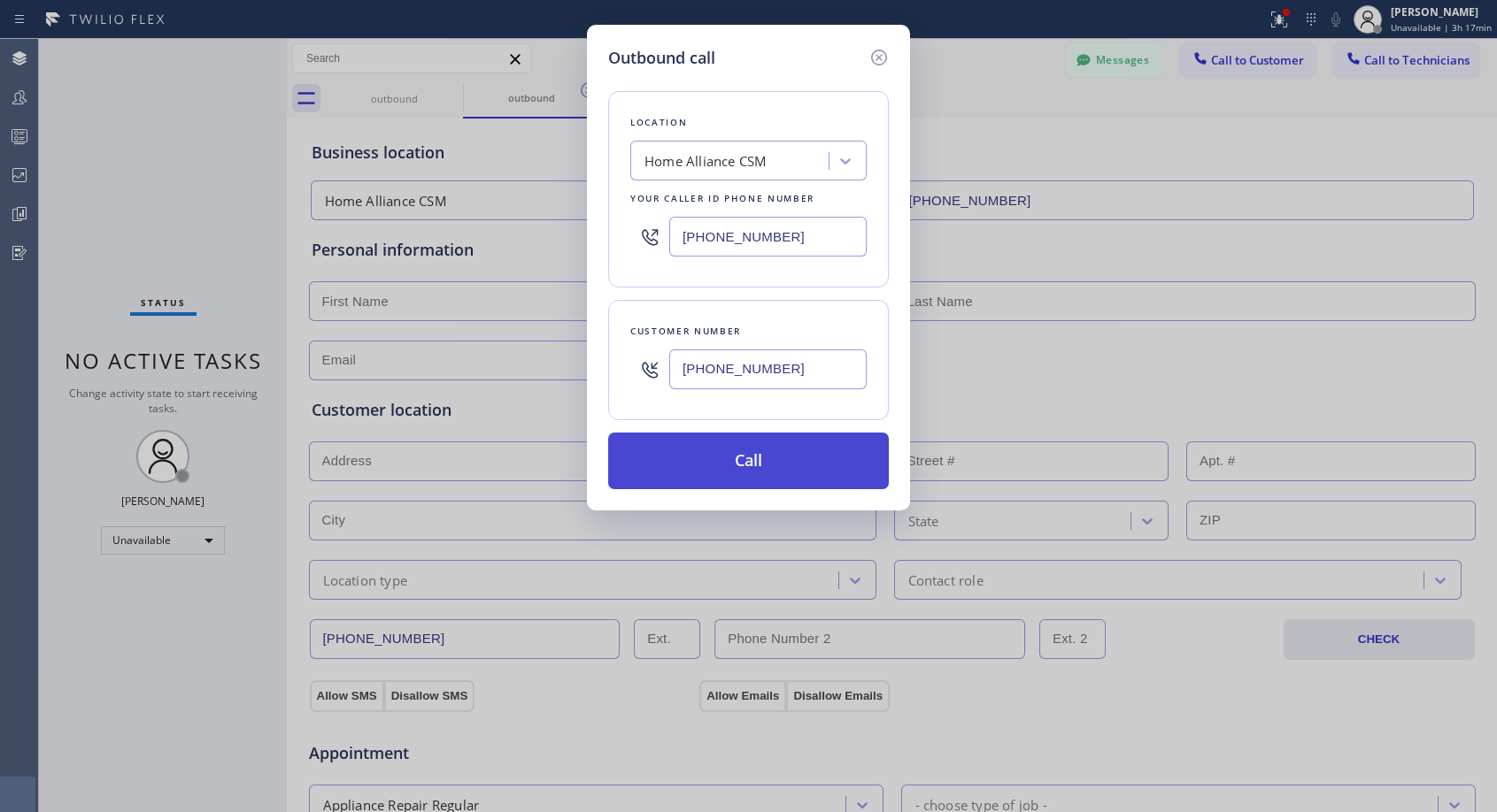
type input "(310) 471-3023"
click at [822, 471] on button "Call" at bounding box center [748, 461] width 281 height 57
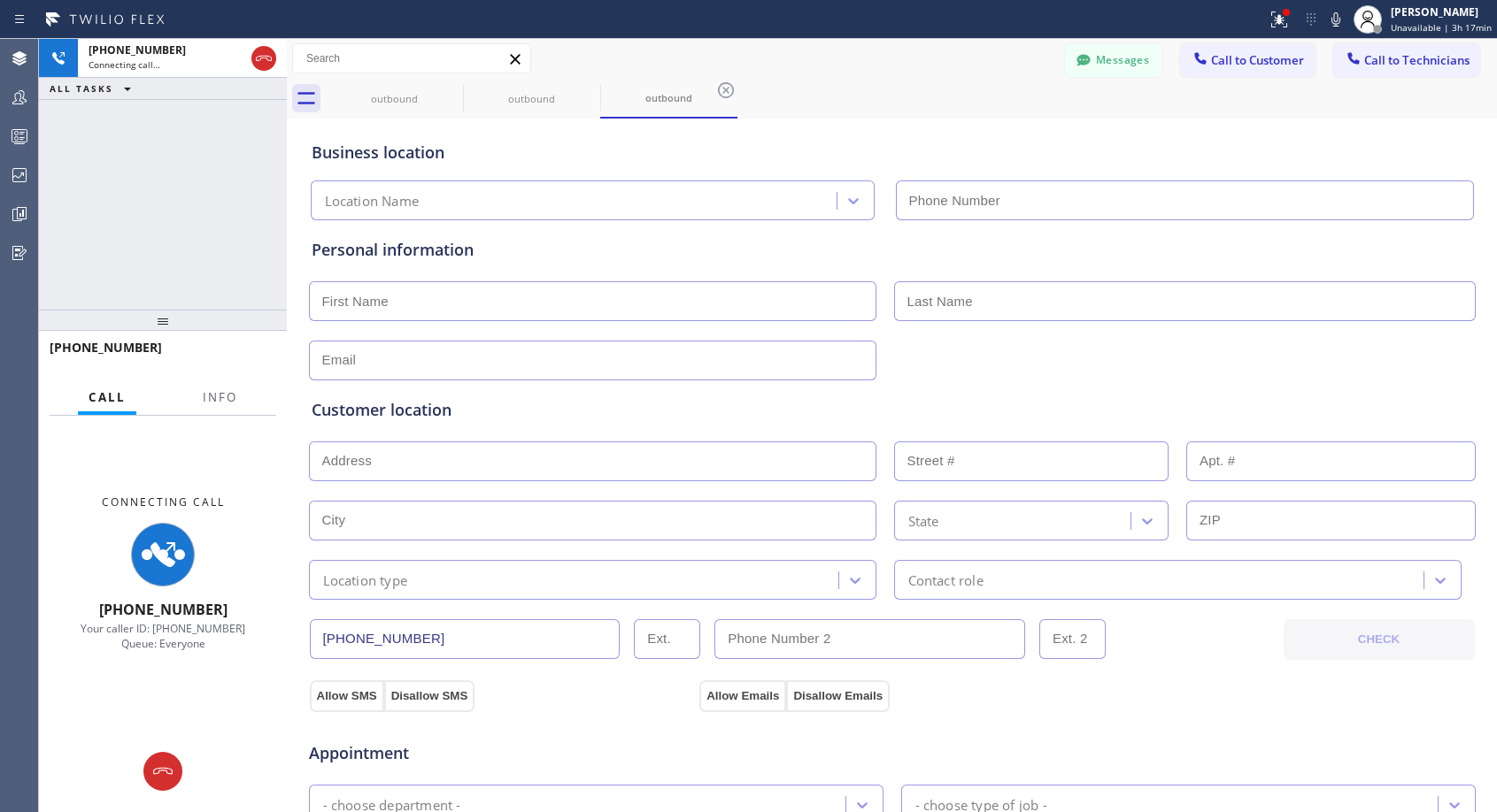
type input "(818) 614-5337"
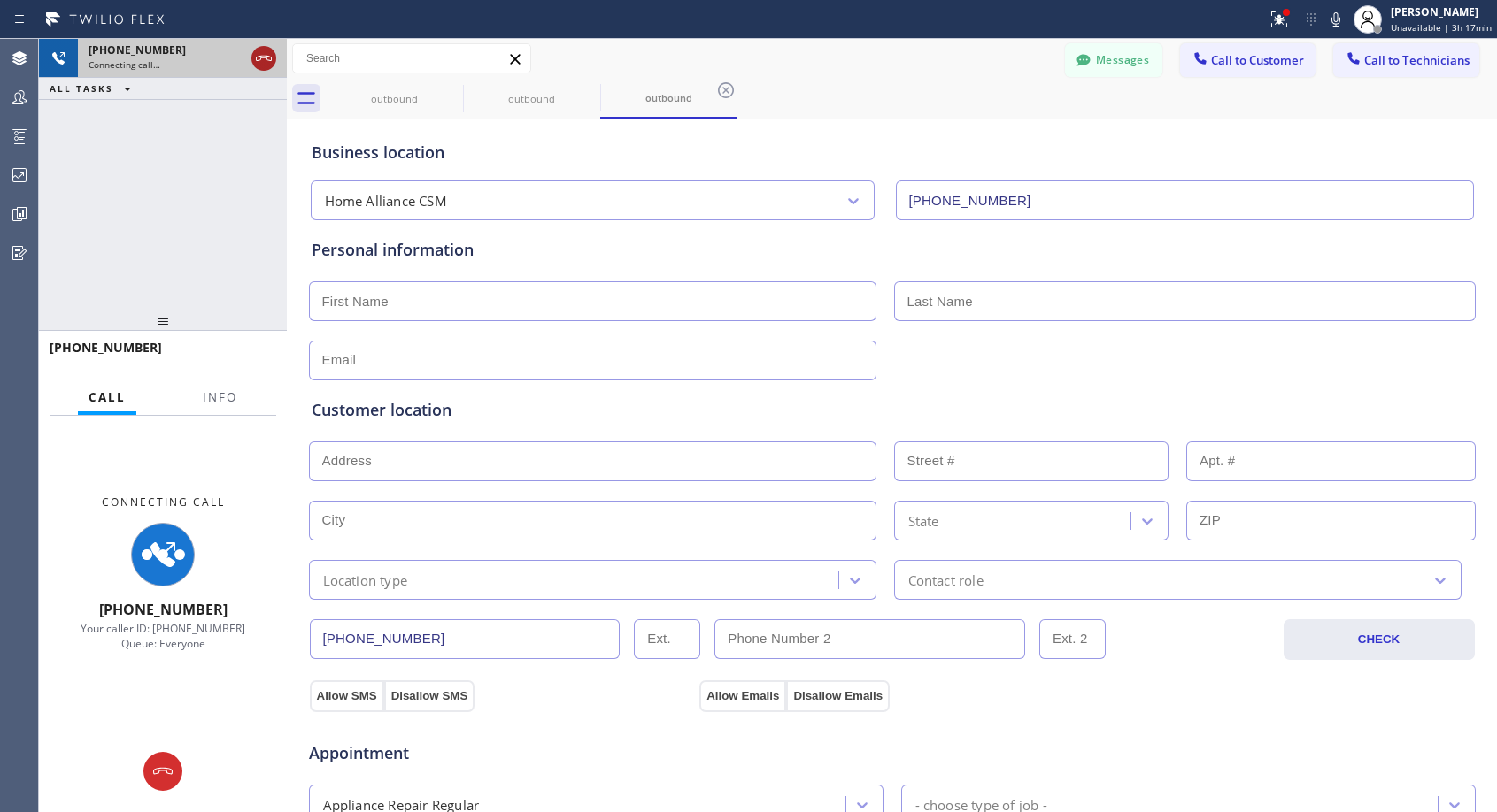
click at [265, 60] on icon at bounding box center [264, 59] width 22 height 22
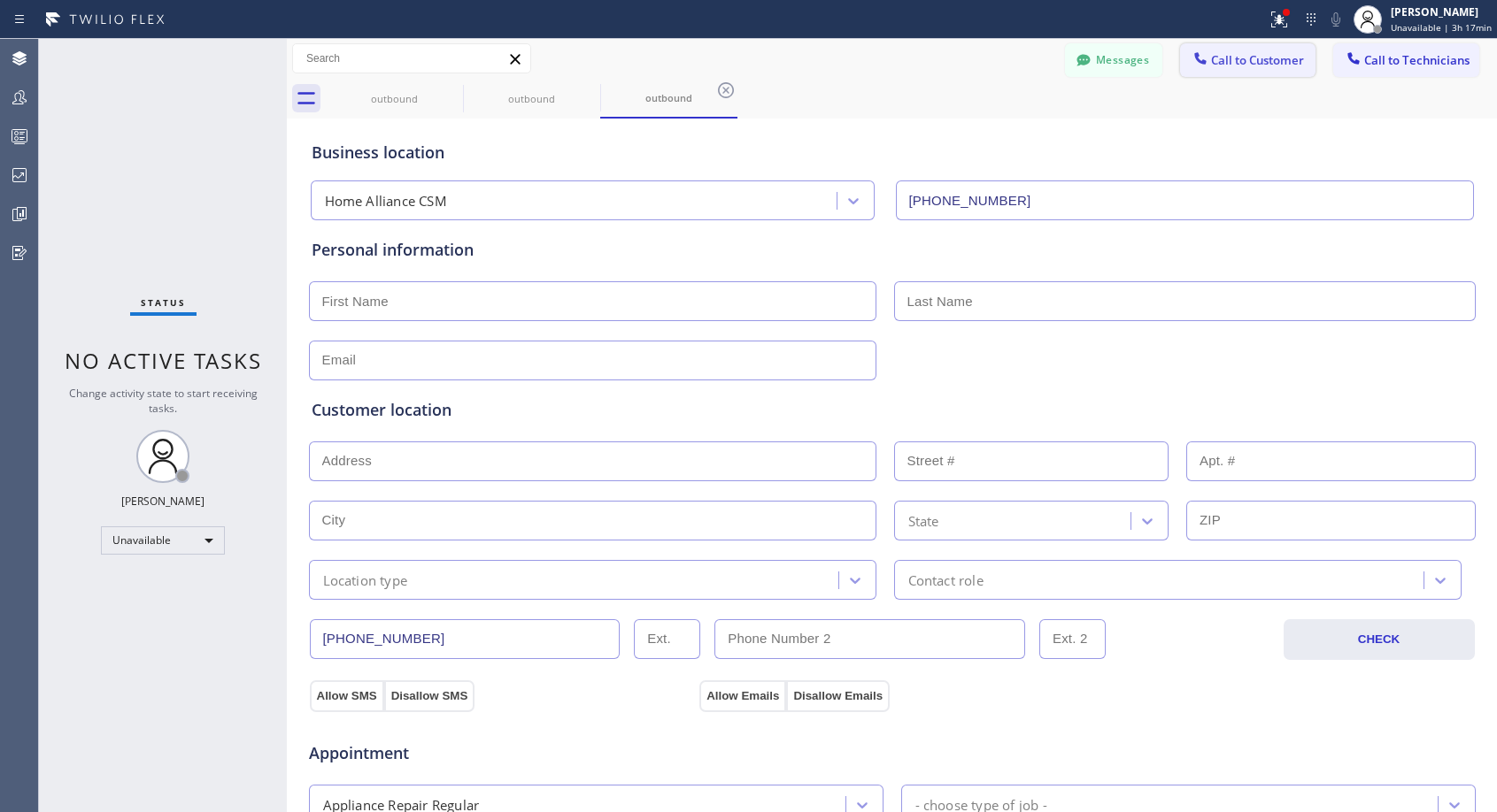
click at [1234, 59] on span "Call to Customer" at bounding box center [1257, 60] width 93 height 16
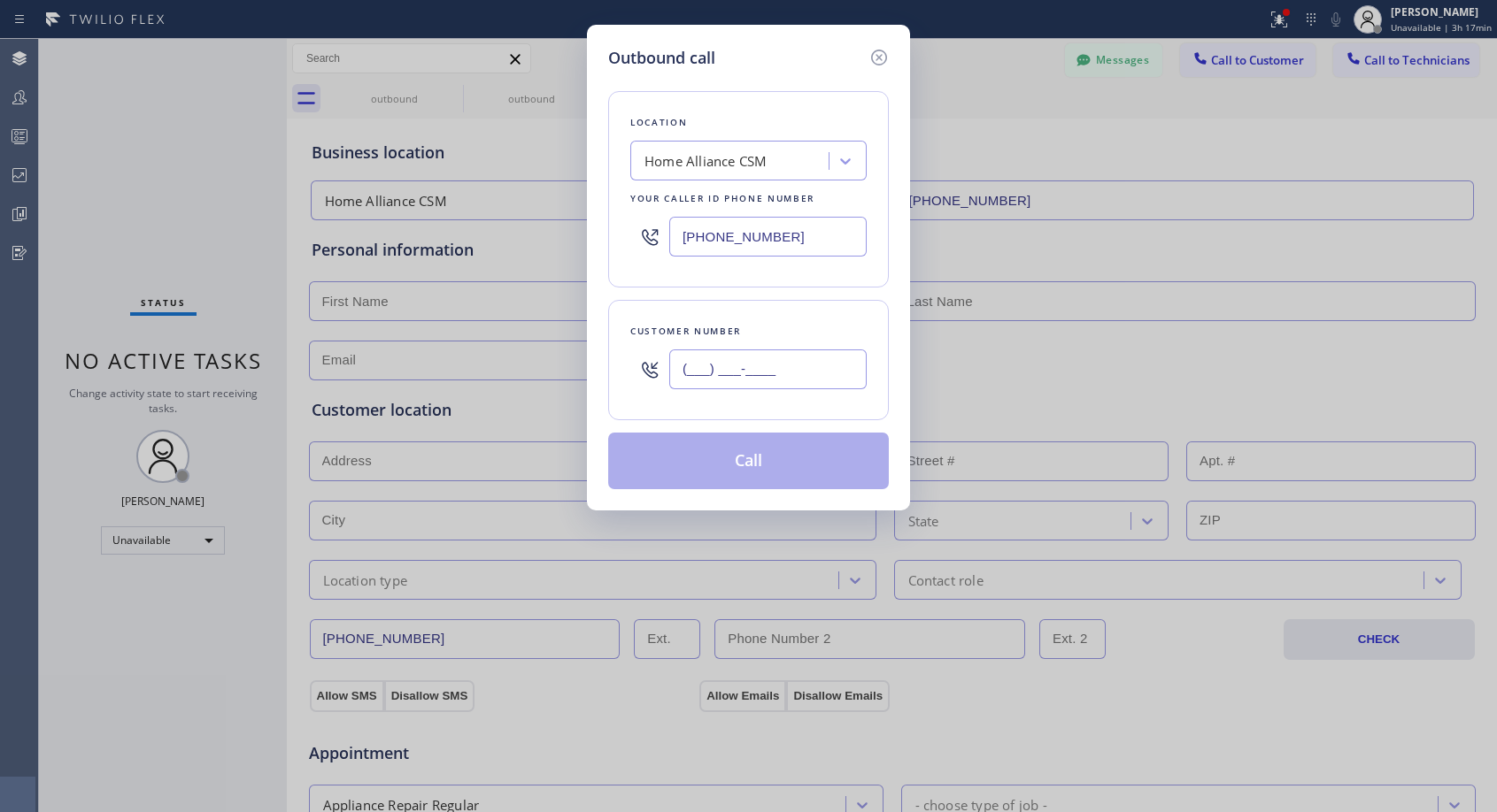
click at [827, 354] on input "(___) ___-____" at bounding box center [767, 369] width 197 height 40
paste input "310) 471-3027"
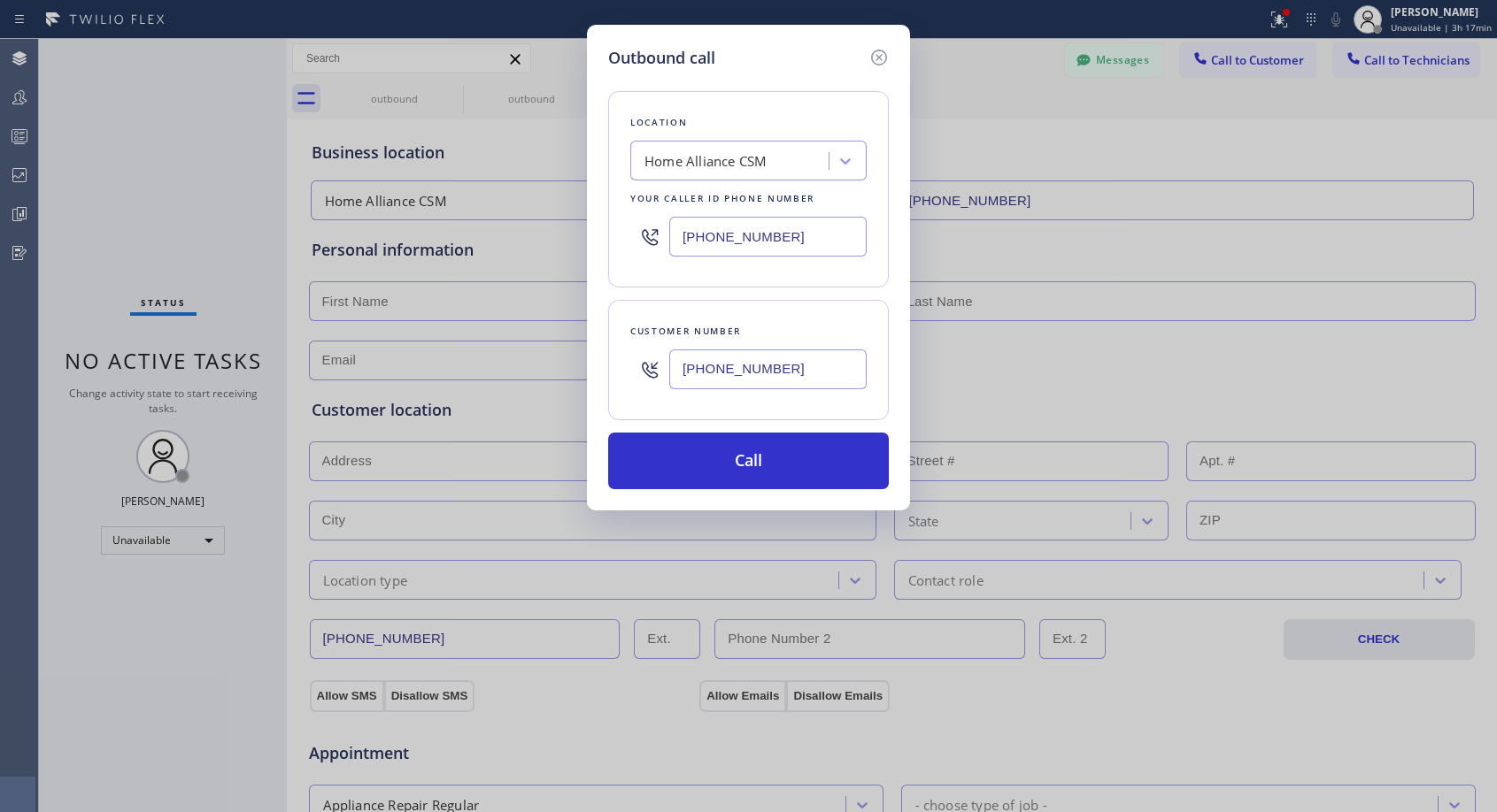
click at [837, 375] on input "(310) 471-3027" at bounding box center [767, 369] width 197 height 40
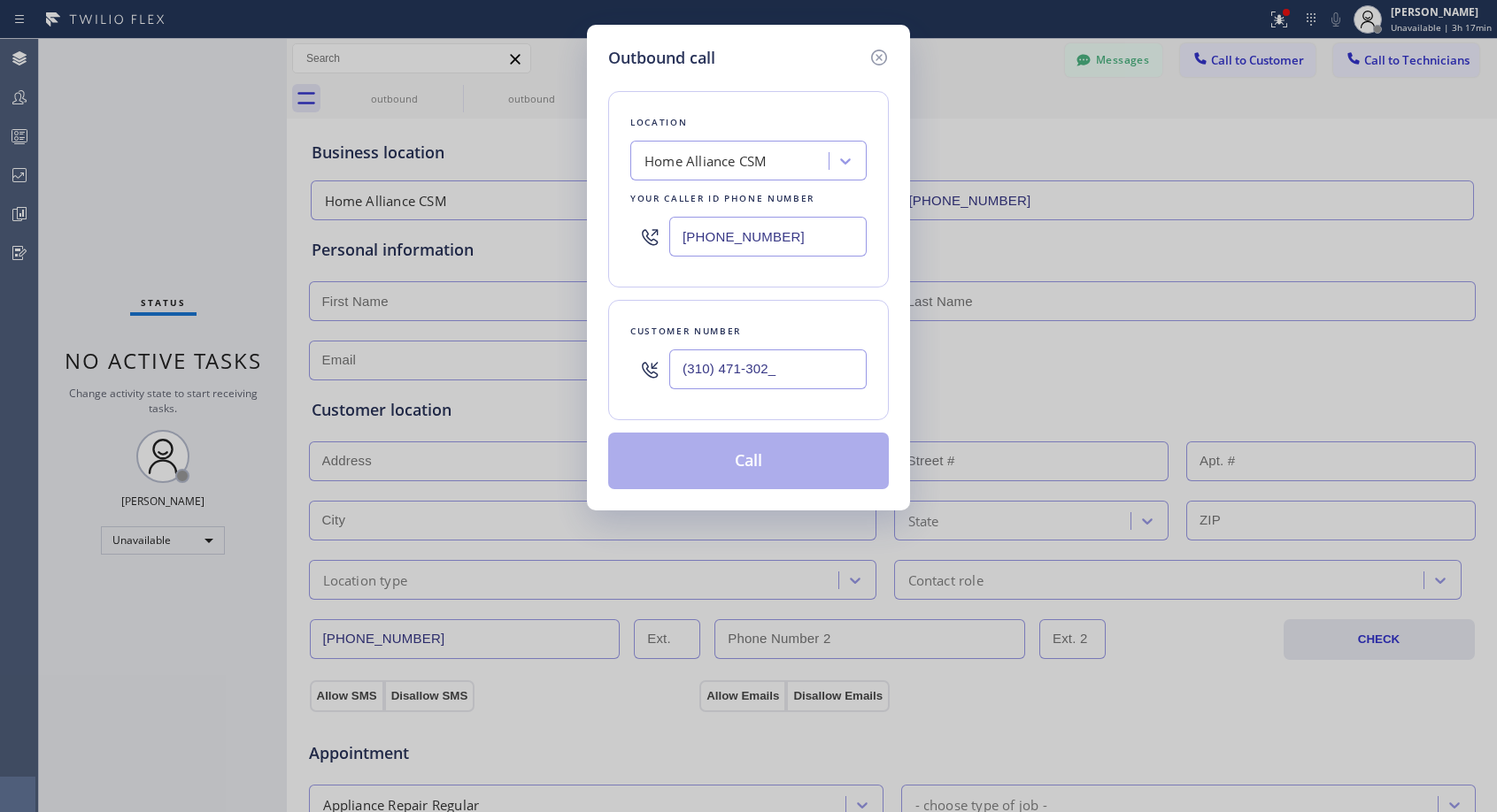
click at [846, 375] on input "(310) 471-302_" at bounding box center [767, 369] width 197 height 40
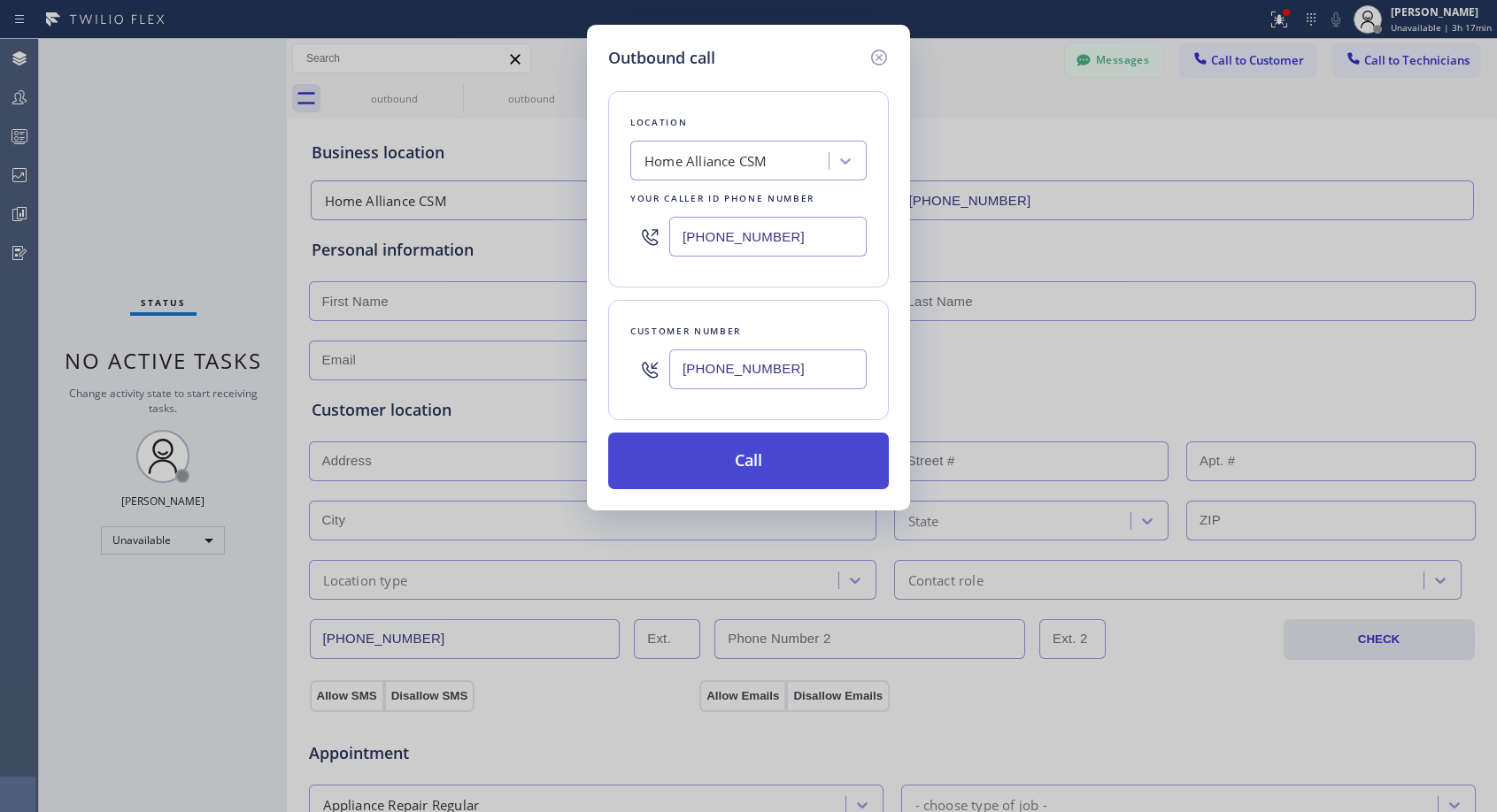
type input "(310) 471-3024"
click at [827, 454] on button "Call" at bounding box center [748, 461] width 281 height 57
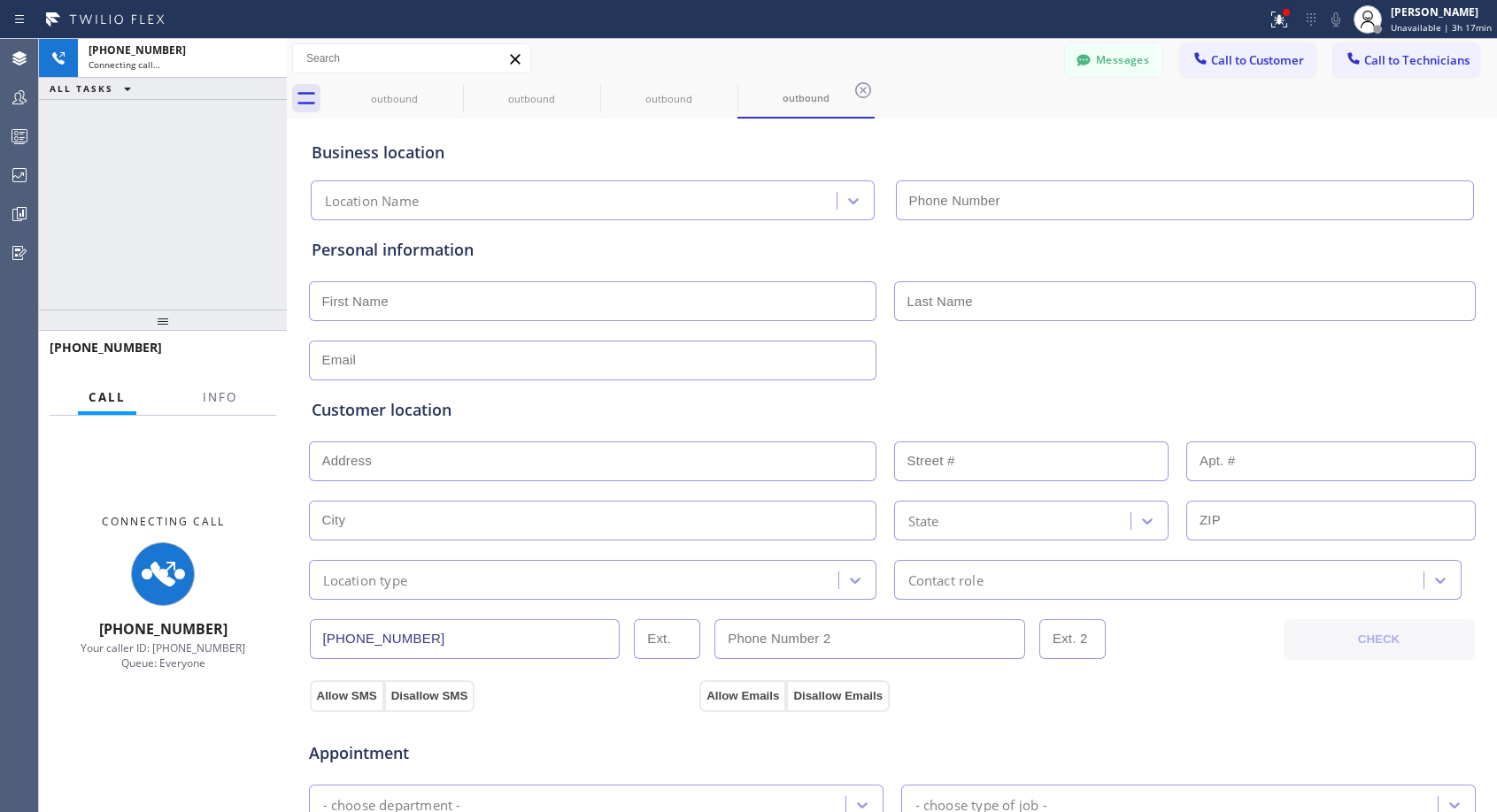
type input "(818) 614-5337"
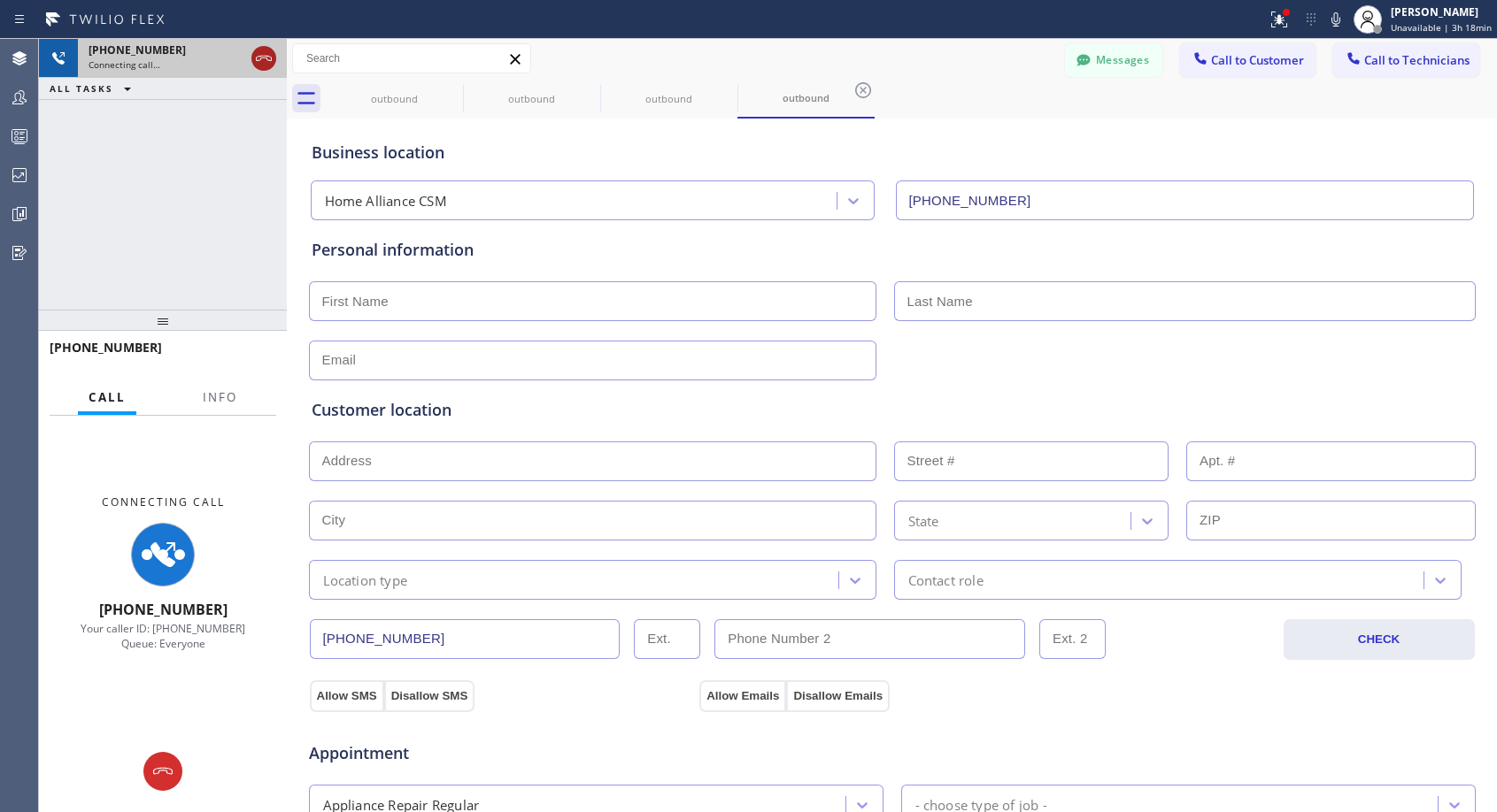
click at [270, 53] on icon at bounding box center [264, 59] width 22 height 22
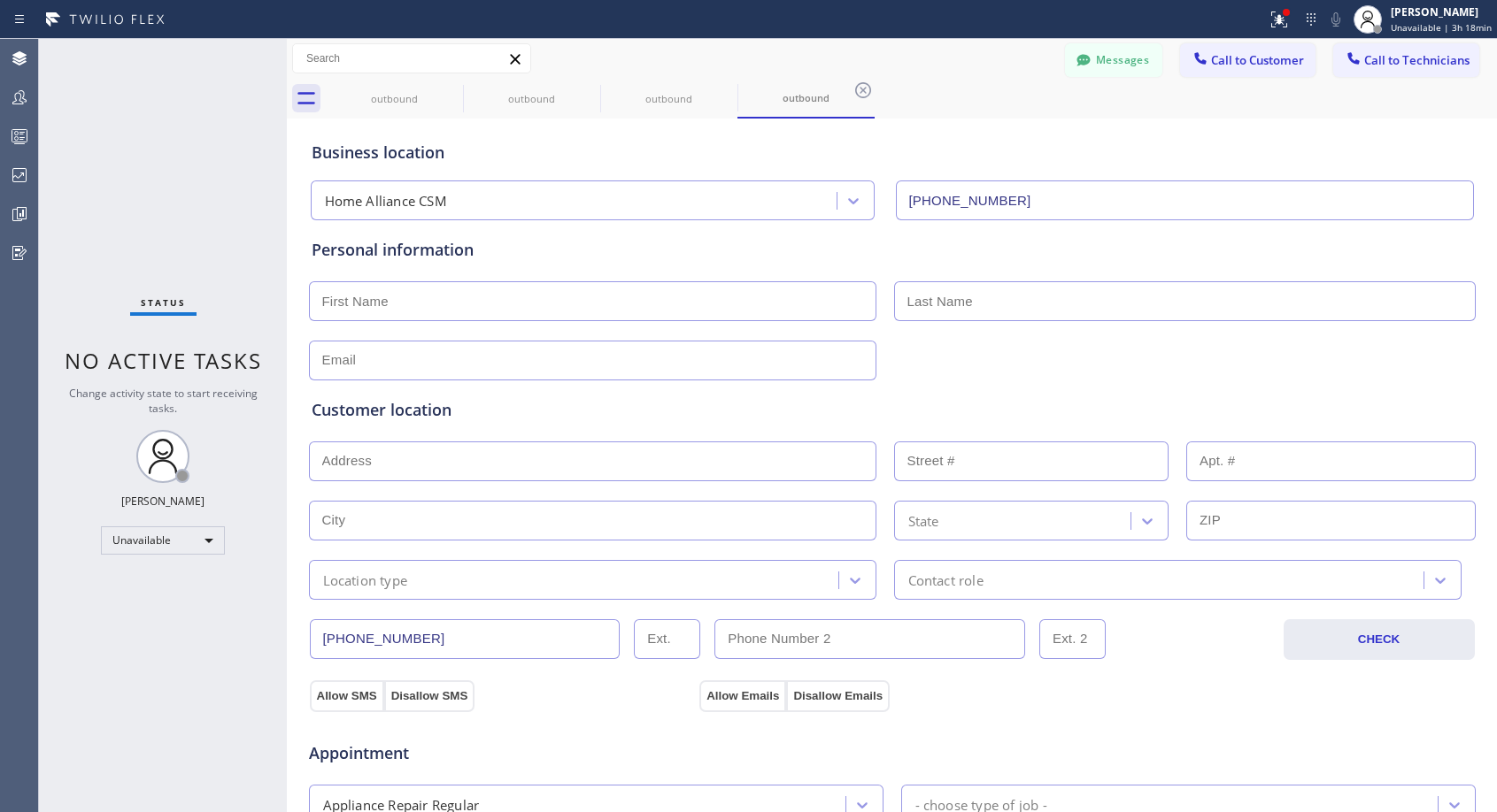
click at [1236, 62] on span "Call to Customer" at bounding box center [1257, 60] width 93 height 16
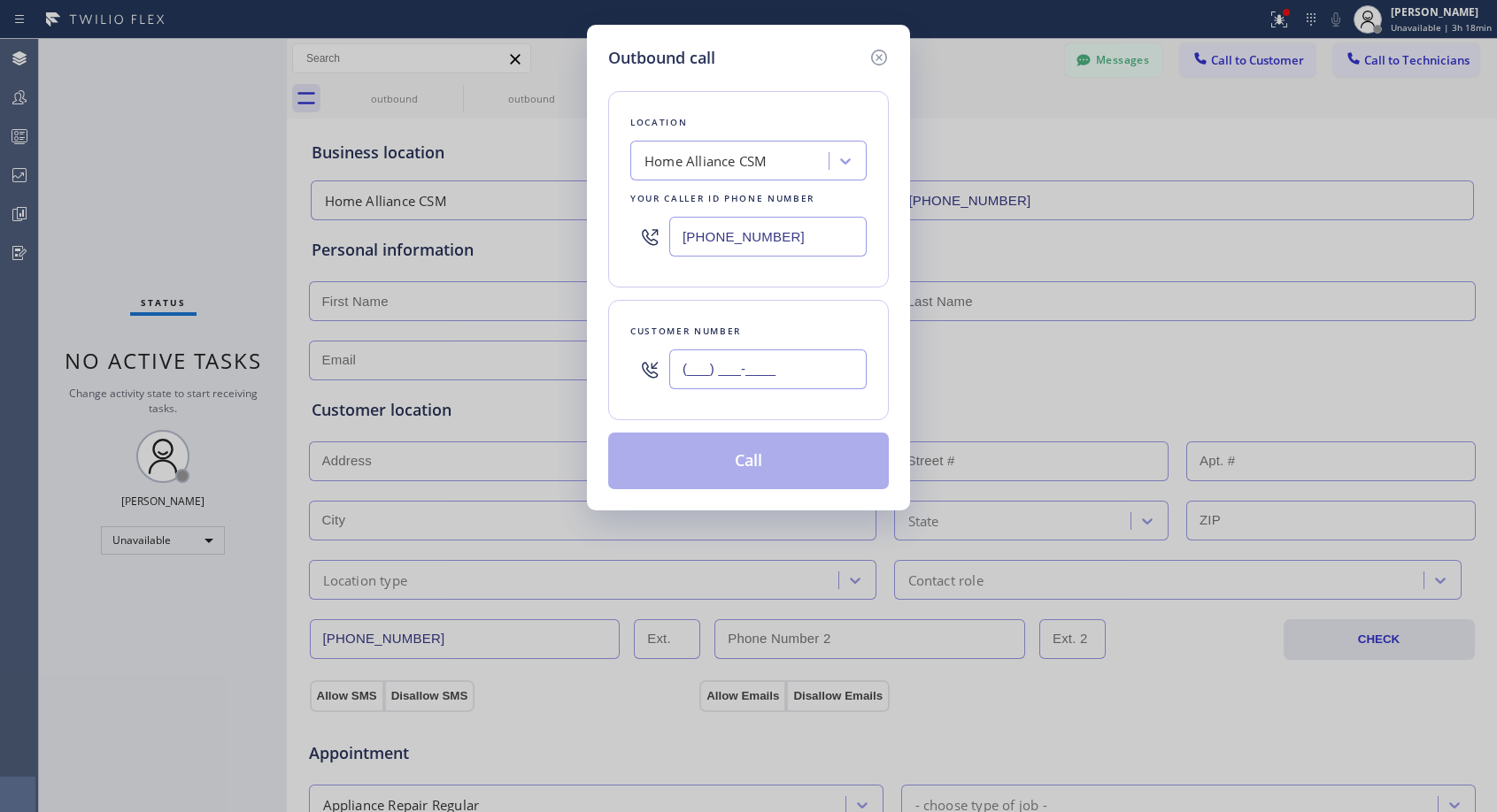
click at [792, 368] on input "(___) ___-____" at bounding box center [767, 369] width 197 height 40
paste input "310) 471-3027"
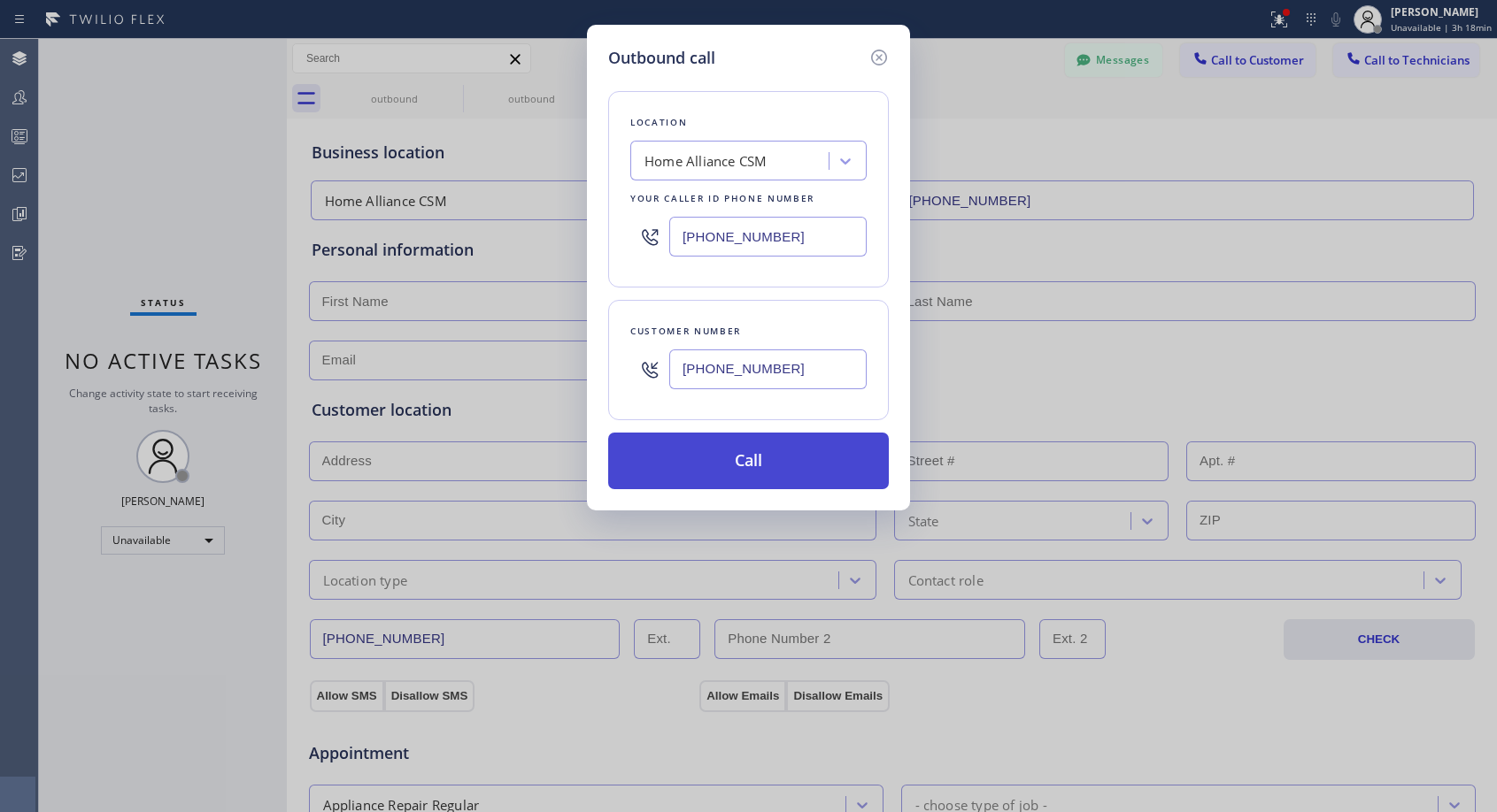
type input "(310) 471-3025"
click at [779, 452] on button "Call" at bounding box center [748, 461] width 281 height 57
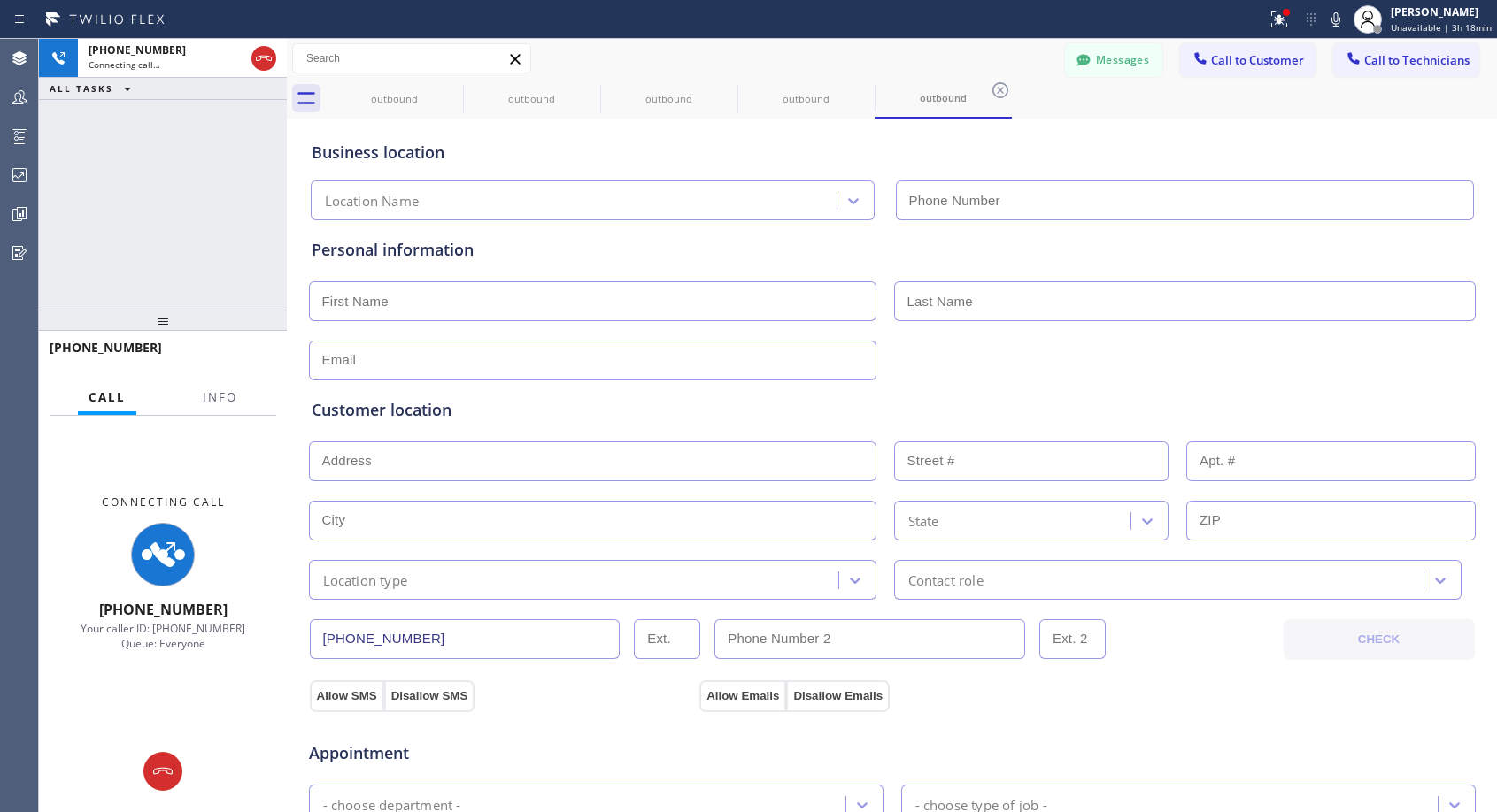
type input "(818) 614-5337"
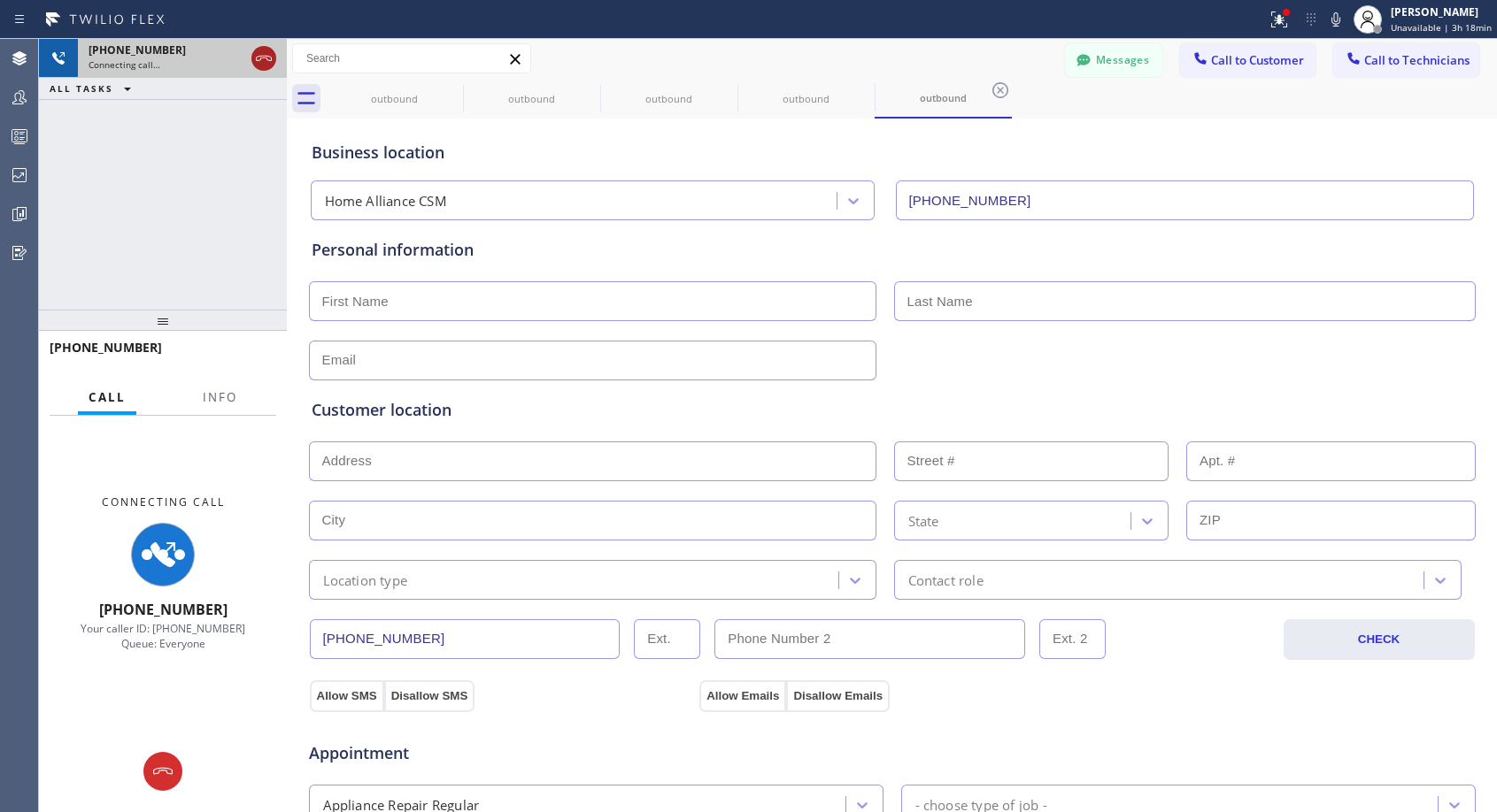
click at [260, 52] on icon at bounding box center [264, 59] width 22 height 22
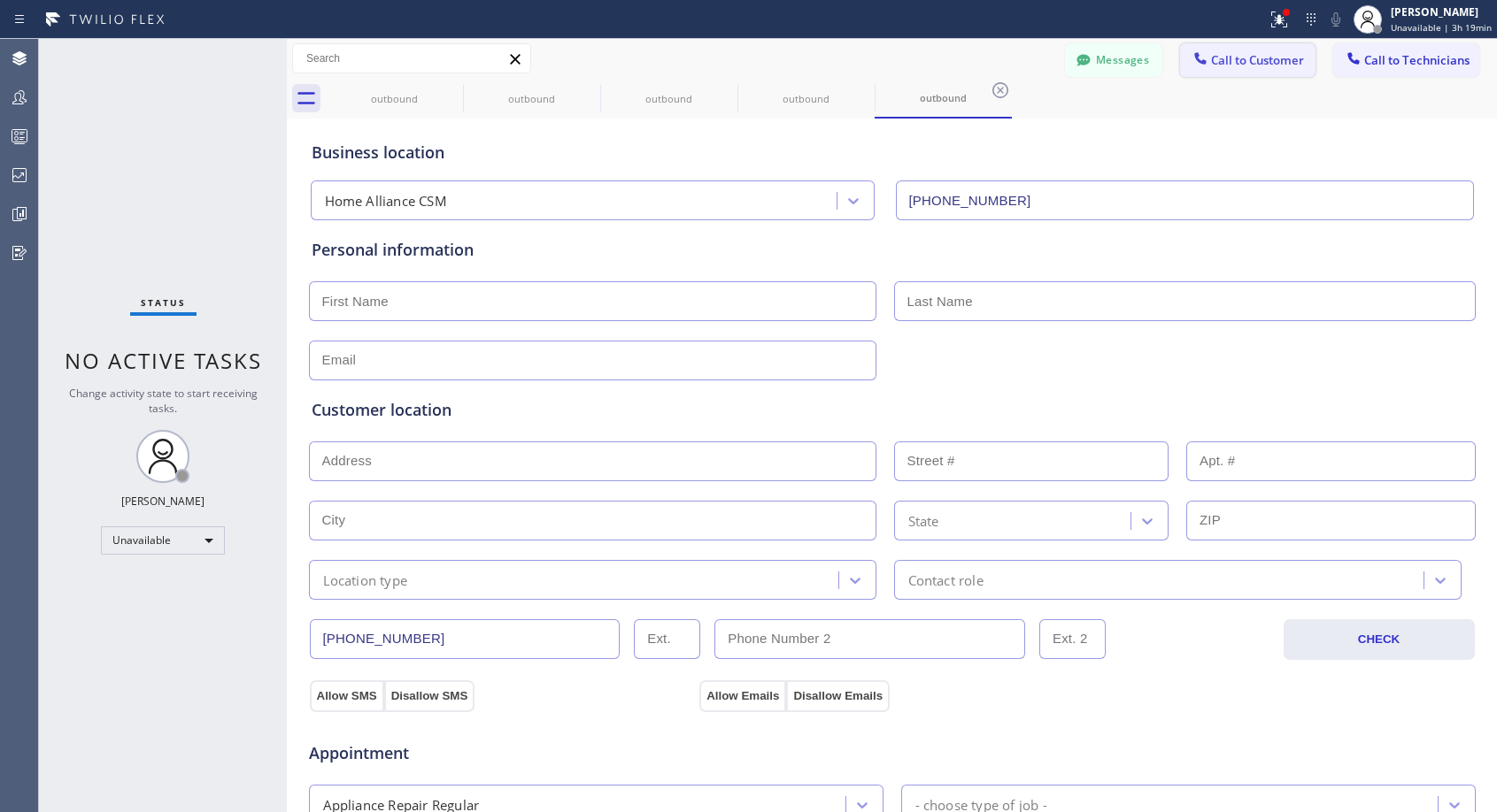
click at [1229, 65] on span "Call to Customer" at bounding box center [1257, 60] width 93 height 16
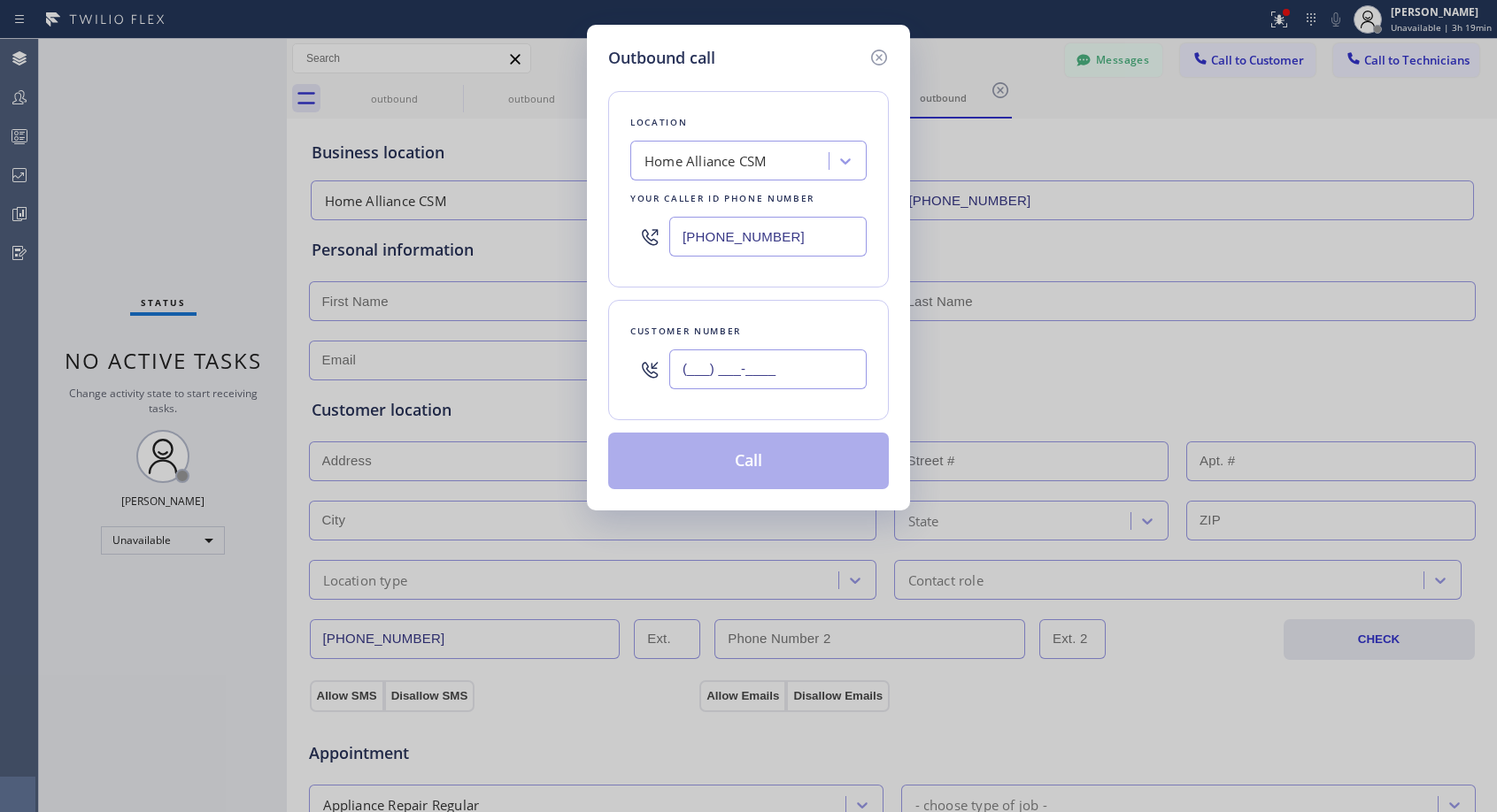
click at [774, 365] on input "(___) ___-____" at bounding box center [767, 369] width 197 height 40
paste input "626) 622-2229"
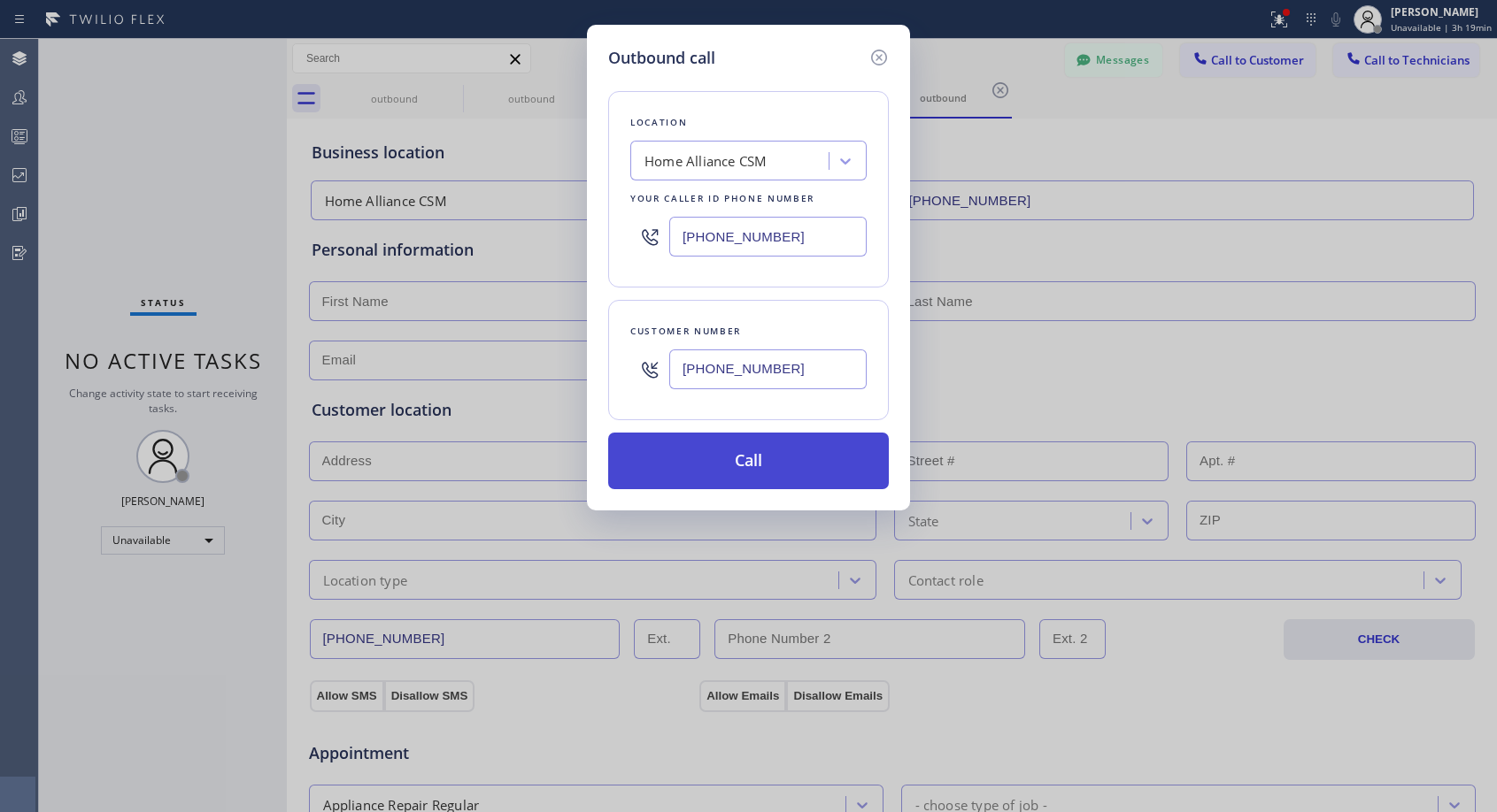
type input "(626) 622-2229"
click at [763, 457] on button "Call" at bounding box center [748, 461] width 281 height 57
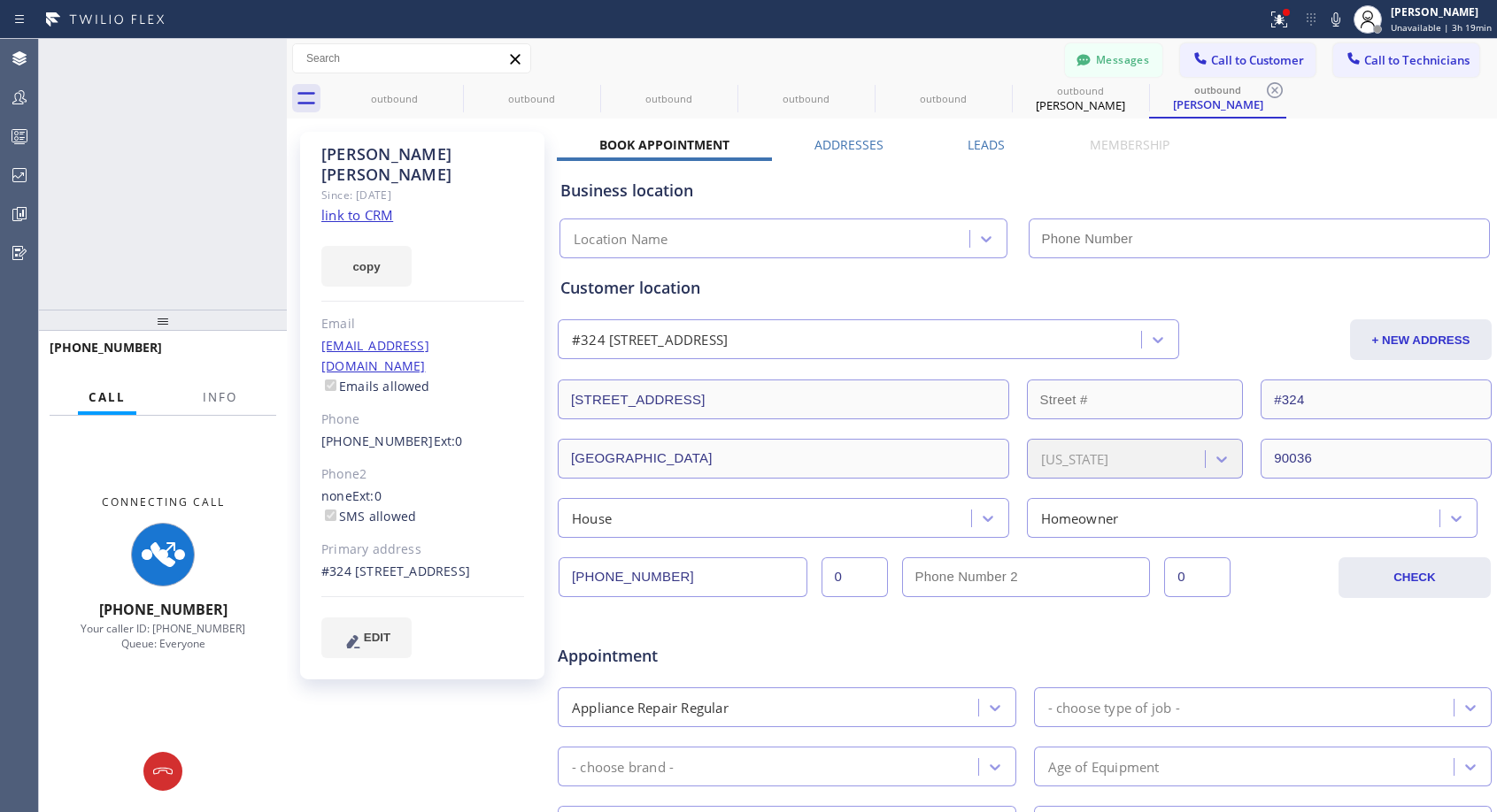
type input "(818) 614-5337"
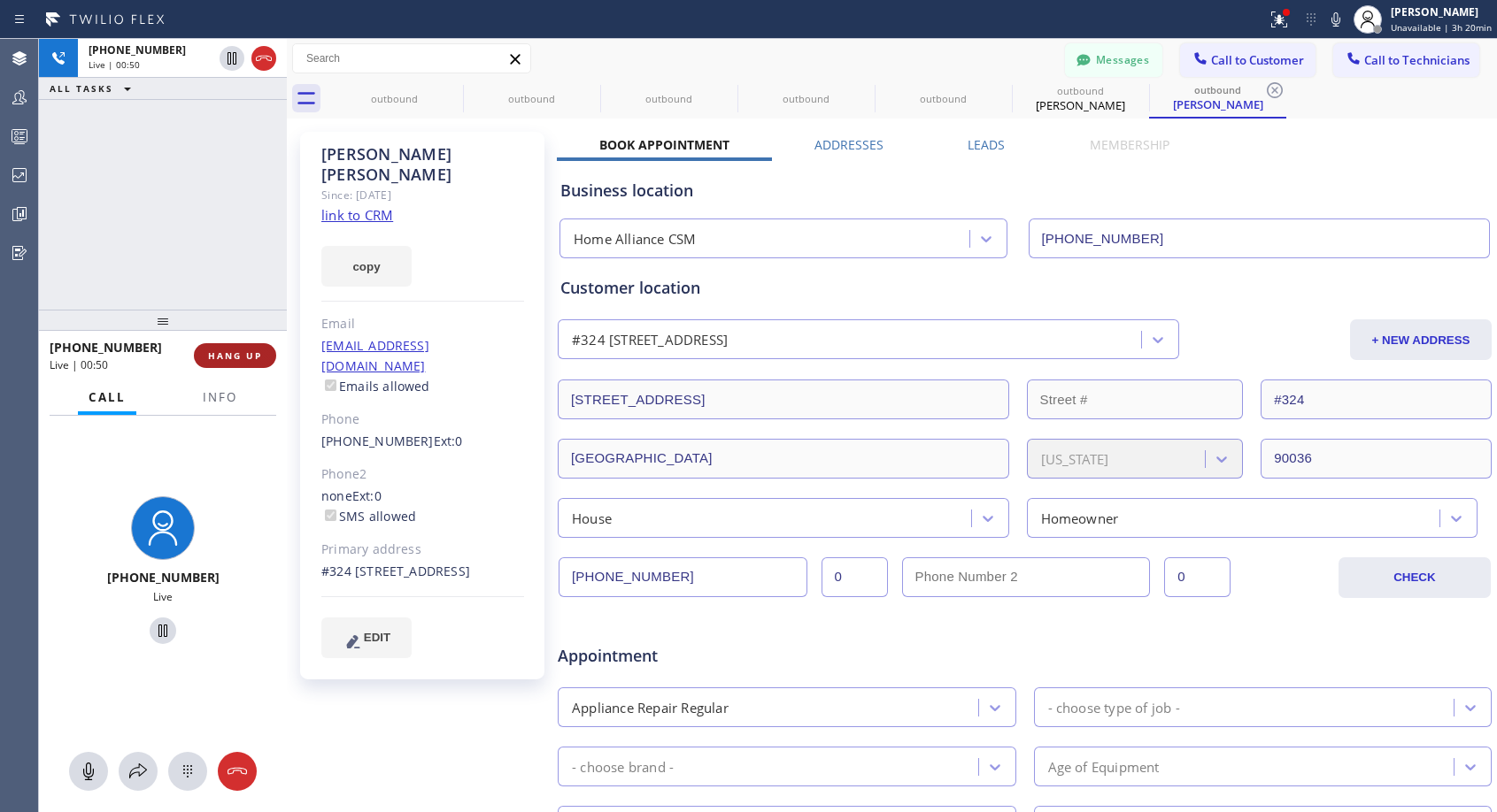
click at [245, 351] on span "HANG UP" at bounding box center [235, 356] width 54 height 13
click at [245, 350] on span "HANG UP" at bounding box center [235, 356] width 54 height 13
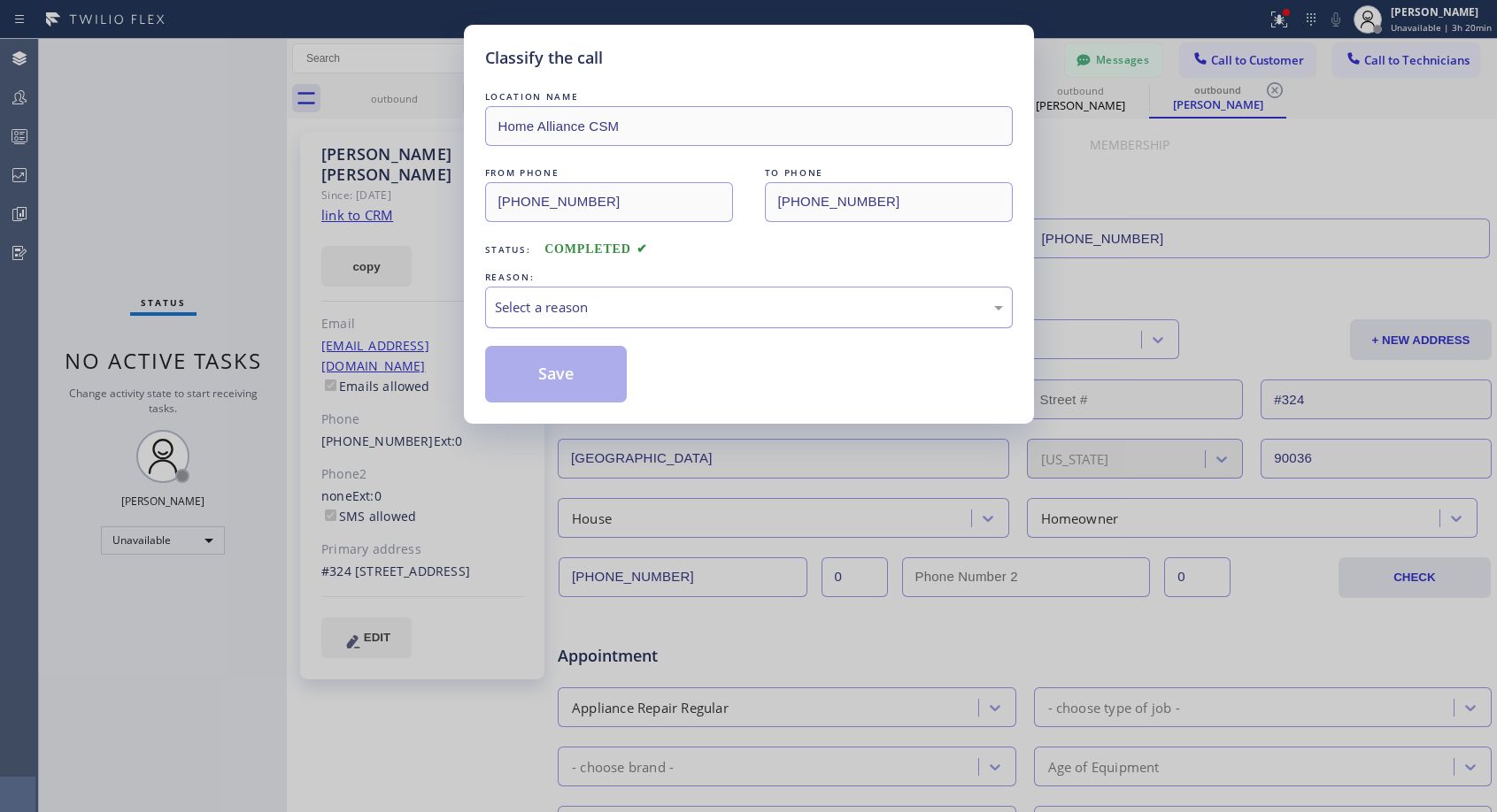
click at [709, 306] on div "Select a reason" at bounding box center [748, 307] width 508 height 21
click at [567, 370] on button "Save" at bounding box center [557, 374] width 142 height 57
